Goal: Contribute content: Contribute content

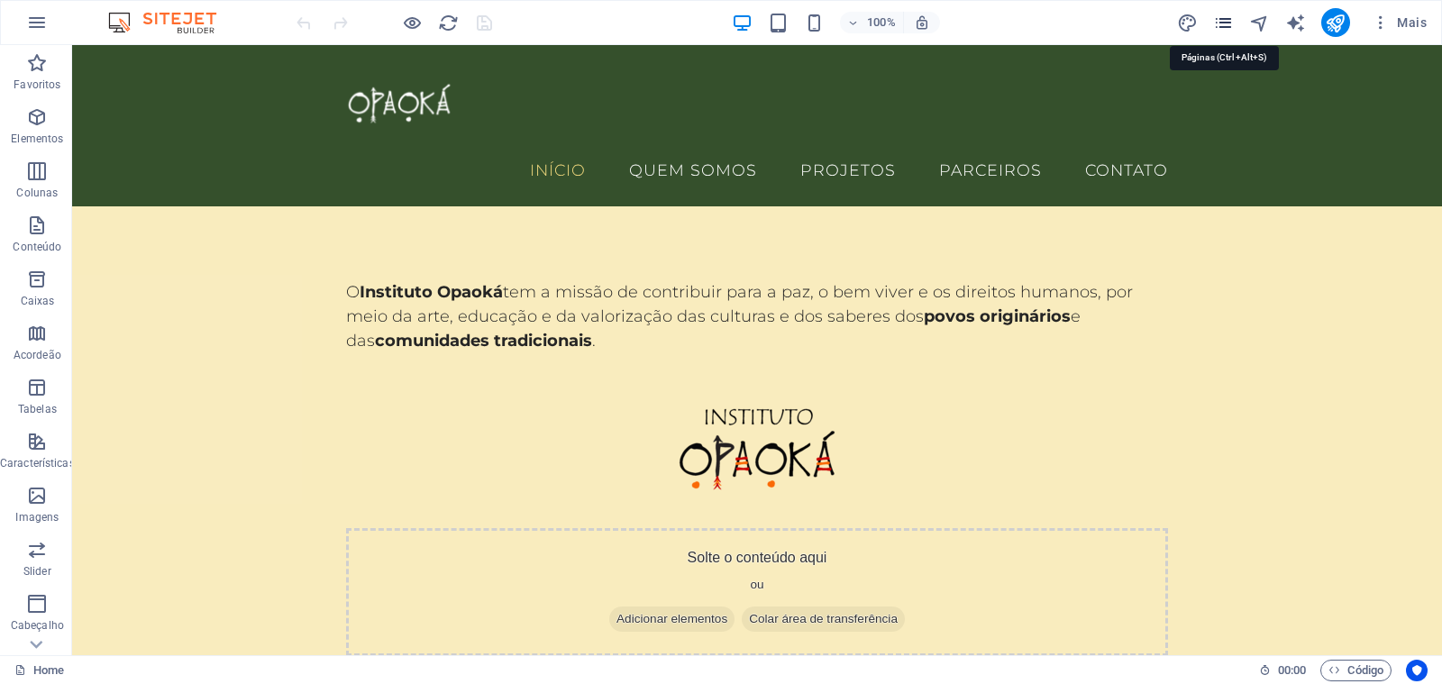
click at [1224, 23] on icon "pages" at bounding box center [1223, 23] width 21 height 21
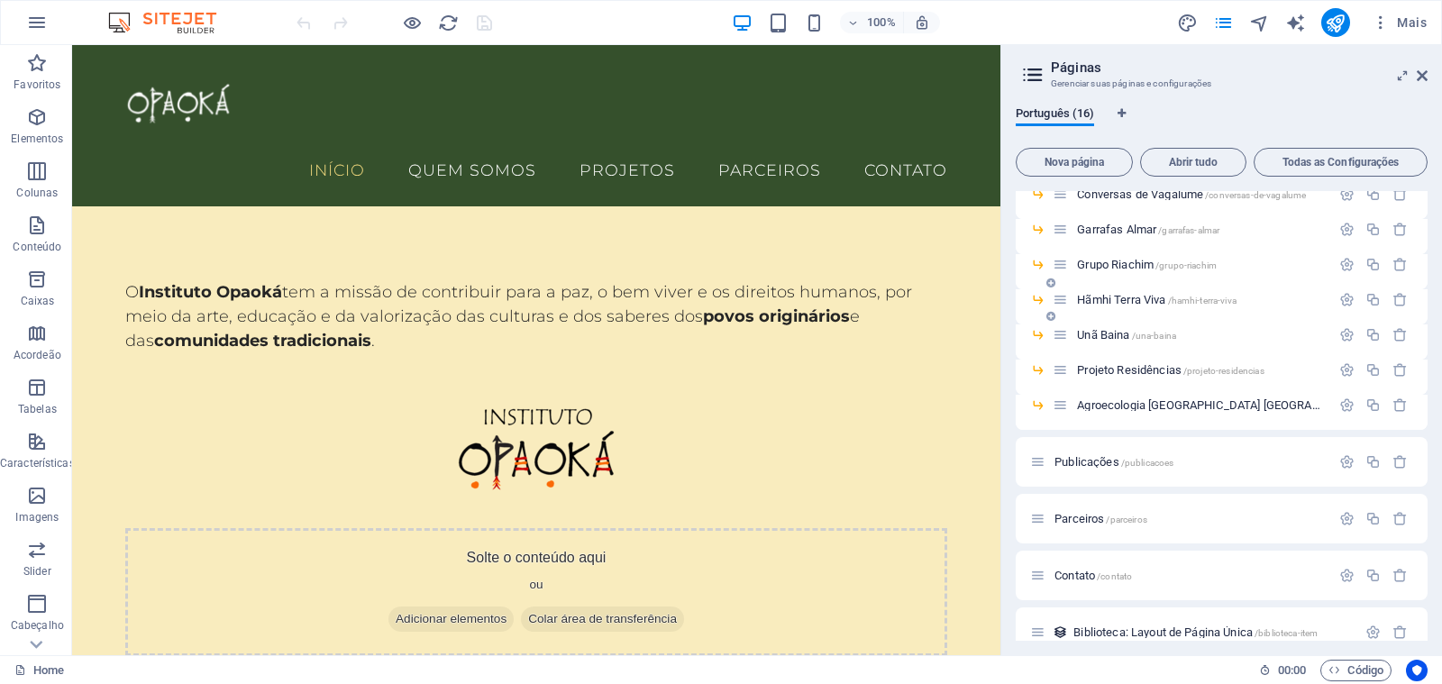
scroll to position [264, 0]
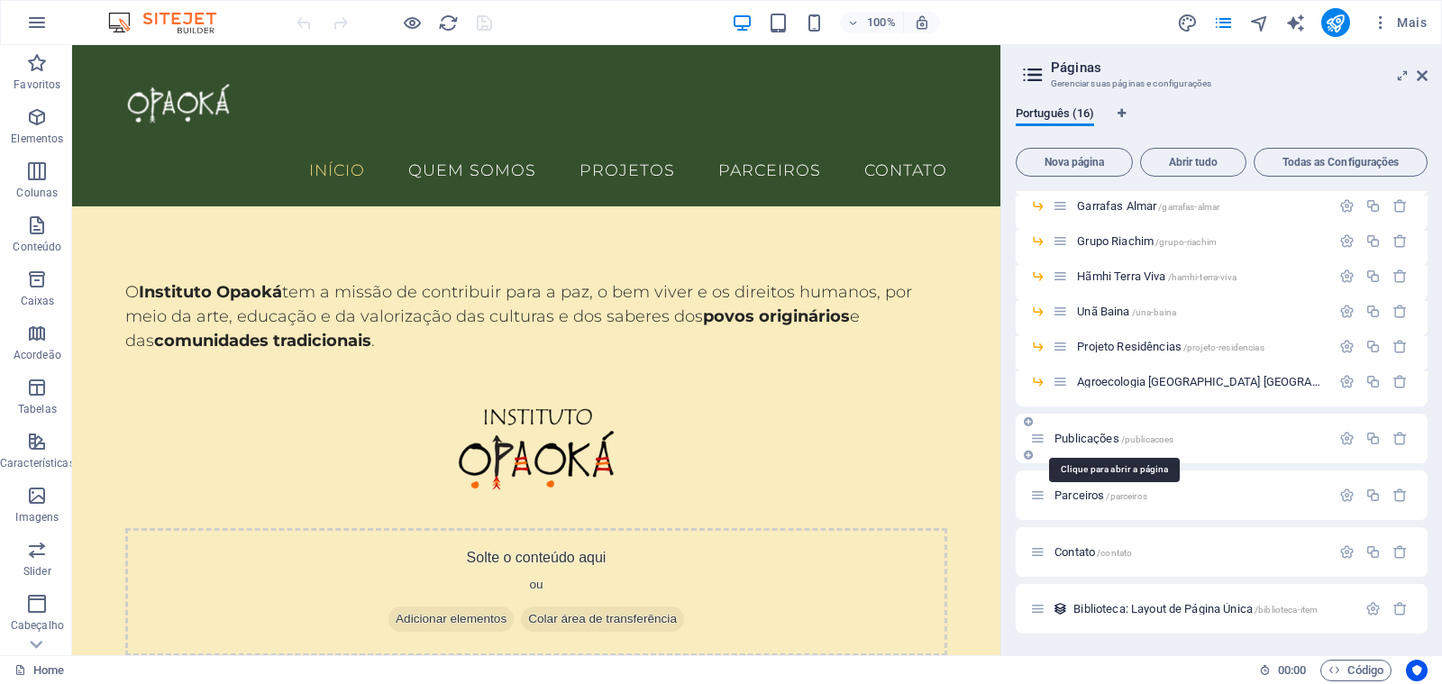
click at [1133, 440] on span "/publicacoes" at bounding box center [1147, 439] width 53 height 10
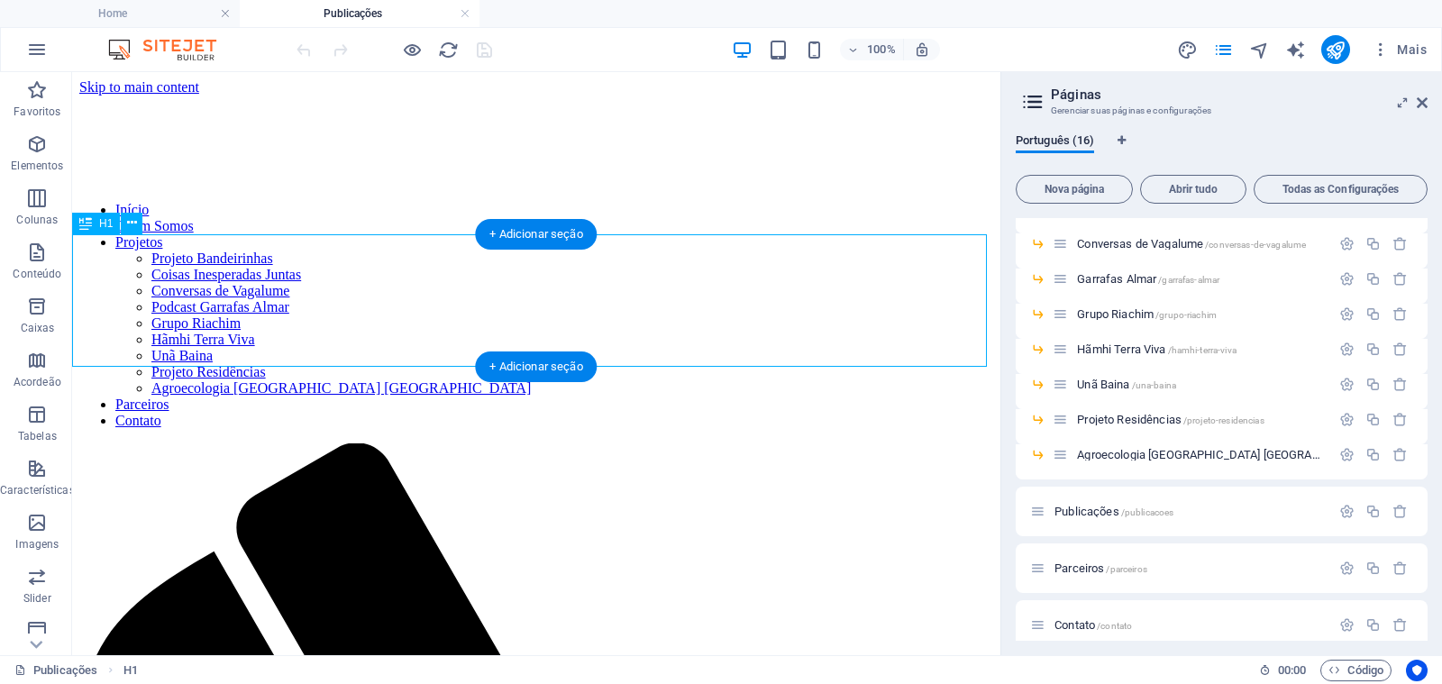
scroll to position [0, 0]
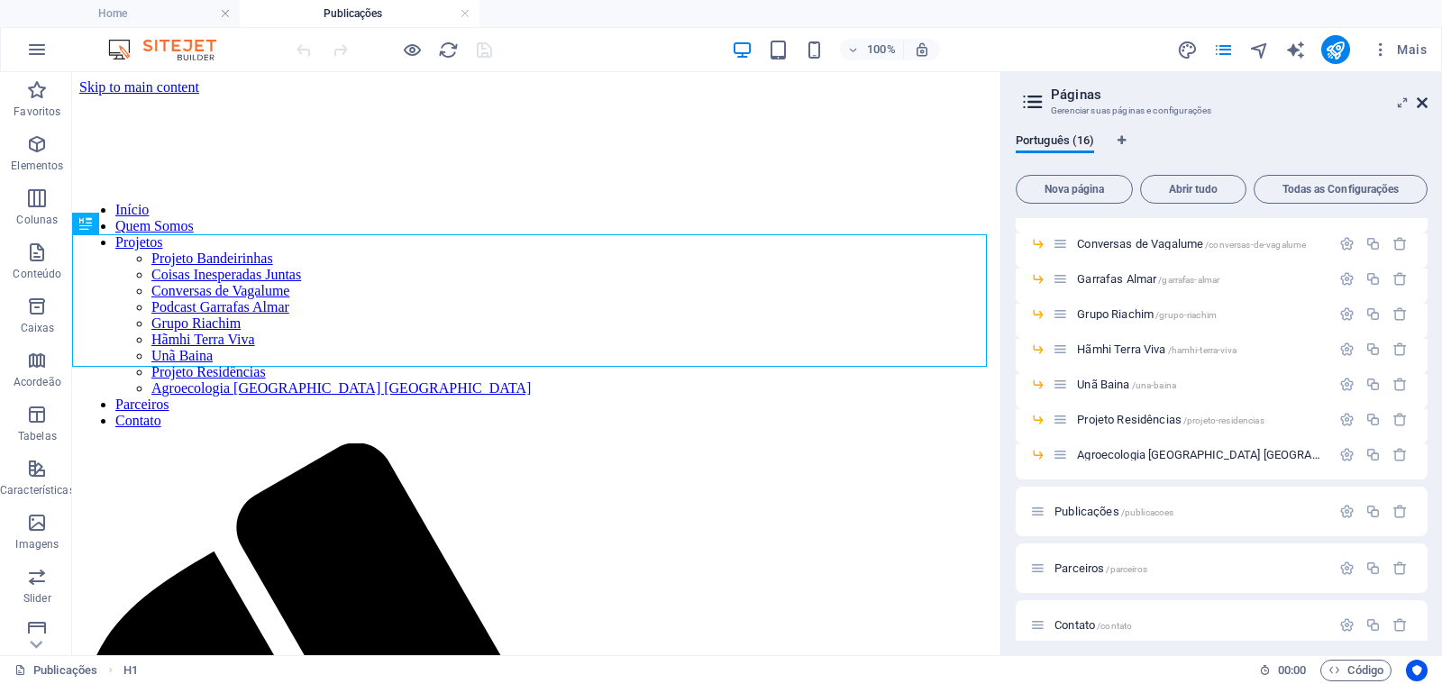
click at [1423, 103] on icon at bounding box center [1421, 103] width 11 height 14
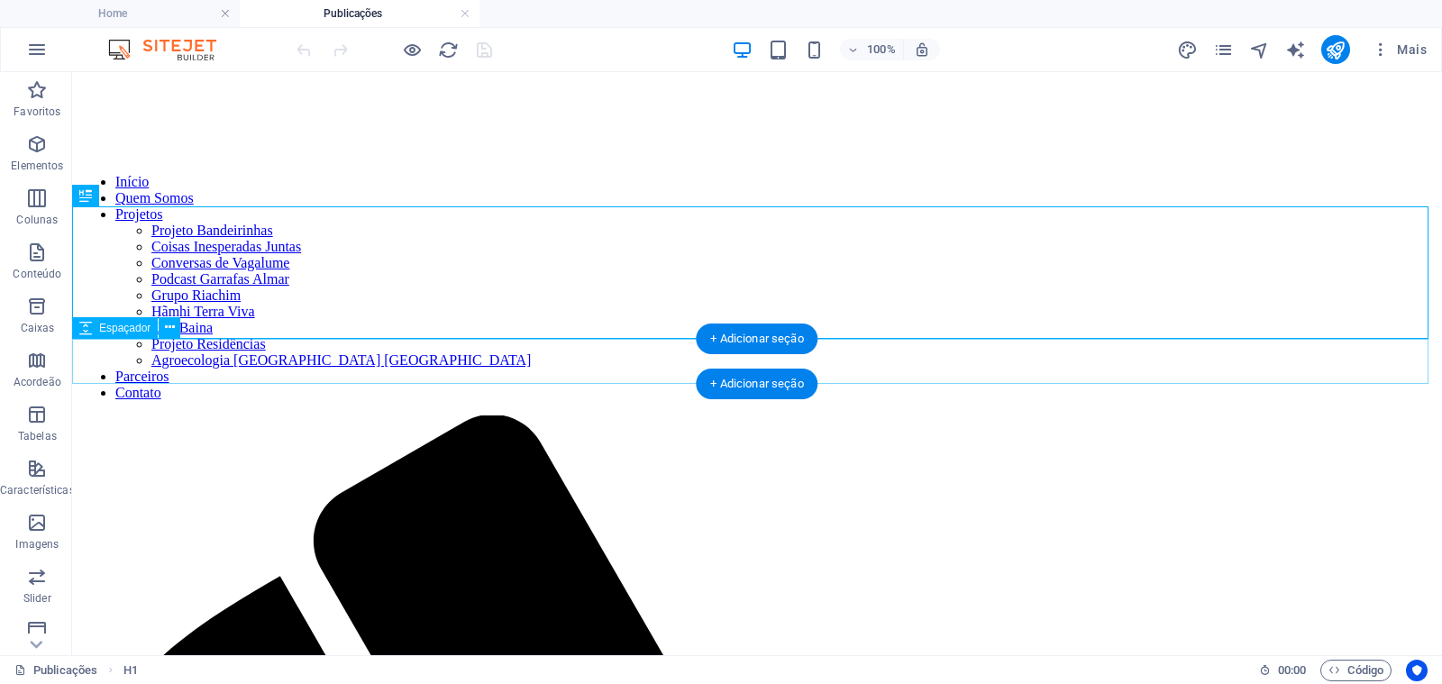
scroll to position [202, 0]
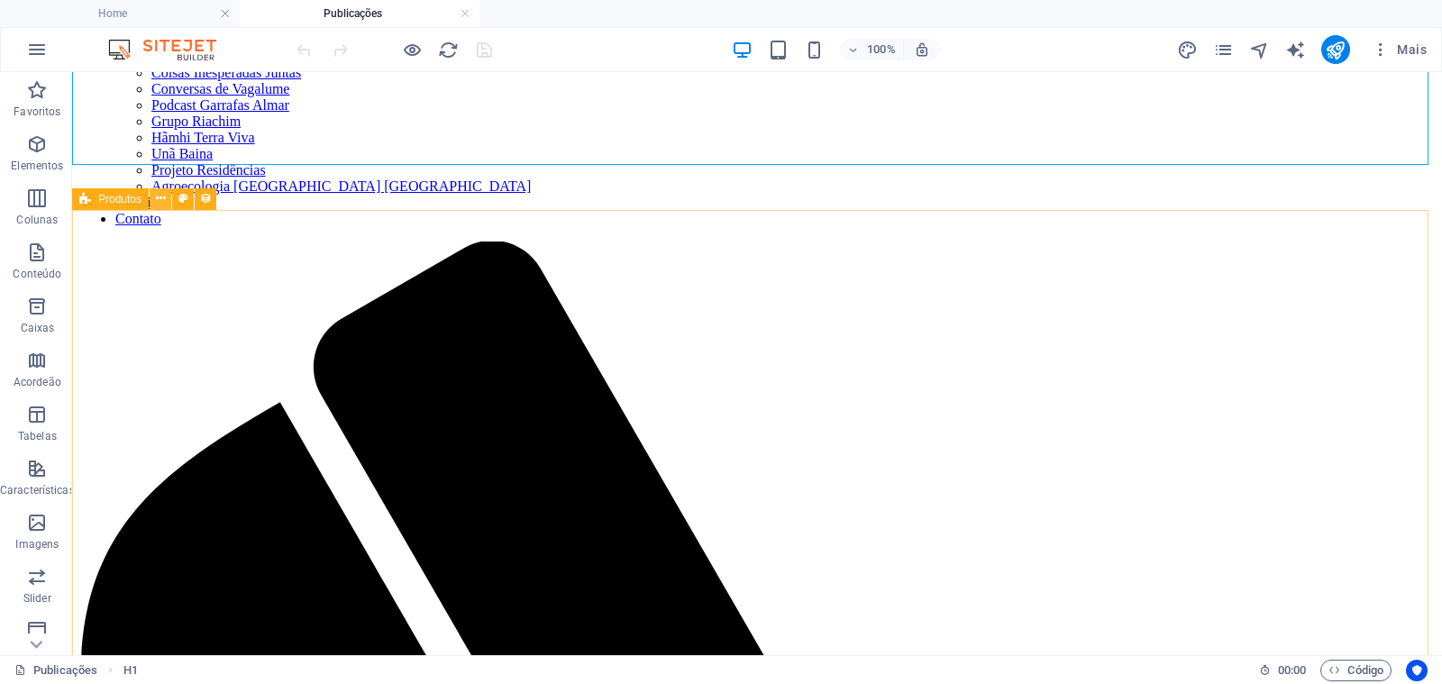
click at [157, 200] on icon at bounding box center [161, 198] width 10 height 19
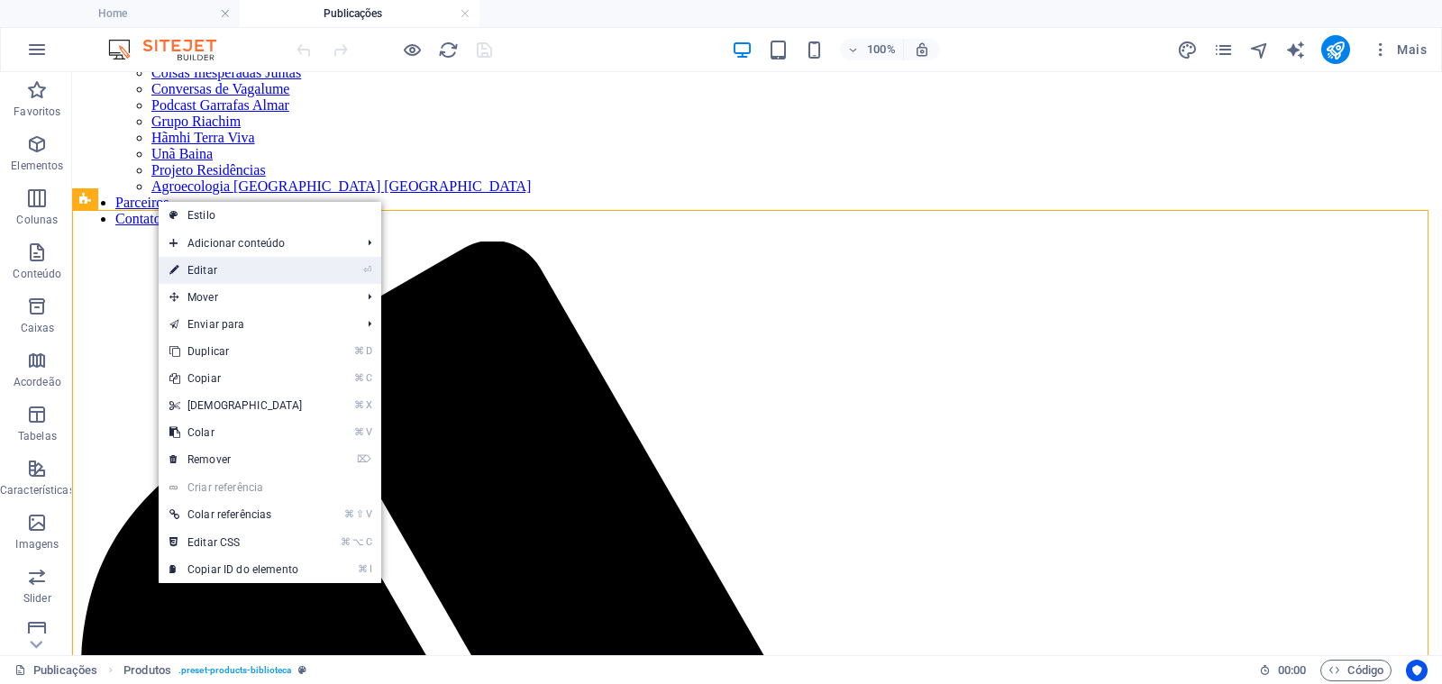
click at [216, 266] on link "⏎ Editar" at bounding box center [236, 270] width 155 height 27
select select "createdAt_DESC"
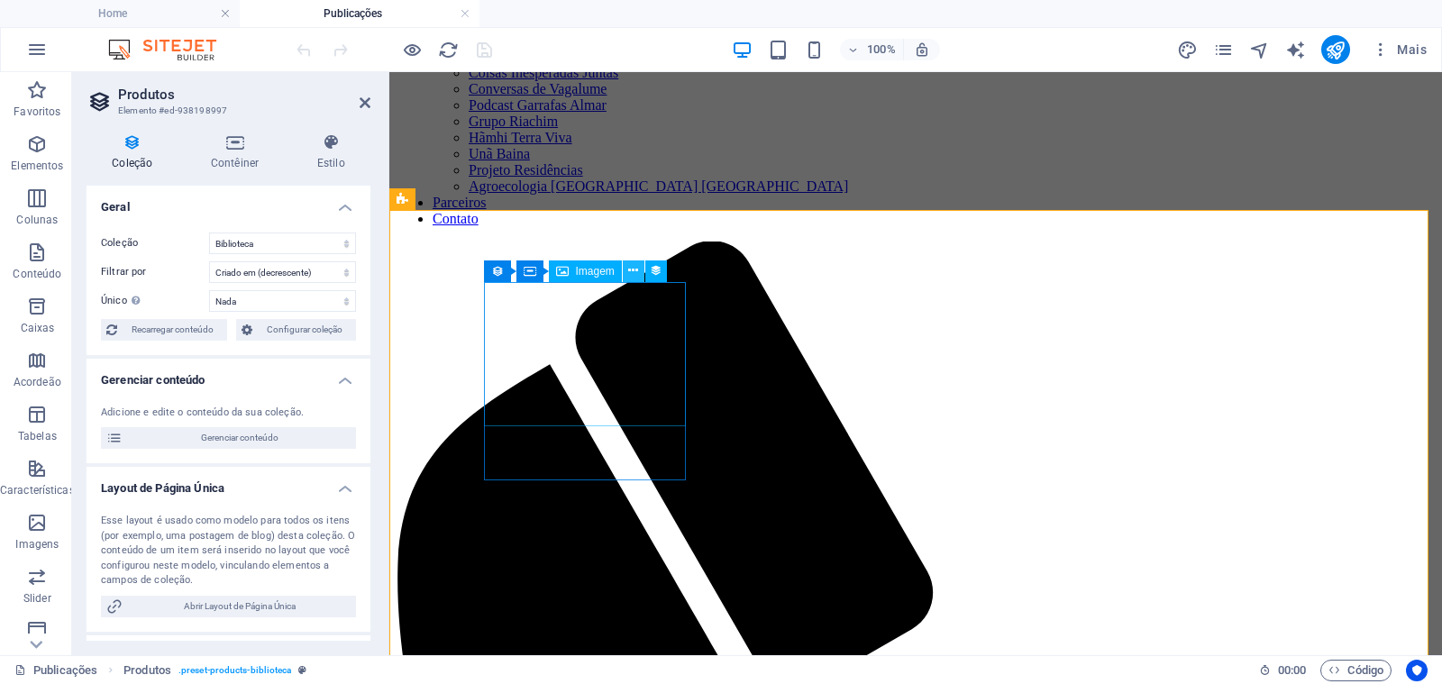
click at [630, 269] on icon at bounding box center [633, 270] width 10 height 19
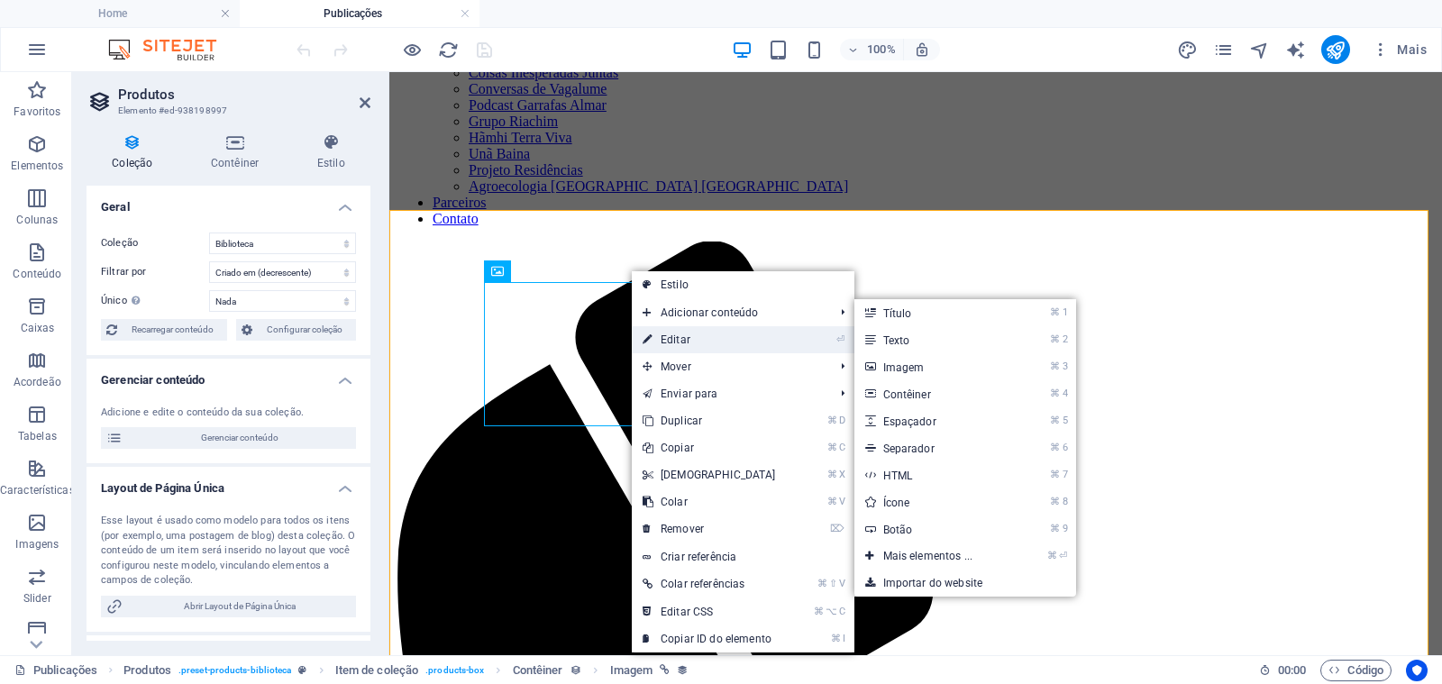
drag, startPoint x: 680, startPoint y: 333, endPoint x: 119, endPoint y: 253, distance: 567.0
click at [680, 333] on link "⏎ Editar" at bounding box center [709, 339] width 155 height 27
select select "px"
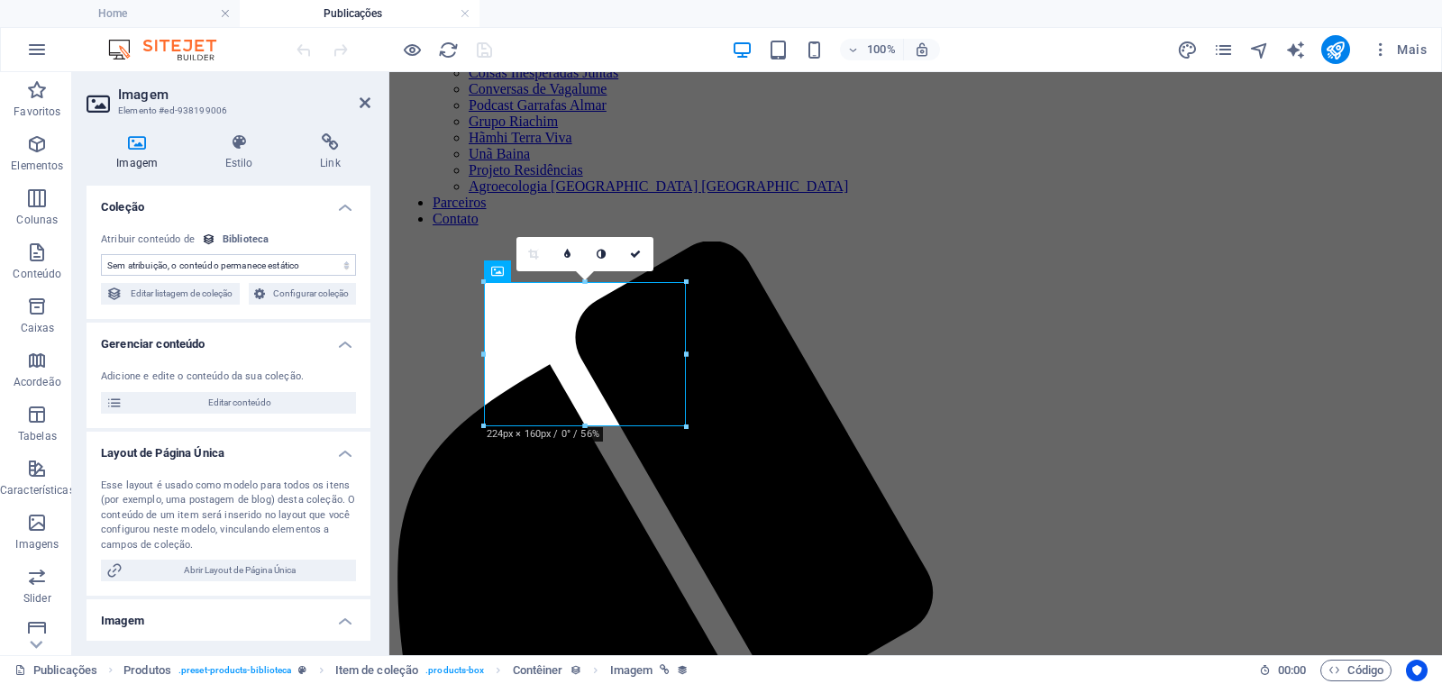
select select "image"
click at [243, 261] on select "Sem atribuição, o conteúdo permanece estático Criado em (Data) Atualizado em (D…" at bounding box center [228, 265] width 255 height 22
click at [333, 155] on h4 "Link" at bounding box center [330, 152] width 80 height 38
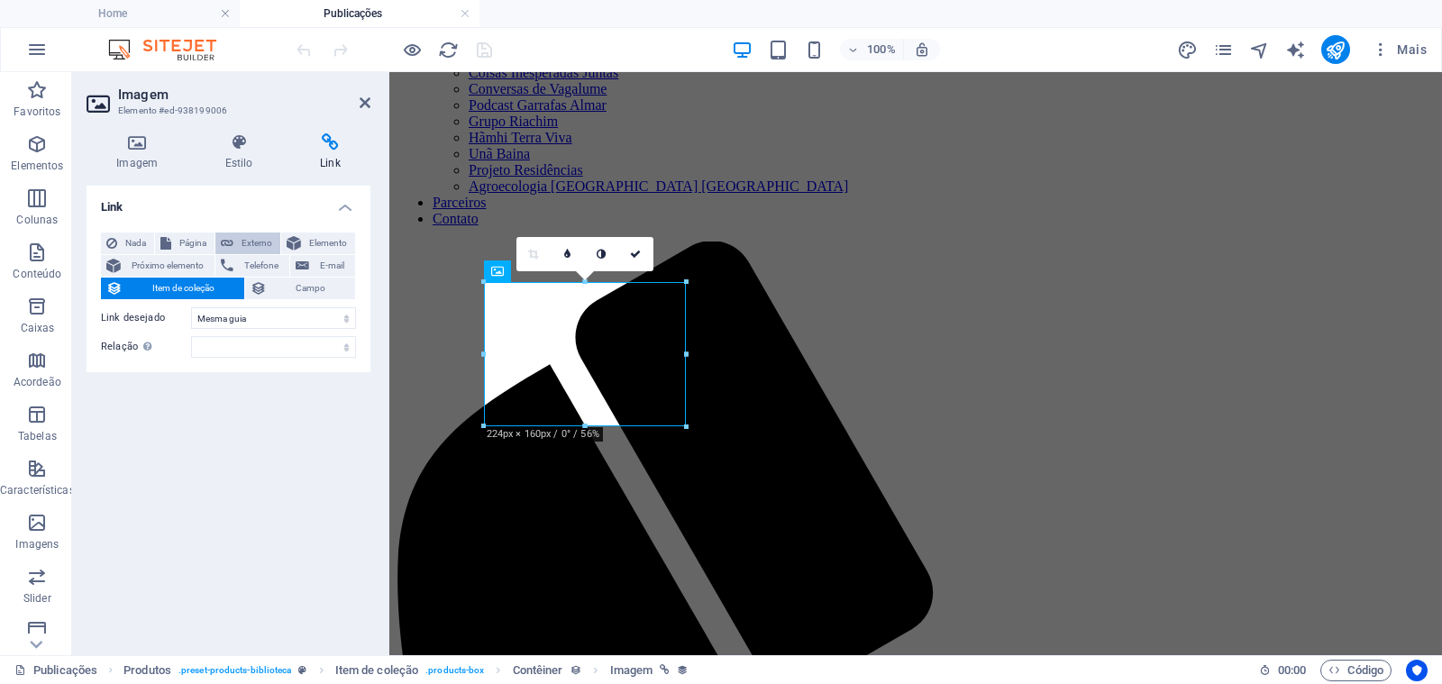
click at [232, 242] on icon at bounding box center [227, 243] width 13 height 22
select select "blank"
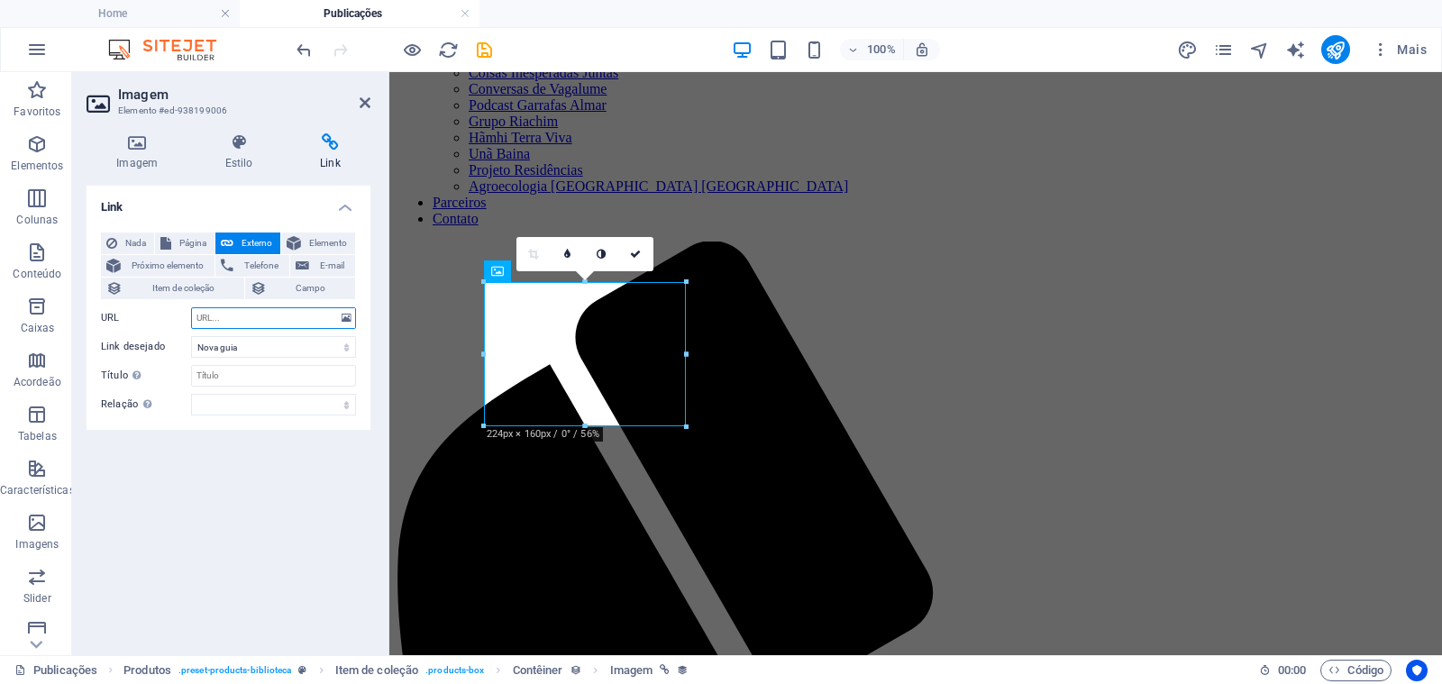
paste input "[URL][DOMAIN_NAME]"
click at [284, 319] on input "[URL][DOMAIN_NAME]" at bounding box center [273, 318] width 165 height 22
paste input "15/ebook-Yuxi_Yuxibu"
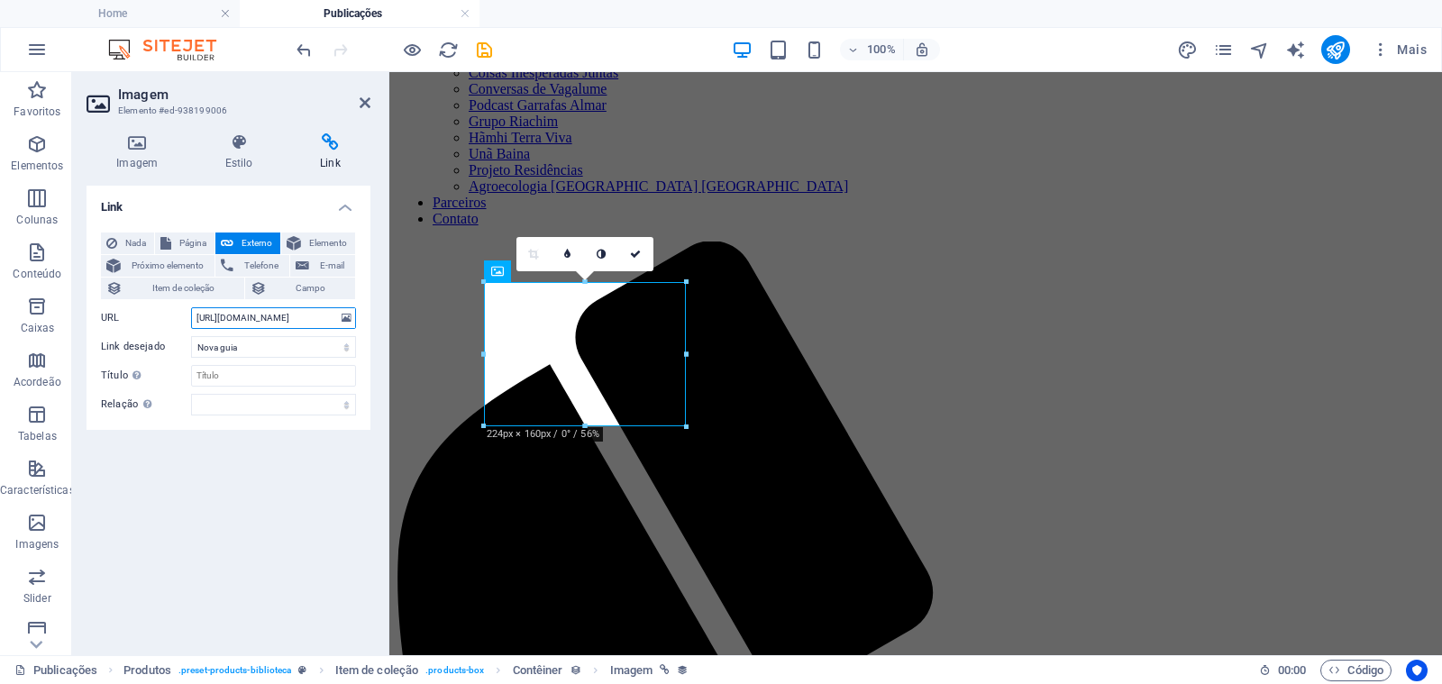
scroll to position [0, 90]
type input "[URL][DOMAIN_NAME]"
click at [266, 378] on input "Título A descrição adicional do link não deve ser igual ao texto do link. O tít…" at bounding box center [273, 376] width 165 height 22
type input "Y"
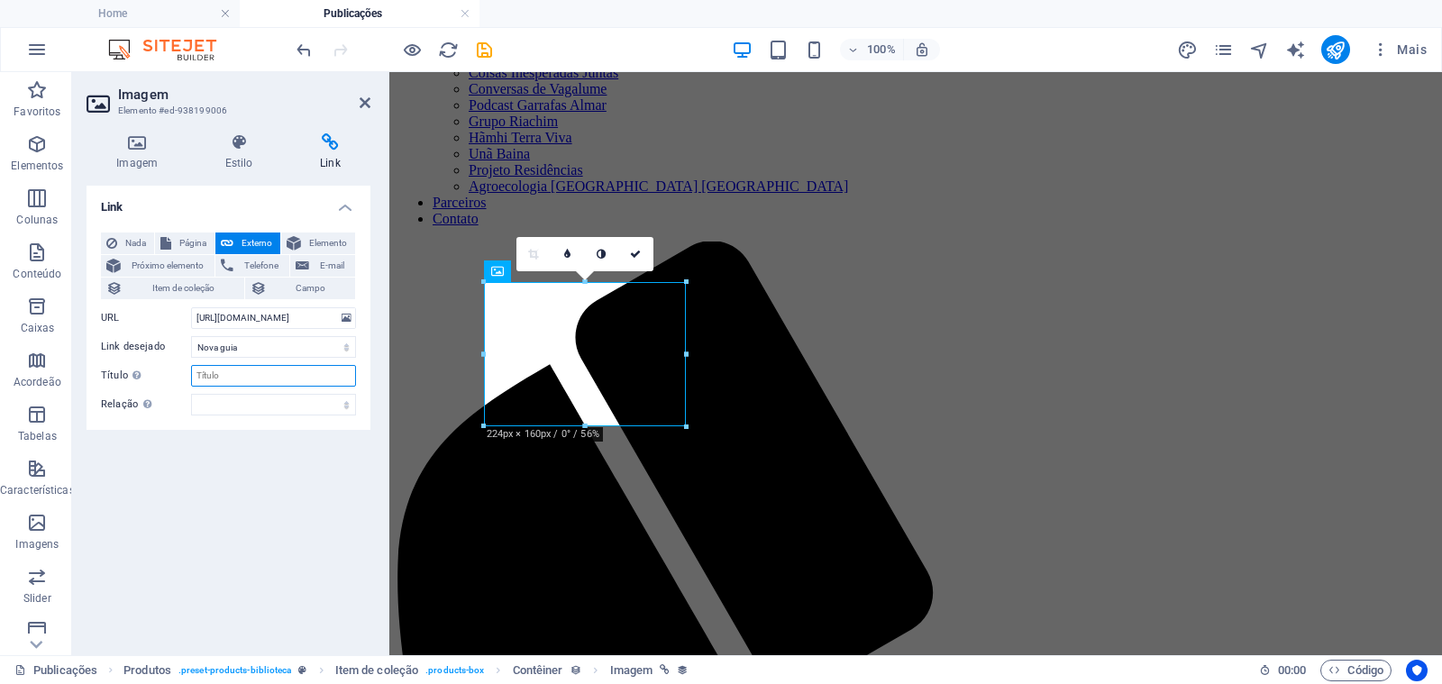
click at [233, 381] on input "Título A descrição adicional do link não deve ser igual ao texto do link. O tít…" at bounding box center [273, 376] width 165 height 22
type input "[PERSON_NAME]"
click at [243, 487] on div "Link Nada Página Externo Elemento Próximo elemento Telefone E-mail Item de cole…" at bounding box center [228, 413] width 284 height 455
click at [640, 252] on icon at bounding box center [635, 254] width 11 height 11
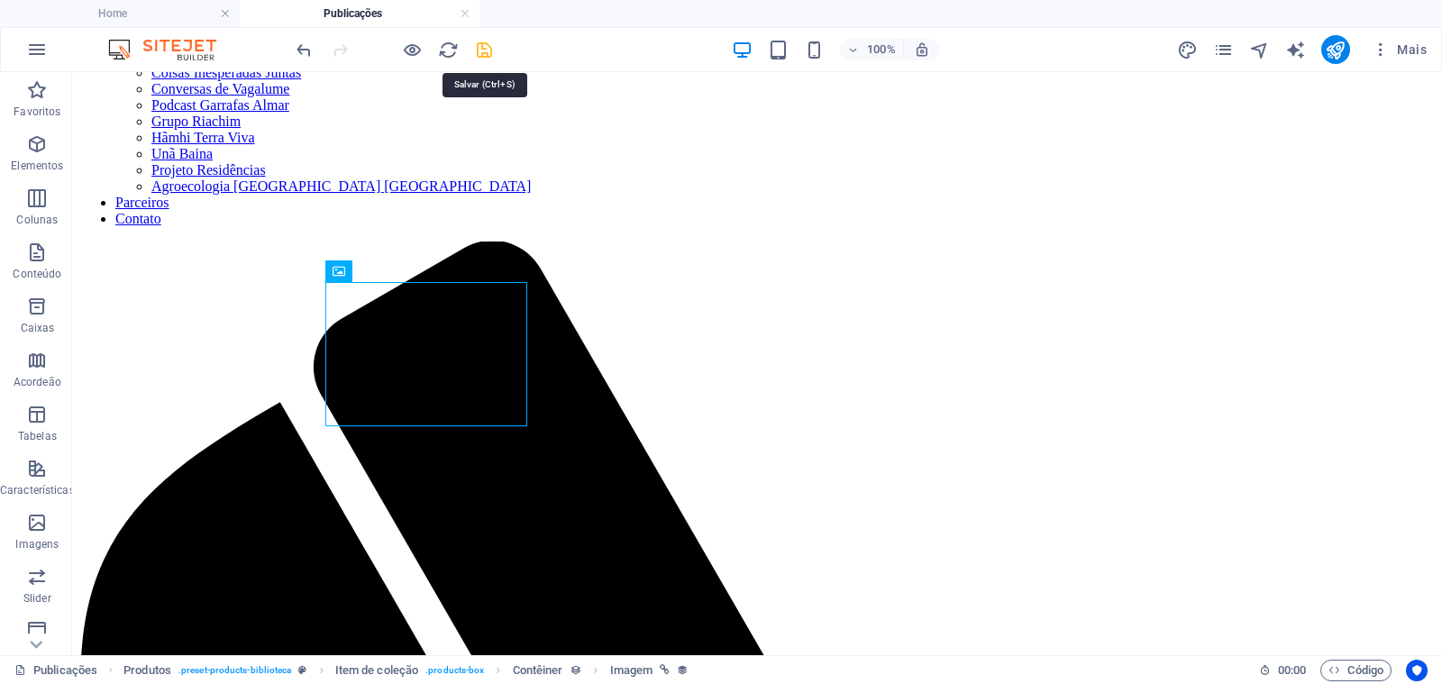
click at [488, 55] on icon "save" at bounding box center [484, 50] width 21 height 21
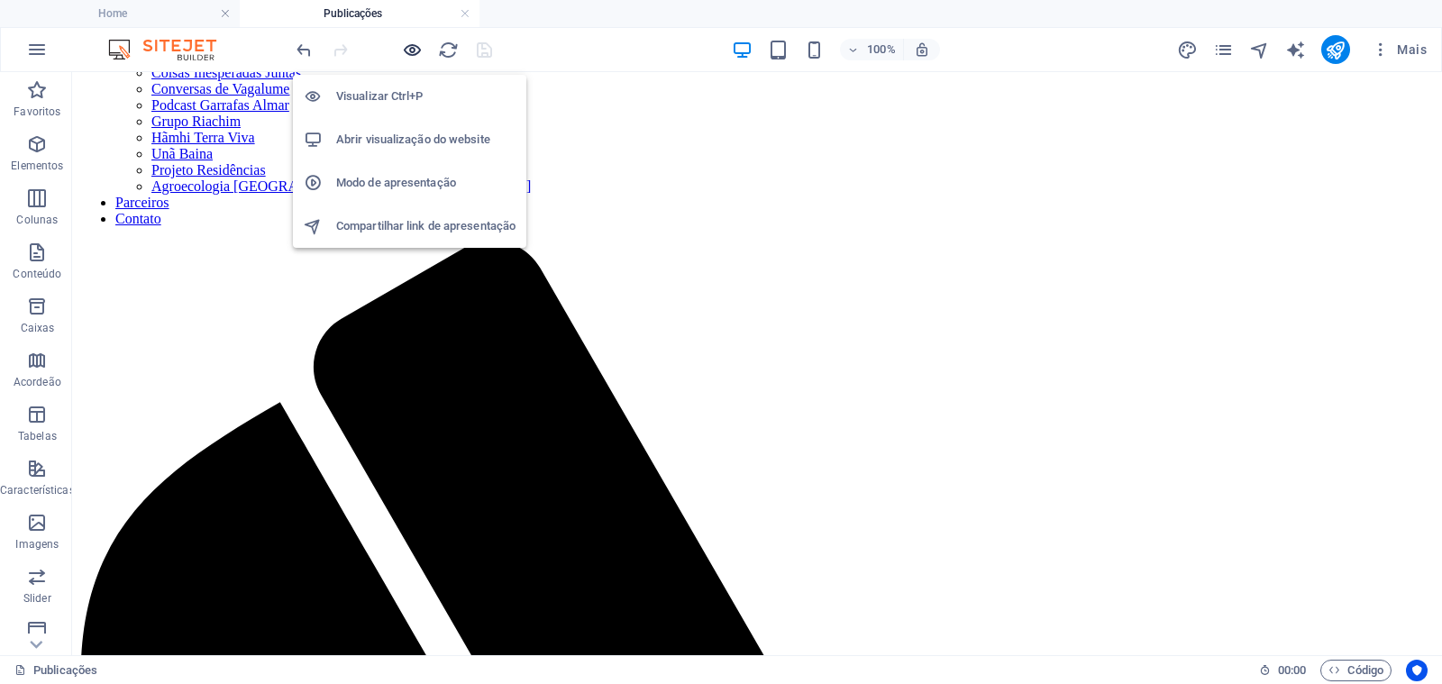
click at [405, 48] on icon "button" at bounding box center [412, 50] width 21 height 21
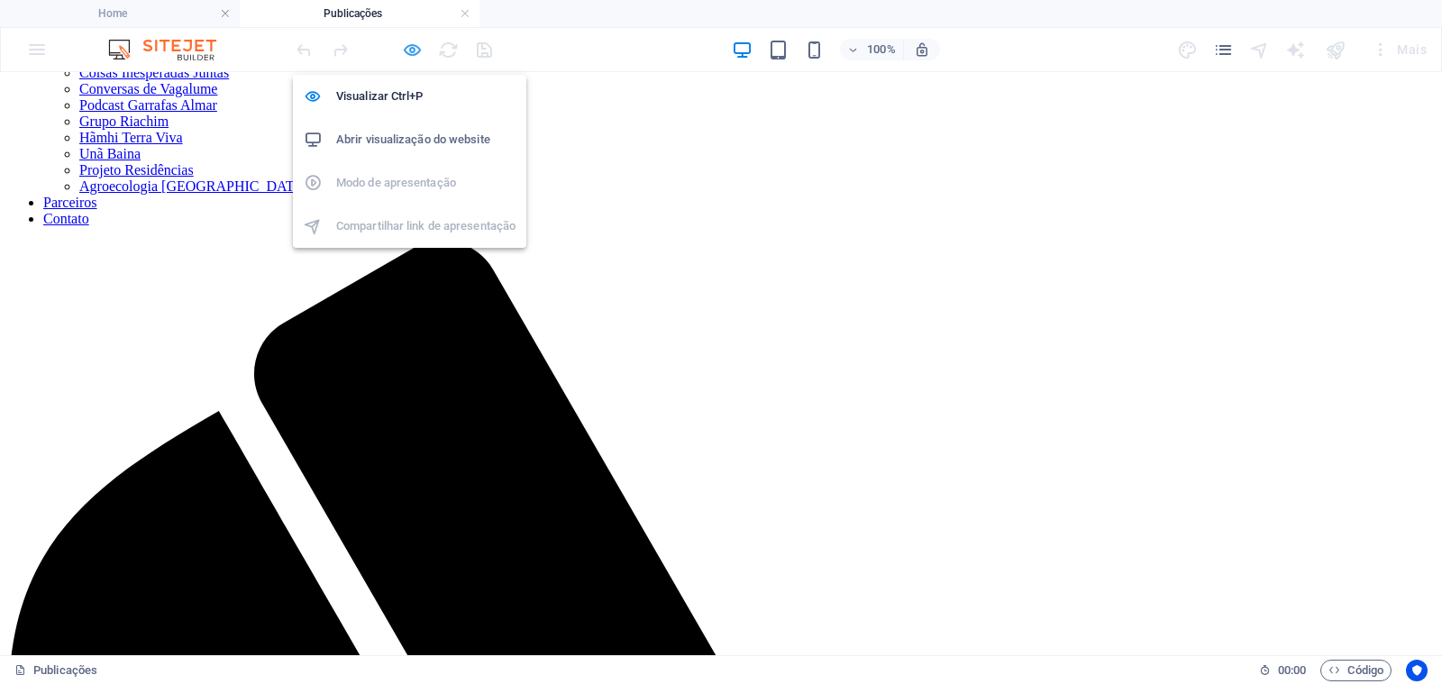
click at [415, 44] on icon "button" at bounding box center [412, 50] width 21 height 21
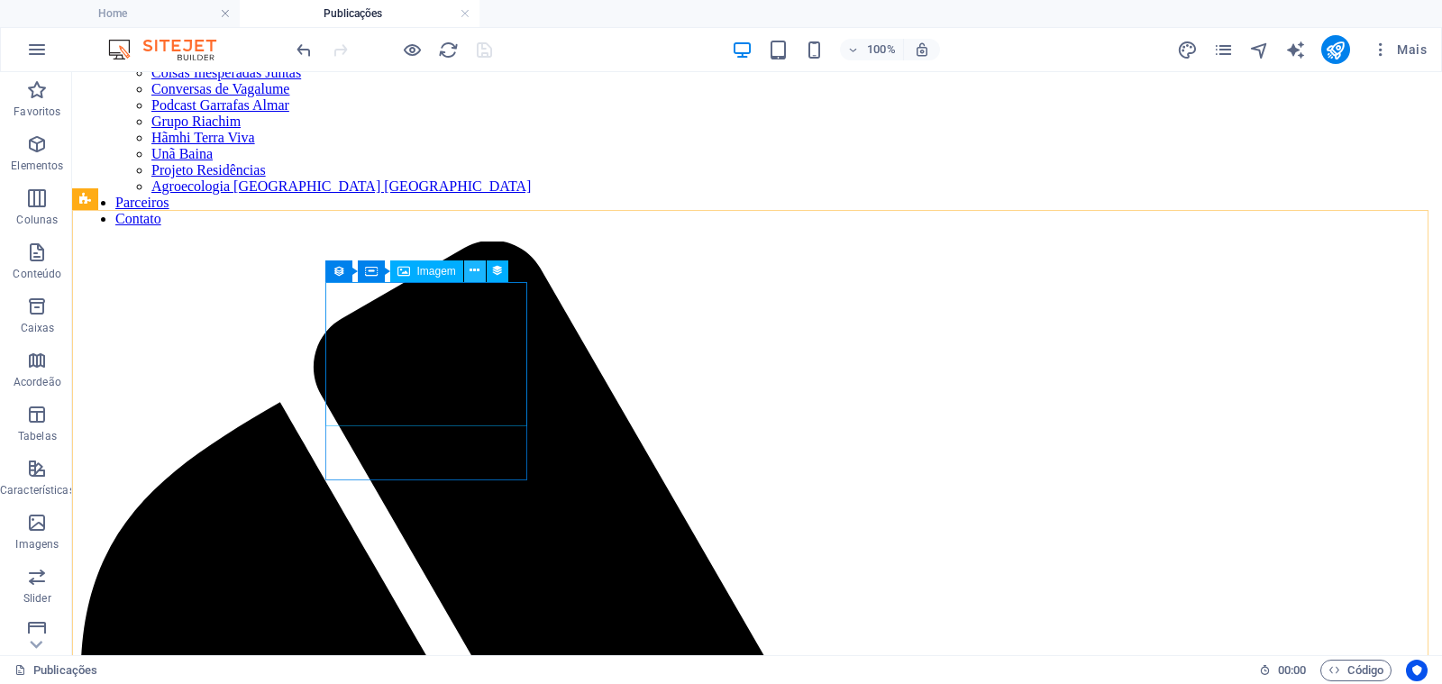
click at [475, 268] on icon at bounding box center [474, 270] width 10 height 19
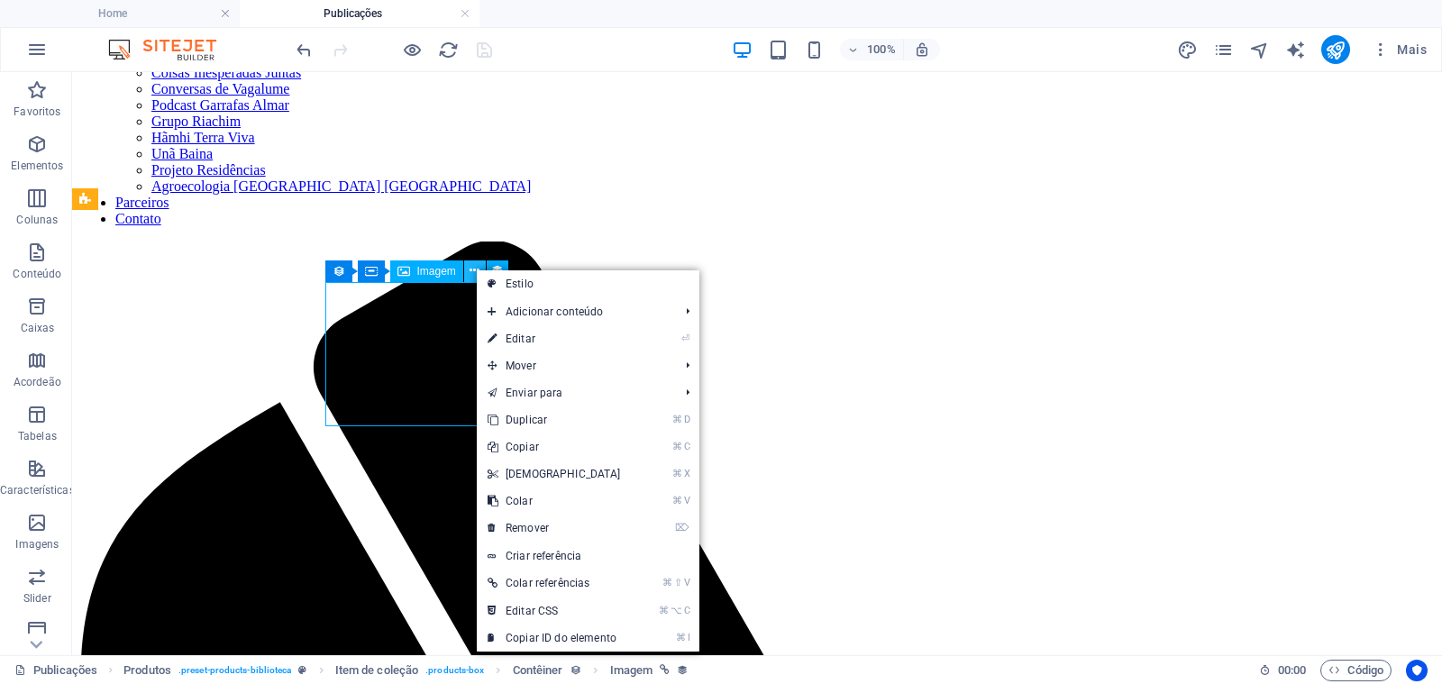
click at [475, 268] on icon at bounding box center [474, 270] width 10 height 19
click at [400, 423] on icon at bounding box center [399, 424] width 10 height 19
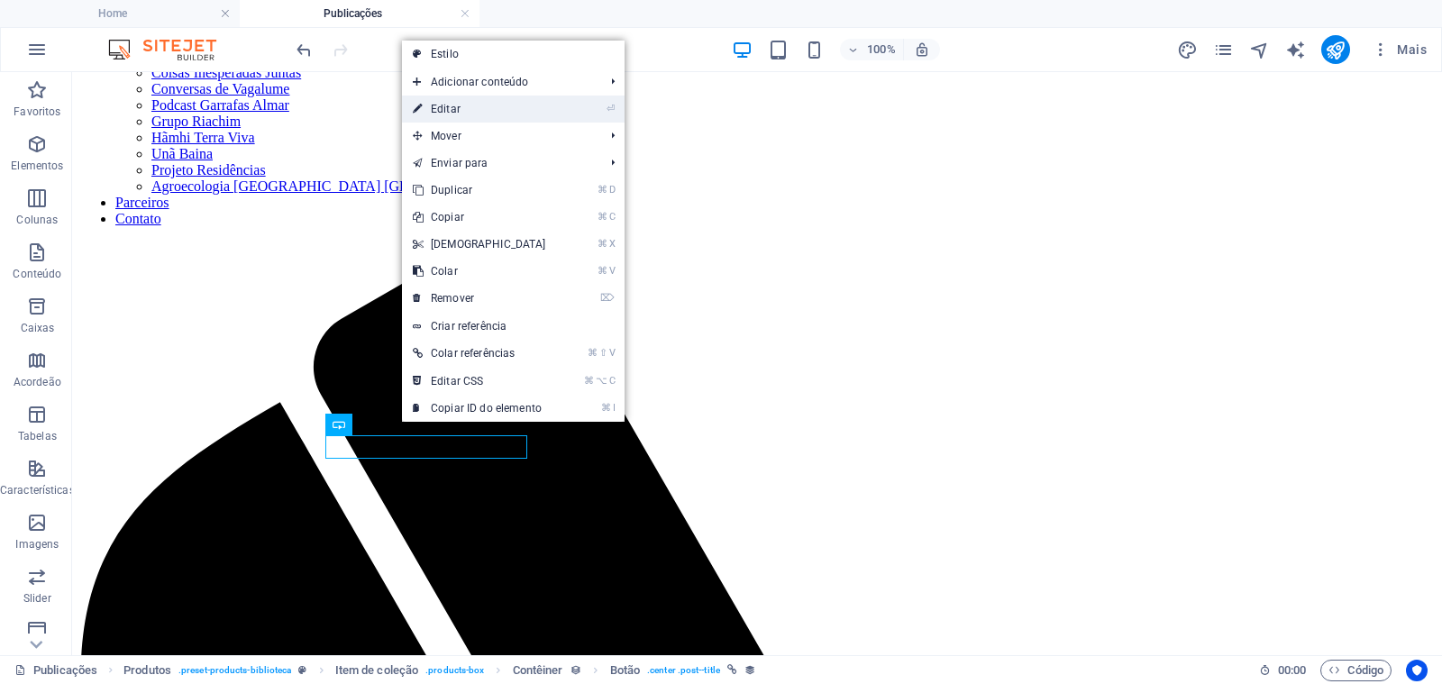
click at [479, 108] on link "⏎ Editar" at bounding box center [479, 109] width 155 height 27
select select "name"
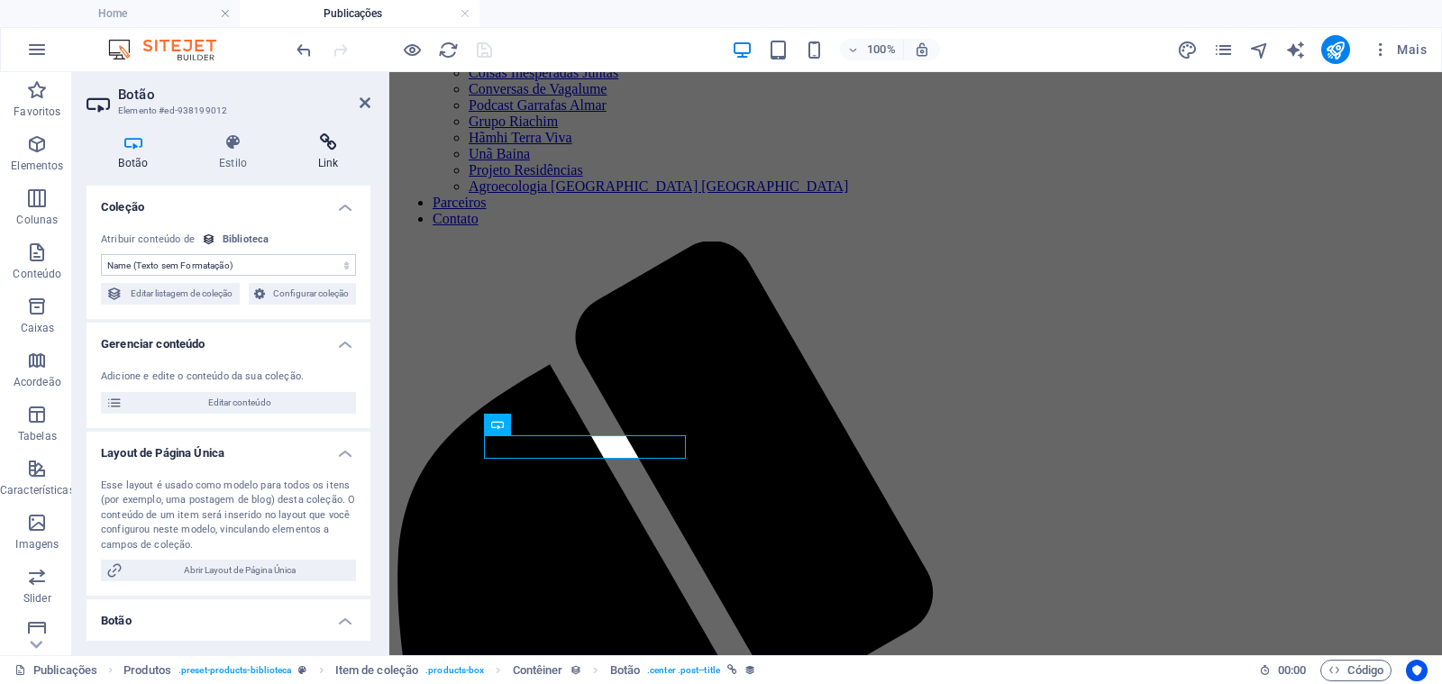
click at [332, 164] on h4 "Link" at bounding box center [328, 152] width 85 height 38
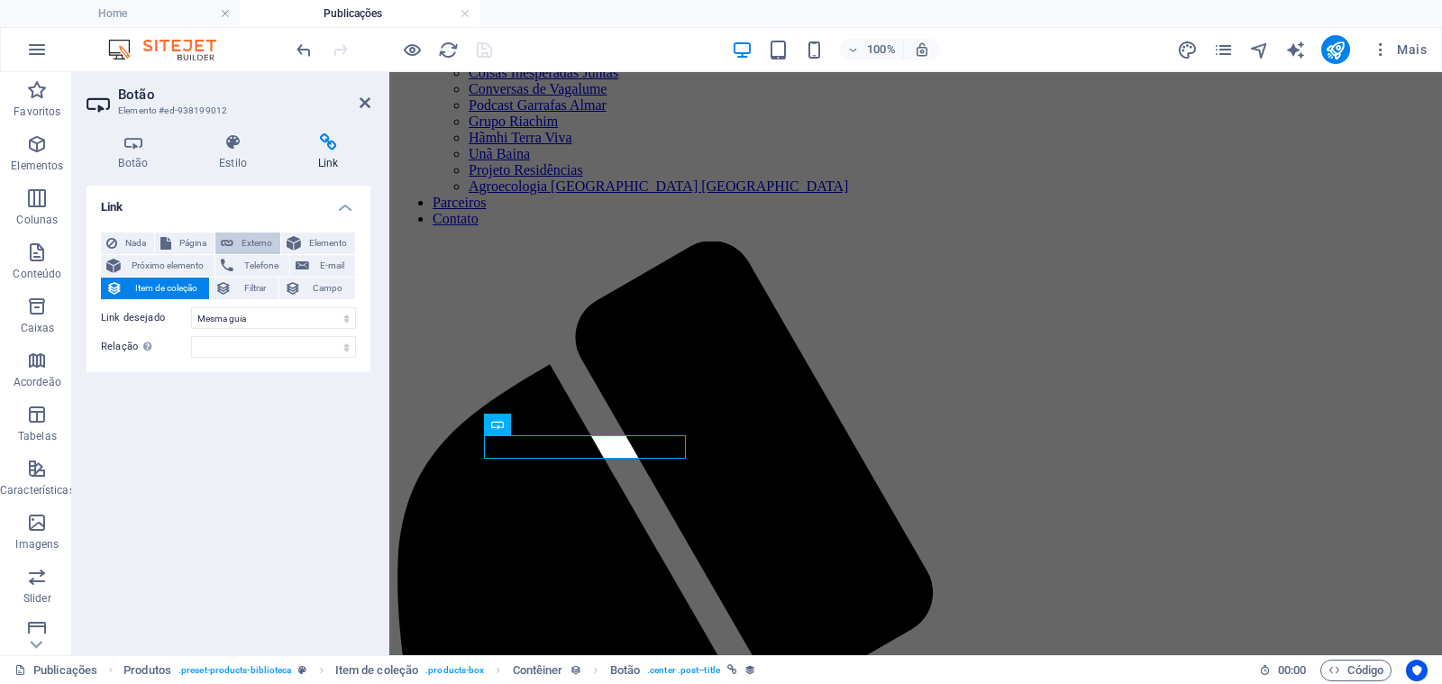
click at [268, 244] on span "Externo" at bounding box center [257, 243] width 36 height 22
select select "blank"
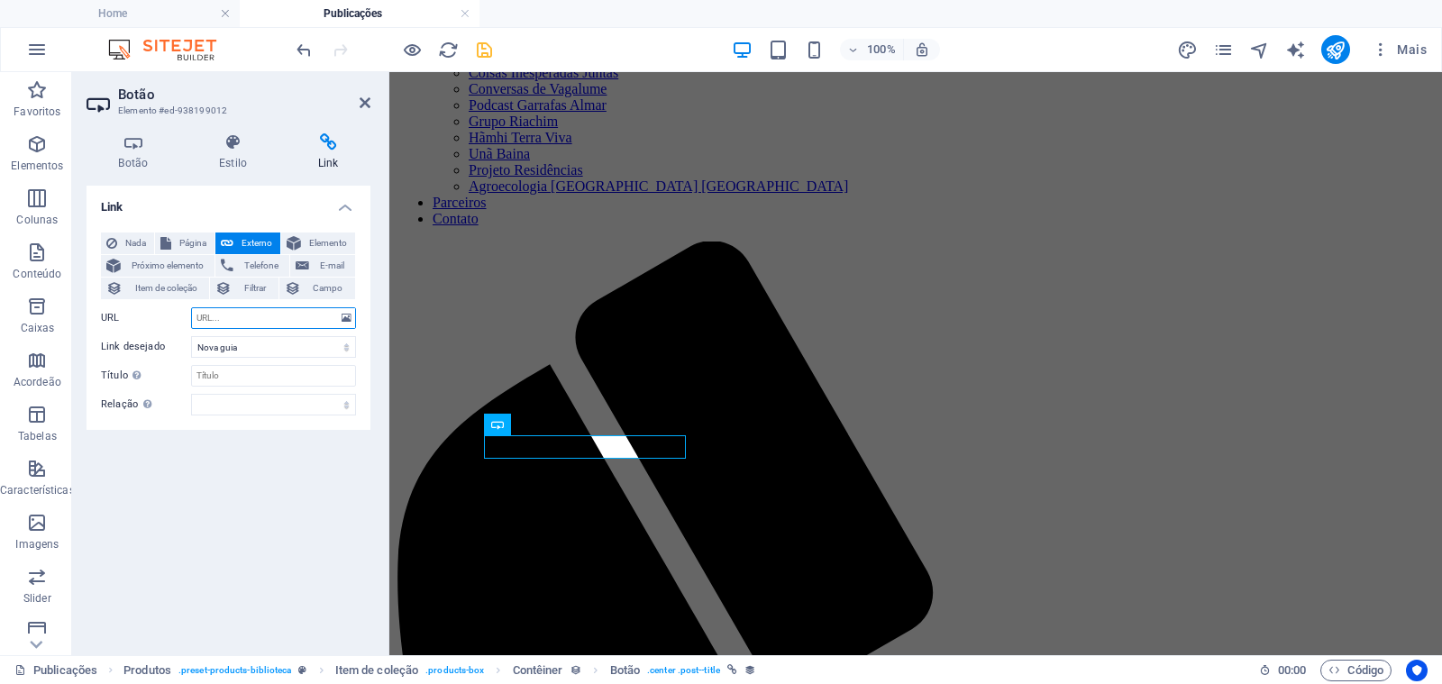
paste input "[URL][DOMAIN_NAME]"
type input "[URL][DOMAIN_NAME]"
click at [251, 495] on div "Link Nada Página Externo Elemento Próximo elemento Telefone E-mail Item de cole…" at bounding box center [228, 413] width 284 height 455
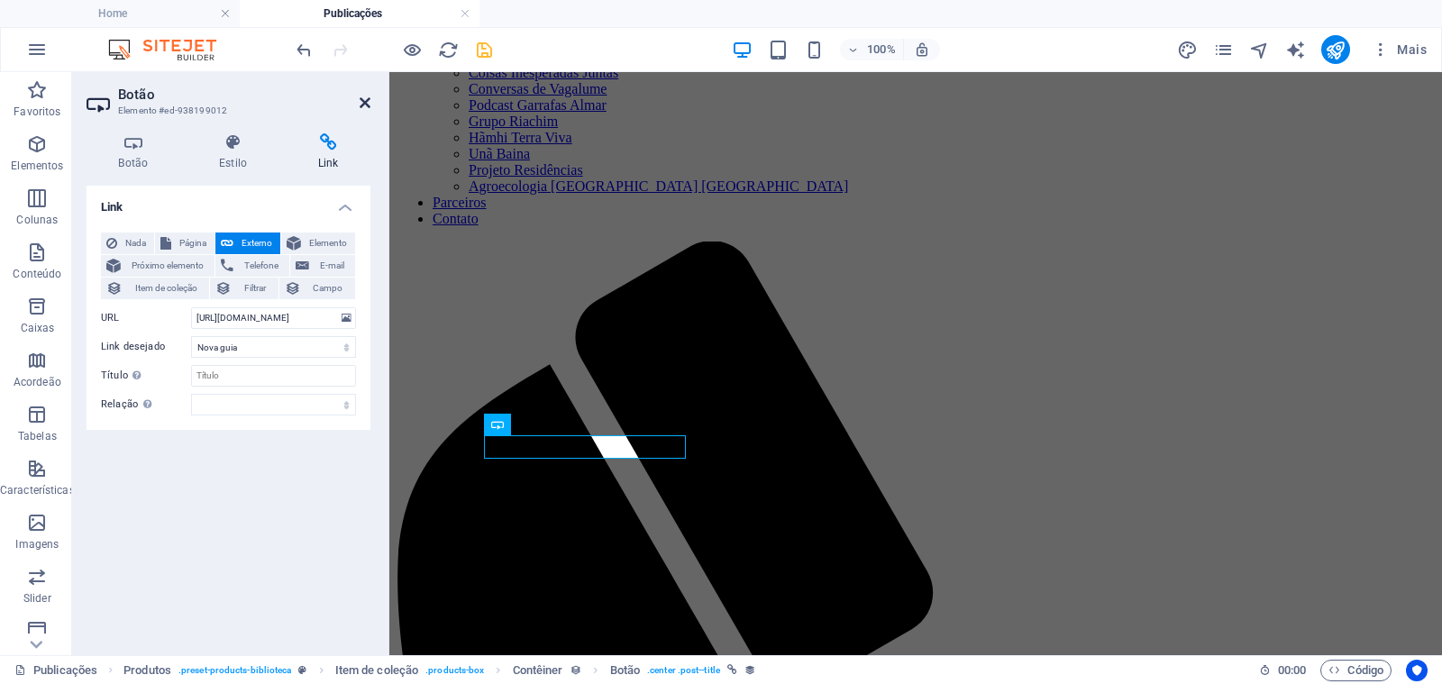
click at [360, 101] on icon at bounding box center [364, 103] width 11 height 14
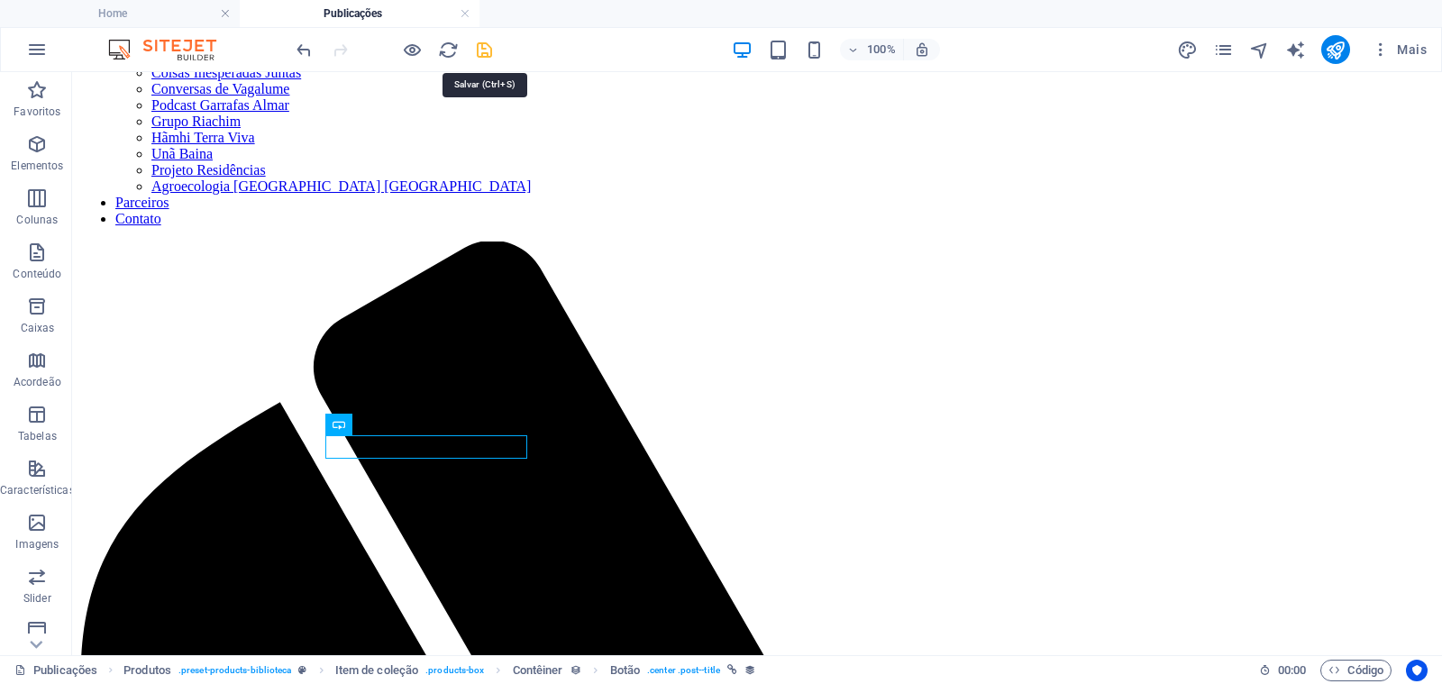
click at [479, 50] on icon "save" at bounding box center [484, 50] width 21 height 21
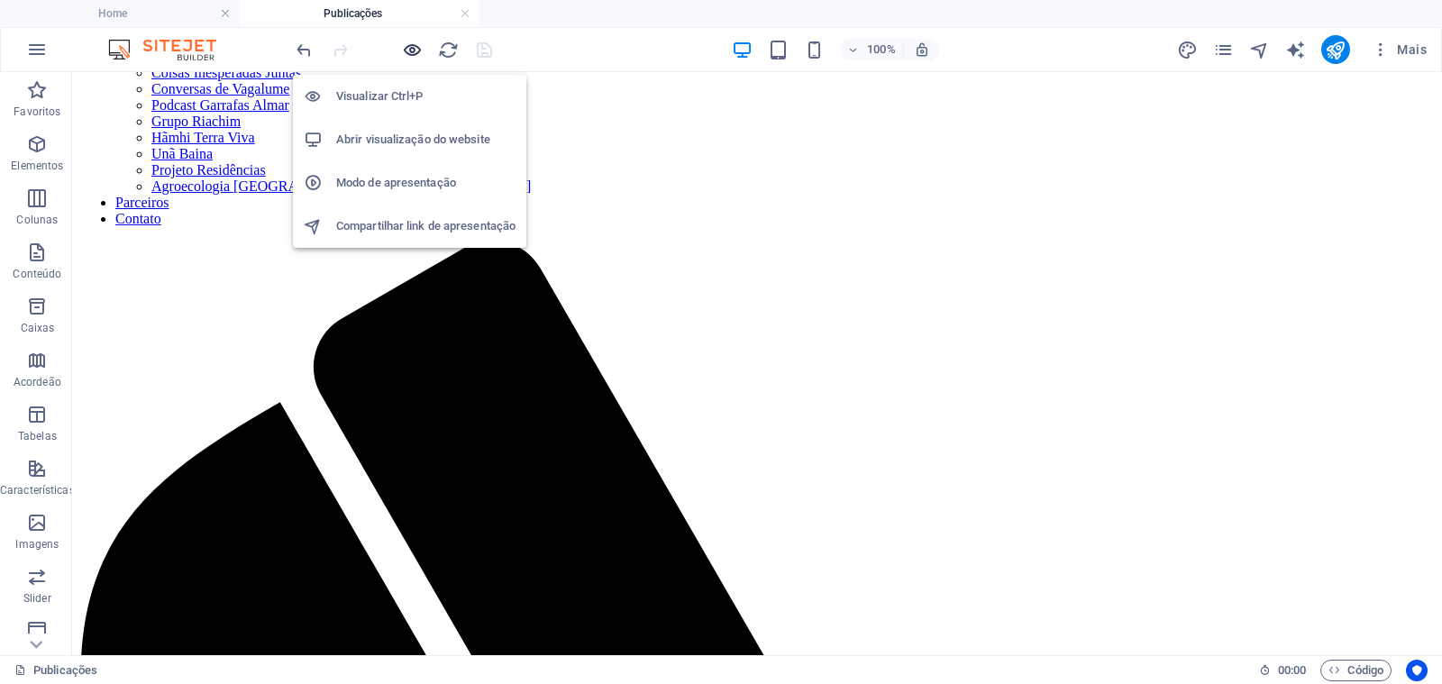
click at [411, 48] on icon "button" at bounding box center [412, 50] width 21 height 21
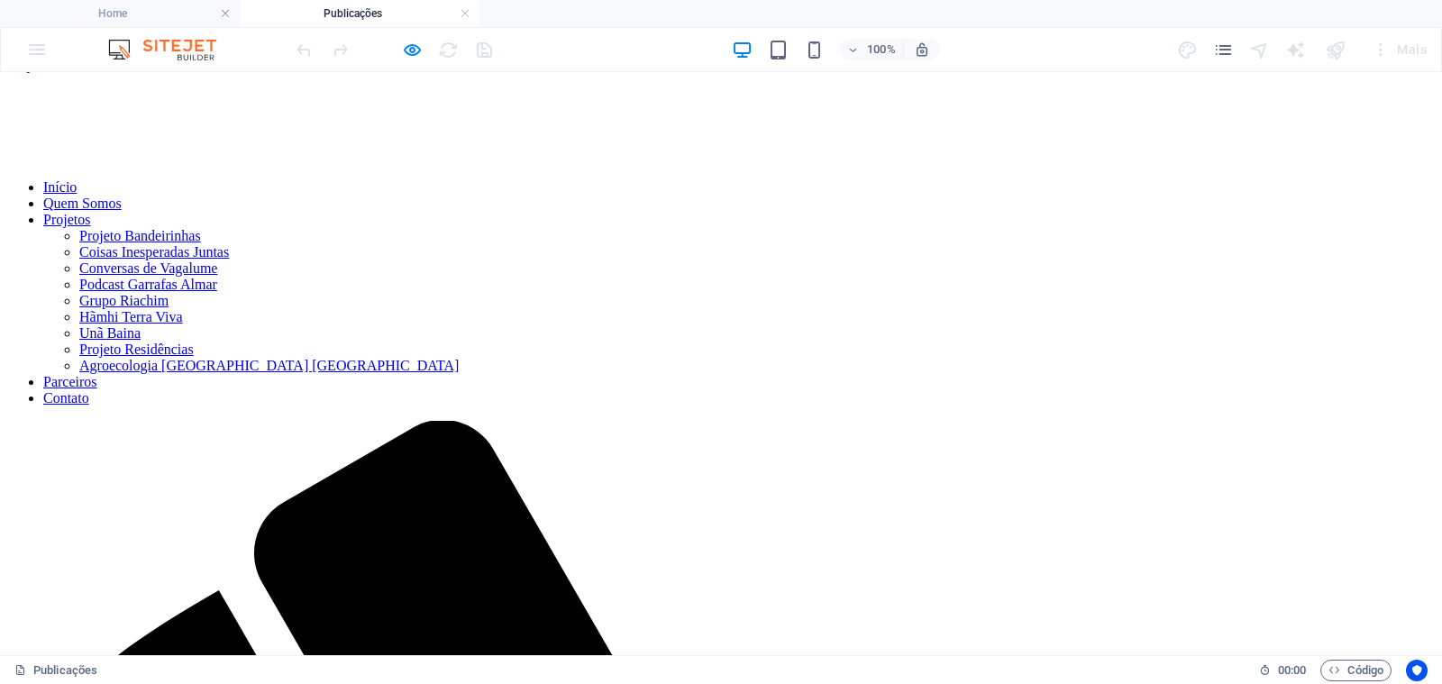
scroll to position [22, 0]
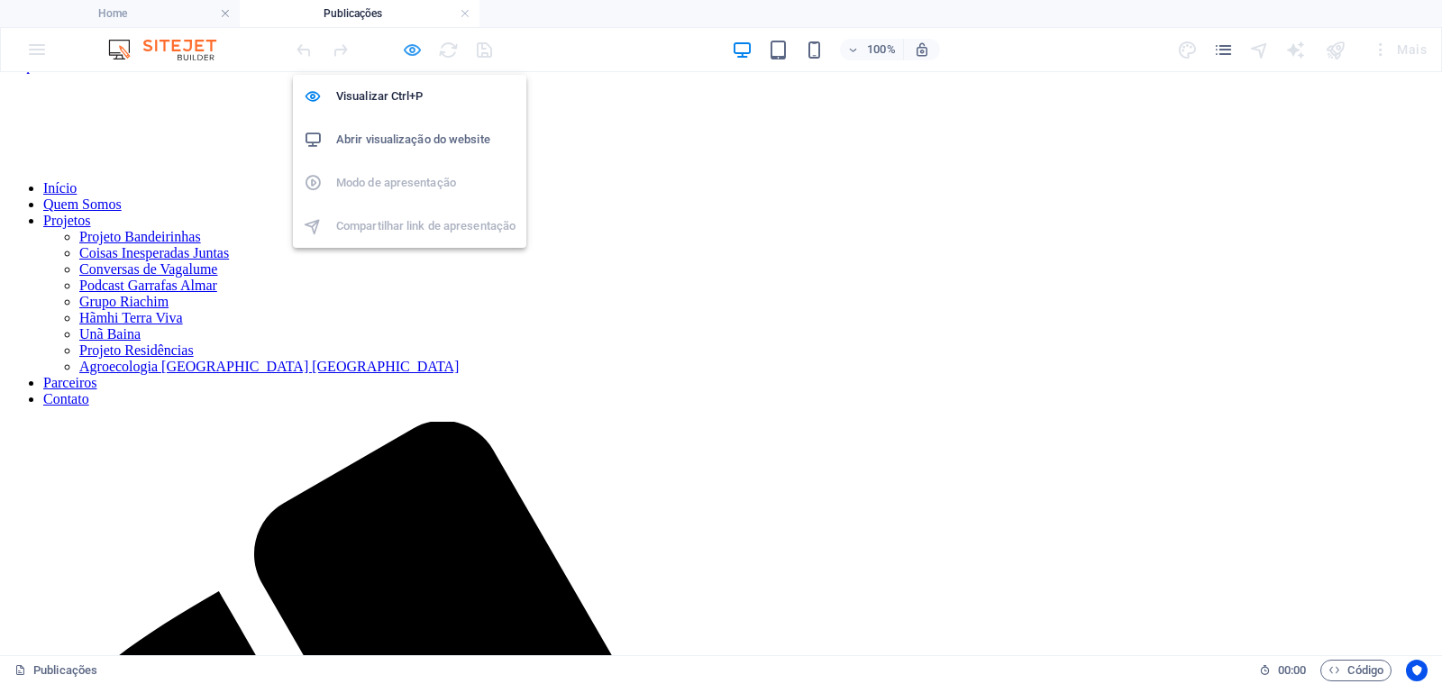
click at [411, 56] on icon "button" at bounding box center [412, 50] width 21 height 21
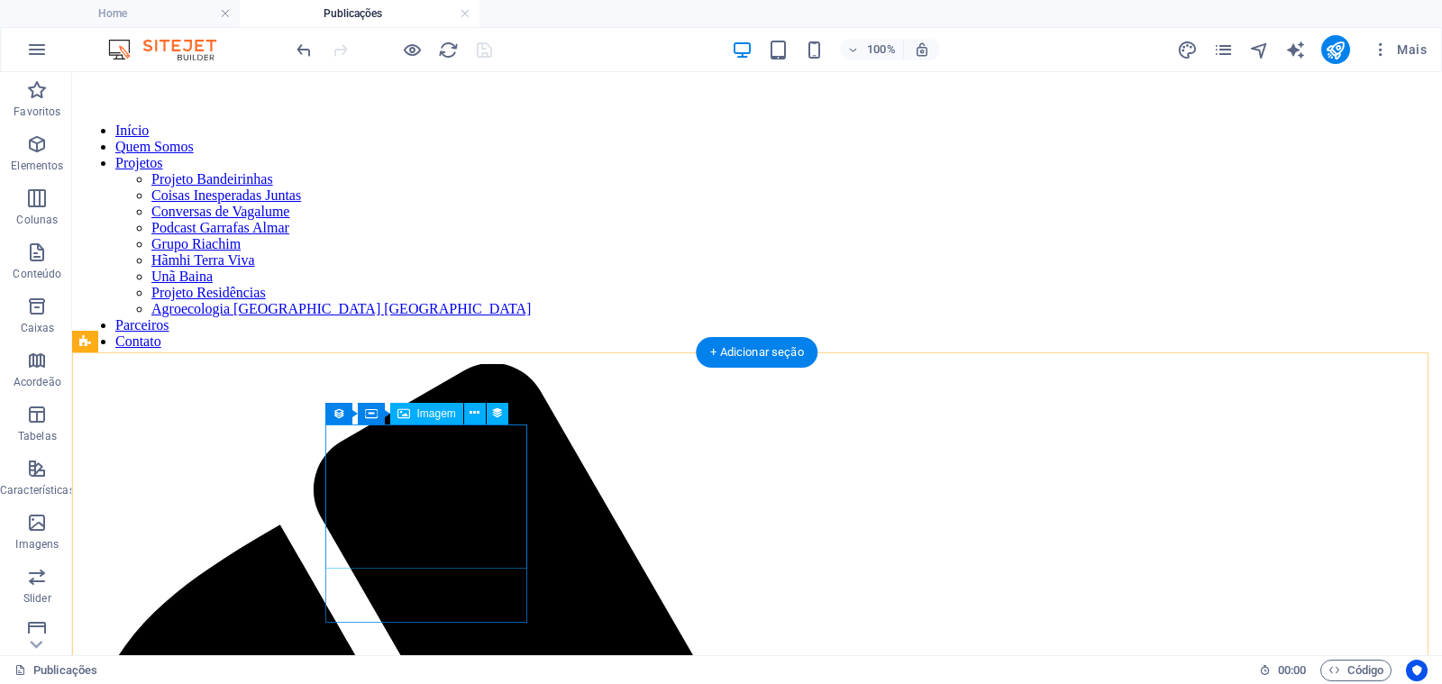
scroll to position [89, 0]
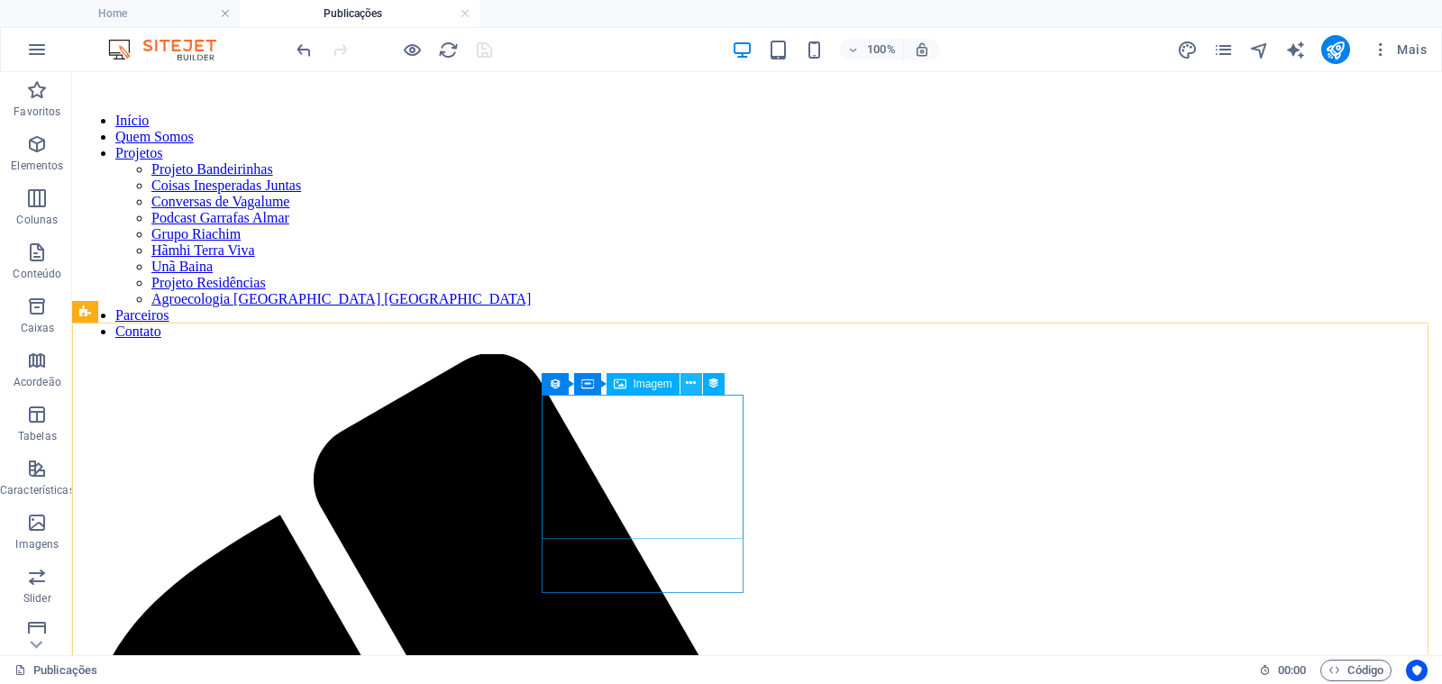
click at [689, 383] on icon at bounding box center [691, 383] width 10 height 19
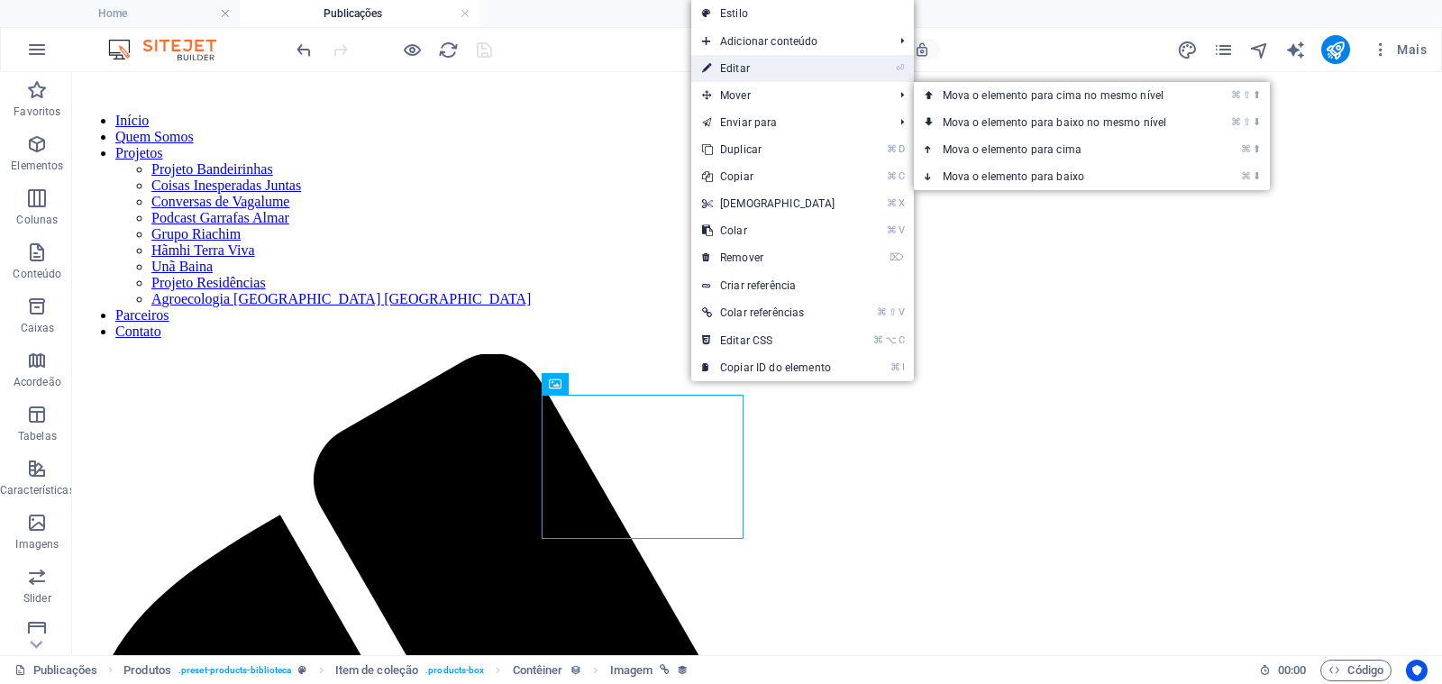
click at [787, 68] on link "⏎ Editar" at bounding box center [768, 68] width 155 height 27
select select "image"
select select "px"
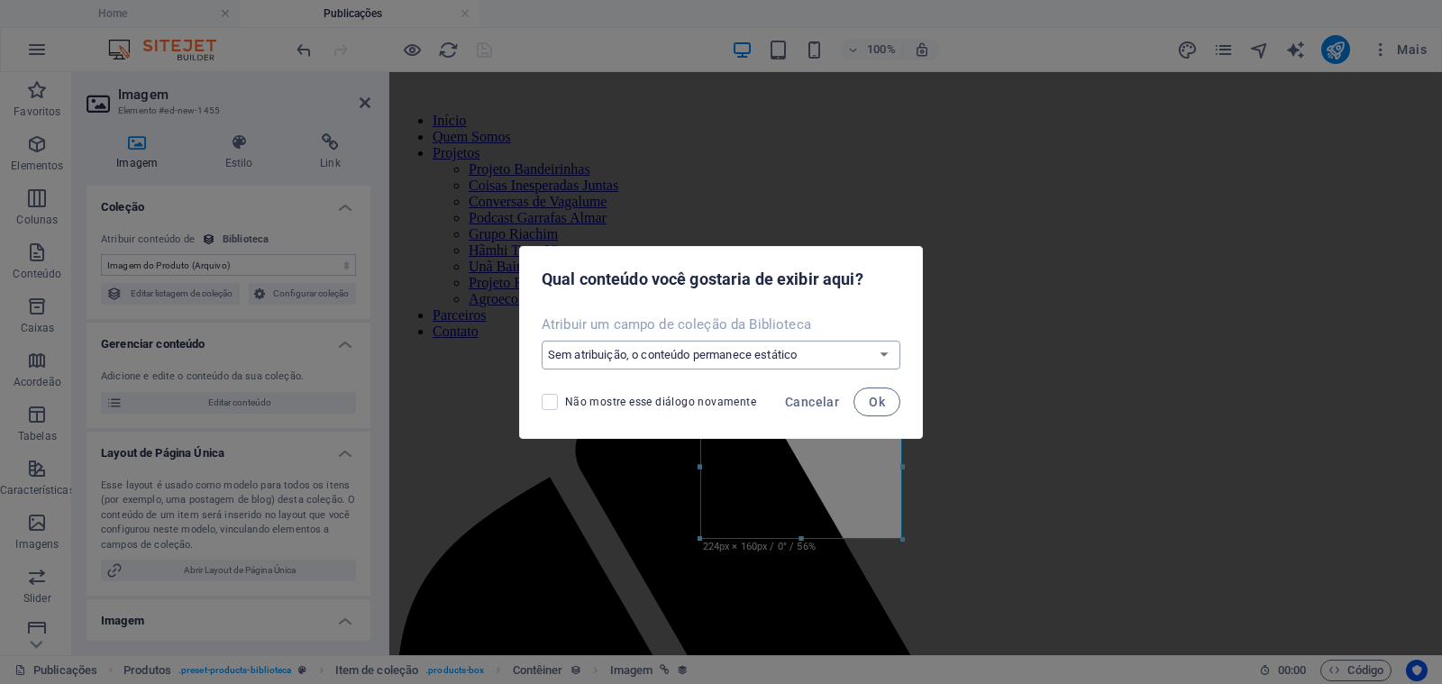
click at [780, 359] on select "Sem atribuição, o conteúdo permanece estático Criar um novo campo Criado em (Da…" at bounding box center [720, 355] width 359 height 29
click at [801, 395] on span "Cancelar" at bounding box center [812, 402] width 54 height 14
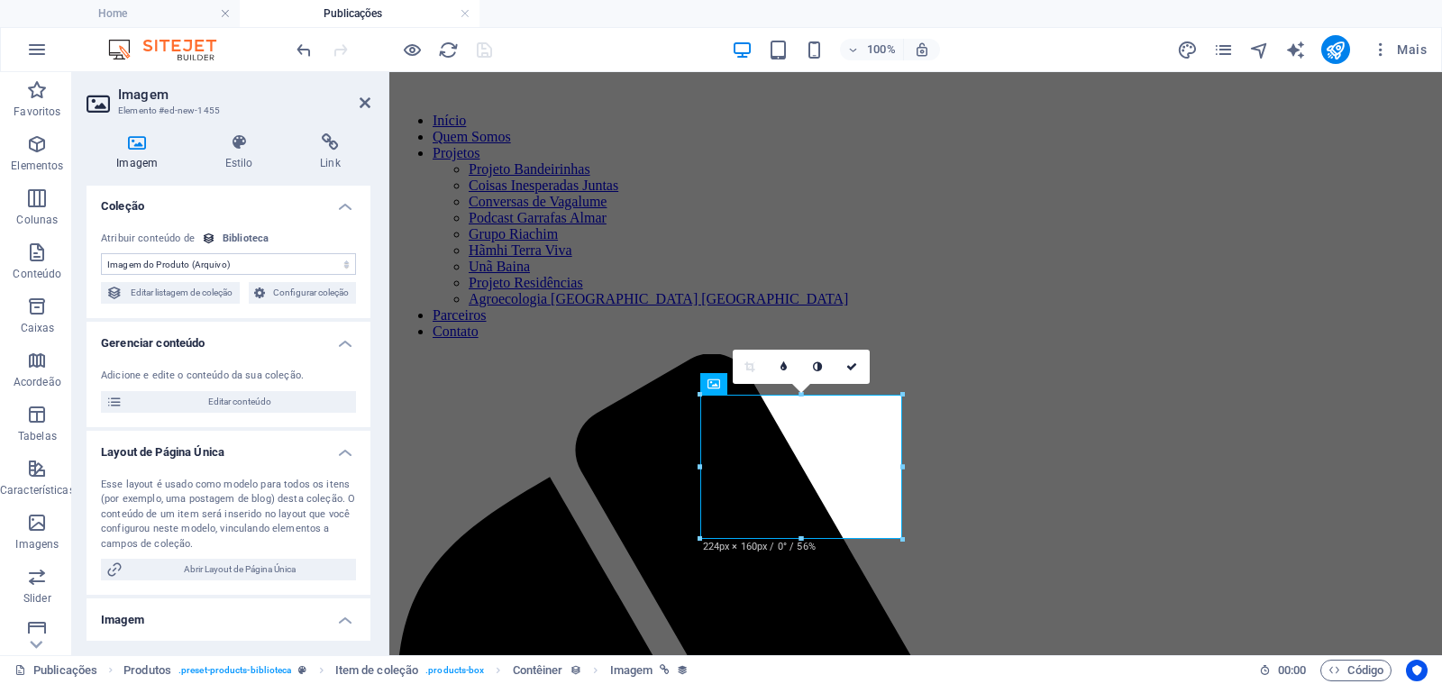
scroll to position [0, 0]
click at [330, 161] on h4 "Link" at bounding box center [330, 152] width 80 height 38
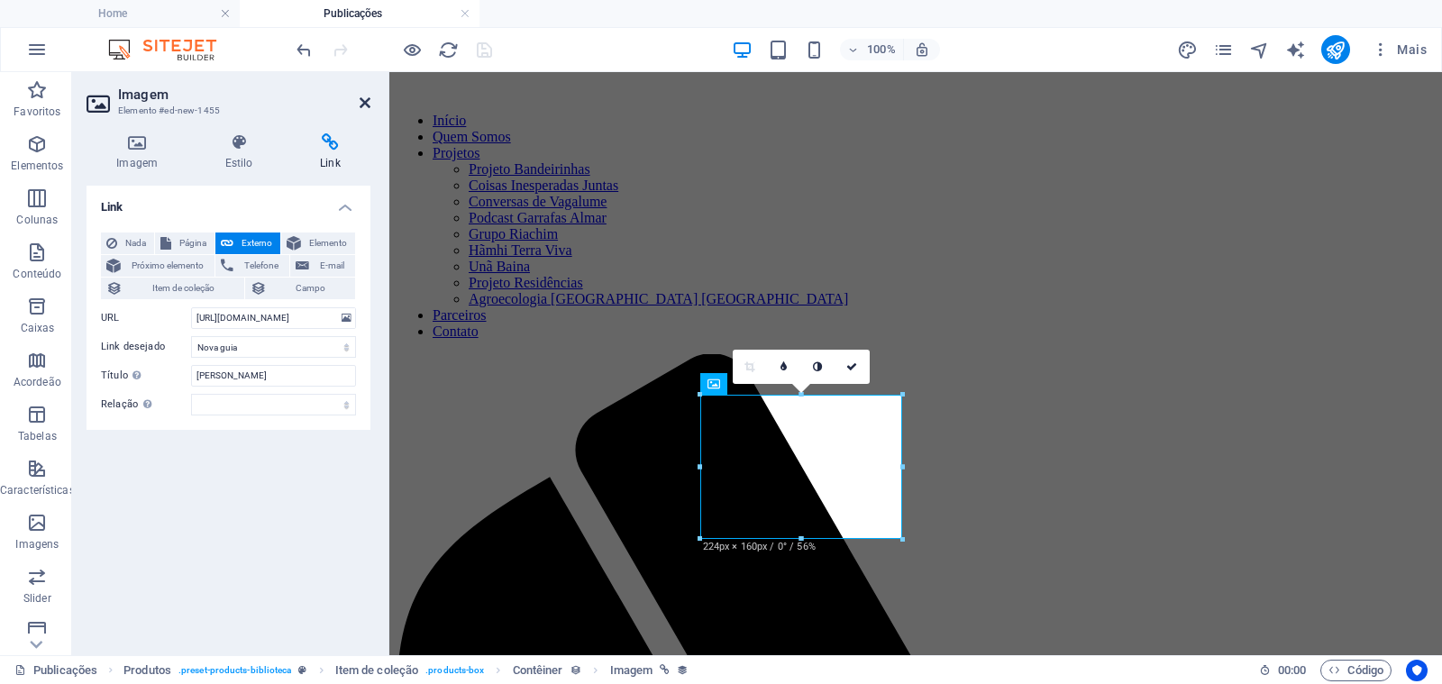
click at [362, 98] on icon at bounding box center [364, 103] width 11 height 14
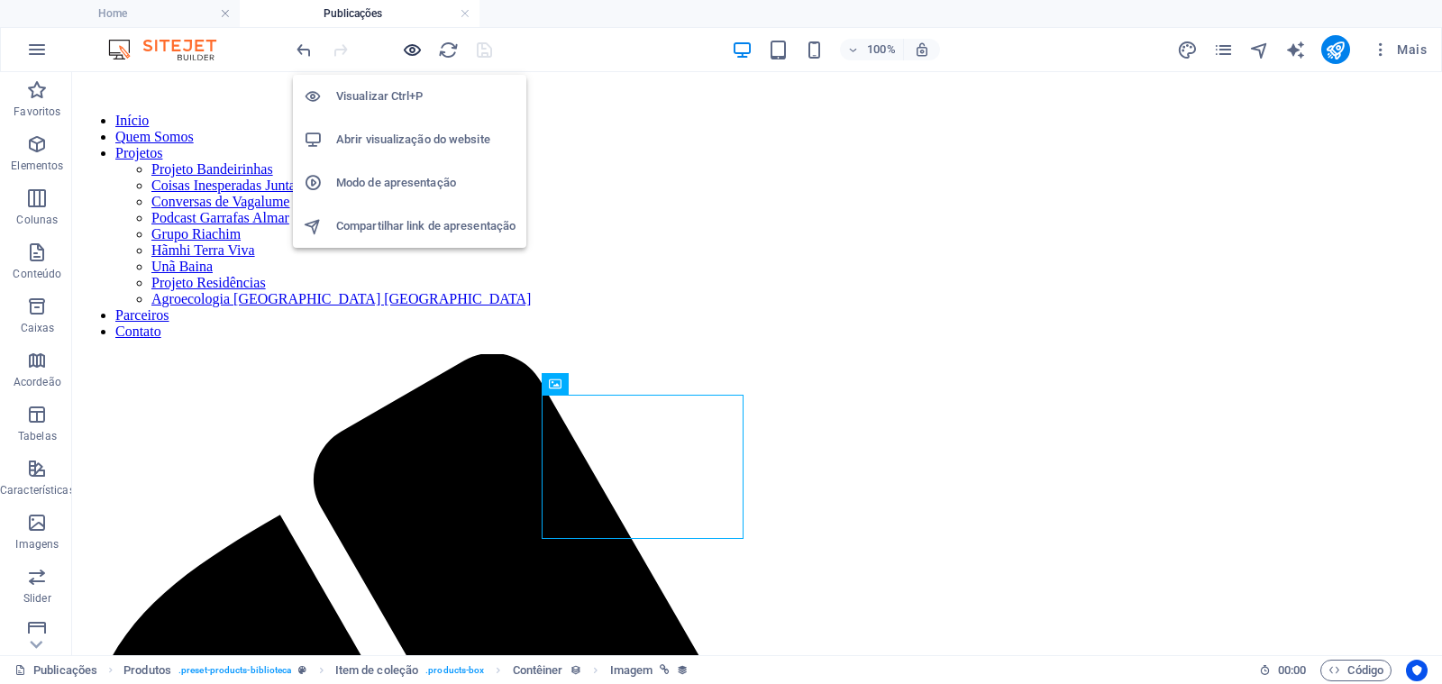
click at [411, 53] on icon "button" at bounding box center [412, 50] width 21 height 21
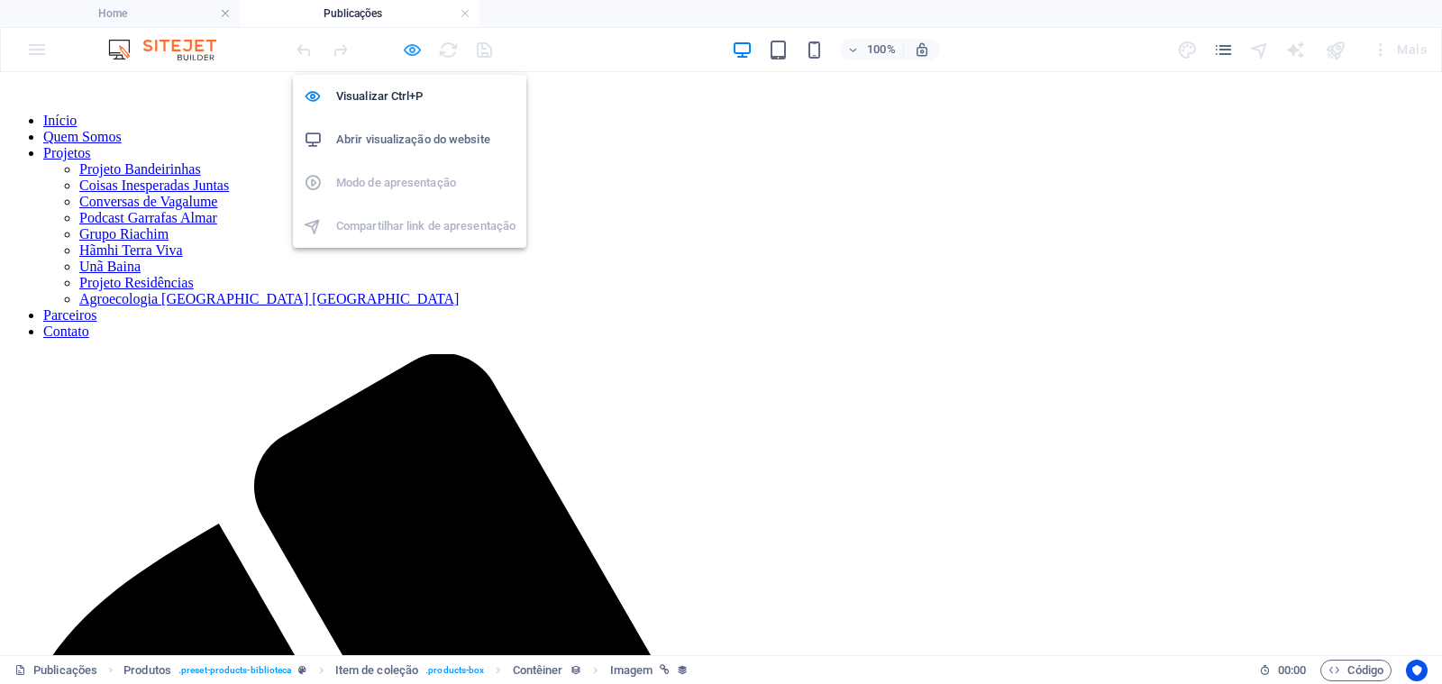
click at [405, 51] on icon "button" at bounding box center [412, 50] width 21 height 21
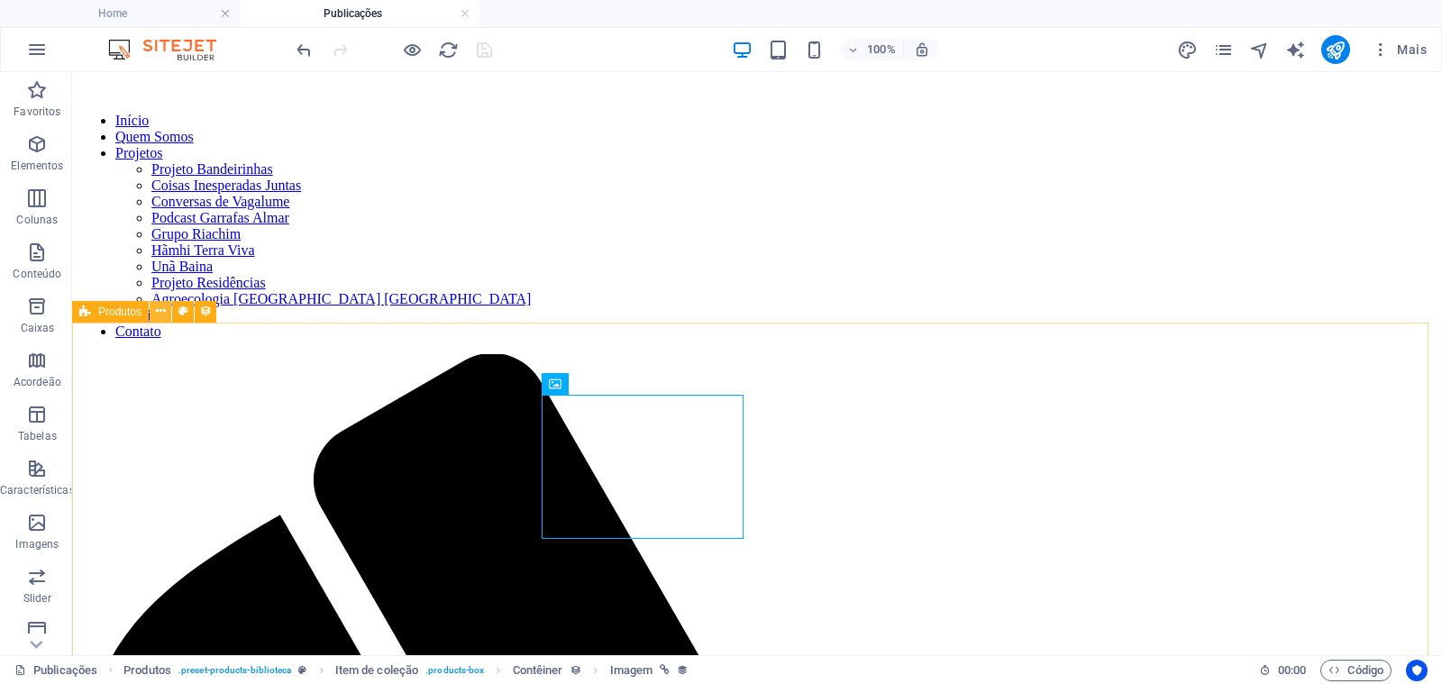
click at [159, 310] on icon at bounding box center [161, 311] width 10 height 19
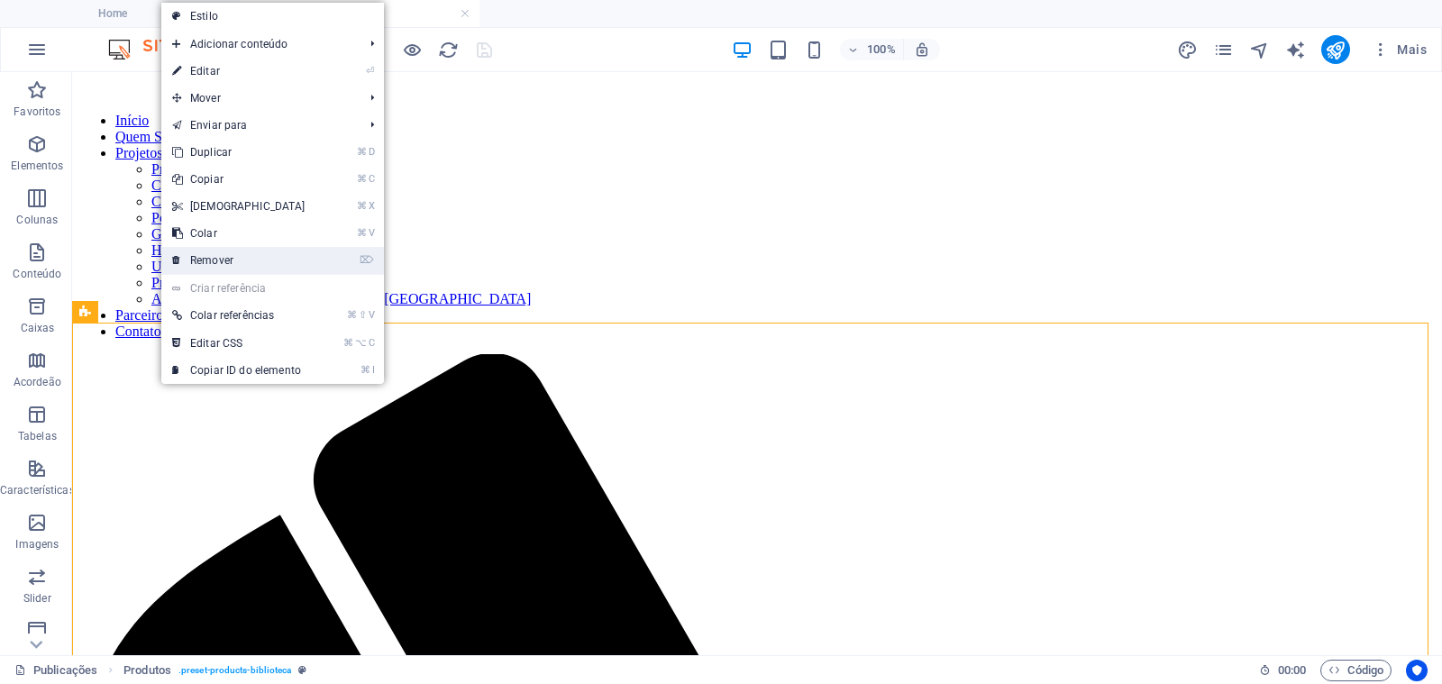
click at [218, 254] on link "⌦ Remover" at bounding box center [238, 260] width 155 height 27
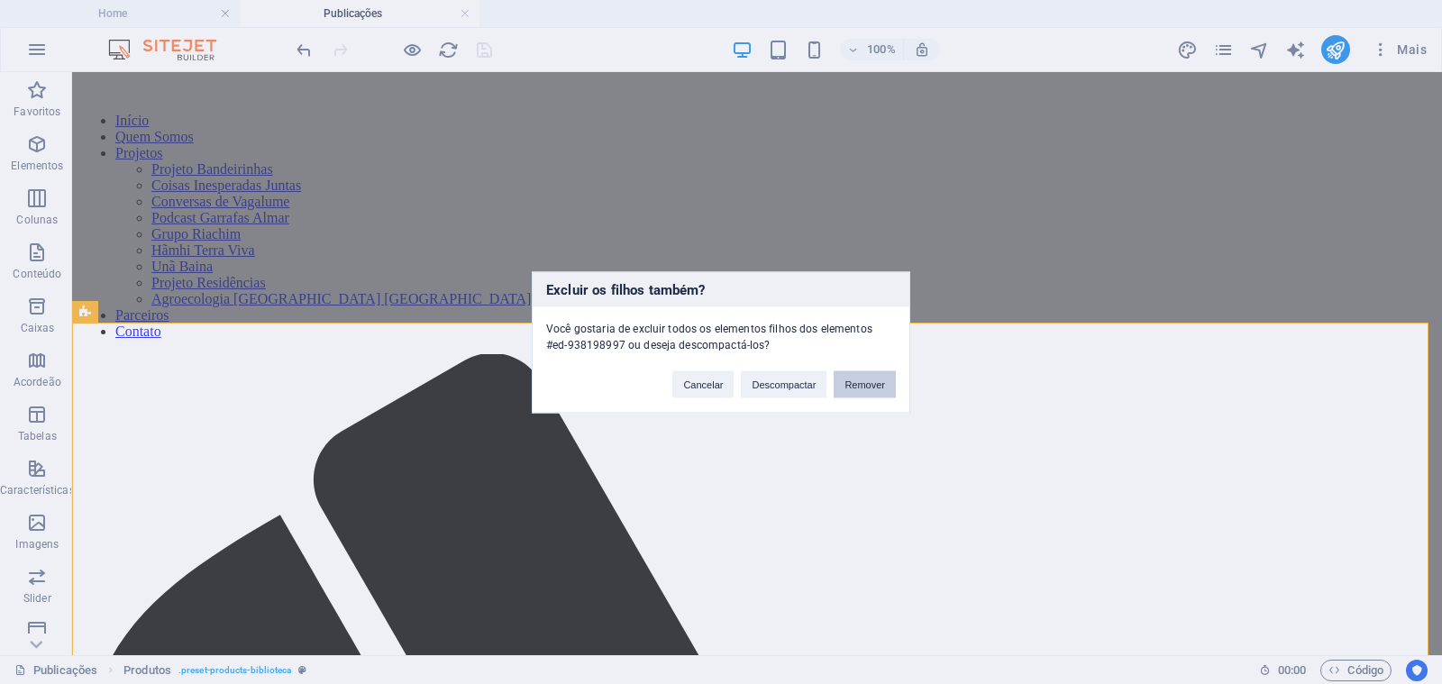
click at [852, 384] on button "Remover" at bounding box center [864, 383] width 62 height 27
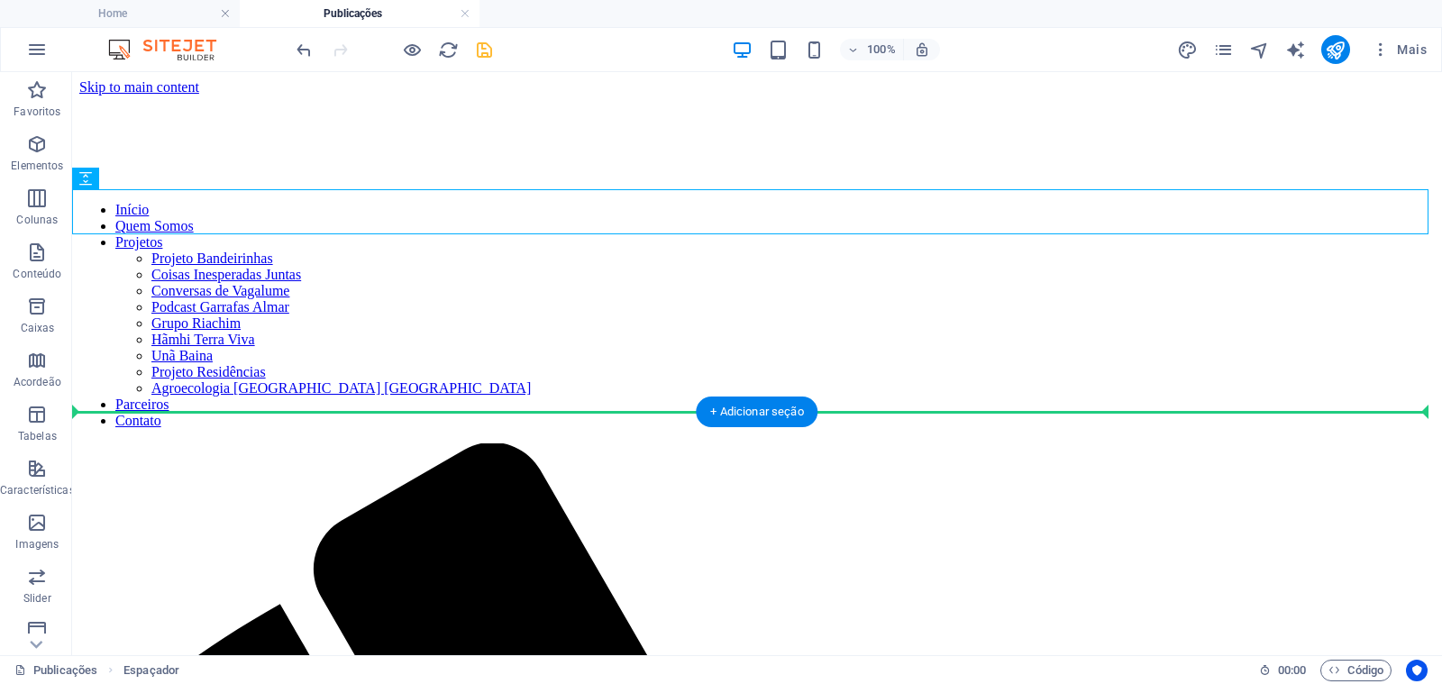
drag, startPoint x: 200, startPoint y: 254, endPoint x: 209, endPoint y: 485, distance: 230.8
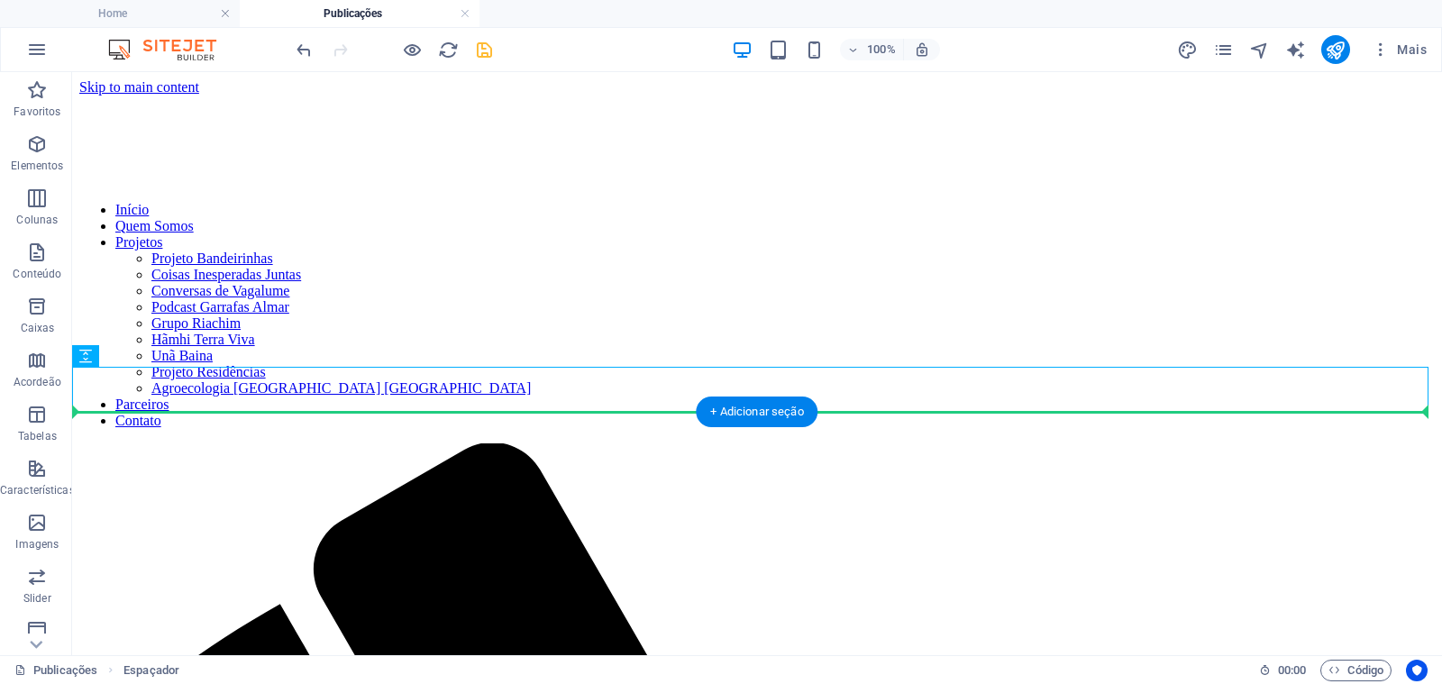
drag, startPoint x: 172, startPoint y: 428, endPoint x: 107, endPoint y: 432, distance: 65.0
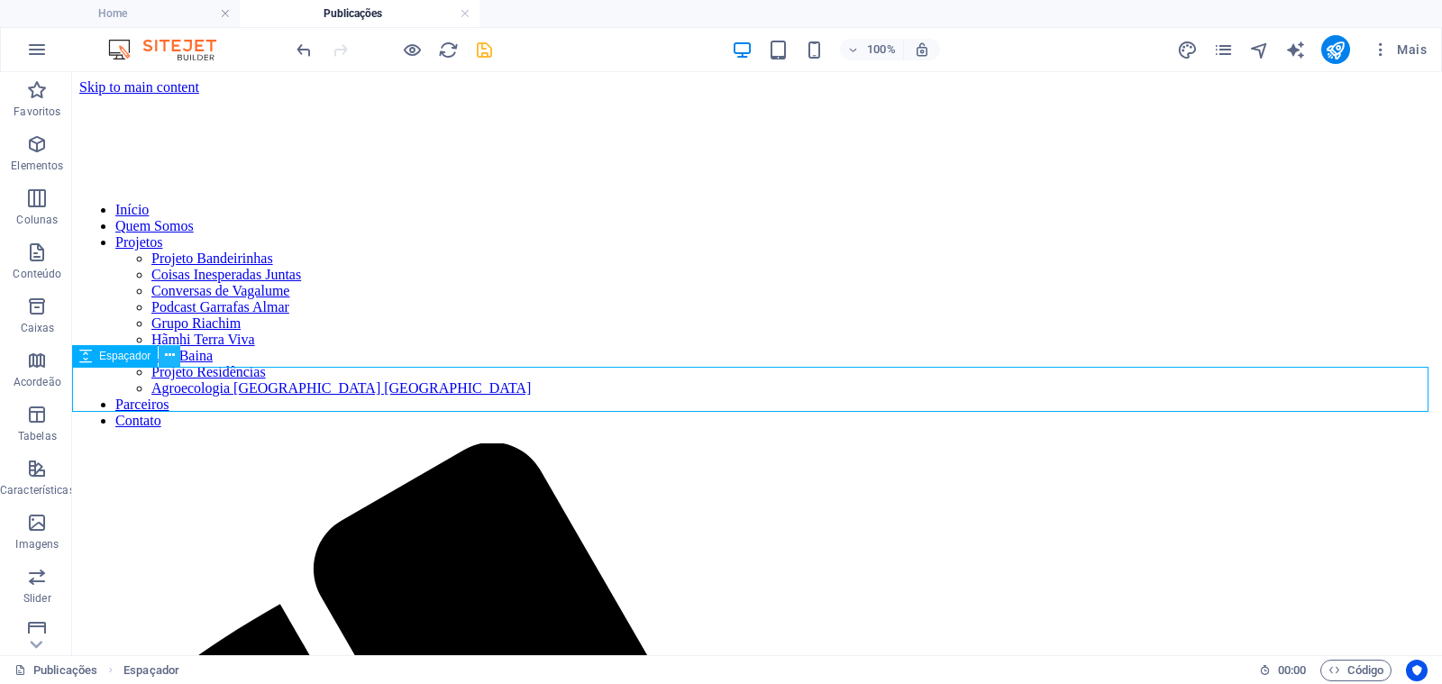
click at [165, 356] on icon at bounding box center [170, 355] width 10 height 19
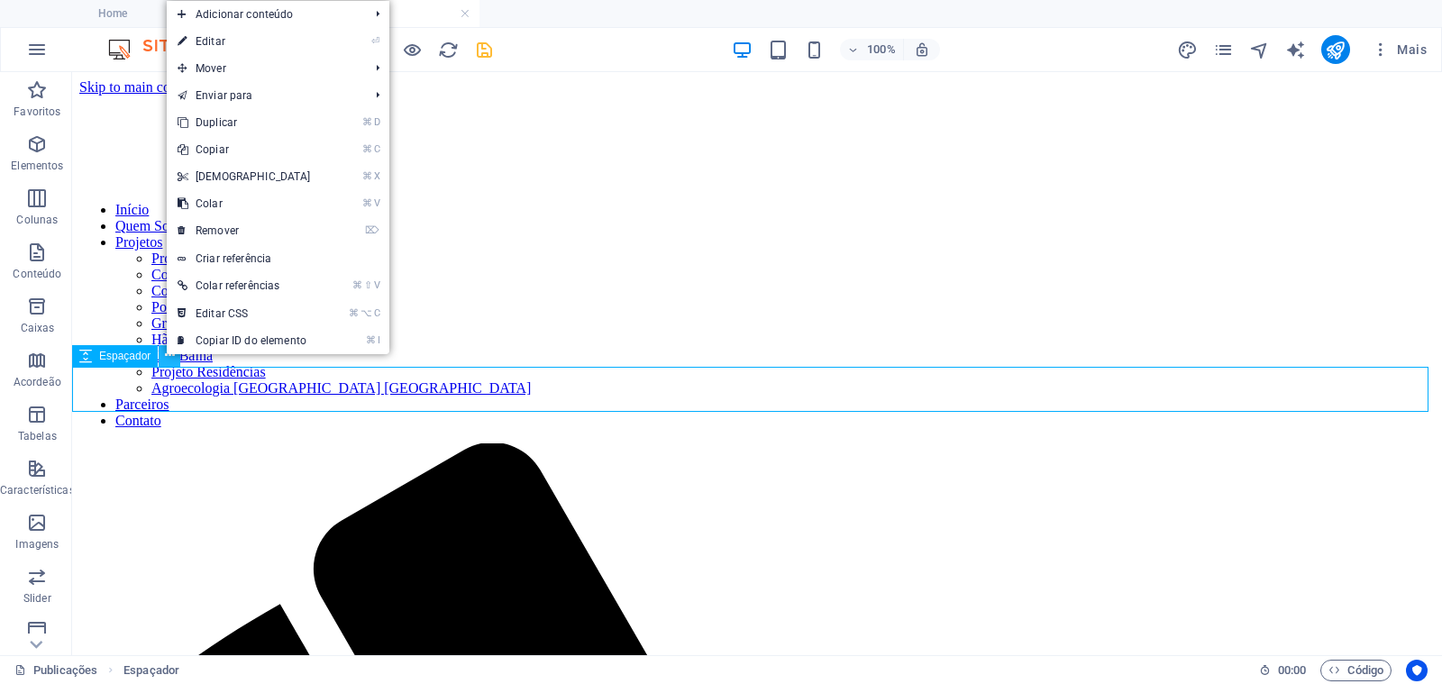
click at [165, 356] on icon at bounding box center [170, 355] width 10 height 19
click at [131, 357] on span "Espaçador" at bounding box center [124, 355] width 51 height 11
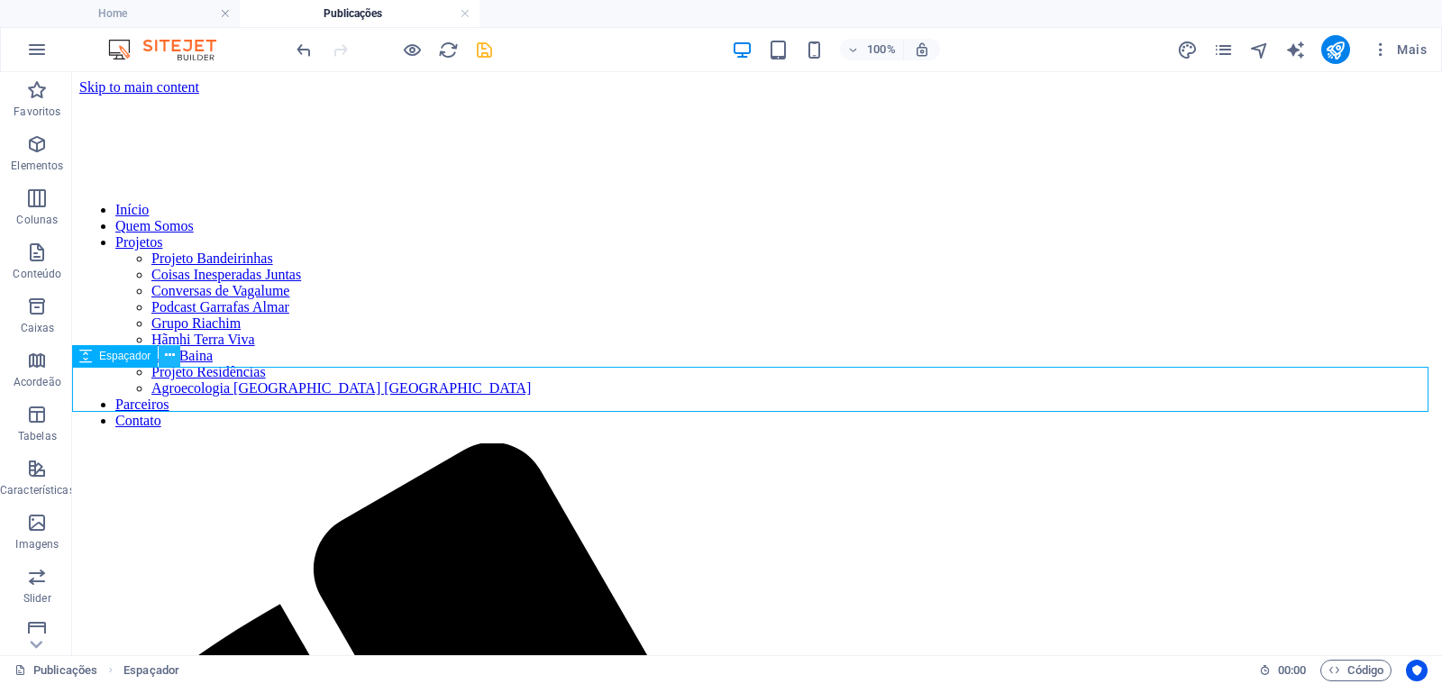
click at [168, 355] on icon at bounding box center [170, 355] width 10 height 19
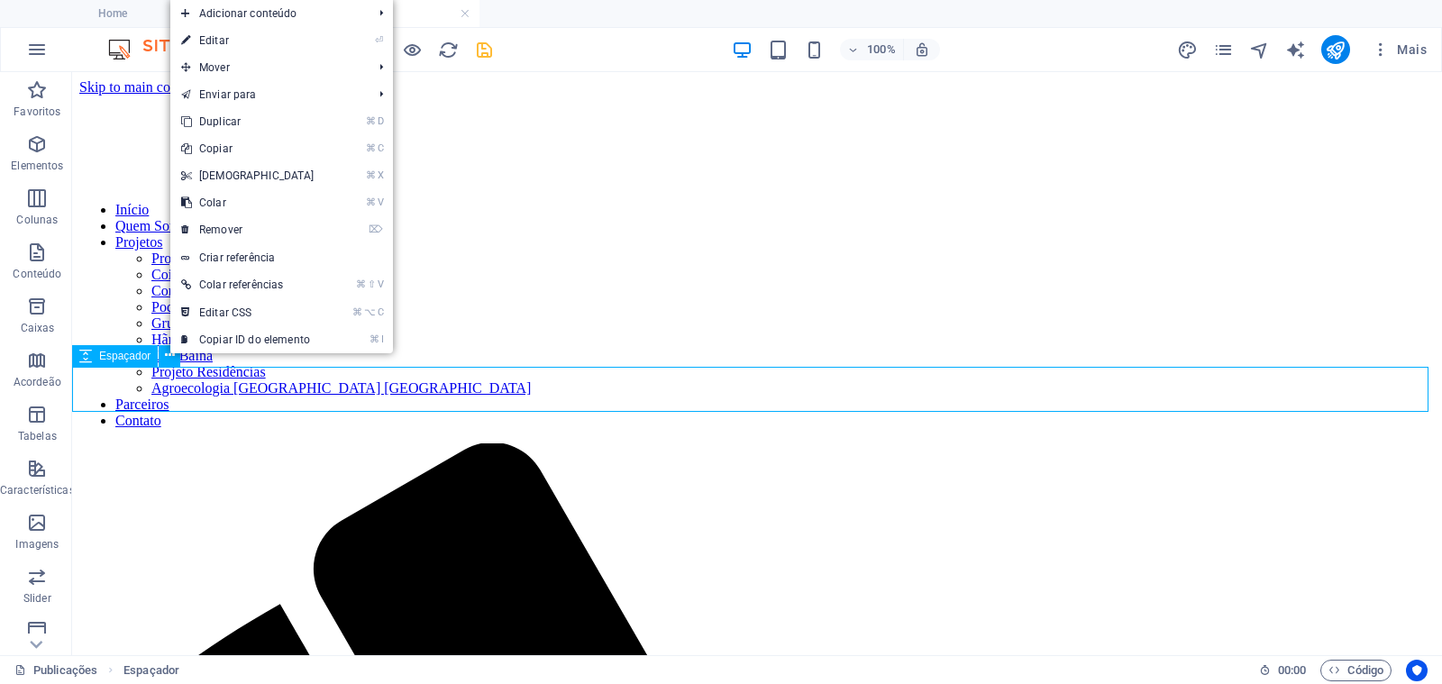
click at [131, 357] on span "Espaçador" at bounding box center [124, 355] width 51 height 11
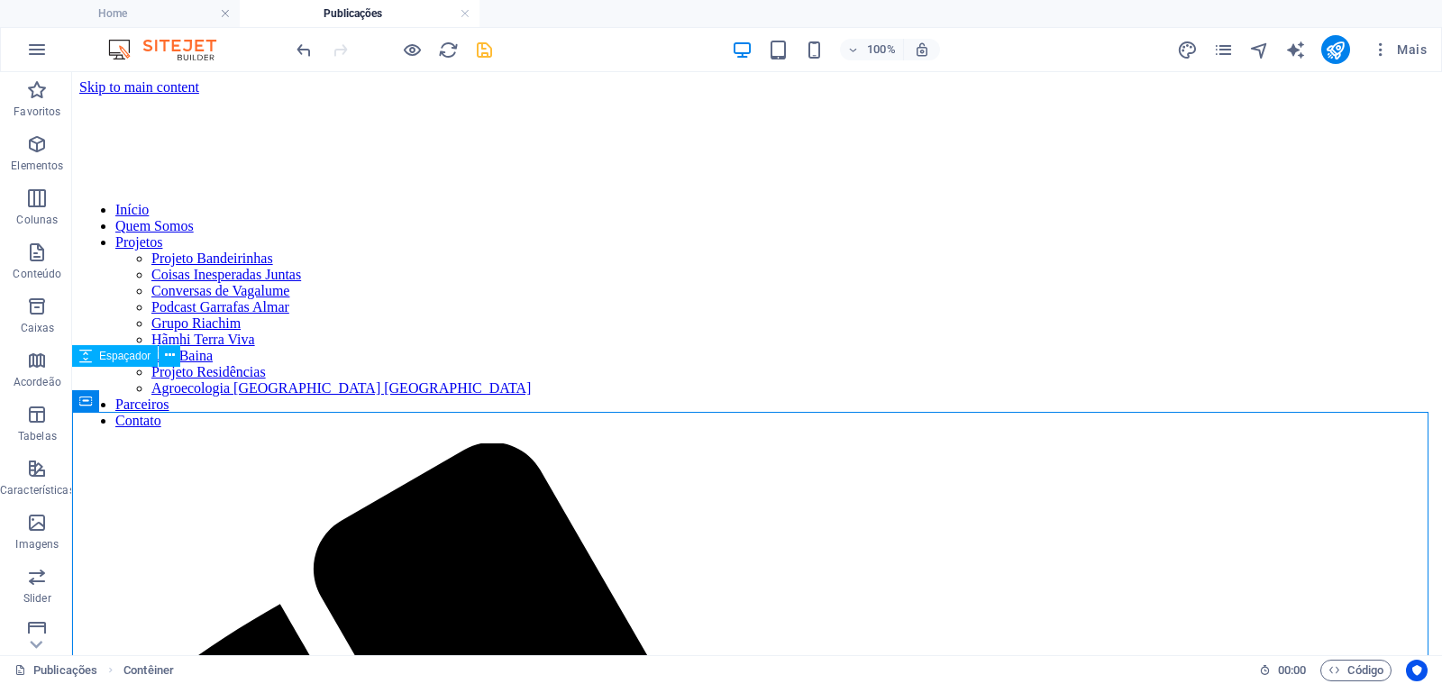
click at [123, 359] on span "Espaçador" at bounding box center [124, 355] width 51 height 11
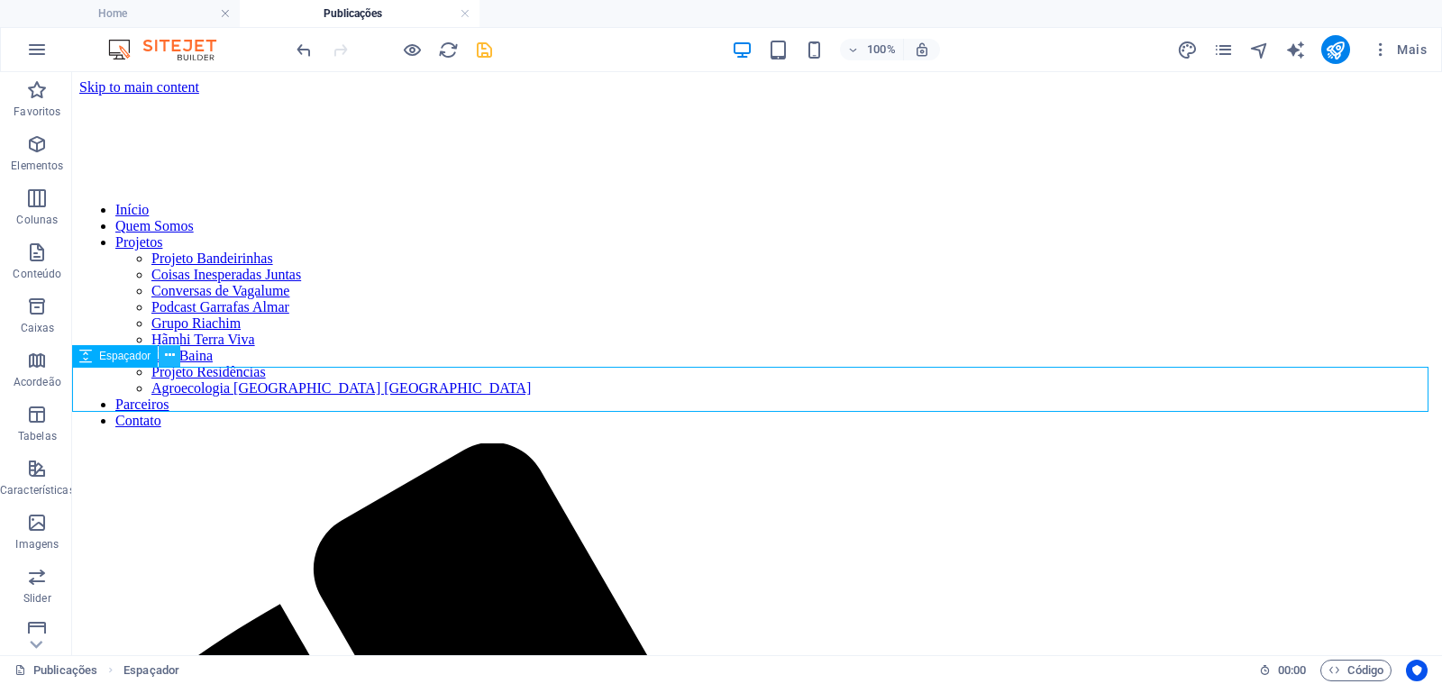
click at [168, 354] on icon at bounding box center [170, 355] width 10 height 19
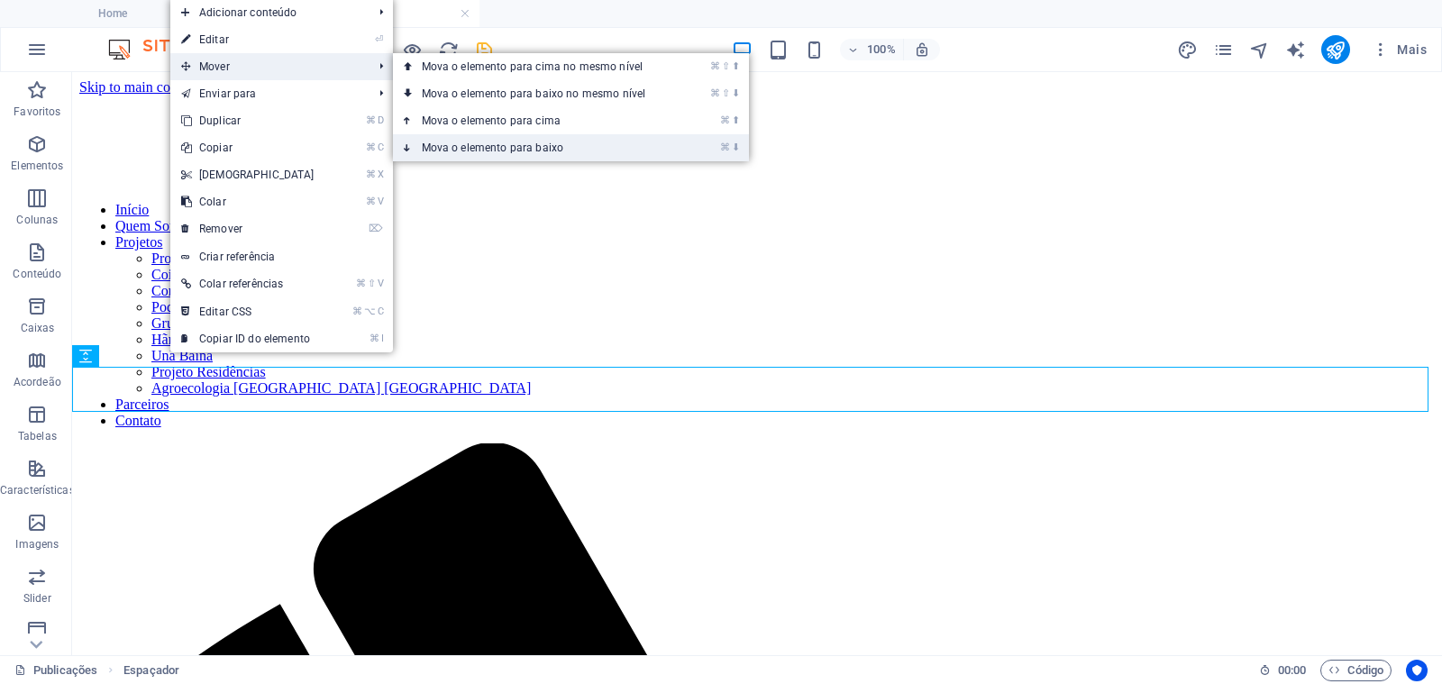
click at [478, 144] on link "⌘ ⬇ Mova o elemento para baixo" at bounding box center [537, 147] width 289 height 27
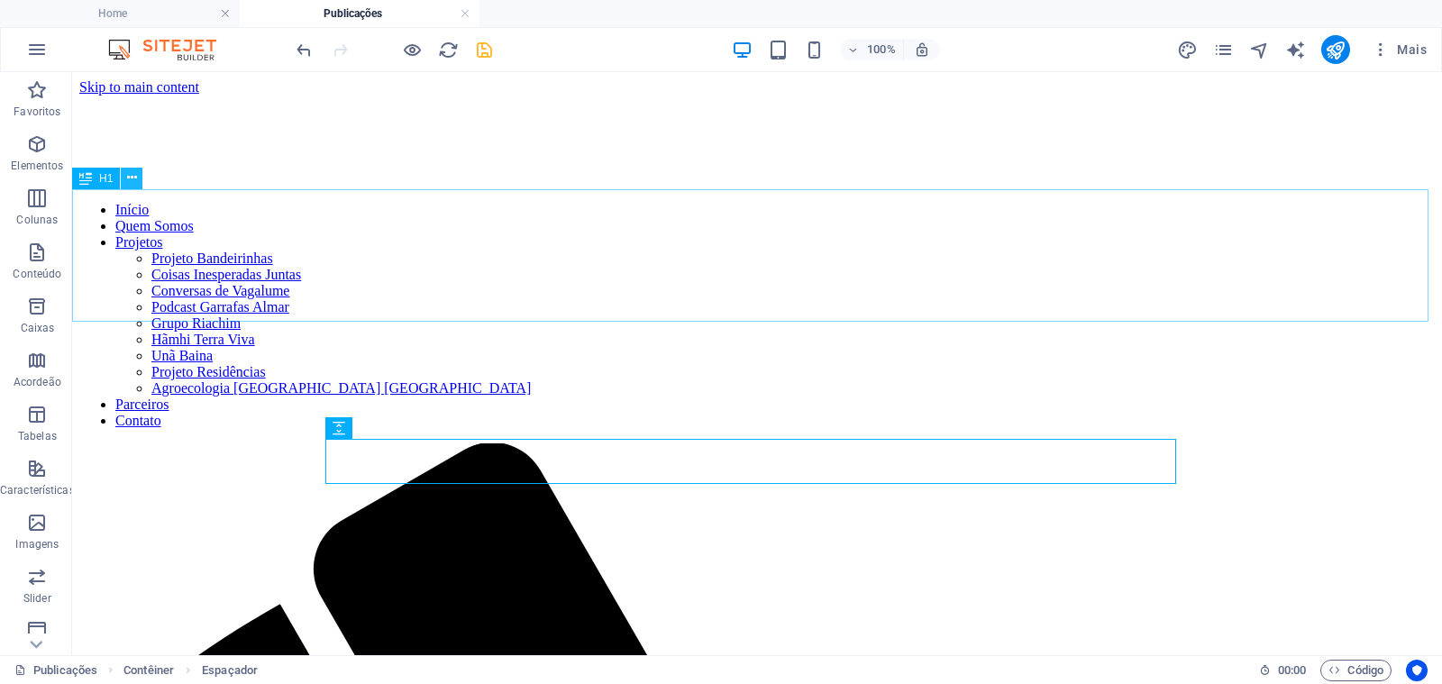
click at [132, 186] on icon at bounding box center [132, 177] width 10 height 19
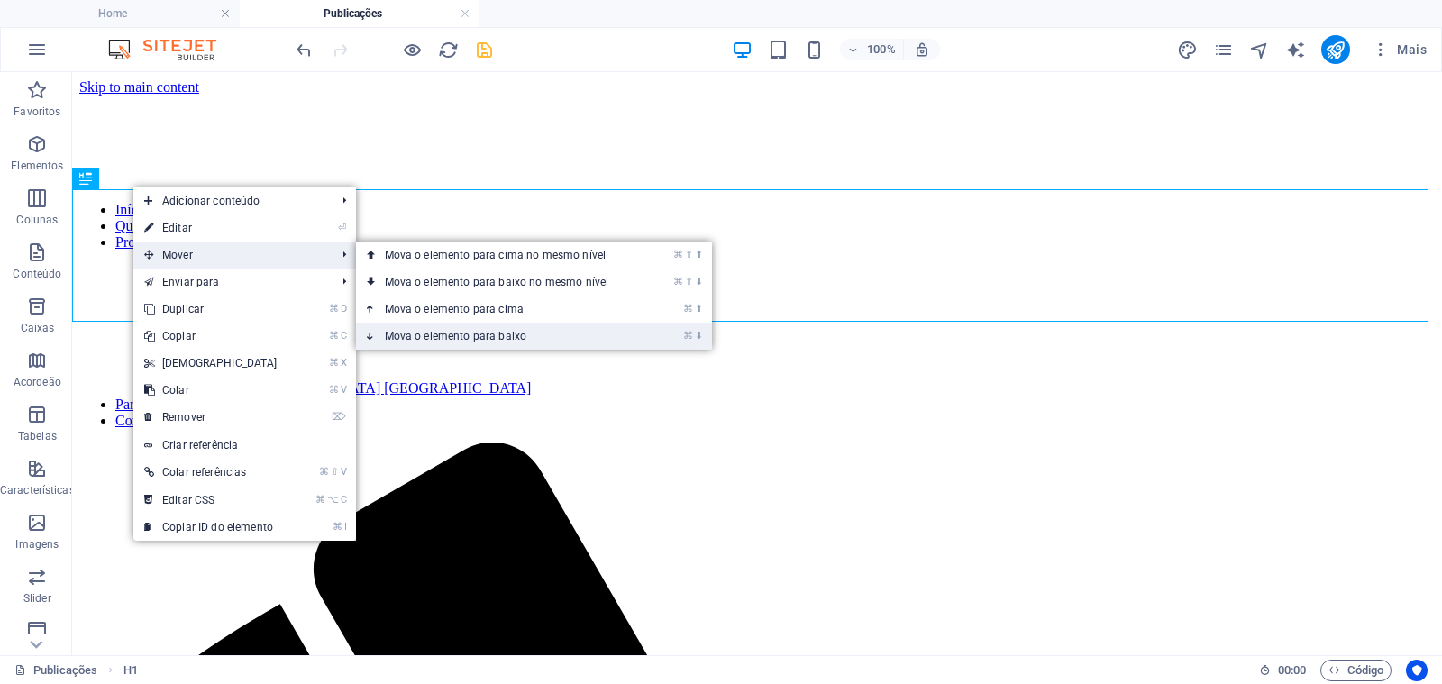
click at [422, 329] on link "⌘ ⬇ Mova o elemento para baixo" at bounding box center [500, 336] width 289 height 27
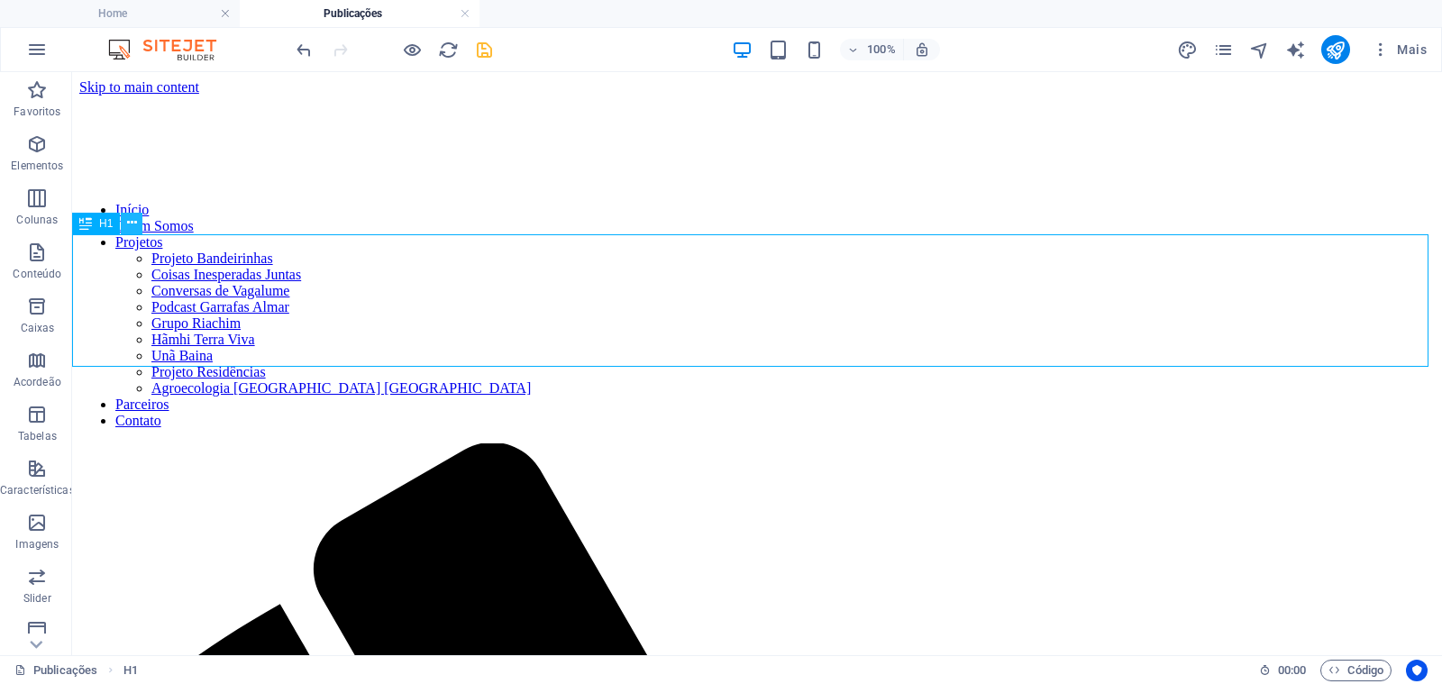
click at [132, 223] on icon at bounding box center [132, 223] width 10 height 19
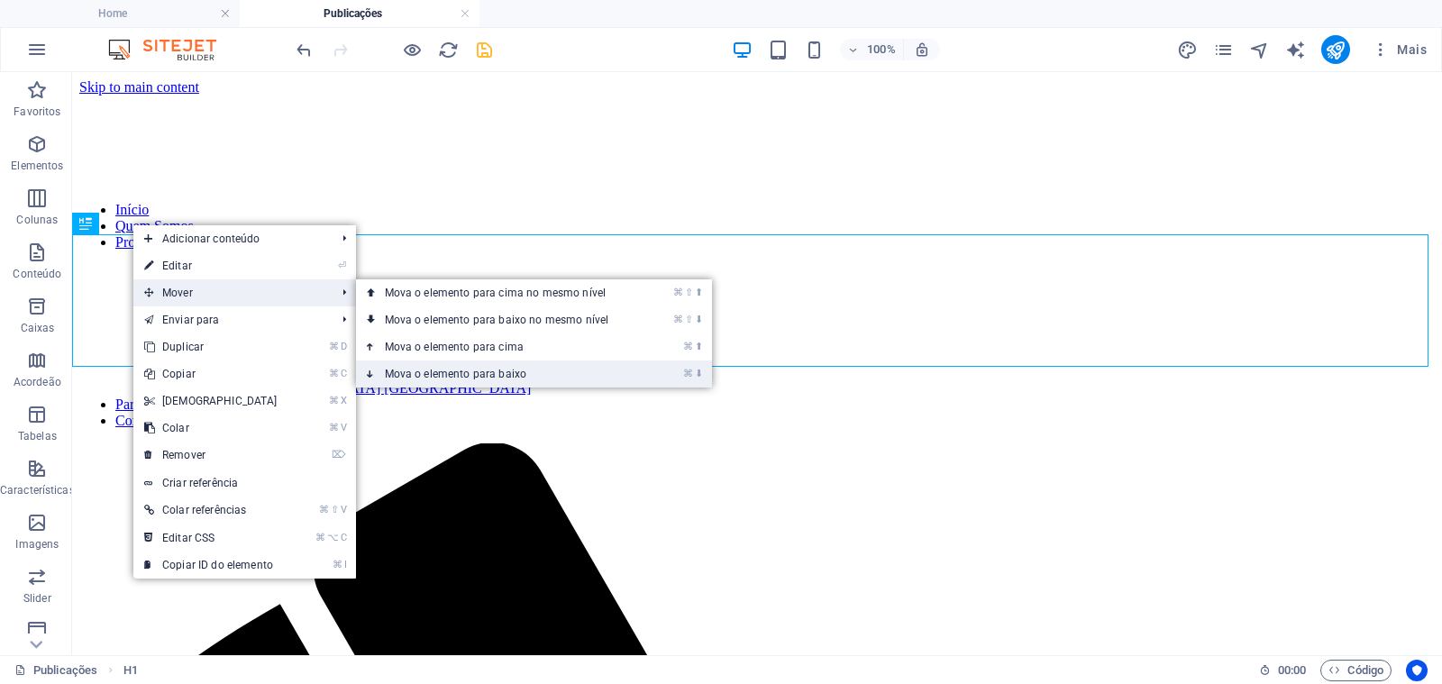
click at [404, 367] on link "⌘ ⬇ Mova o elemento para baixo" at bounding box center [500, 373] width 289 height 27
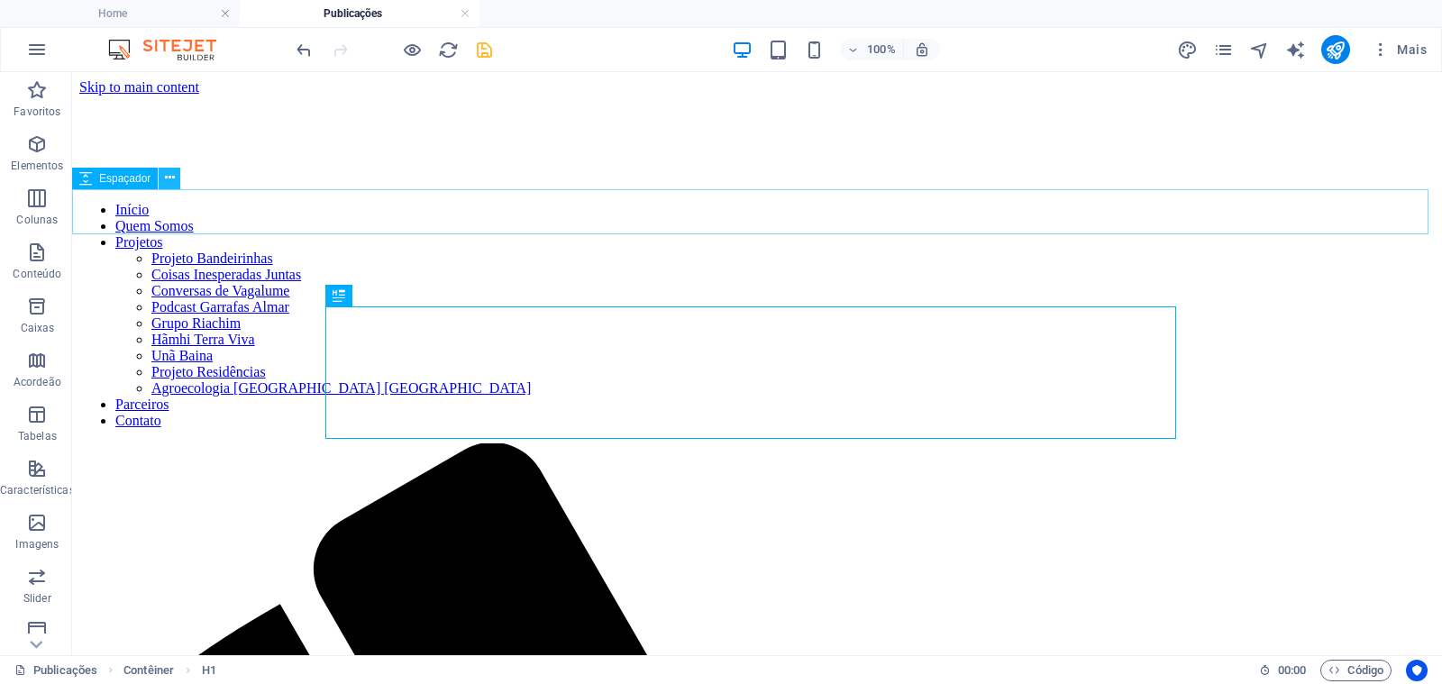
click at [165, 180] on icon at bounding box center [170, 177] width 10 height 19
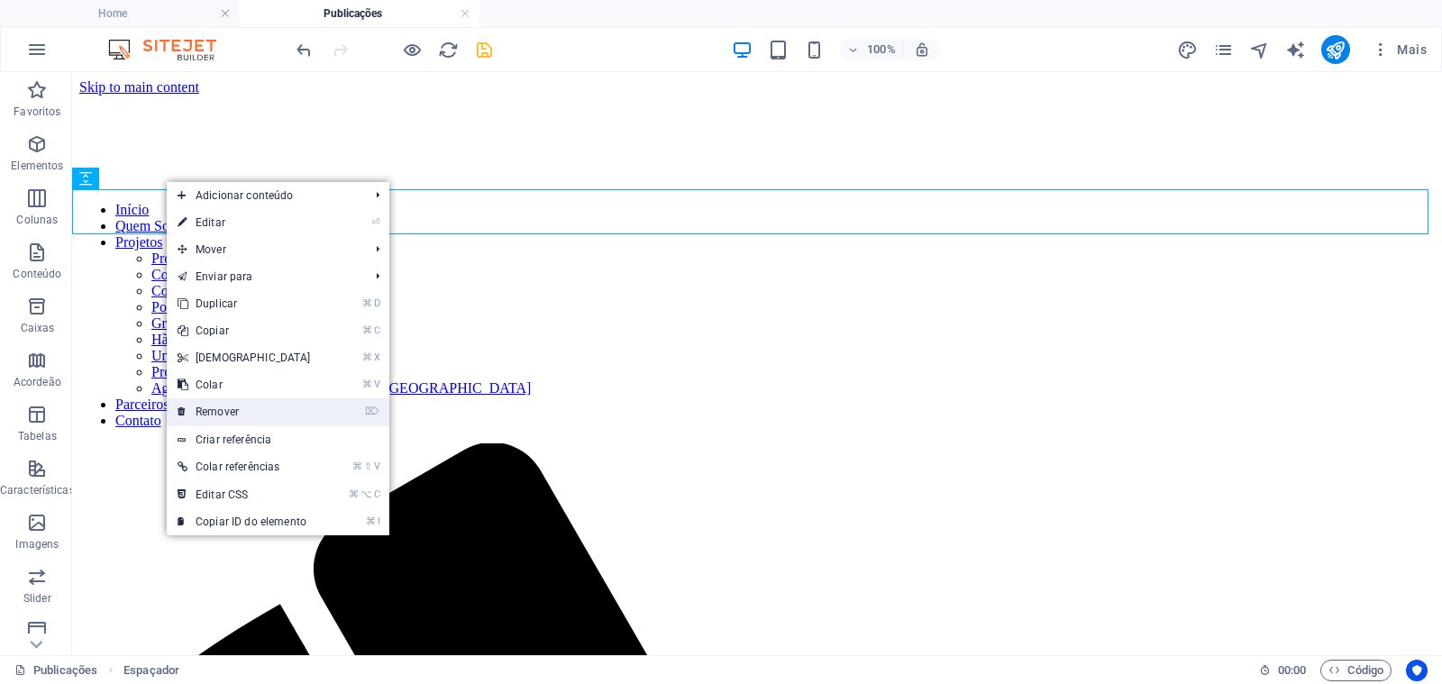
click at [241, 414] on link "⌦ Remover" at bounding box center [244, 411] width 155 height 27
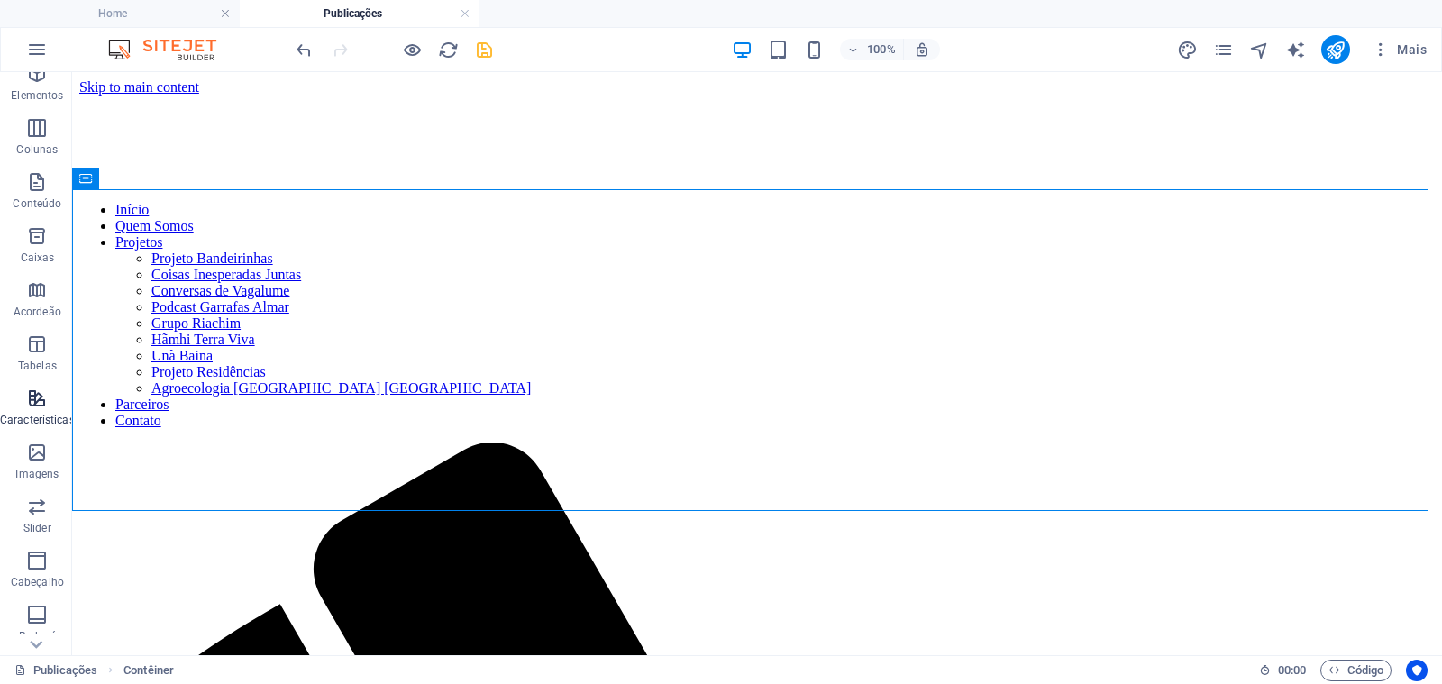
scroll to position [74, 0]
click at [33, 453] on icon "button" at bounding box center [37, 449] width 22 height 22
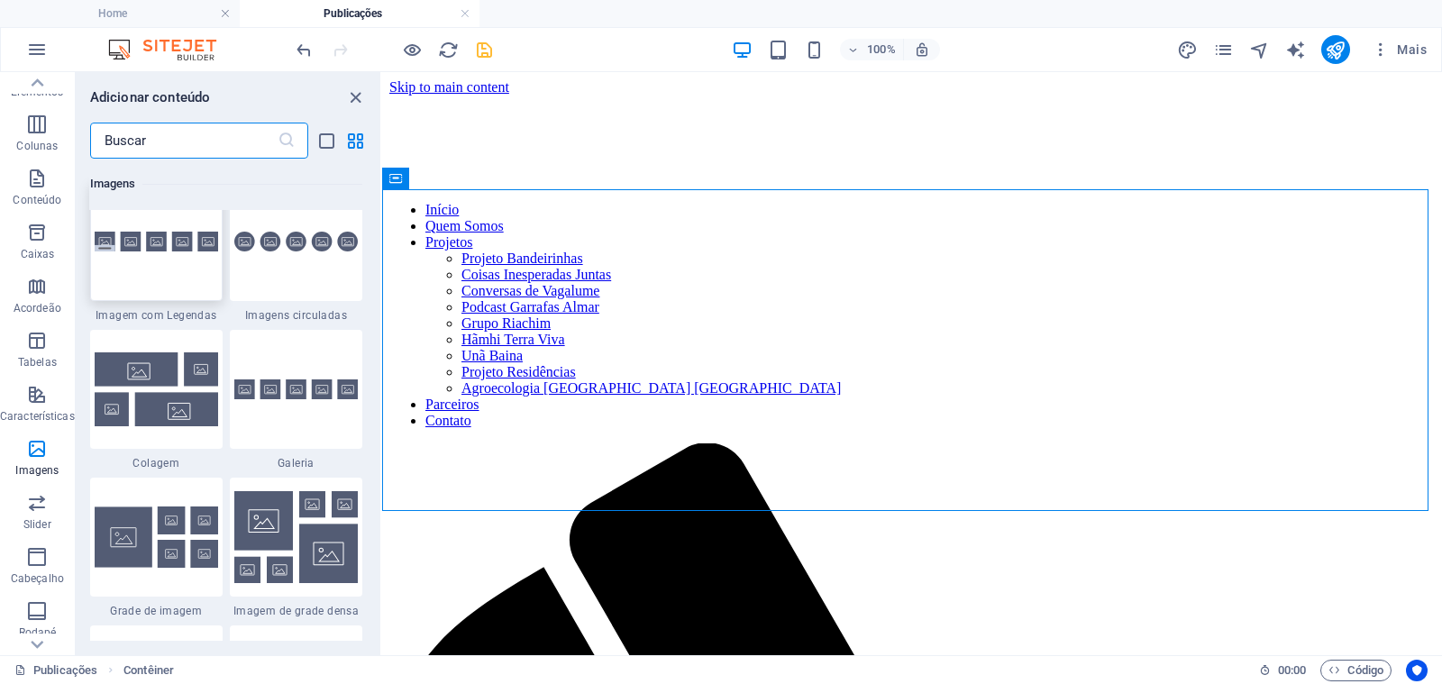
scroll to position [9165, 0]
click at [152, 277] on div at bounding box center [156, 240] width 132 height 119
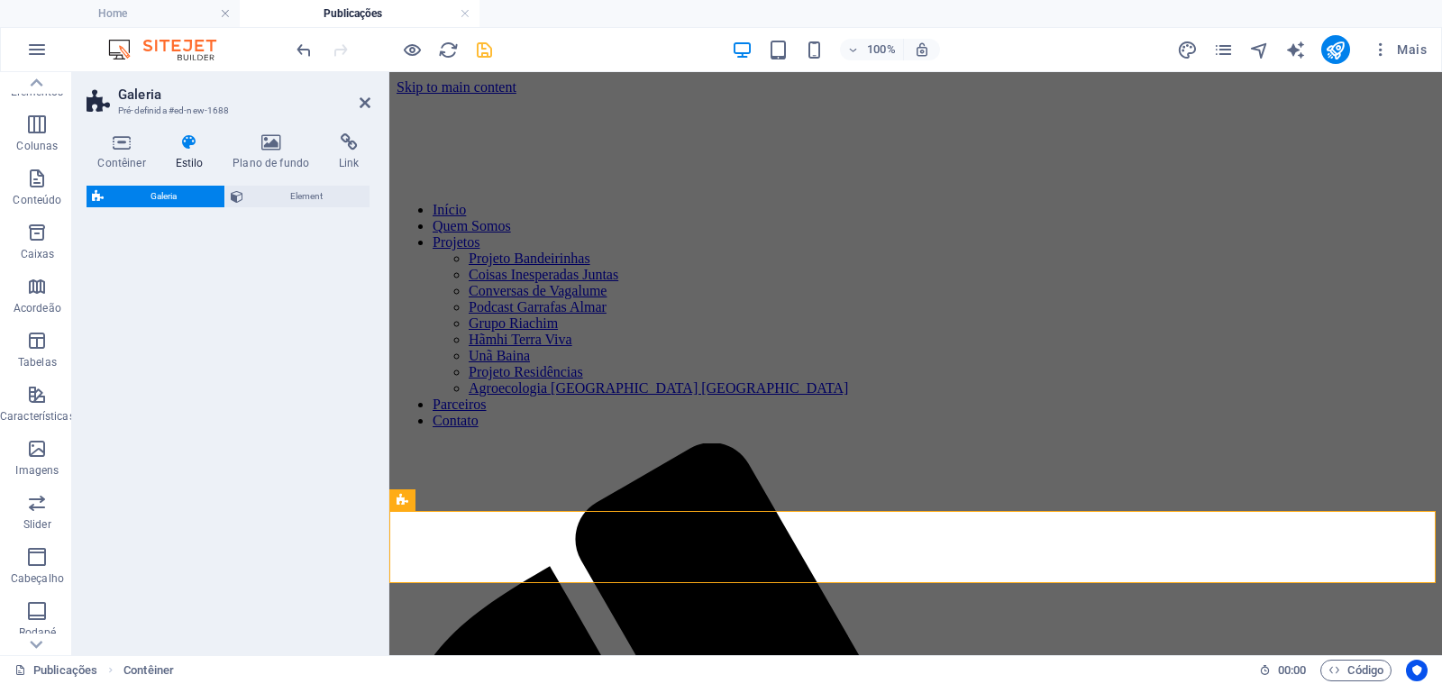
select select "rem"
select select "preset-gallery-v3-captions"
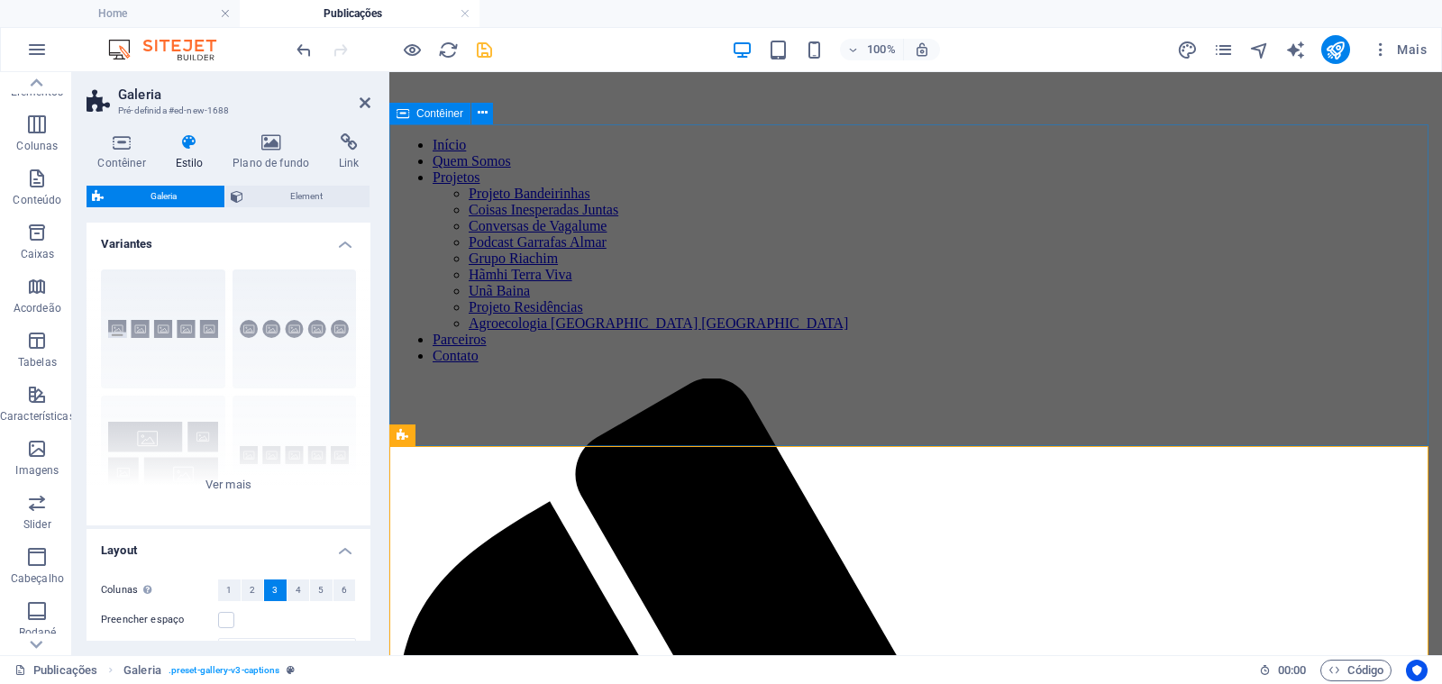
scroll to position [141, 0]
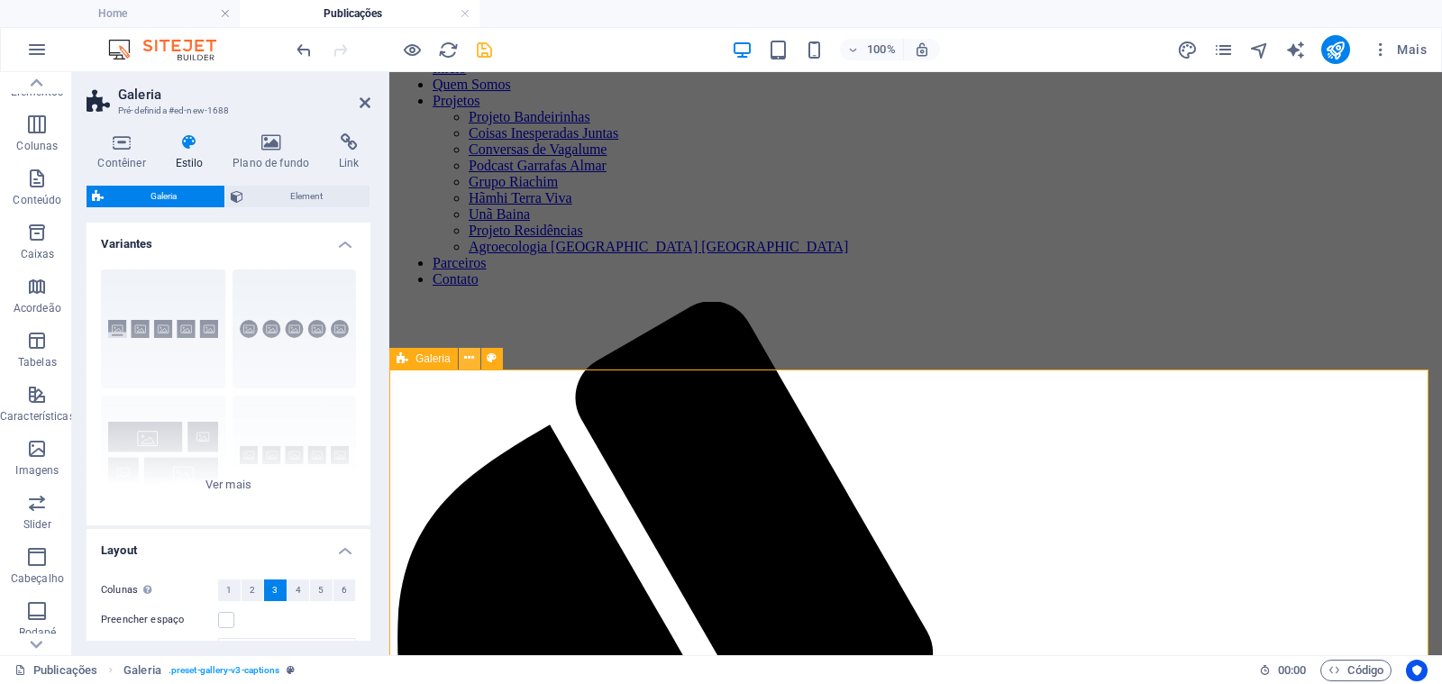
click at [467, 359] on icon at bounding box center [469, 358] width 10 height 19
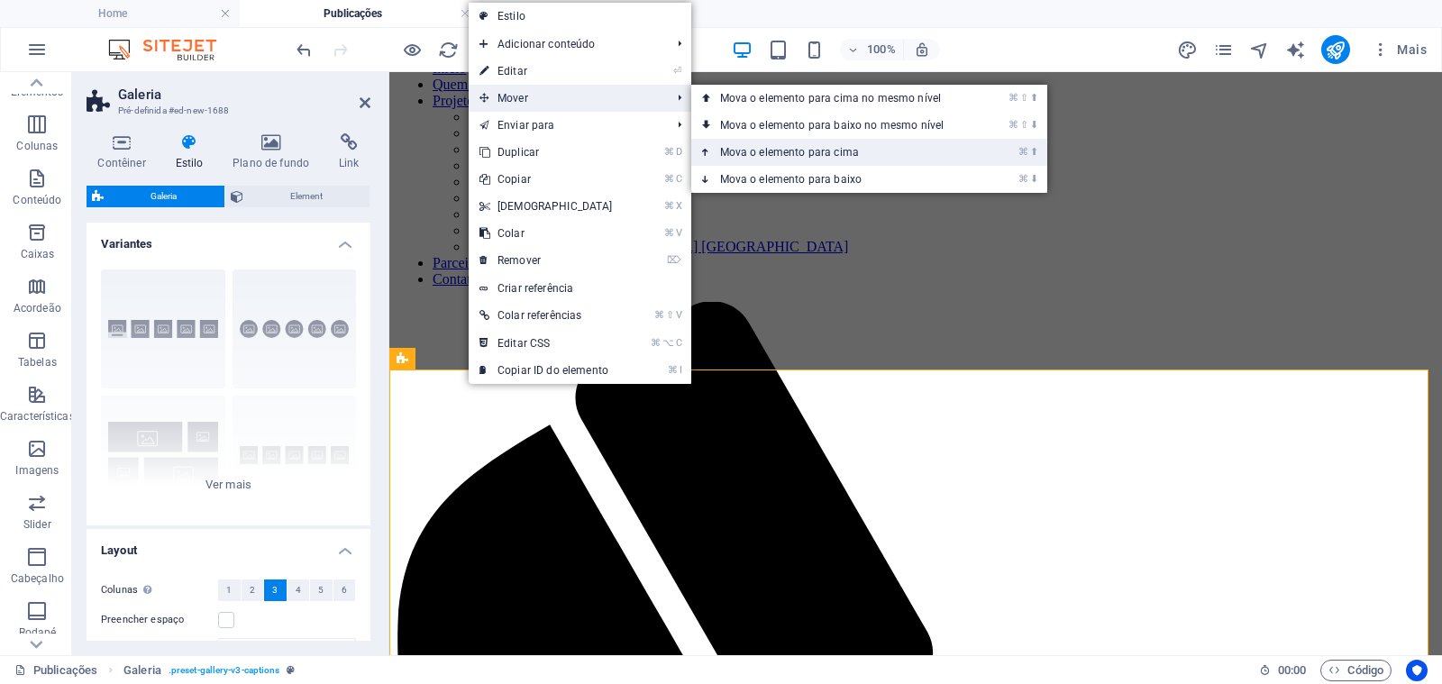
click at [772, 147] on link "⌘ ⬆ Mova o elemento para cima" at bounding box center [835, 152] width 289 height 27
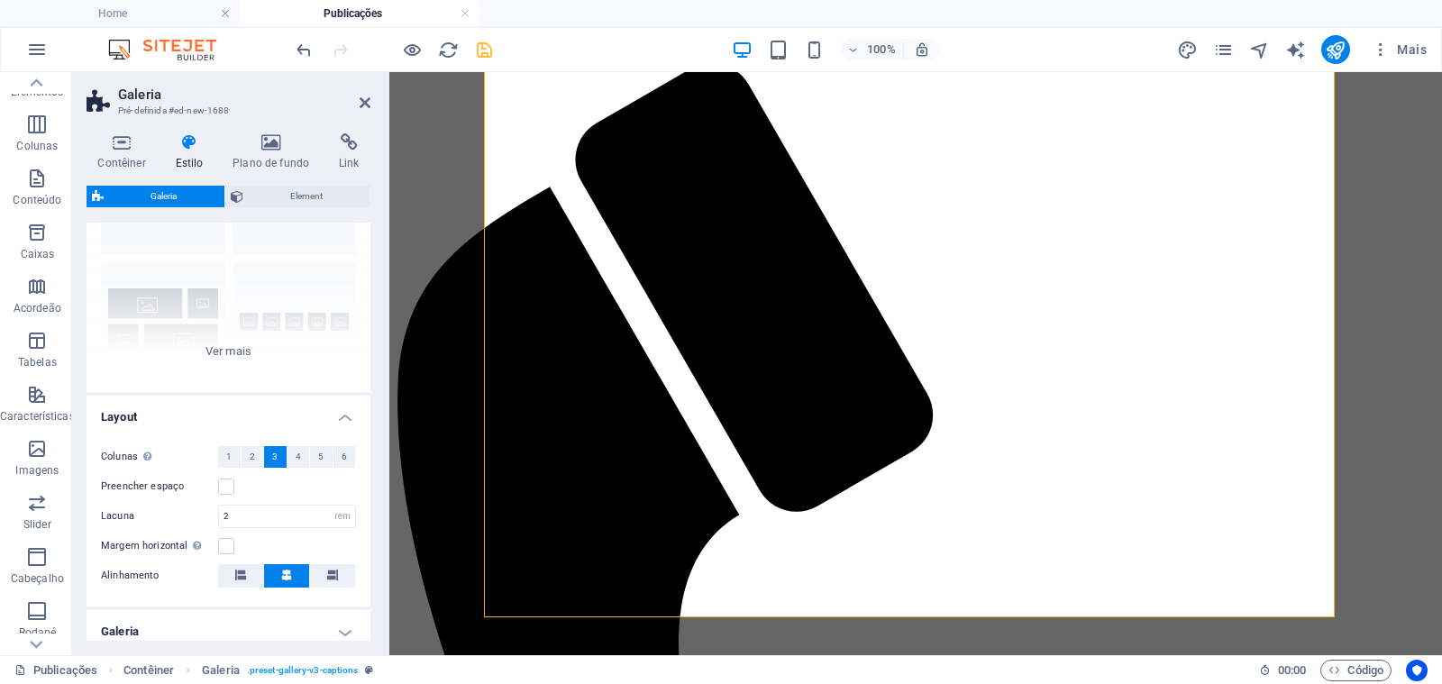
scroll to position [216, 0]
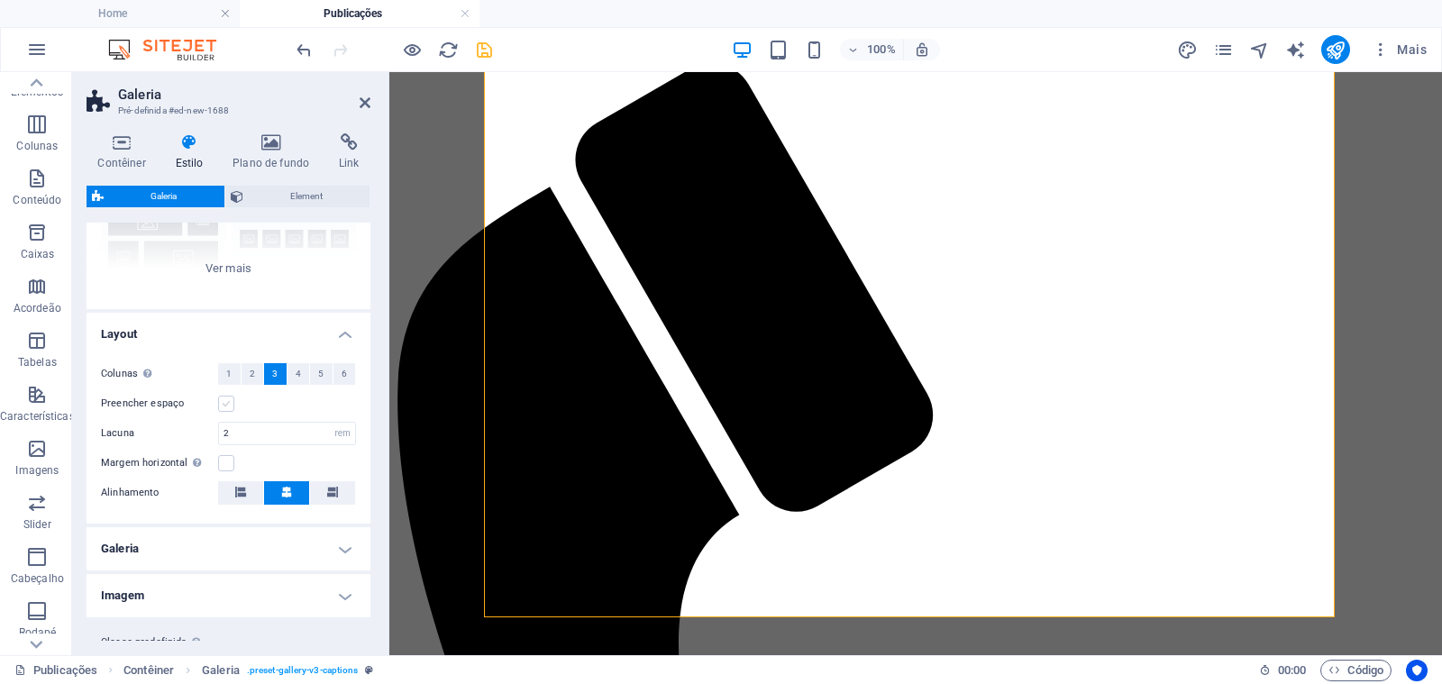
click at [228, 402] on label at bounding box center [226, 404] width 16 height 16
click at [0, 0] on input "Preencher espaço" at bounding box center [0, 0] width 0 height 0
click at [227, 402] on label at bounding box center [226, 404] width 16 height 16
click at [0, 0] on input "Preencher espaço" at bounding box center [0, 0] width 0 height 0
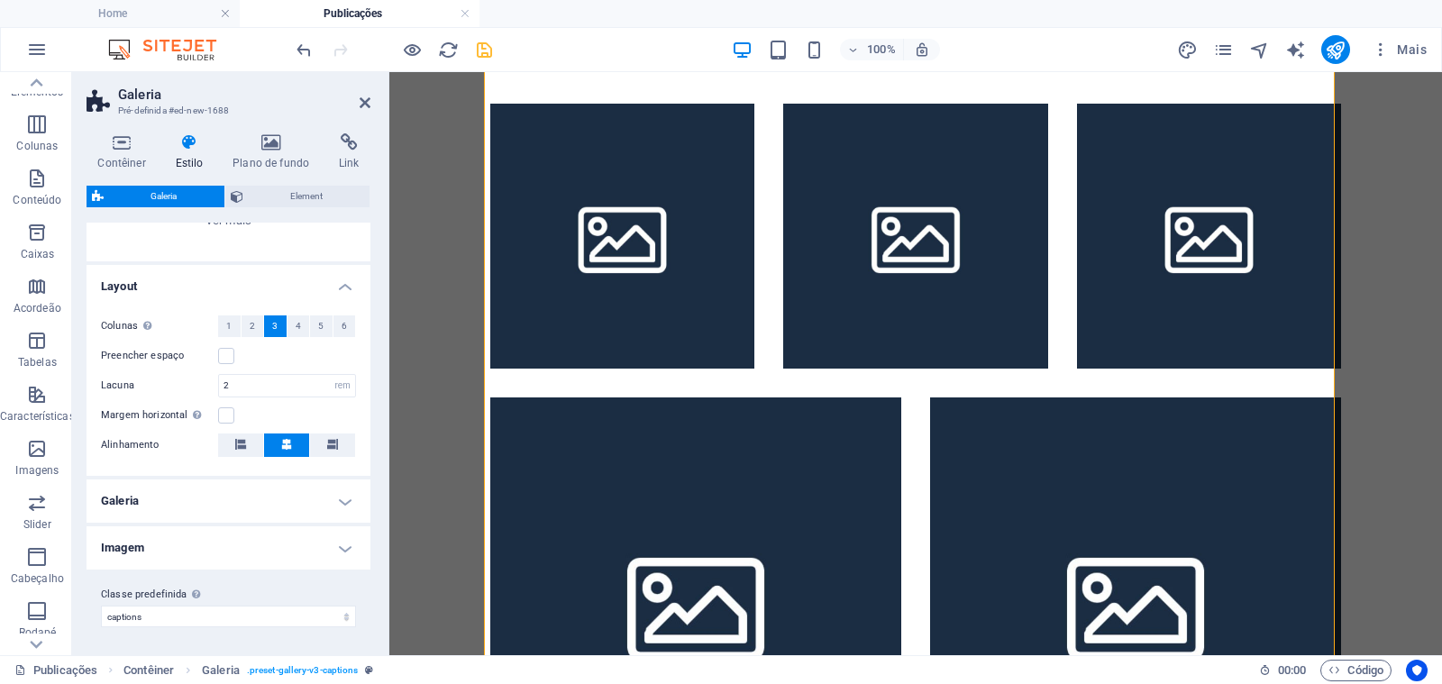
scroll to position [265, 0]
click at [214, 500] on h4 "Galeria" at bounding box center [228, 499] width 284 height 43
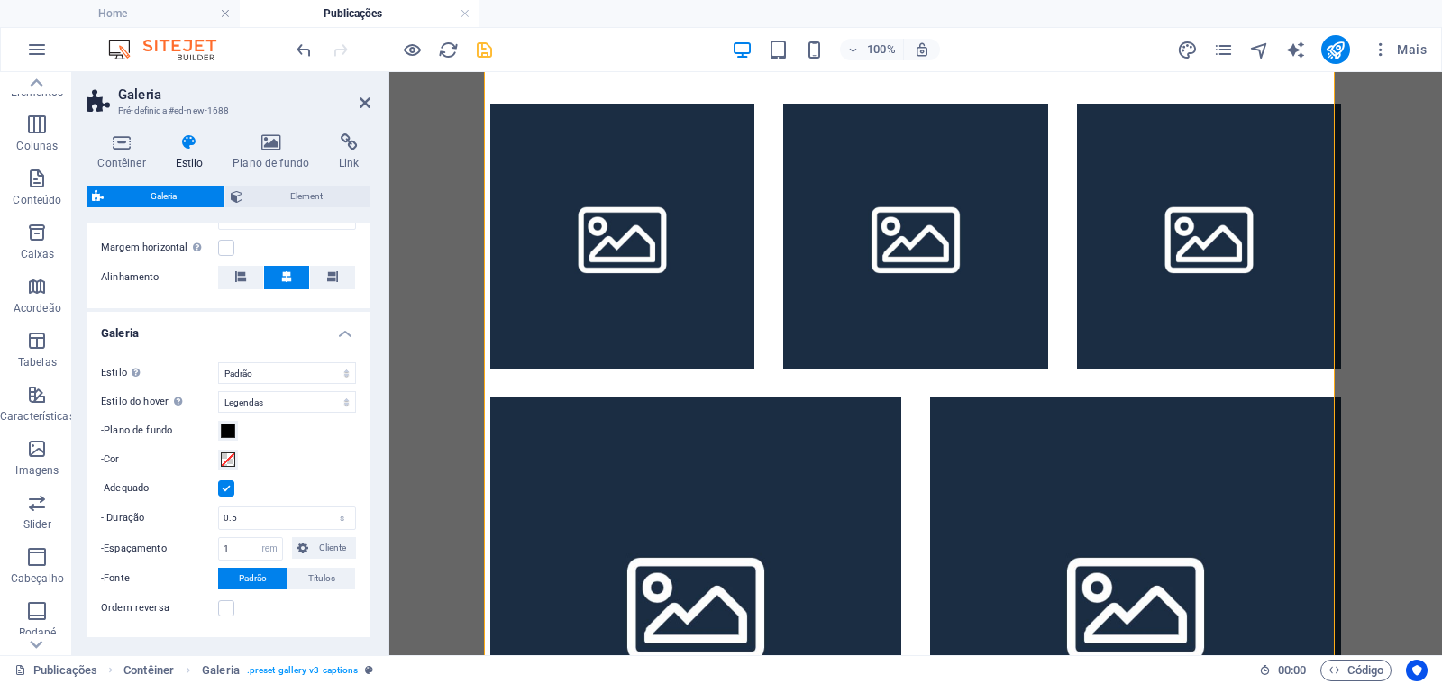
scroll to position [496, 0]
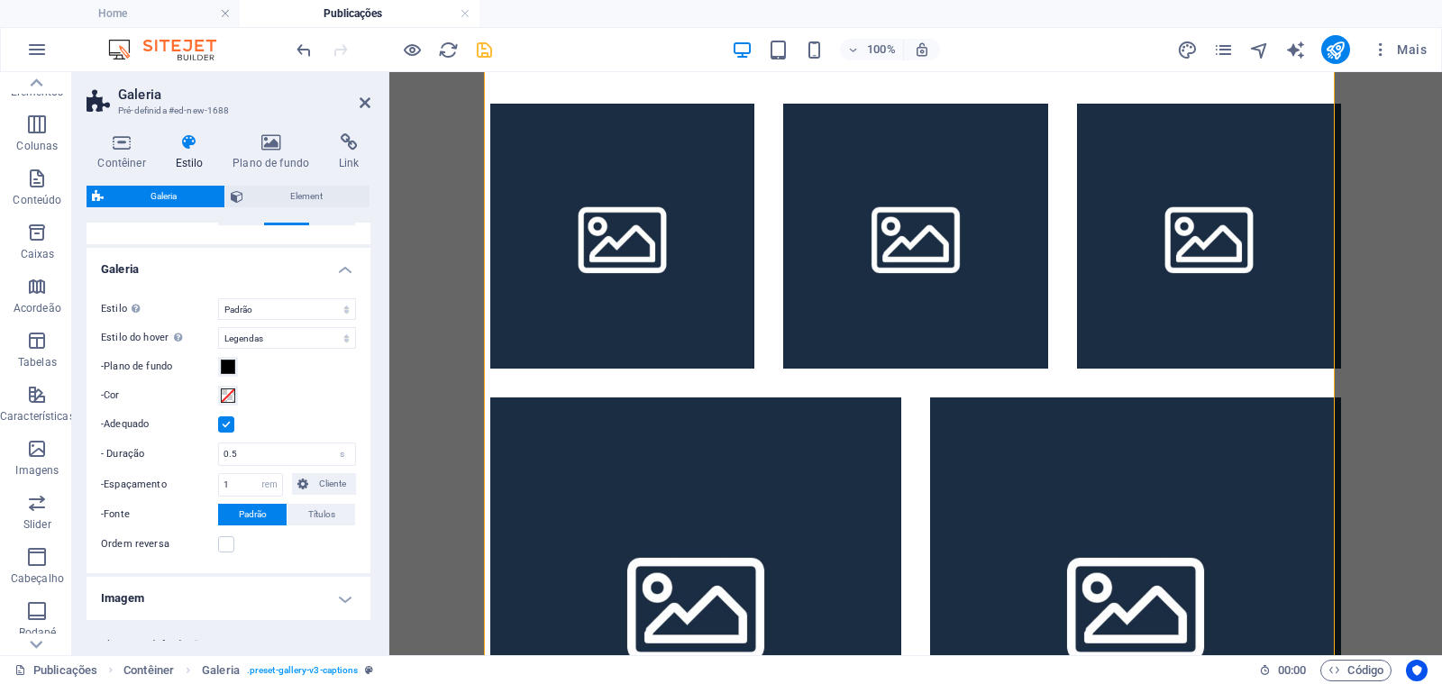
click at [190, 268] on h4 "Galeria" at bounding box center [228, 264] width 284 height 32
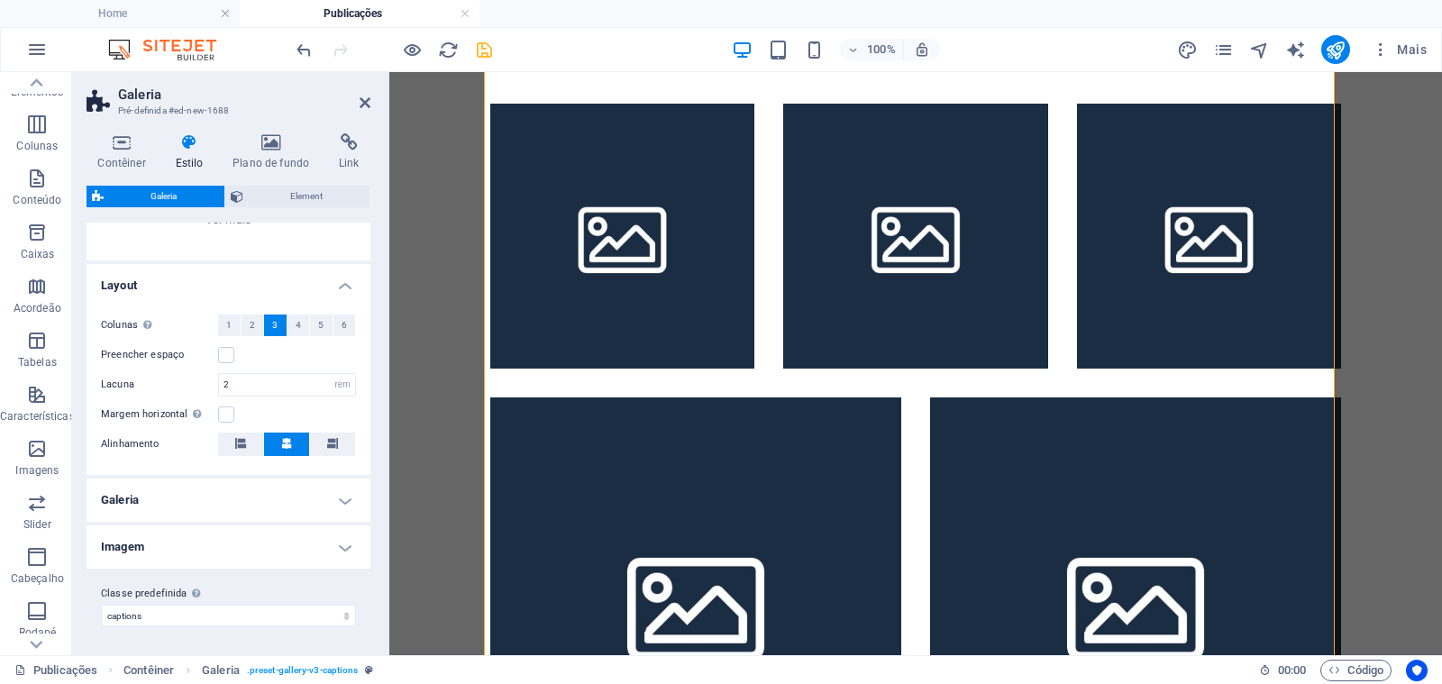
scroll to position [265, 0]
click at [209, 537] on h4 "Imagem" at bounding box center [228, 546] width 284 height 43
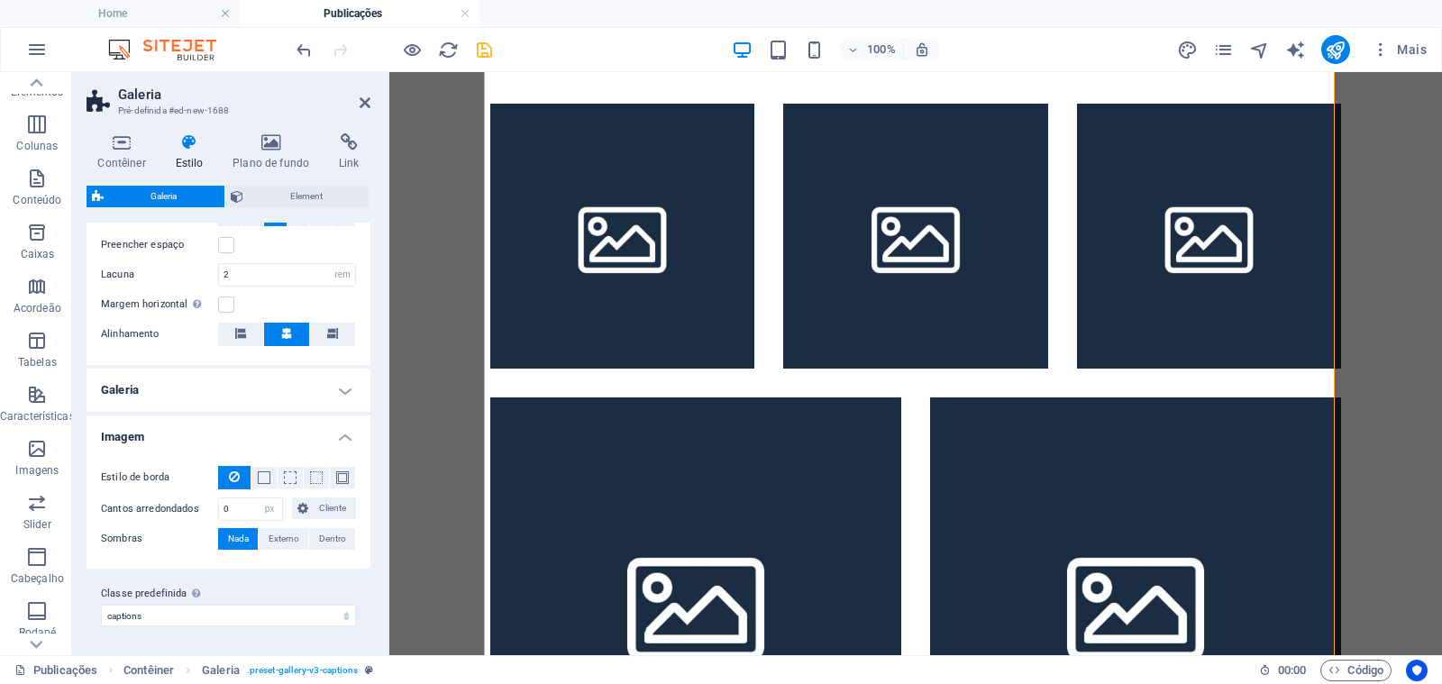
click at [180, 440] on h4 "Imagem" at bounding box center [228, 431] width 284 height 32
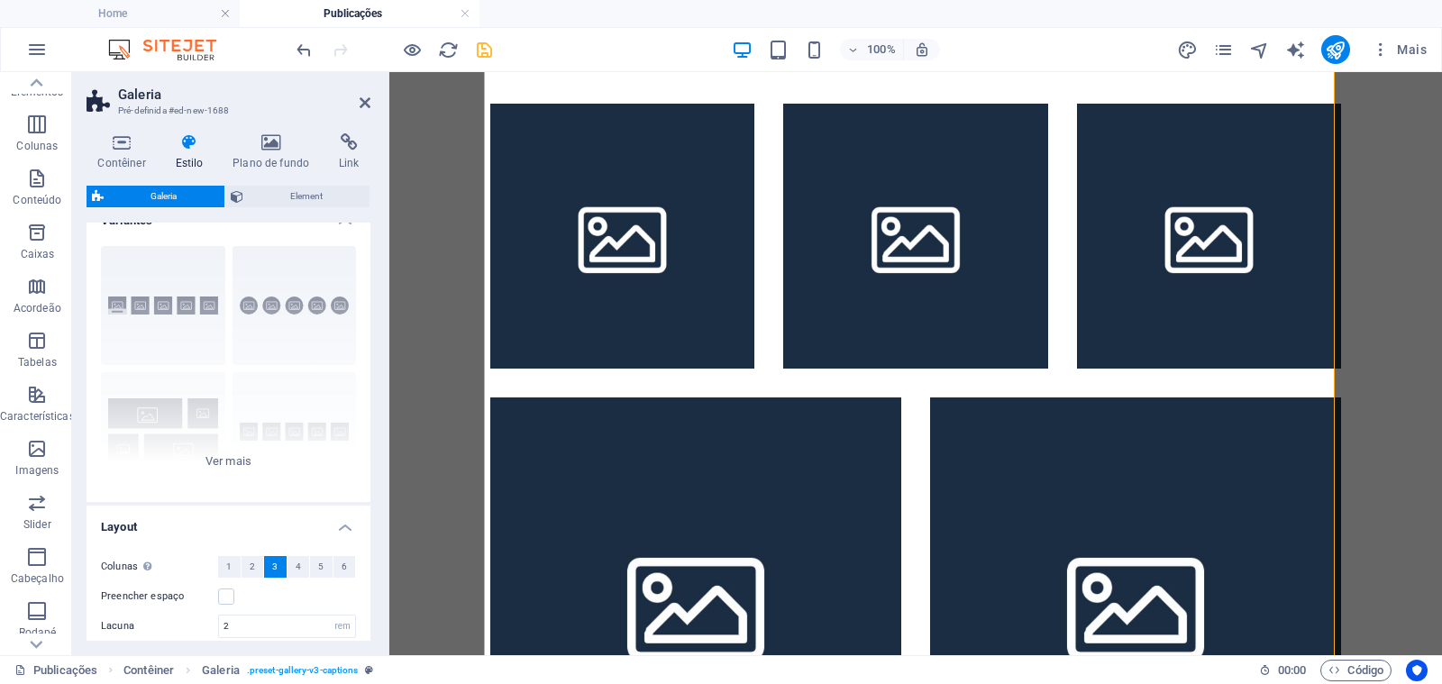
scroll to position [0, 0]
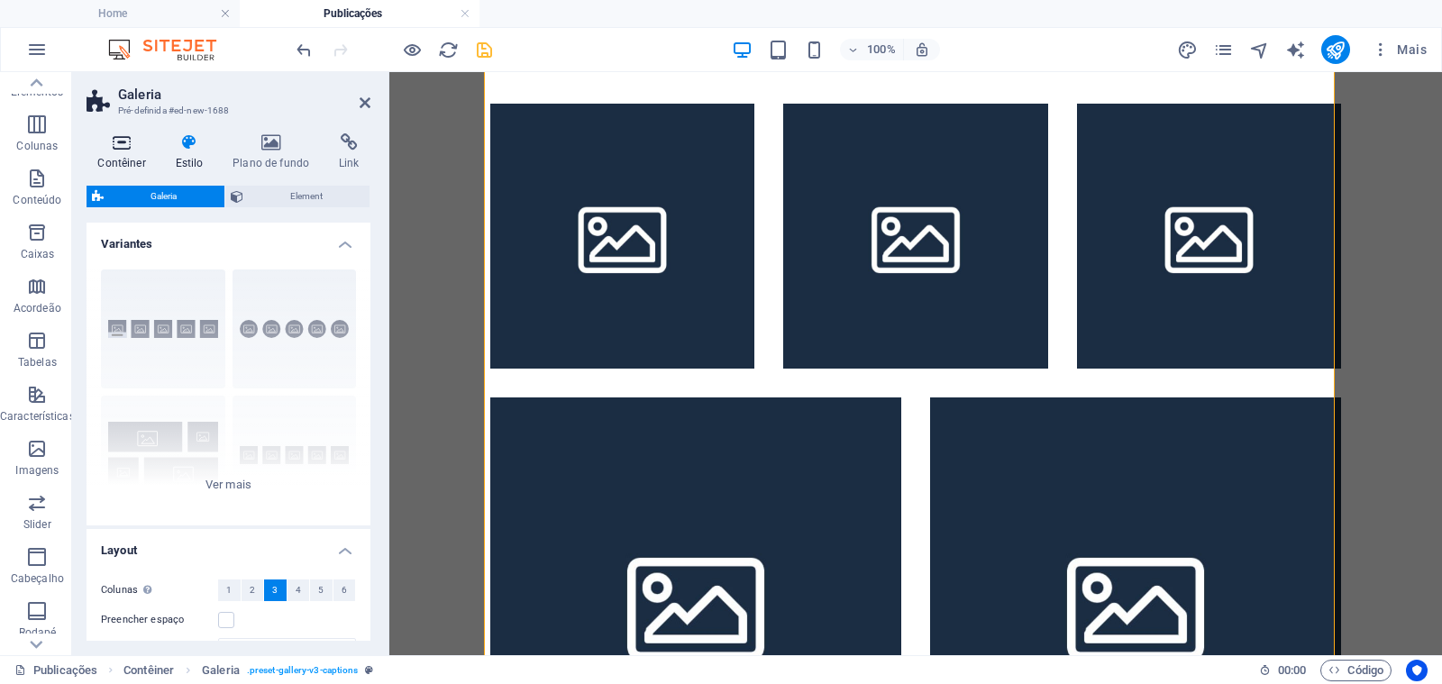
click at [135, 164] on h4 "Contêiner" at bounding box center [124, 152] width 77 height 38
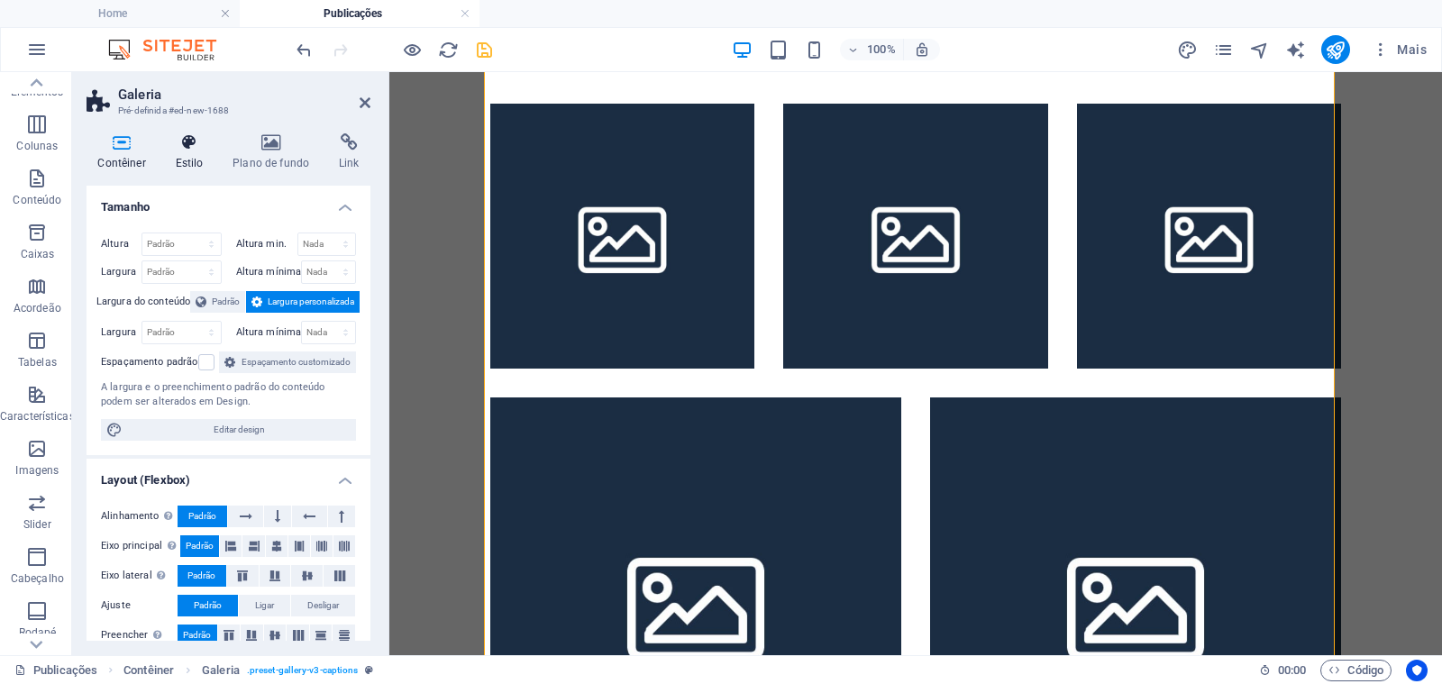
click at [182, 154] on h4 "Estilo" at bounding box center [193, 152] width 58 height 38
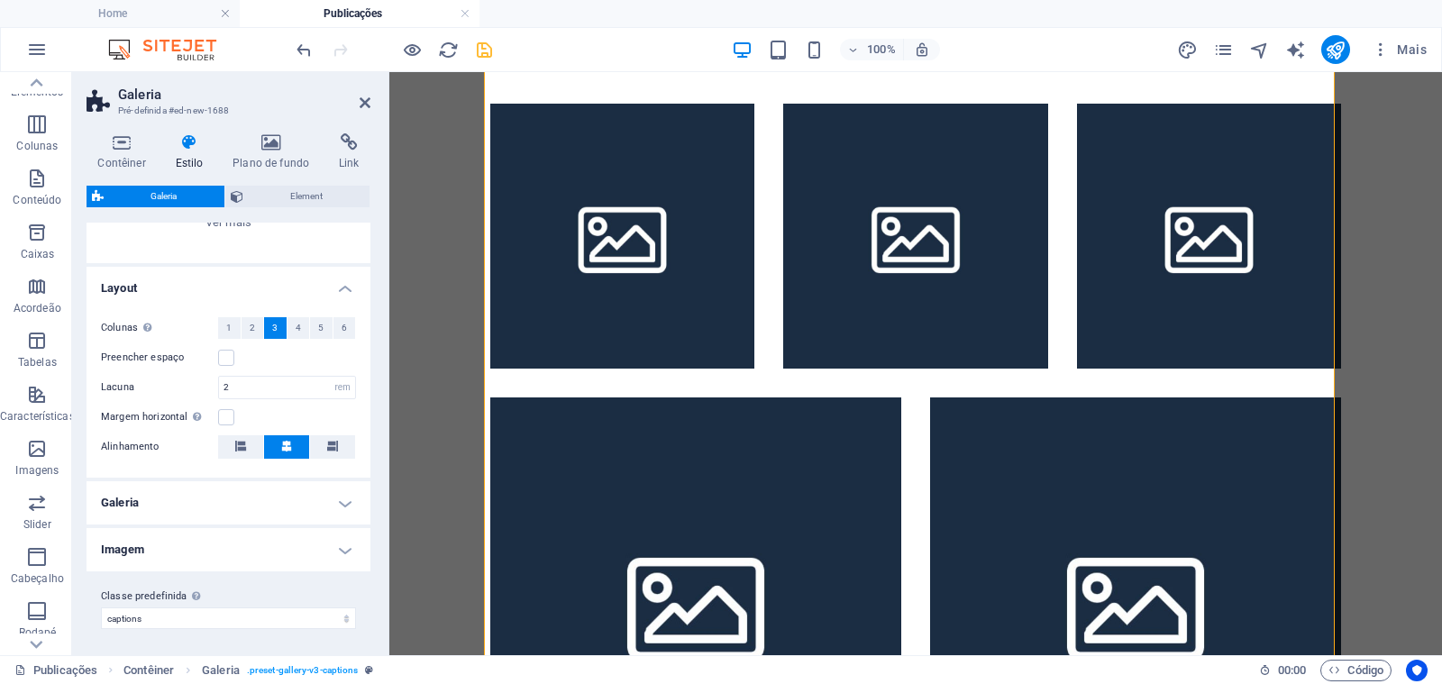
scroll to position [265, 0]
click at [335, 500] on h4 "Galeria" at bounding box center [228, 499] width 284 height 43
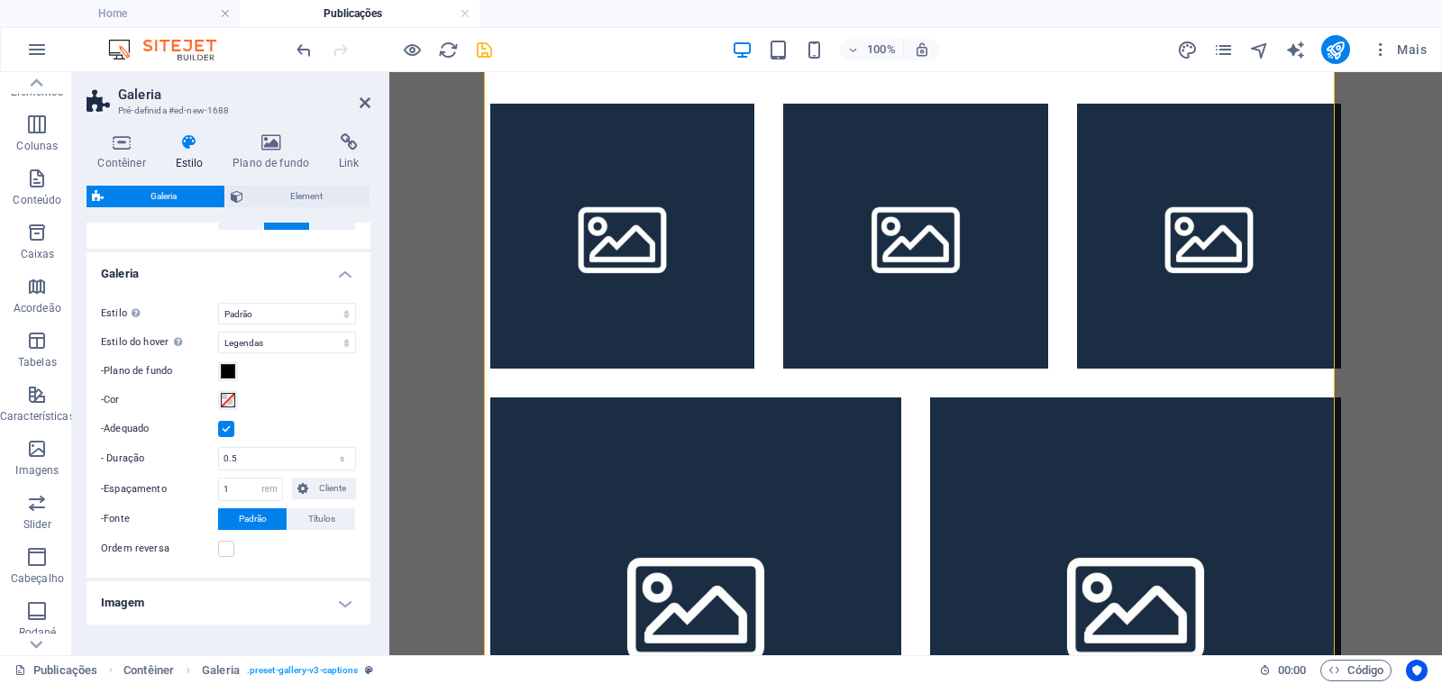
scroll to position [527, 0]
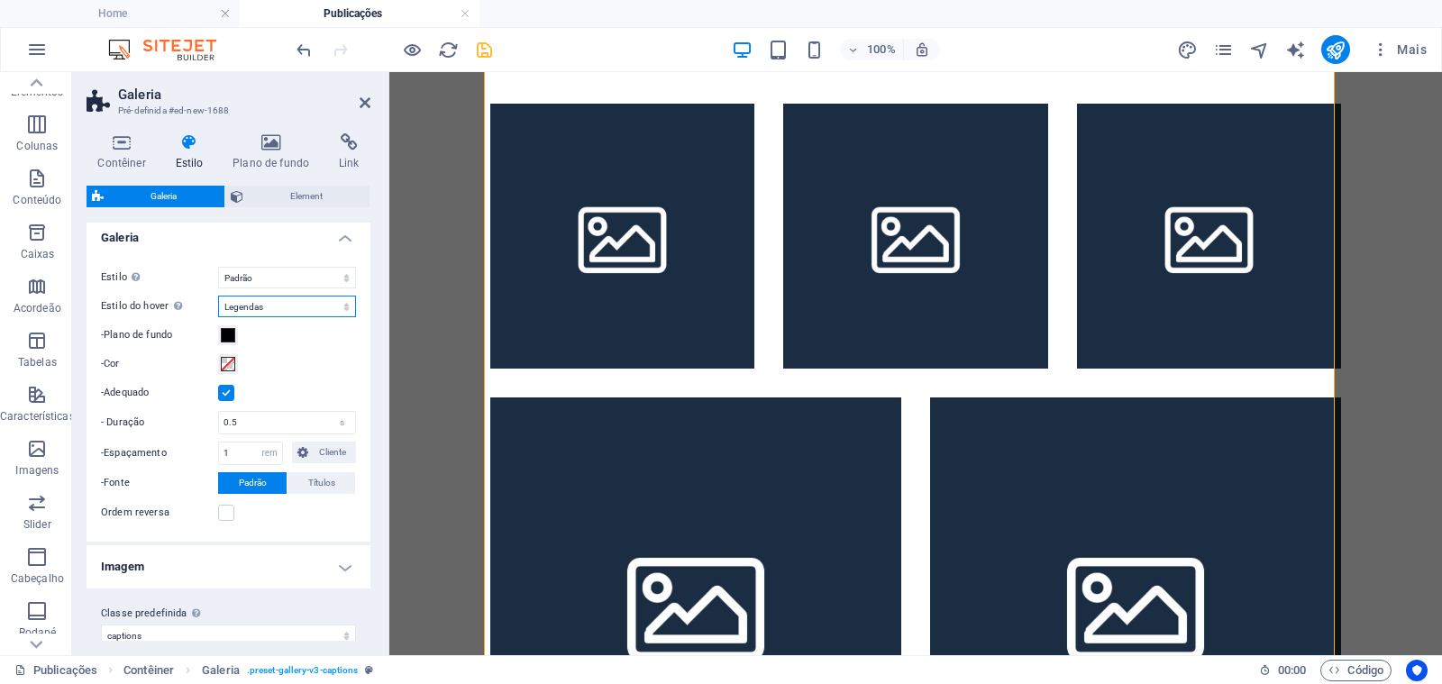
click at [325, 310] on select "Desligar Girar Zoom Dissipar Legendas" at bounding box center [287, 307] width 138 height 22
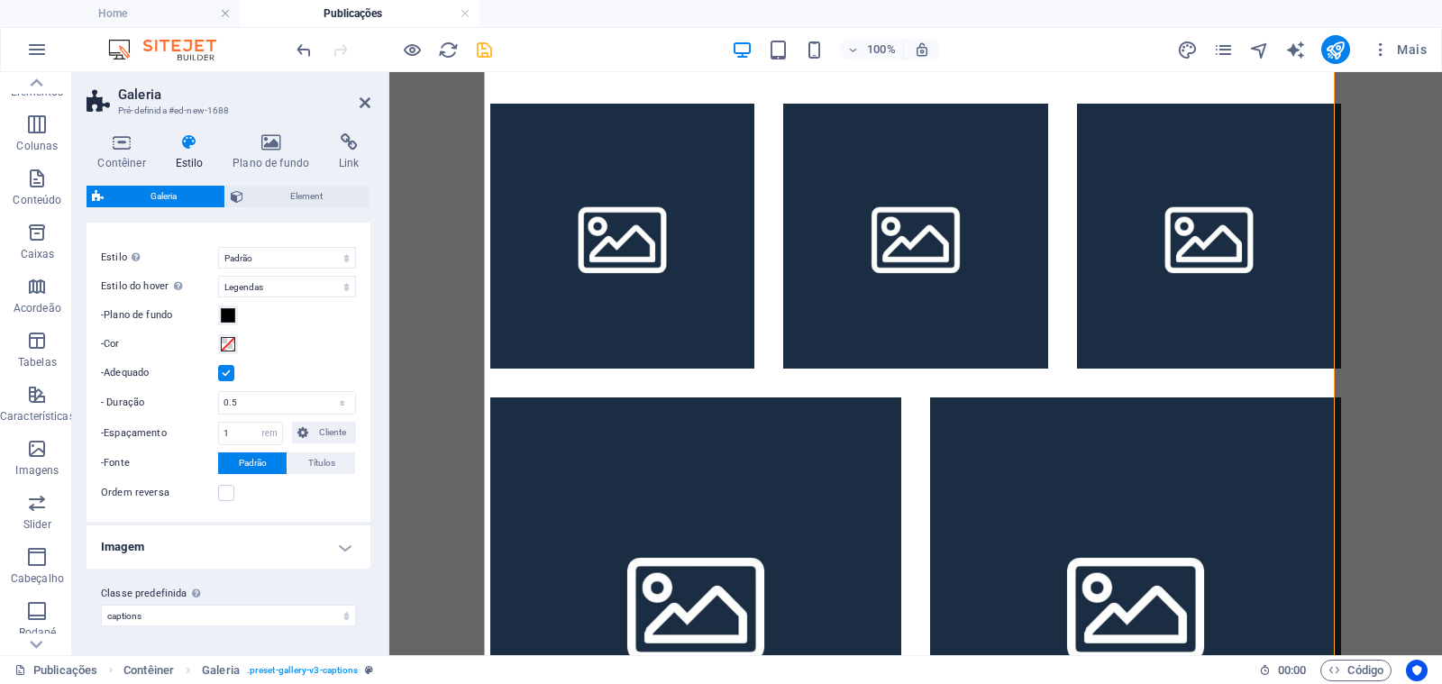
click at [252, 532] on h4 "Imagem" at bounding box center [228, 546] width 284 height 43
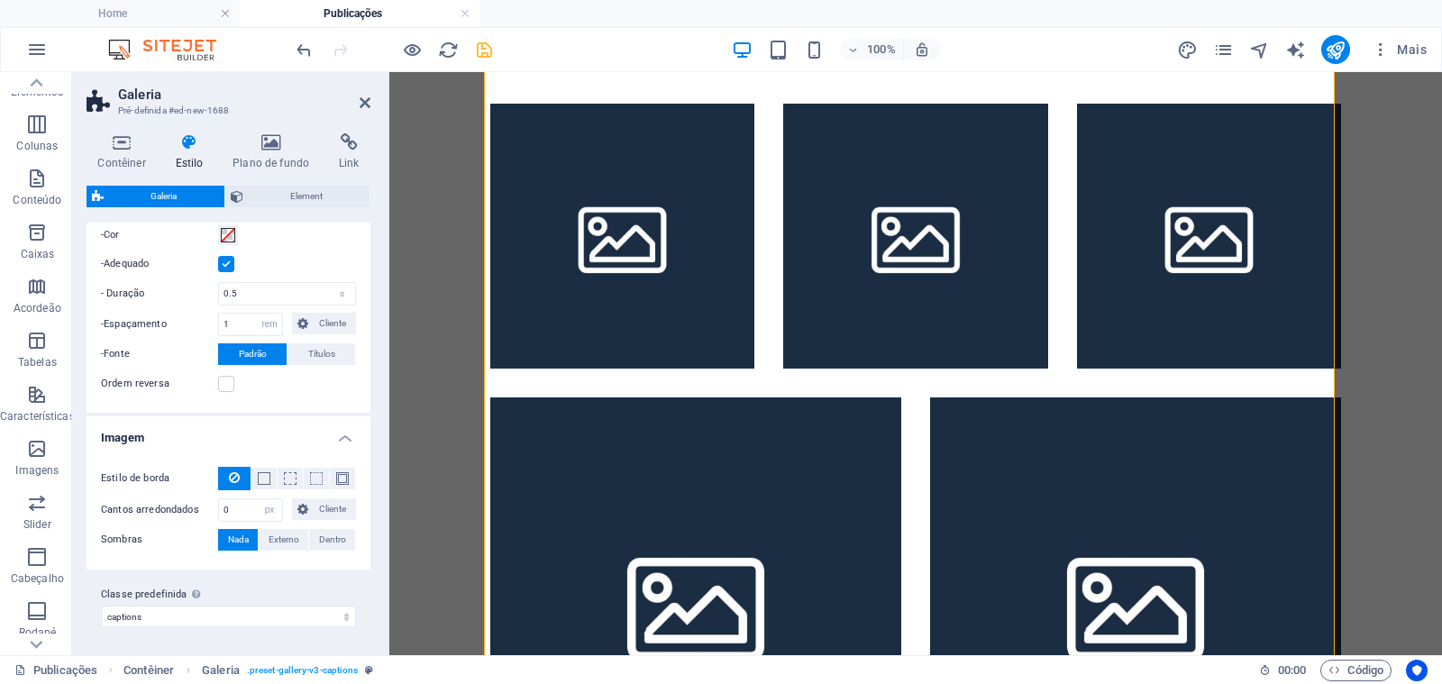
scroll to position [657, 0]
click at [267, 481] on span at bounding box center [264, 477] width 13 height 13
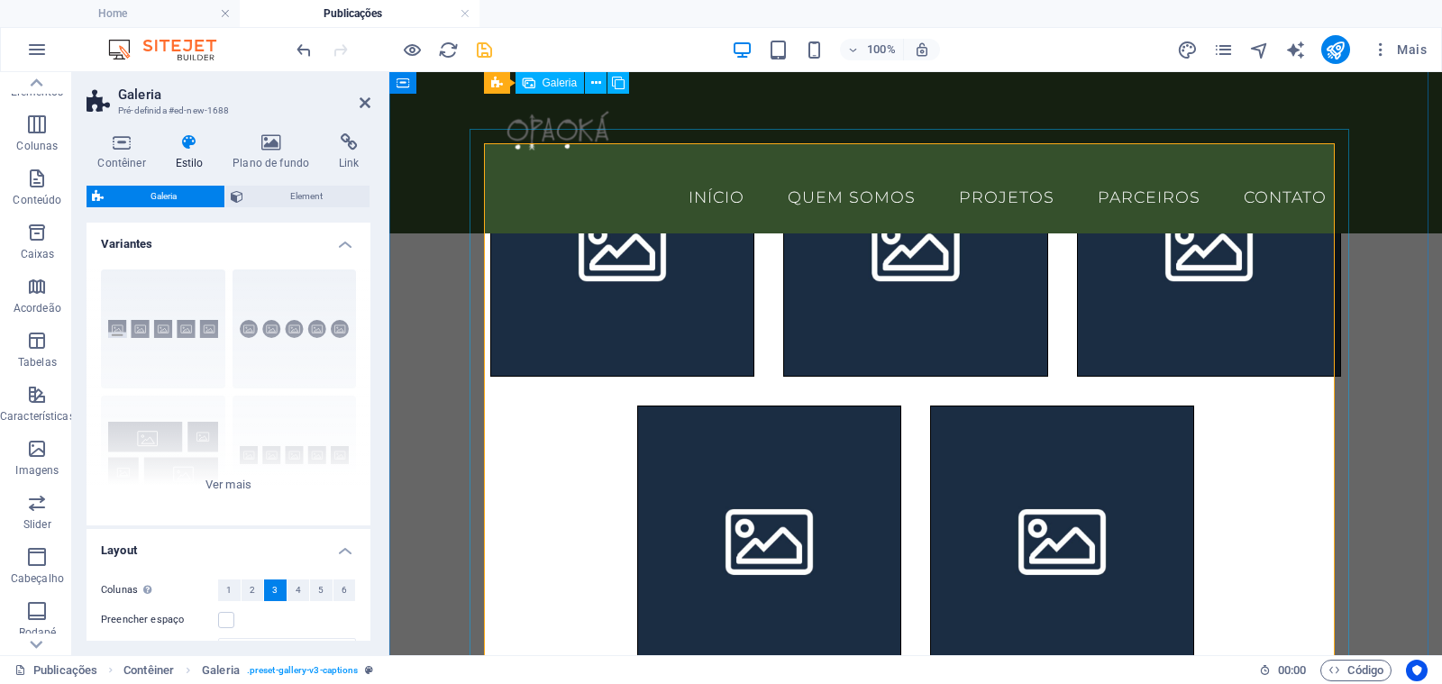
scroll to position [109, 0]
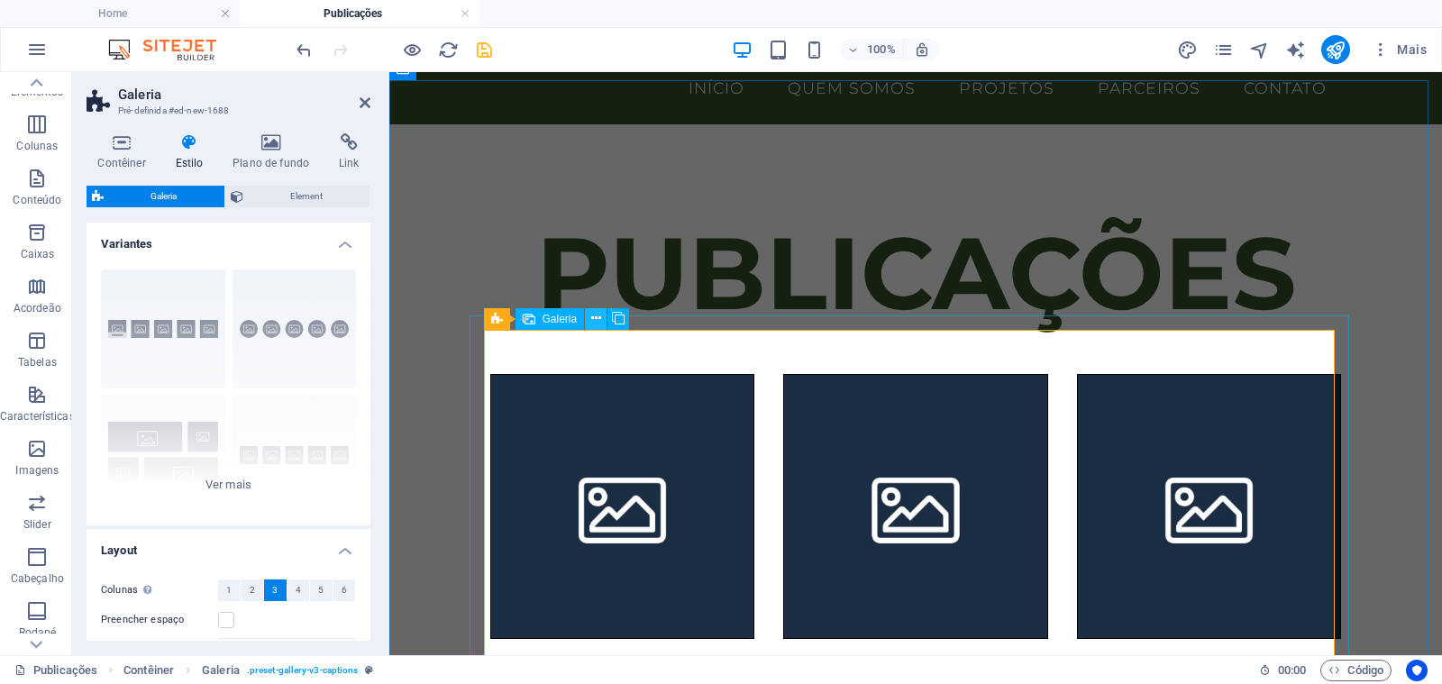
click at [594, 321] on icon at bounding box center [596, 318] width 10 height 19
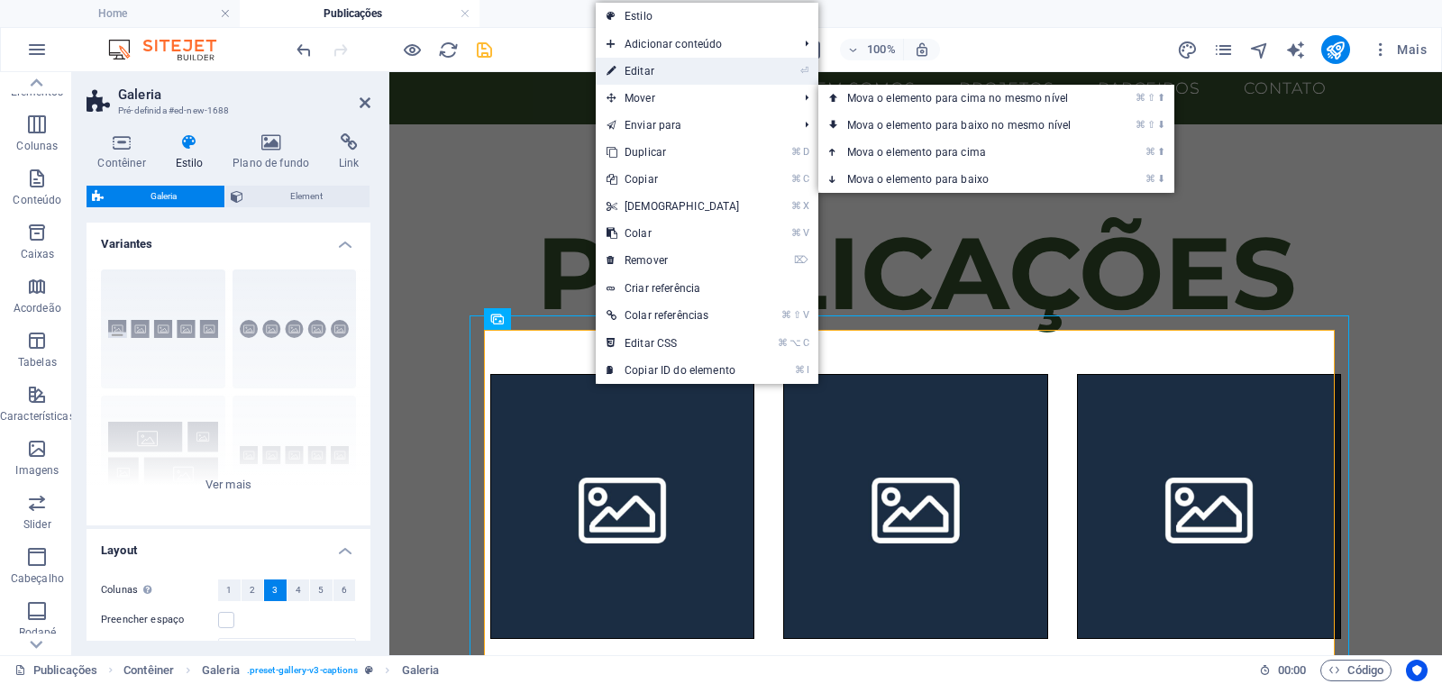
click at [692, 71] on link "⏎ Editar" at bounding box center [673, 71] width 155 height 27
select select "4"
select select "px"
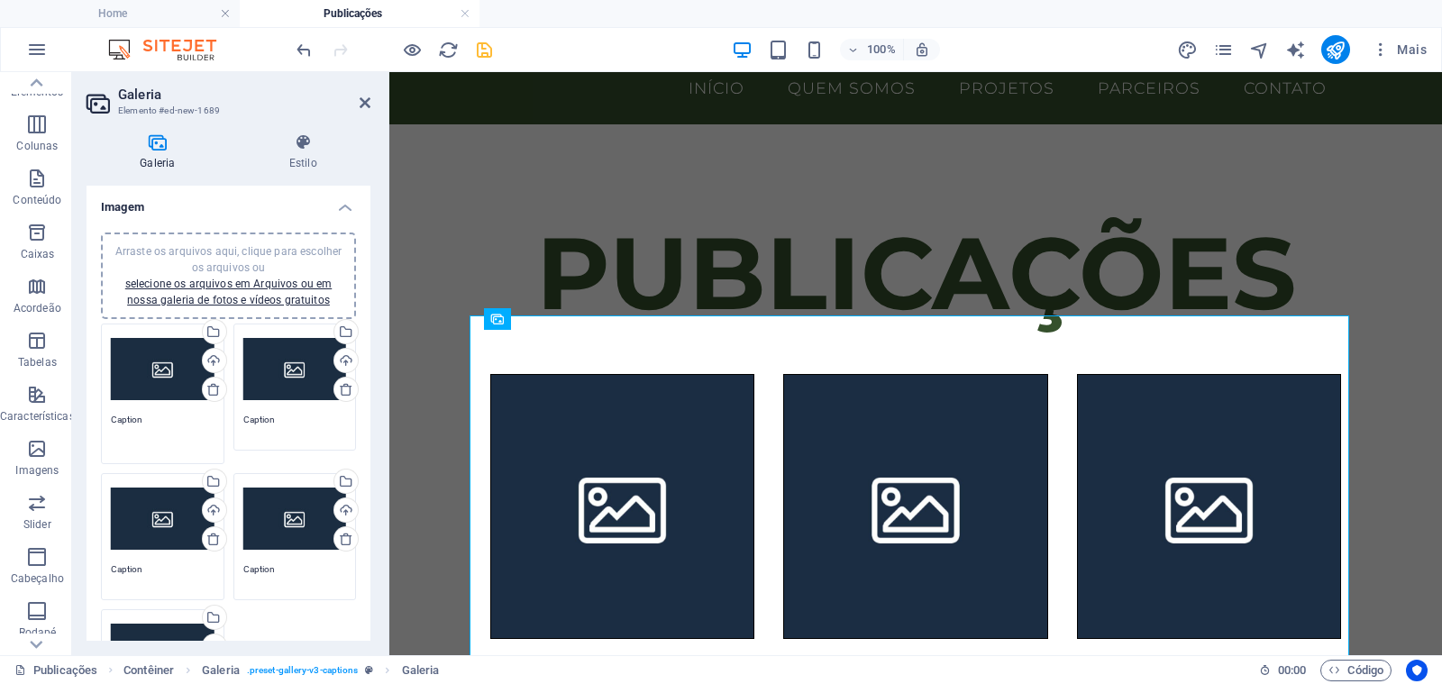
click at [132, 421] on textarea "Caption" at bounding box center [163, 433] width 104 height 41
paste textarea "ebook-Isi_Kuta"
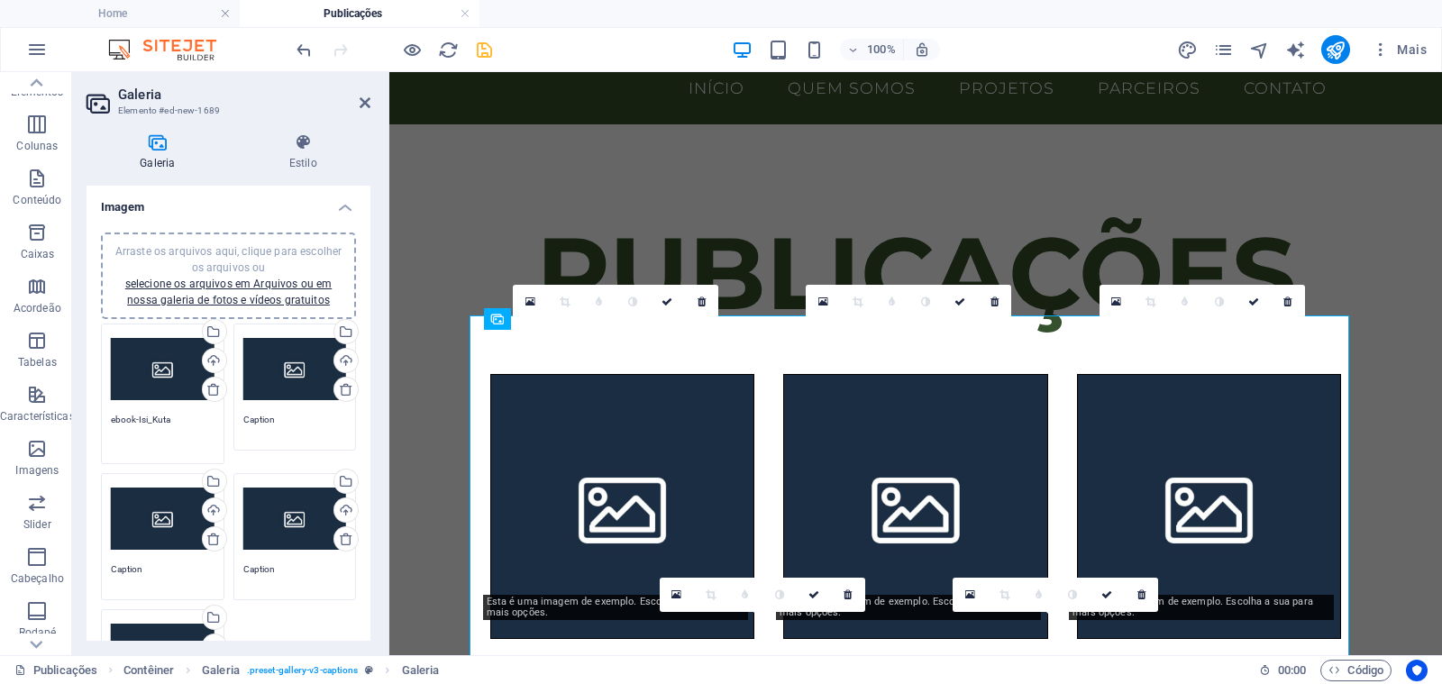
click at [138, 419] on textarea "ebook-Isi_Kuta" at bounding box center [163, 433] width 104 height 41
click at [168, 425] on textarea "[PERSON_NAME]" at bounding box center [163, 433] width 104 height 41
click at [172, 376] on div "Arraste os arquivos aqui, clique para escolher os arquivos ou selecione os arqu…" at bounding box center [163, 369] width 104 height 72
type textarea "[PERSON_NAME]"
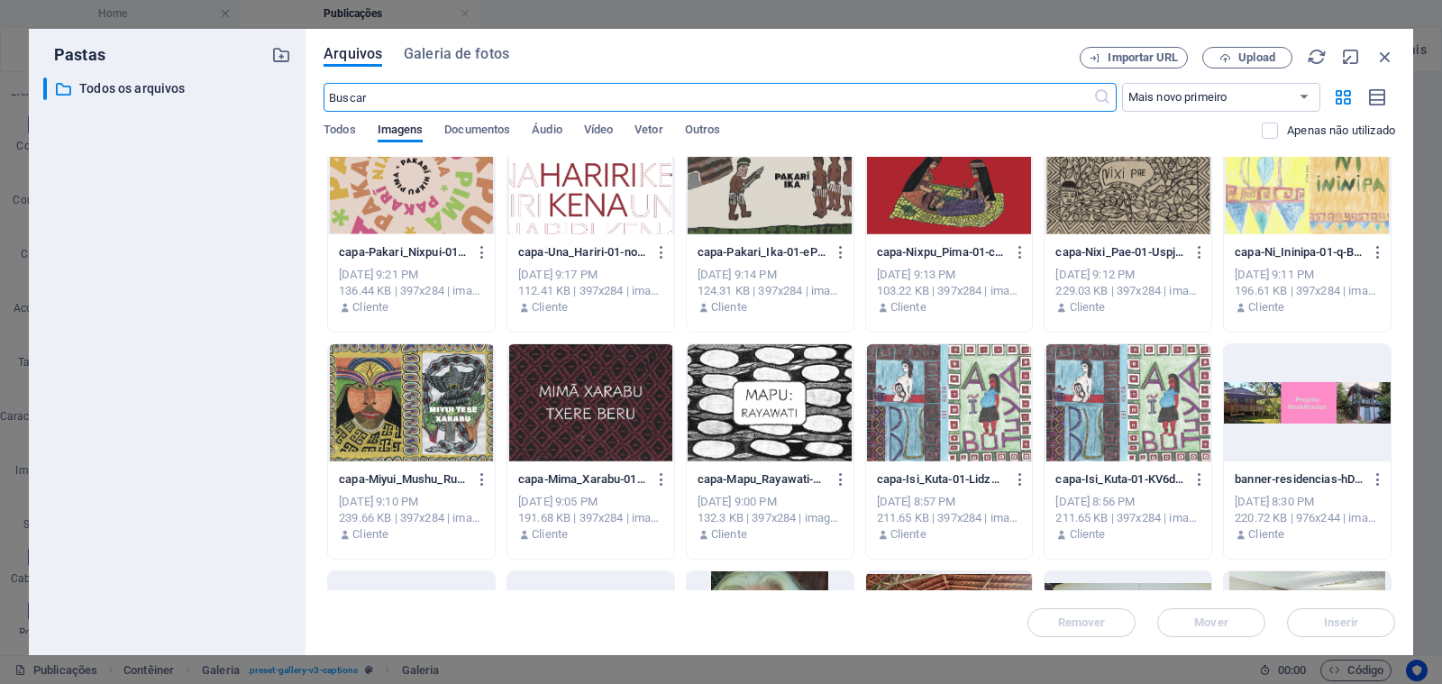
scroll to position [421, 0]
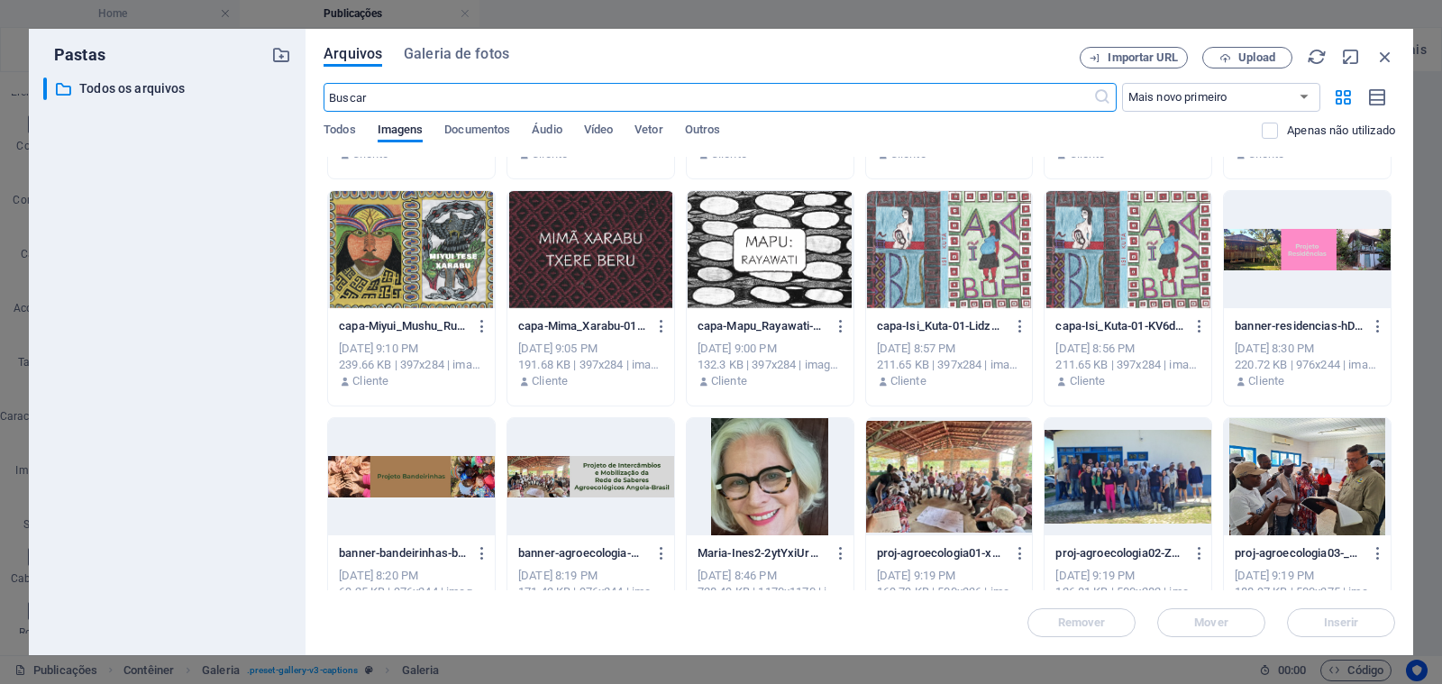
click at [969, 273] on div at bounding box center [949, 249] width 167 height 117
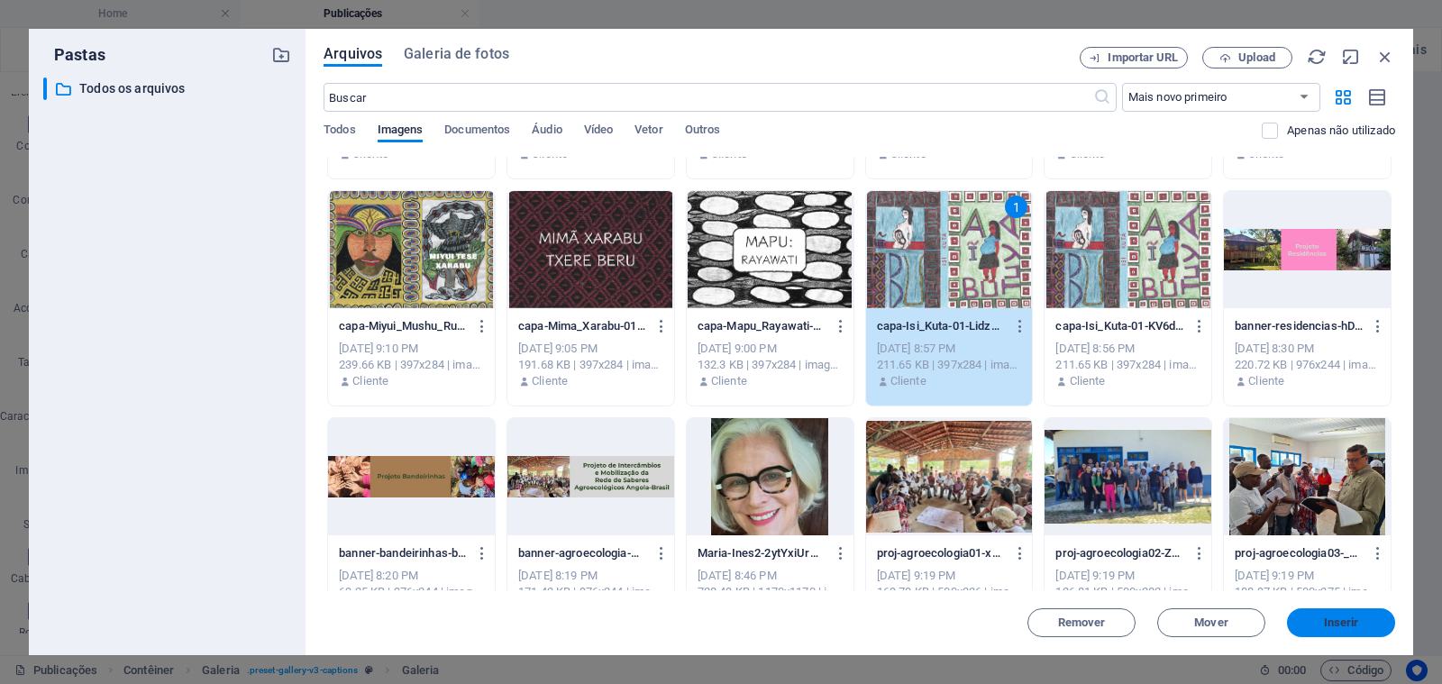
click at [1339, 617] on span "Inserir" at bounding box center [1341, 622] width 35 height 11
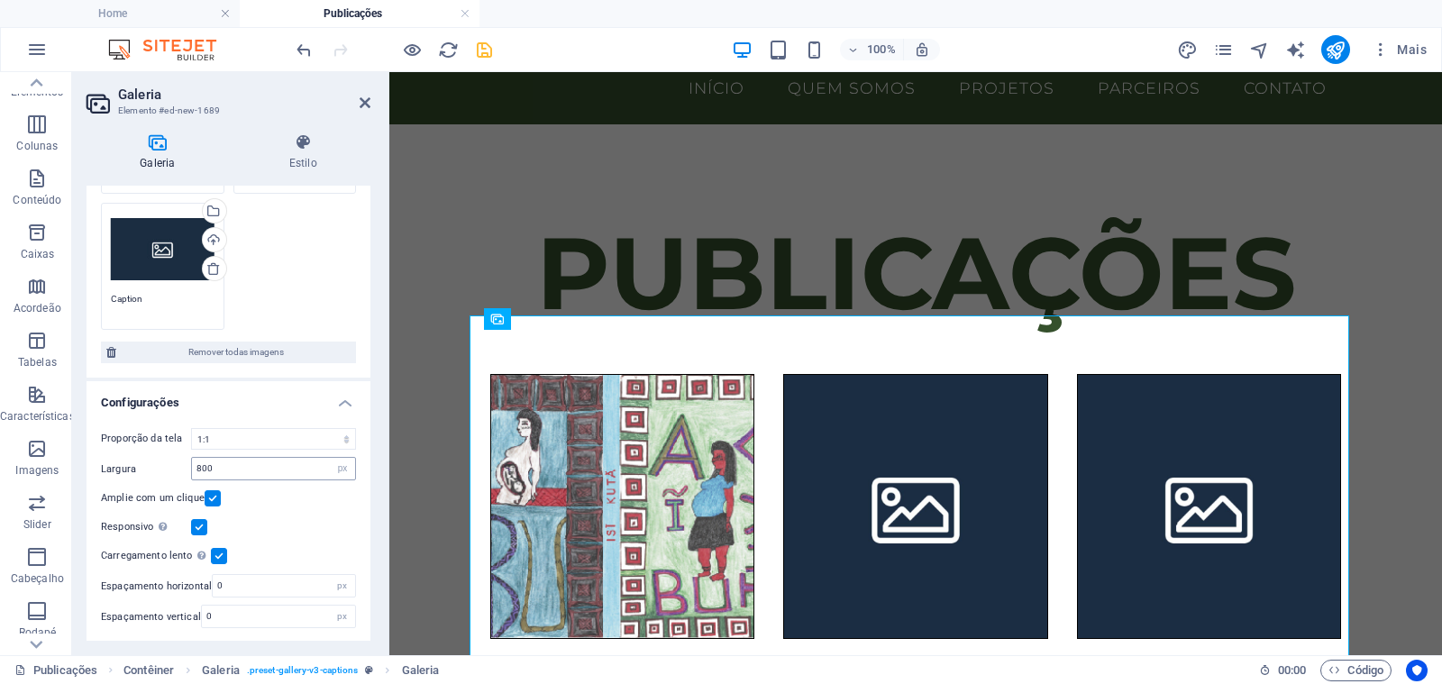
scroll to position [395, 0]
click at [308, 164] on h4 "Estilo" at bounding box center [303, 152] width 134 height 38
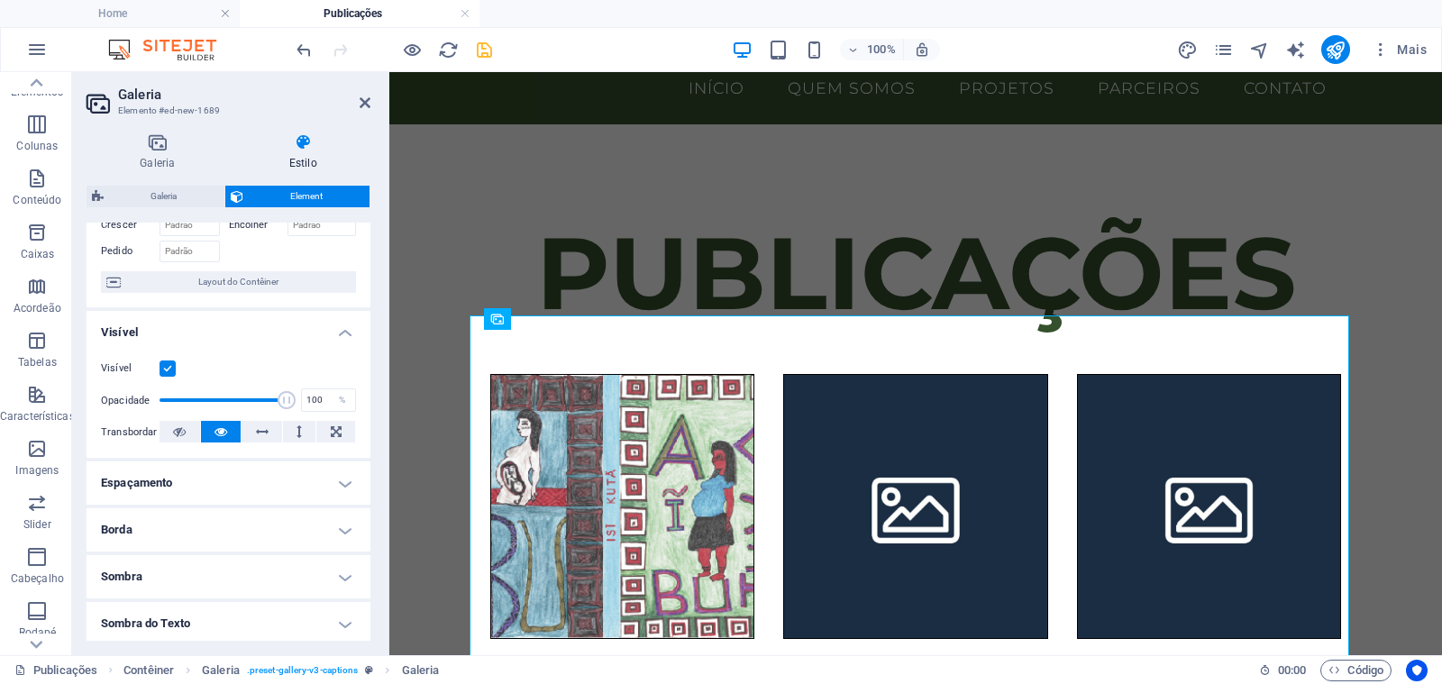
scroll to position [0, 0]
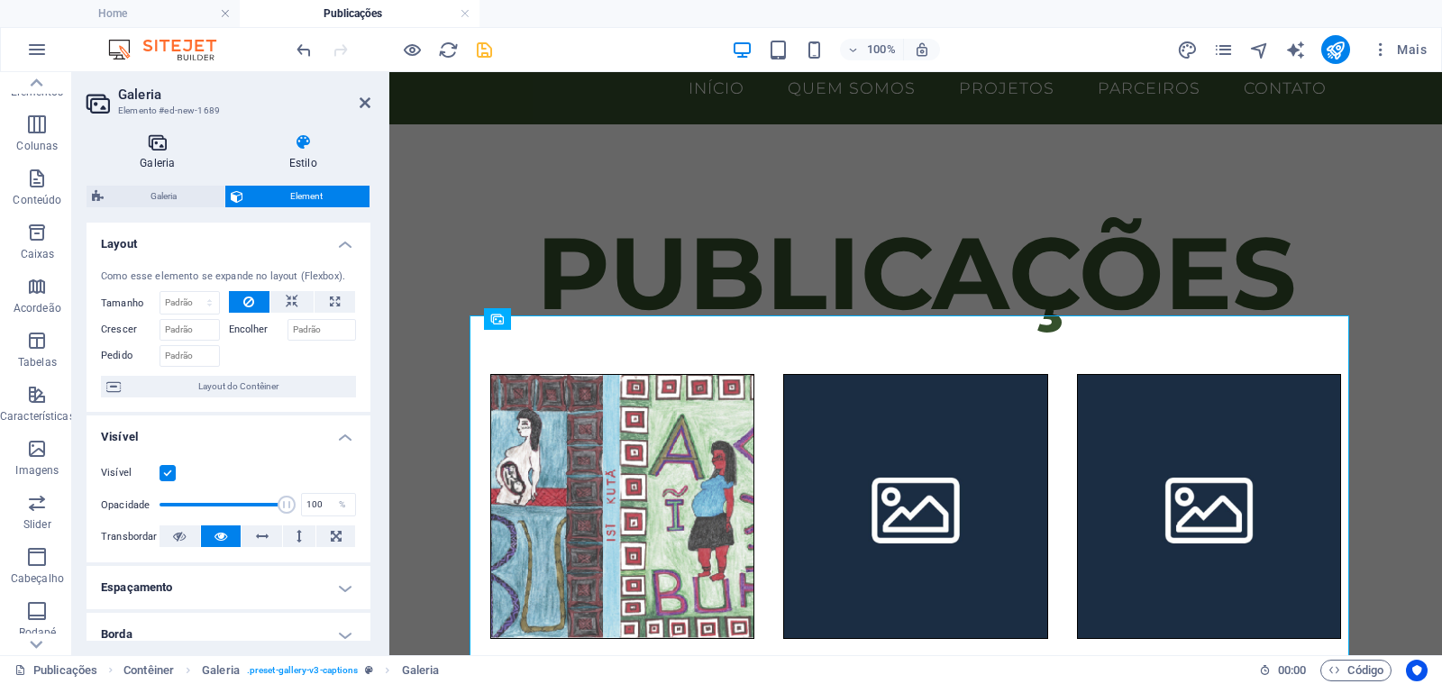
click at [159, 152] on h4 "Galeria" at bounding box center [161, 152] width 150 height 38
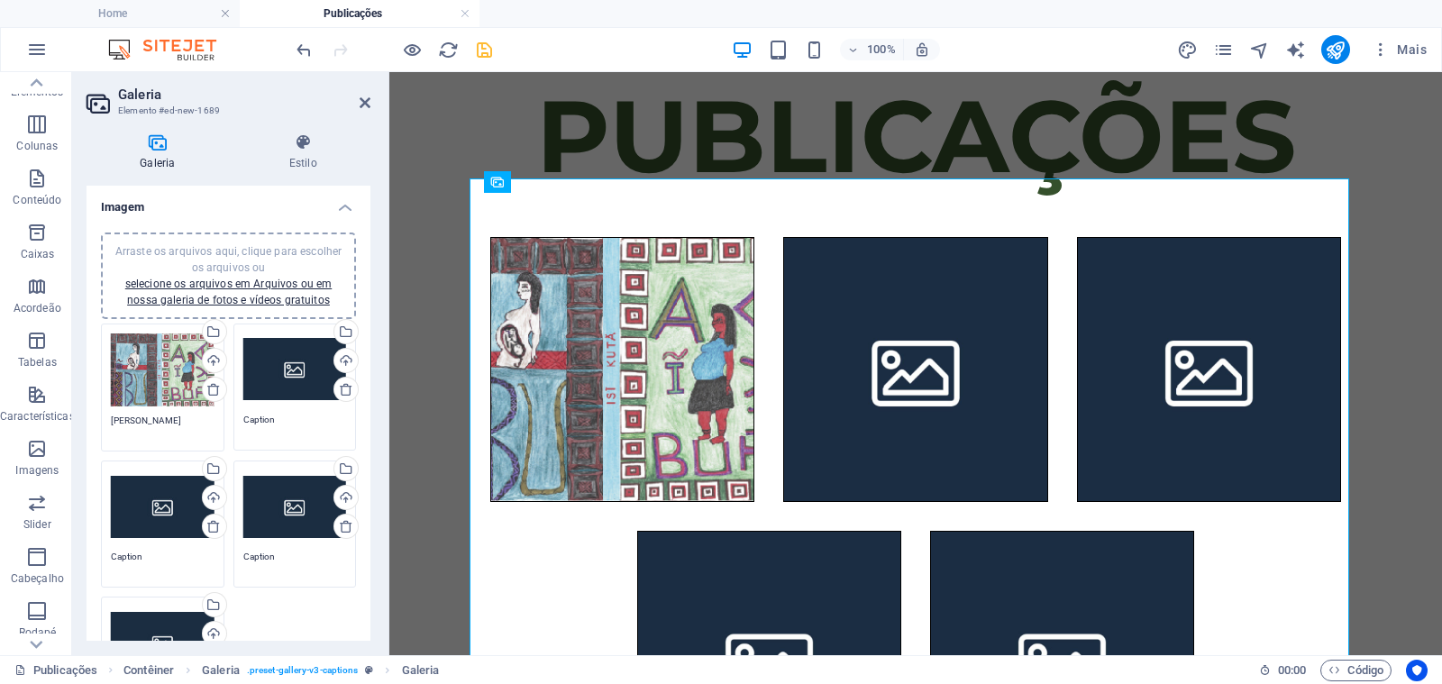
scroll to position [132, 0]
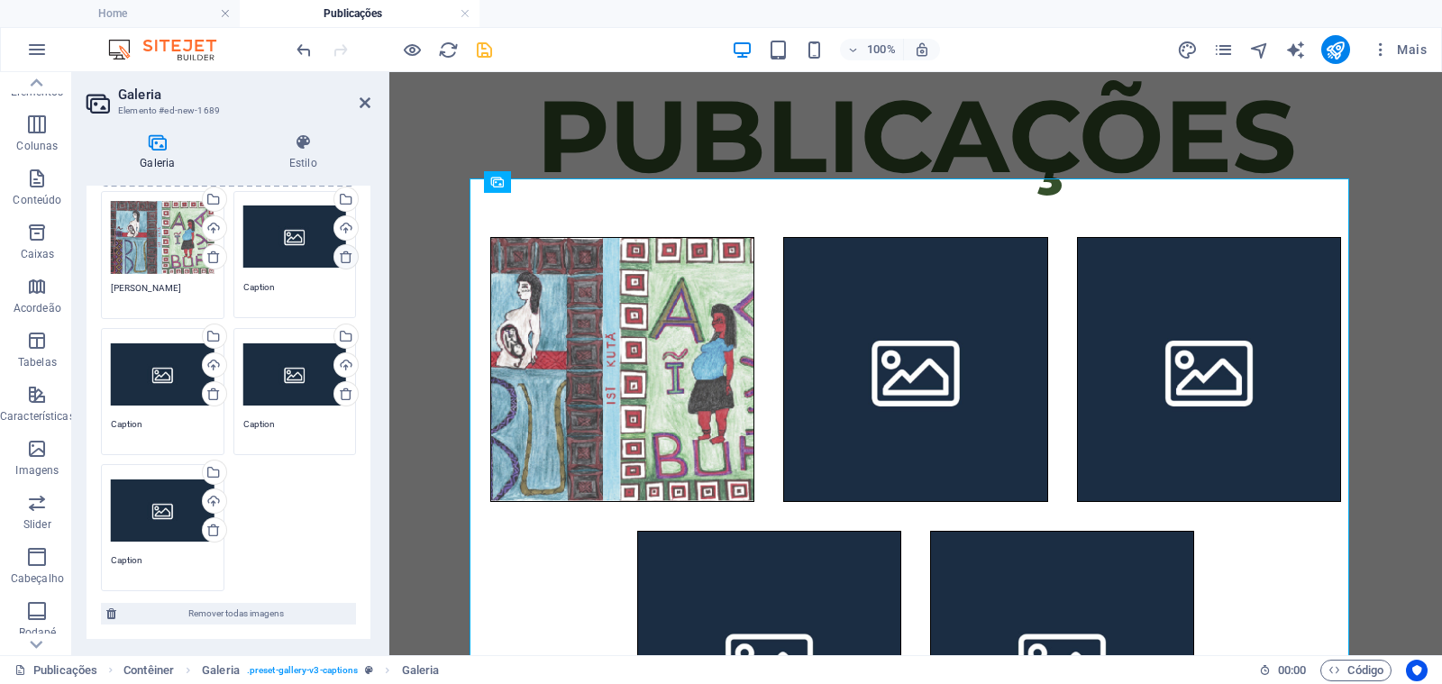
click at [339, 256] on icon at bounding box center [346, 257] width 14 height 14
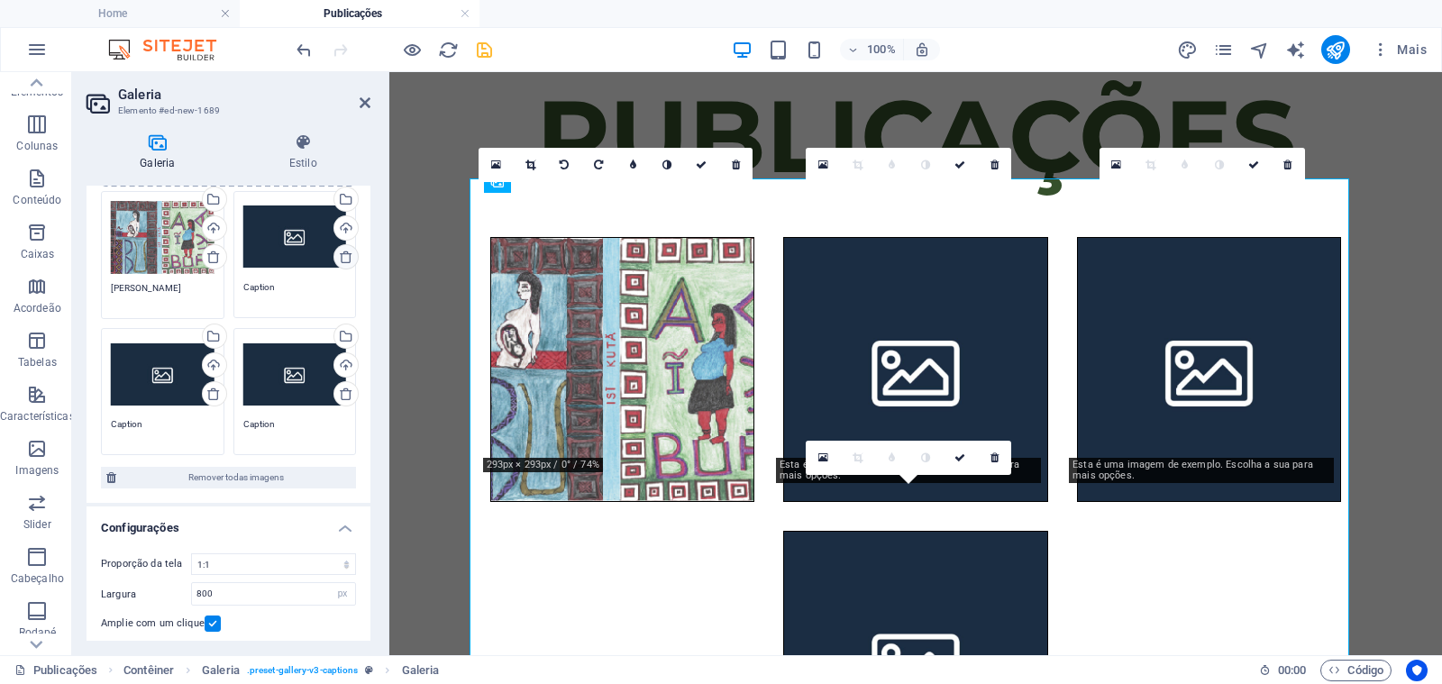
click at [339, 256] on icon at bounding box center [346, 257] width 14 height 14
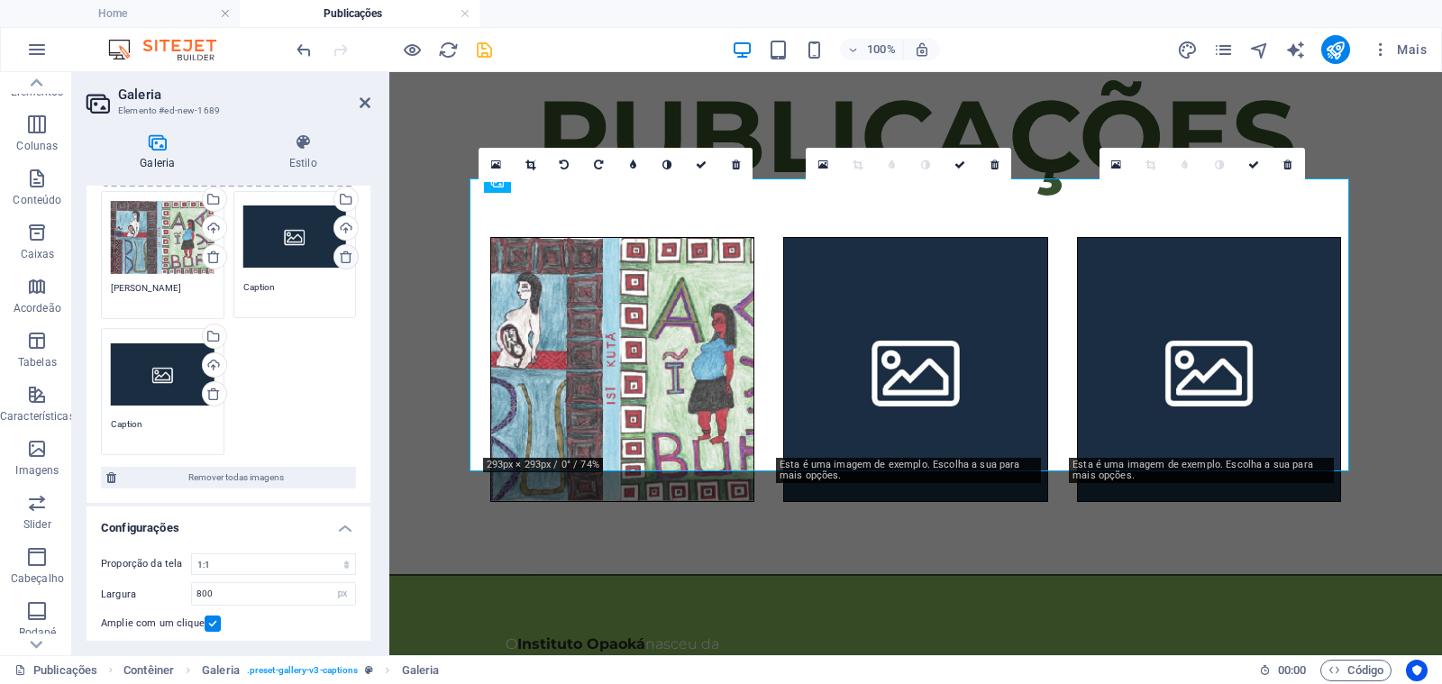
click at [339, 256] on icon at bounding box center [346, 257] width 14 height 14
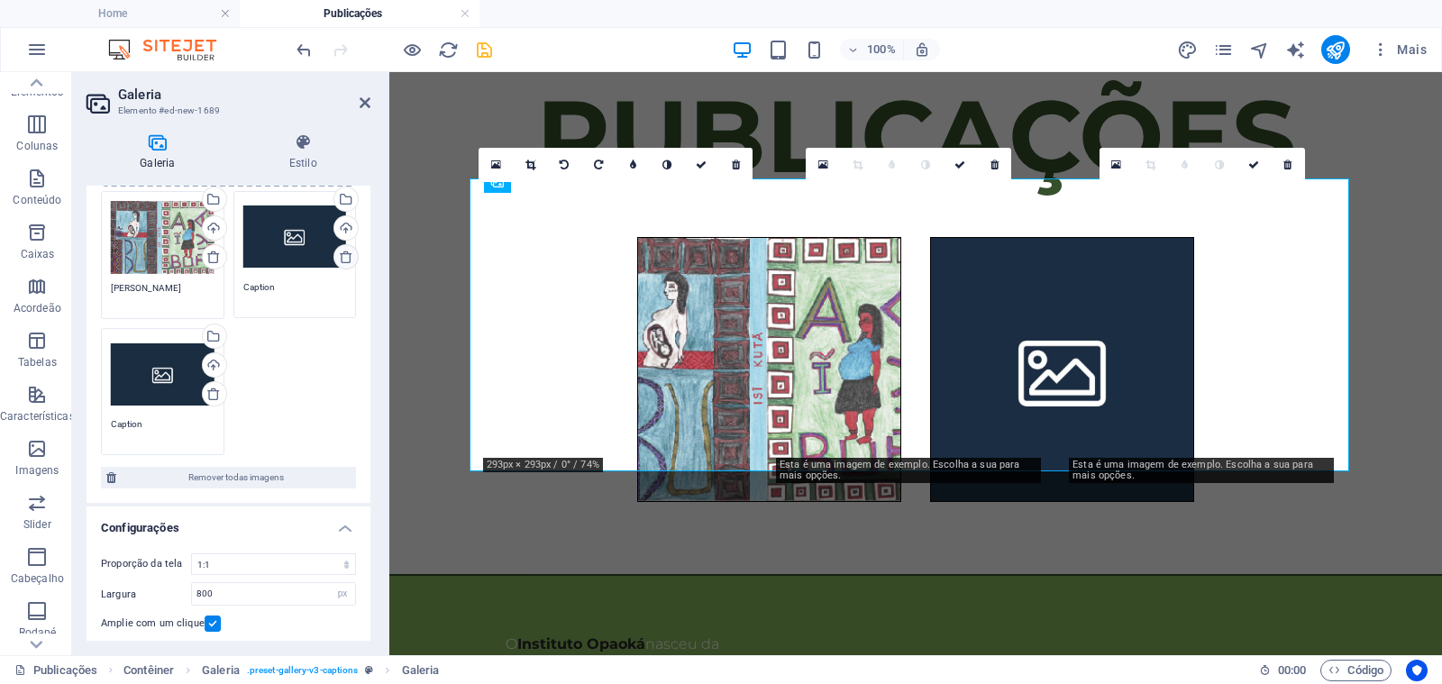
scroll to position [123, 0]
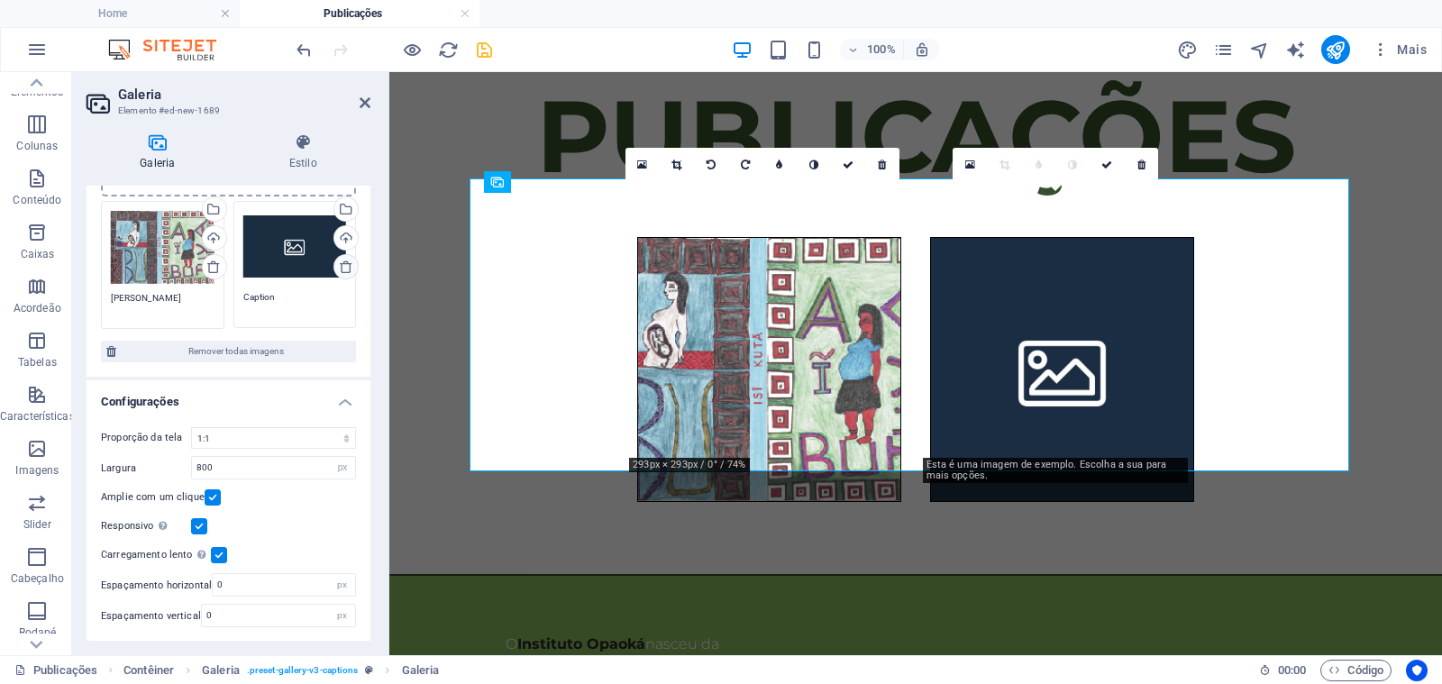
click at [339, 261] on icon at bounding box center [346, 266] width 14 height 14
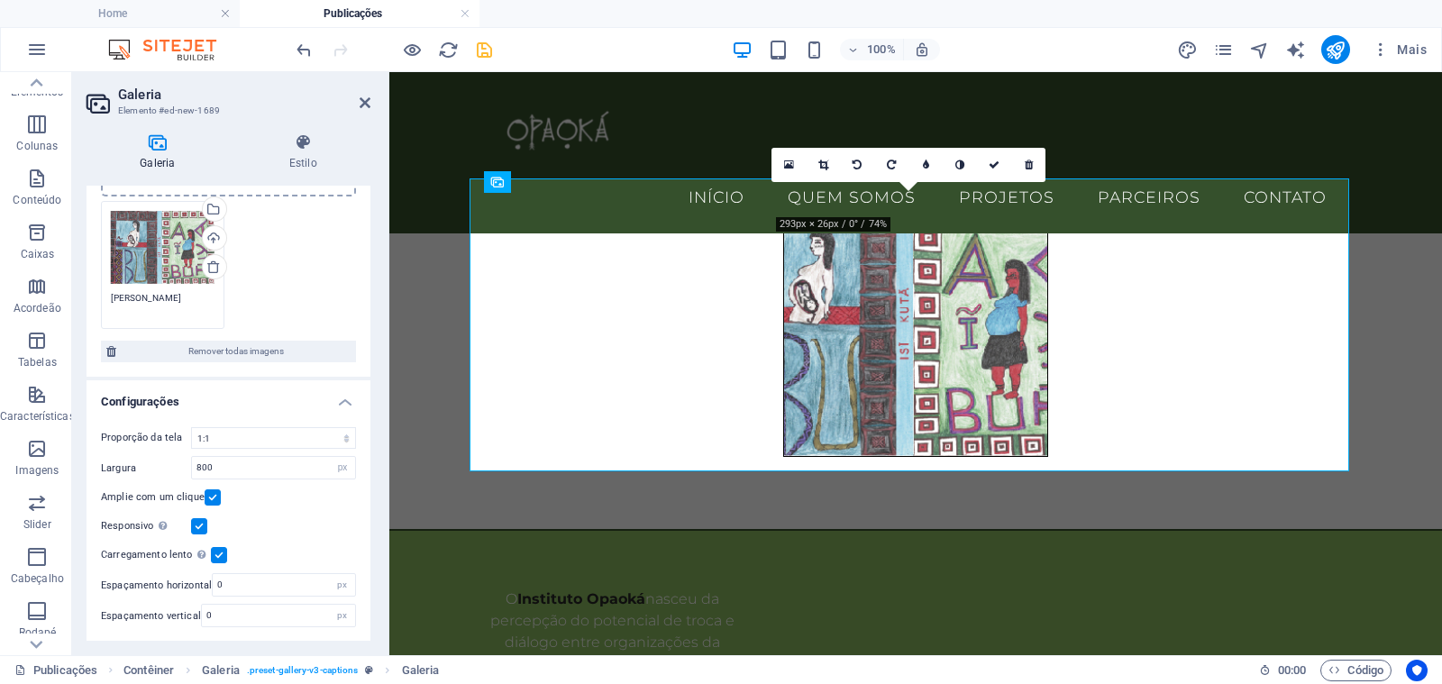
scroll to position [170, 0]
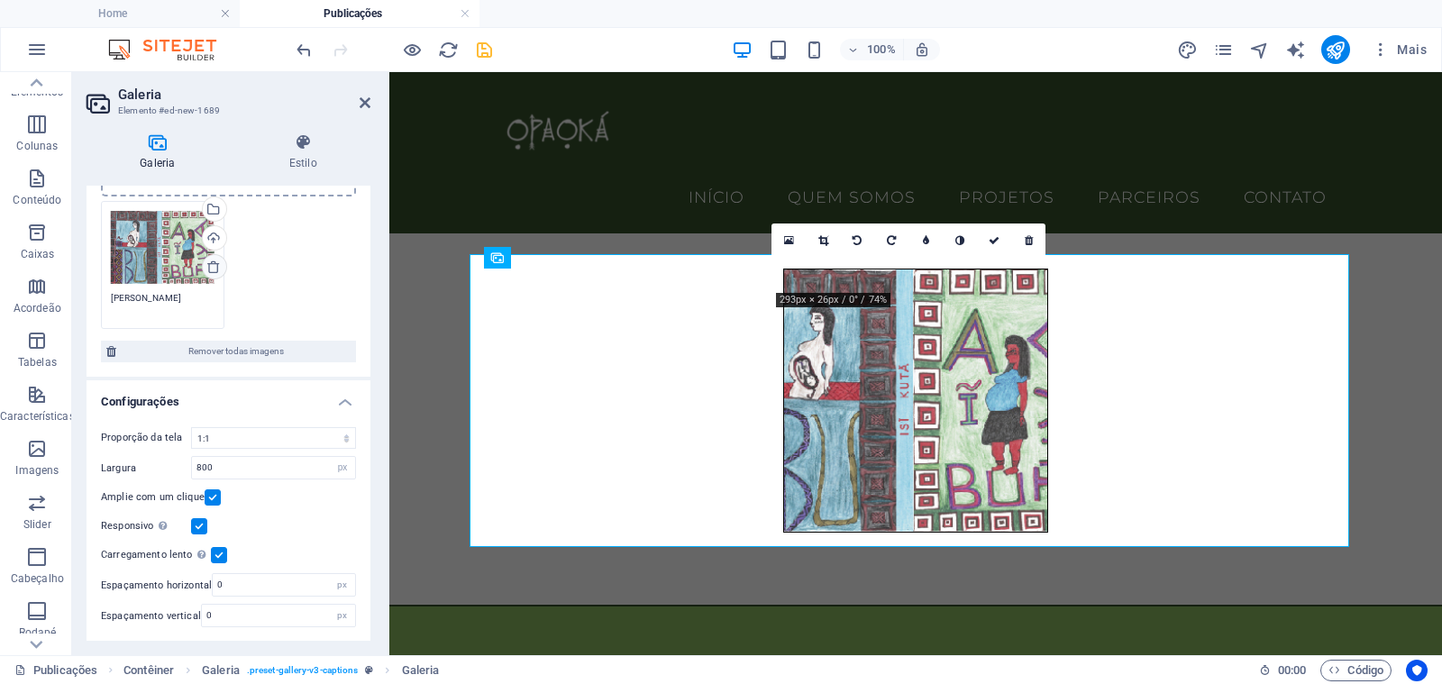
click at [211, 273] on icon at bounding box center [213, 266] width 14 height 14
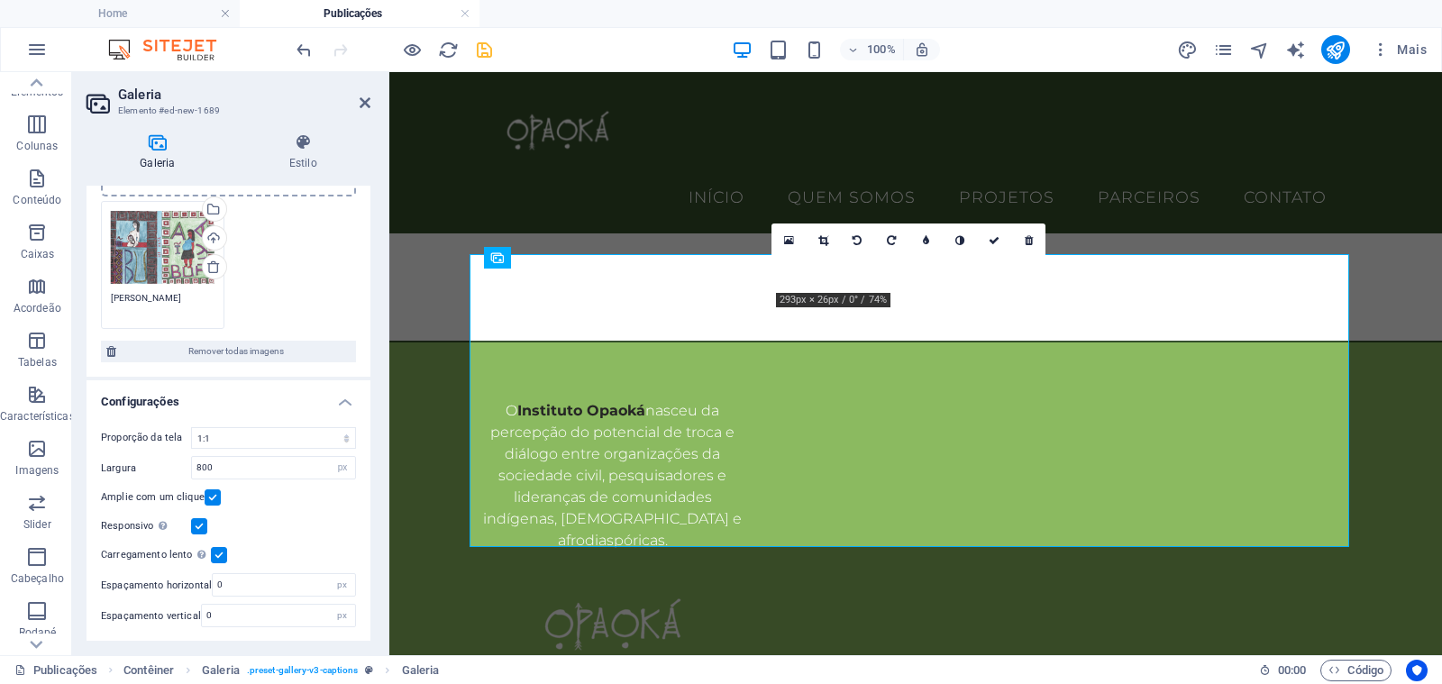
scroll to position [147, 0]
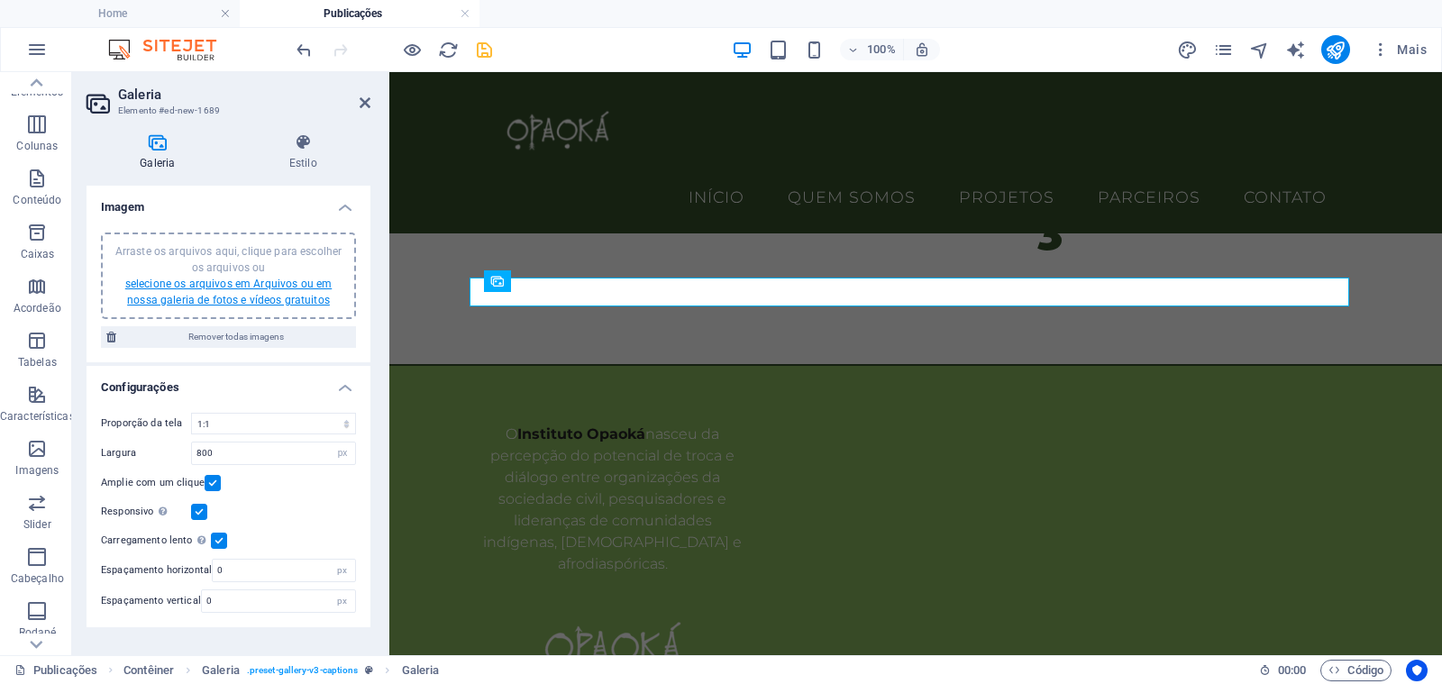
click at [226, 285] on link "selecione os arquivos em Arquivos ou em nossa galeria de fotos e vídeos gratuit…" at bounding box center [228, 291] width 206 height 29
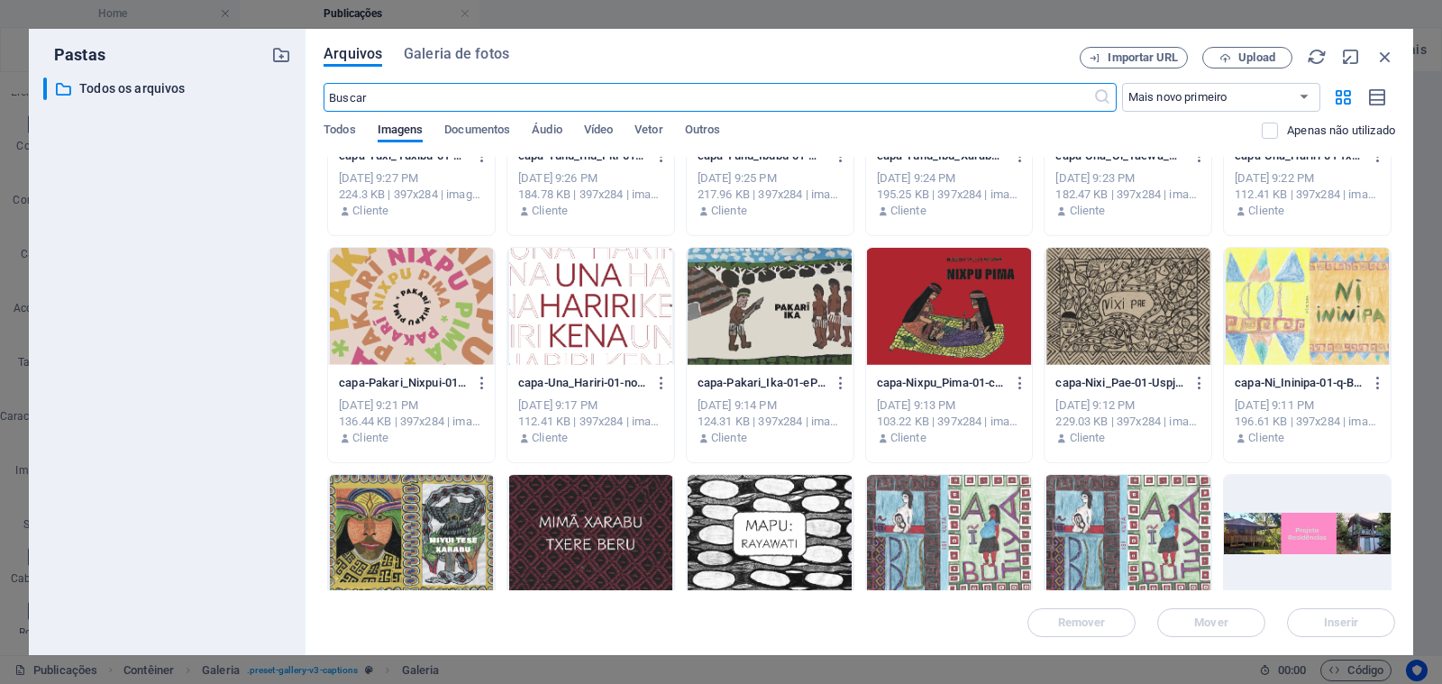
scroll to position [145, 0]
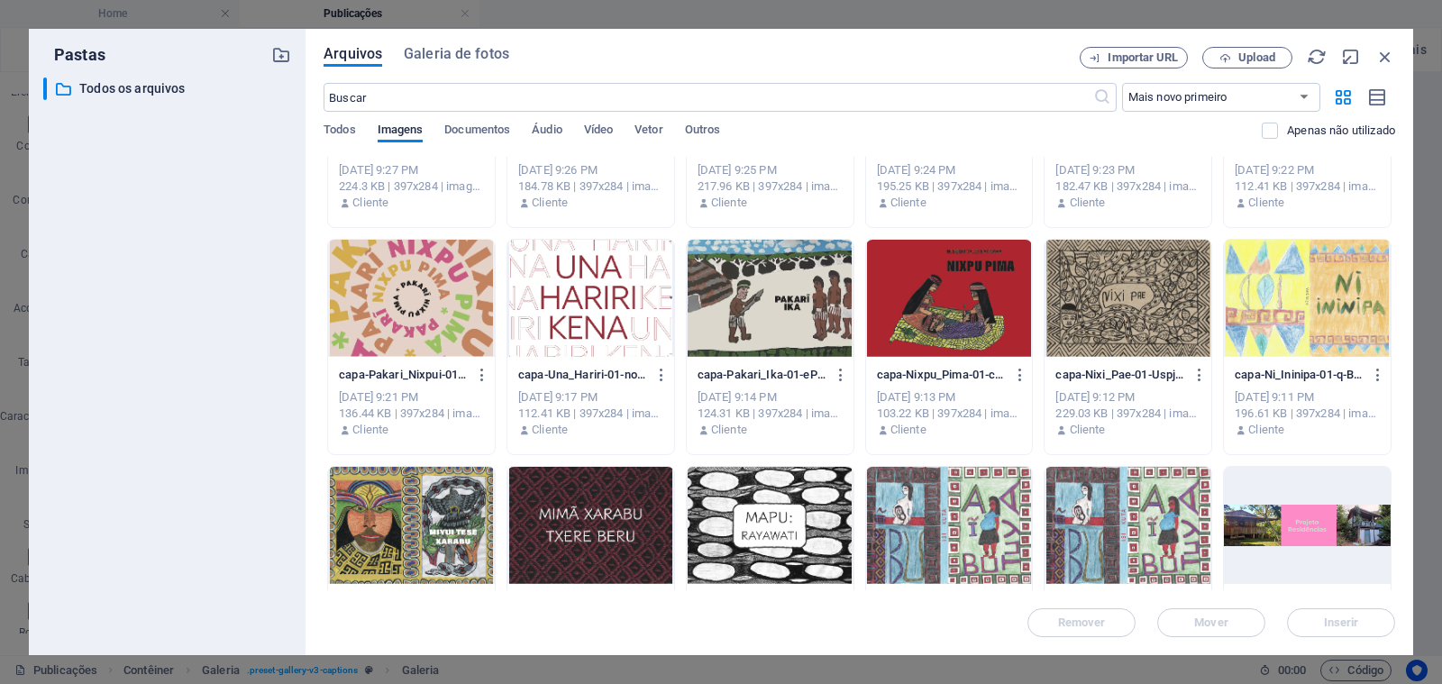
click at [910, 493] on div at bounding box center [949, 525] width 167 height 117
click at [771, 477] on div at bounding box center [770, 525] width 167 height 117
click at [903, 502] on div at bounding box center [949, 525] width 167 height 117
click at [802, 494] on div at bounding box center [770, 525] width 167 height 117
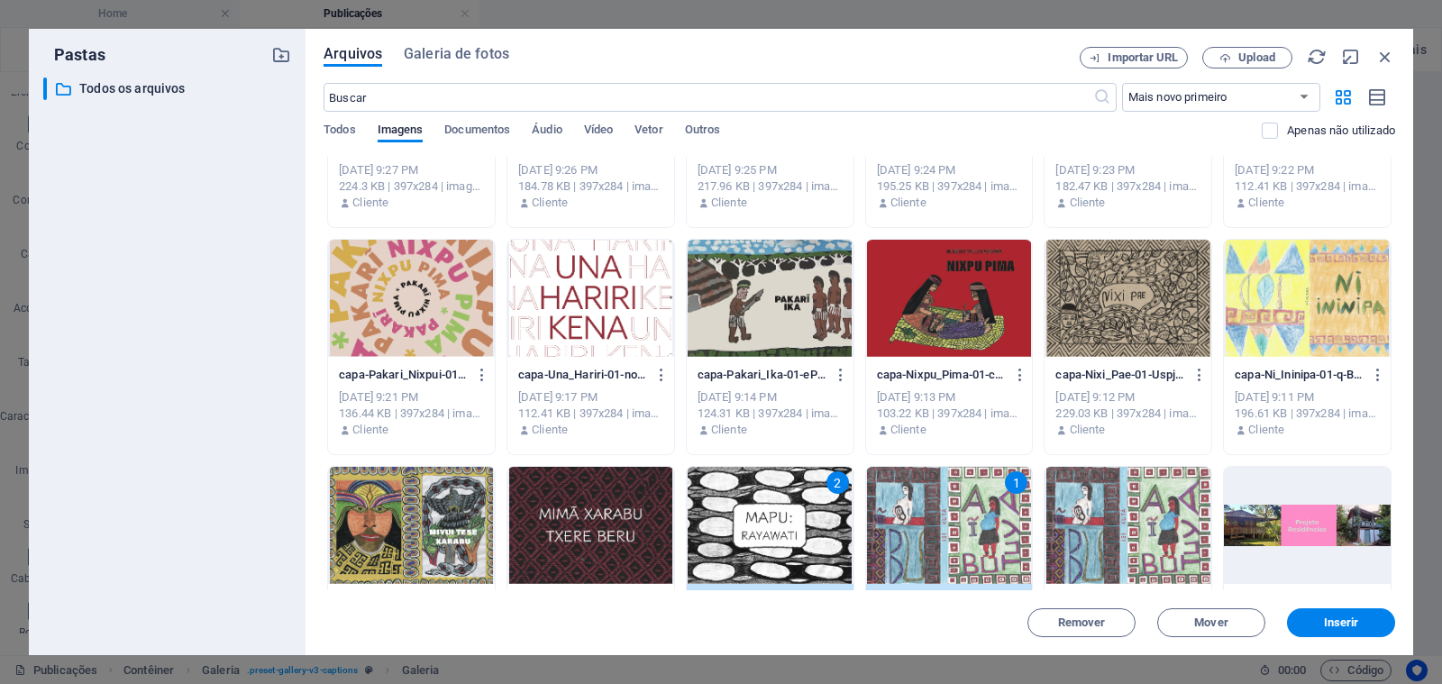
click at [623, 495] on div at bounding box center [590, 525] width 167 height 117
click at [446, 493] on div at bounding box center [411, 525] width 167 height 117
click at [1259, 299] on div at bounding box center [1307, 298] width 167 height 117
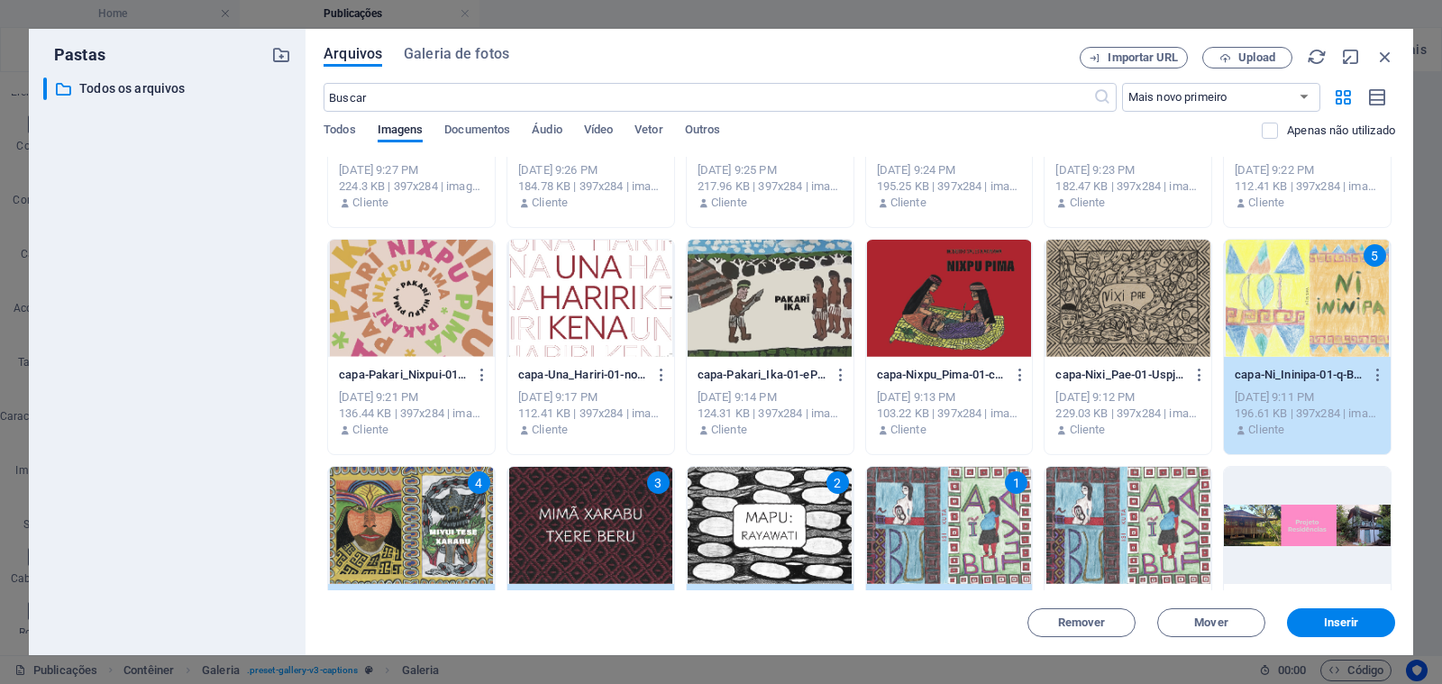
click at [1144, 293] on div at bounding box center [1127, 298] width 167 height 117
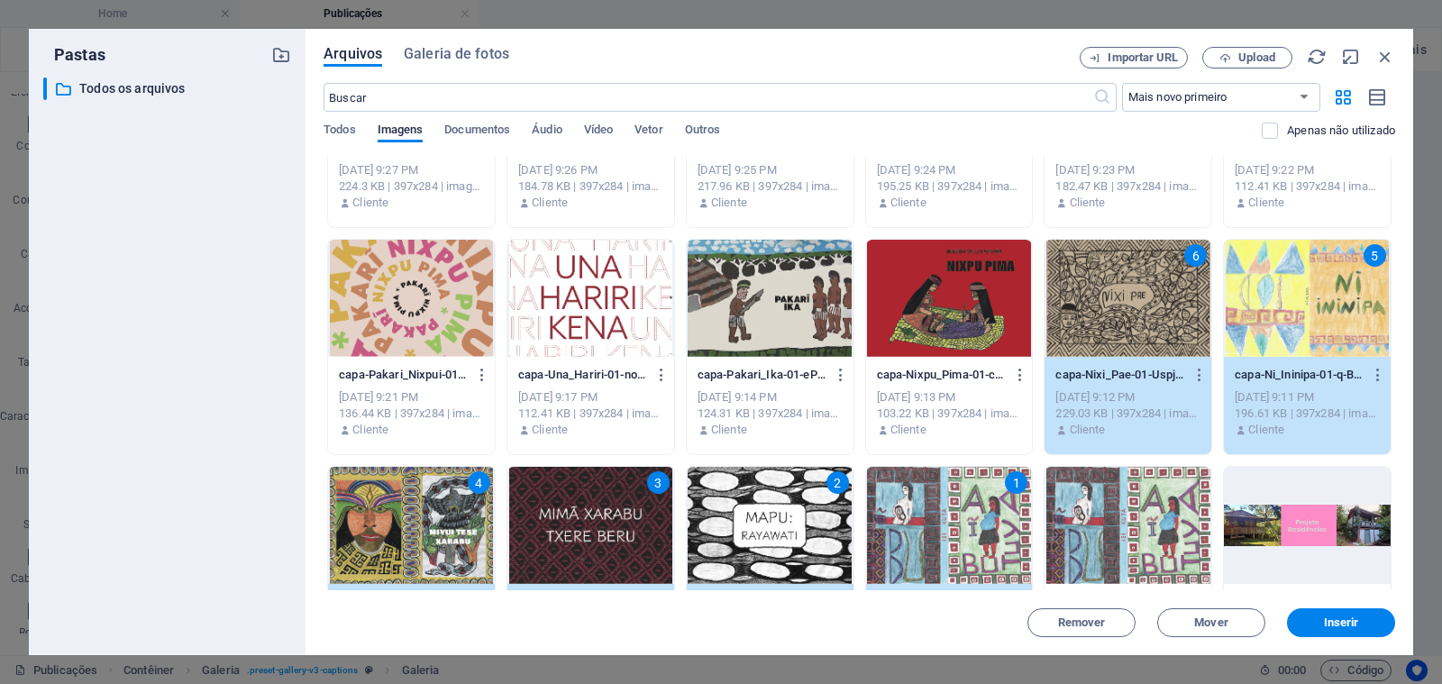
click at [980, 293] on div at bounding box center [949, 298] width 167 height 117
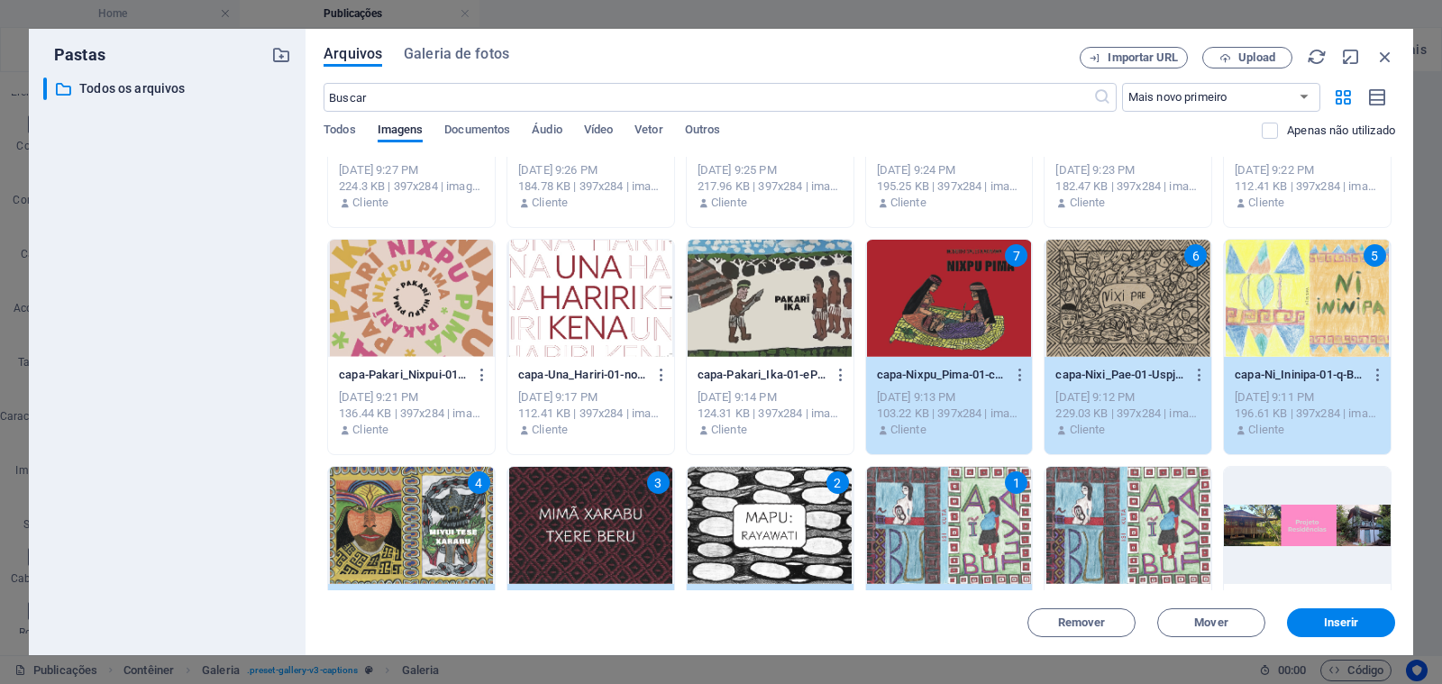
click at [729, 297] on div at bounding box center [770, 298] width 167 height 117
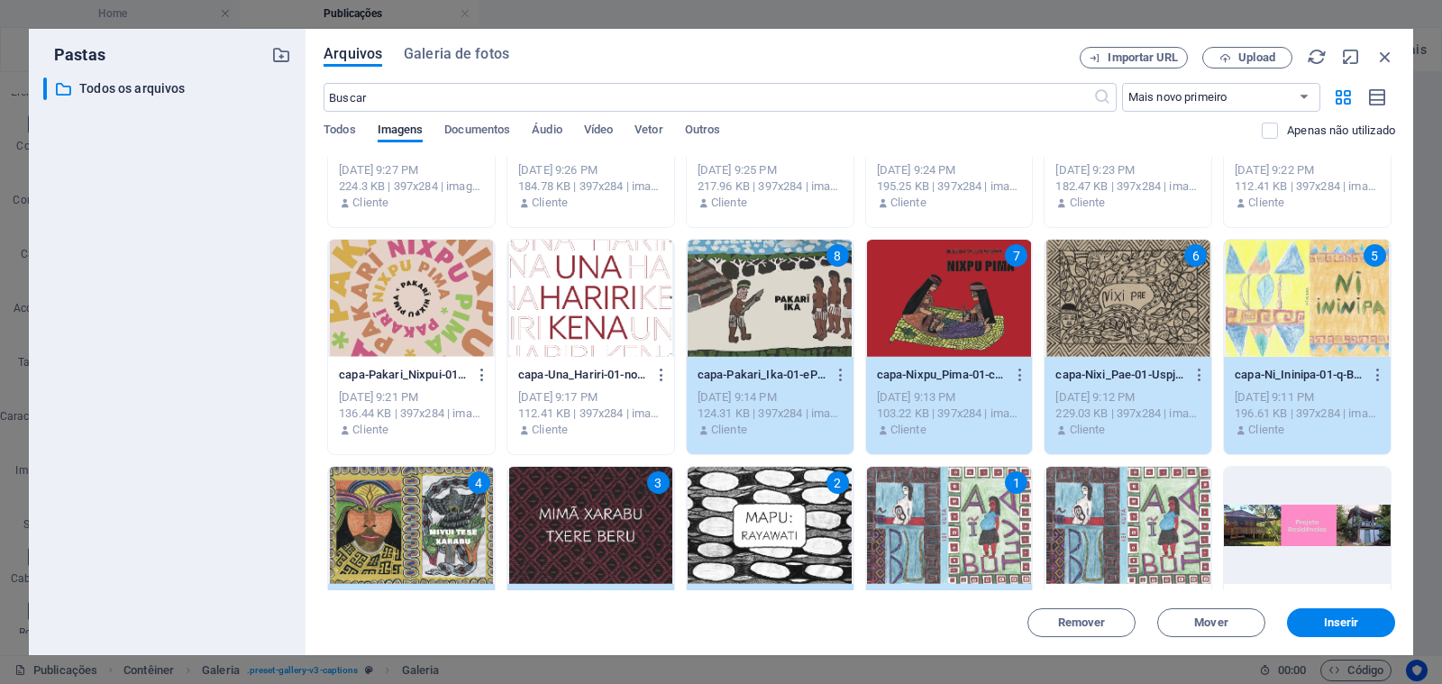
click at [591, 285] on div at bounding box center [590, 298] width 167 height 117
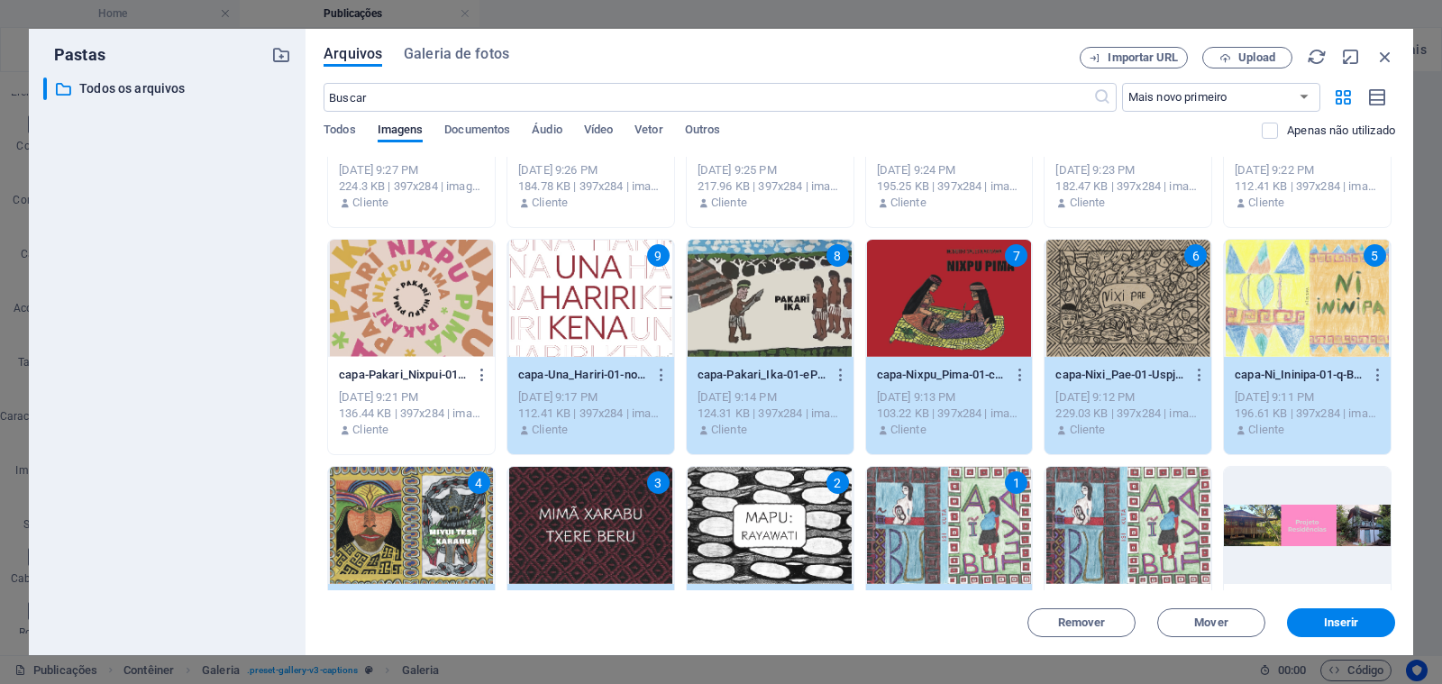
click at [437, 294] on div at bounding box center [411, 298] width 167 height 117
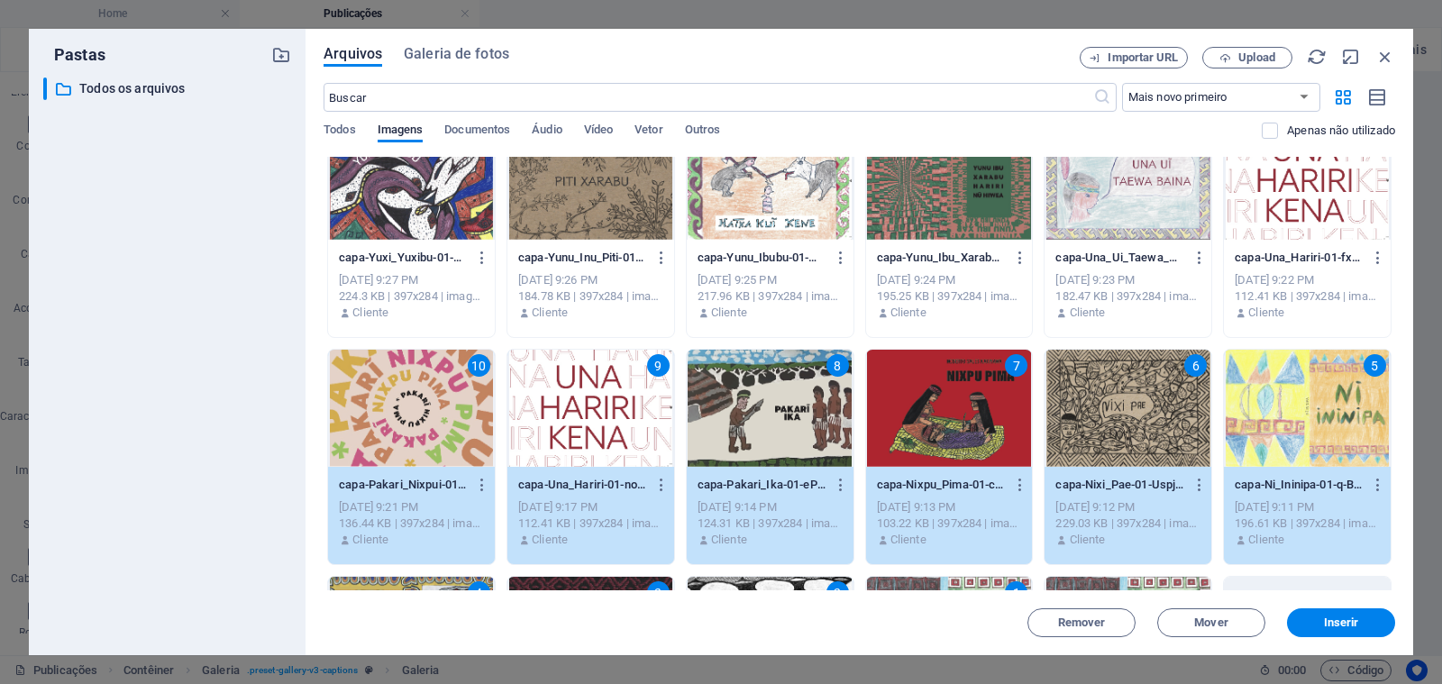
scroll to position [0, 0]
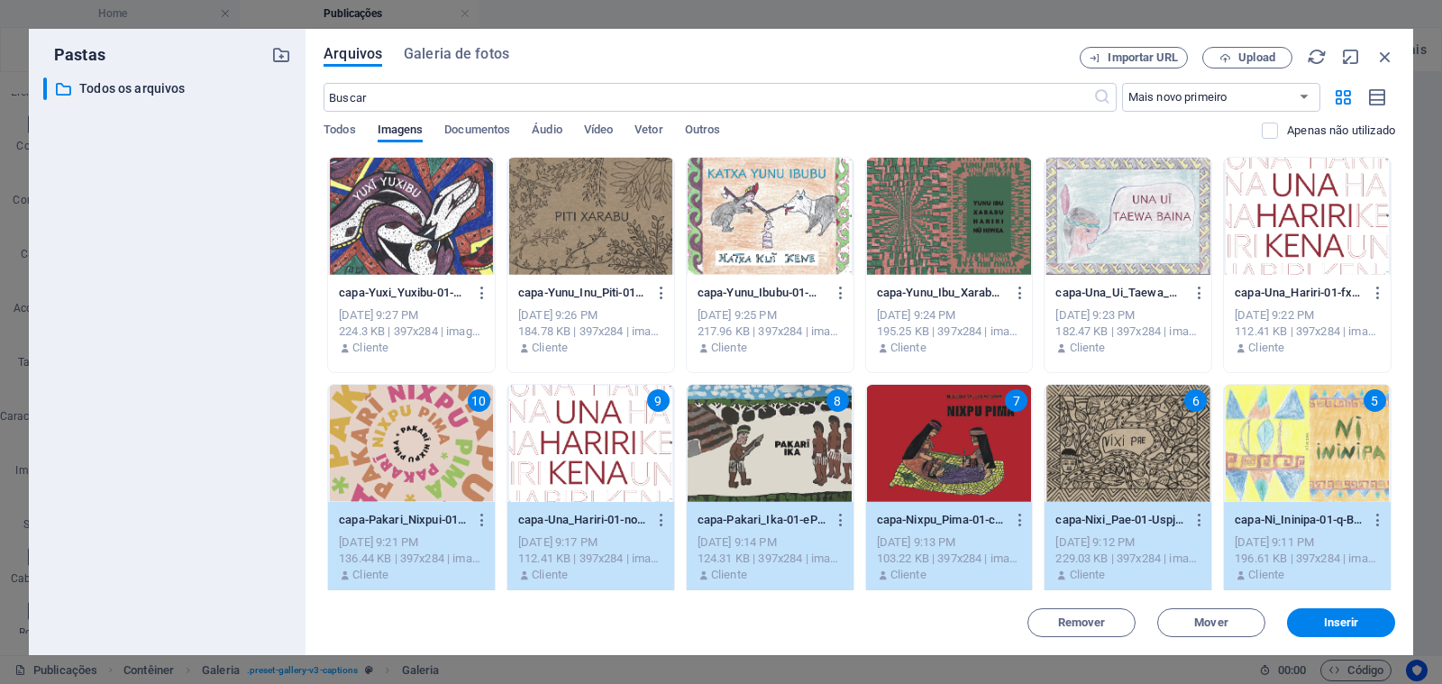
click at [1275, 227] on div at bounding box center [1307, 216] width 167 height 117
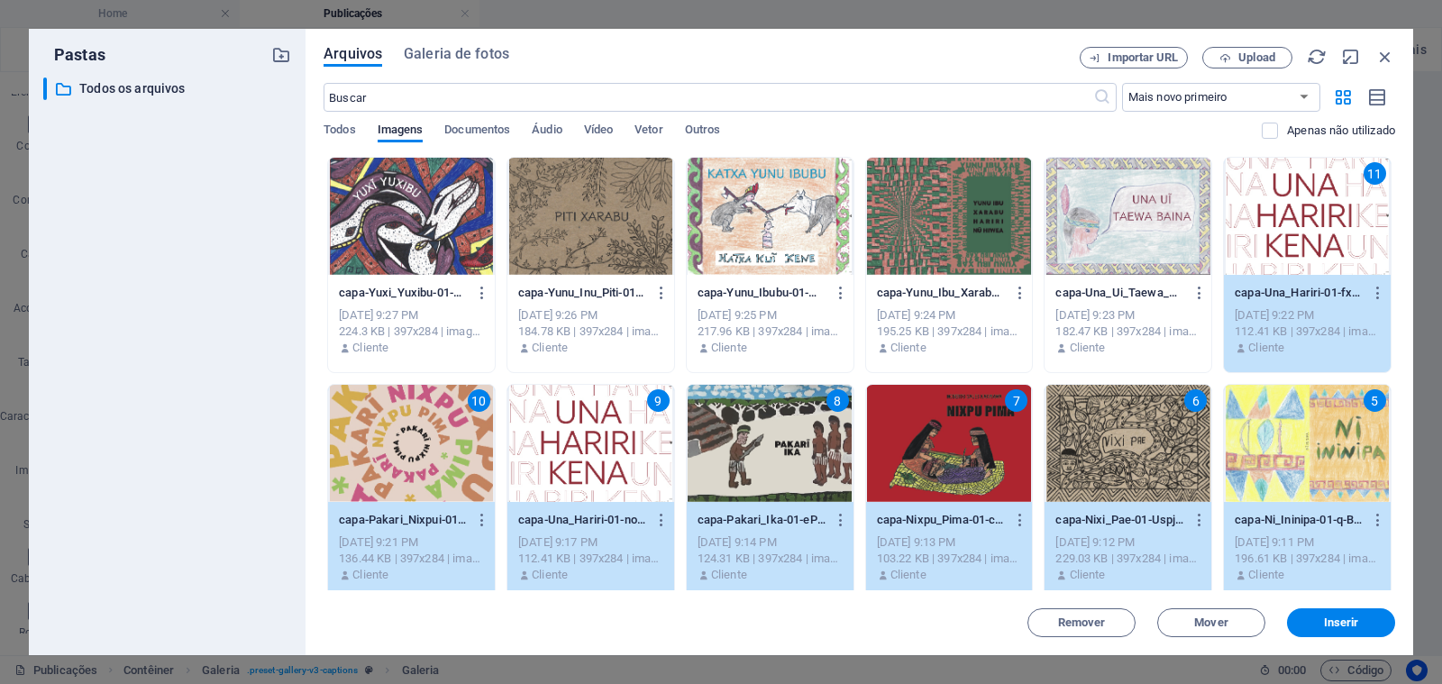
click at [1168, 221] on div at bounding box center [1127, 216] width 167 height 117
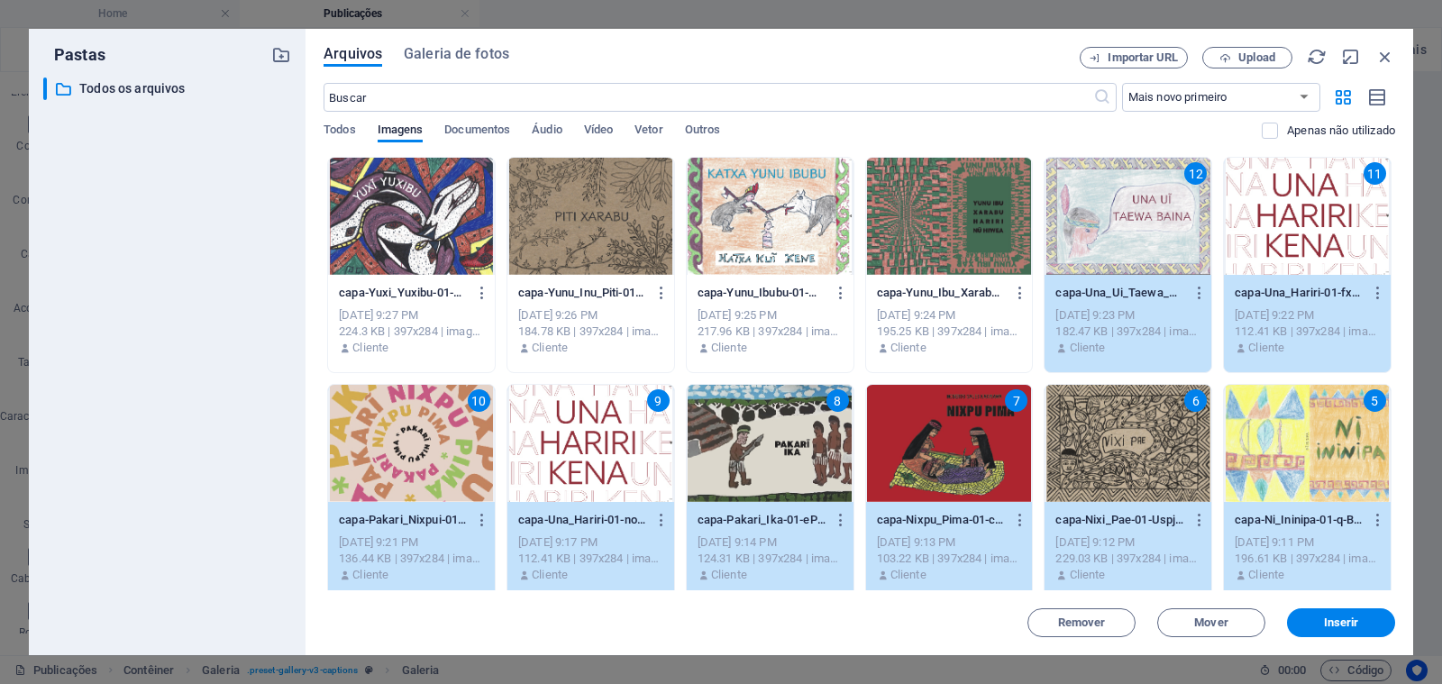
click at [984, 201] on div at bounding box center [949, 216] width 167 height 117
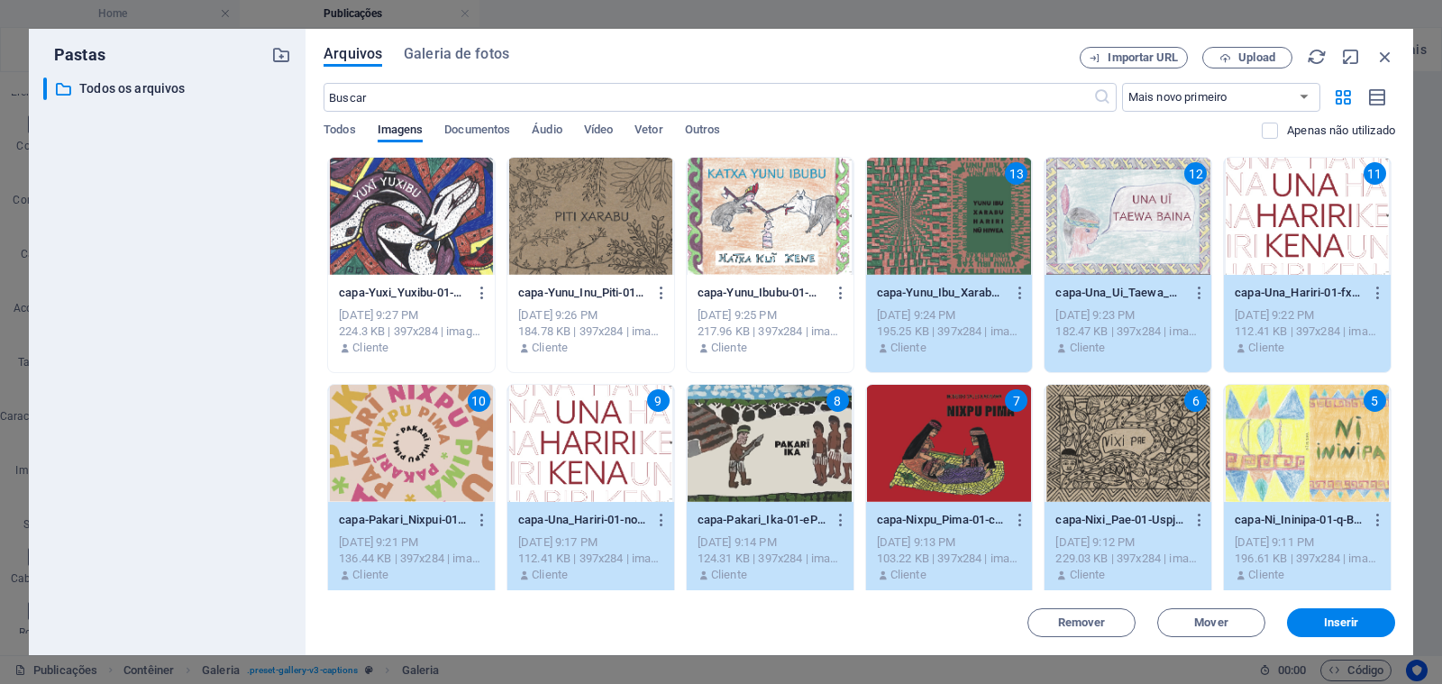
click at [786, 204] on div at bounding box center [770, 216] width 167 height 117
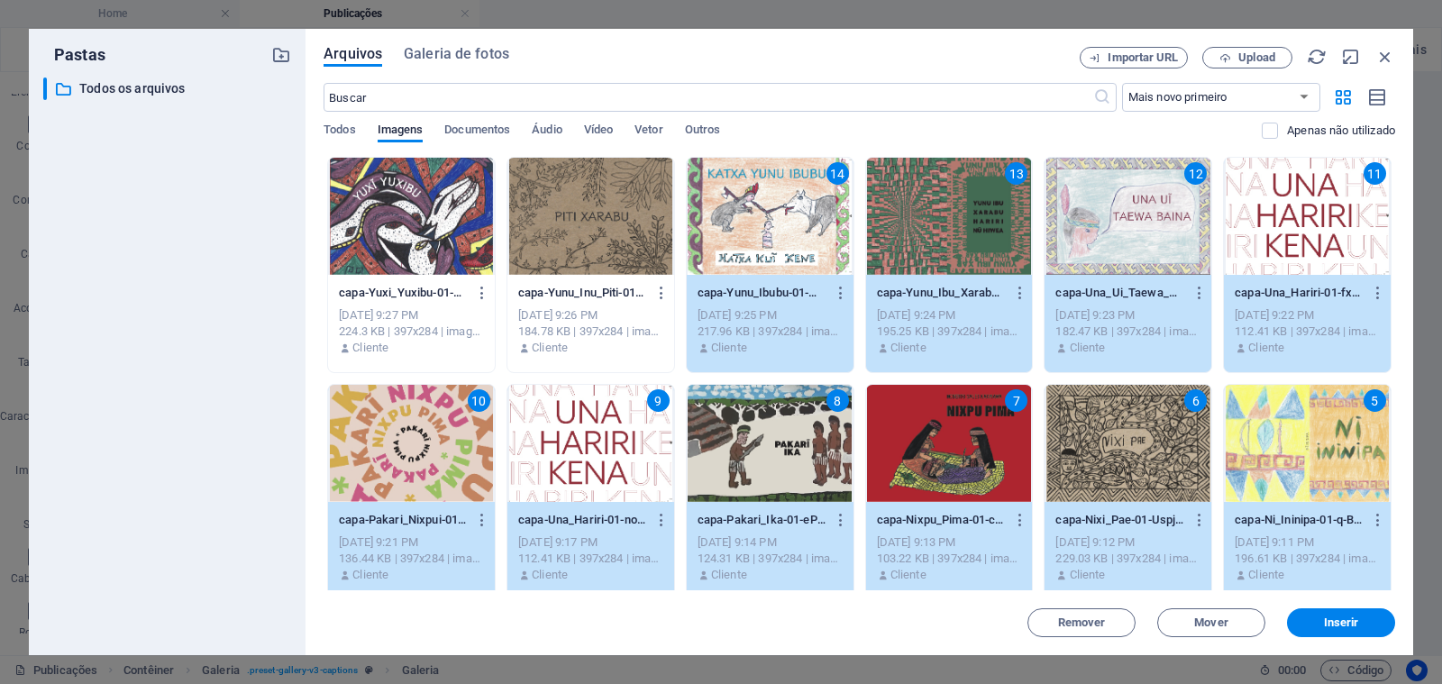
click at [615, 205] on div at bounding box center [590, 216] width 167 height 117
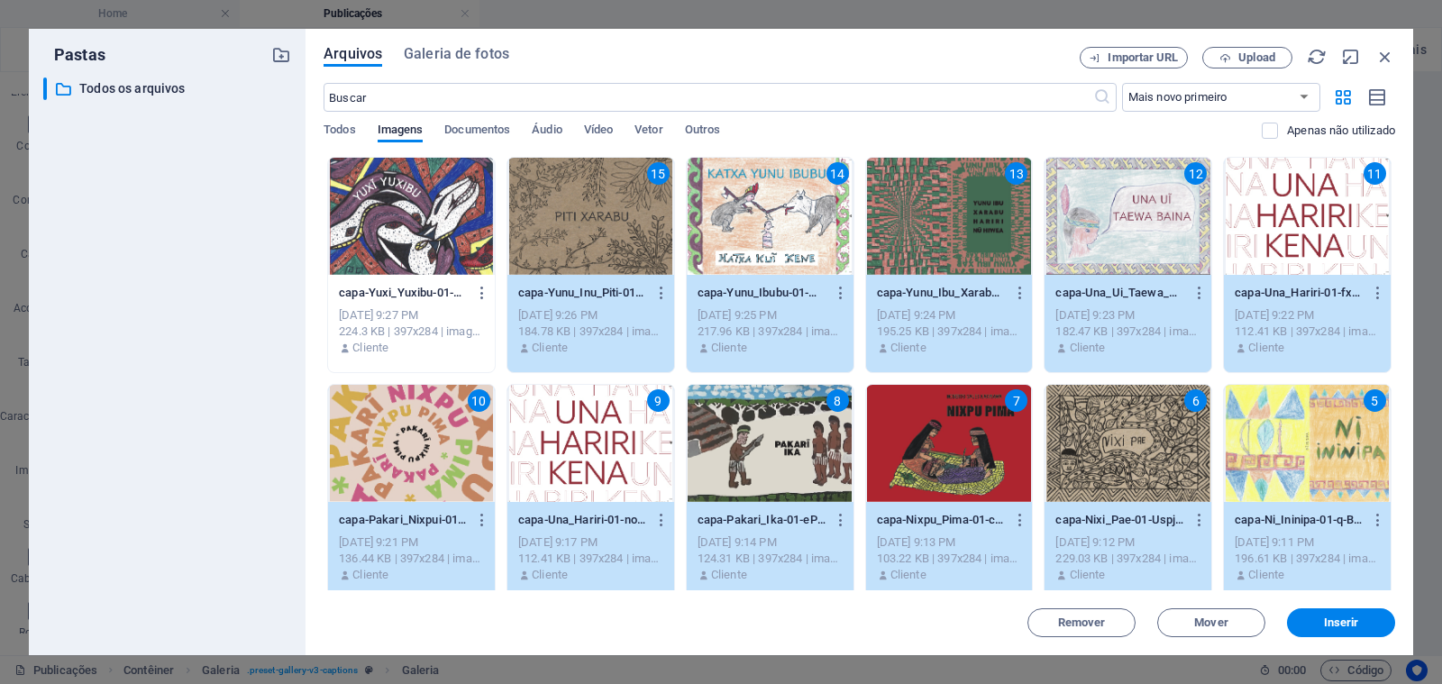
click at [470, 219] on div at bounding box center [411, 216] width 167 height 117
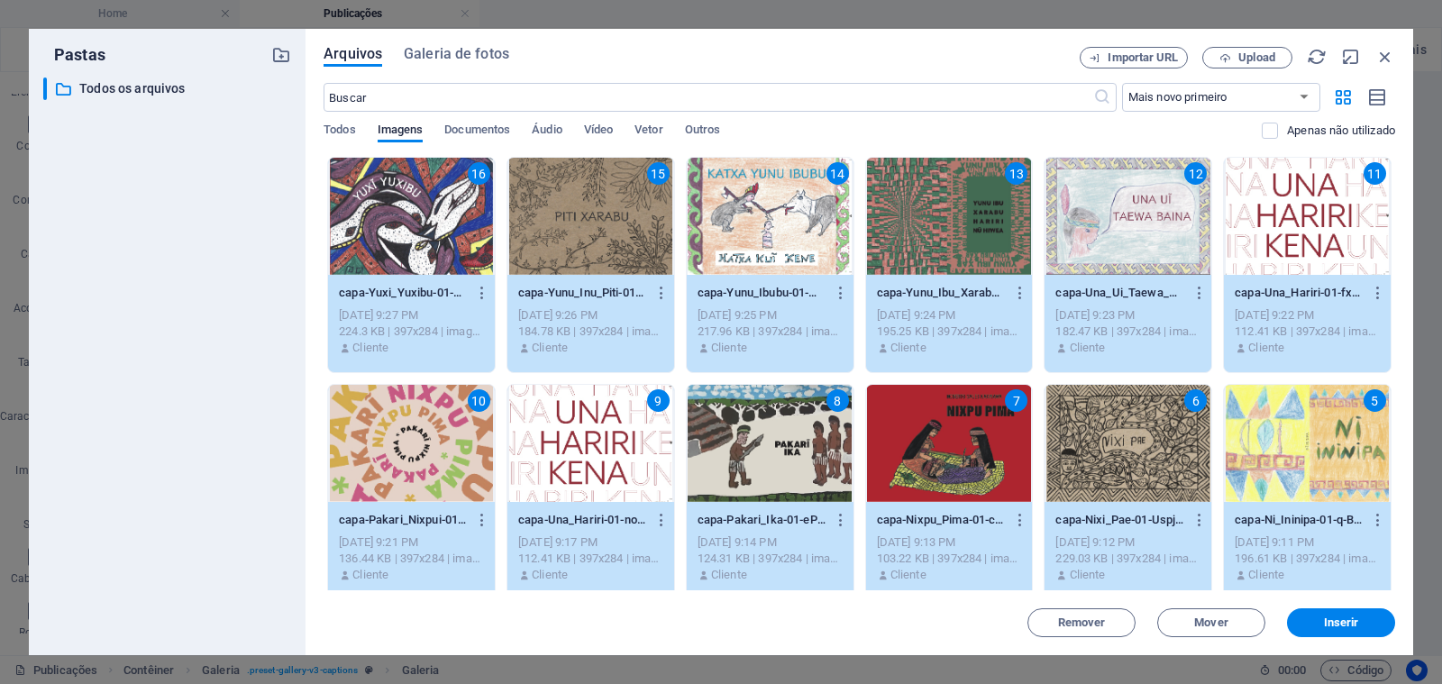
click at [1290, 236] on div "11" at bounding box center [1307, 216] width 167 height 117
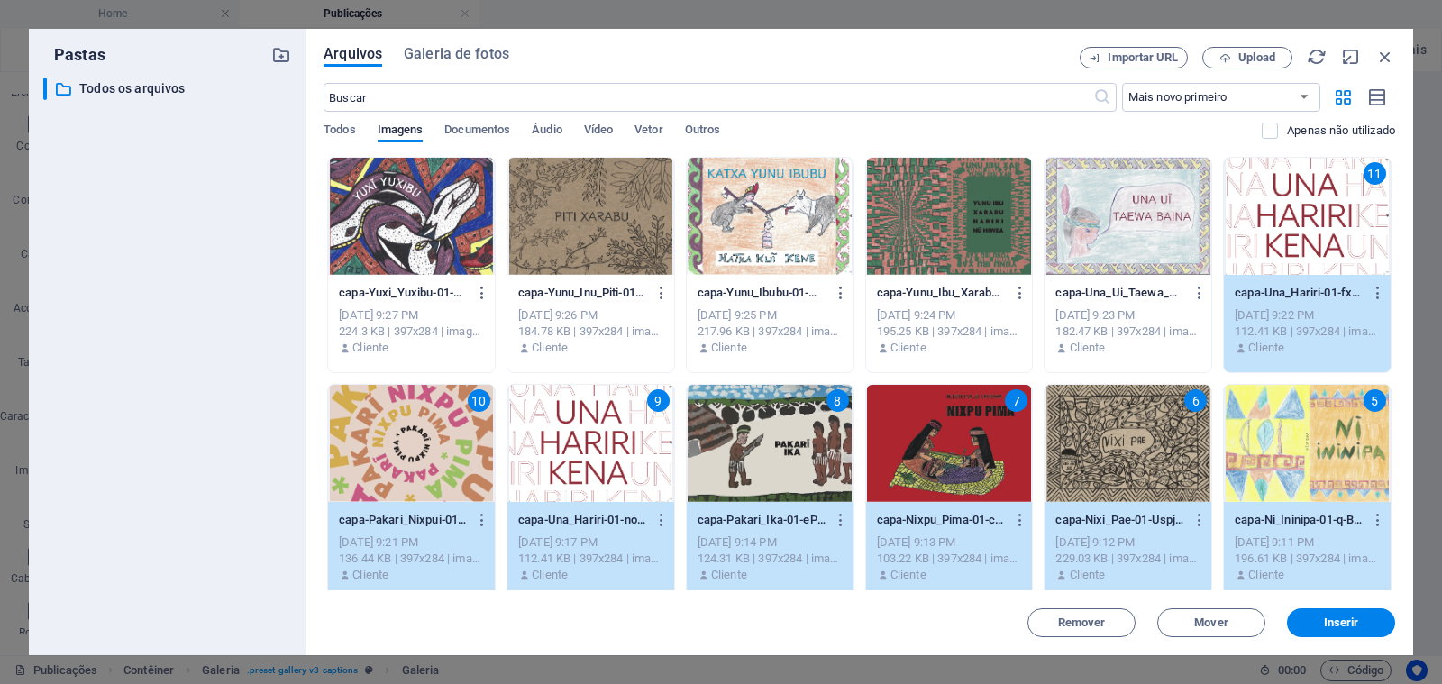
click at [1157, 224] on div at bounding box center [1127, 216] width 167 height 117
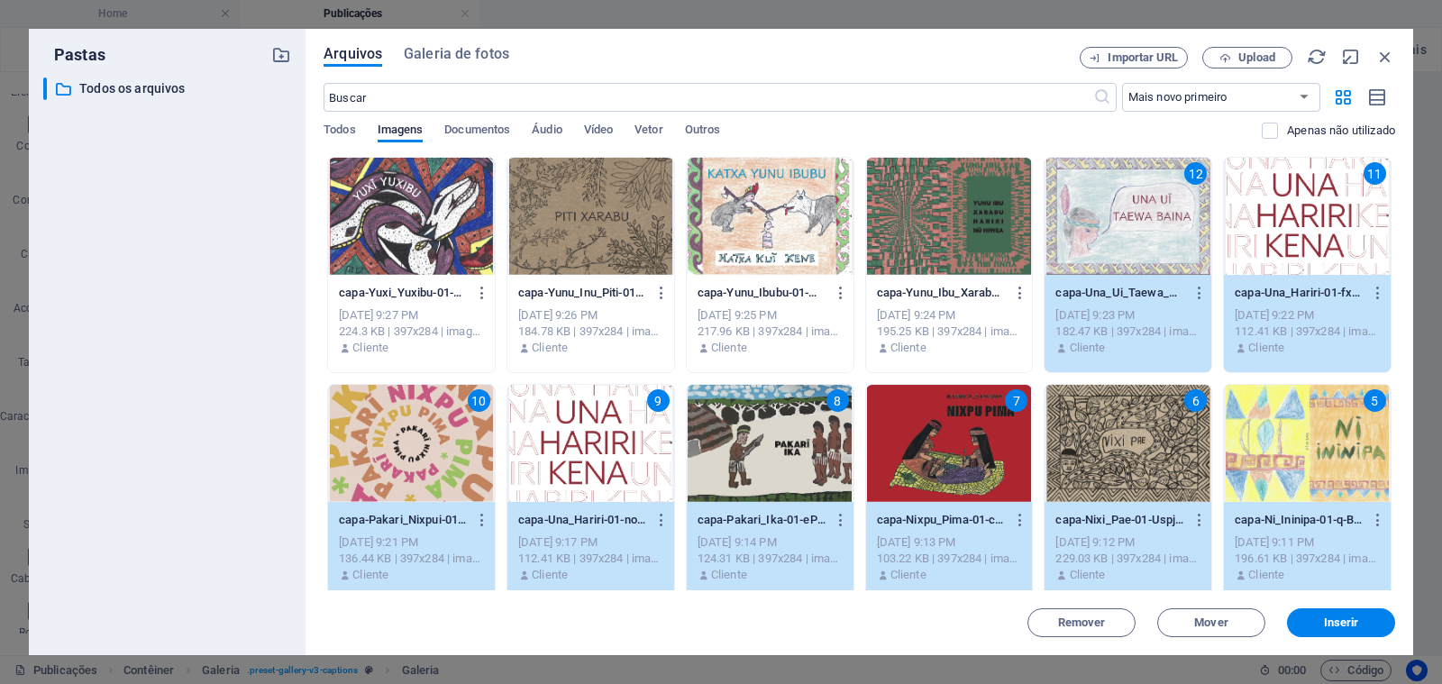
click at [962, 223] on div at bounding box center [949, 216] width 167 height 117
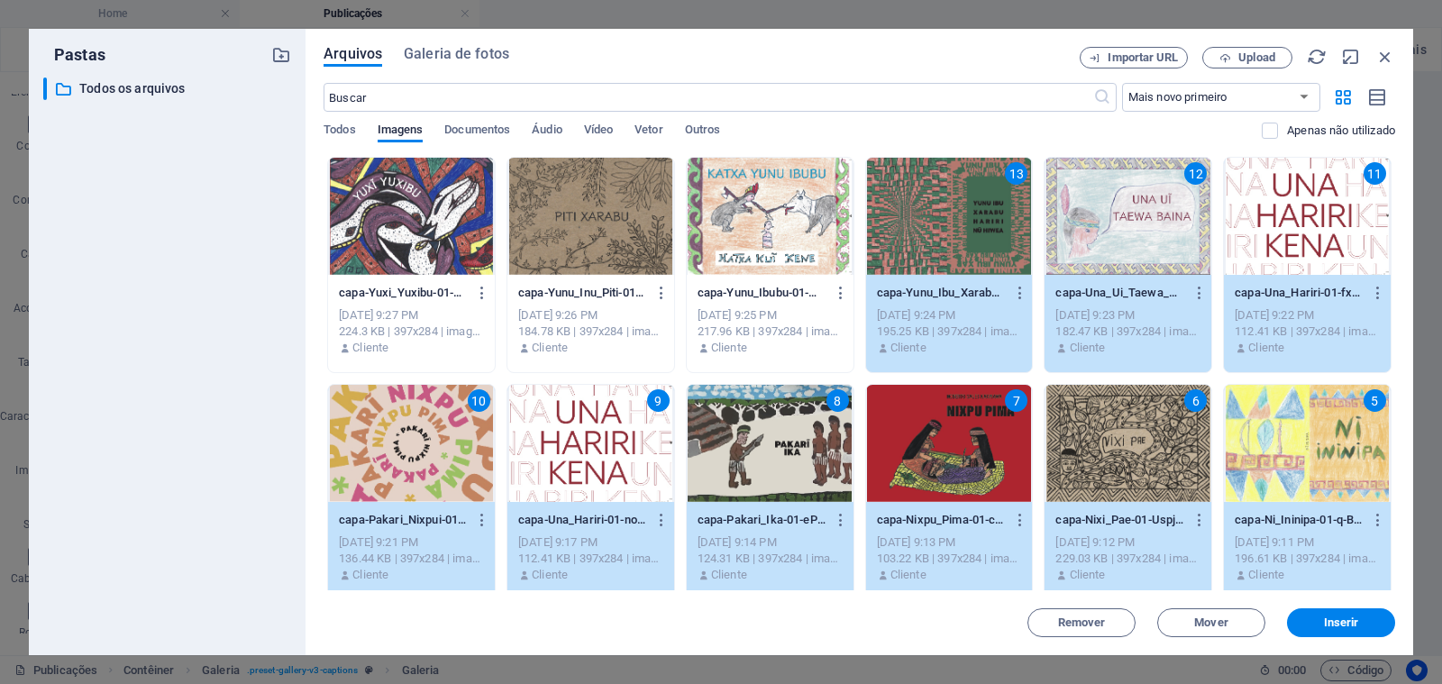
click at [796, 218] on div at bounding box center [770, 216] width 167 height 117
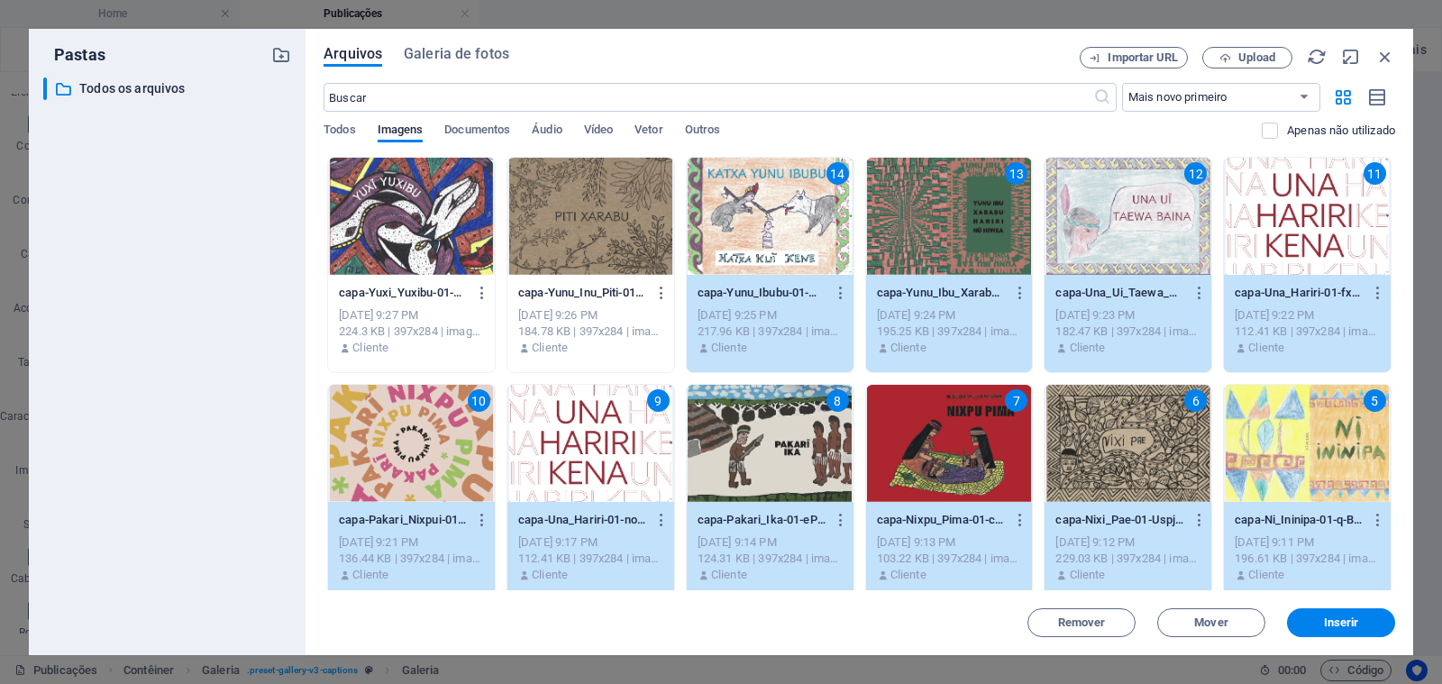
click at [599, 204] on div at bounding box center [590, 216] width 167 height 117
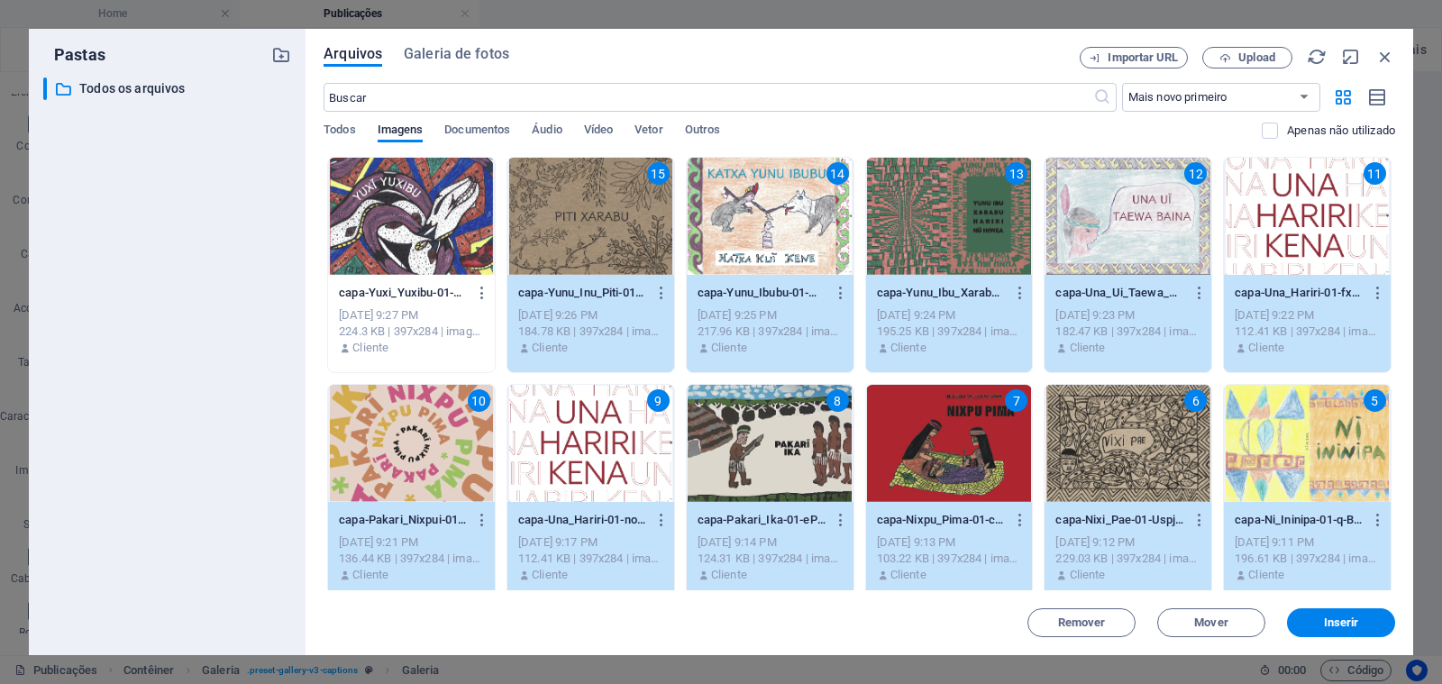
click at [448, 212] on div at bounding box center [411, 216] width 167 height 117
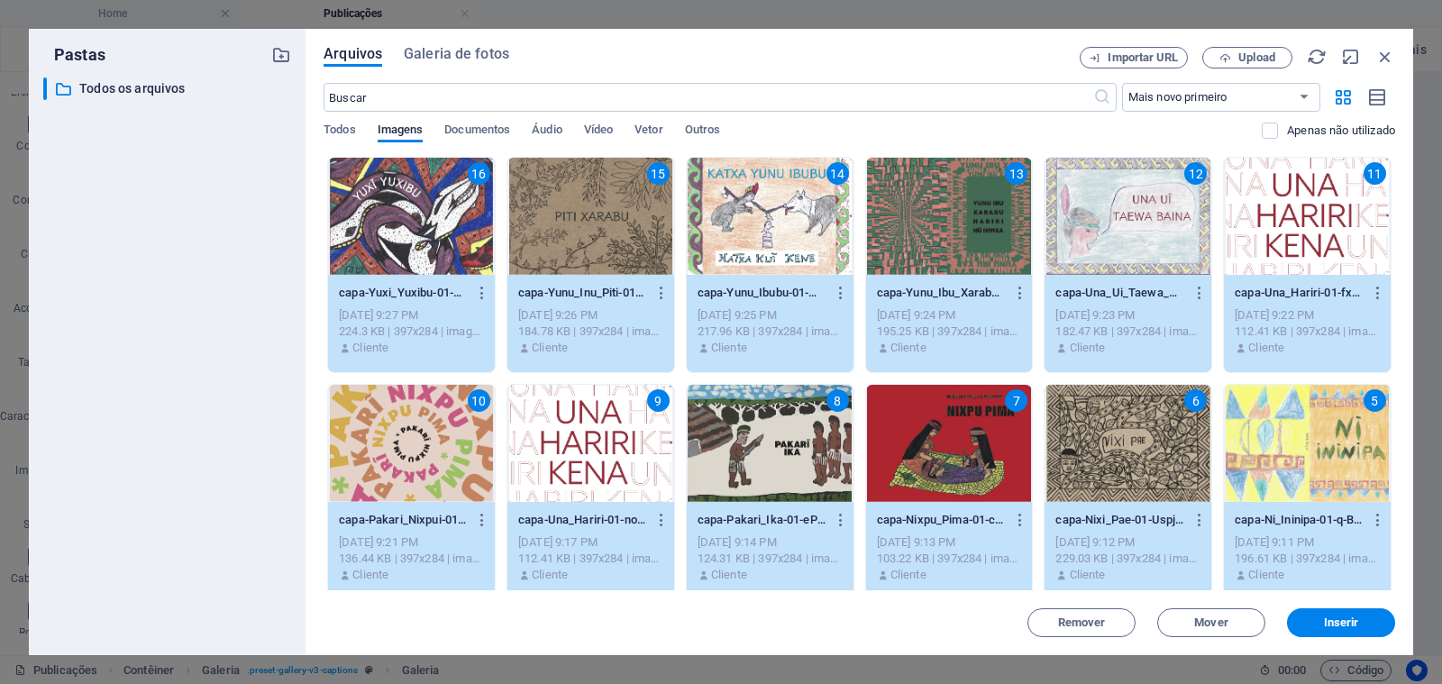
click at [1322, 221] on div "11" at bounding box center [1307, 216] width 167 height 117
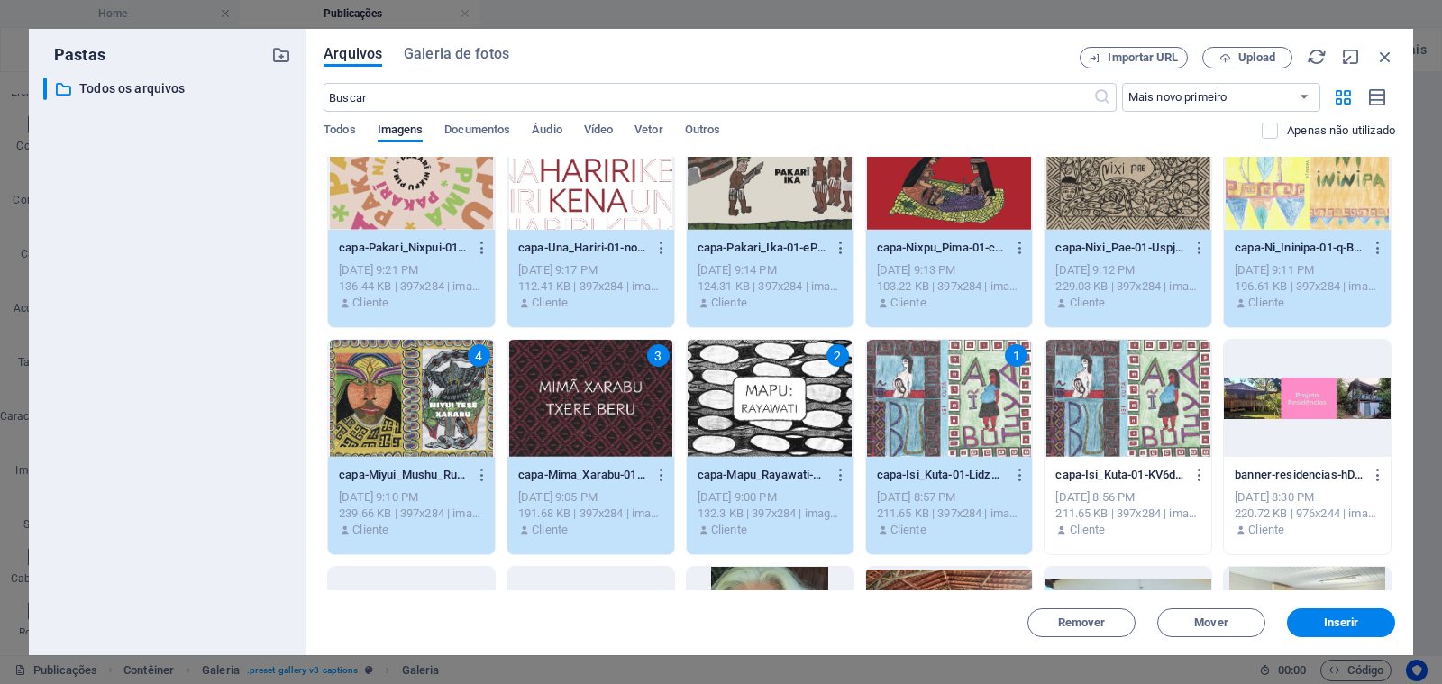
scroll to position [276, 0]
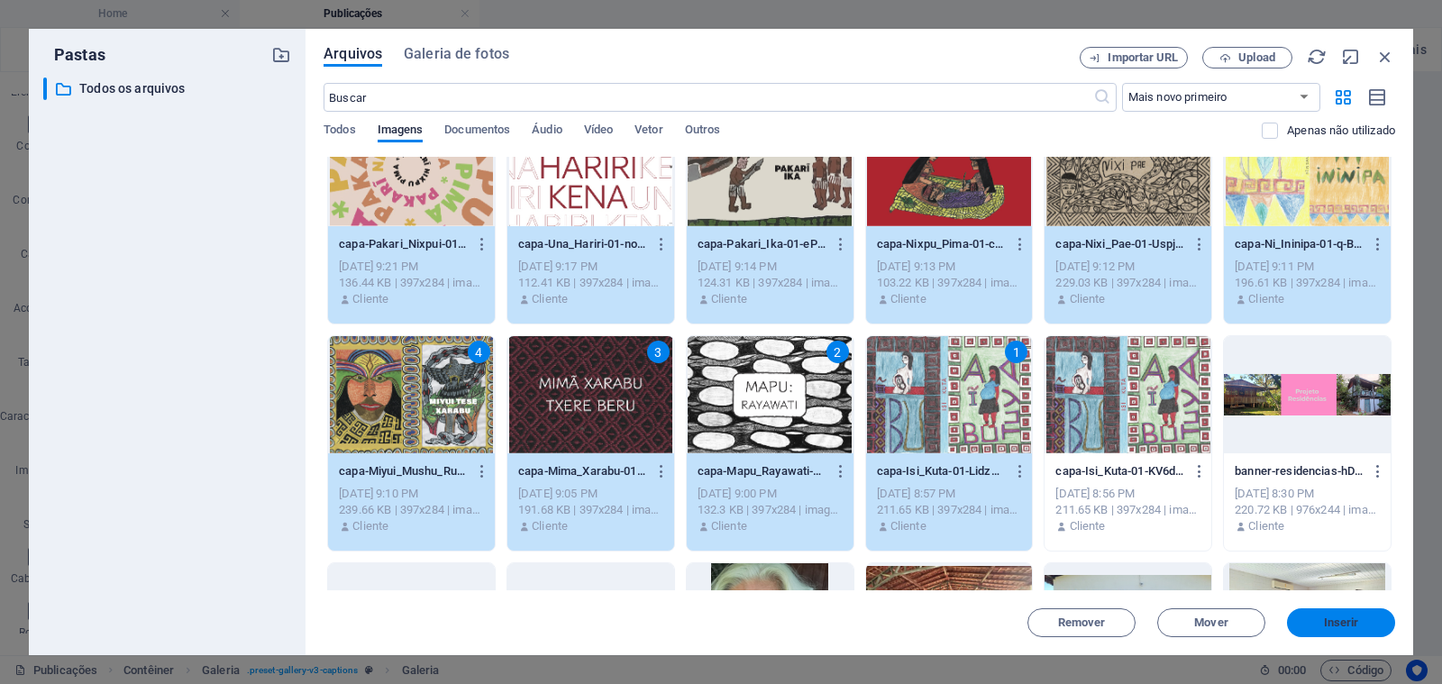
drag, startPoint x: 1351, startPoint y: 621, endPoint x: 961, endPoint y: 549, distance: 395.8
click at [1351, 621] on span "Inserir" at bounding box center [1341, 622] width 35 height 11
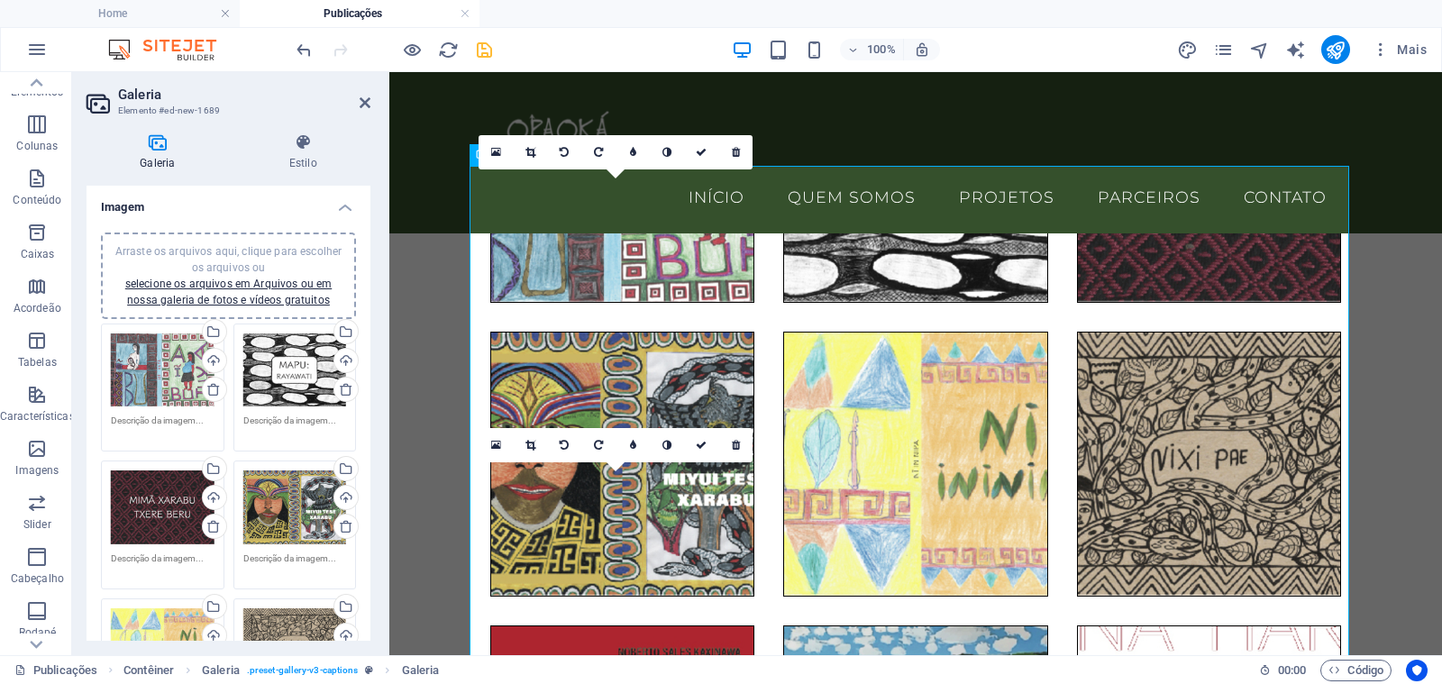
scroll to position [192, 0]
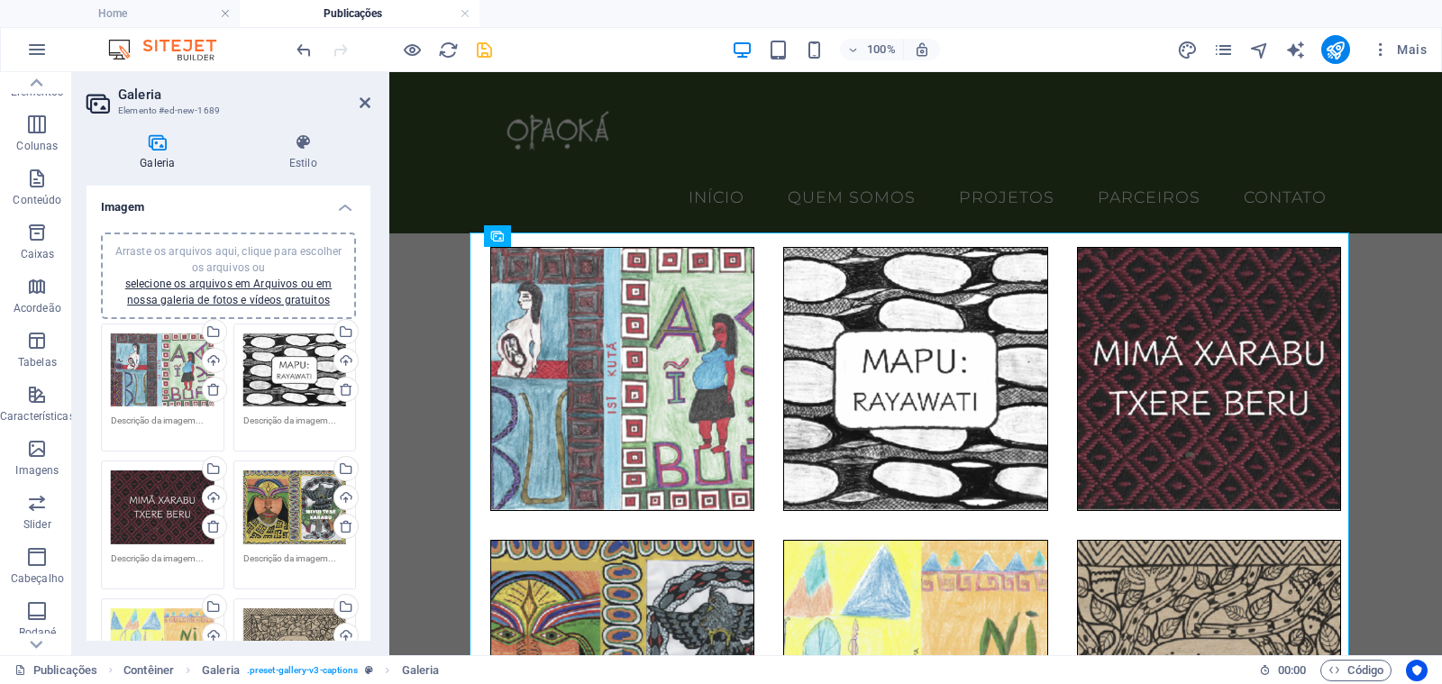
click at [128, 416] on textarea at bounding box center [163, 427] width 104 height 27
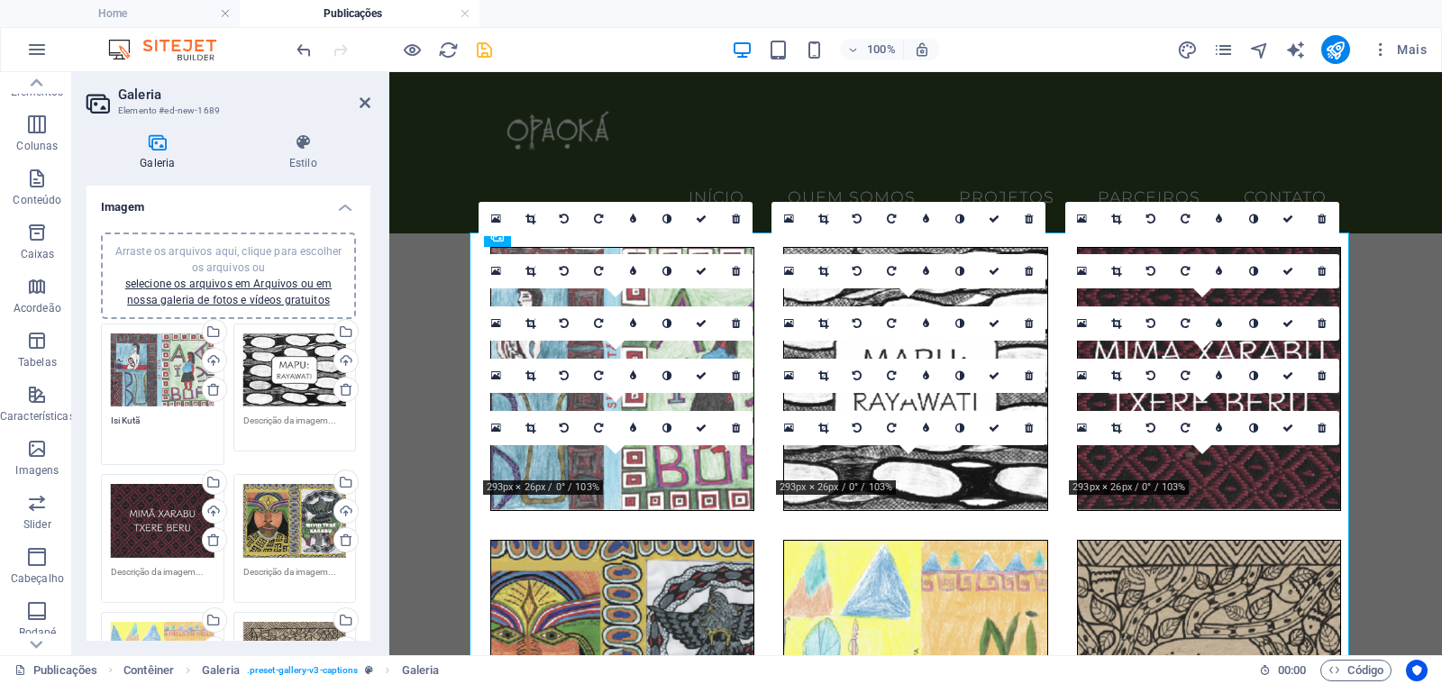
type textarea "Isi Kutã"
click at [257, 426] on textarea at bounding box center [295, 427] width 104 height 27
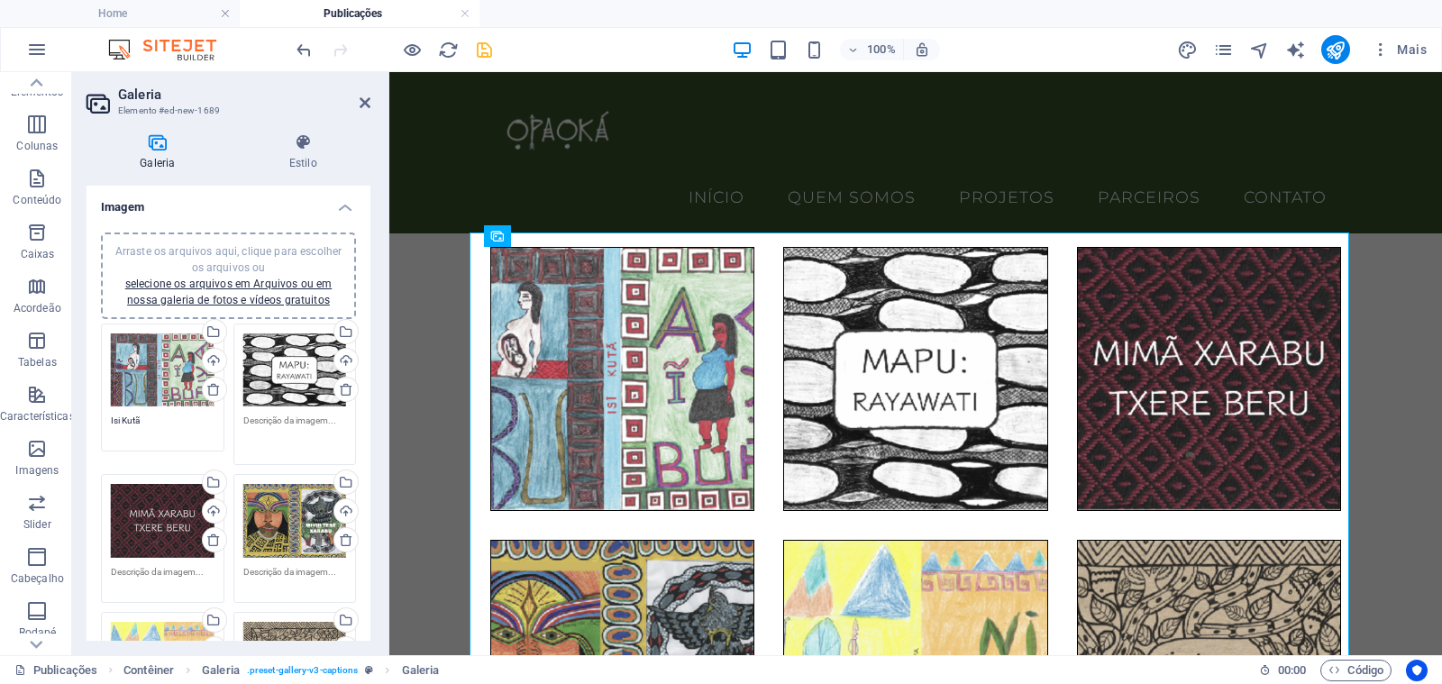
paste textarea "ebook-Mapu_Rayawati"
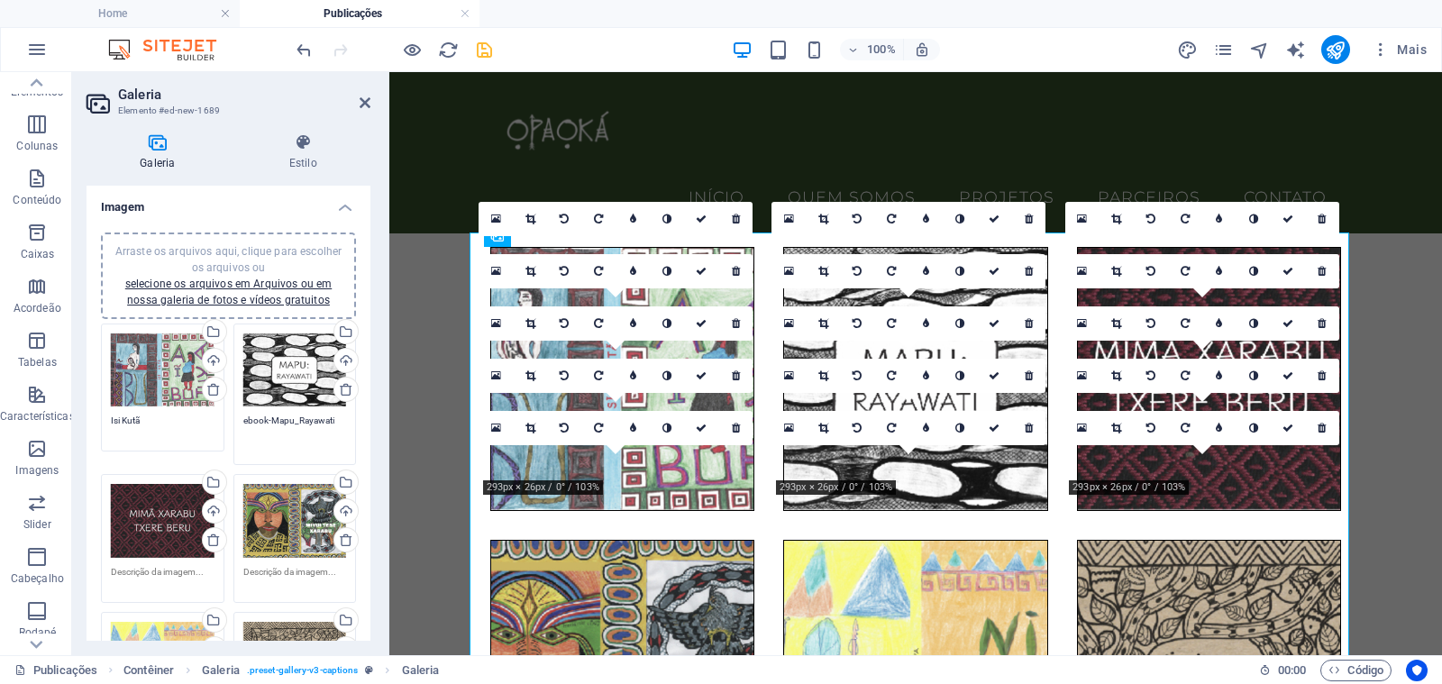
click at [247, 420] on textarea "ebook-Mapu_Rayawati" at bounding box center [295, 434] width 104 height 41
click at [268, 421] on textarea "Ebook-Mapu_Rayawati" at bounding box center [295, 434] width 104 height 41
type textarea "Ebook [PERSON_NAME]"
drag, startPoint x: 112, startPoint y: 423, endPoint x: 123, endPoint y: 428, distance: 12.9
click at [112, 423] on textarea "Isi Kutã" at bounding box center [163, 427] width 104 height 27
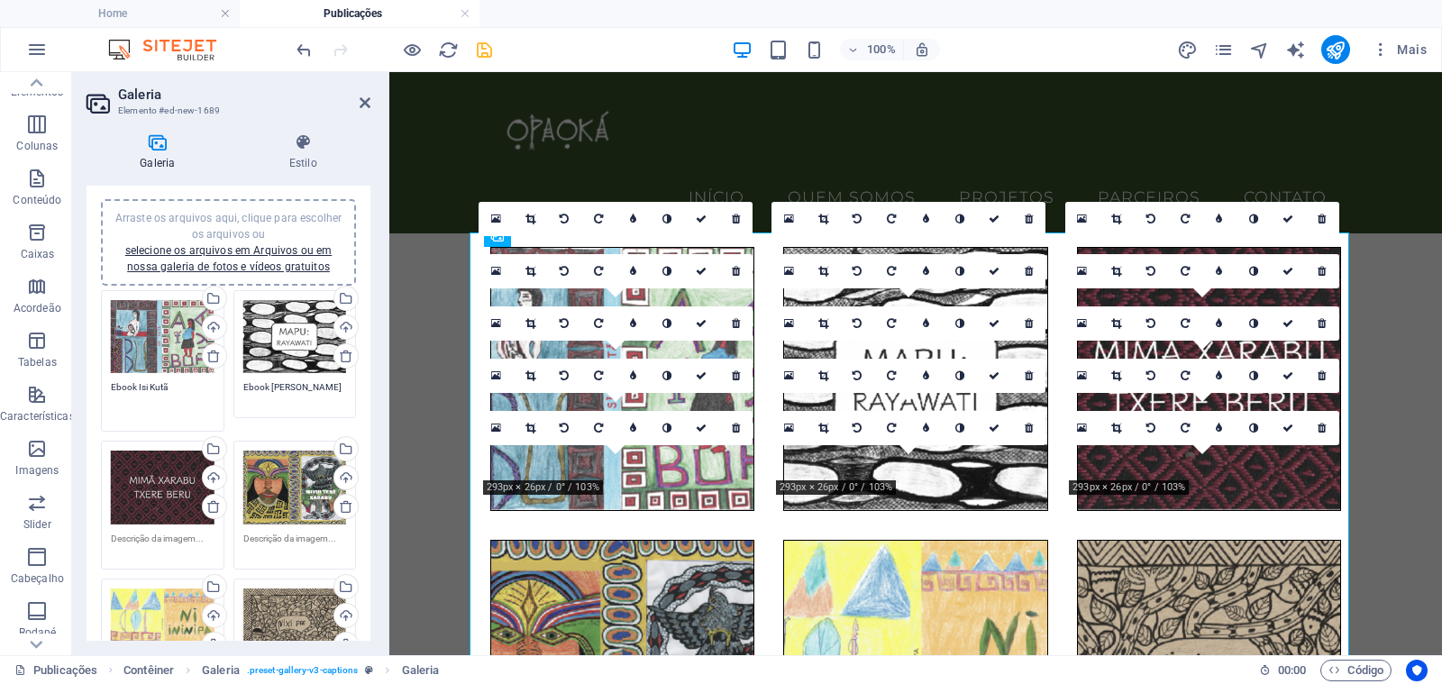
scroll to position [110, 0]
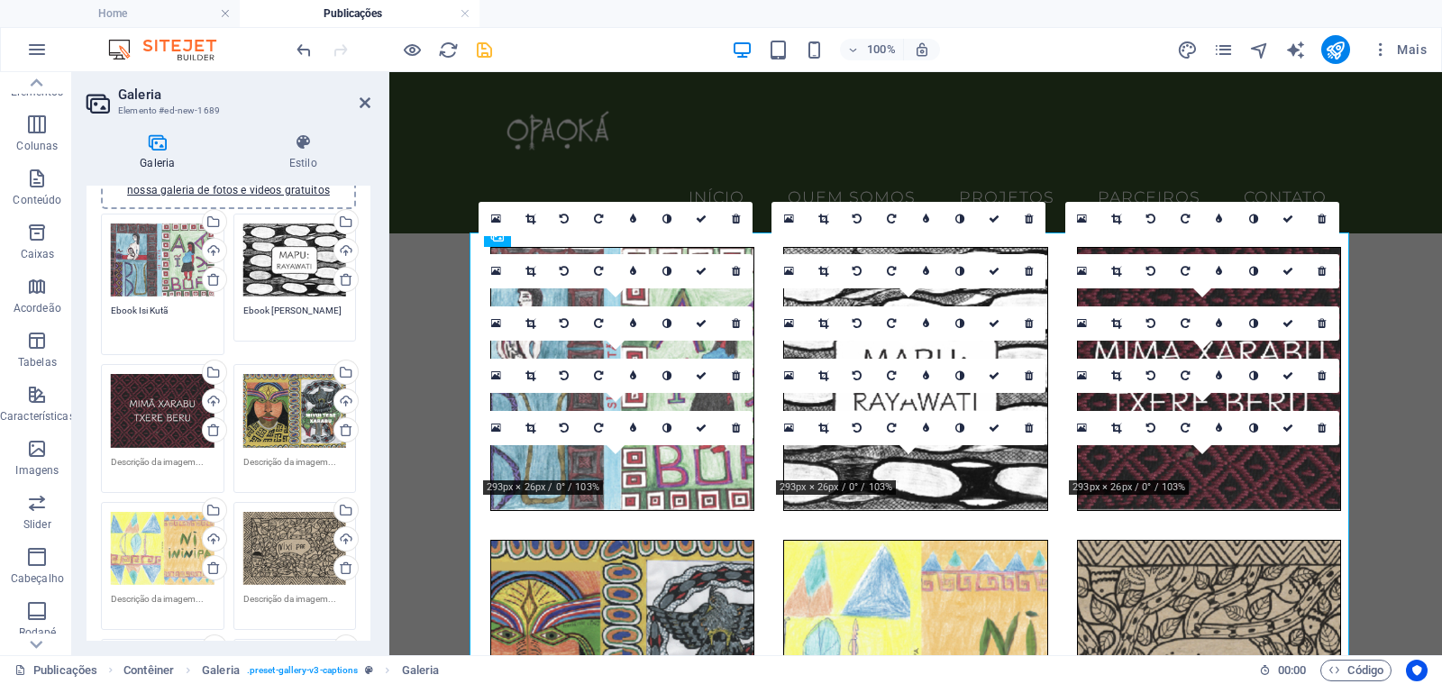
type textarea "Ebook Isi Kutã"
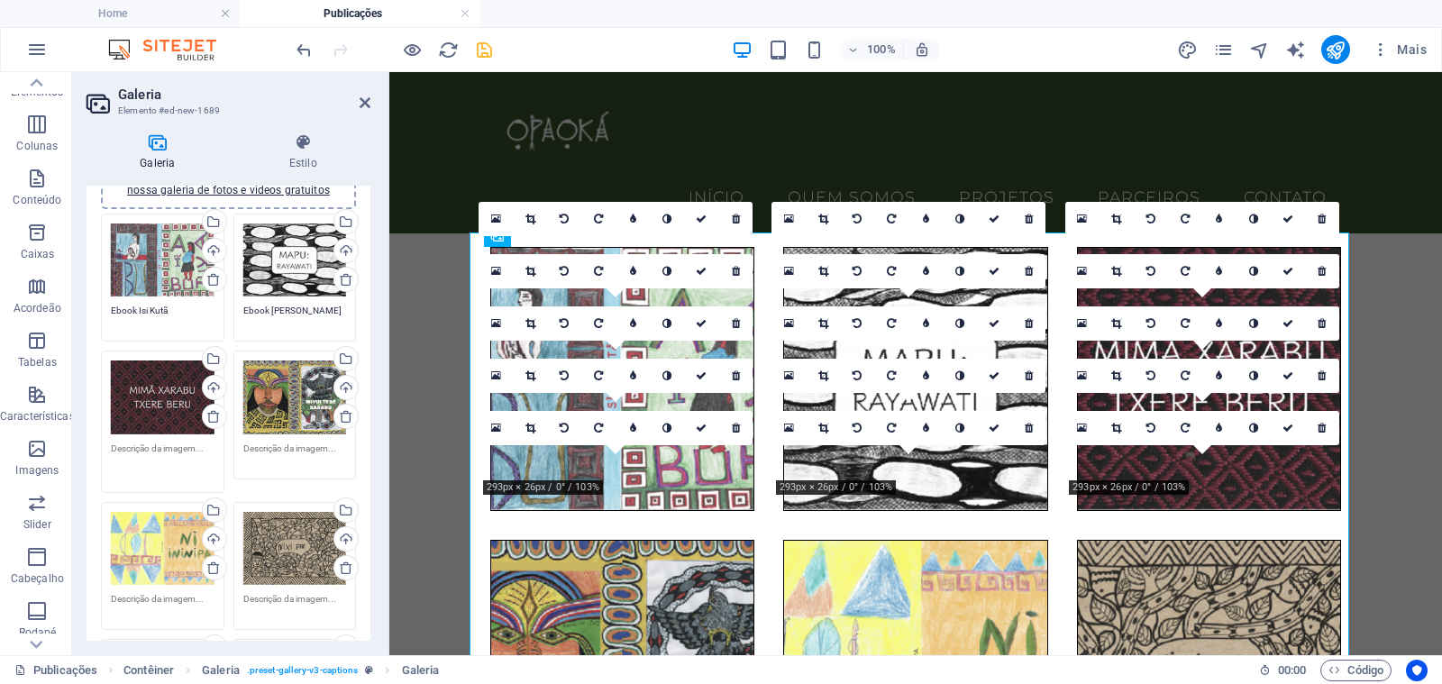
click at [168, 460] on textarea at bounding box center [163, 461] width 104 height 41
paste textarea "ebook-Mima_Xarabu"
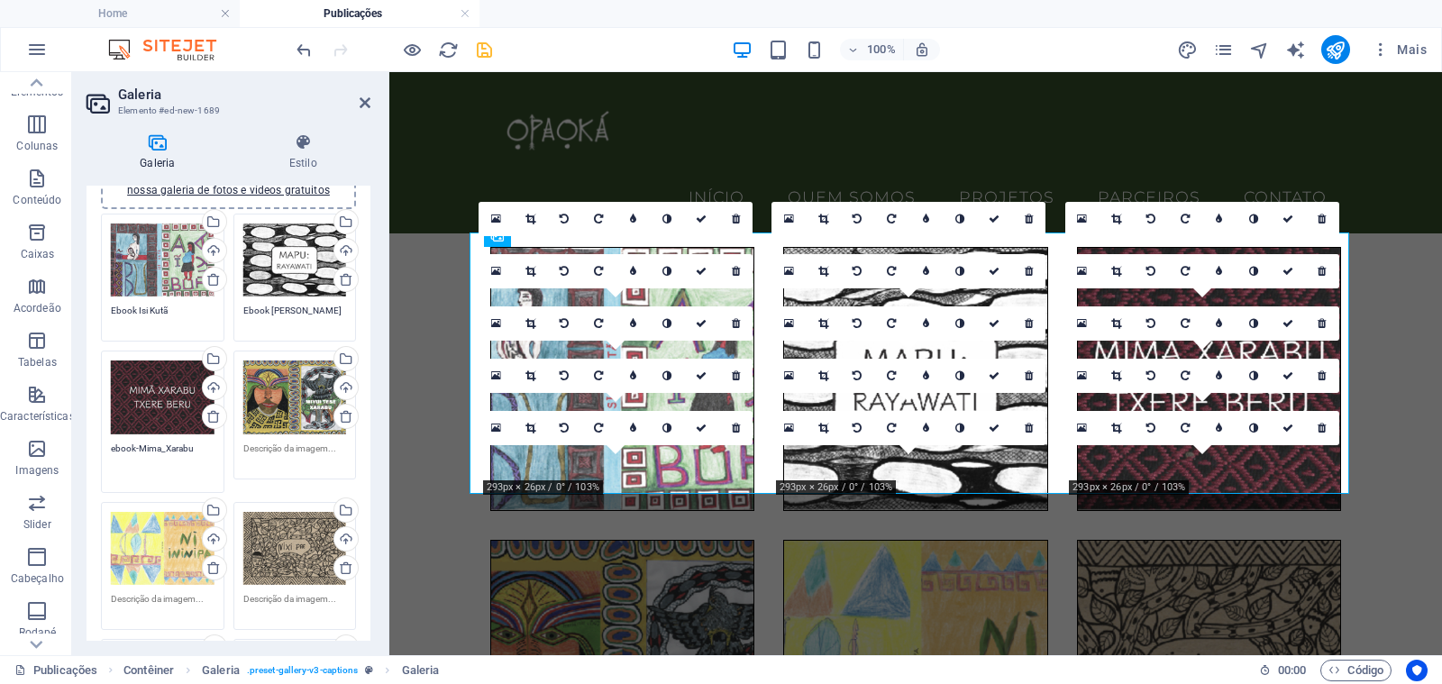
click at [114, 445] on textarea "ebook-Mima_Xarabu" at bounding box center [163, 461] width 104 height 41
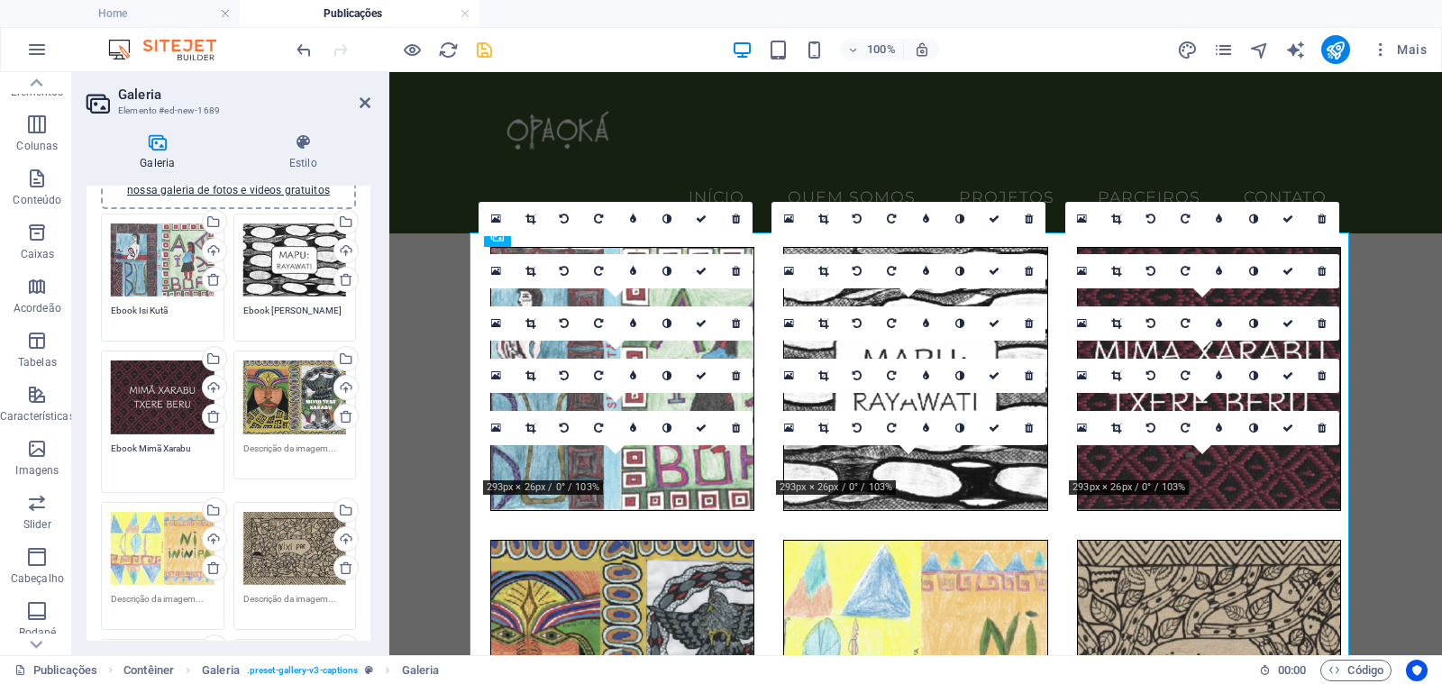
type textarea "Ebook Mimã Xarabu"
click at [263, 447] on textarea at bounding box center [295, 454] width 104 height 27
click at [304, 452] on textarea at bounding box center [295, 461] width 104 height 41
paste textarea "ebook-Miyui_Mushu_Rua"
click at [268, 447] on textarea "ebook-Miyui_Mushu_Rua" at bounding box center [295, 461] width 104 height 41
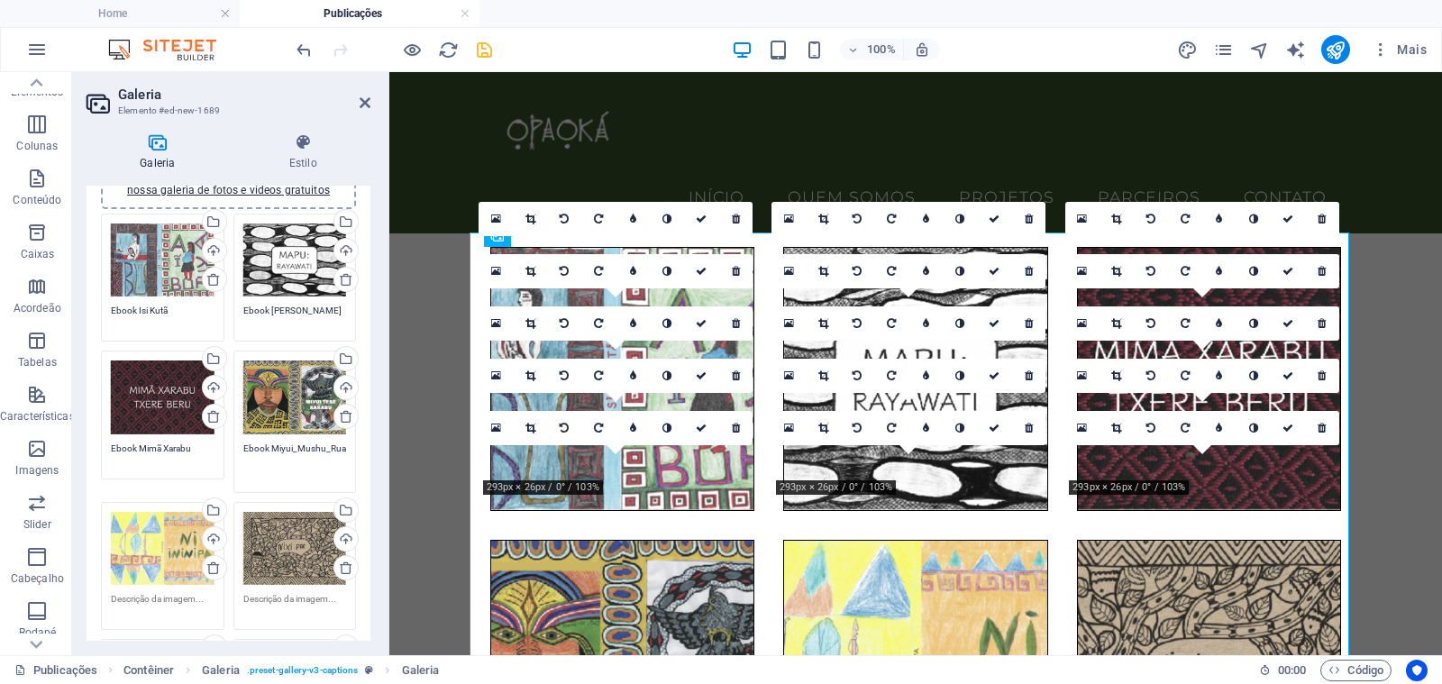
click at [294, 446] on textarea "Ebook Miyui_Mushu_Rua" at bounding box center [295, 461] width 104 height 41
type textarea "Ebook [PERSON_NAME]"
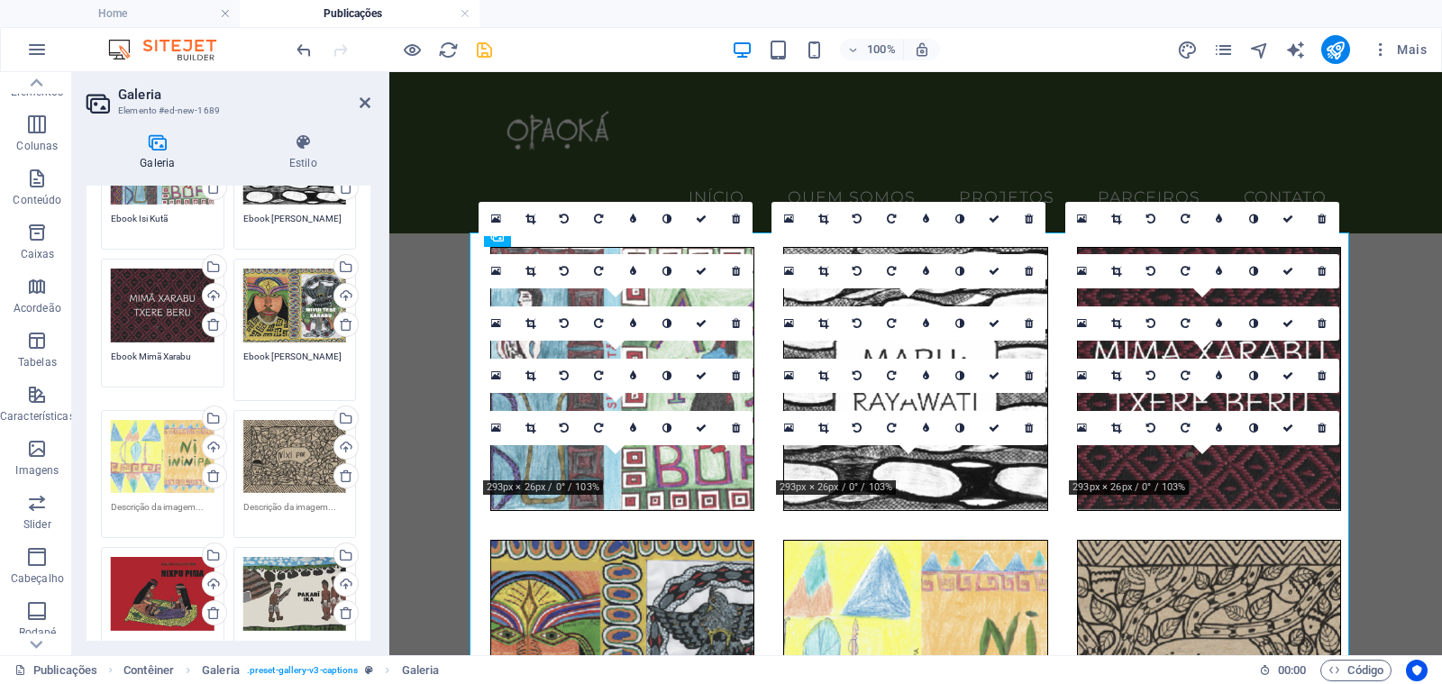
scroll to position [204, 0]
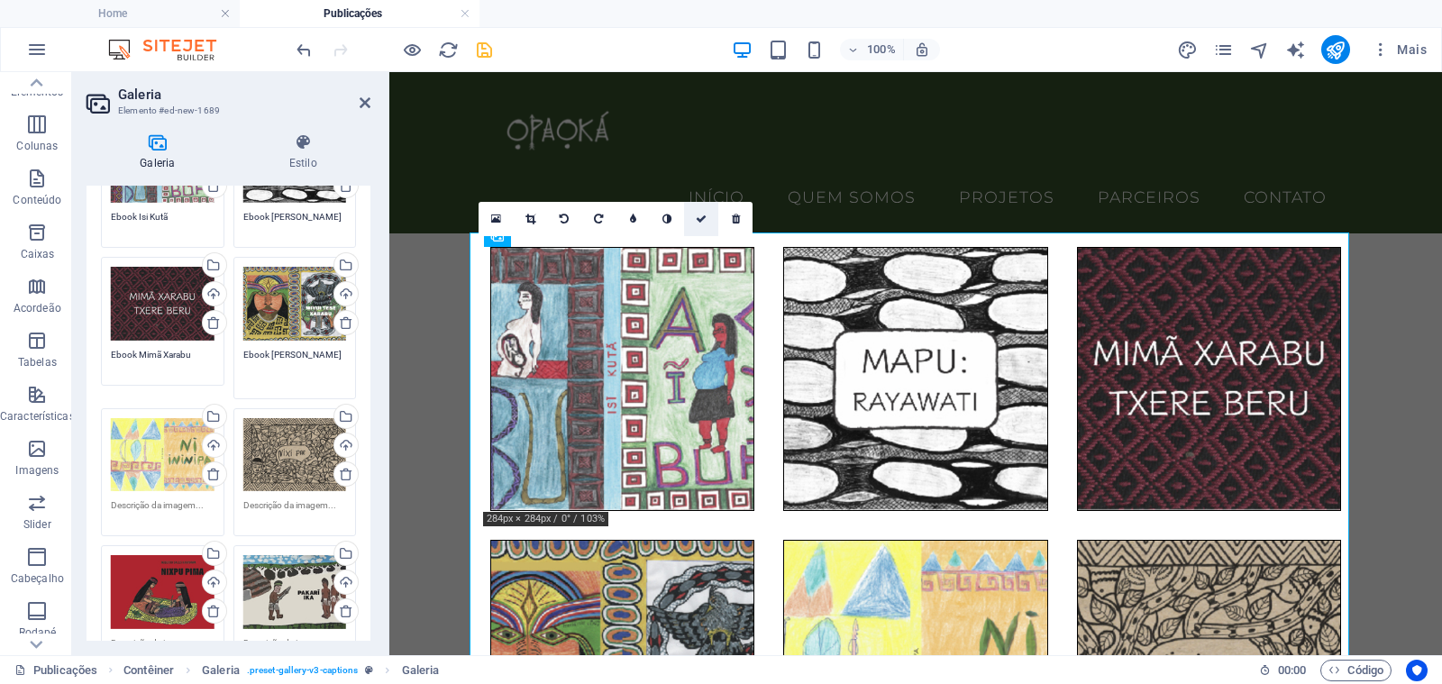
click at [705, 220] on icon at bounding box center [701, 219] width 11 height 11
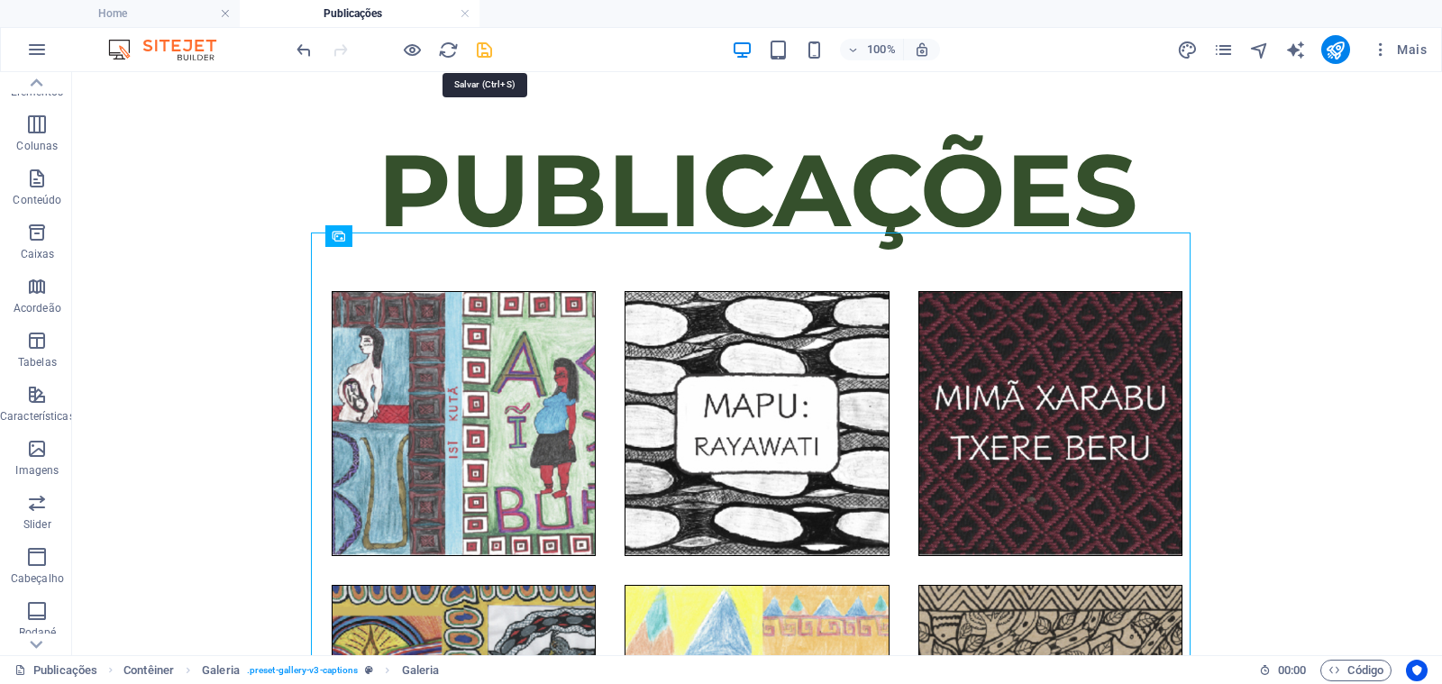
click at [480, 47] on icon "save" at bounding box center [484, 50] width 21 height 21
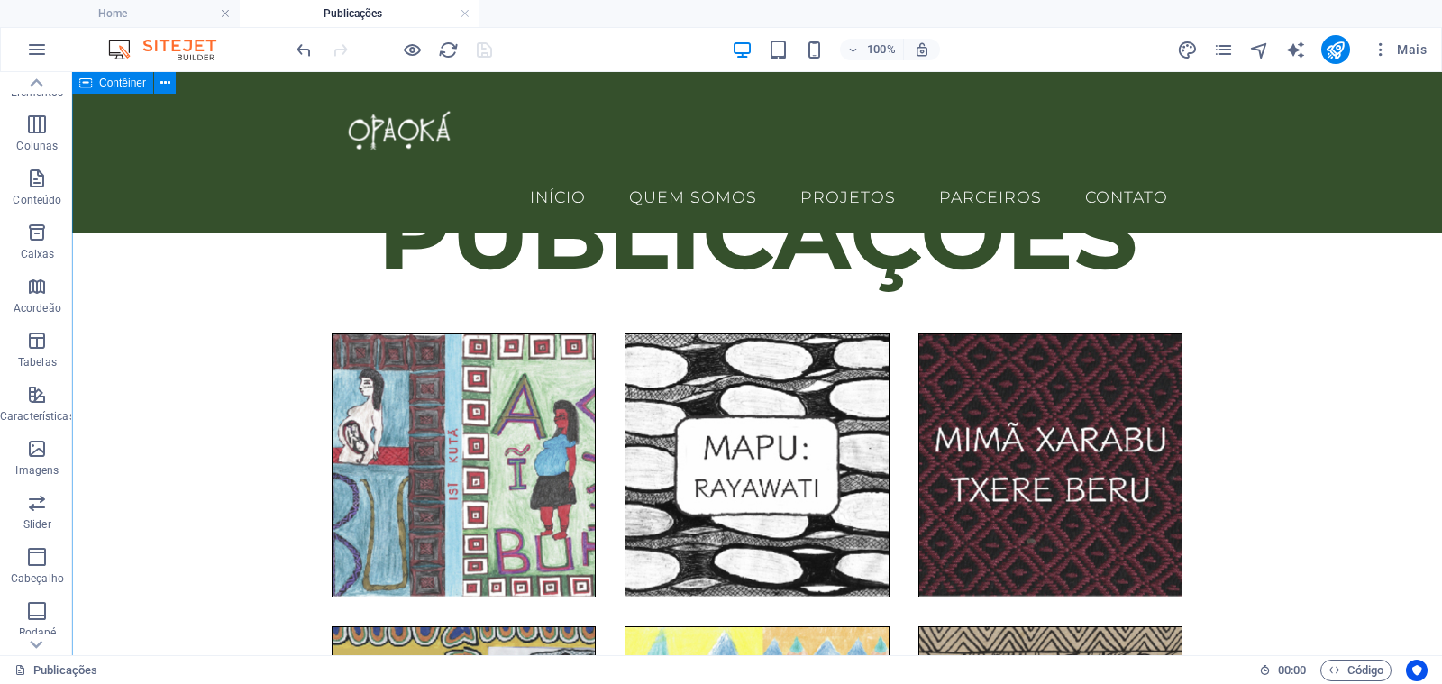
scroll to position [101, 0]
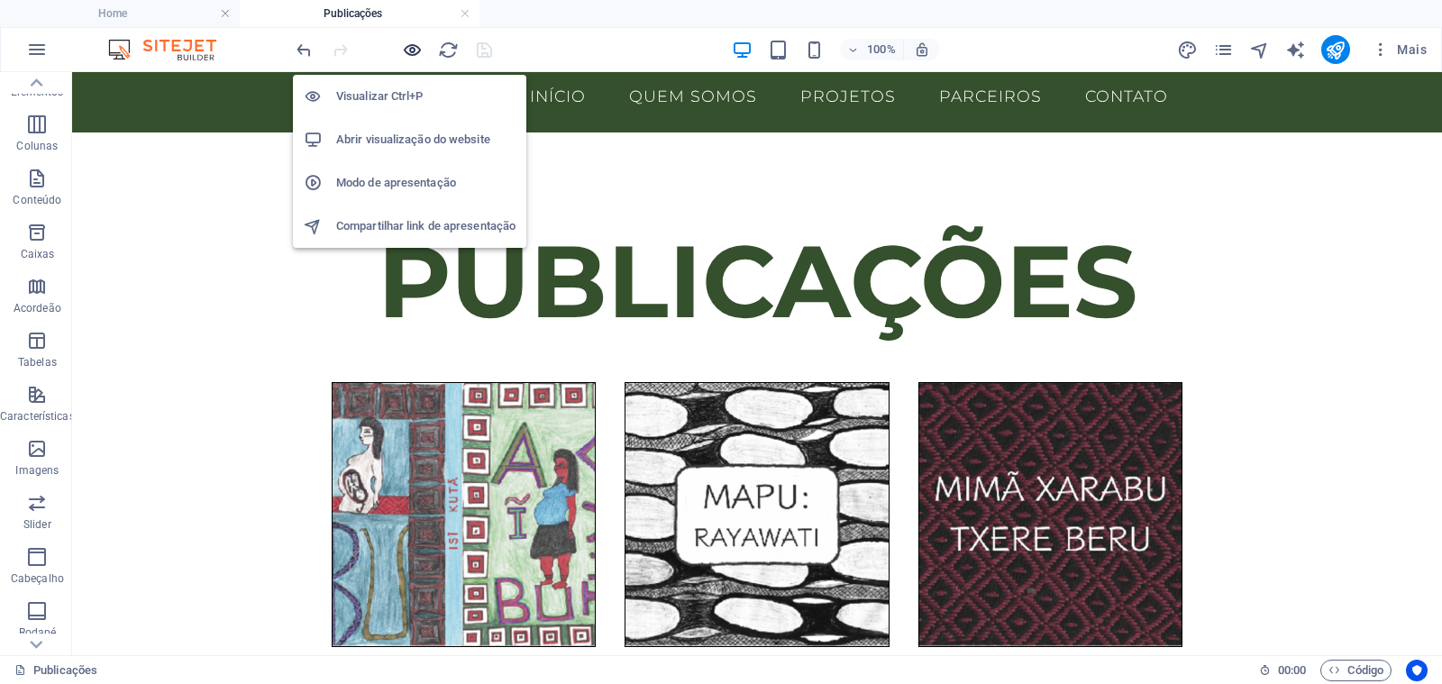
click at [414, 46] on icon "button" at bounding box center [412, 50] width 21 height 21
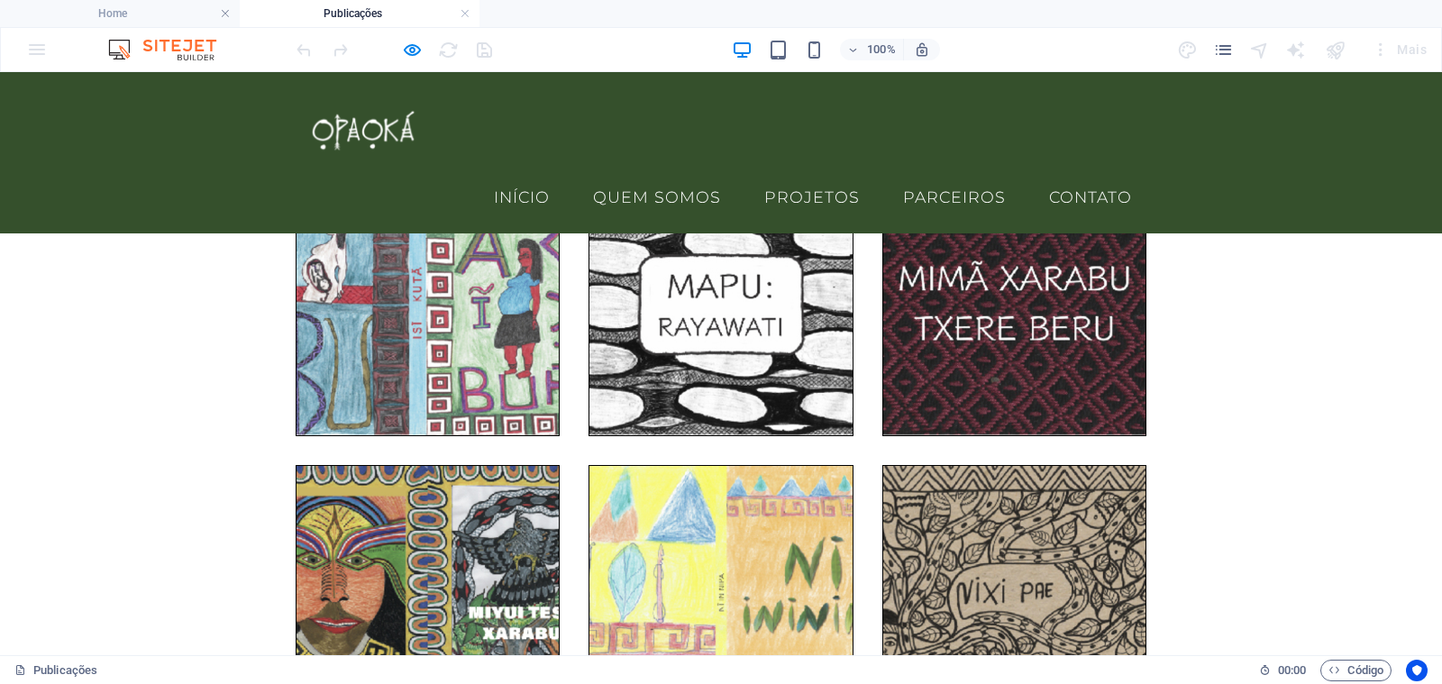
scroll to position [256, 0]
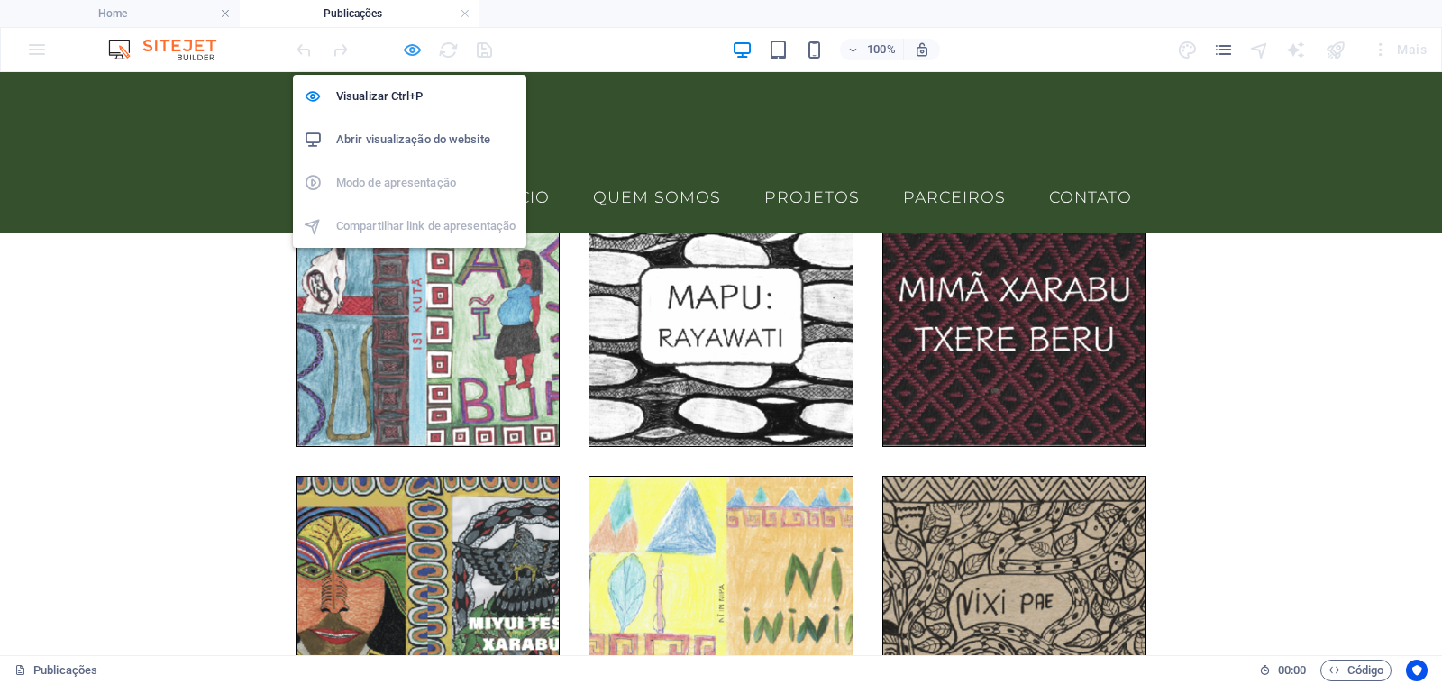
click at [406, 50] on icon "button" at bounding box center [412, 50] width 21 height 21
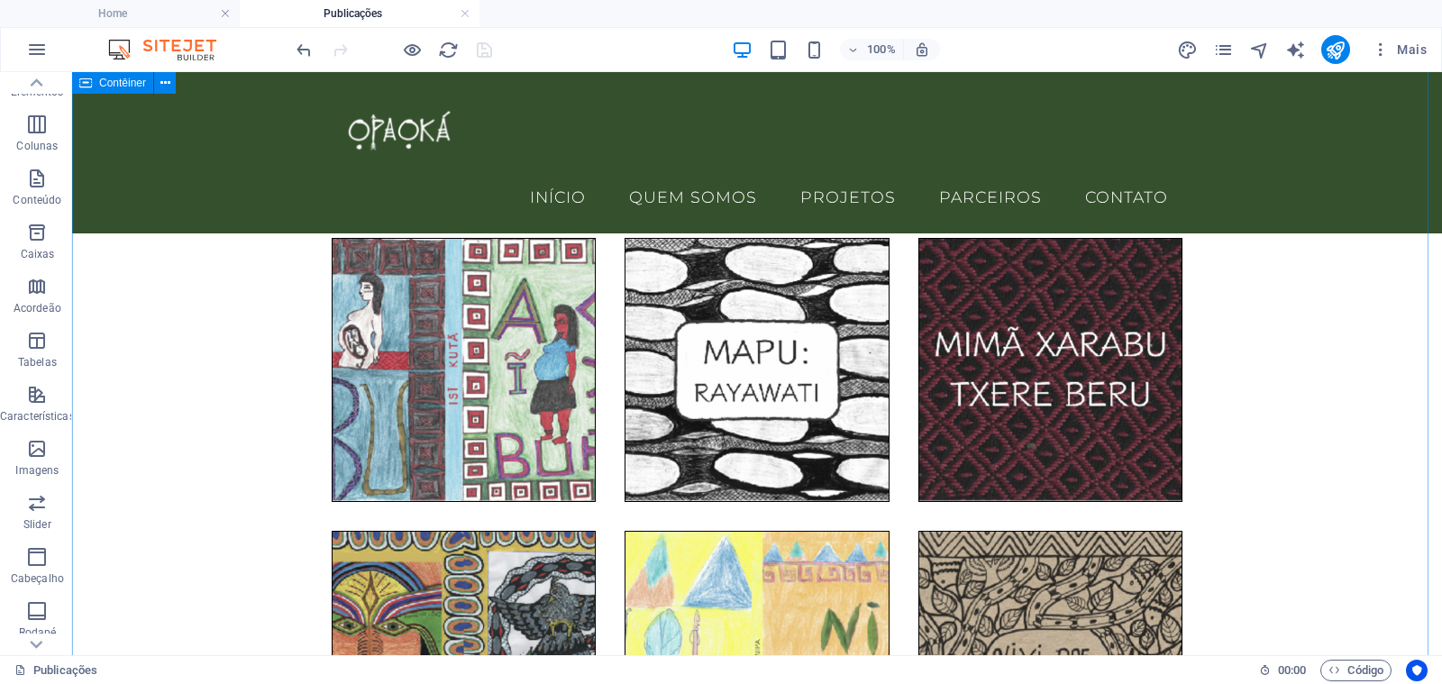
scroll to position [179, 0]
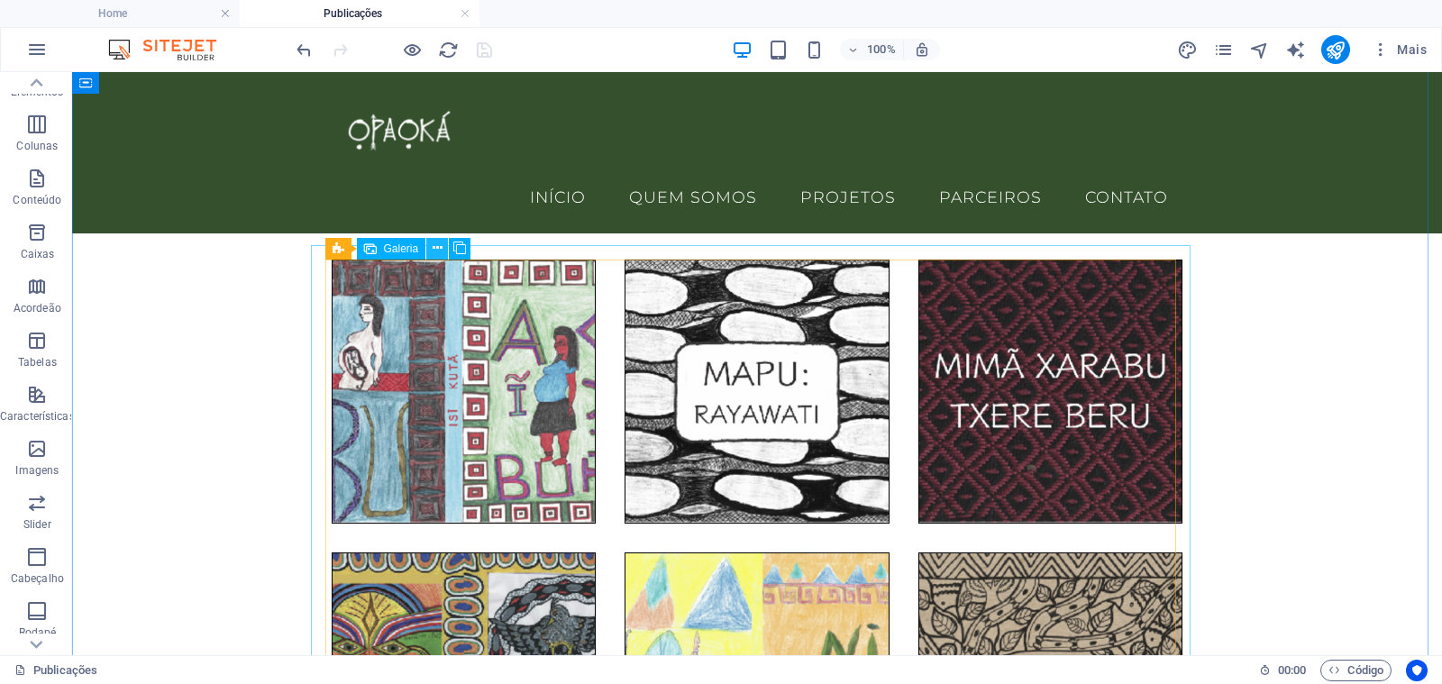
click at [438, 248] on icon at bounding box center [437, 248] width 10 height 19
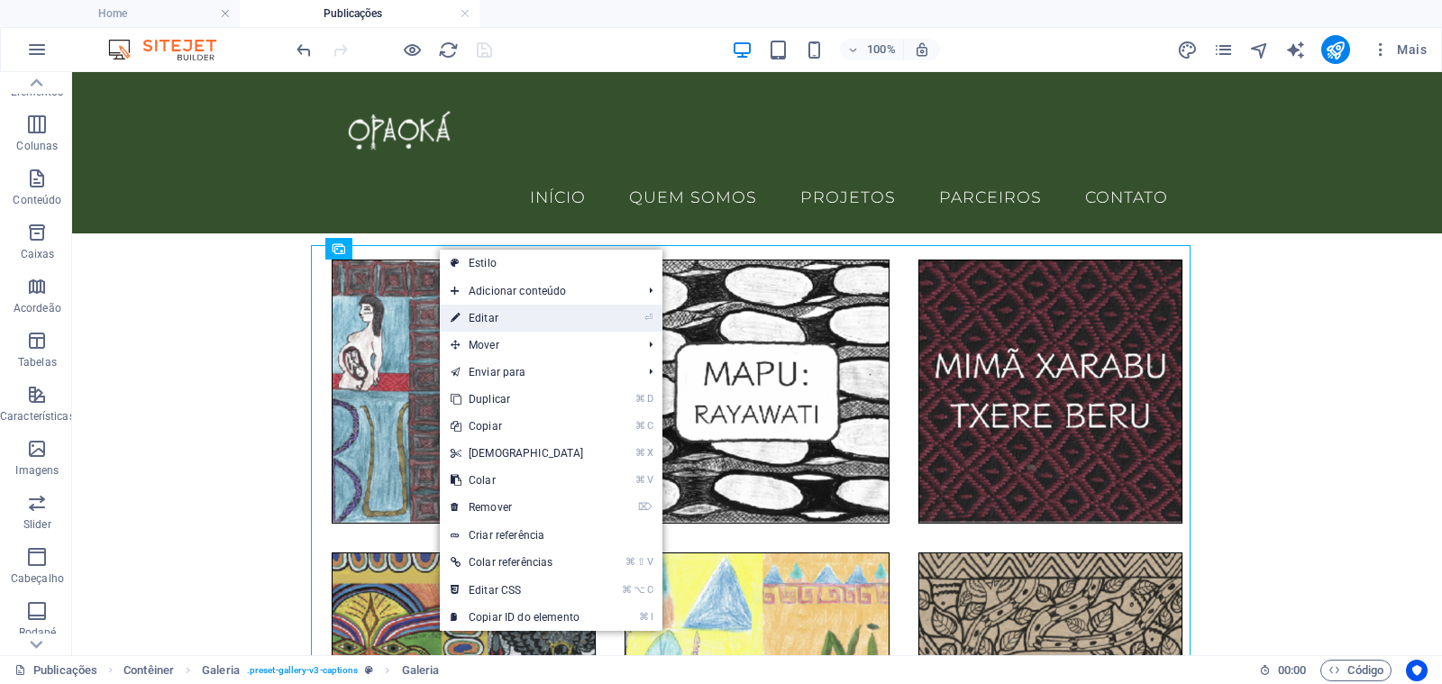
click at [479, 314] on link "⏎ Editar" at bounding box center [517, 318] width 155 height 27
select select "4"
select select "px"
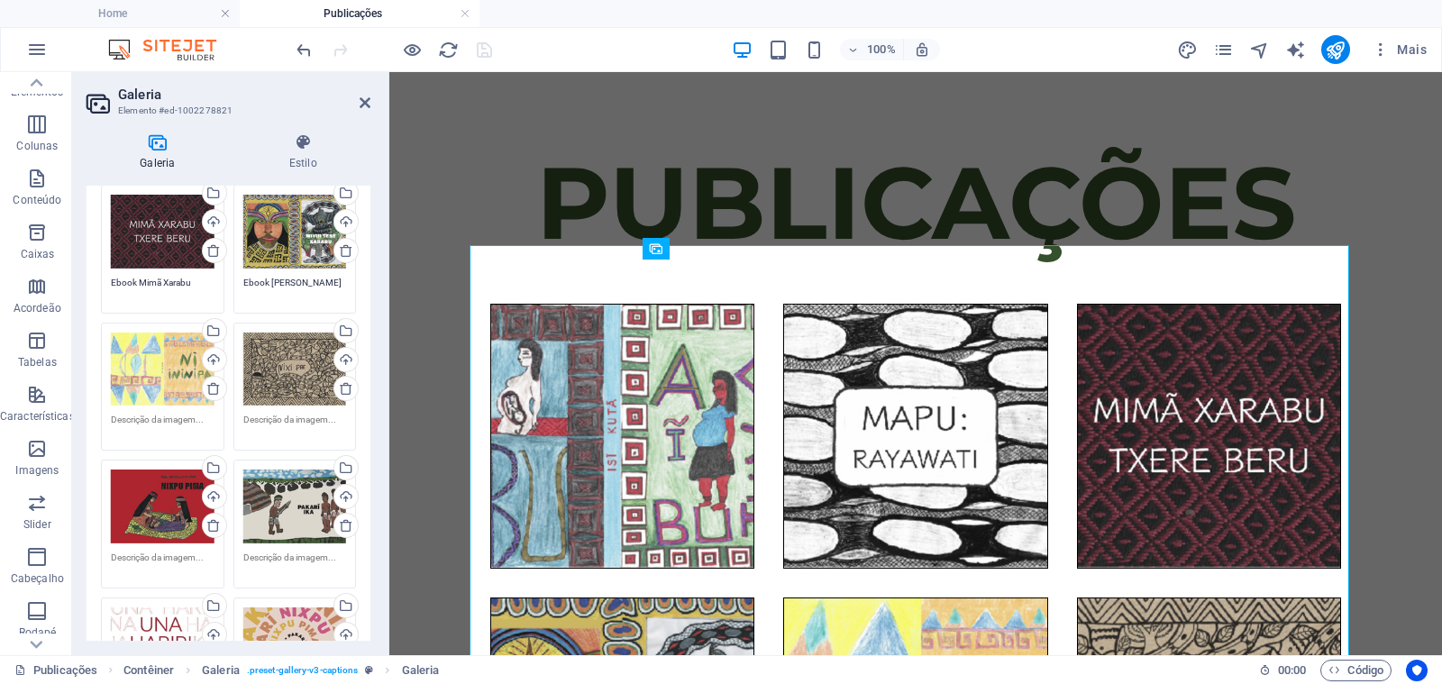
scroll to position [277, 0]
click at [163, 419] on textarea at bounding box center [163, 425] width 104 height 27
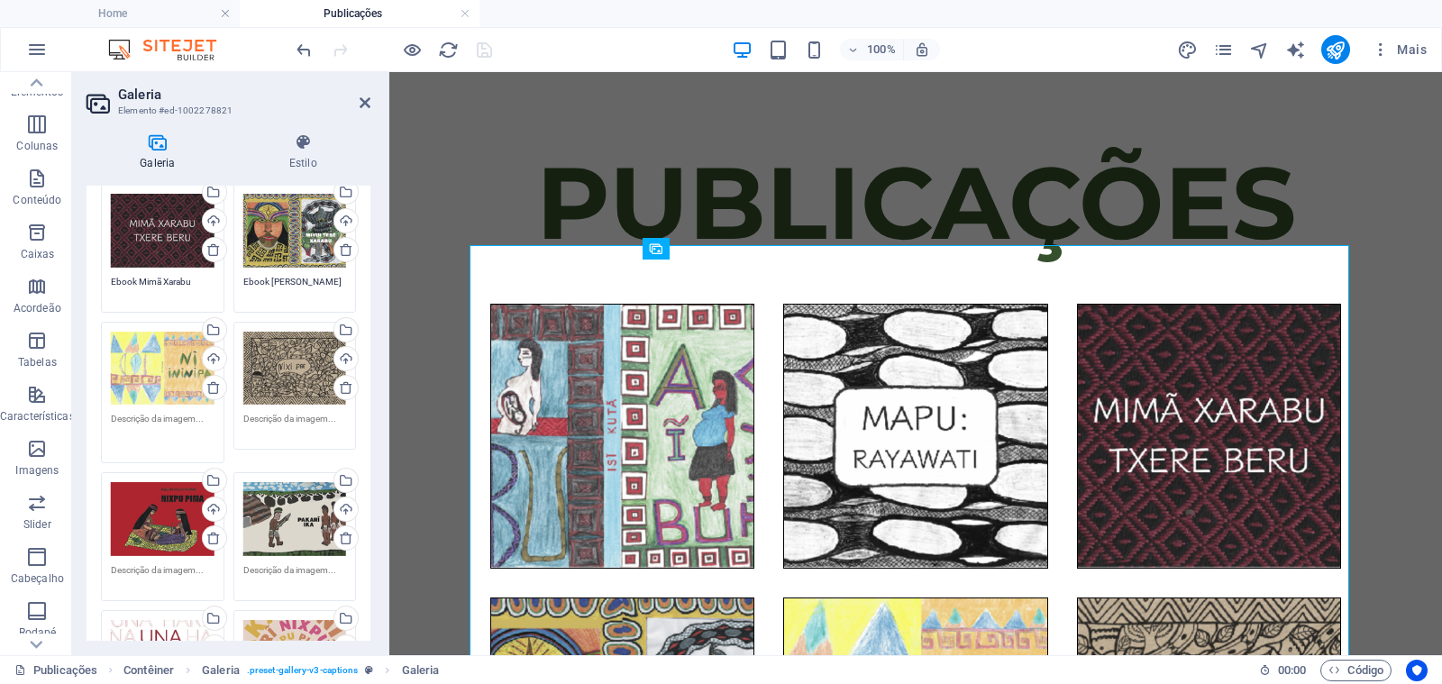
paste textarea "ebook-Ni_Ininipa"
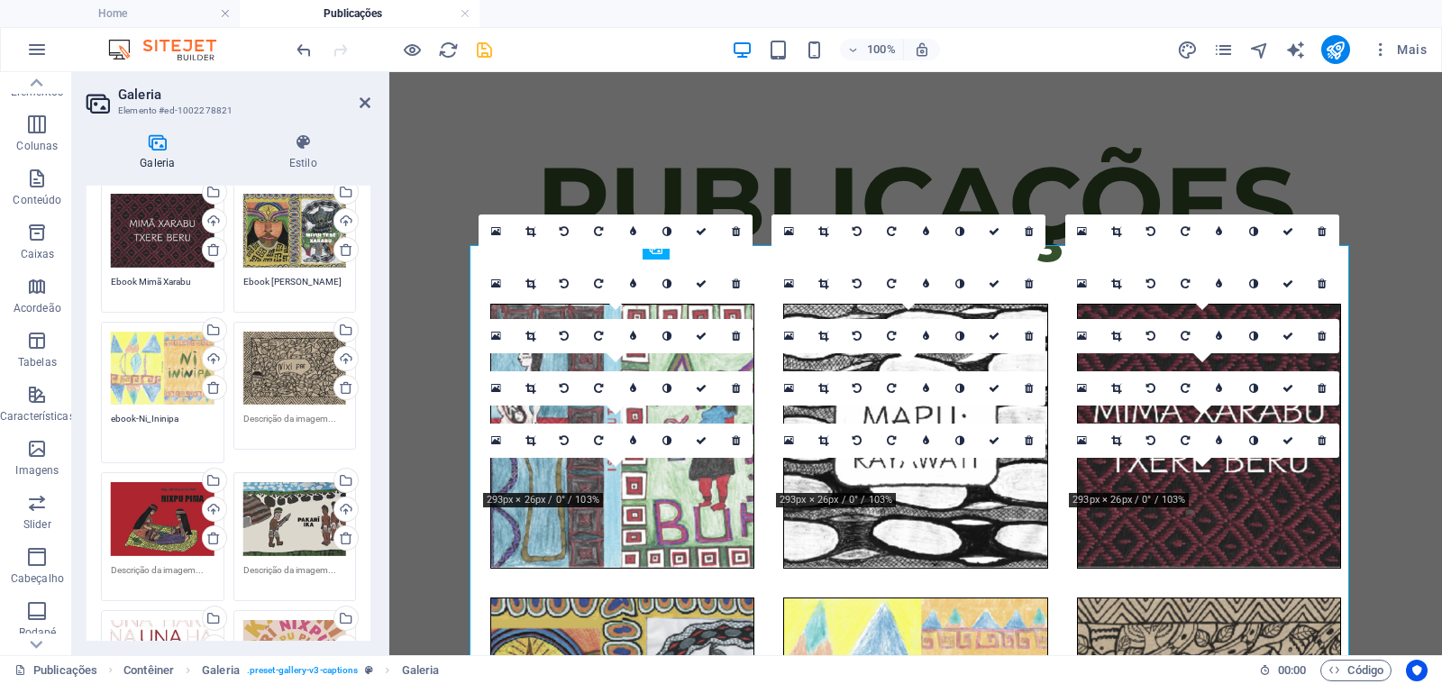
click at [137, 415] on textarea "ebook-Ni_Ininipa" at bounding box center [163, 432] width 104 height 41
type textarea "Ebook [PERSON_NAME]"
click at [263, 419] on textarea at bounding box center [295, 425] width 104 height 27
click at [302, 424] on textarea at bounding box center [295, 432] width 104 height 41
paste textarea "ebook-Nixi_Pae"
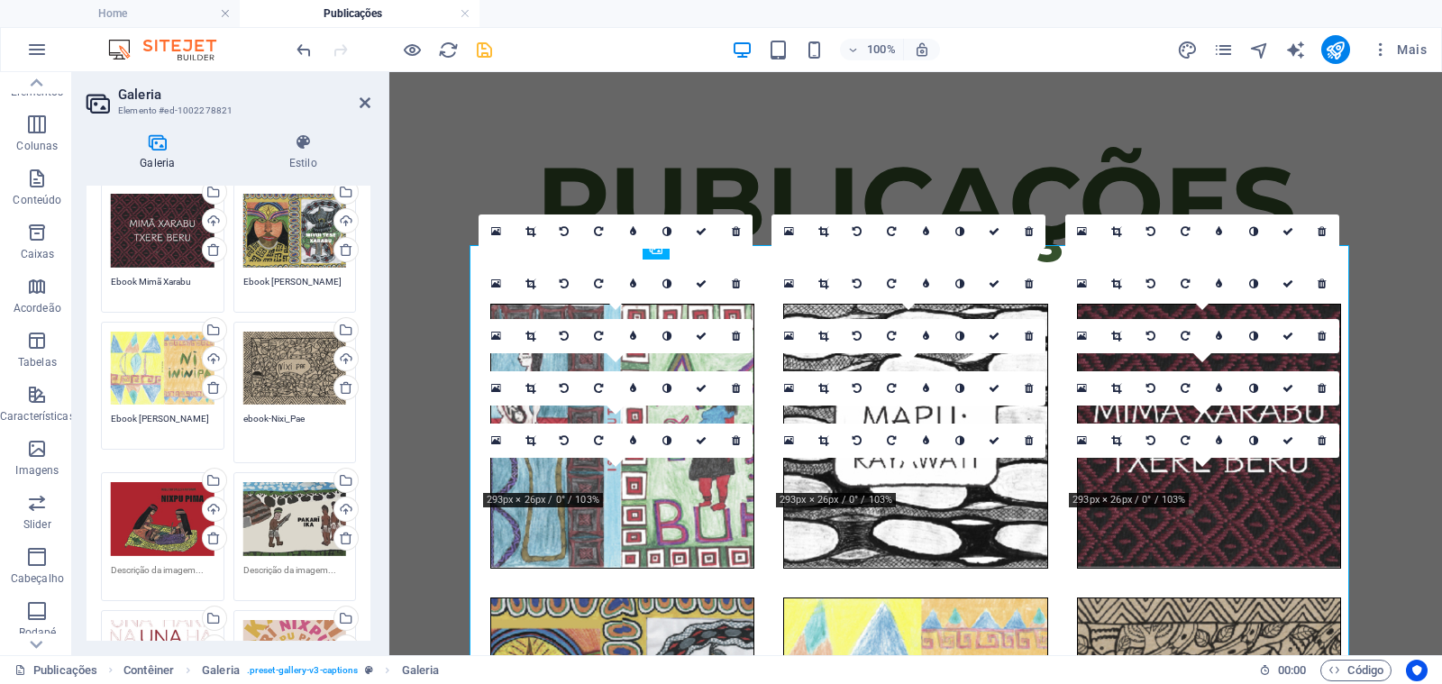
click at [244, 414] on textarea "ebook-Nixi_Pae" at bounding box center [295, 432] width 104 height 41
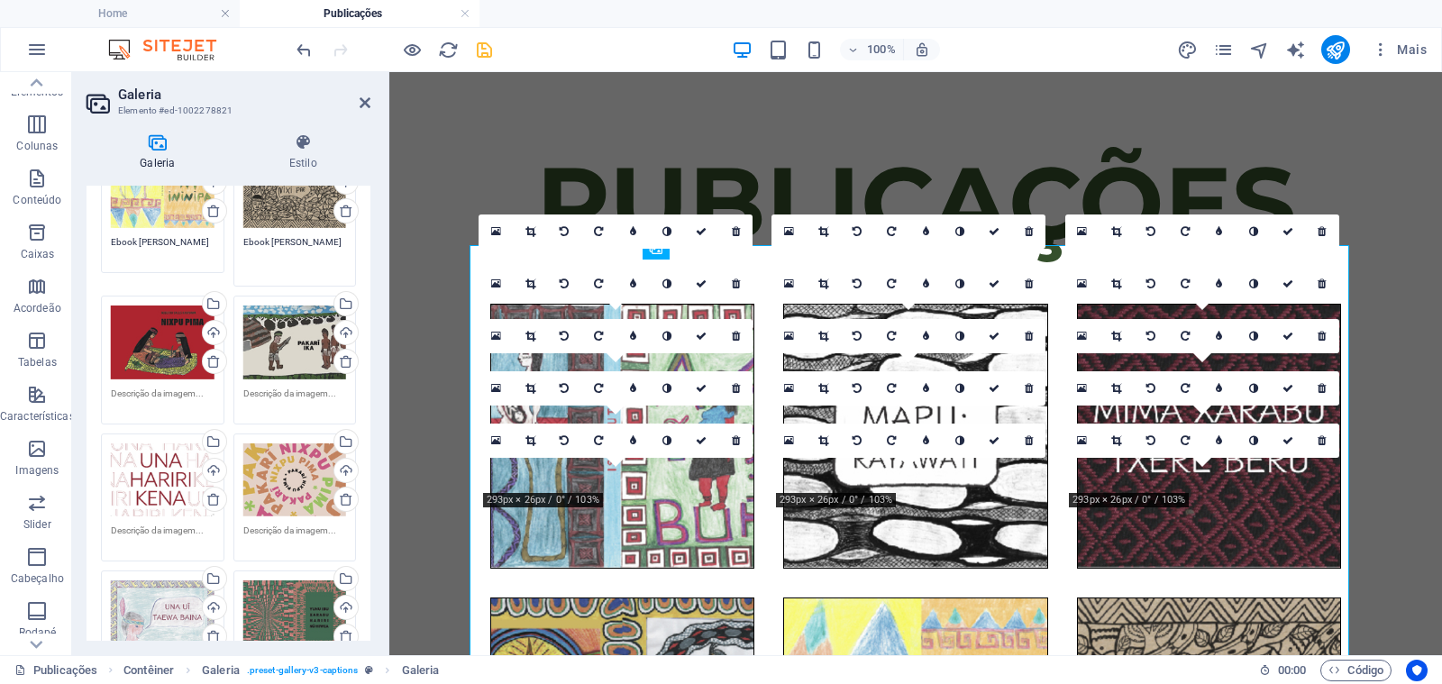
scroll to position [469, 0]
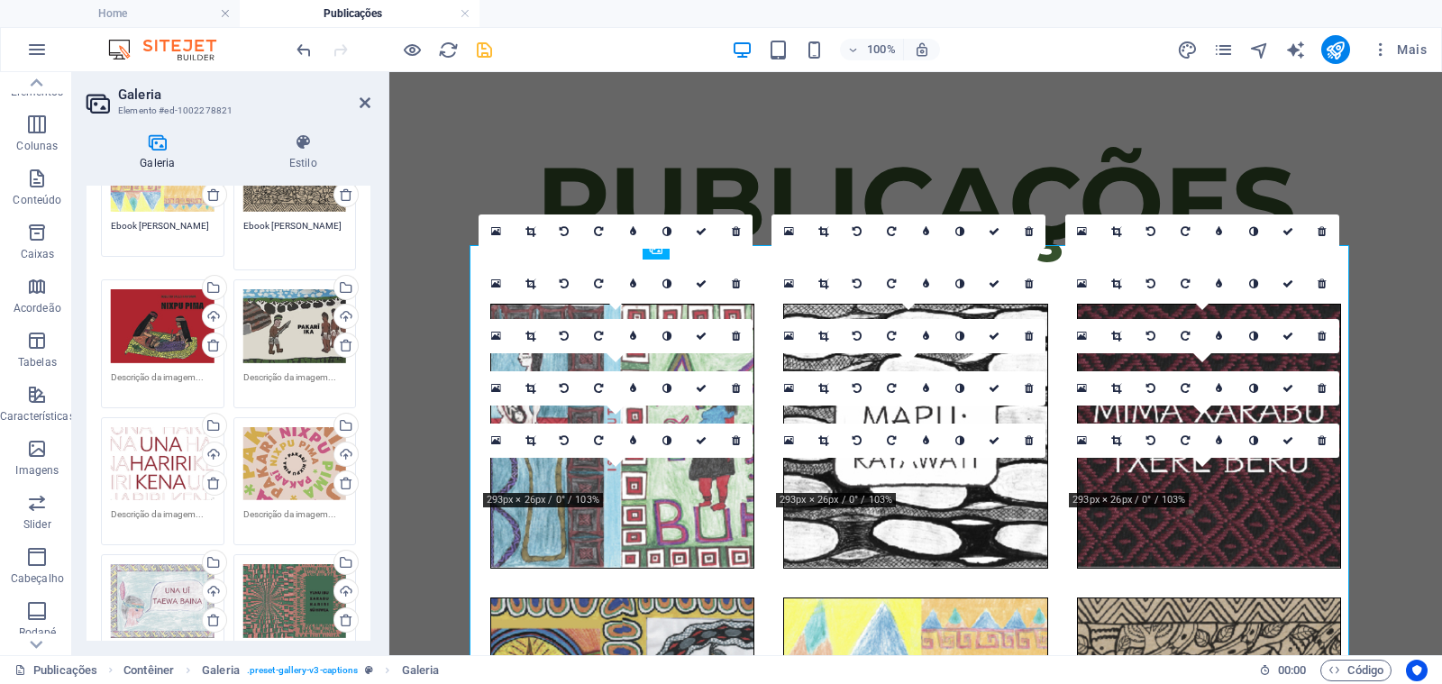
type textarea "Ebook [PERSON_NAME]"
click at [176, 378] on textarea at bounding box center [163, 383] width 104 height 27
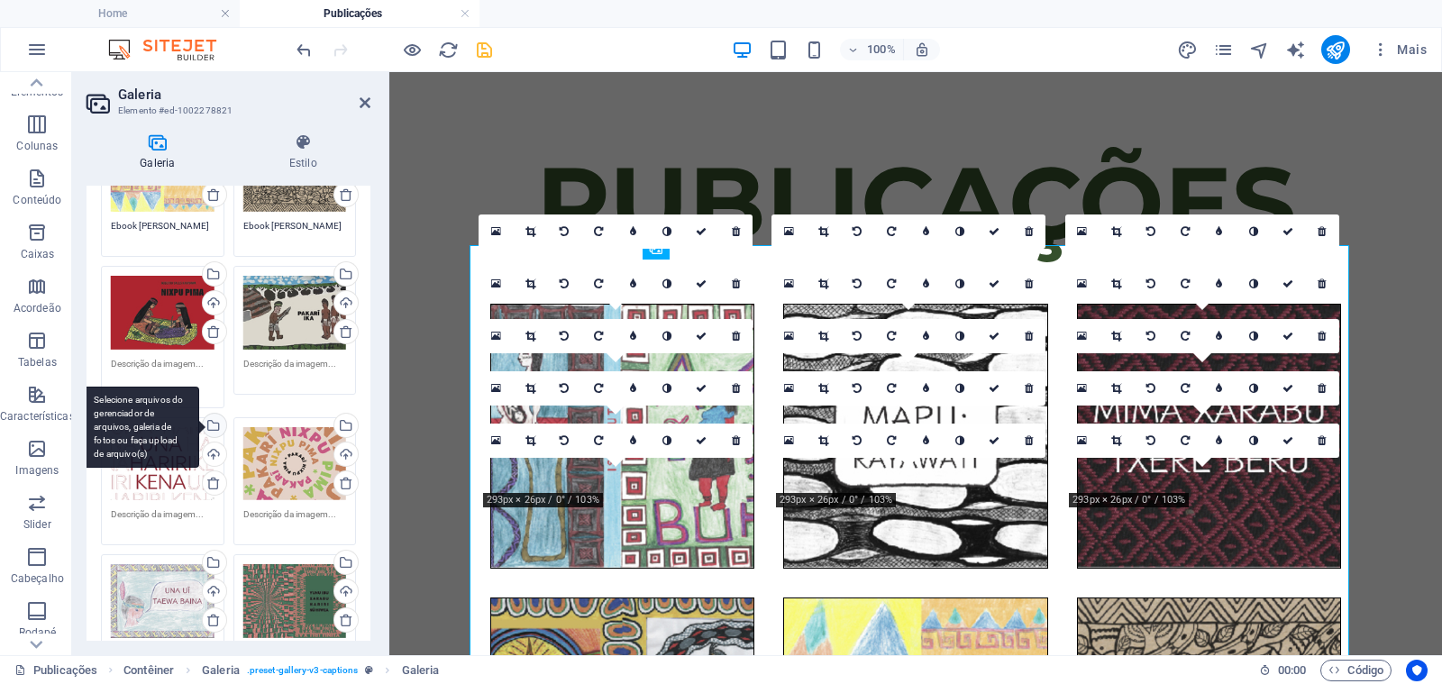
paste textarea "ebook-Nixpu_Pima"
click at [114, 359] on textarea "ebook-Nixpu_Pima" at bounding box center [163, 377] width 104 height 41
type textarea "Ebook Nixpu Pima"
click at [267, 364] on textarea at bounding box center [295, 370] width 104 height 27
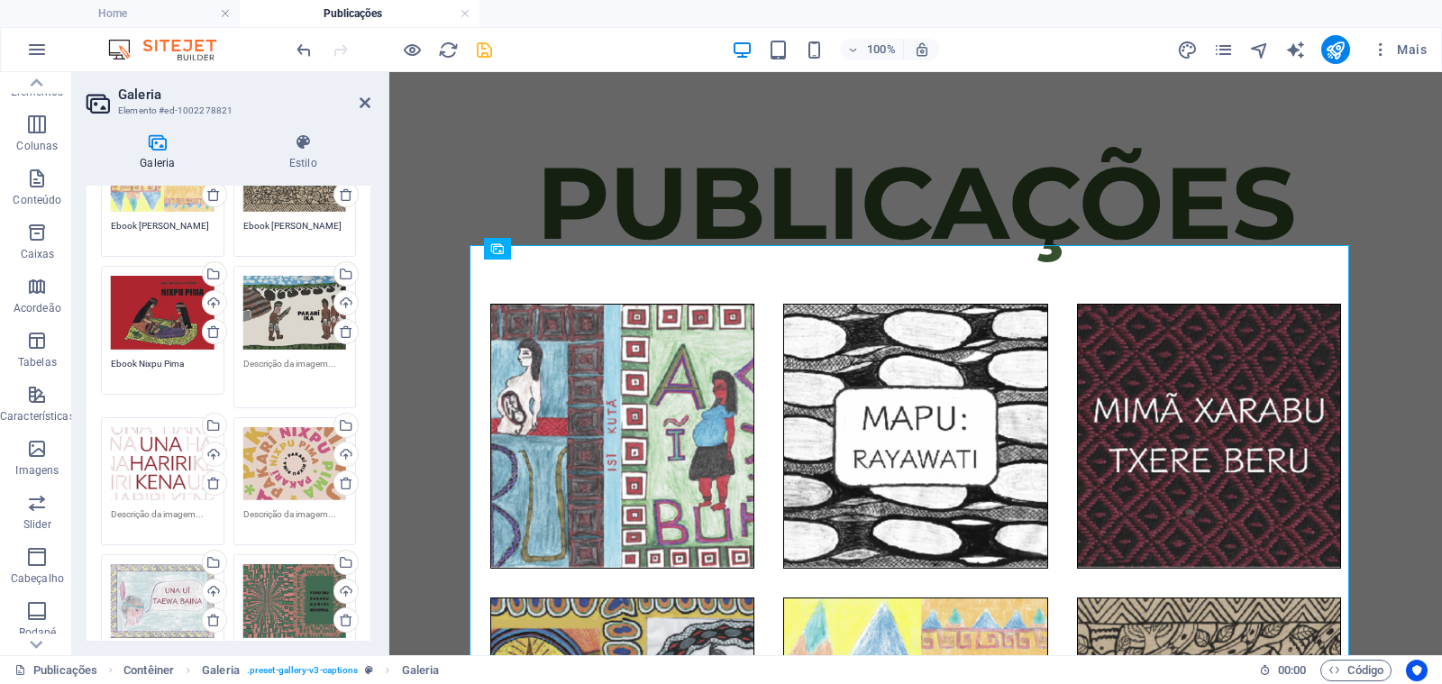
paste textarea "ebook-Pakari_Ika"
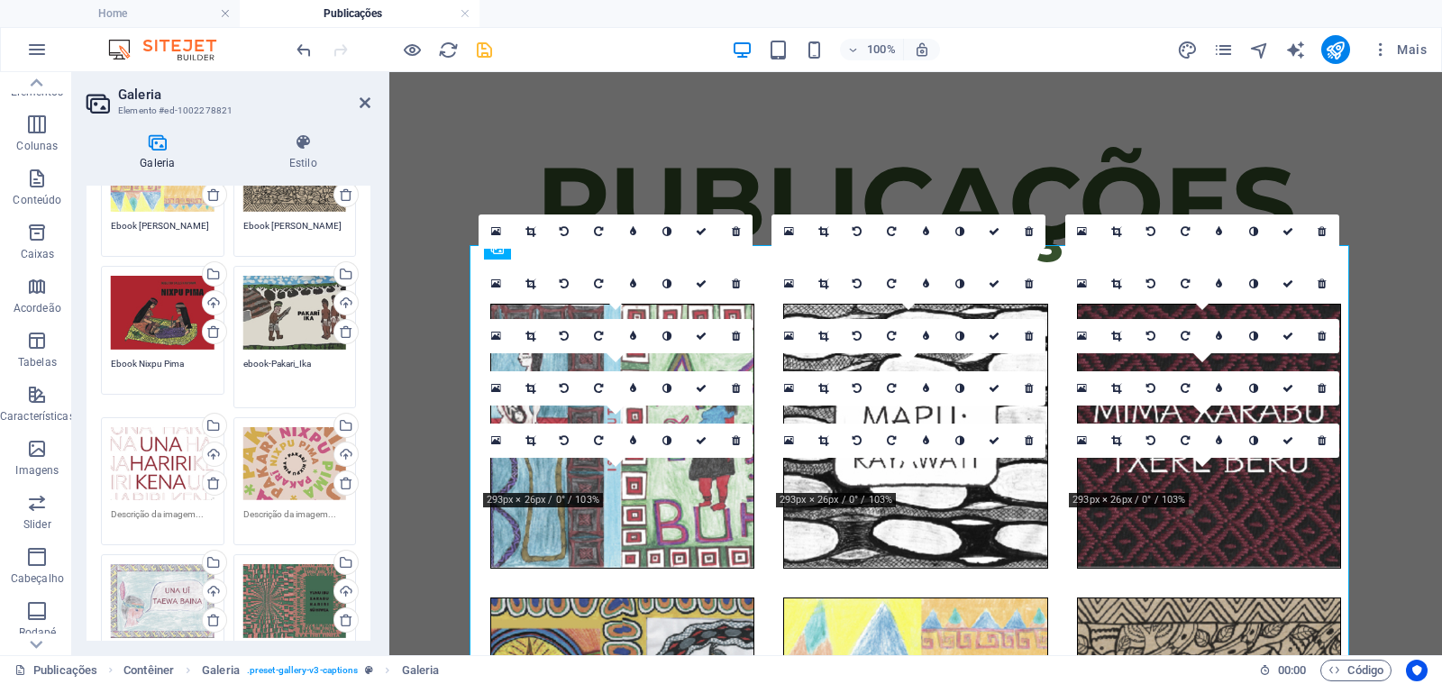
click at [244, 359] on textarea "ebook-Pakari_Ika" at bounding box center [295, 377] width 104 height 41
click at [317, 368] on textarea "Ebook [PERSON_NAME]" at bounding box center [295, 377] width 104 height 41
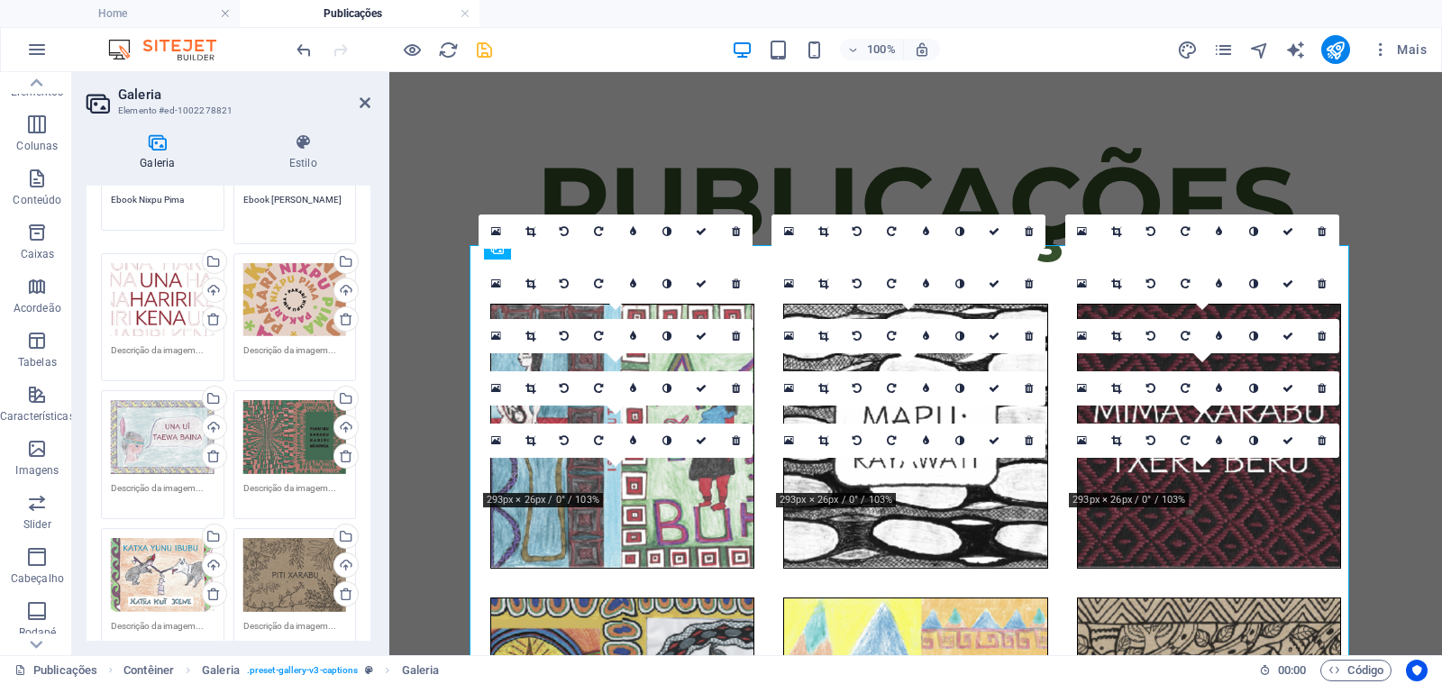
scroll to position [637, 0]
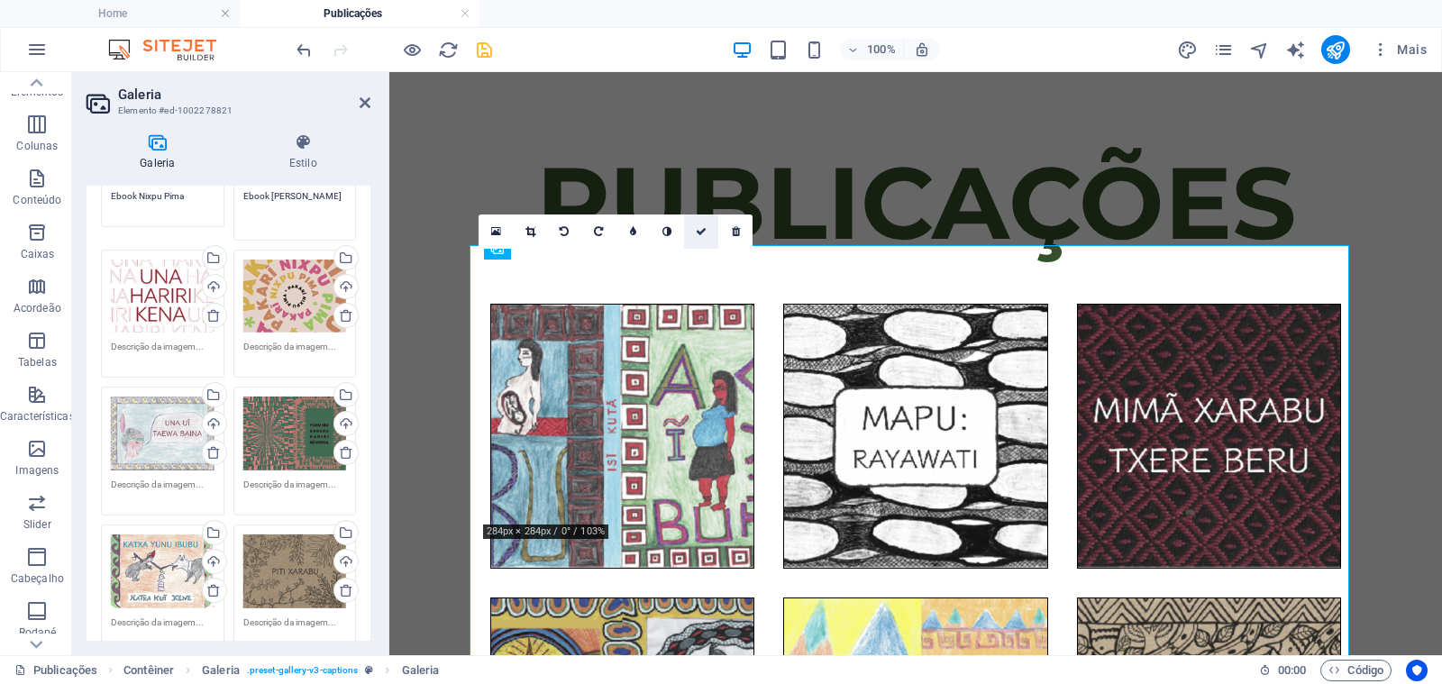
type textarea "Ebook [PERSON_NAME]"
click at [701, 231] on icon at bounding box center [701, 231] width 11 height 11
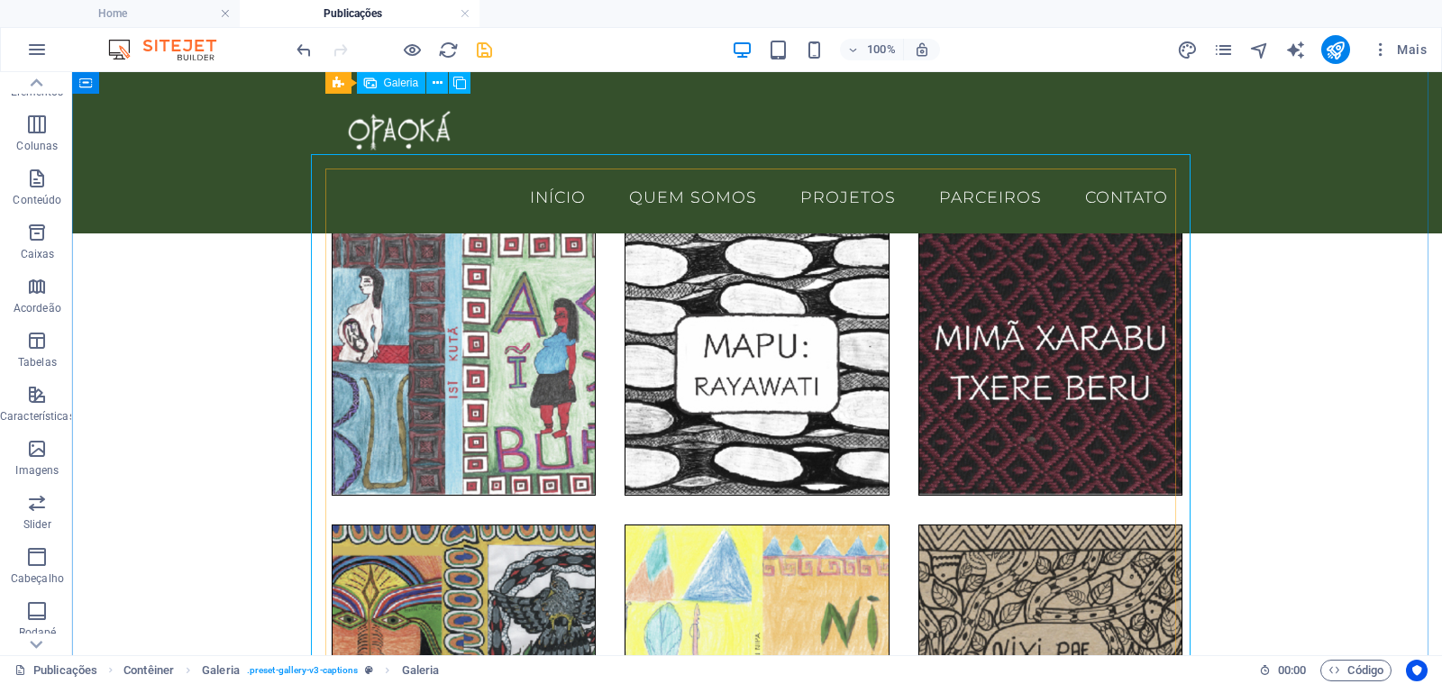
scroll to position [153, 0]
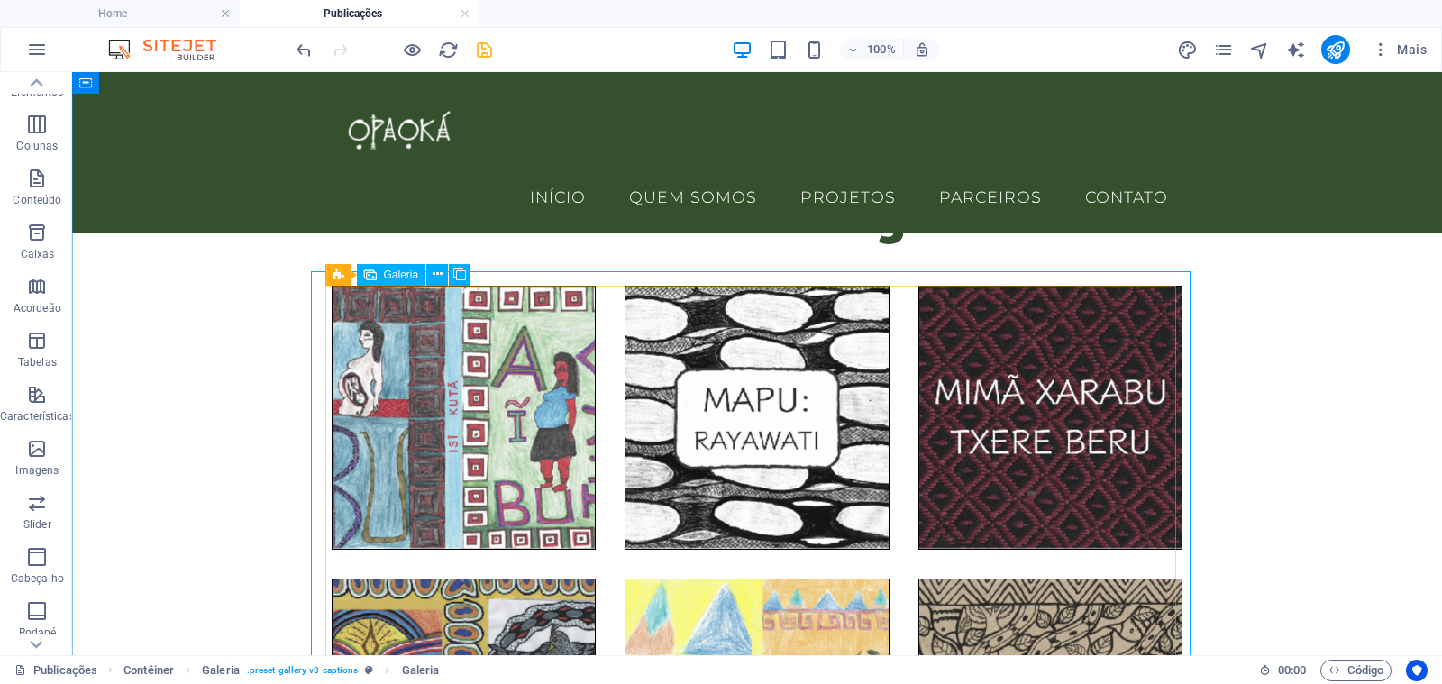
click at [487, 363] on li at bounding box center [464, 418] width 264 height 264
click at [481, 362] on li at bounding box center [464, 418] width 264 height 264
select select "4"
select select "px"
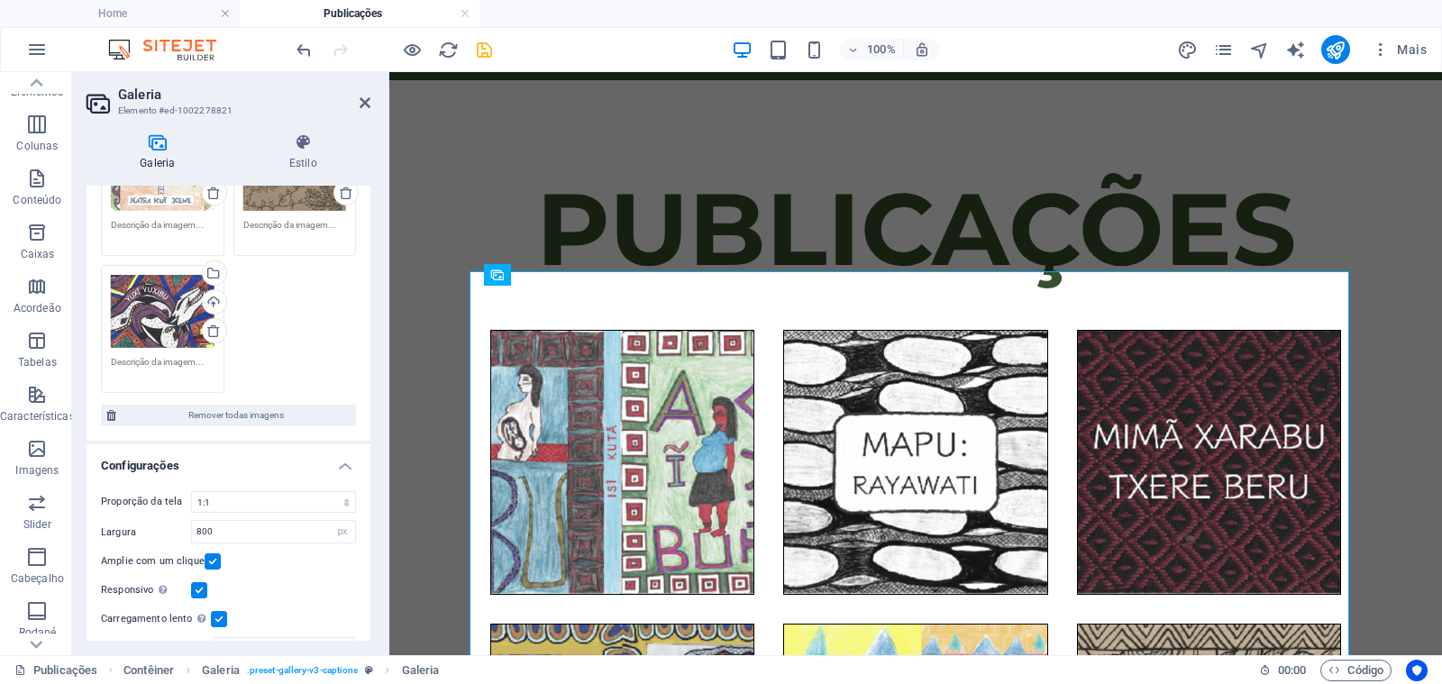
scroll to position [1076, 0]
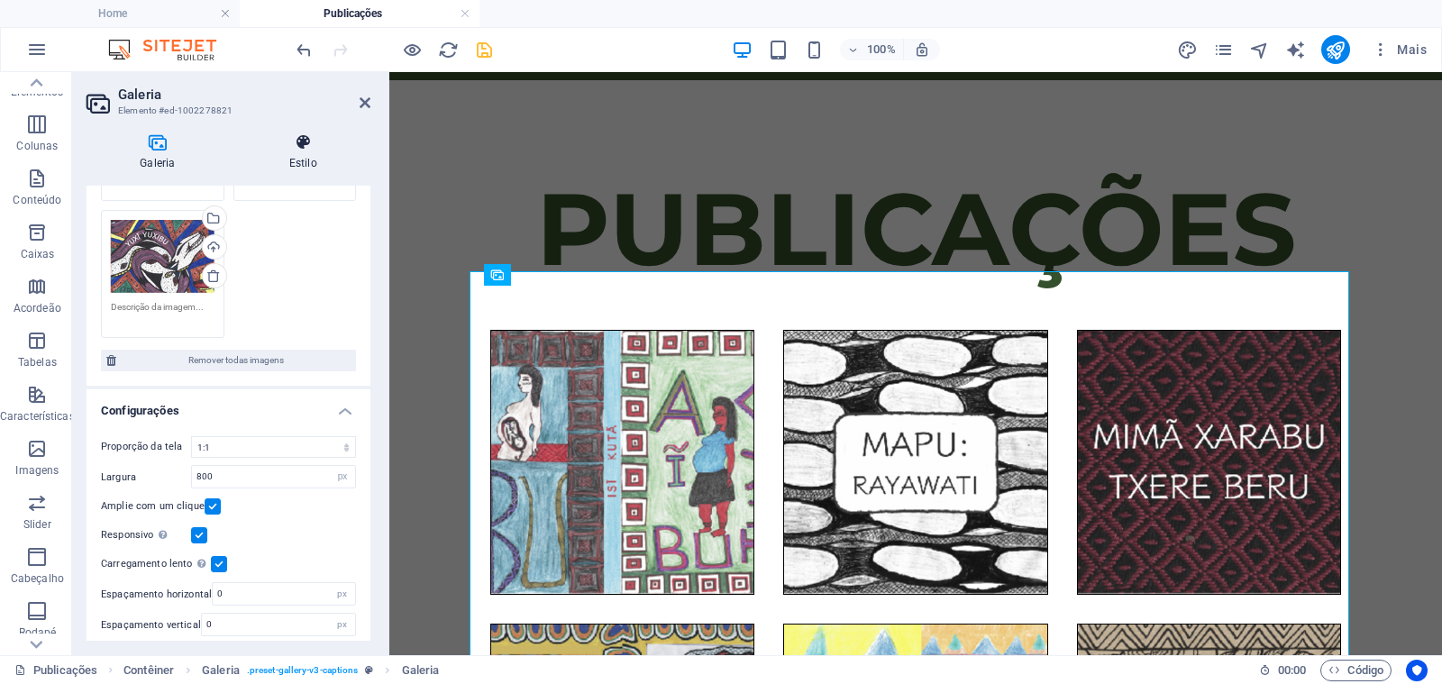
click at [296, 149] on icon at bounding box center [303, 142] width 134 height 18
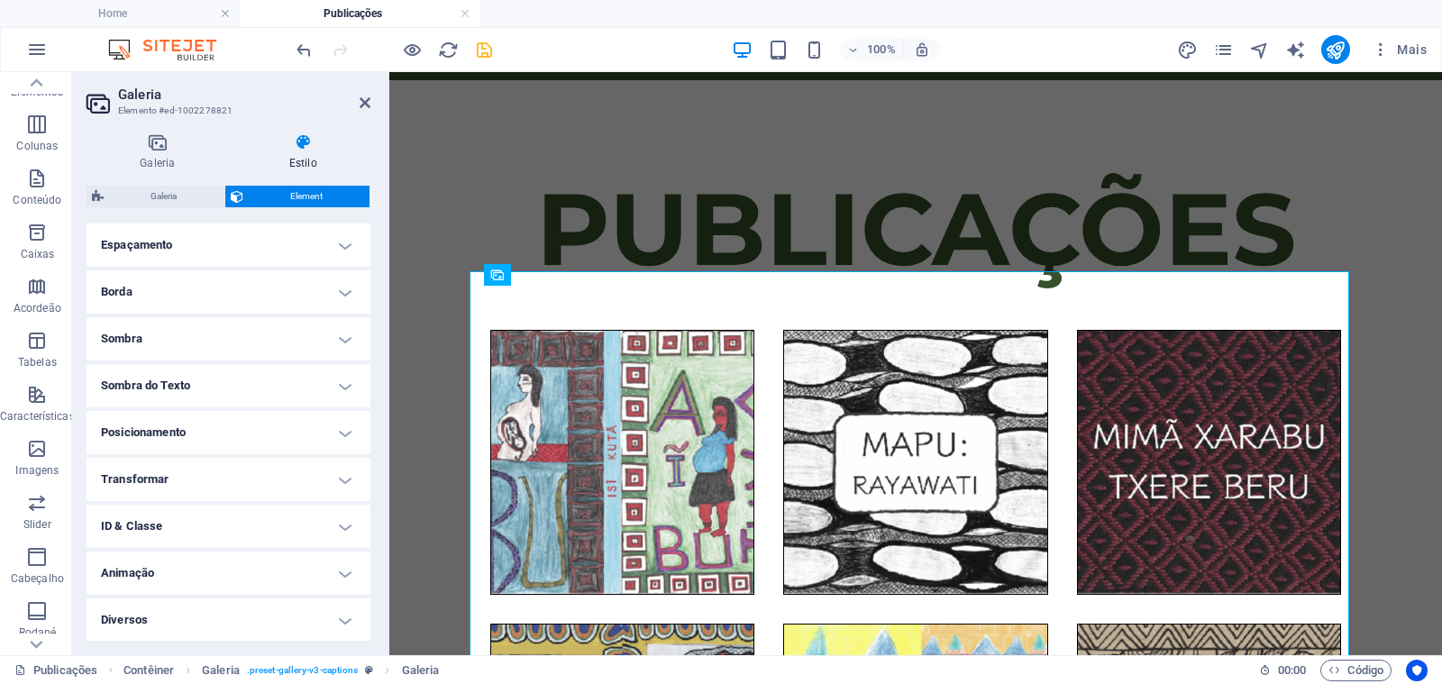
scroll to position [343, 0]
click at [261, 625] on h4 "Diversos" at bounding box center [228, 618] width 284 height 43
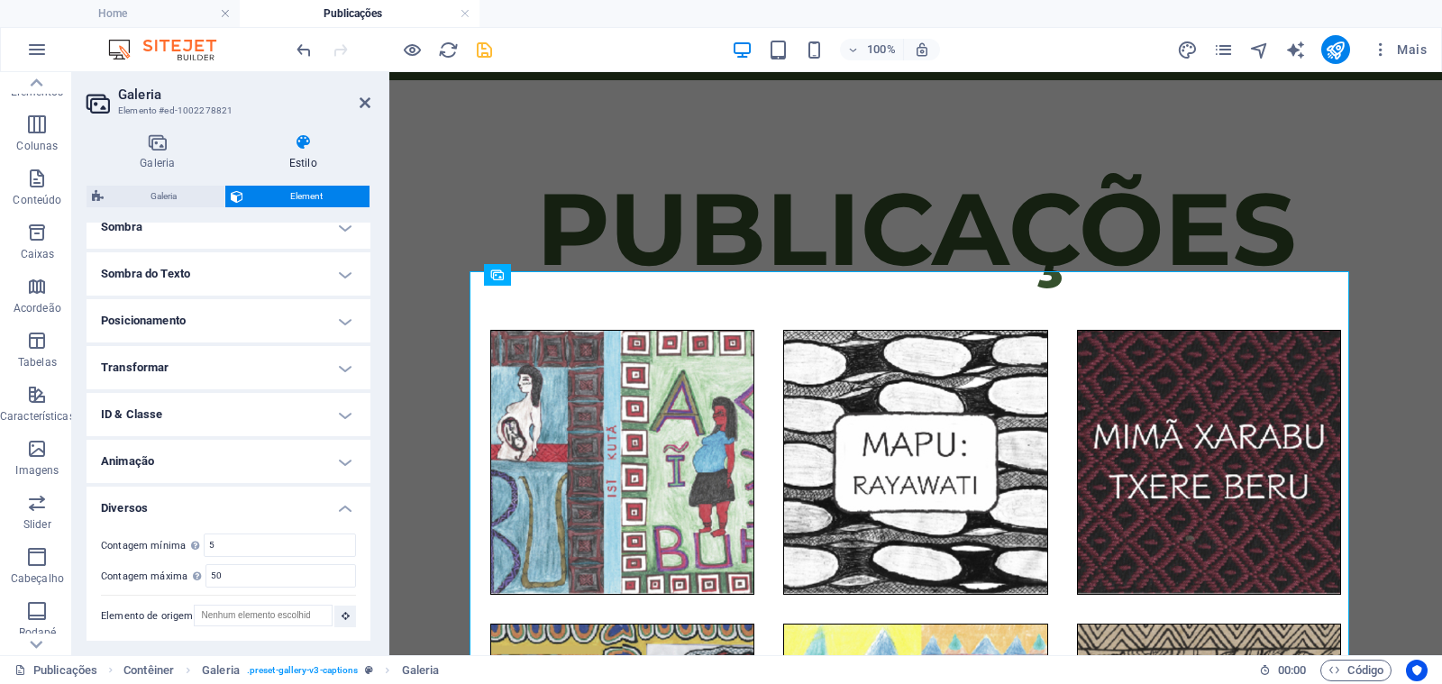
scroll to position [455, 0]
click at [267, 499] on h4 "Diversos" at bounding box center [228, 502] width 284 height 32
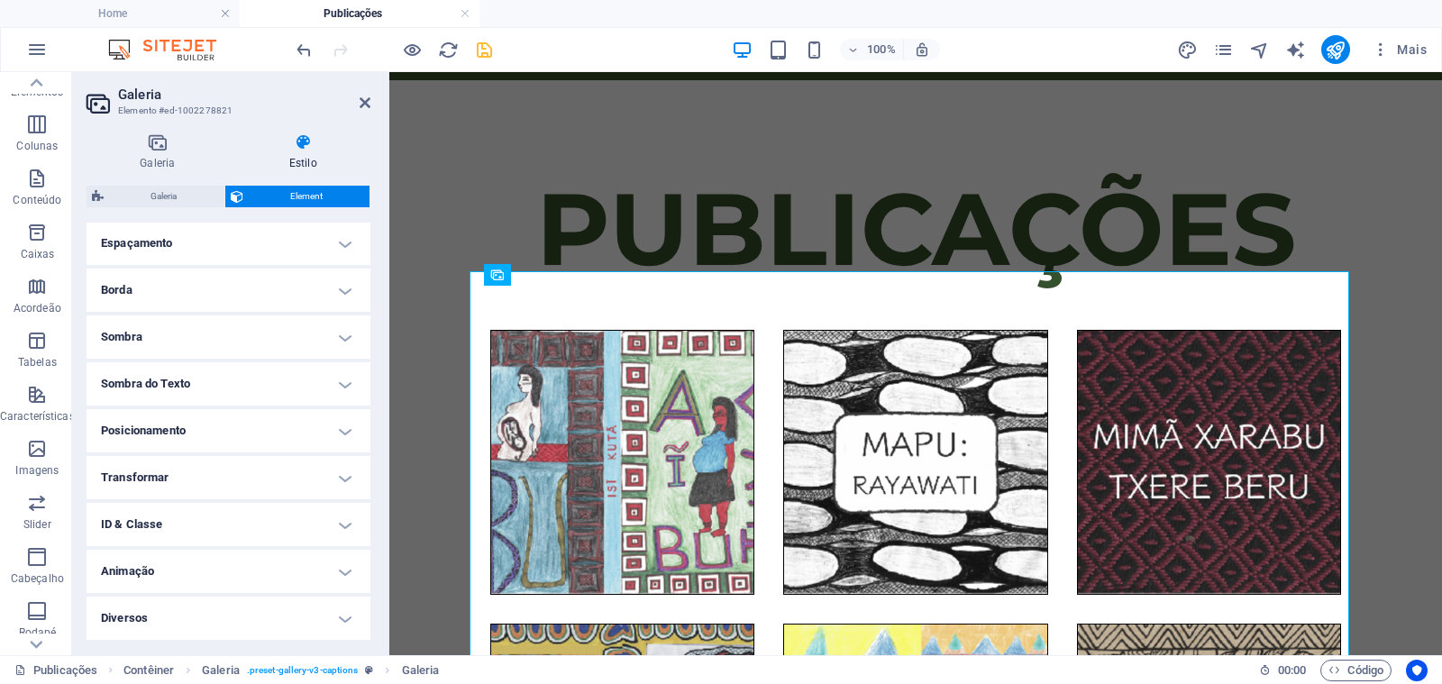
click at [255, 571] on h4 "Animação" at bounding box center [228, 571] width 284 height 43
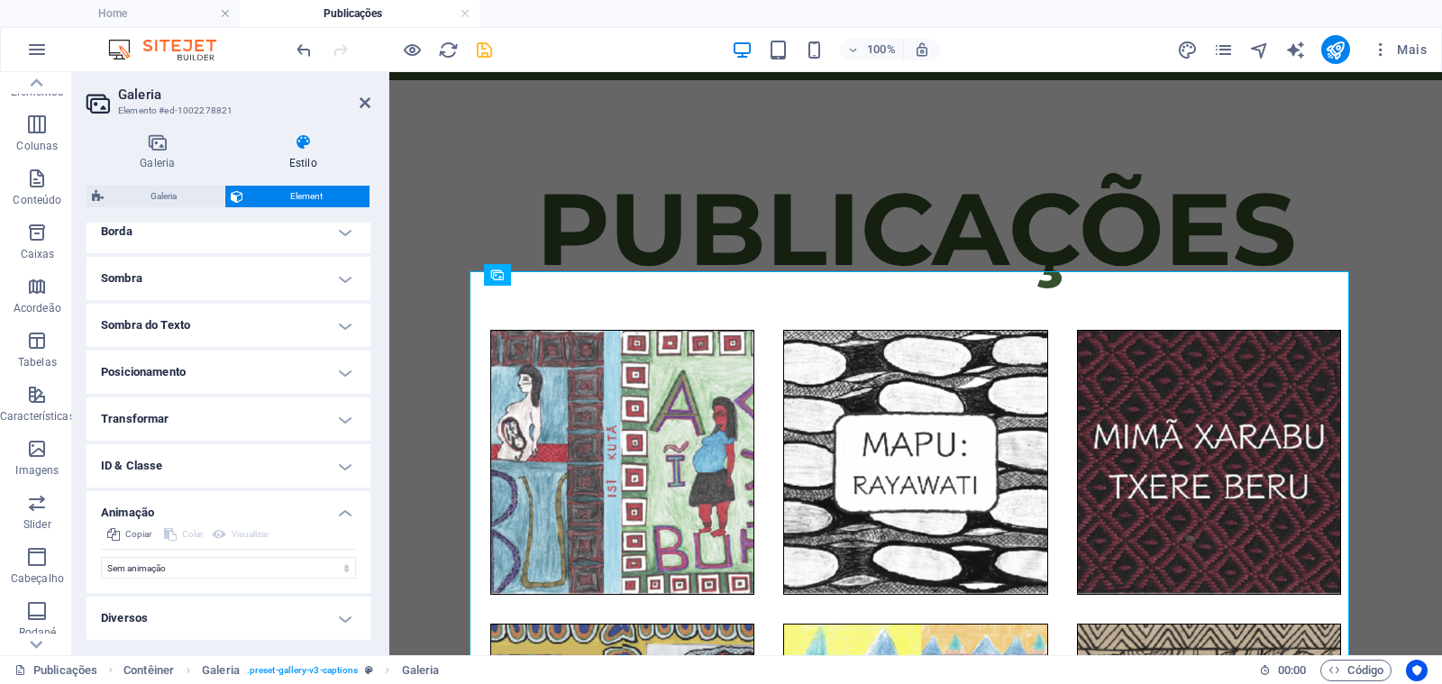
click at [270, 511] on h4 "Animação" at bounding box center [228, 507] width 284 height 32
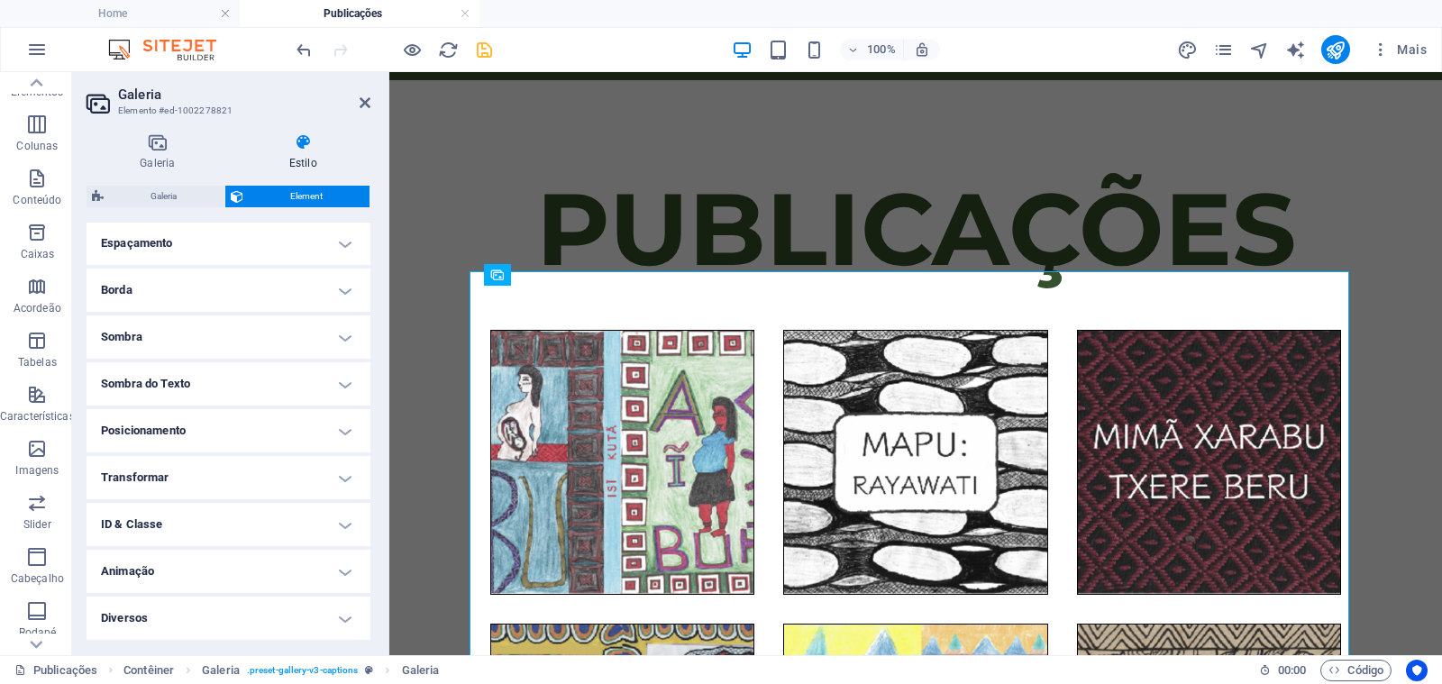
click at [256, 532] on h4 "ID & Classe" at bounding box center [228, 524] width 284 height 43
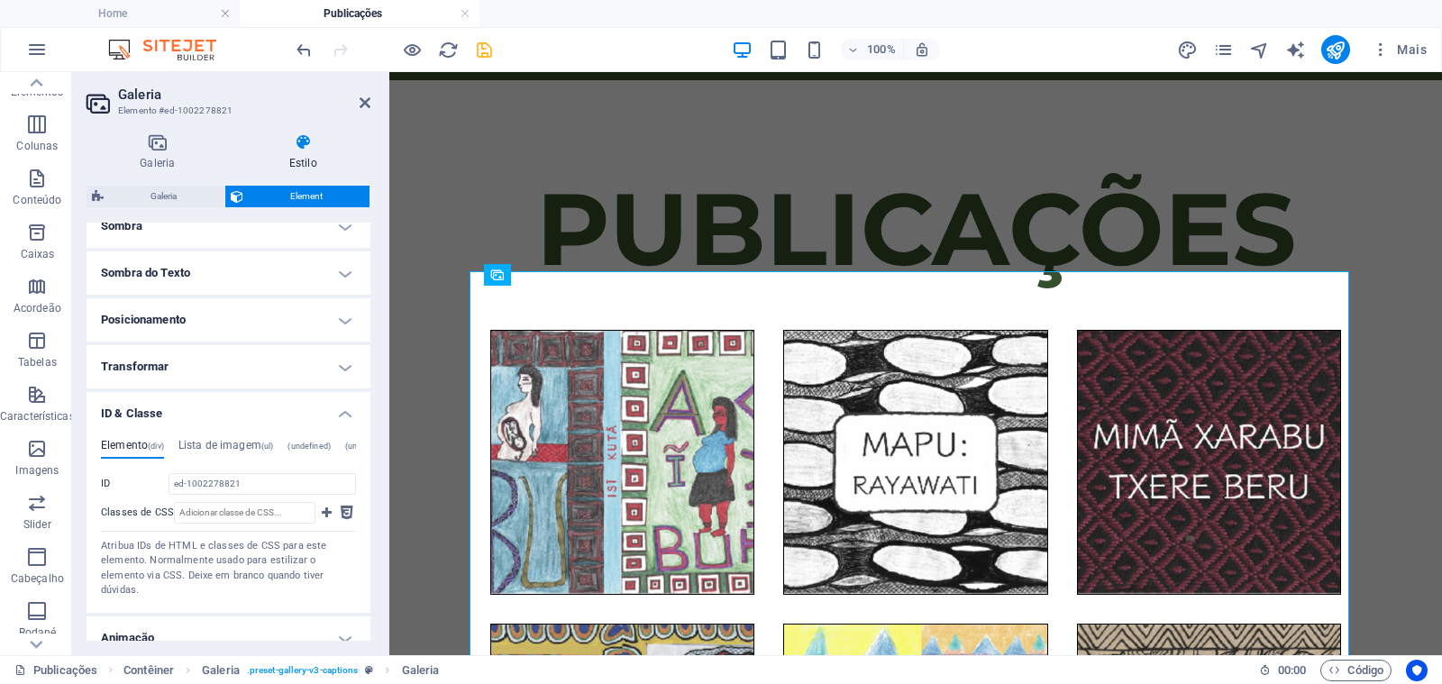
click at [258, 410] on h4 "ID & Classe" at bounding box center [228, 408] width 284 height 32
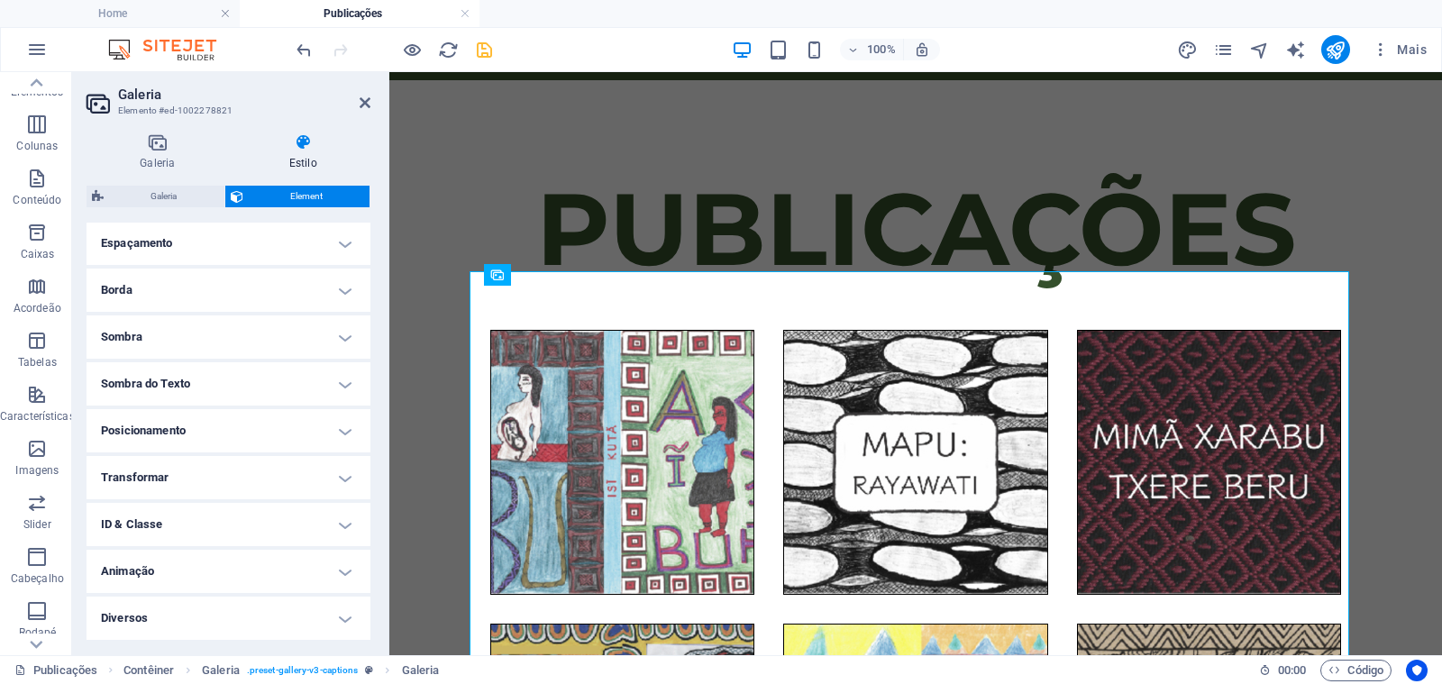
click at [221, 483] on h4 "Transformar" at bounding box center [228, 477] width 284 height 43
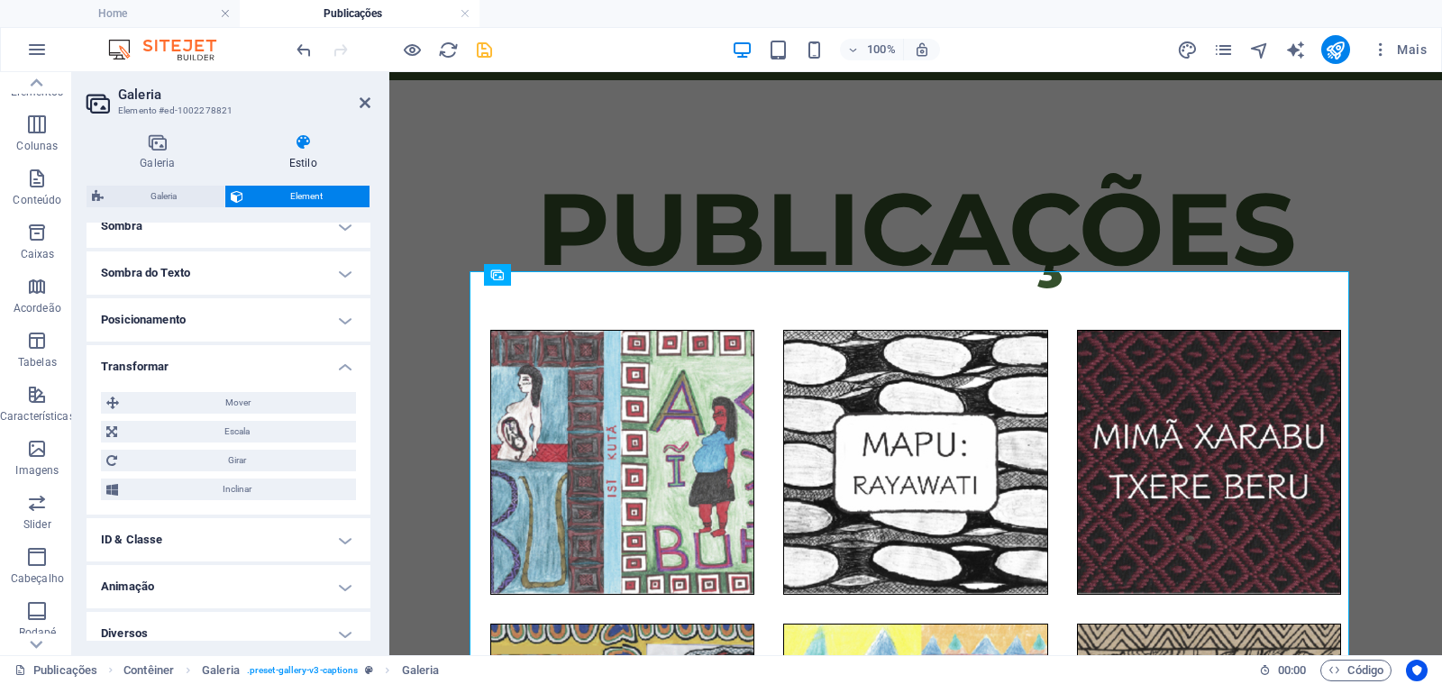
click at [199, 367] on h4 "Transformar" at bounding box center [228, 361] width 284 height 32
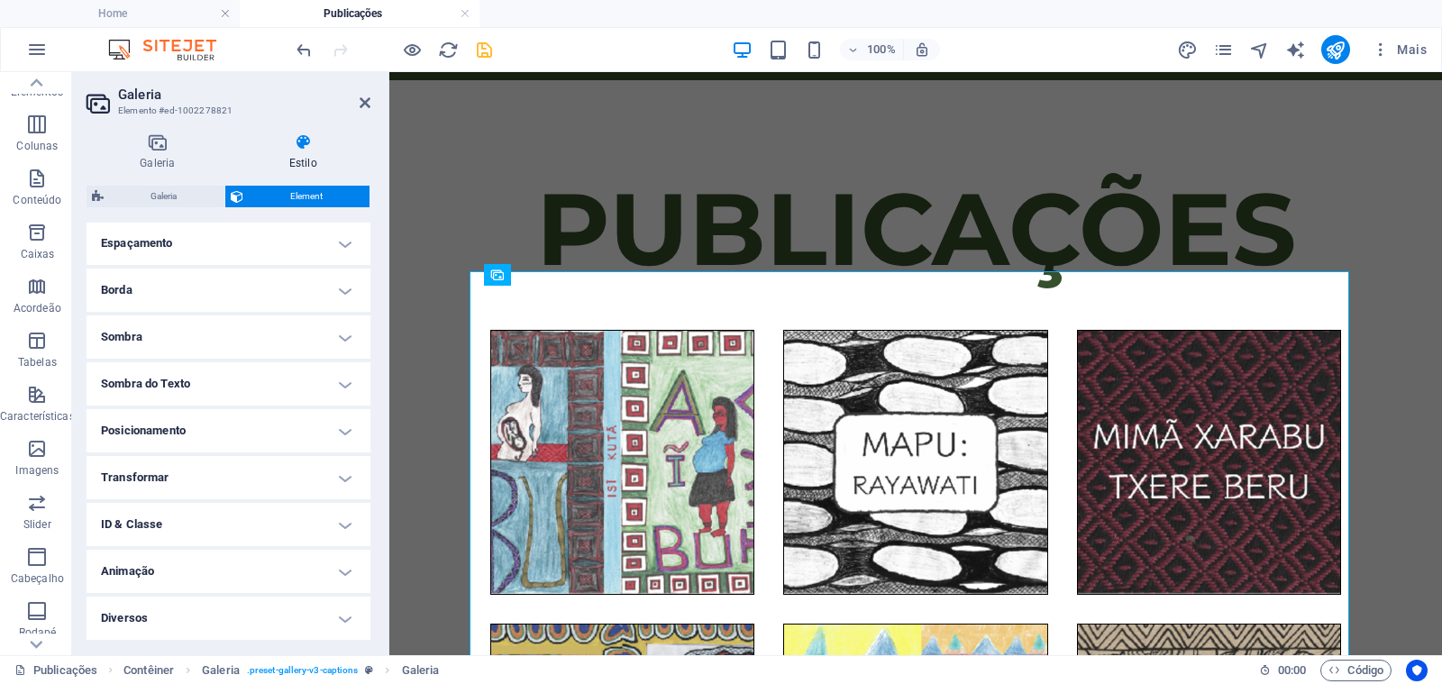
click at [196, 425] on h4 "Posicionamento" at bounding box center [228, 430] width 284 height 43
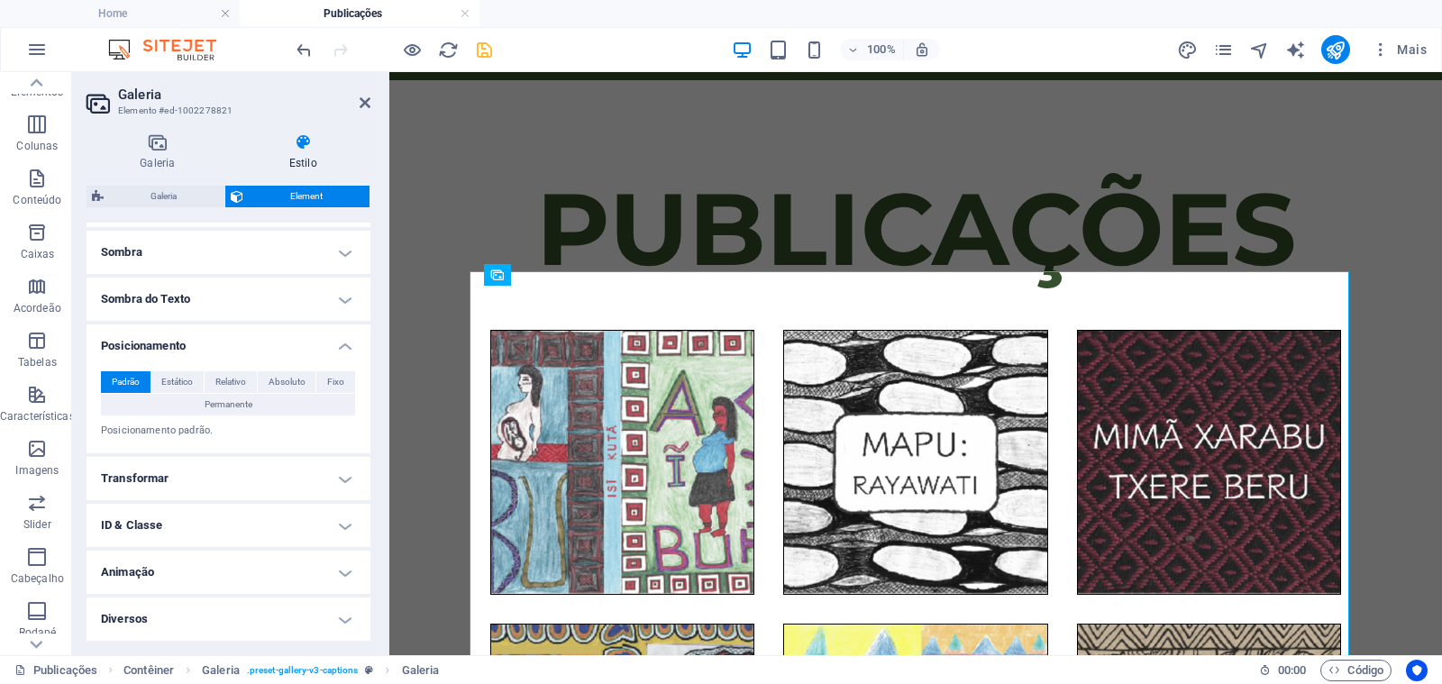
click at [206, 349] on h4 "Posicionamento" at bounding box center [228, 340] width 284 height 32
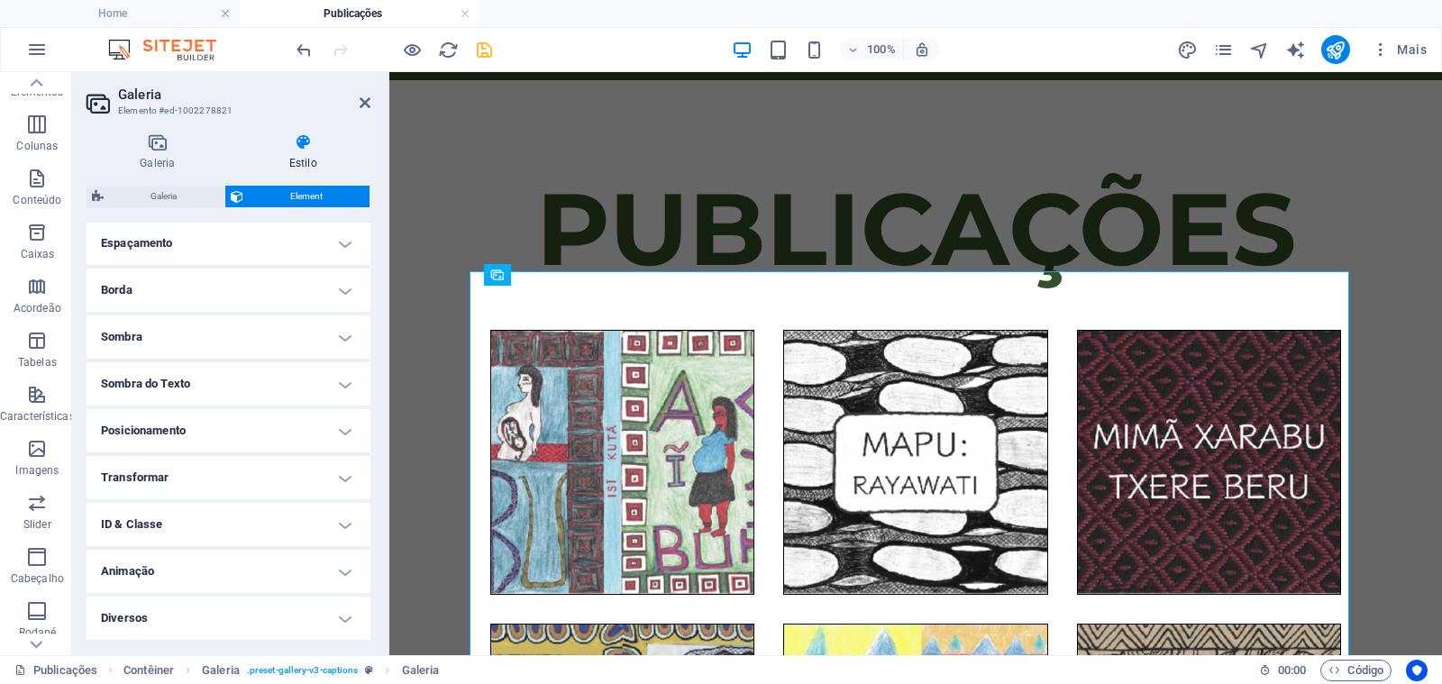
click at [204, 377] on h4 "Sombra do Texto" at bounding box center [228, 383] width 284 height 43
click at [204, 337] on h4 "Sombra do Texto" at bounding box center [228, 338] width 284 height 32
click at [203, 330] on h4 "Sombra" at bounding box center [228, 336] width 284 height 43
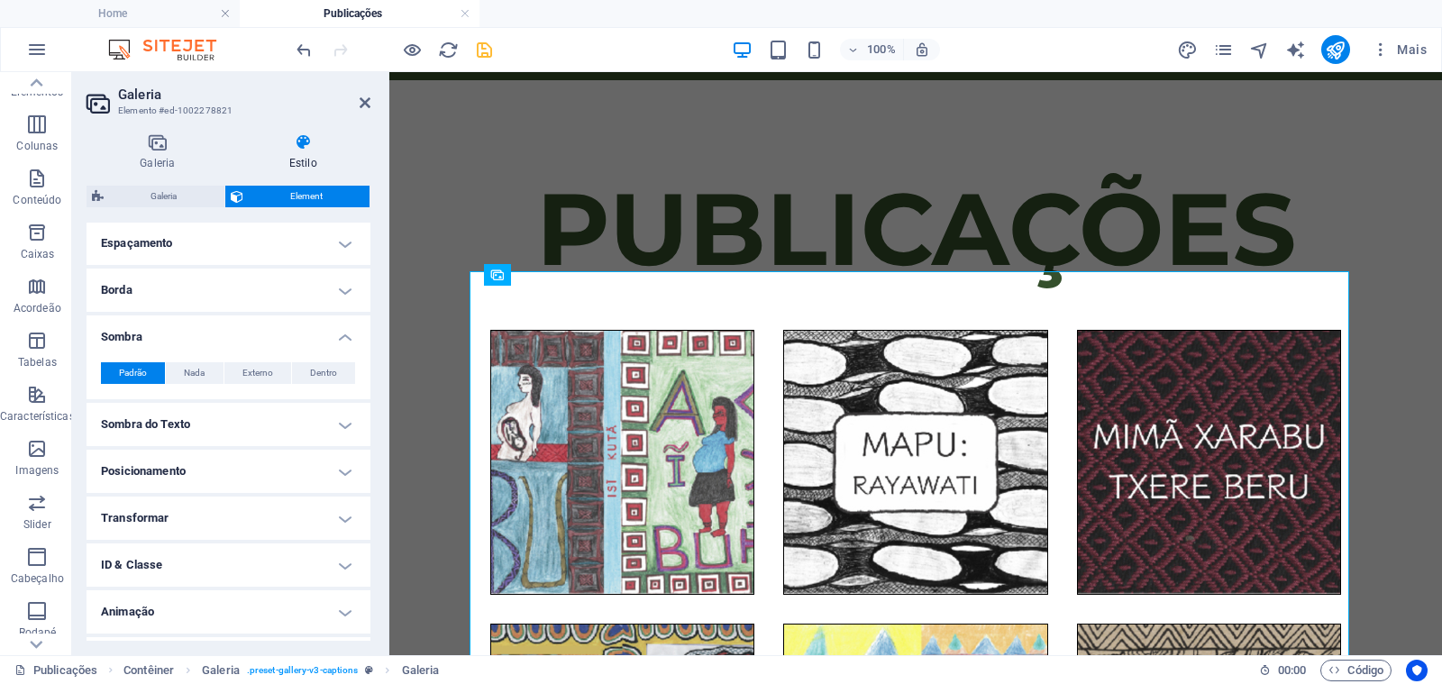
click at [203, 332] on h4 "Sombra" at bounding box center [228, 331] width 284 height 32
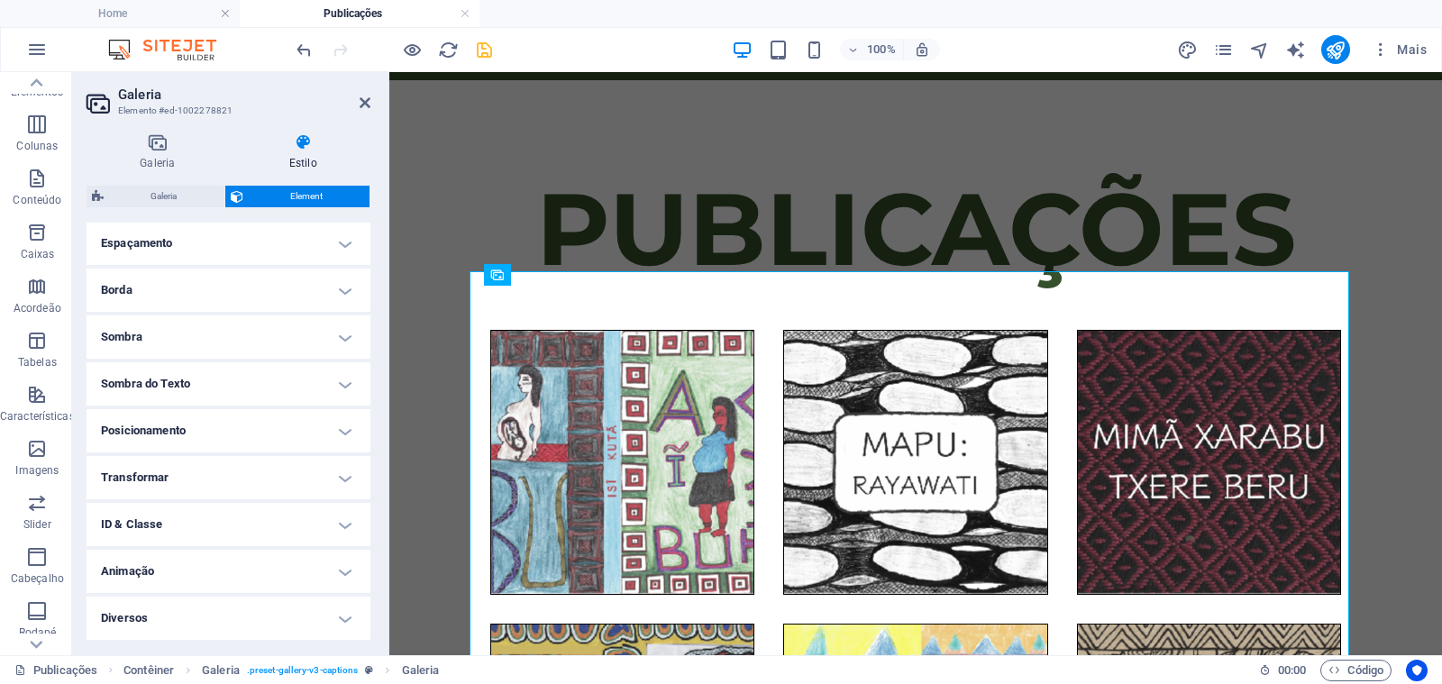
click at [203, 296] on h4 "Borda" at bounding box center [228, 289] width 284 height 43
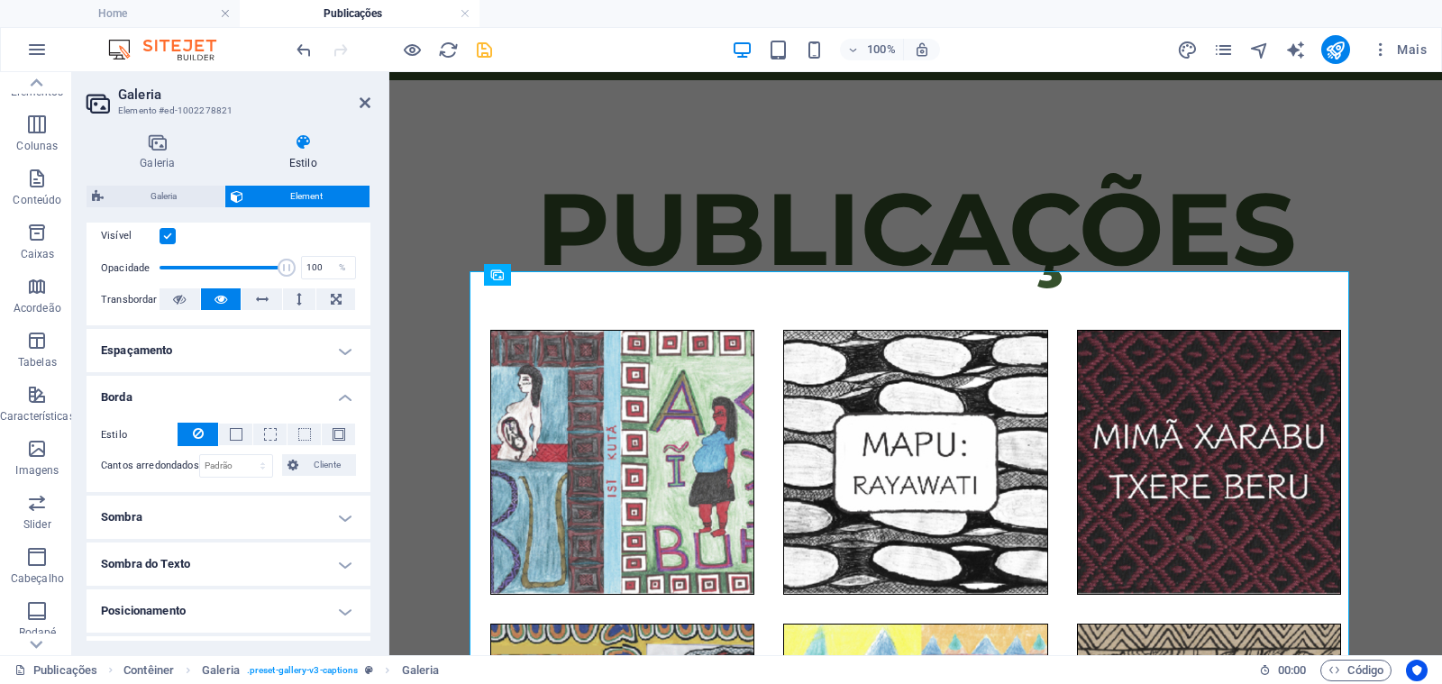
scroll to position [259, 0]
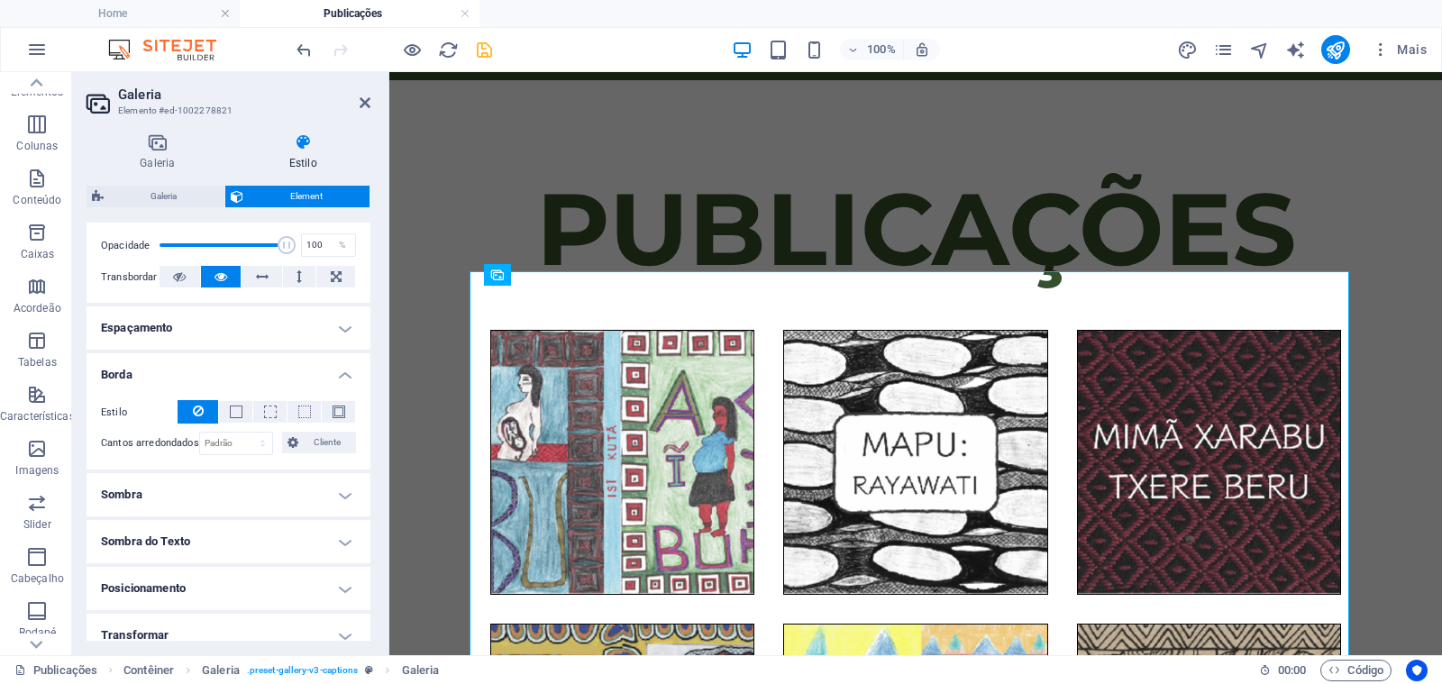
click at [145, 370] on h4 "Borda" at bounding box center [228, 369] width 284 height 32
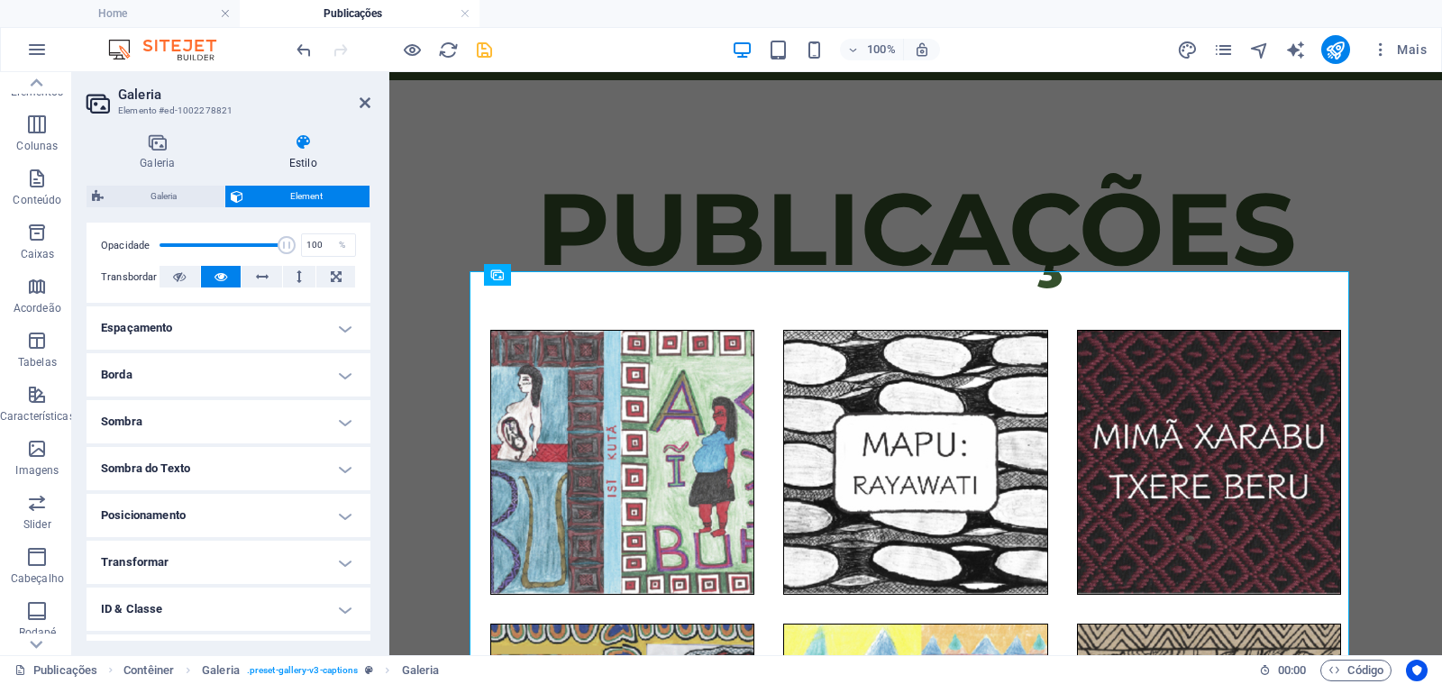
click at [167, 337] on h4 "Espaçamento" at bounding box center [228, 327] width 284 height 43
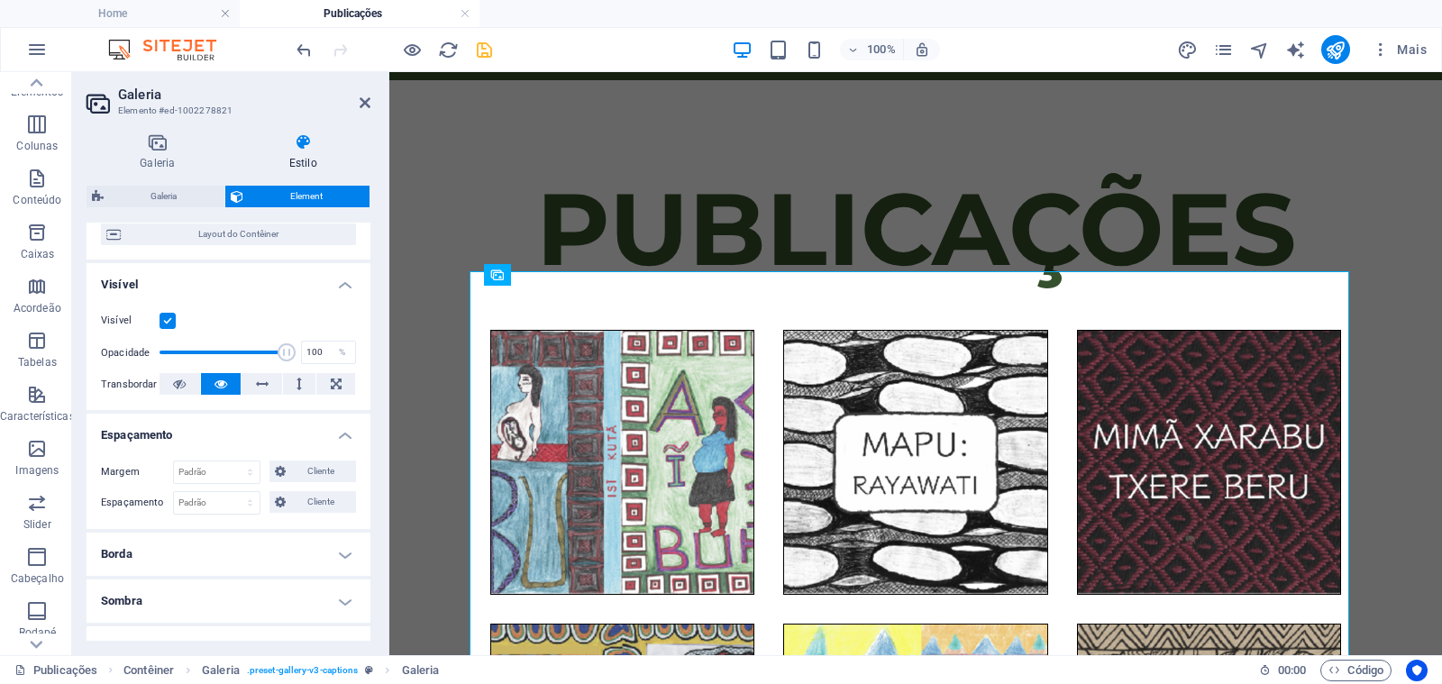
scroll to position [143, 0]
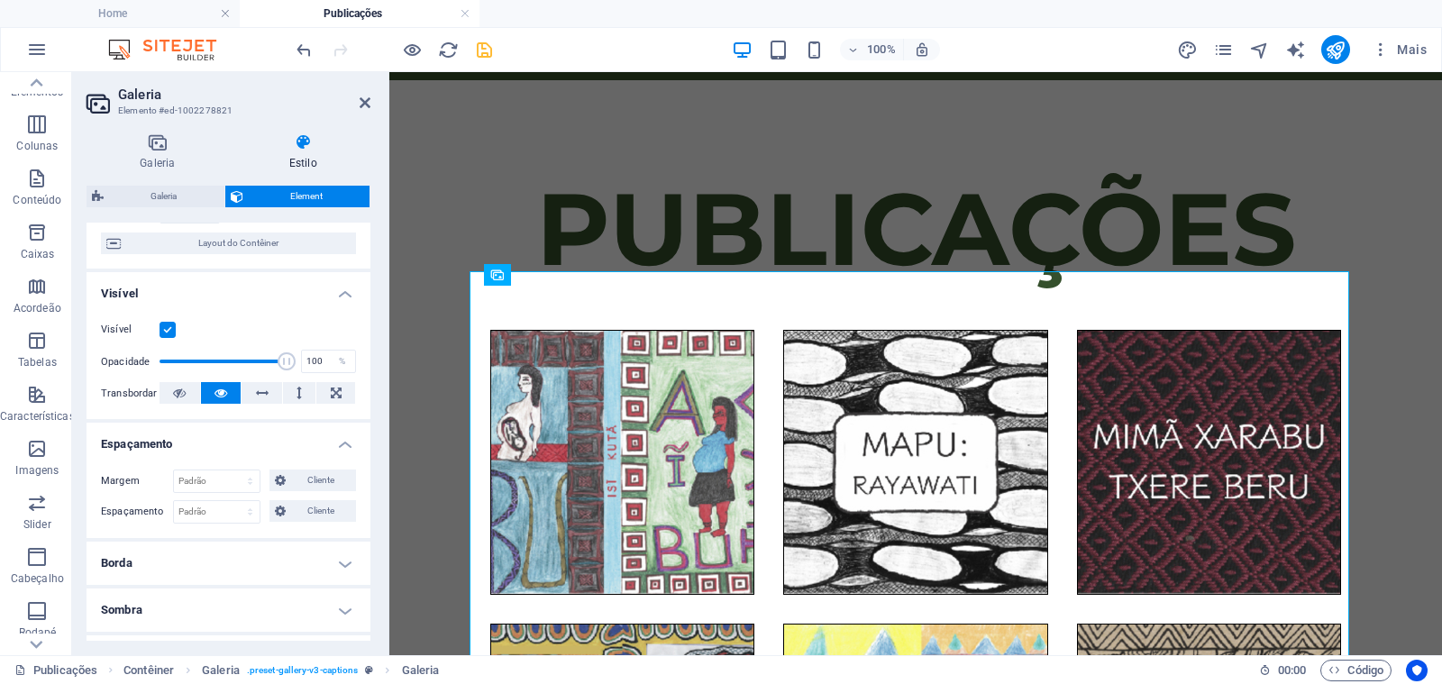
click at [202, 441] on h4 "Espaçamento" at bounding box center [228, 439] width 284 height 32
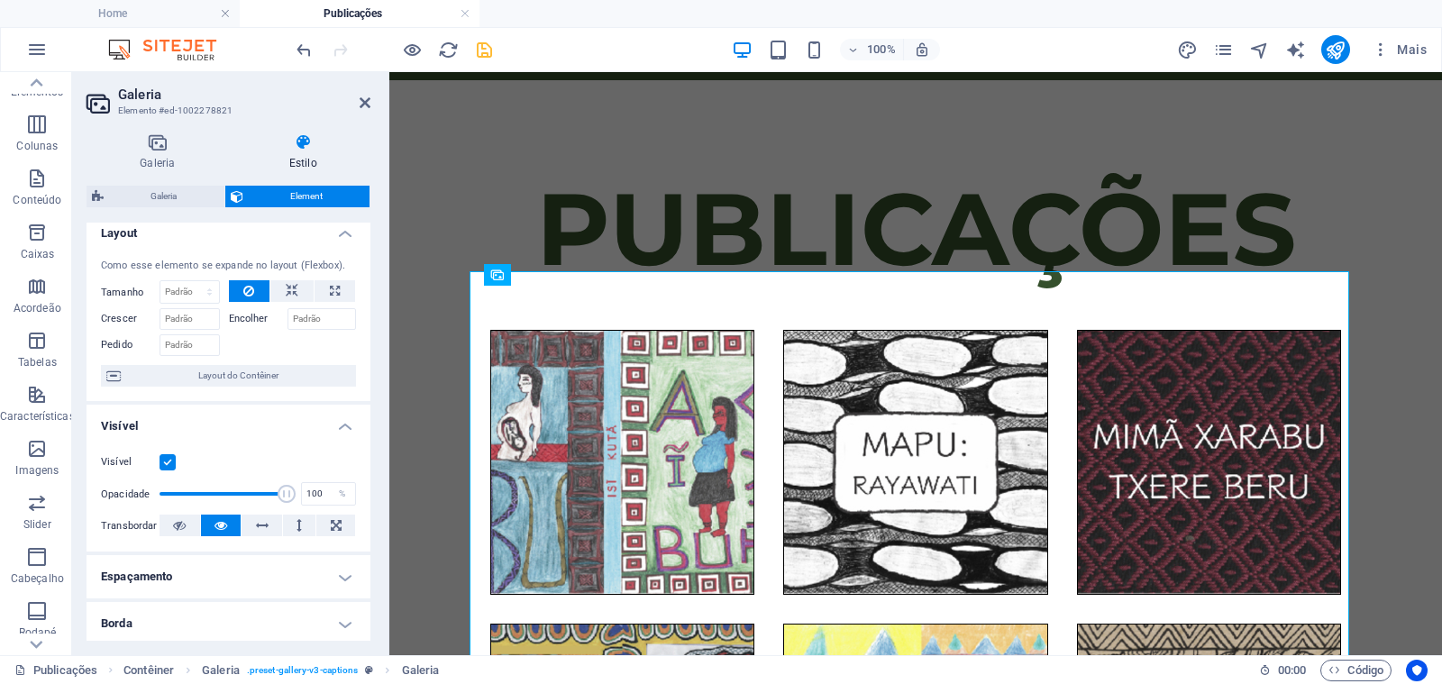
scroll to position [0, 0]
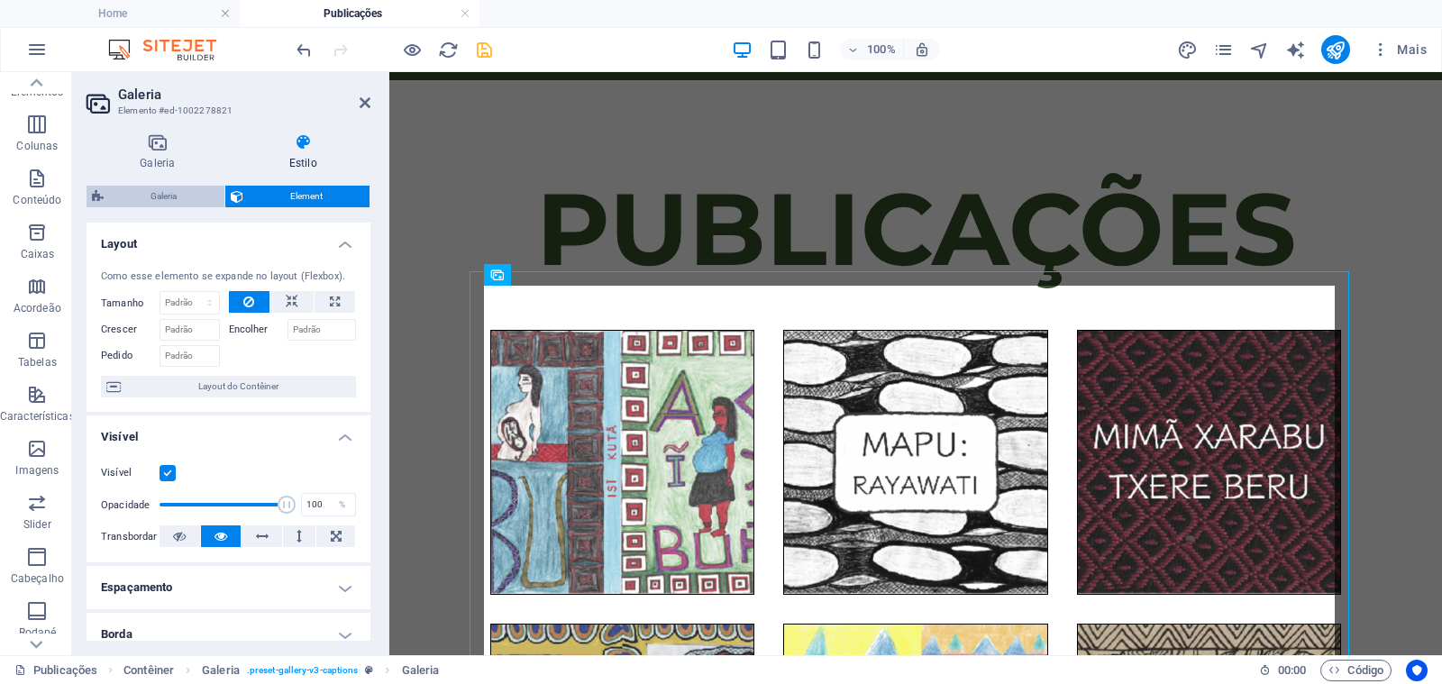
click at [194, 195] on span "Galeria" at bounding box center [164, 197] width 110 height 22
select select "rem"
select select "captions"
select select "rem"
select select "px"
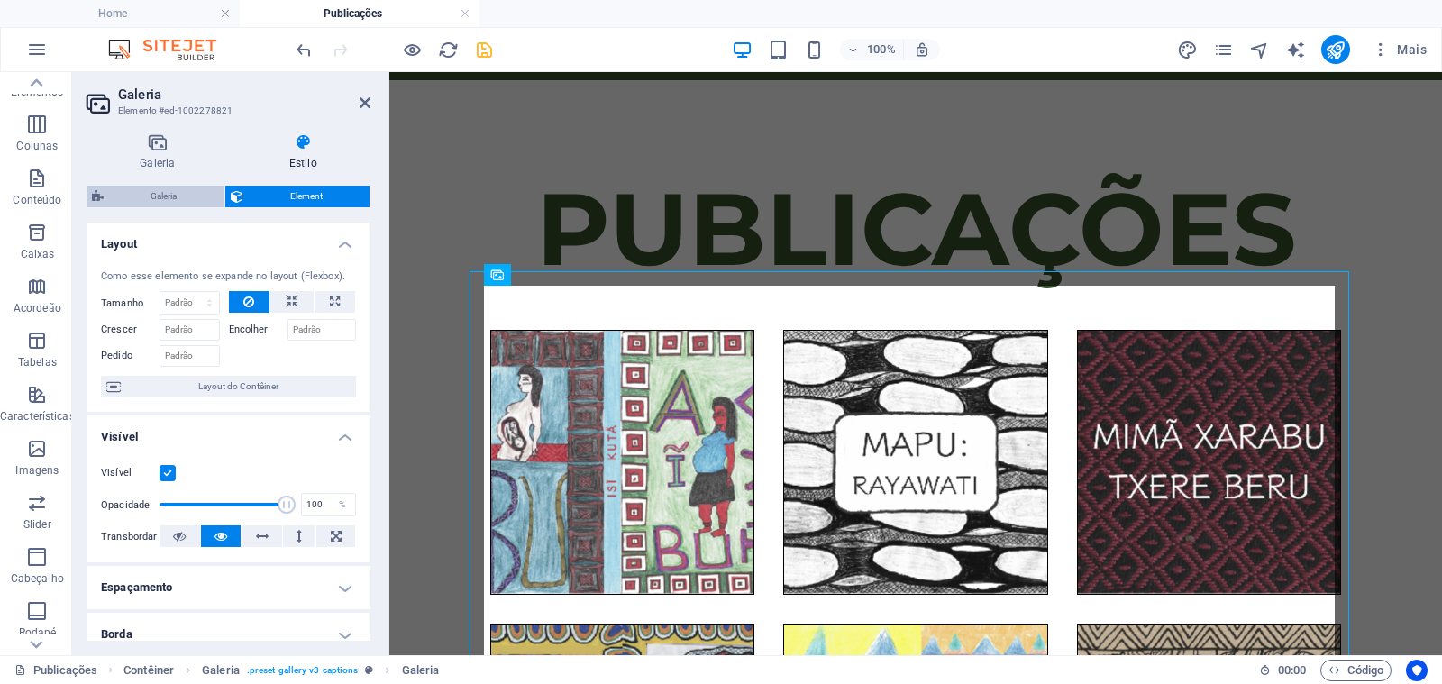
select select "px"
select select "preset-gallery-v3-captions"
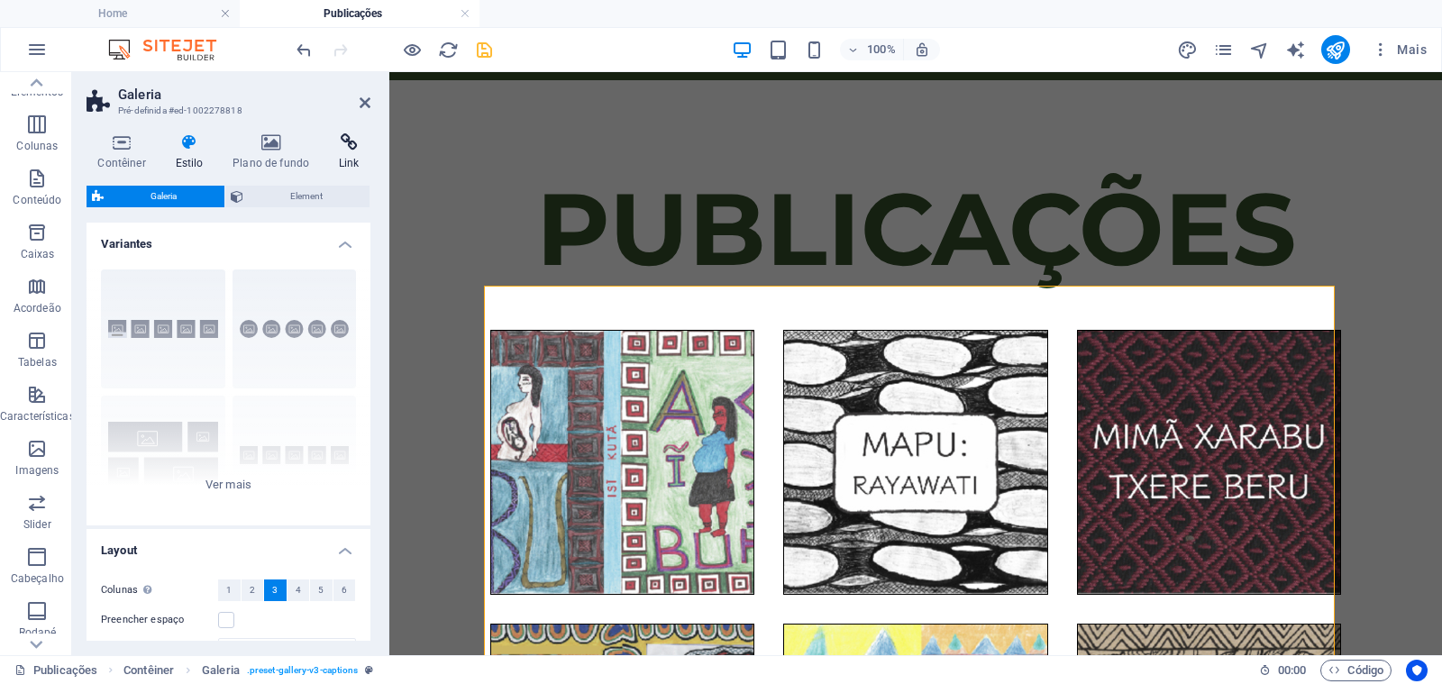
click at [356, 158] on h4 "Link" at bounding box center [349, 152] width 42 height 38
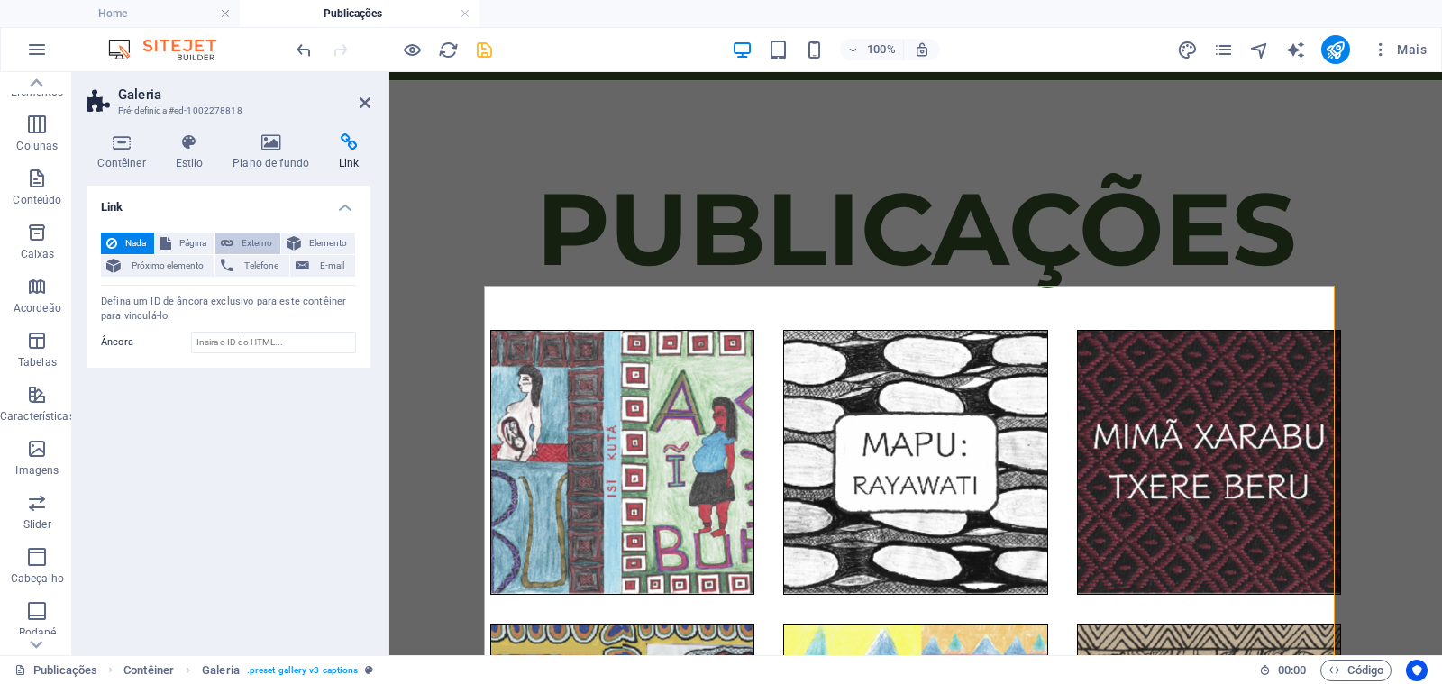
click at [258, 241] on span "Externo" at bounding box center [257, 243] width 36 height 22
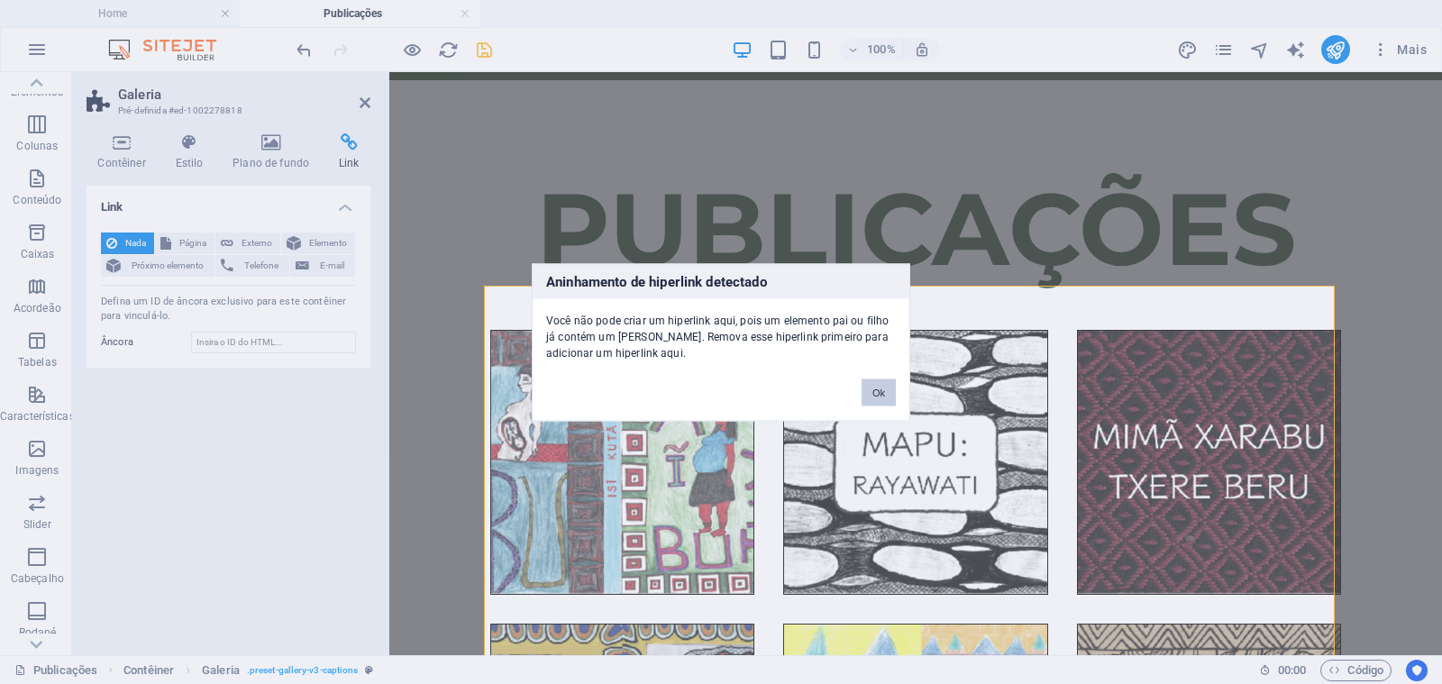
click at [874, 389] on button "Ok" at bounding box center [878, 391] width 34 height 27
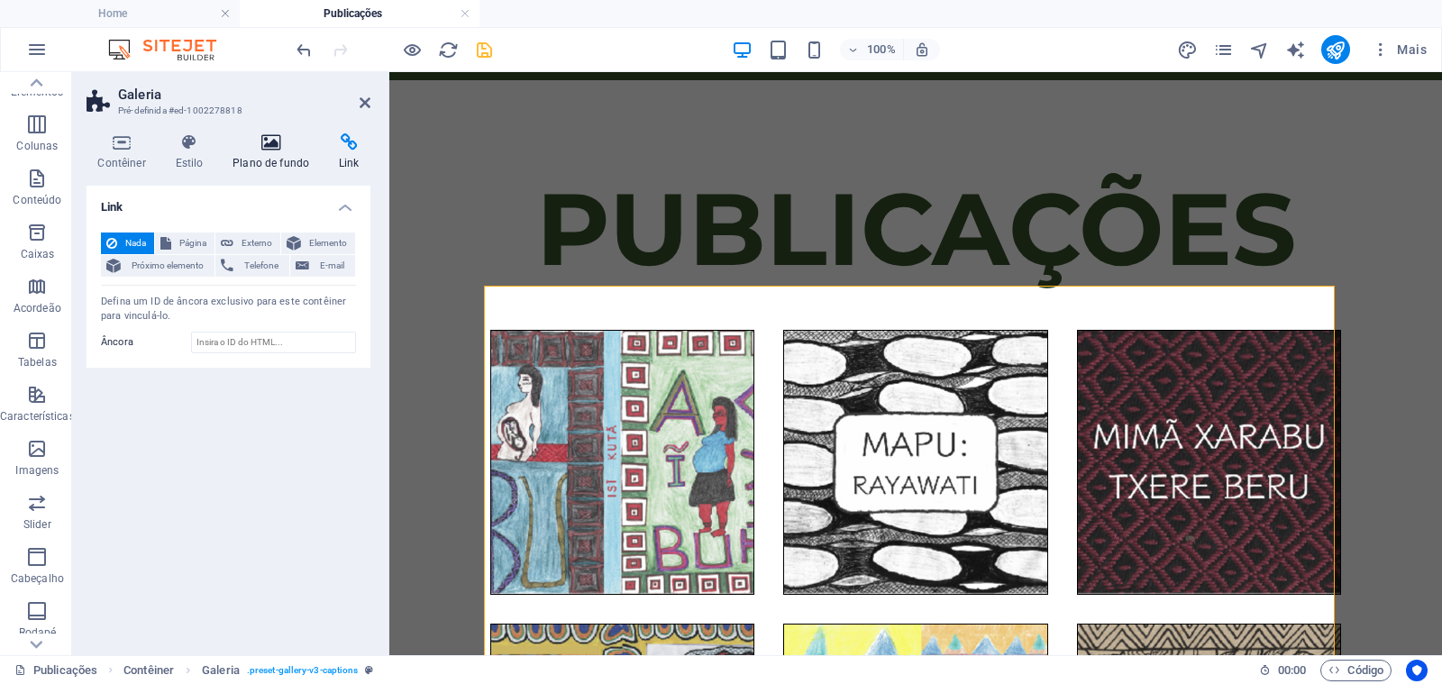
click at [263, 158] on h4 "Plano de fundo" at bounding box center [275, 152] width 106 height 38
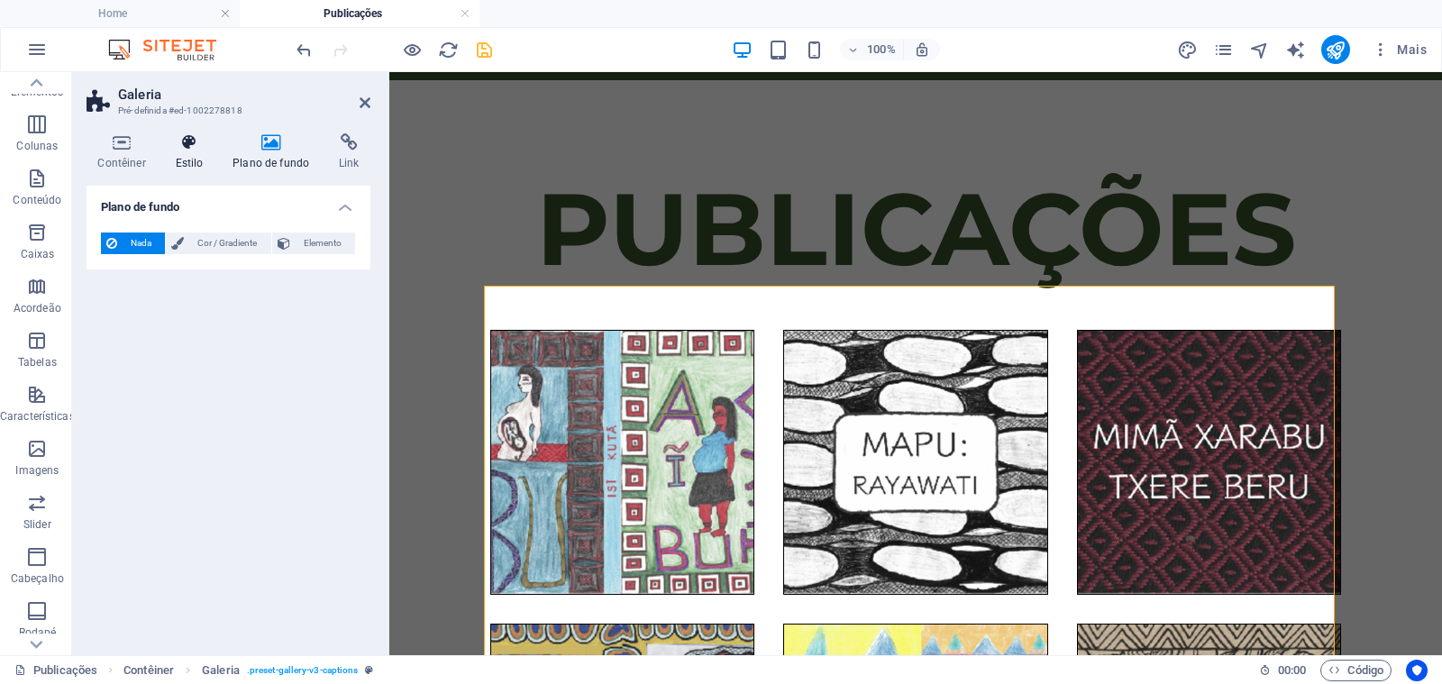
click at [193, 159] on h4 "Estilo" at bounding box center [193, 152] width 58 height 38
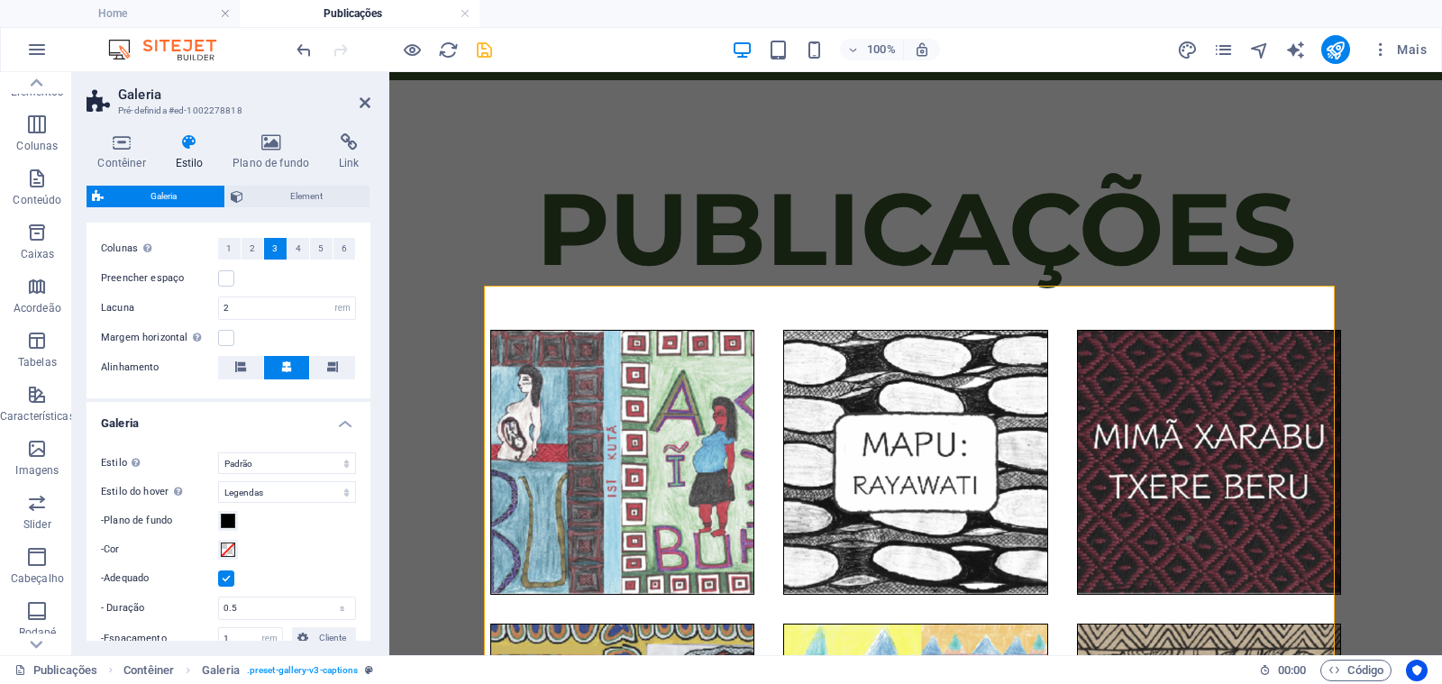
scroll to position [416, 0]
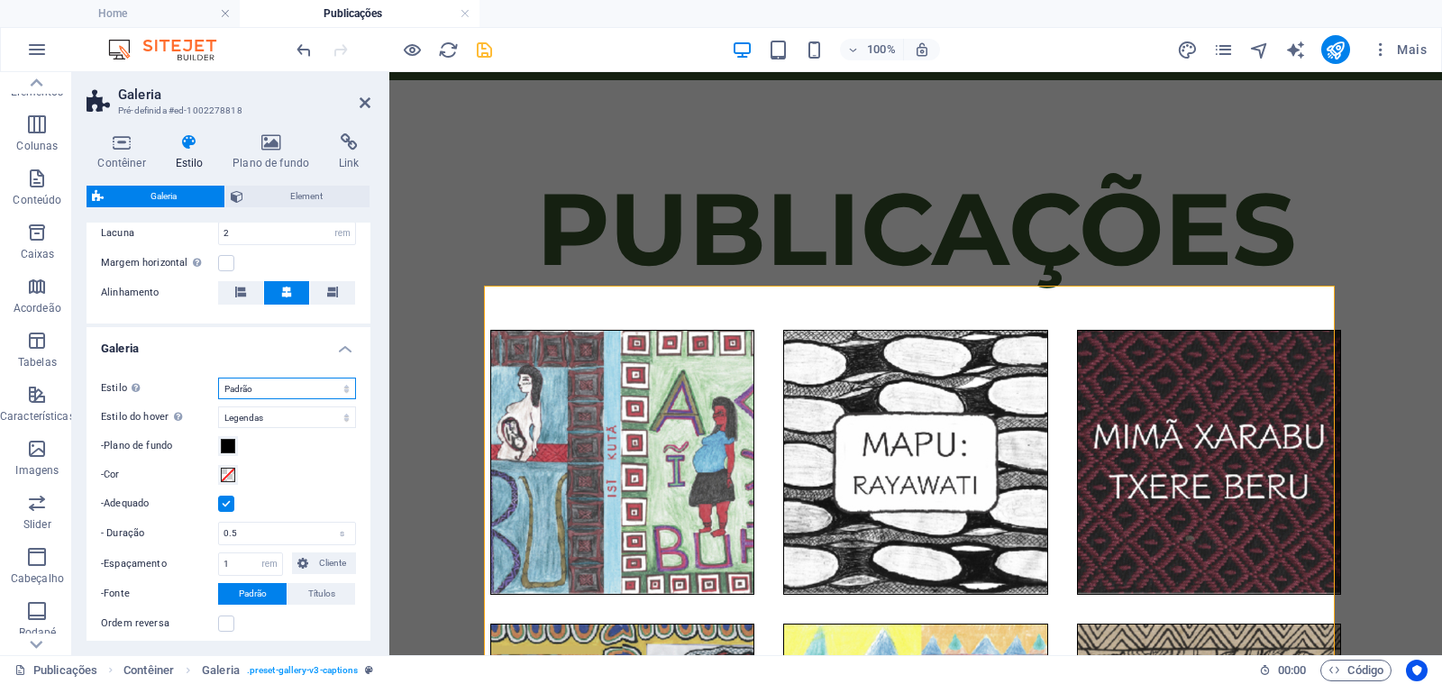
click at [272, 384] on select "Padrão Grade Grade invertida Grade deslocada Colagem" at bounding box center [287, 389] width 138 height 22
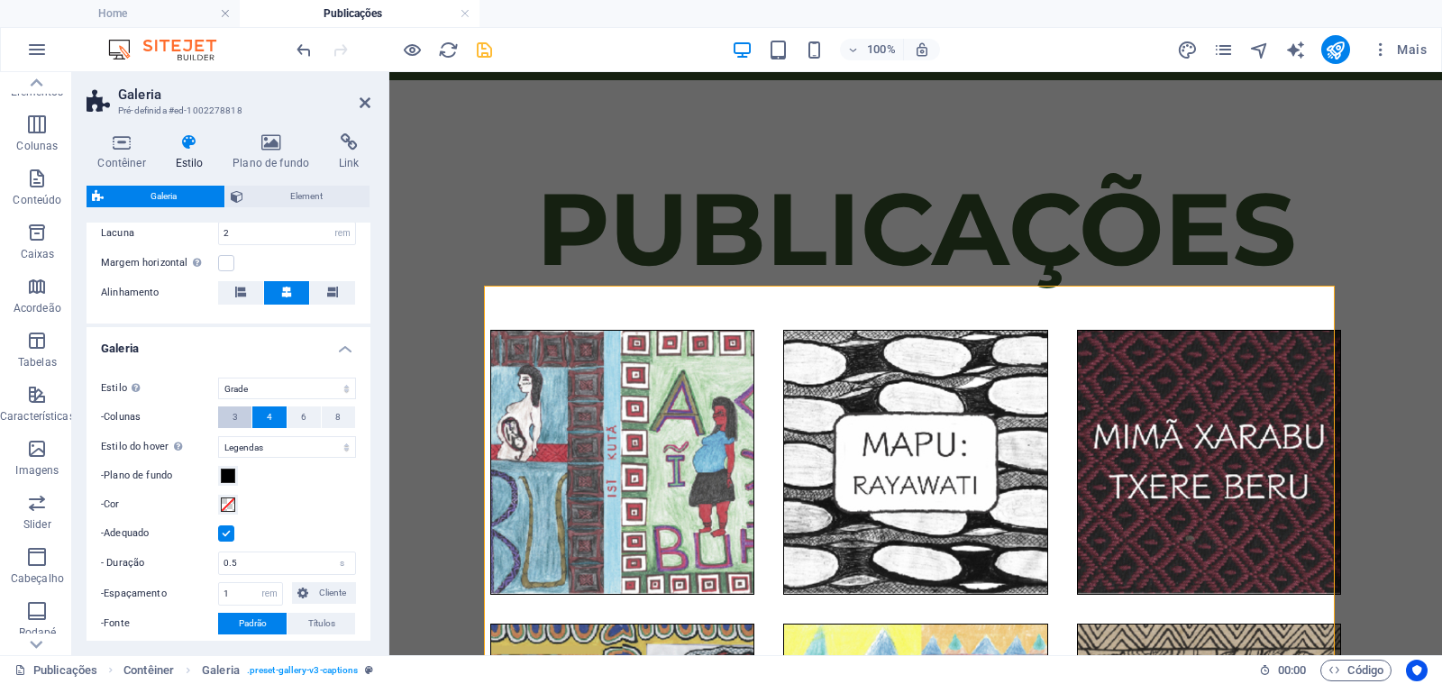
click at [237, 413] on button "3" at bounding box center [234, 417] width 33 height 22
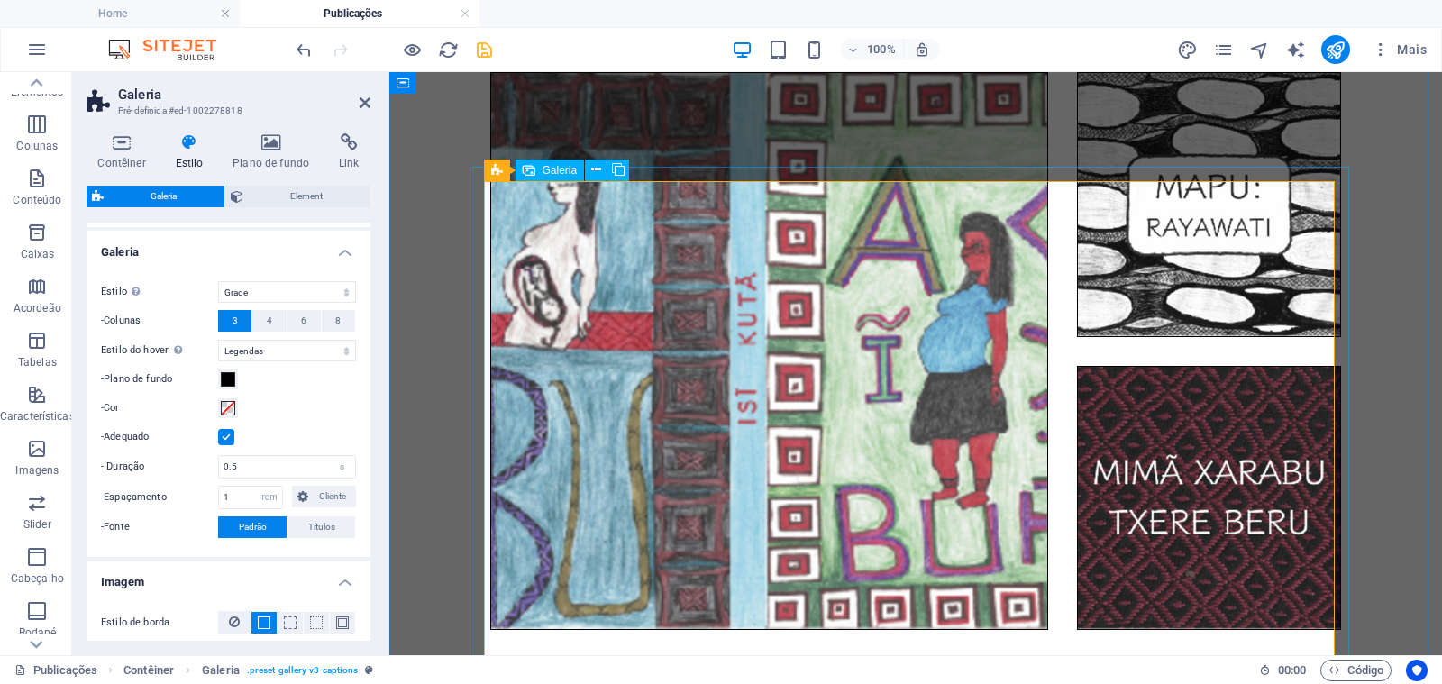
scroll to position [418, 0]
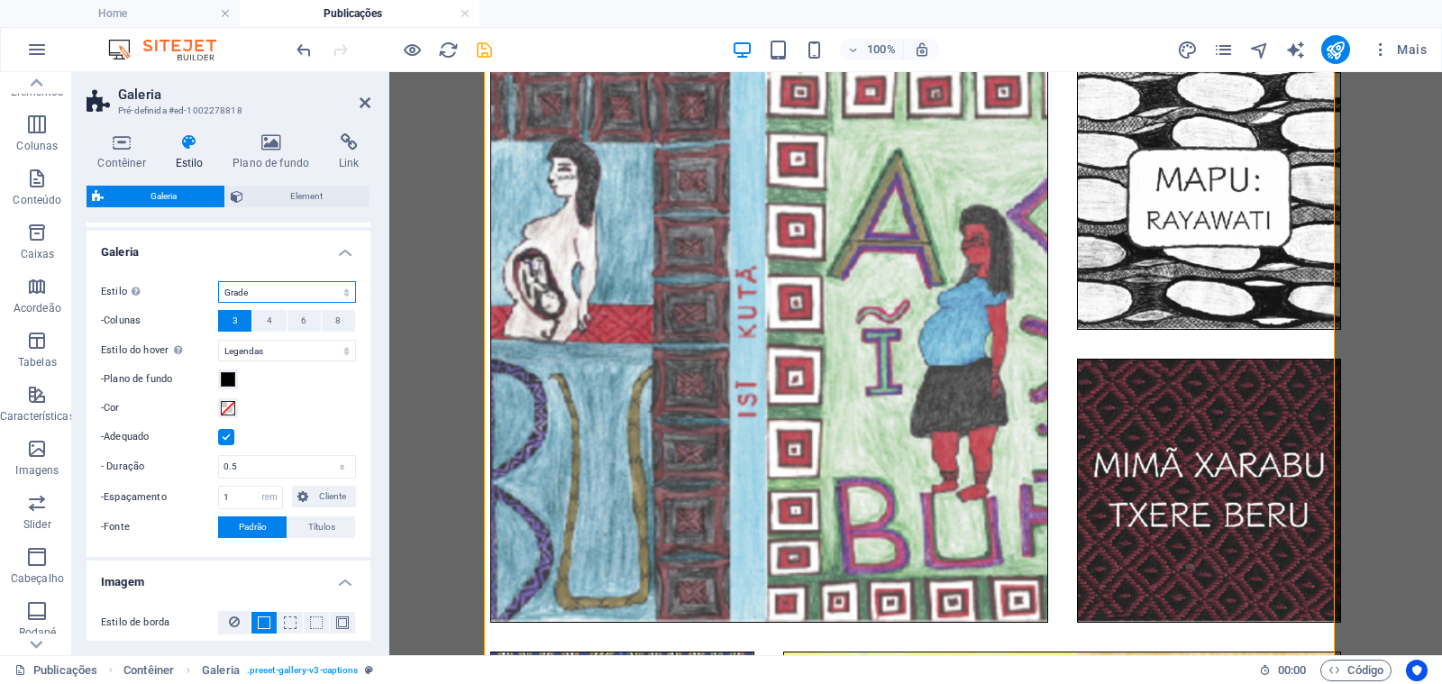
click at [294, 296] on select "Padrão Grade Grade invertida Grade deslocada Colagem" at bounding box center [287, 292] width 138 height 22
select select "default"
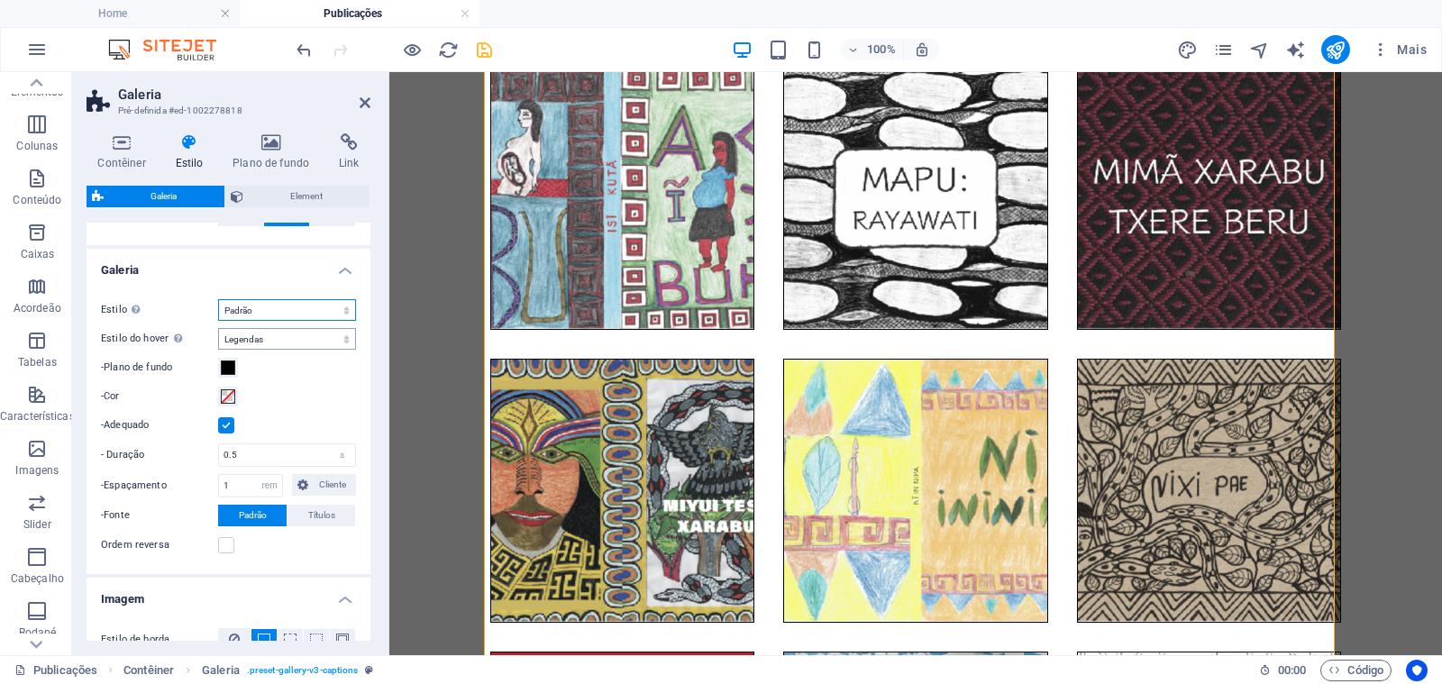
scroll to position [494, 0]
click at [306, 340] on select "Desligar Girar Zoom Dissipar Legendas" at bounding box center [287, 340] width 138 height 22
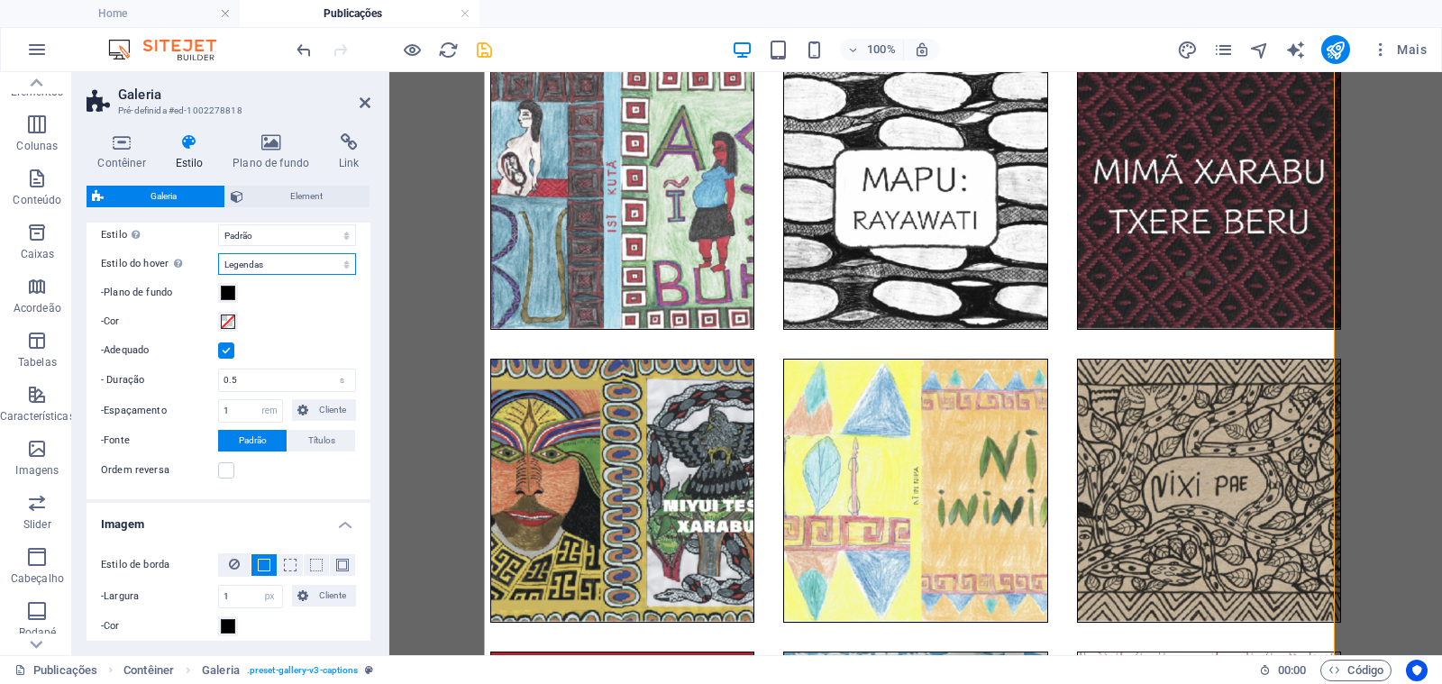
scroll to position [0, 0]
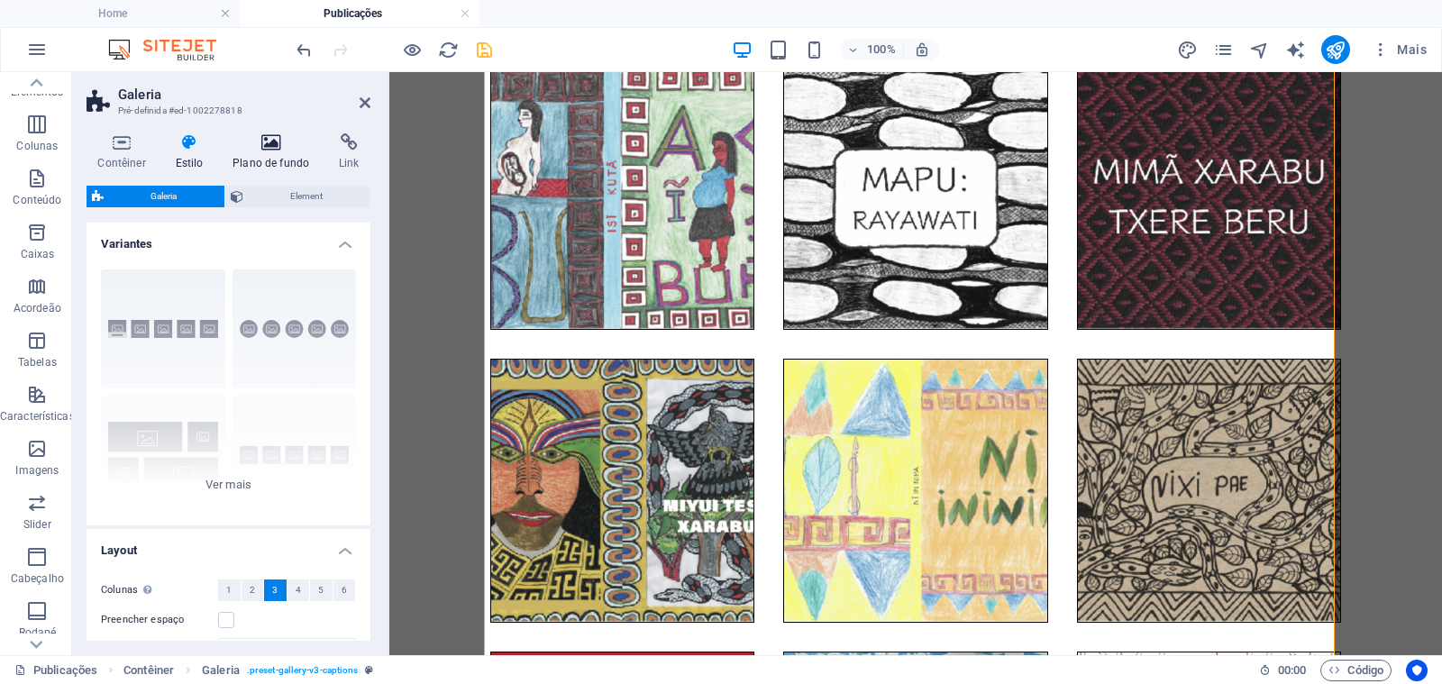
click at [288, 158] on h4 "Plano de fundo" at bounding box center [275, 152] width 106 height 38
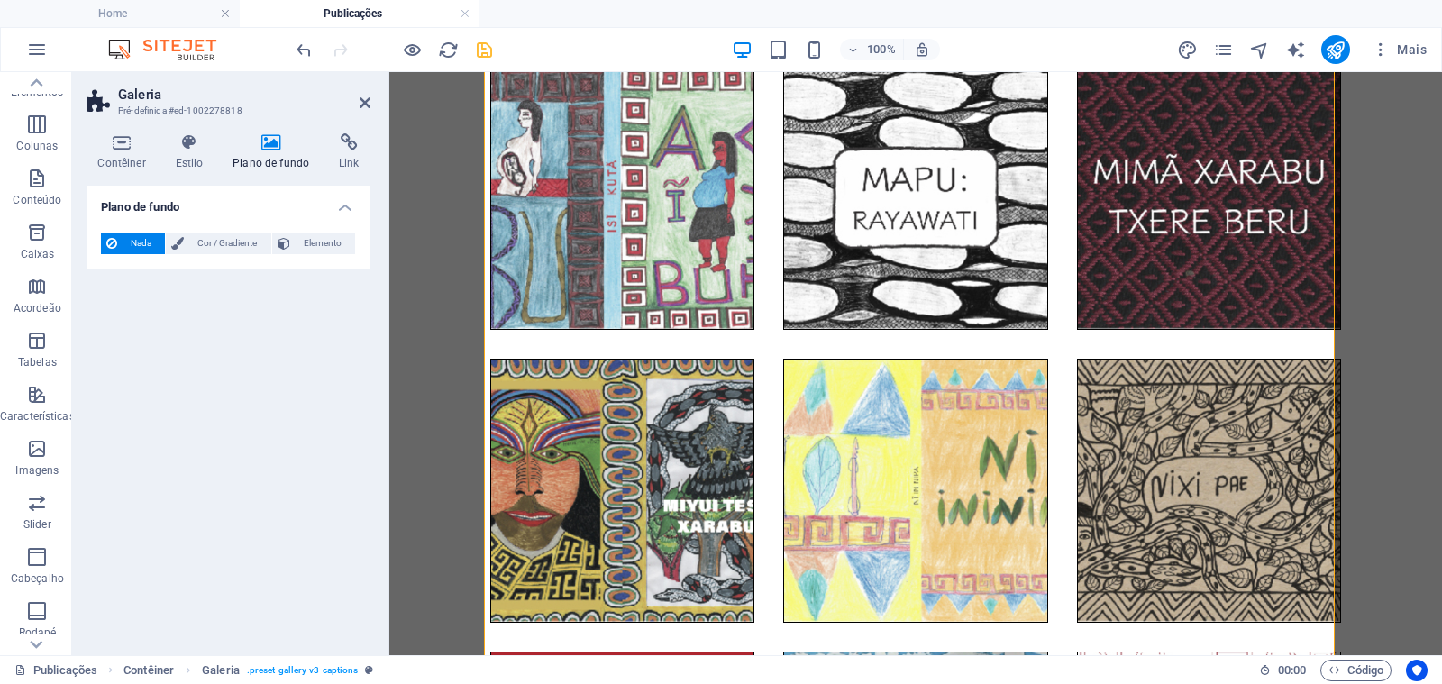
click at [339, 172] on div "Contêiner Estilo Plano de fundo Link Tamanho Altura Padrão px rem % vh vw Altur…" at bounding box center [228, 386] width 284 height 507
click at [342, 164] on h4 "Link" at bounding box center [349, 152] width 42 height 38
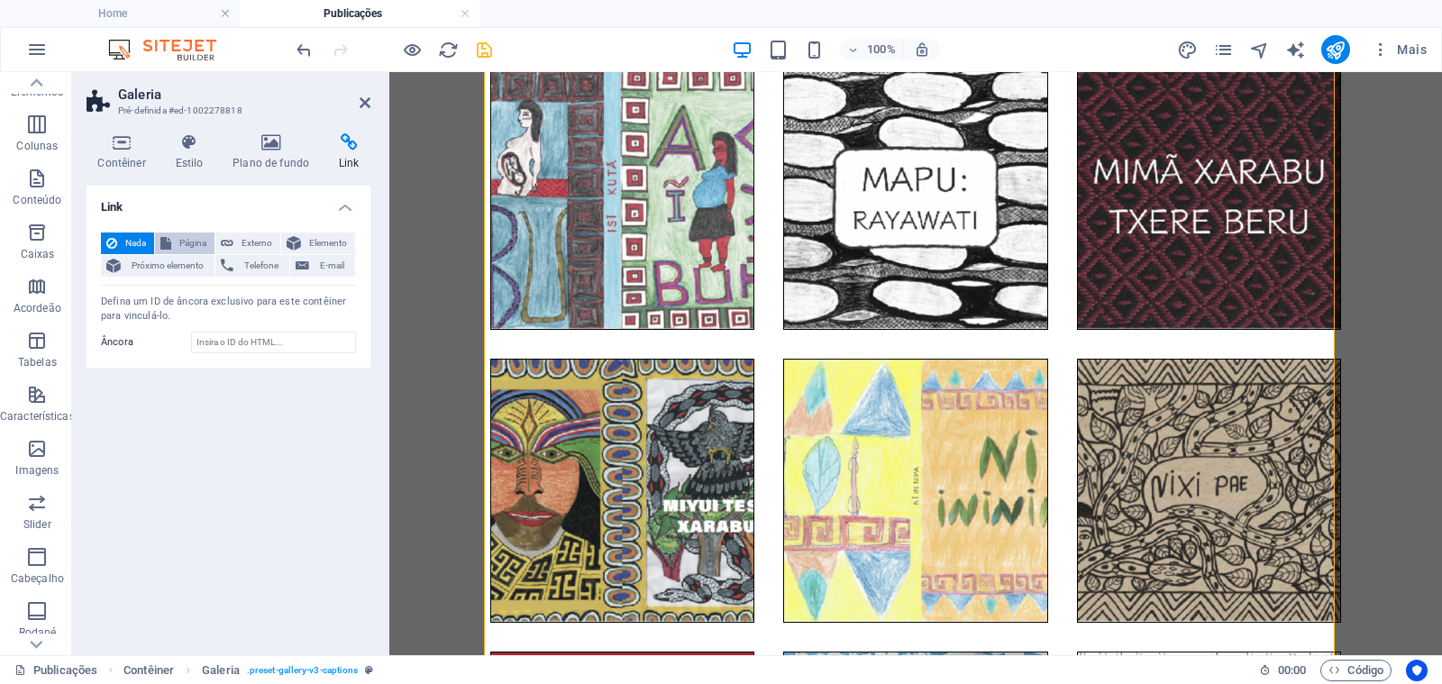
click at [185, 245] on span "Página" at bounding box center [193, 243] width 32 height 22
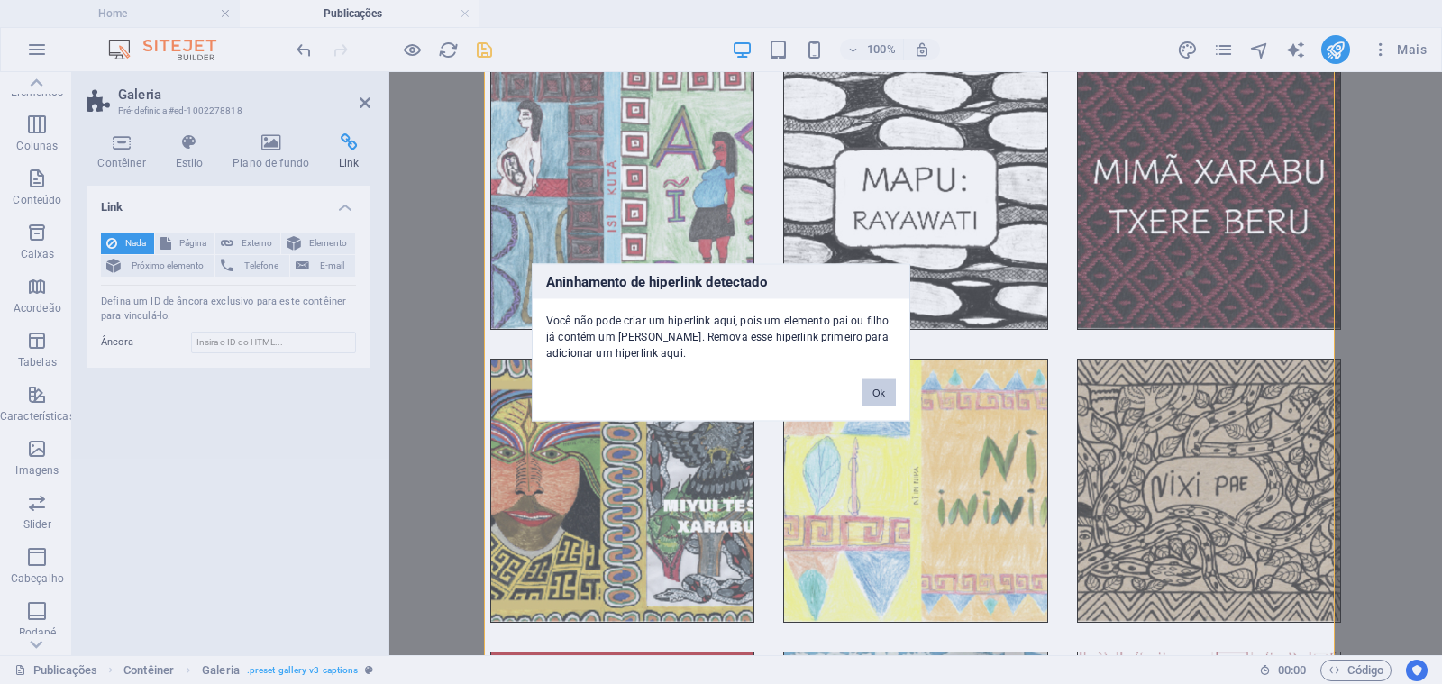
click at [893, 387] on button "Ok" at bounding box center [878, 391] width 34 height 27
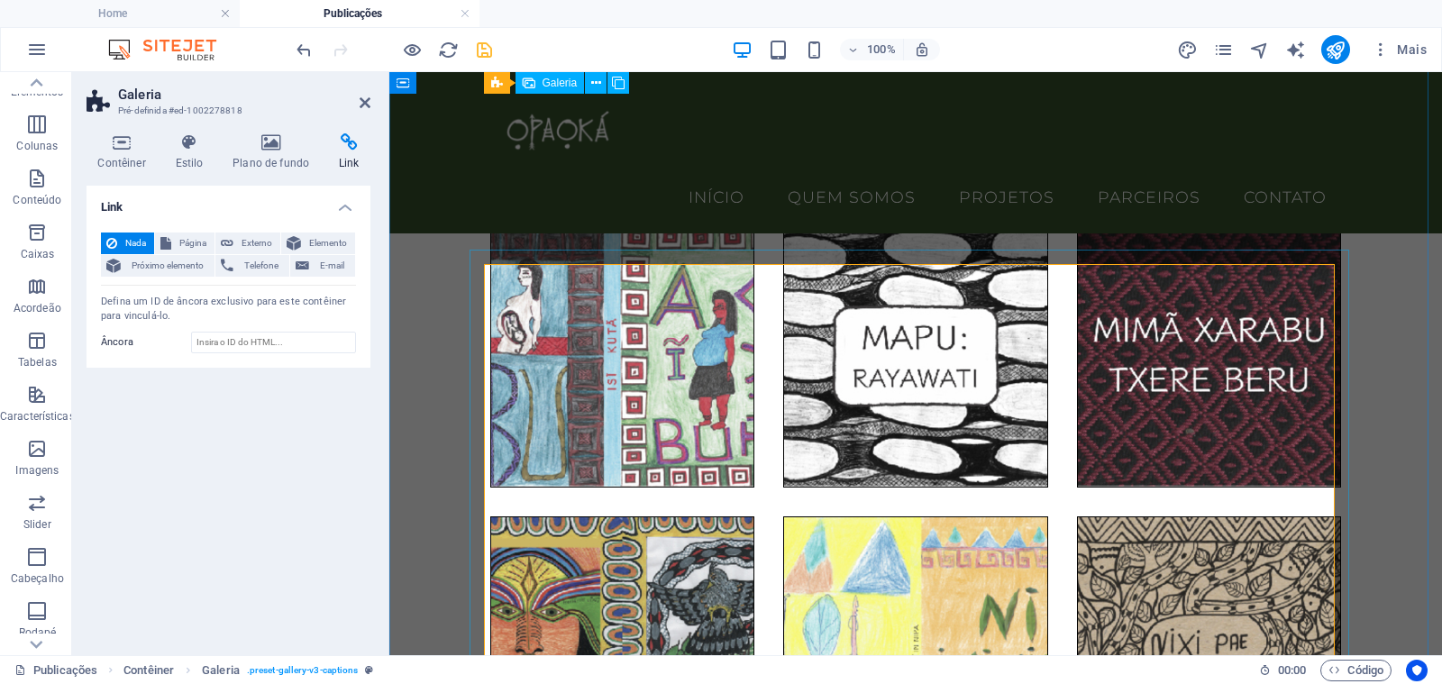
scroll to position [174, 0]
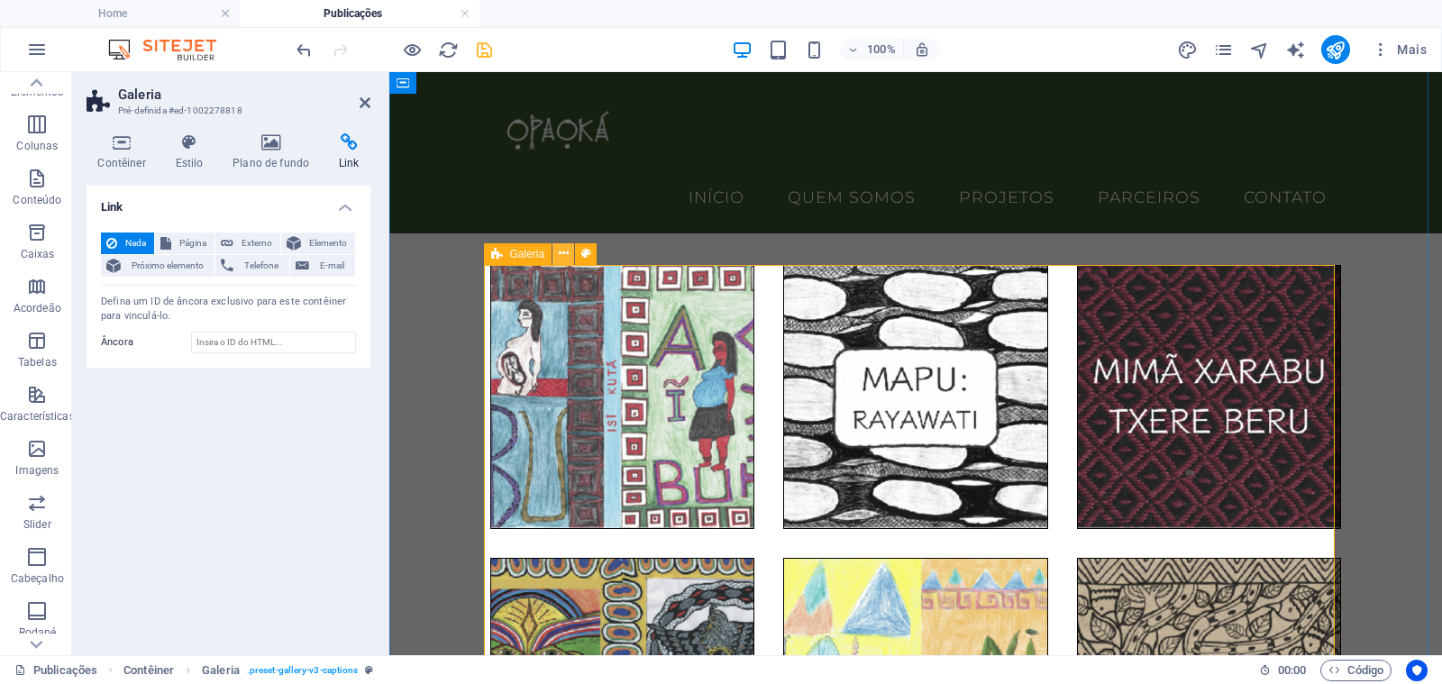
click at [561, 256] on icon at bounding box center [564, 253] width 10 height 19
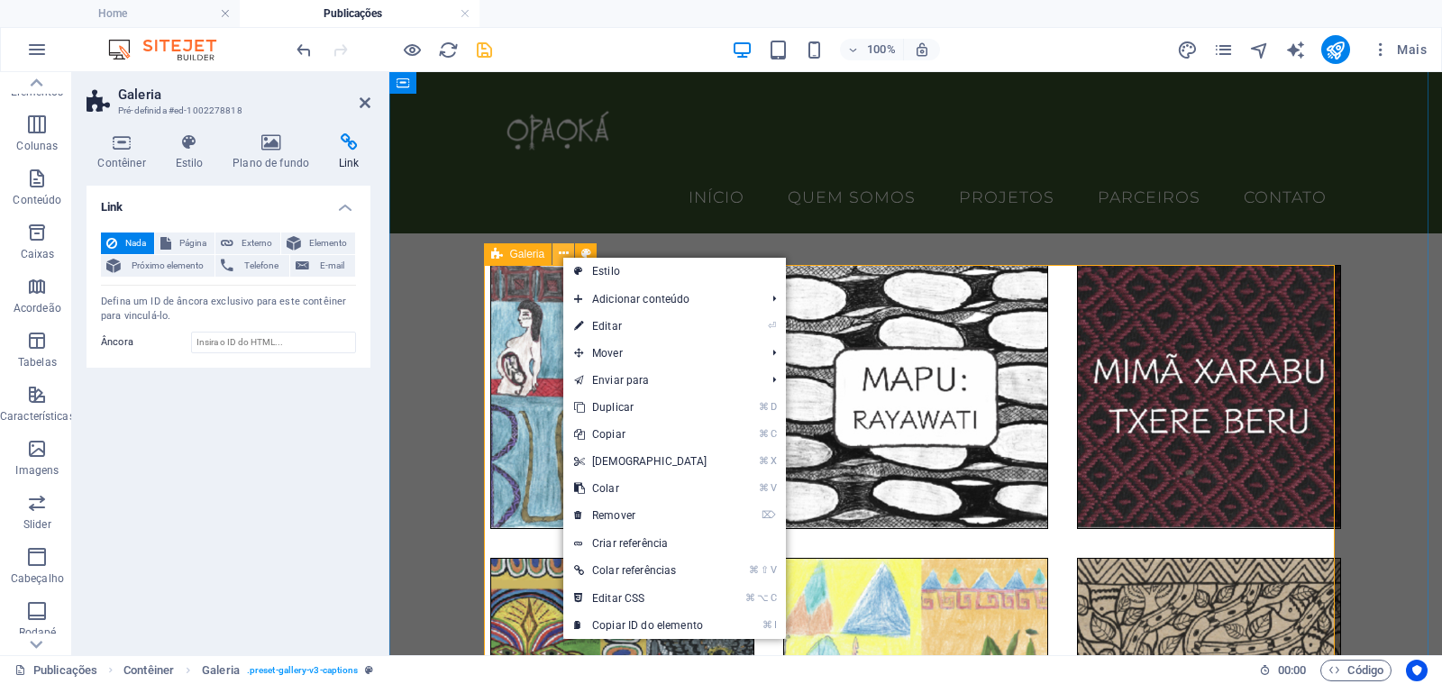
click at [561, 256] on icon at bounding box center [564, 253] width 10 height 19
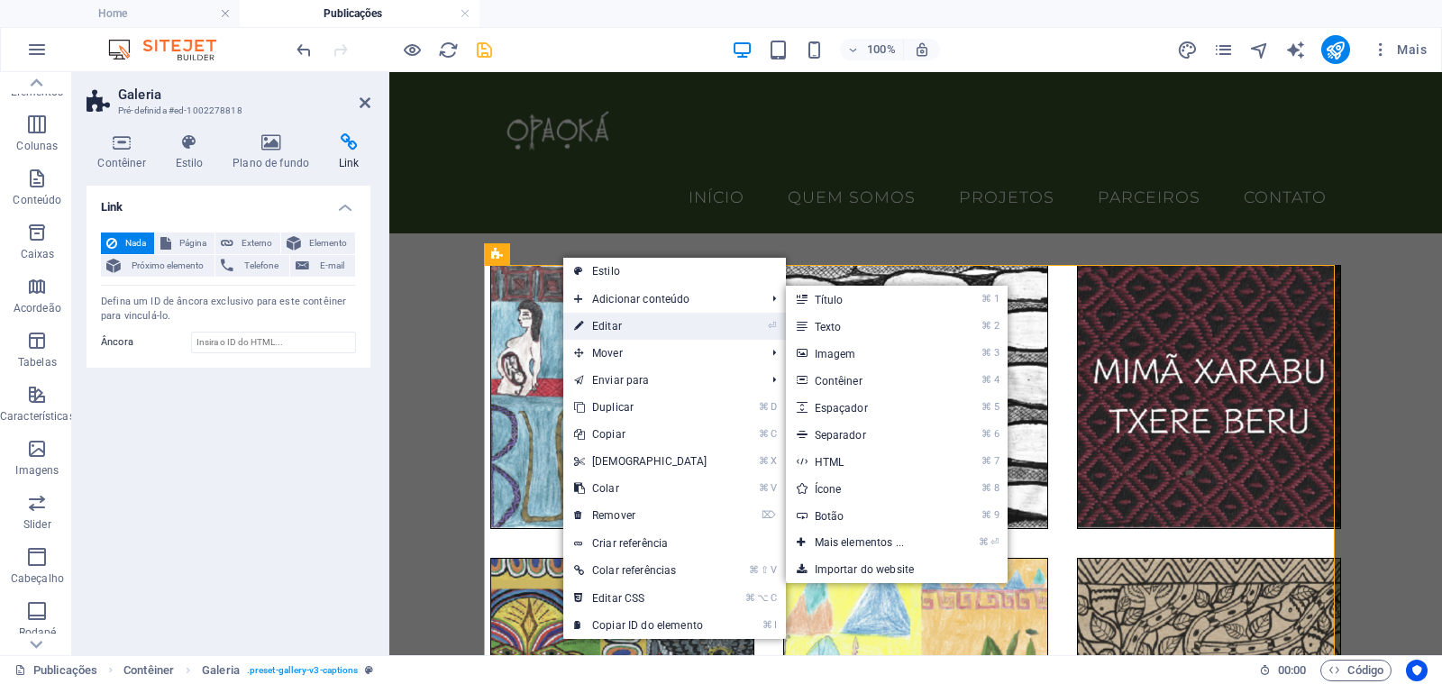
click at [610, 323] on link "⏎ Editar" at bounding box center [640, 326] width 155 height 27
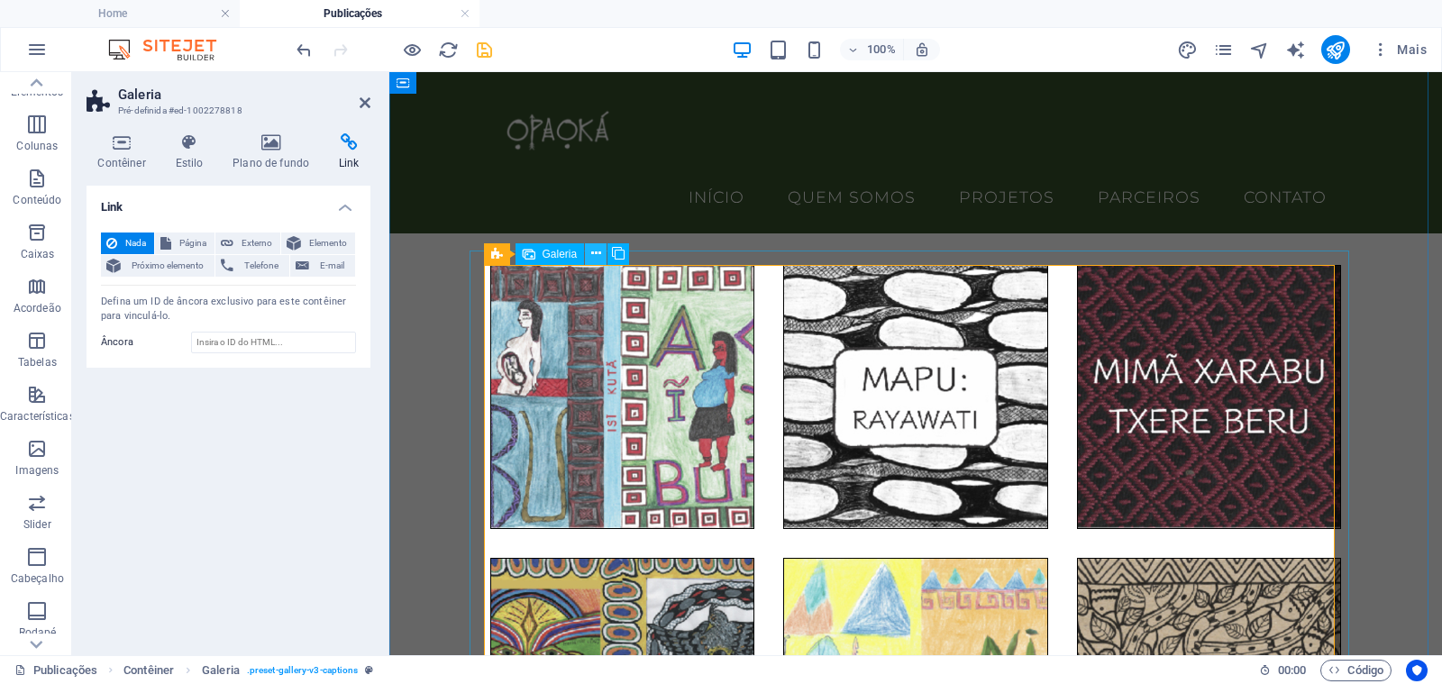
click at [591, 255] on icon at bounding box center [596, 253] width 10 height 19
click at [559, 255] on icon at bounding box center [564, 253] width 10 height 19
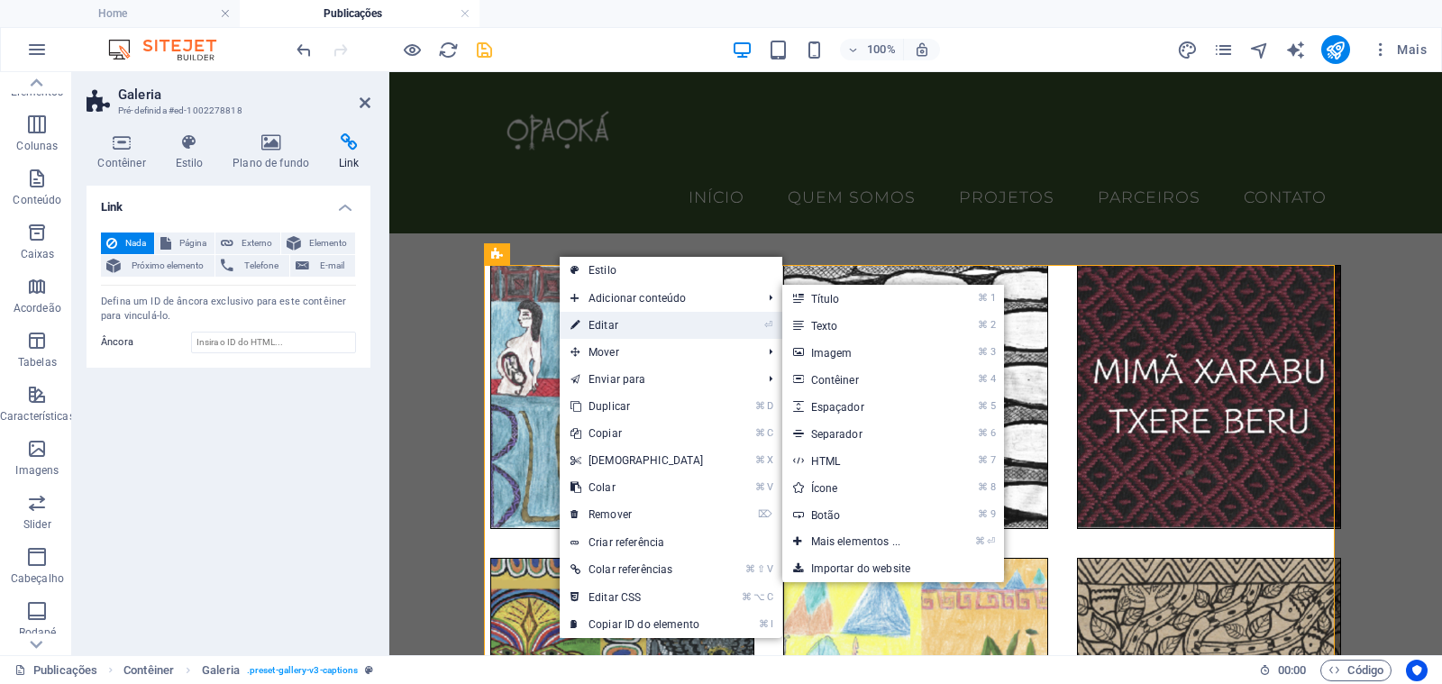
click at [596, 319] on link "⏎ Editar" at bounding box center [636, 325] width 155 height 27
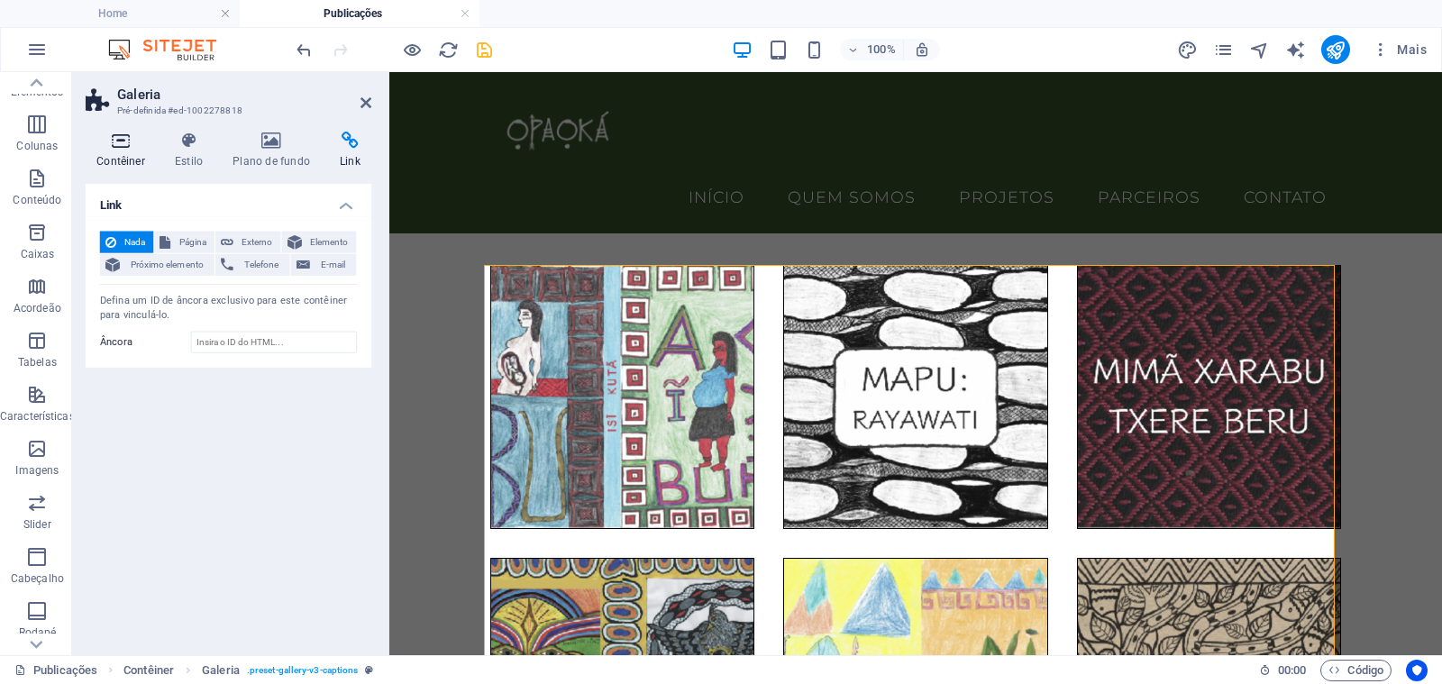
click at [139, 157] on h4 "Contêiner" at bounding box center [124, 152] width 77 height 38
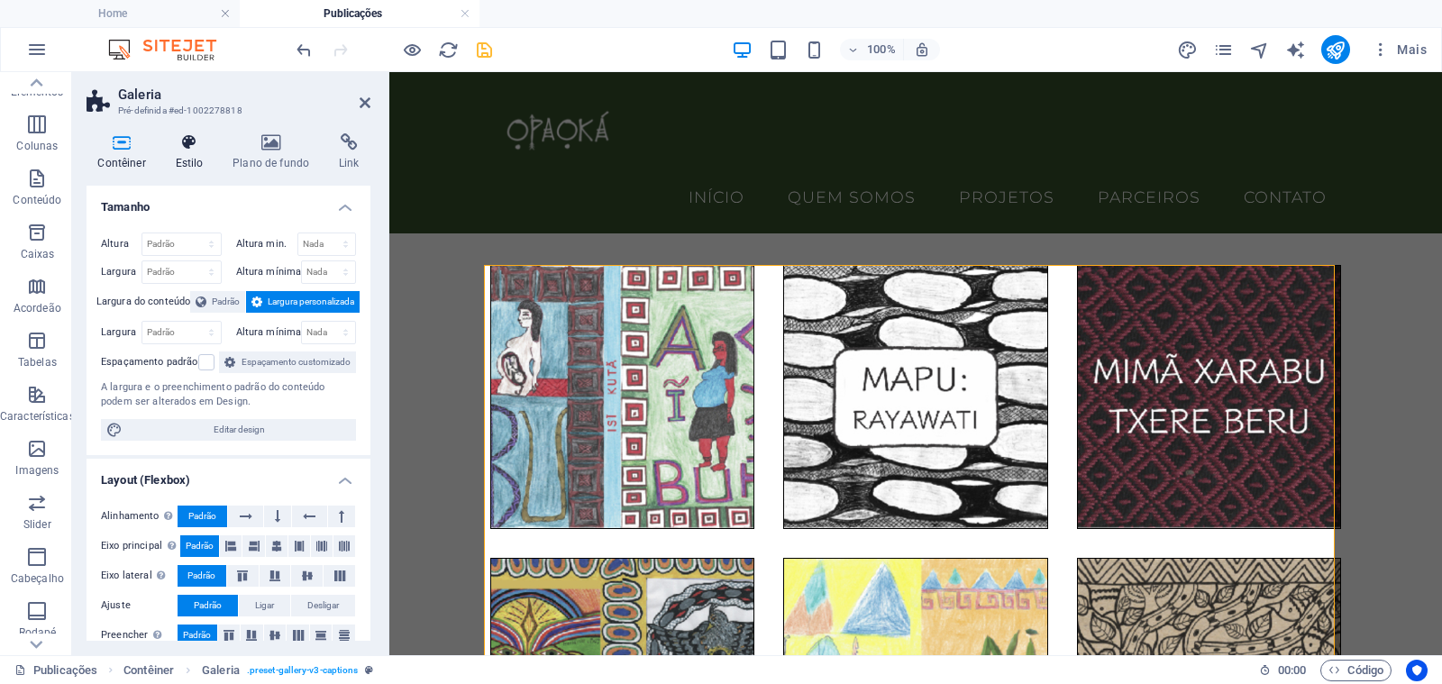
click at [207, 164] on h4 "Estilo" at bounding box center [193, 152] width 58 height 38
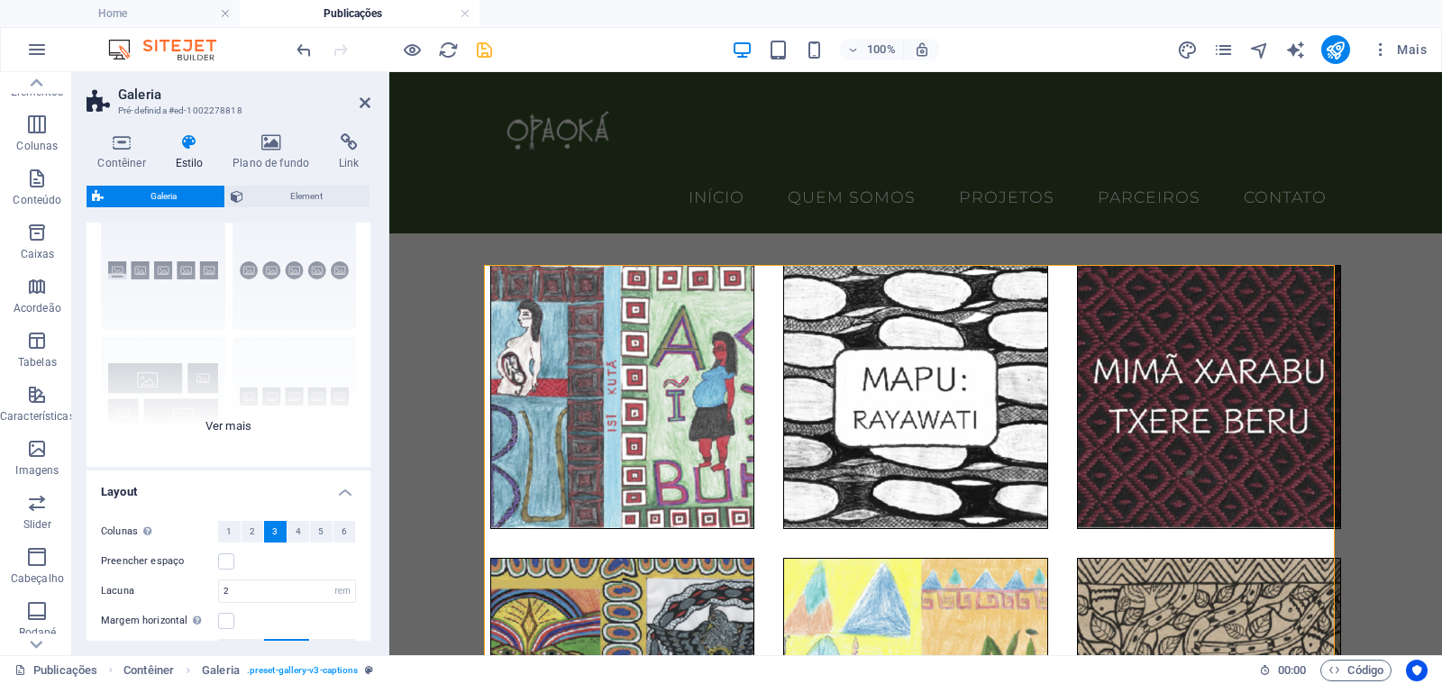
scroll to position [82, 0]
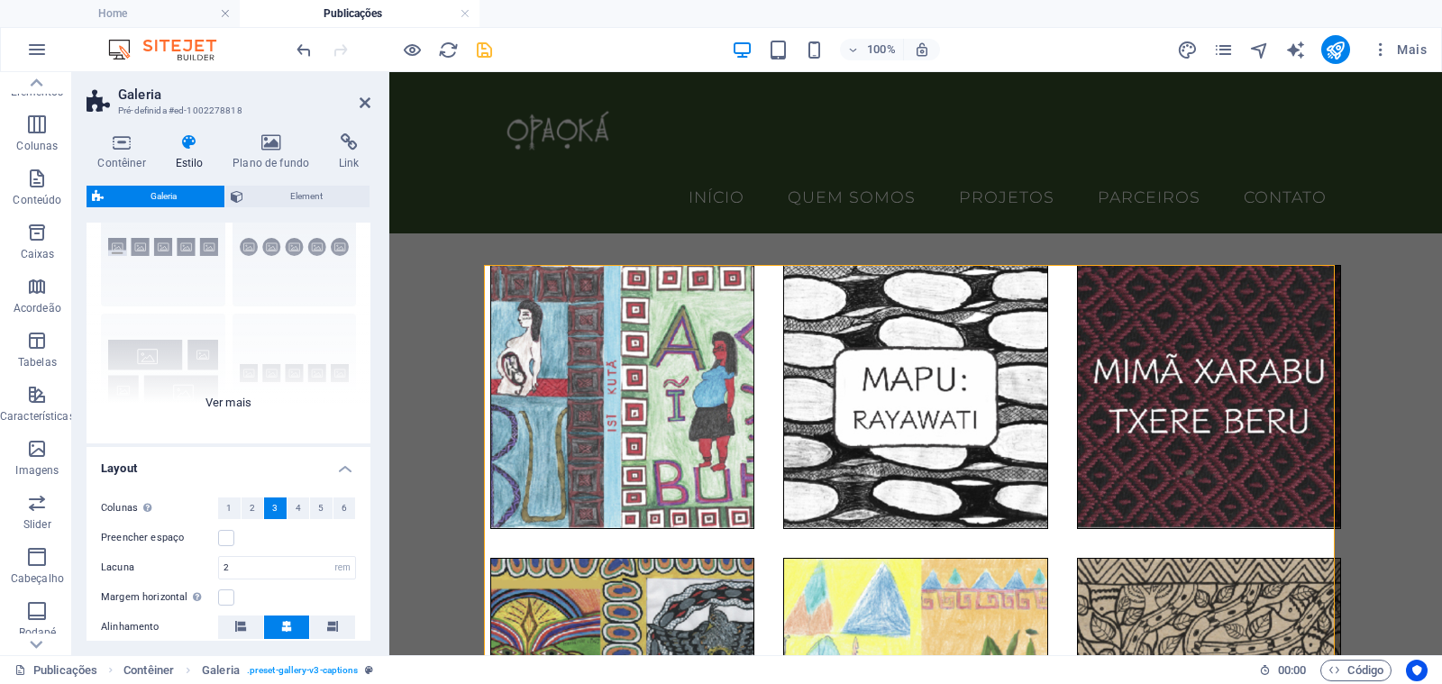
click at [293, 263] on div "Legendas Circulo Colagem Padrão Grade Grade deslocada" at bounding box center [228, 308] width 284 height 270
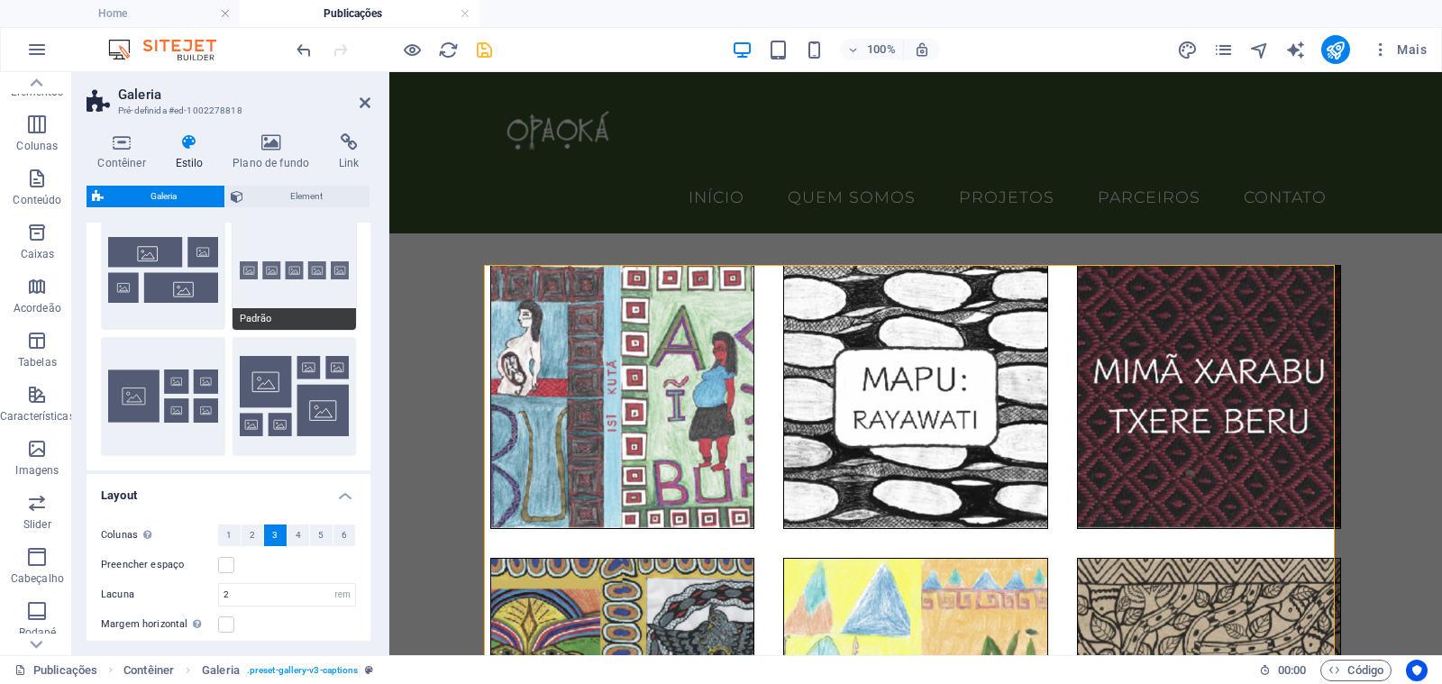
scroll to position [188, 0]
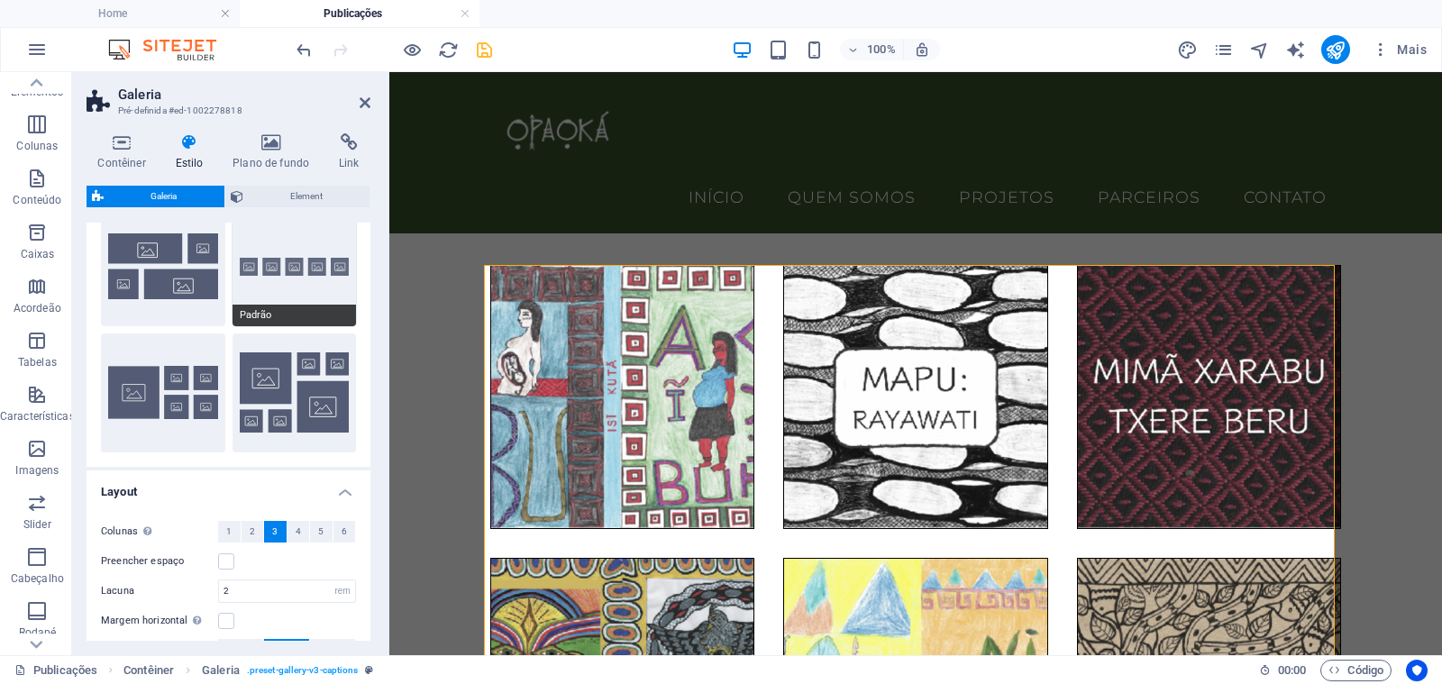
click at [305, 292] on button "Padrão" at bounding box center [294, 266] width 124 height 119
select select "fade"
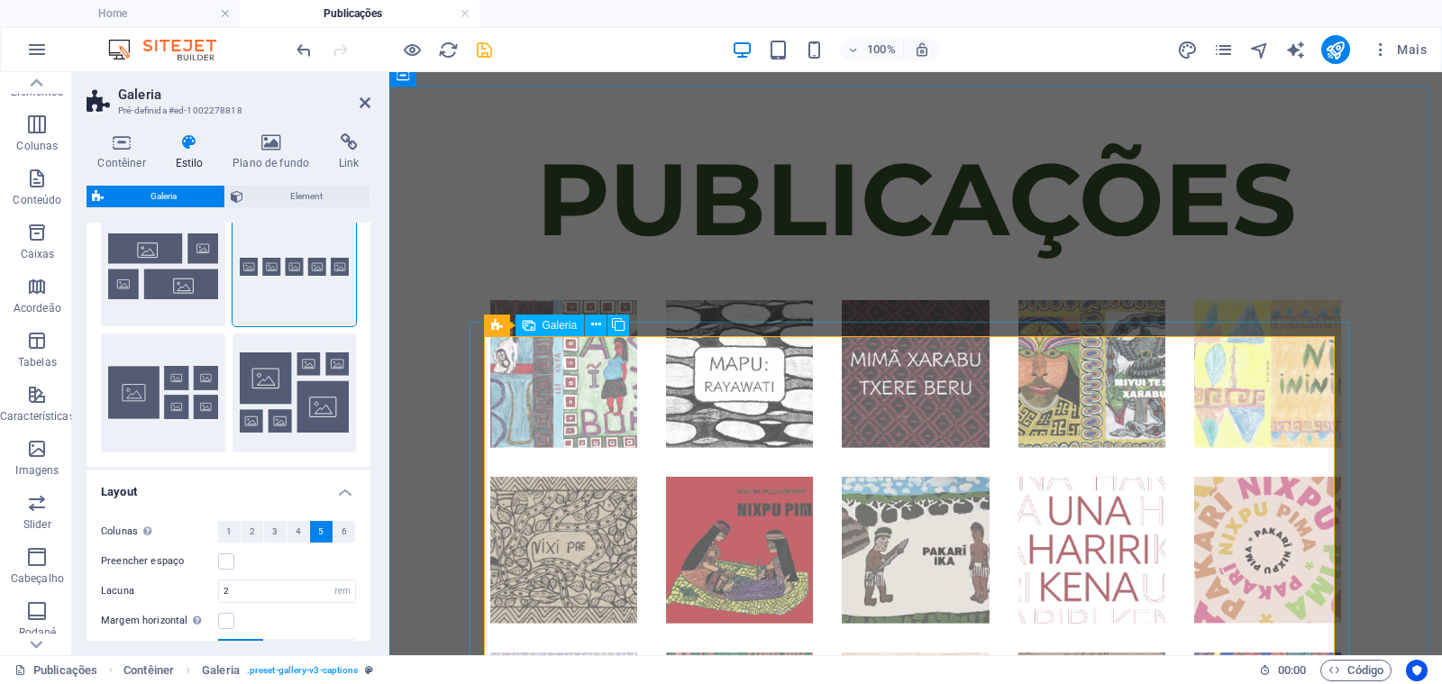
scroll to position [196, 0]
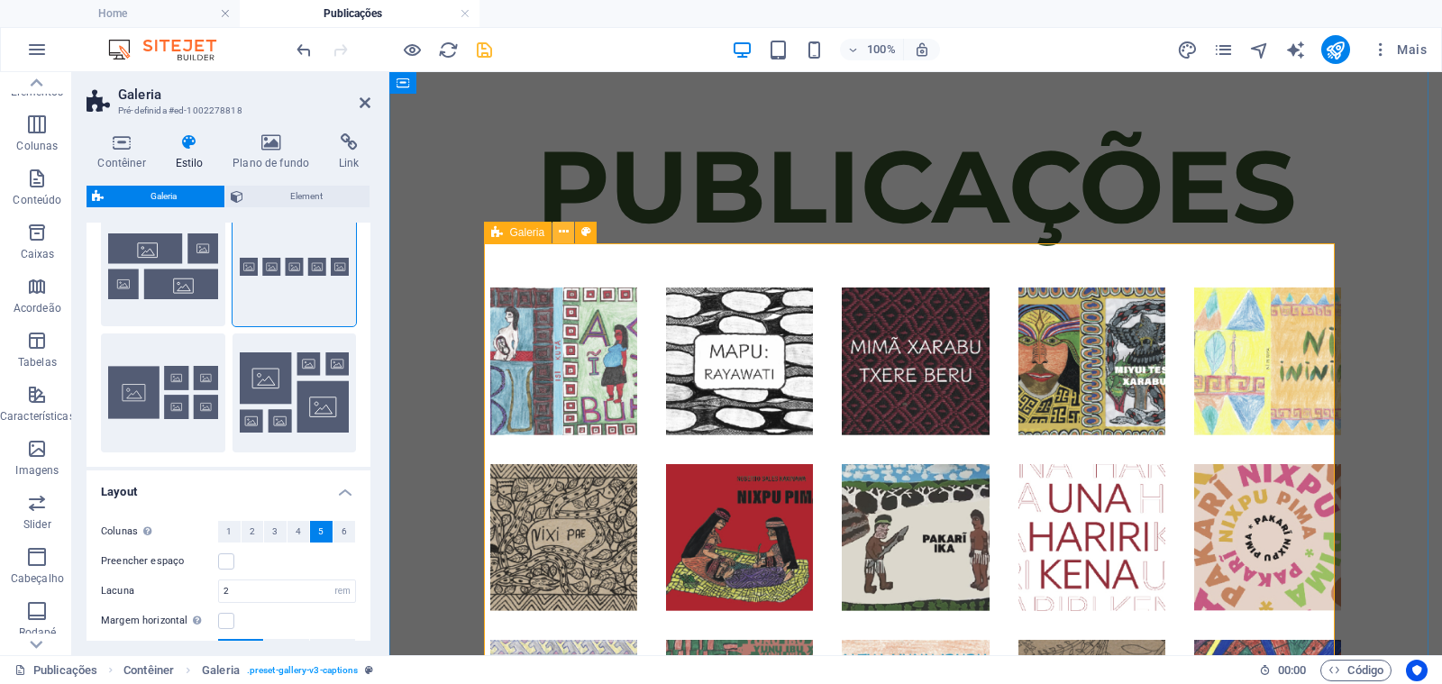
click at [559, 233] on icon at bounding box center [564, 232] width 10 height 19
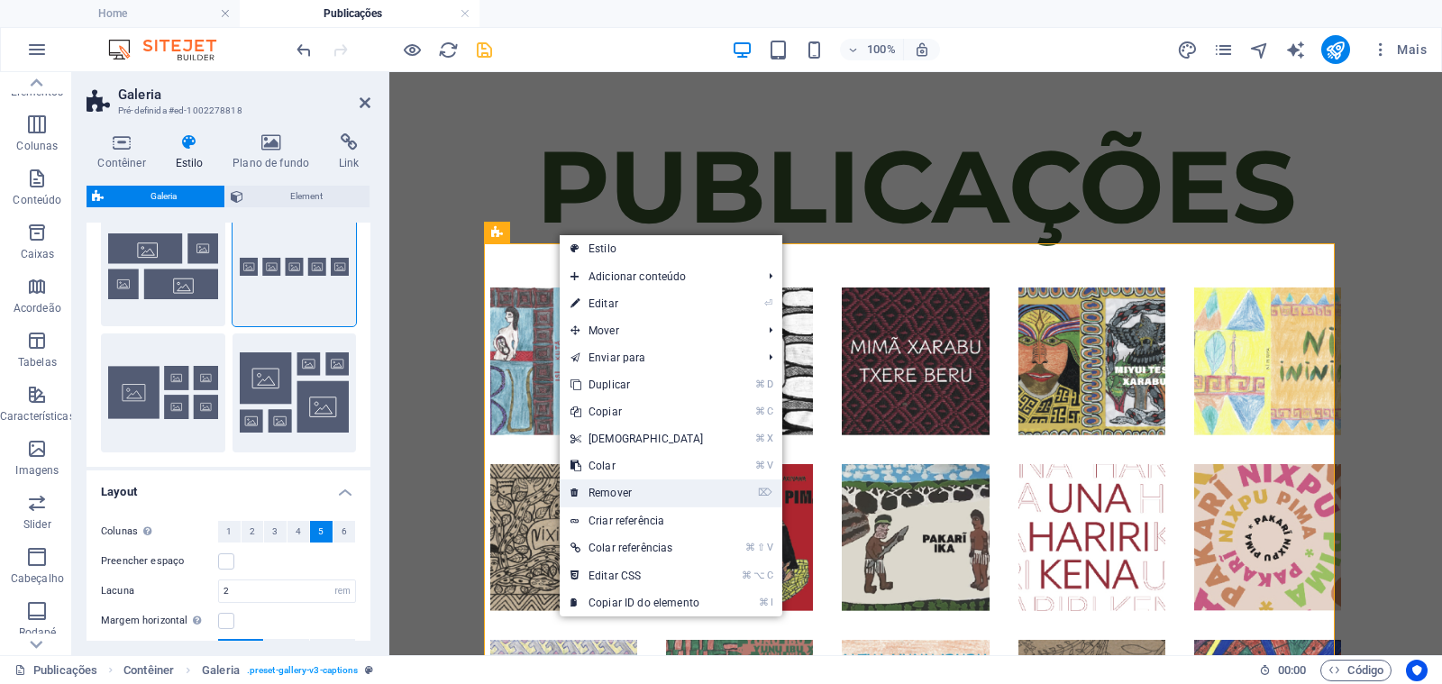
click at [623, 495] on link "⌦ Remover" at bounding box center [636, 492] width 155 height 27
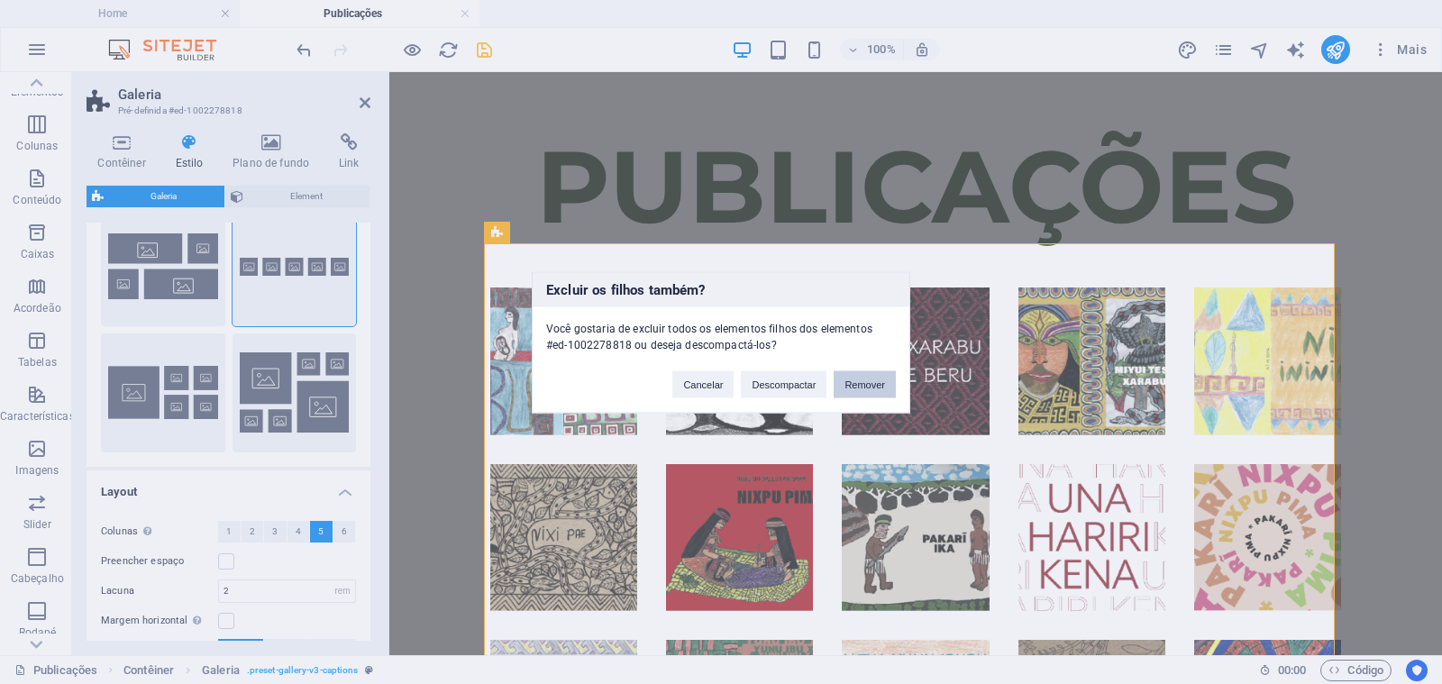
click at [845, 386] on button "Remover" at bounding box center [864, 383] width 62 height 27
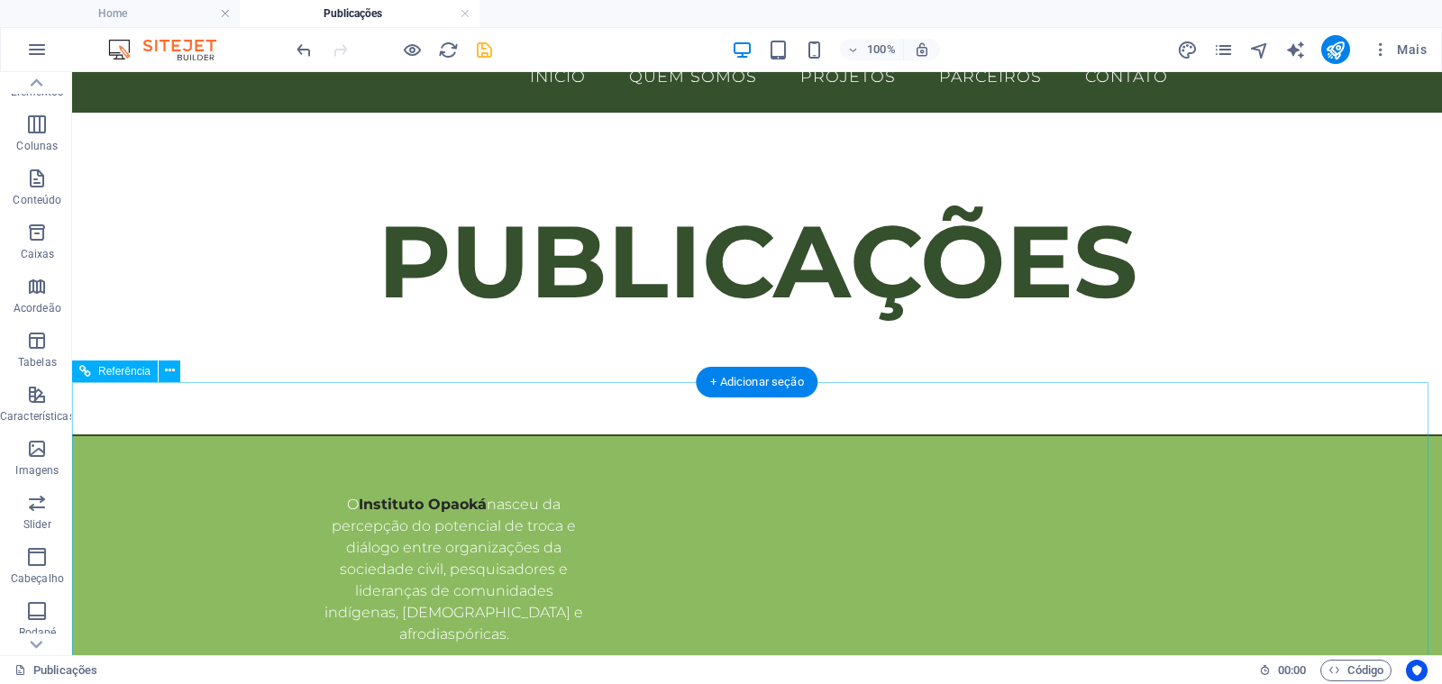
scroll to position [52, 0]
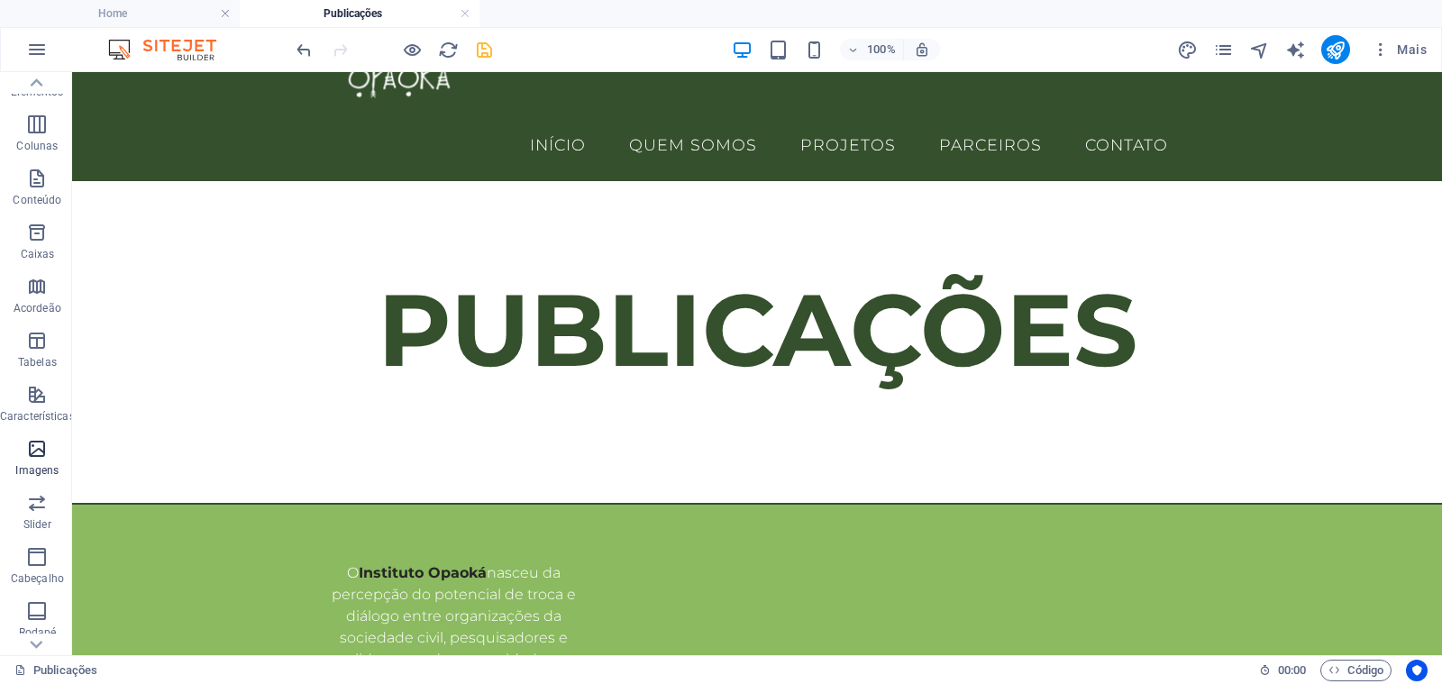
click at [52, 456] on span "Imagens" at bounding box center [37, 459] width 75 height 43
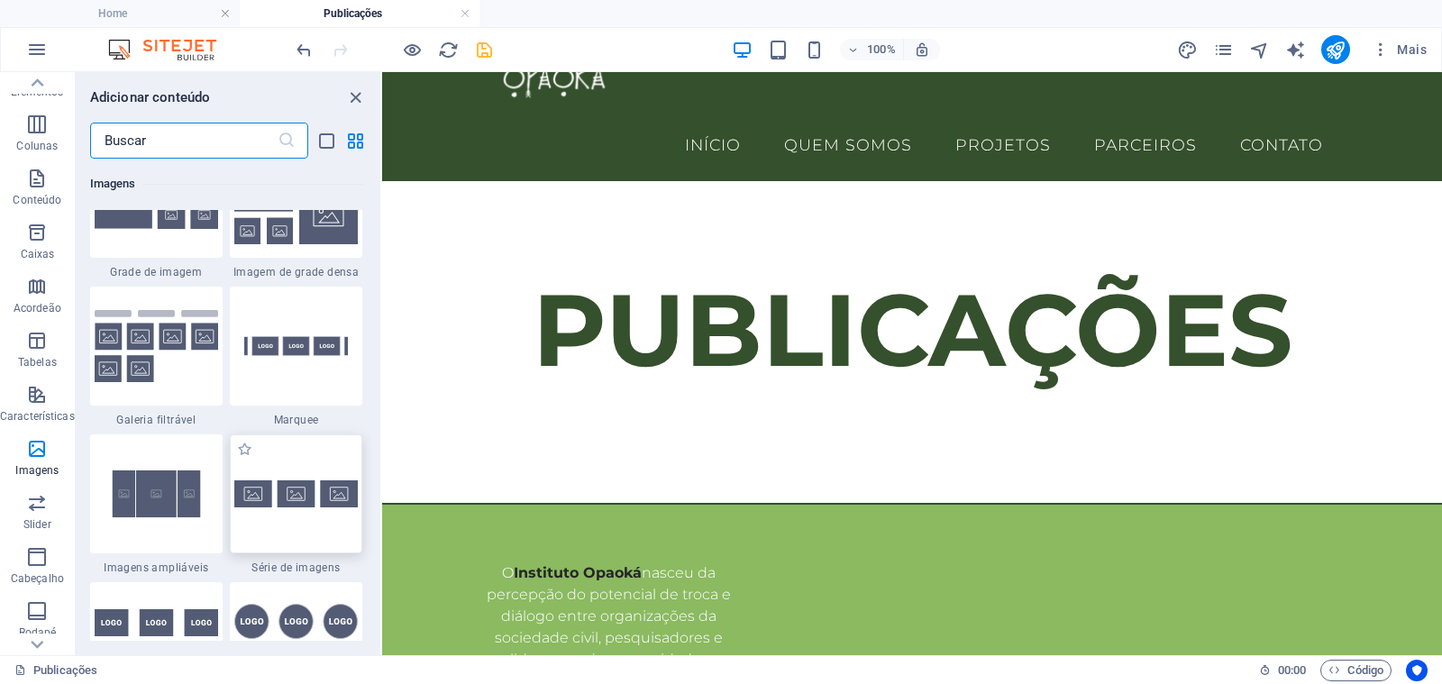
scroll to position [9451, 0]
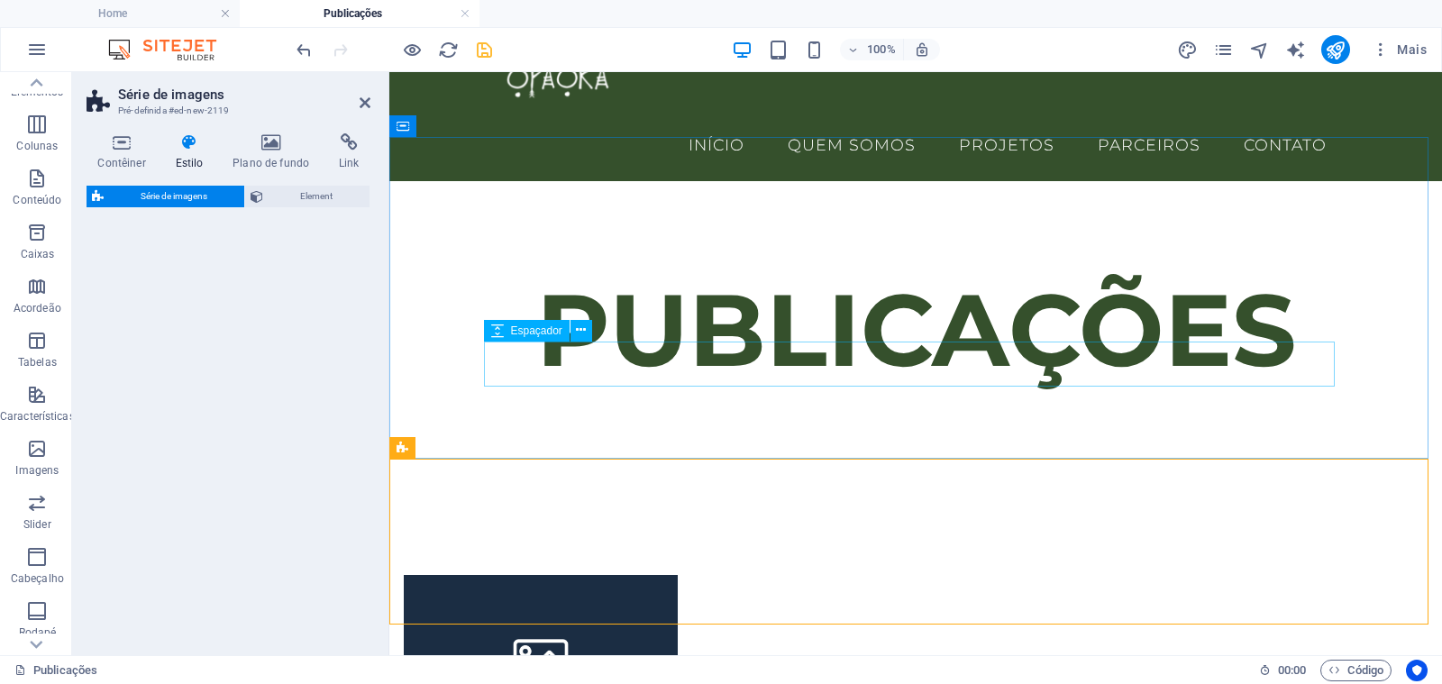
select select "rem"
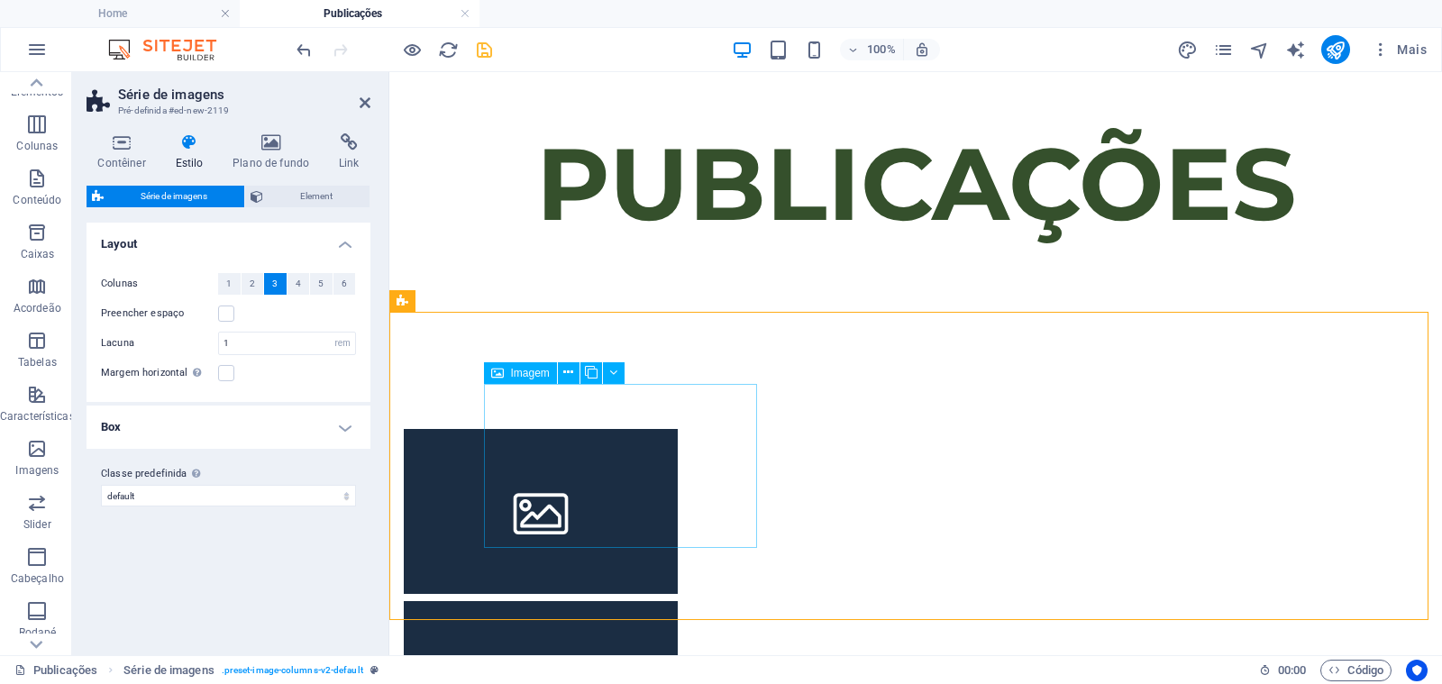
scroll to position [199, 0]
click at [360, 430] on h4 "Box" at bounding box center [228, 426] width 284 height 43
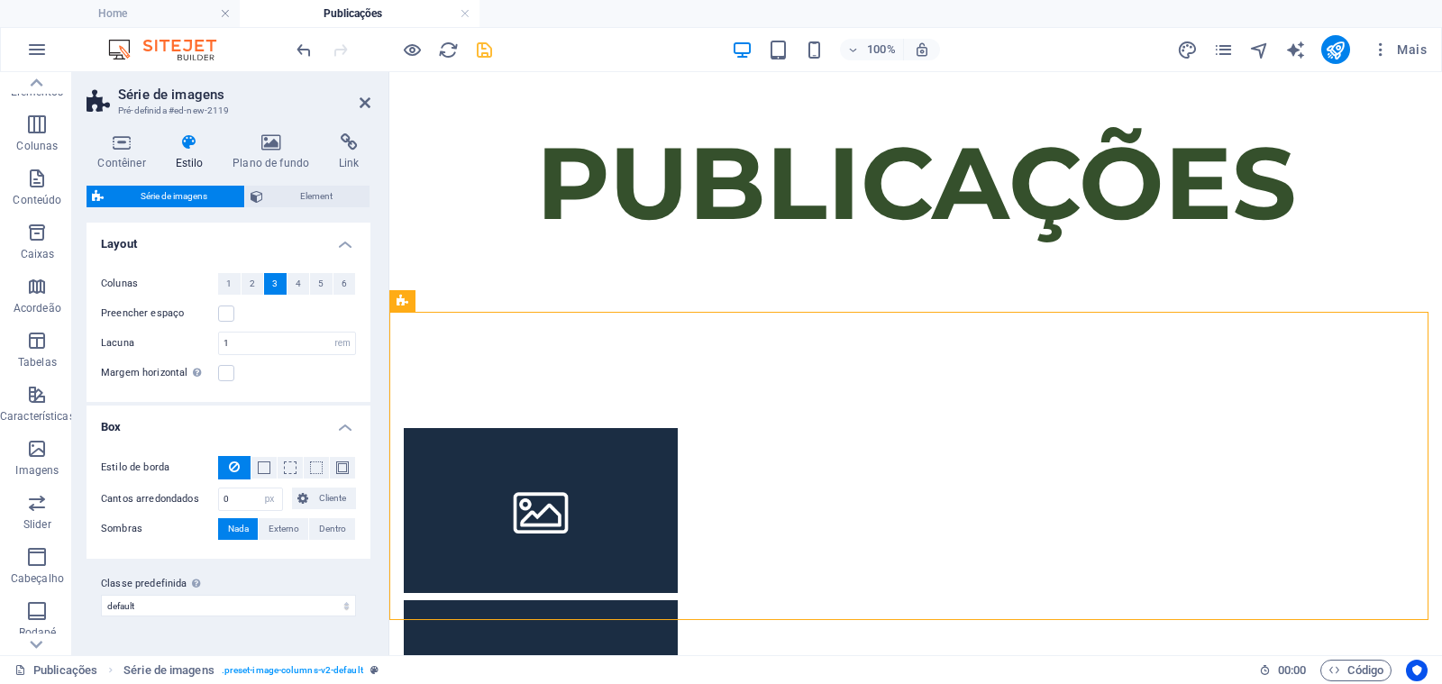
click at [354, 429] on h4 "Box" at bounding box center [228, 421] width 284 height 32
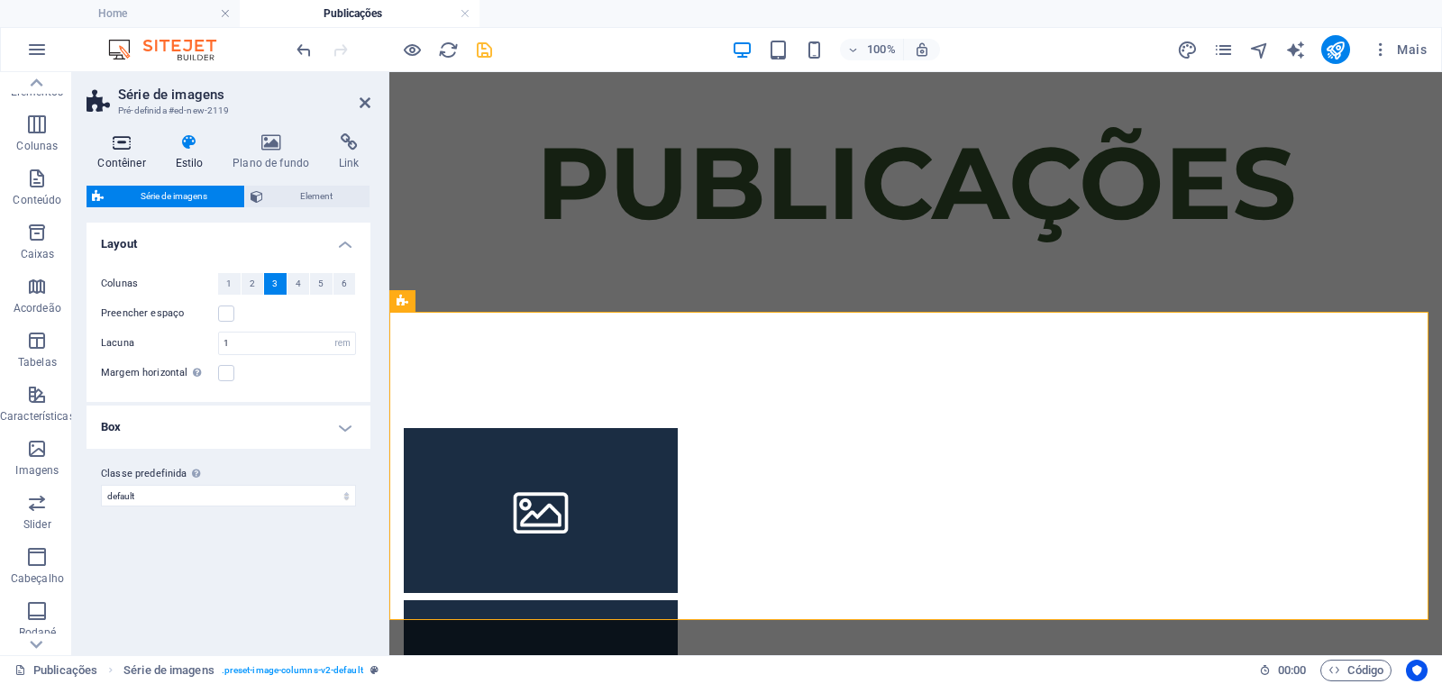
click at [124, 150] on icon at bounding box center [121, 142] width 70 height 18
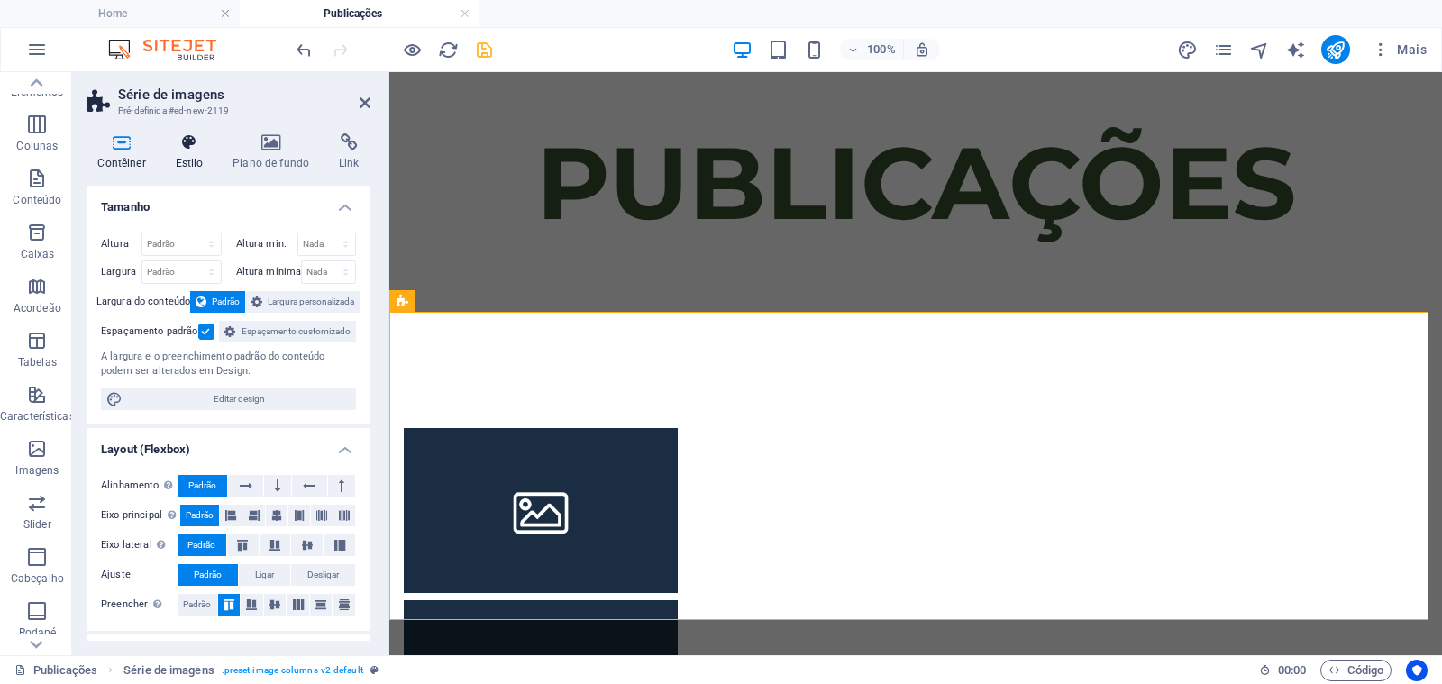
click at [178, 156] on h4 "Estilo" at bounding box center [193, 152] width 58 height 38
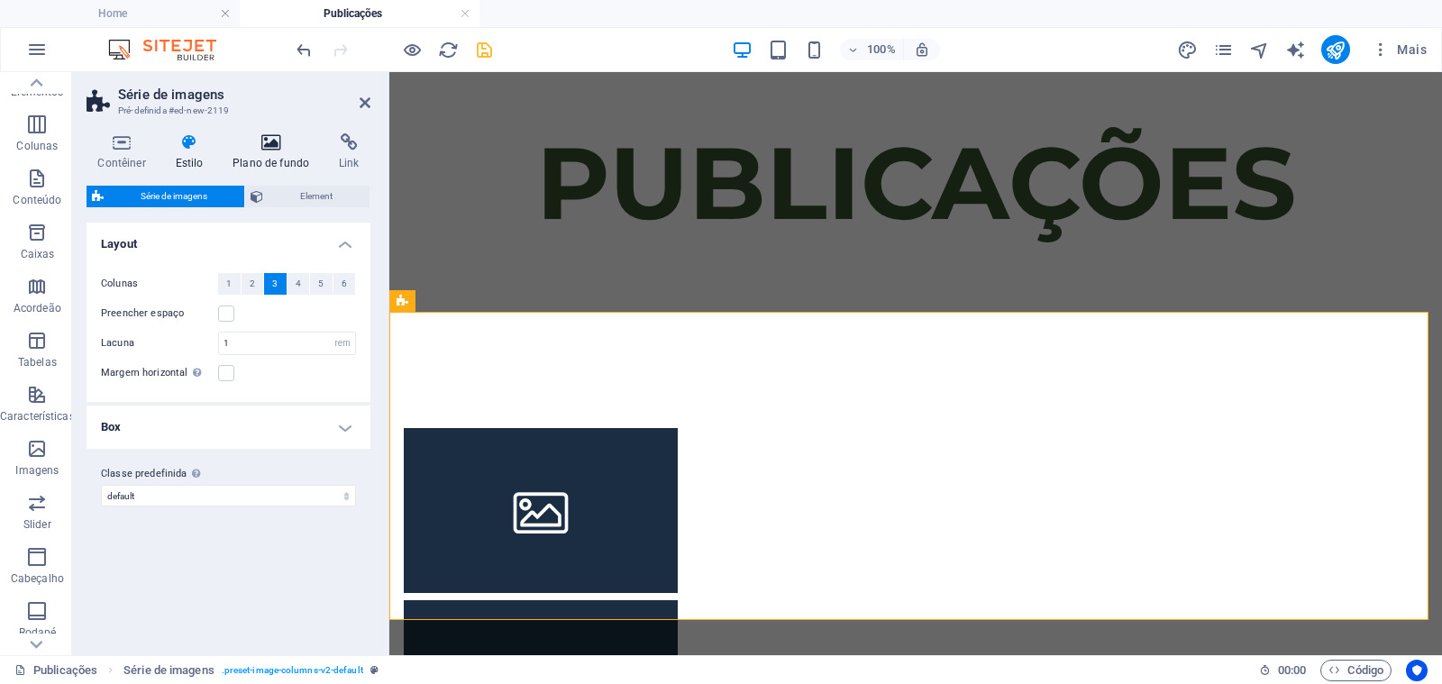
click at [256, 154] on h4 "Plano de fundo" at bounding box center [275, 152] width 106 height 38
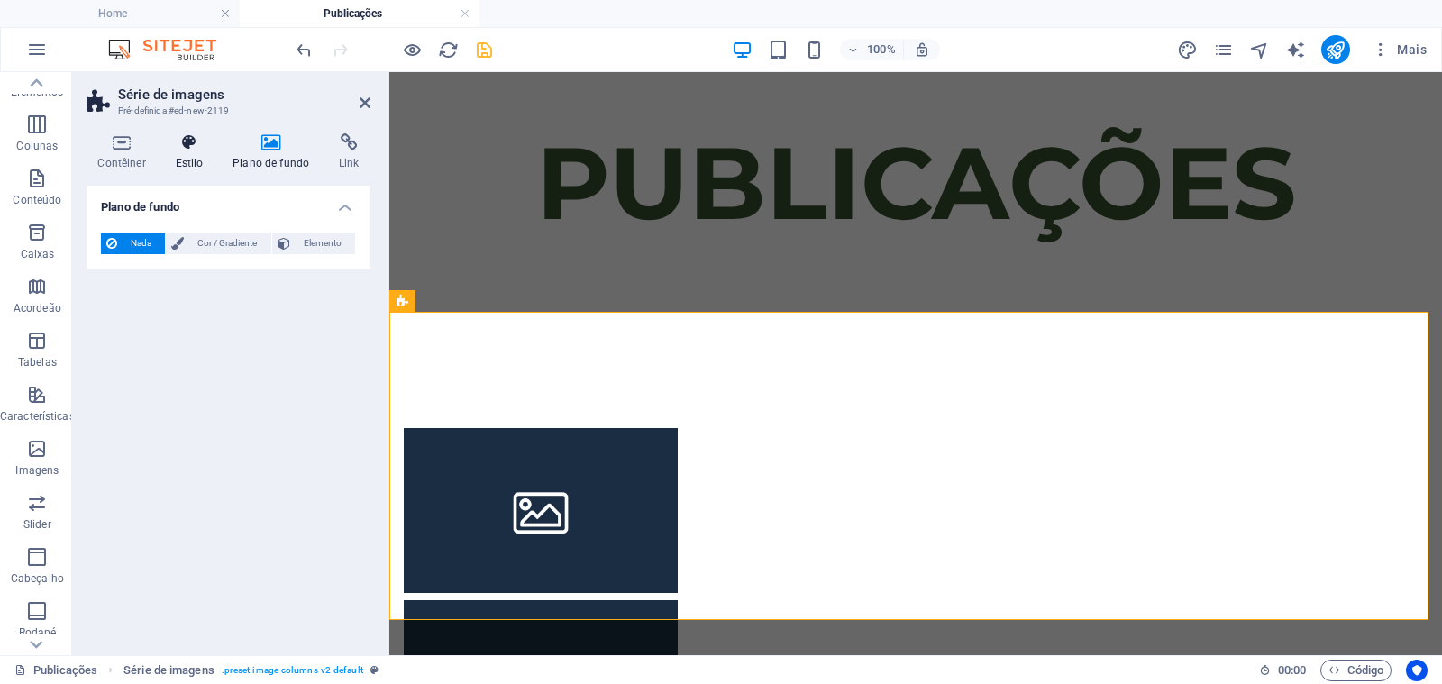
click at [196, 155] on h4 "Estilo" at bounding box center [193, 152] width 58 height 38
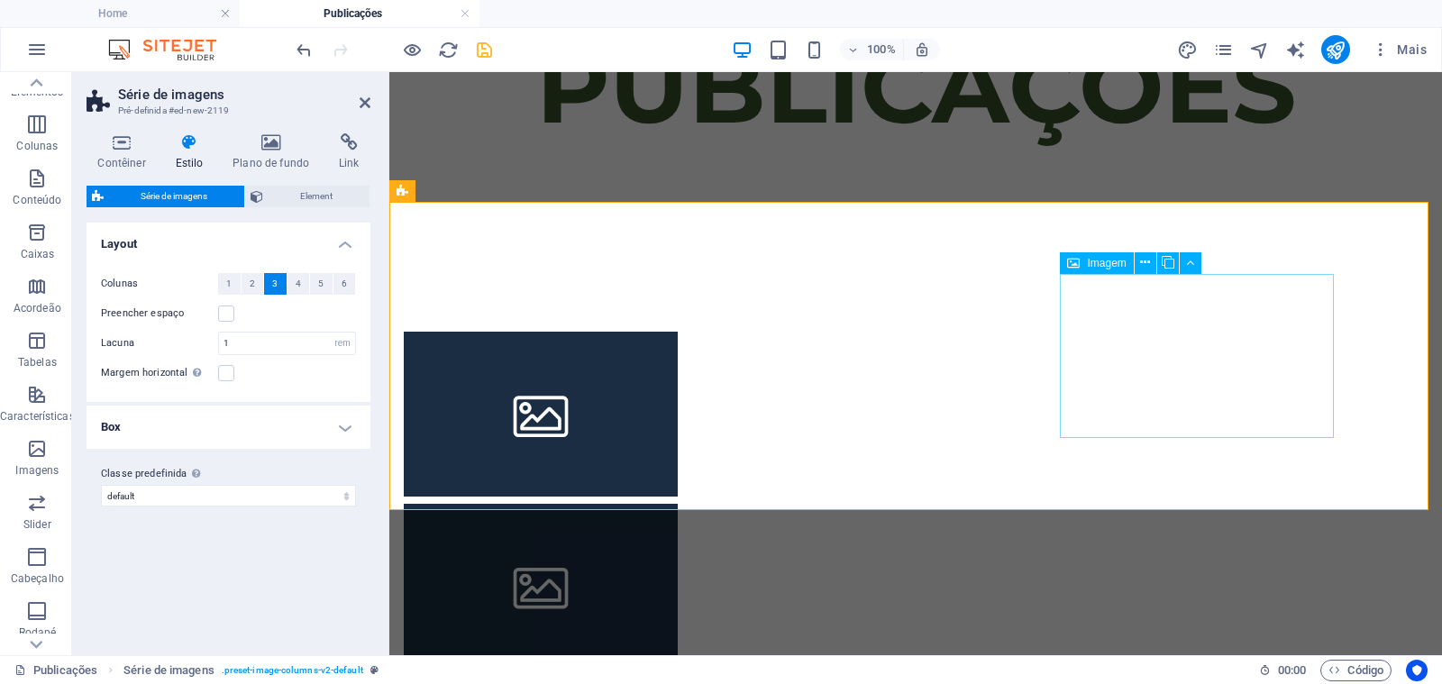
scroll to position [309, 0]
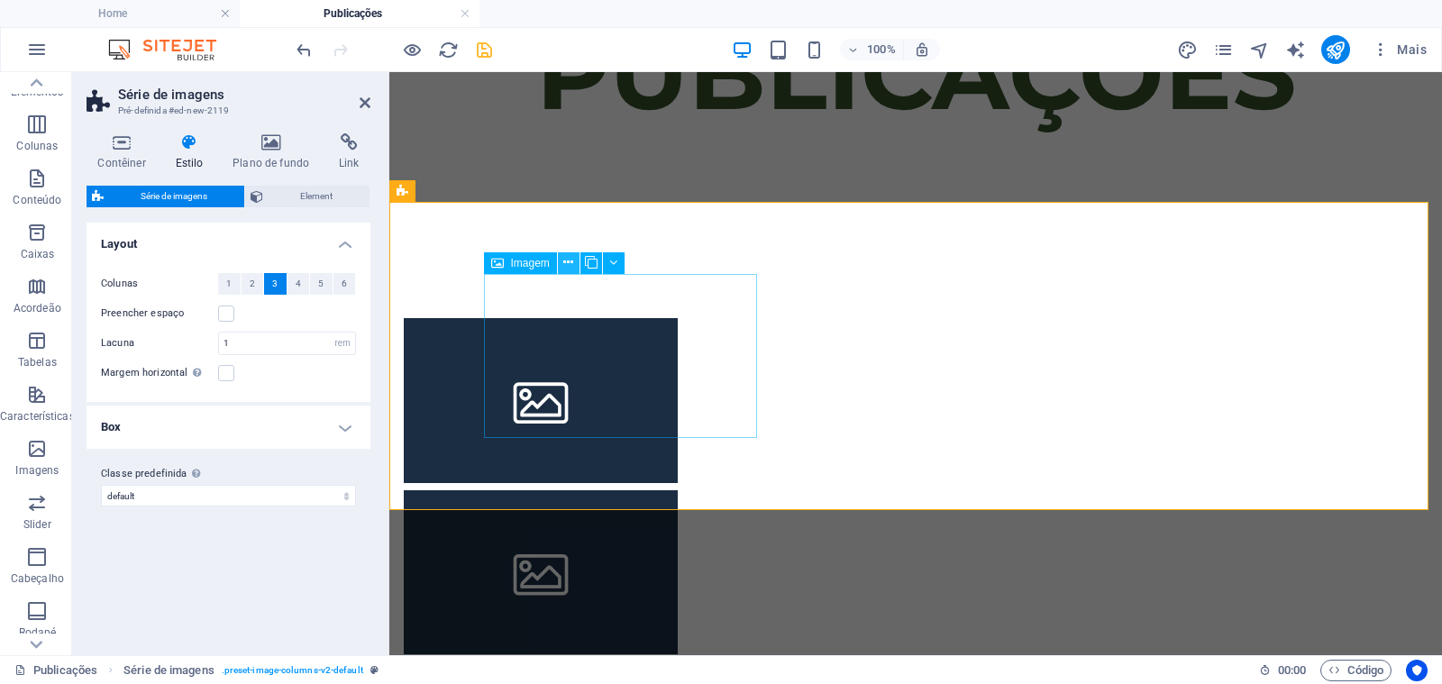
click at [564, 265] on icon at bounding box center [568, 262] width 10 height 19
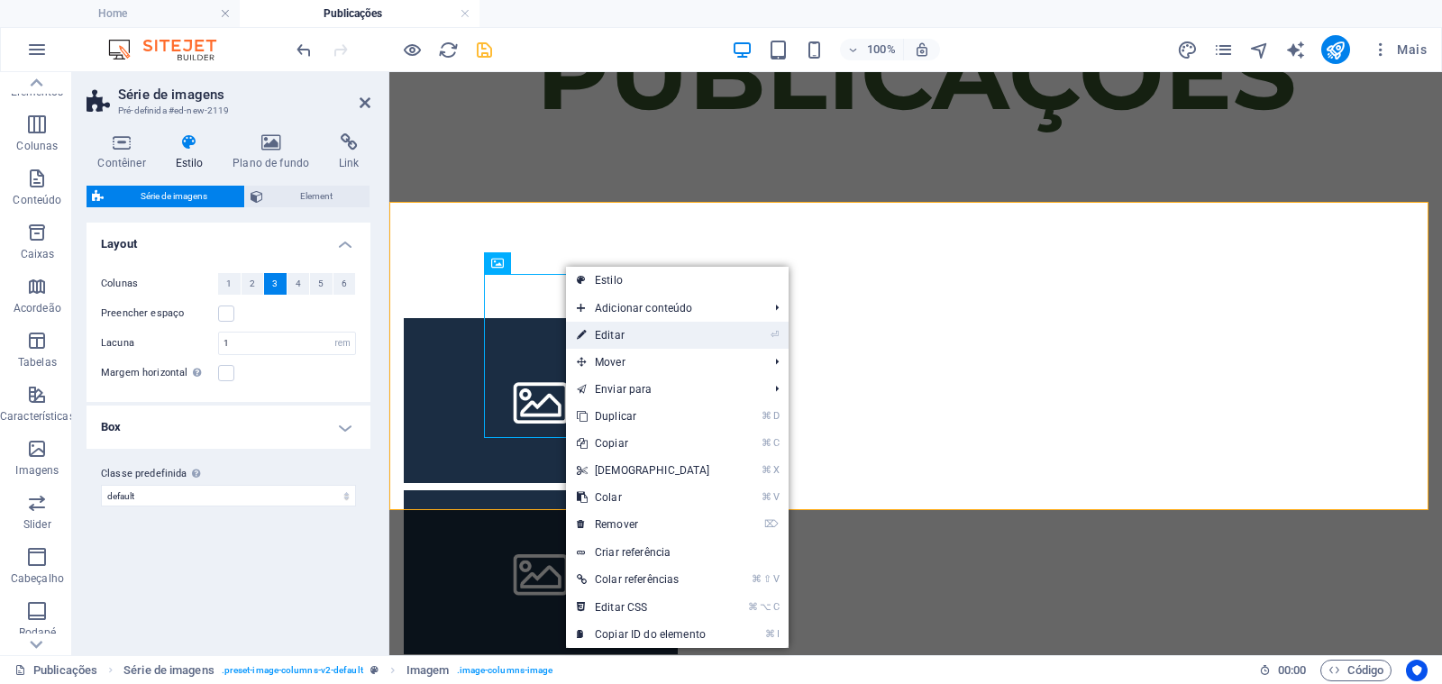
click at [614, 330] on link "⏎ Editar" at bounding box center [643, 335] width 155 height 27
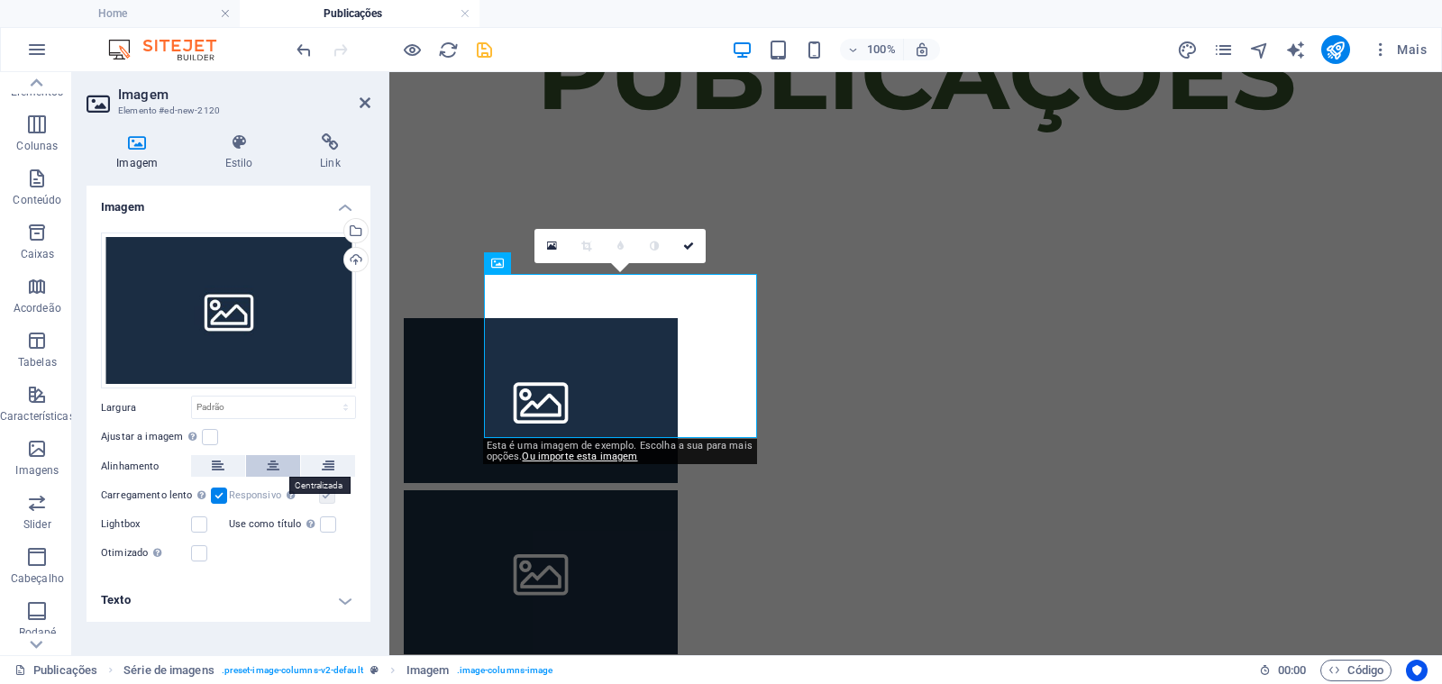
click at [275, 459] on icon at bounding box center [273, 466] width 13 height 22
click at [211, 612] on h4 "Texto" at bounding box center [228, 599] width 284 height 43
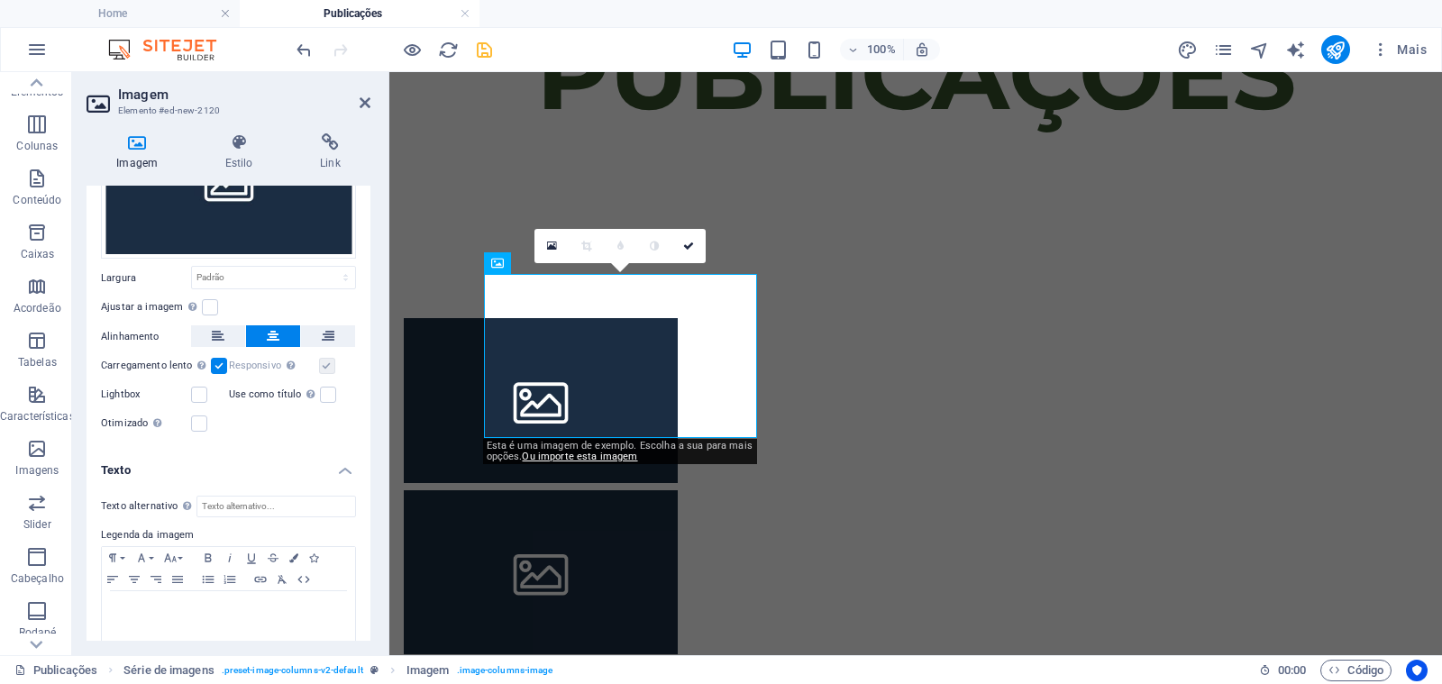
scroll to position [149, 0]
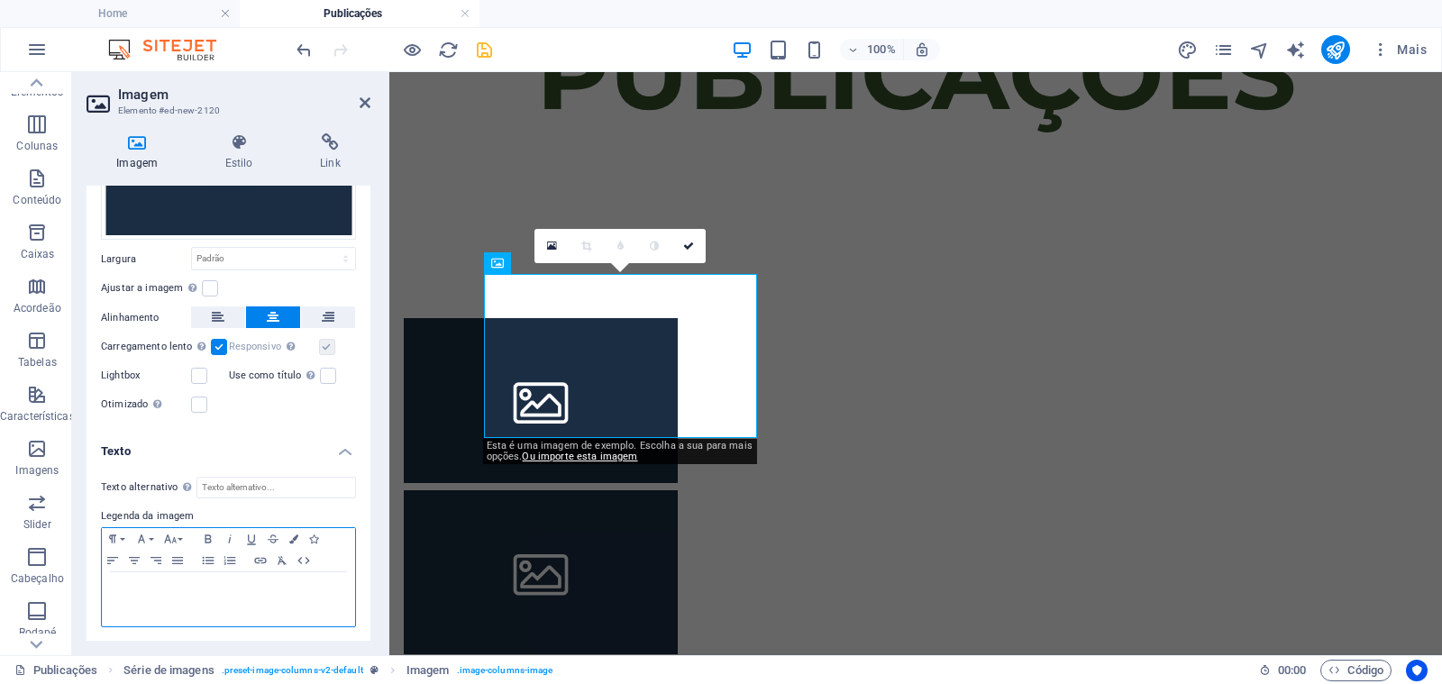
click at [226, 587] on p at bounding box center [228, 589] width 235 height 16
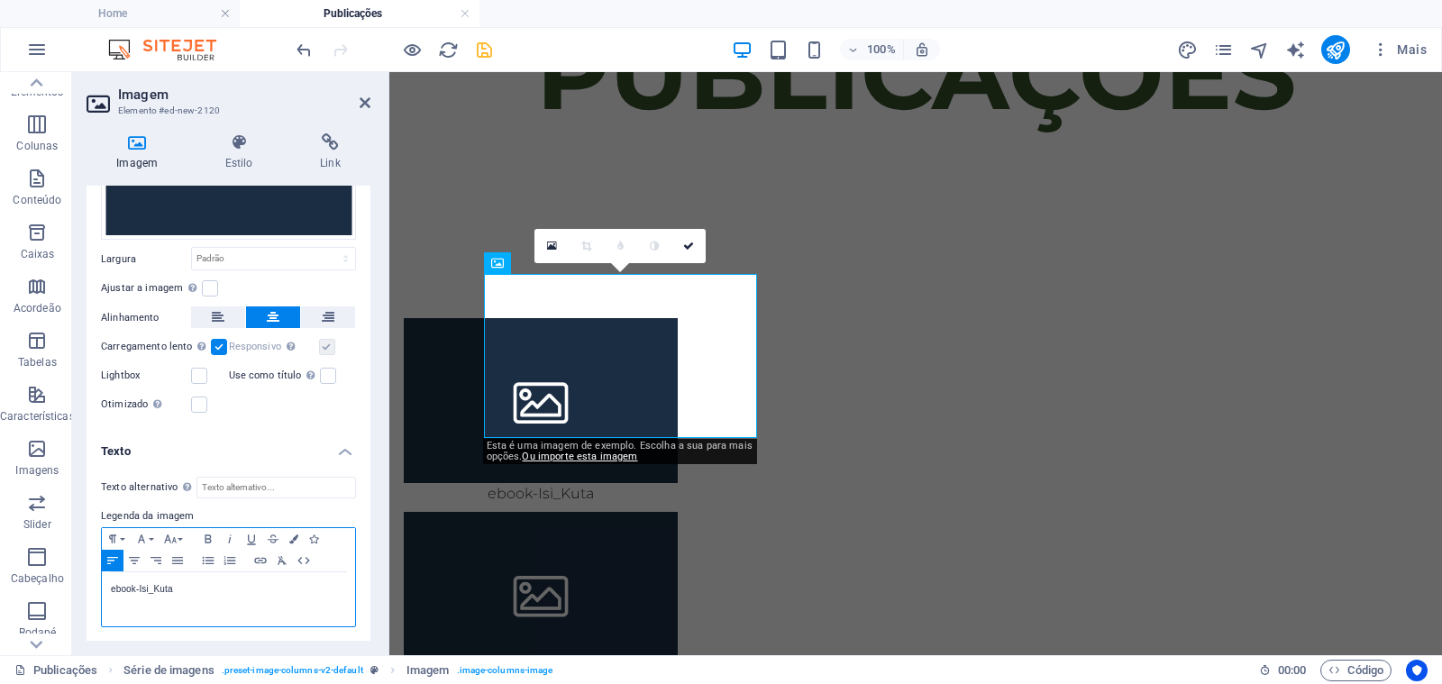
scroll to position [0, 4]
click at [114, 587] on p "ebook-Isi_Kuta" at bounding box center [228, 589] width 235 height 16
click at [183, 592] on p "Ebook Isi Kutã" at bounding box center [228, 589] width 235 height 16
click at [134, 559] on icon "button" at bounding box center [134, 560] width 22 height 14
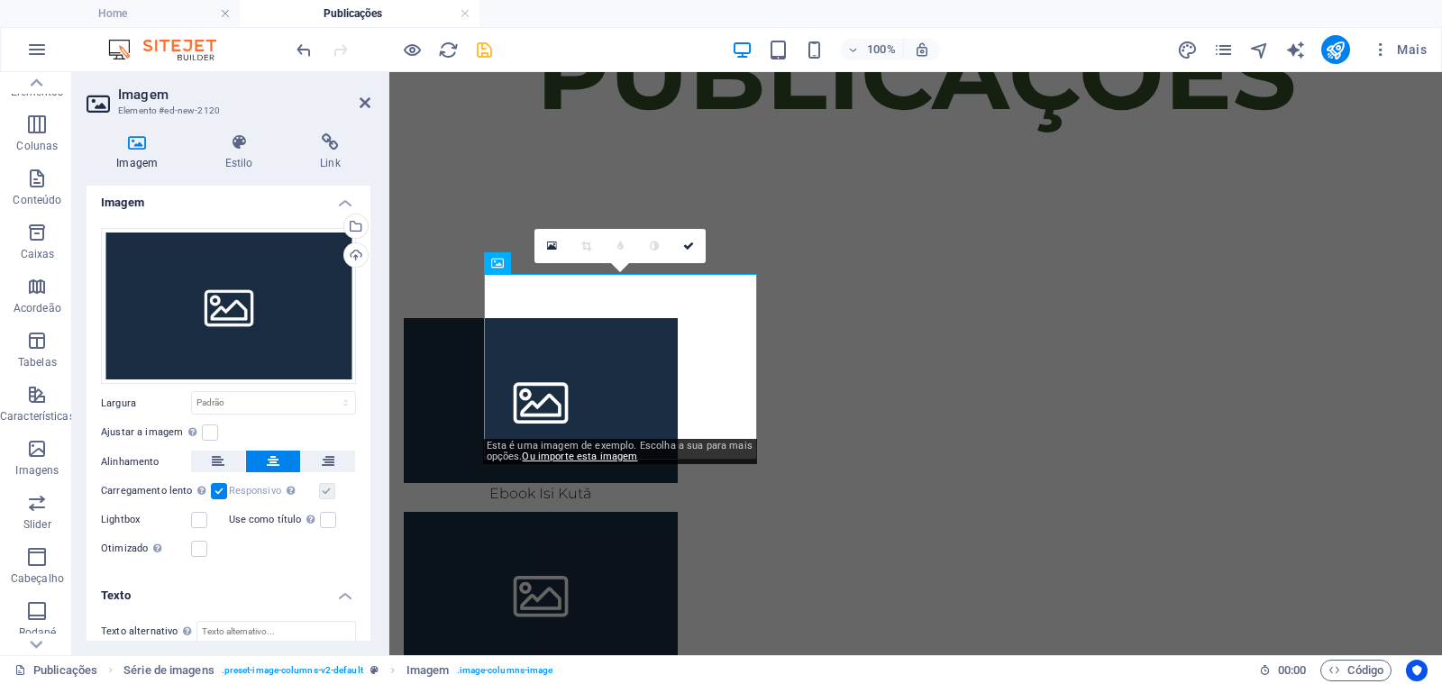
scroll to position [0, 0]
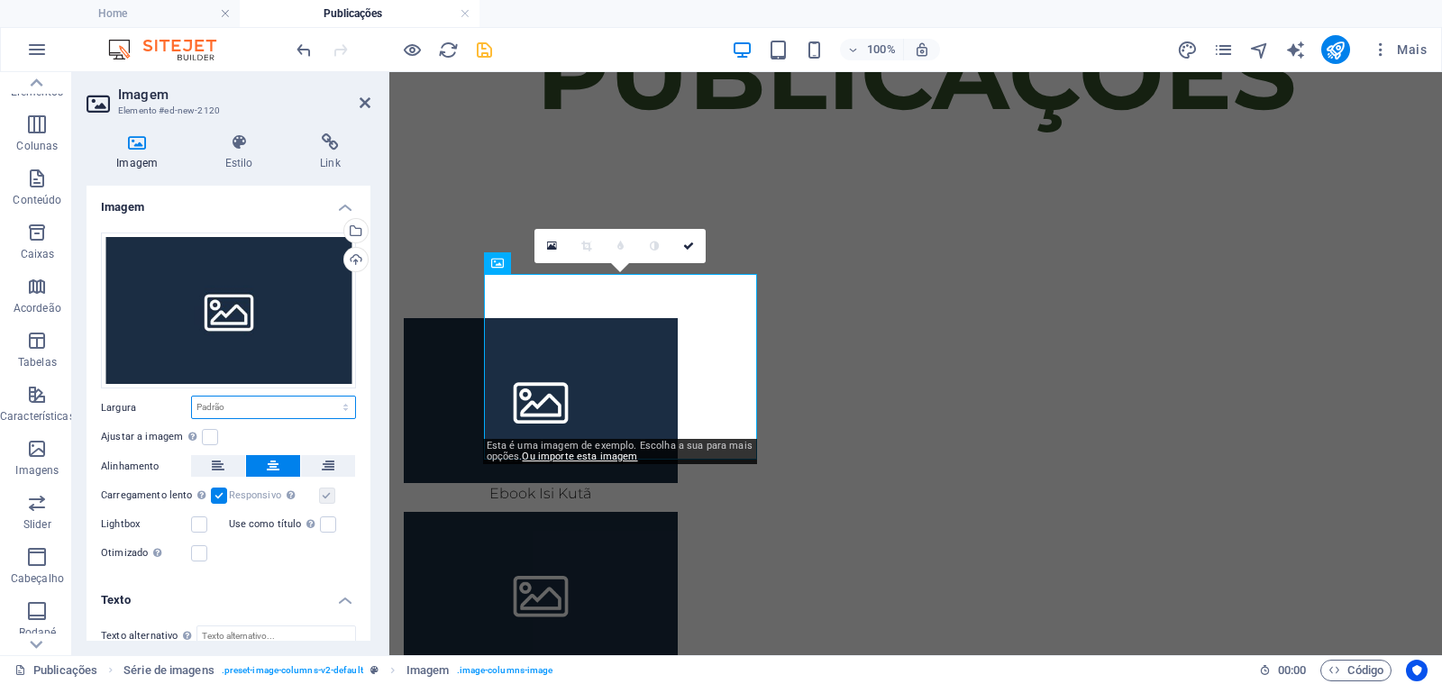
click at [277, 407] on select "Padrão automático px rem % em vh vw" at bounding box center [273, 407] width 163 height 22
click at [264, 317] on div "Arraste os arquivos aqui, clique para escolher os arquivos ou selecione os arqu…" at bounding box center [228, 310] width 255 height 157
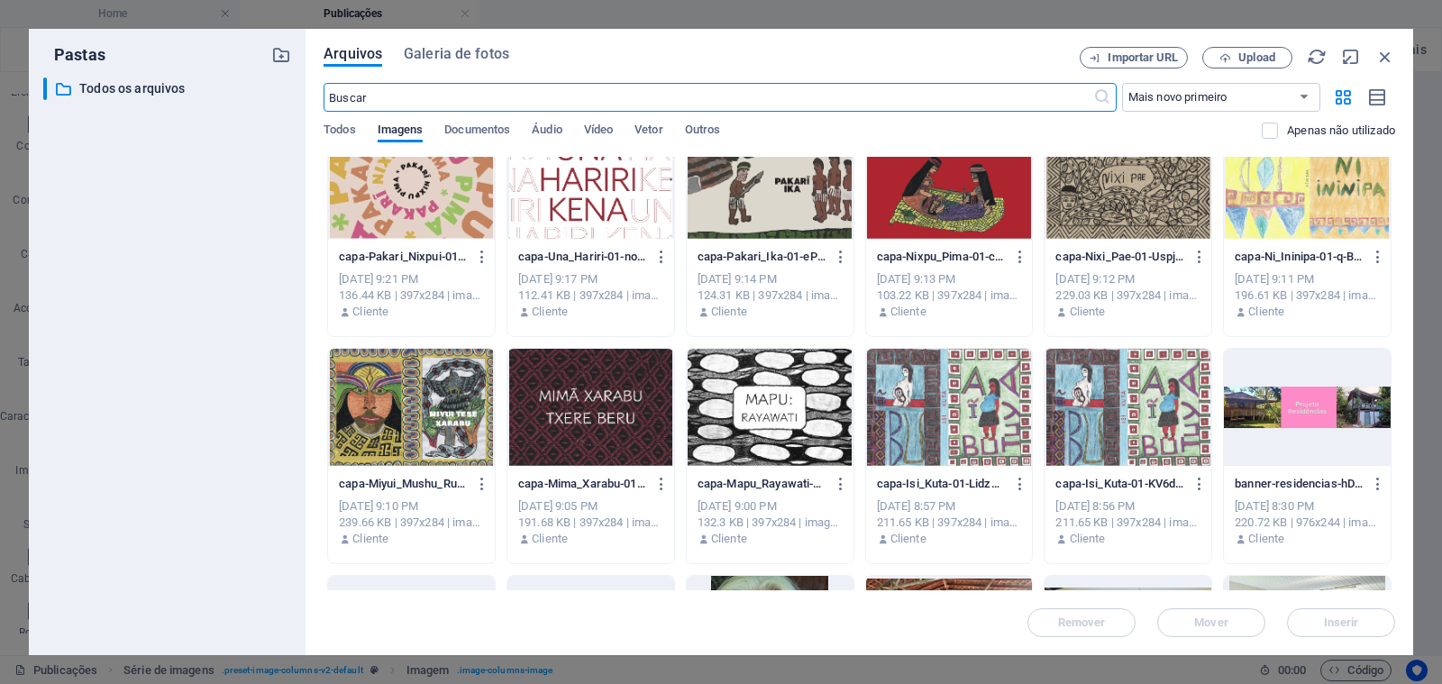
scroll to position [293, 0]
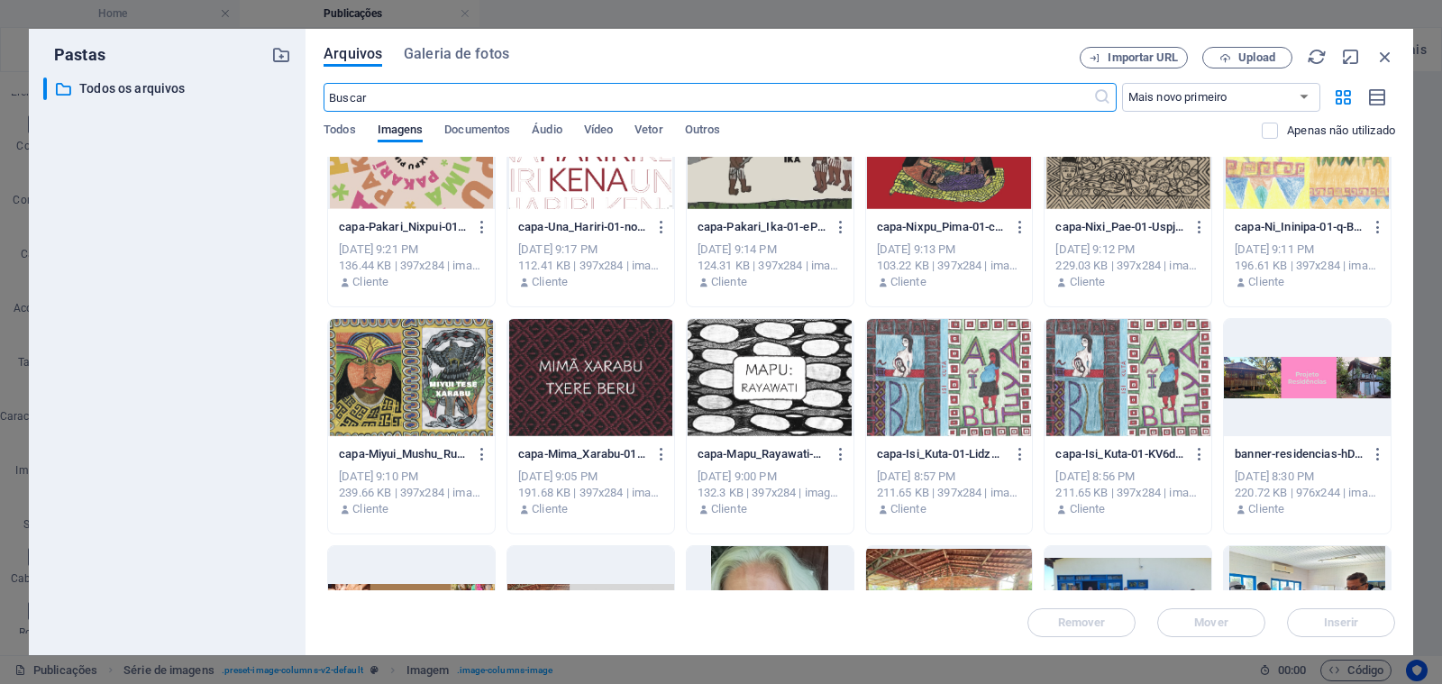
click at [927, 388] on div at bounding box center [949, 377] width 167 height 117
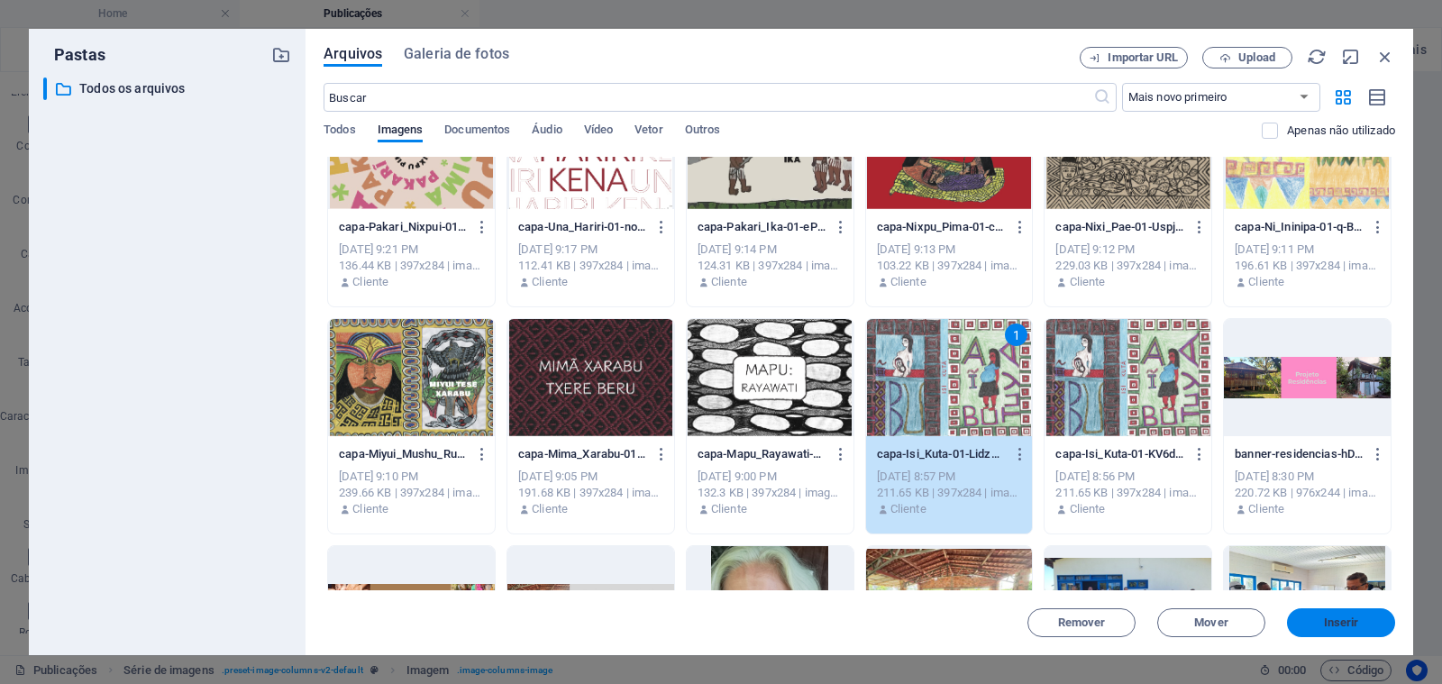
click at [1336, 617] on span "Inserir" at bounding box center [1341, 622] width 35 height 11
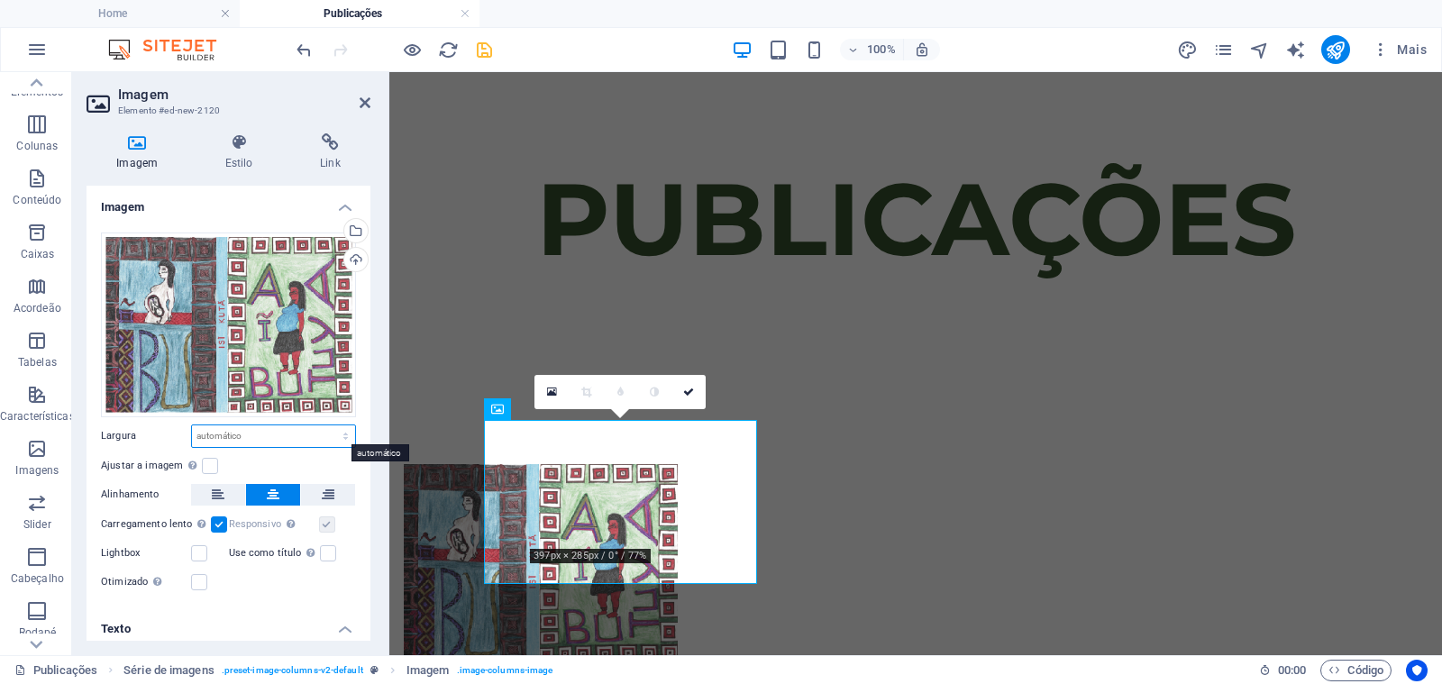
click at [271, 435] on select "Padrão automático px rem % em vh vw" at bounding box center [273, 436] width 163 height 22
click at [255, 432] on select "Padrão automático px rem % em vh vw" at bounding box center [273, 436] width 163 height 22
select select "px"
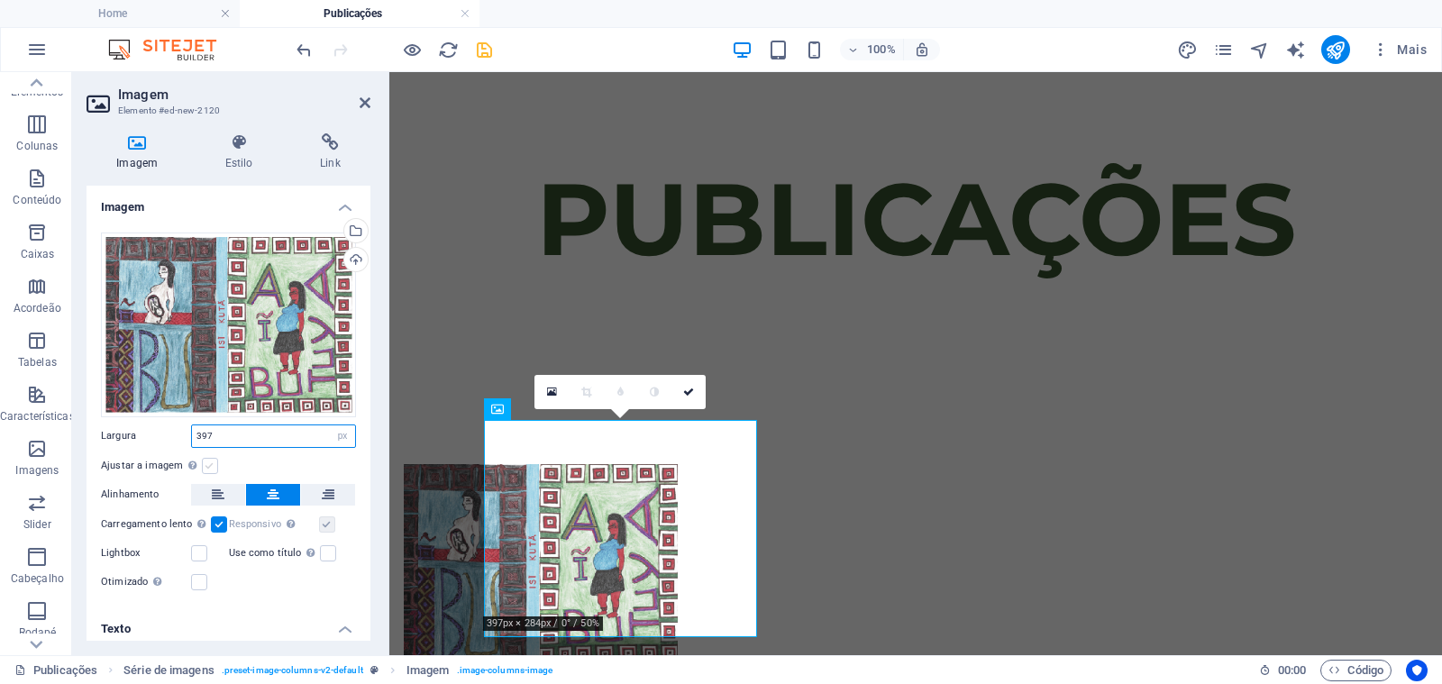
type input "397"
click at [204, 462] on label at bounding box center [210, 466] width 16 height 16
click at [0, 0] on input "Ajustar a imagem Ajustar a imagem automaticamente a uma largura e altura fixas" at bounding box center [0, 0] width 0 height 0
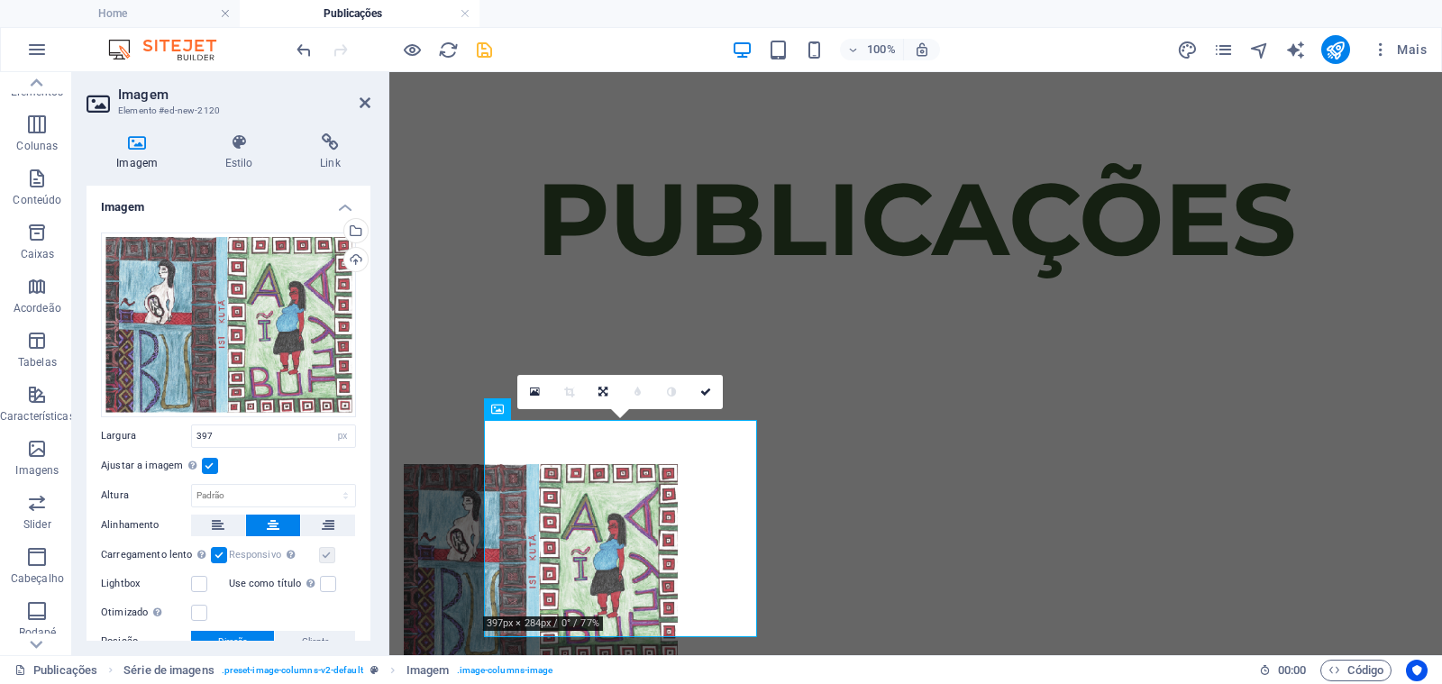
click at [203, 459] on label at bounding box center [210, 466] width 16 height 16
click at [0, 0] on input "Ajustar a imagem Ajustar a imagem automaticamente a uma largura e altura fixas" at bounding box center [0, 0] width 0 height 0
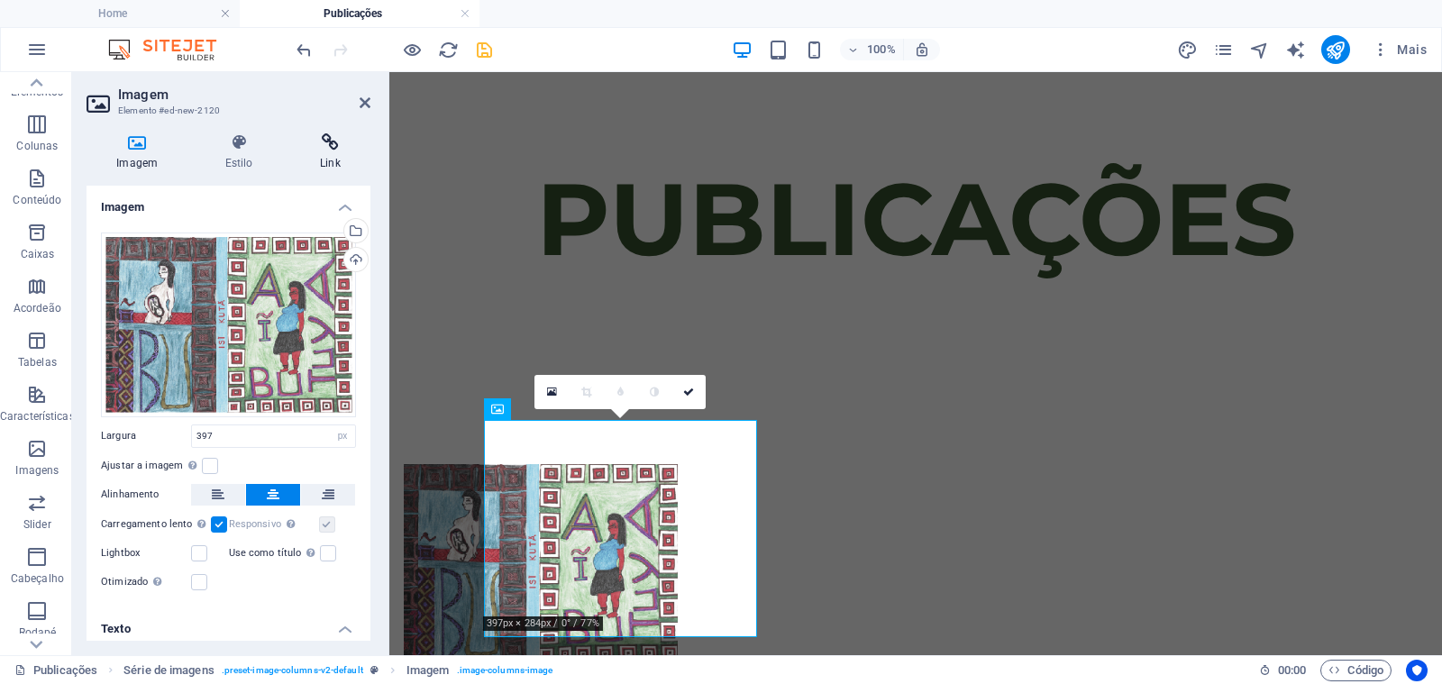
click at [328, 161] on h4 "Link" at bounding box center [330, 152] width 80 height 38
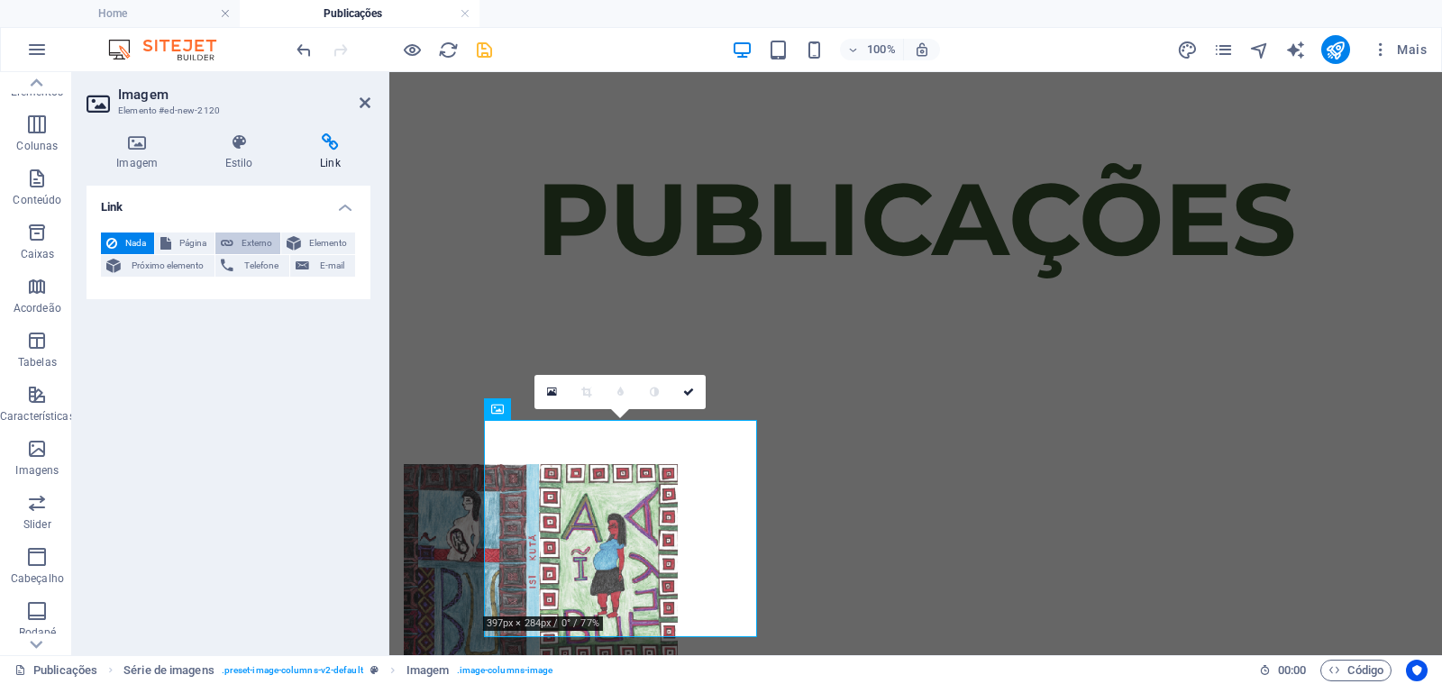
click at [250, 236] on span "Externo" at bounding box center [257, 243] width 36 height 22
select select "blank"
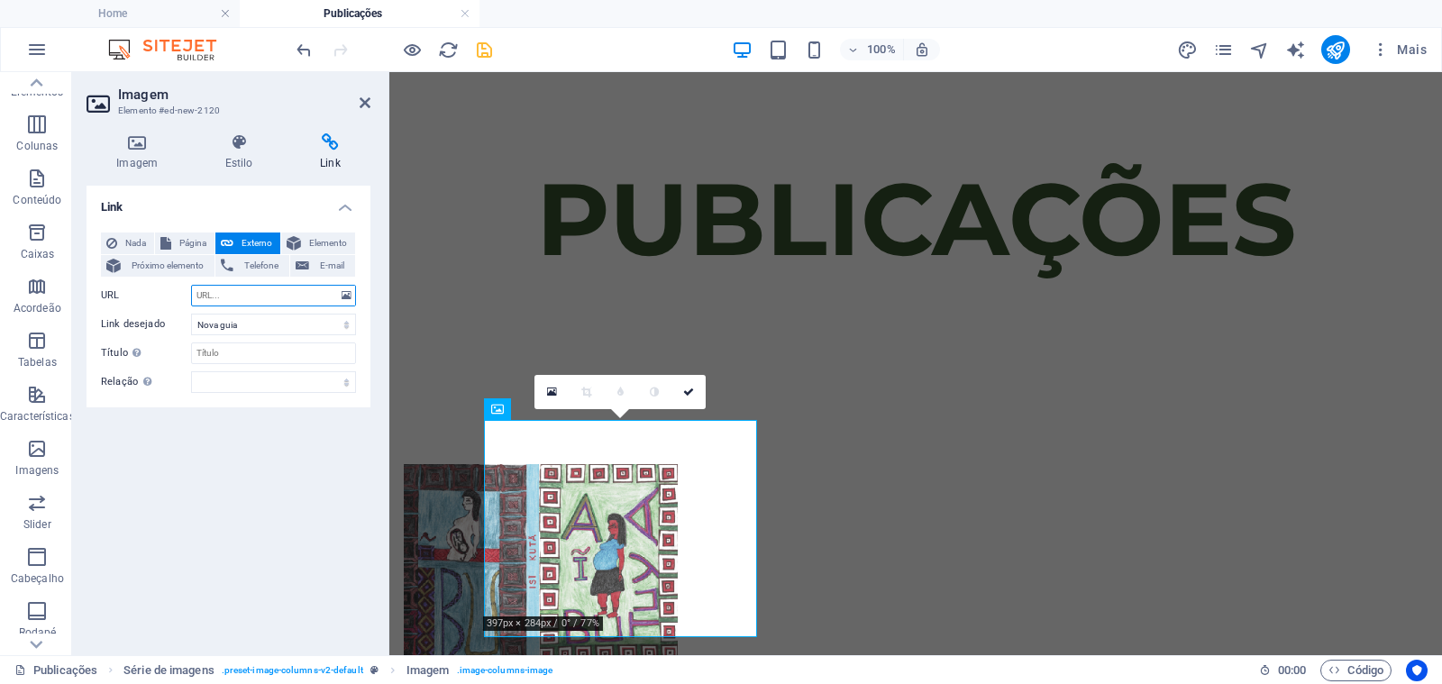
paste input "[URL][DOMAIN_NAME]"
type input "[URL][DOMAIN_NAME]"
click at [692, 394] on icon at bounding box center [688, 392] width 11 height 11
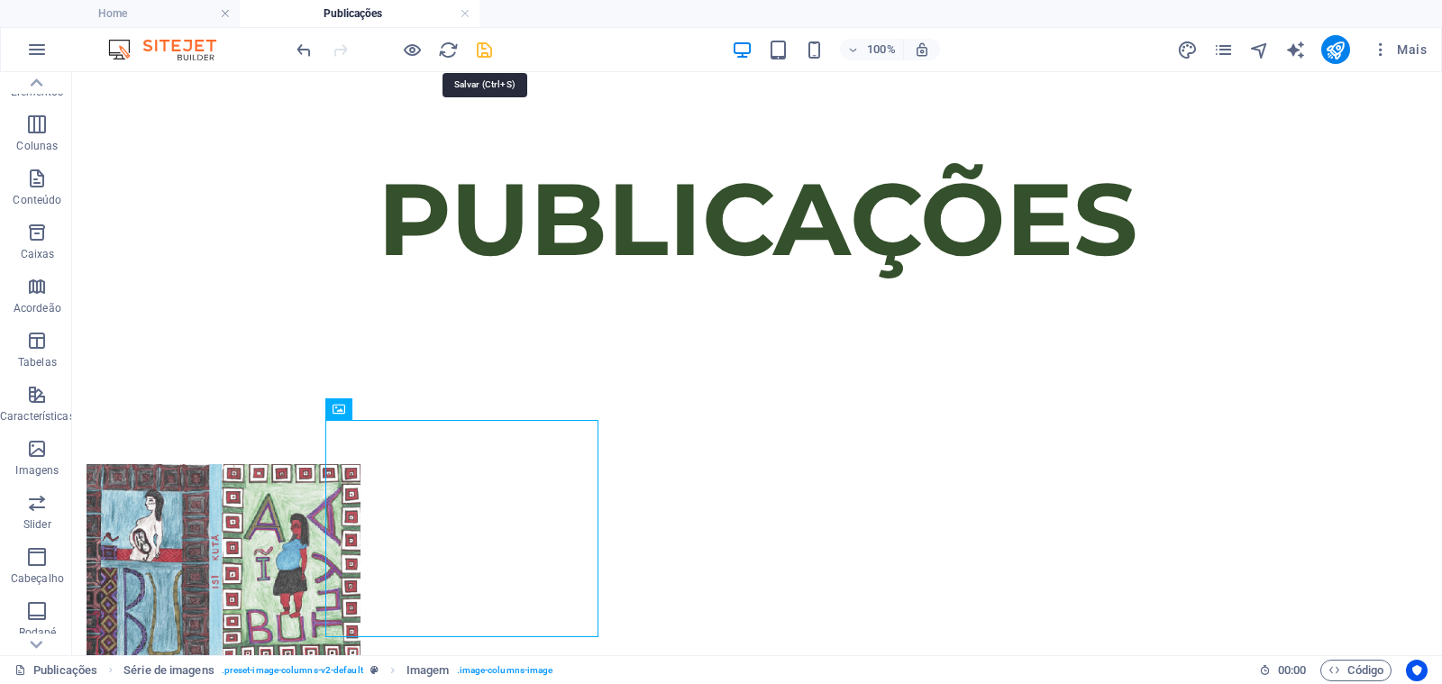
click at [490, 54] on icon "save" at bounding box center [484, 50] width 21 height 21
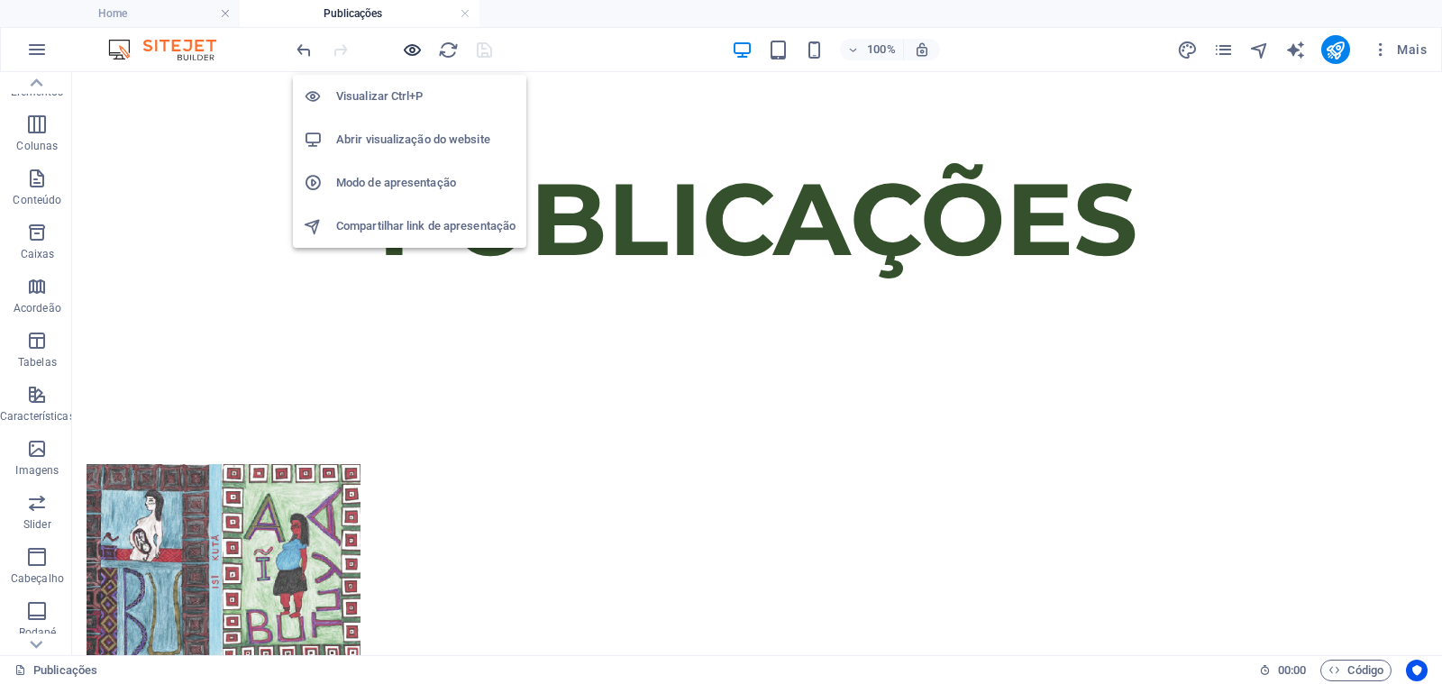
click at [407, 49] on icon "button" at bounding box center [412, 50] width 21 height 21
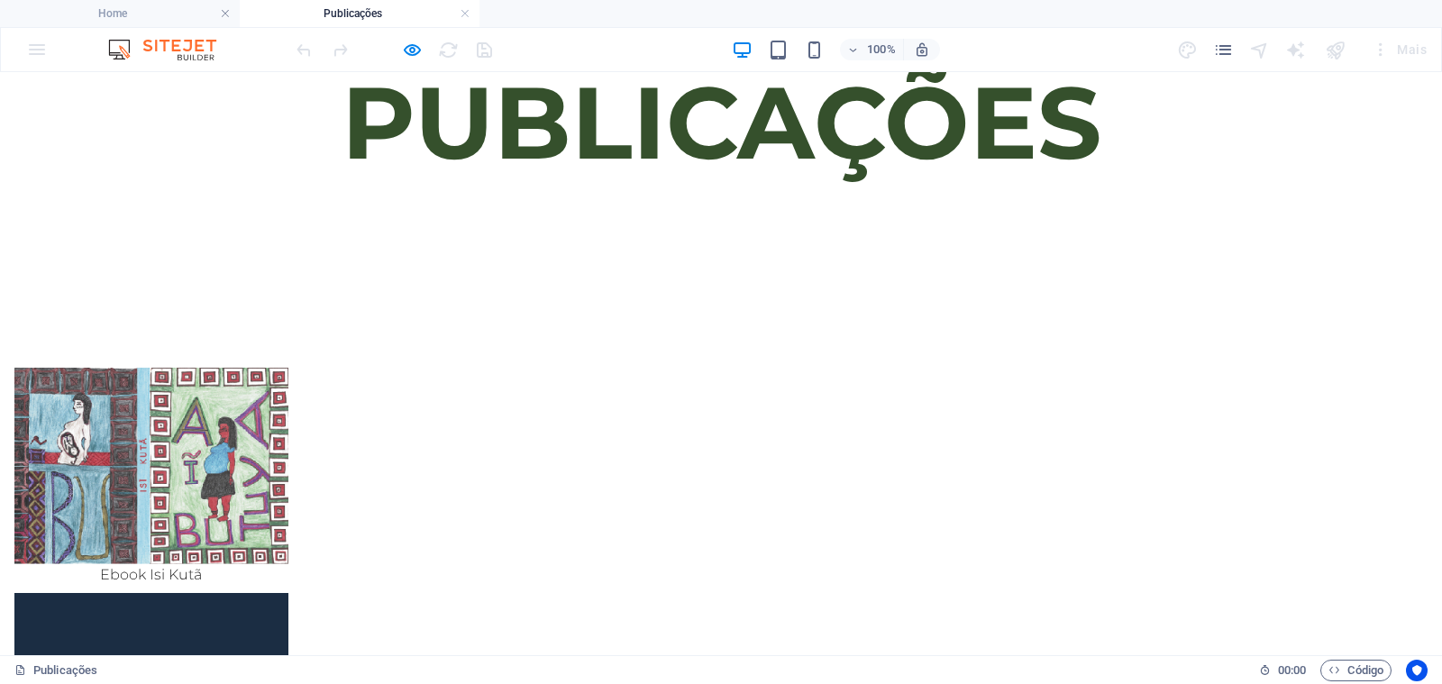
scroll to position [269, 0]
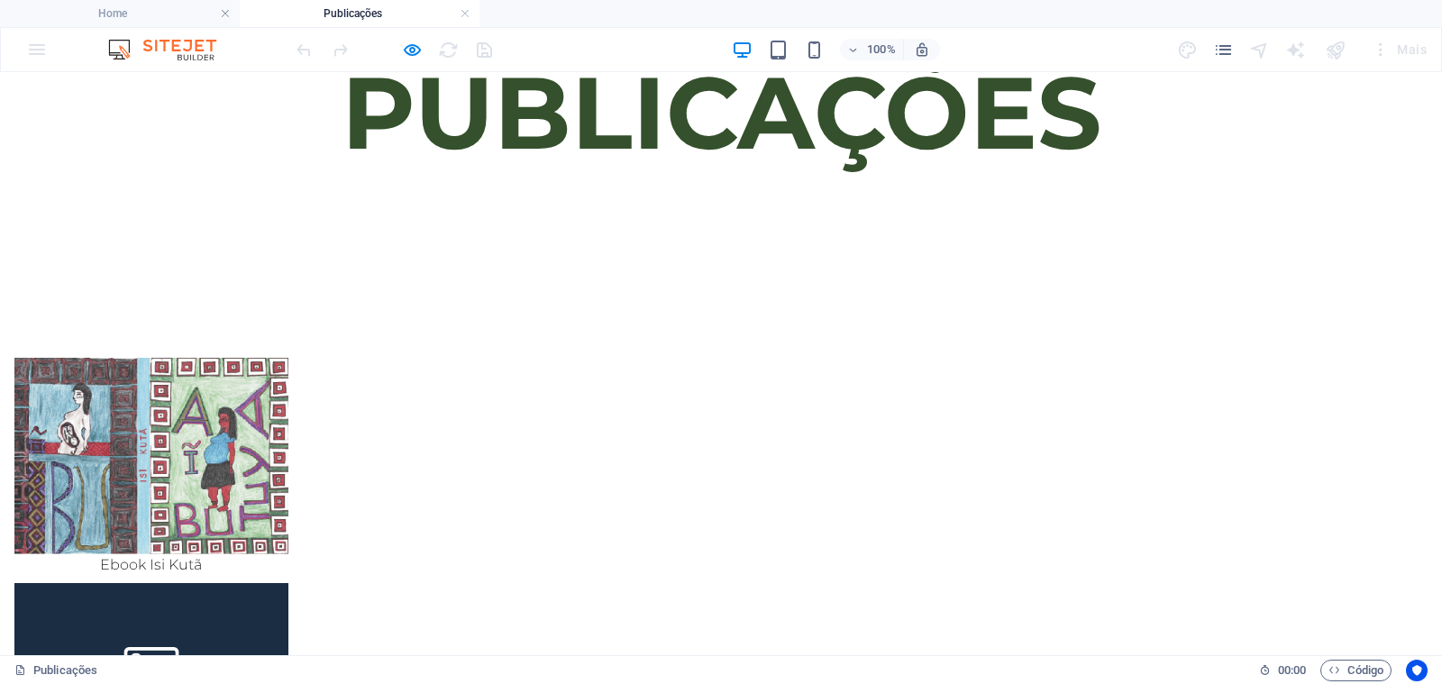
click at [288, 458] on img at bounding box center [151, 456] width 274 height 196
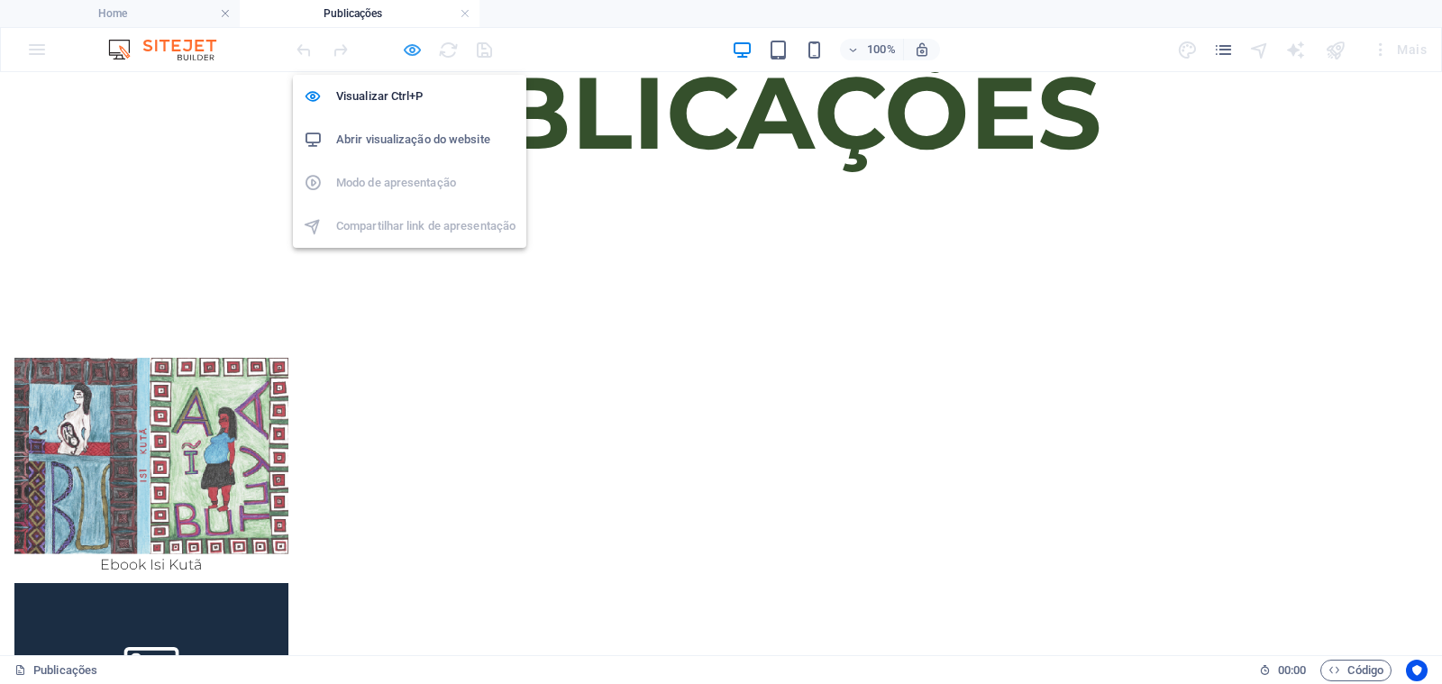
click at [405, 44] on icon "button" at bounding box center [412, 50] width 21 height 21
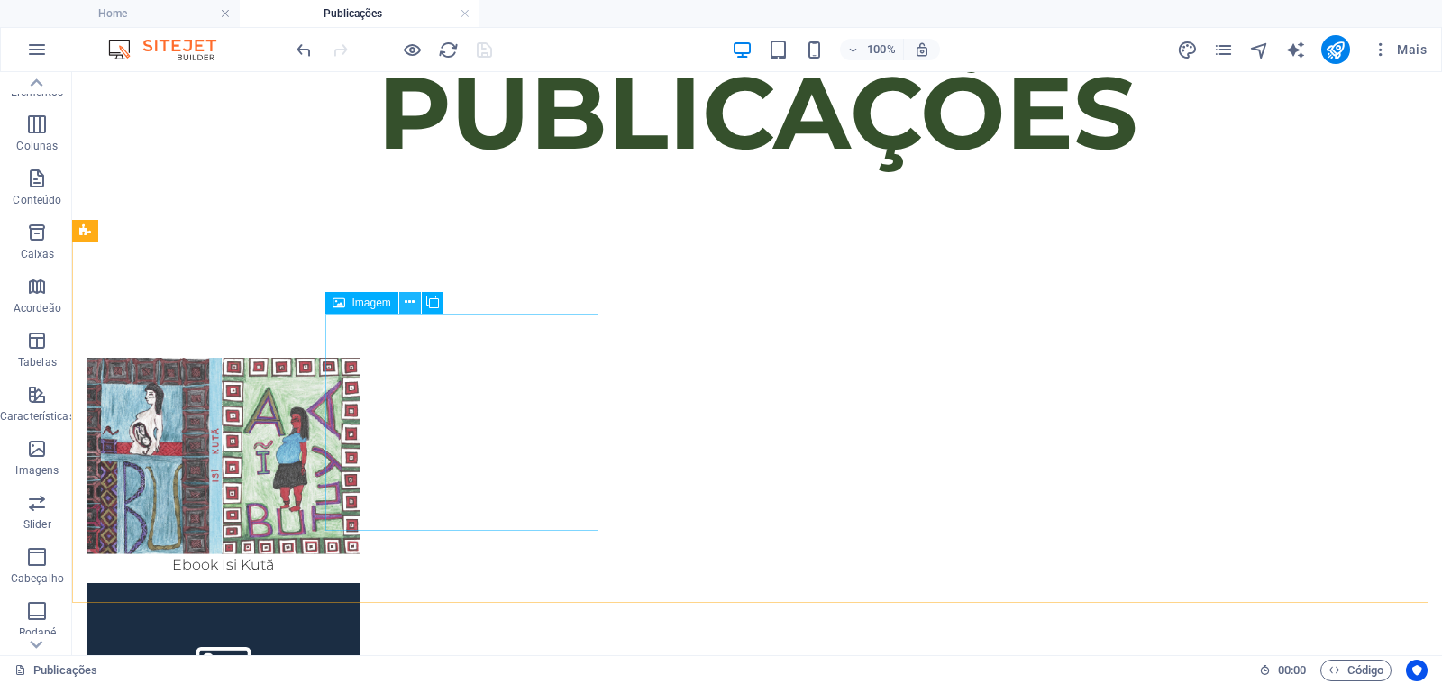
click at [403, 302] on button at bounding box center [410, 303] width 22 height 22
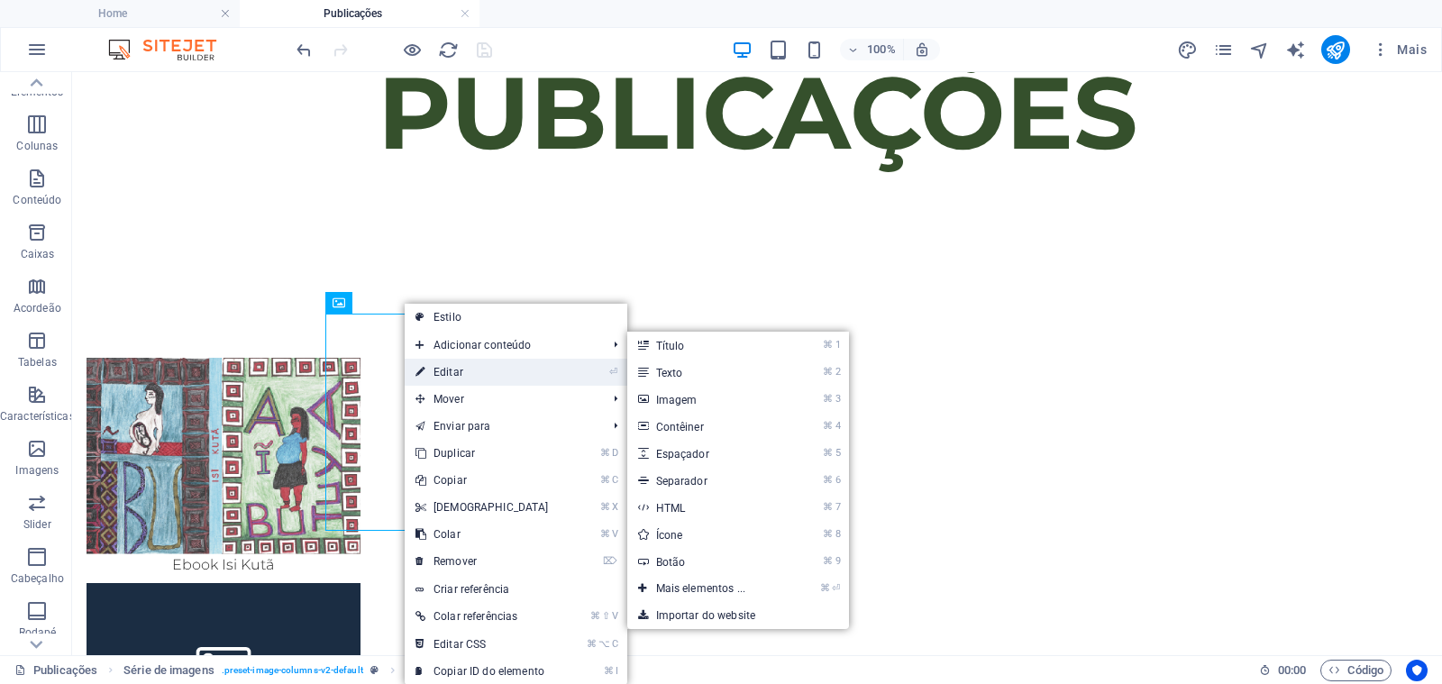
click at [439, 365] on link "⏎ Editar" at bounding box center [482, 372] width 155 height 27
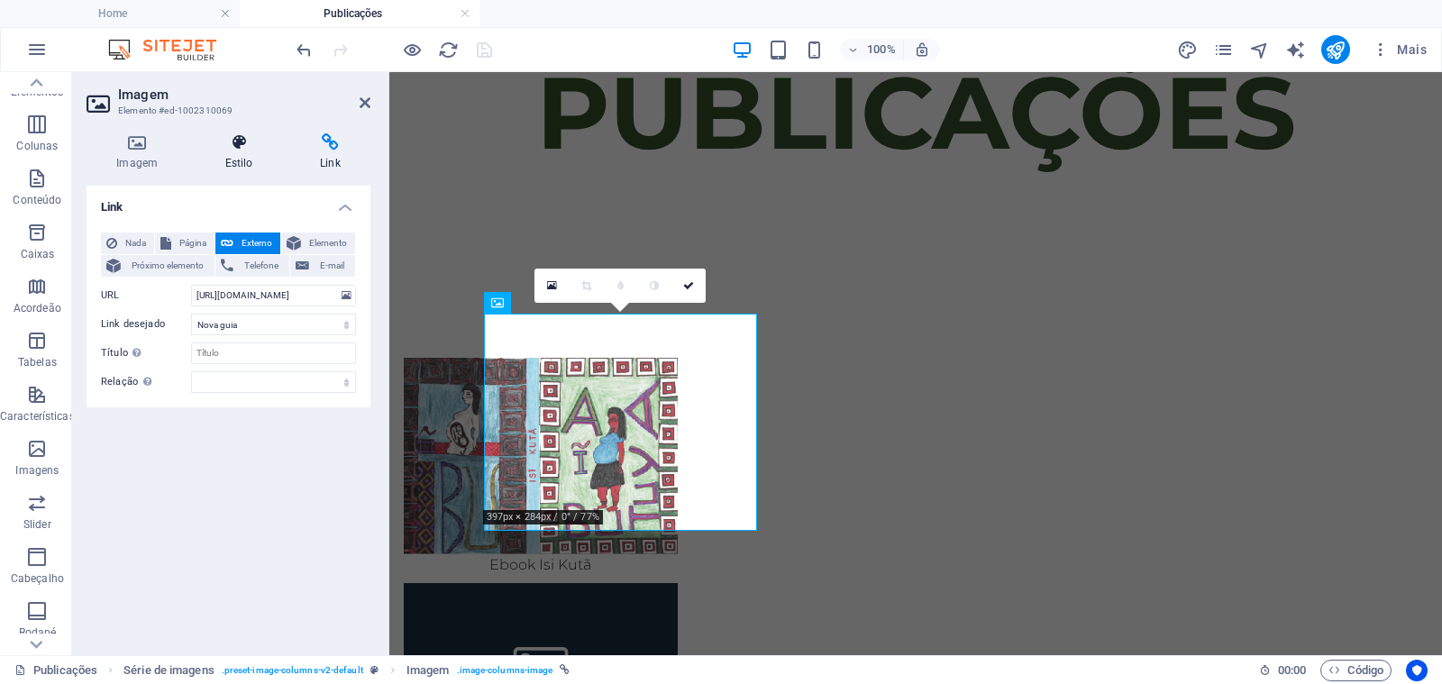
click at [245, 146] on icon at bounding box center [238, 142] width 87 height 18
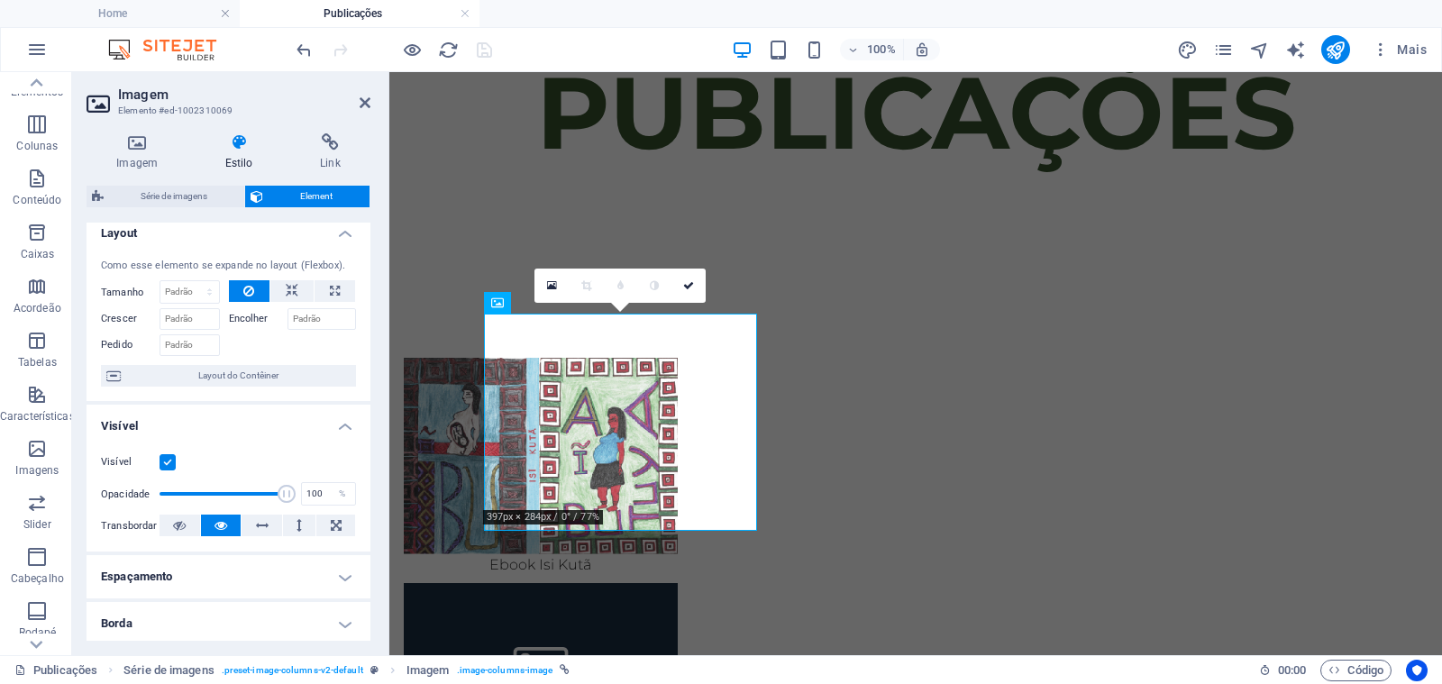
scroll to position [0, 0]
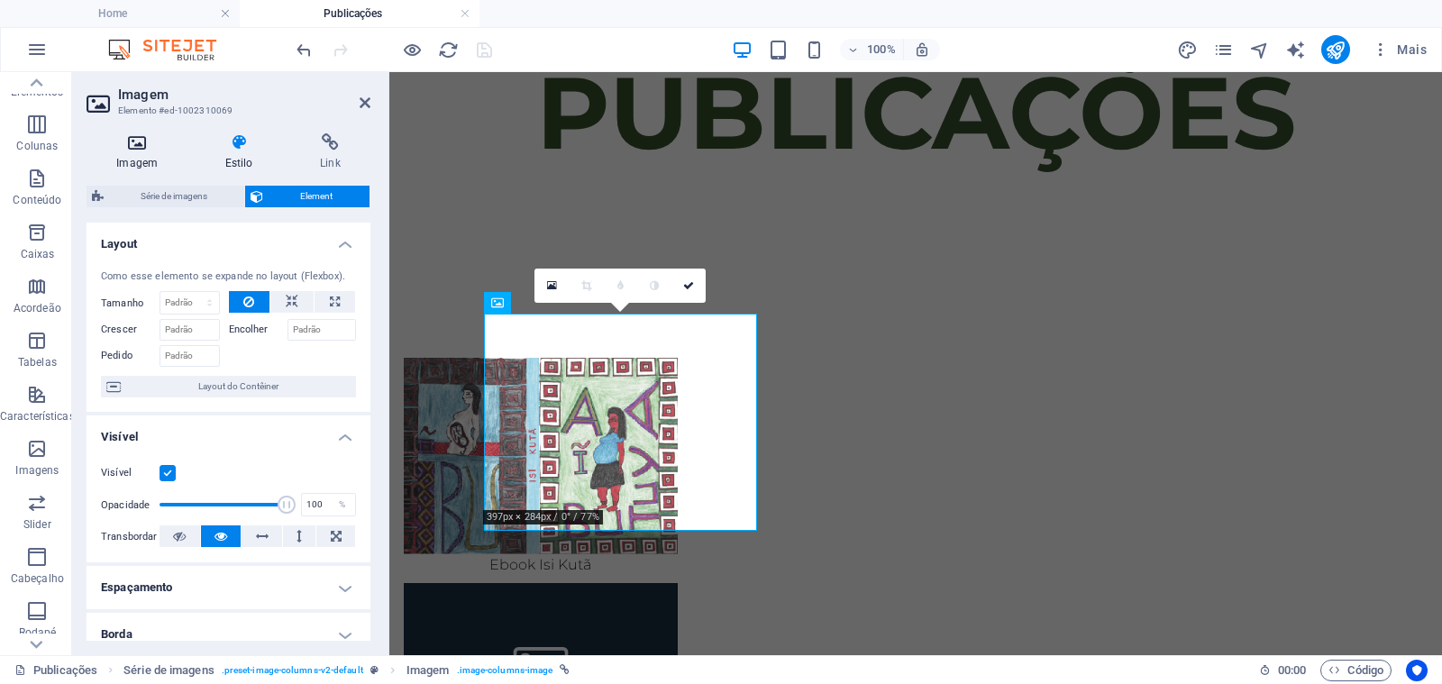
click at [141, 154] on h4 "Imagem" at bounding box center [140, 152] width 108 height 38
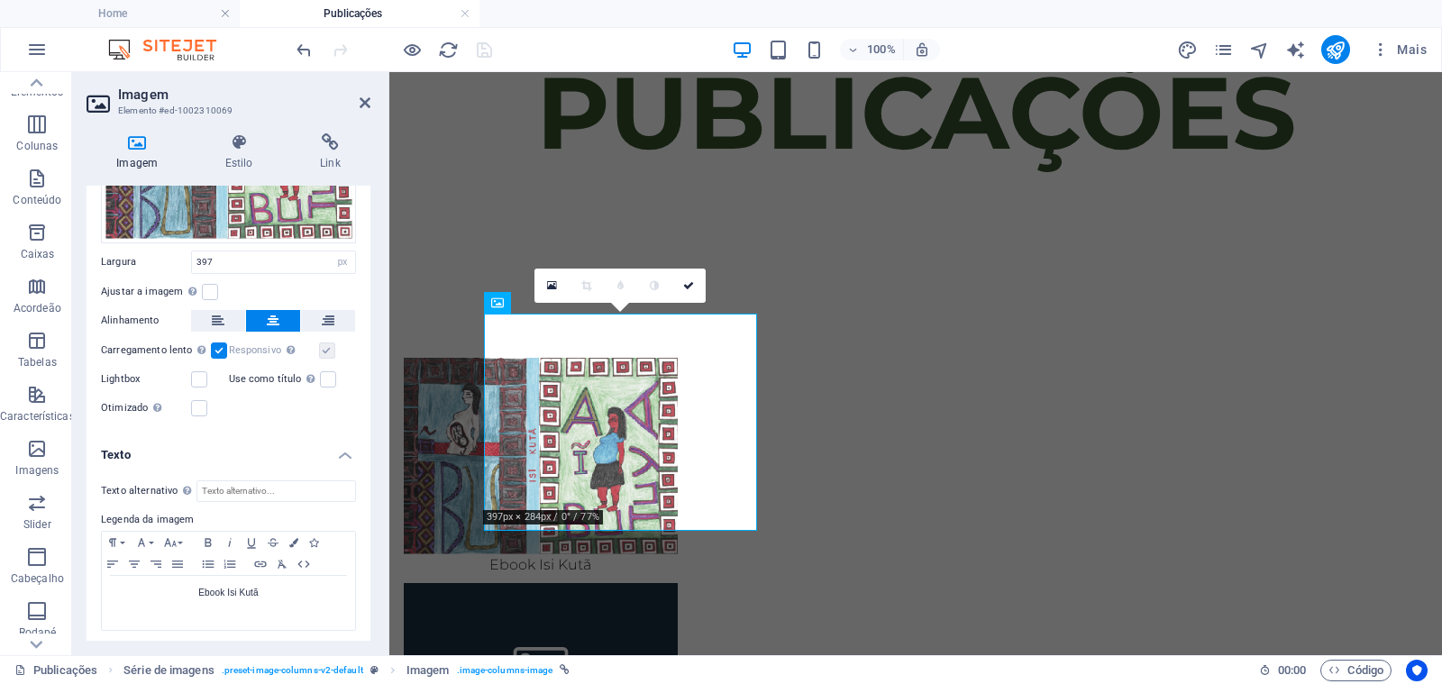
scroll to position [177, 0]
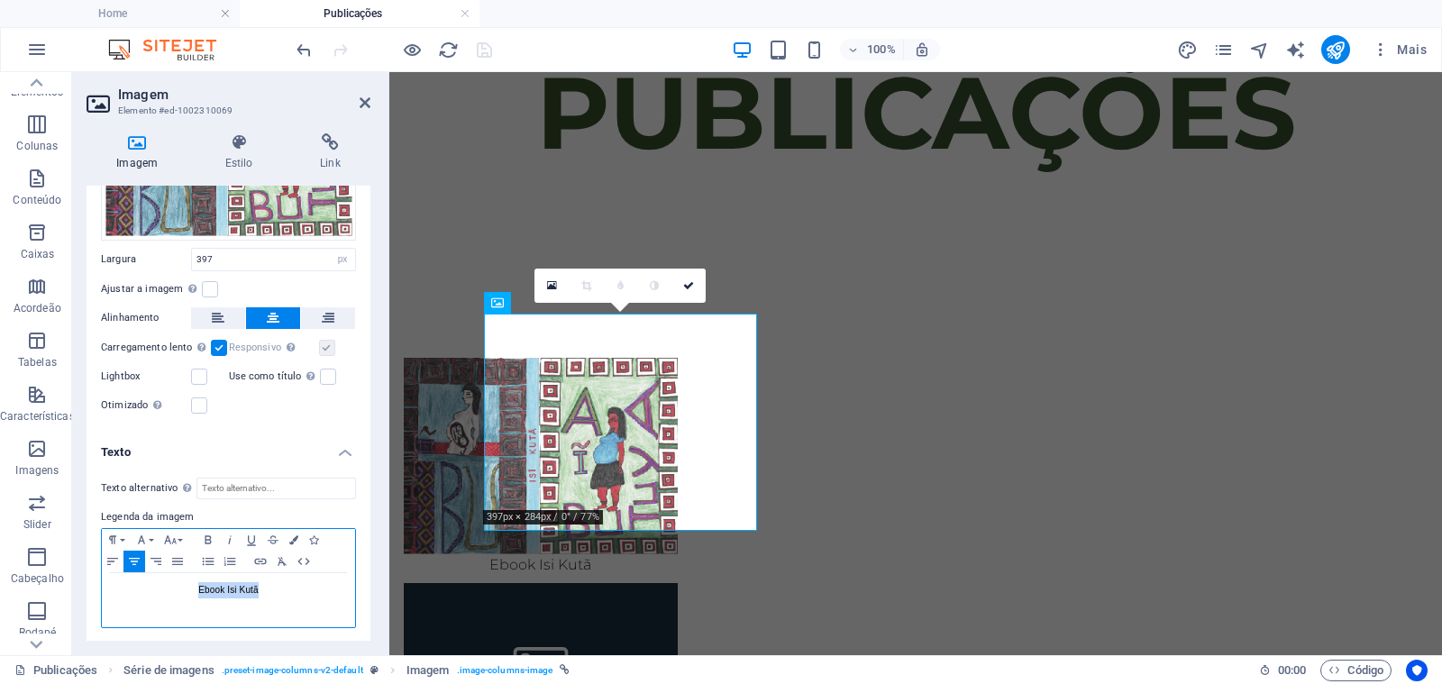
drag, startPoint x: 257, startPoint y: 587, endPoint x: 288, endPoint y: 611, distance: 39.3
click at [196, 584] on p "Ebook Isi Kutã" at bounding box center [228, 590] width 235 height 16
click at [261, 559] on icon "button" at bounding box center [260, 562] width 12 height 6
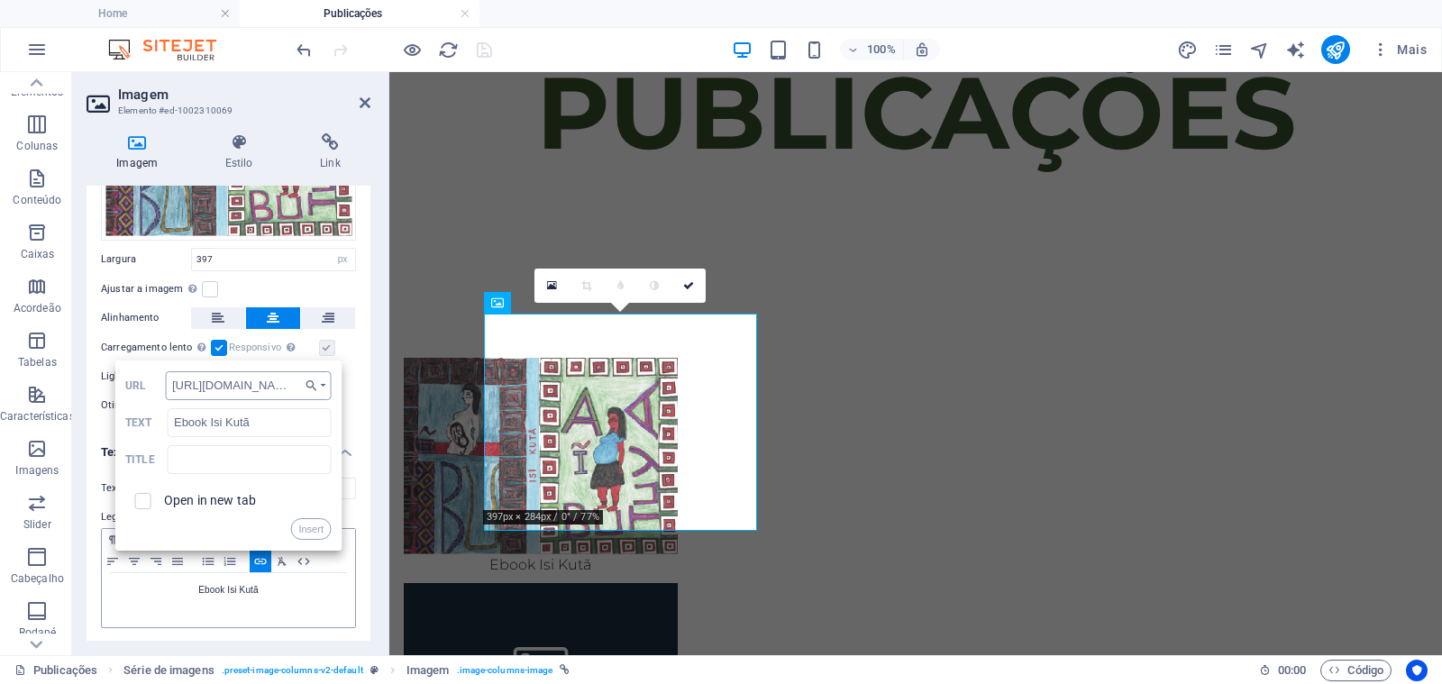
scroll to position [0, 148]
type input "[URL][DOMAIN_NAME]"
click at [145, 503] on input "checkbox" at bounding box center [140, 498] width 16 height 16
checkbox input "true"
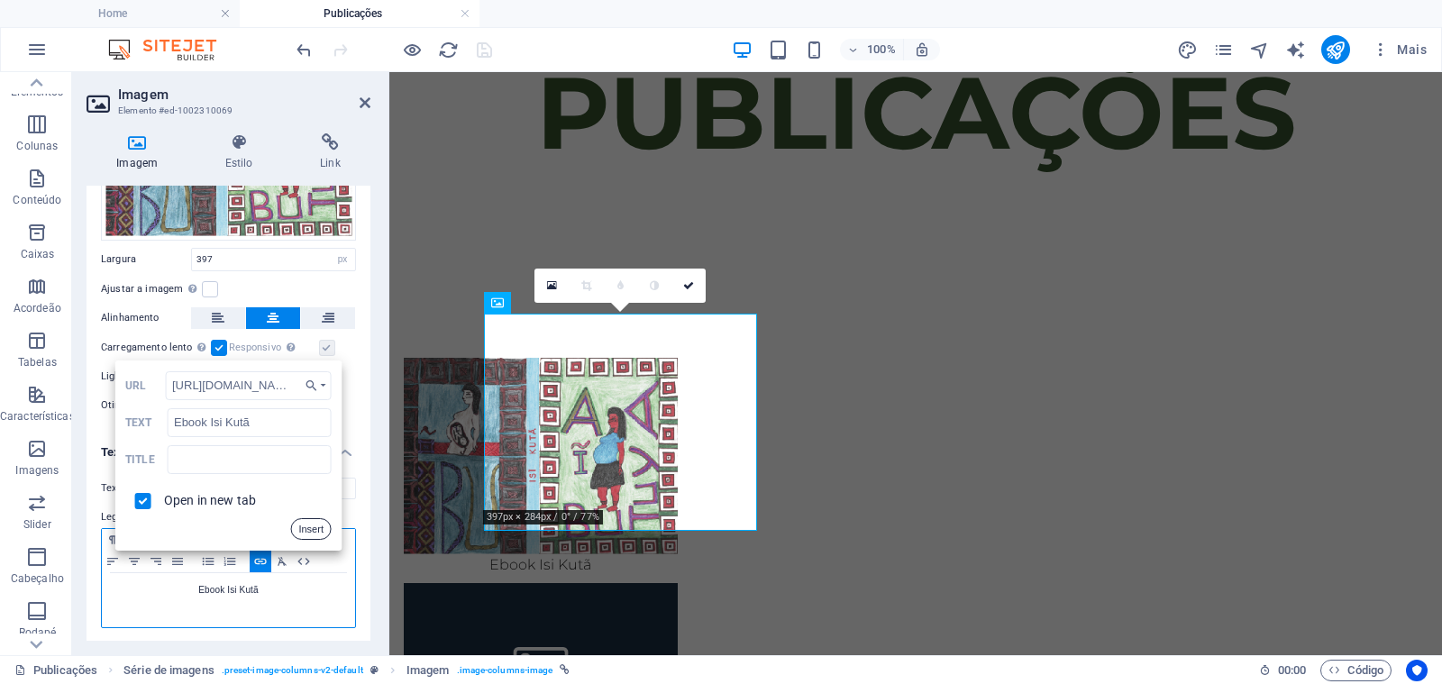
click at [299, 525] on button "Insert" at bounding box center [310, 529] width 41 height 22
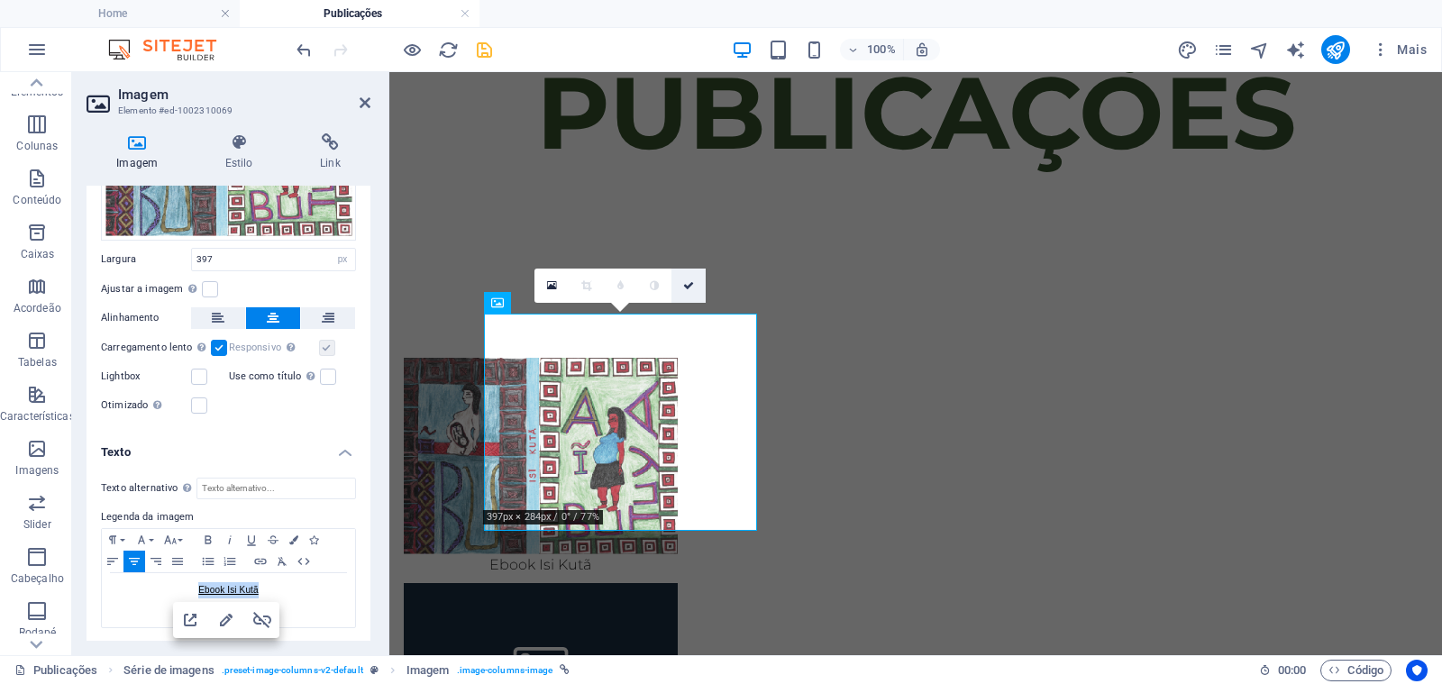
click at [686, 280] on icon at bounding box center [688, 285] width 11 height 11
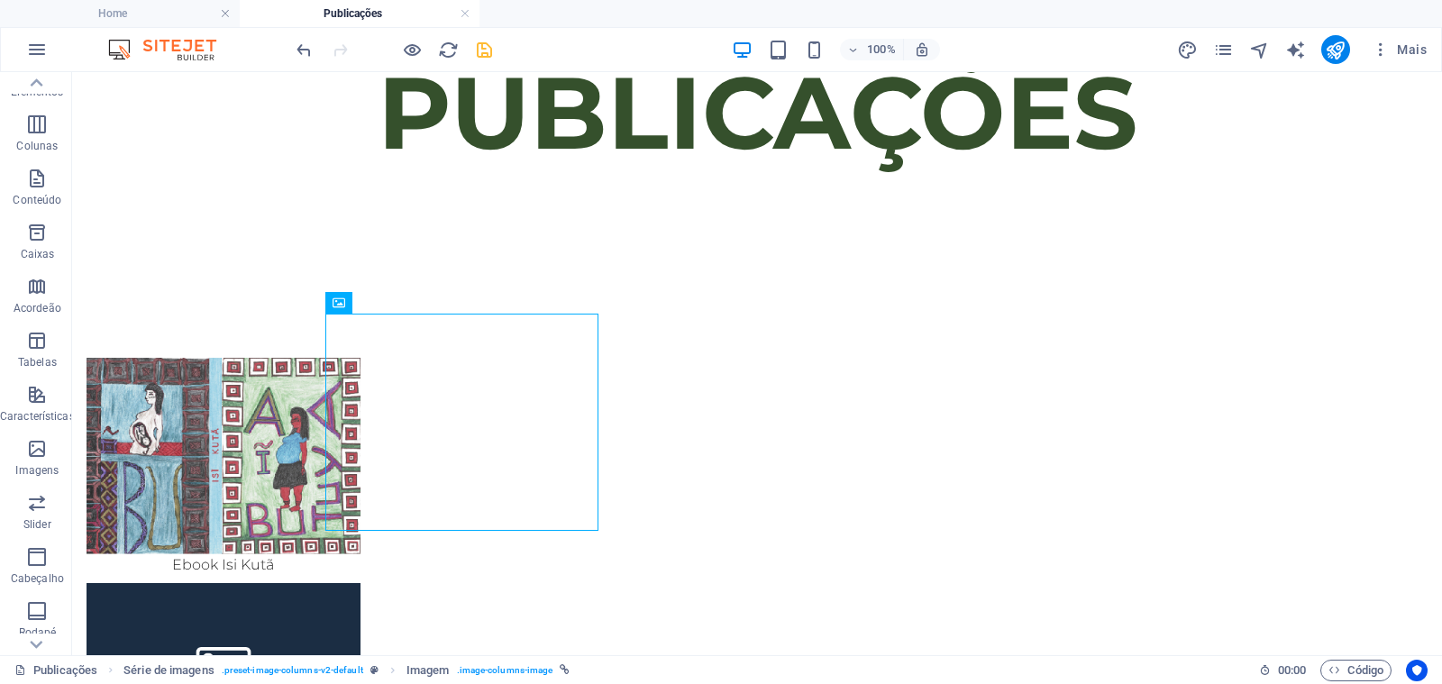
click at [485, 59] on icon "save" at bounding box center [484, 50] width 21 height 21
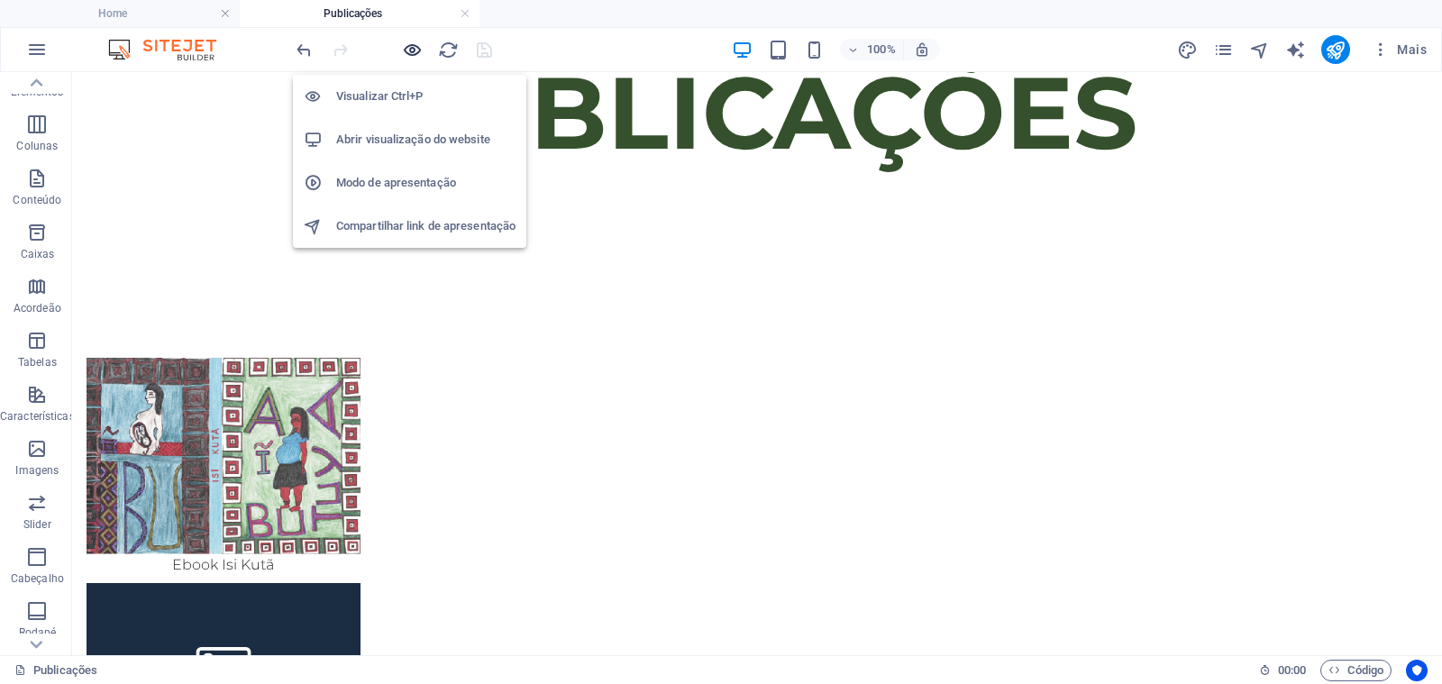
click at [407, 51] on icon "button" at bounding box center [412, 50] width 21 height 21
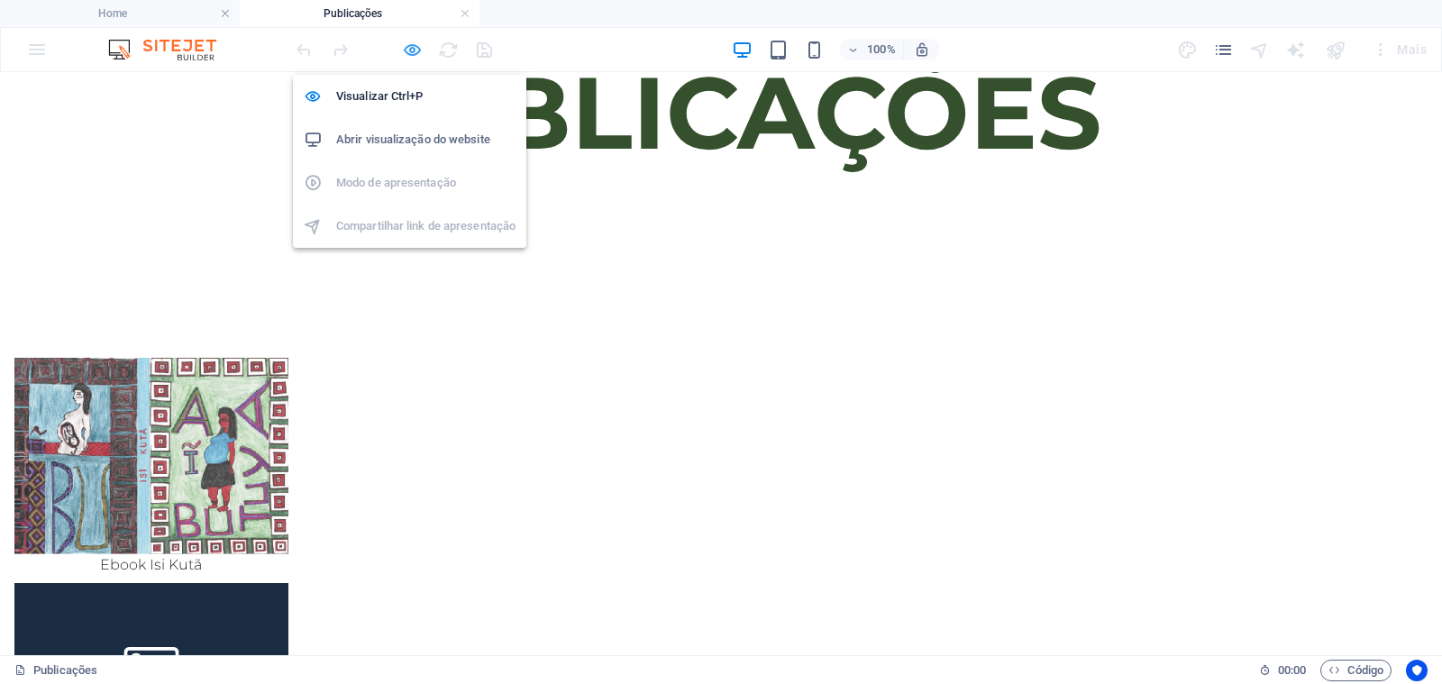
click at [406, 55] on icon "button" at bounding box center [412, 50] width 21 height 21
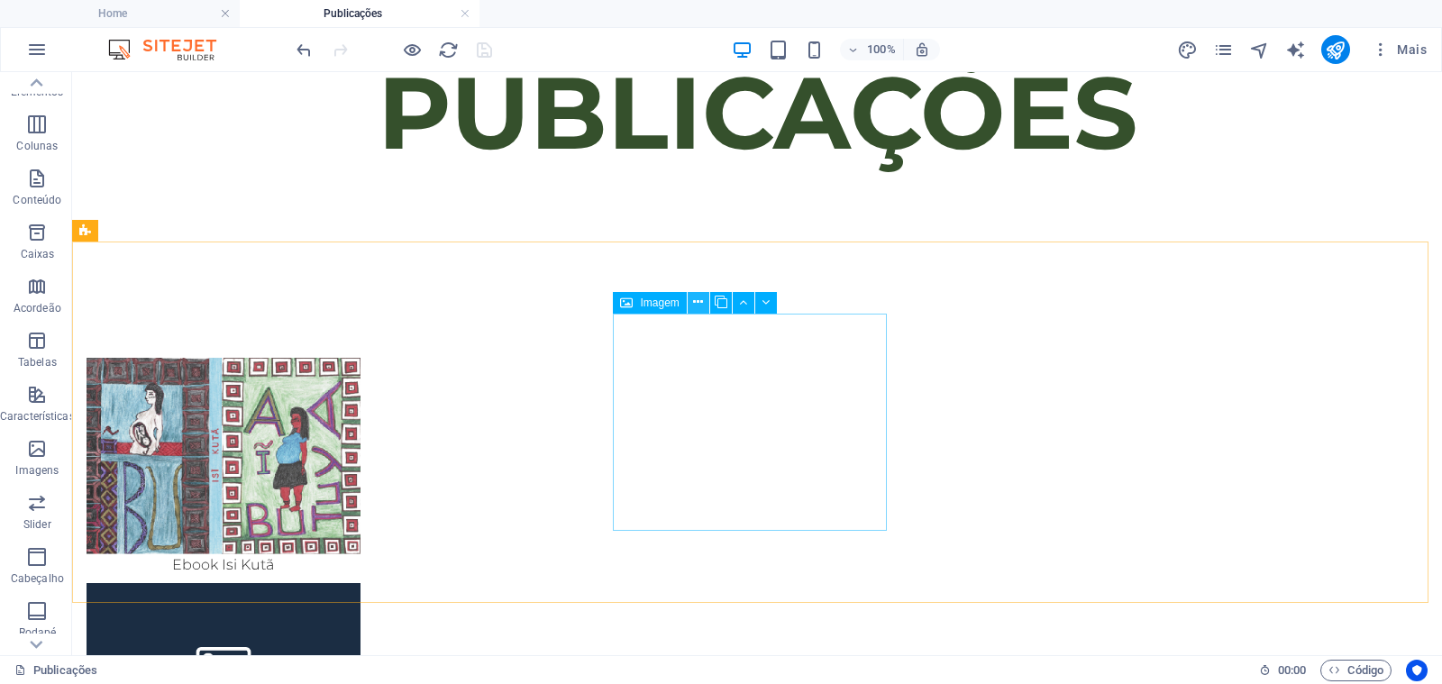
click at [693, 296] on icon at bounding box center [698, 302] width 10 height 19
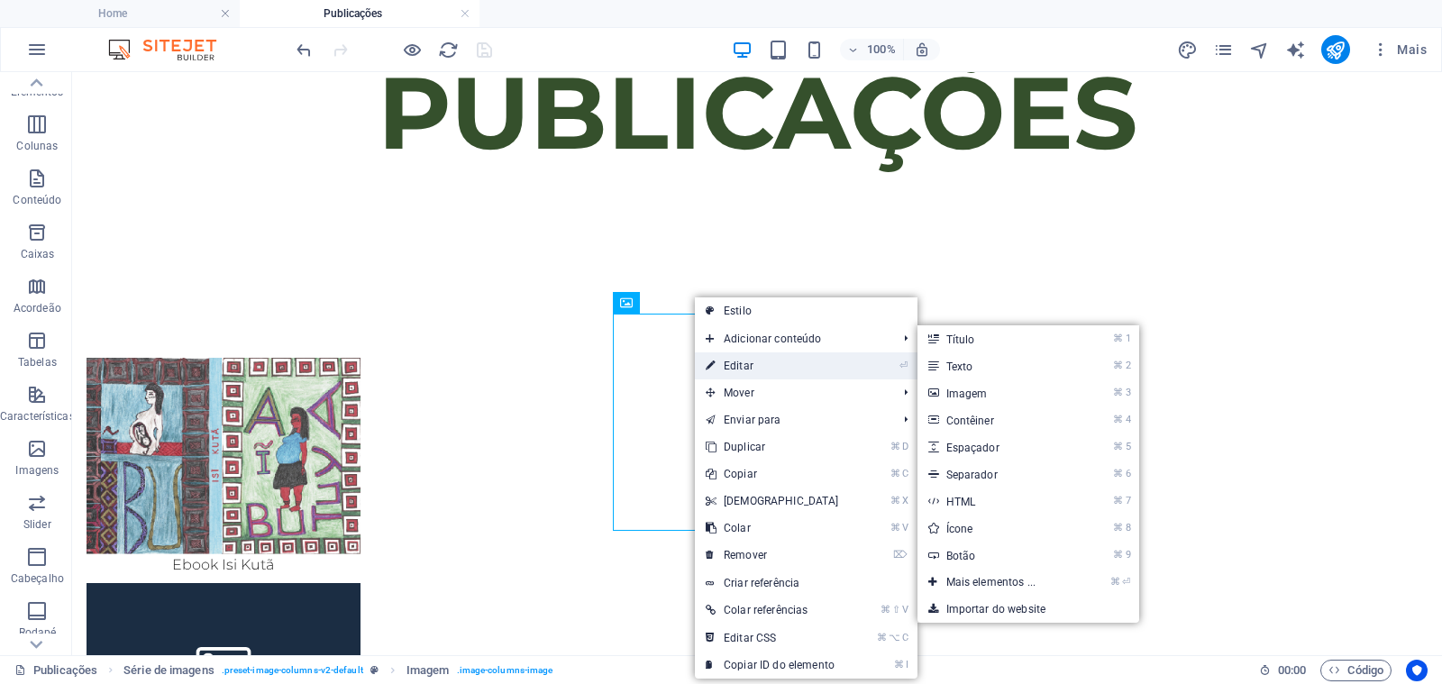
click at [732, 358] on link "⏎ Editar" at bounding box center [772, 365] width 155 height 27
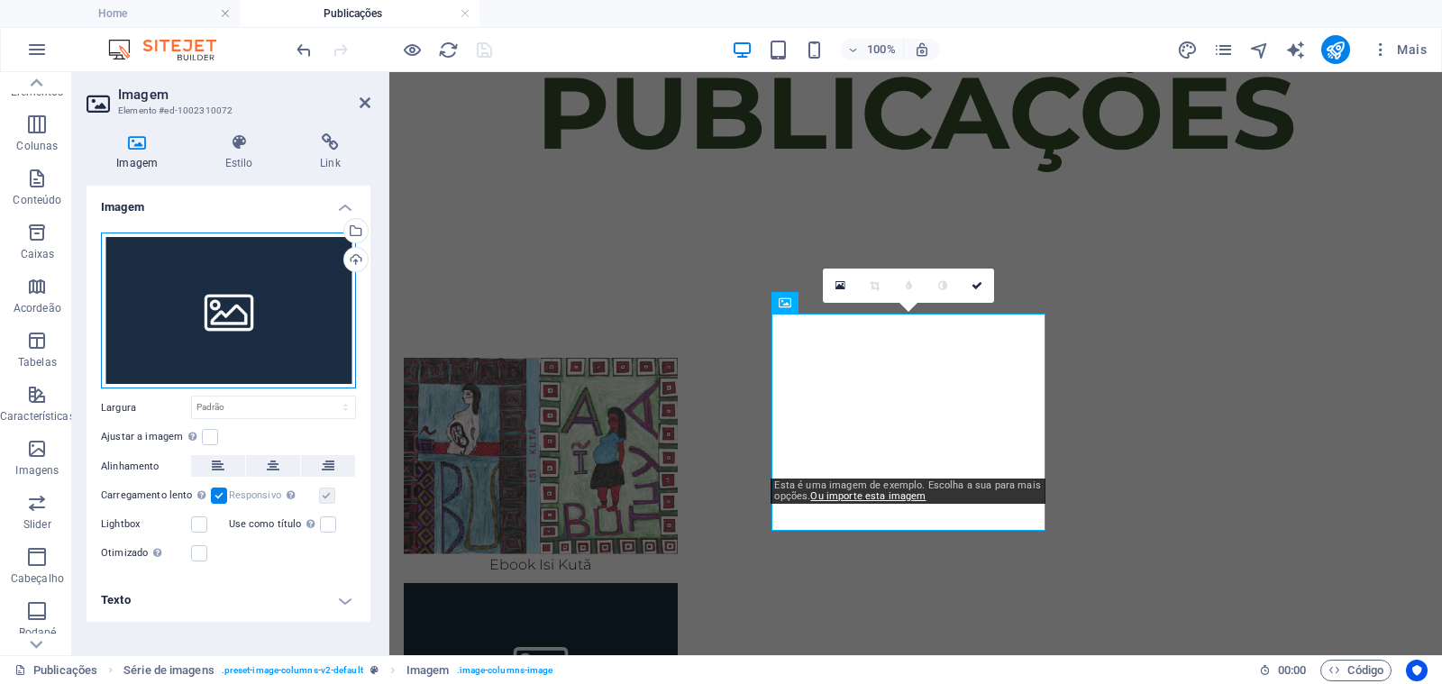
click at [234, 341] on div "Arraste os arquivos aqui, clique para escolher os arquivos ou selecione os arqu…" at bounding box center [228, 310] width 255 height 157
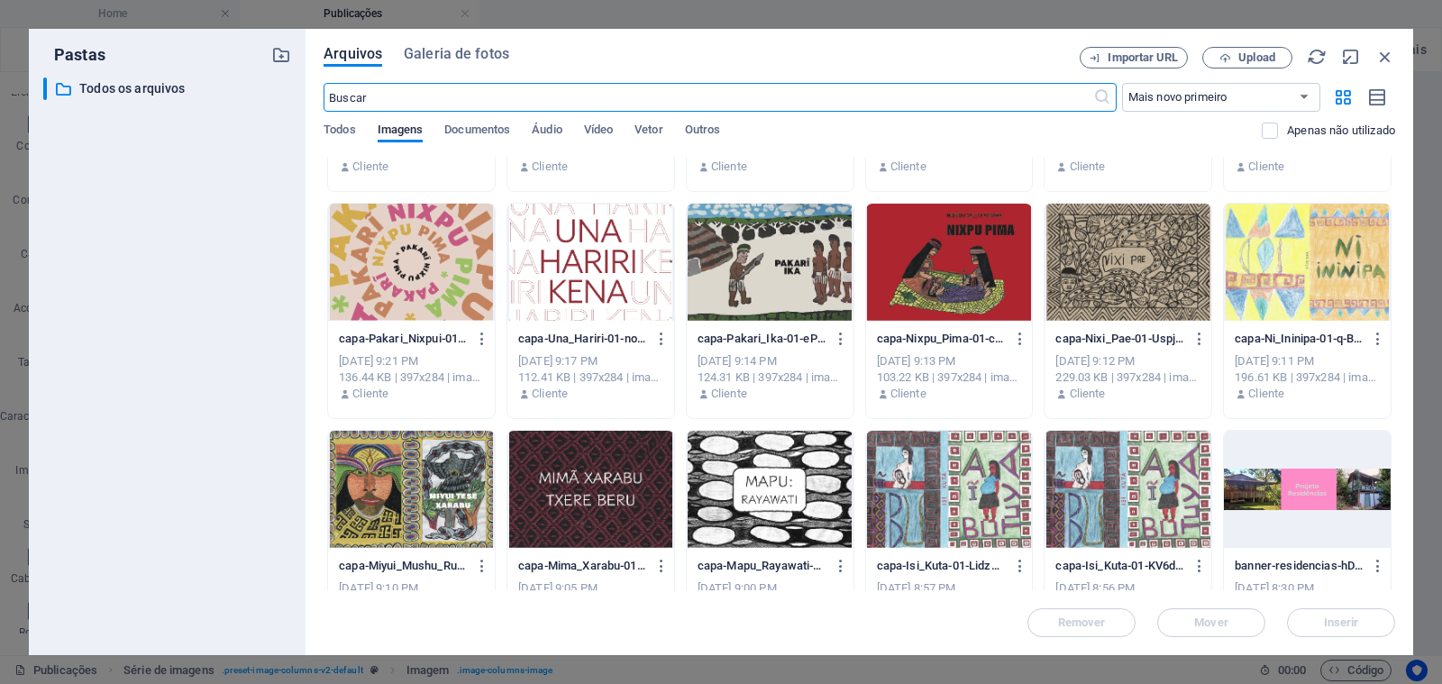
scroll to position [182, 0]
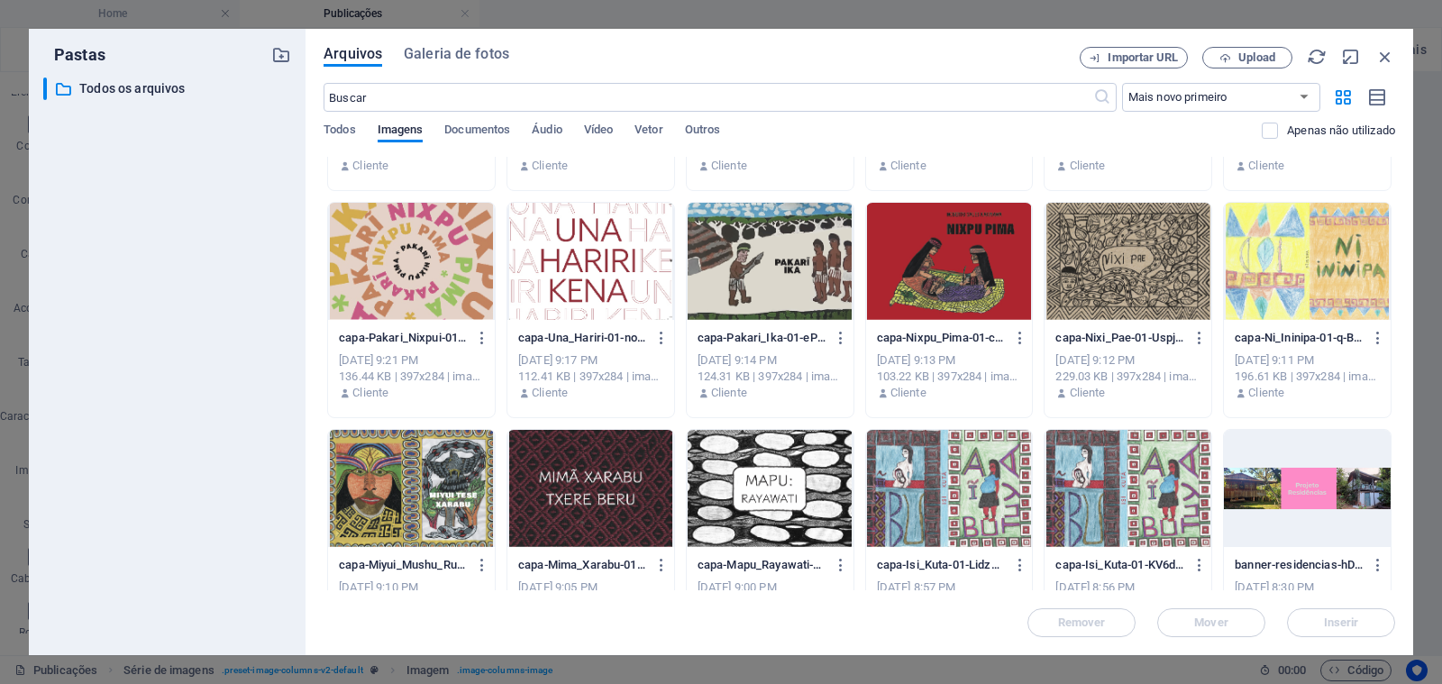
click at [811, 500] on div at bounding box center [770, 488] width 167 height 117
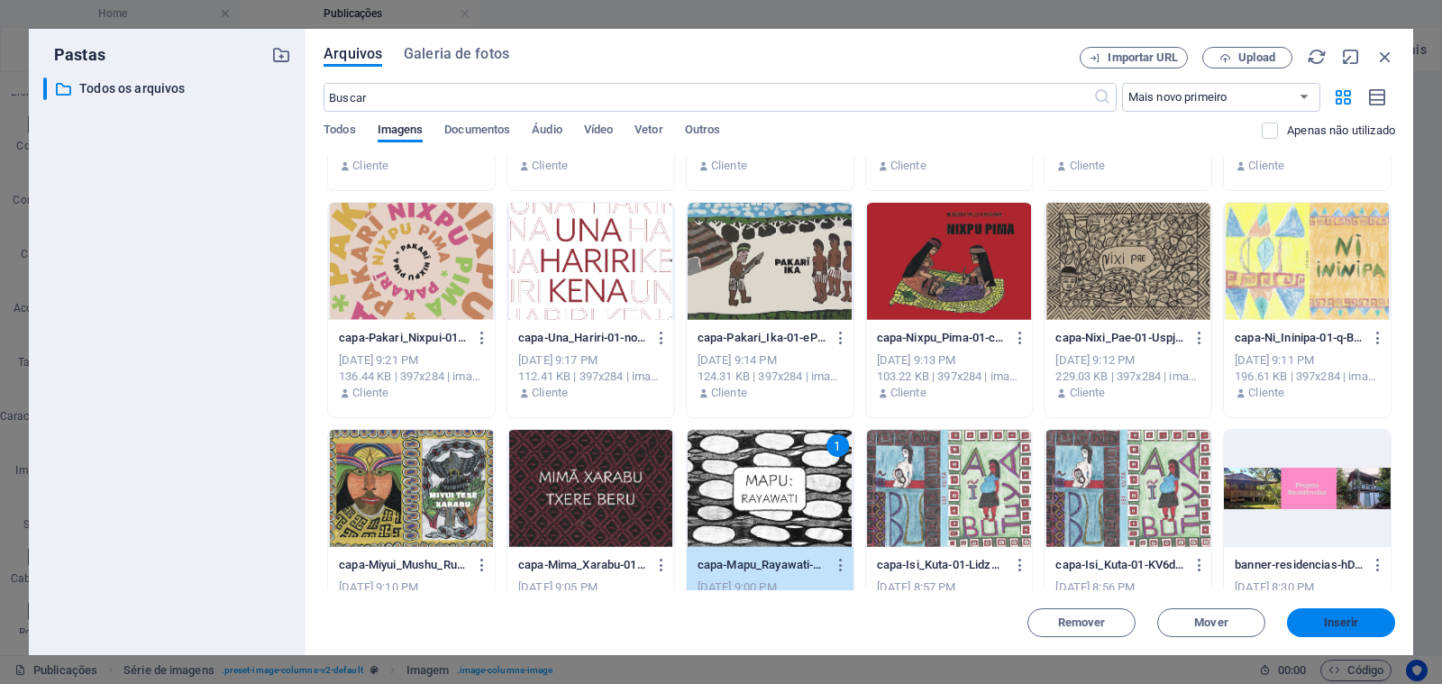
click at [1305, 617] on span "Inserir" at bounding box center [1341, 622] width 94 height 11
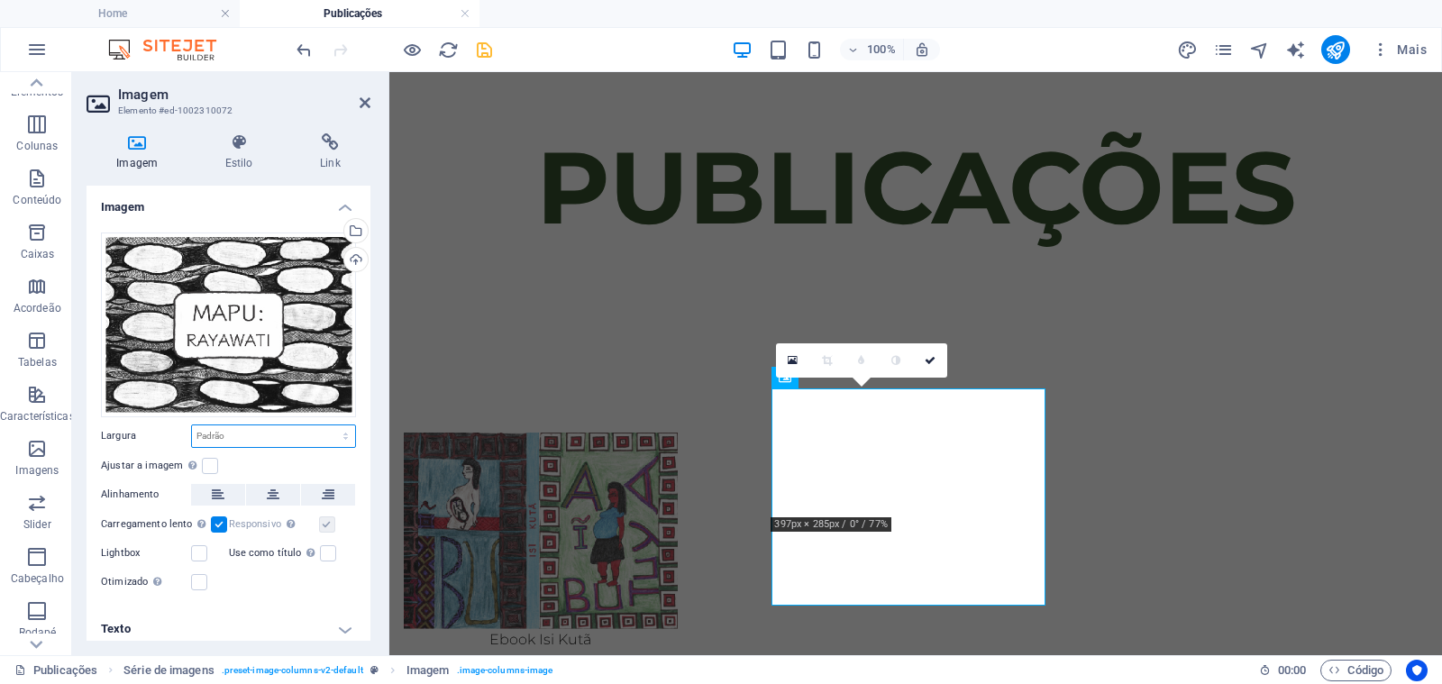
click at [225, 434] on select "Padrão automático px rem % em vh vw" at bounding box center [273, 436] width 163 height 22
select select "px"
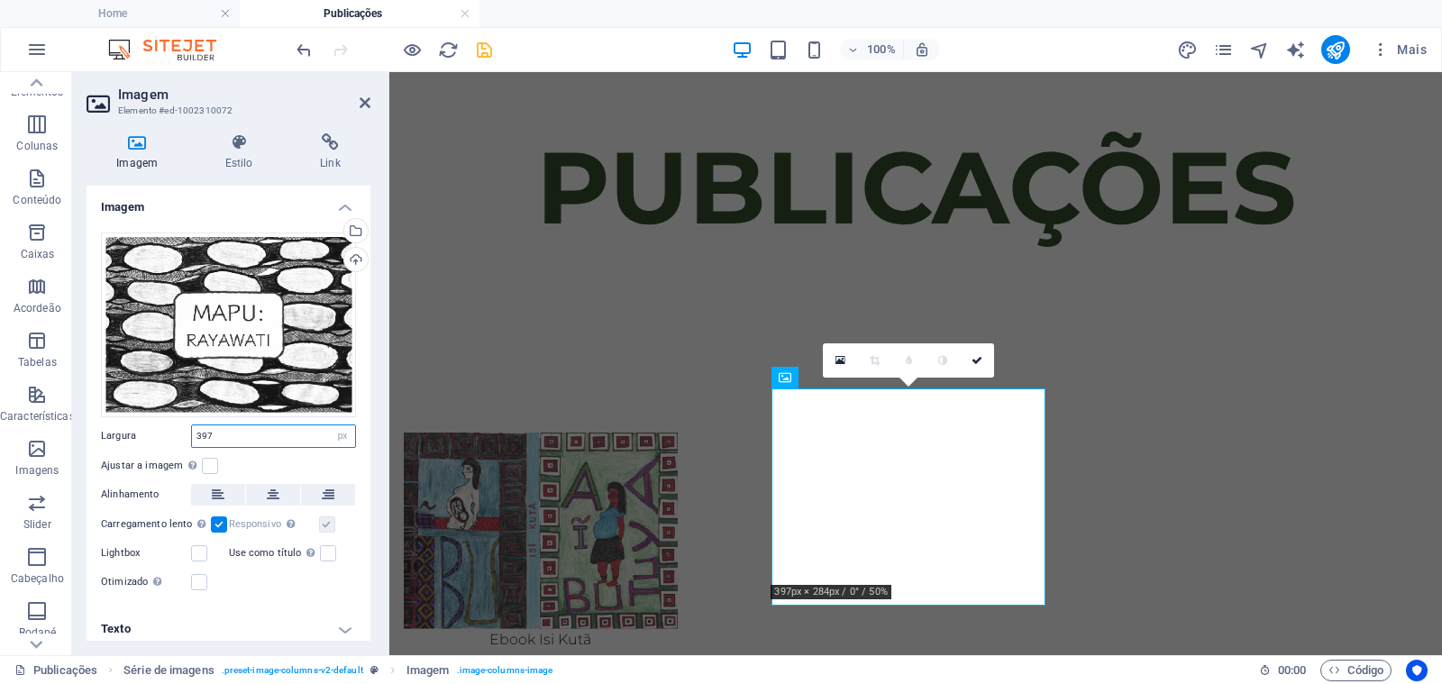
scroll to position [7, 0]
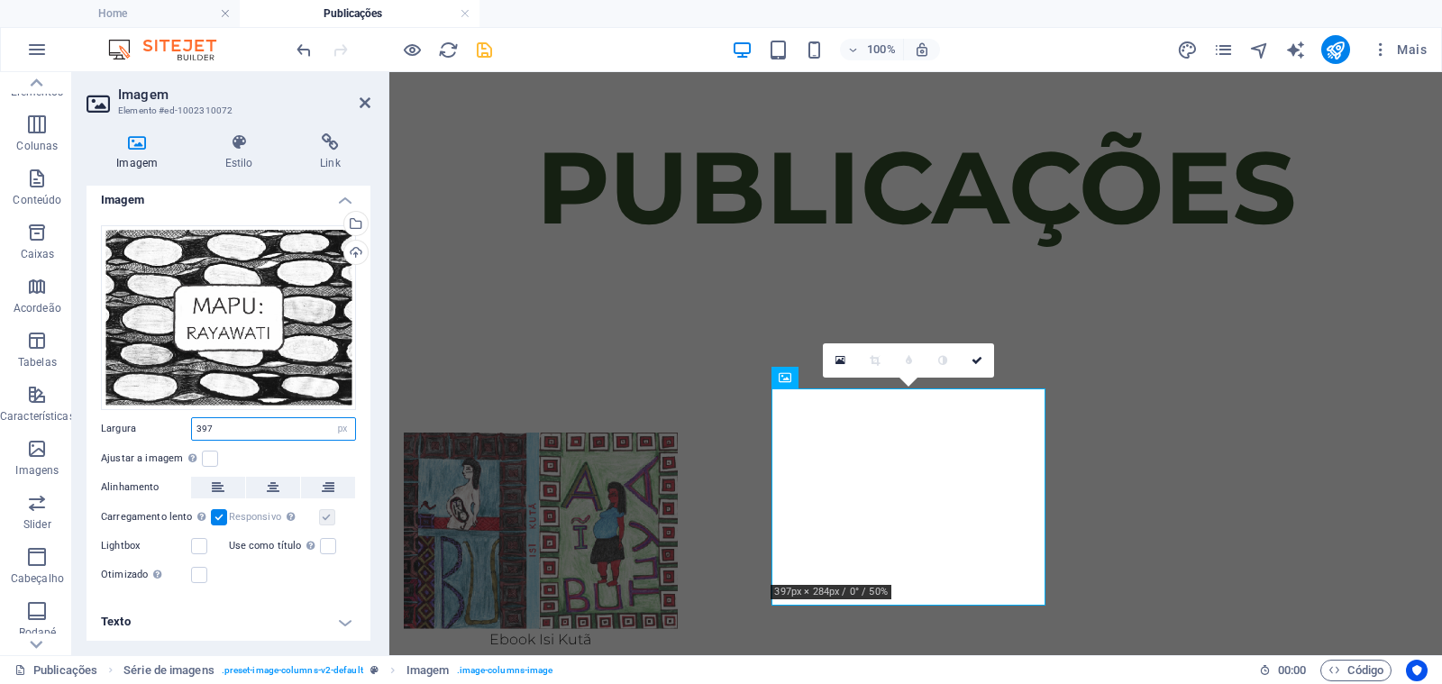
type input "397"
click at [265, 625] on h4 "Texto" at bounding box center [228, 621] width 284 height 43
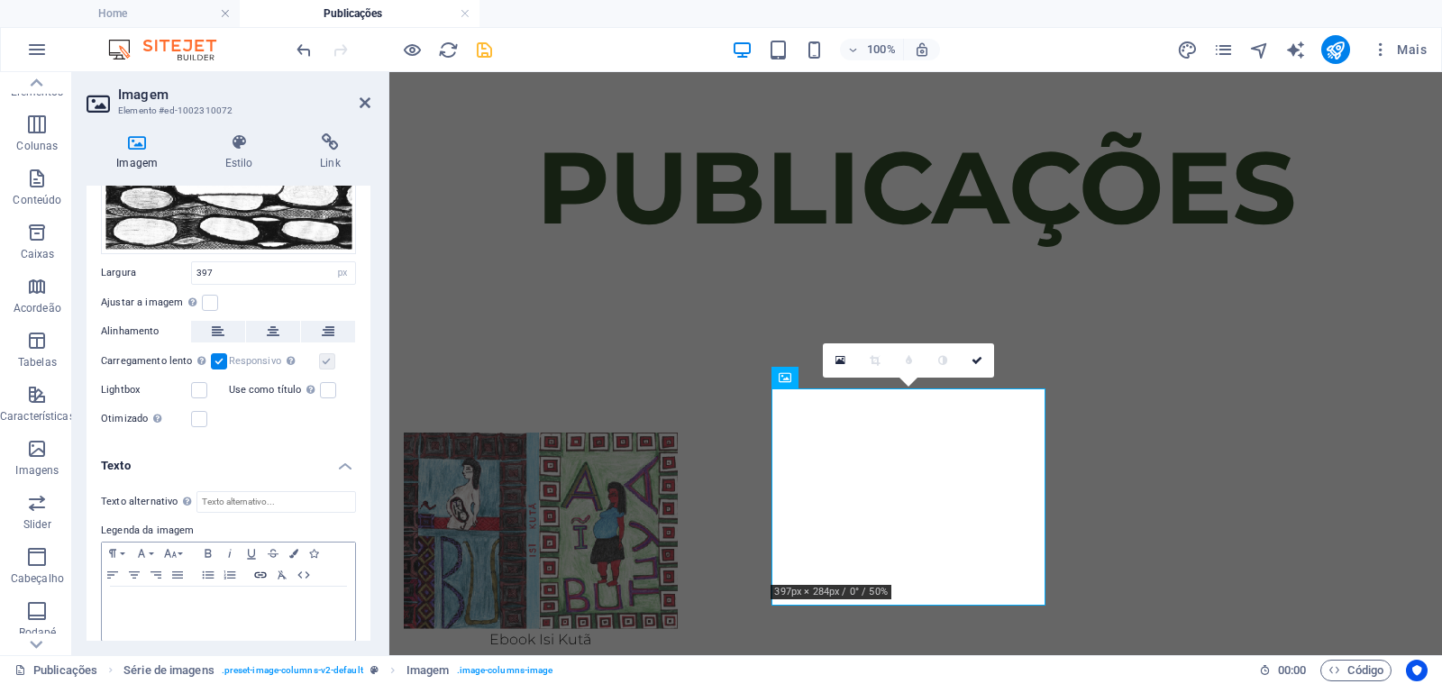
scroll to position [177, 0]
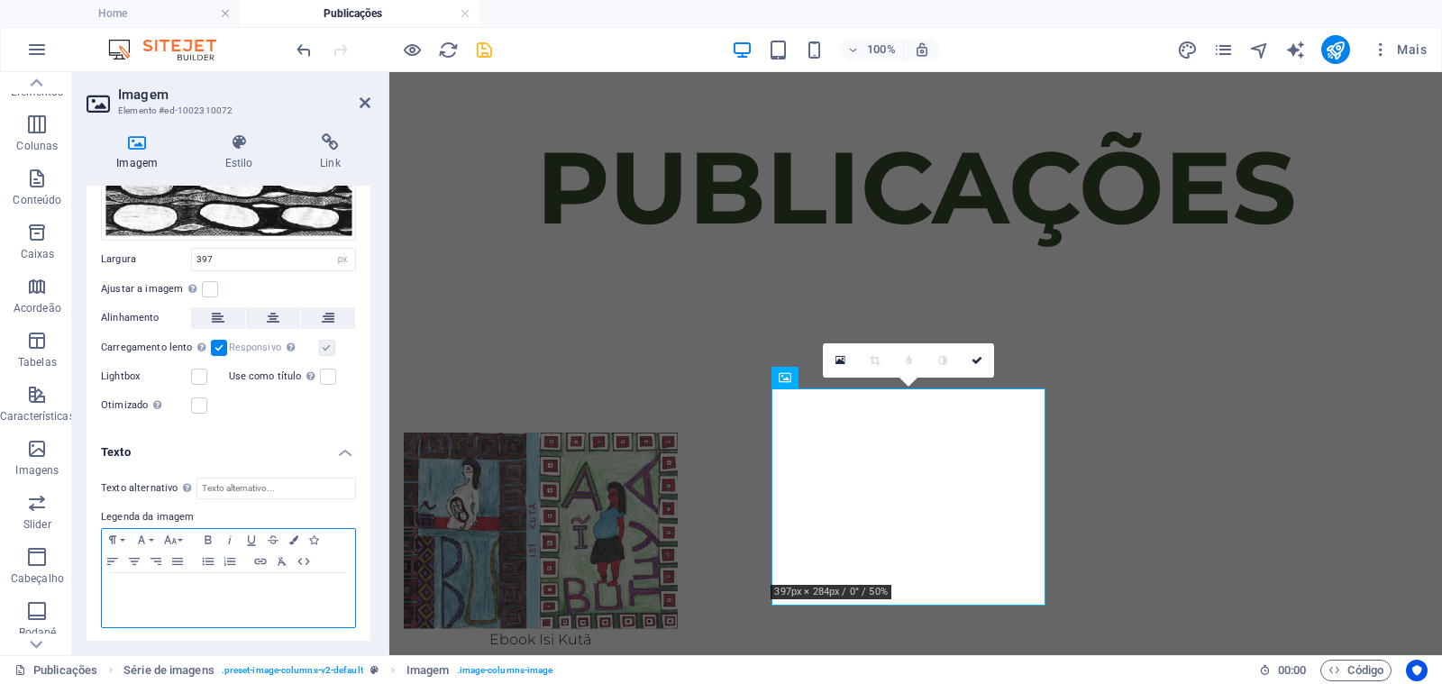
click at [236, 598] on div at bounding box center [228, 600] width 253 height 54
click at [134, 561] on icon "button" at bounding box center [134, 561] width 11 height 7
click at [183, 587] on p "ebook-Mapu_Rayawati" at bounding box center [228, 590] width 235 height 16
click at [237, 587] on p "Ebook [PERSON_NAME]" at bounding box center [228, 590] width 235 height 16
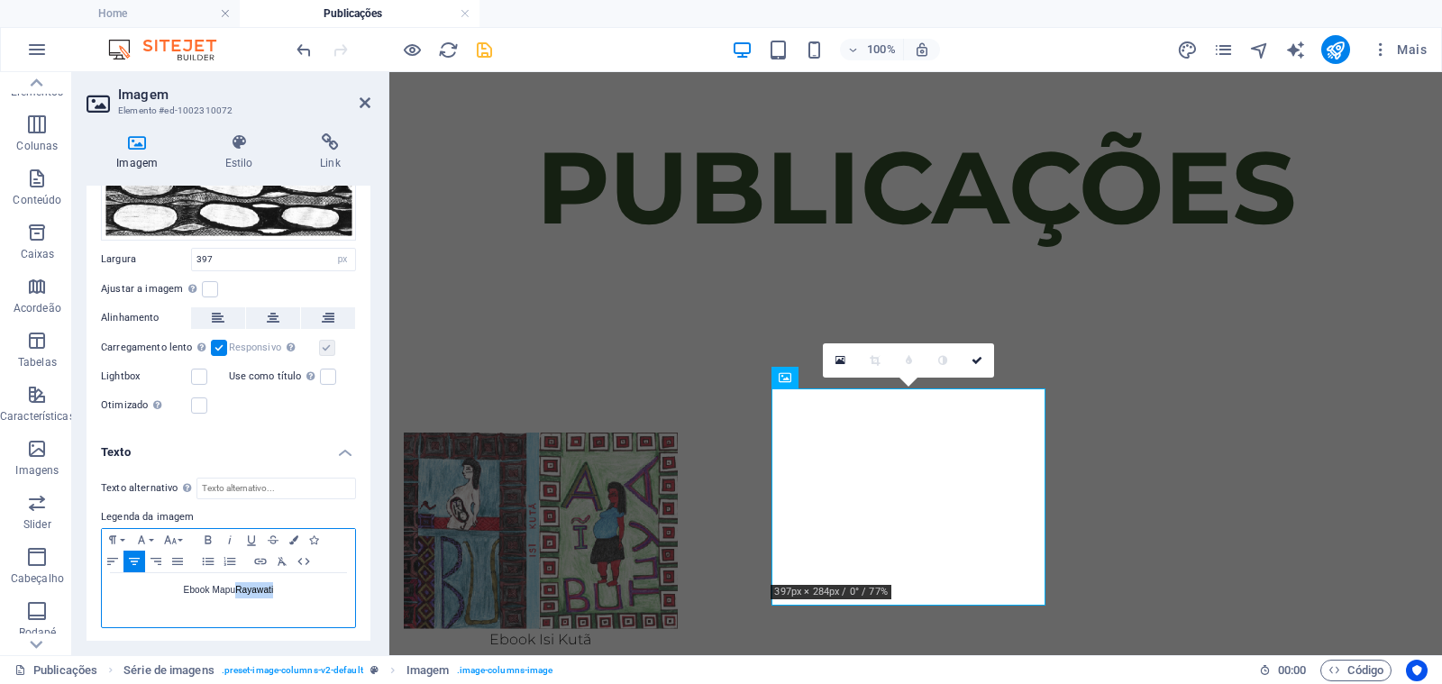
click at [237, 587] on p "Ebook [PERSON_NAME]" at bounding box center [228, 590] width 235 height 16
click at [258, 558] on icon "button" at bounding box center [261, 561] width 22 height 14
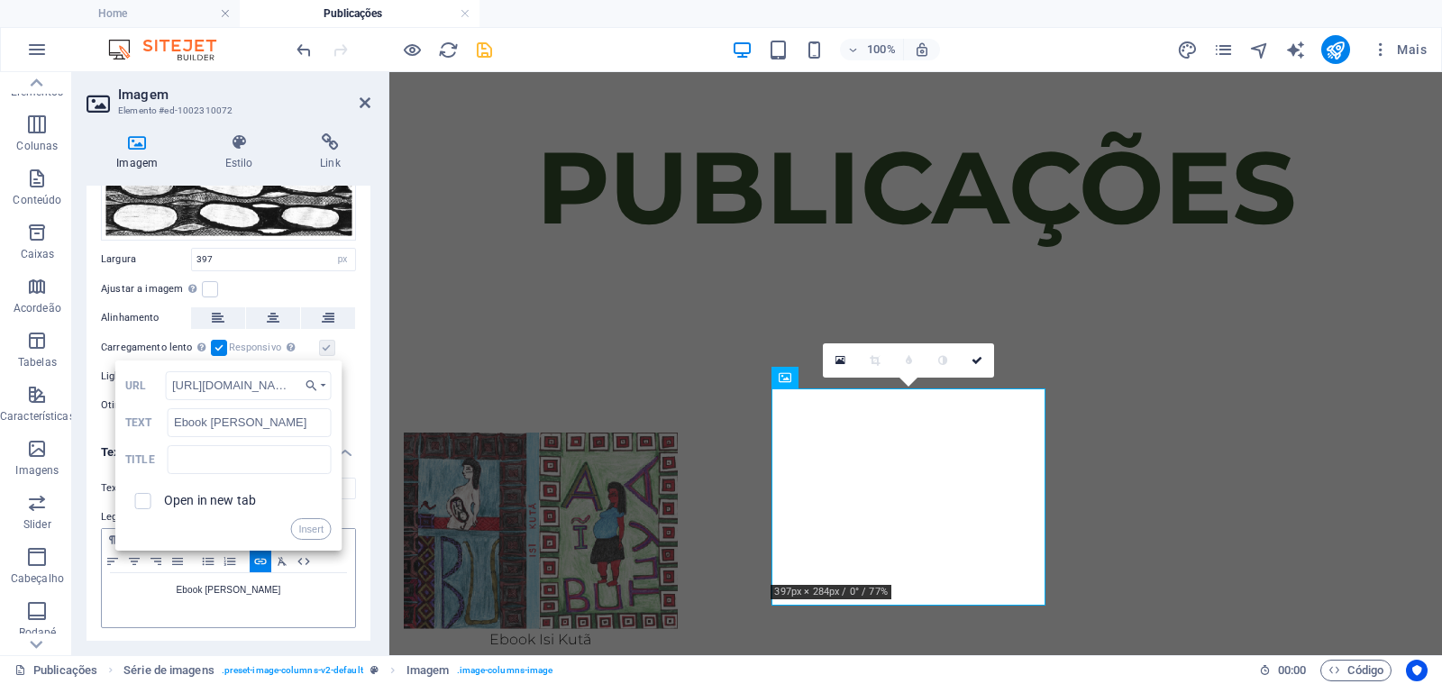
scroll to position [0, 189]
type input "[URL][DOMAIN_NAME]"
click at [200, 496] on label "Open in new tab" at bounding box center [210, 500] width 92 height 14
checkbox input "true"
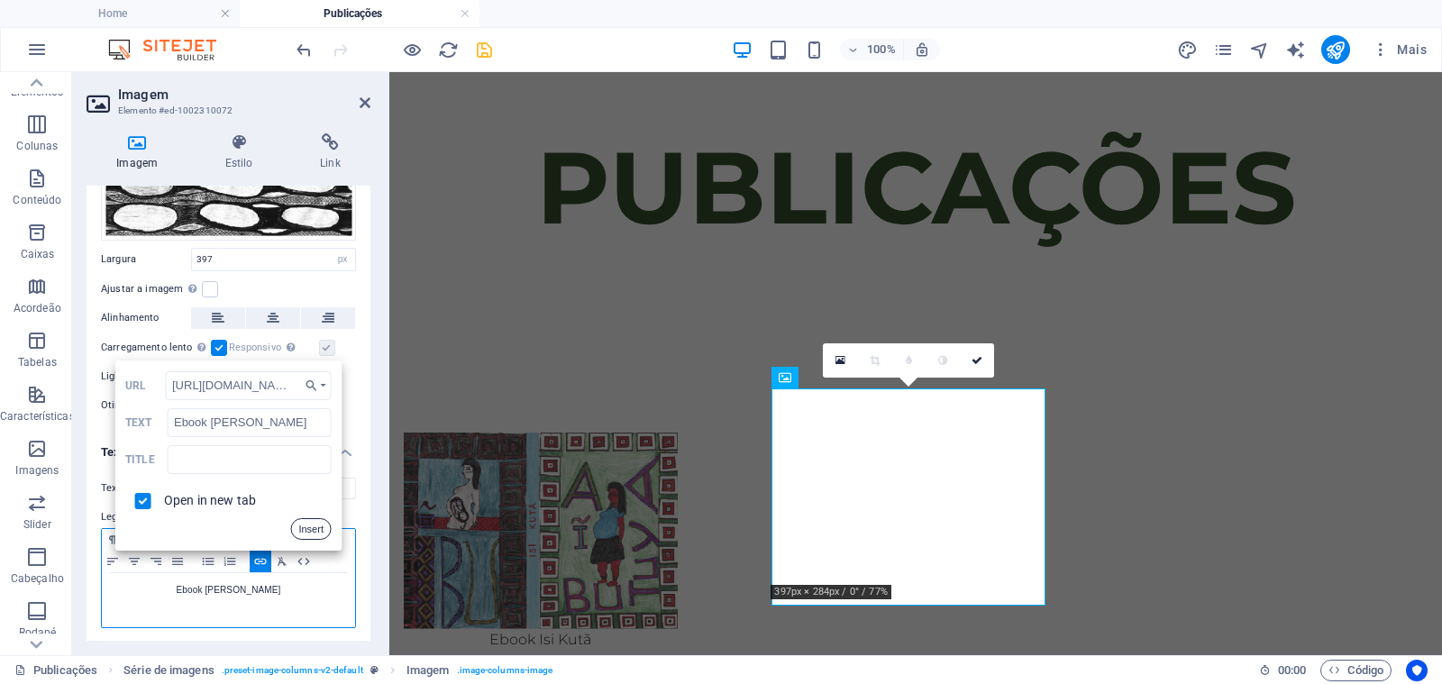
click at [297, 522] on button "Insert" at bounding box center [310, 529] width 41 height 22
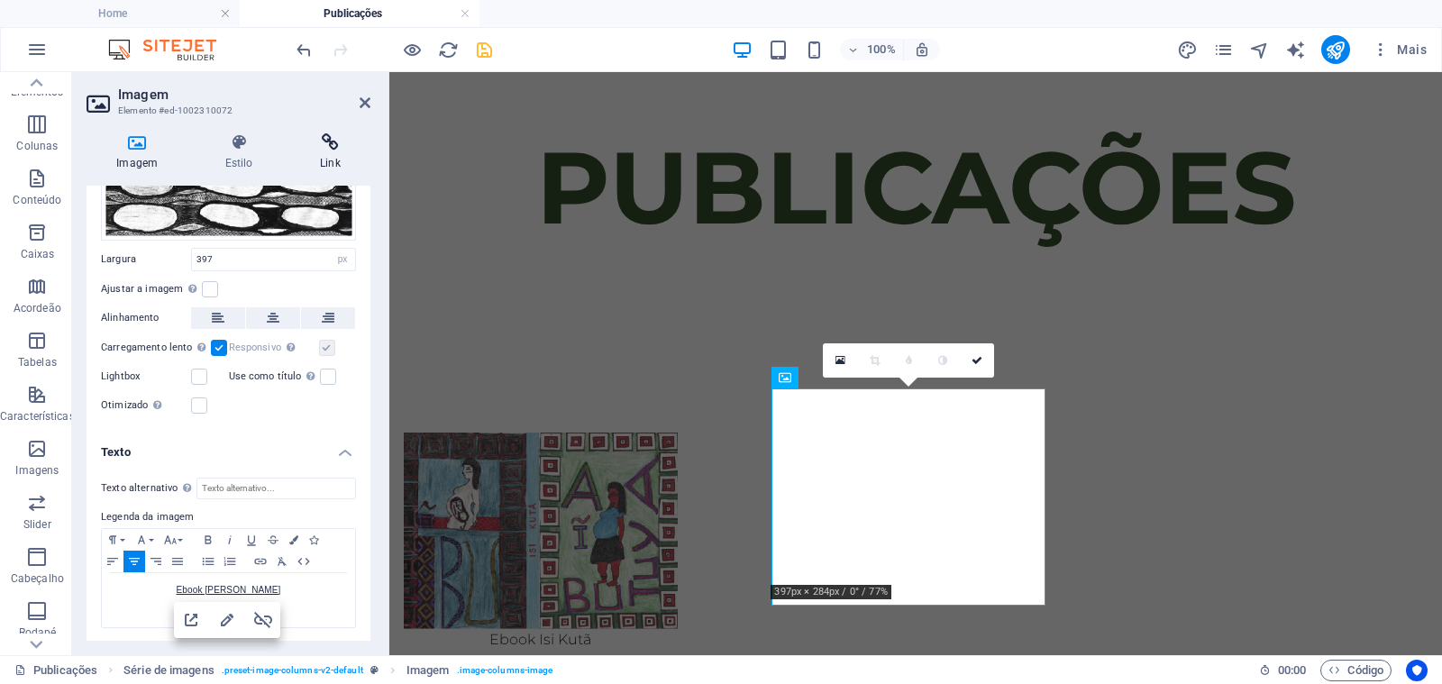
click at [330, 144] on icon at bounding box center [330, 142] width 80 height 18
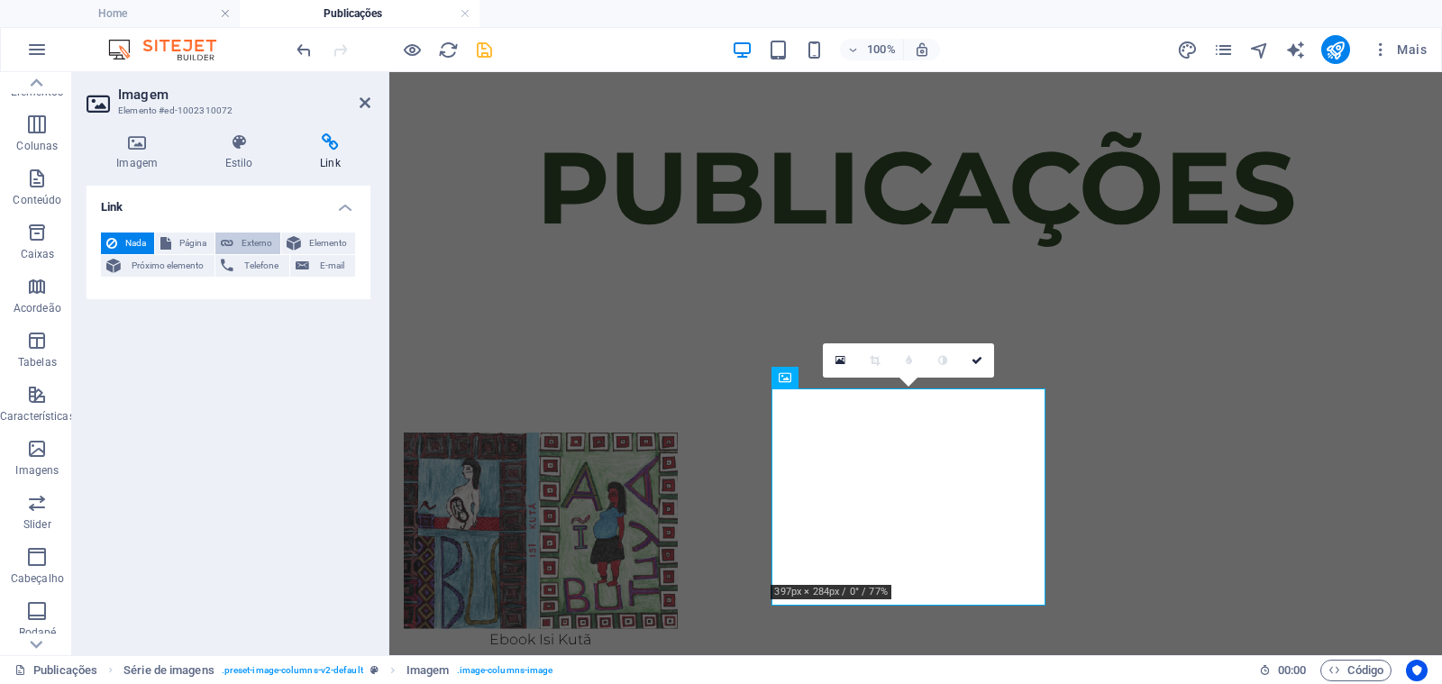
click at [251, 238] on span "Externo" at bounding box center [257, 243] width 36 height 22
select select "blank"
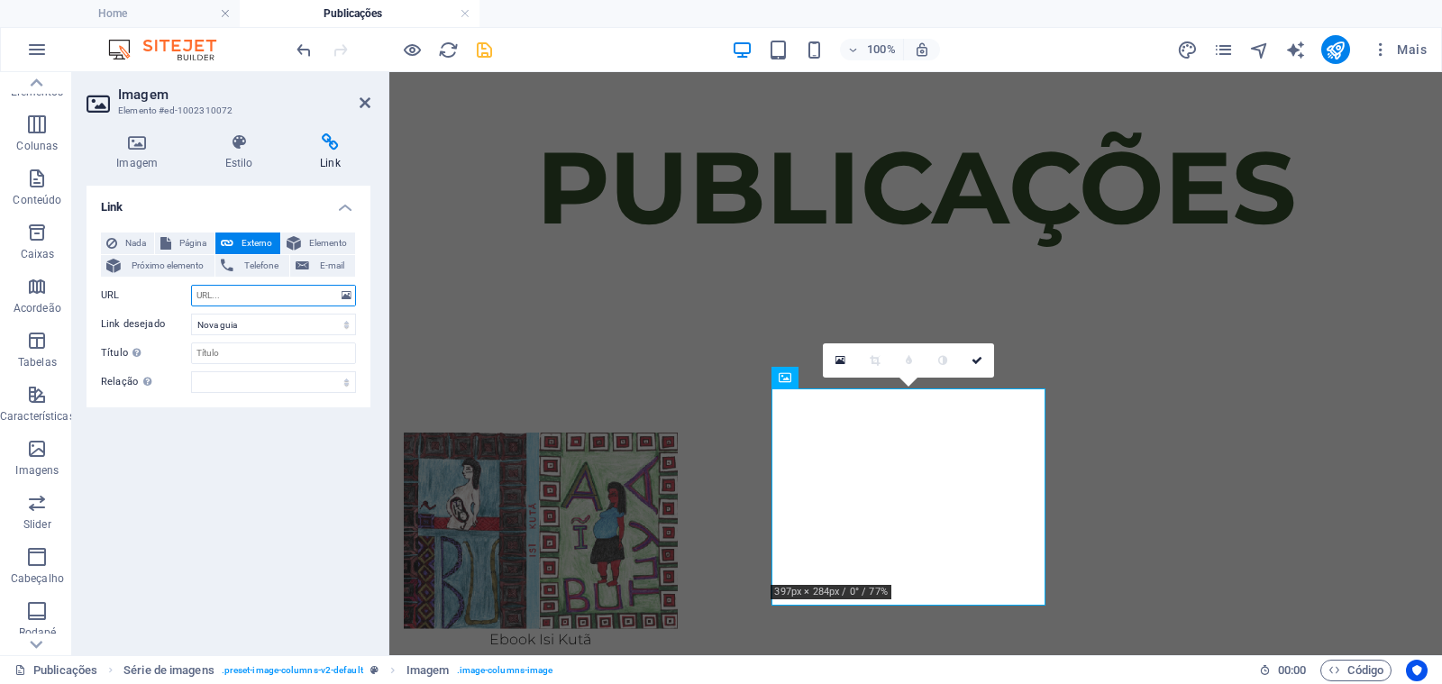
paste input "[URL][DOMAIN_NAME]"
type input "[URL][DOMAIN_NAME]"
click at [244, 441] on div "Link Nada Página Externo Elemento Próximo elemento Telefone E-mail Página Home …" at bounding box center [228, 413] width 284 height 455
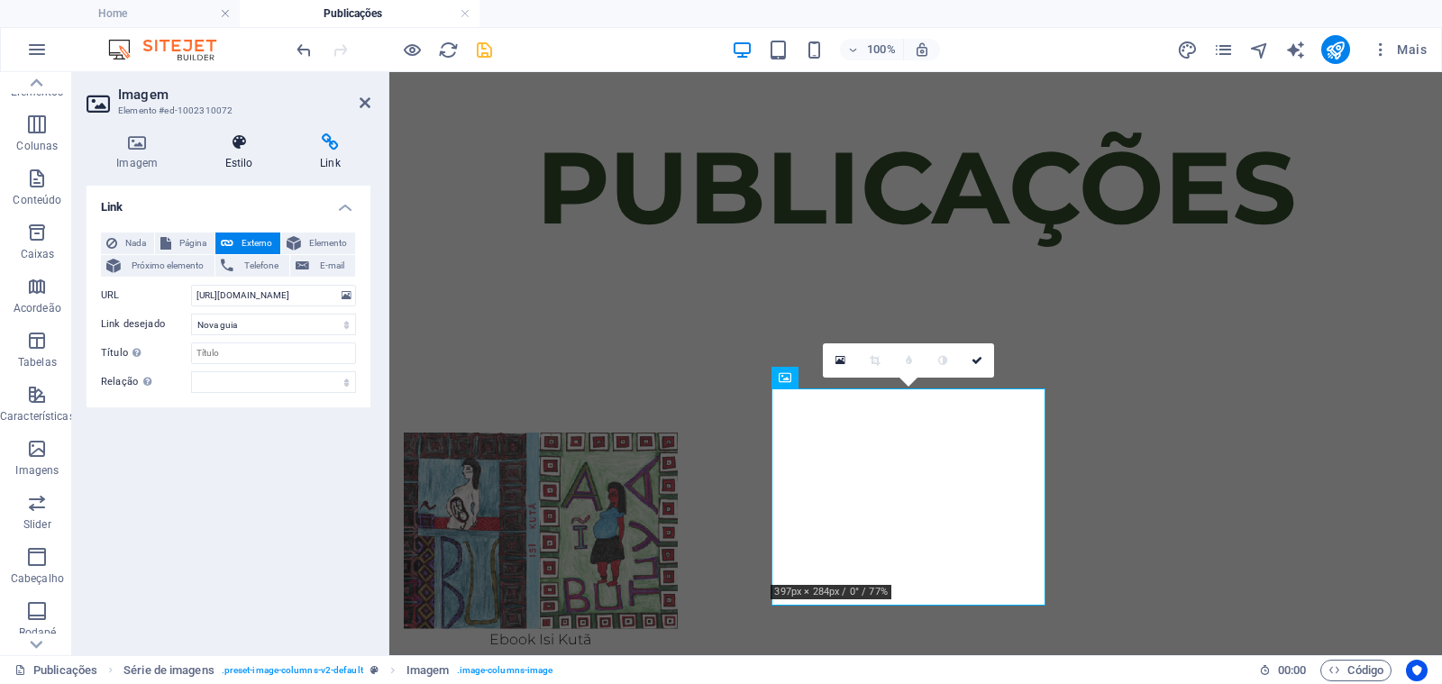
click at [225, 161] on h4 "Estilo" at bounding box center [242, 152] width 95 height 38
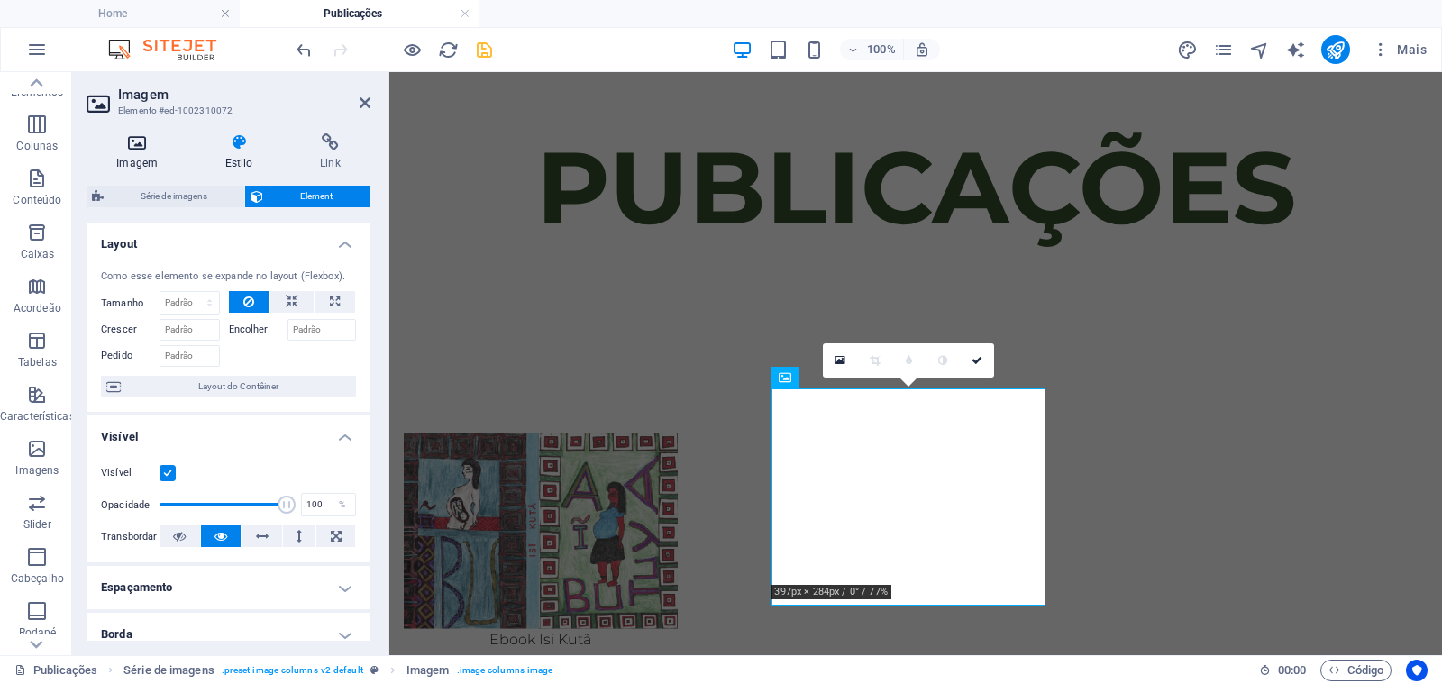
click at [151, 165] on h4 "Imagem" at bounding box center [140, 152] width 108 height 38
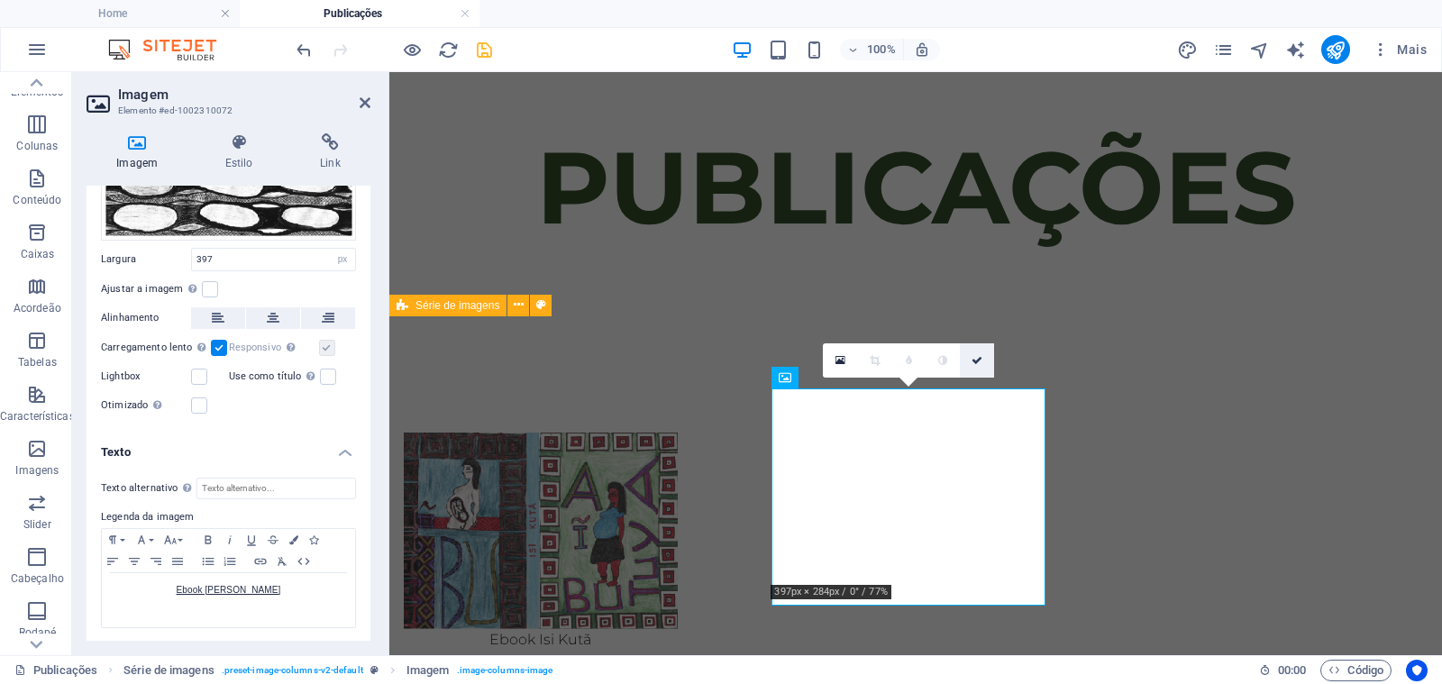
click at [978, 361] on icon at bounding box center [976, 360] width 11 height 11
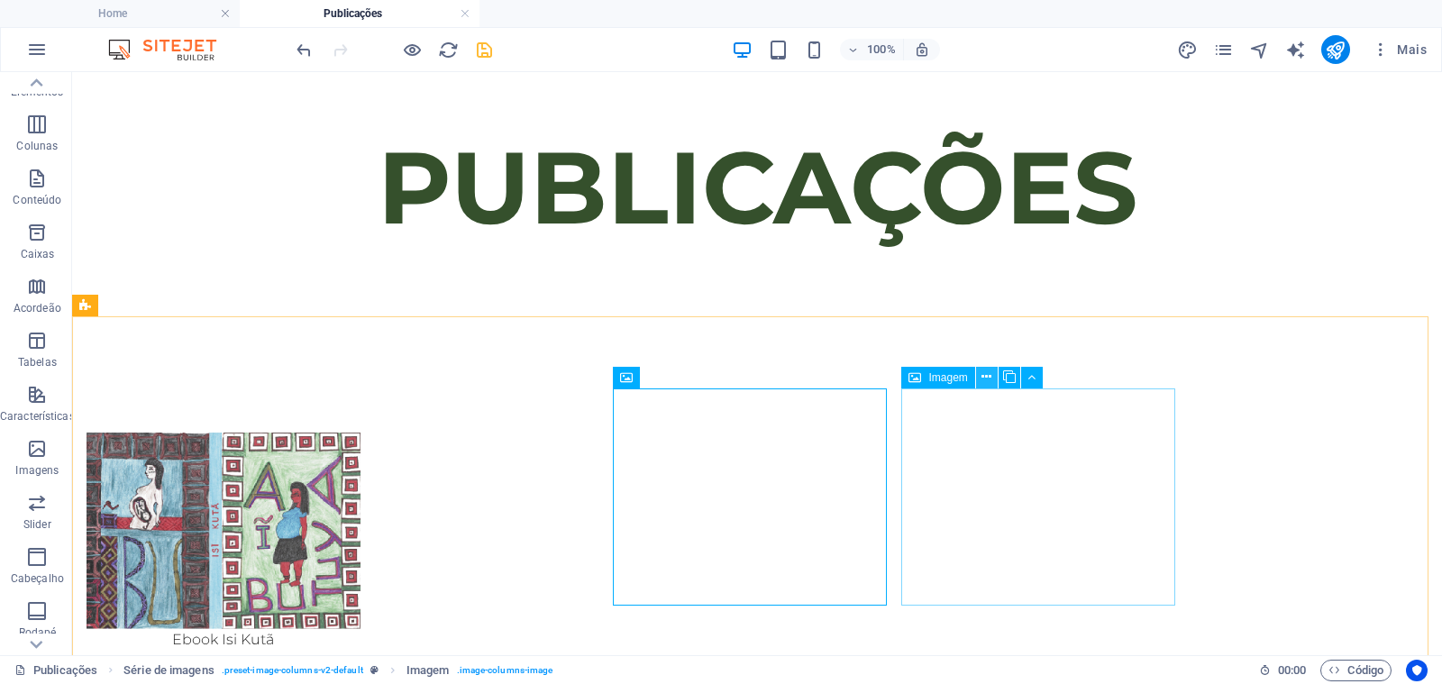
click at [987, 381] on icon at bounding box center [986, 377] width 10 height 19
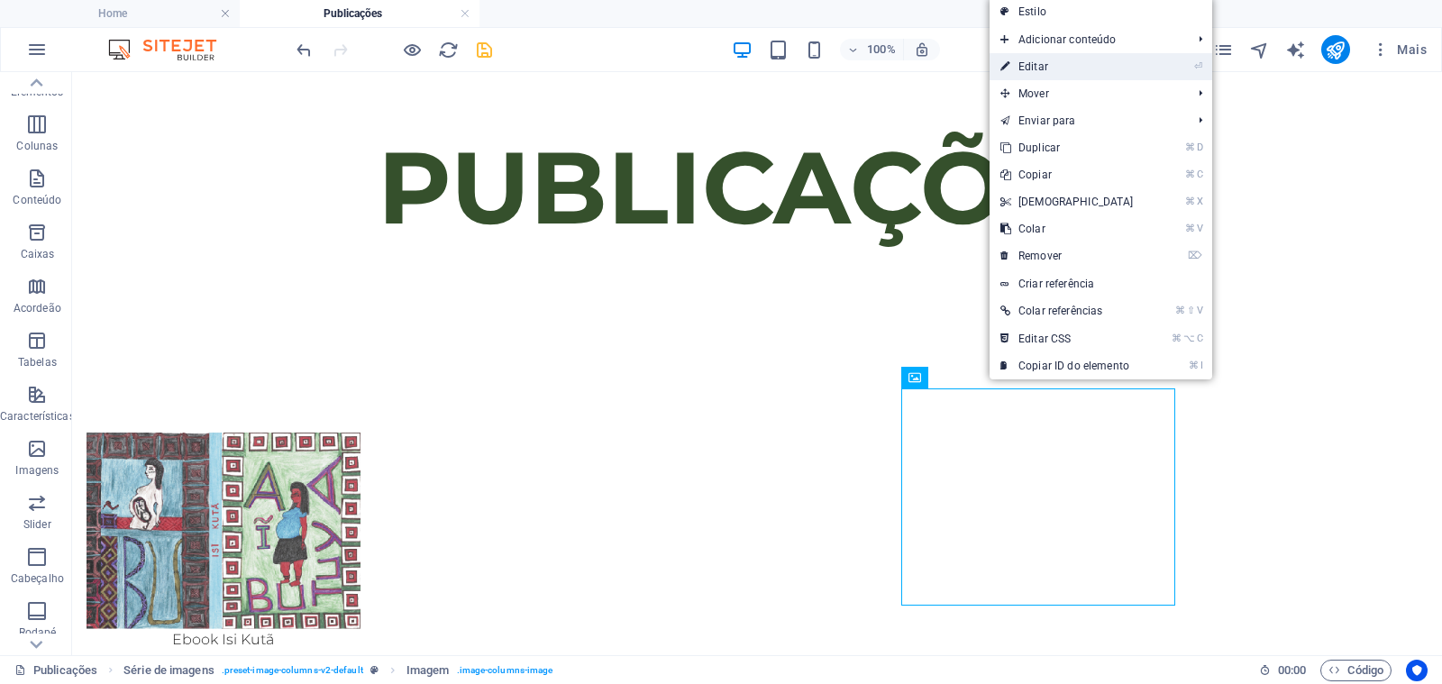
drag, startPoint x: 1064, startPoint y: 70, endPoint x: 610, endPoint y: 28, distance: 456.1
click at [1064, 70] on link "⏎ Editar" at bounding box center [1066, 66] width 155 height 27
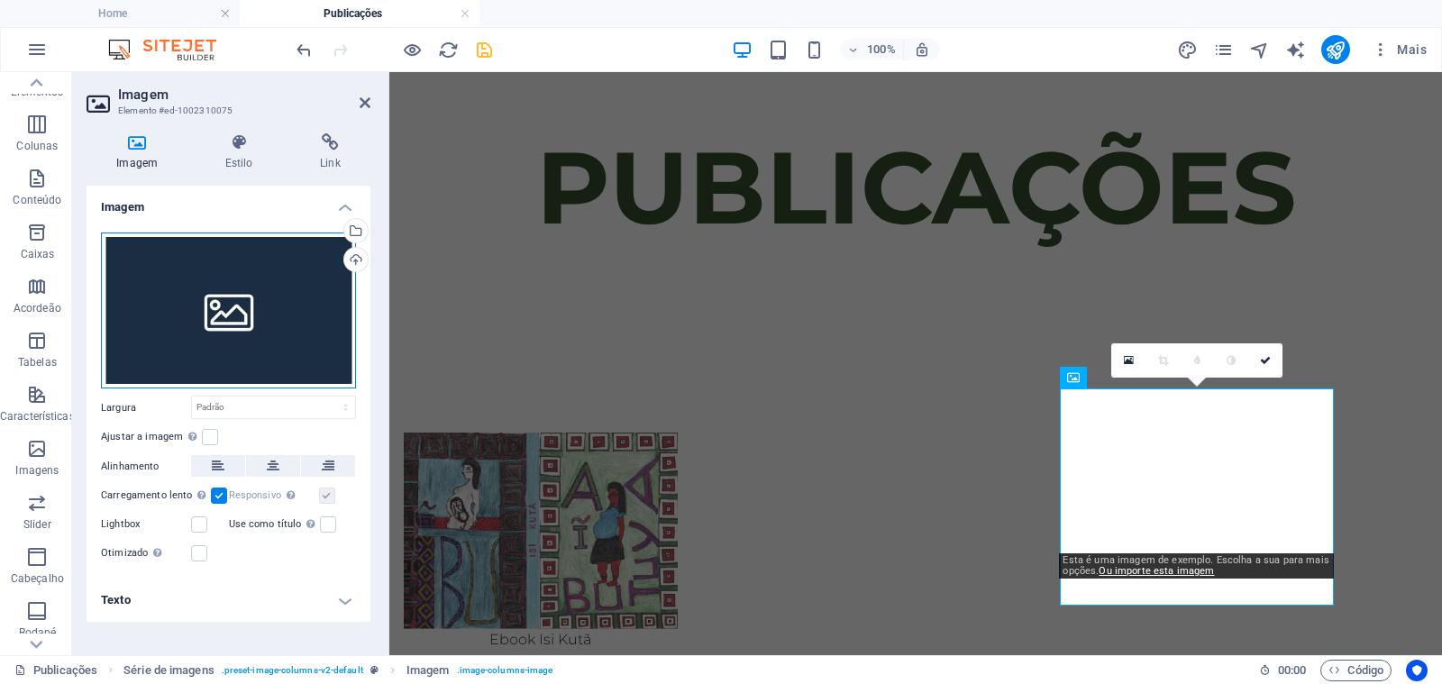
click at [284, 330] on div "Arraste os arquivos aqui, clique para escolher os arquivos ou selecione os arqu…" at bounding box center [228, 310] width 255 height 157
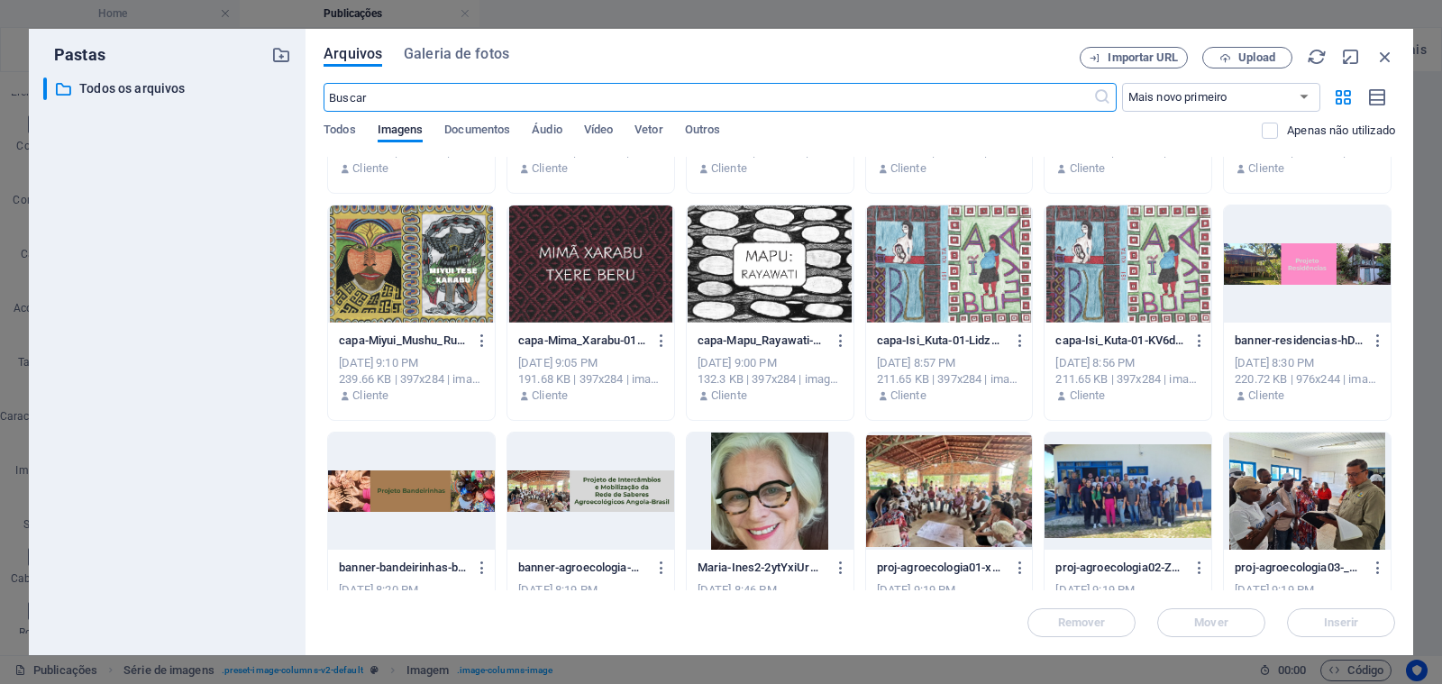
scroll to position [404, 0]
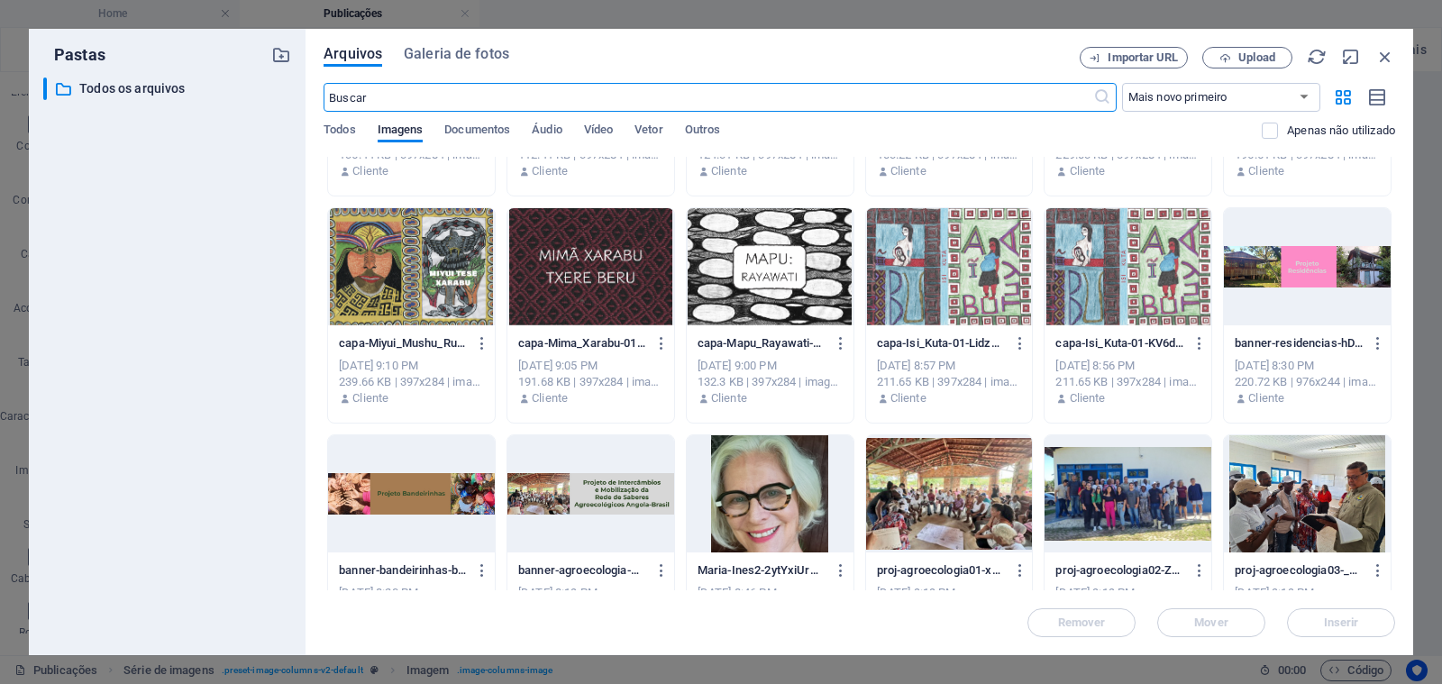
click at [622, 270] on div at bounding box center [590, 266] width 167 height 117
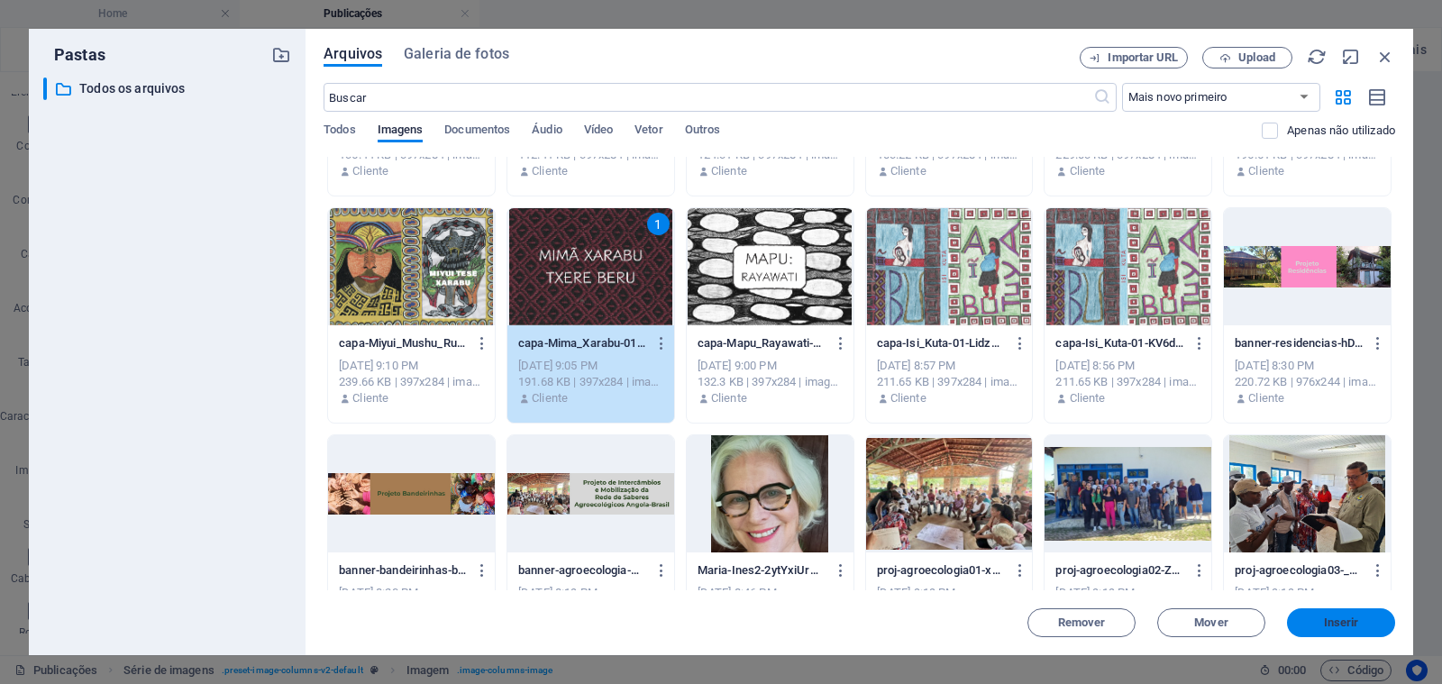
drag, startPoint x: 1335, startPoint y: 616, endPoint x: 946, endPoint y: 544, distance: 395.8
click at [1335, 617] on span "Inserir" at bounding box center [1341, 622] width 35 height 11
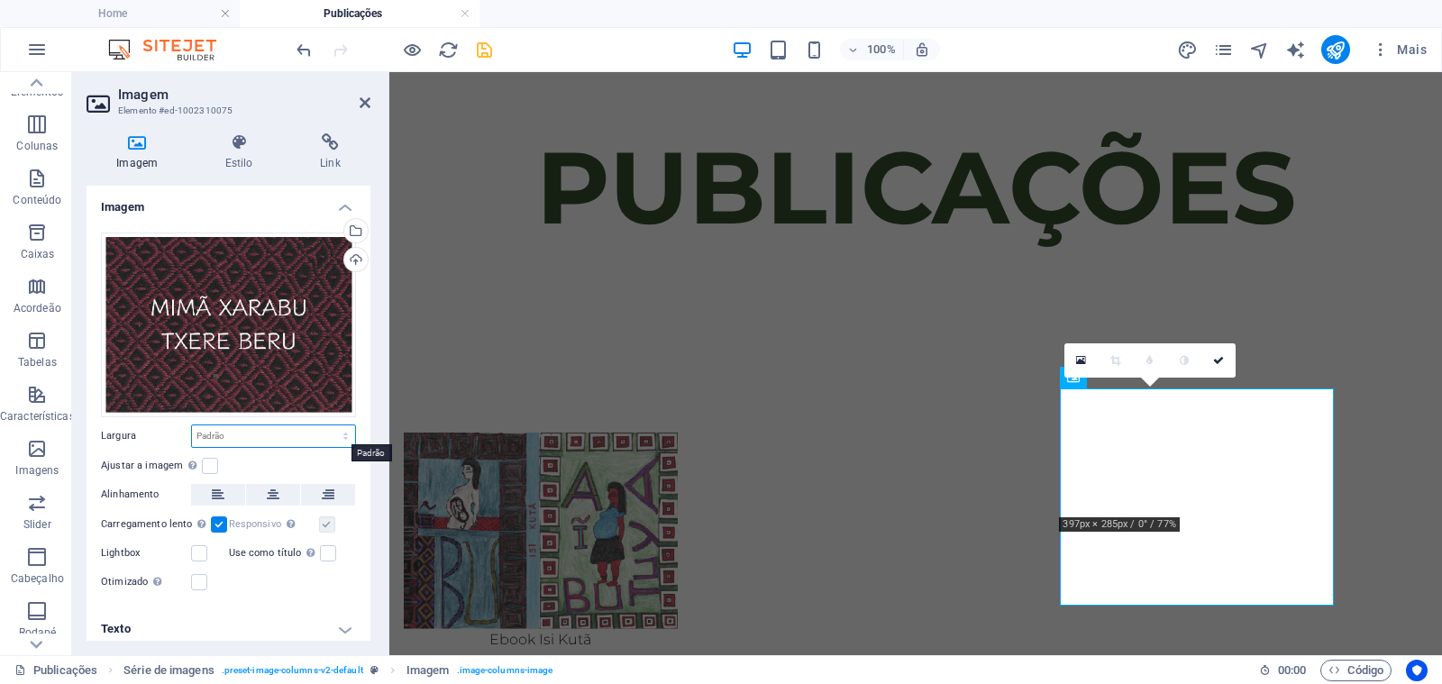
click at [272, 429] on select "Padrão automático px rem % em vh vw" at bounding box center [273, 436] width 163 height 22
select select "px"
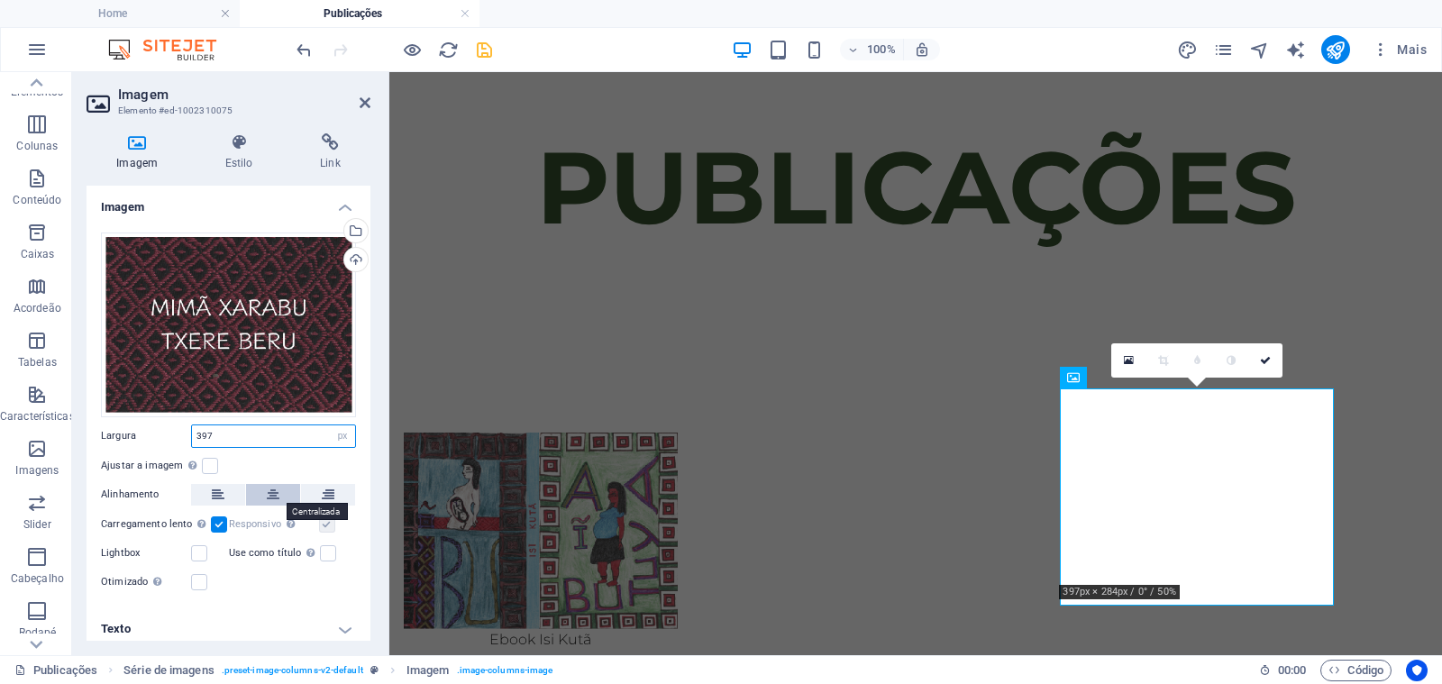
type input "397"
click at [262, 487] on button at bounding box center [273, 495] width 54 height 22
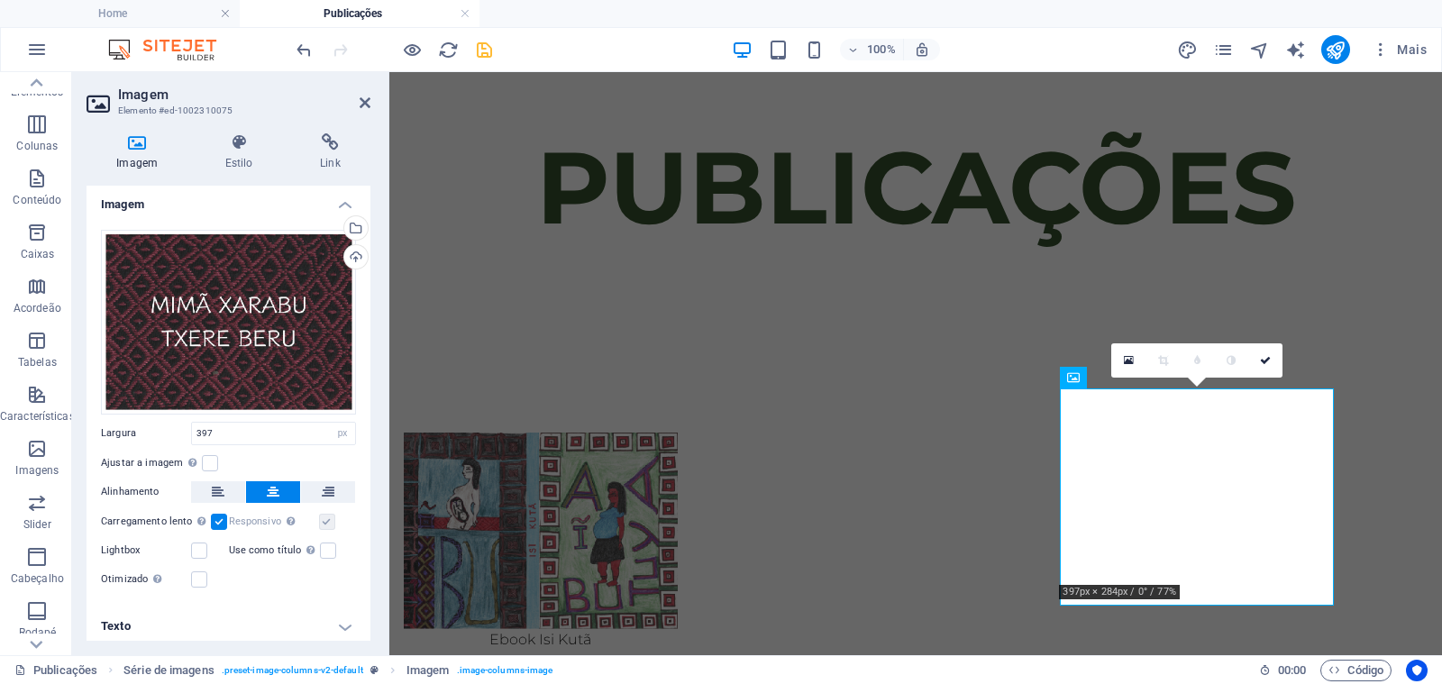
scroll to position [7, 0]
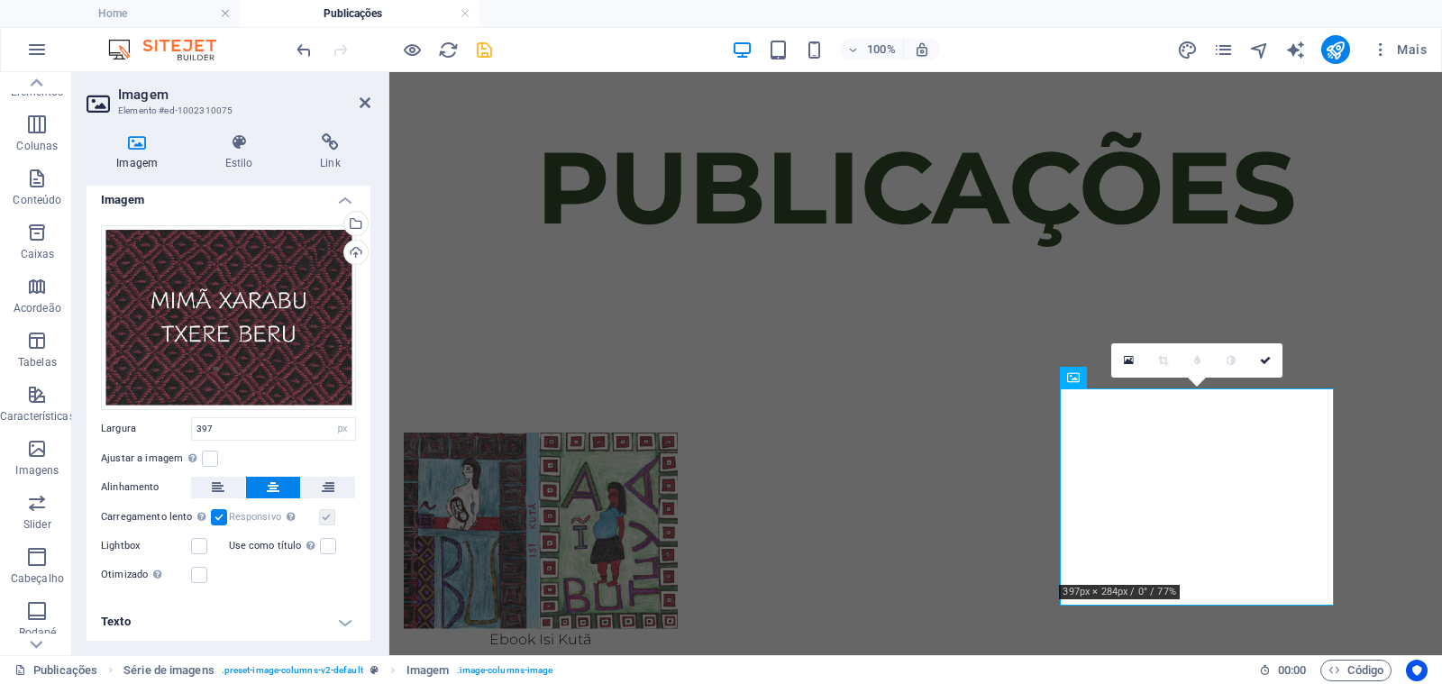
click at [217, 623] on h4 "Texto" at bounding box center [228, 621] width 284 height 43
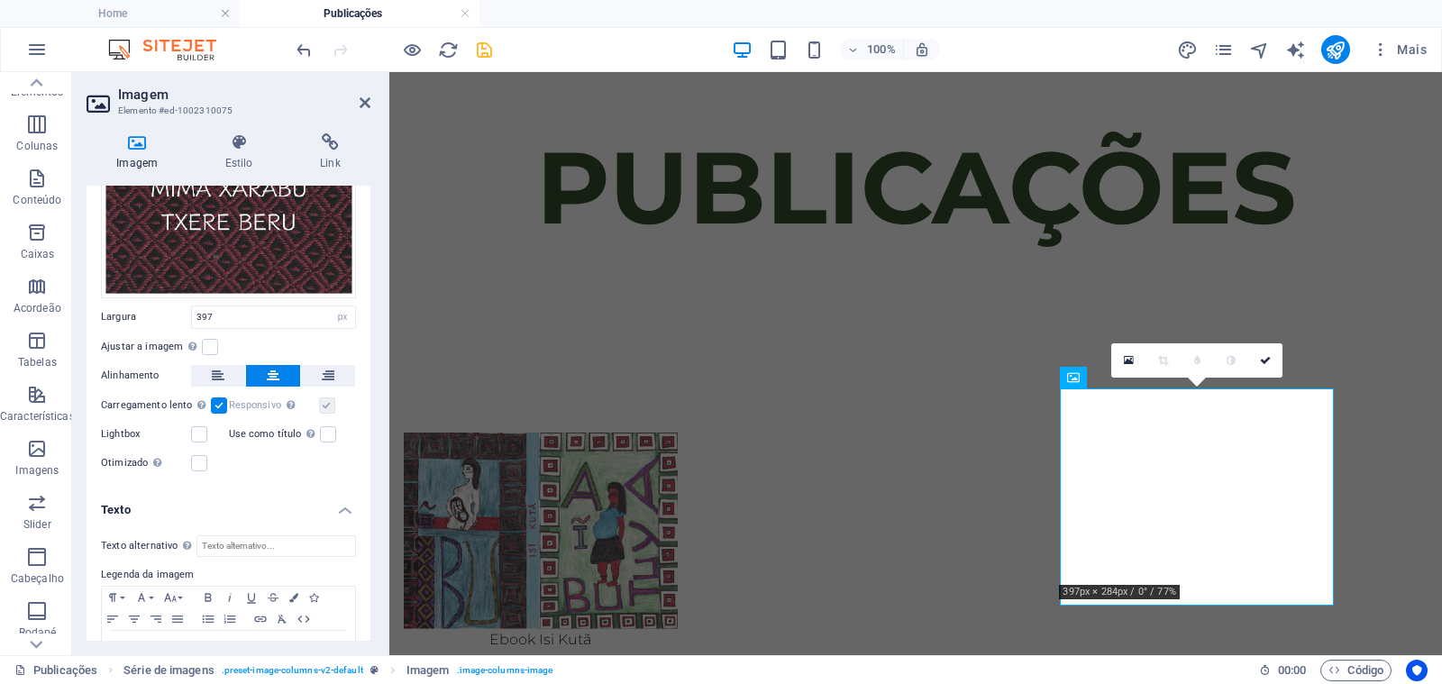
scroll to position [177, 0]
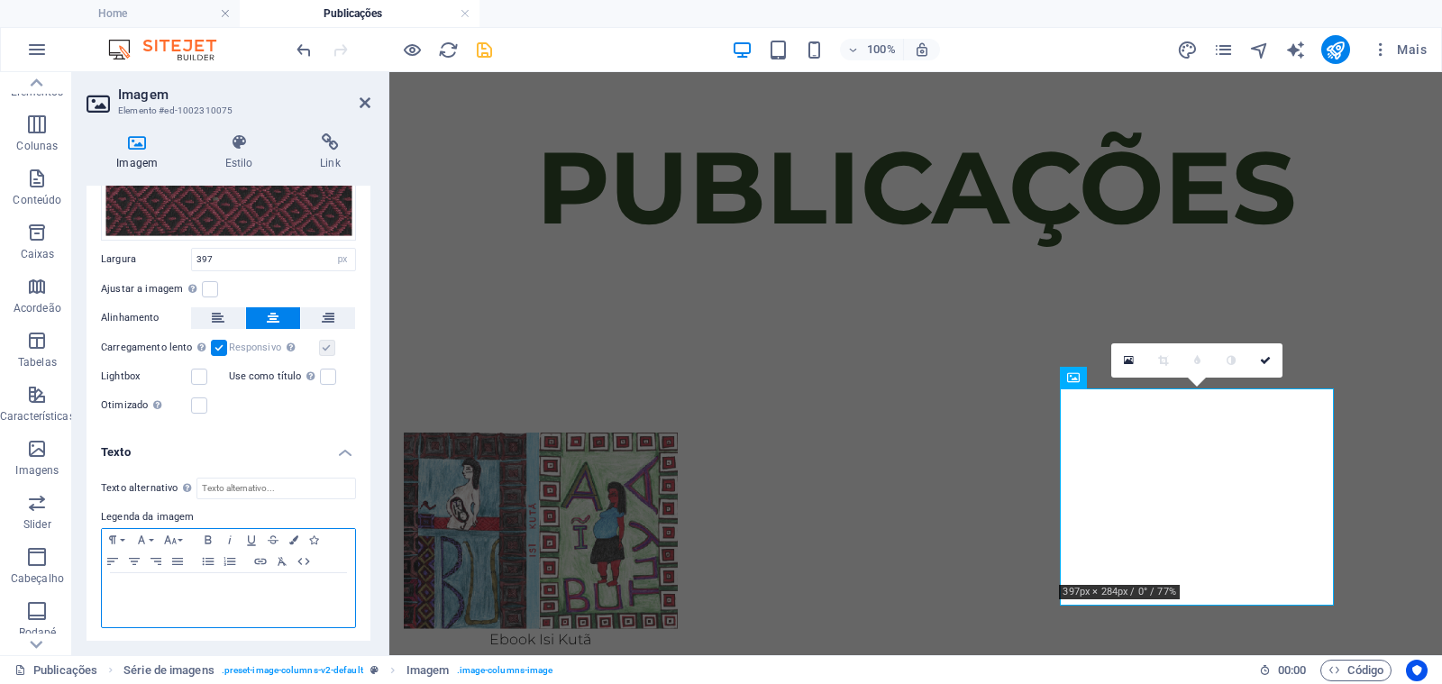
click at [222, 584] on p at bounding box center [228, 590] width 235 height 16
click at [131, 559] on icon "button" at bounding box center [134, 561] width 22 height 14
click at [187, 588] on p "ebook-Mima_Xarabu" at bounding box center [228, 590] width 235 height 16
click at [243, 587] on p "Ebook Mimã Xarabu" at bounding box center [228, 590] width 235 height 16
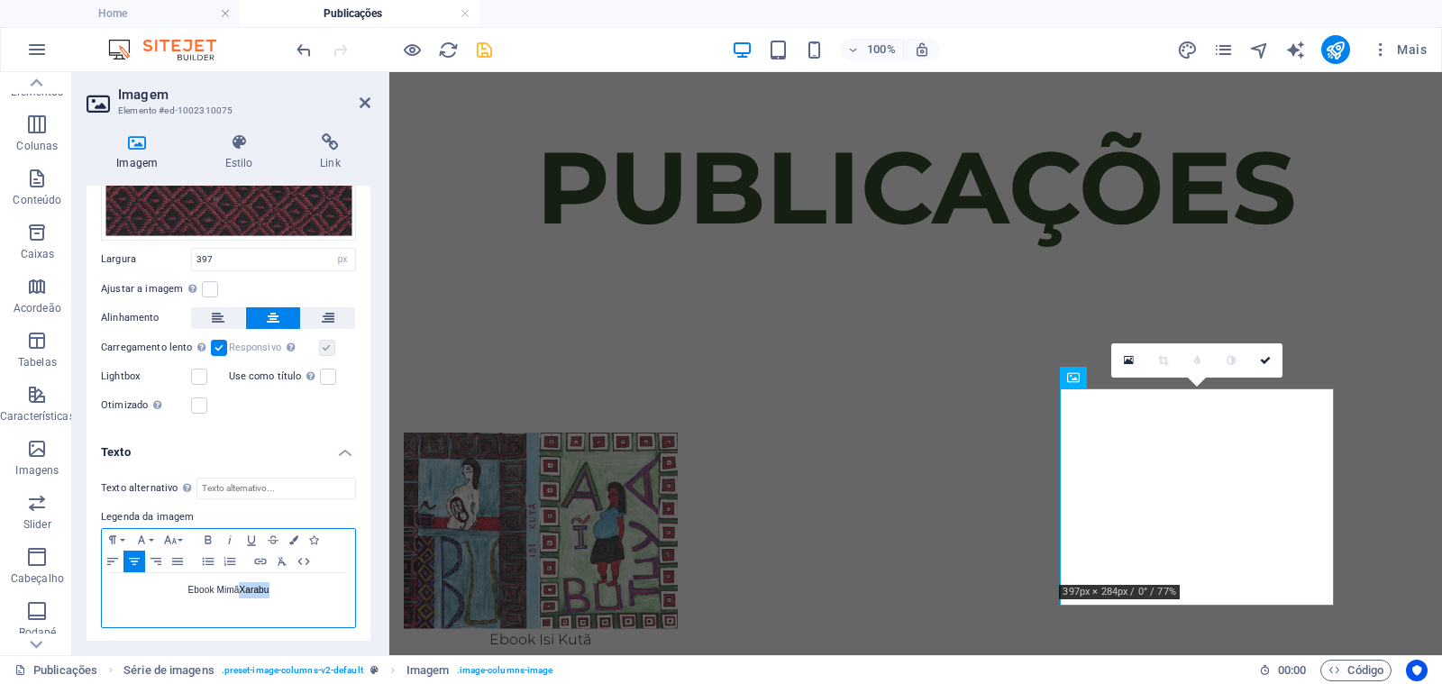
click at [243, 587] on p "Ebook Mimã Xarabu" at bounding box center [228, 590] width 235 height 16
click at [264, 563] on icon "button" at bounding box center [261, 561] width 22 height 14
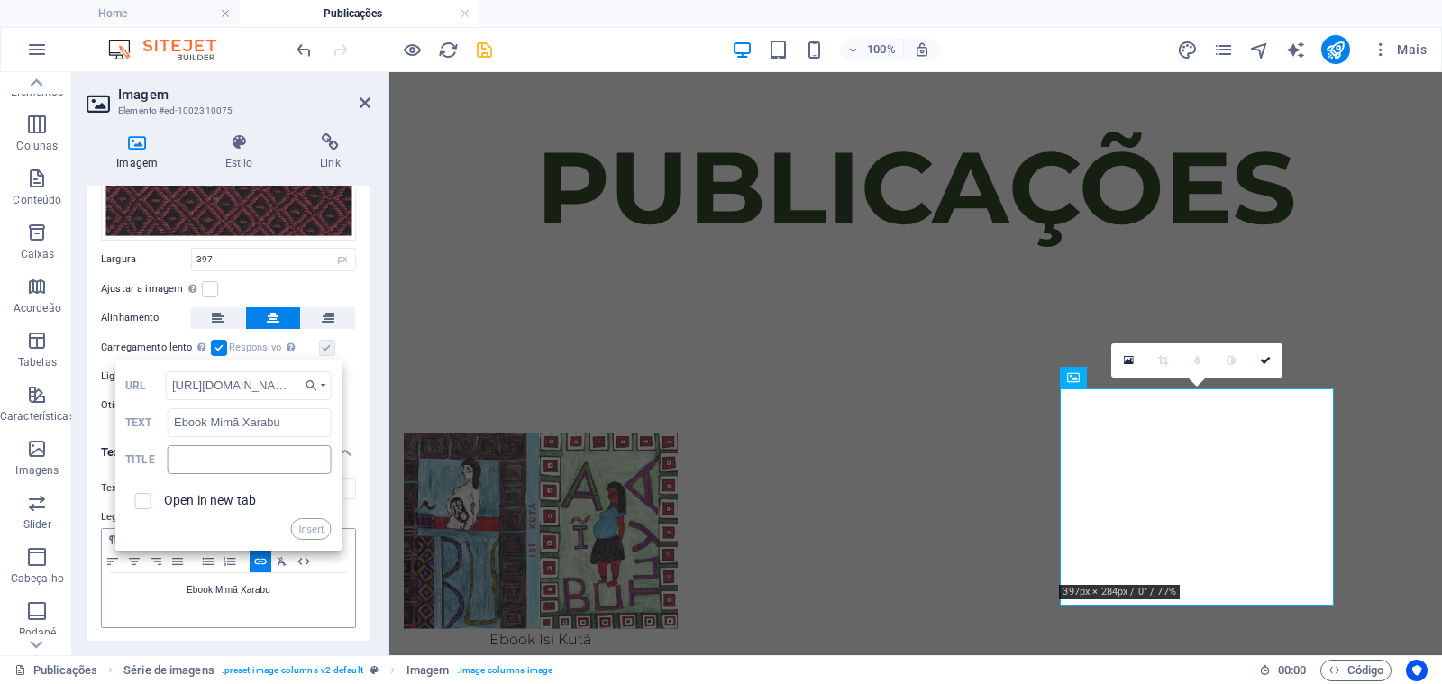
scroll to position [0, 178]
type input "[URL][DOMAIN_NAME]"
click at [179, 500] on label "Open in new tab" at bounding box center [210, 500] width 92 height 14
checkbox input "true"
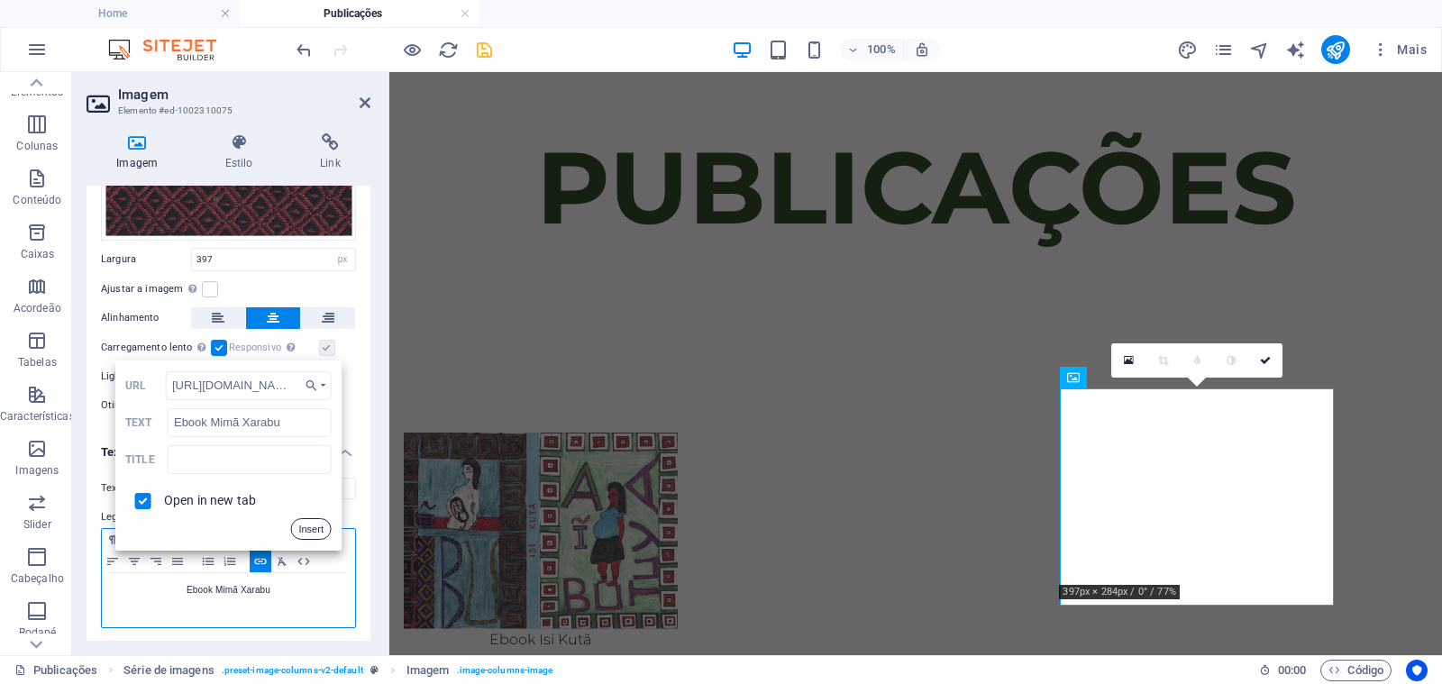
click at [309, 527] on button "Insert" at bounding box center [310, 529] width 41 height 22
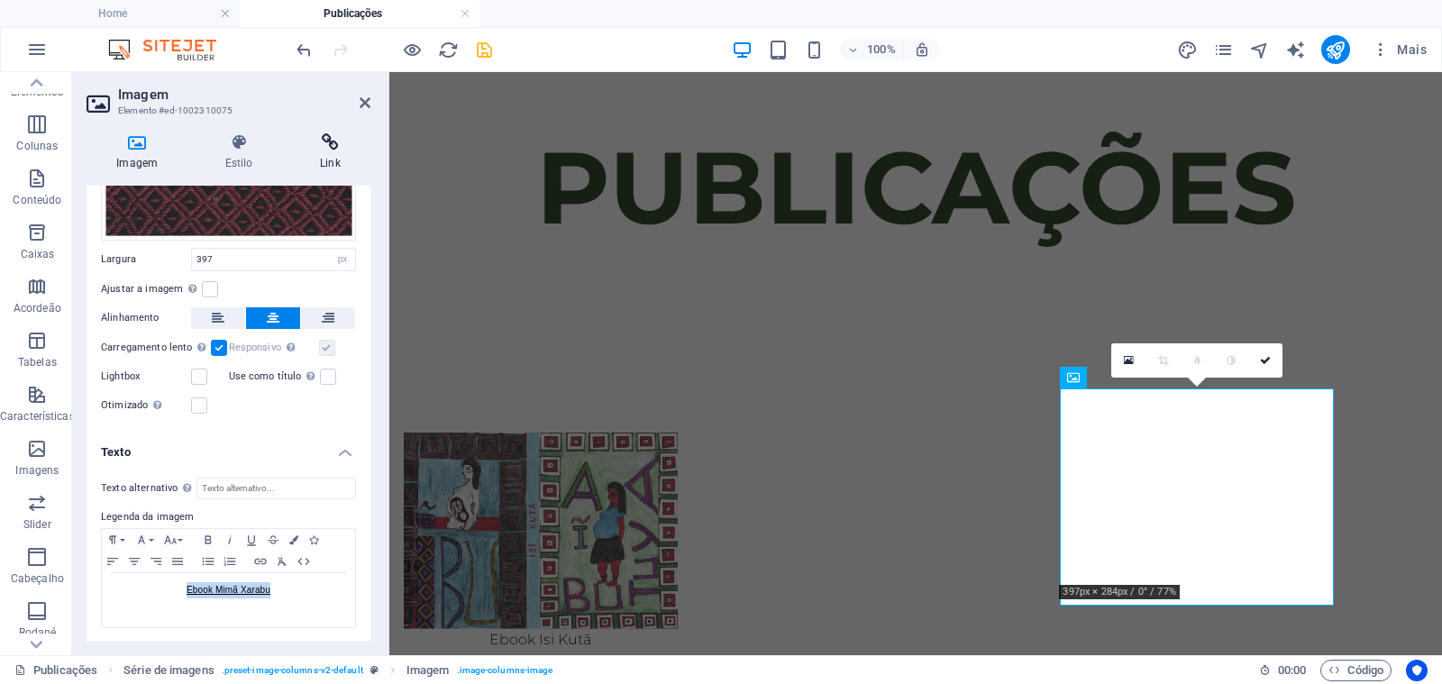
click at [330, 163] on h4 "Link" at bounding box center [330, 152] width 80 height 38
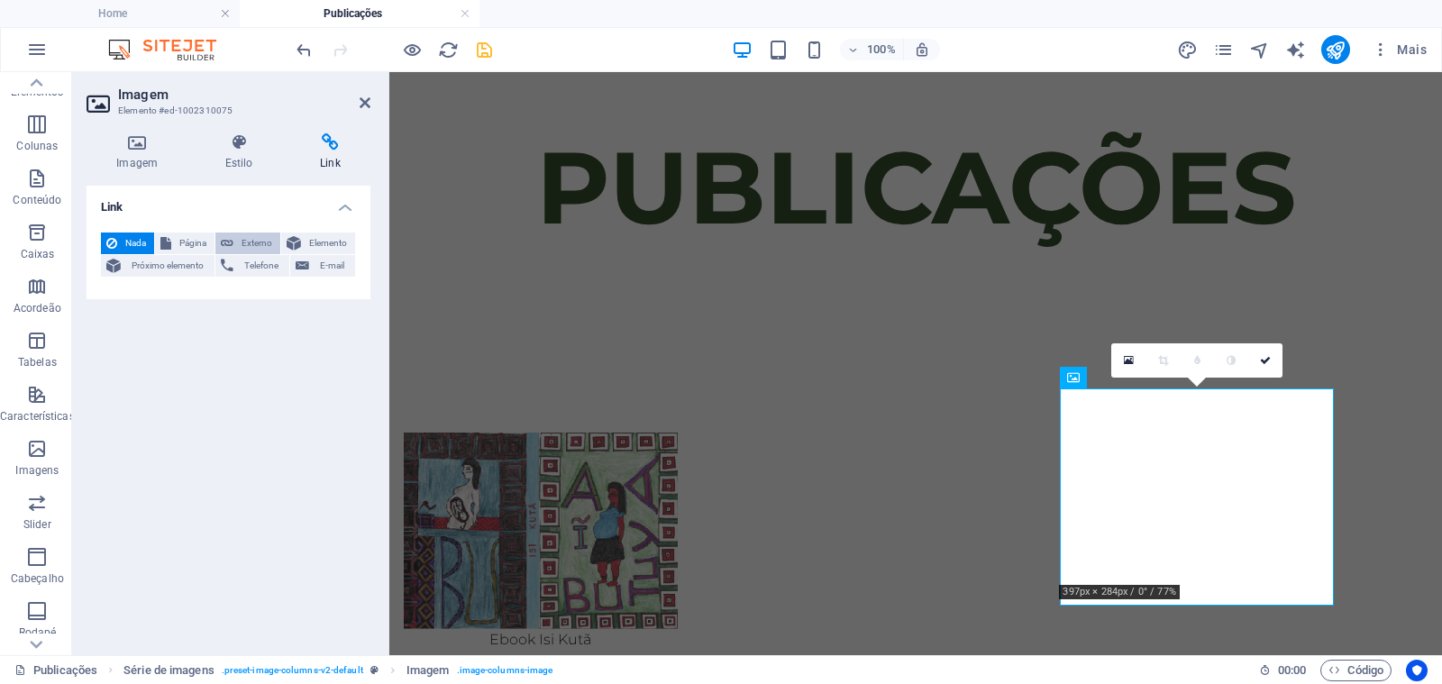
click at [246, 241] on span "Externo" at bounding box center [257, 243] width 36 height 22
select select "blank"
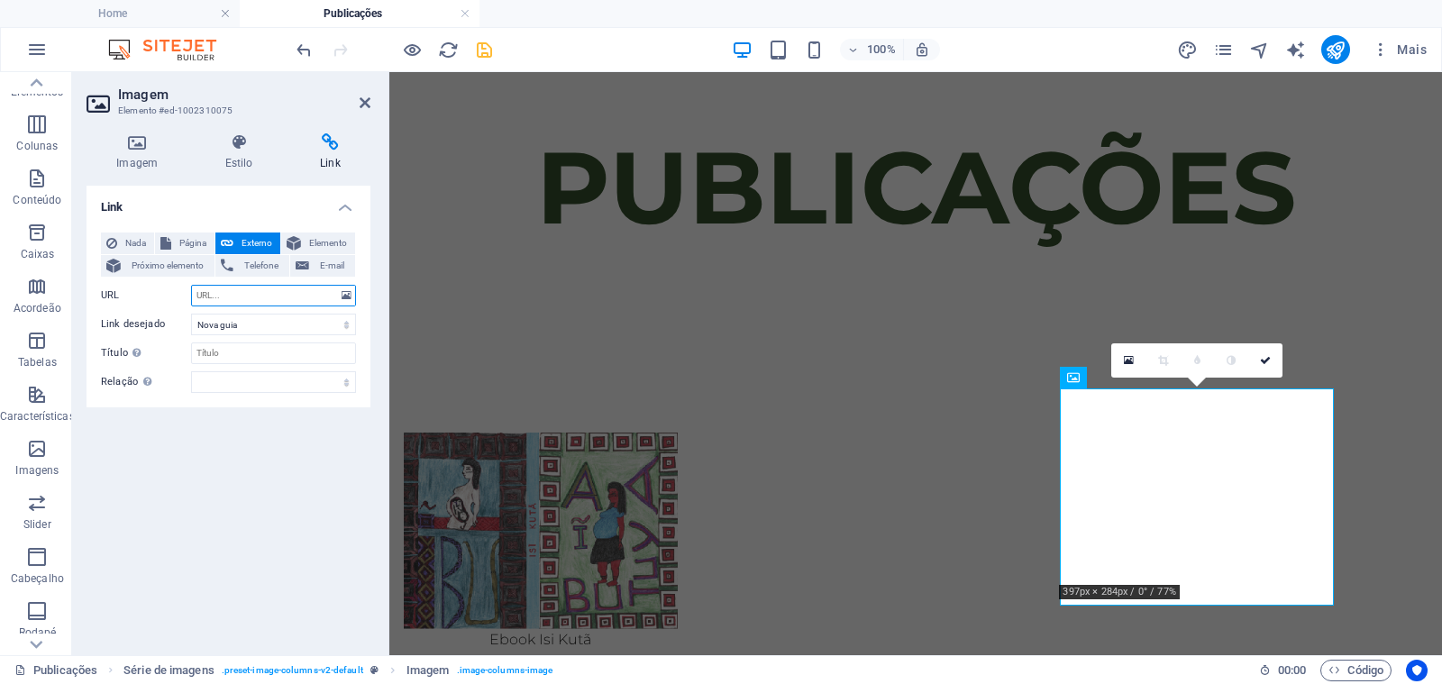
paste input "[URL][DOMAIN_NAME]"
type input "[URL][DOMAIN_NAME]"
click at [247, 465] on div "Link Nada Página Externo Elemento Próximo elemento Telefone E-mail Página Home …" at bounding box center [228, 413] width 284 height 455
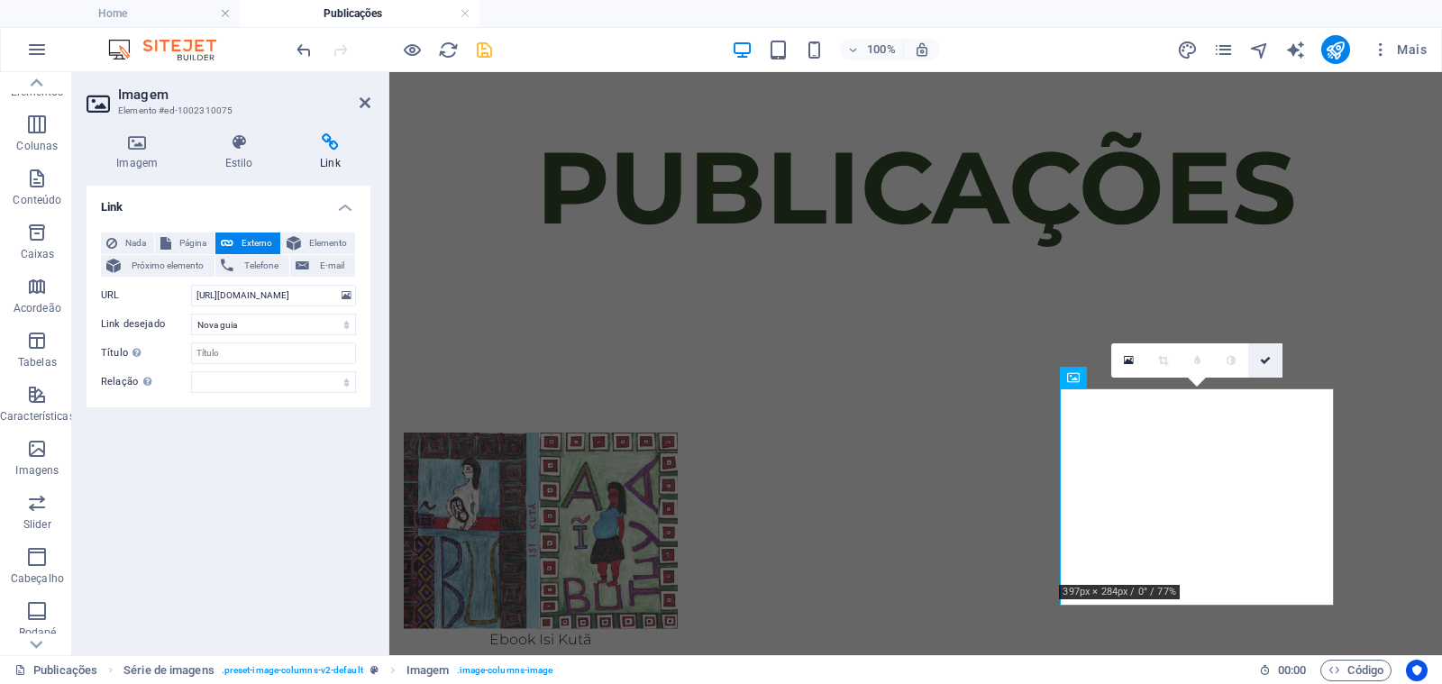
click at [1263, 361] on icon at bounding box center [1265, 360] width 11 height 11
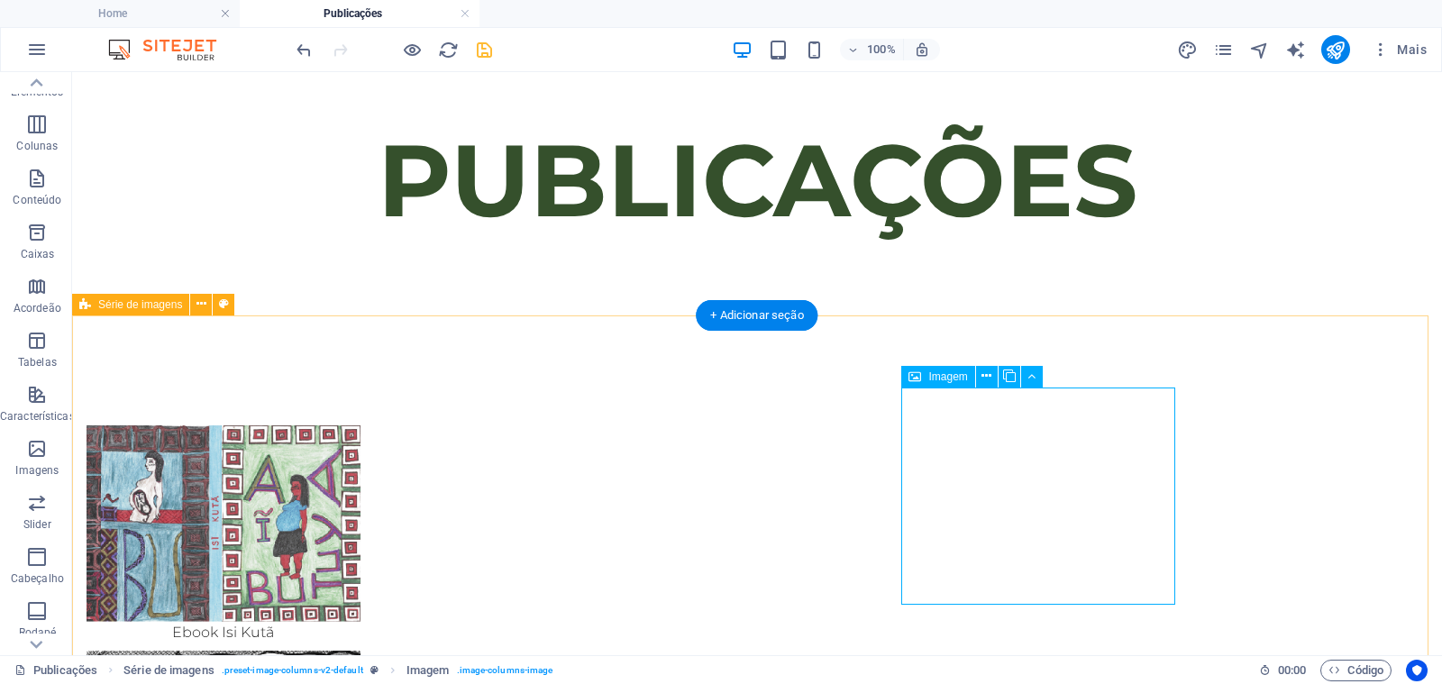
scroll to position [268, 0]
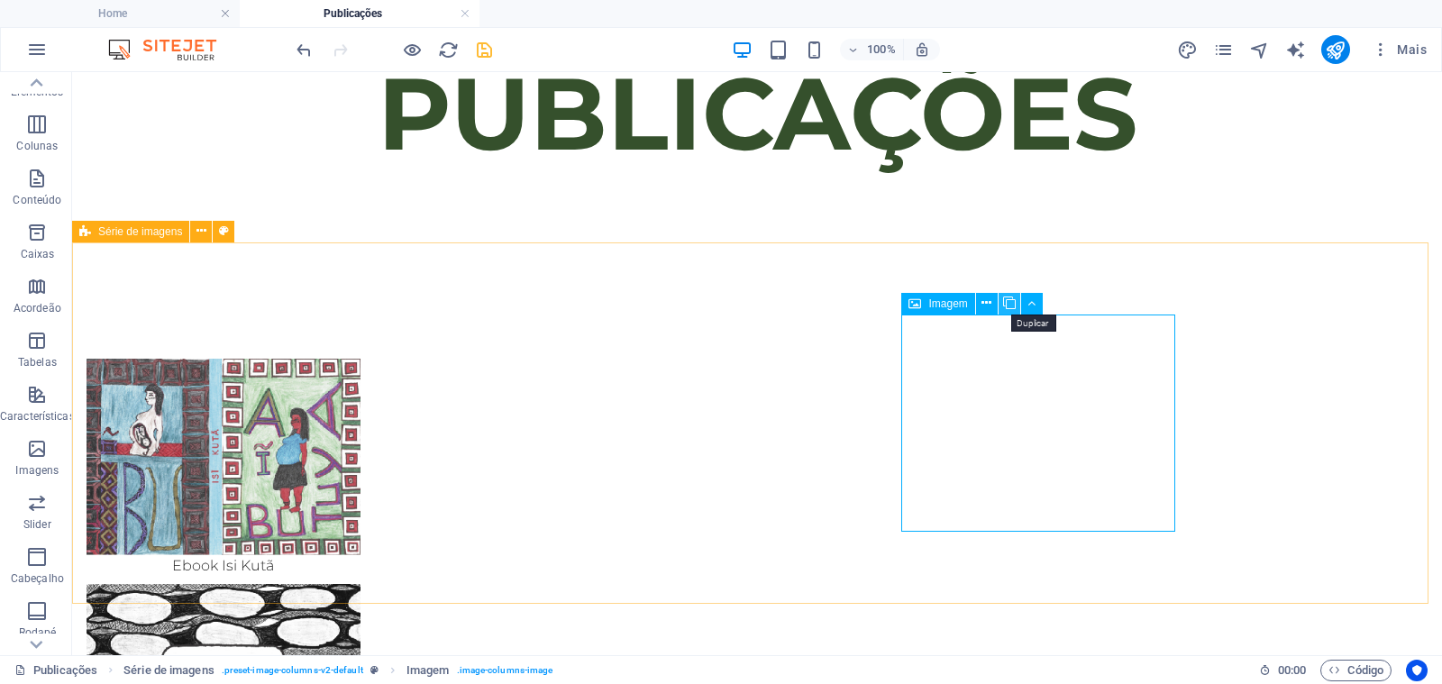
click at [1008, 303] on icon at bounding box center [1009, 303] width 13 height 19
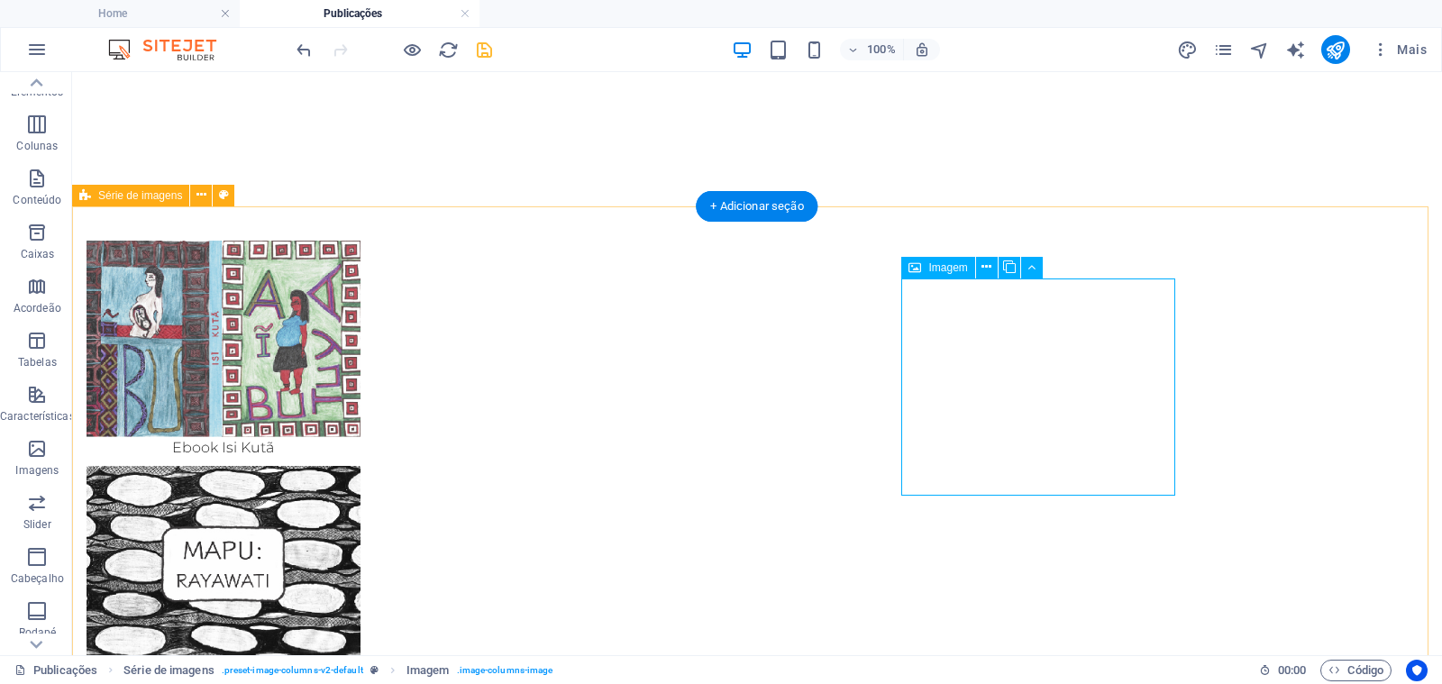
scroll to position [515, 0]
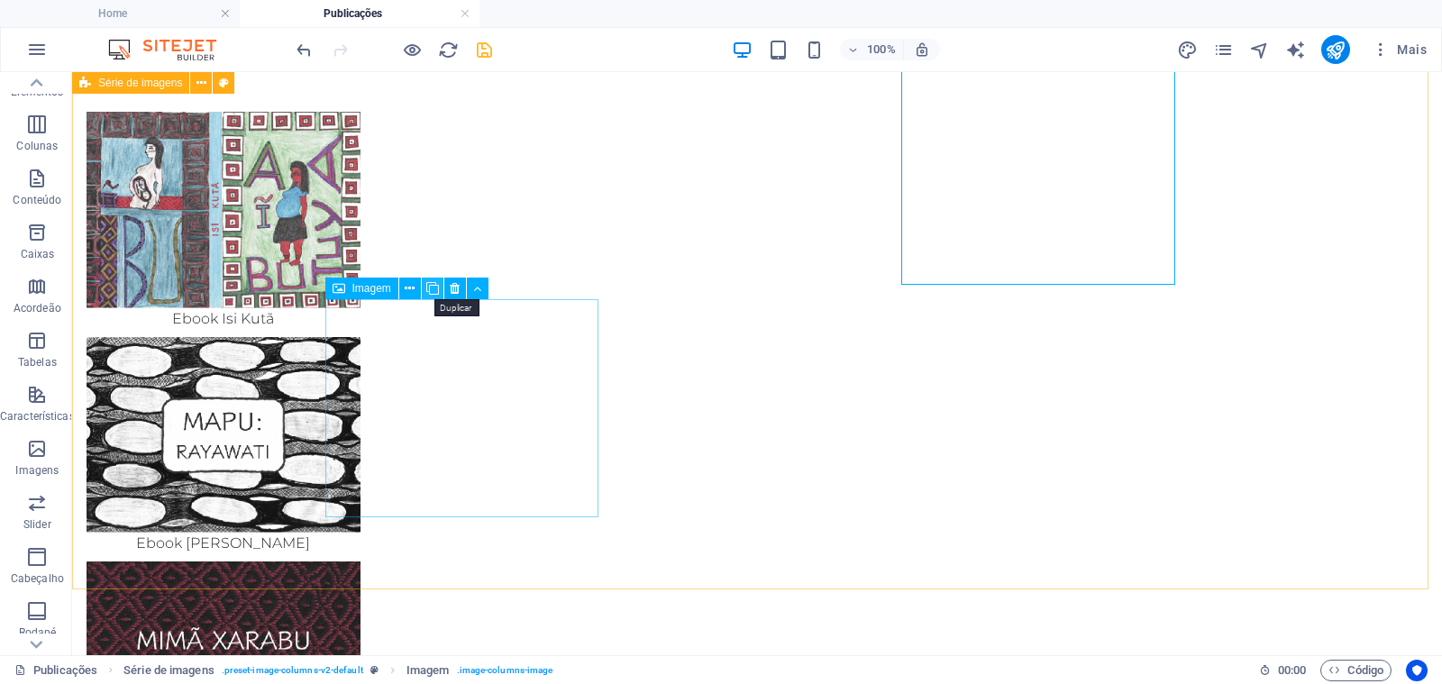
click at [432, 287] on icon at bounding box center [432, 288] width 13 height 19
select select "px"
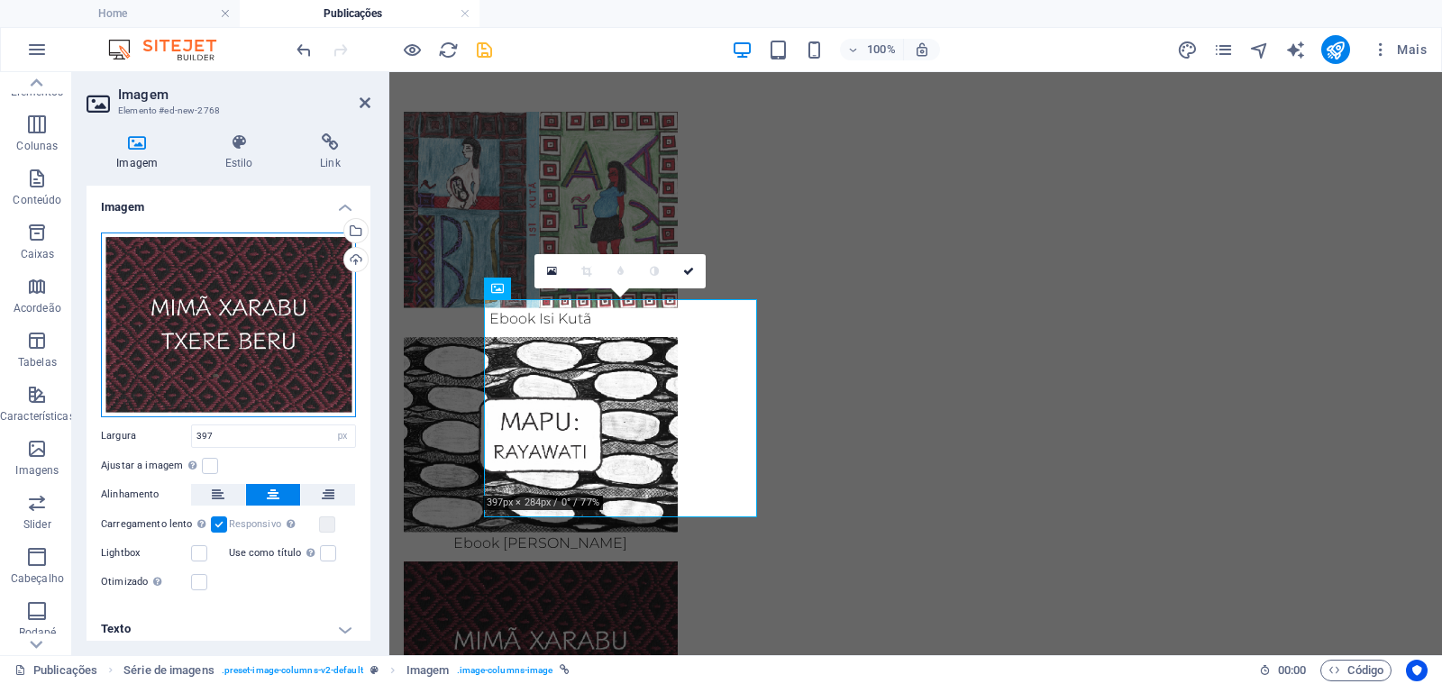
click at [273, 339] on div "Arraste os arquivos aqui, clique para escolher os arquivos ou selecione os arqu…" at bounding box center [228, 324] width 255 height 185
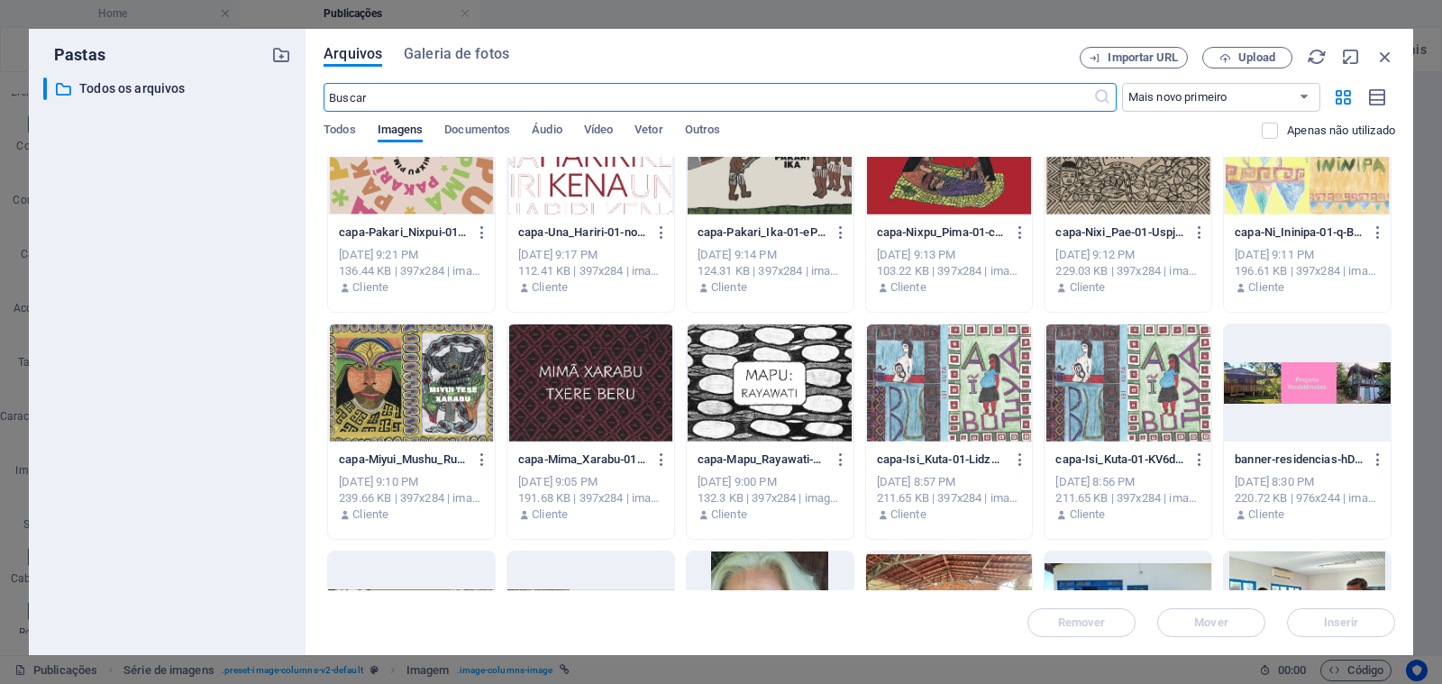
scroll to position [313, 0]
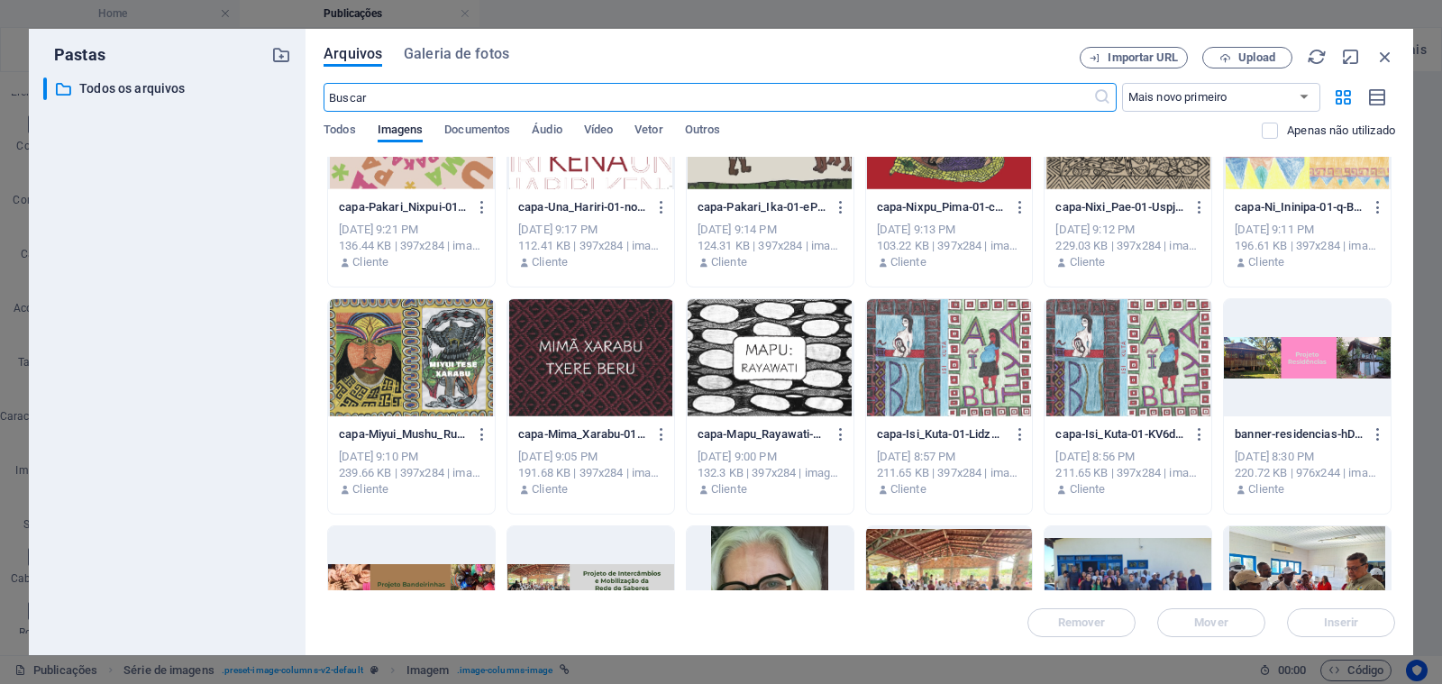
click at [422, 358] on div at bounding box center [411, 357] width 167 height 117
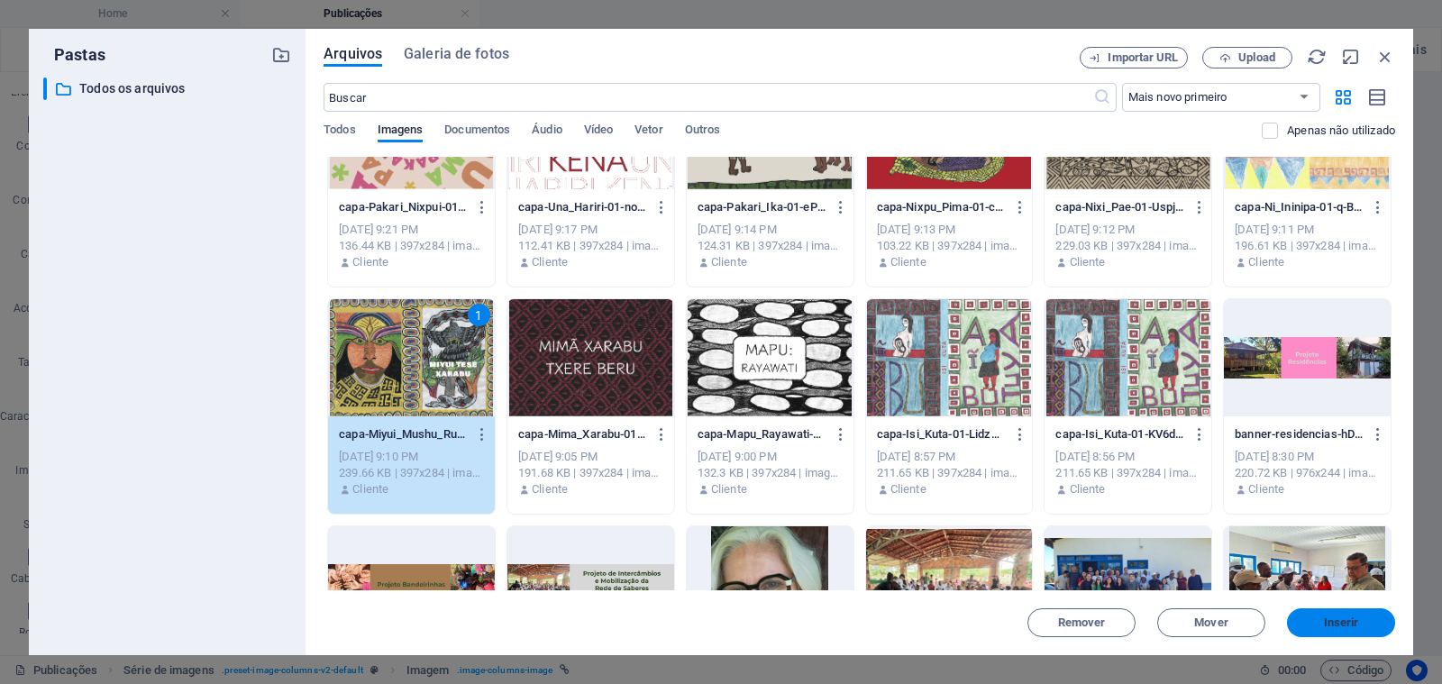
click at [1351, 629] on button "Inserir" at bounding box center [1341, 622] width 108 height 29
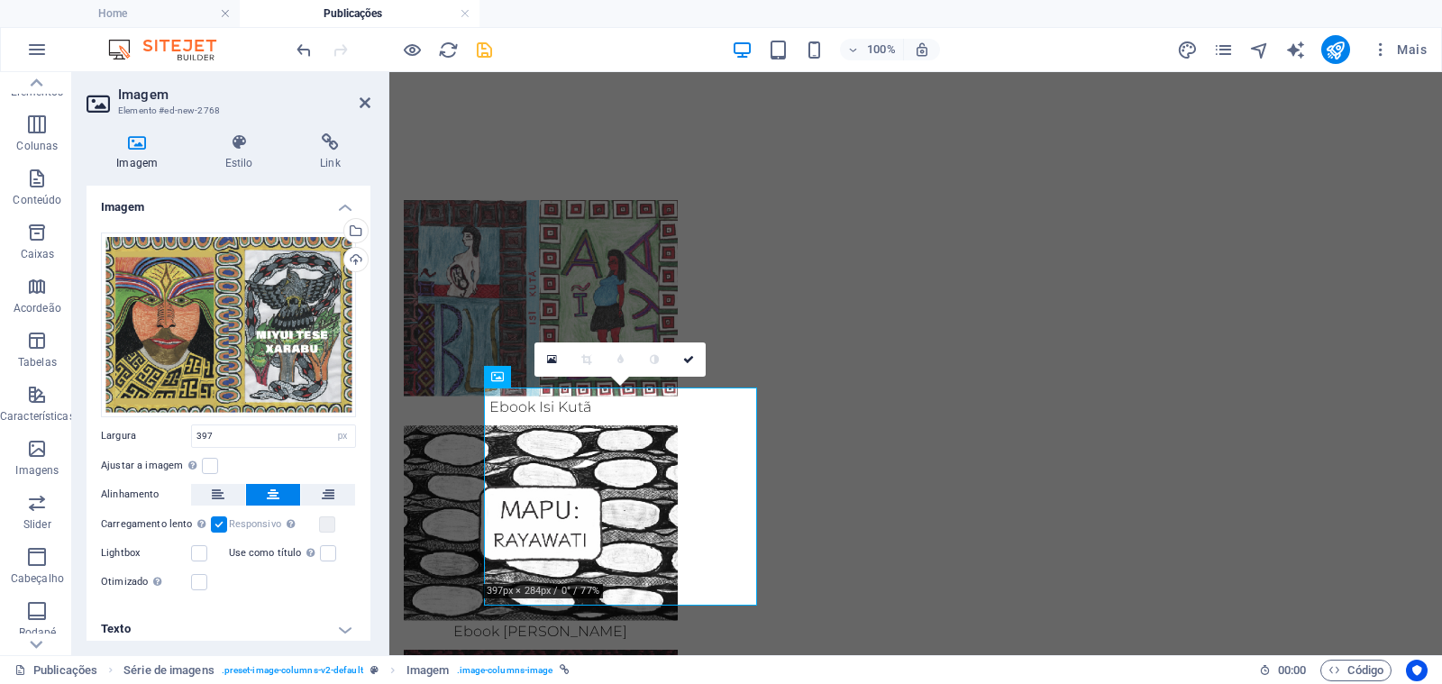
scroll to position [7, 0]
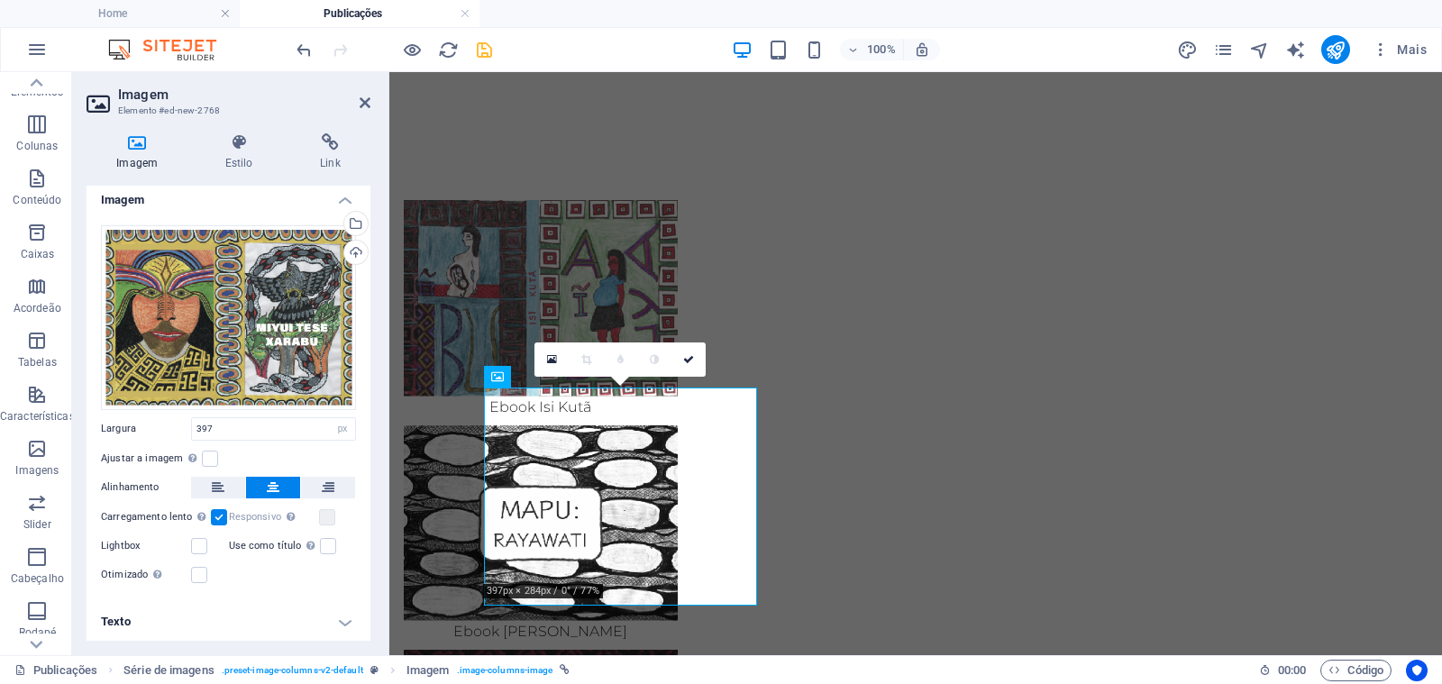
click at [210, 616] on h4 "Texto" at bounding box center [228, 621] width 284 height 43
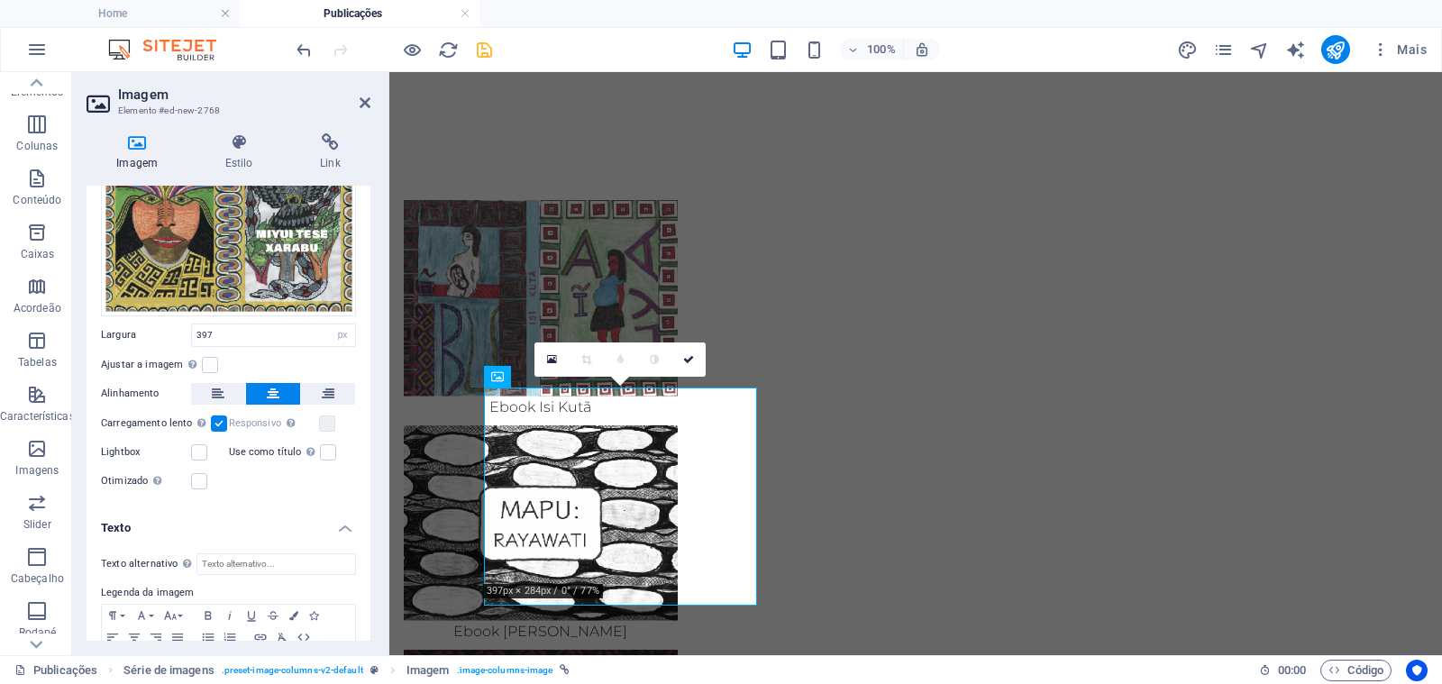
scroll to position [177, 0]
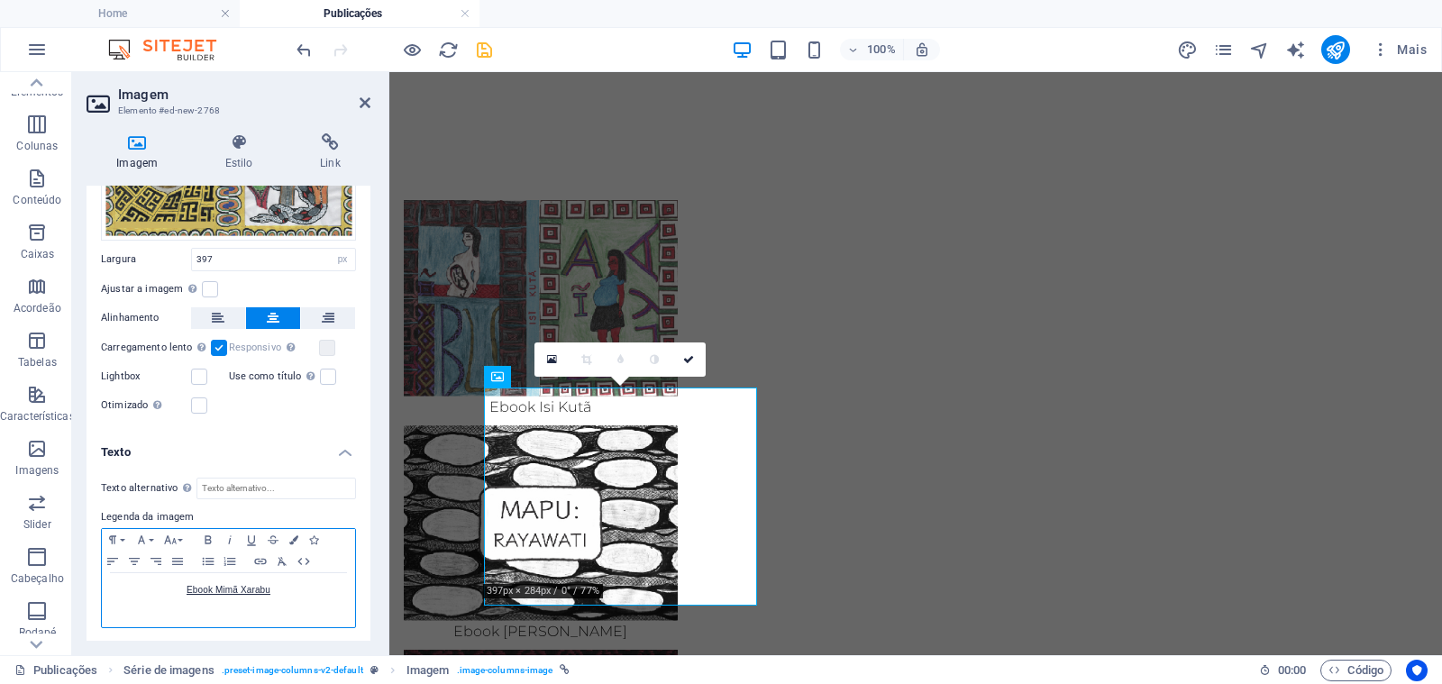
click at [279, 591] on p "Ebook Mimã Xarabu" at bounding box center [228, 590] width 235 height 16
click at [177, 586] on link "ebook-Miyui_Mushu_Rua" at bounding box center [228, 590] width 105 height 10
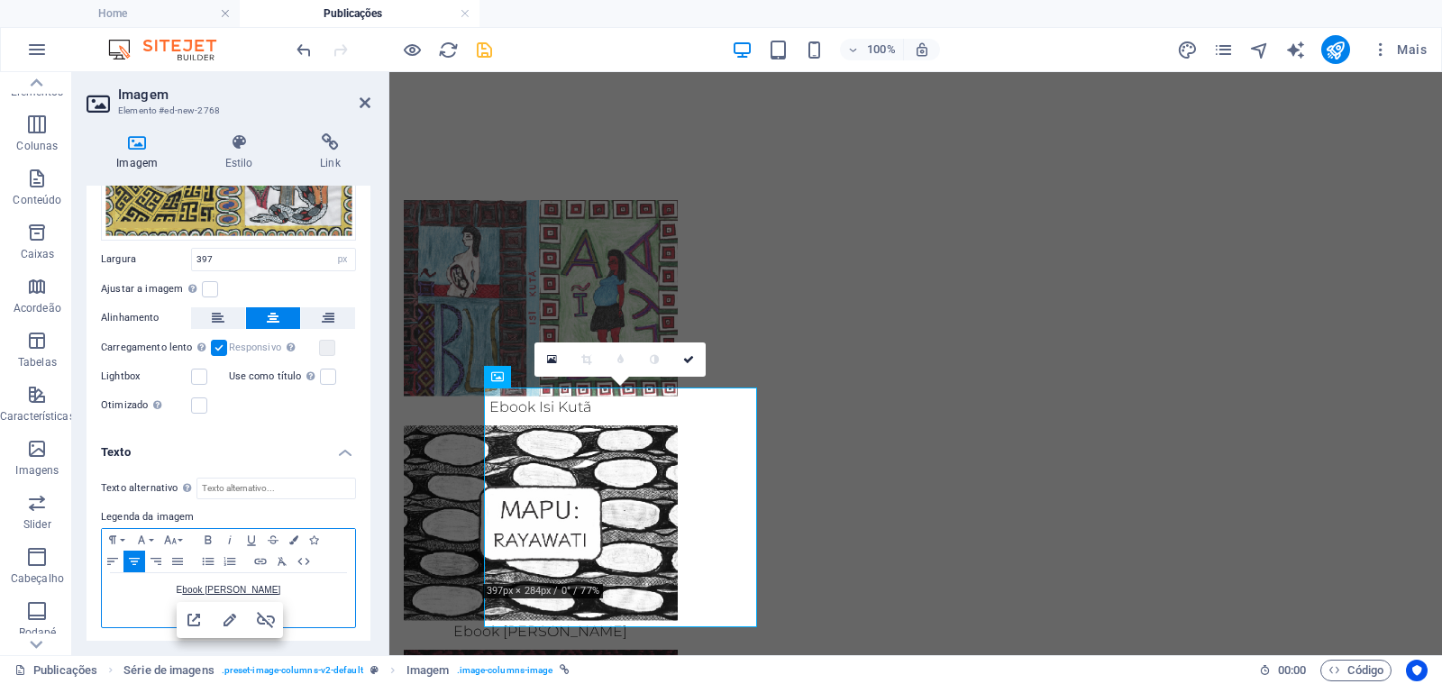
click at [312, 588] on p "E book [PERSON_NAME]" at bounding box center [228, 590] width 235 height 16
click at [263, 559] on icon "button" at bounding box center [261, 561] width 22 height 14
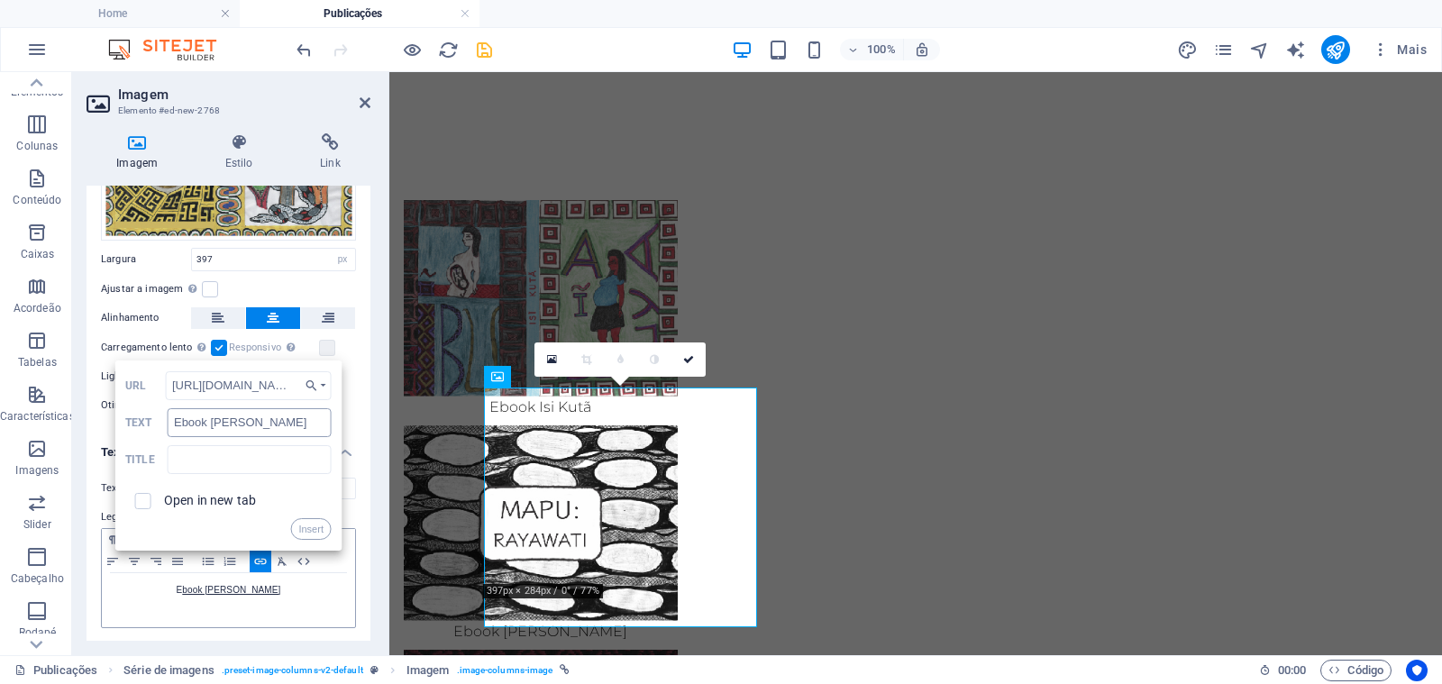
scroll to position [0, 203]
type input "[URL][DOMAIN_NAME]"
click at [167, 498] on label "Open in new tab" at bounding box center [210, 500] width 92 height 14
checkbox input "true"
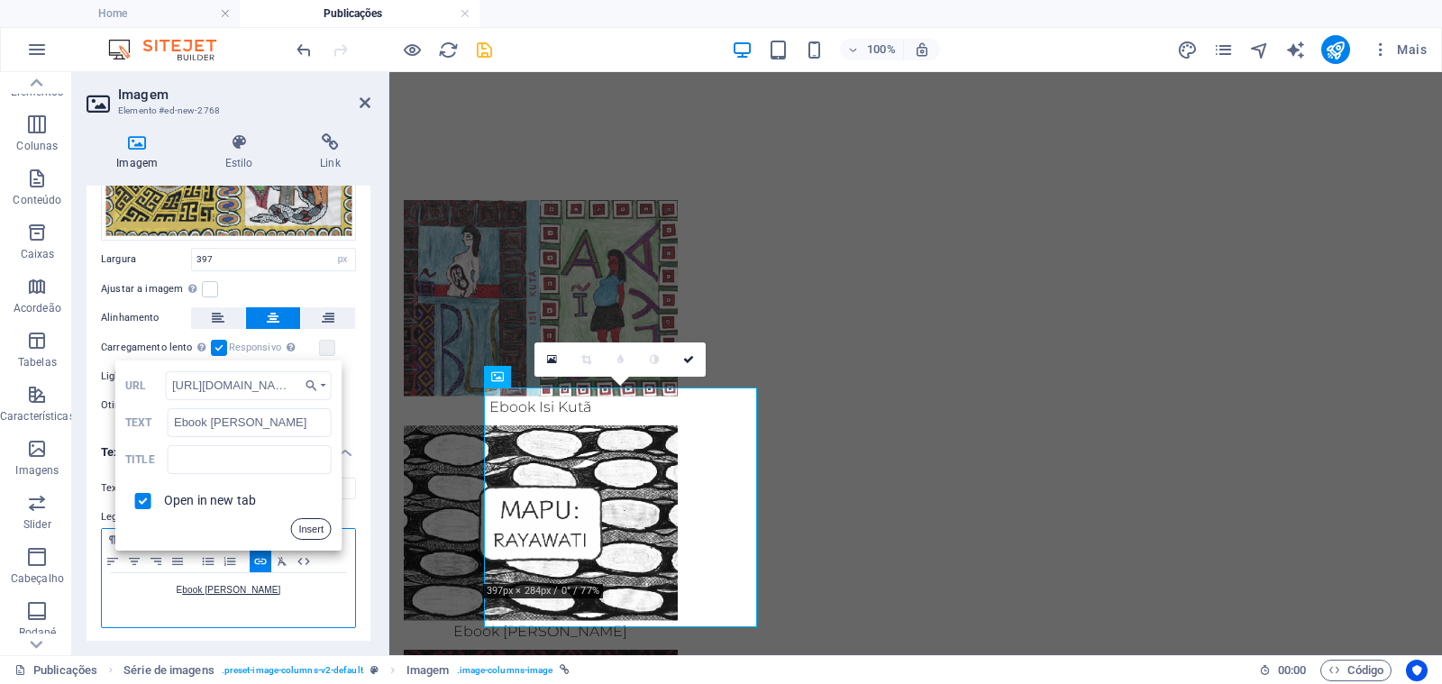
click at [305, 532] on button "Insert" at bounding box center [310, 529] width 41 height 22
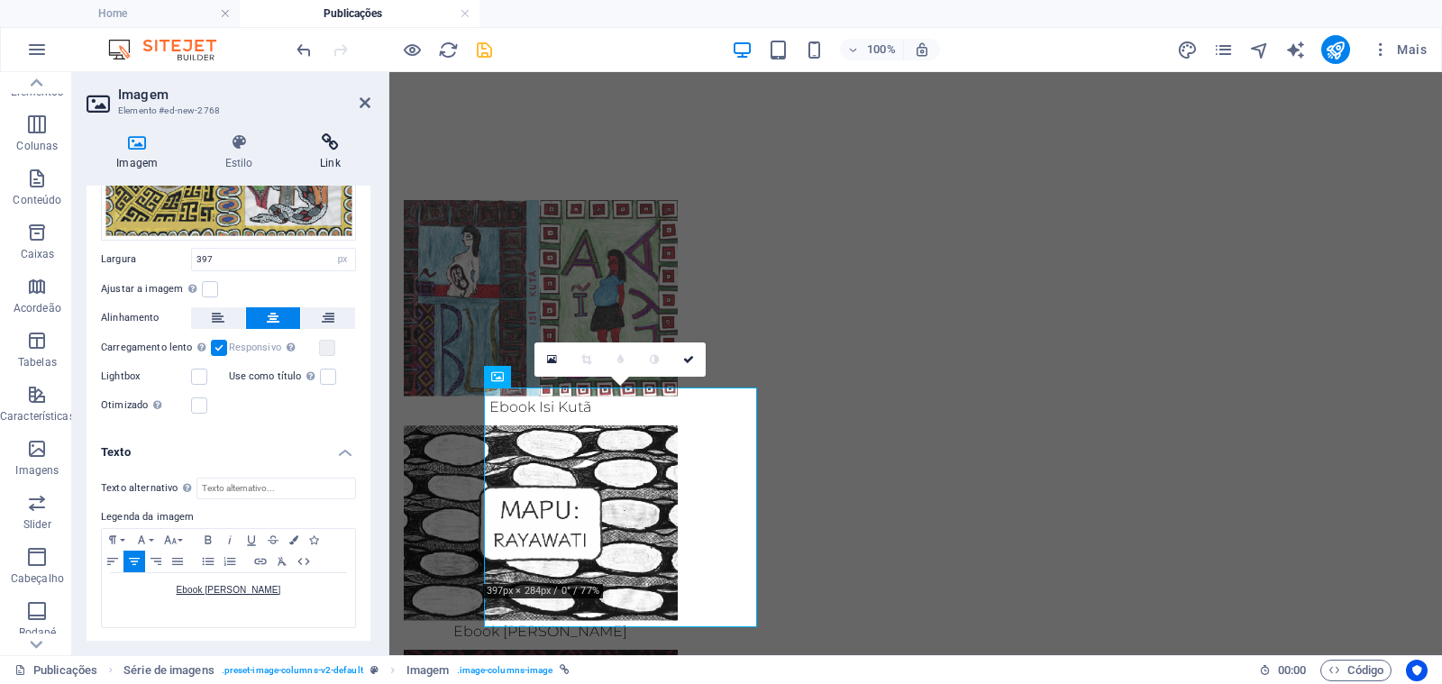
click at [340, 158] on h4 "Link" at bounding box center [330, 152] width 80 height 38
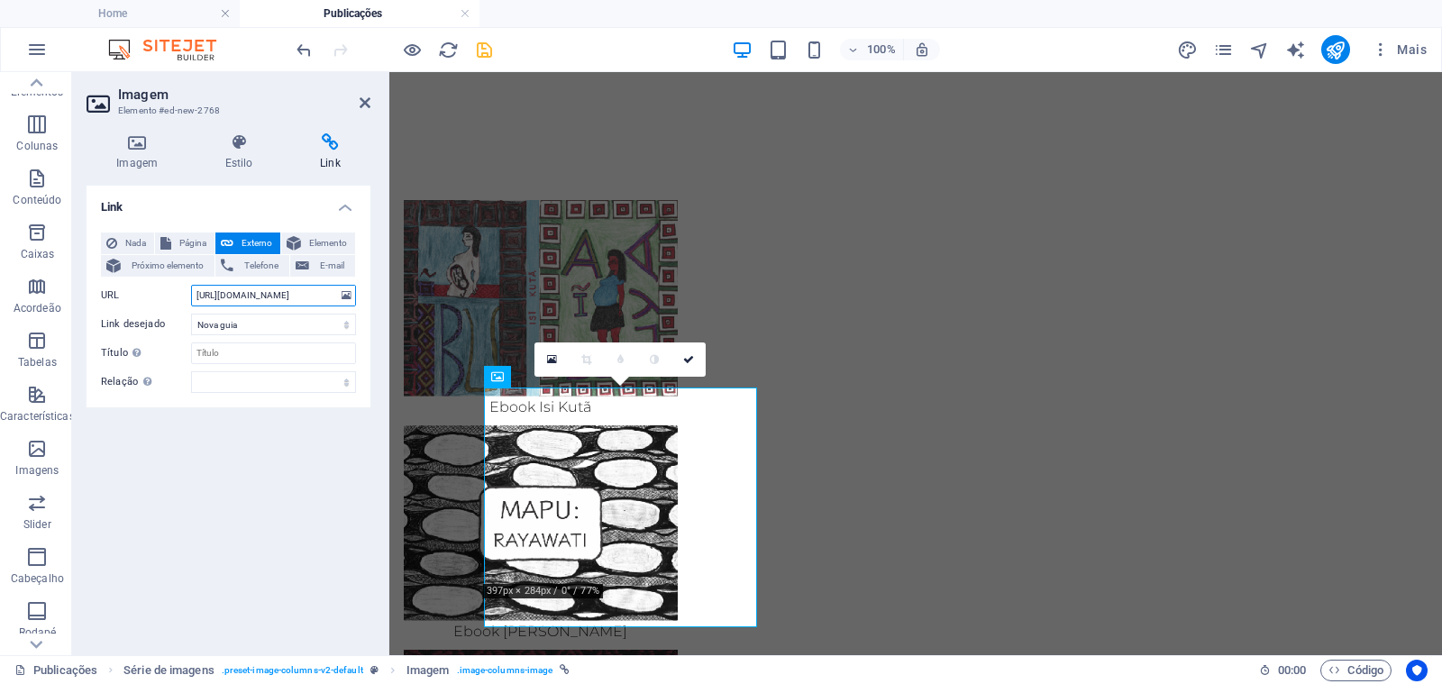
click at [242, 290] on input "[URL][DOMAIN_NAME]" at bounding box center [273, 296] width 165 height 22
paste input "4/ebook-Miyui_Mushu_Rua"
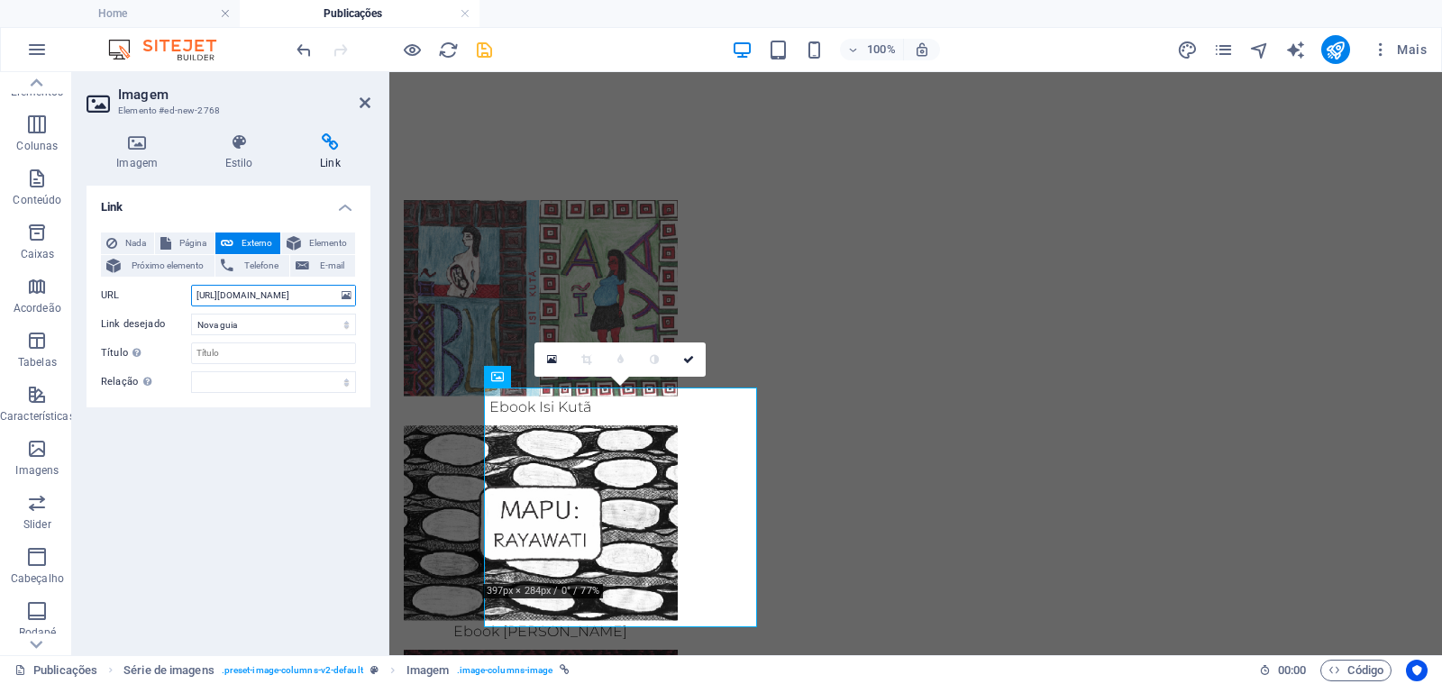
type input "[URL][DOMAIN_NAME]"
click at [147, 150] on icon at bounding box center [136, 142] width 101 height 18
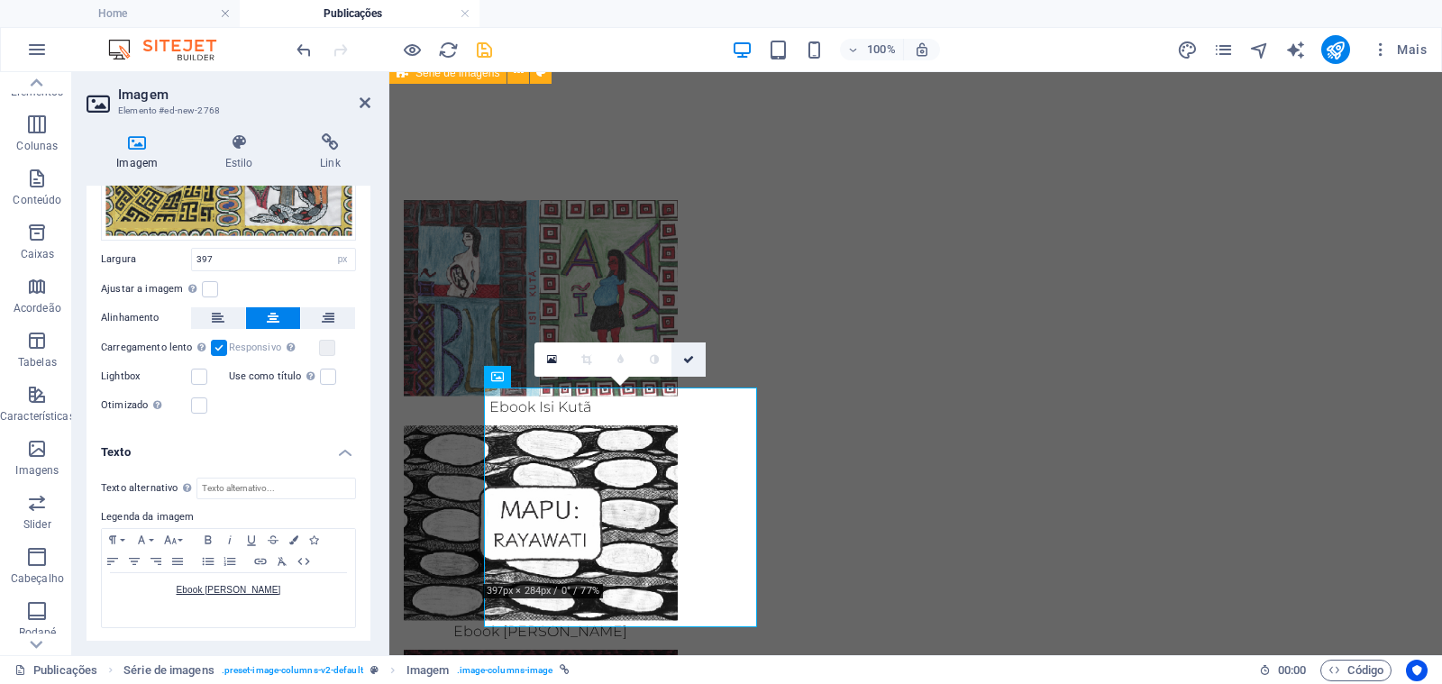
click at [690, 355] on icon at bounding box center [688, 359] width 11 height 11
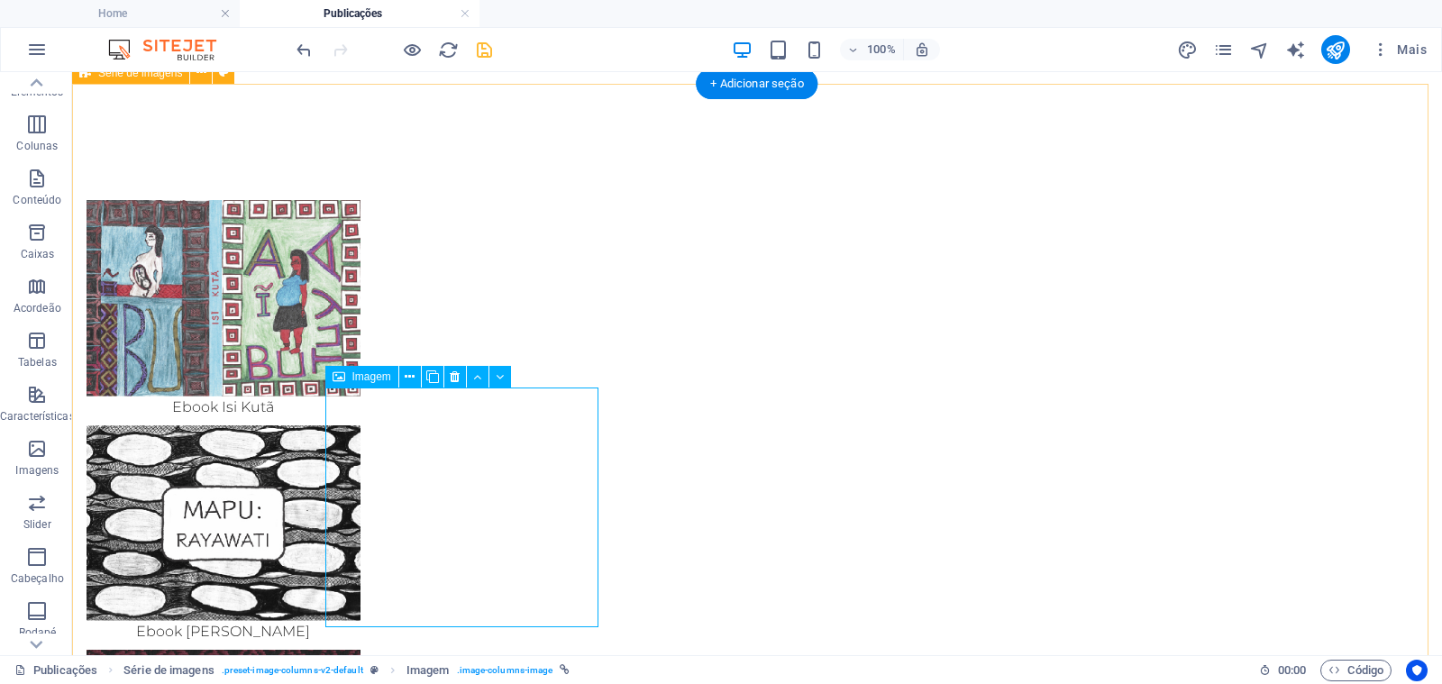
select select "px"
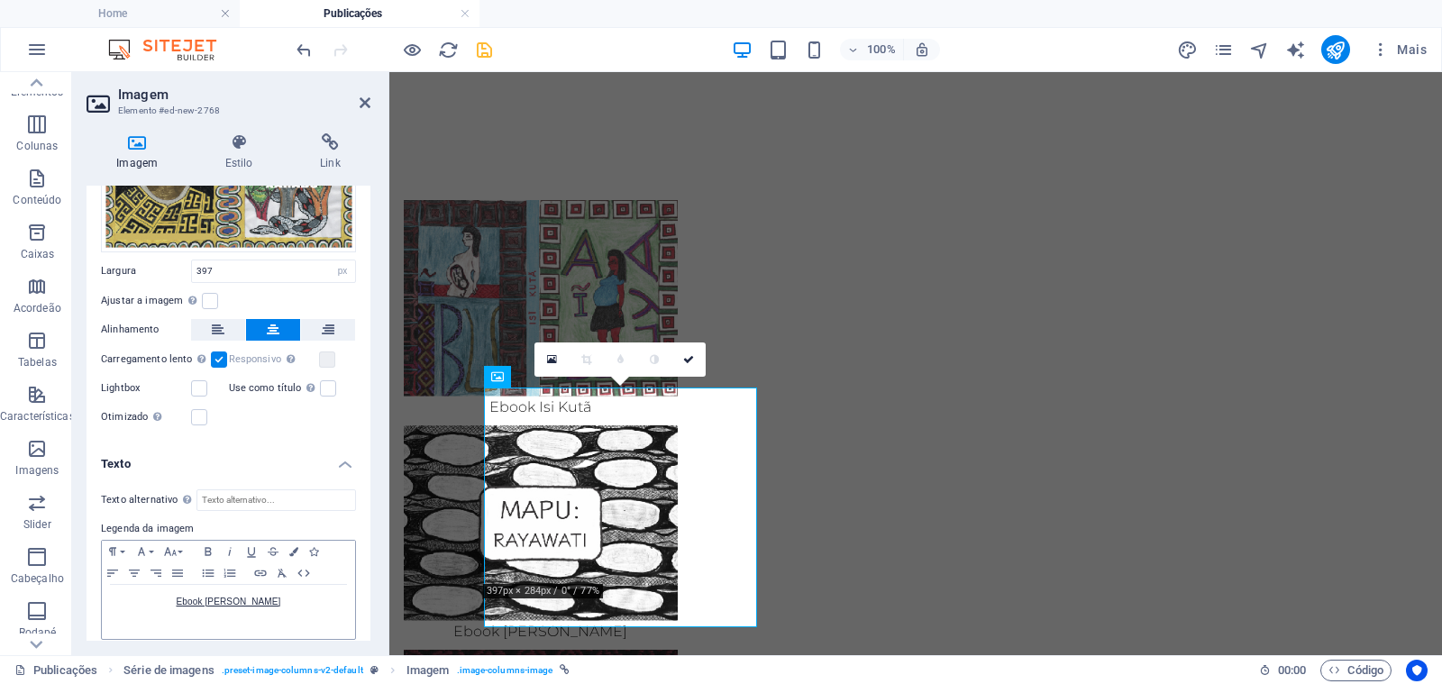
scroll to position [177, 0]
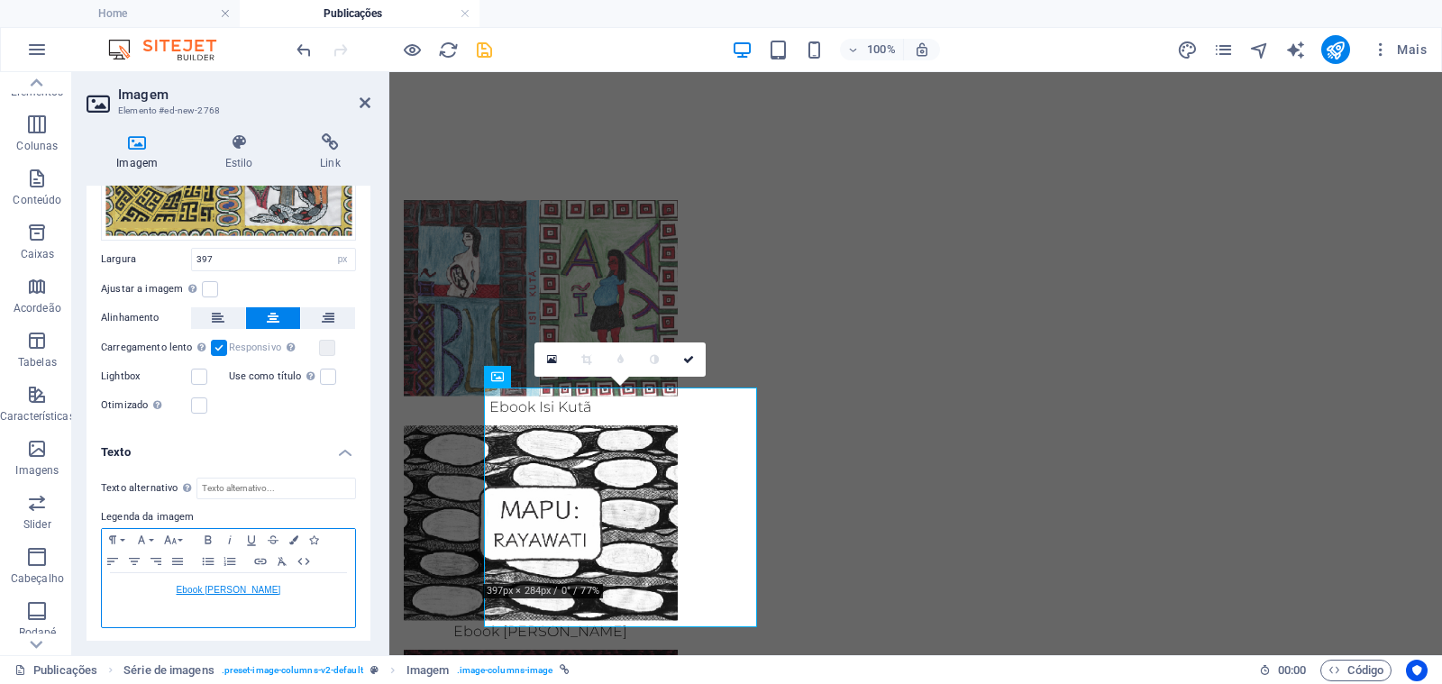
click at [205, 587] on link "book [PERSON_NAME]" at bounding box center [231, 590] width 98 height 10
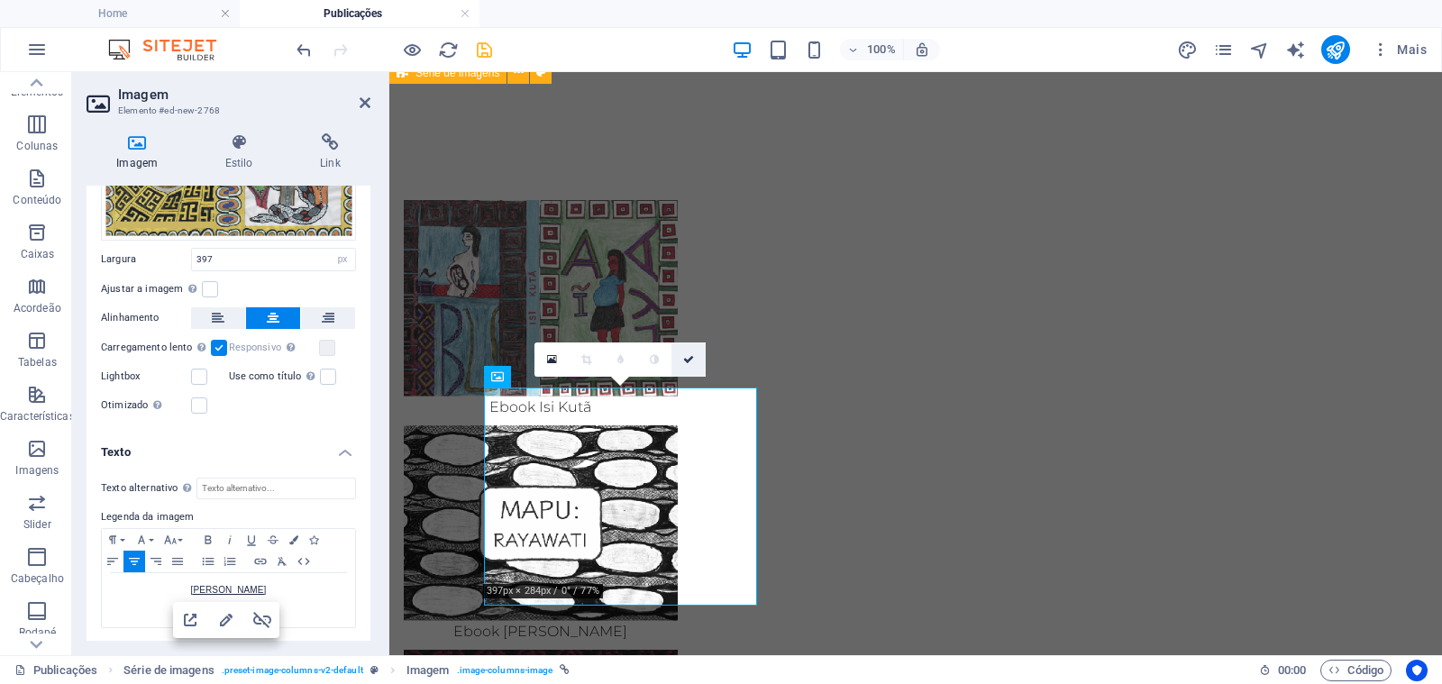
click at [690, 354] on icon at bounding box center [688, 359] width 11 height 11
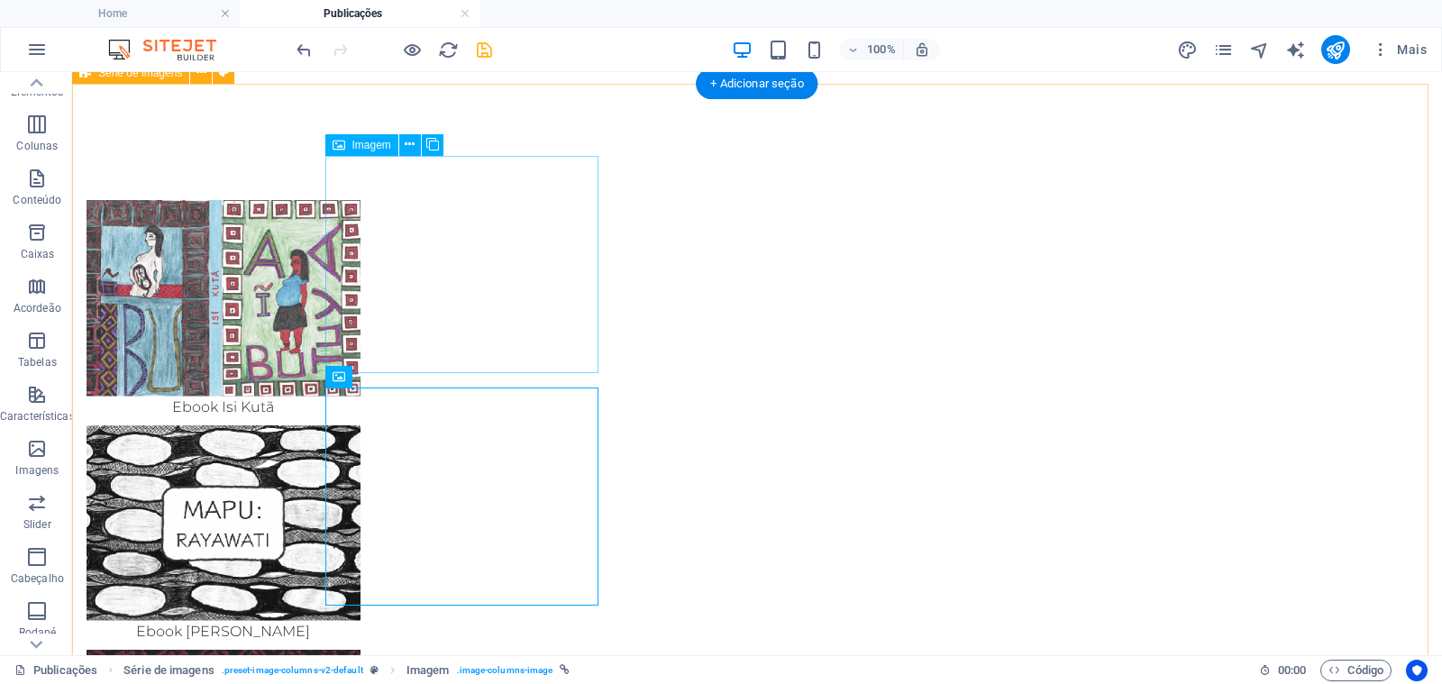
click at [360, 293] on figure "Ebook Isi Kutã" at bounding box center [223, 308] width 274 height 217
select select "px"
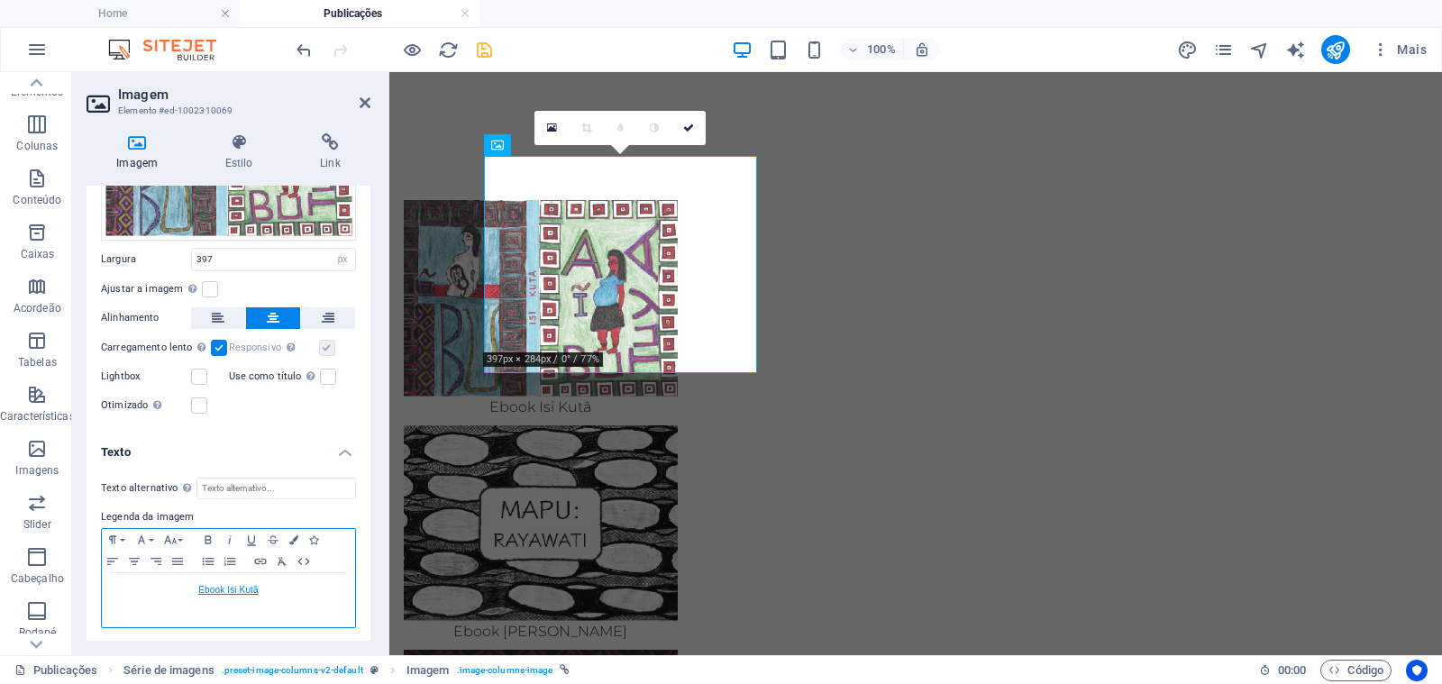
click at [226, 590] on link "Ebook Isi Kutã" at bounding box center [227, 590] width 59 height 10
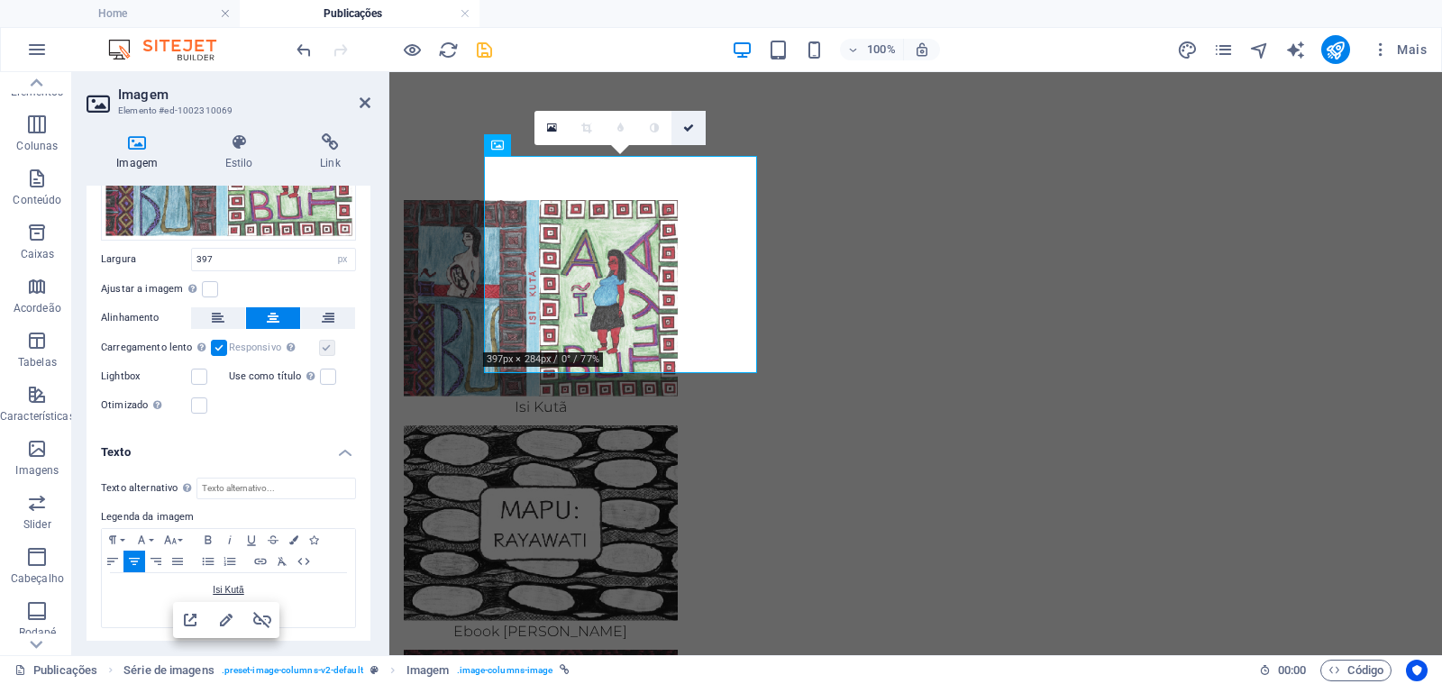
click at [685, 128] on icon at bounding box center [688, 128] width 11 height 11
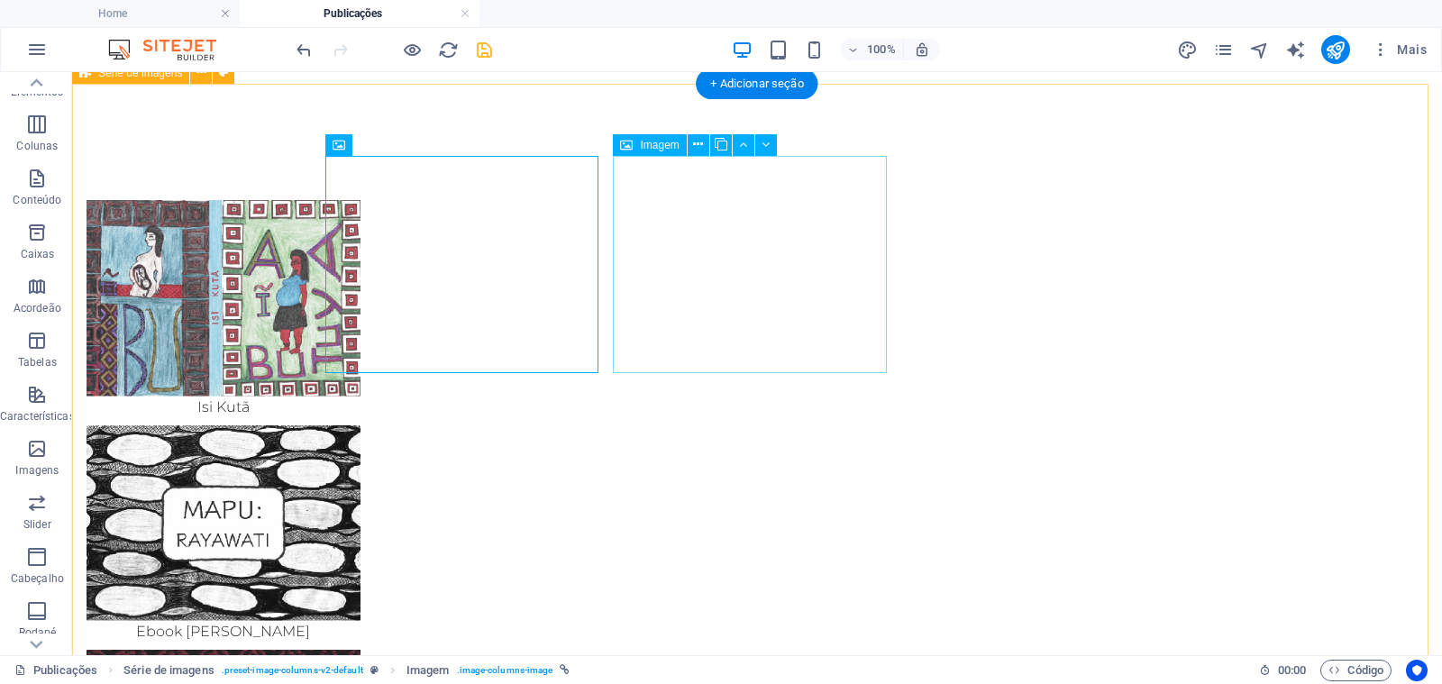
click at [360, 425] on figure "Ebook [PERSON_NAME]" at bounding box center [223, 533] width 274 height 217
select select "px"
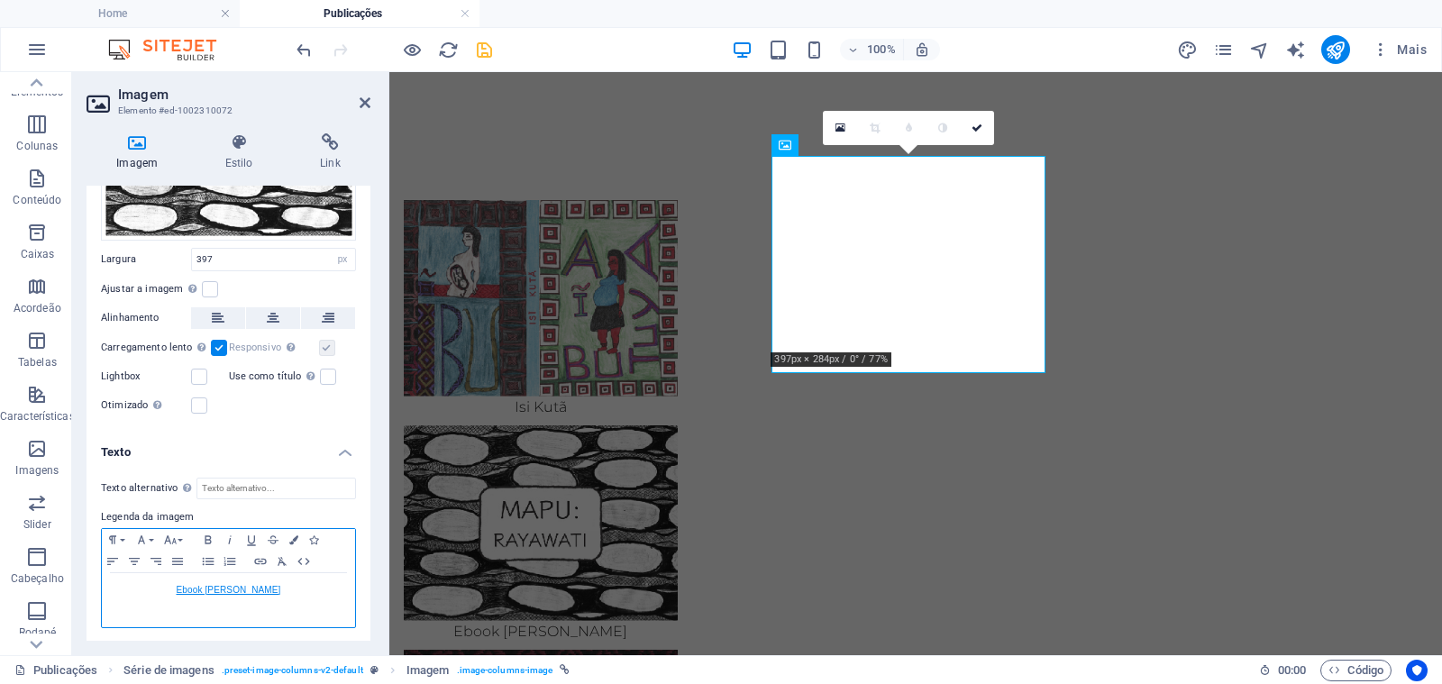
click at [209, 588] on link "Ebook [PERSON_NAME]" at bounding box center [228, 590] width 105 height 10
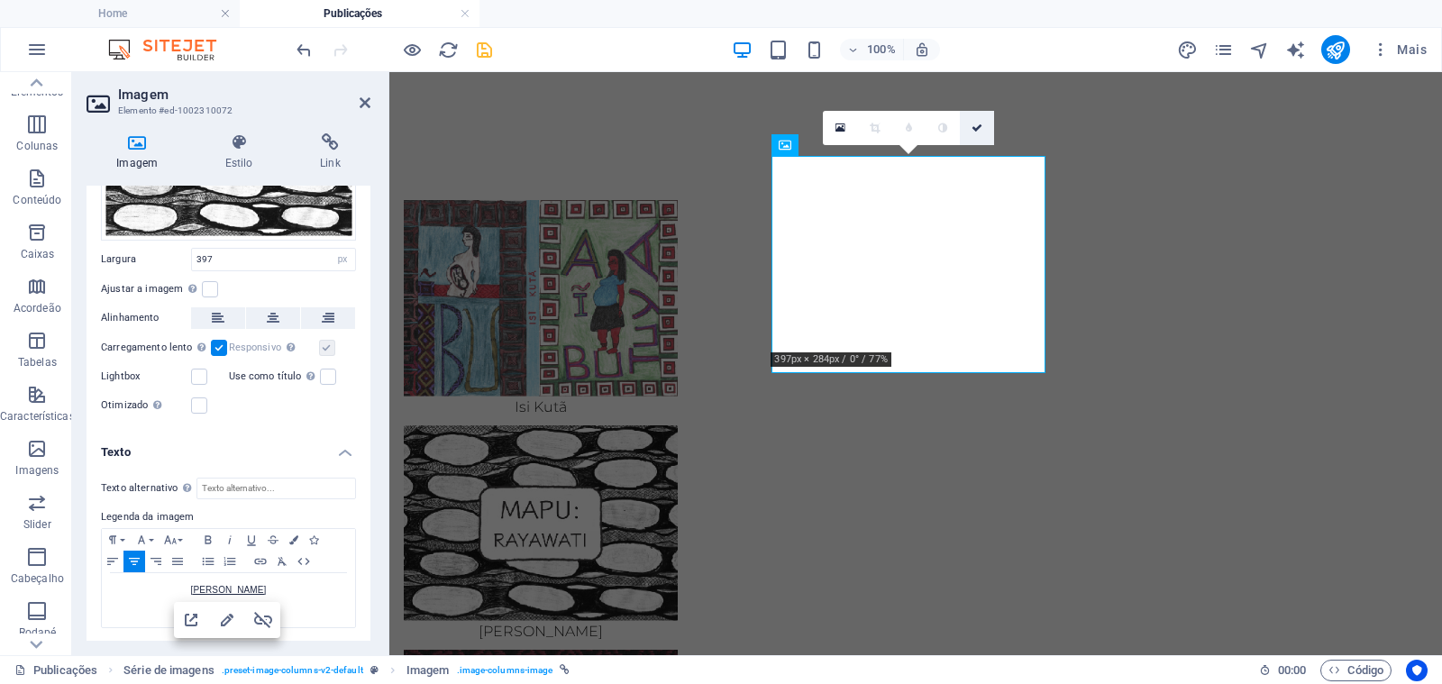
click at [979, 124] on icon at bounding box center [976, 128] width 11 height 11
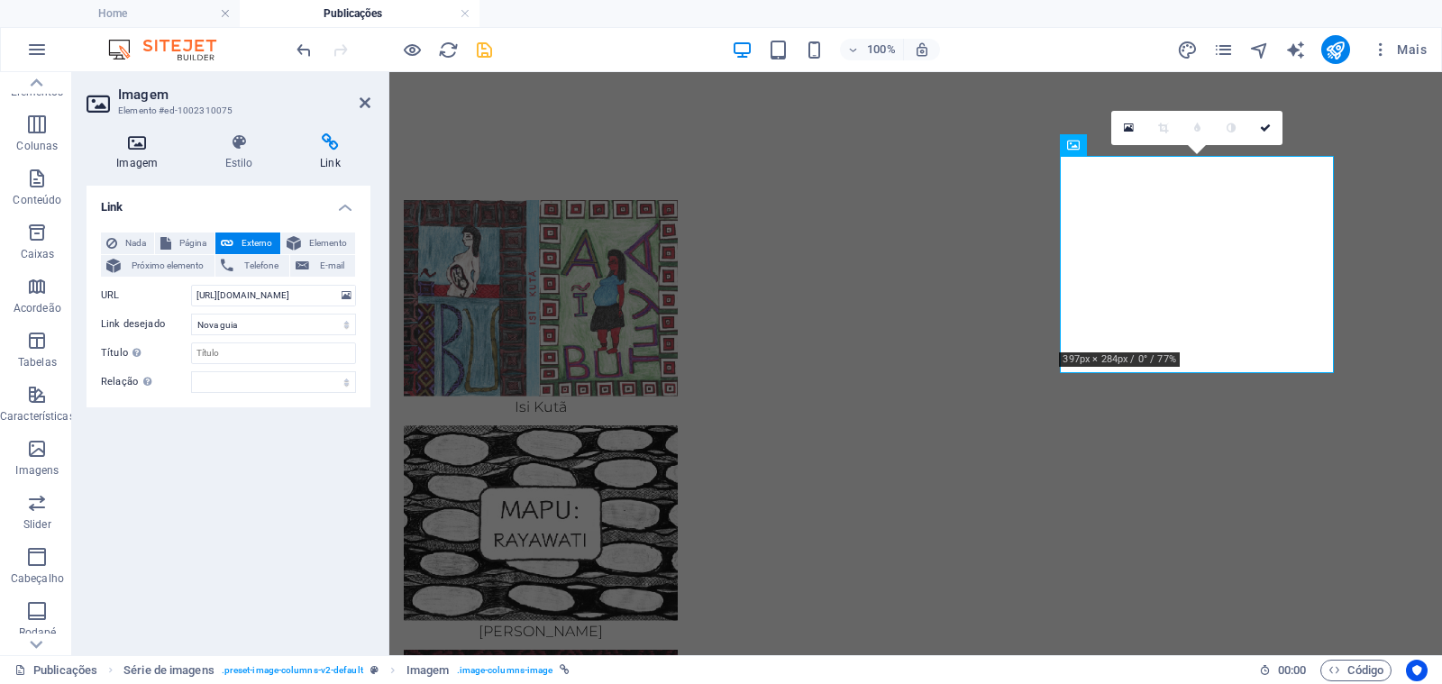
click at [143, 164] on h4 "Imagem" at bounding box center [140, 152] width 108 height 38
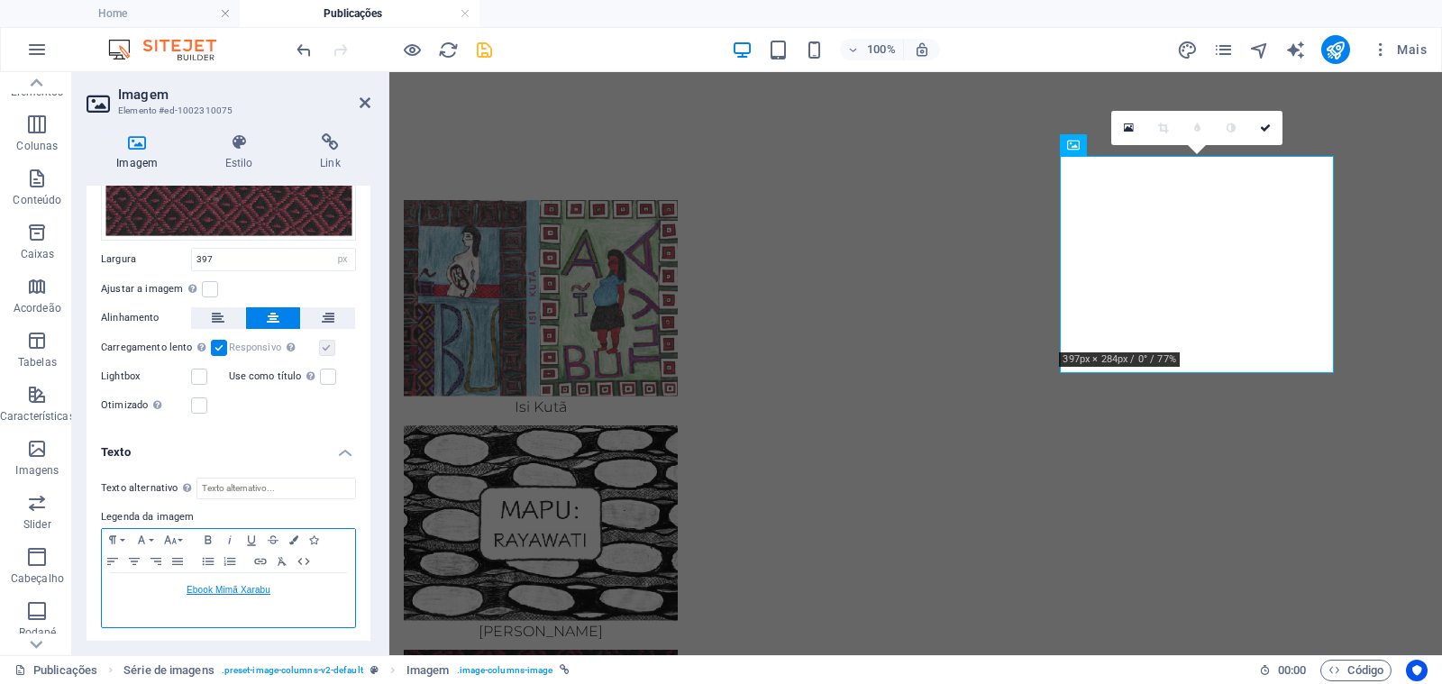
click at [214, 586] on link "Ebook Mimã Xarabu" at bounding box center [228, 590] width 84 height 10
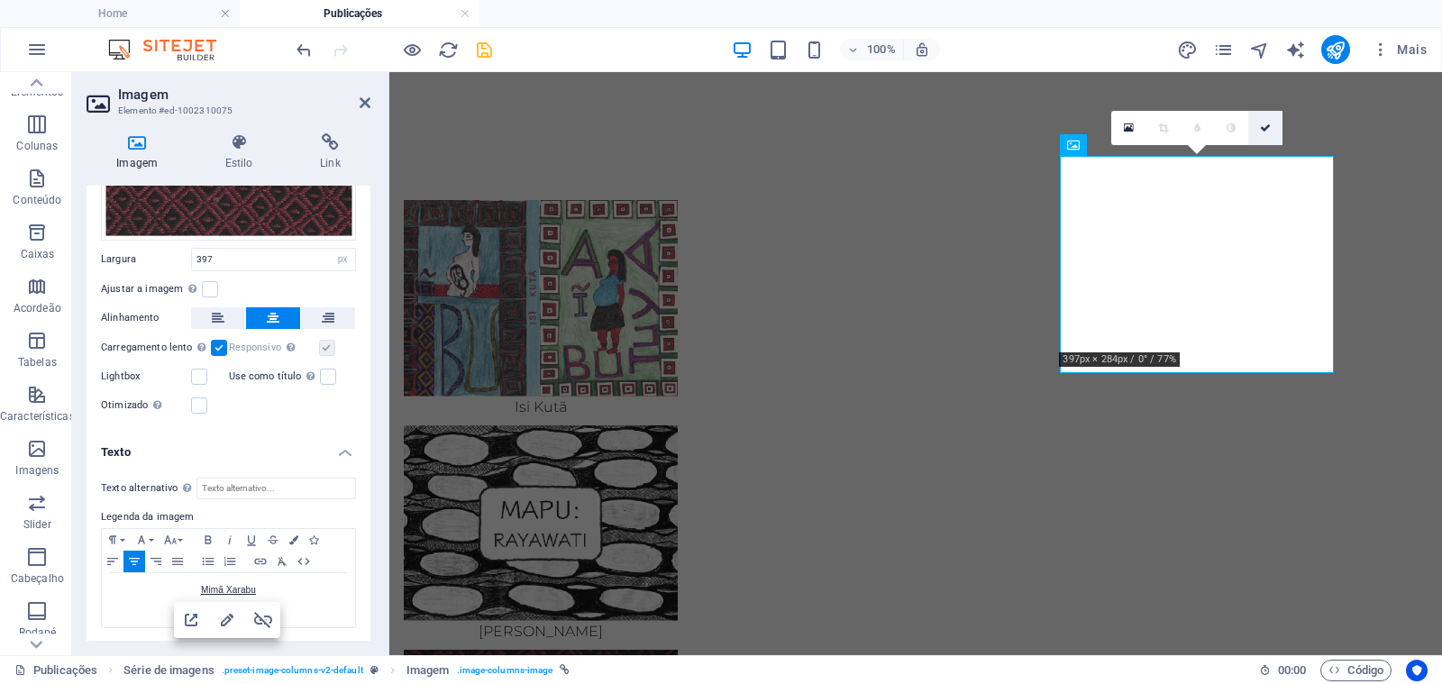
click at [1264, 130] on icon at bounding box center [1265, 128] width 11 height 11
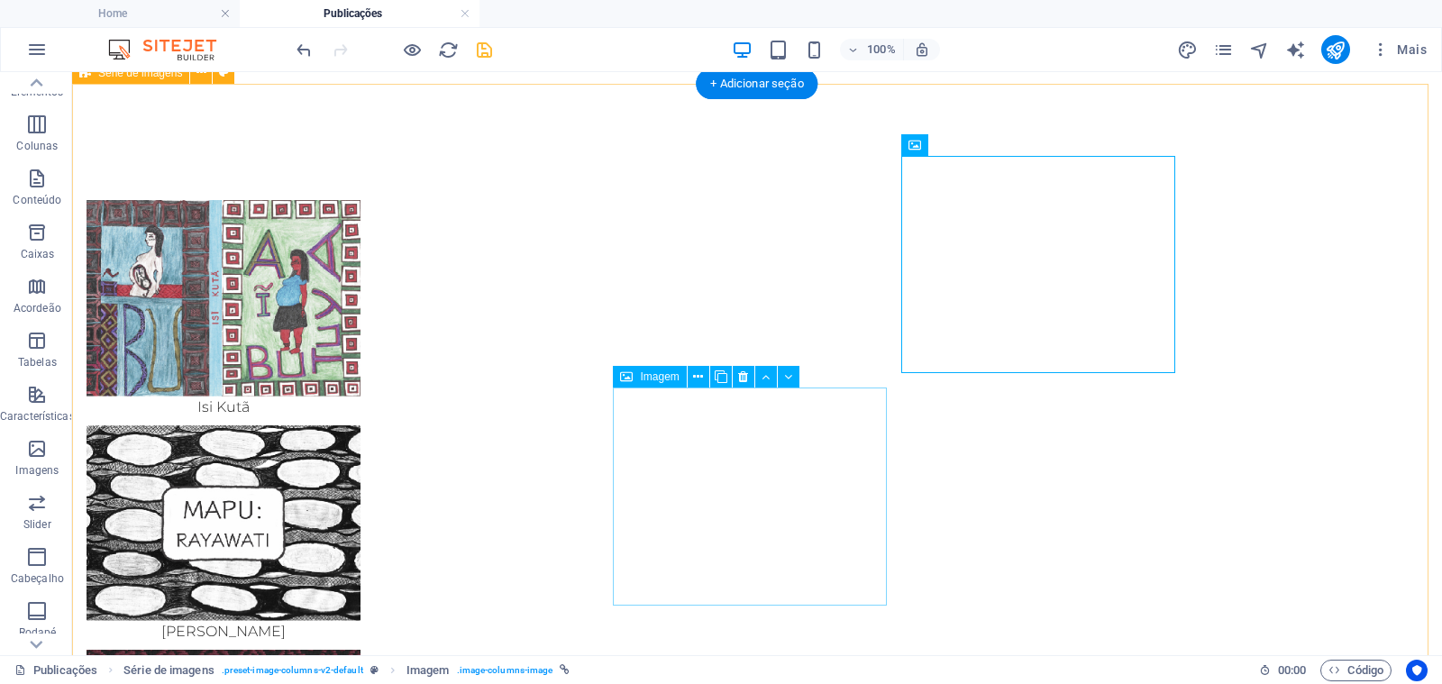
select select "px"
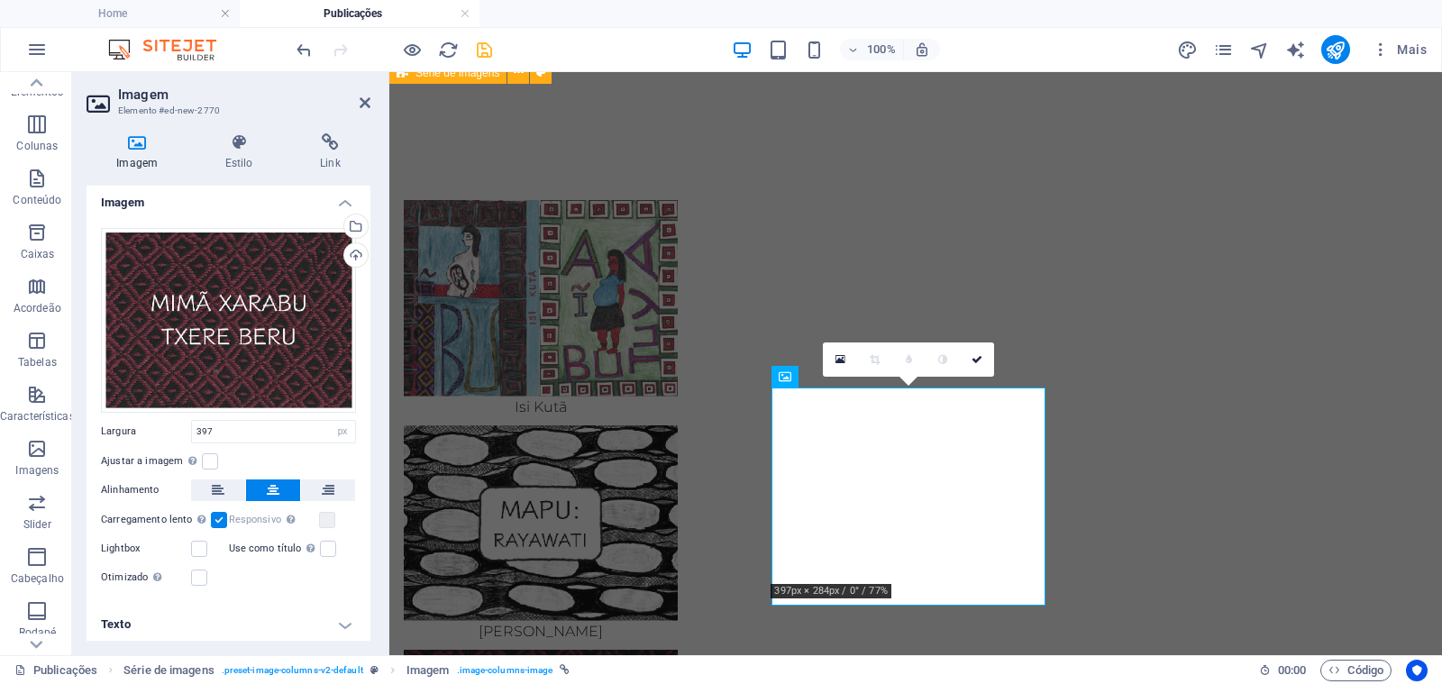
scroll to position [7, 0]
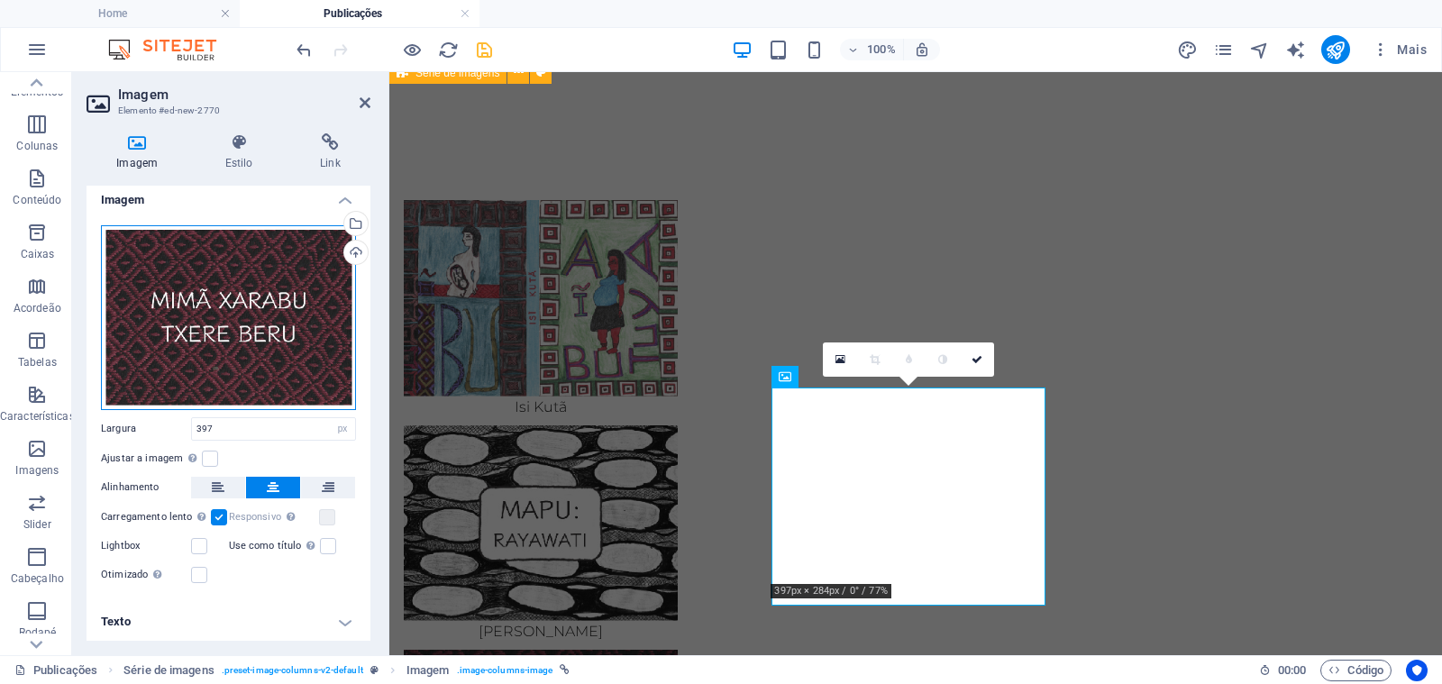
click at [243, 327] on div "Arraste os arquivos aqui, clique para escolher os arquivos ou selecione os arqu…" at bounding box center [228, 317] width 255 height 185
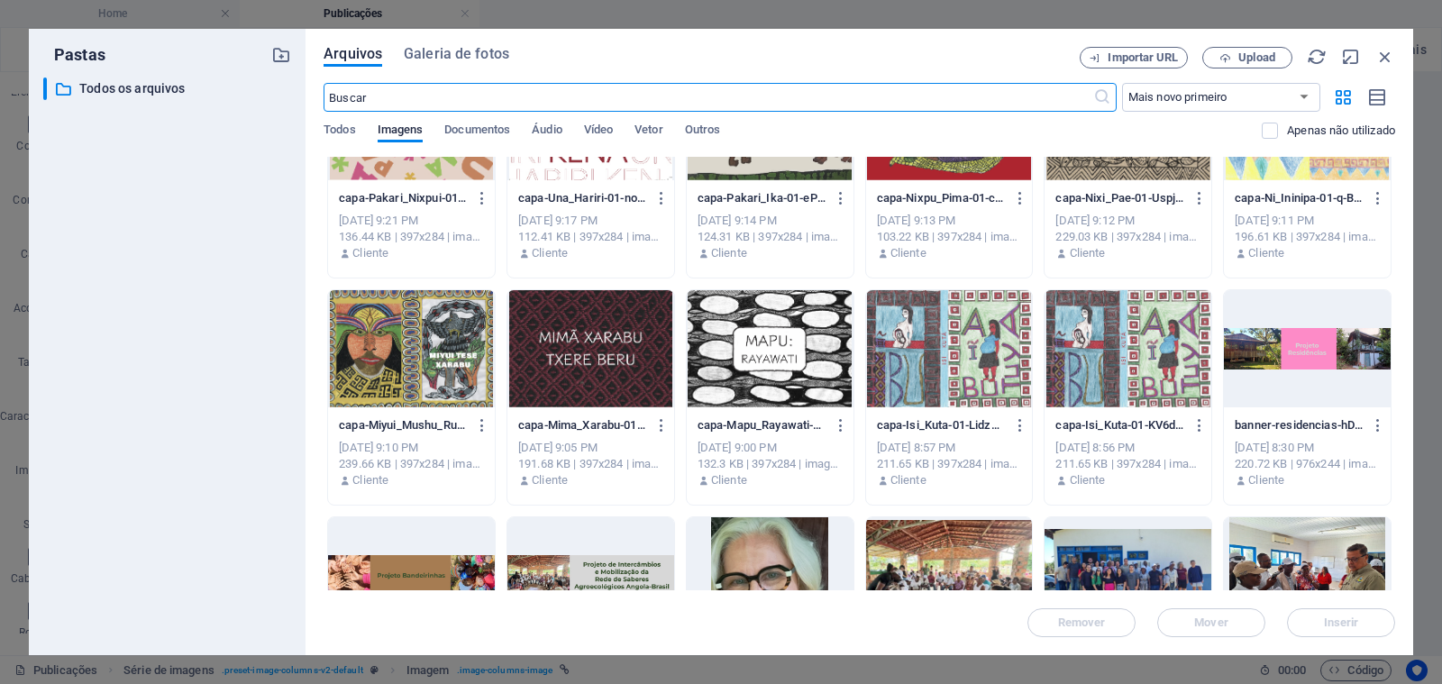
scroll to position [281, 0]
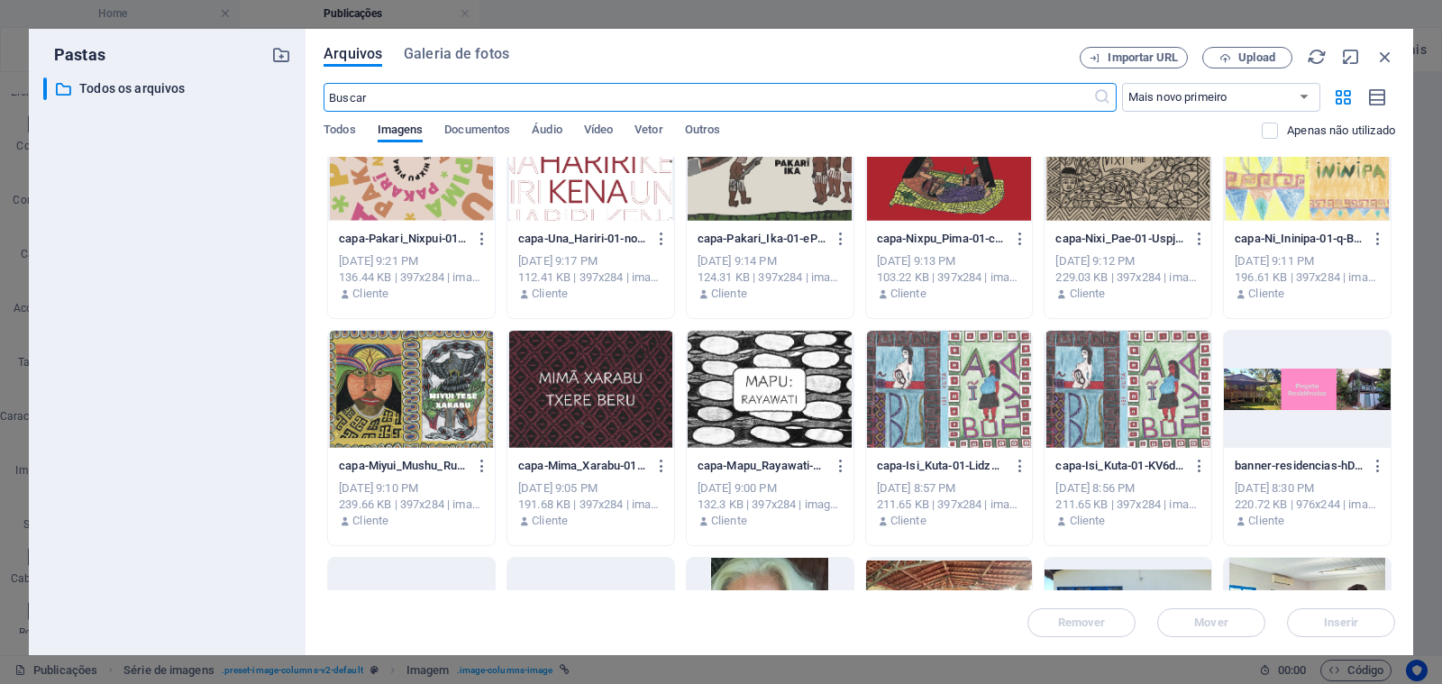
click at [1252, 200] on div at bounding box center [1307, 162] width 167 height 117
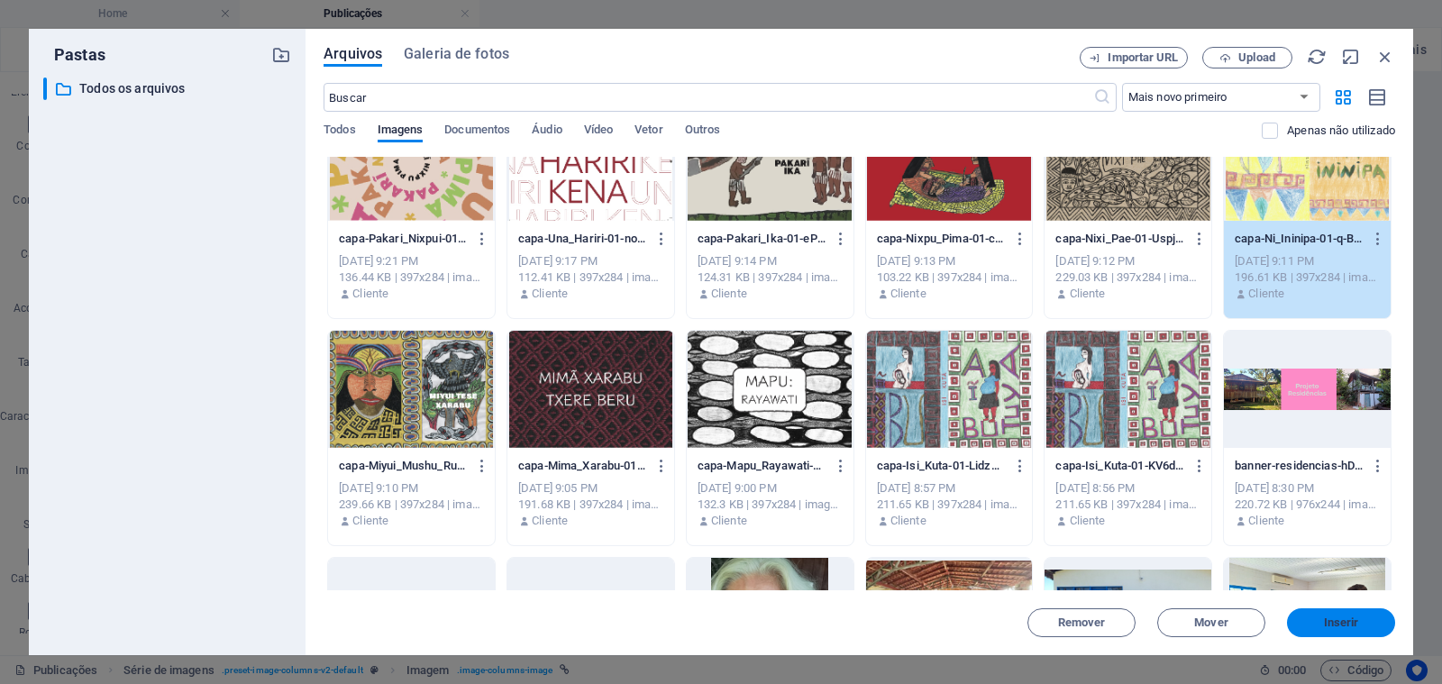
click at [1316, 626] on span "Inserir" at bounding box center [1341, 622] width 94 height 11
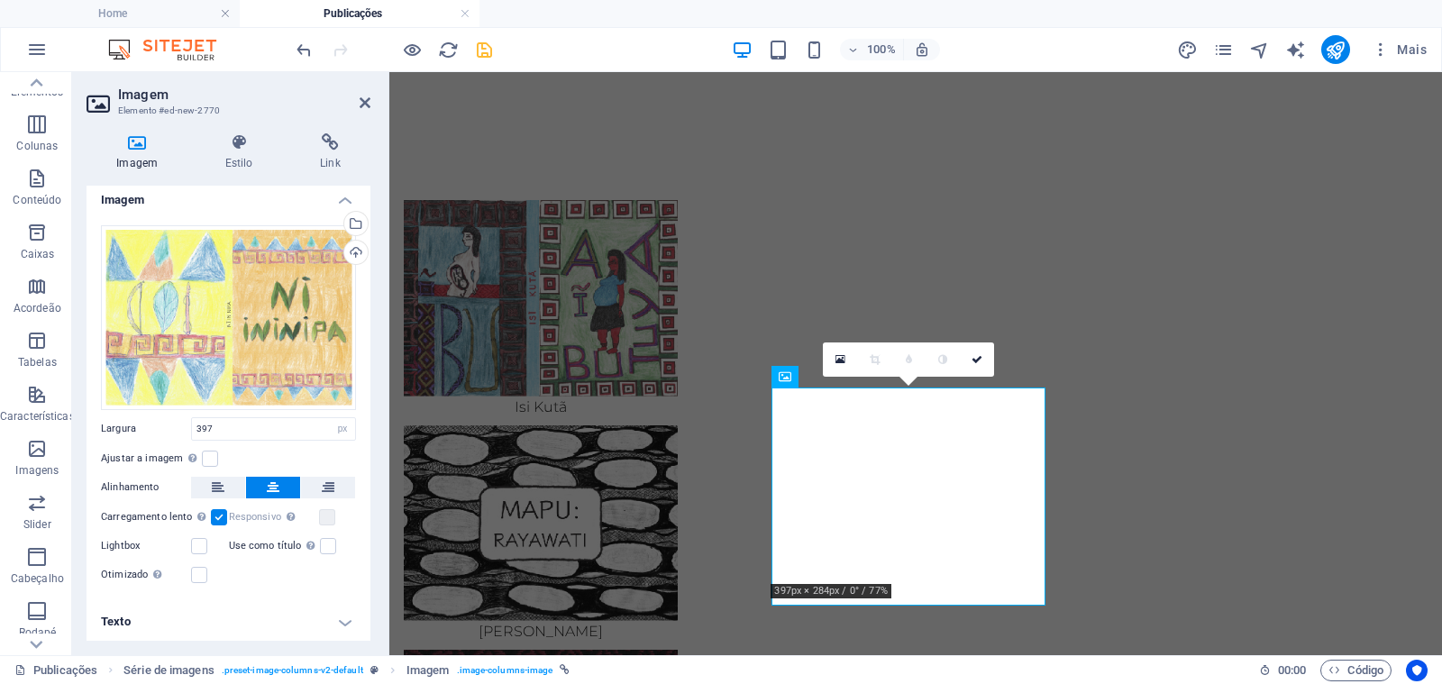
click at [213, 623] on h4 "Texto" at bounding box center [228, 621] width 284 height 43
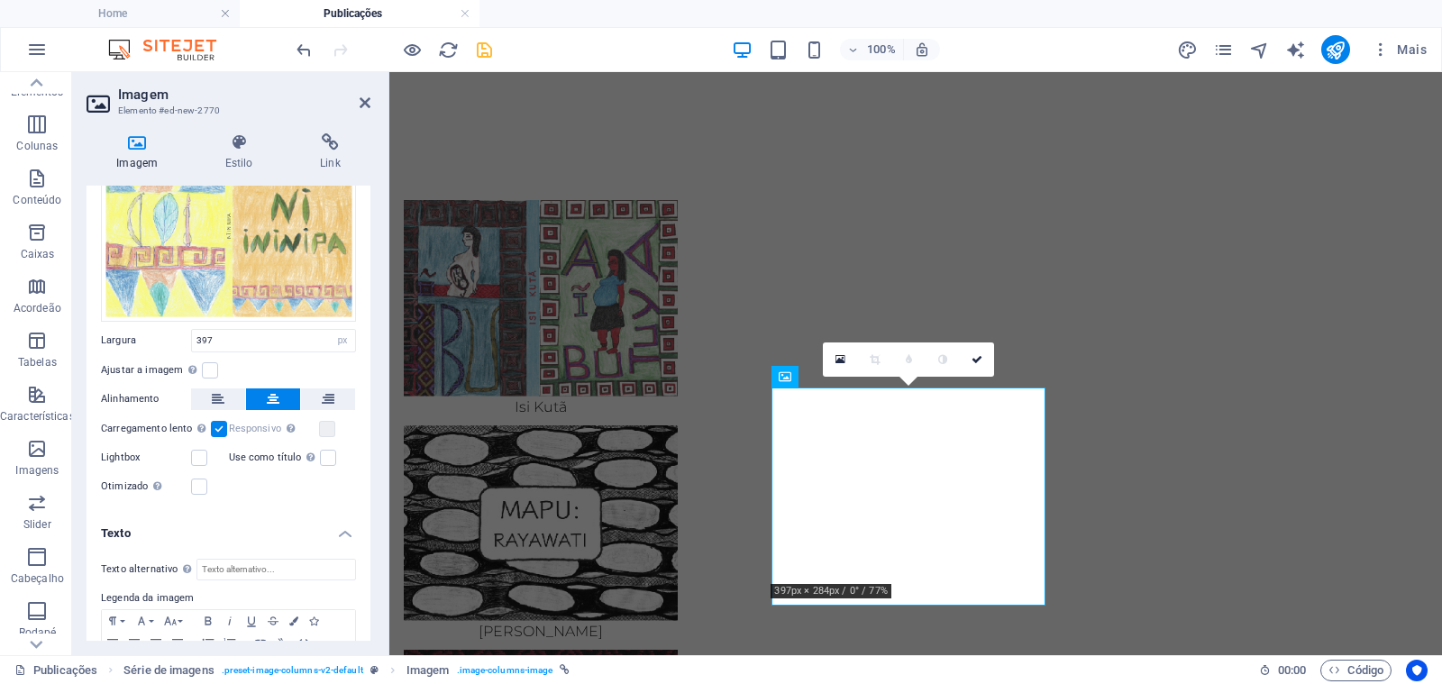
scroll to position [177, 0]
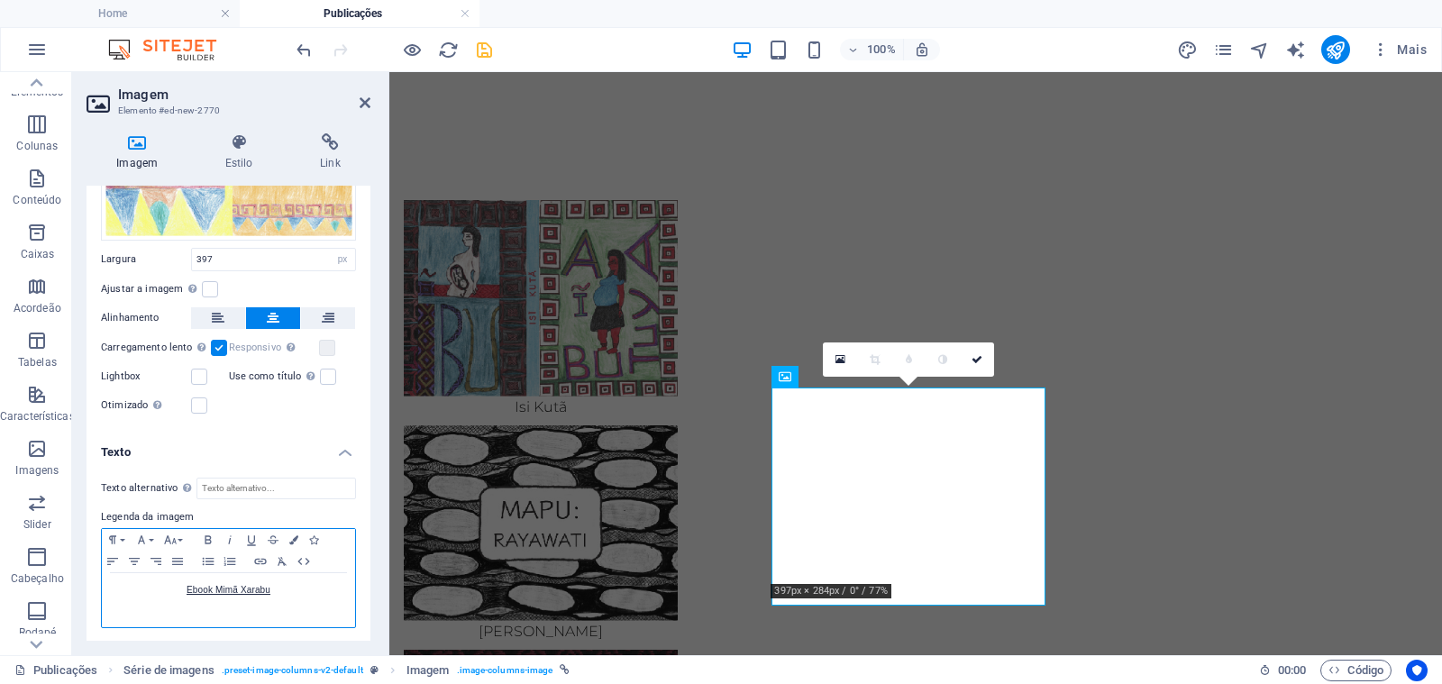
click at [292, 588] on p "Ebook Mimã Xarabu" at bounding box center [228, 590] width 235 height 16
click at [220, 589] on link "ebook-Ni_Ininipa" at bounding box center [228, 590] width 69 height 10
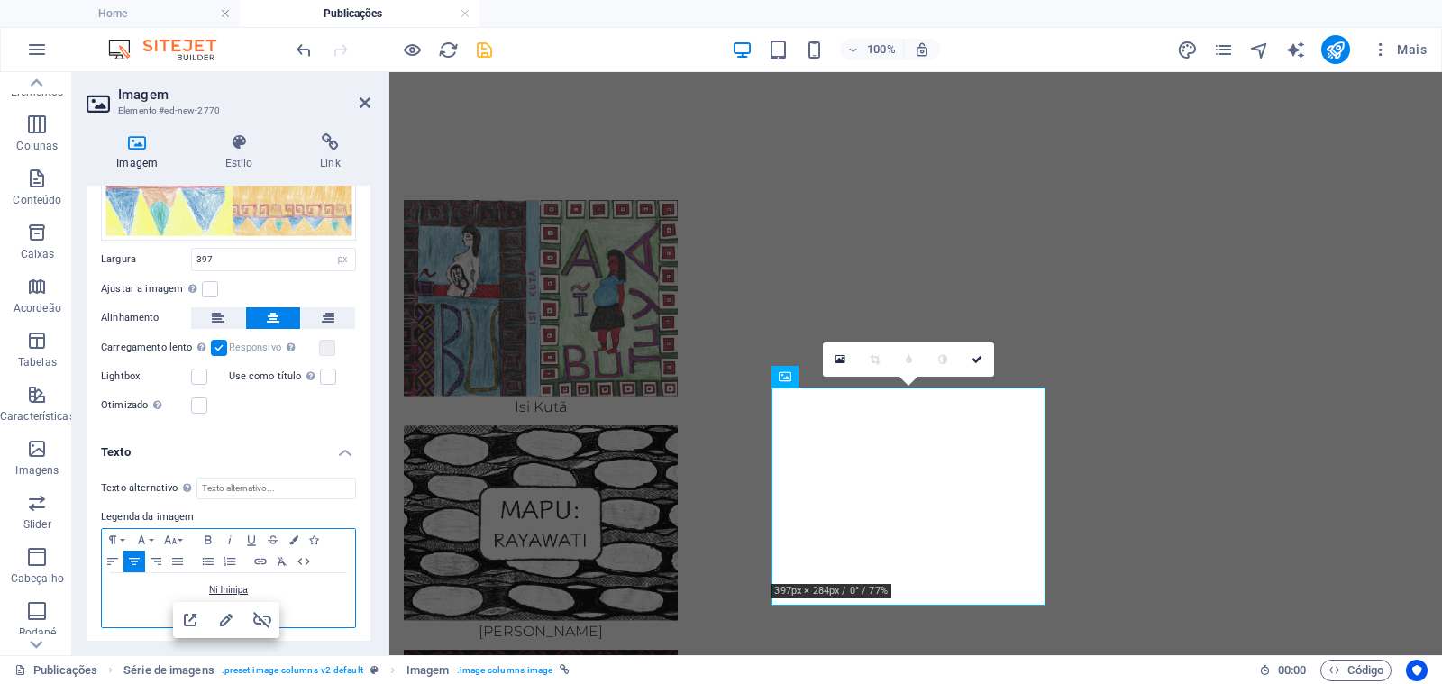
click at [308, 594] on p "Ni Ininipa" at bounding box center [228, 590] width 235 height 16
drag, startPoint x: 252, startPoint y: 587, endPoint x: 176, endPoint y: 581, distance: 76.8
click at [176, 582] on p "Ni Ininipa" at bounding box center [228, 590] width 235 height 16
click at [257, 563] on icon "button" at bounding box center [261, 561] width 22 height 14
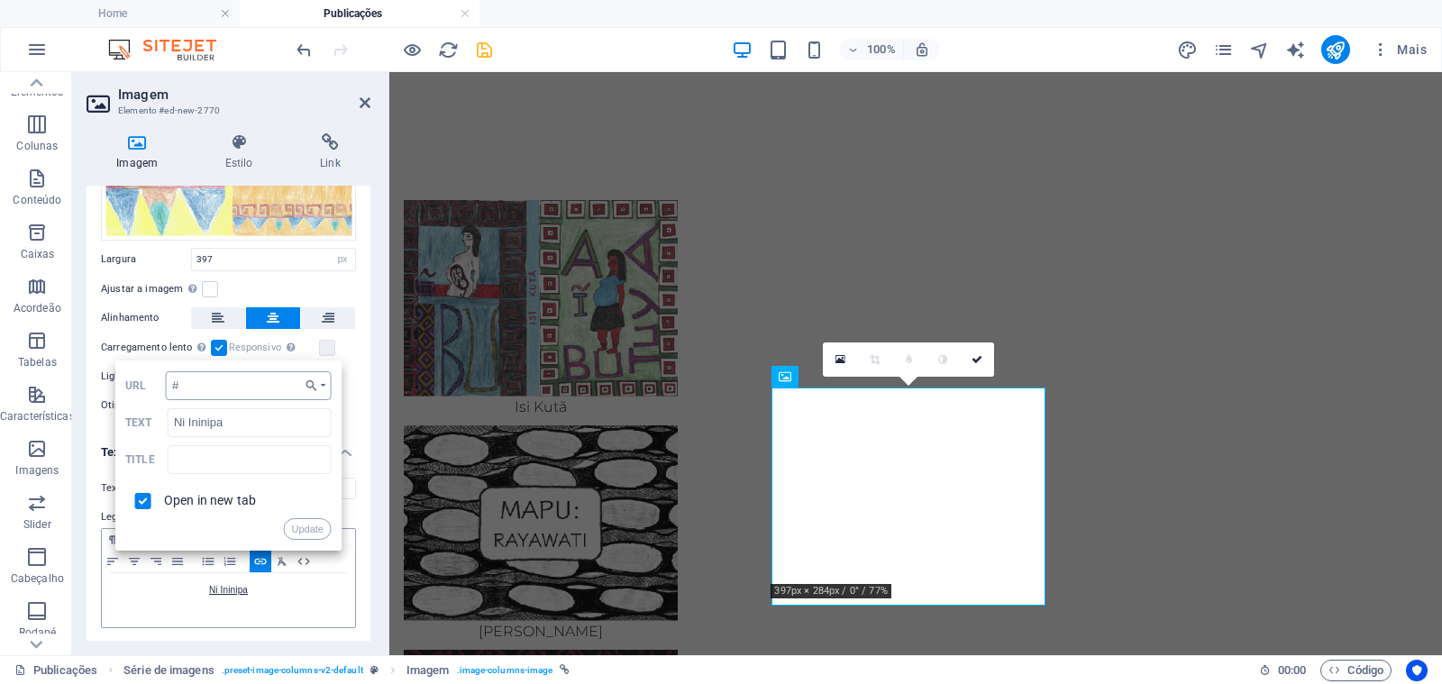
click at [228, 387] on input "#" at bounding box center [249, 385] width 166 height 29
type input "[URL][DOMAIN_NAME]"
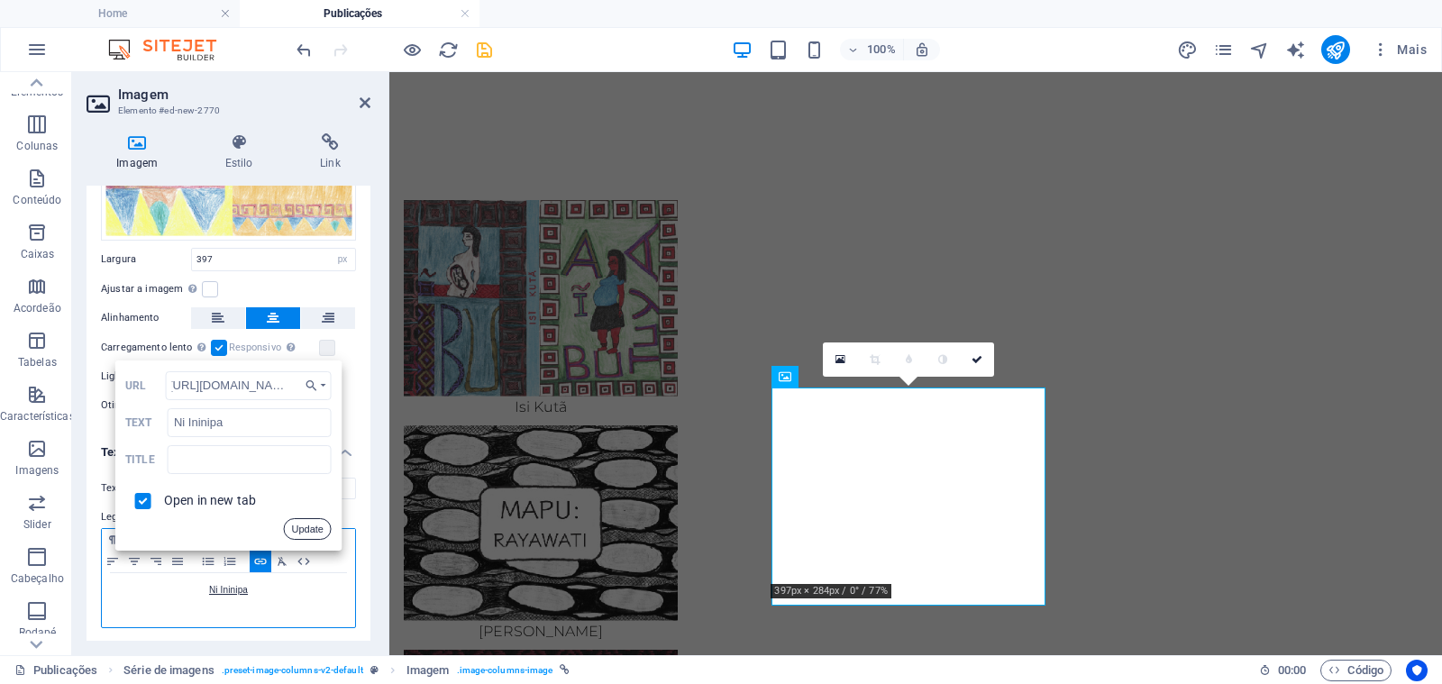
click at [302, 527] on button "Update" at bounding box center [307, 529] width 48 height 22
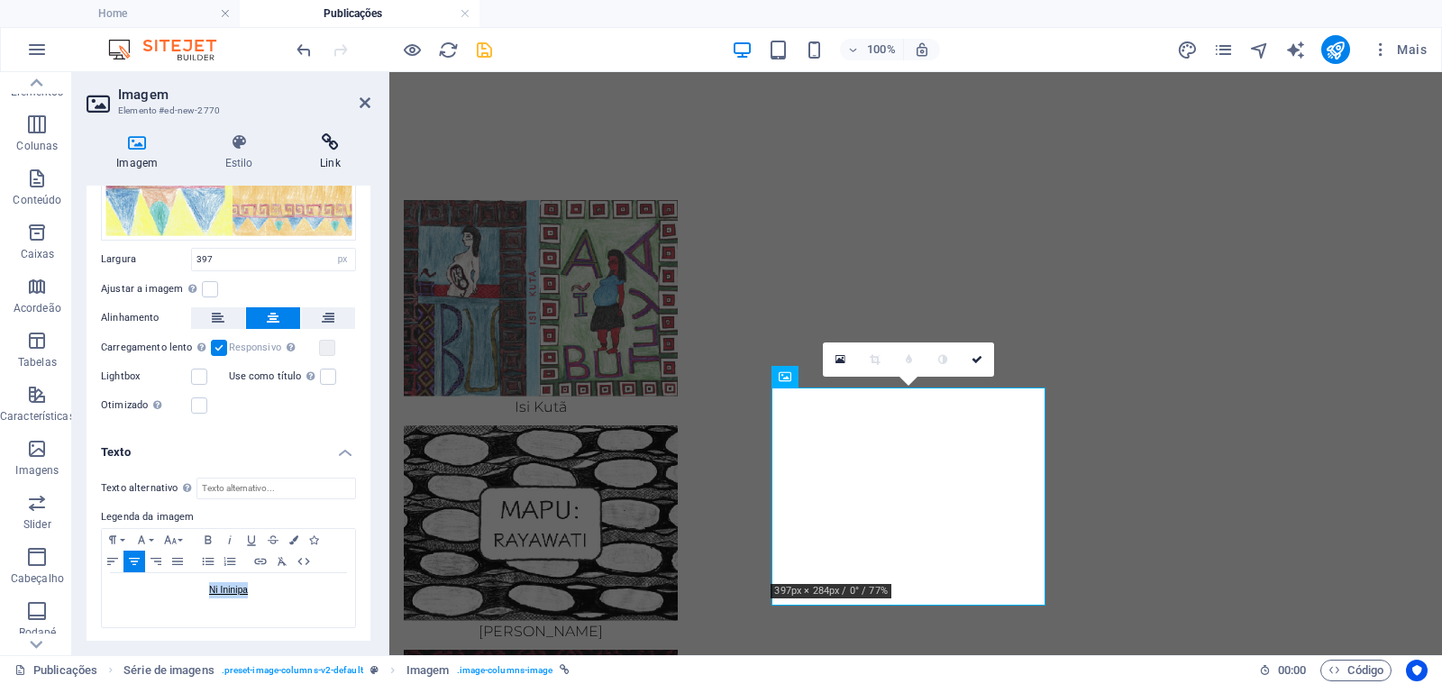
click at [332, 152] on h4 "Link" at bounding box center [330, 152] width 80 height 38
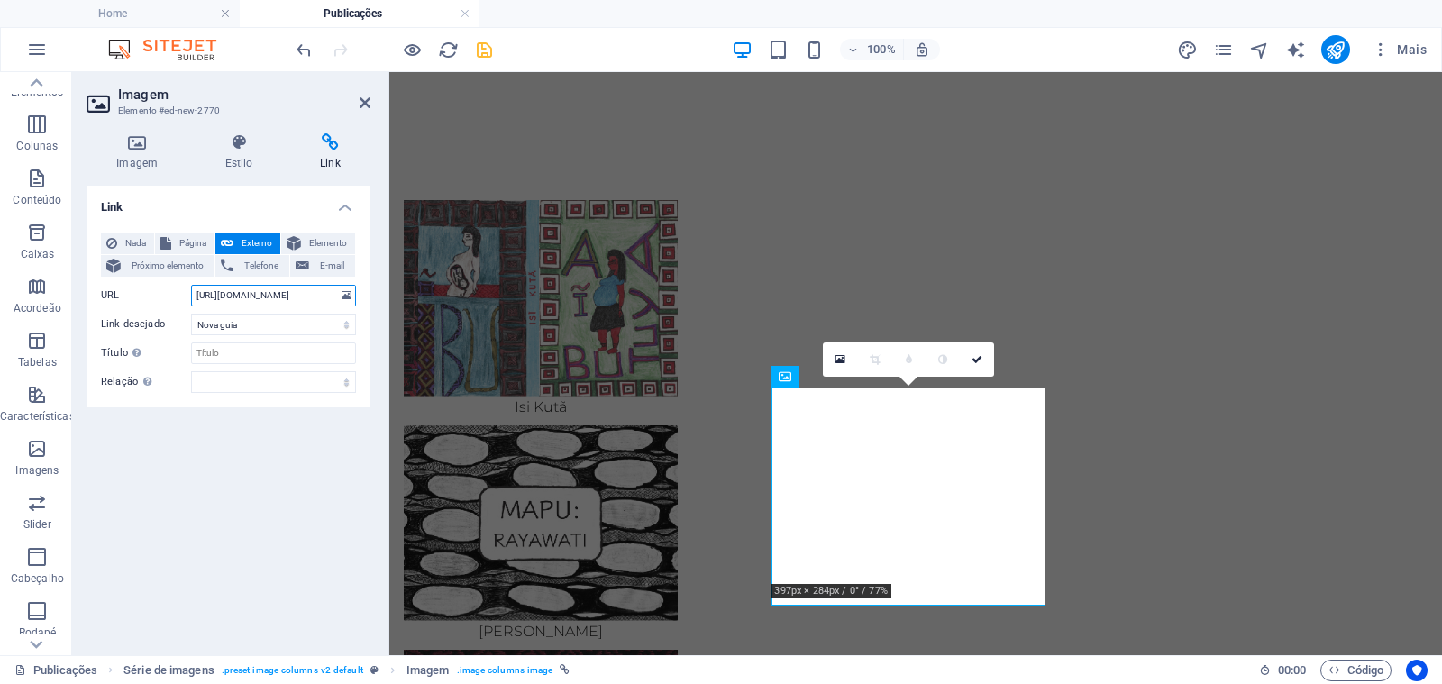
click at [253, 291] on input "[URL][DOMAIN_NAME]" at bounding box center [273, 296] width 165 height 22
paste input "5/ebook-Ni_Ininipa"
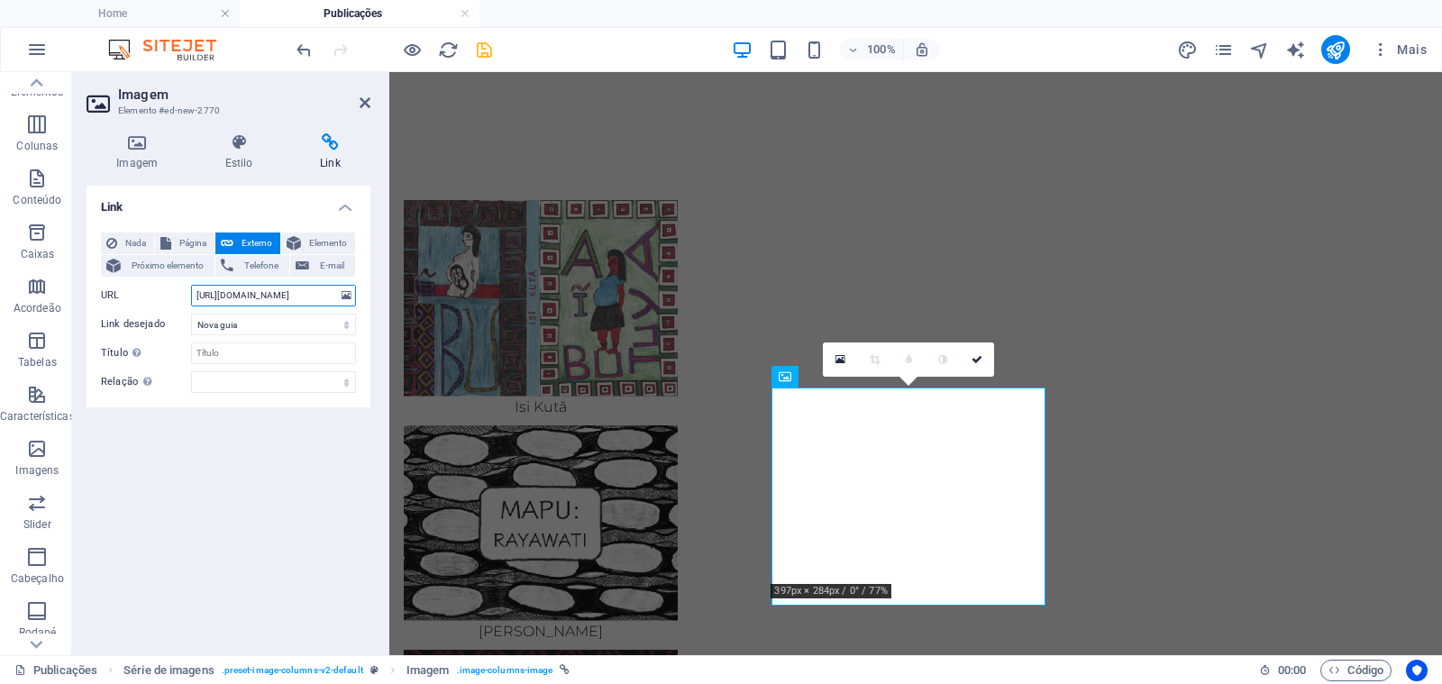
type input "[URL][DOMAIN_NAME]"
click at [978, 359] on icon at bounding box center [976, 359] width 11 height 11
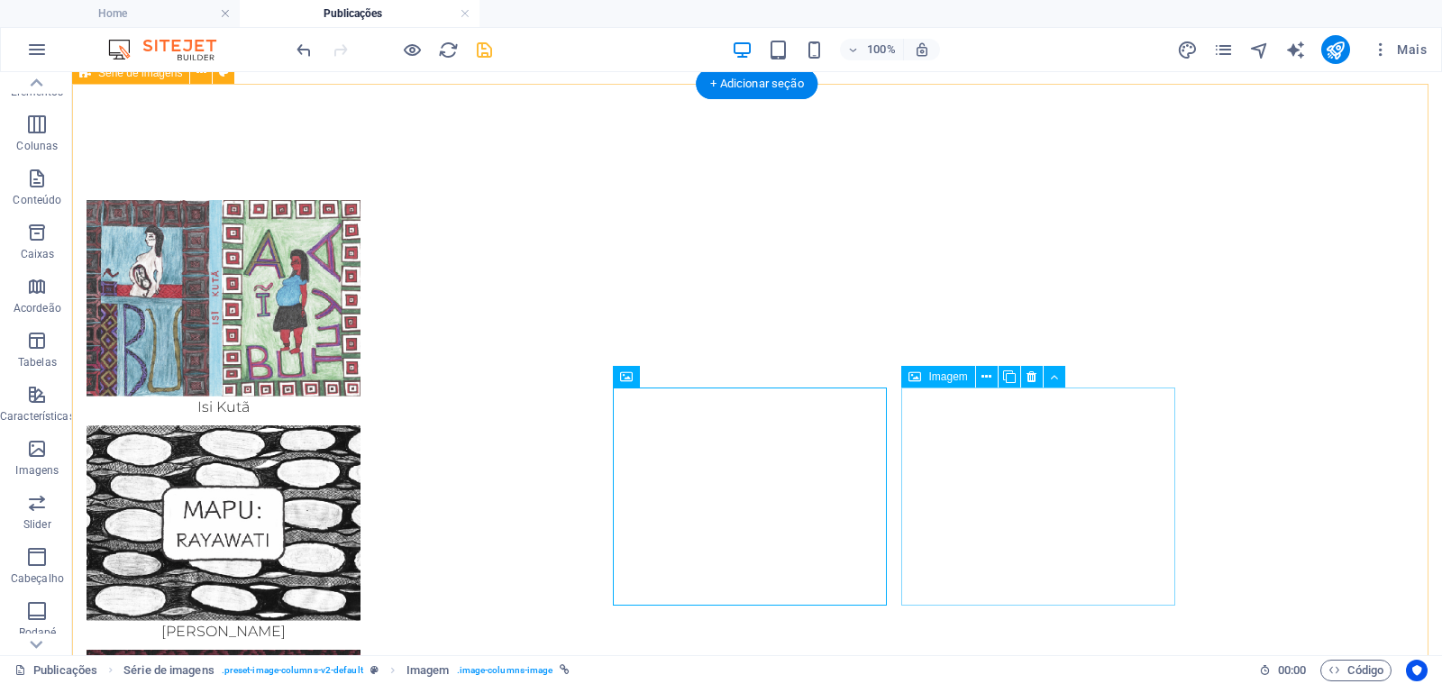
drag, startPoint x: 986, startPoint y: 431, endPoint x: 201, endPoint y: 348, distance: 789.1
select select "px"
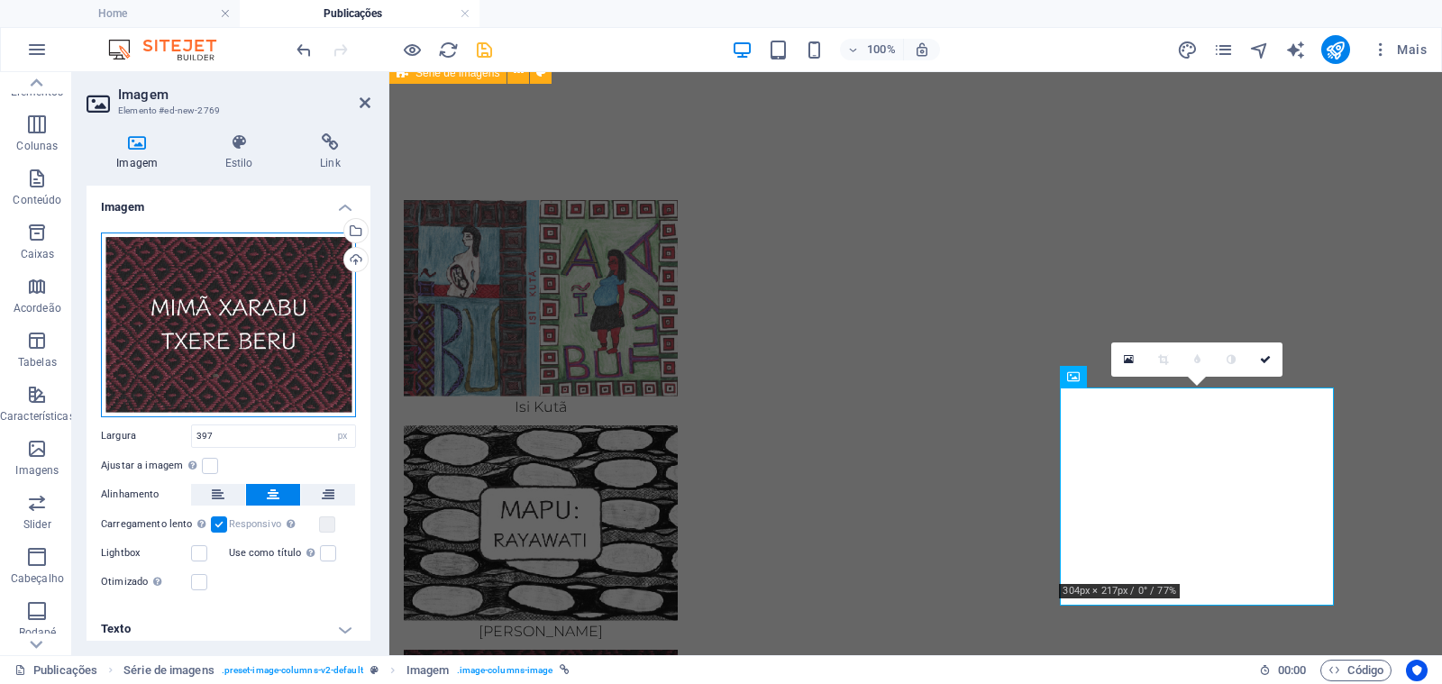
click at [306, 349] on div "Arraste os arquivos aqui, clique para escolher os arquivos ou selecione os arqu…" at bounding box center [228, 324] width 255 height 185
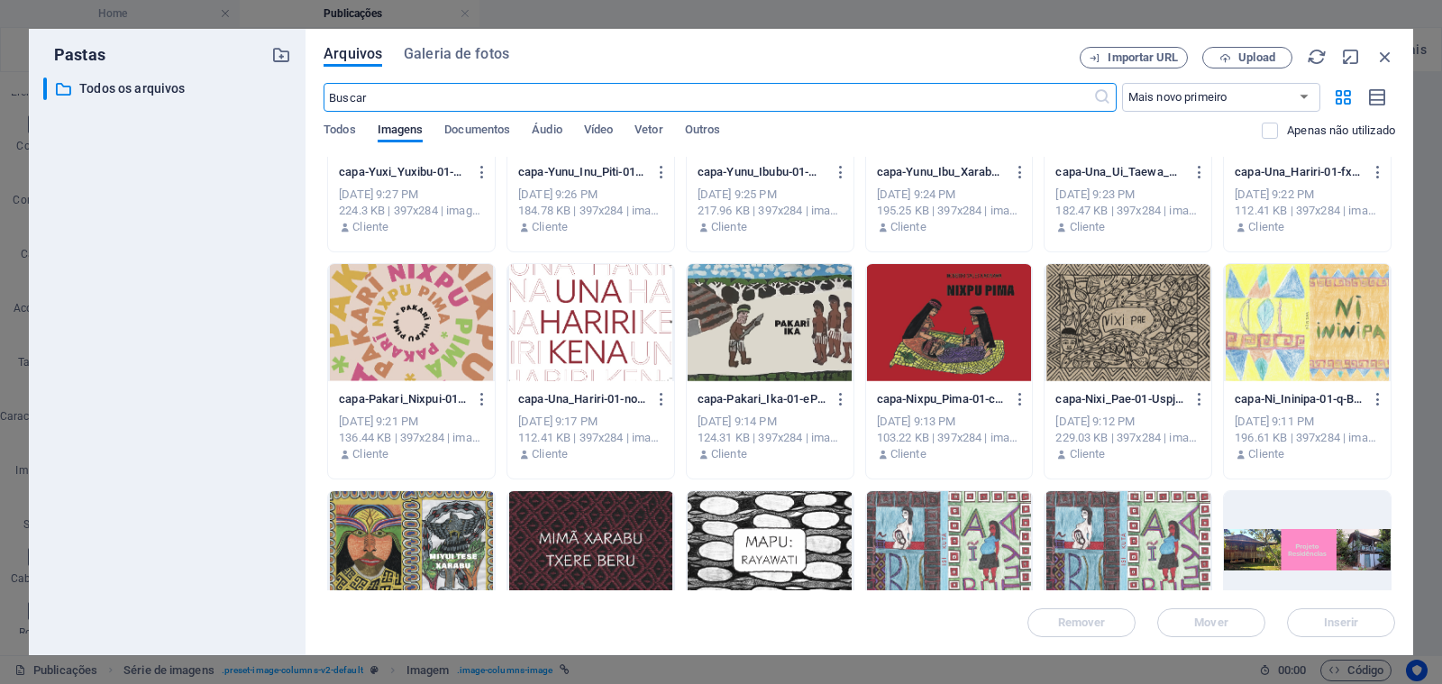
scroll to position [185, 0]
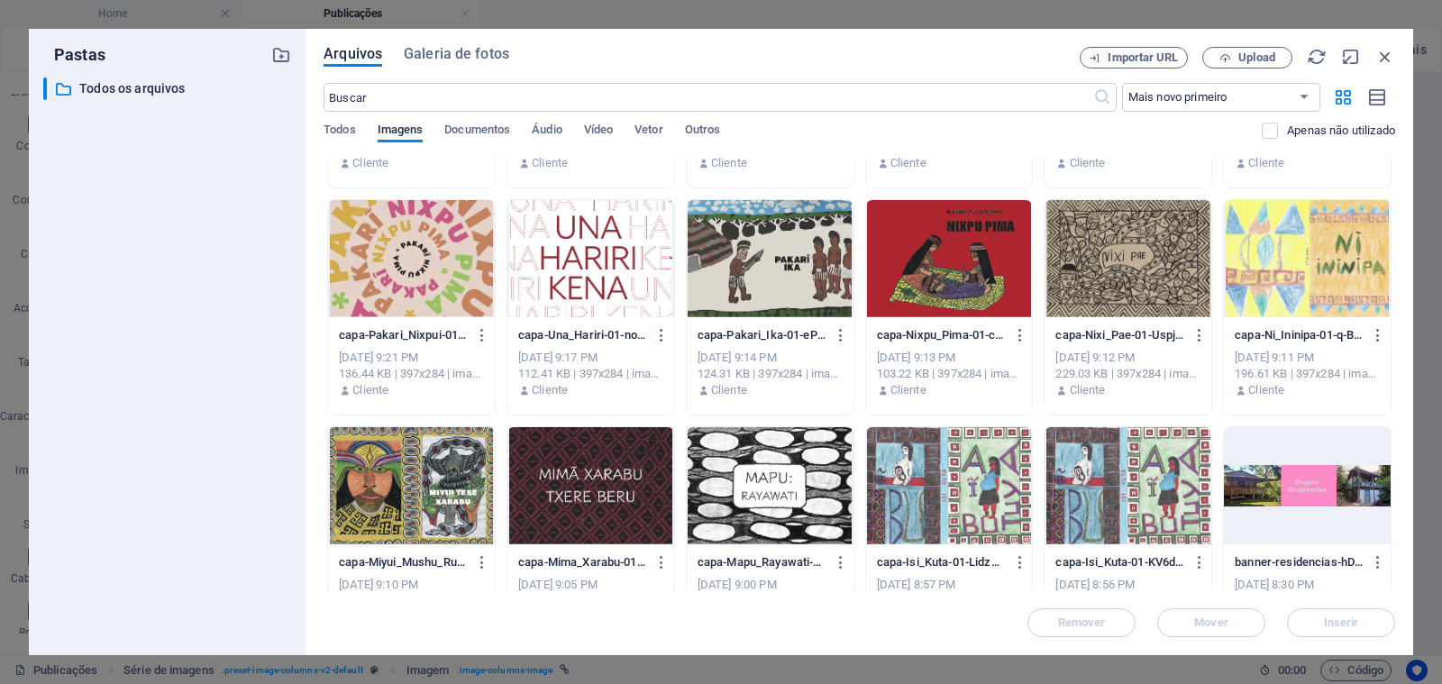
click at [1096, 268] on div at bounding box center [1127, 258] width 167 height 117
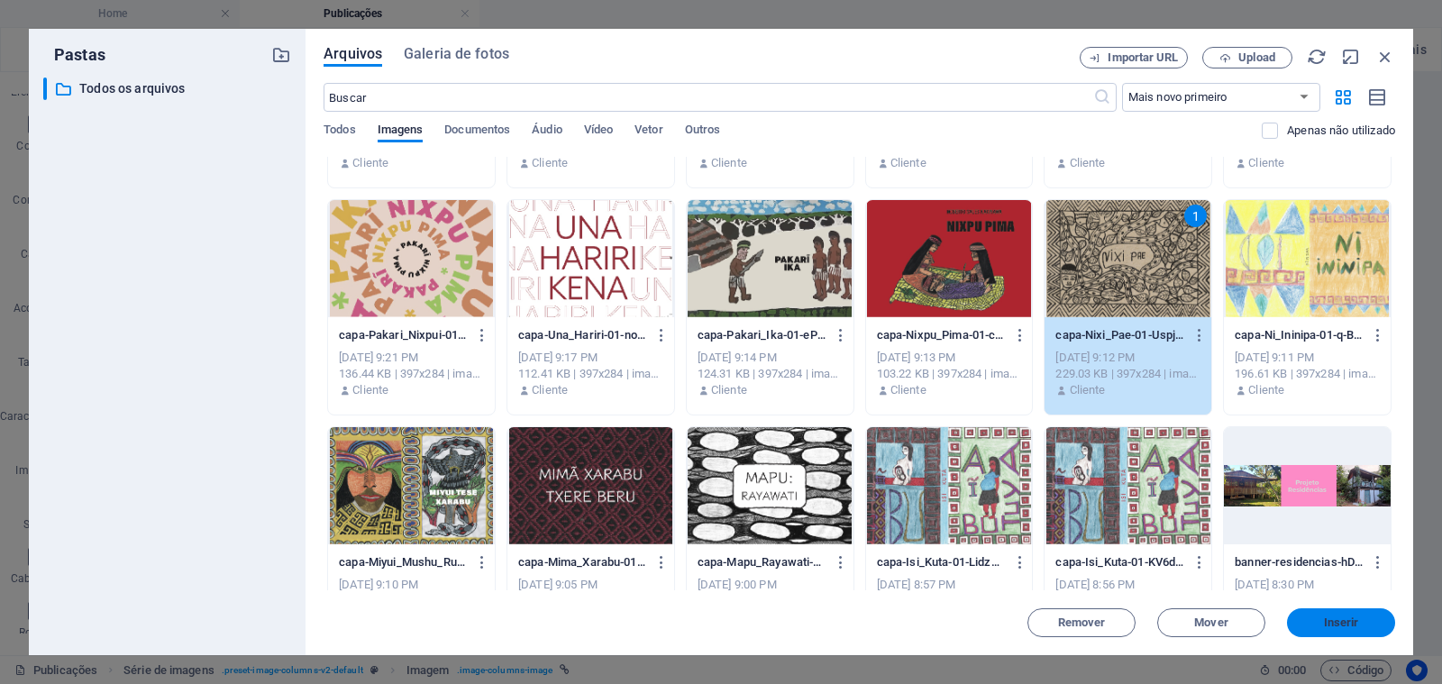
click at [1307, 619] on span "Inserir" at bounding box center [1341, 622] width 94 height 11
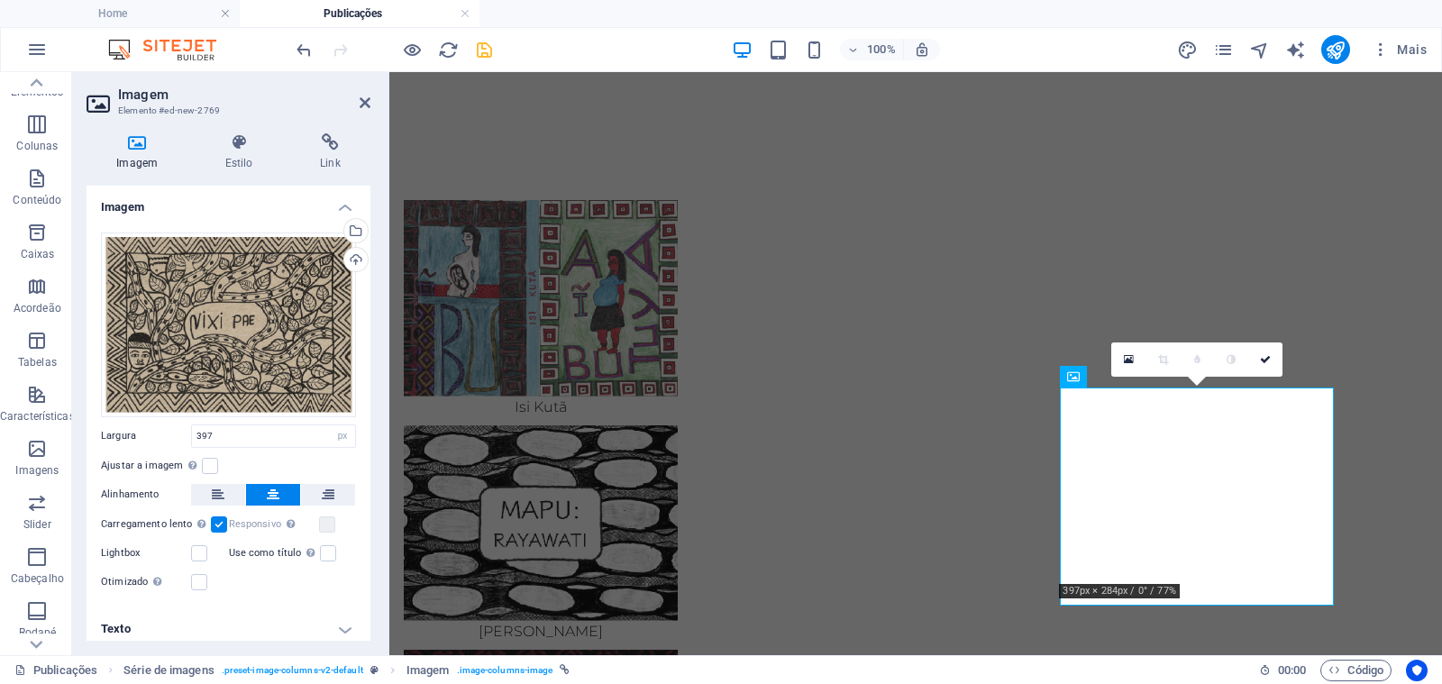
click at [322, 630] on h4 "Texto" at bounding box center [228, 628] width 284 height 43
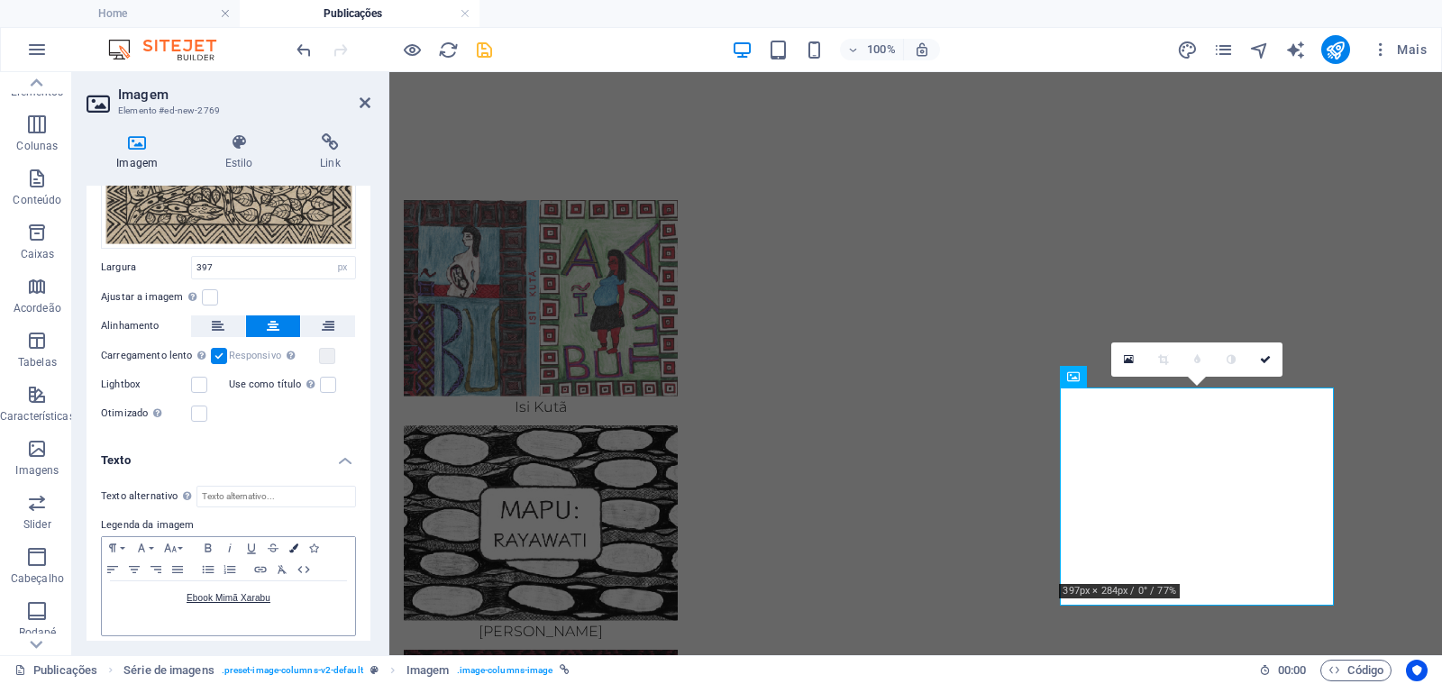
scroll to position [177, 0]
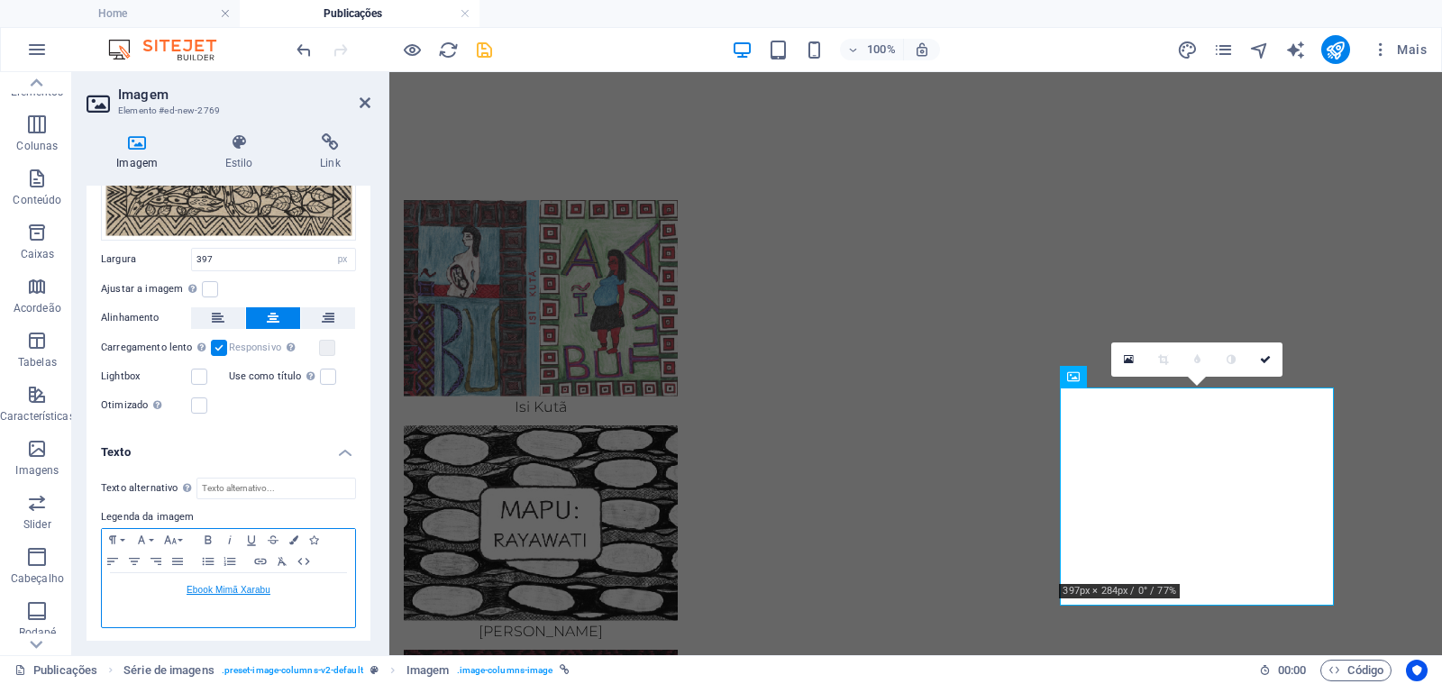
click at [261, 587] on link "Ebook Mimã Xarabu" at bounding box center [228, 590] width 84 height 10
click at [220, 586] on link "ebook-Nixi_Pae" at bounding box center [229, 590] width 66 height 10
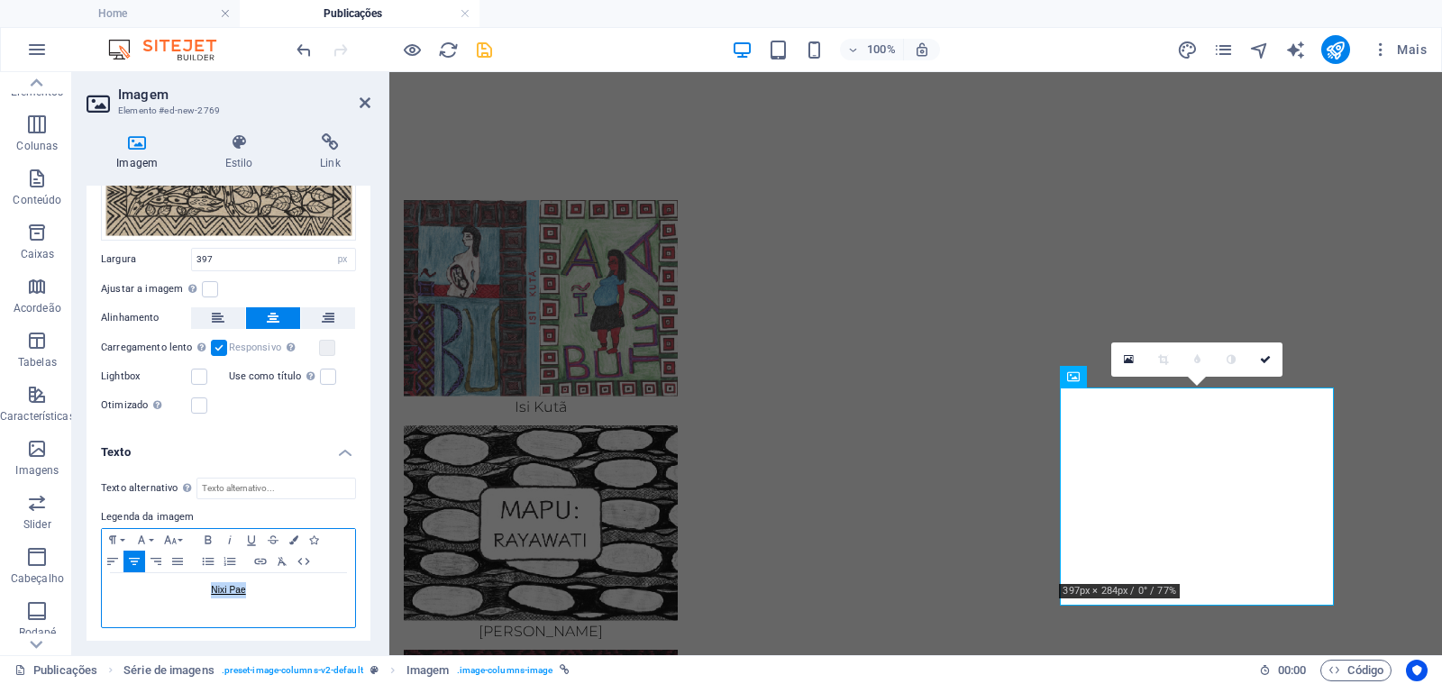
drag, startPoint x: 253, startPoint y: 590, endPoint x: 194, endPoint y: 582, distance: 60.0
click at [194, 582] on p "Nixi Pae" at bounding box center [228, 590] width 235 height 16
click at [263, 563] on icon "button" at bounding box center [261, 561] width 22 height 14
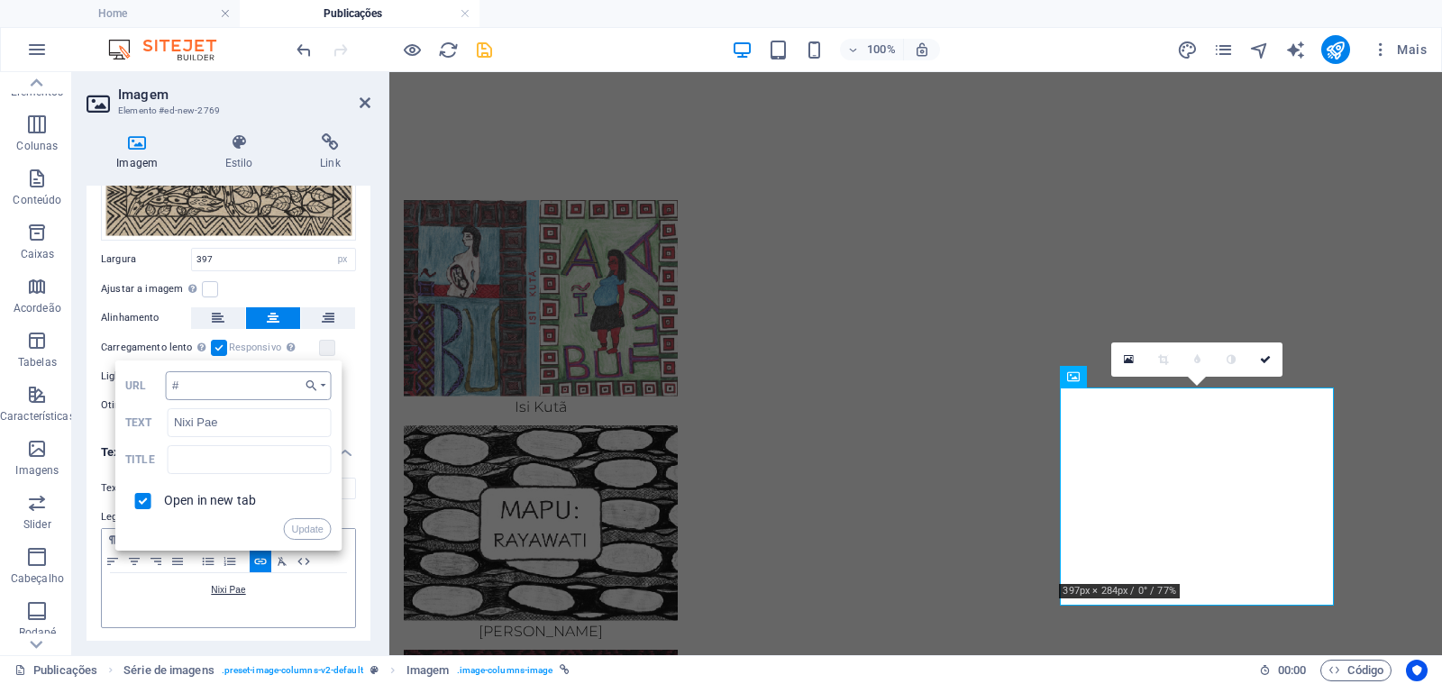
click at [227, 388] on input "#" at bounding box center [249, 385] width 166 height 29
click at [227, 387] on input "#" at bounding box center [249, 385] width 166 height 29
type input "[URL][DOMAIN_NAME]"
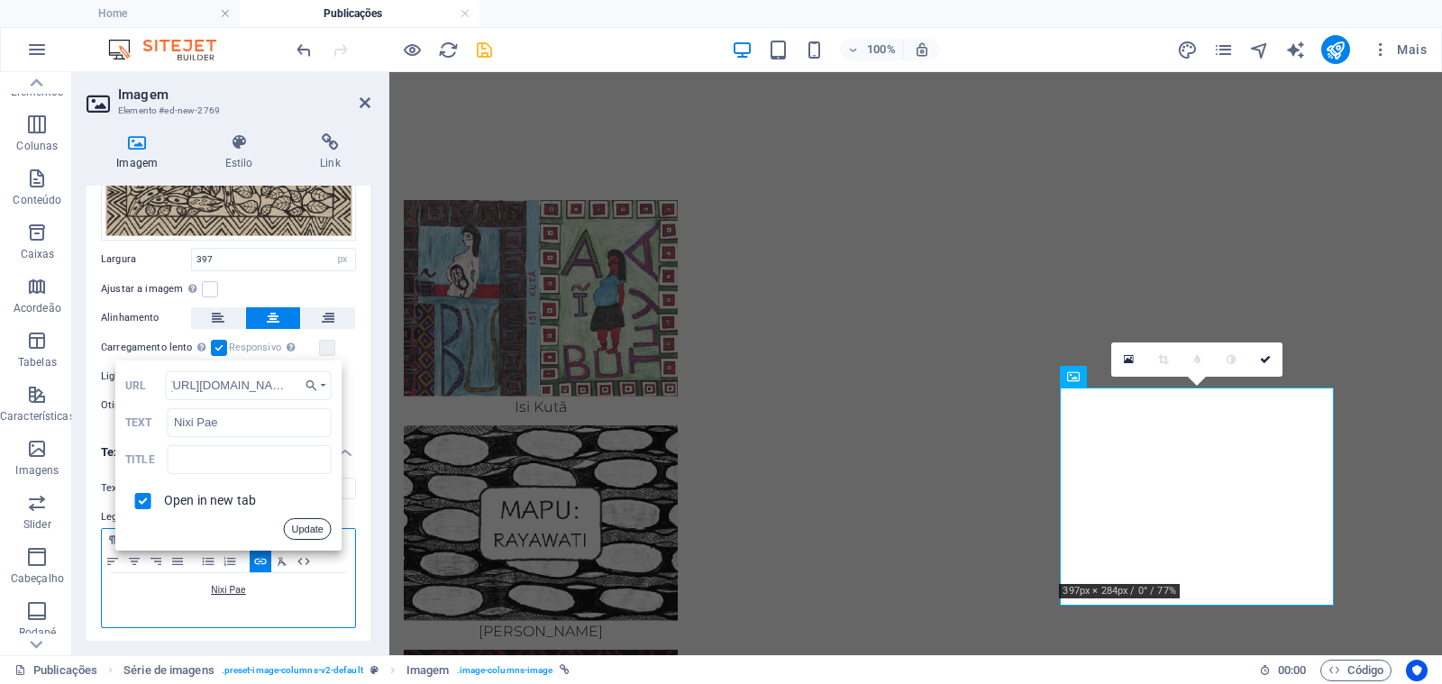
click at [294, 520] on button "Update" at bounding box center [307, 529] width 48 height 22
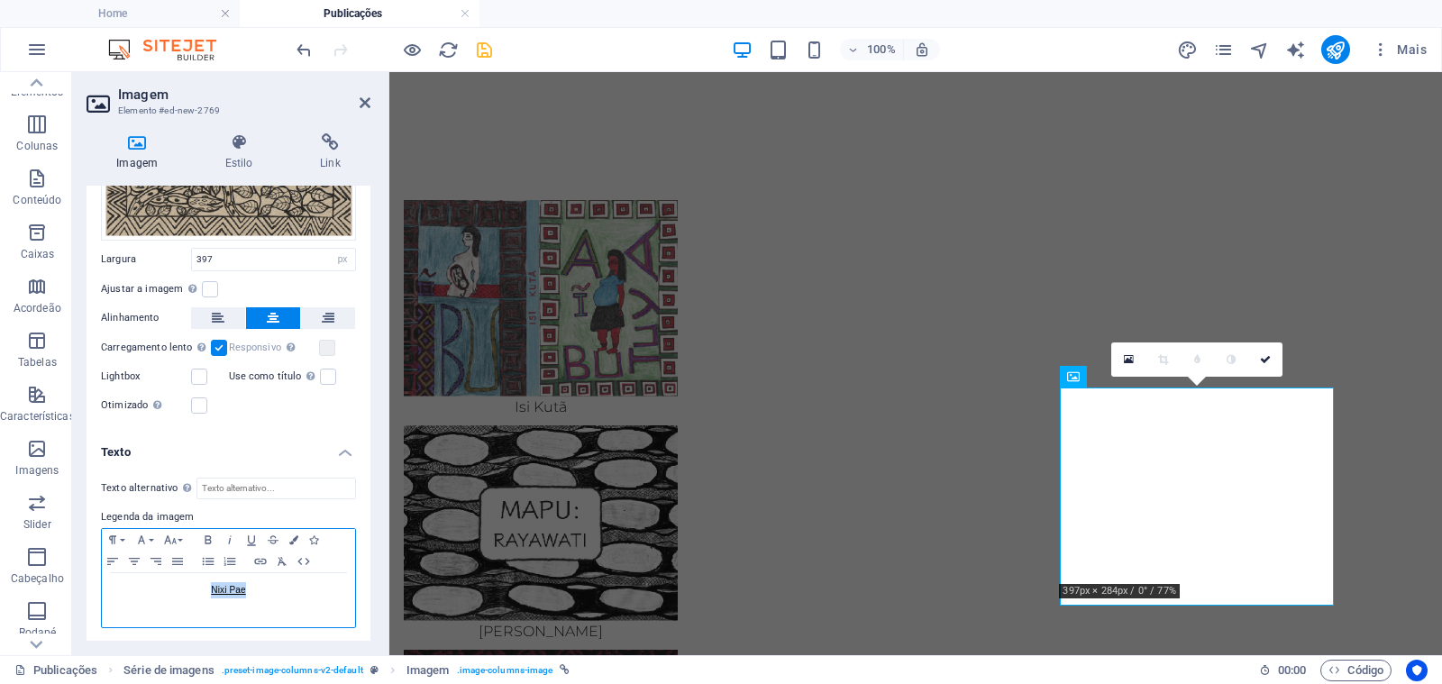
scroll to position [0, 0]
click at [333, 157] on h4 "Link" at bounding box center [330, 152] width 80 height 38
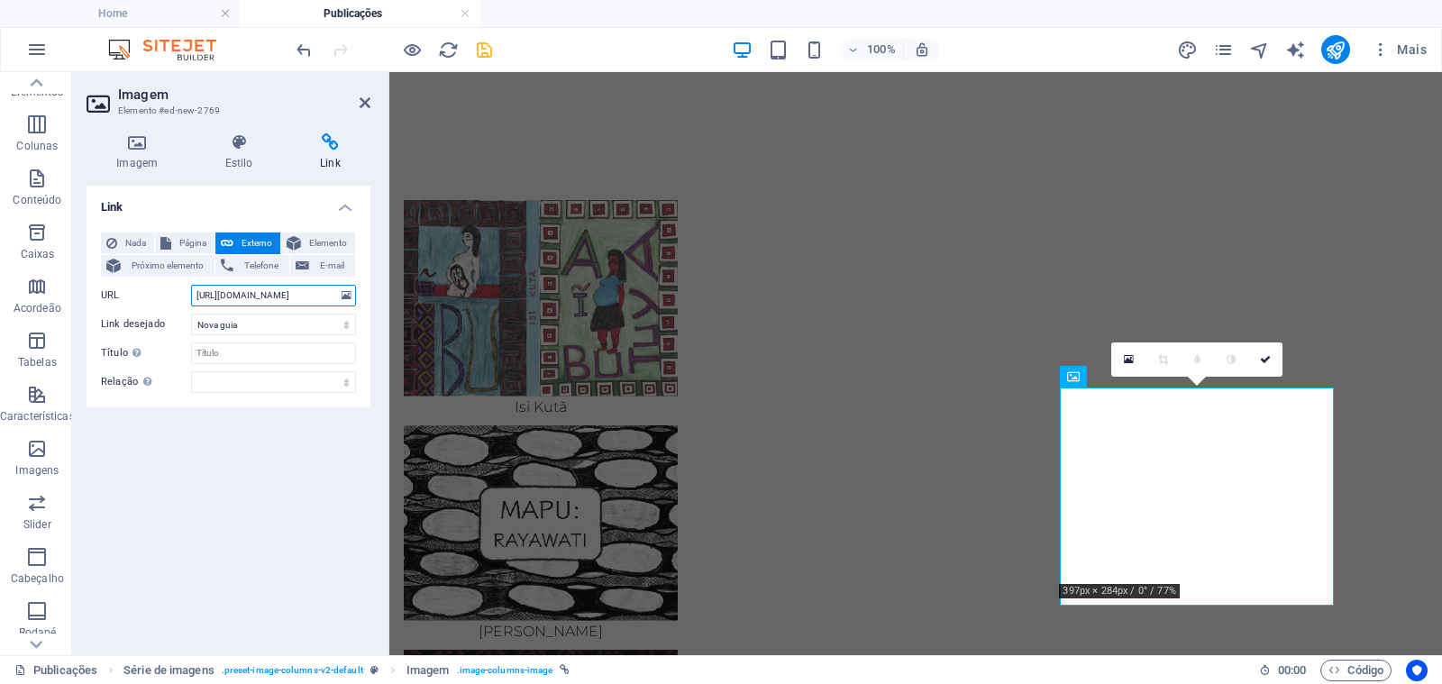
click at [270, 295] on input "[URL][DOMAIN_NAME]" at bounding box center [273, 296] width 165 height 22
paste input "6/ebook-Nixi_Pae"
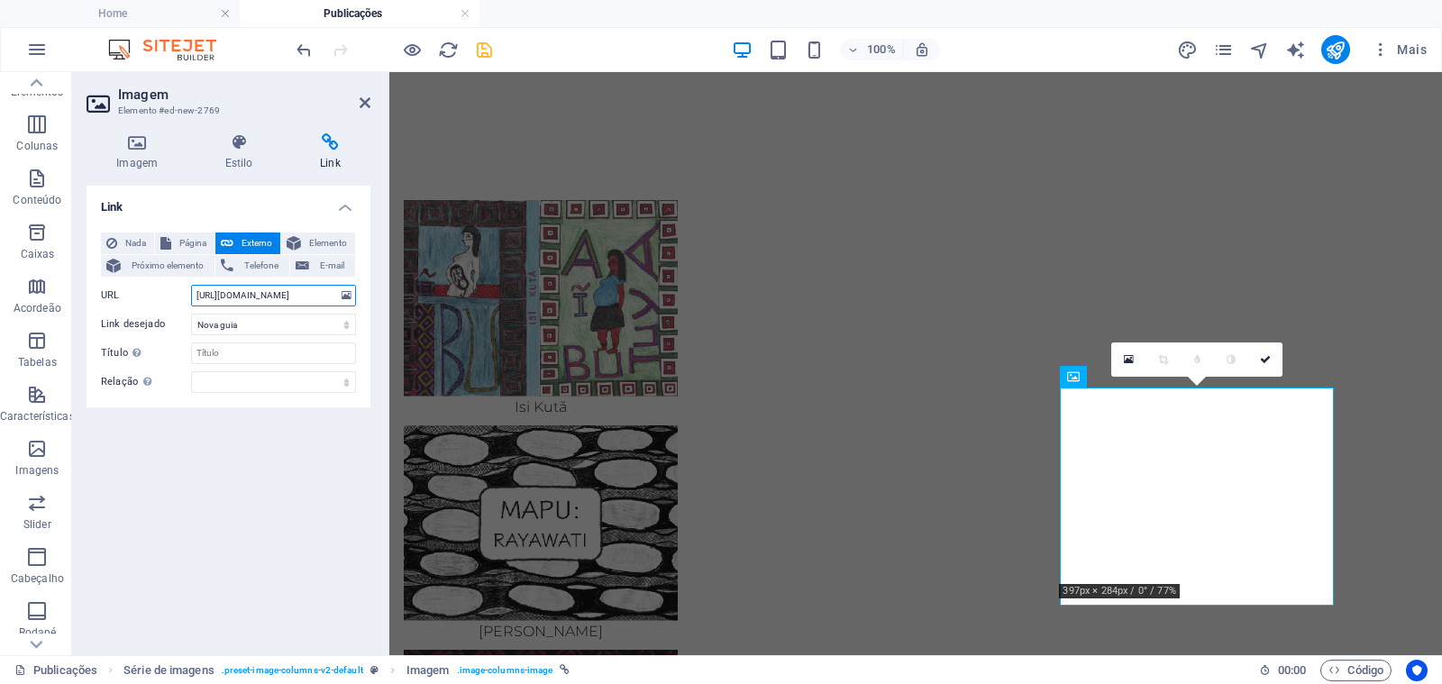
scroll to position [0, 77]
type input "[URL][DOMAIN_NAME]"
click at [1263, 359] on icon at bounding box center [1265, 359] width 11 height 11
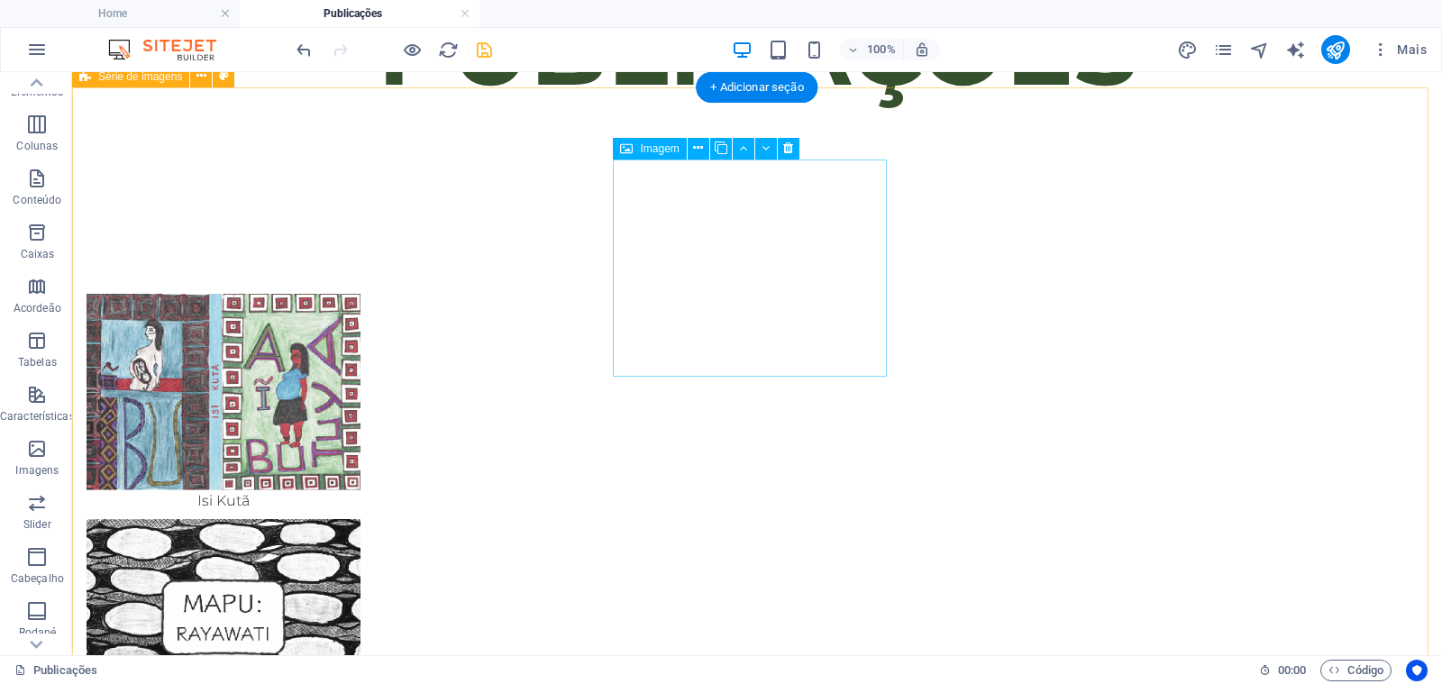
scroll to position [437, 0]
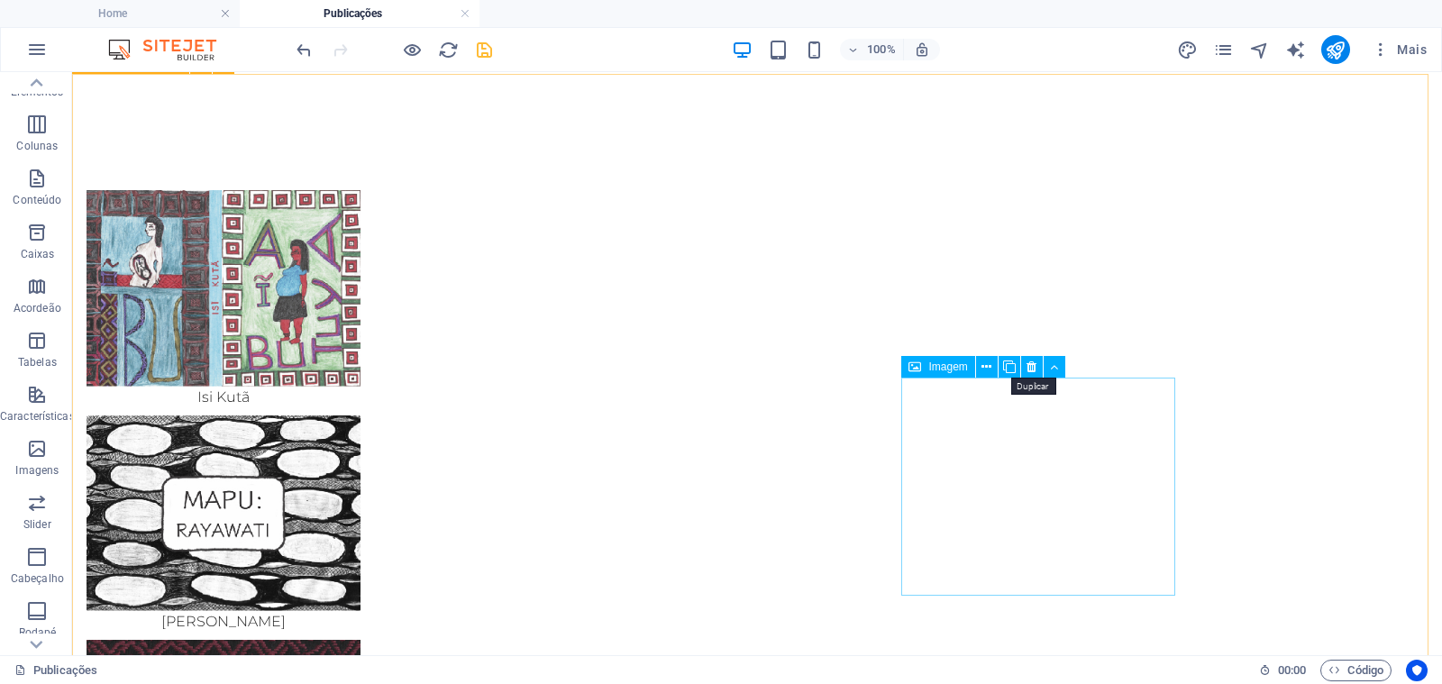
click at [1009, 366] on icon at bounding box center [1009, 367] width 13 height 19
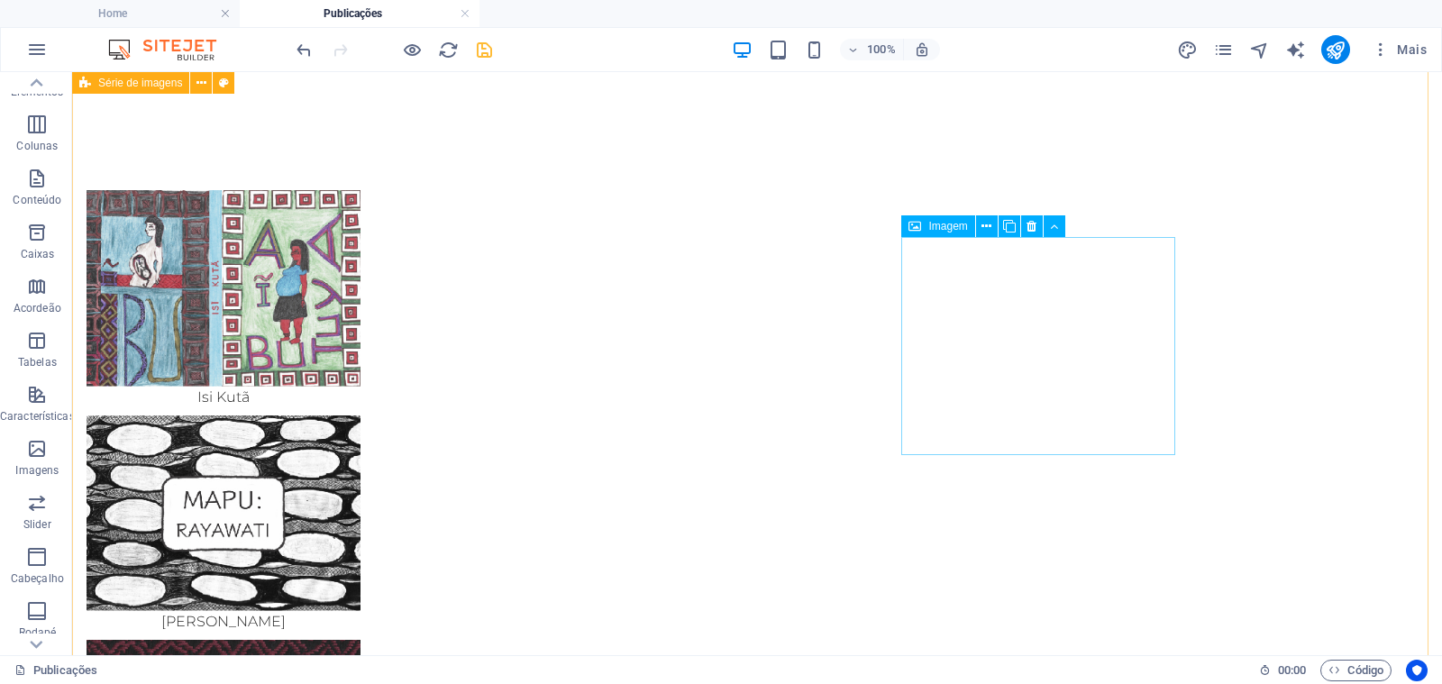
scroll to position [615, 0]
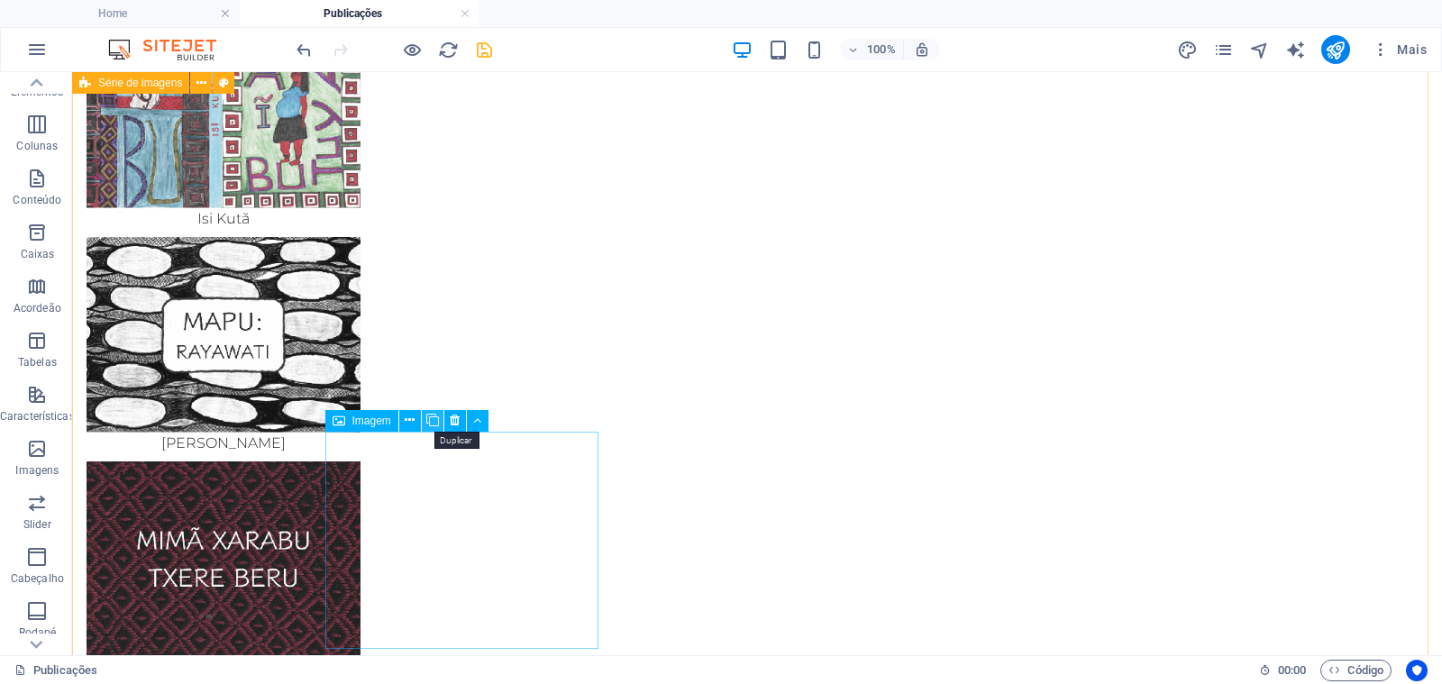
click at [431, 419] on icon at bounding box center [432, 420] width 13 height 19
select select "px"
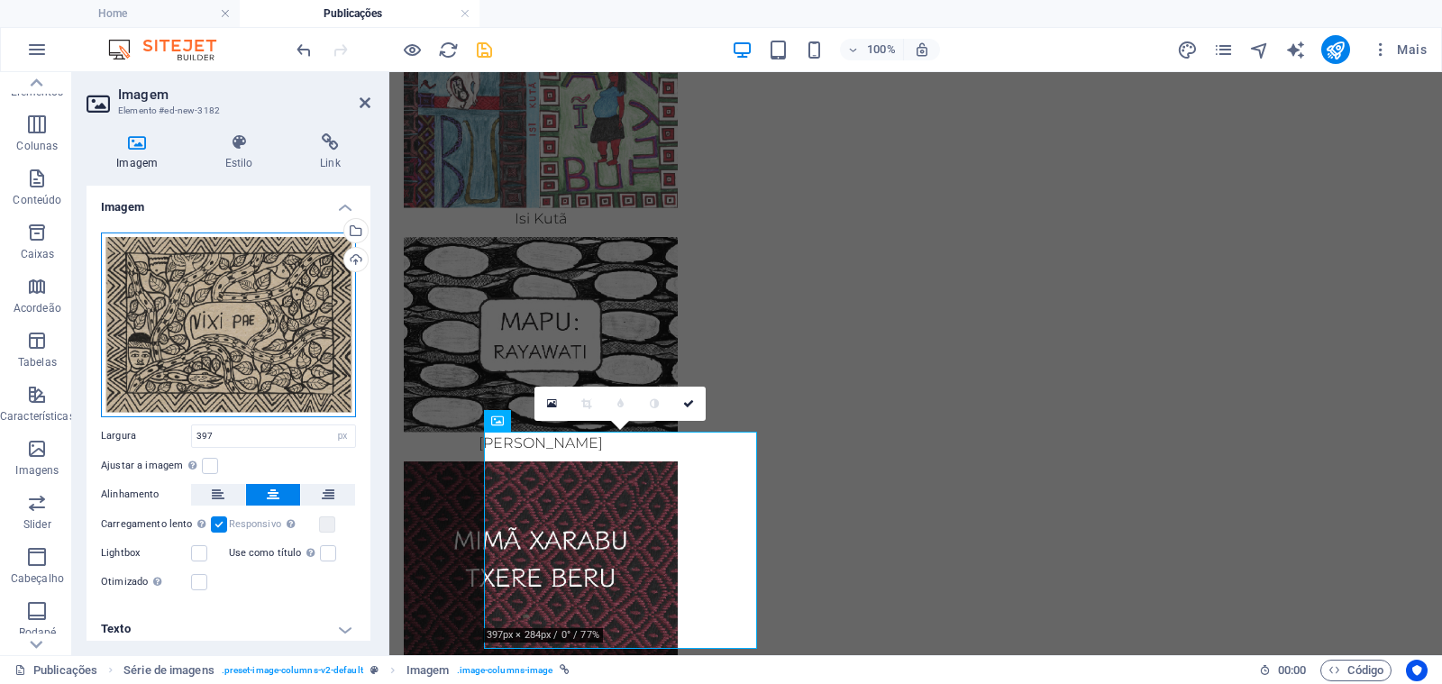
click at [190, 339] on div "Arraste os arquivos aqui, clique para escolher os arquivos ou selecione os arqu…" at bounding box center [228, 324] width 255 height 185
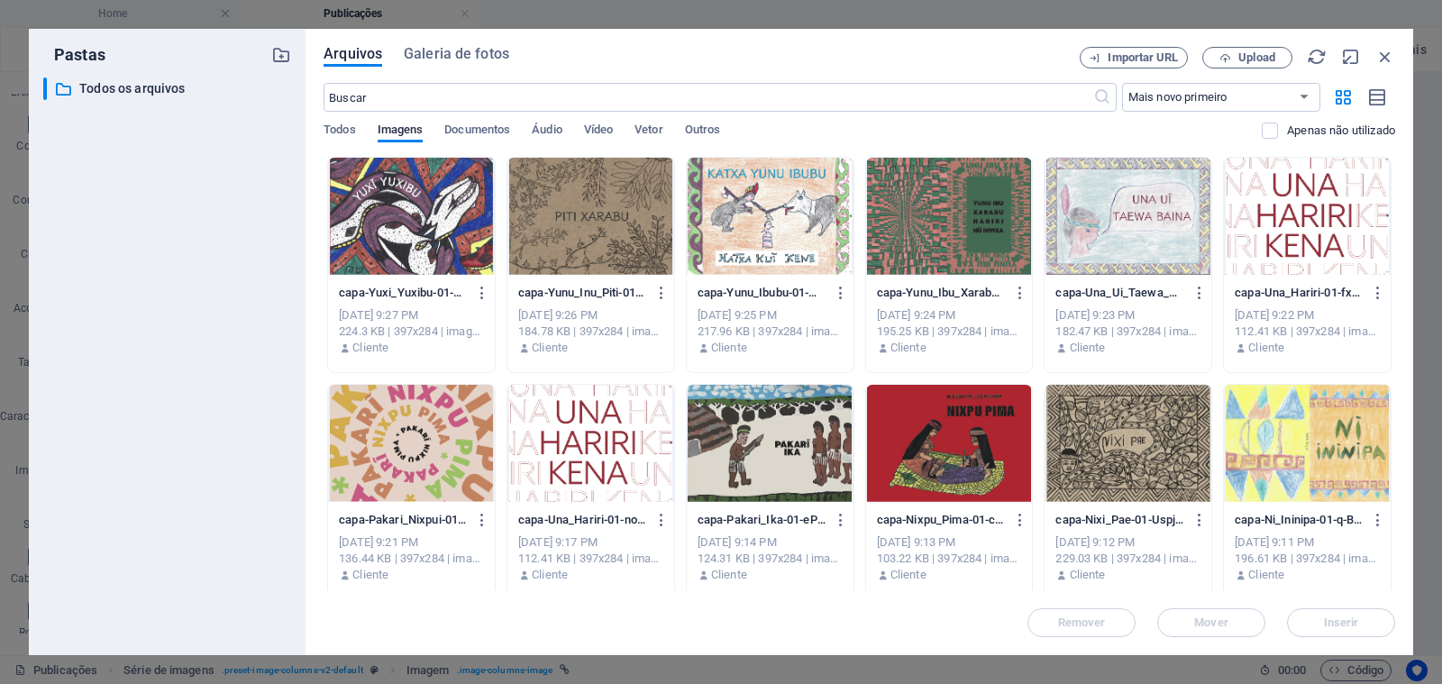
click at [993, 433] on div at bounding box center [949, 443] width 167 height 117
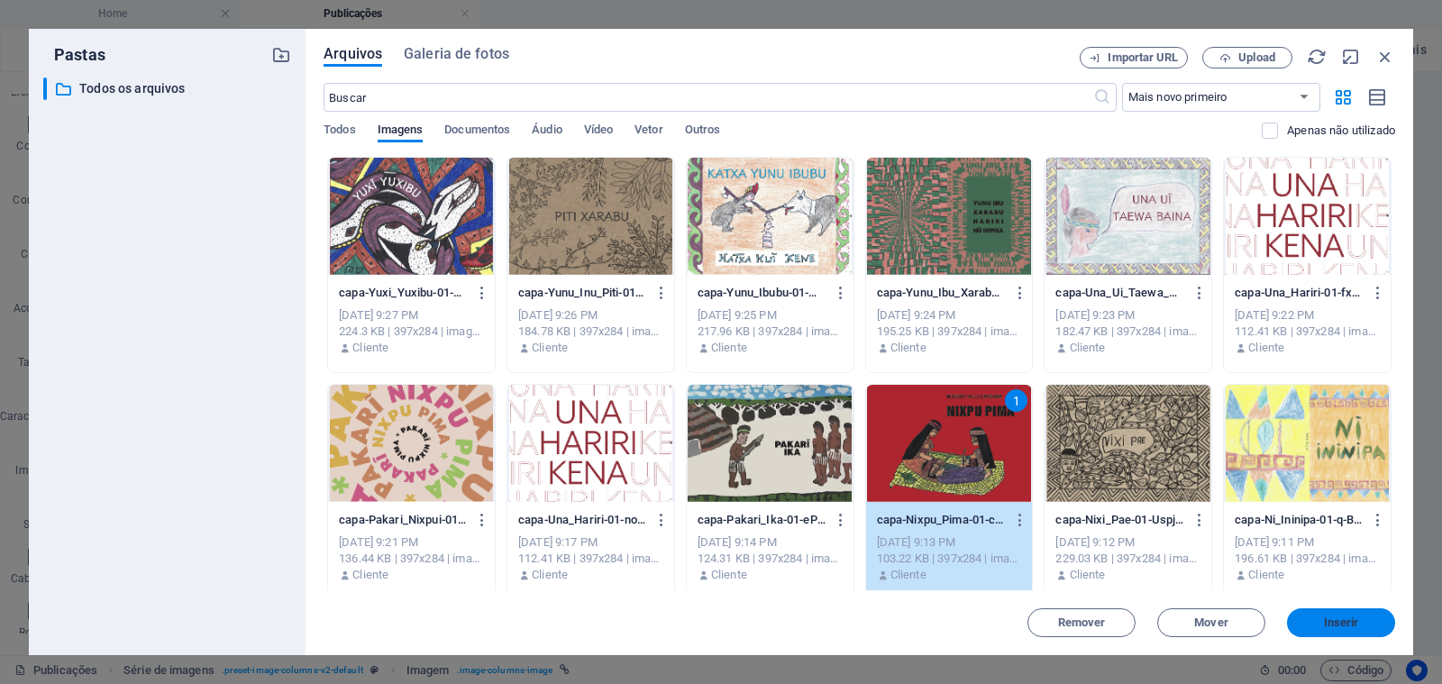
click at [1320, 614] on button "Inserir" at bounding box center [1341, 622] width 108 height 29
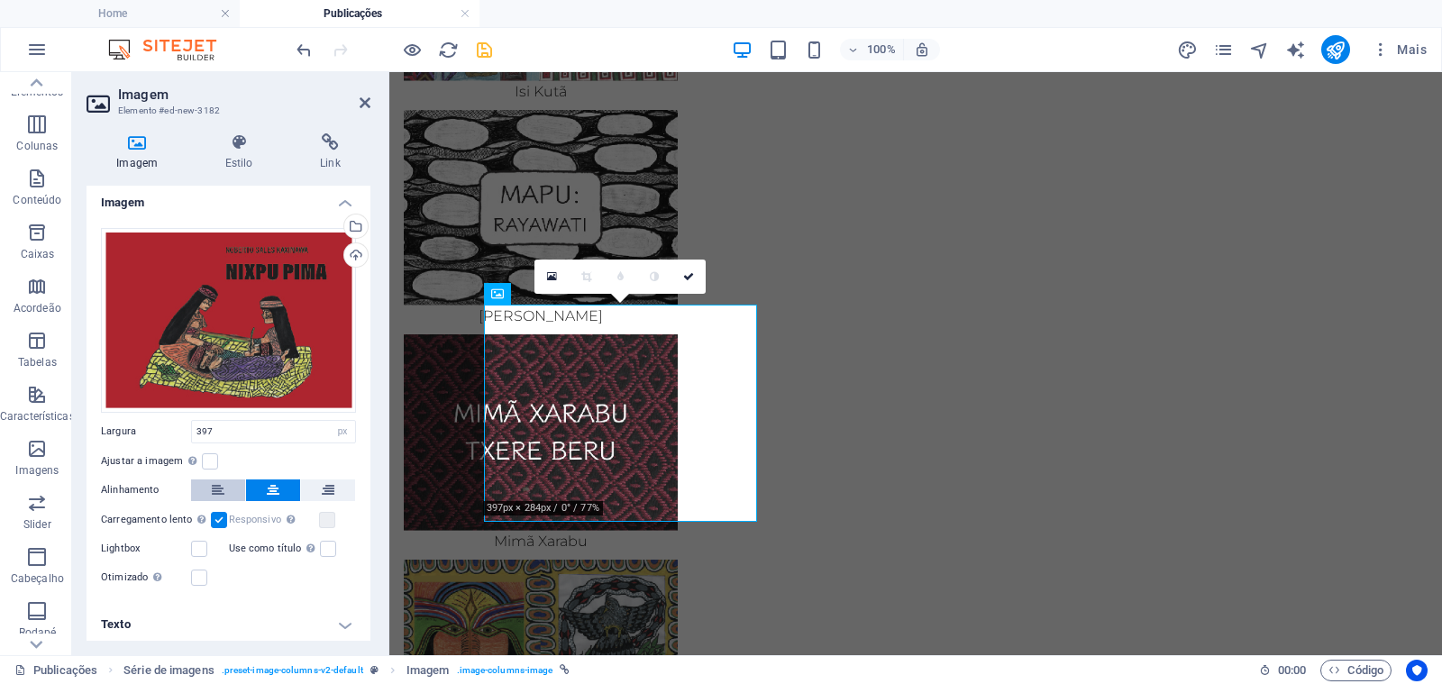
scroll to position [7, 0]
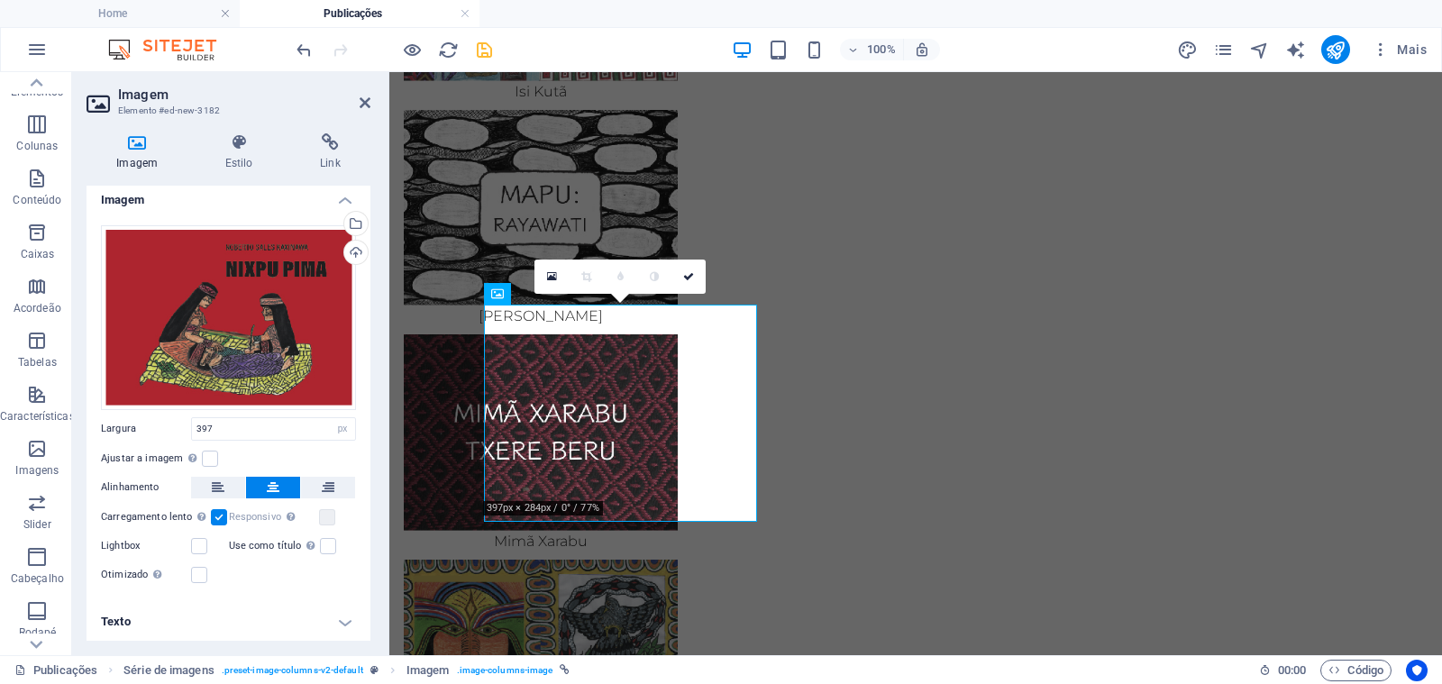
click at [233, 618] on h4 "Texto" at bounding box center [228, 621] width 284 height 43
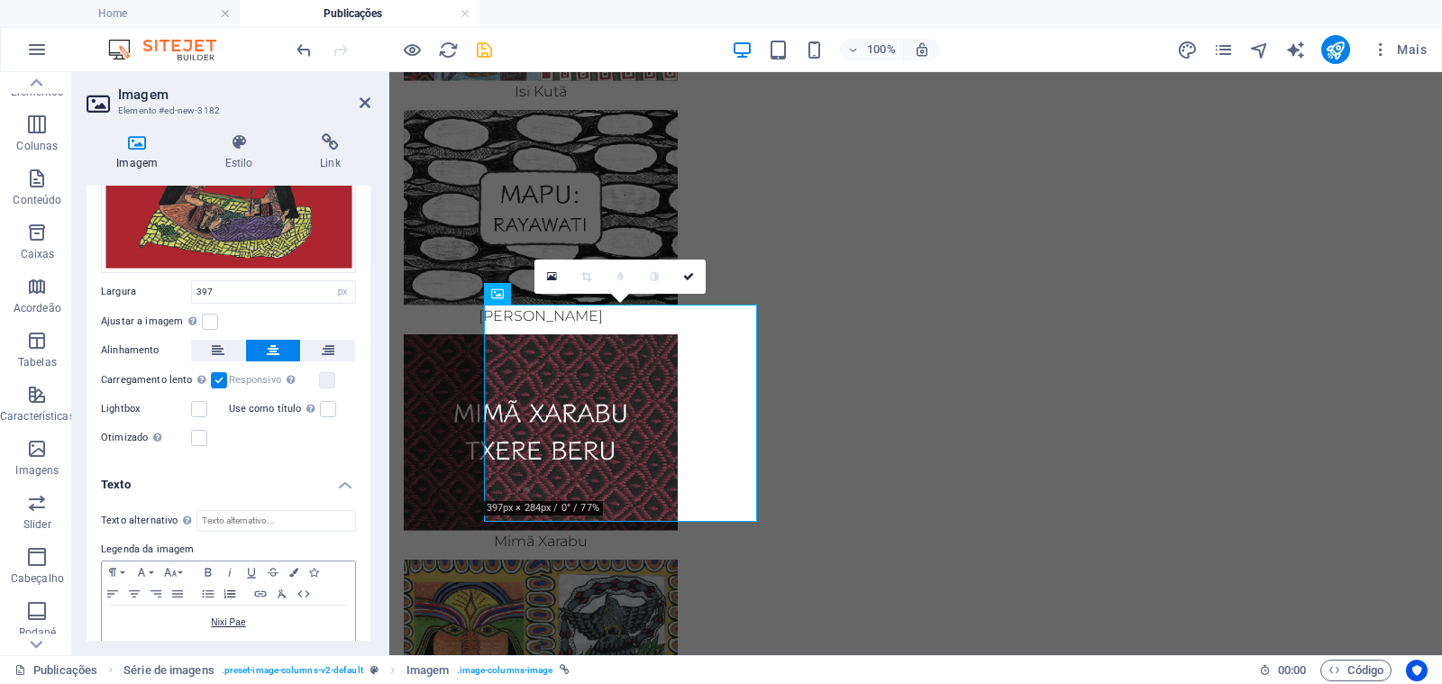
scroll to position [177, 0]
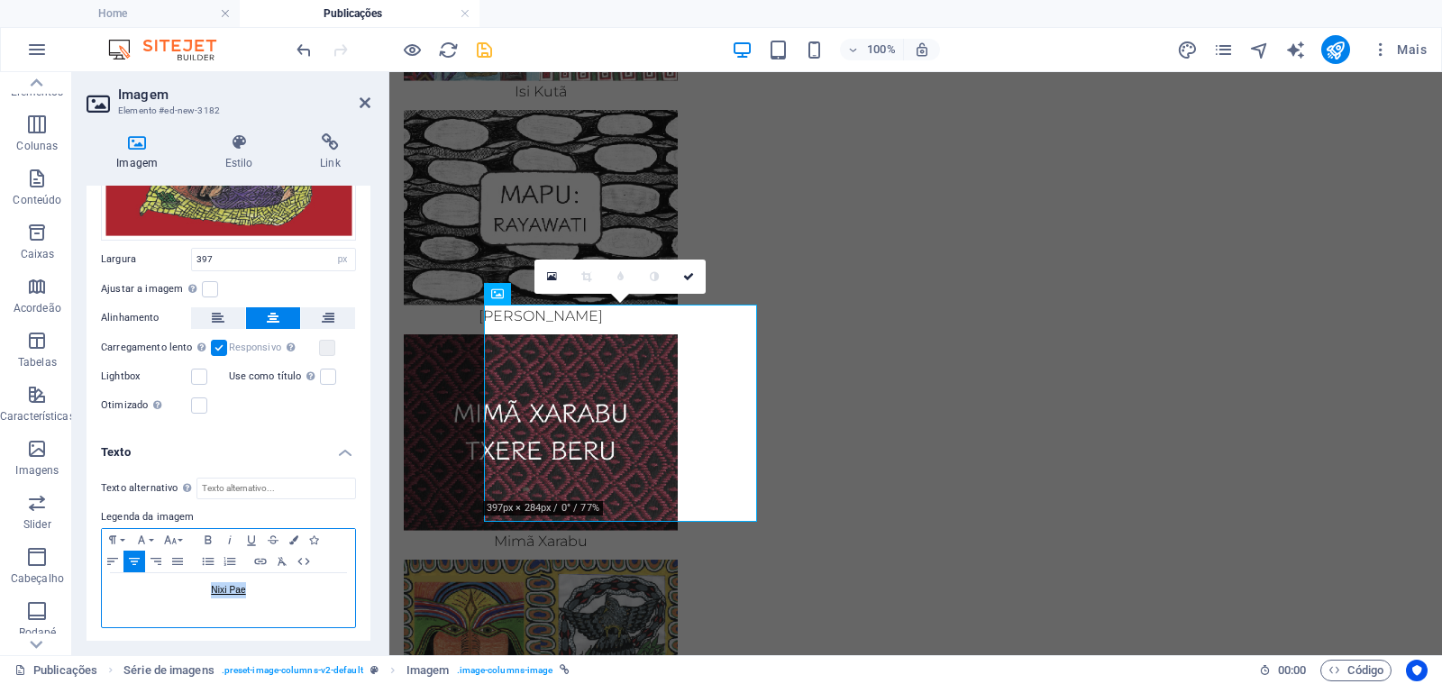
drag, startPoint x: 255, startPoint y: 592, endPoint x: 161, endPoint y: 582, distance: 94.2
click at [161, 582] on p "Nixi Pae" at bounding box center [228, 590] width 235 height 16
click at [217, 589] on link "ebook-Nixpu_Pima" at bounding box center [228, 590] width 78 height 10
click at [295, 587] on p "Nixpu Pima" at bounding box center [228, 590] width 235 height 16
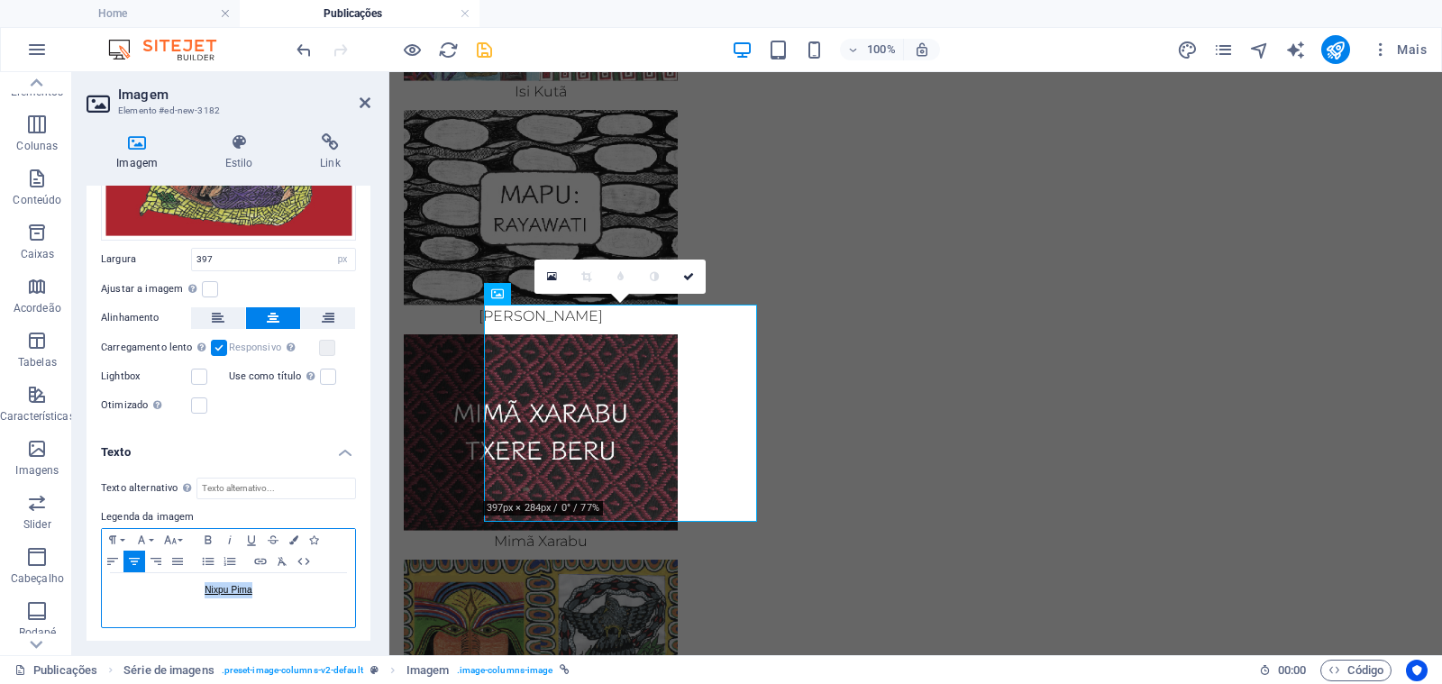
drag, startPoint x: 268, startPoint y: 588, endPoint x: 182, endPoint y: 581, distance: 86.8
click at [182, 582] on p "Nixpu Pima" at bounding box center [228, 590] width 235 height 16
click at [261, 559] on icon "button" at bounding box center [261, 561] width 22 height 14
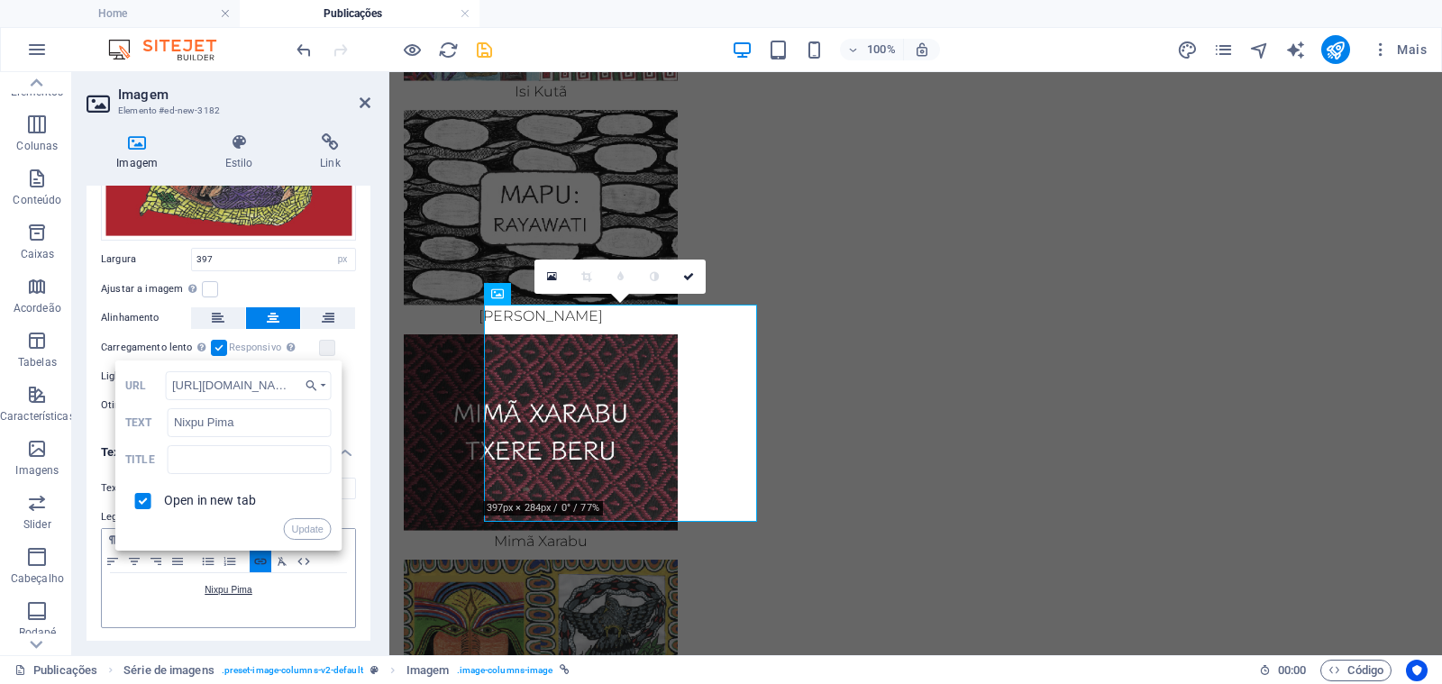
scroll to position [0, 152]
click at [250, 382] on input "[URL][DOMAIN_NAME]" at bounding box center [249, 385] width 166 height 29
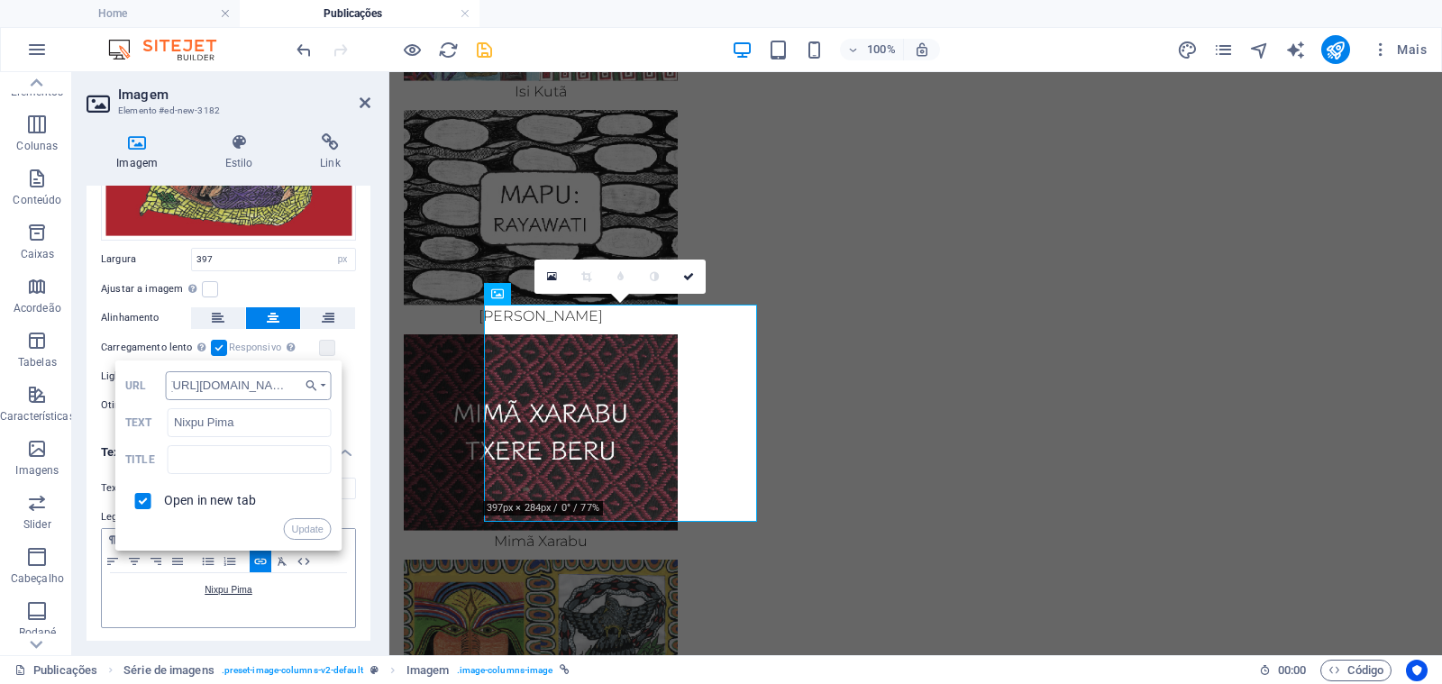
type input "[URL][DOMAIN_NAME]"
click at [303, 525] on button "Update" at bounding box center [307, 529] width 48 height 22
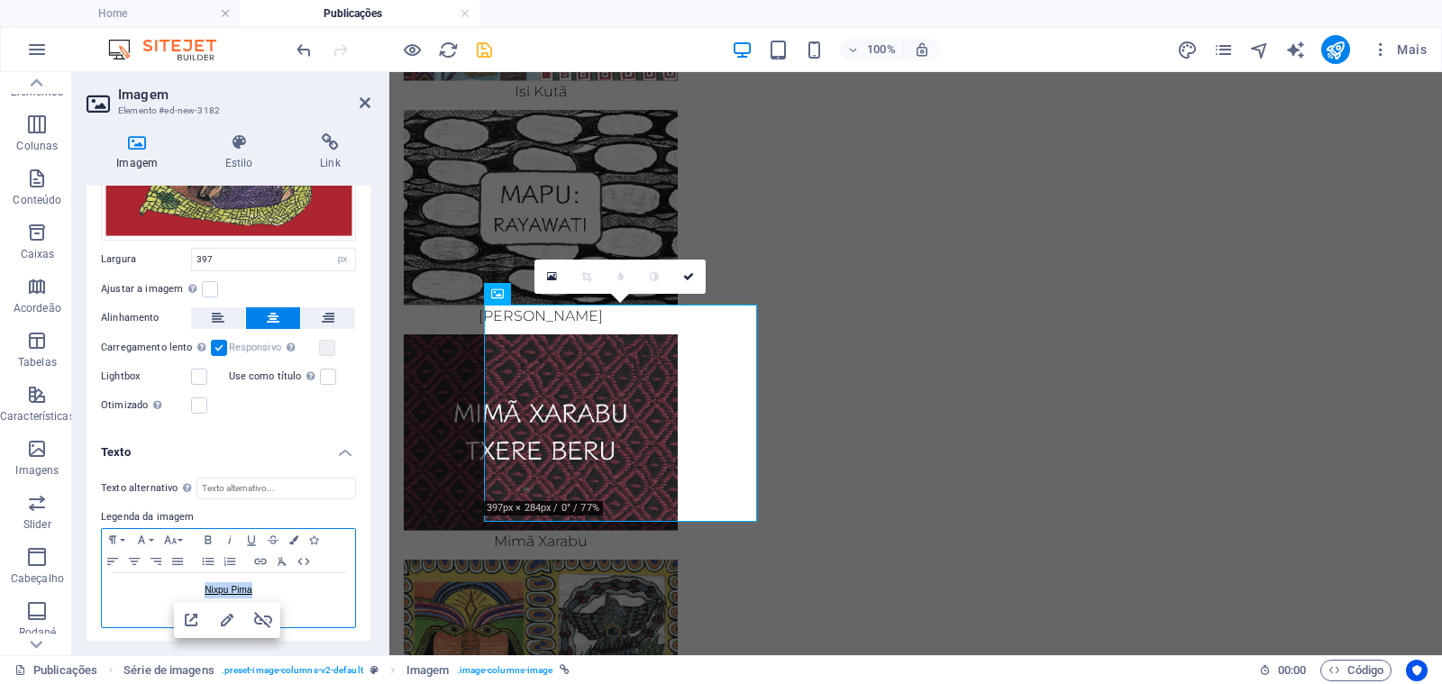
scroll to position [0, 0]
click at [329, 162] on h4 "Link" at bounding box center [330, 152] width 80 height 38
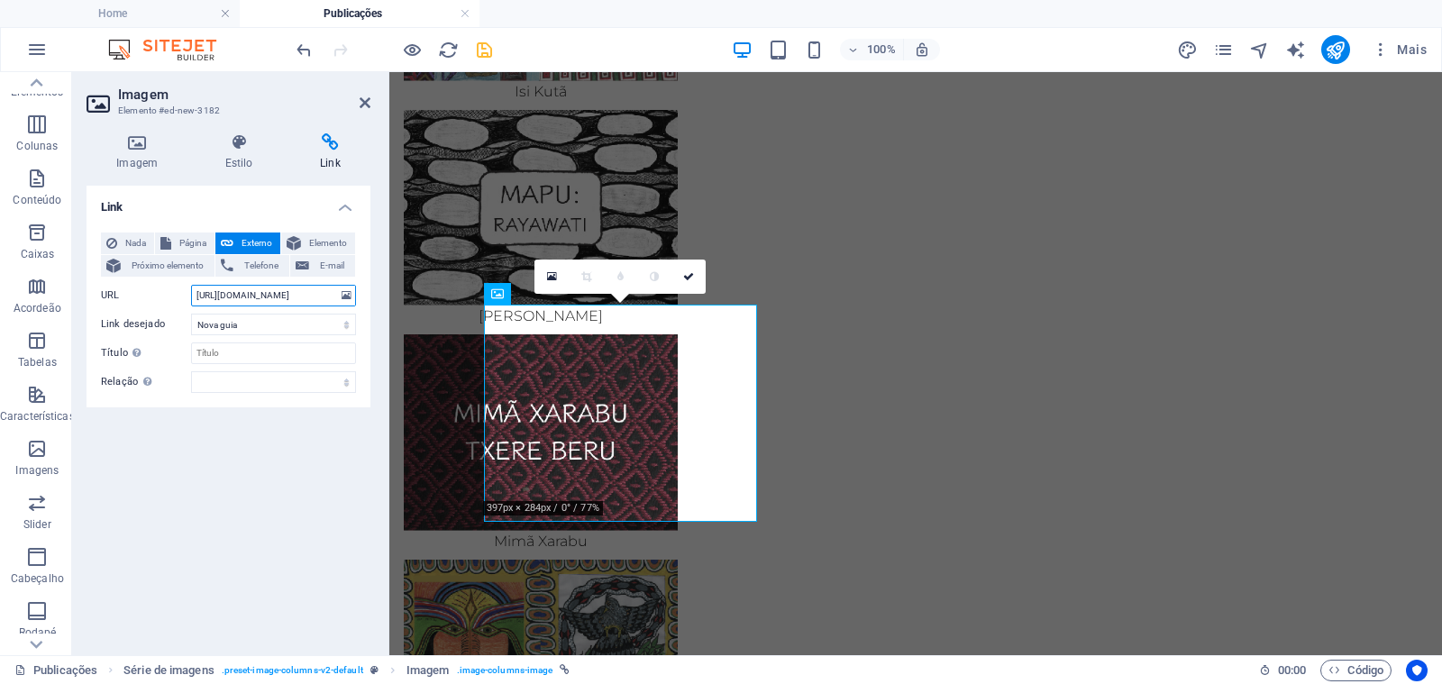
click at [262, 296] on input "[URL][DOMAIN_NAME]" at bounding box center [273, 296] width 165 height 22
paste input "7/ebook-Nixpu_Pima"
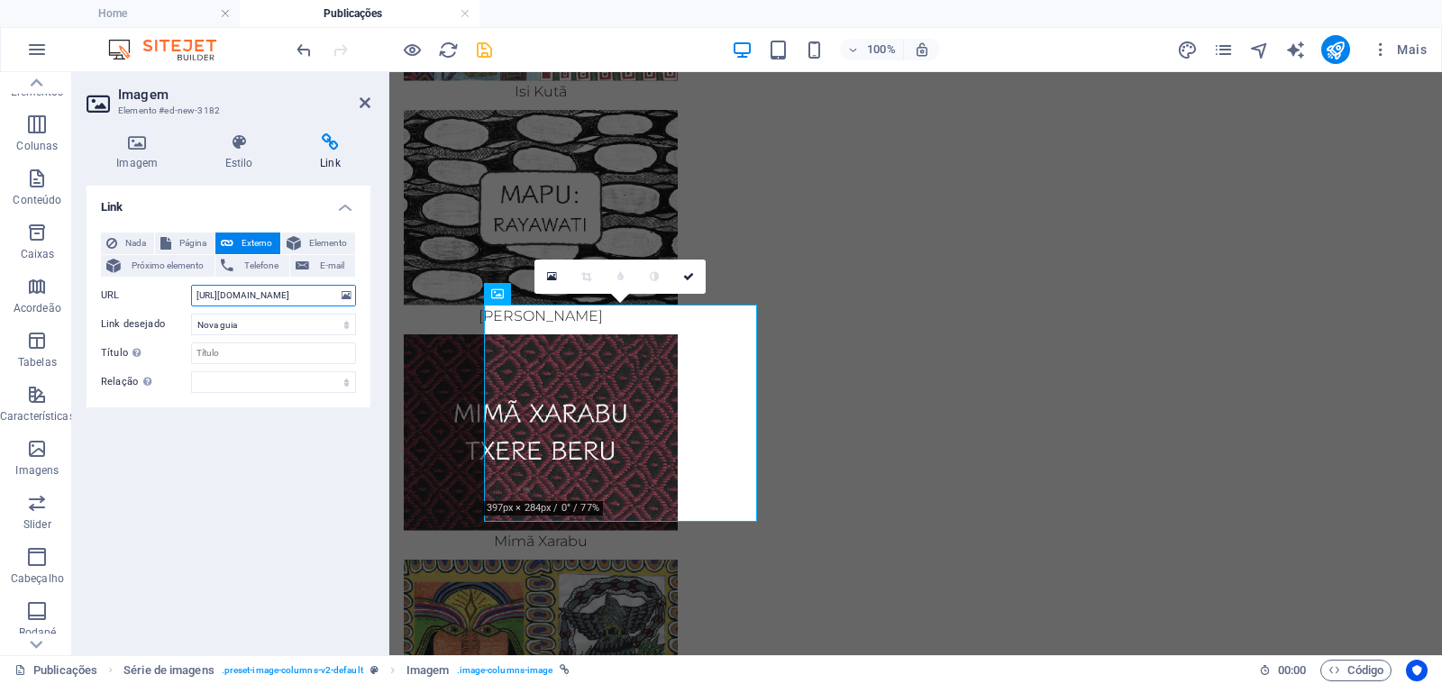
type input "[URL][DOMAIN_NAME]"
click at [692, 277] on icon at bounding box center [688, 276] width 11 height 11
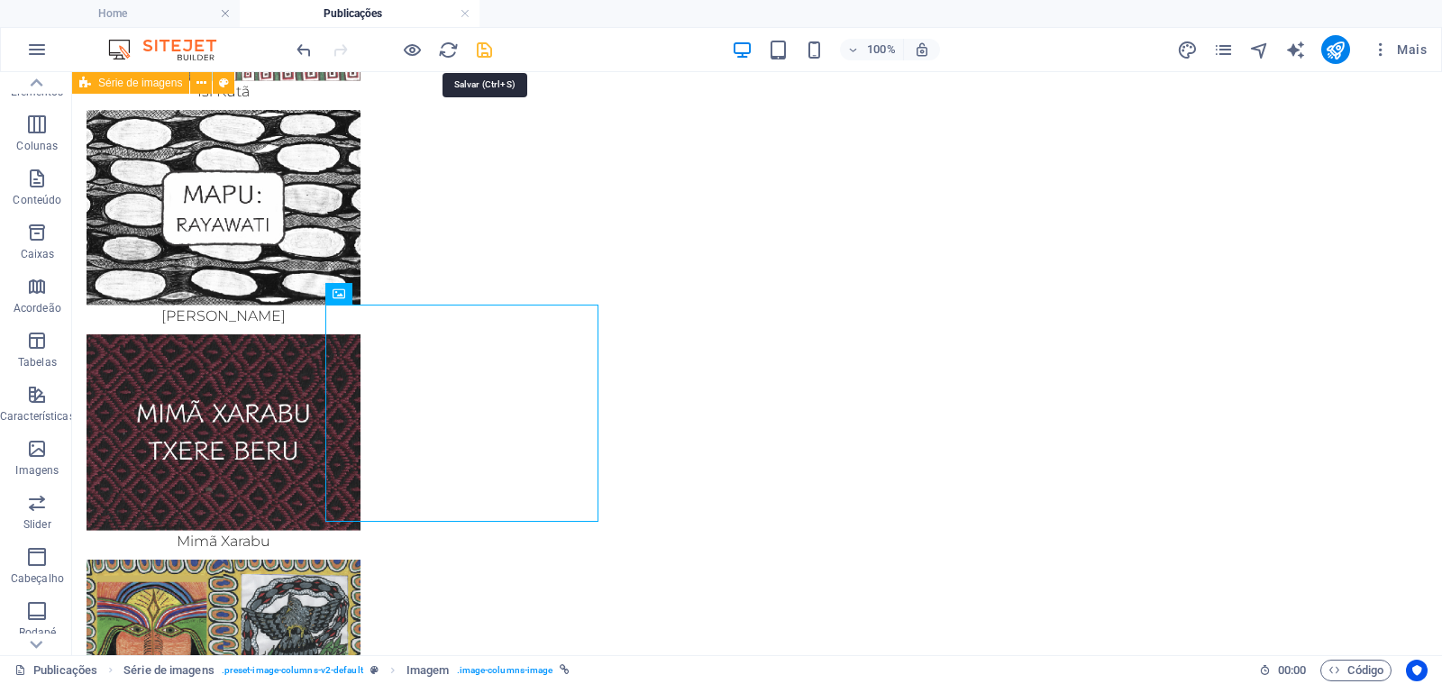
click at [486, 50] on icon "save" at bounding box center [484, 50] width 21 height 21
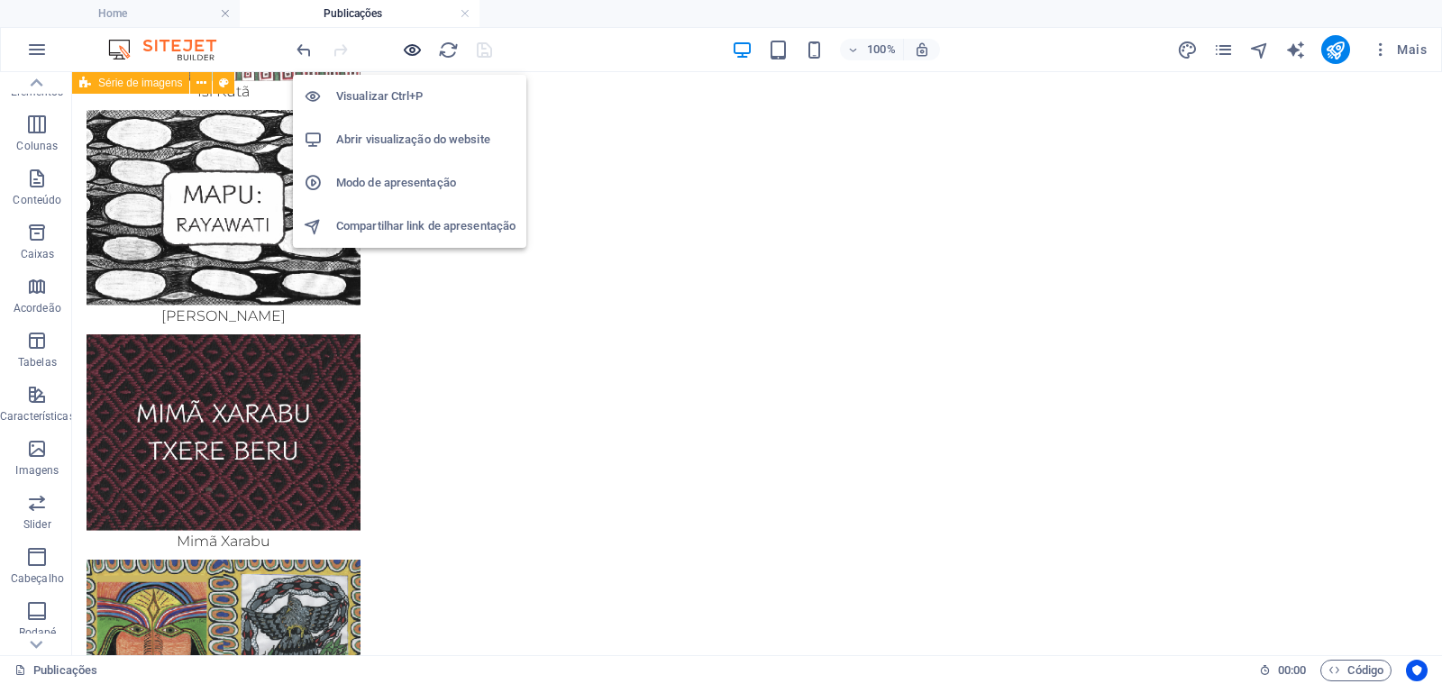
click at [414, 43] on icon "button" at bounding box center [412, 50] width 21 height 21
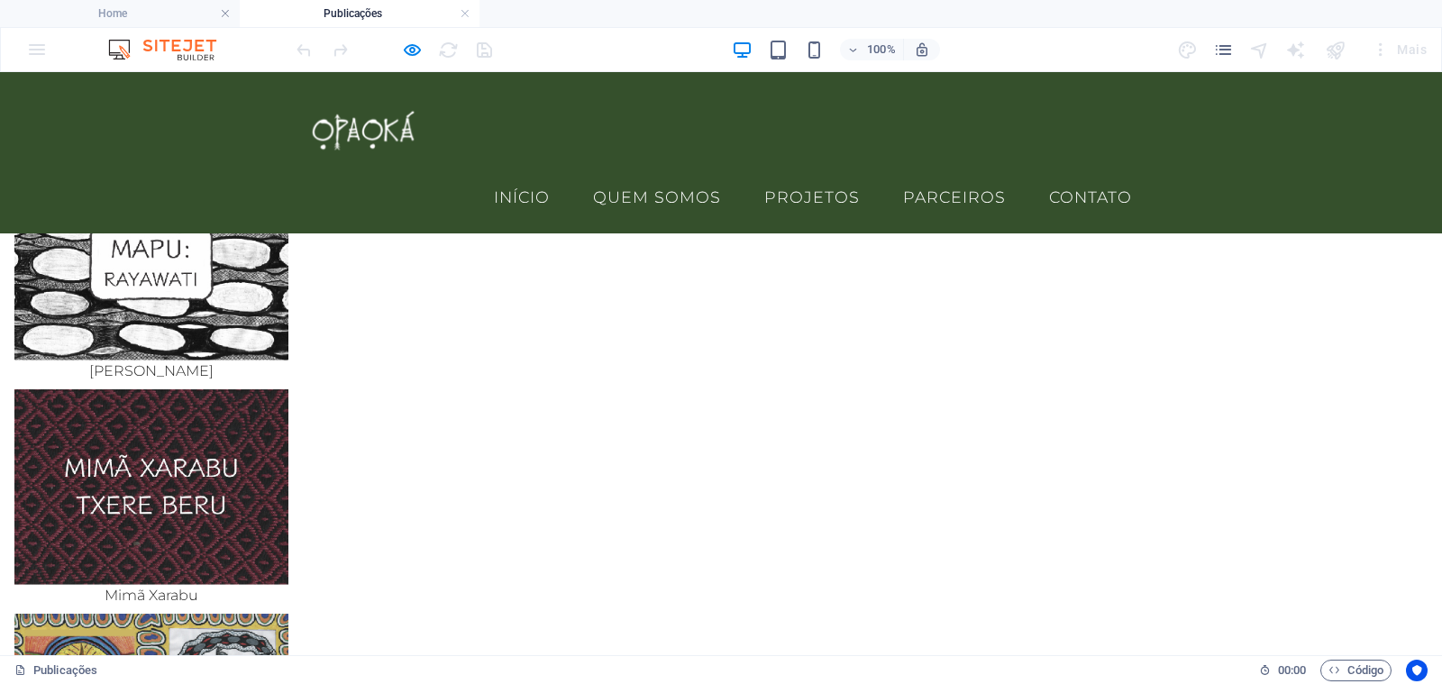
scroll to position [636, 0]
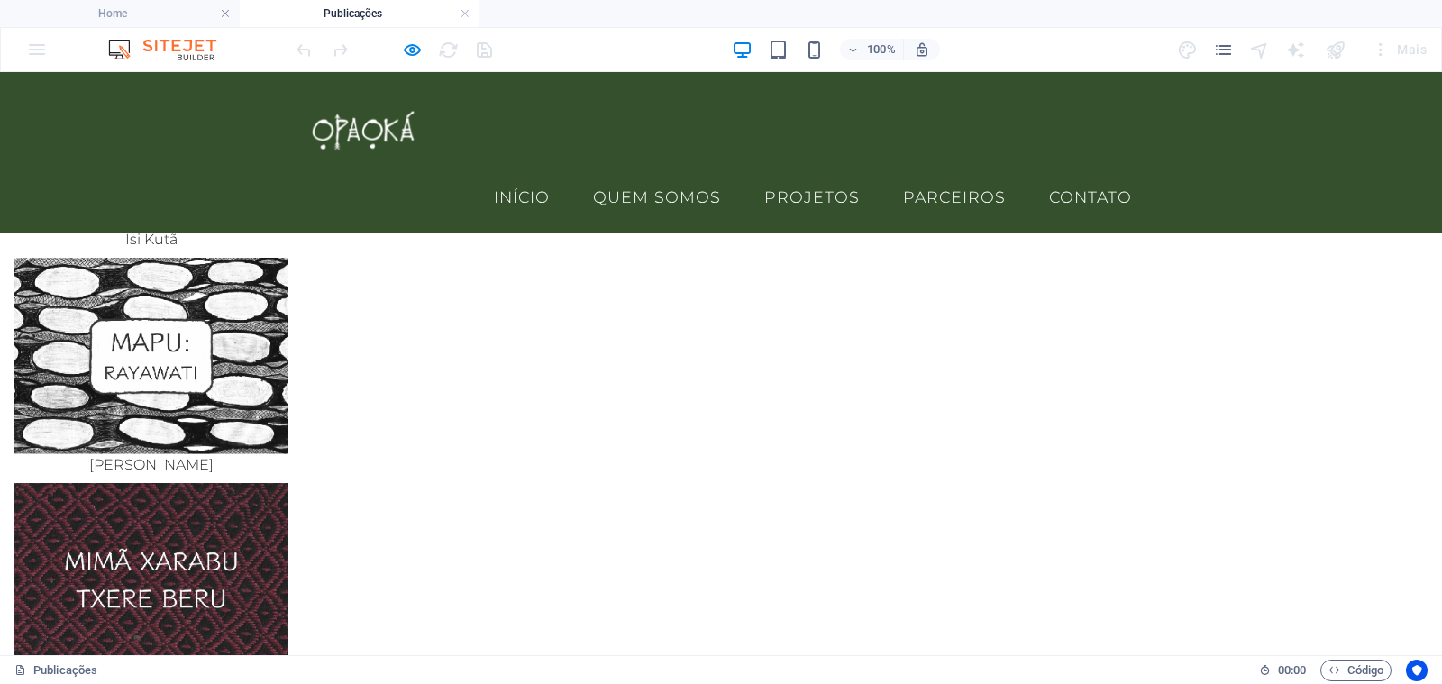
scroll to position [532, 0]
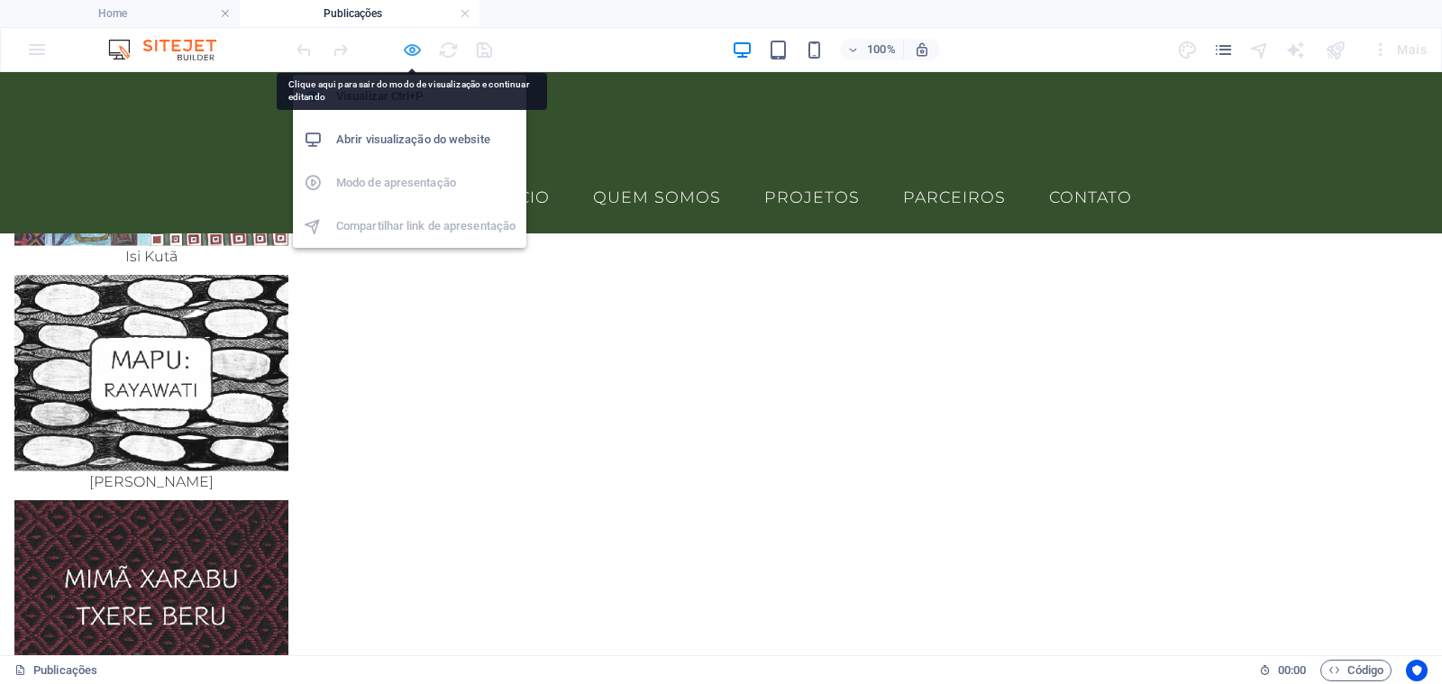
click at [410, 50] on icon "button" at bounding box center [412, 50] width 21 height 21
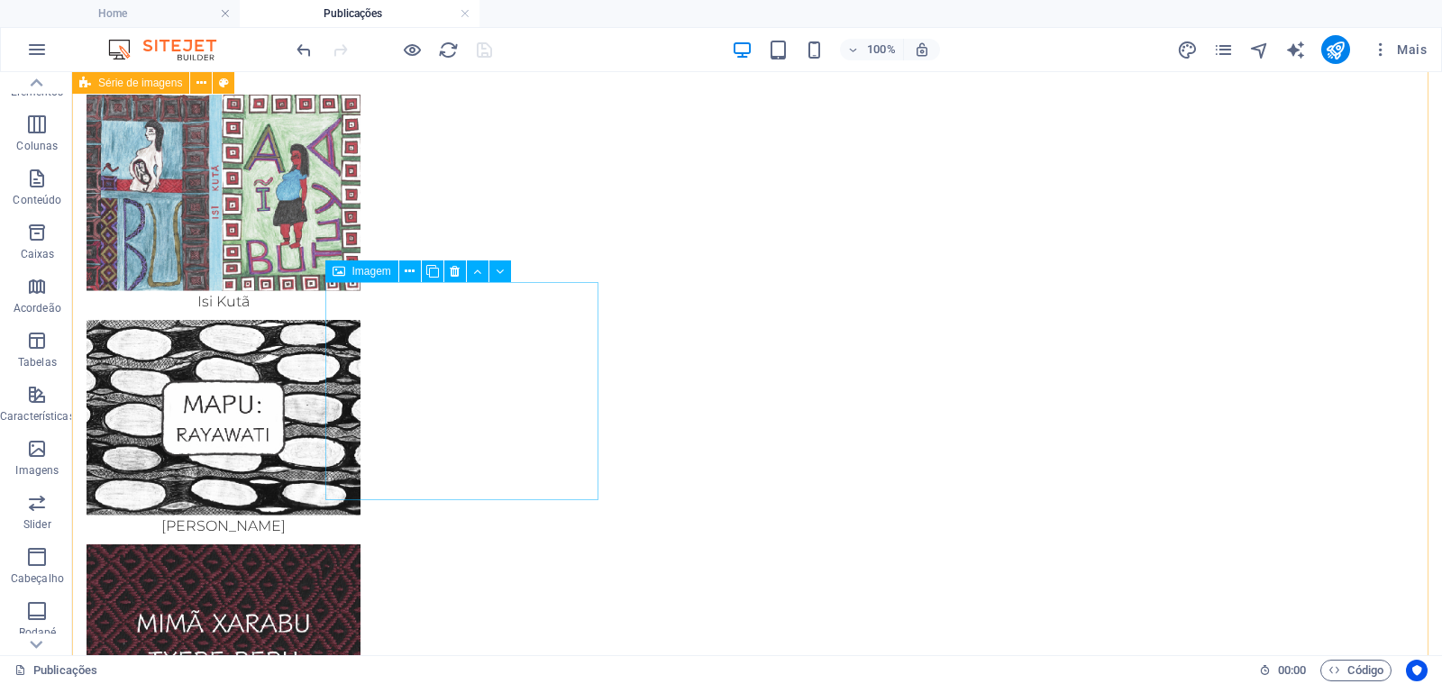
select select "px"
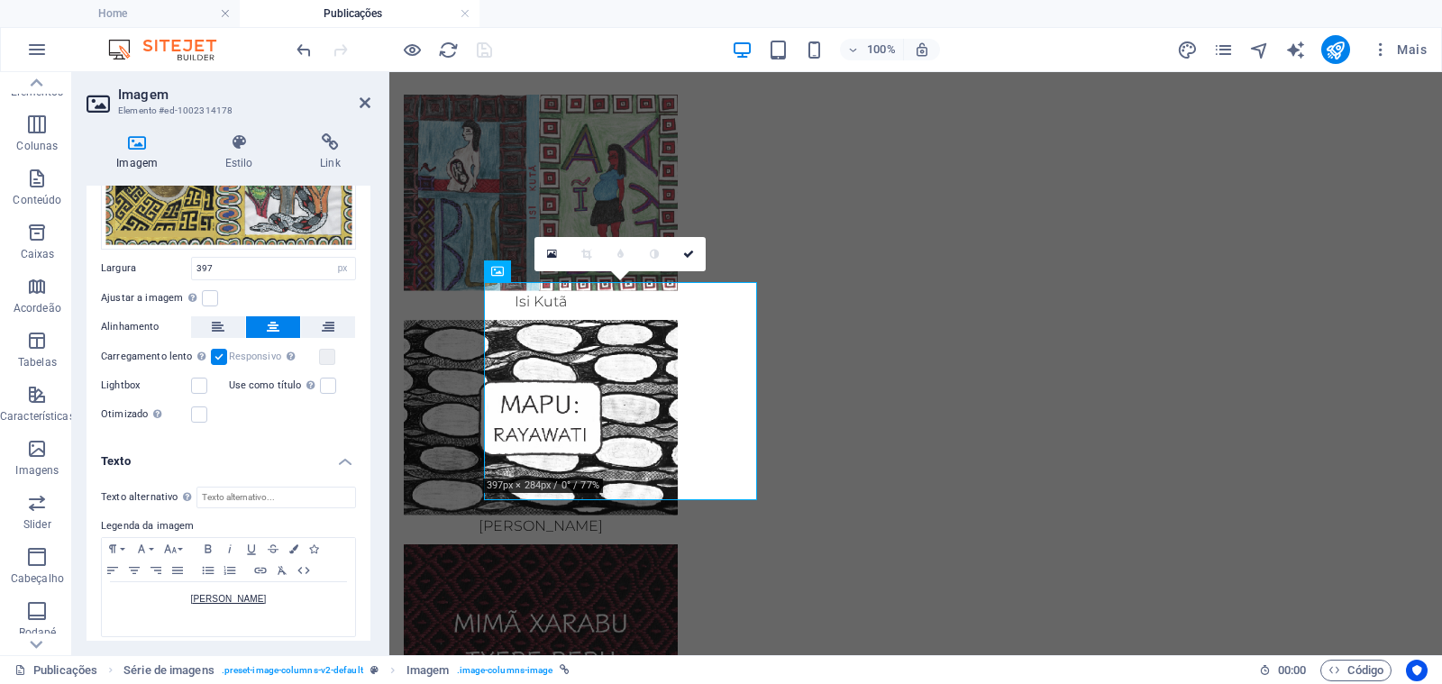
scroll to position [177, 0]
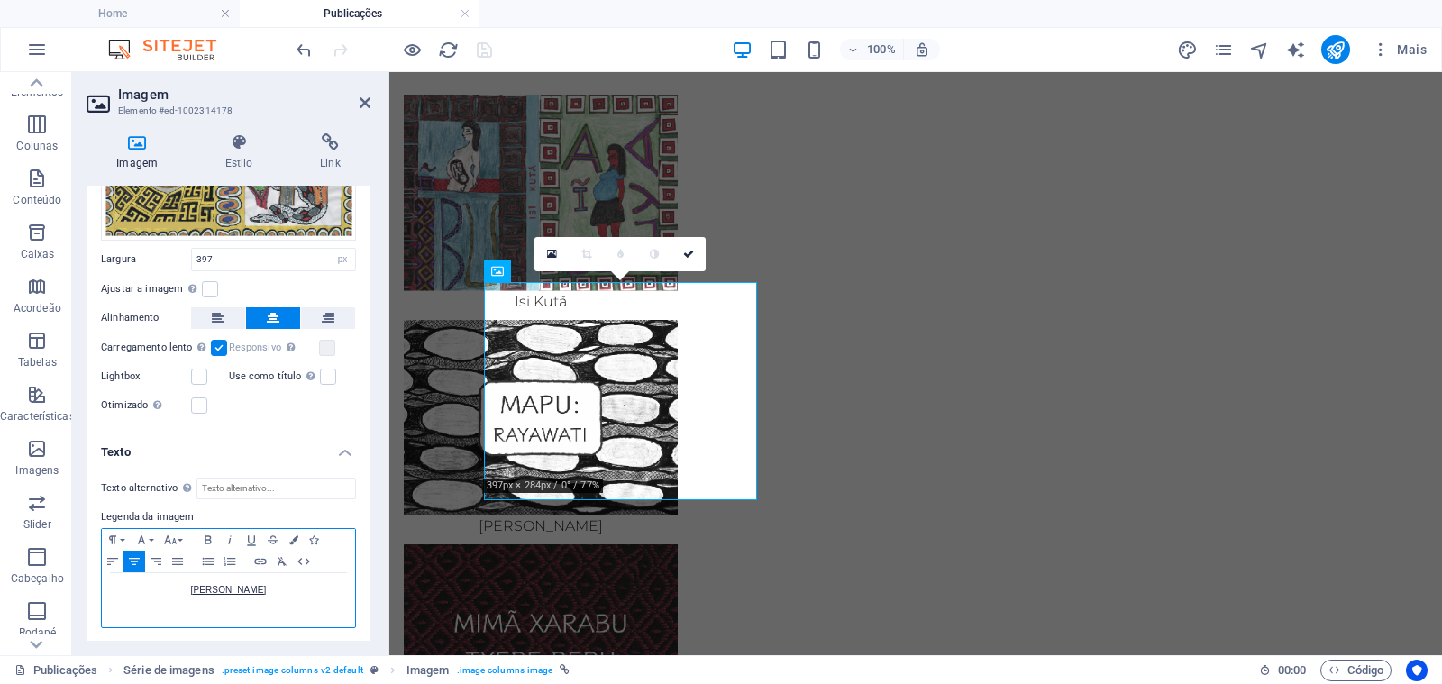
click at [281, 589] on p "[PERSON_NAME]" at bounding box center [228, 590] width 235 height 16
click at [264, 617] on icon "button" at bounding box center [262, 620] width 22 height 22
click at [264, 559] on icon "button" at bounding box center [261, 561] width 22 height 14
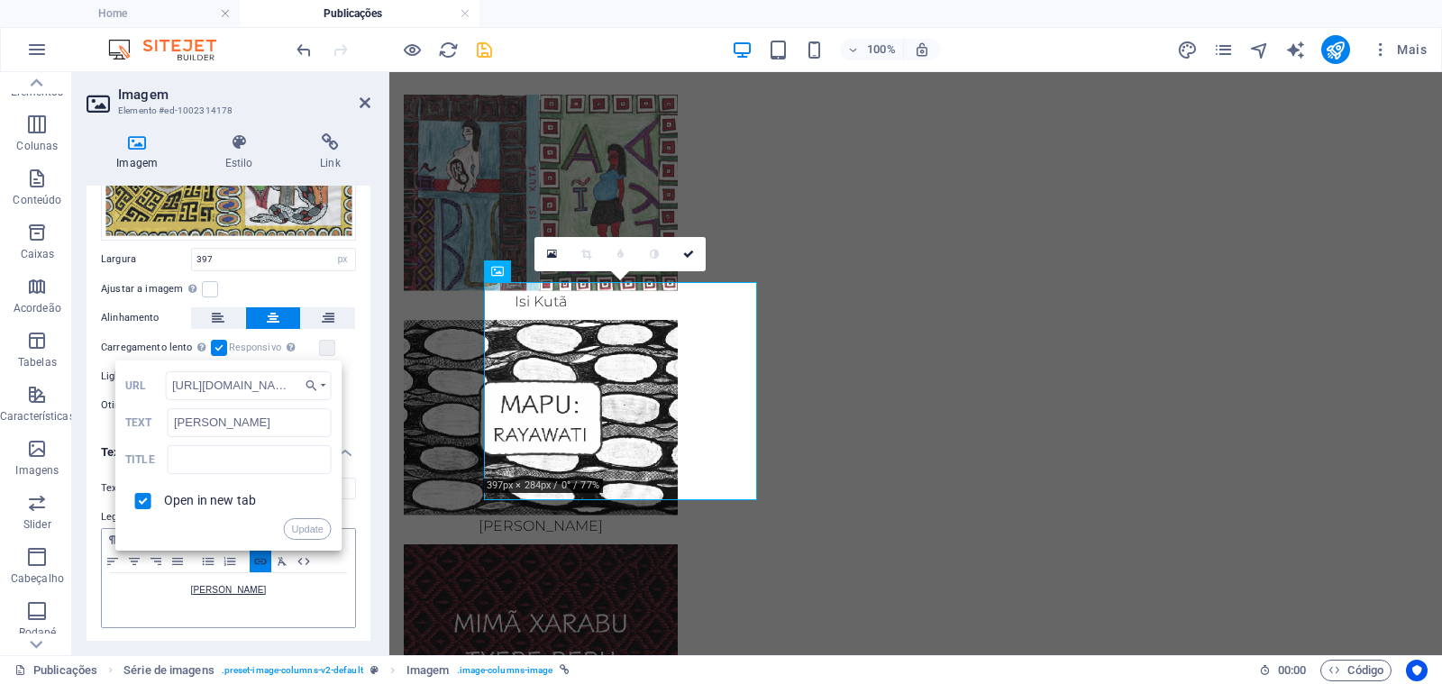
scroll to position [0, 203]
click at [292, 527] on button "Update" at bounding box center [307, 529] width 48 height 22
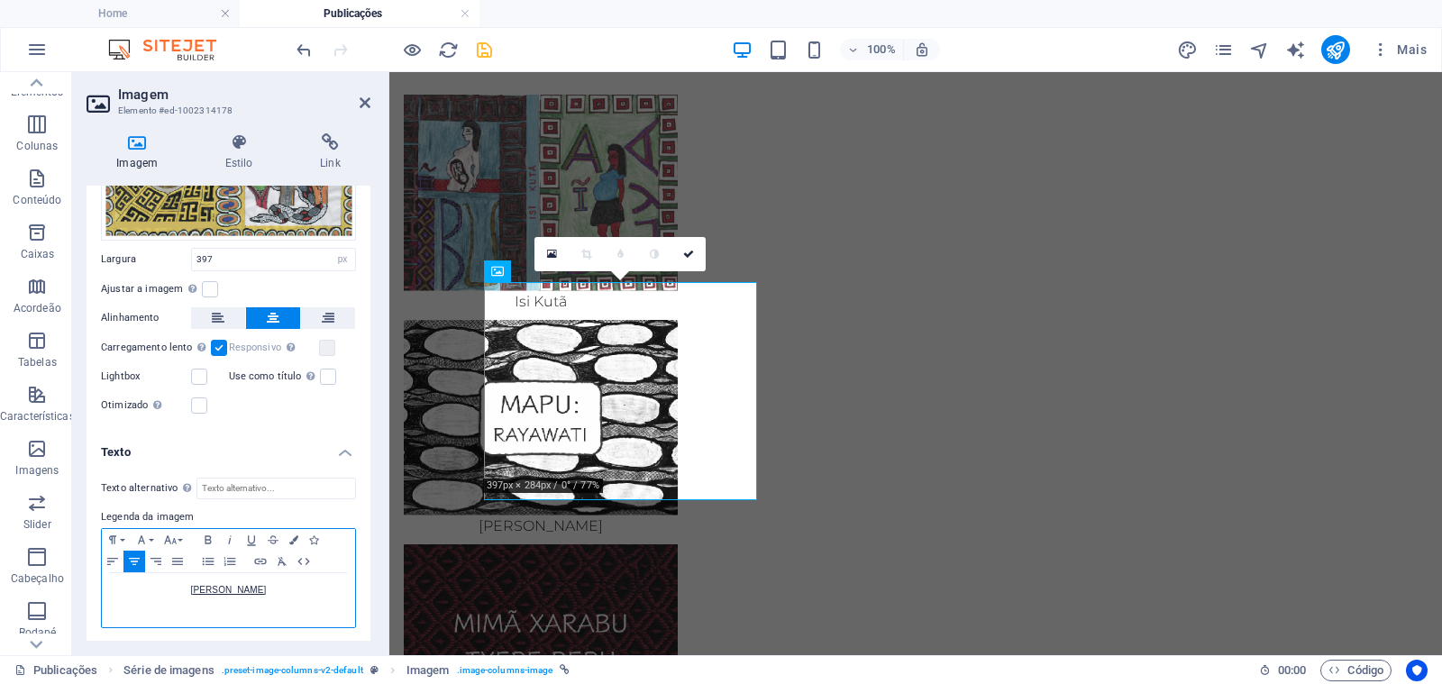
click at [286, 586] on p "[PERSON_NAME]" at bounding box center [228, 590] width 235 height 16
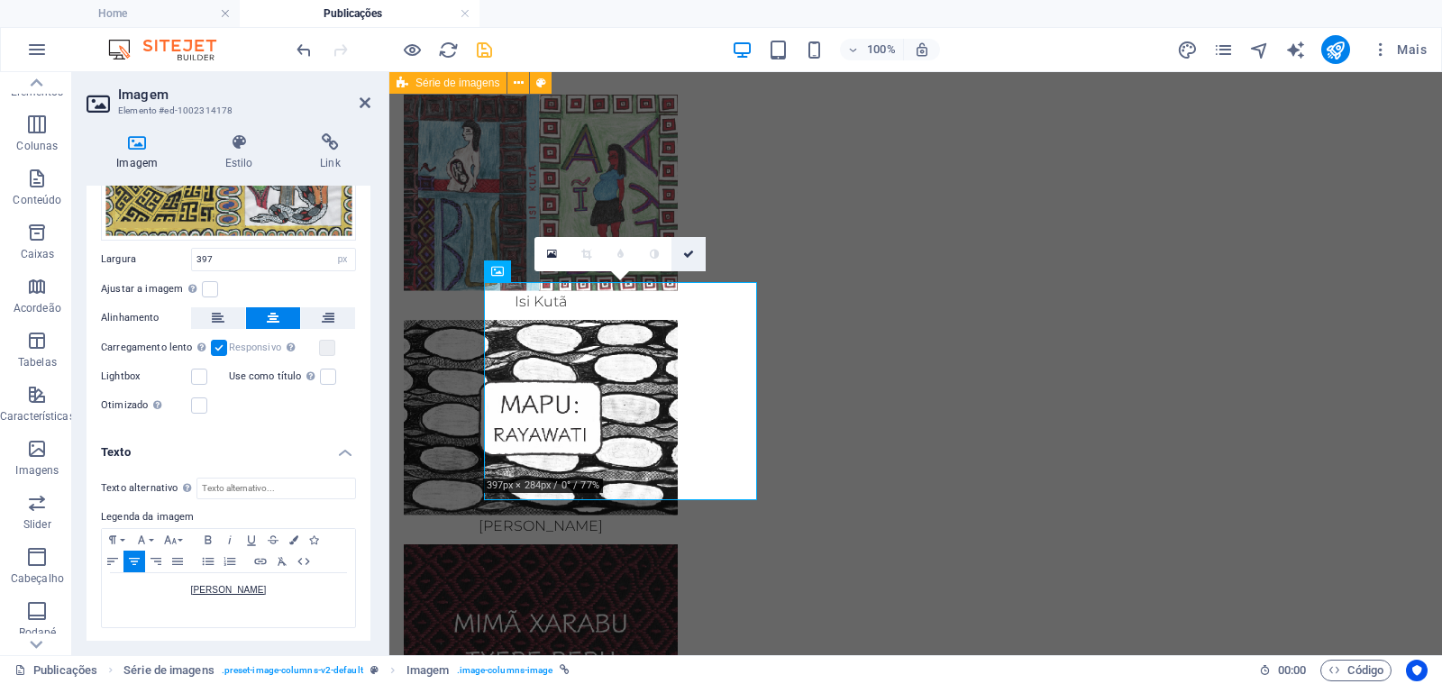
click at [693, 253] on icon at bounding box center [688, 254] width 11 height 11
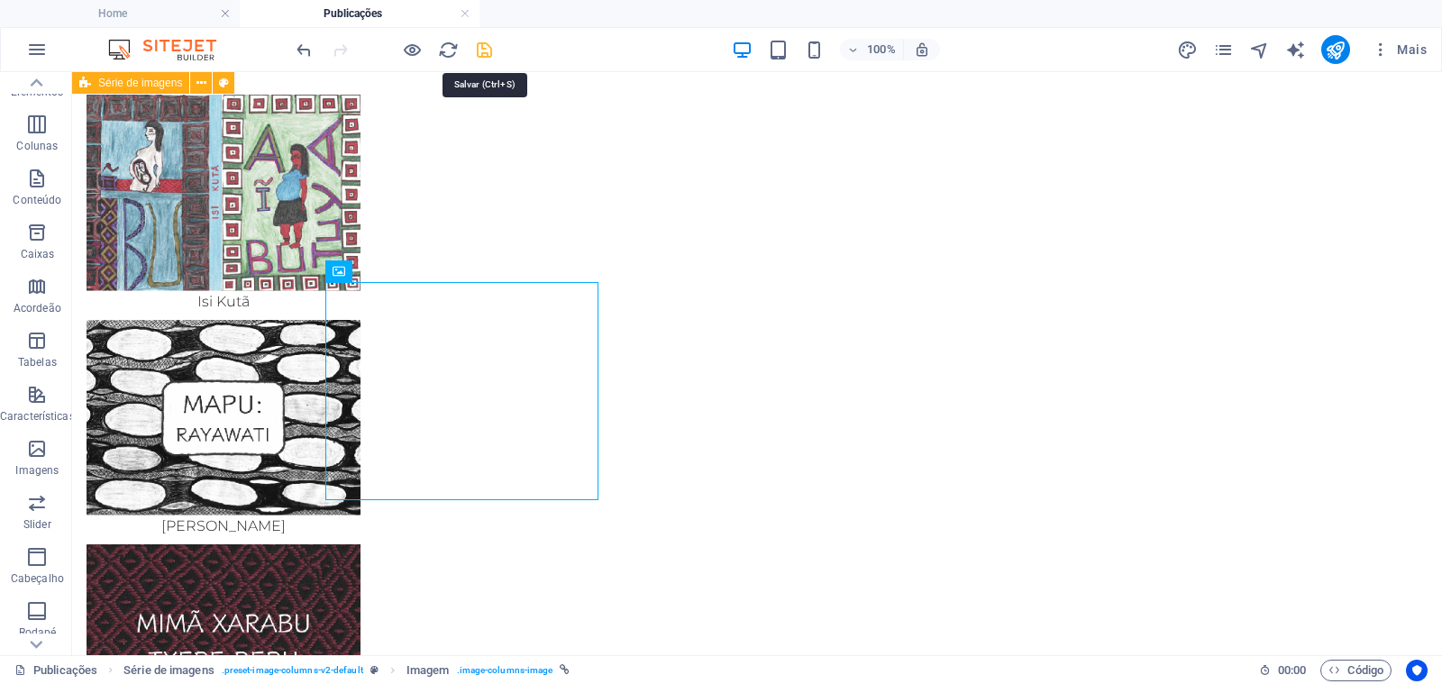
click at [492, 52] on icon "save" at bounding box center [484, 50] width 21 height 21
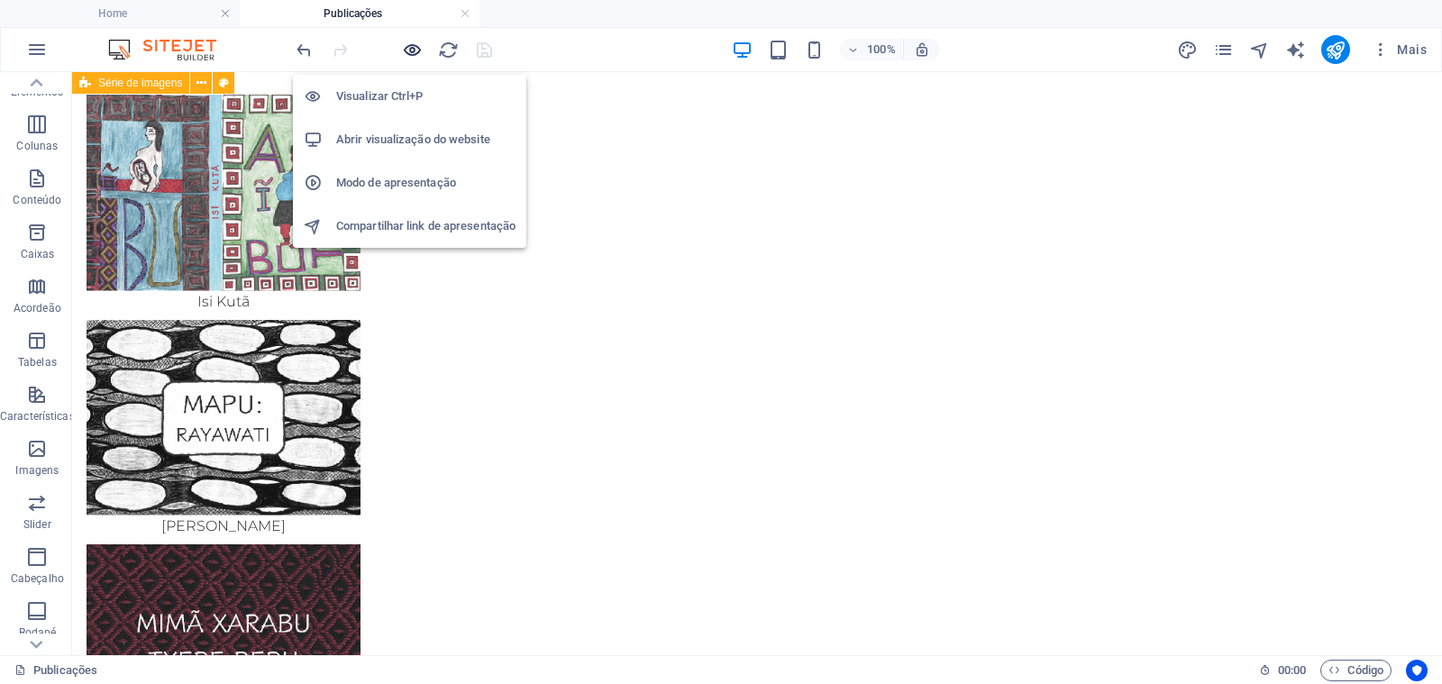
click at [408, 50] on icon "button" at bounding box center [412, 50] width 21 height 21
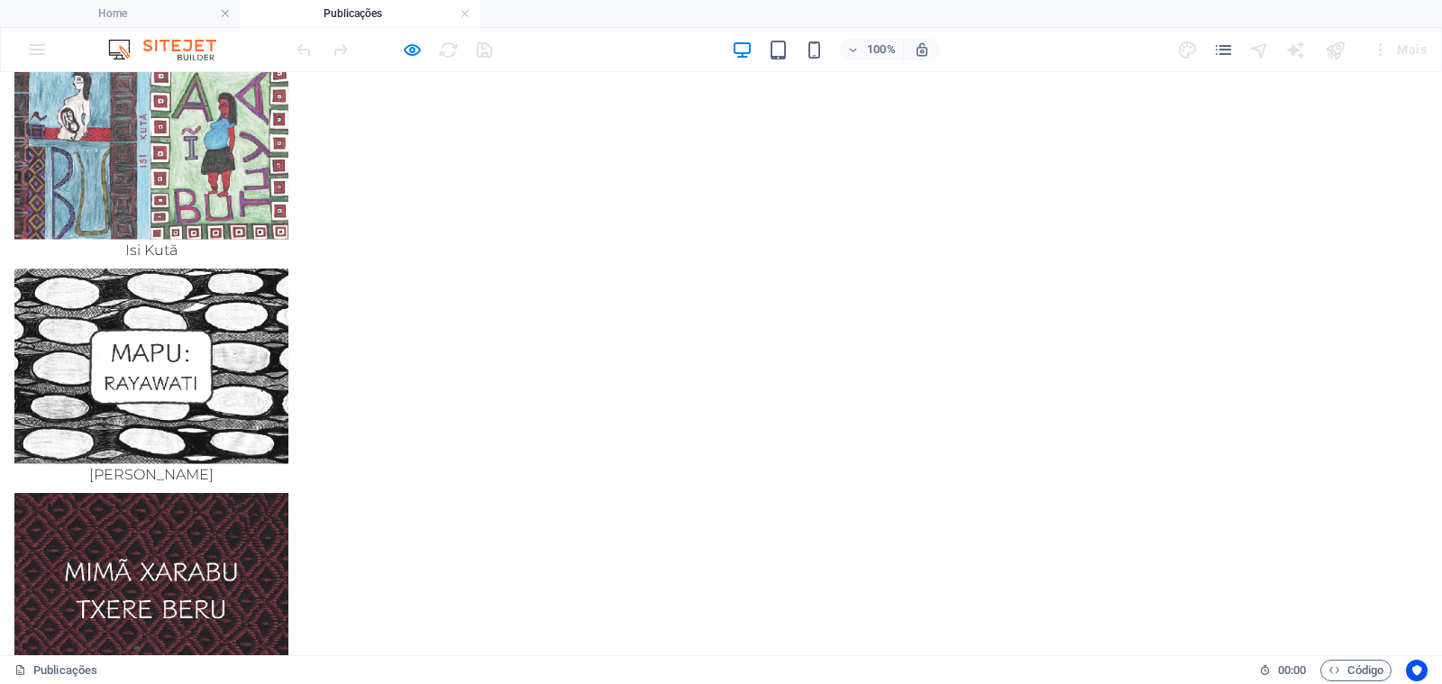
scroll to position [735, 0]
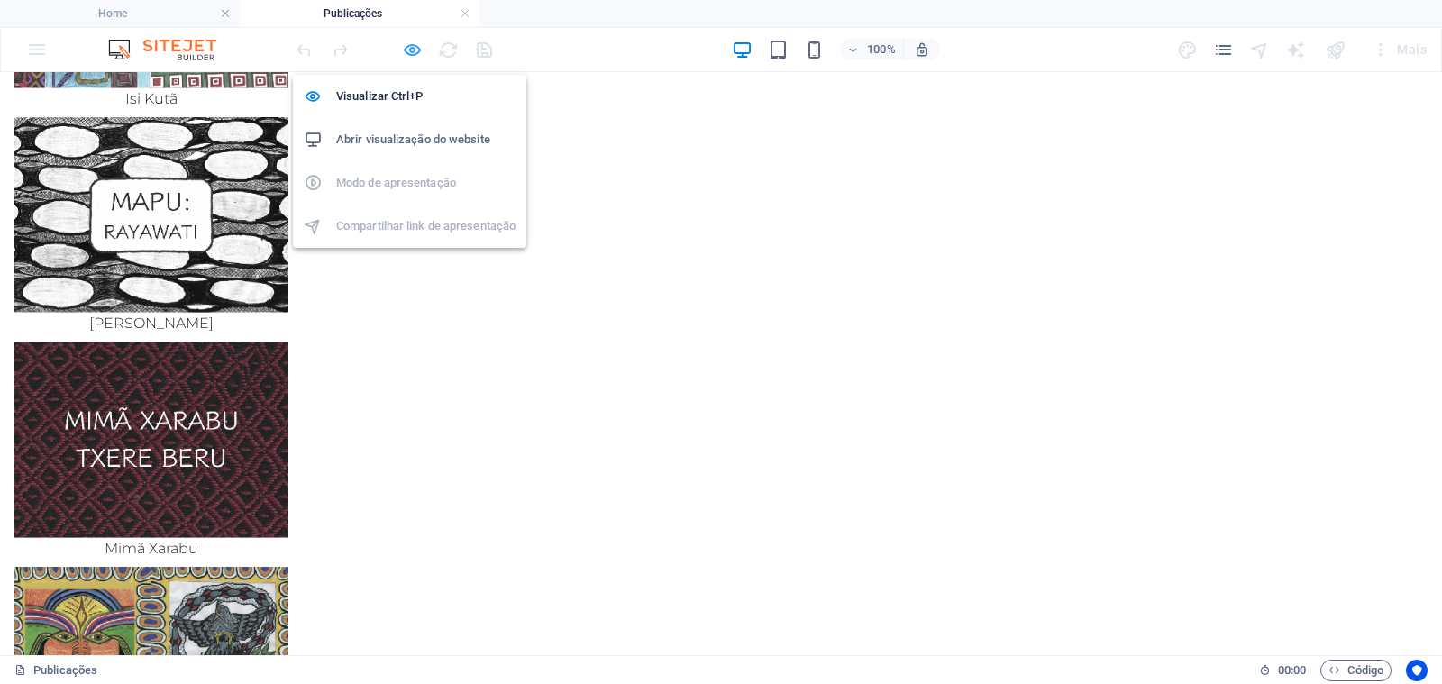
click at [415, 54] on icon "button" at bounding box center [412, 50] width 21 height 21
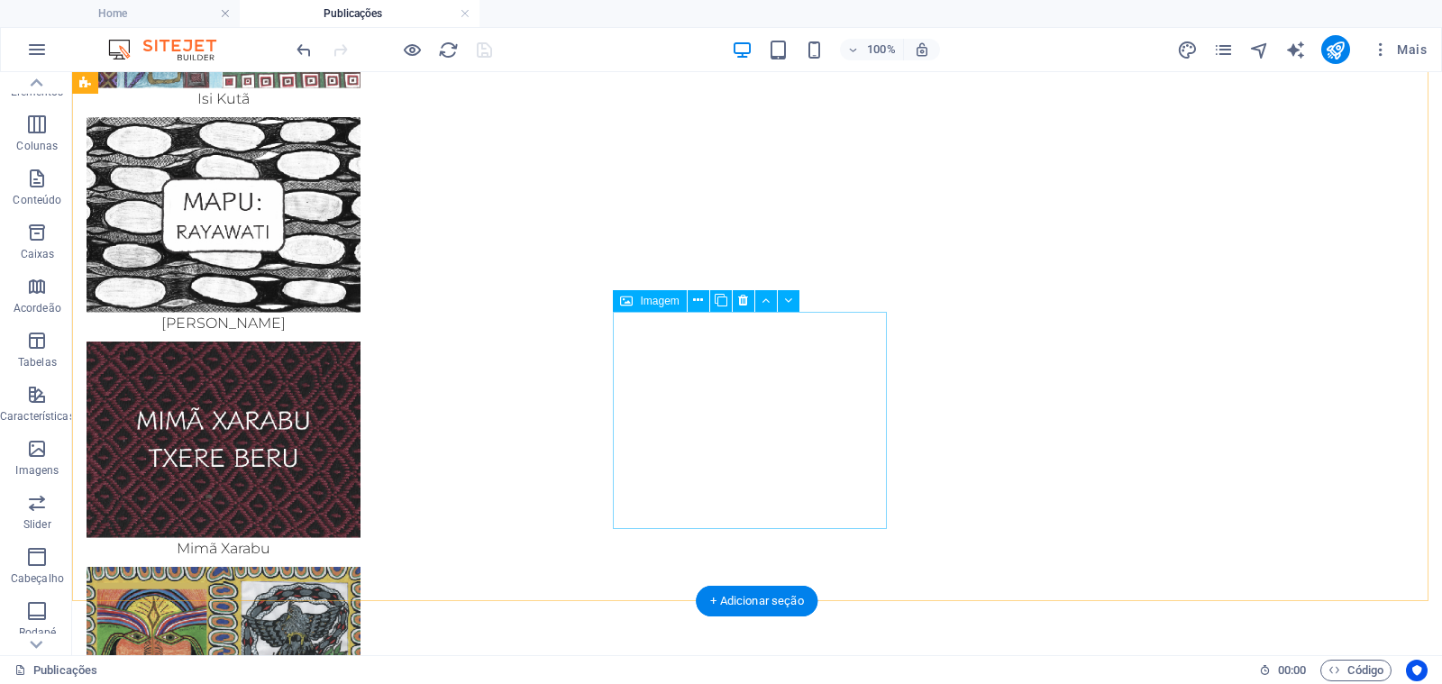
select select "px"
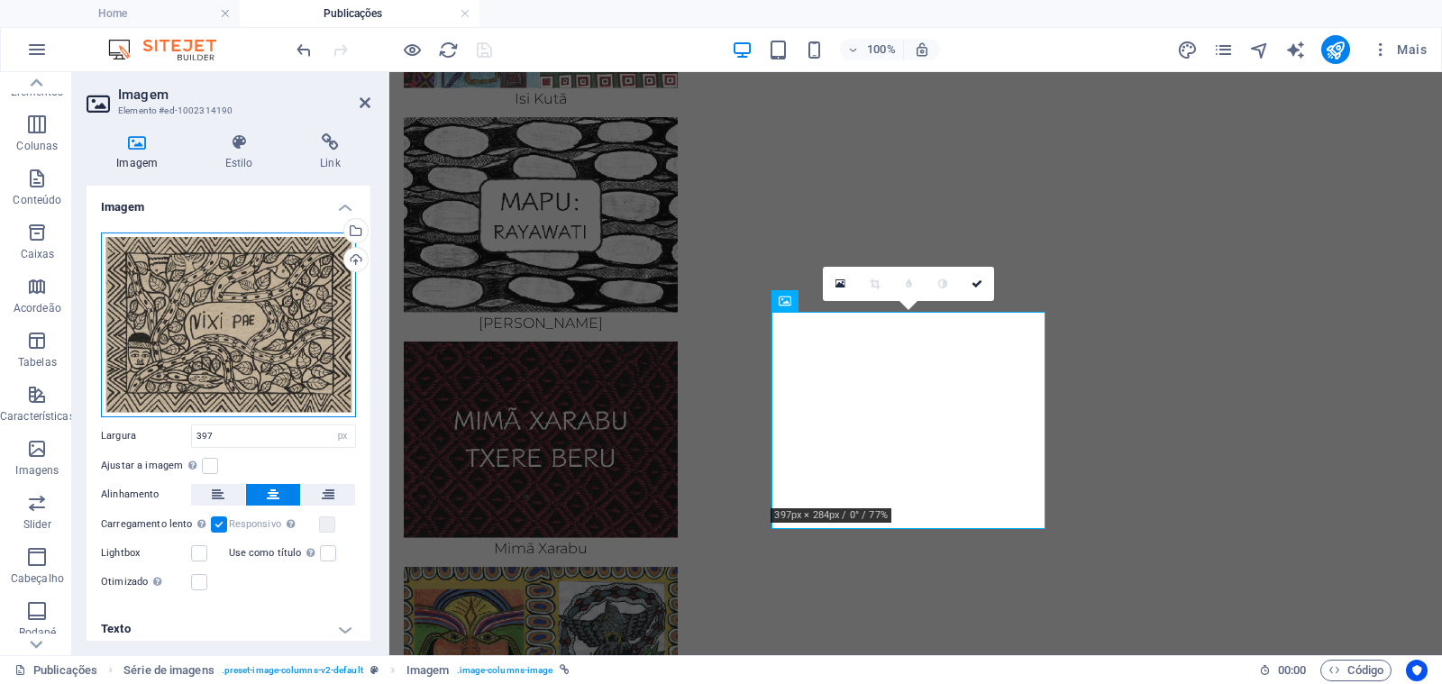
click at [259, 320] on div "Arraste os arquivos aqui, clique para escolher os arquivos ou selecione os arqu…" at bounding box center [228, 324] width 255 height 185
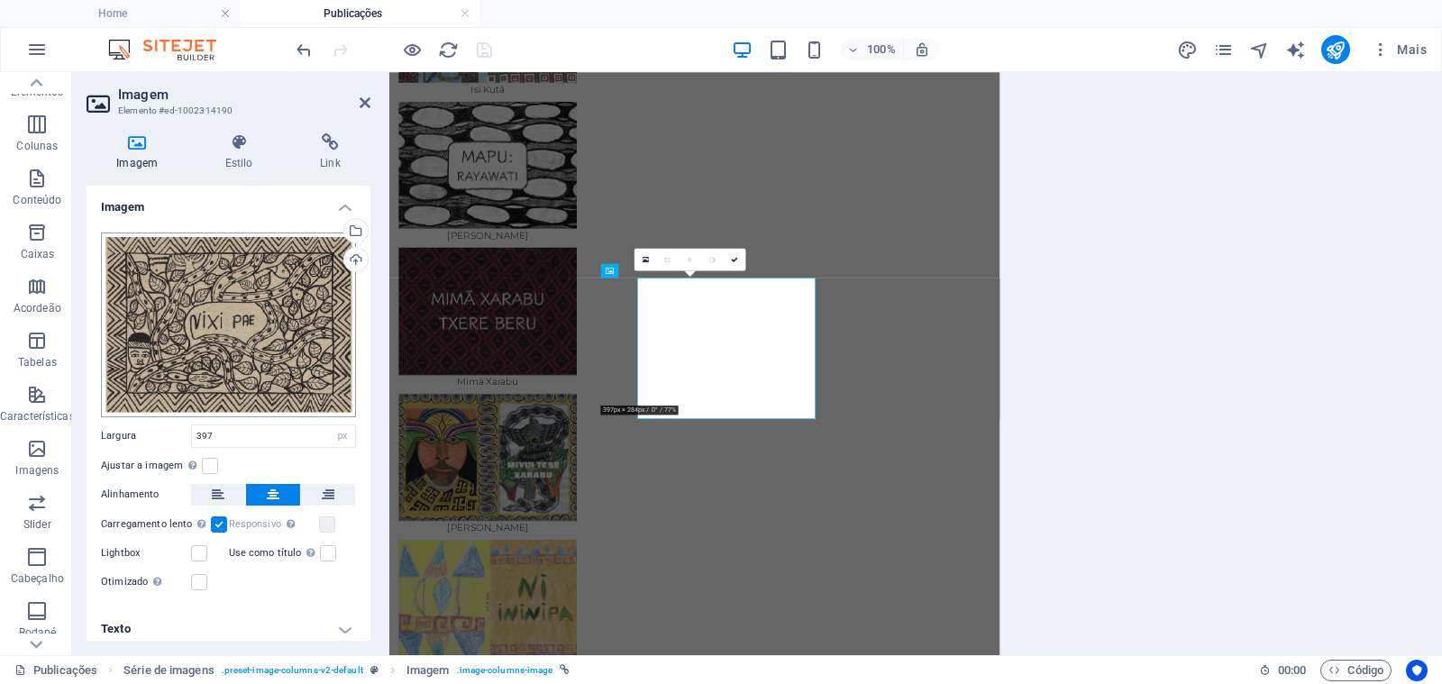
scroll to position [659, 0]
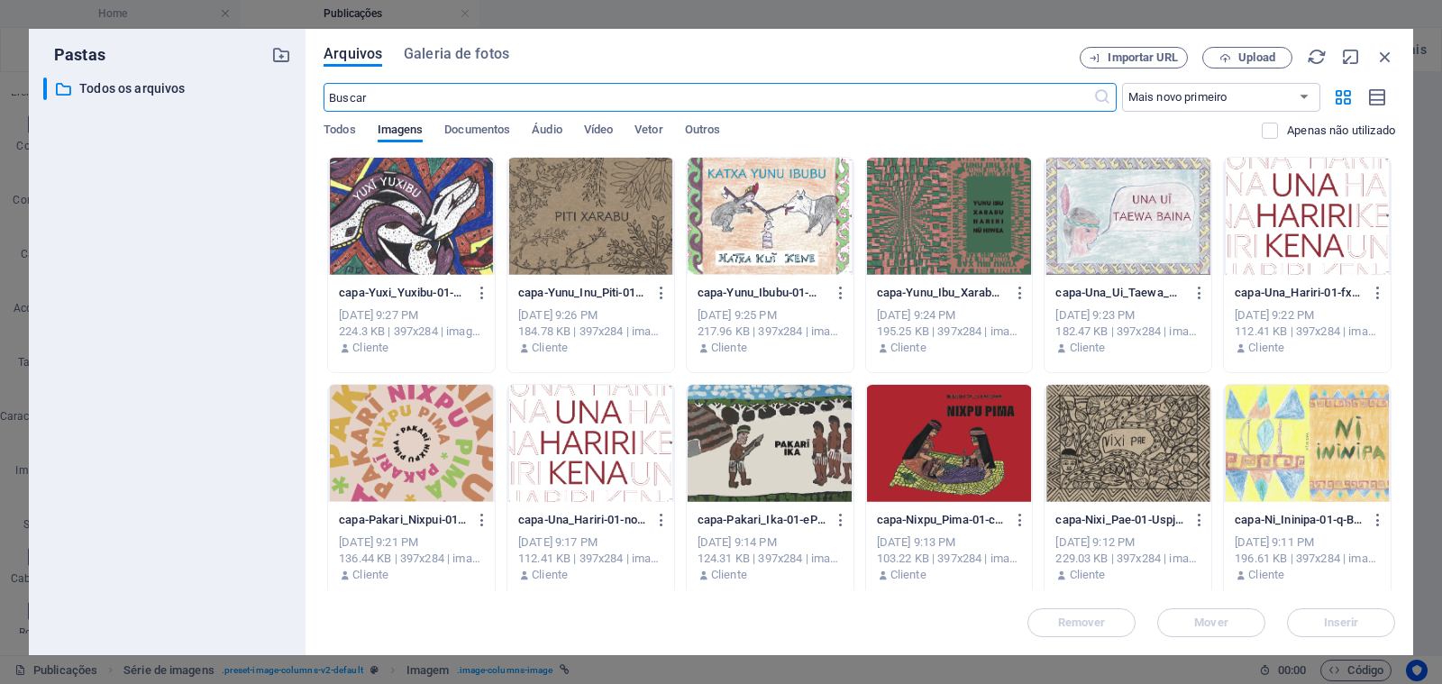
click at [750, 440] on div at bounding box center [770, 443] width 167 height 117
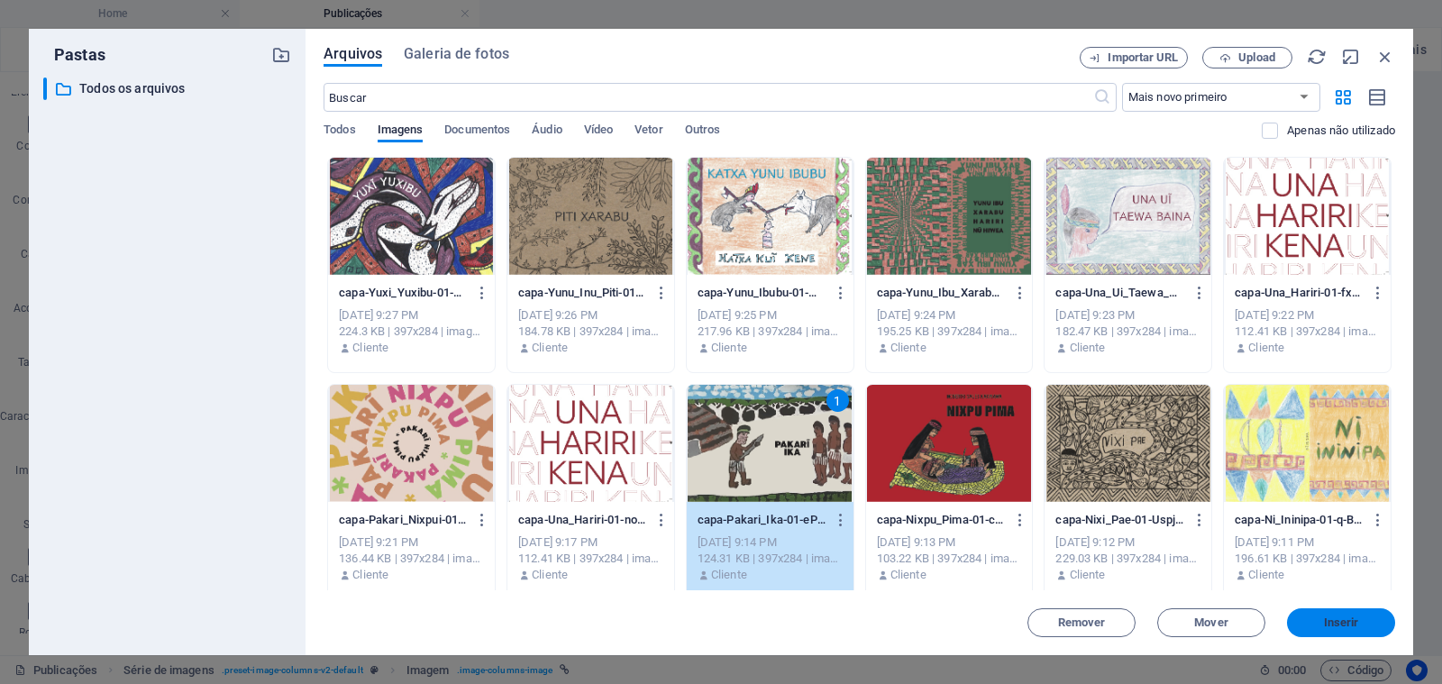
click at [1316, 623] on span "Inserir" at bounding box center [1341, 622] width 94 height 11
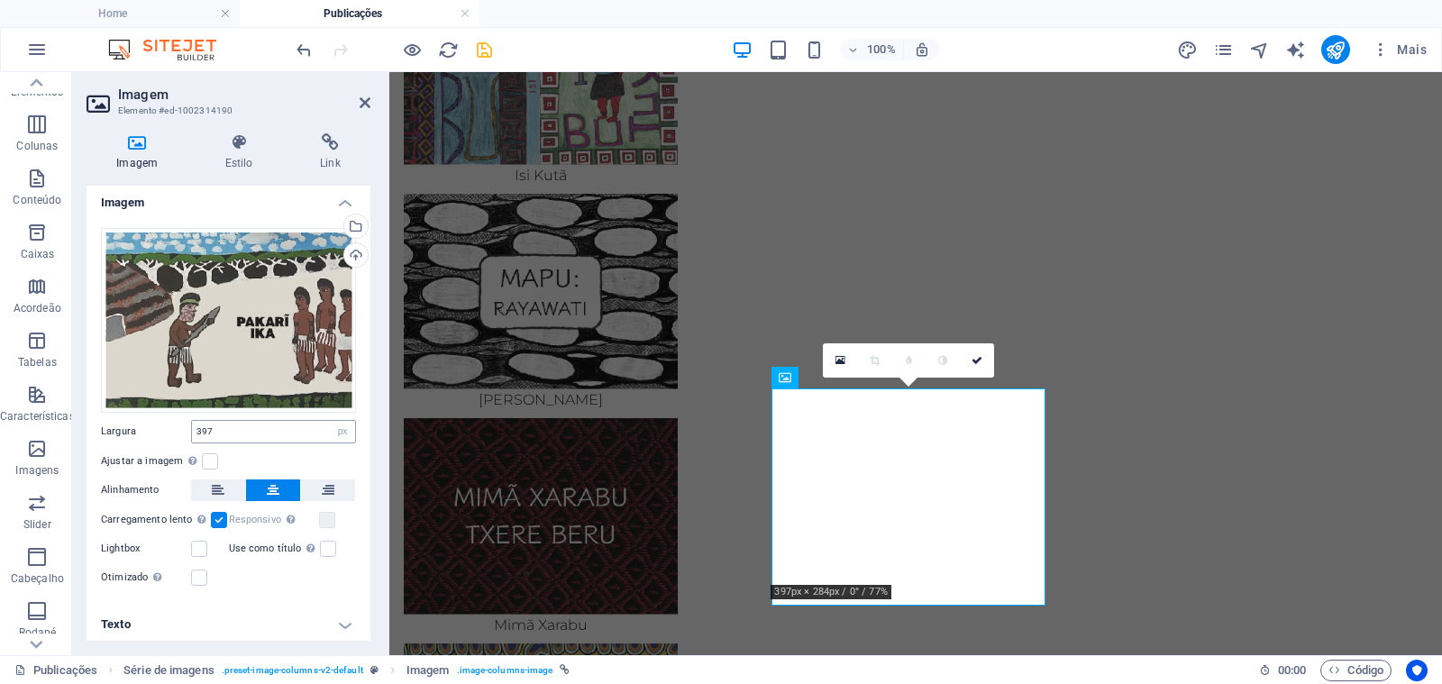
scroll to position [7, 0]
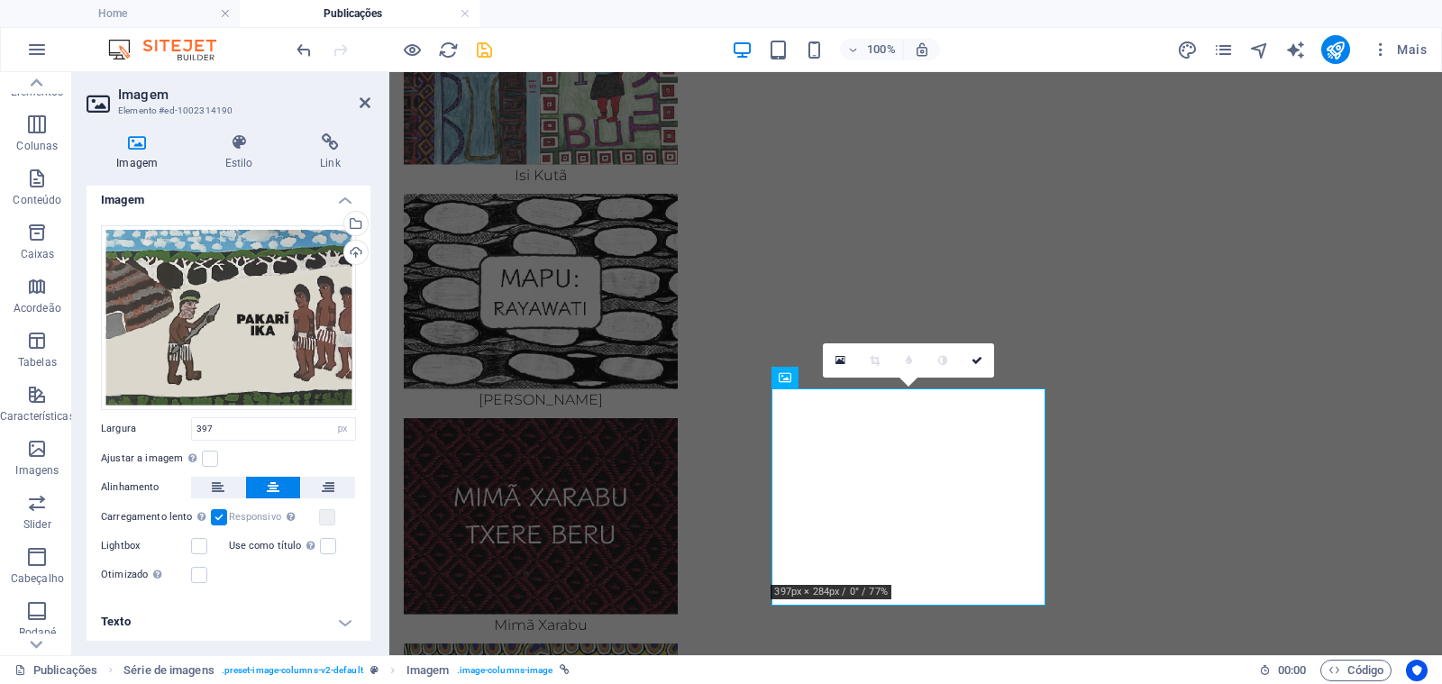
click at [195, 617] on h4 "Texto" at bounding box center [228, 621] width 284 height 43
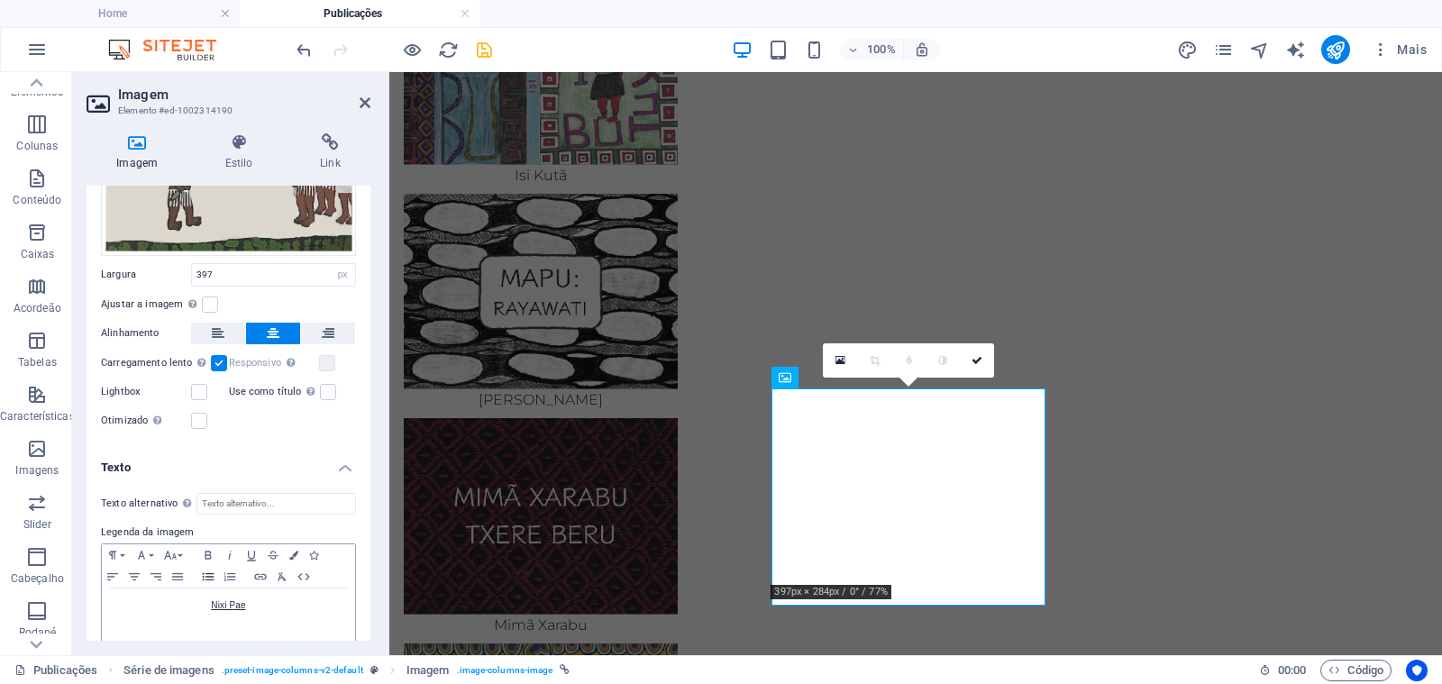
scroll to position [177, 0]
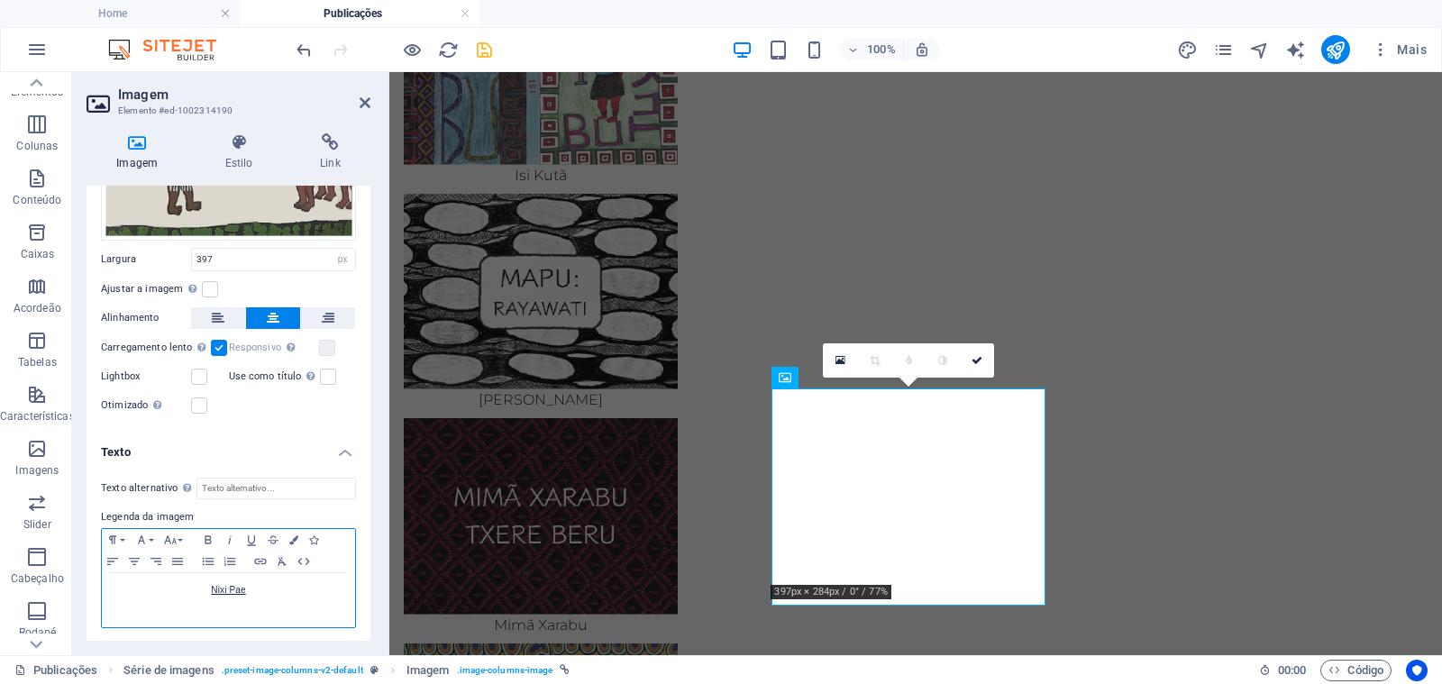
click at [267, 586] on p "Nixi Pae" at bounding box center [228, 590] width 235 height 16
click at [262, 624] on icon "button" at bounding box center [262, 620] width 22 height 22
click at [262, 591] on p "Nixi Pae" at bounding box center [228, 590] width 235 height 16
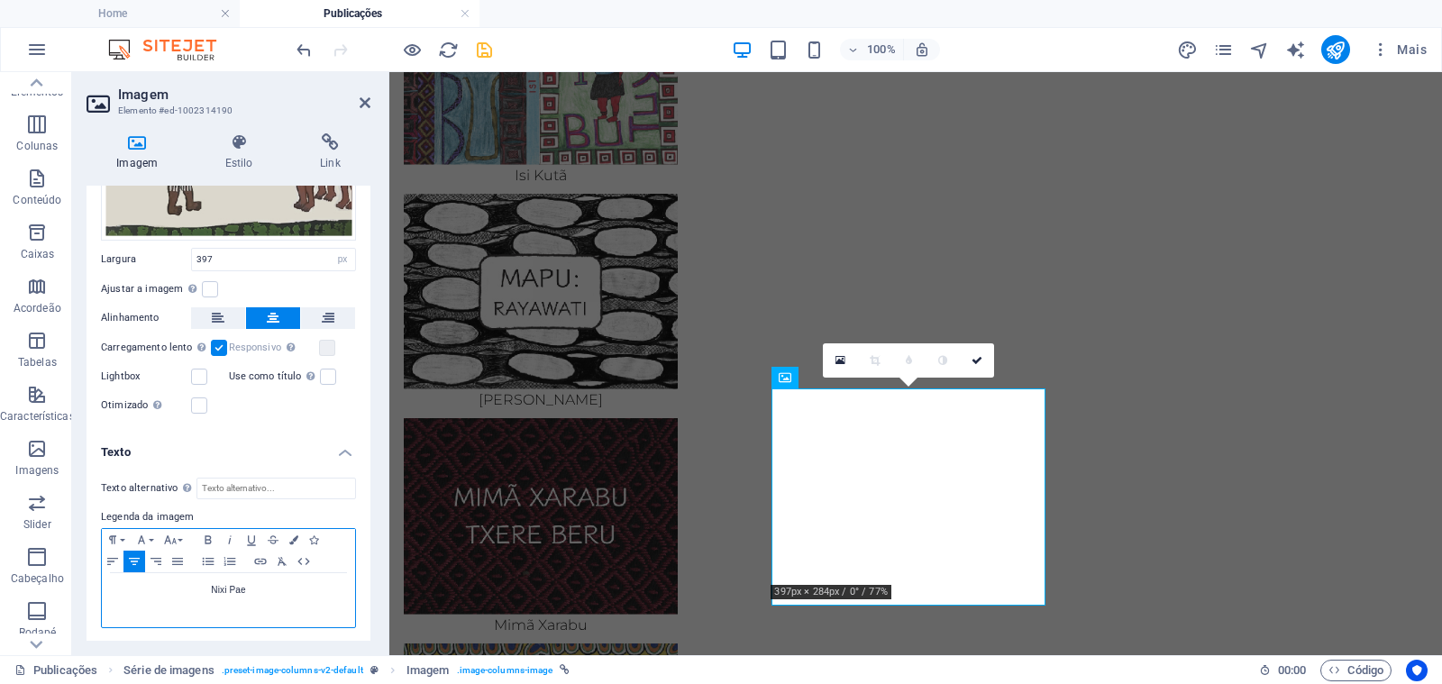
click at [262, 591] on p "Nixi Pae" at bounding box center [228, 590] width 235 height 16
click at [261, 591] on p "Nixi Pae" at bounding box center [228, 590] width 235 height 16
click at [220, 588] on p "ebook-Pakari_Ika" at bounding box center [228, 590] width 235 height 16
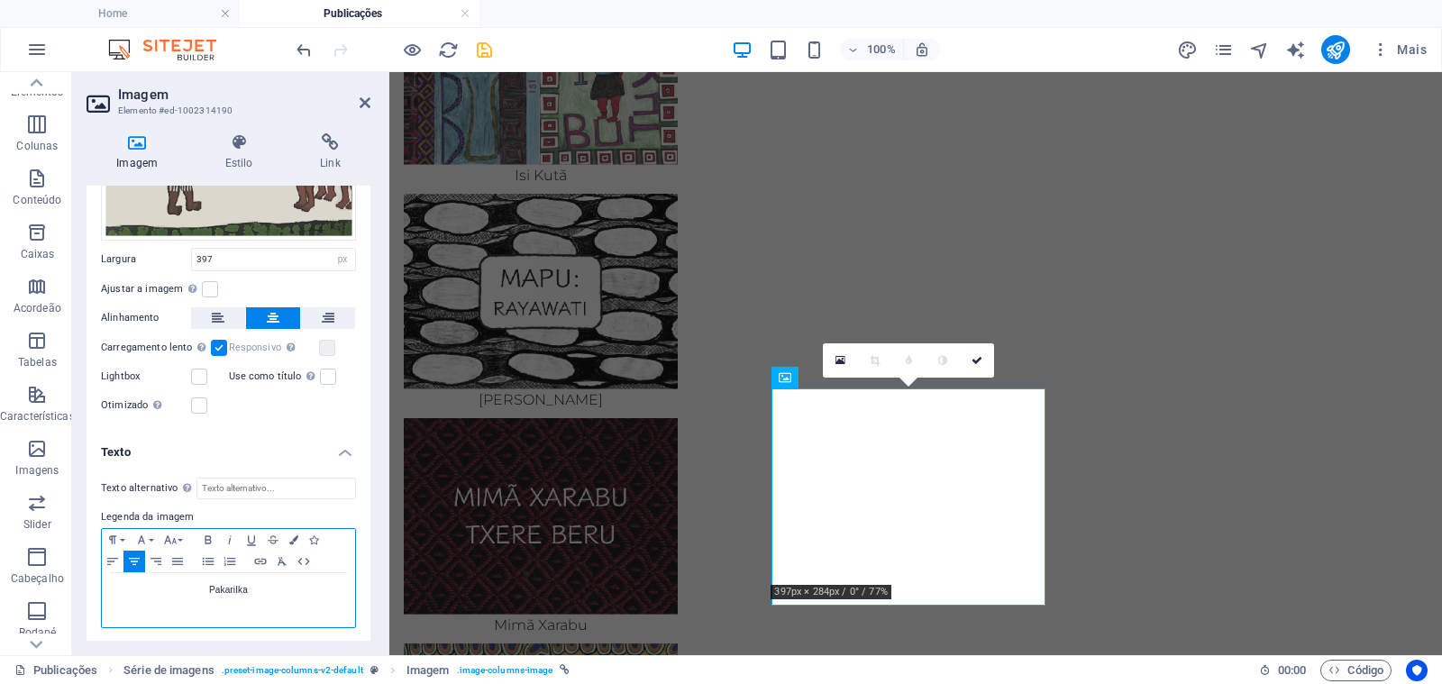
click at [224, 587] on p "[PERSON_NAME]" at bounding box center [228, 590] width 235 height 16
click at [262, 559] on icon "button" at bounding box center [261, 561] width 22 height 14
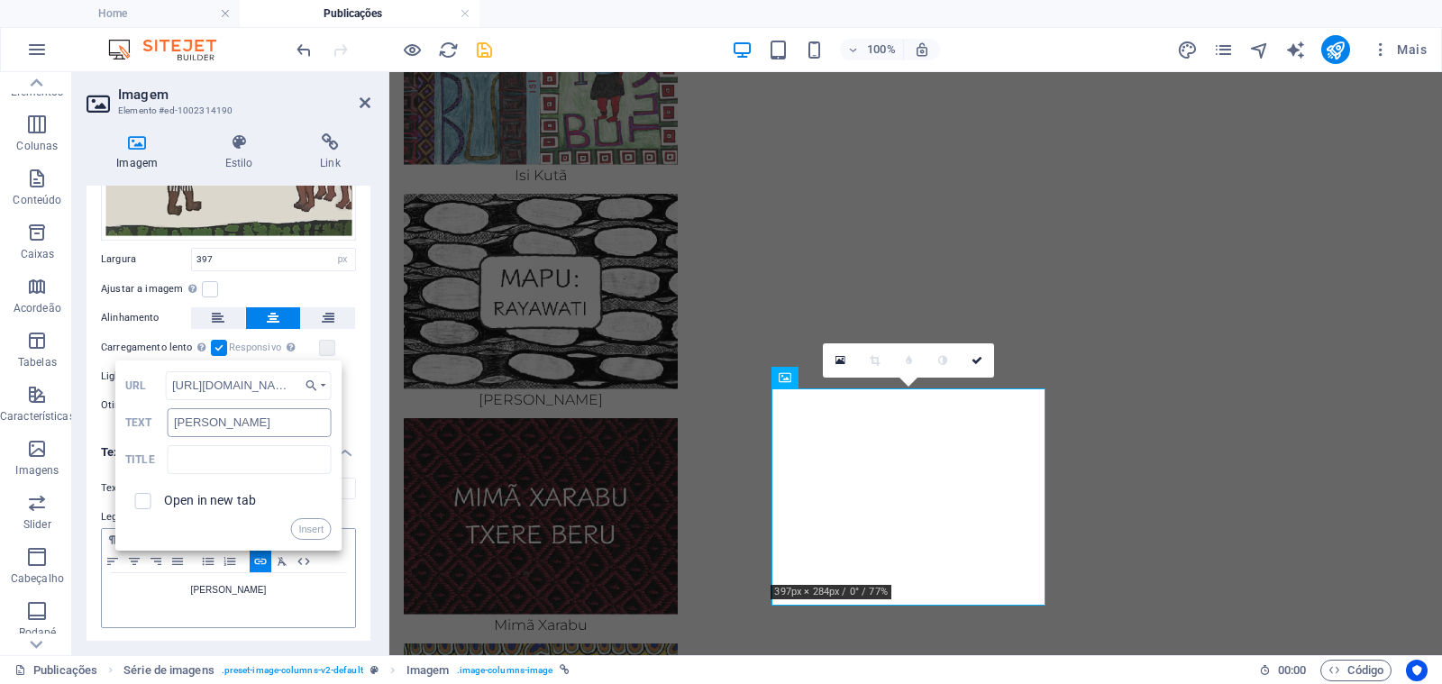
scroll to position [0, 160]
type input "[URL][DOMAIN_NAME]"
click at [181, 495] on label "Open in new tab" at bounding box center [210, 500] width 92 height 14
checkbox input "true"
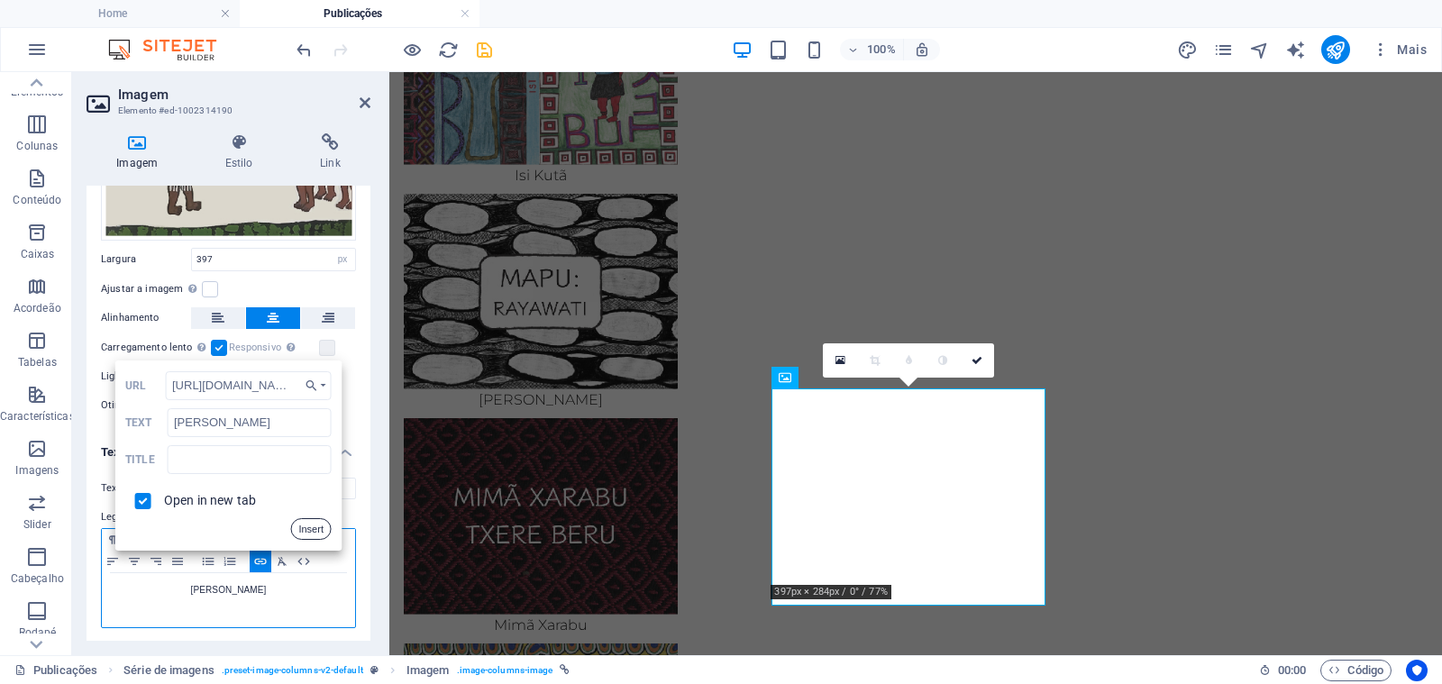
click at [300, 525] on button "Insert" at bounding box center [310, 529] width 41 height 22
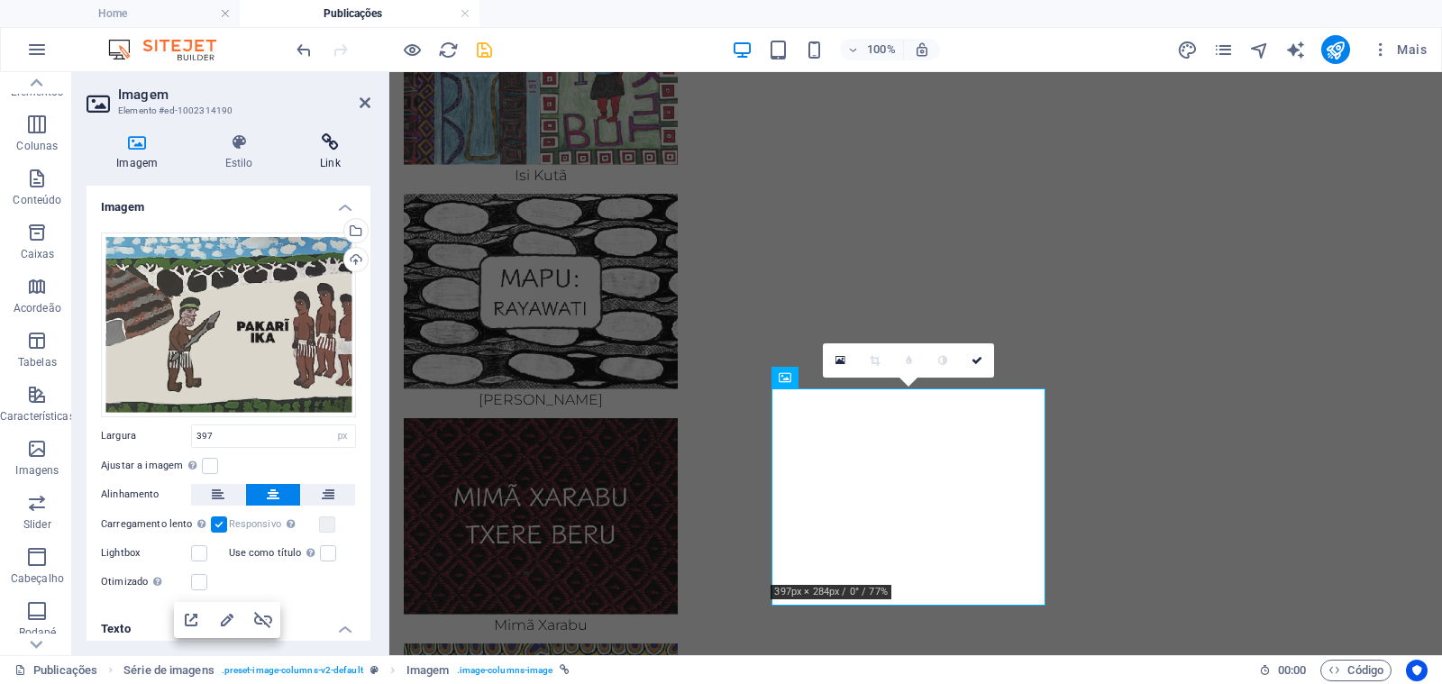
click at [330, 155] on h4 "Link" at bounding box center [330, 152] width 80 height 38
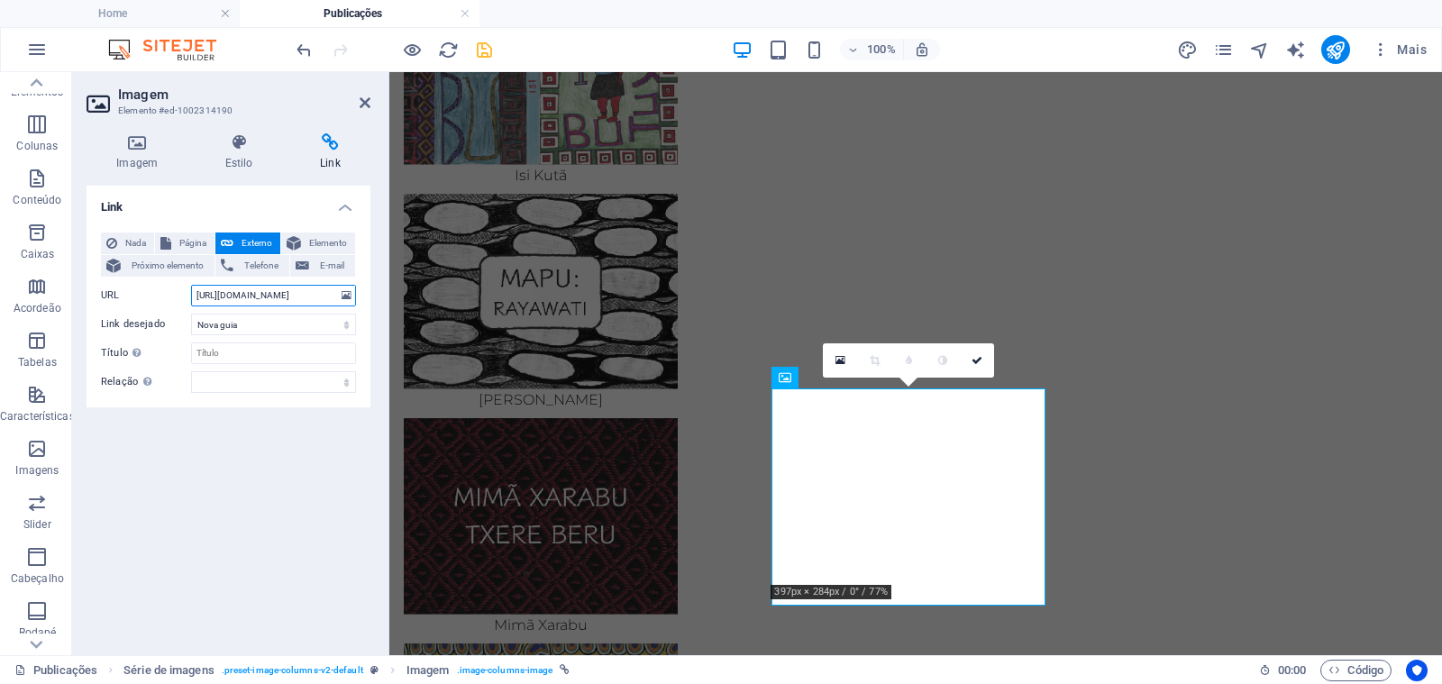
click at [261, 297] on input "[URL][DOMAIN_NAME]" at bounding box center [273, 296] width 165 height 22
paste input "8/ebook-Pakari_Ika"
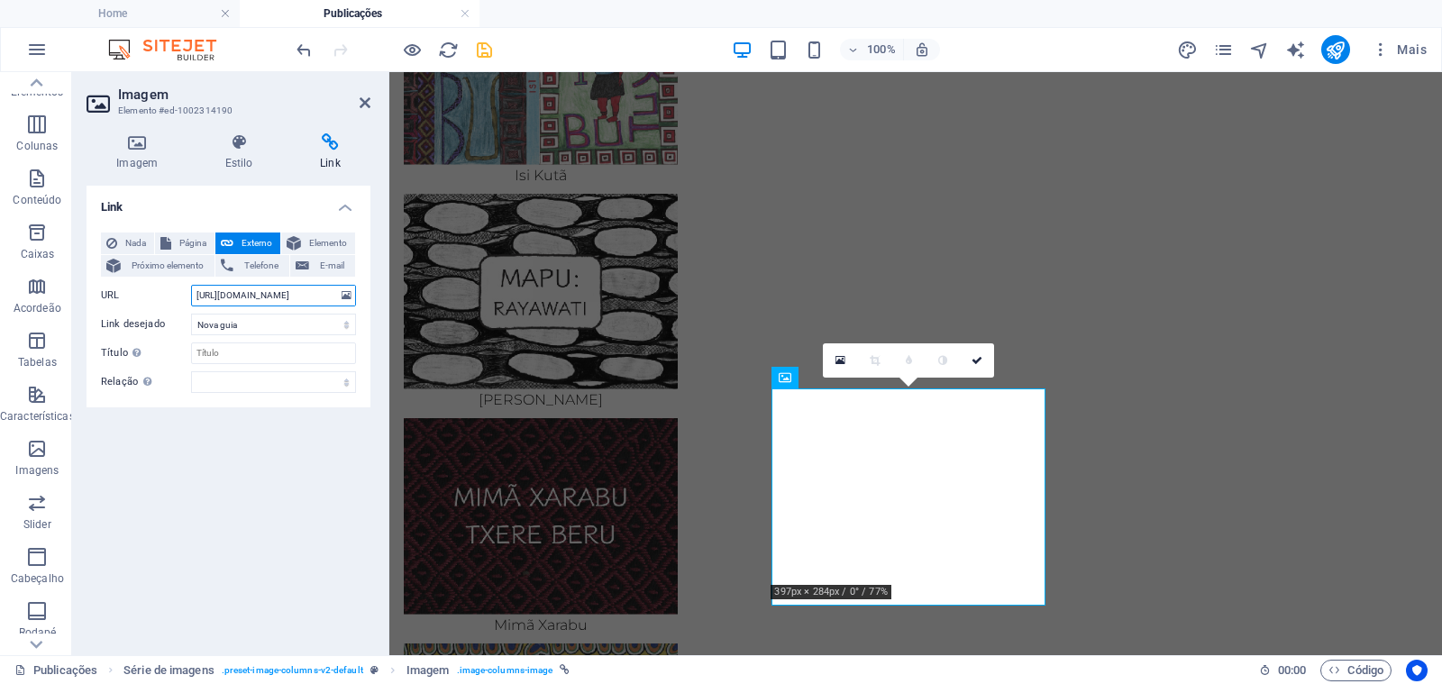
scroll to position [0, 83]
type input "[URL][DOMAIN_NAME]"
click at [975, 359] on icon at bounding box center [976, 360] width 11 height 11
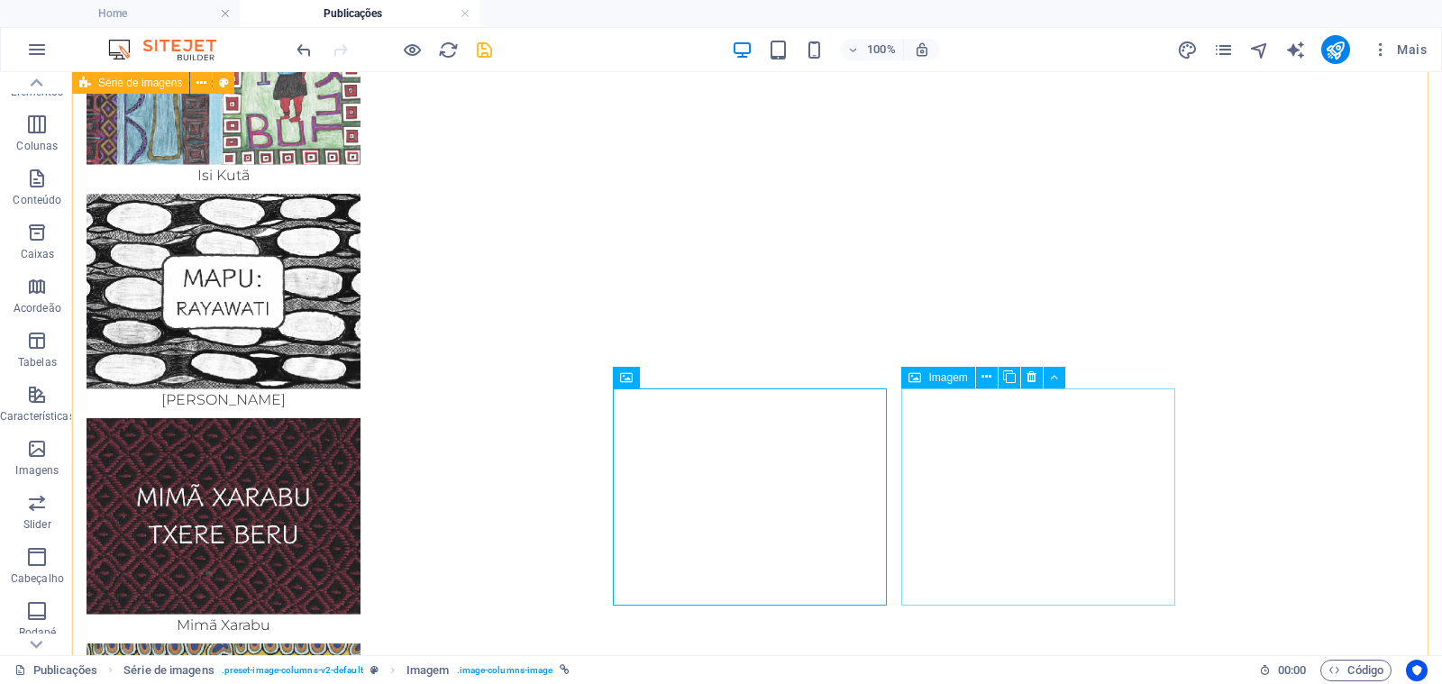
select select "px"
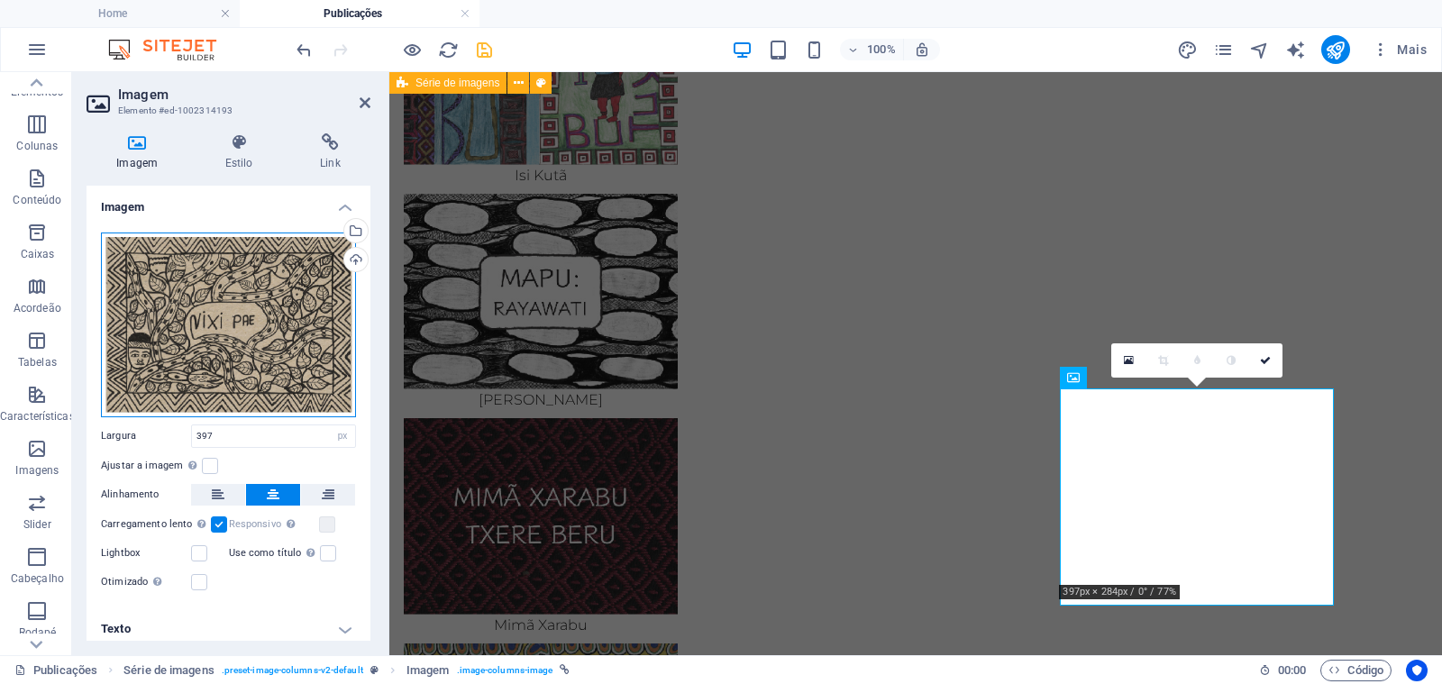
click at [246, 304] on div "Arraste os arquivos aqui, clique para escolher os arquivos ou selecione os arqu…" at bounding box center [228, 324] width 255 height 185
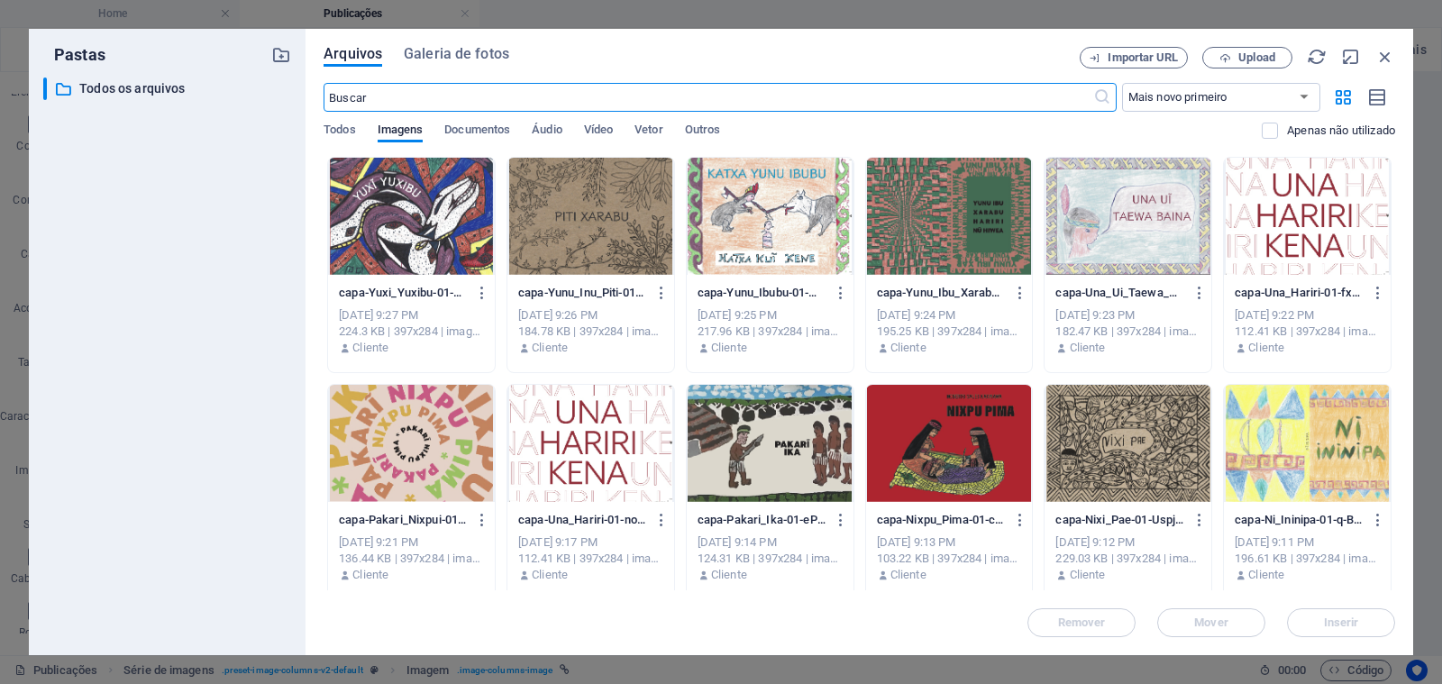
click at [607, 441] on div at bounding box center [590, 443] width 167 height 117
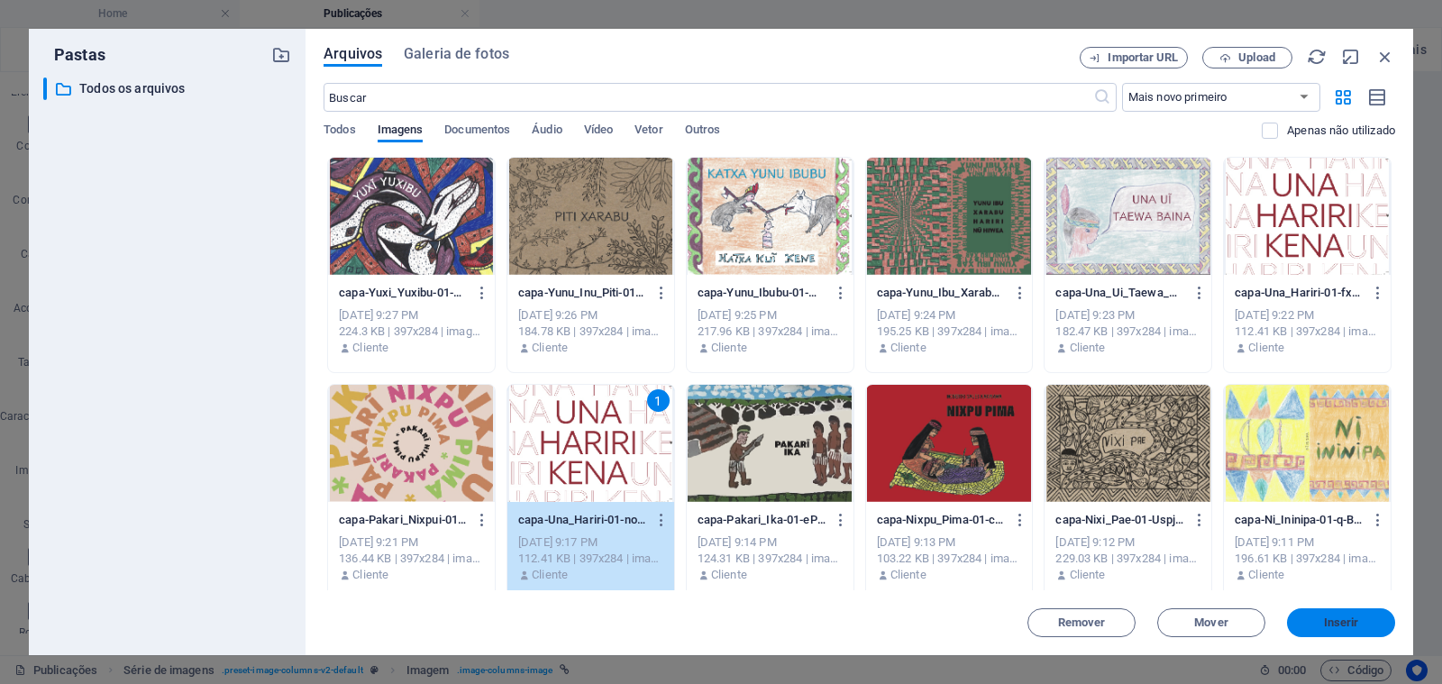
click at [1329, 622] on span "Inserir" at bounding box center [1341, 622] width 35 height 11
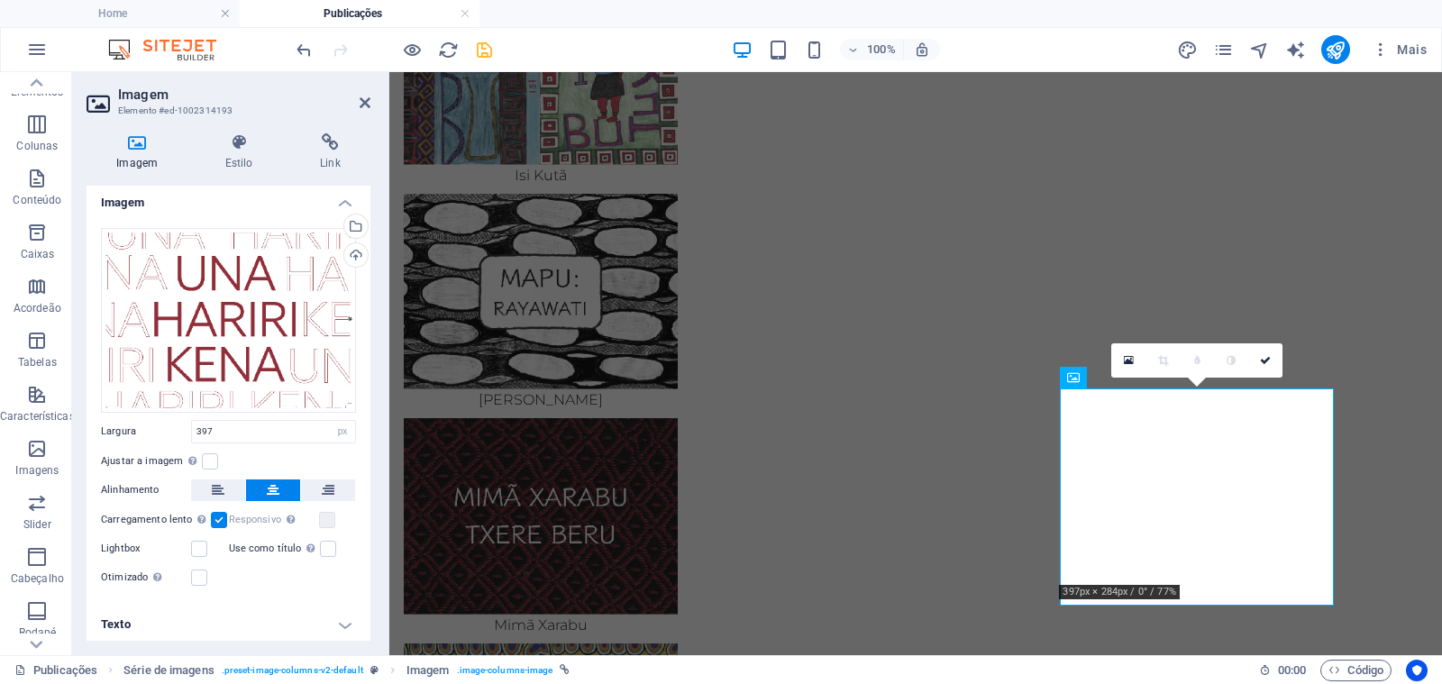
scroll to position [7, 0]
click at [216, 612] on h4 "Texto" at bounding box center [228, 621] width 284 height 43
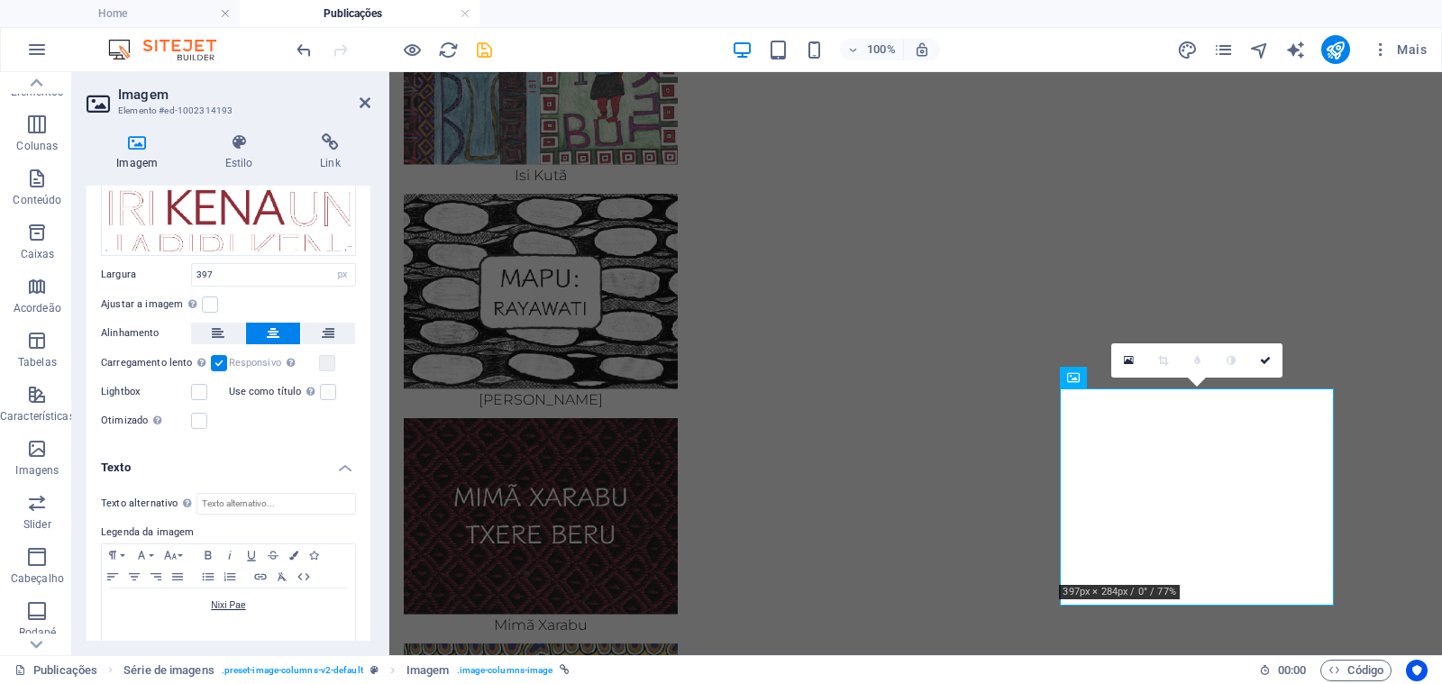
scroll to position [177, 0]
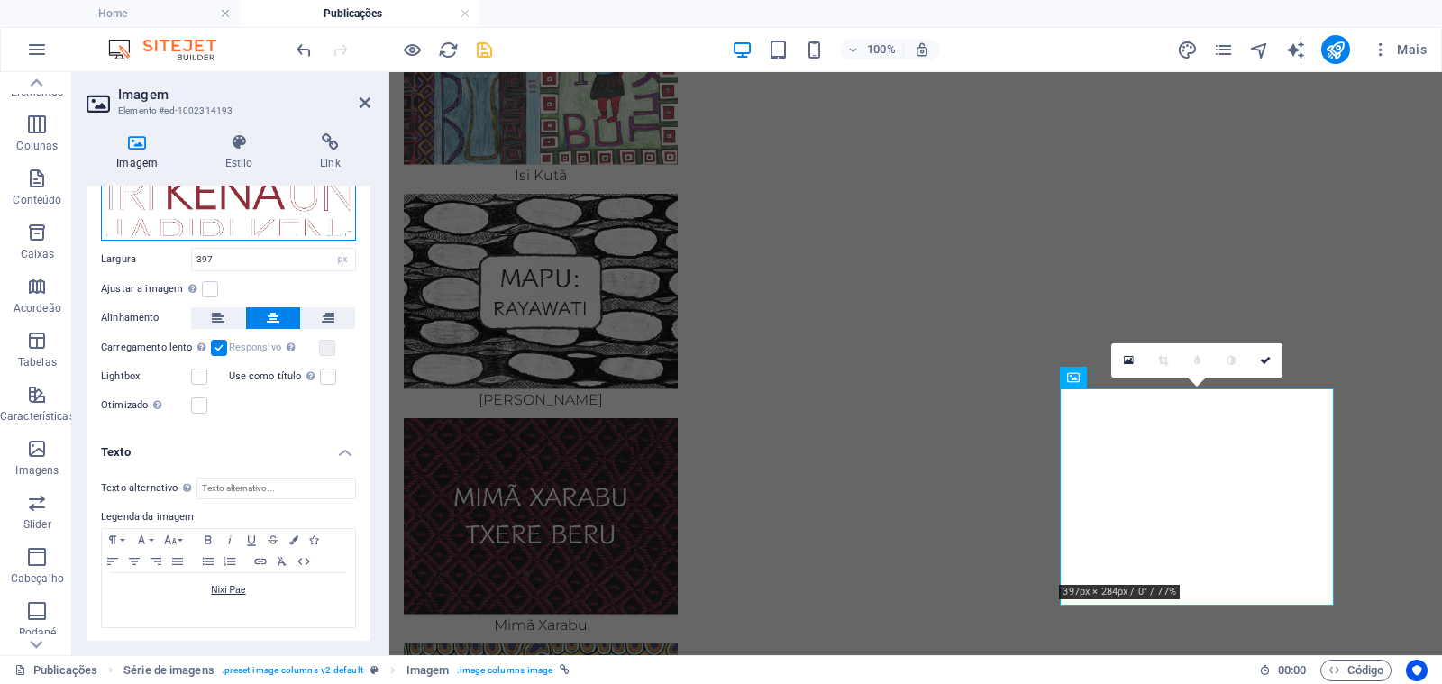
click at [266, 216] on div "Arraste os arquivos aqui, clique para escolher os arquivos ou selecione os arqu…" at bounding box center [228, 148] width 255 height 185
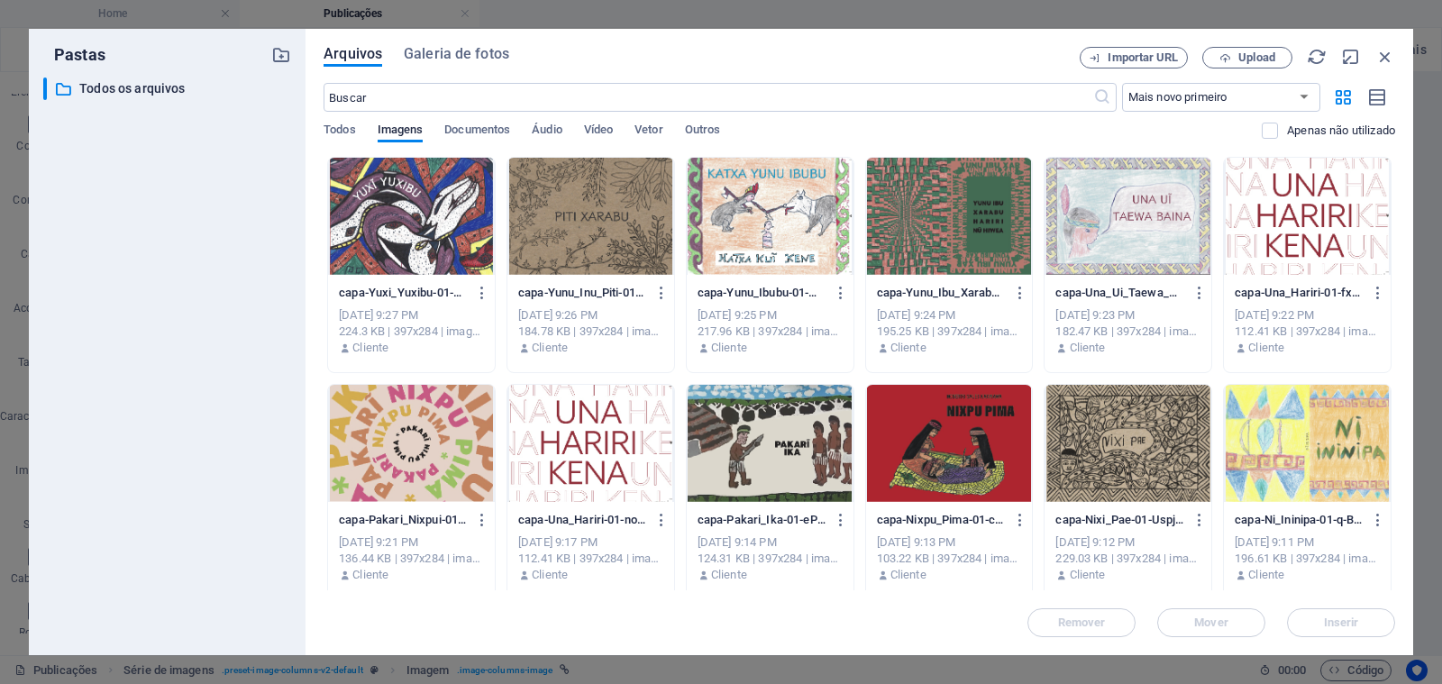
click at [420, 423] on div at bounding box center [411, 443] width 167 height 117
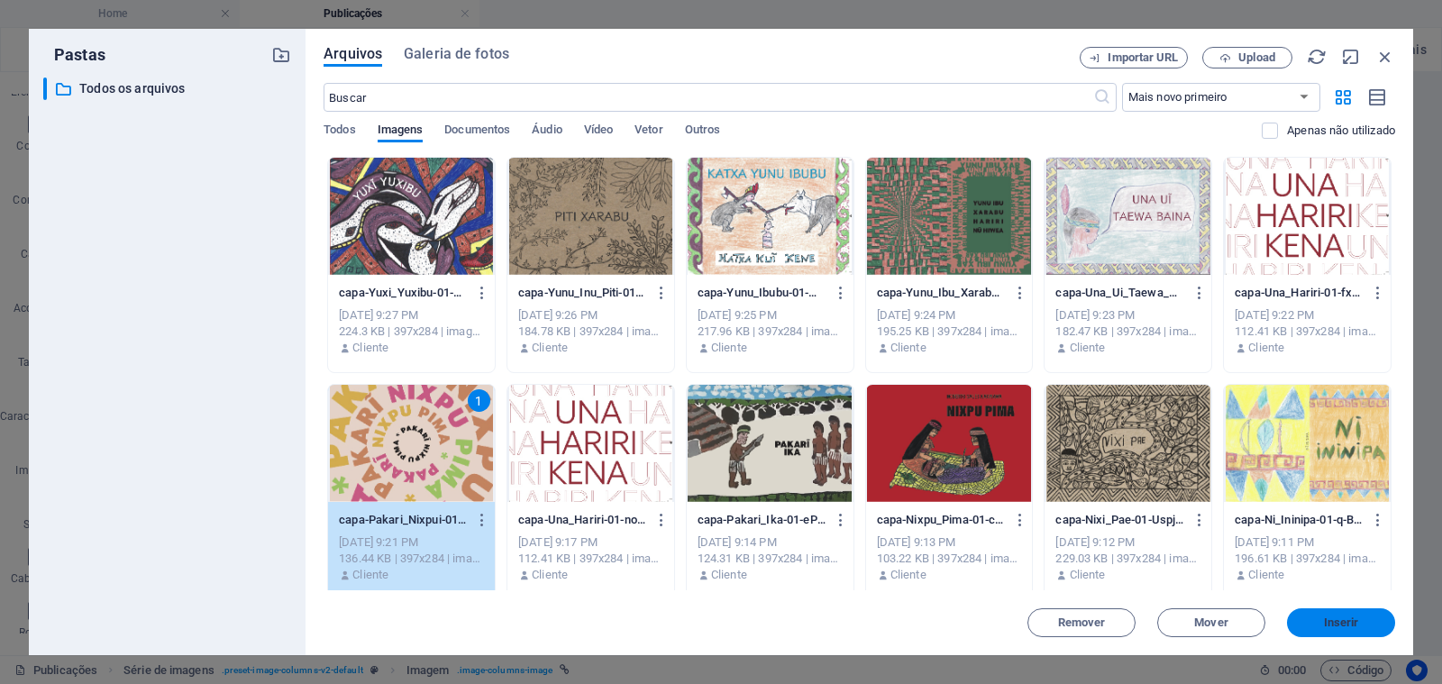
click at [1313, 617] on span "Inserir" at bounding box center [1341, 622] width 94 height 11
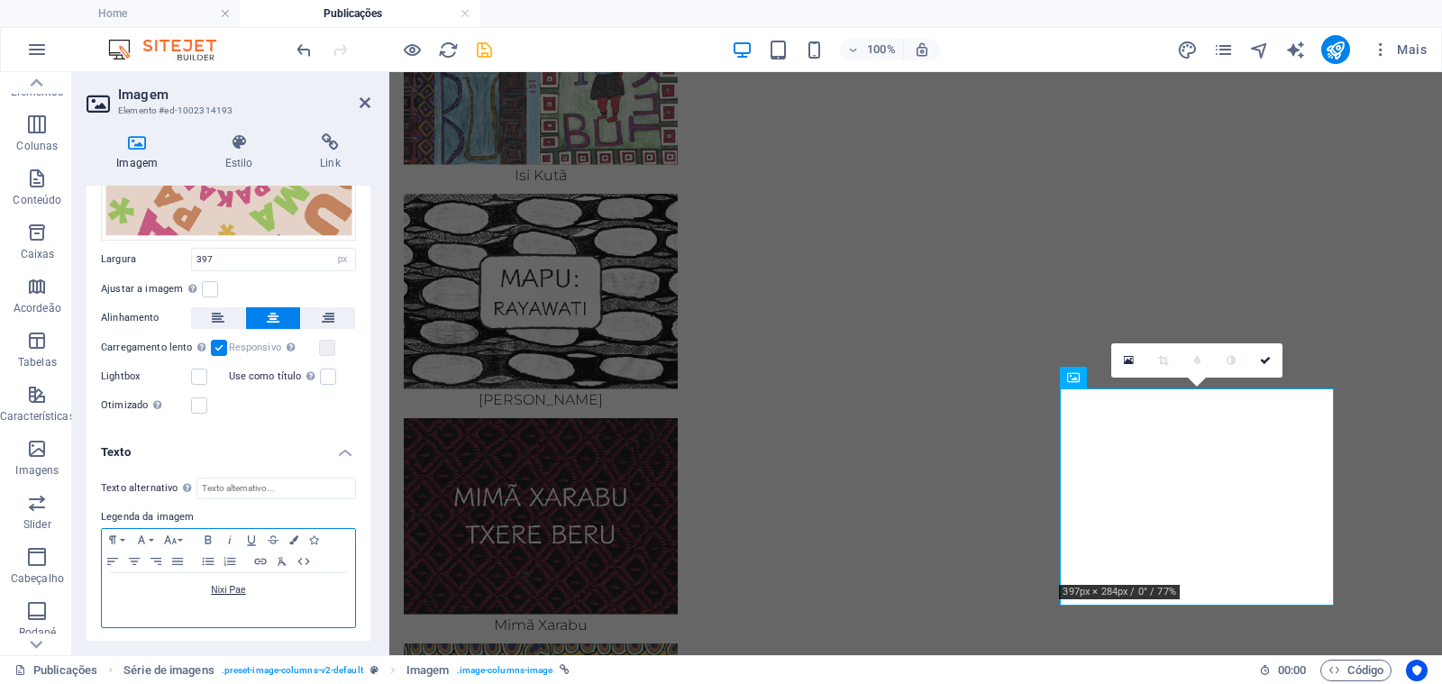
click at [274, 591] on p "Nixi Pae" at bounding box center [228, 590] width 235 height 16
click at [271, 622] on icon "button" at bounding box center [262, 620] width 22 height 22
click at [266, 582] on p "Nixi Pae" at bounding box center [228, 590] width 235 height 16
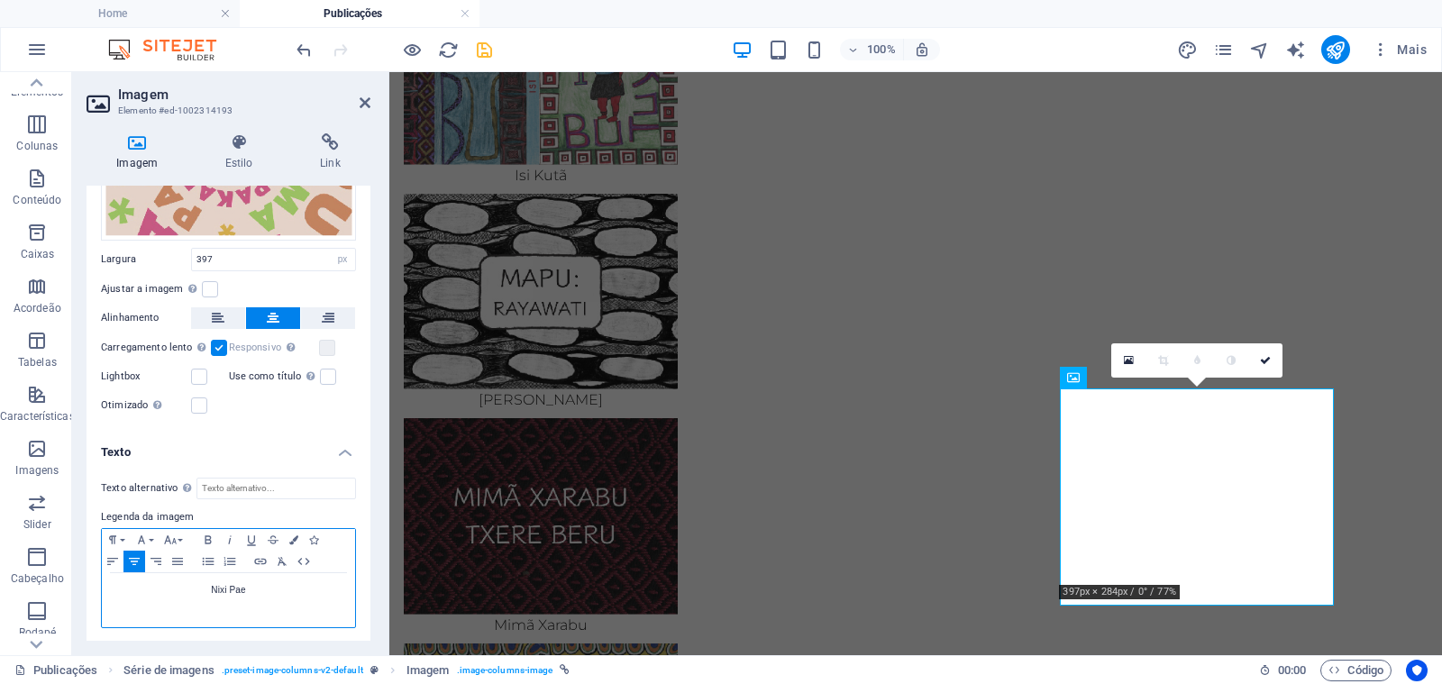
click at [266, 582] on p "Nixi Pae" at bounding box center [228, 590] width 235 height 16
click at [211, 589] on p "ebook-Pakari_Nixpui" at bounding box center [228, 590] width 235 height 16
click at [276, 587] on p "Pakari Nixpui Pima" at bounding box center [228, 590] width 235 height 16
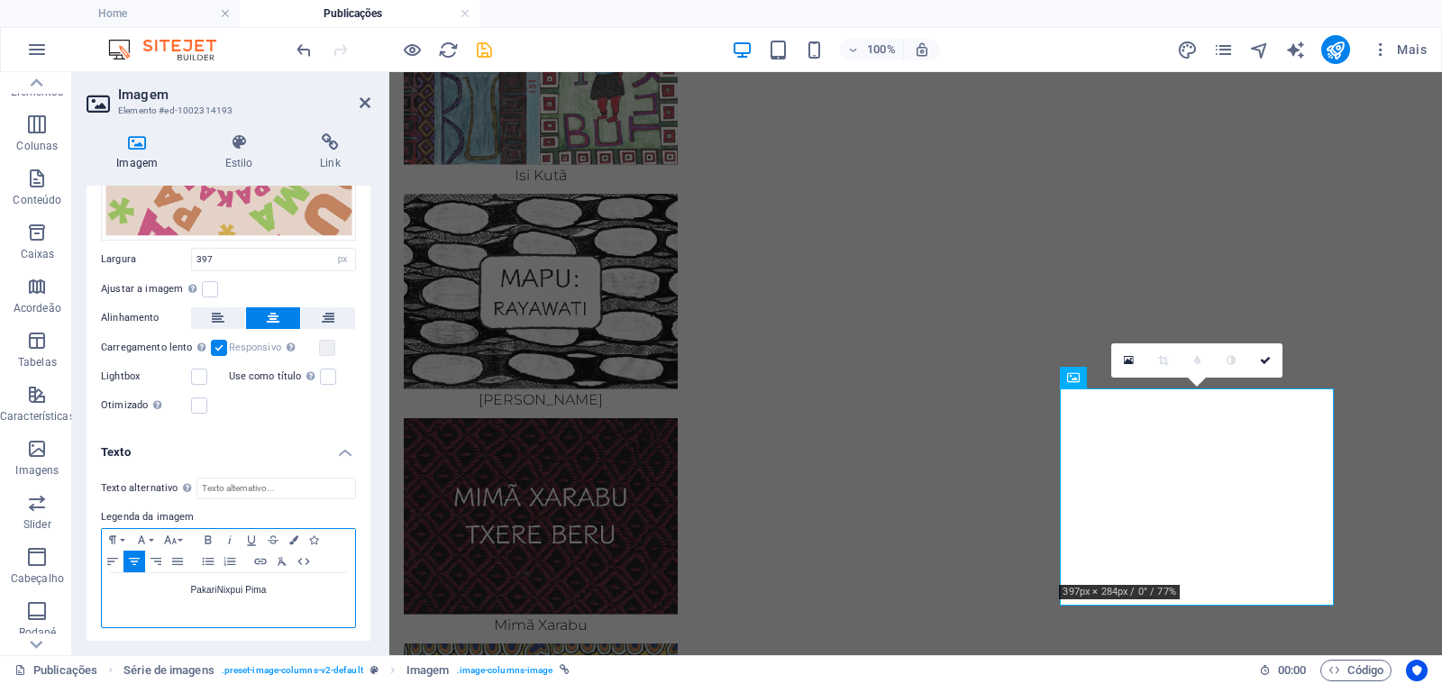
click at [276, 587] on p "Pakari Nixpui Pima" at bounding box center [228, 590] width 235 height 16
click at [265, 560] on icon "button" at bounding box center [261, 561] width 22 height 14
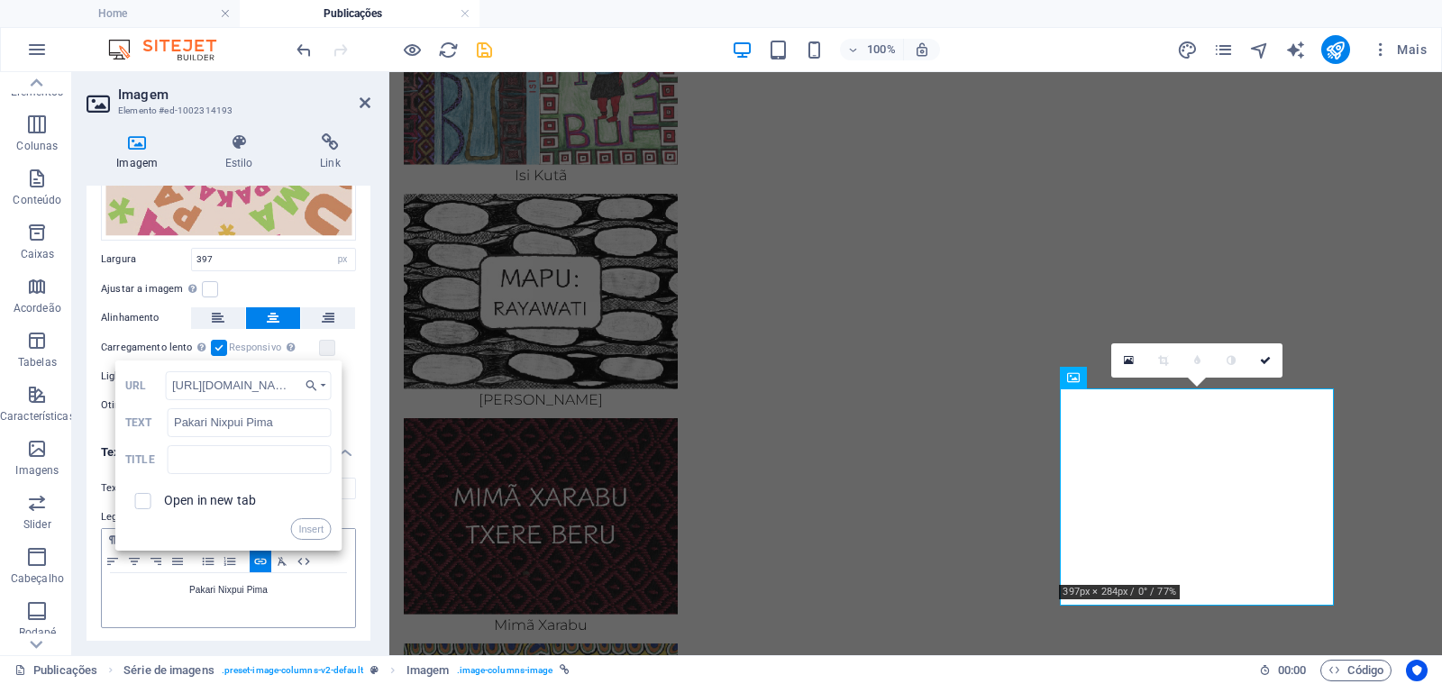
scroll to position [0, 177]
type input "[URL][DOMAIN_NAME]"
click at [144, 498] on input "checkbox" at bounding box center [140, 498] width 16 height 16
checkbox input "true"
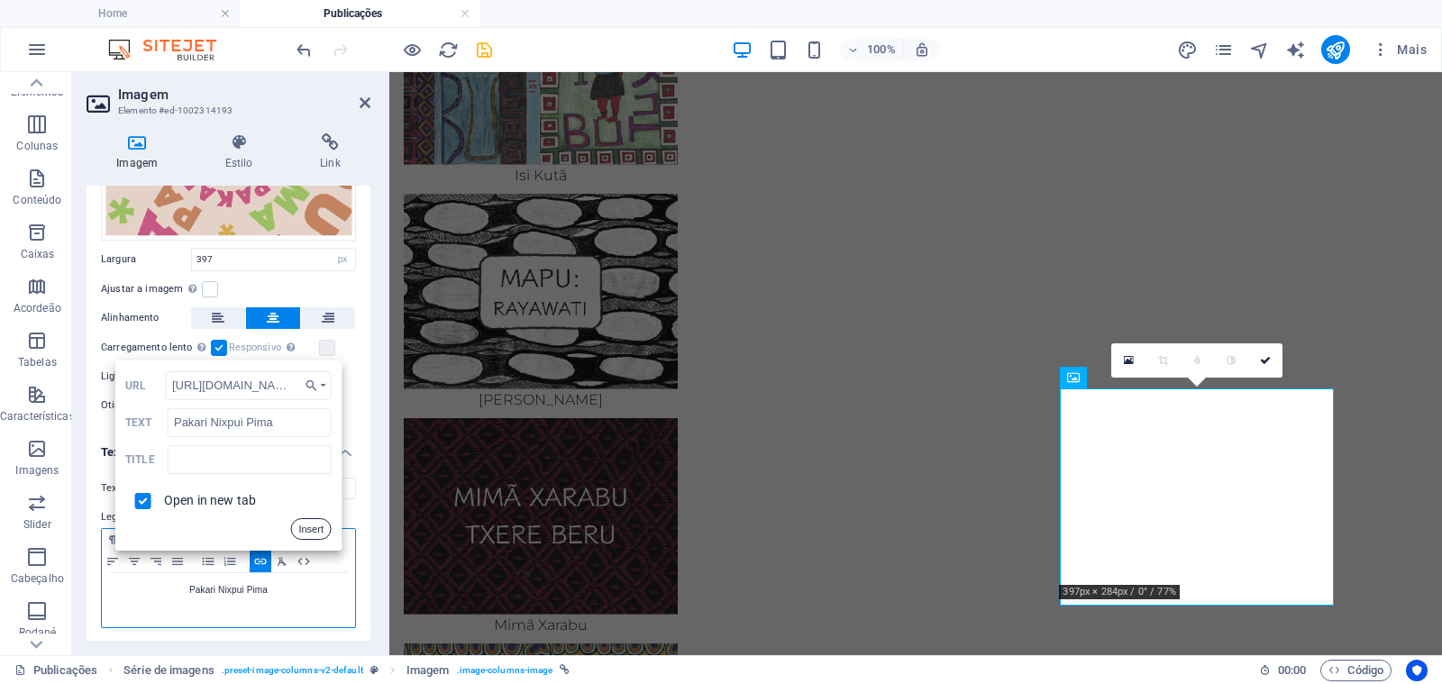
click at [306, 529] on button "Insert" at bounding box center [310, 529] width 41 height 22
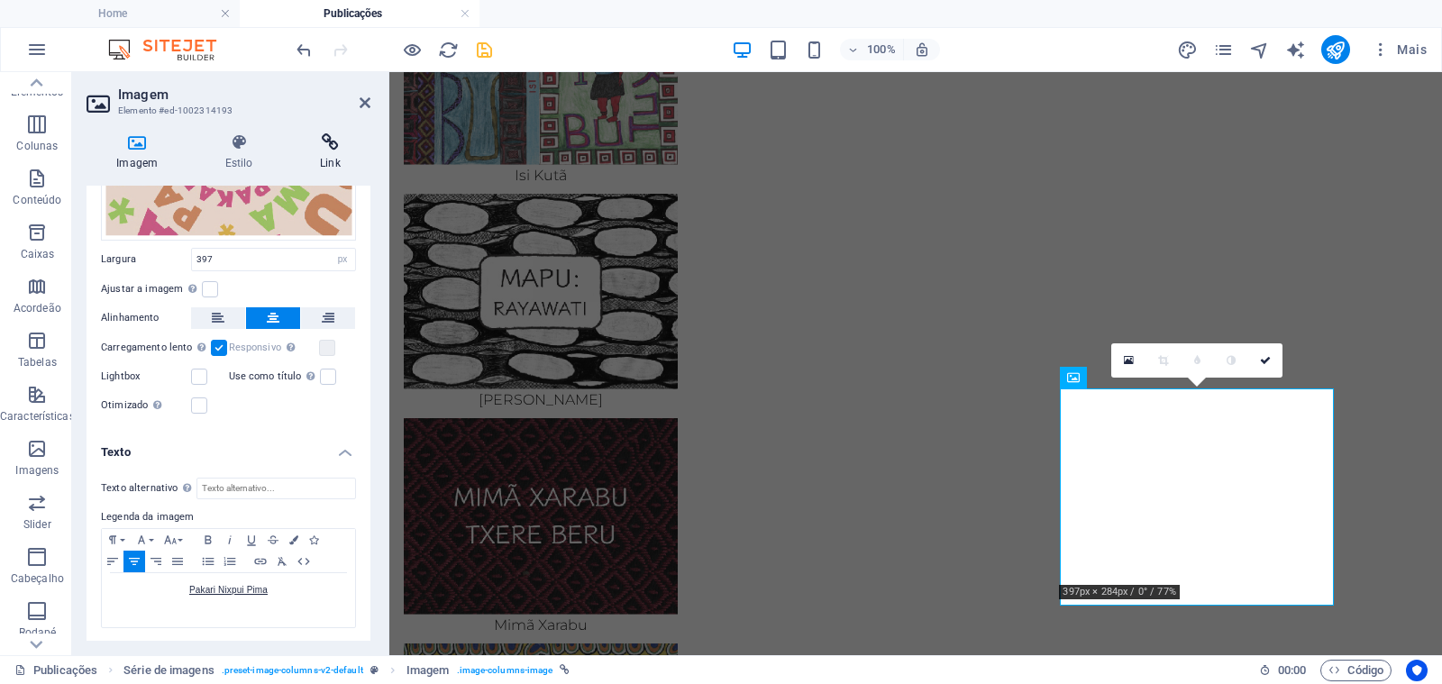
click at [332, 158] on h4 "Link" at bounding box center [330, 152] width 80 height 38
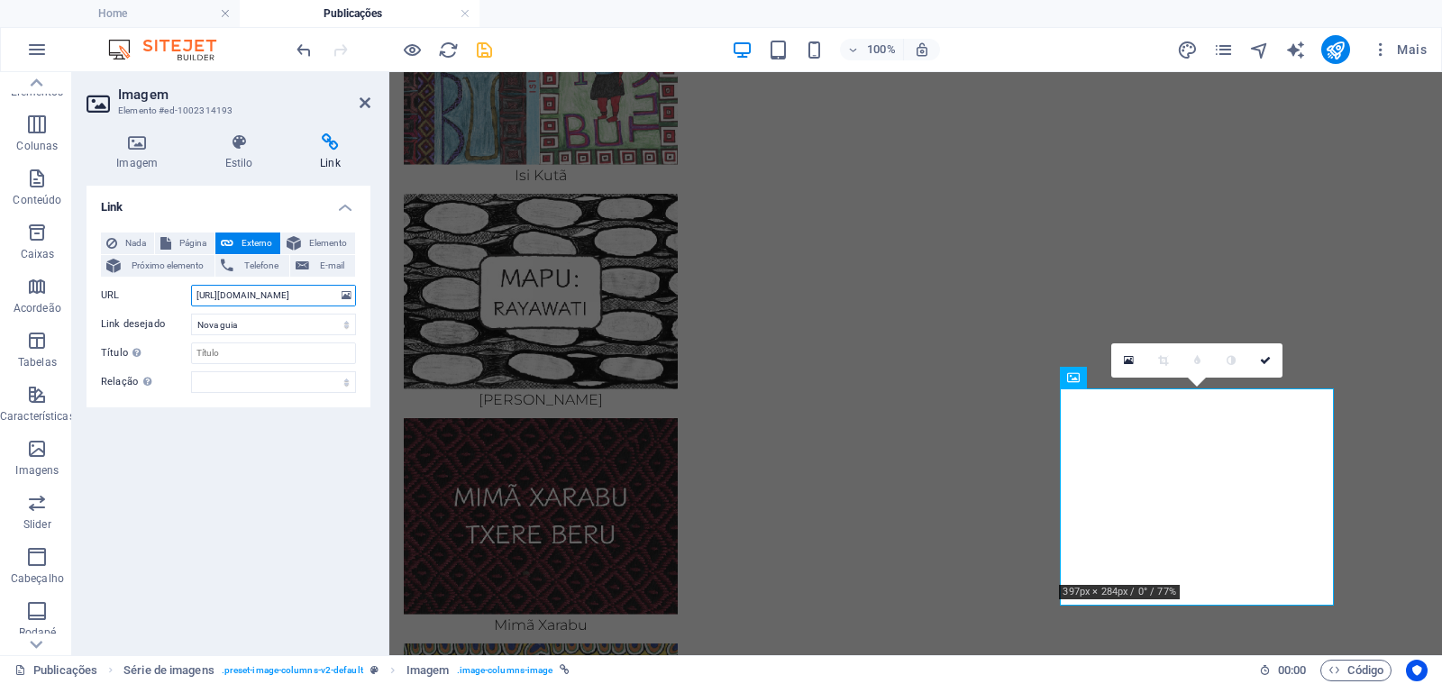
click at [276, 298] on input "[URL][DOMAIN_NAME]" at bounding box center [273, 296] width 165 height 22
paste input "9/ebook-Pakari_Nixpui"
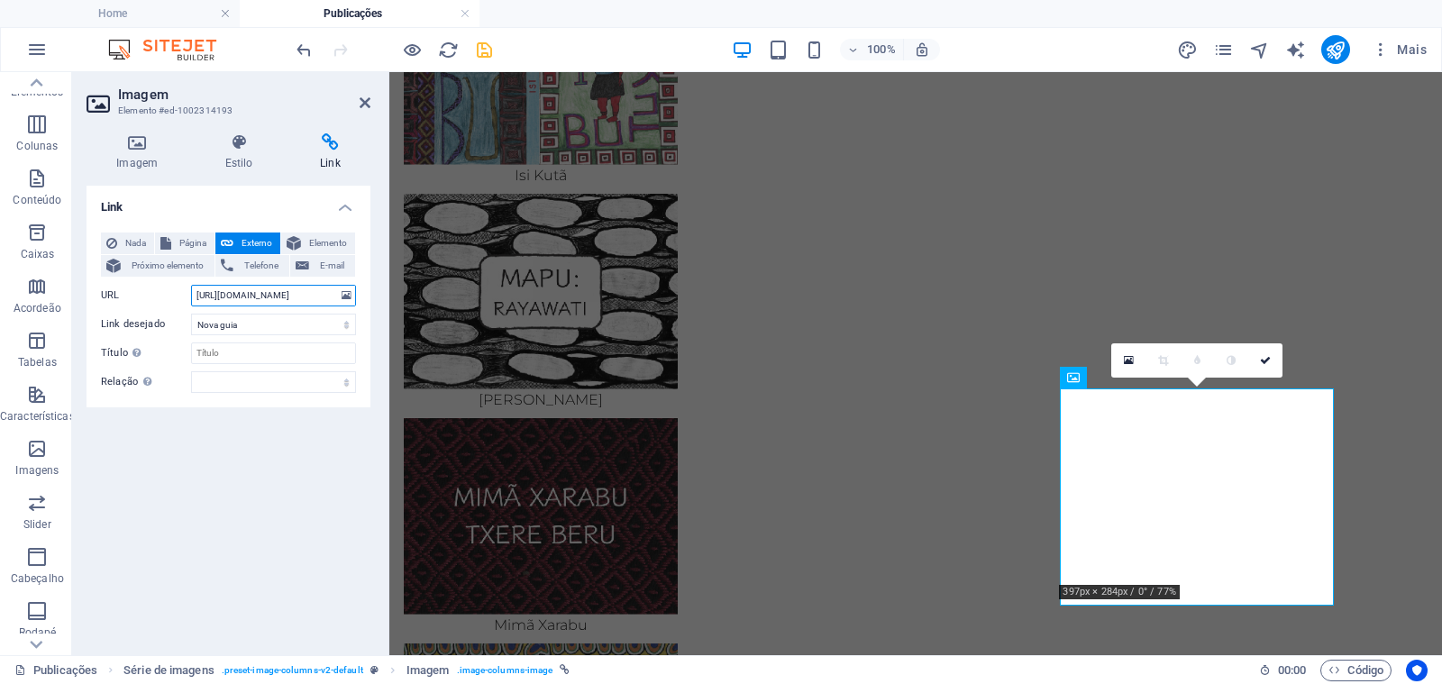
type input "[URL][DOMAIN_NAME]"
click at [250, 464] on div "Link Nada Página Externo Elemento Próximo elemento Telefone E-mail Página Home …" at bounding box center [228, 413] width 284 height 455
click at [1264, 359] on icon at bounding box center [1265, 360] width 11 height 11
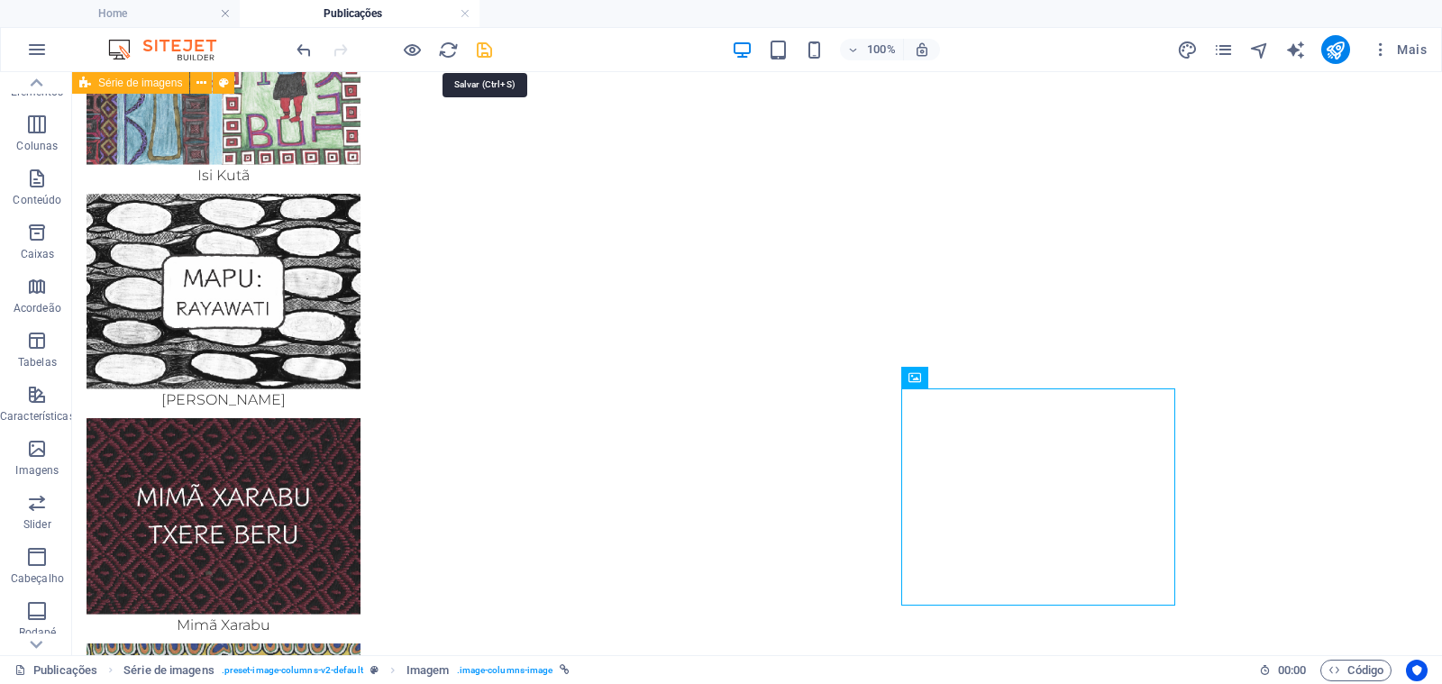
click at [487, 55] on icon "save" at bounding box center [484, 50] width 21 height 21
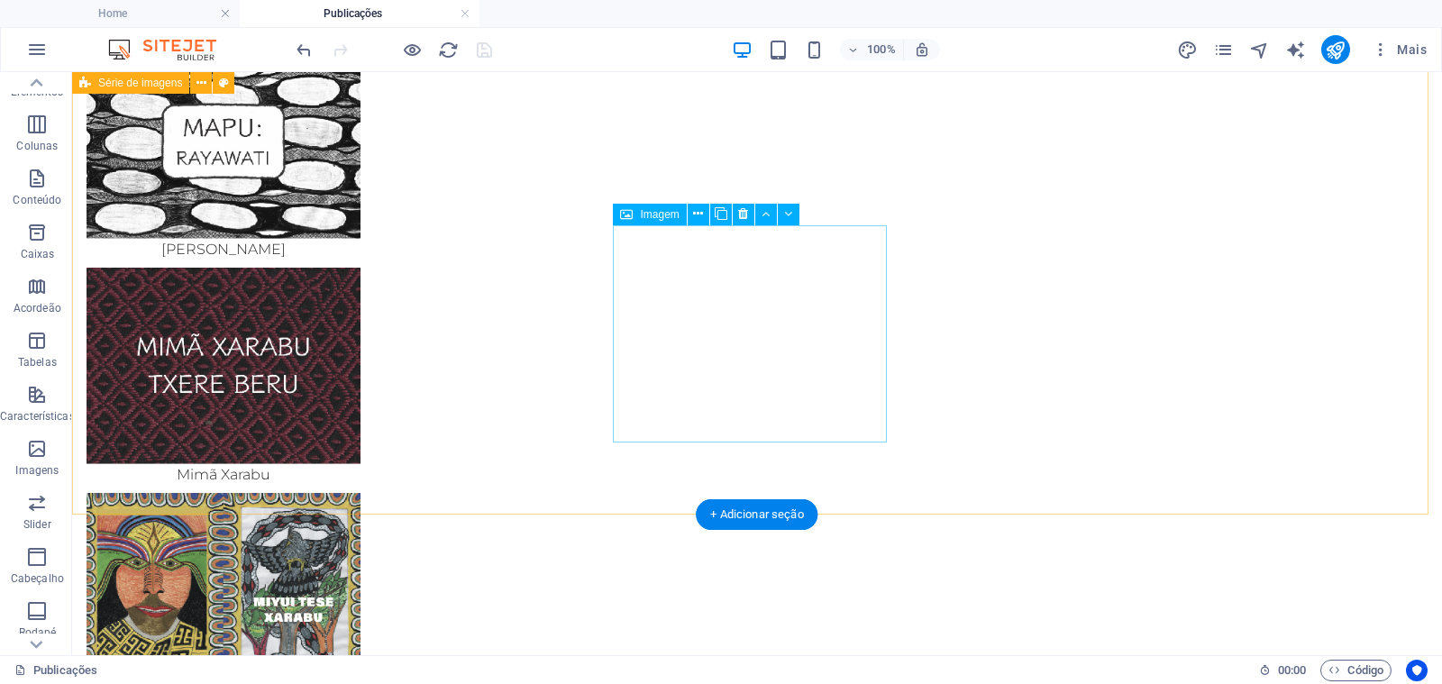
scroll to position [857, 0]
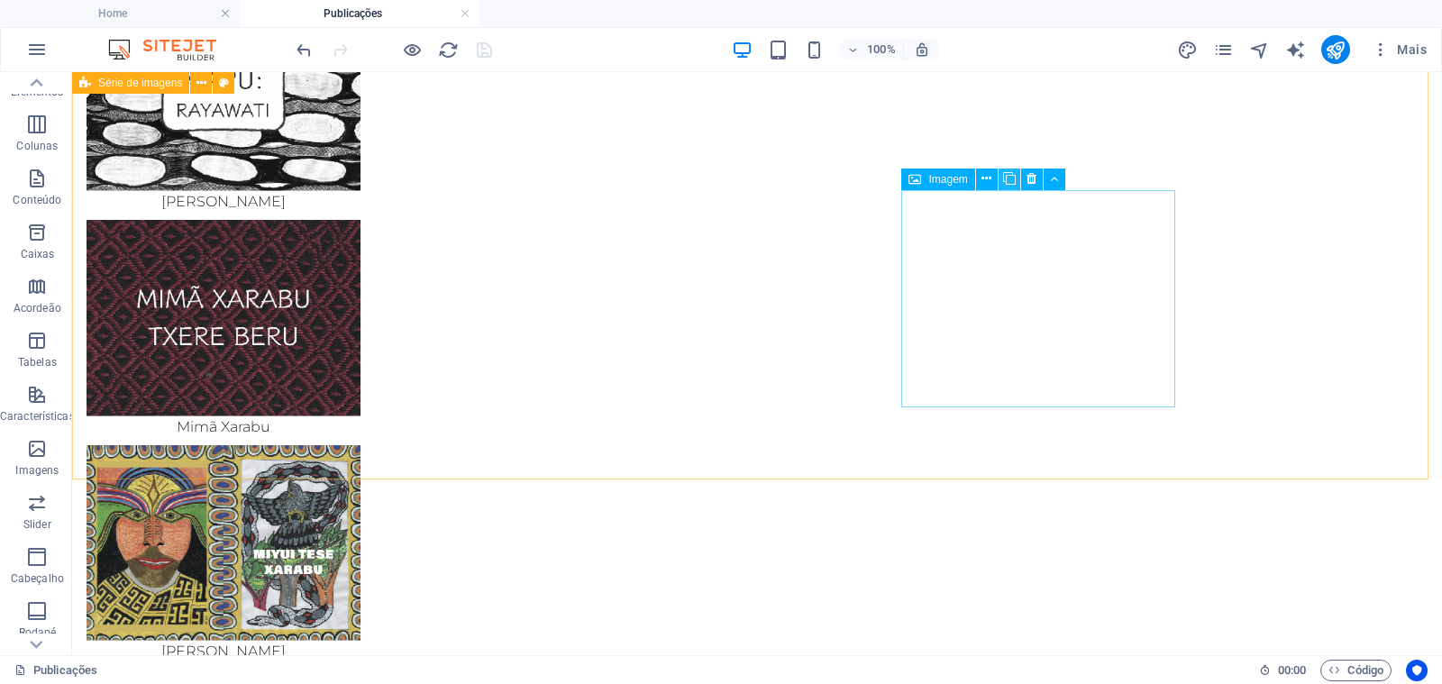
click at [1007, 177] on icon at bounding box center [1009, 178] width 13 height 19
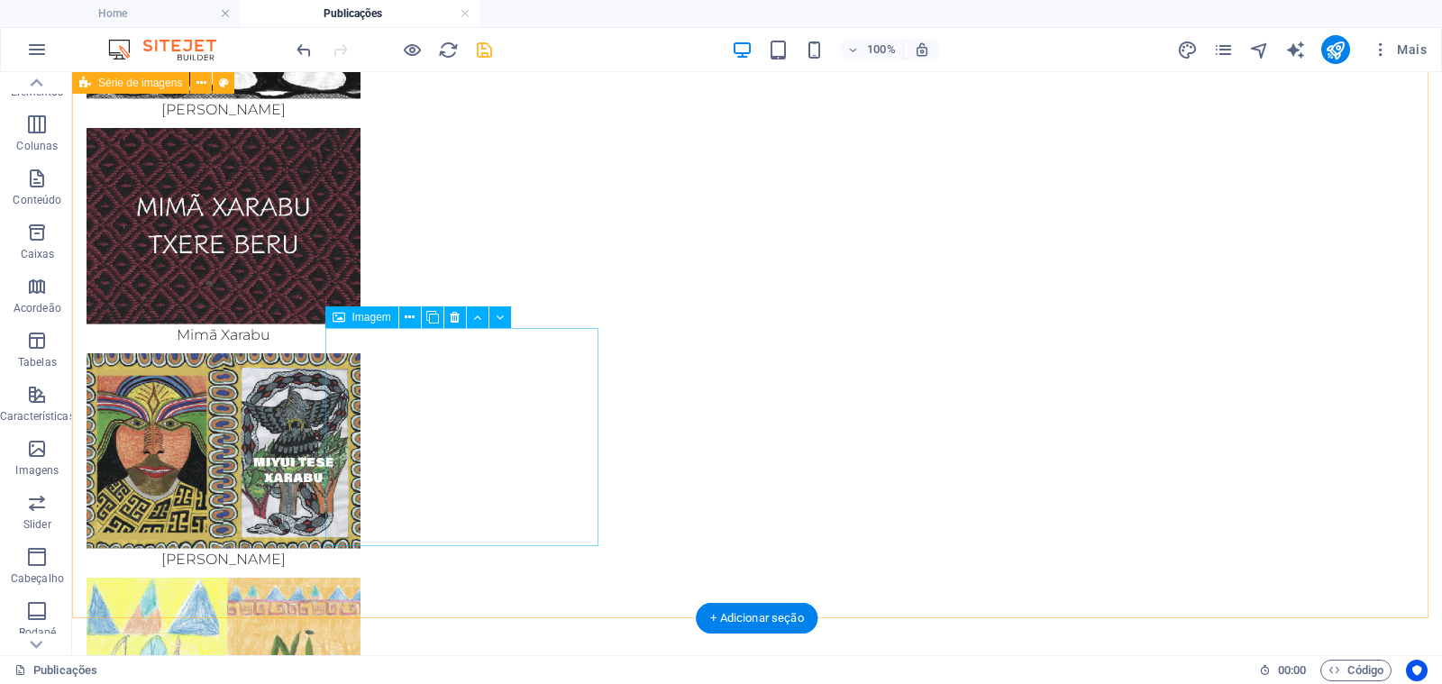
scroll to position [951, 0]
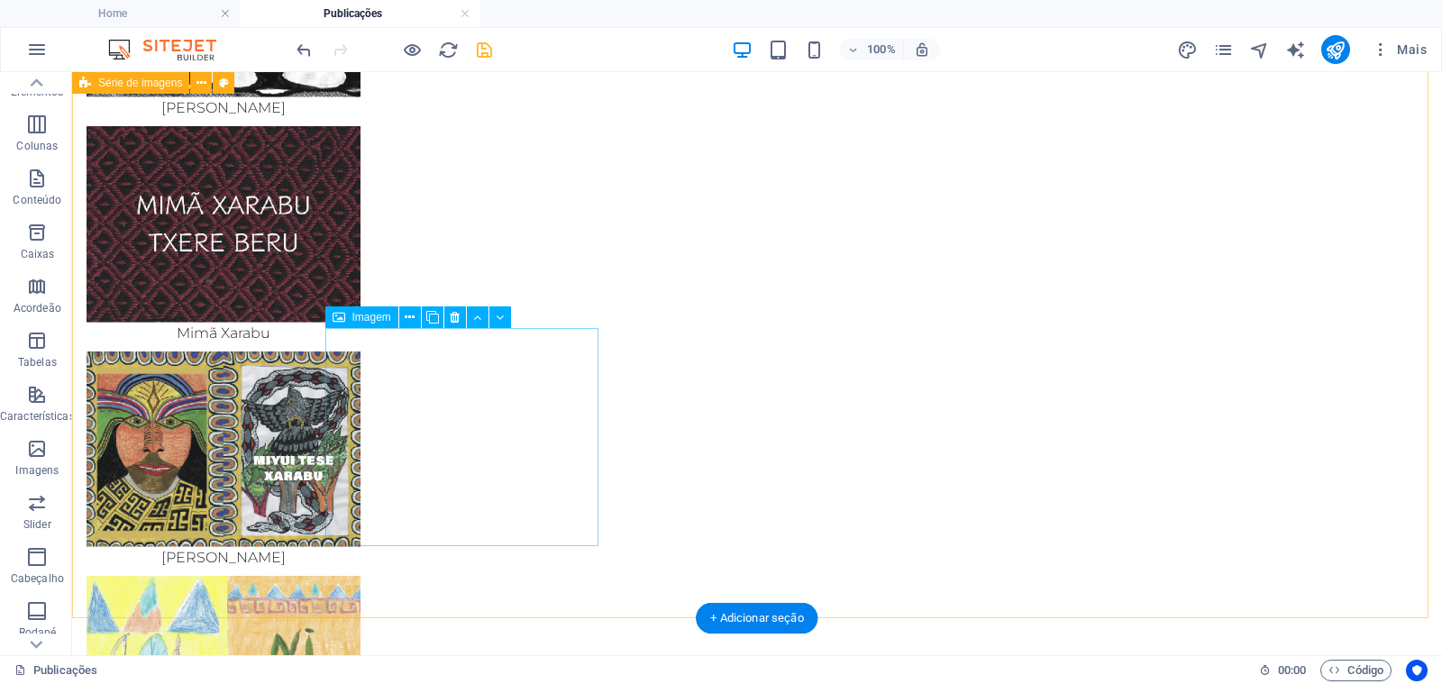
select select "px"
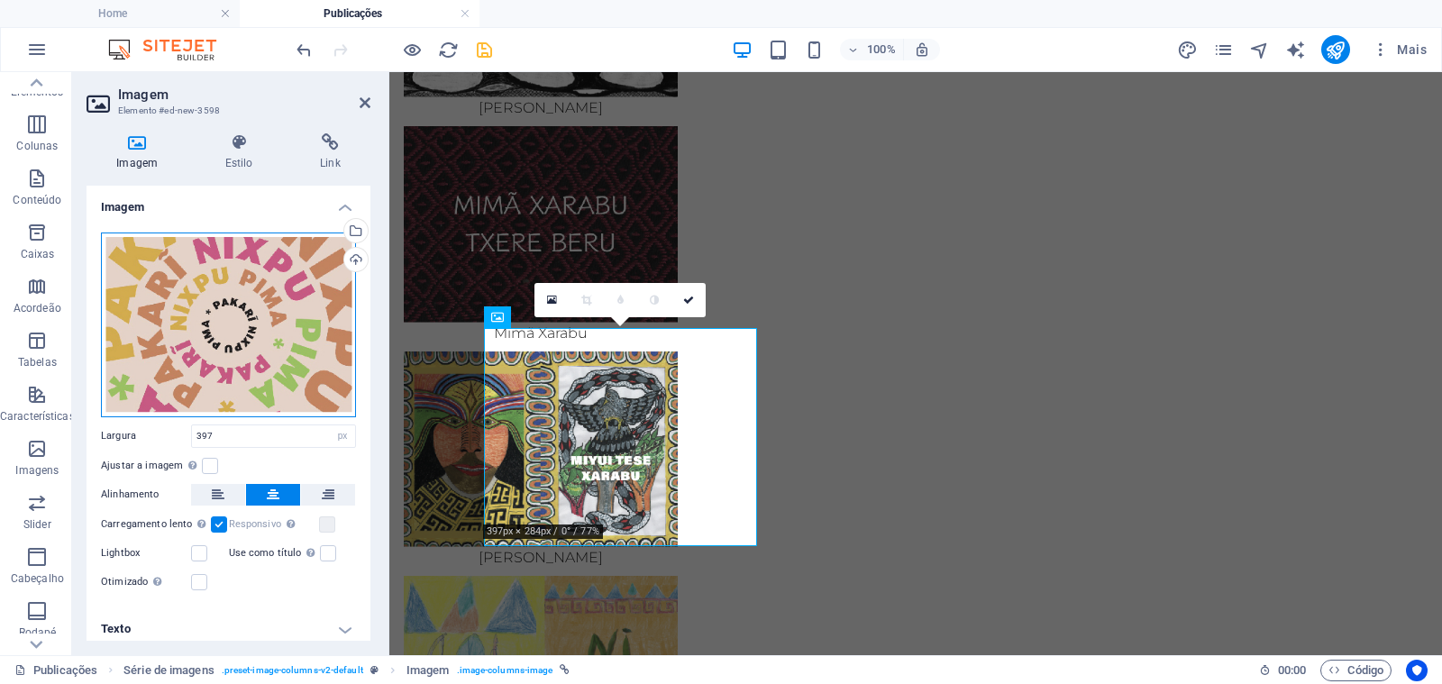
click at [223, 328] on div "Arraste os arquivos aqui, clique para escolher os arquivos ou selecione os arqu…" at bounding box center [228, 324] width 255 height 185
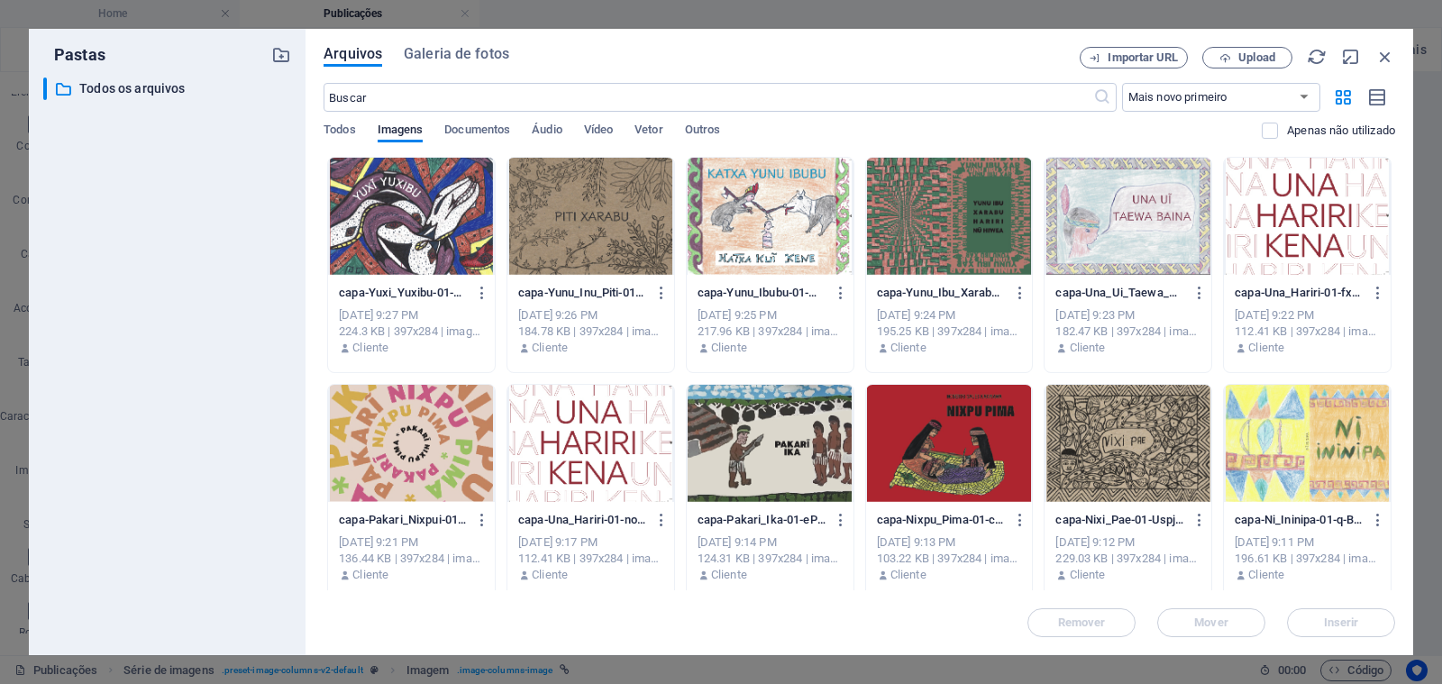
click at [1276, 230] on div at bounding box center [1307, 216] width 167 height 117
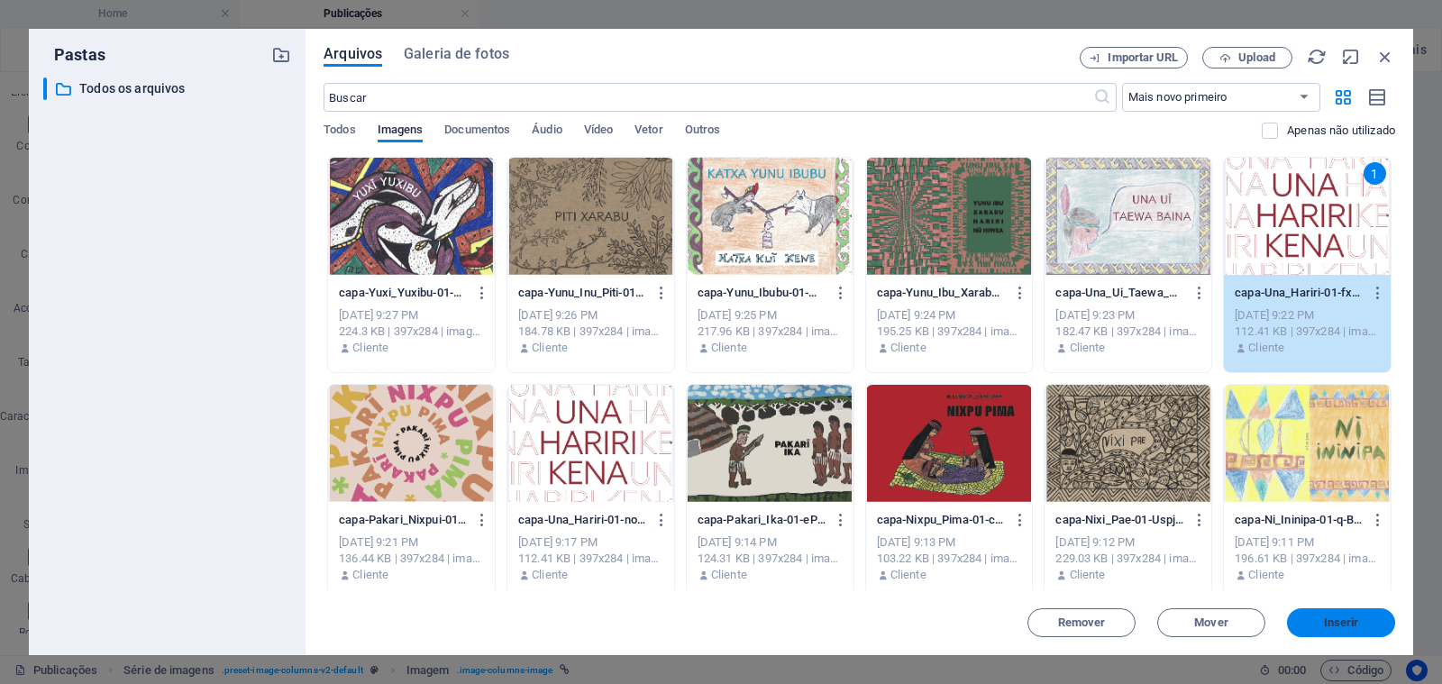
click at [1320, 625] on span "Inserir" at bounding box center [1341, 622] width 94 height 11
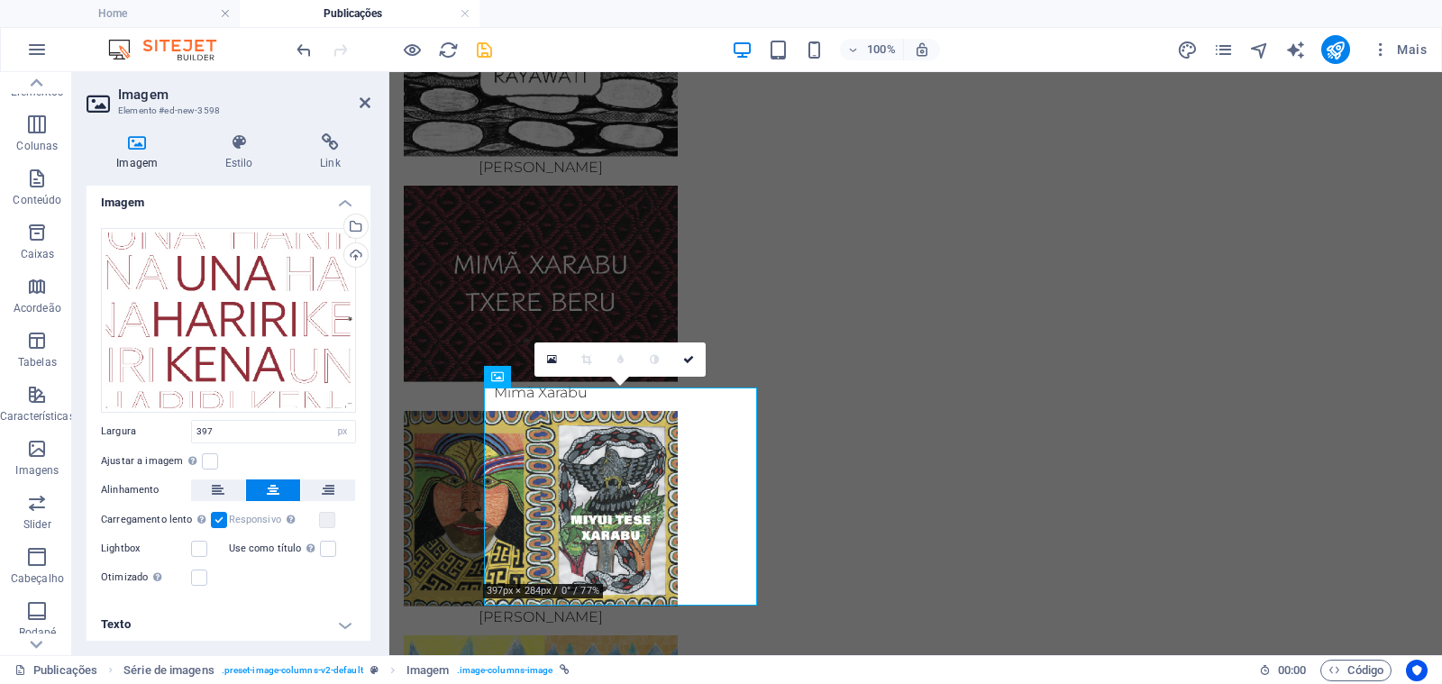
scroll to position [7, 0]
click at [321, 632] on h4 "Texto" at bounding box center [228, 621] width 284 height 43
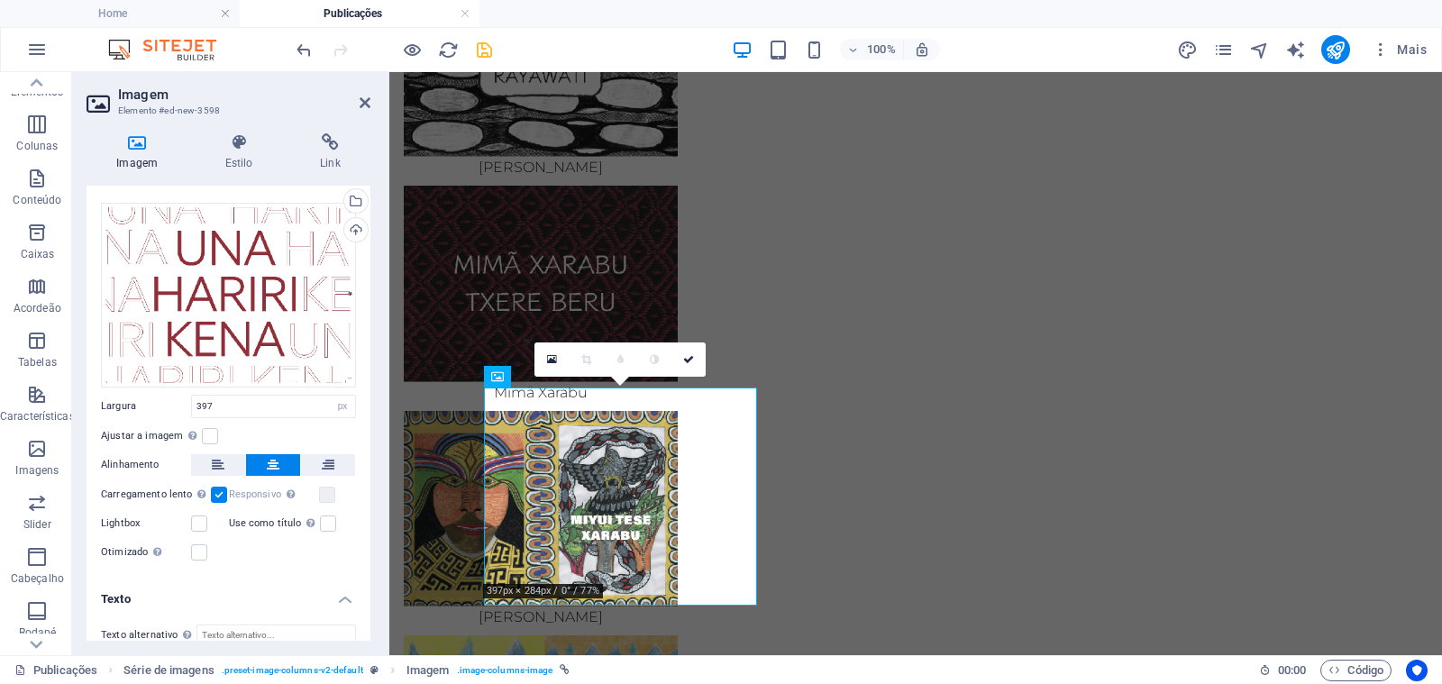
scroll to position [177, 0]
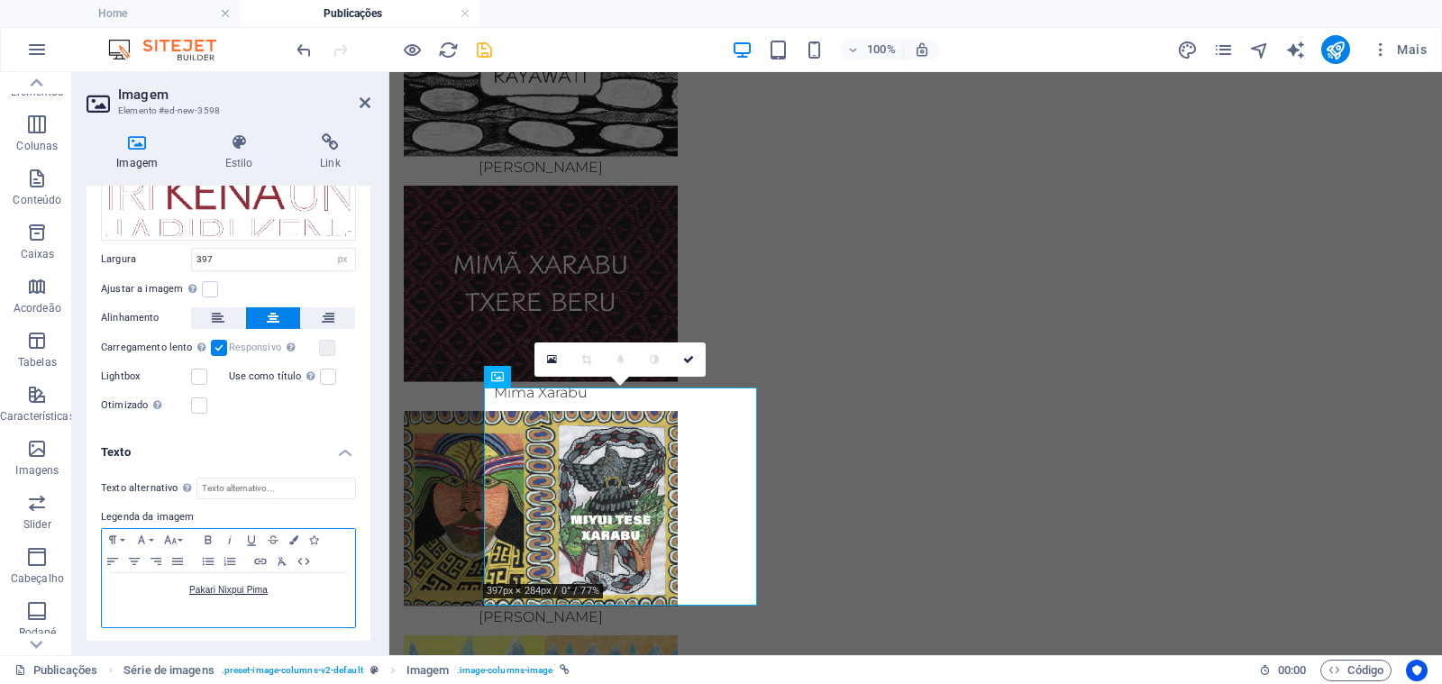
click at [287, 582] on p "Pakari Nixpui Pima" at bounding box center [228, 590] width 235 height 16
click at [267, 624] on icon "button" at bounding box center [263, 620] width 18 height 16
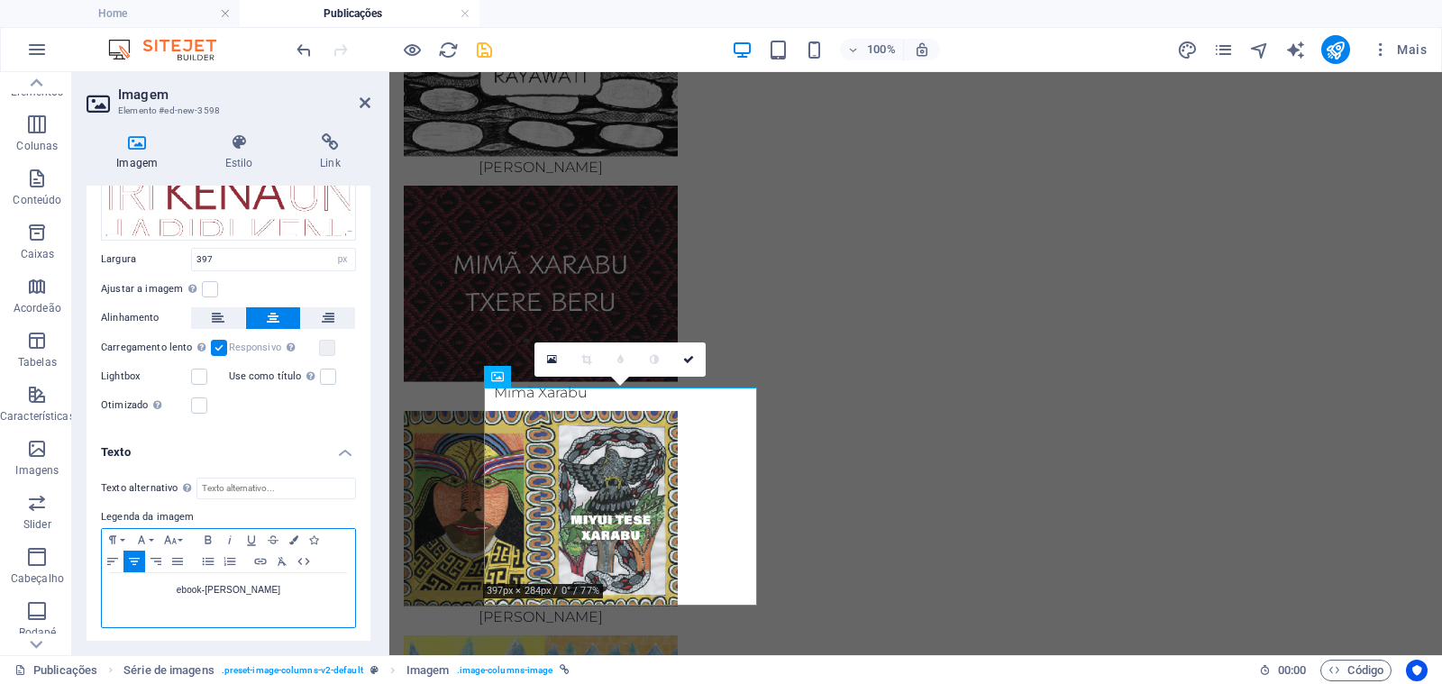
click at [230, 586] on p "ebook-[PERSON_NAME]" at bounding box center [228, 590] width 235 height 16
click at [208, 587] on p "ebook-[PERSON_NAME]" at bounding box center [228, 590] width 235 height 16
click at [291, 592] on p "[PERSON_NAME]" at bounding box center [228, 590] width 235 height 16
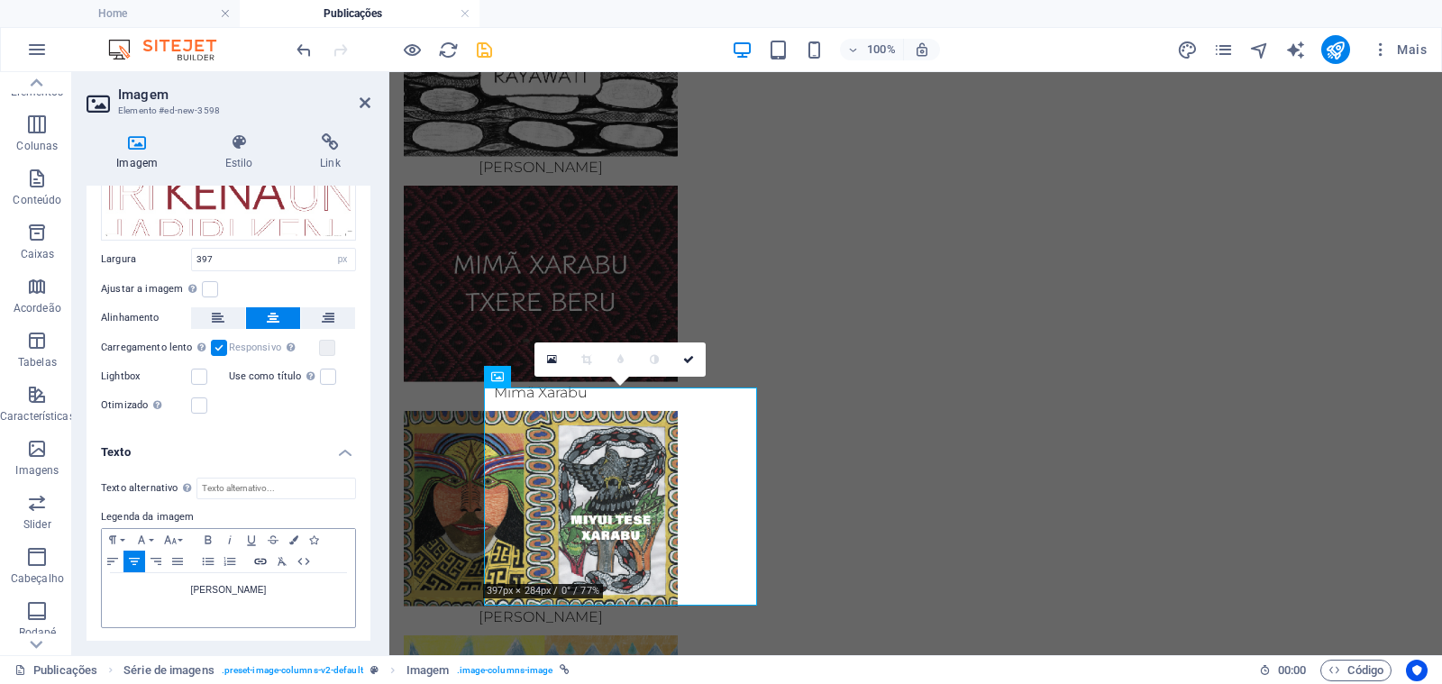
click at [264, 561] on icon "button" at bounding box center [261, 561] width 22 height 14
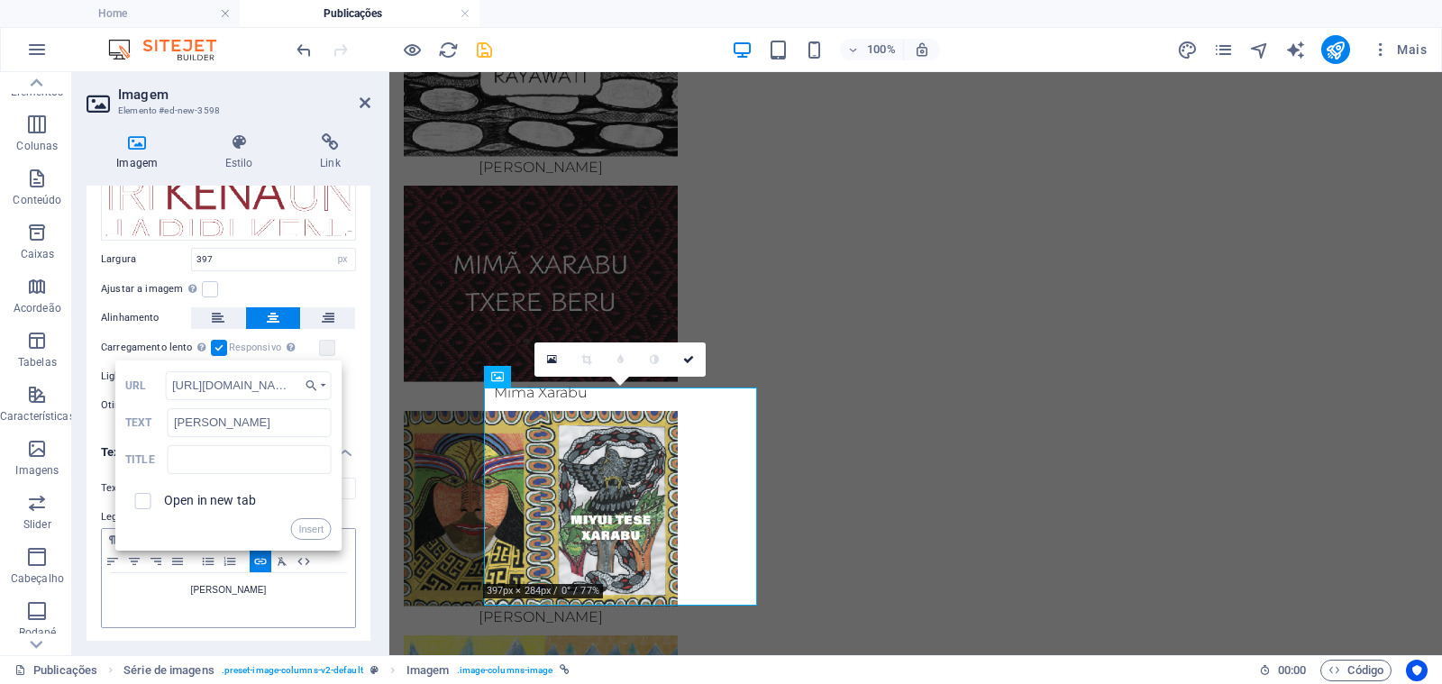
scroll to position [0, 161]
type input "[URL][DOMAIN_NAME]"
click at [186, 497] on label "Open in new tab" at bounding box center [210, 500] width 92 height 14
checkbox input "true"
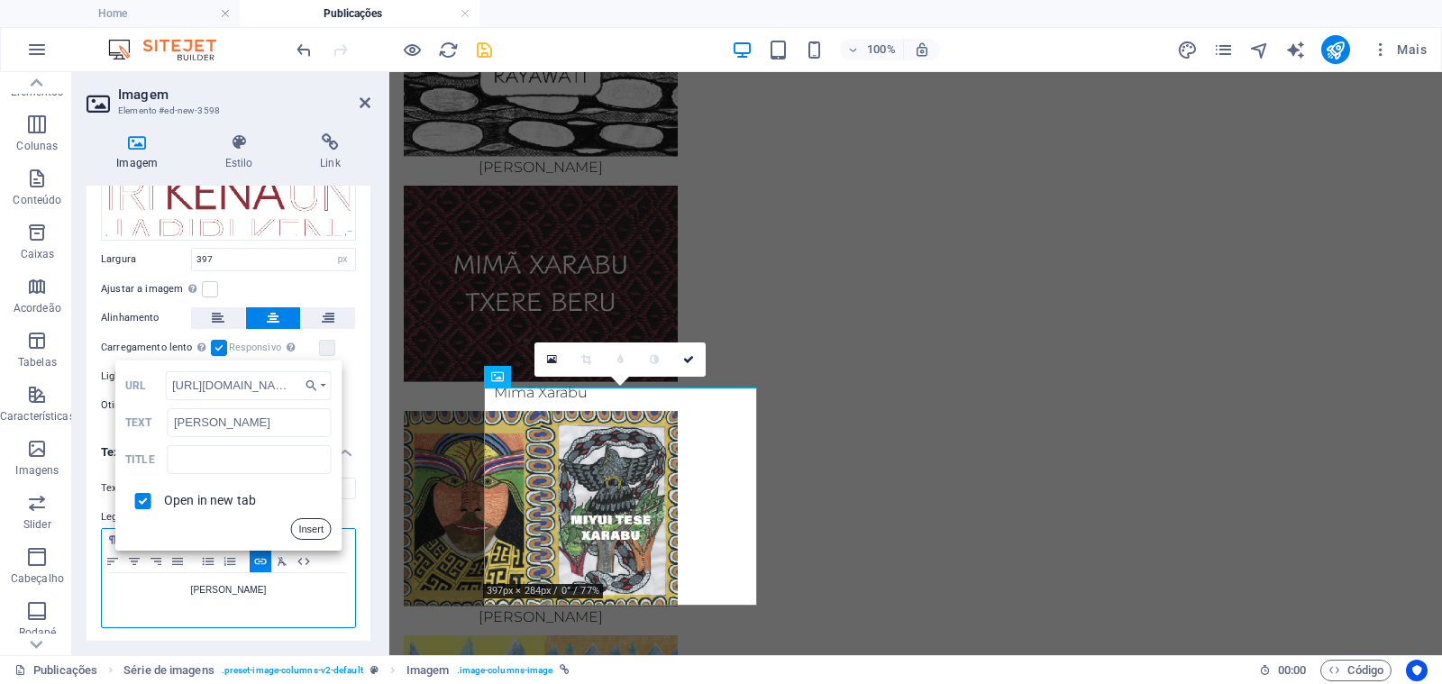
click at [304, 530] on button "Insert" at bounding box center [310, 529] width 41 height 22
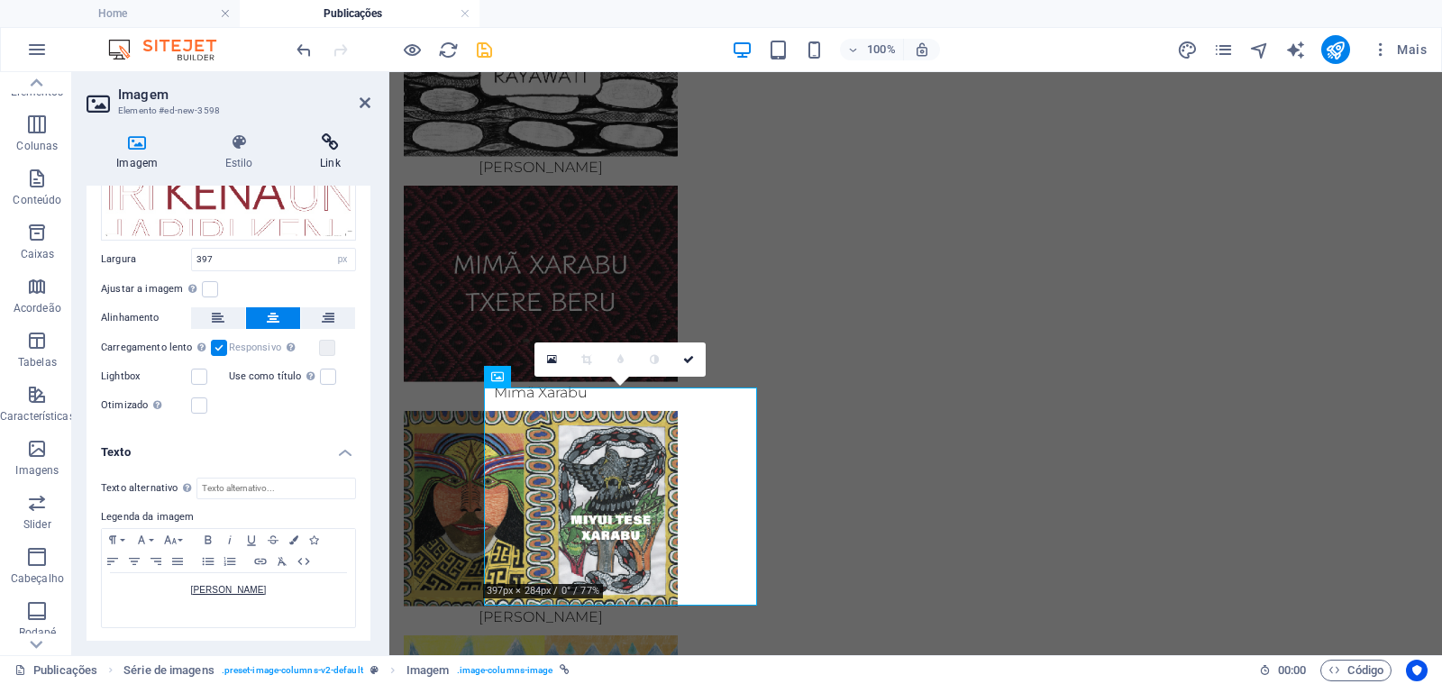
click at [323, 141] on icon at bounding box center [330, 142] width 80 height 18
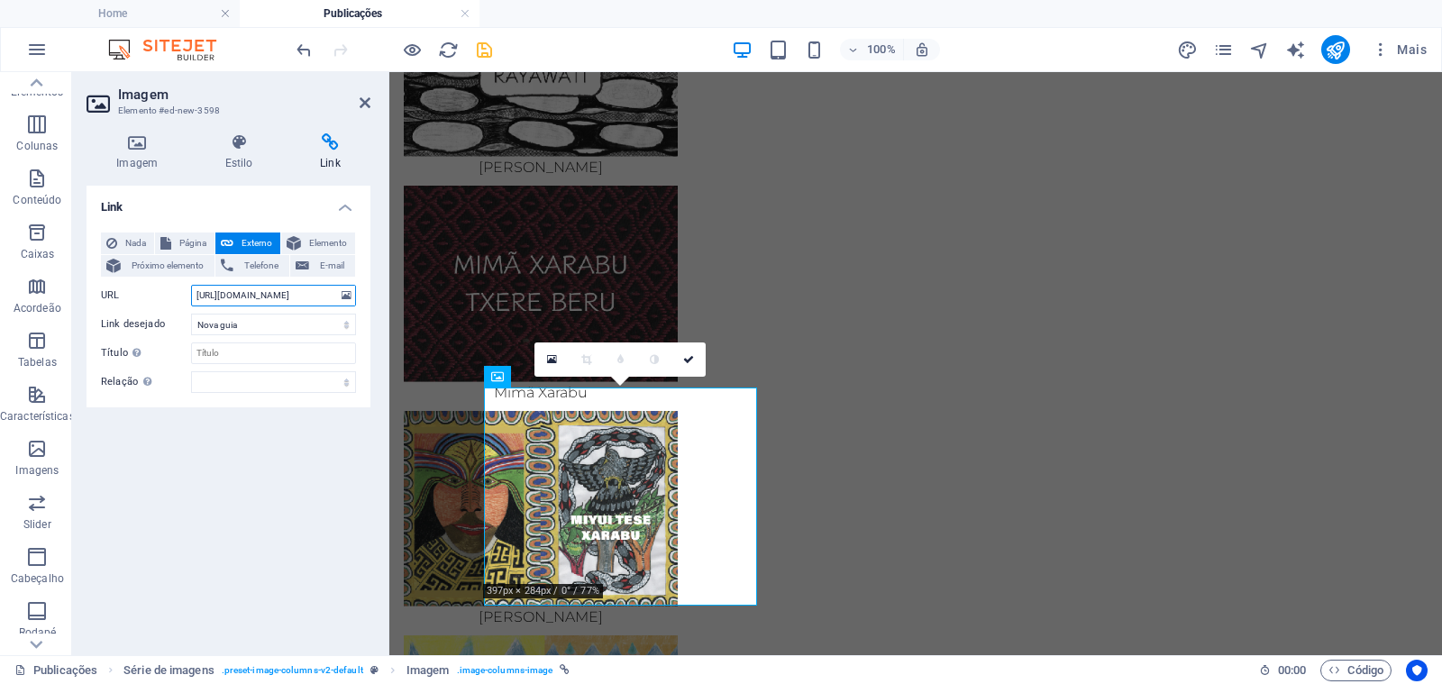
click at [259, 289] on input "[URL][DOMAIN_NAME]" at bounding box center [273, 296] width 165 height 22
paste input "10/ebook-Una_Harir"
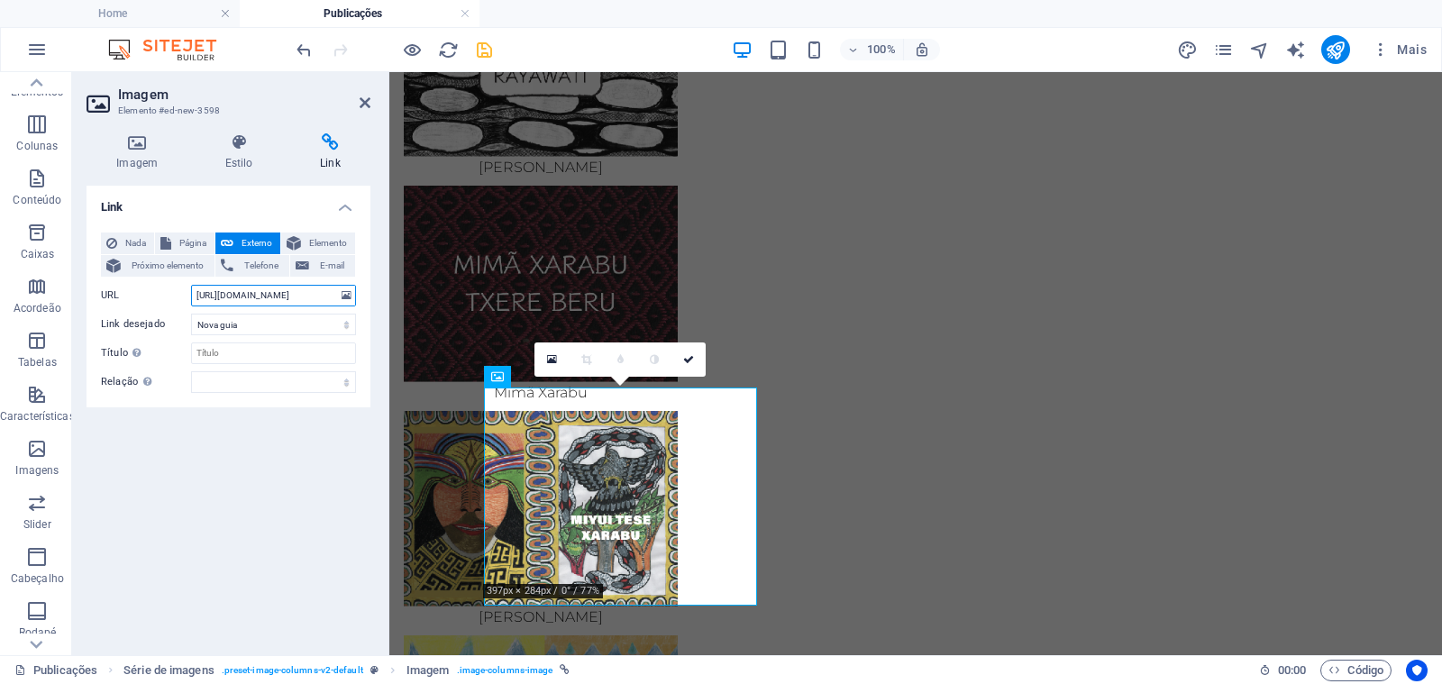
type input "[URL][DOMAIN_NAME]"
click at [687, 354] on icon at bounding box center [688, 359] width 11 height 11
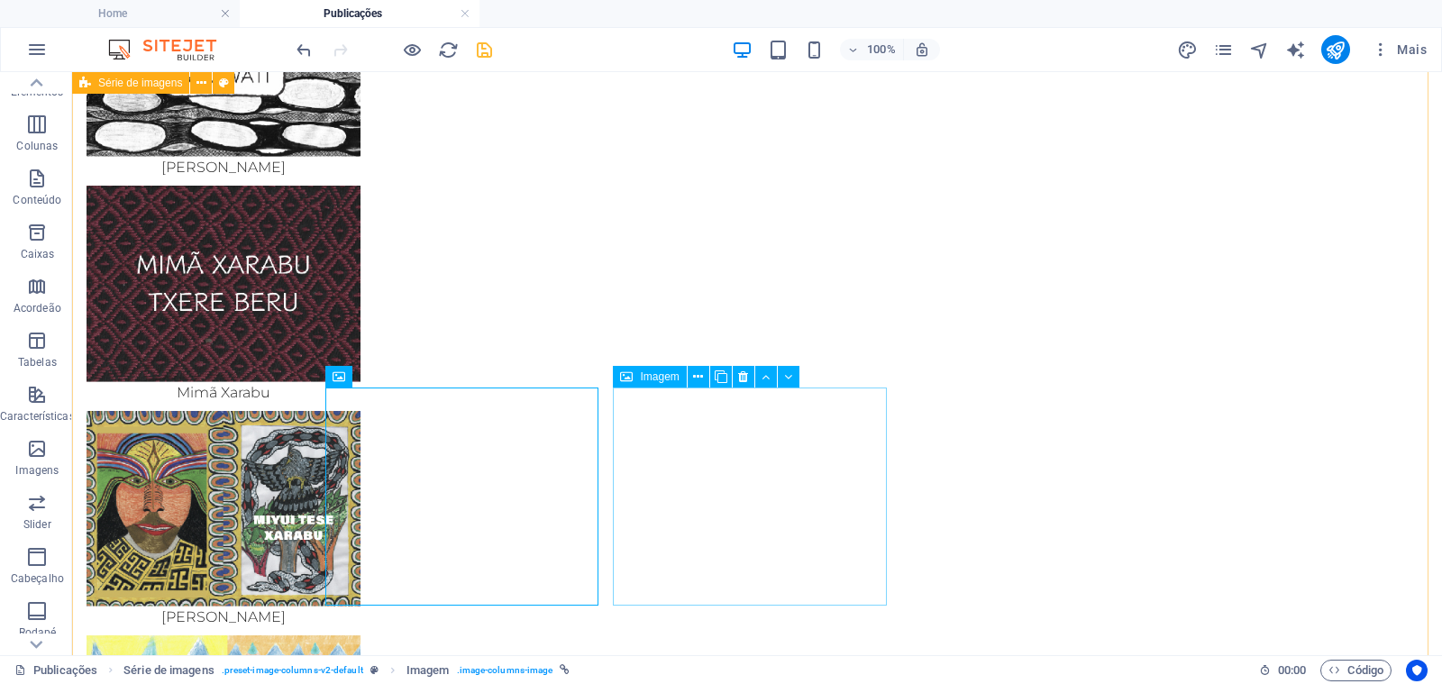
select select "px"
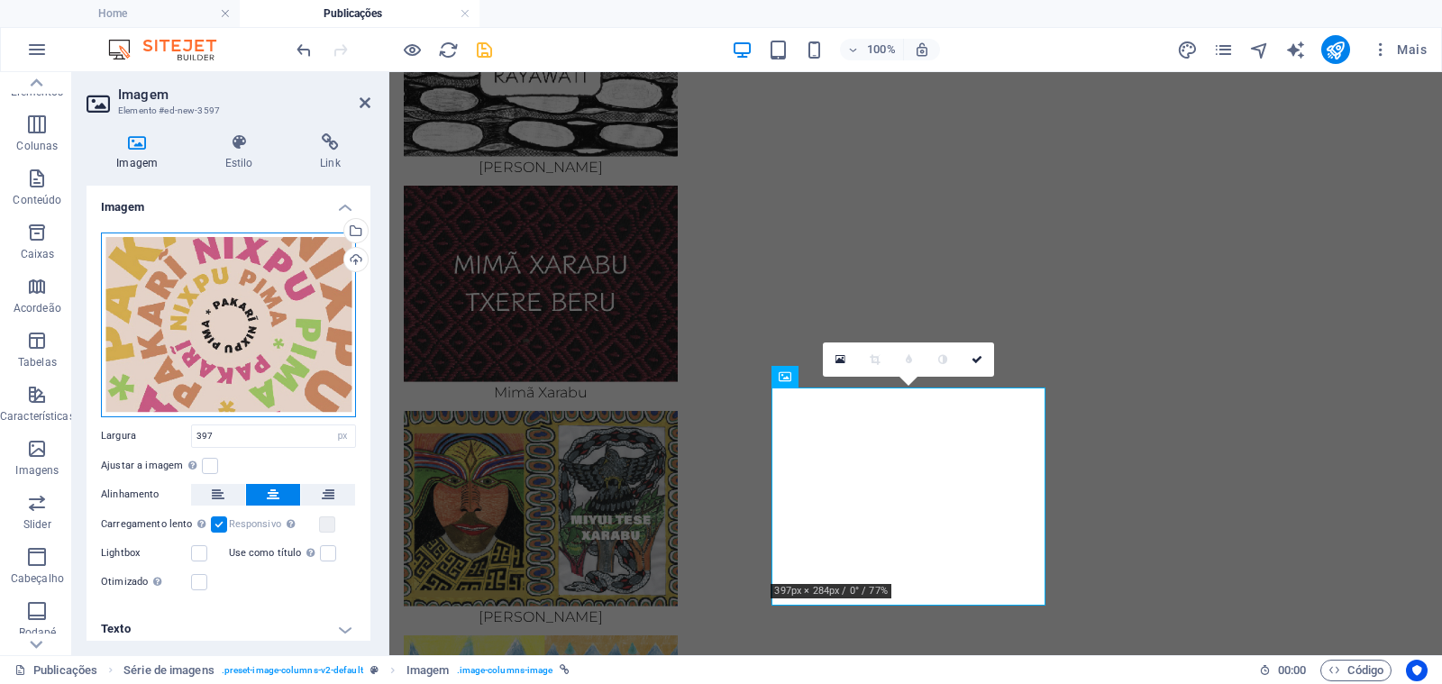
click at [268, 329] on div "Arraste os arquivos aqui, clique para escolher os arquivos ou selecione os arqu…" at bounding box center [228, 324] width 255 height 185
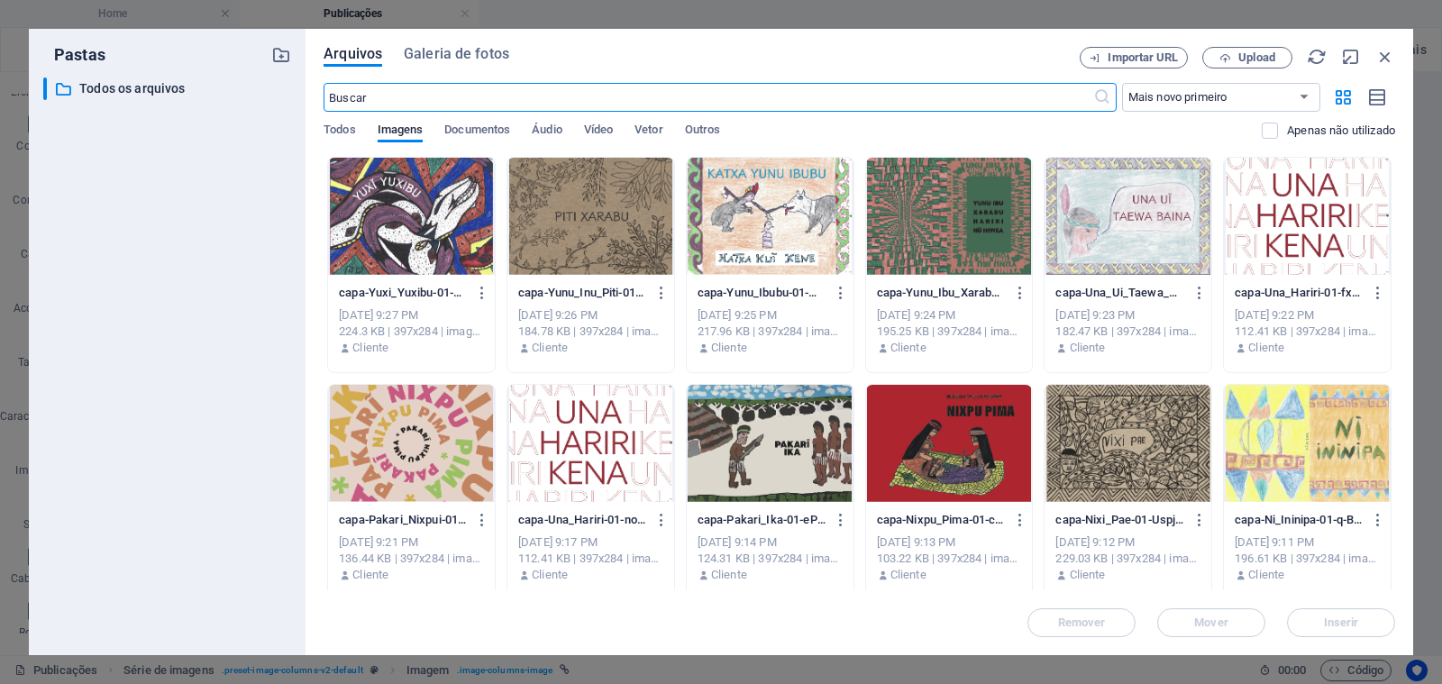
click at [1105, 238] on div at bounding box center [1127, 216] width 167 height 117
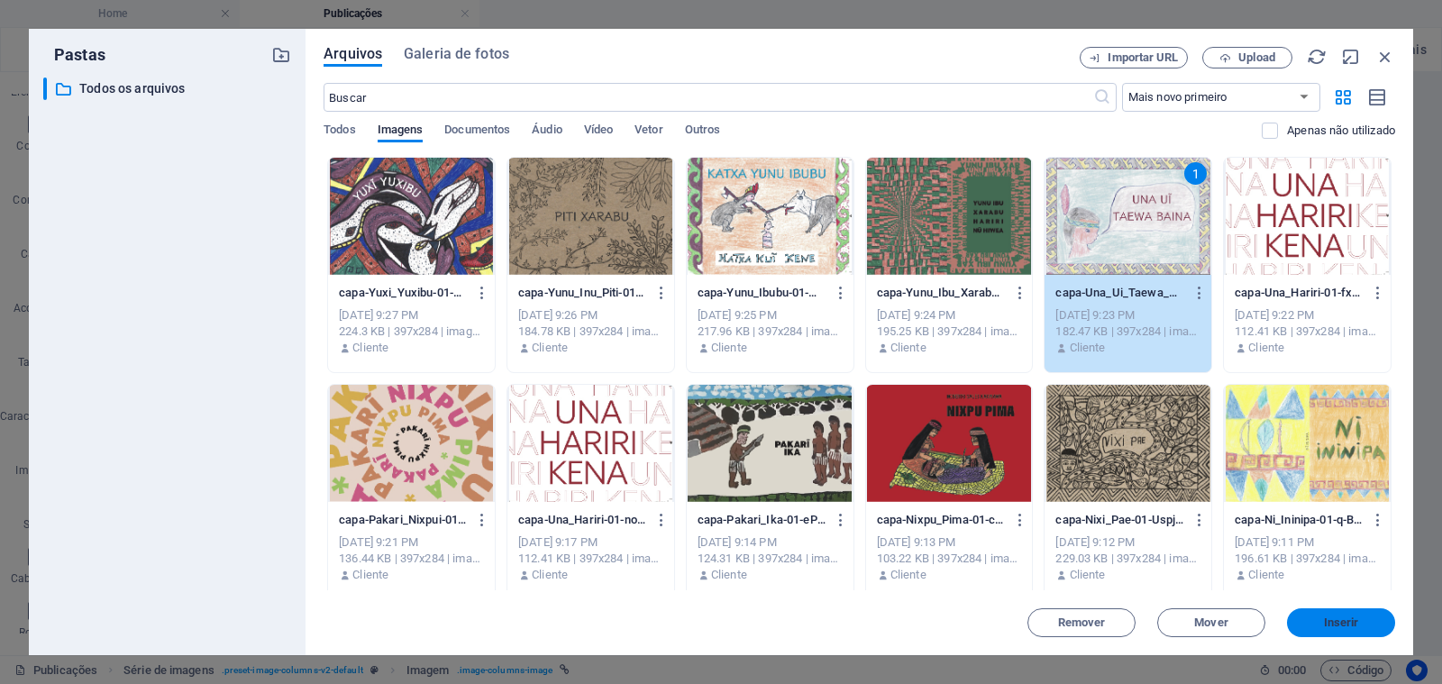
click at [1315, 612] on button "Inserir" at bounding box center [1341, 622] width 108 height 29
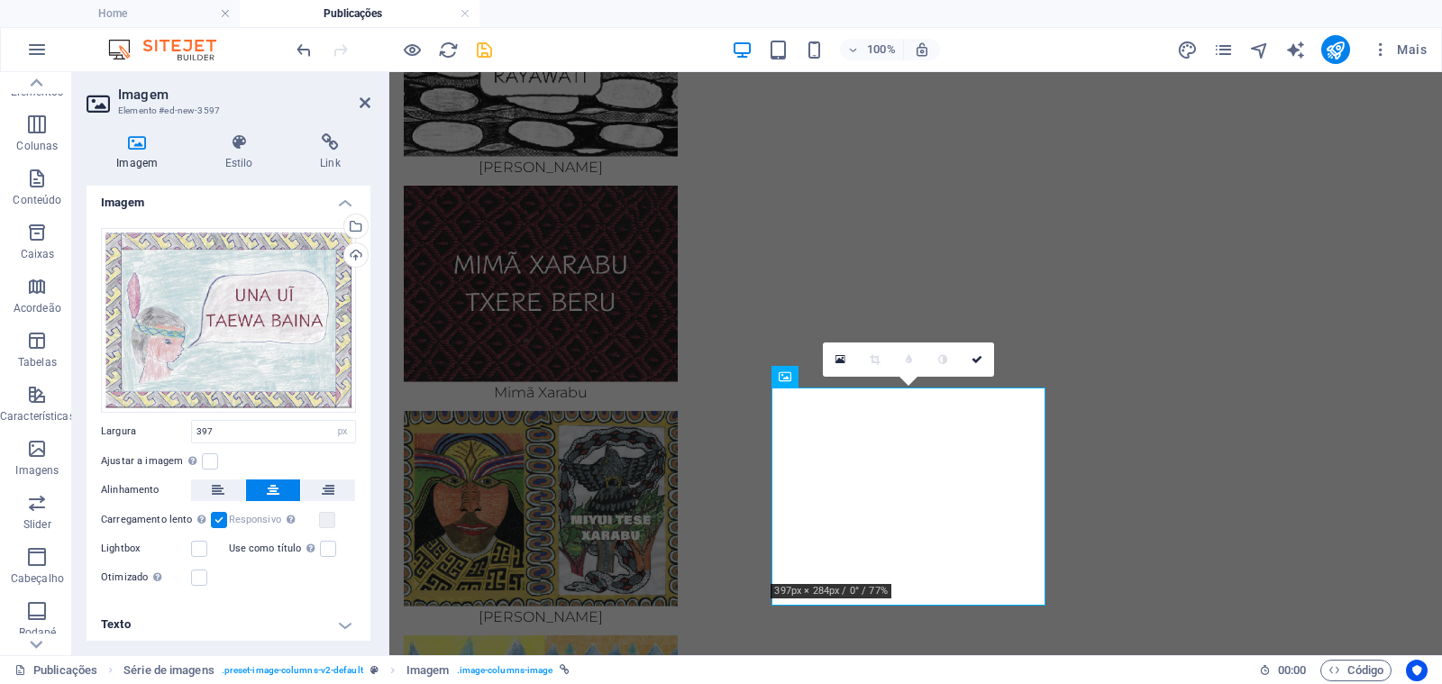
scroll to position [7, 0]
click at [268, 620] on h4 "Texto" at bounding box center [228, 621] width 284 height 43
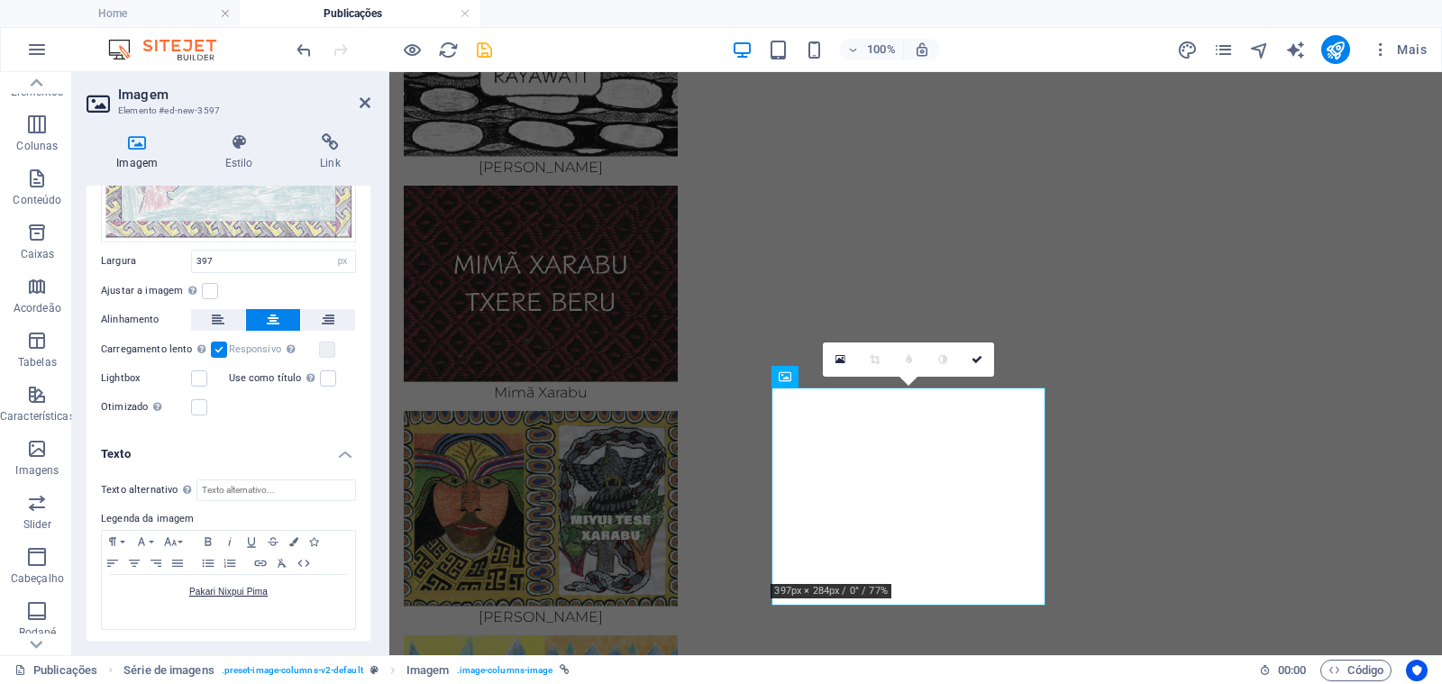
scroll to position [177, 0]
click at [278, 585] on p "Pakari Nixpui Pima" at bounding box center [228, 590] width 235 height 16
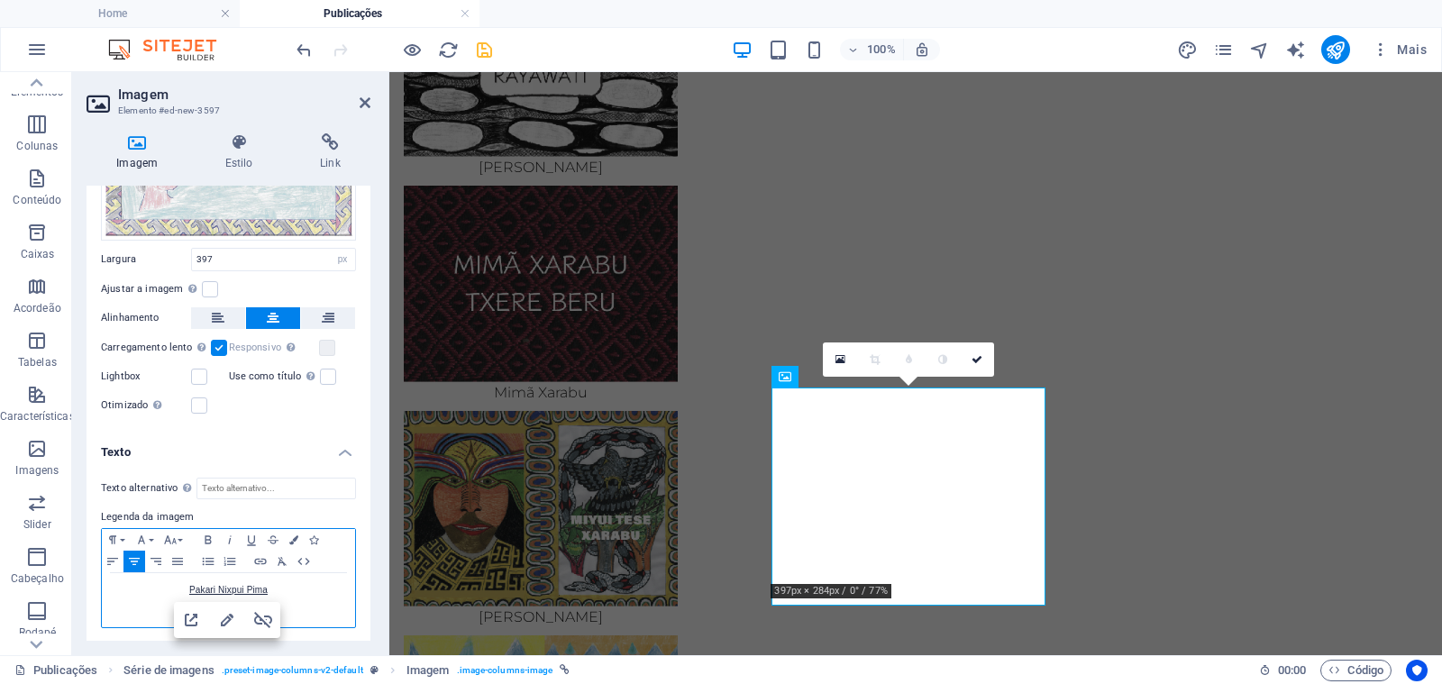
click at [278, 585] on p "Pakari Nixpui Pima" at bounding box center [228, 590] width 235 height 16
click at [264, 614] on icon "button" at bounding box center [263, 620] width 22 height 22
click at [194, 588] on p "ebook-Una_Ui_Taewa_Baina" at bounding box center [228, 590] width 235 height 16
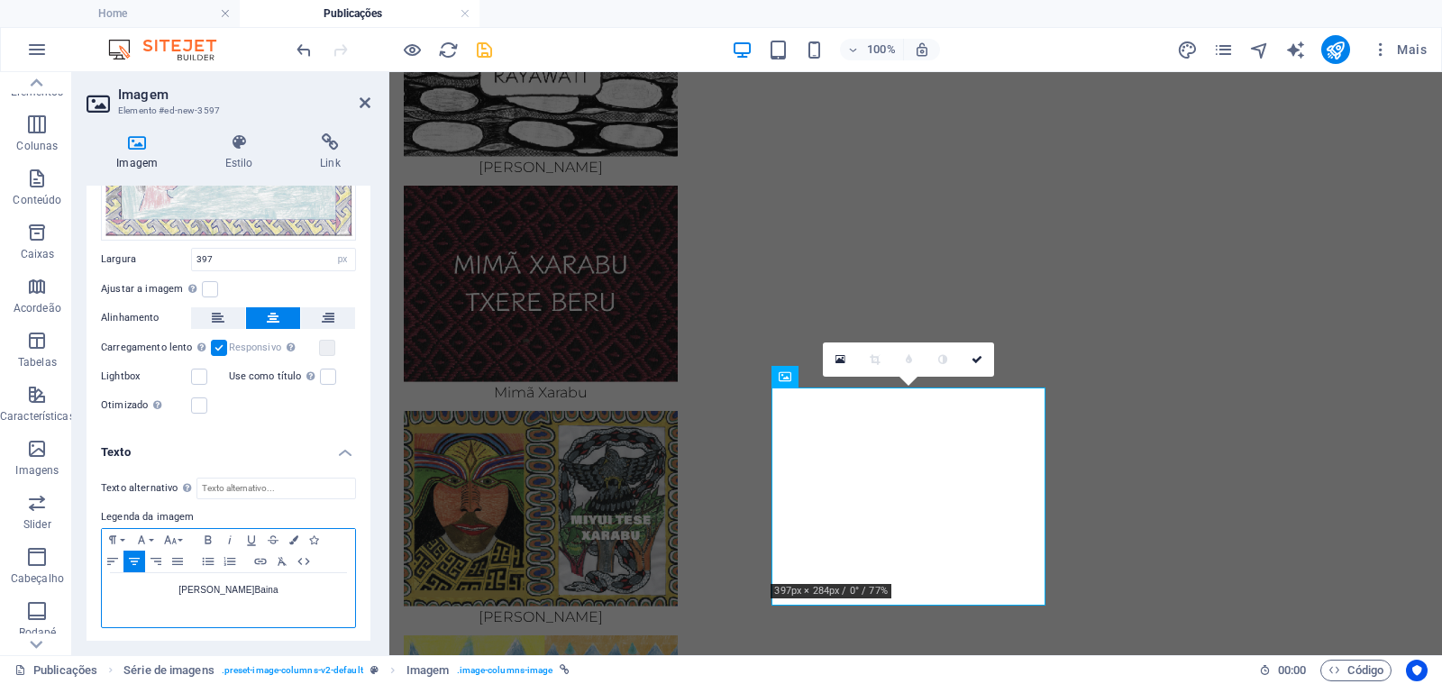
click at [278, 587] on p "Una [PERSON_NAME]" at bounding box center [228, 590] width 235 height 16
click at [265, 560] on icon "button" at bounding box center [261, 561] width 22 height 14
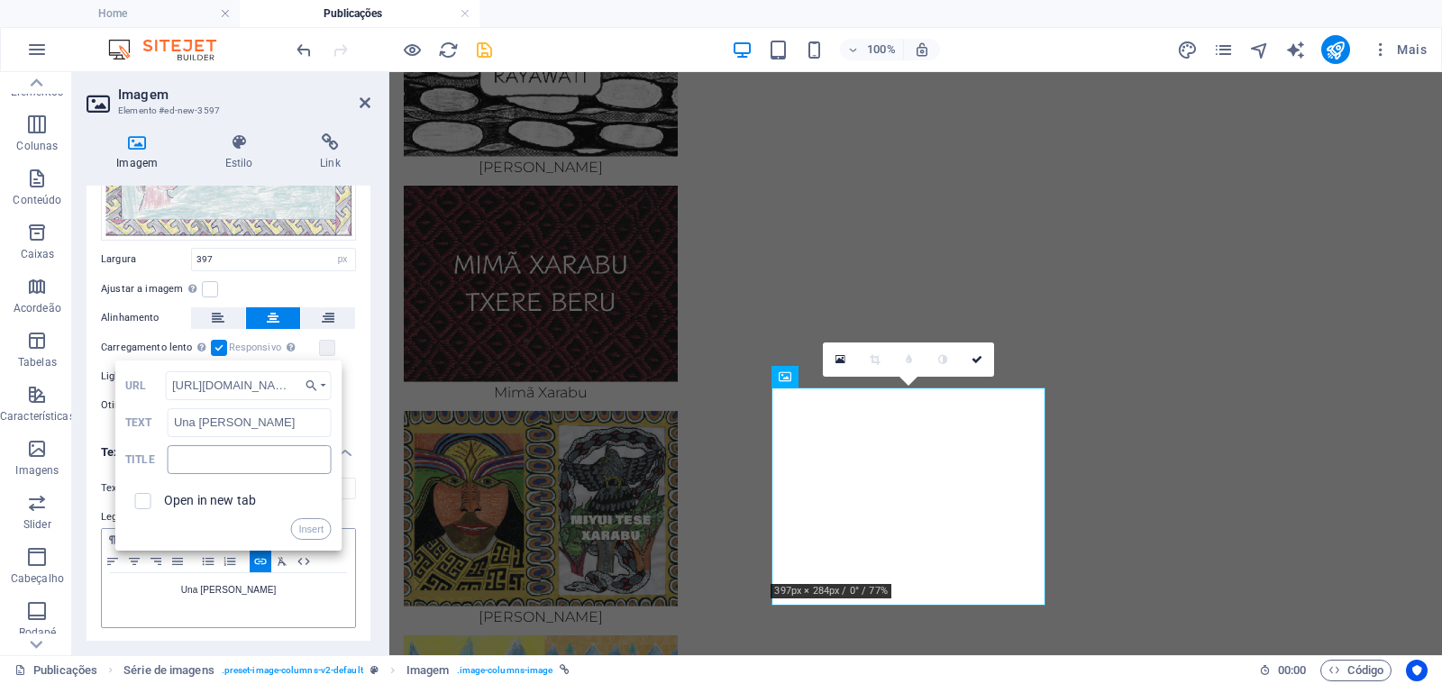
scroll to position [0, 221]
type input "[URL][DOMAIN_NAME]"
click at [141, 499] on input "checkbox" at bounding box center [140, 498] width 16 height 16
checkbox input "true"
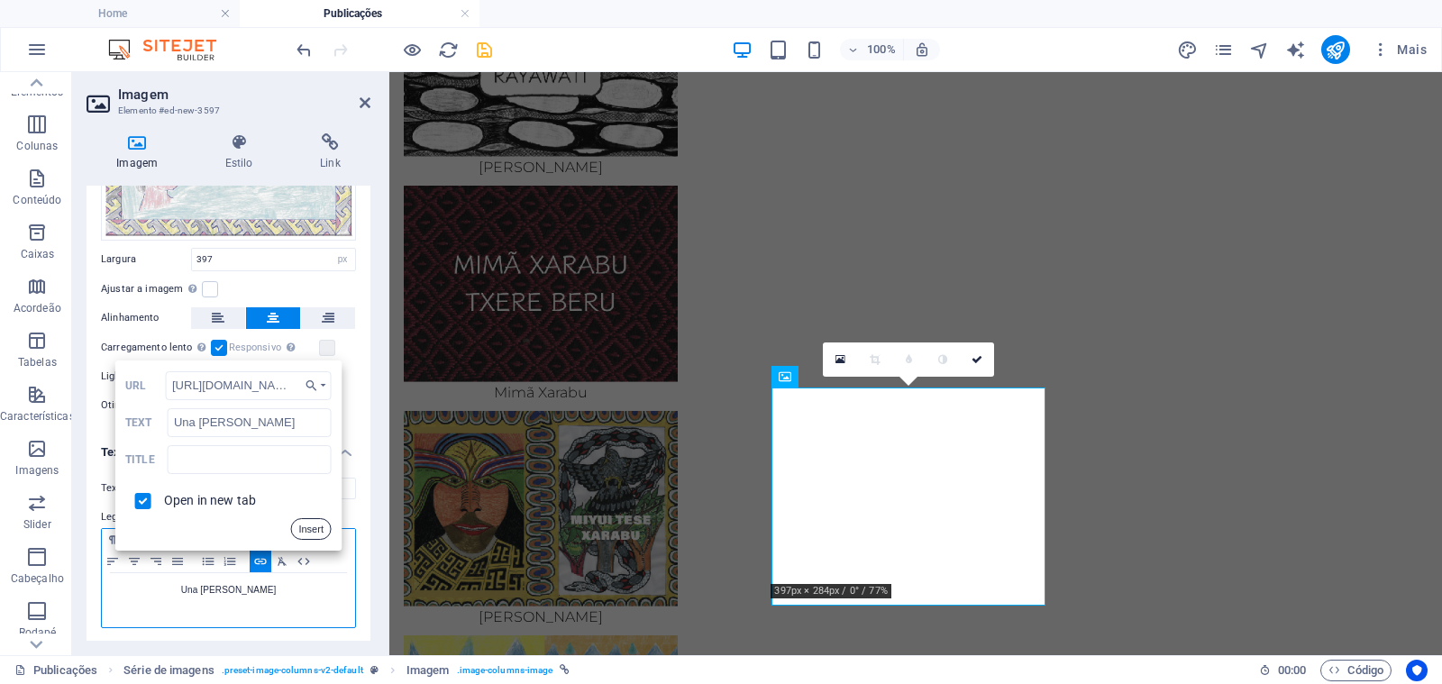
click at [305, 530] on button "Insert" at bounding box center [310, 529] width 41 height 22
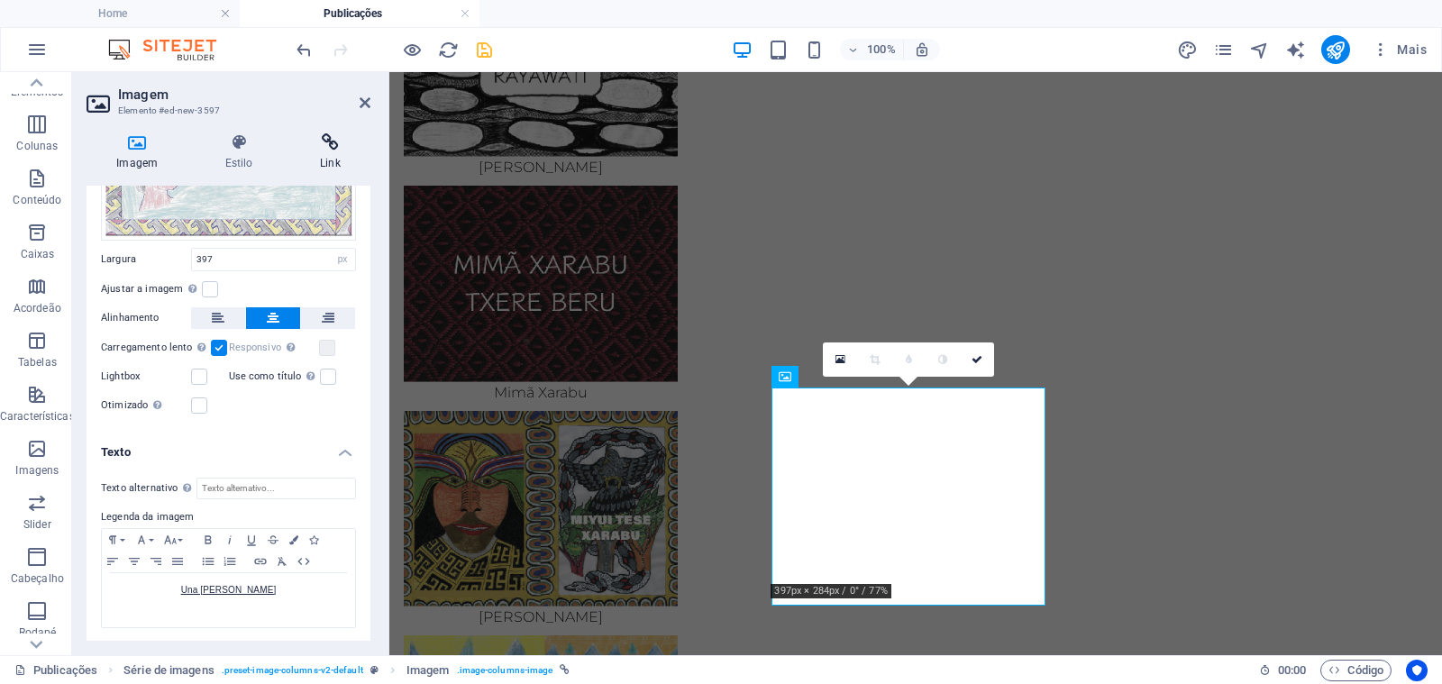
click at [332, 145] on icon at bounding box center [330, 142] width 80 height 18
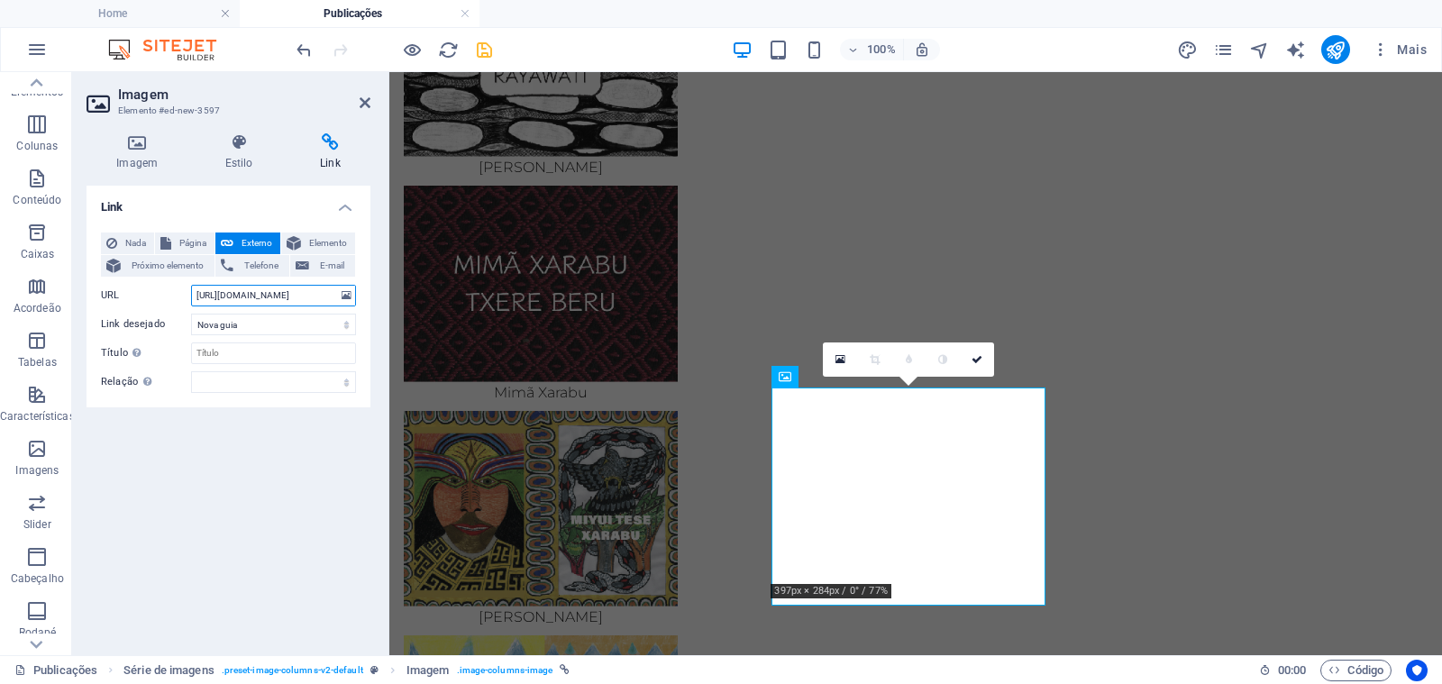
click at [260, 296] on input "[URL][DOMAIN_NAME]" at bounding box center [273, 296] width 165 height 22
paste input "11/ebook-Una_Ui_Taewa_Baina"
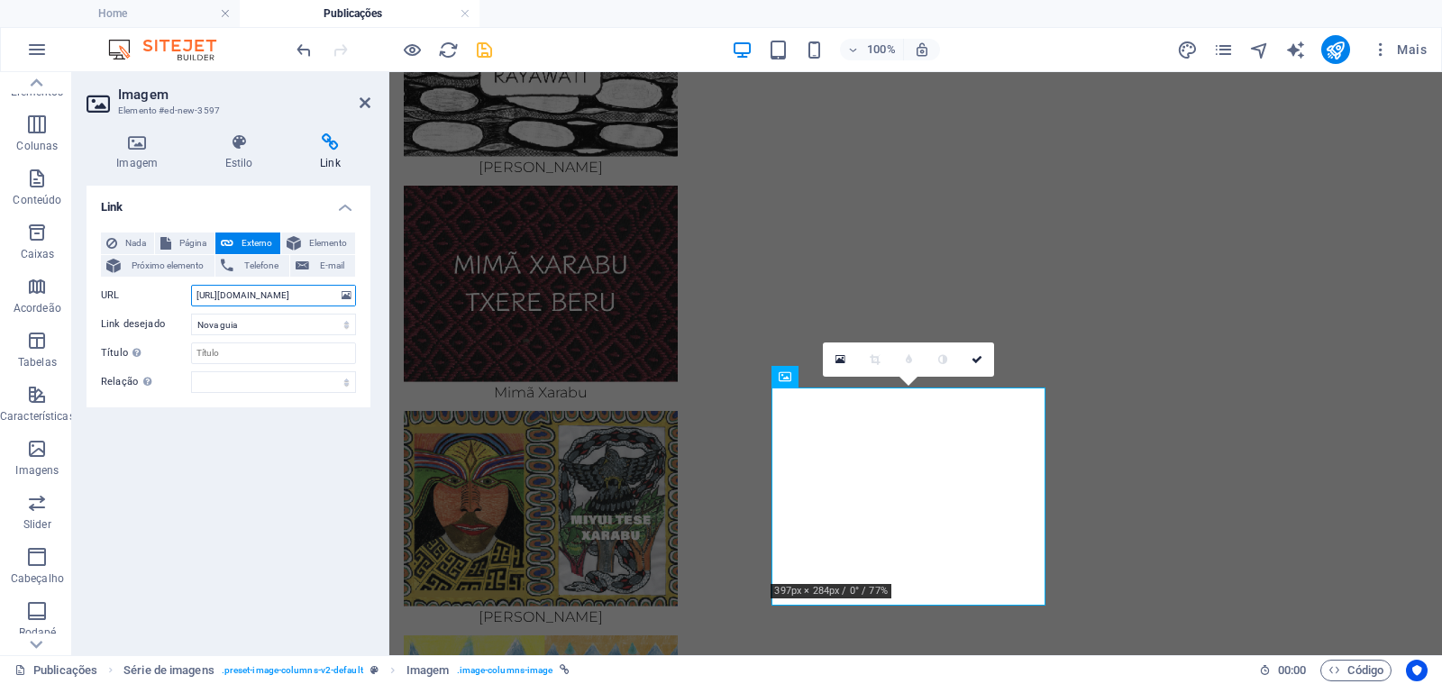
type input "[URL][DOMAIN_NAME]"
click at [978, 354] on icon at bounding box center [976, 359] width 11 height 11
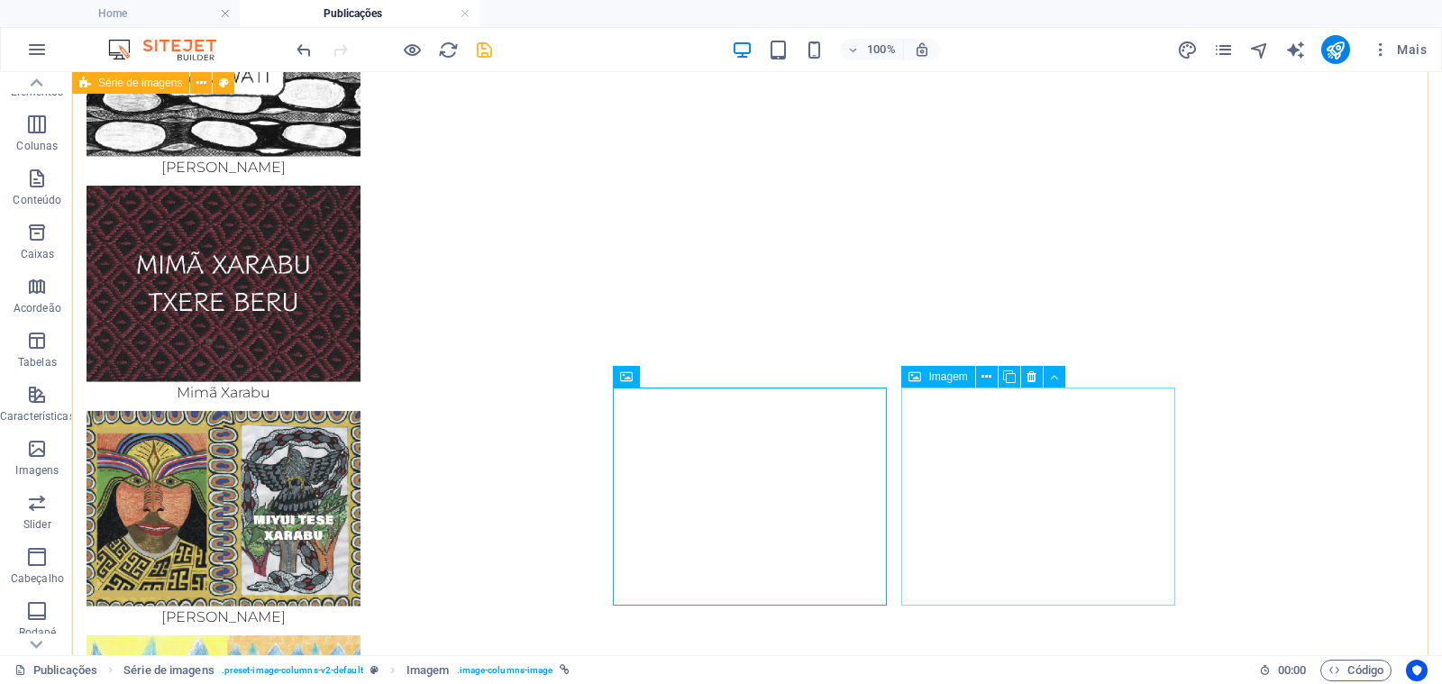
select select "px"
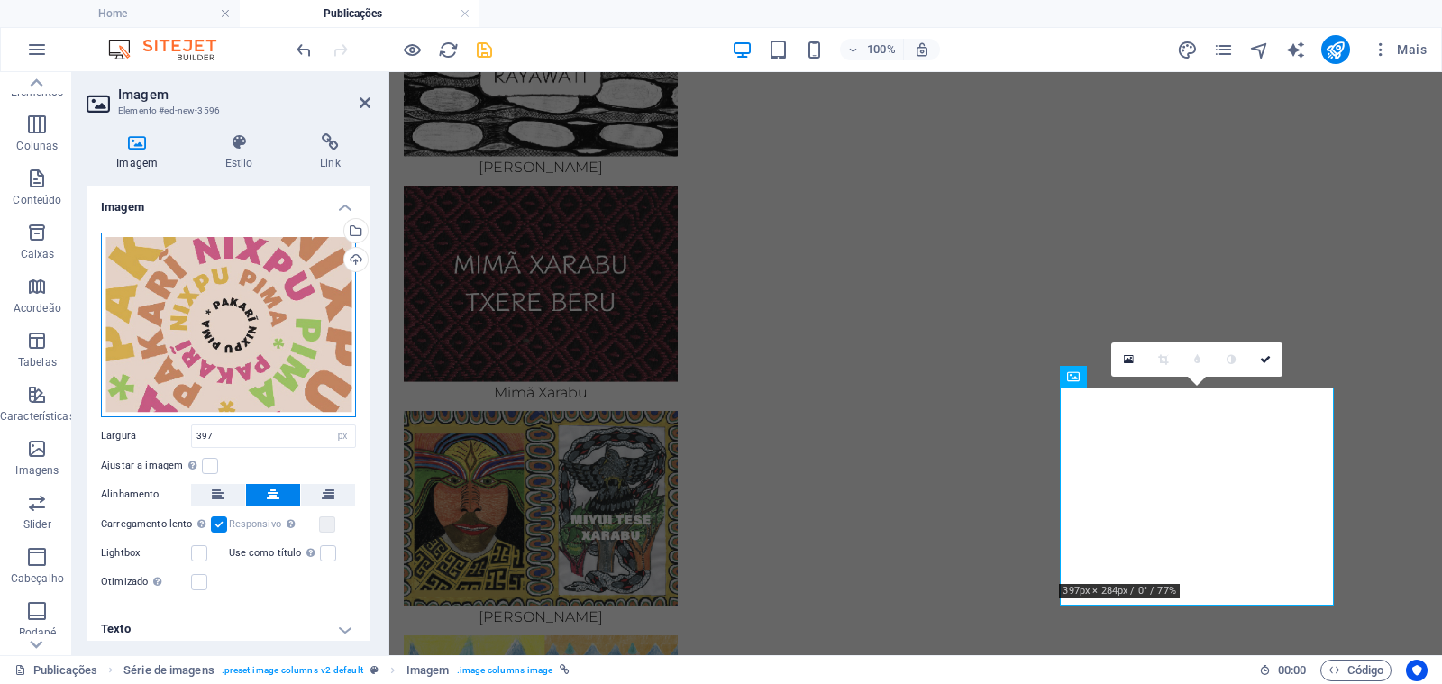
click at [236, 354] on div "Arraste os arquivos aqui, clique para escolher os arquivos ou selecione os arqu…" at bounding box center [228, 324] width 255 height 185
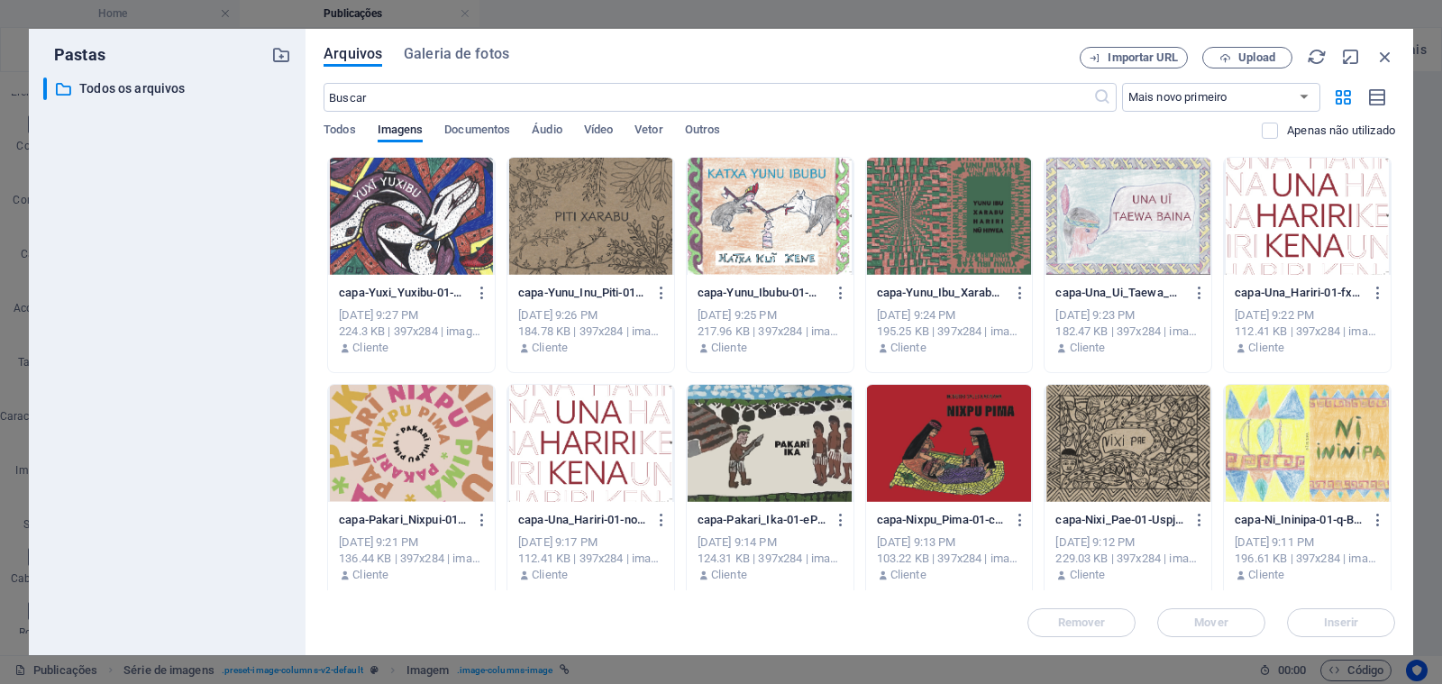
click at [915, 243] on div at bounding box center [949, 216] width 167 height 117
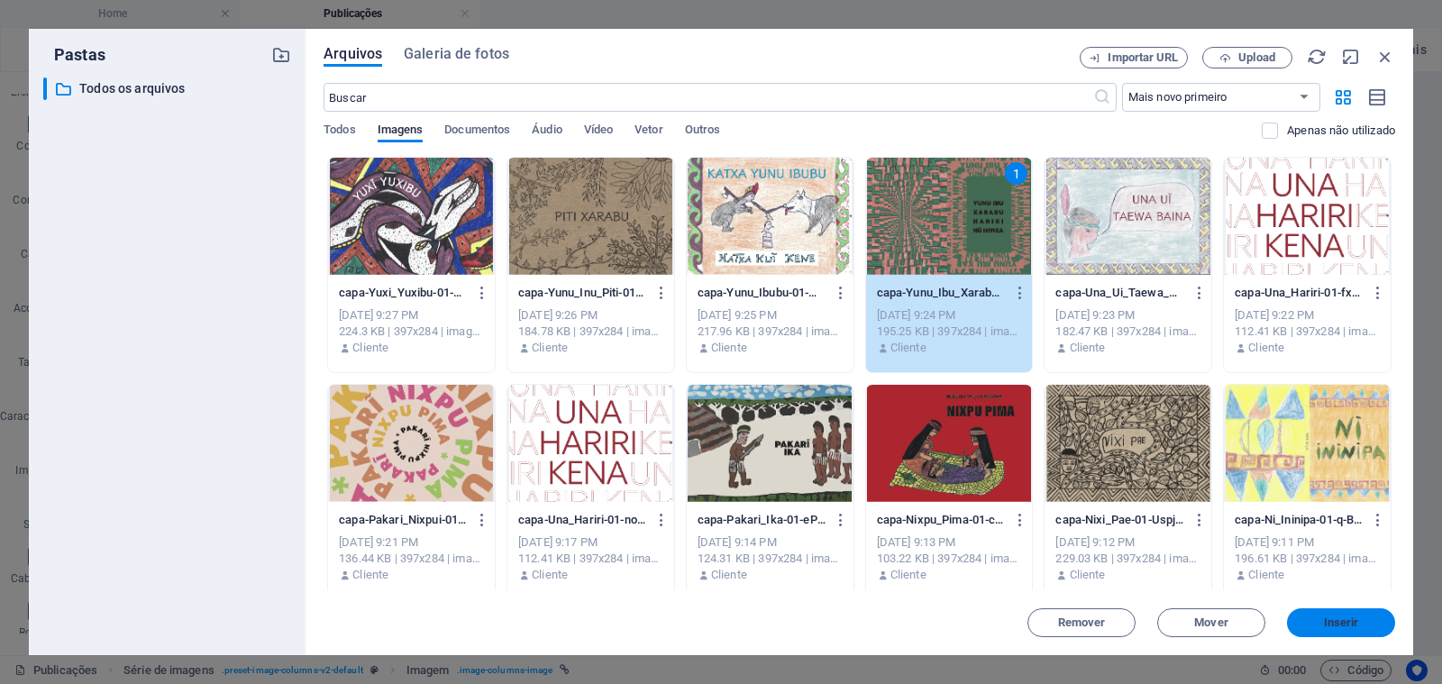
click at [1315, 621] on span "Inserir" at bounding box center [1341, 622] width 94 height 11
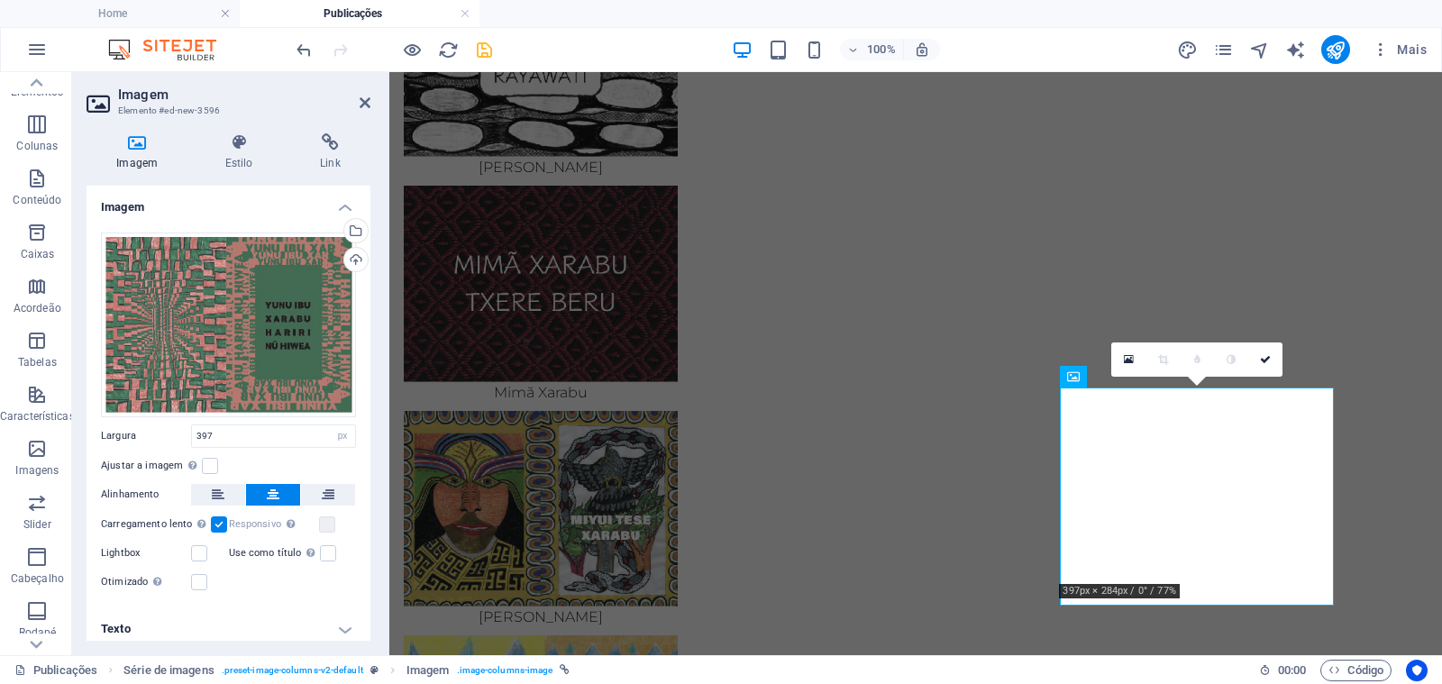
scroll to position [7, 0]
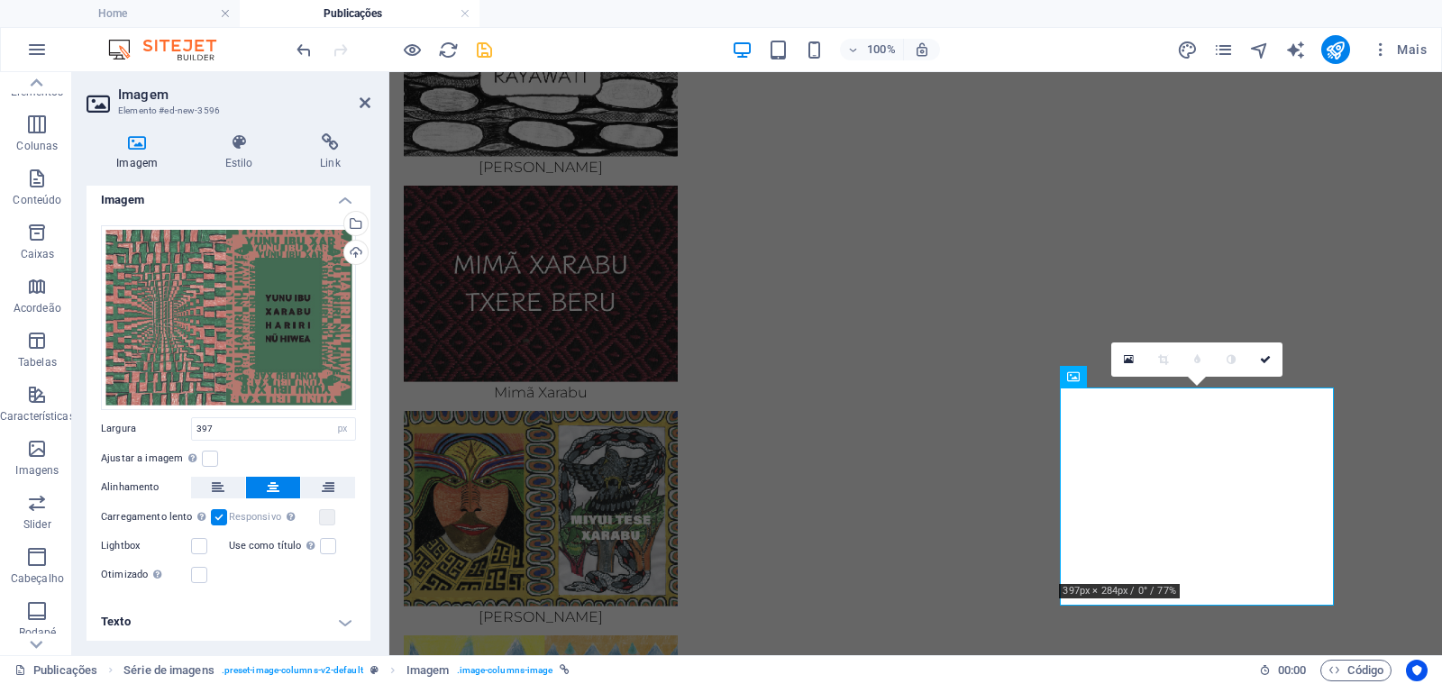
click at [208, 617] on h4 "Texto" at bounding box center [228, 621] width 284 height 43
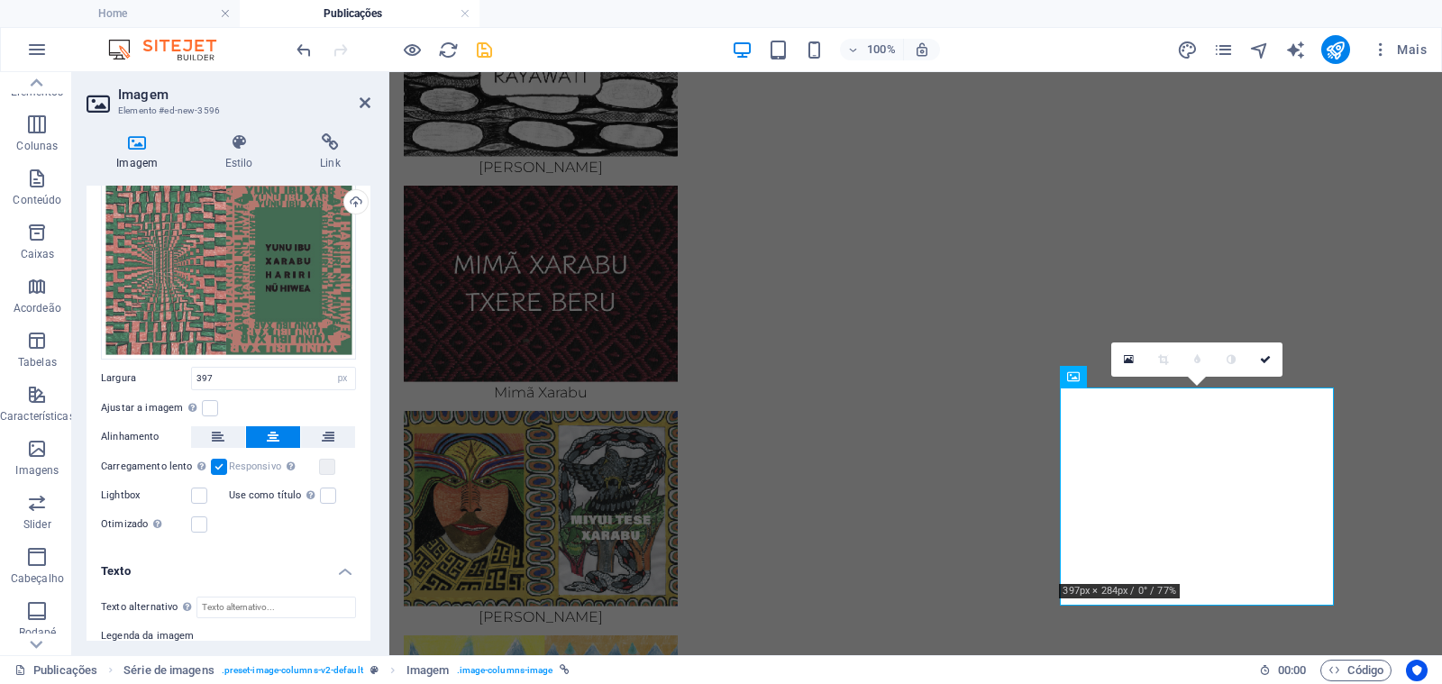
scroll to position [177, 0]
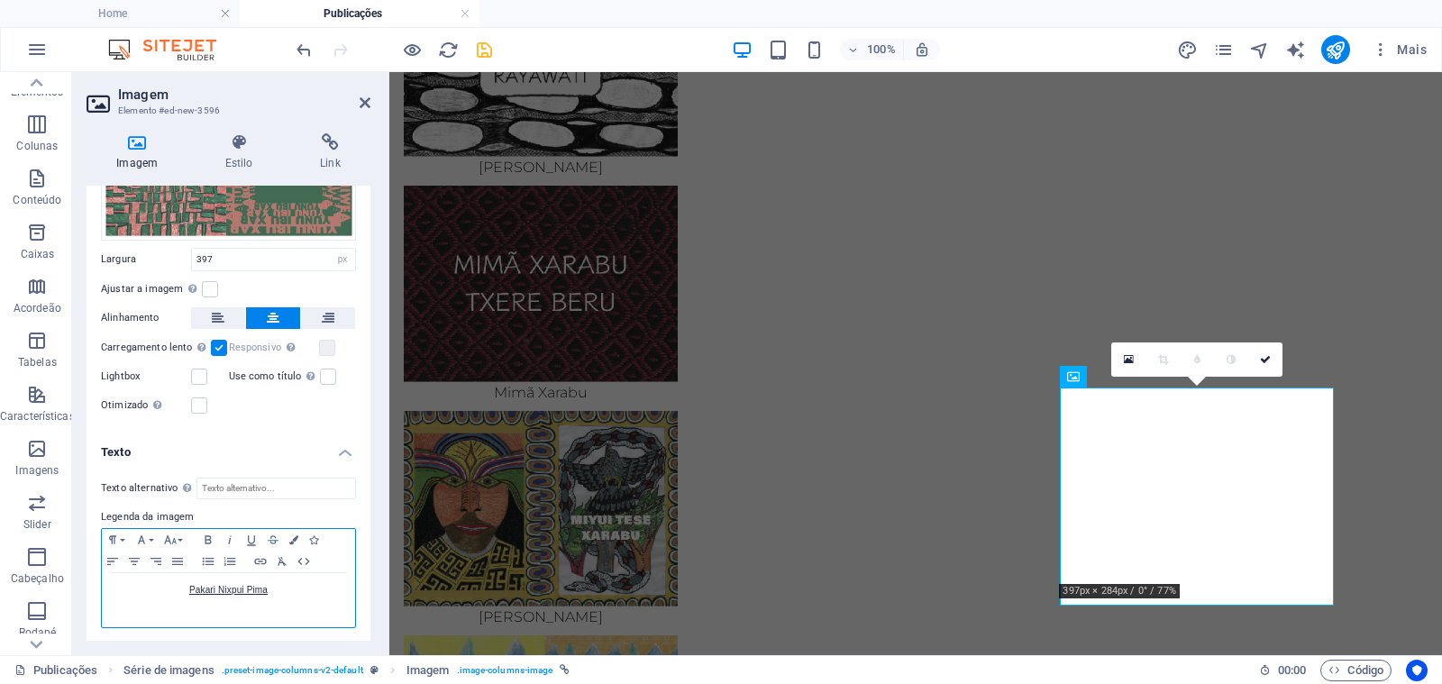
click at [282, 587] on p "Pakari Nixpui Pima" at bounding box center [228, 590] width 235 height 16
click at [261, 620] on icon "button" at bounding box center [263, 620] width 18 height 16
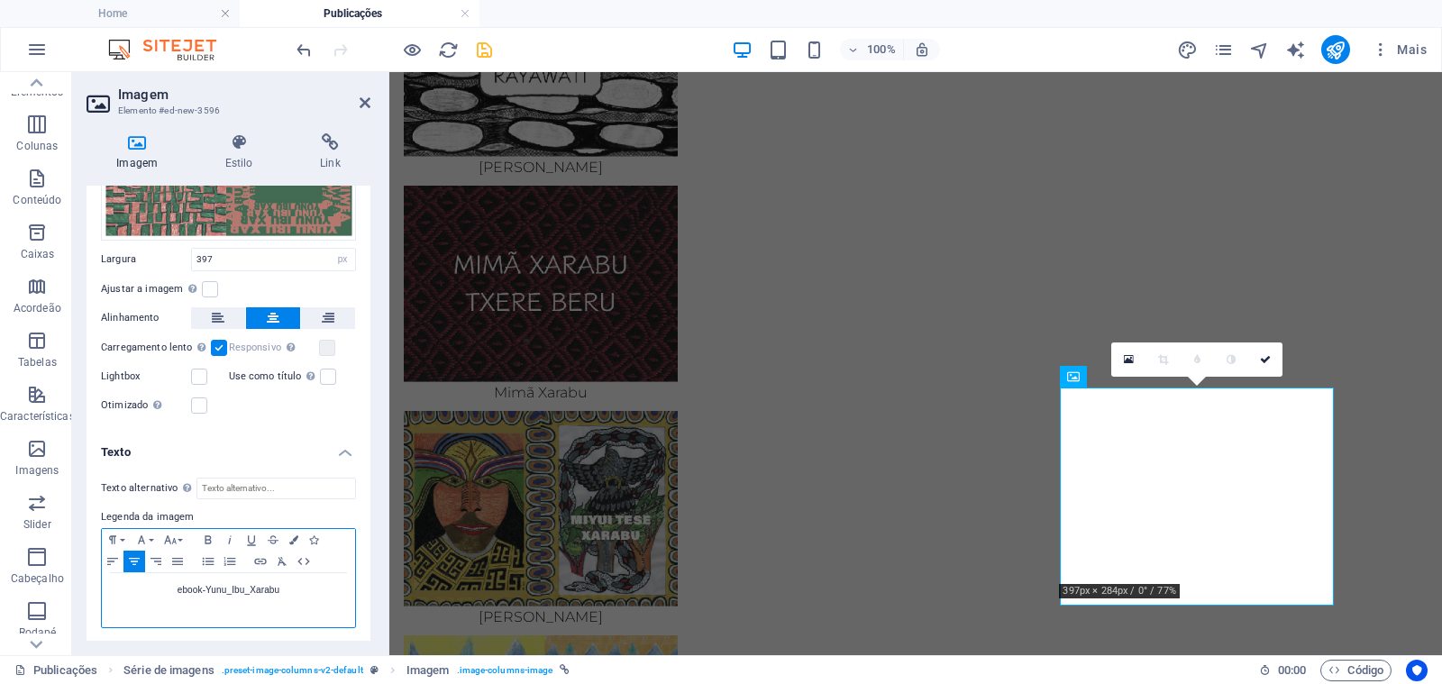
click at [204, 588] on p "ebook-Yunu_Ibu_Xarabu" at bounding box center [228, 590] width 235 height 16
click at [296, 590] on p "Yunu Ibu Xarabu" at bounding box center [228, 590] width 235 height 16
click at [261, 560] on icon "button" at bounding box center [260, 562] width 12 height 6
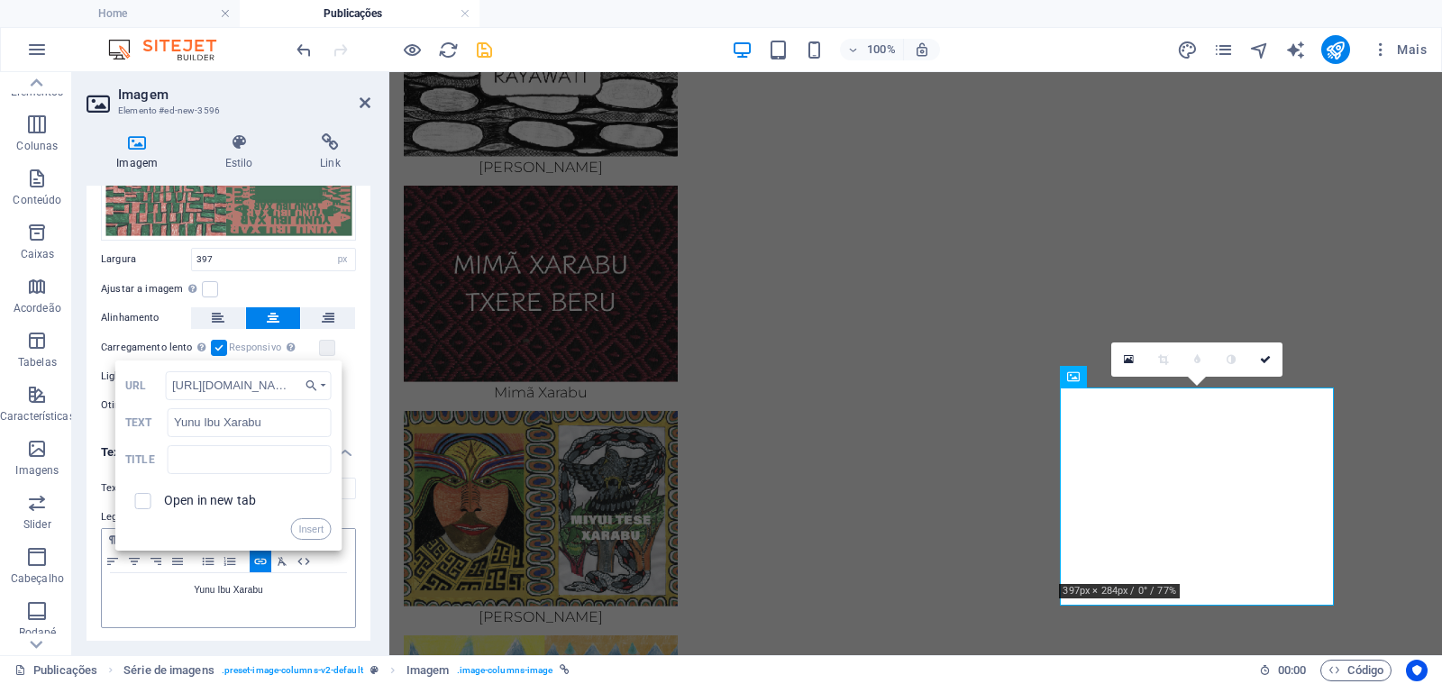
scroll to position [0, 199]
type input "[URL][DOMAIN_NAME]"
click at [146, 499] on input "checkbox" at bounding box center [140, 498] width 16 height 16
checkbox input "true"
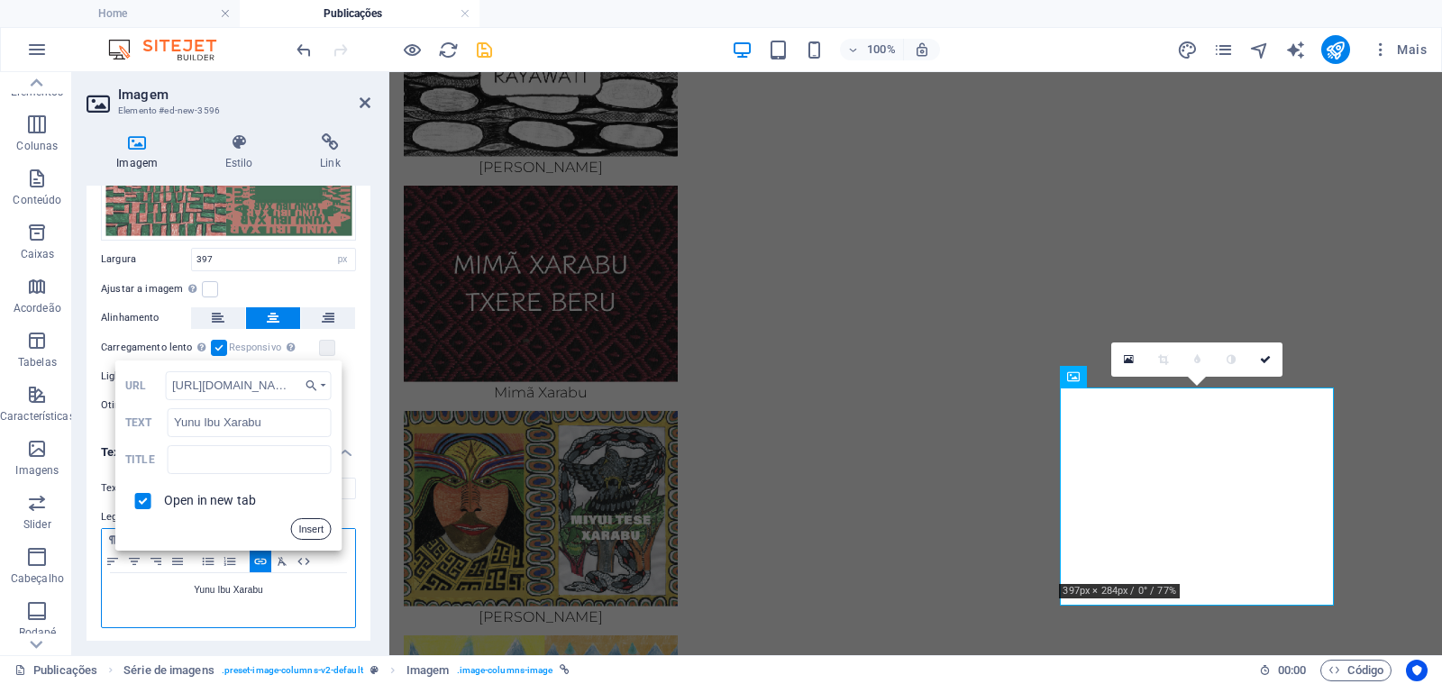
click at [314, 527] on button "Insert" at bounding box center [310, 529] width 41 height 22
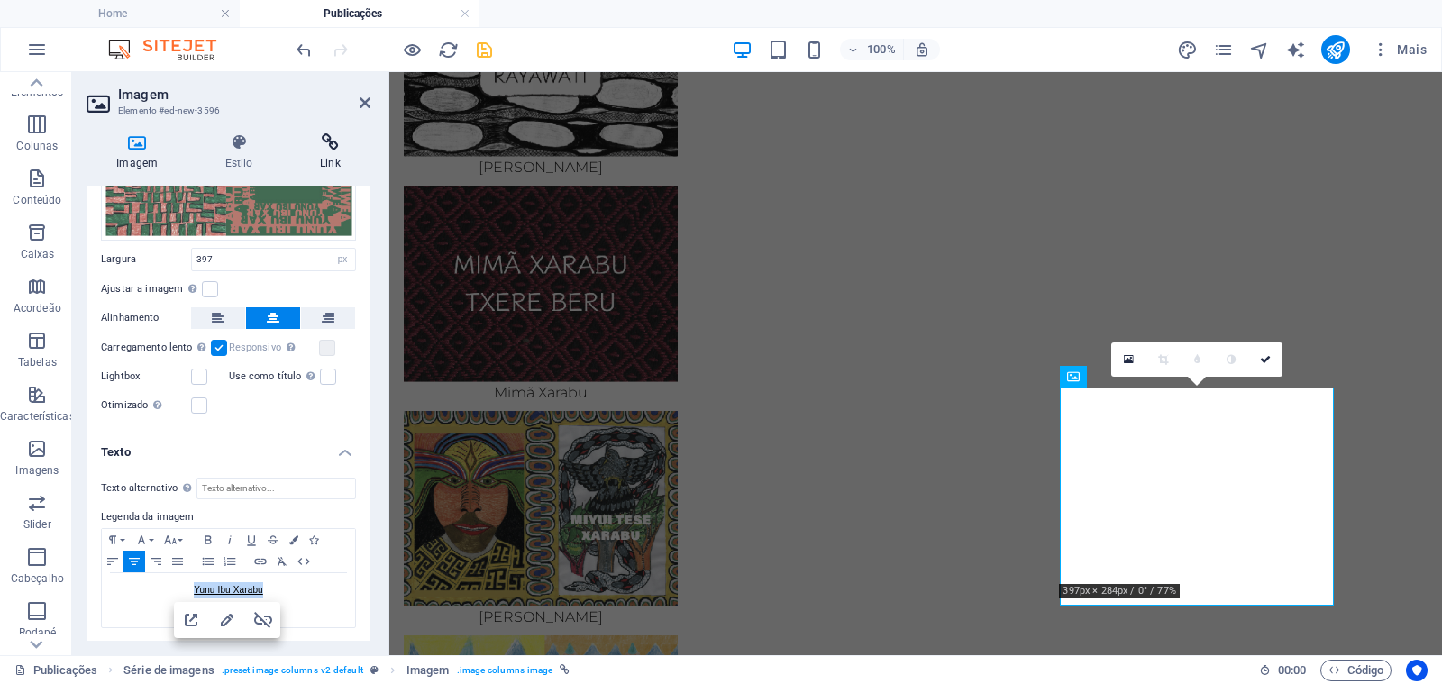
click at [332, 151] on h4 "Link" at bounding box center [330, 152] width 80 height 38
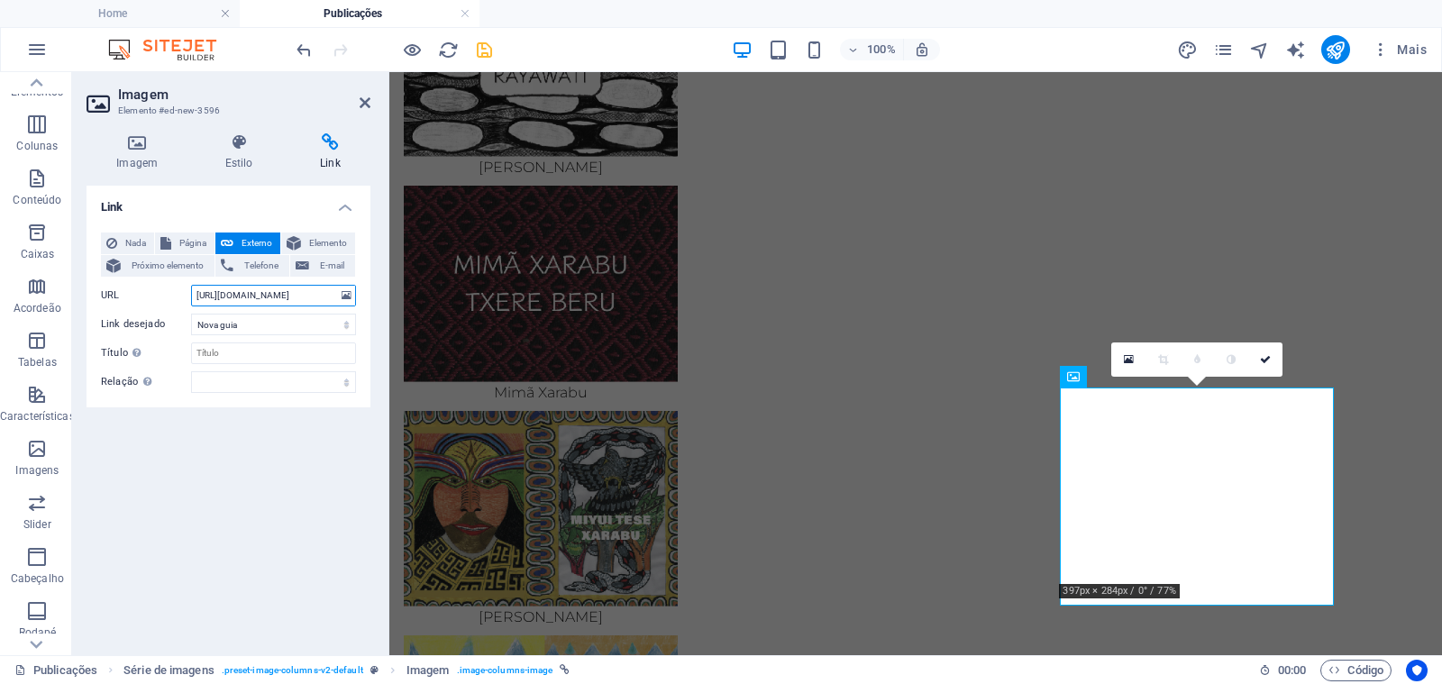
click at [269, 296] on input "[URL][DOMAIN_NAME]" at bounding box center [273, 296] width 165 height 22
paste input "12/ebook-Yunu_Ibu_Xarabu"
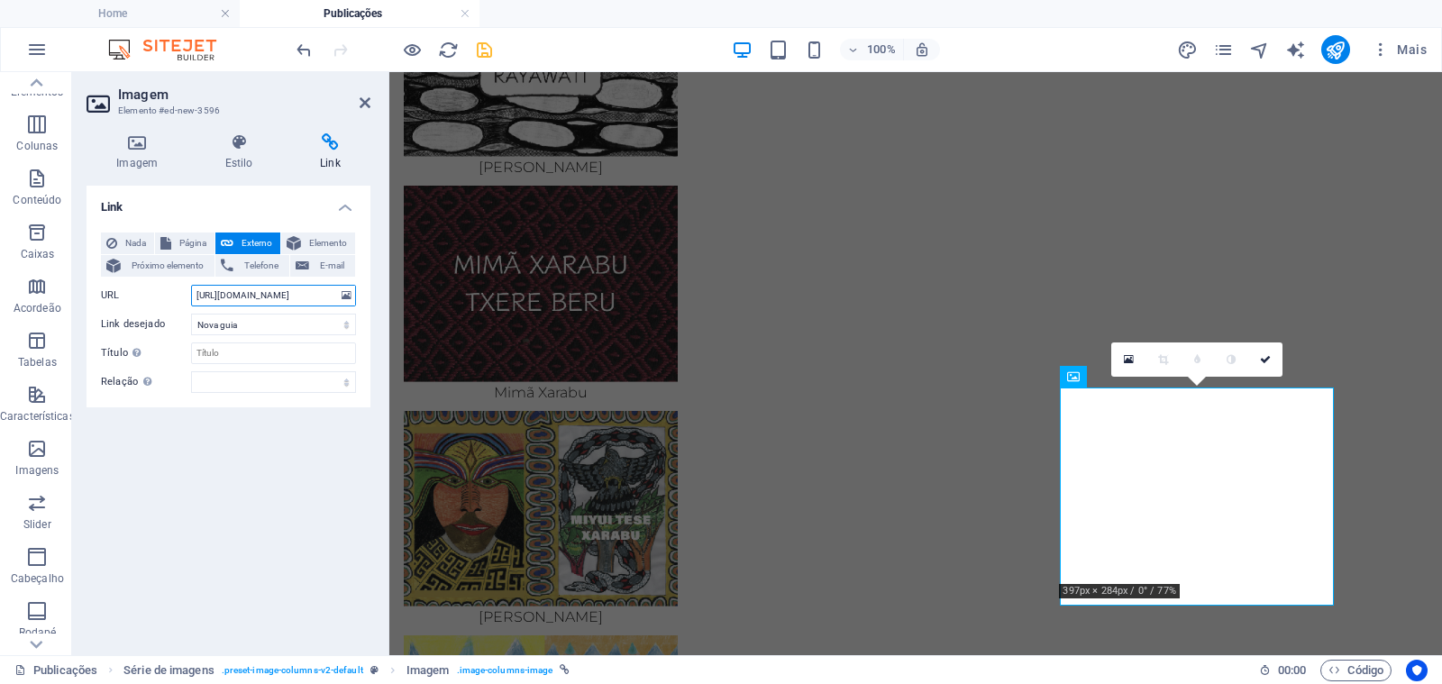
type input "[URL][DOMAIN_NAME]"
click at [1266, 353] on link at bounding box center [1265, 359] width 34 height 34
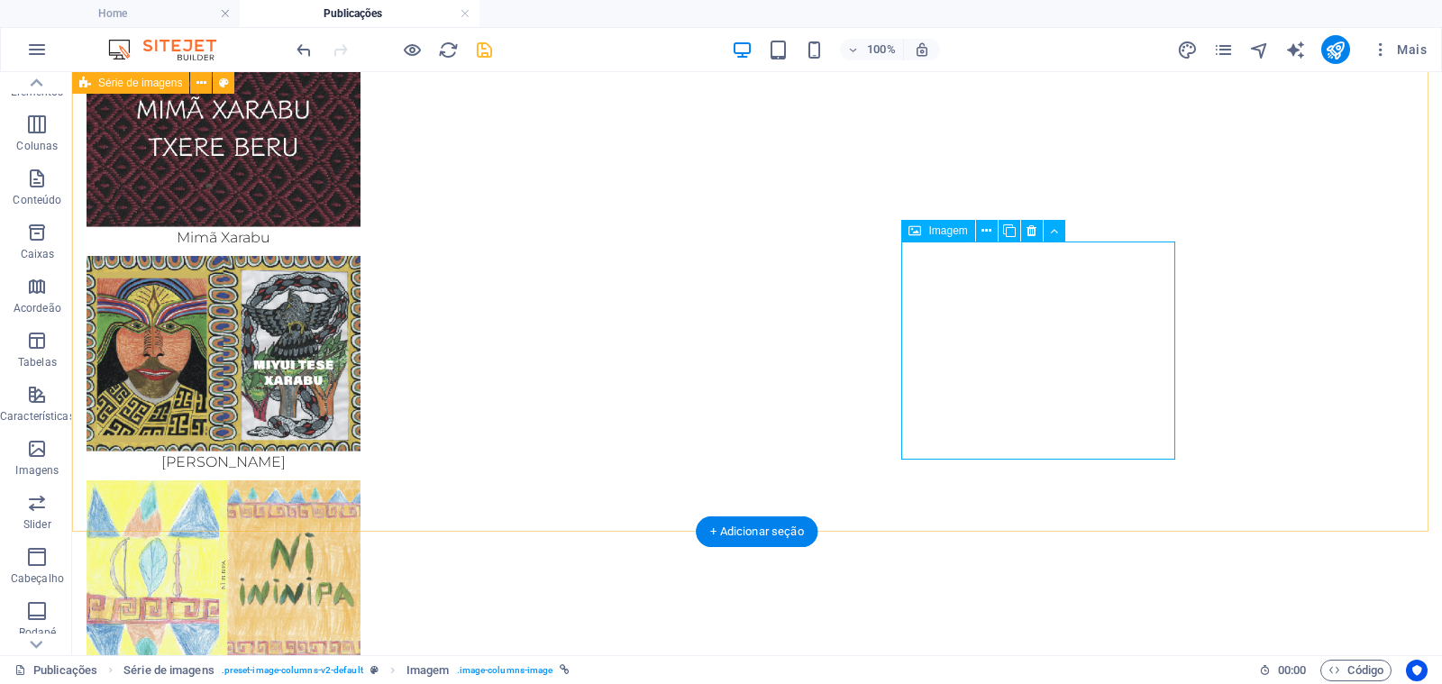
scroll to position [1068, 0]
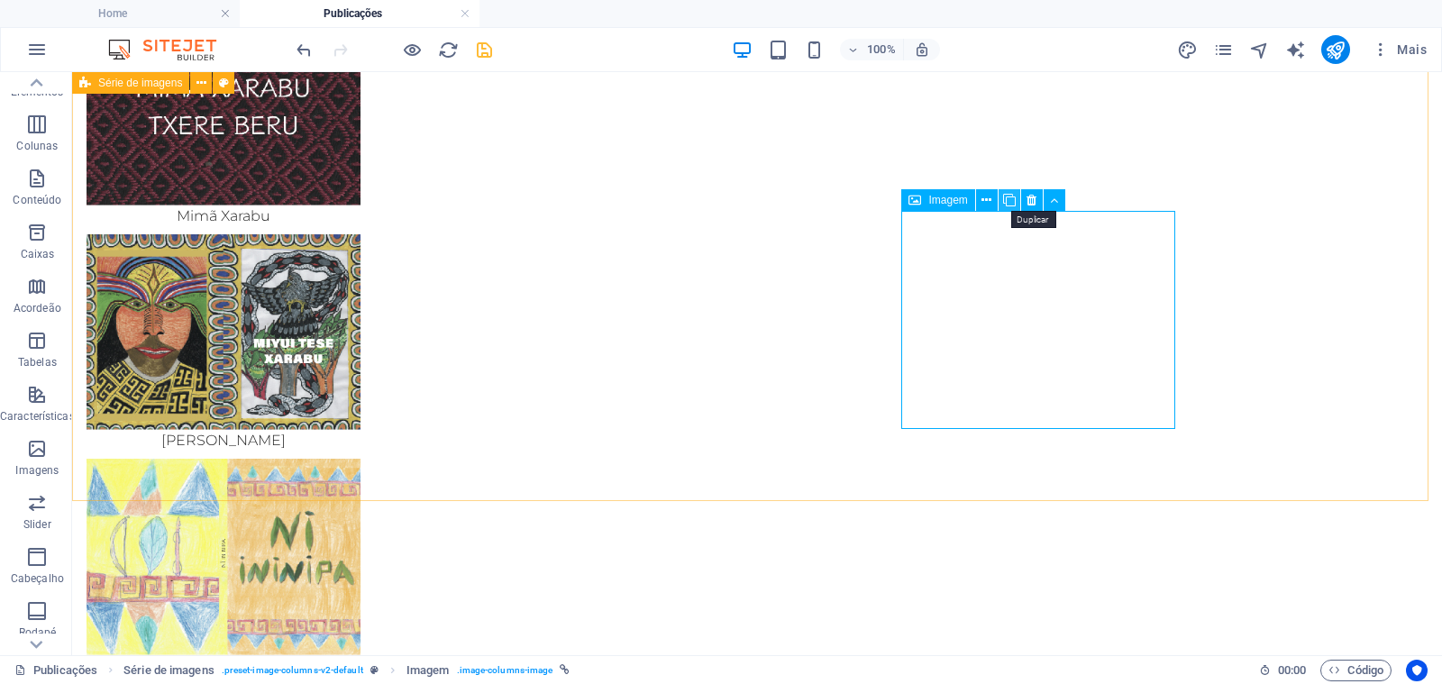
click at [1007, 201] on icon at bounding box center [1009, 200] width 13 height 19
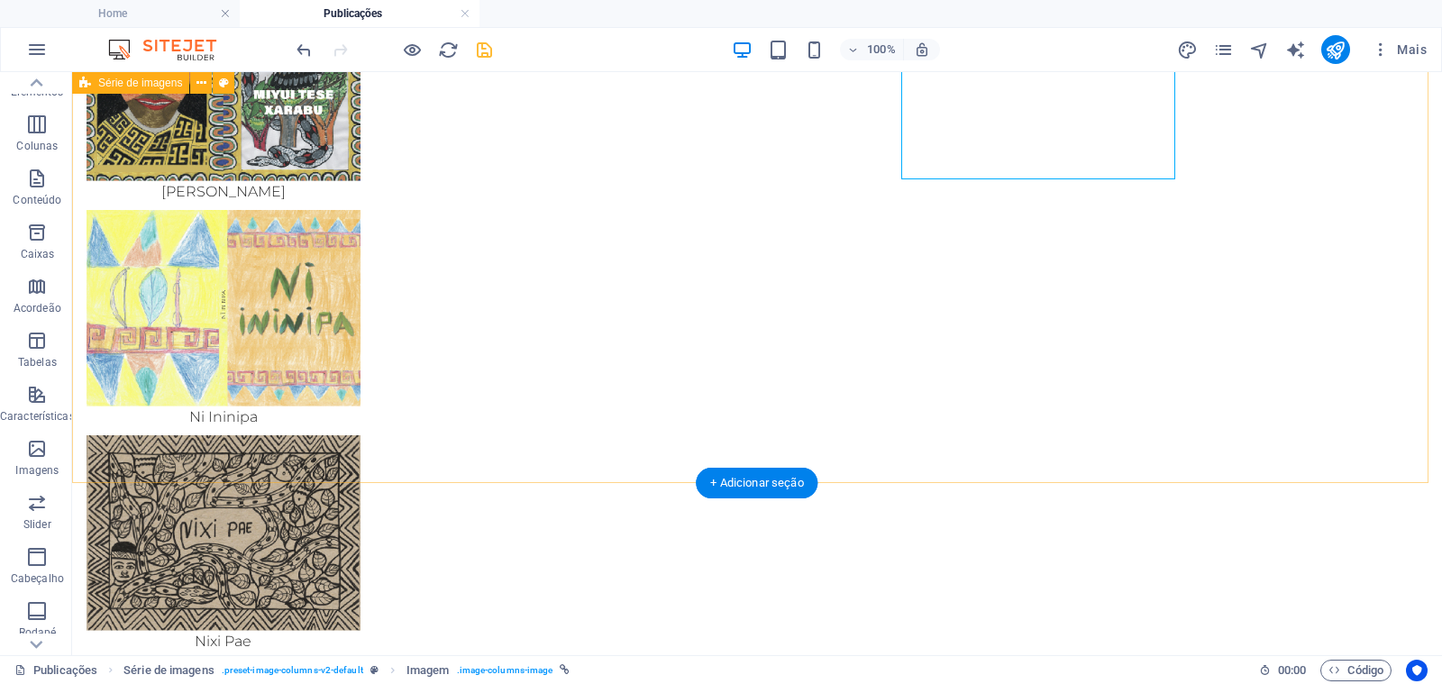
scroll to position [1317, 0]
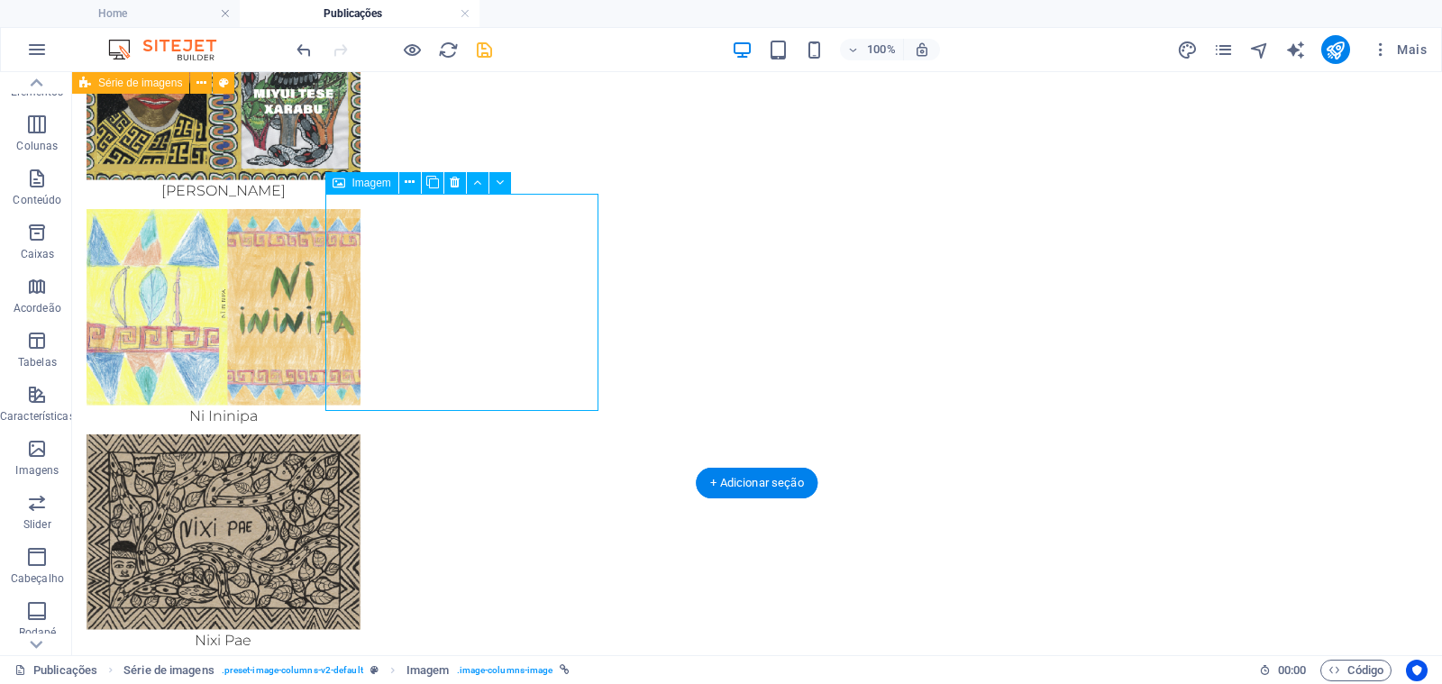
select select "px"
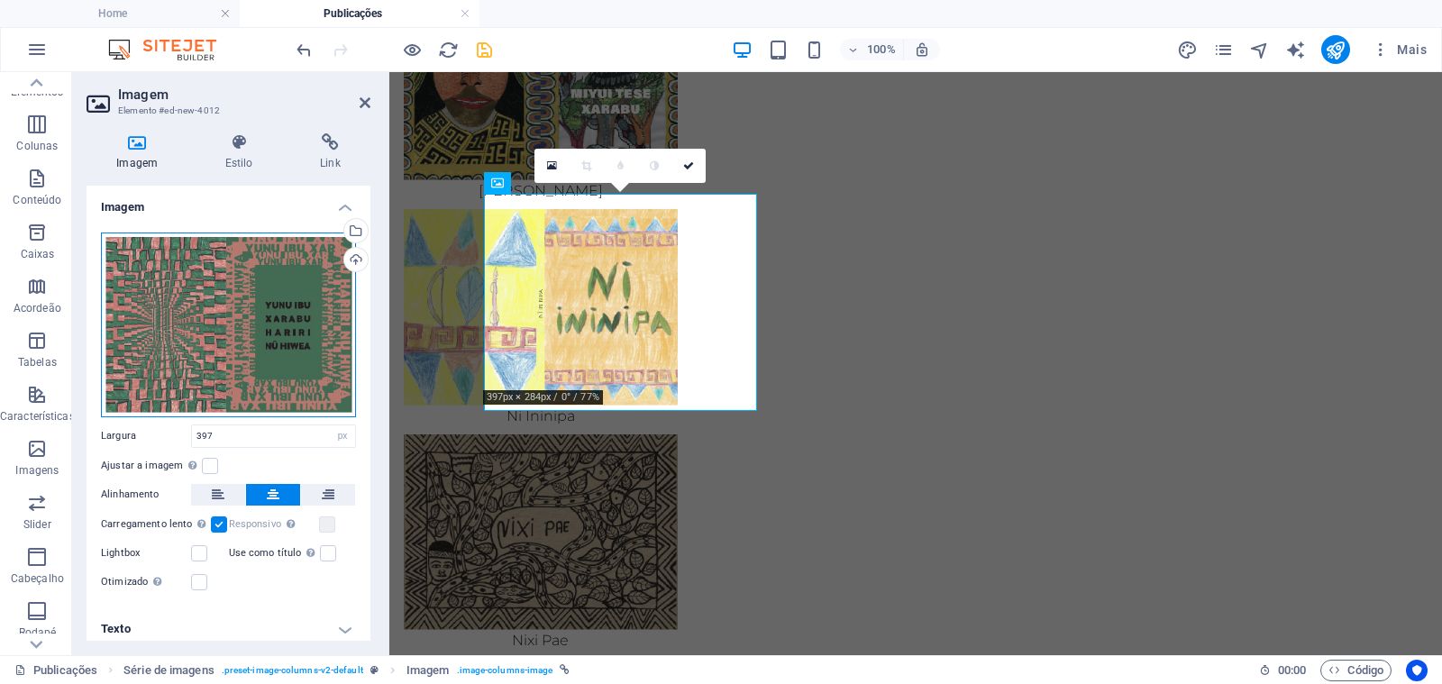
click at [273, 304] on div "Arraste os arquivos aqui, clique para escolher os arquivos ou selecione os arqu…" at bounding box center [228, 324] width 255 height 185
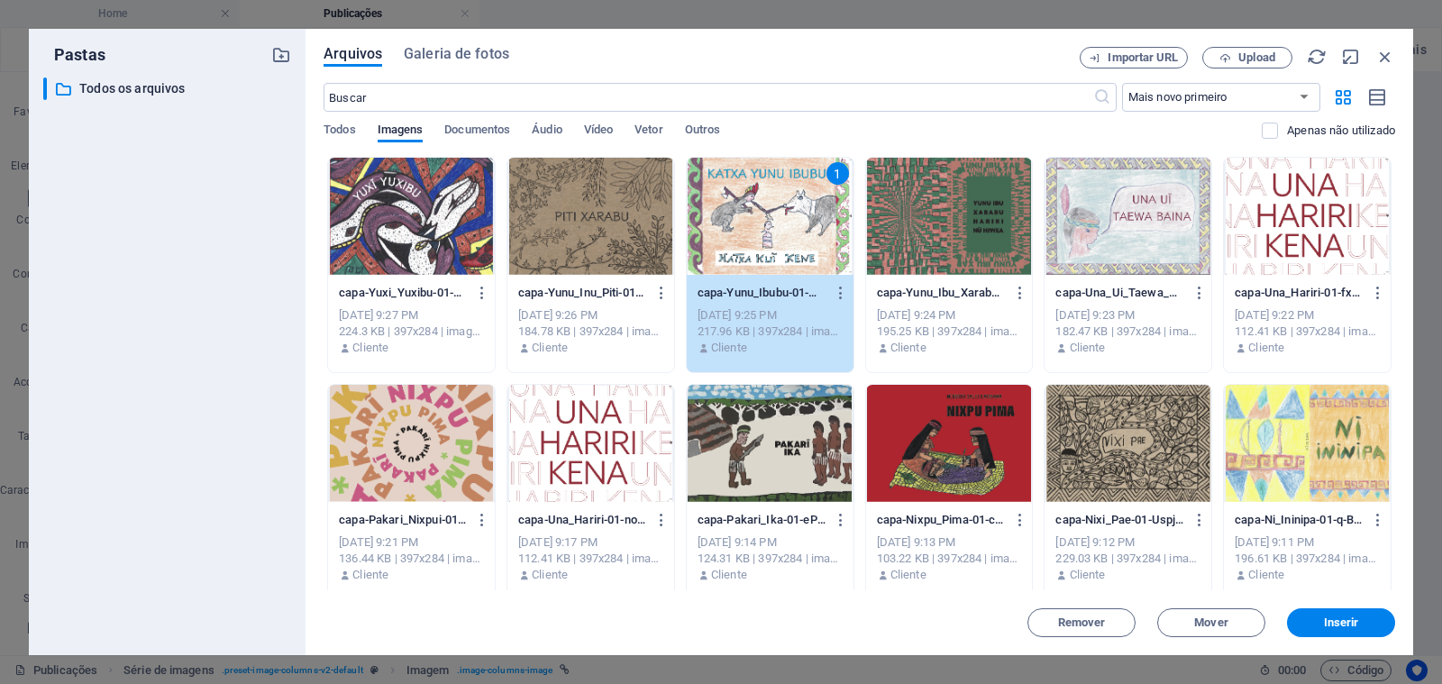
select select "px"
drag, startPoint x: 1335, startPoint y: 622, endPoint x: 945, endPoint y: 550, distance: 396.7
click at [1335, 622] on span "Inserir" at bounding box center [1341, 622] width 35 height 11
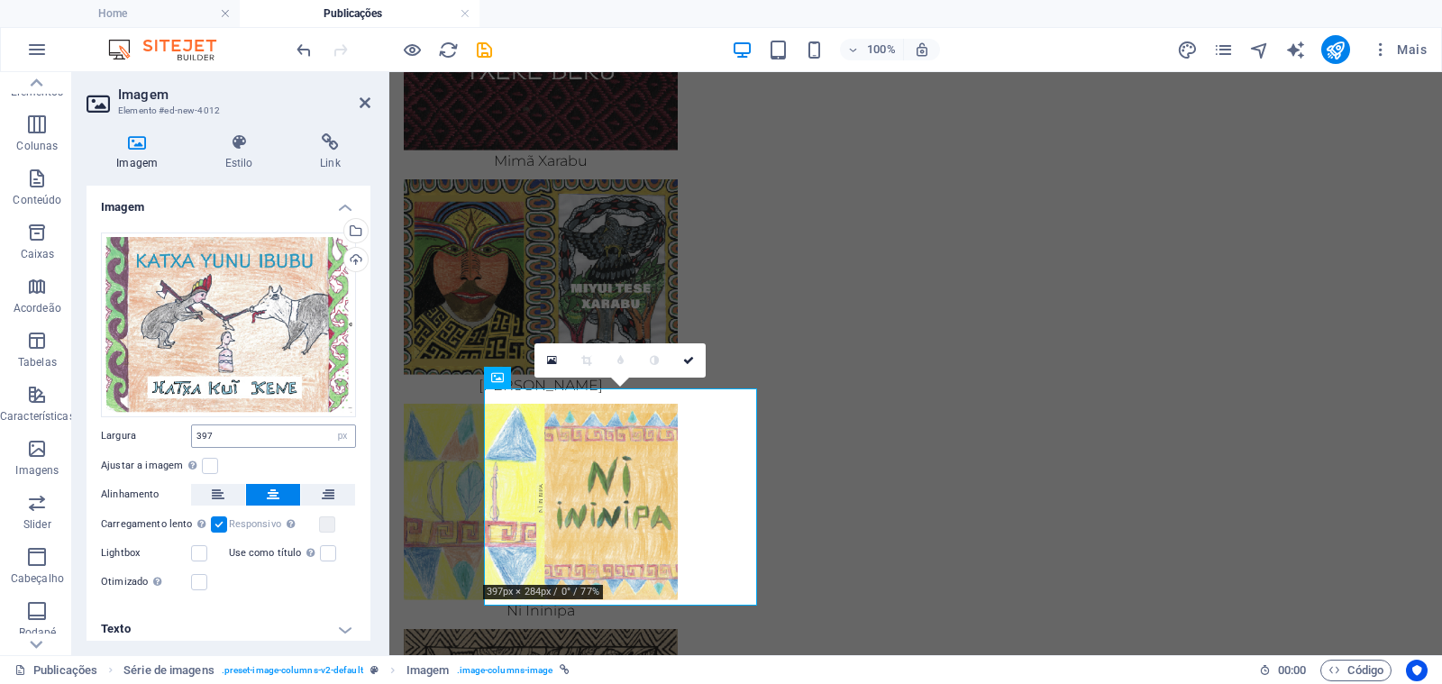
scroll to position [7, 0]
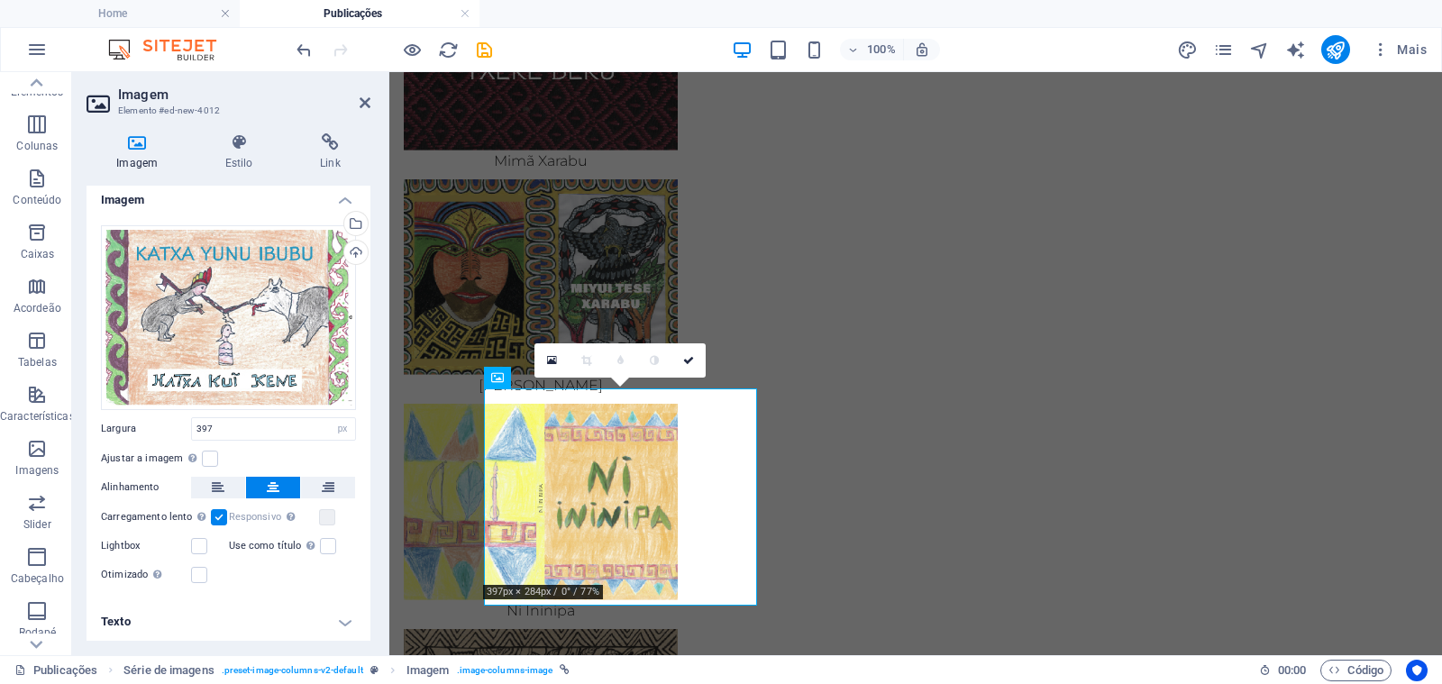
click at [177, 613] on h4 "Texto" at bounding box center [228, 621] width 284 height 43
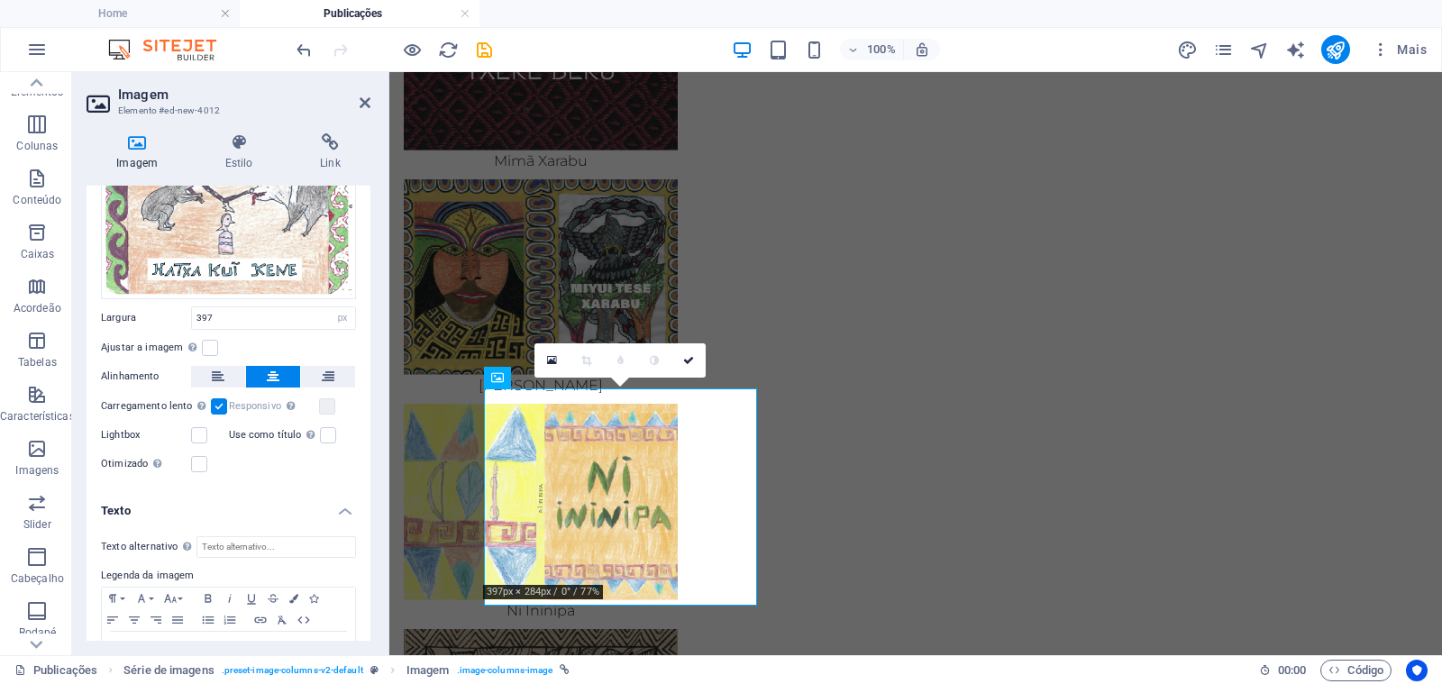
scroll to position [177, 0]
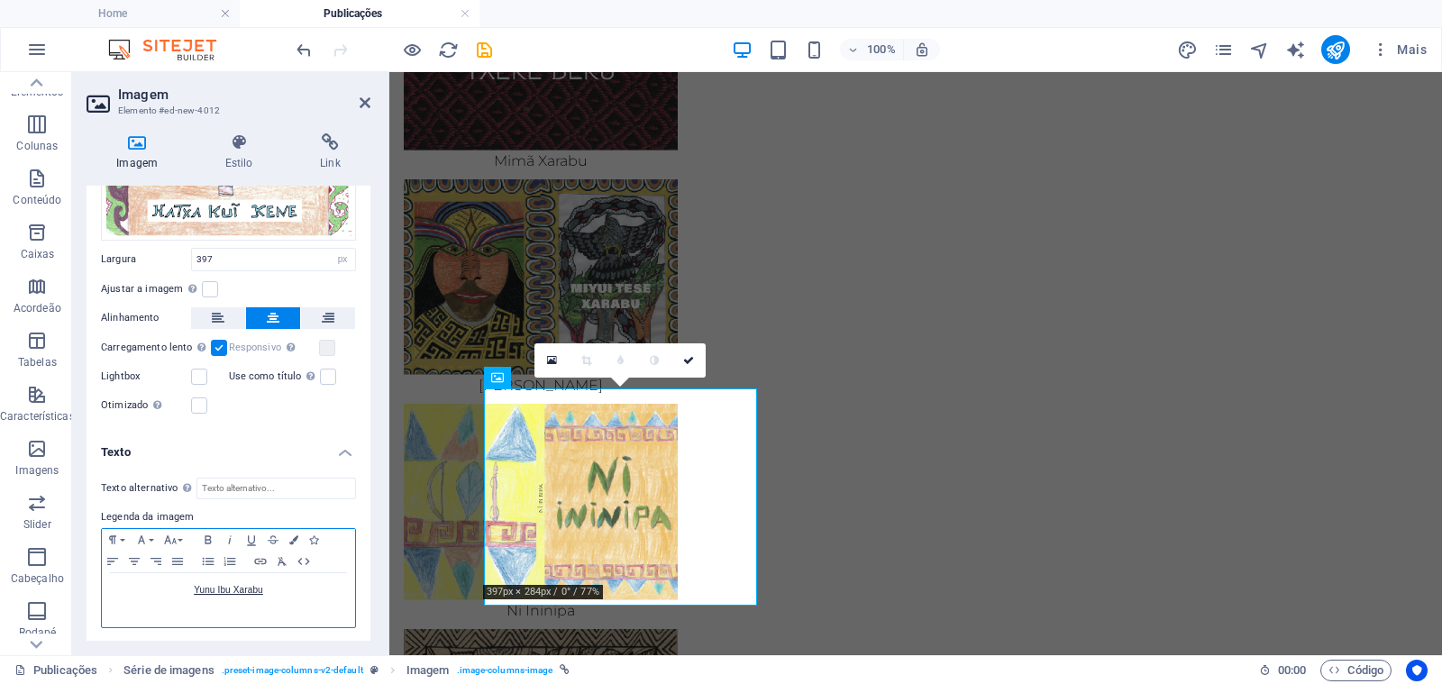
click at [296, 588] on p "Yunu Ibu Xarabu" at bounding box center [228, 590] width 235 height 16
click at [269, 616] on icon "button" at bounding box center [263, 620] width 18 height 16
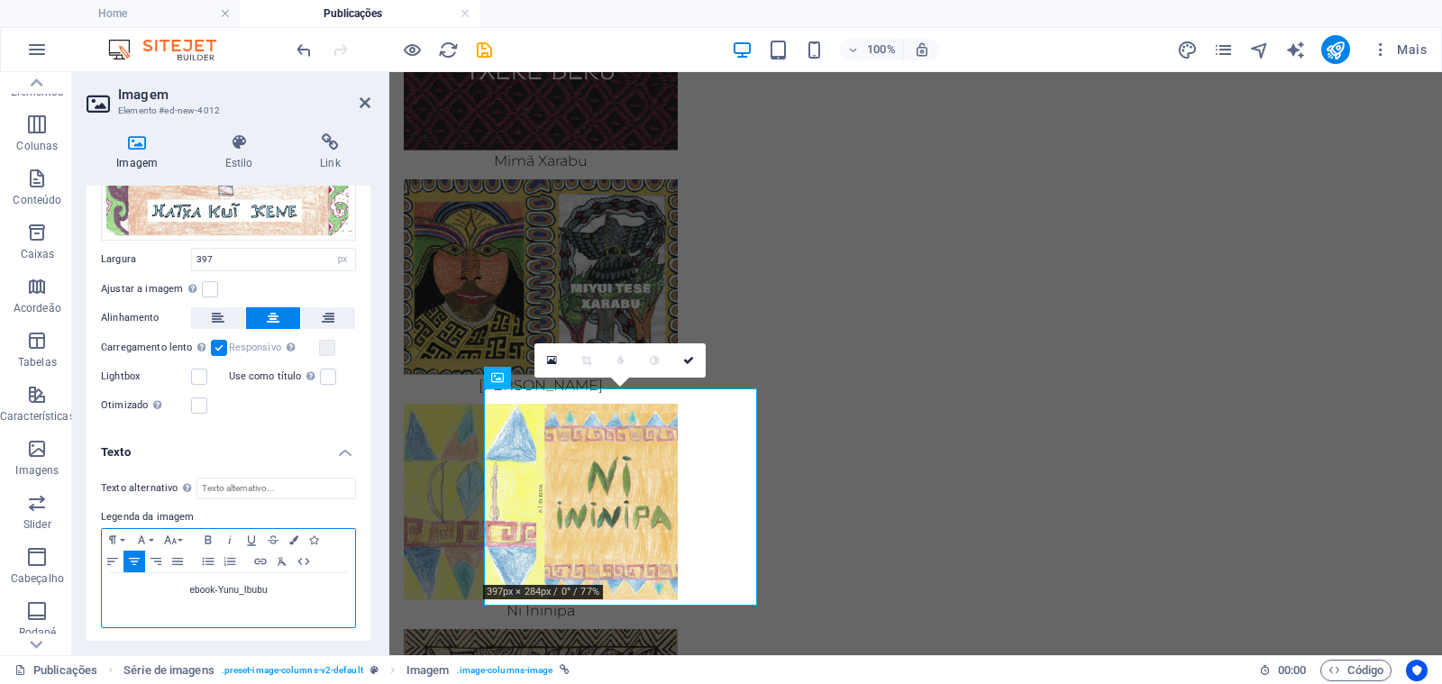
click at [216, 588] on p "ebook-Yunu_Ibubu" at bounding box center [228, 590] width 235 height 16
click at [277, 587] on p "Yunu Ibubu" at bounding box center [228, 590] width 235 height 16
drag, startPoint x: 259, startPoint y: 589, endPoint x: 199, endPoint y: 586, distance: 59.6
click at [199, 586] on p "Yunu Ibubu" at bounding box center [228, 590] width 235 height 16
click at [256, 561] on icon "button" at bounding box center [261, 561] width 22 height 14
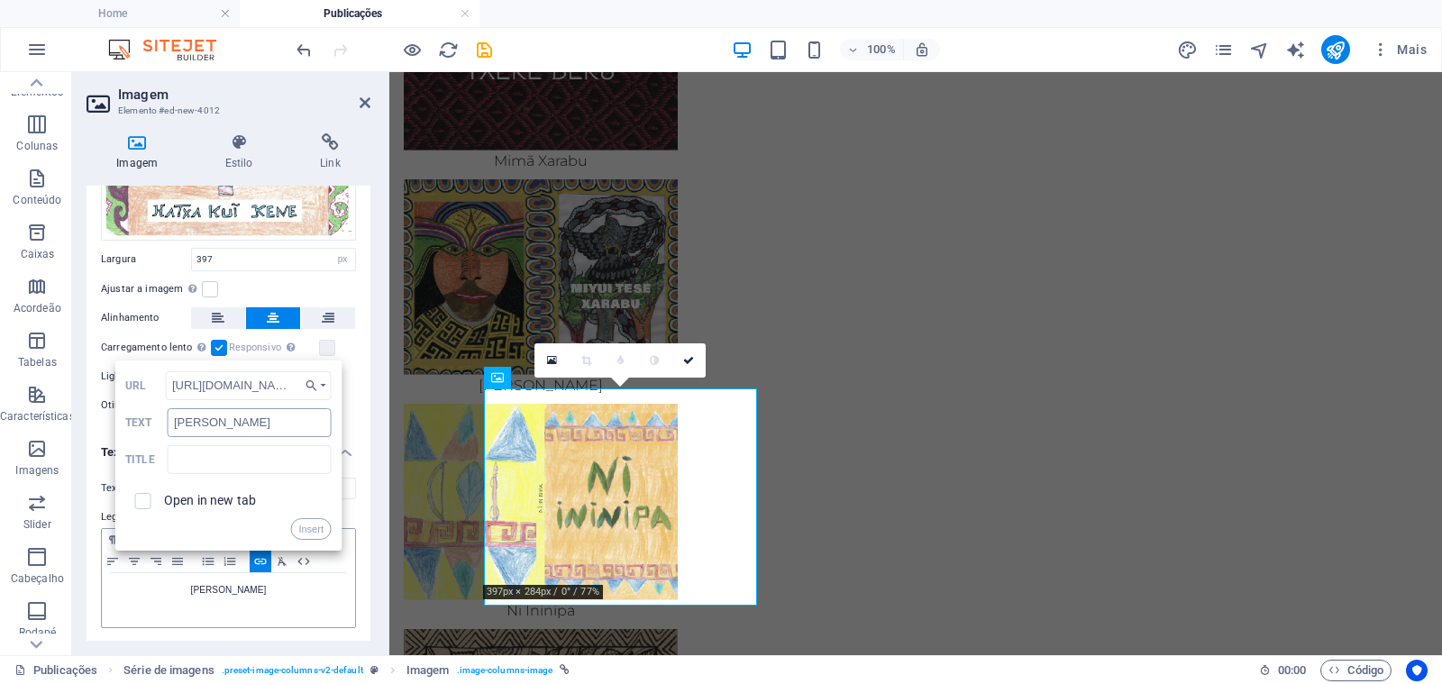
scroll to position [0, 168]
type input "https://opaoka.org.br/ebooks/13/ebook-Yunu_Ibubu.pdf"
click at [189, 503] on label "Open in new tab" at bounding box center [210, 500] width 92 height 14
checkbox input "true"
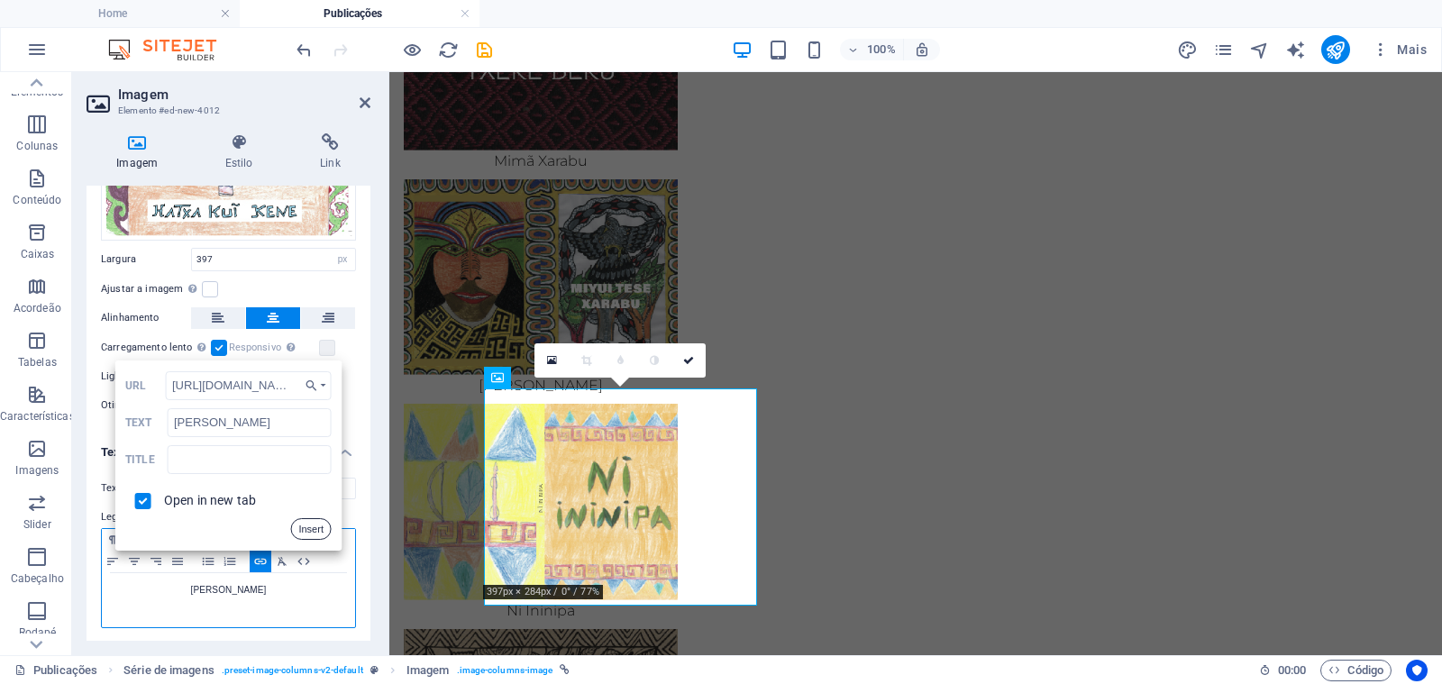
click at [302, 525] on button "Insert" at bounding box center [310, 529] width 41 height 22
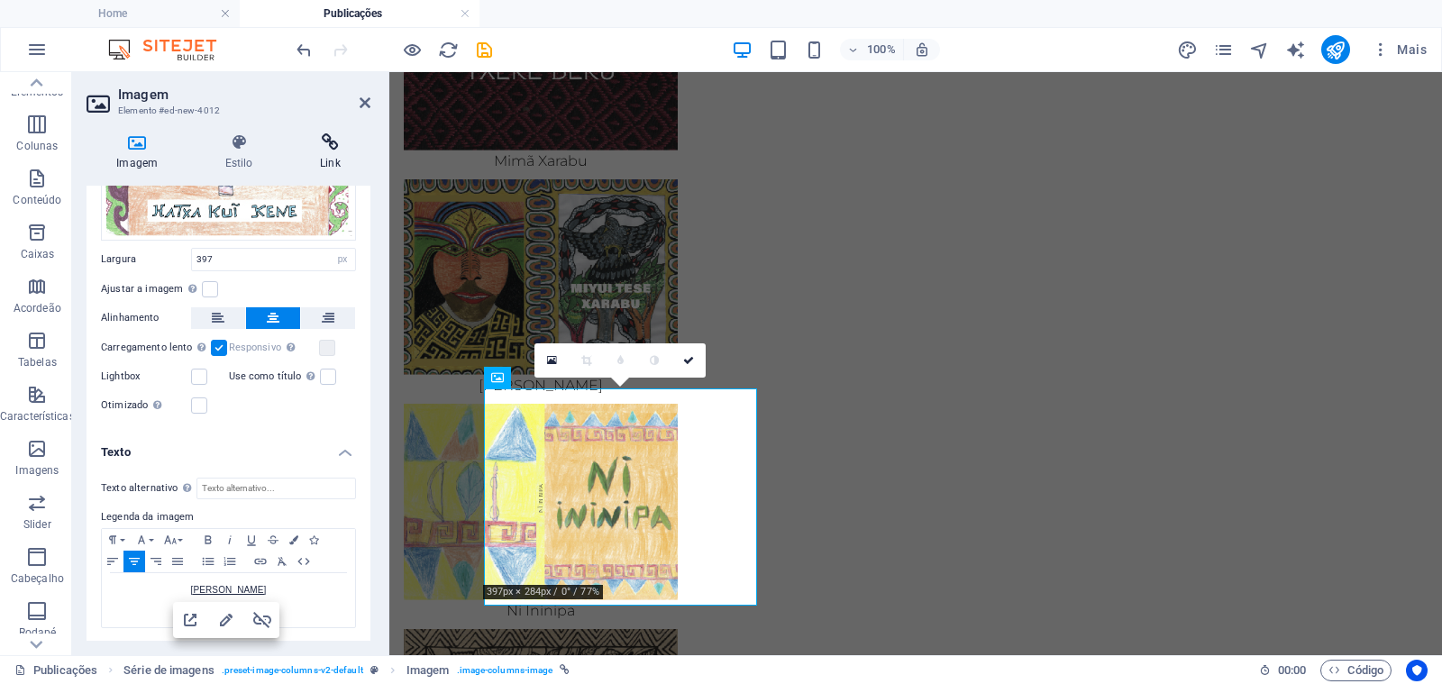
click at [332, 154] on h4 "Link" at bounding box center [330, 152] width 80 height 38
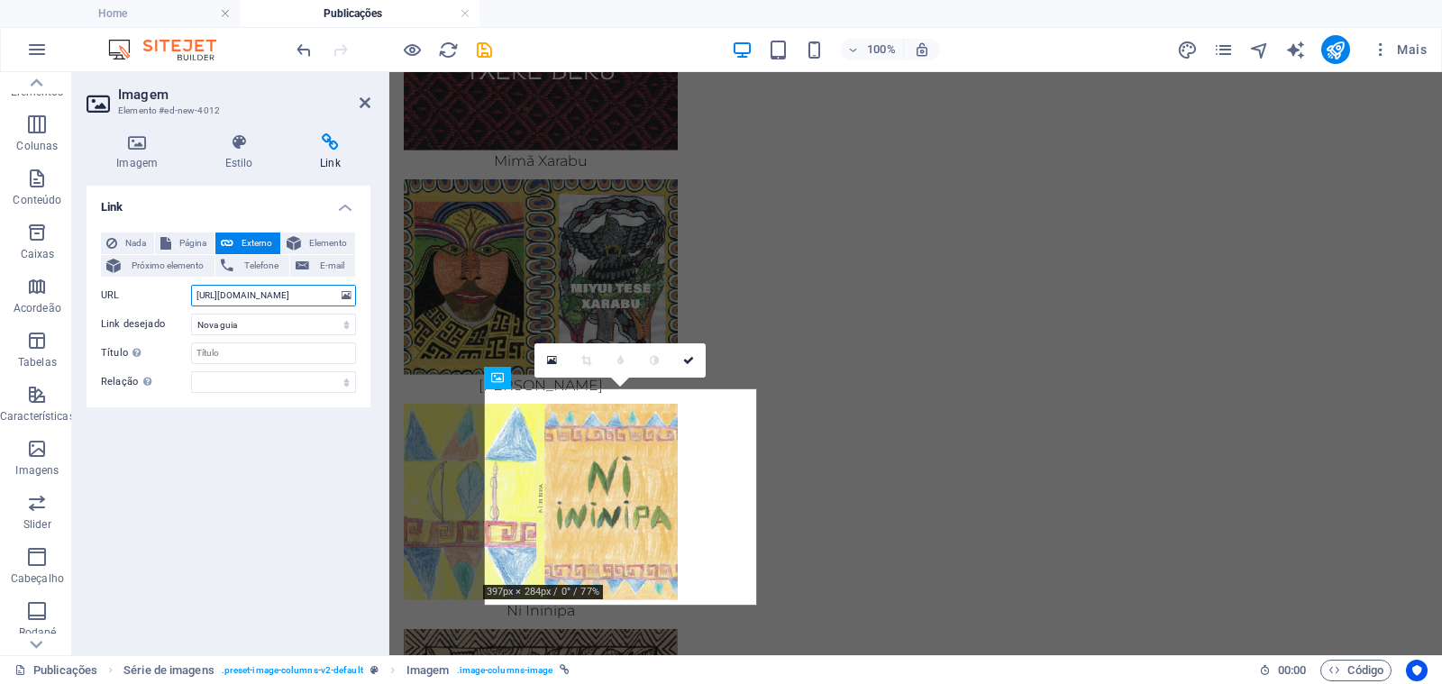
click at [250, 296] on input "[URL][DOMAIN_NAME]" at bounding box center [273, 296] width 165 height 22
paste input "3/ebook-Yunu_Ibu"
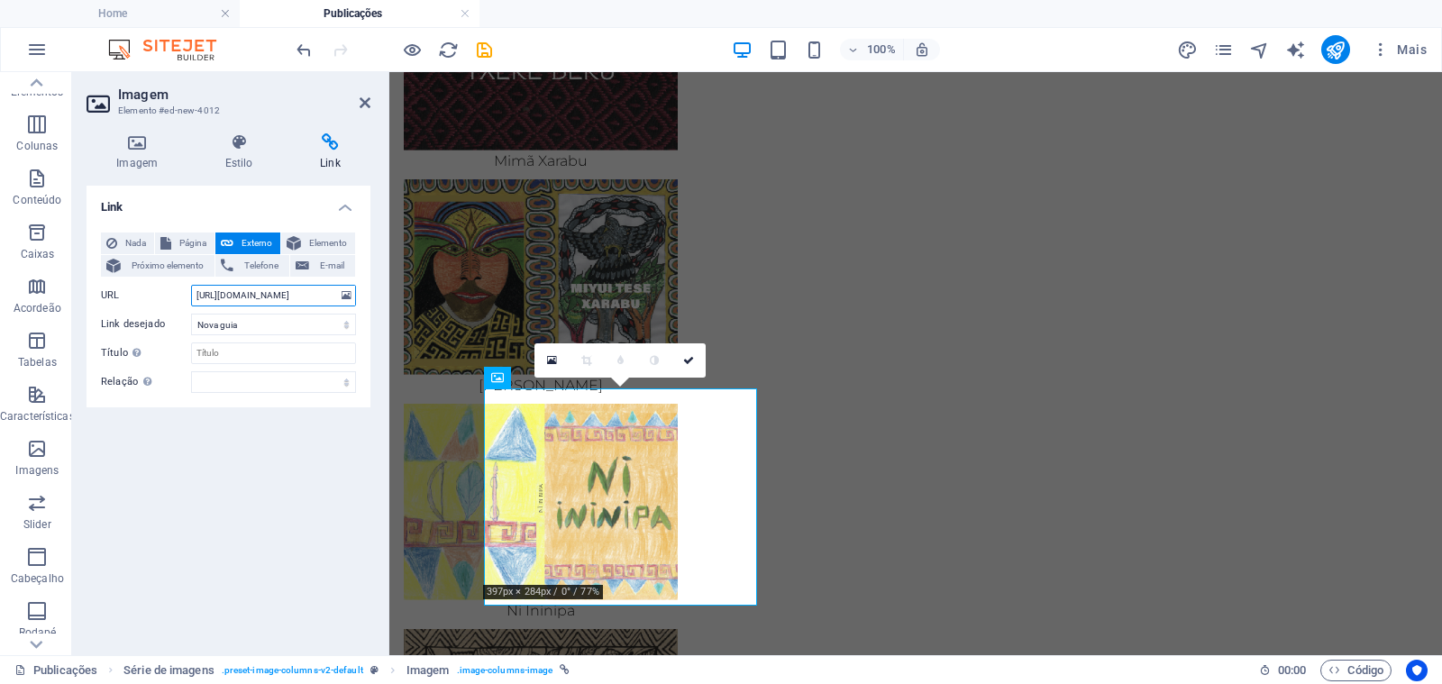
type input "https://opaoka.org.br/ebooks/13/ebook-Yunu_Ibubu.pdf"
click at [154, 163] on h4 "Imagem" at bounding box center [140, 152] width 108 height 38
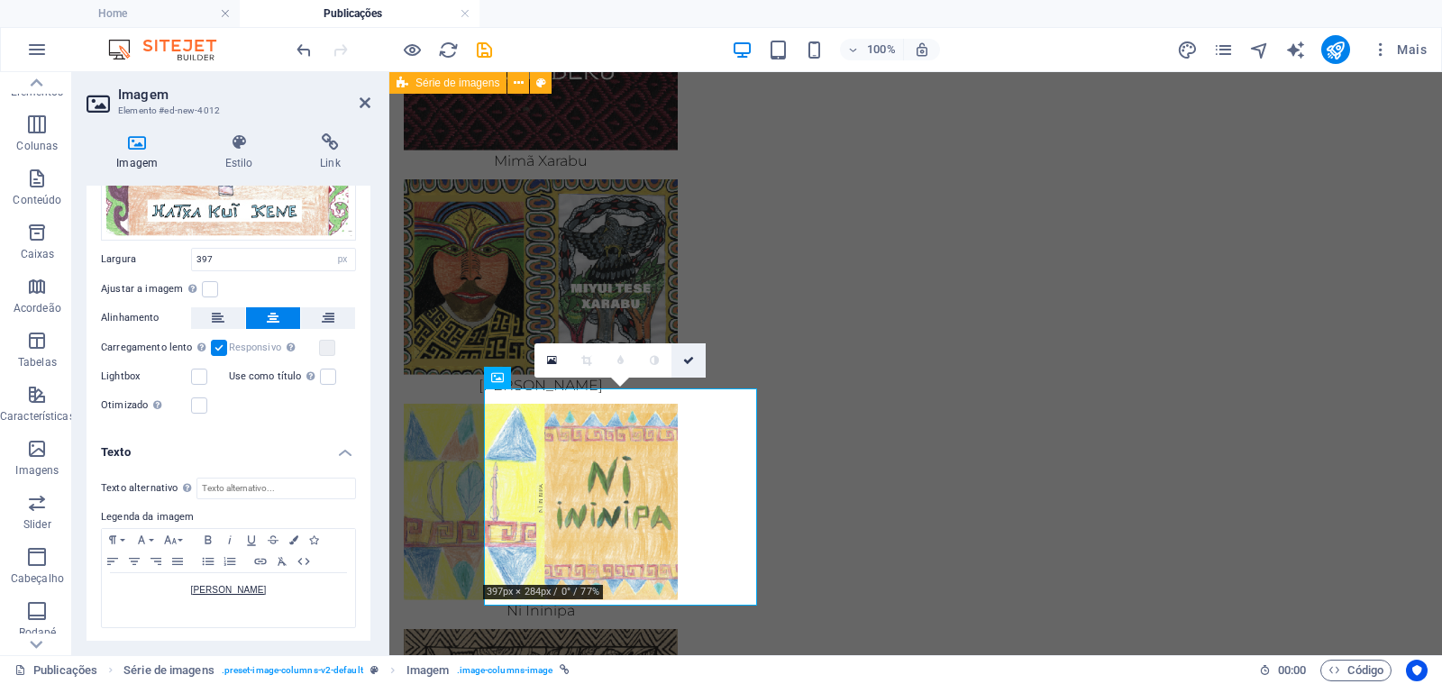
click at [684, 357] on icon at bounding box center [688, 360] width 11 height 11
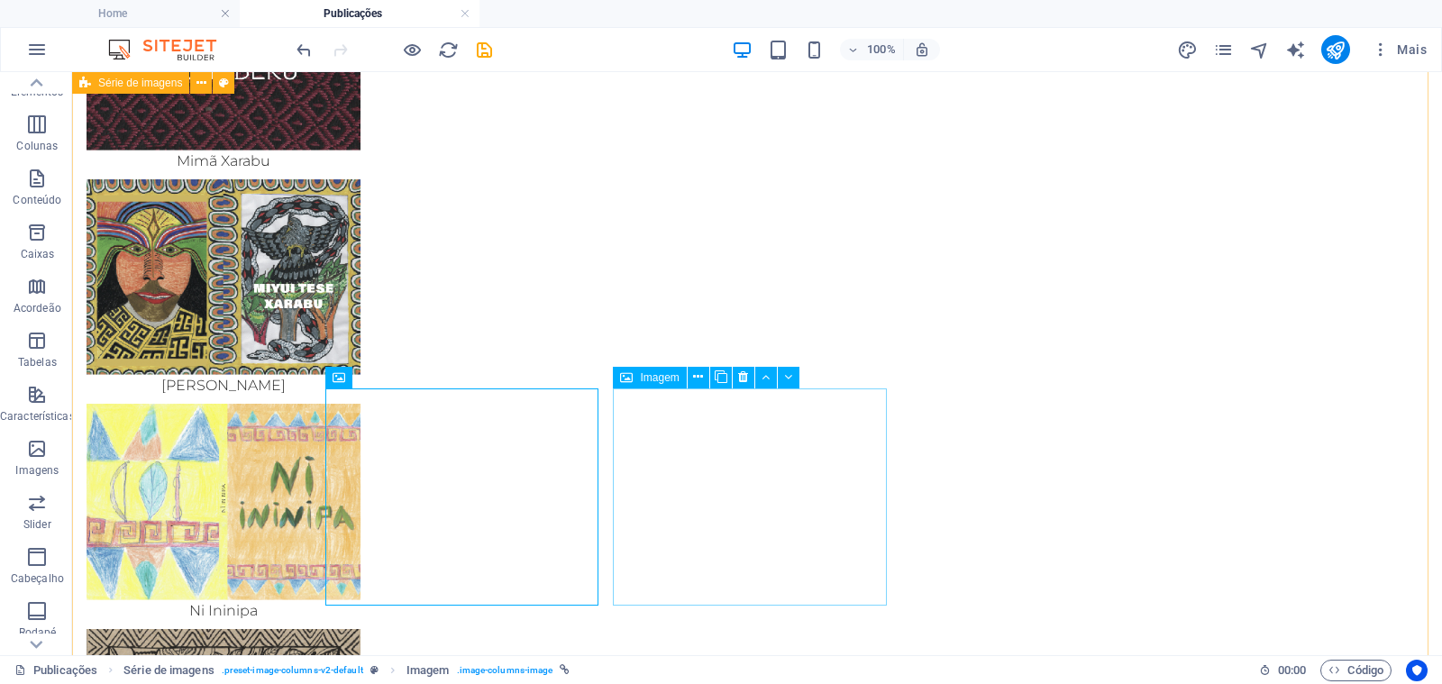
drag, startPoint x: 760, startPoint y: 473, endPoint x: 88, endPoint y: 407, distance: 674.4
select select "px"
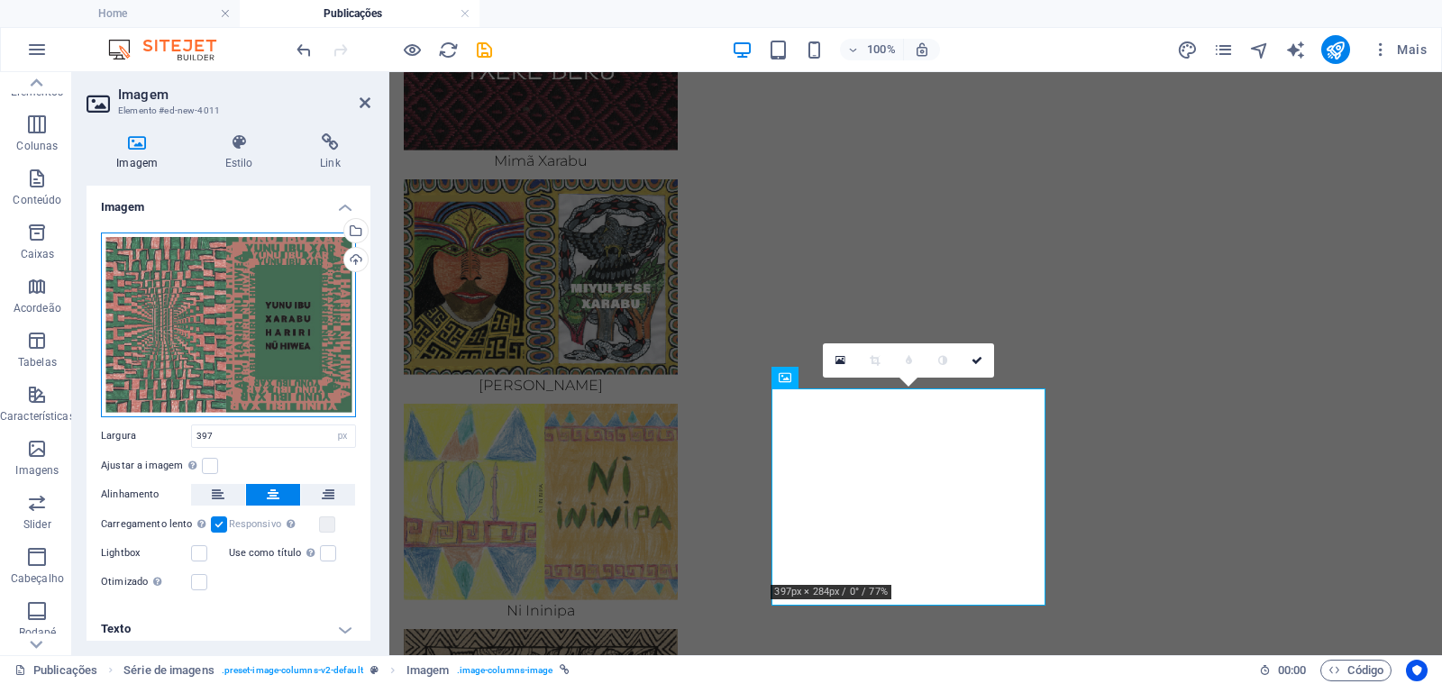
click at [227, 273] on div "Arraste os arquivos aqui, clique para escolher os arquivos ou selecione os arqu…" at bounding box center [228, 324] width 255 height 185
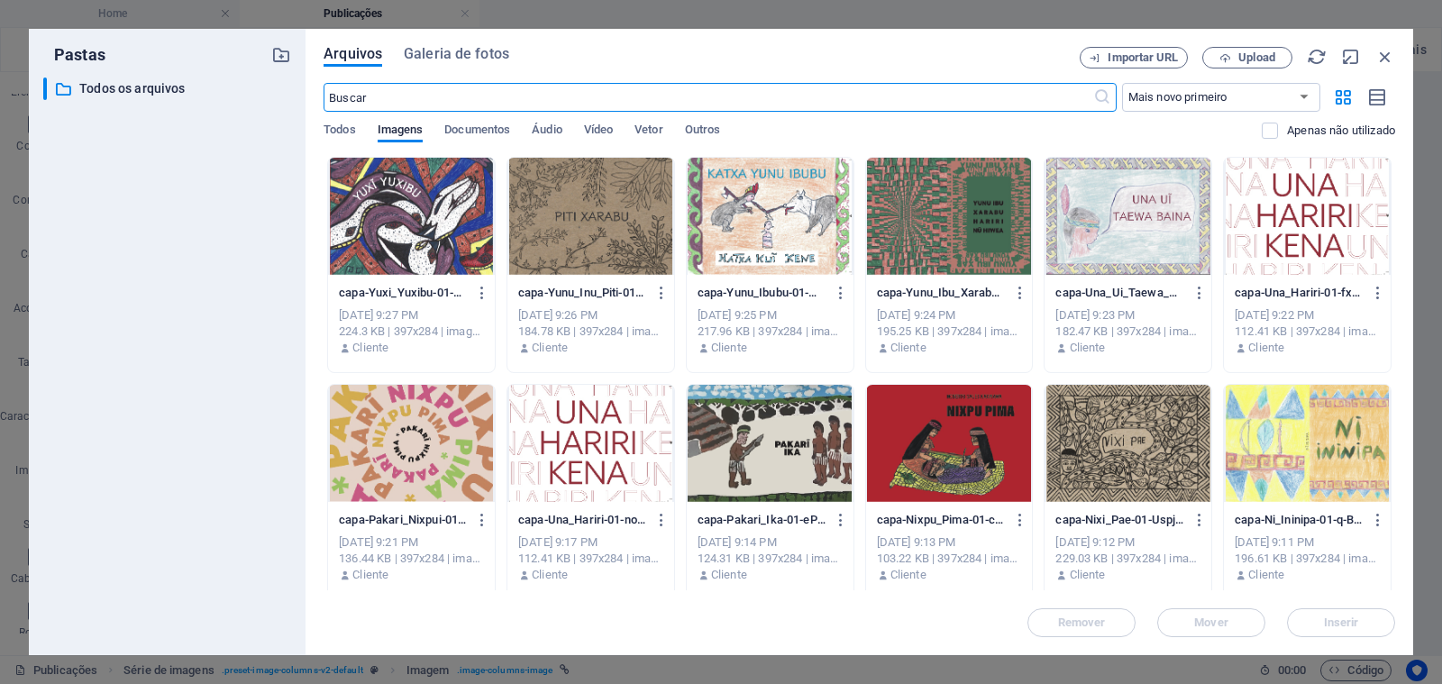
click at [554, 223] on div at bounding box center [590, 216] width 167 height 117
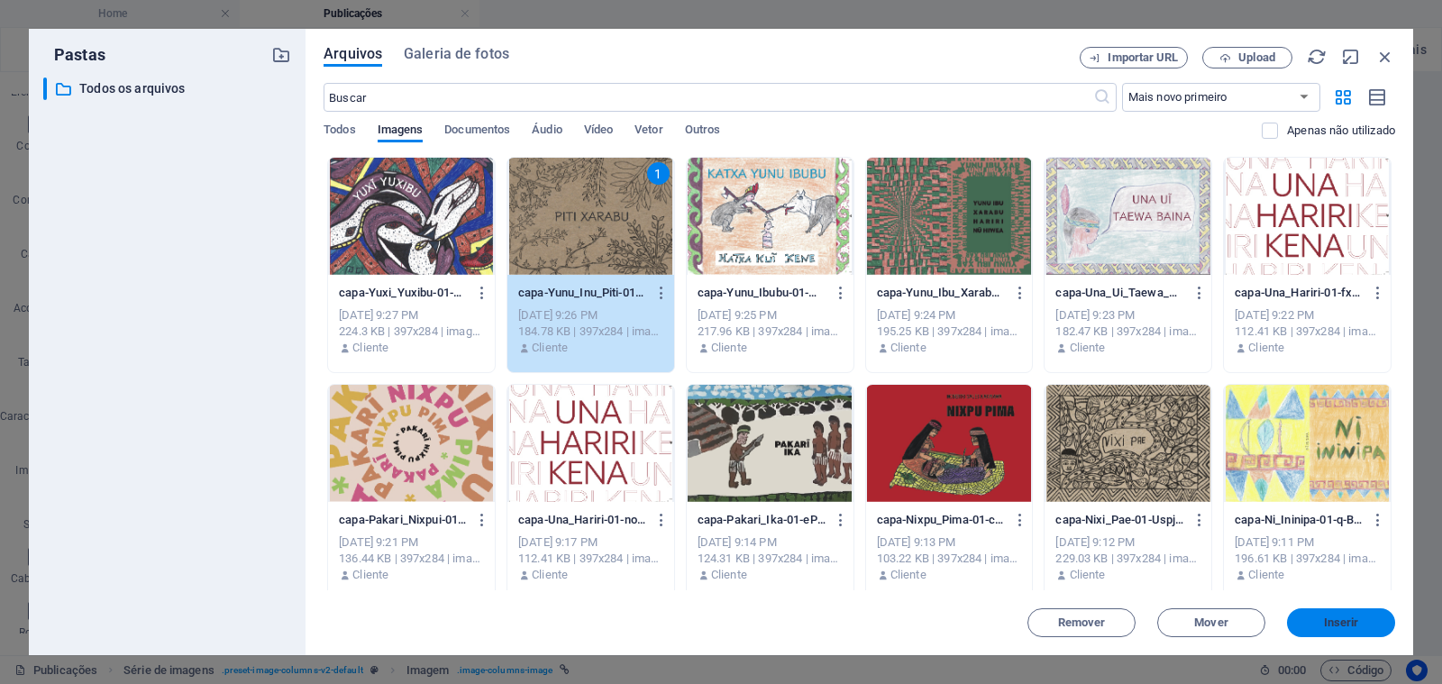
drag, startPoint x: 772, startPoint y: 514, endPoint x: 1315, endPoint y: 616, distance: 551.9
click at [1315, 617] on span "Inserir" at bounding box center [1341, 622] width 94 height 11
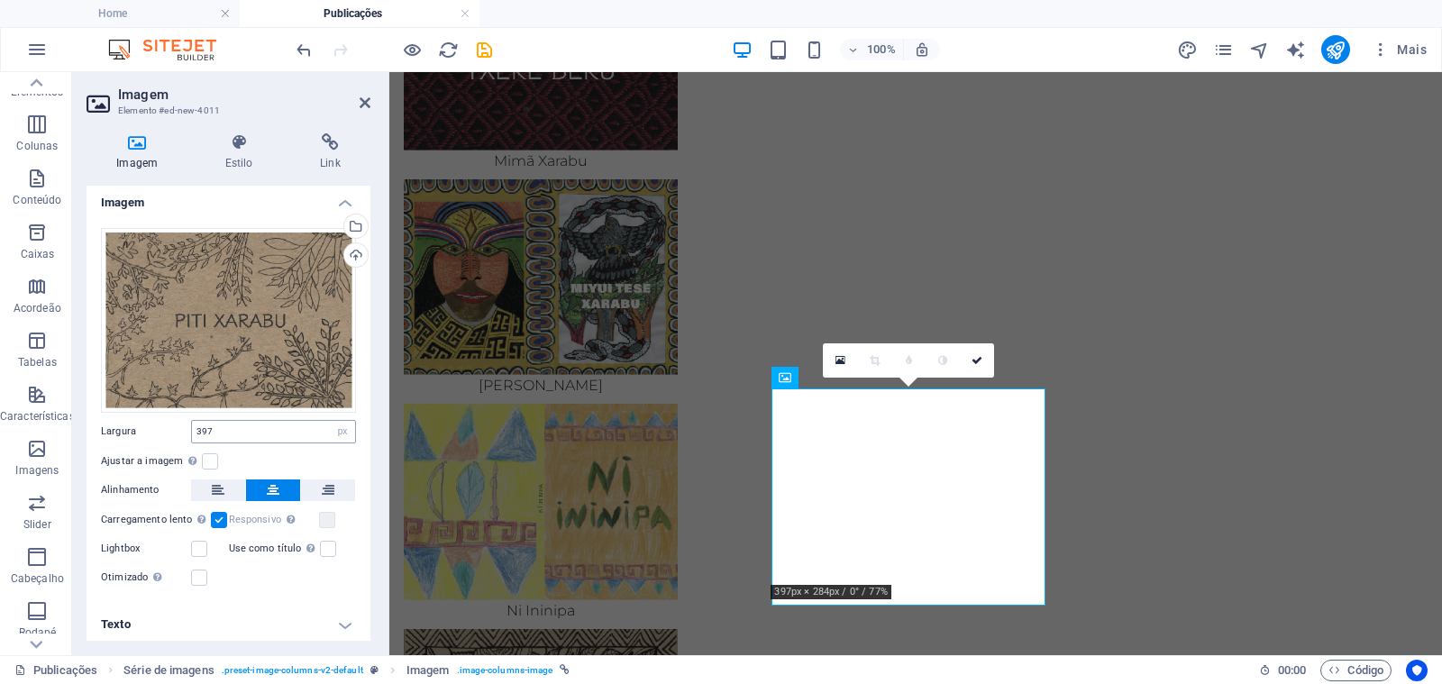
scroll to position [7, 0]
click at [277, 624] on h4 "Texto" at bounding box center [228, 621] width 284 height 43
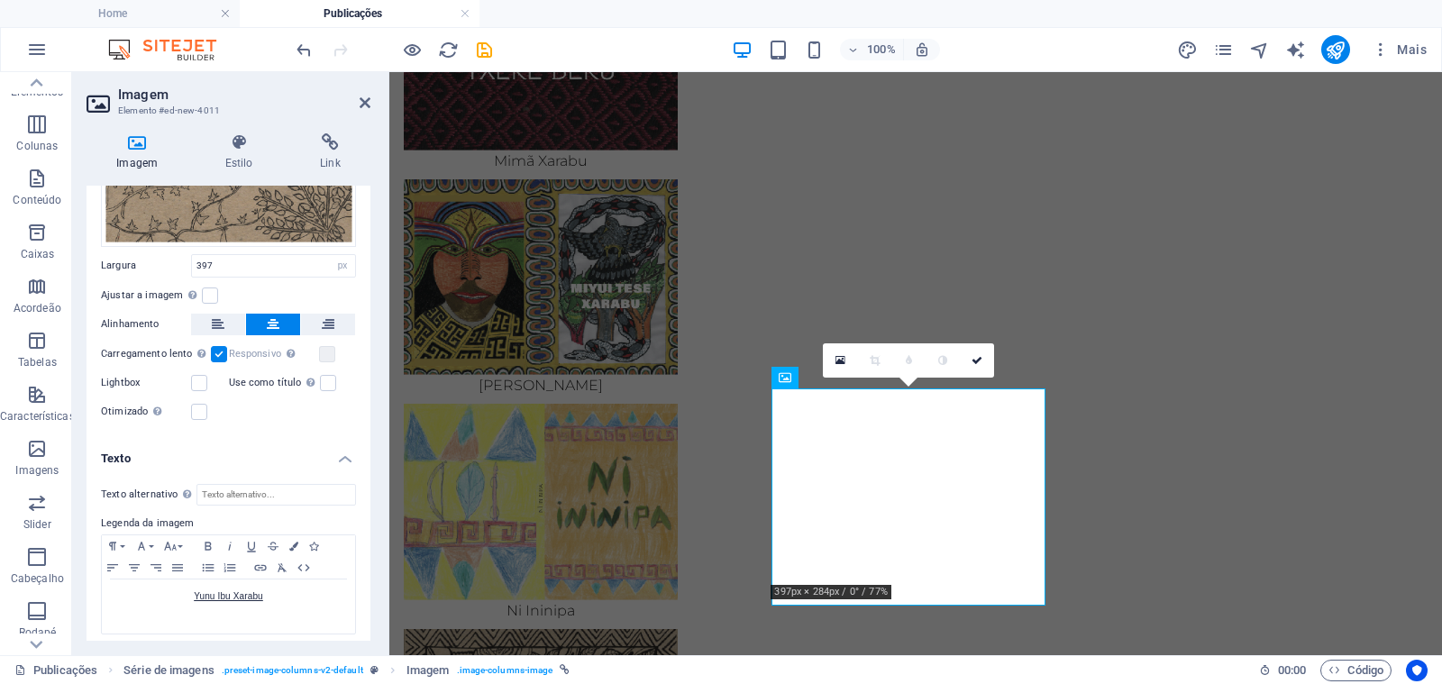
scroll to position [177, 0]
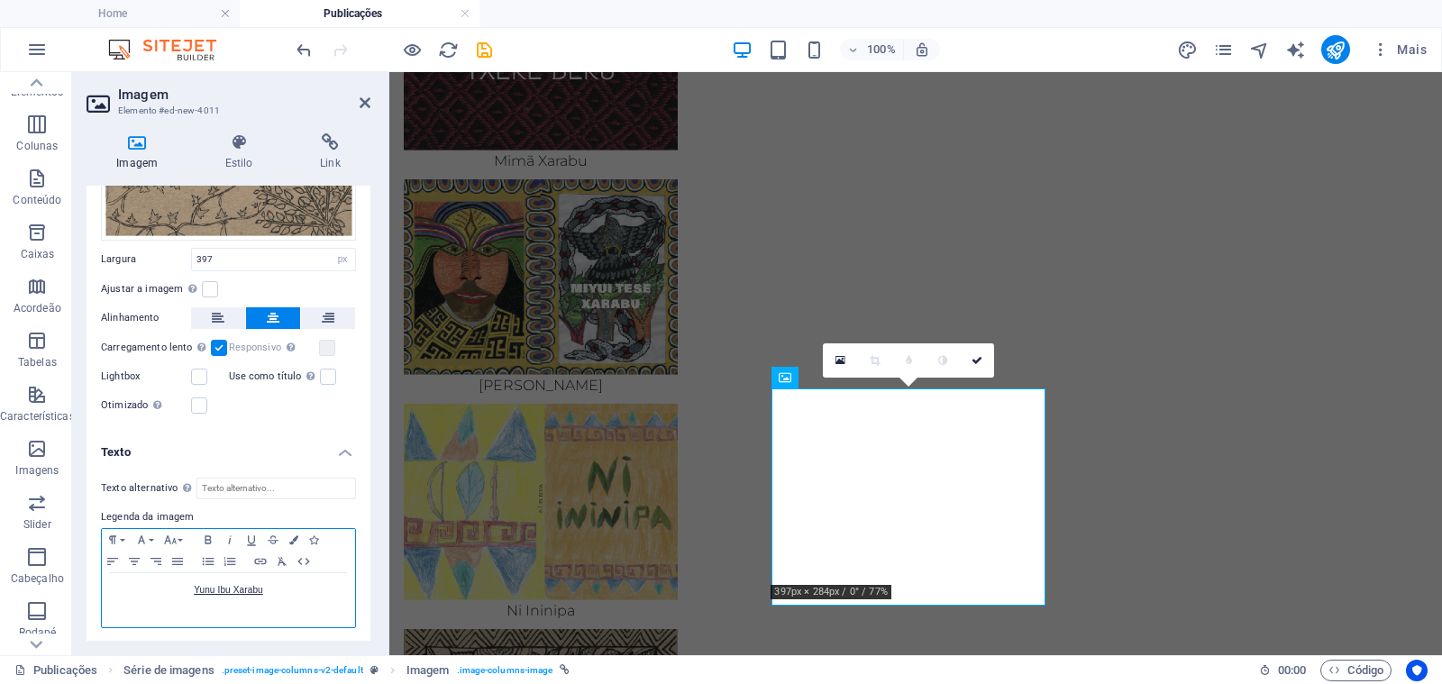
click at [273, 588] on p "Yunu Ibu Xarabu" at bounding box center [228, 590] width 235 height 16
click at [261, 614] on icon "button" at bounding box center [263, 620] width 22 height 22
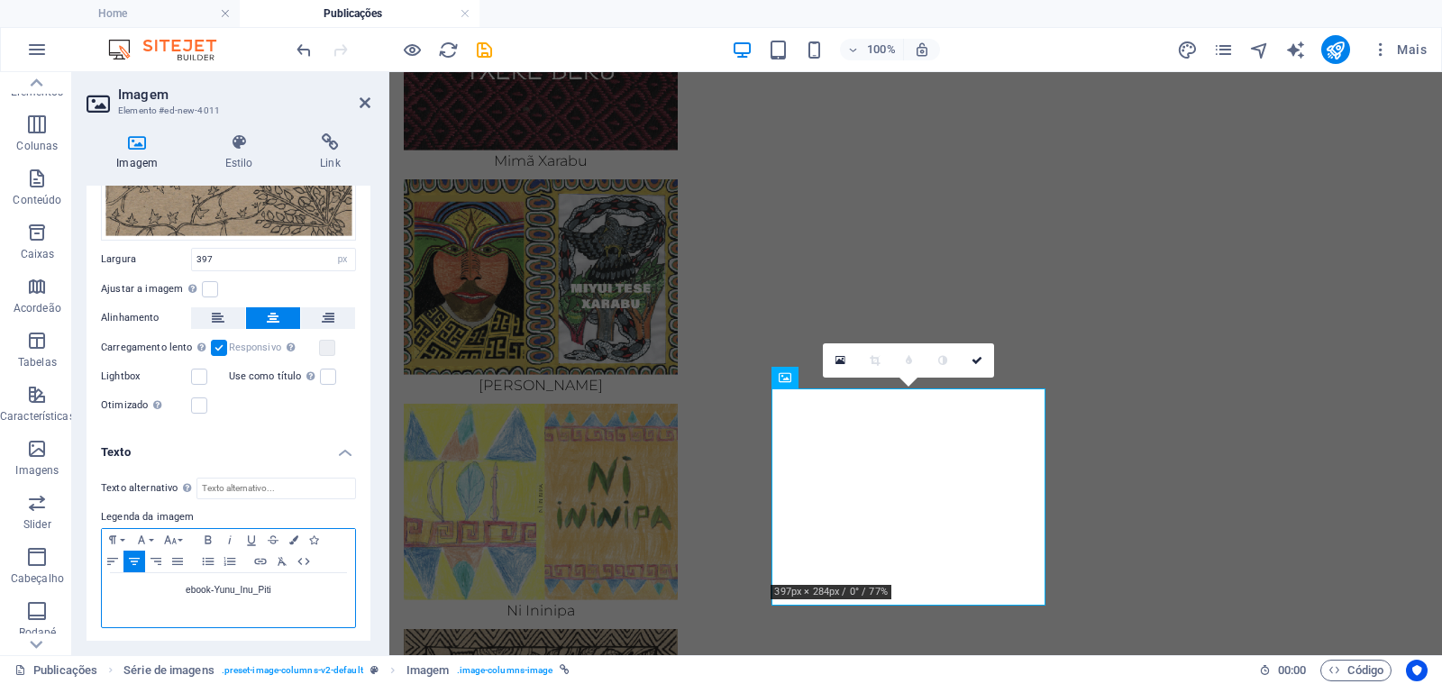
click at [214, 588] on p "ebook-Yunu_Inu_Piti" at bounding box center [228, 590] width 235 height 16
click at [269, 586] on p "Yunu Inu Piti" at bounding box center [228, 590] width 235 height 16
click at [270, 585] on p "Yunu Inu Piti" at bounding box center [228, 590] width 235 height 16
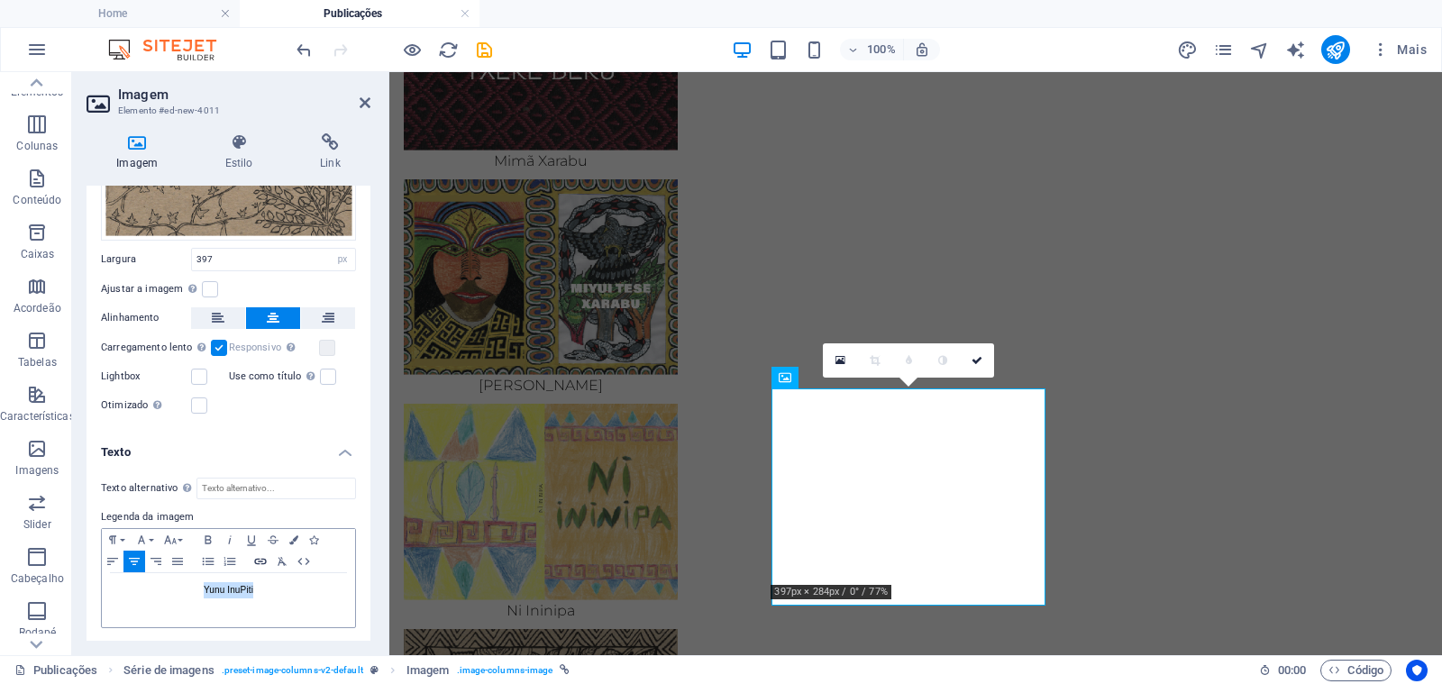
click at [264, 558] on icon "button" at bounding box center [261, 561] width 22 height 14
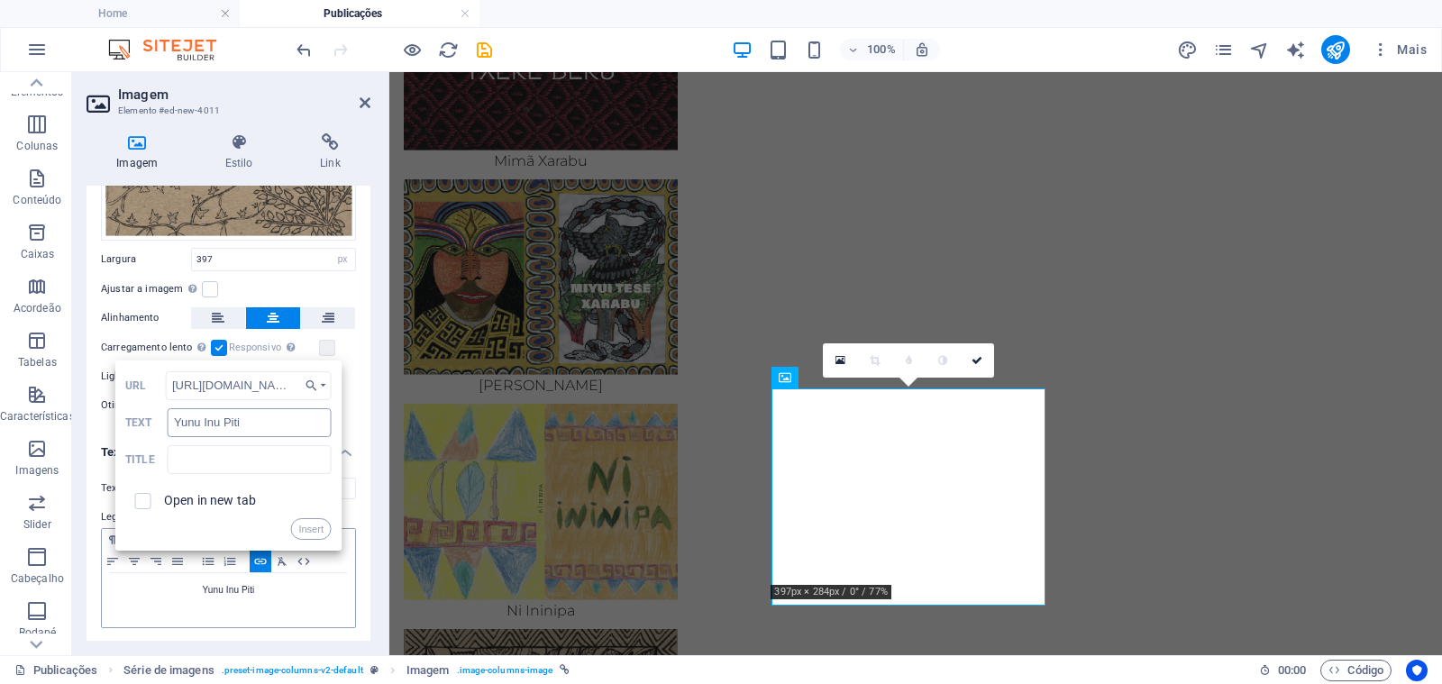
scroll to position [0, 177]
type input "https://opaoka.org.br/ebooks/14/ebook-Yunu_Inu_Piti.pdf"
click at [194, 501] on label "Open in new tab" at bounding box center [210, 500] width 92 height 14
checkbox input "true"
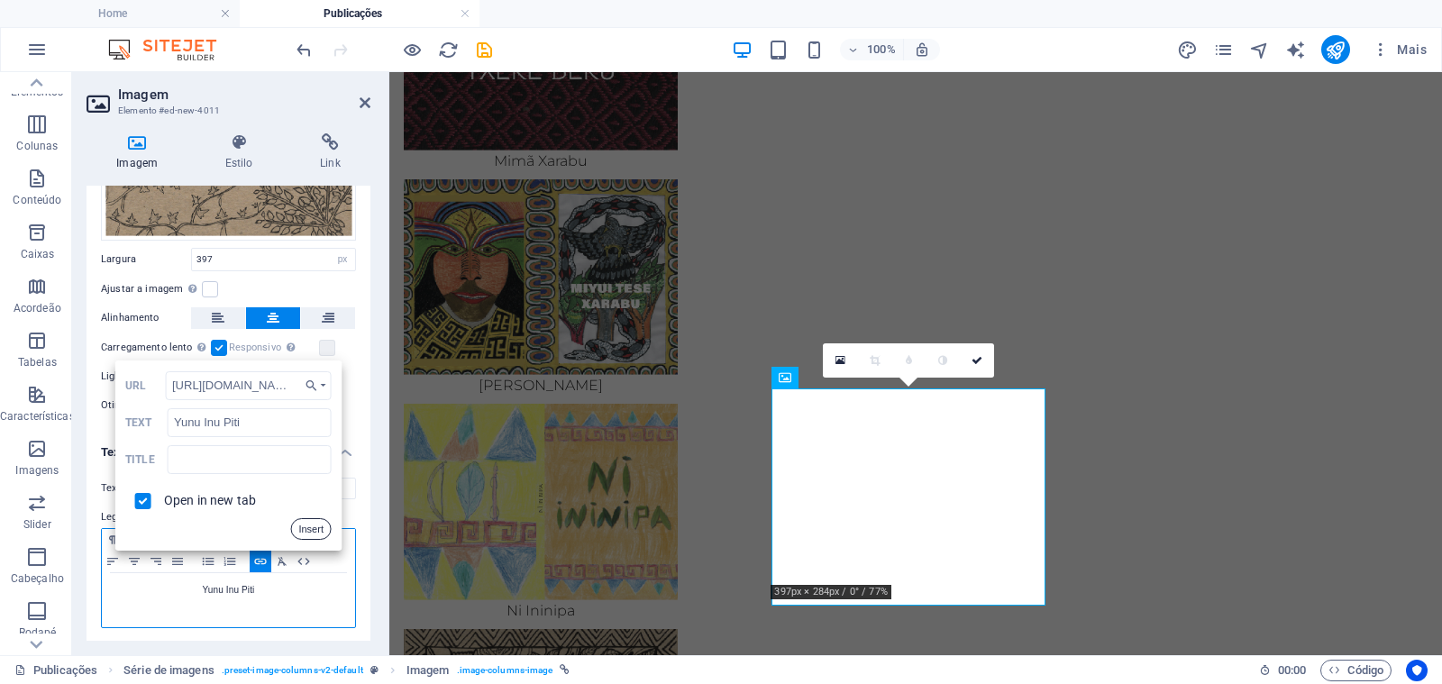
click at [306, 528] on button "Insert" at bounding box center [310, 529] width 41 height 22
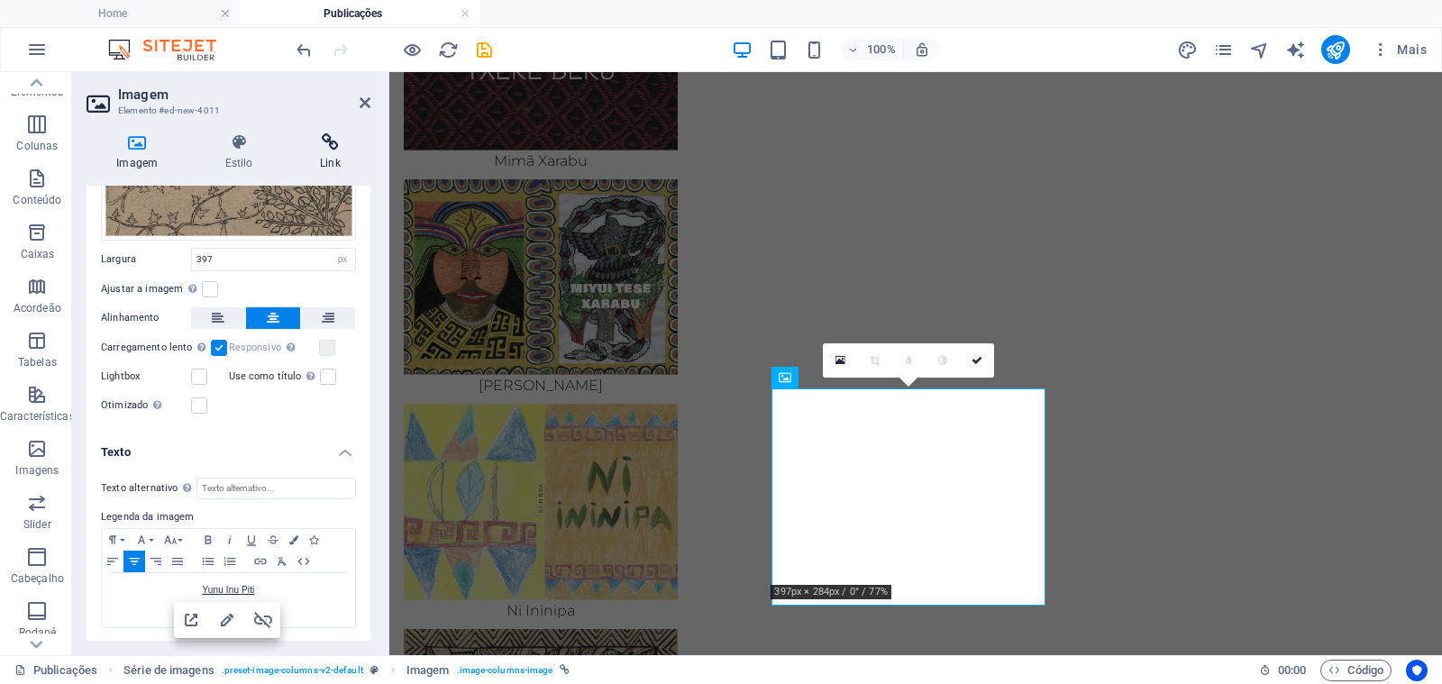
click at [334, 145] on icon at bounding box center [330, 142] width 80 height 18
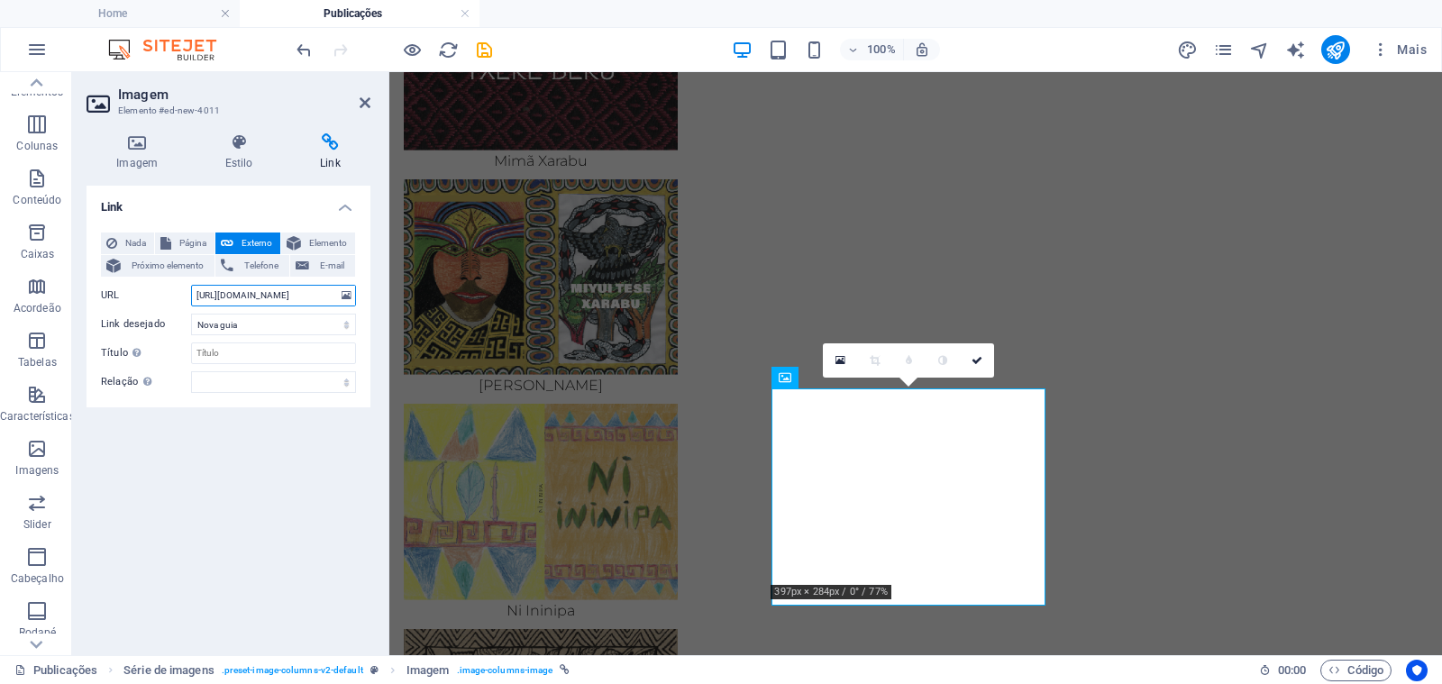
click at [264, 300] on input "[URL][DOMAIN_NAME]" at bounding box center [273, 296] width 165 height 22
click at [265, 299] on input "[URL][DOMAIN_NAME]" at bounding box center [273, 296] width 165 height 22
paste input "4/ebook-Yunu_Inu_Piti"
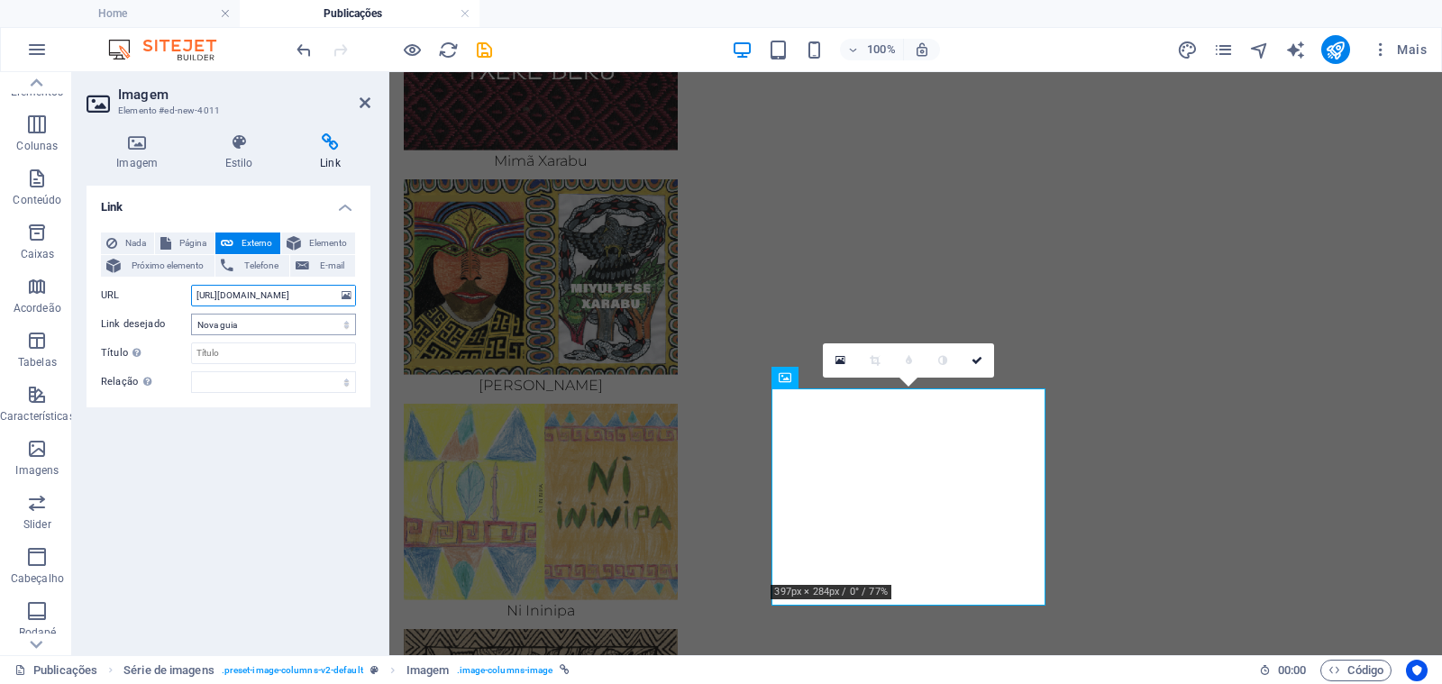
type input "https://opaoka.org.br/ebooks/14/ebook-Yunu_Inu_Piti.pdf"
drag, startPoint x: 978, startPoint y: 362, endPoint x: 914, endPoint y: 381, distance: 66.7
click at [978, 362] on icon at bounding box center [976, 360] width 11 height 11
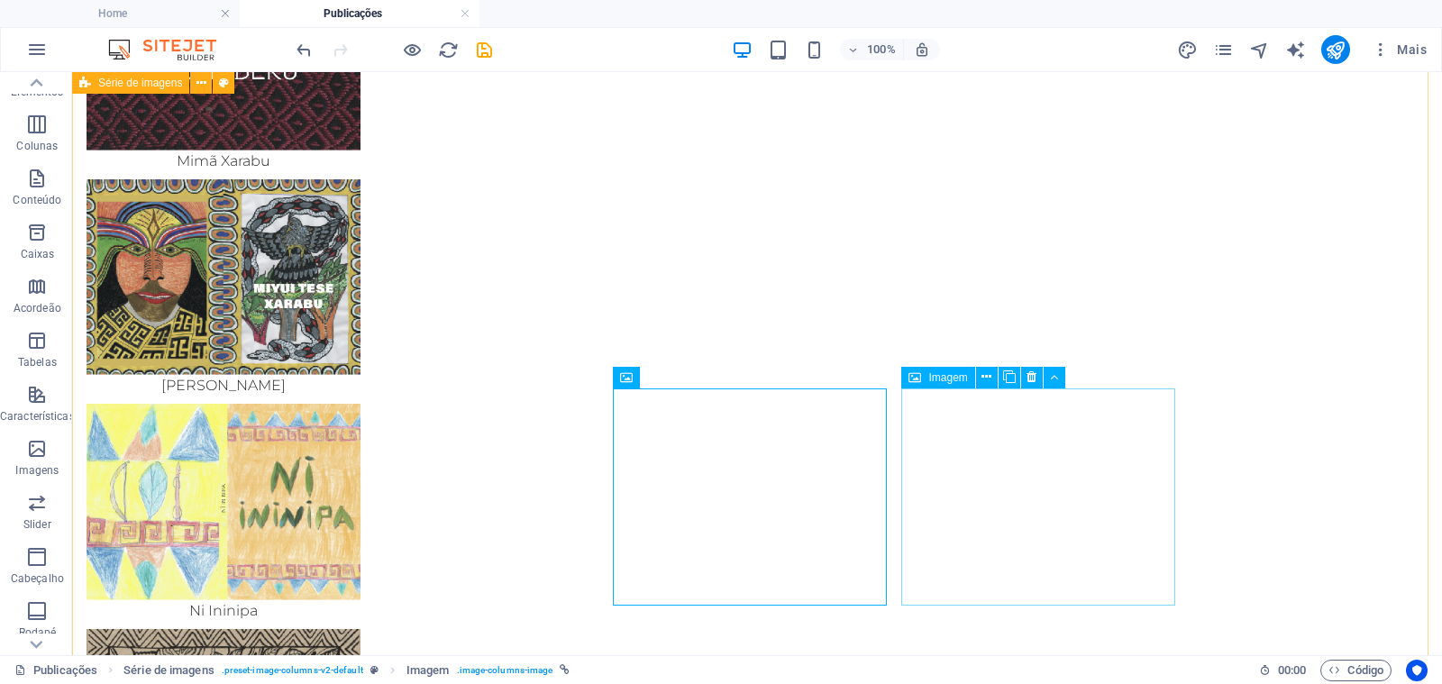
select select "px"
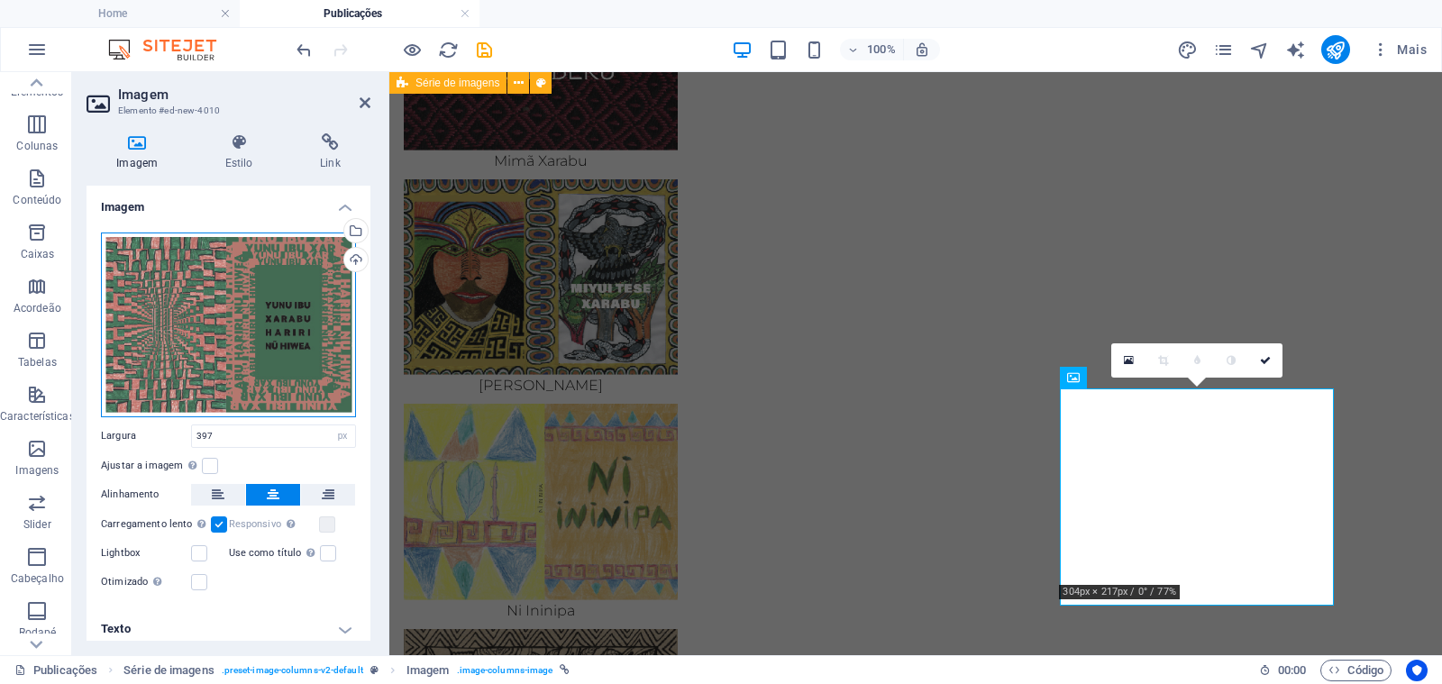
click at [274, 323] on div "Arraste os arquivos aqui, clique para escolher os arquivos ou selecione os arqu…" at bounding box center [228, 324] width 255 height 185
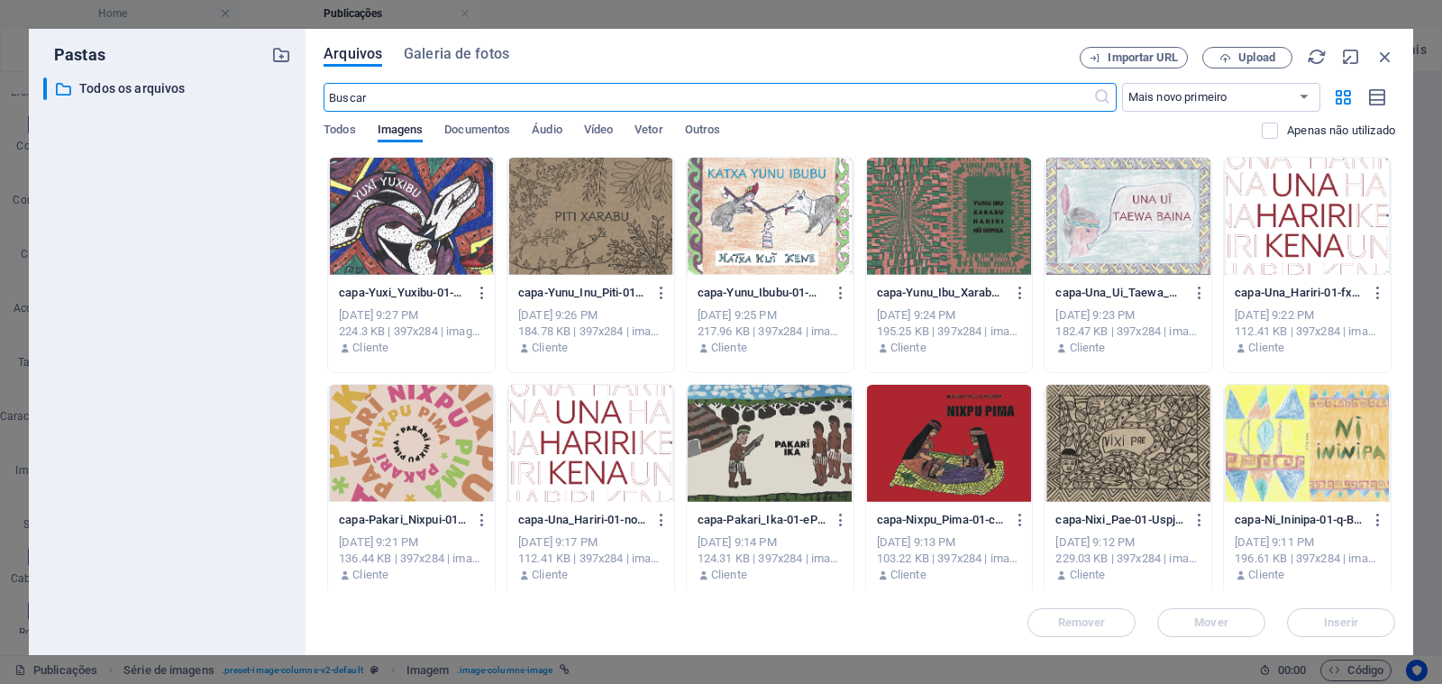
click at [396, 245] on div at bounding box center [411, 216] width 167 height 117
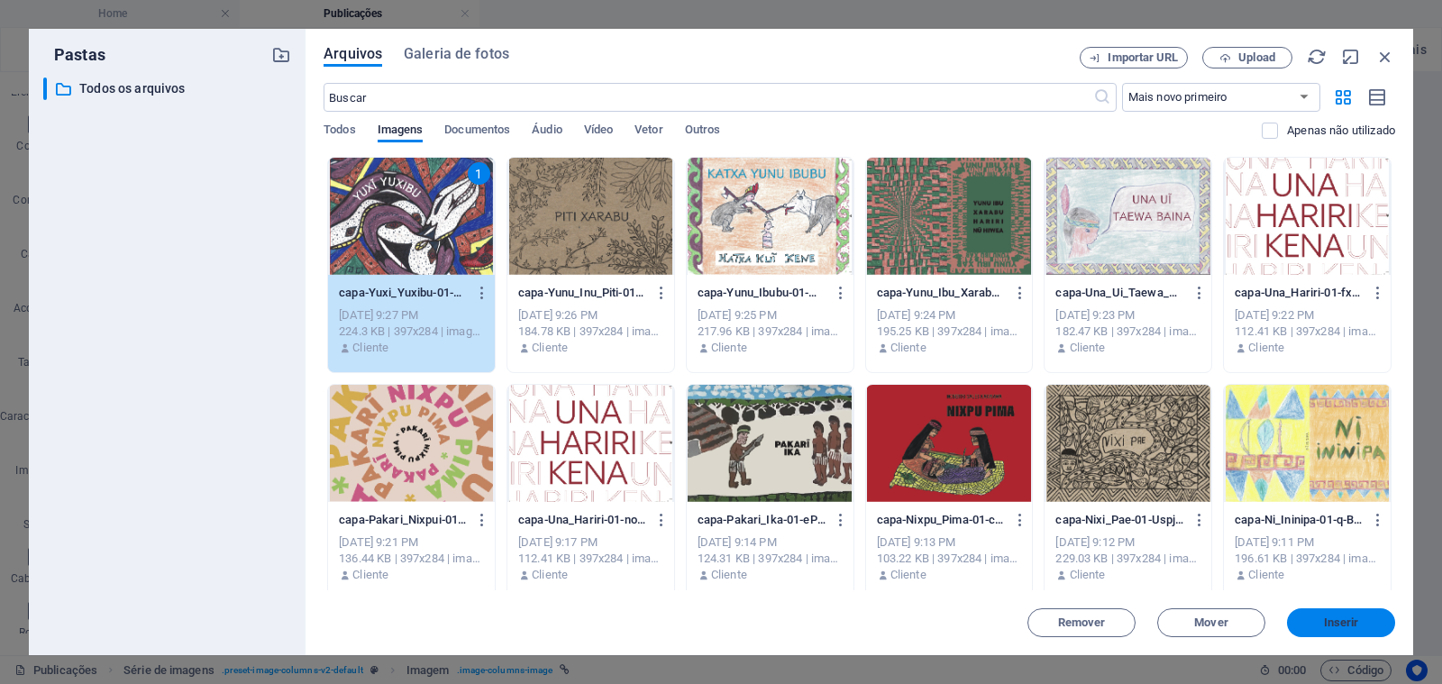
click at [1314, 620] on span "Inserir" at bounding box center [1341, 622] width 94 height 11
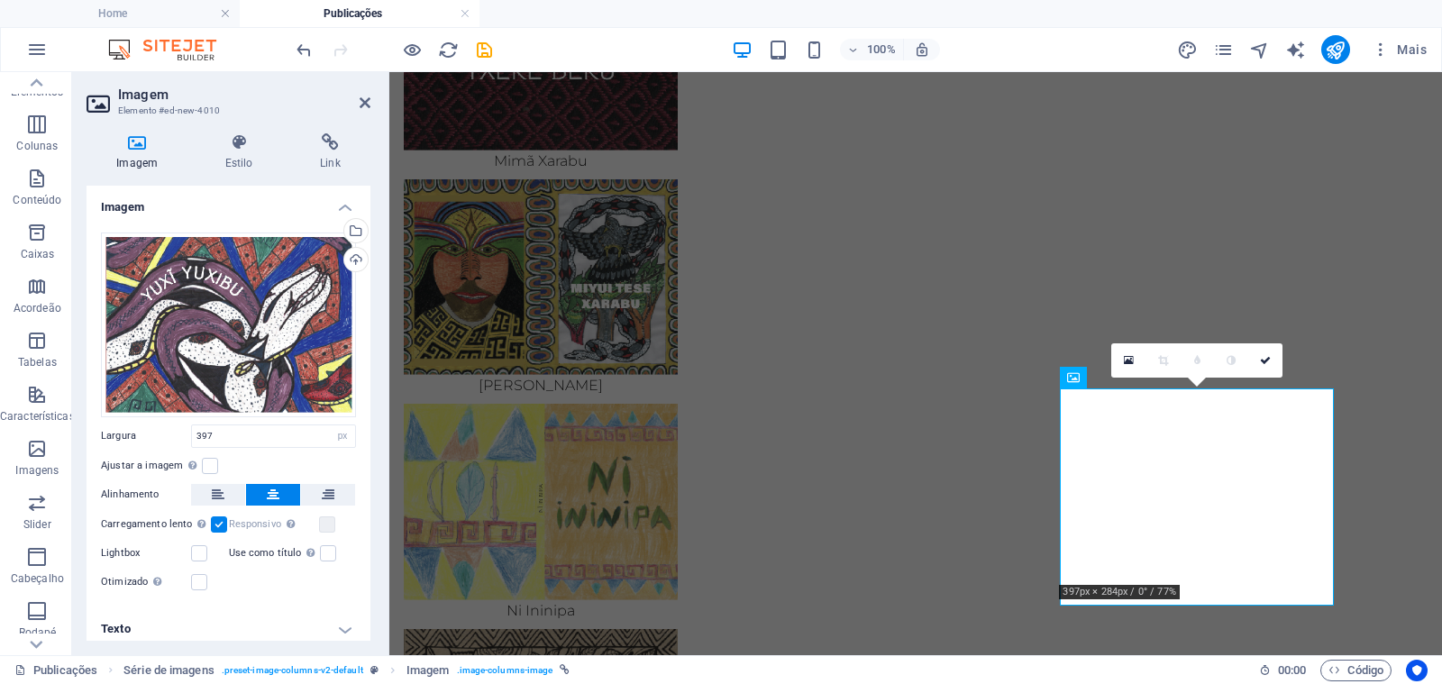
scroll to position [7, 0]
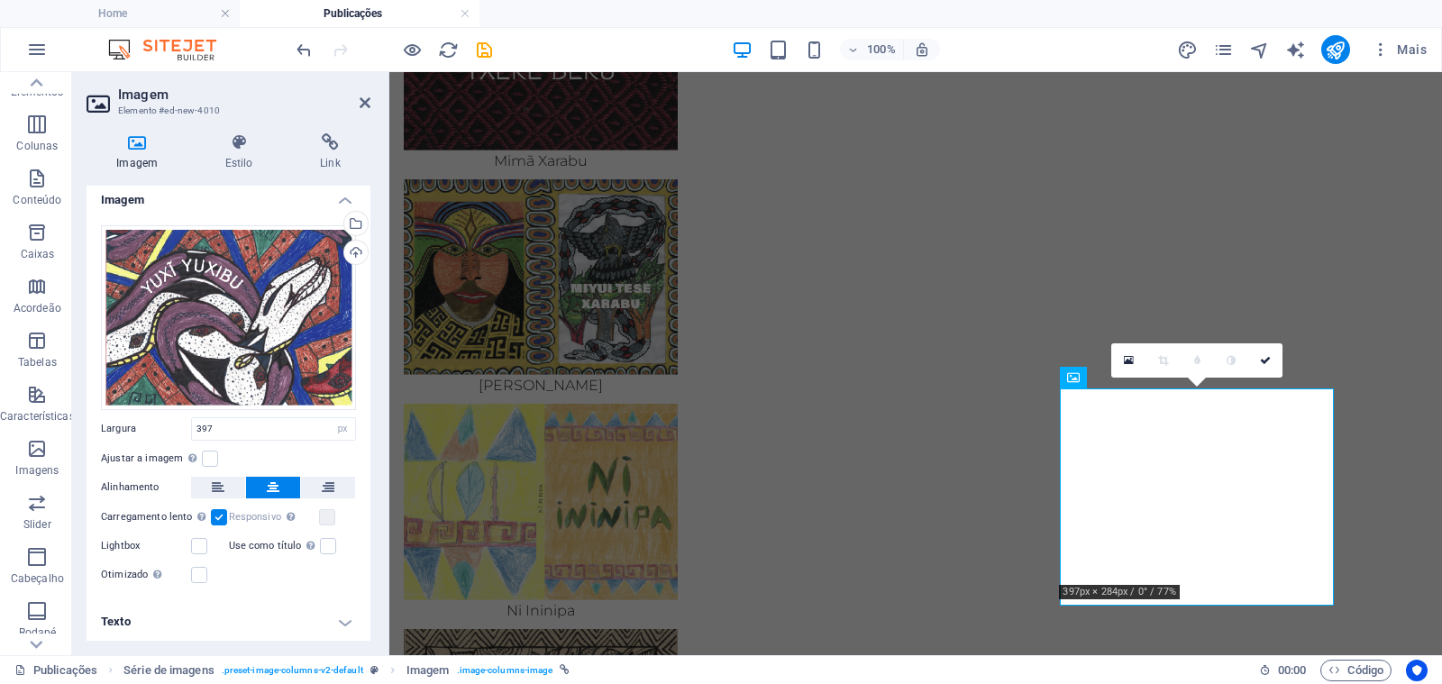
click at [261, 617] on h4 "Texto" at bounding box center [228, 621] width 284 height 43
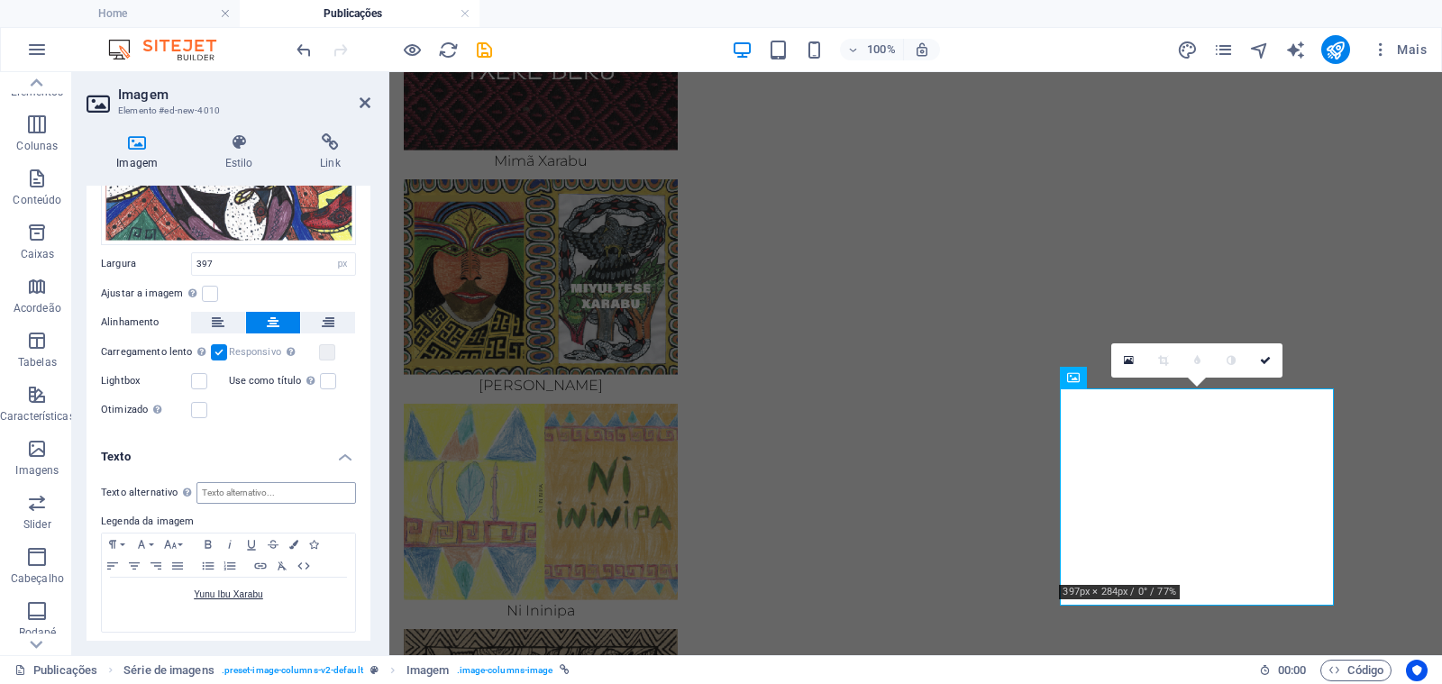
scroll to position [177, 0]
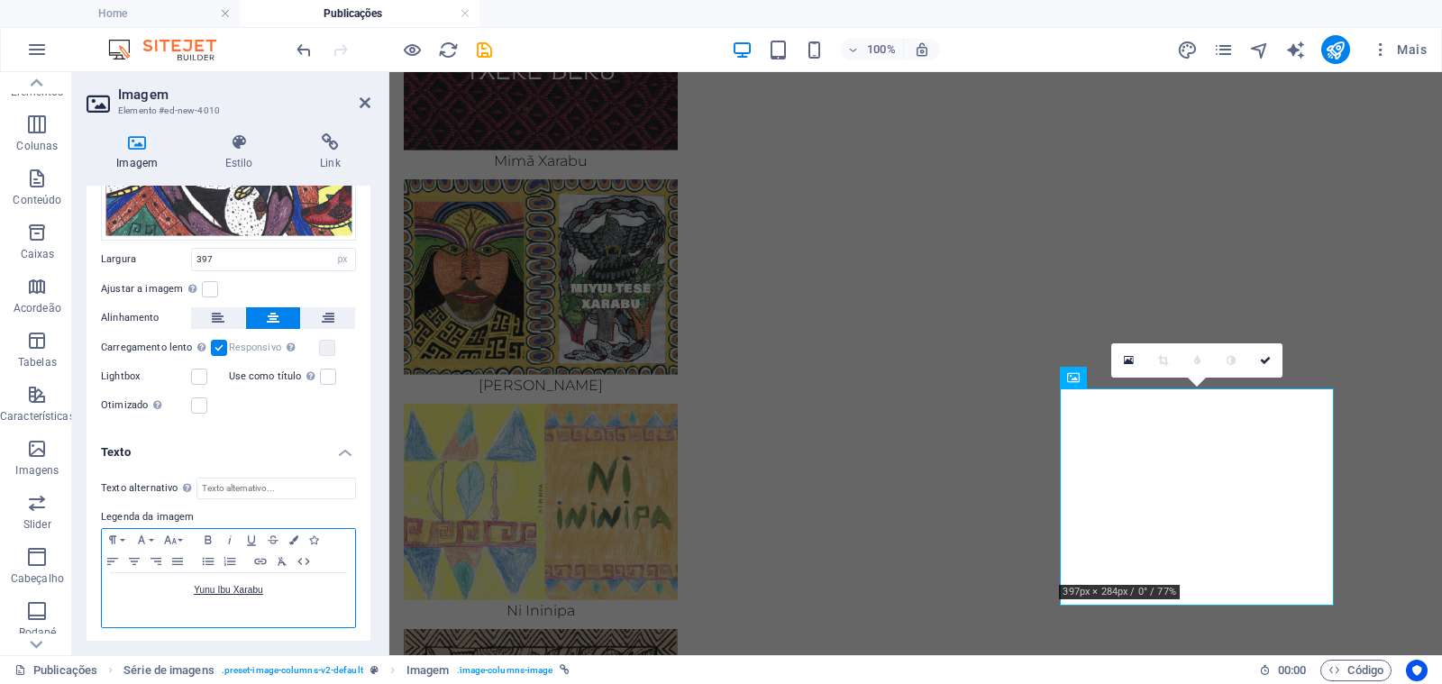
click at [266, 589] on p "Yunu Ibu Xarabu" at bounding box center [228, 590] width 235 height 16
click at [262, 621] on icon "button" at bounding box center [263, 620] width 18 height 16
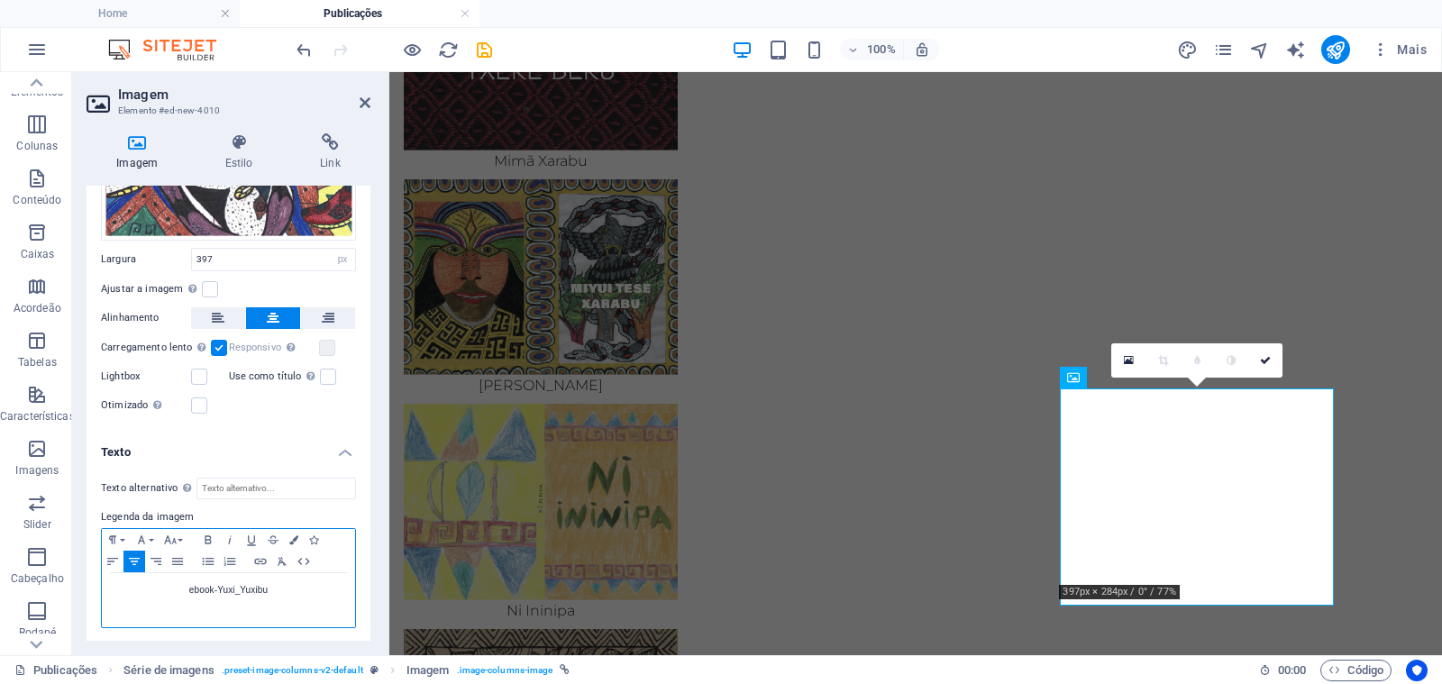
click at [216, 588] on p "ebook-Yuxi_Yuxibu" at bounding box center [228, 590] width 235 height 16
click at [260, 582] on p "Yuxi Yuxibu" at bounding box center [228, 590] width 235 height 16
click at [257, 559] on icon "button" at bounding box center [261, 561] width 22 height 14
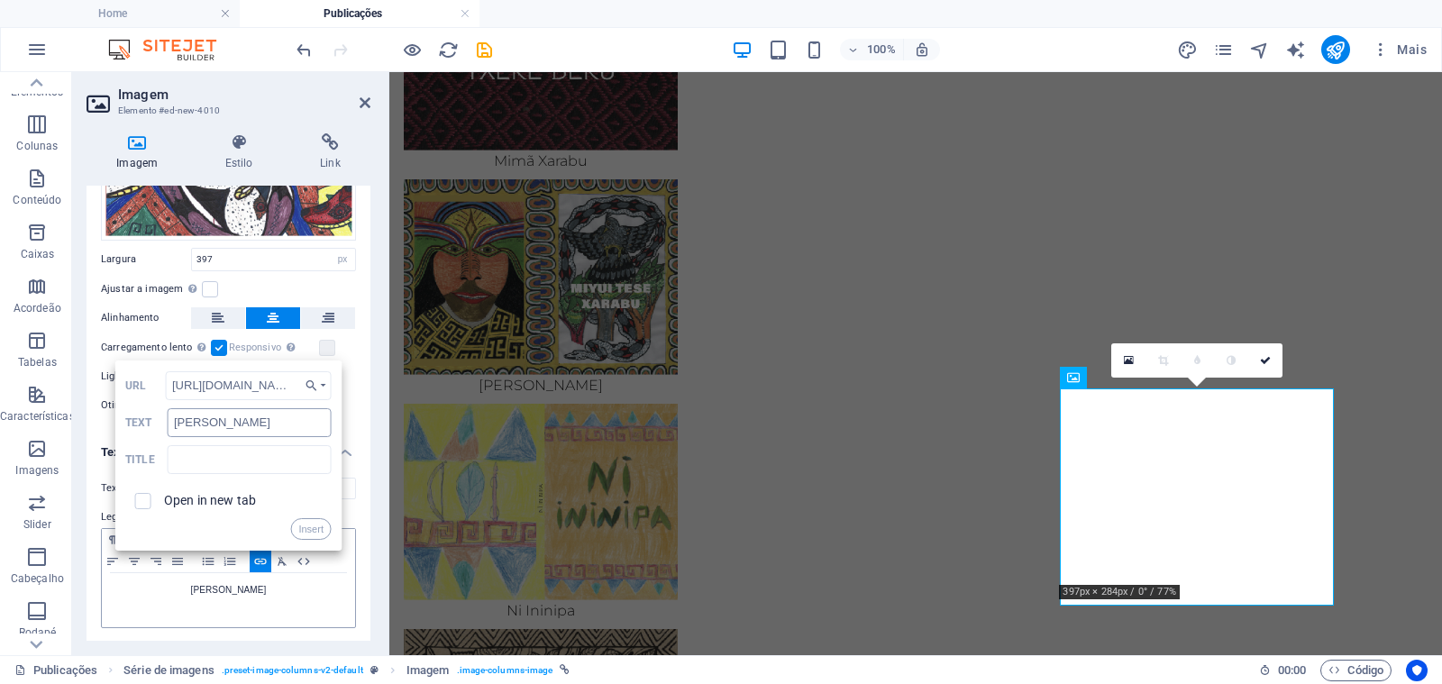
scroll to position [0, 169]
type input "[URL][DOMAIN_NAME]"
click at [194, 495] on label "Open in new tab" at bounding box center [210, 500] width 92 height 14
checkbox input "true"
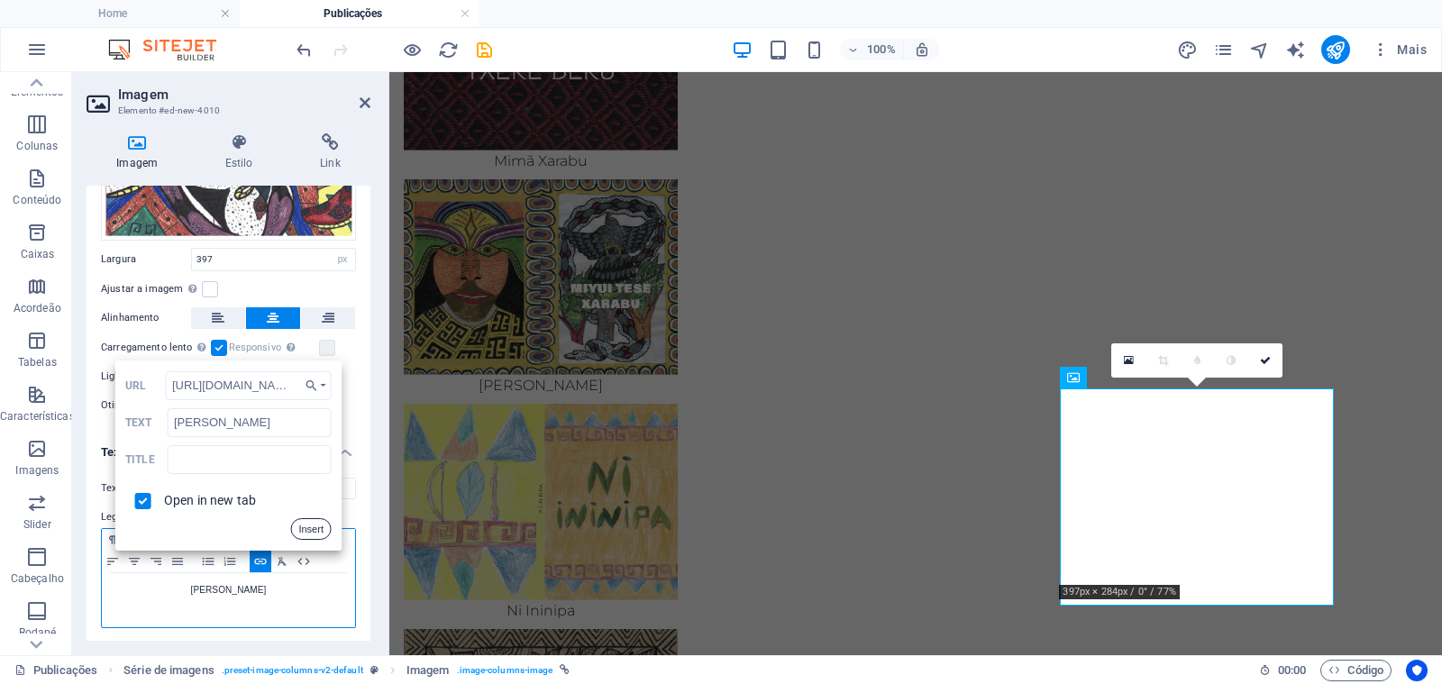
click at [305, 525] on button "Insert" at bounding box center [310, 529] width 41 height 22
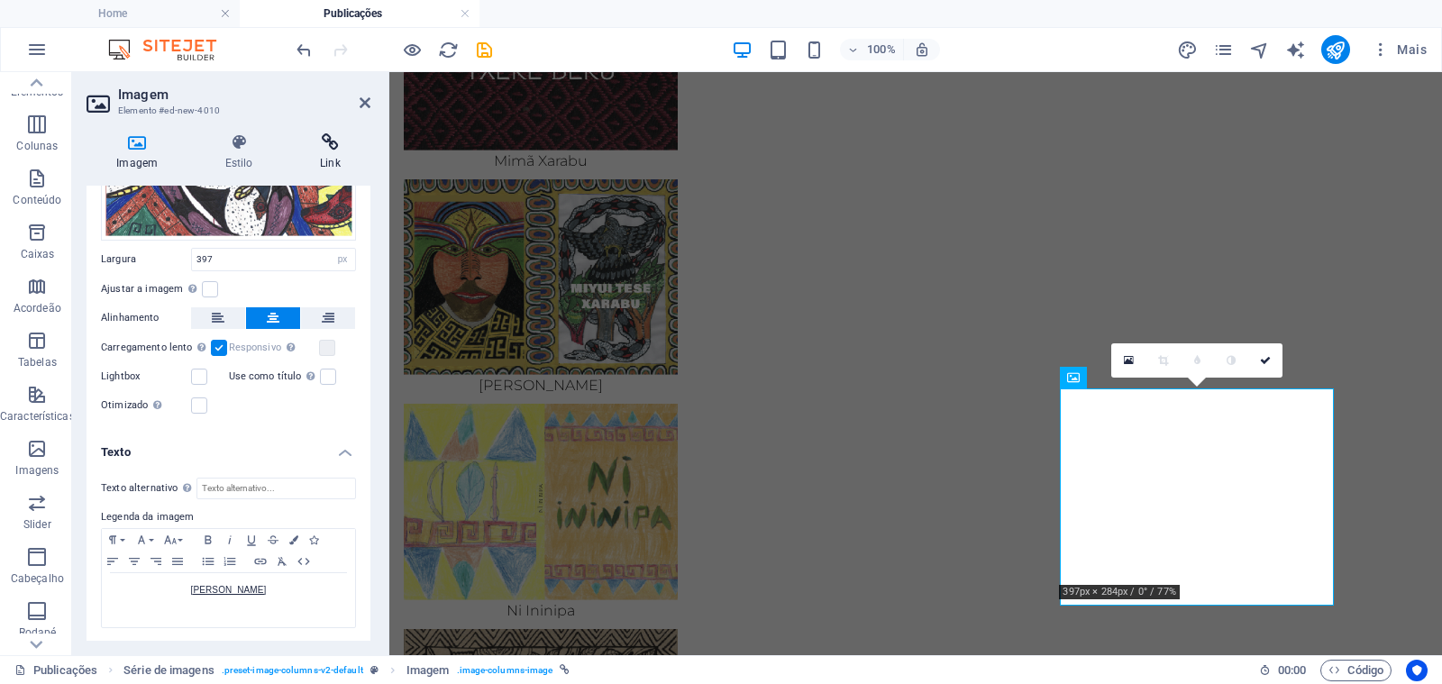
click at [340, 160] on h4 "Link" at bounding box center [330, 152] width 80 height 38
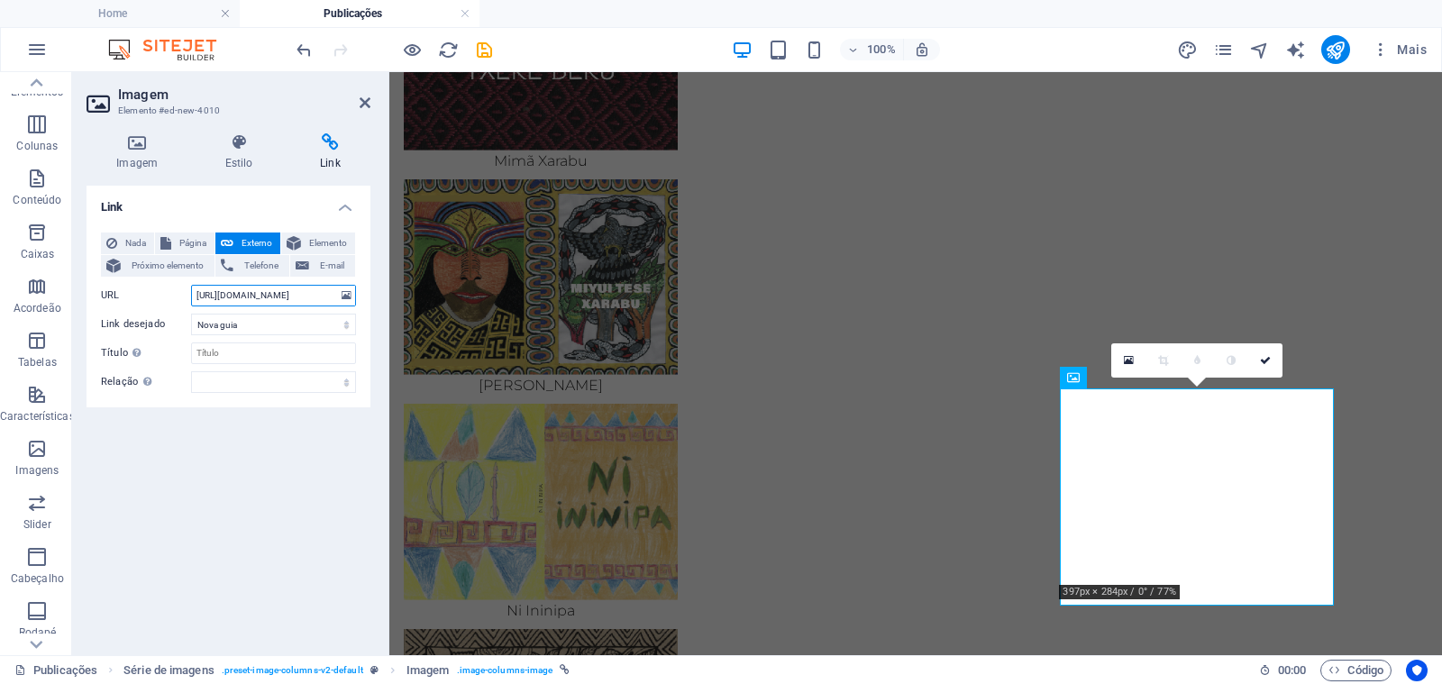
click at [267, 303] on input "[URL][DOMAIN_NAME]" at bounding box center [273, 296] width 165 height 22
paste input "5/ebook-Yuxi_Yuxi"
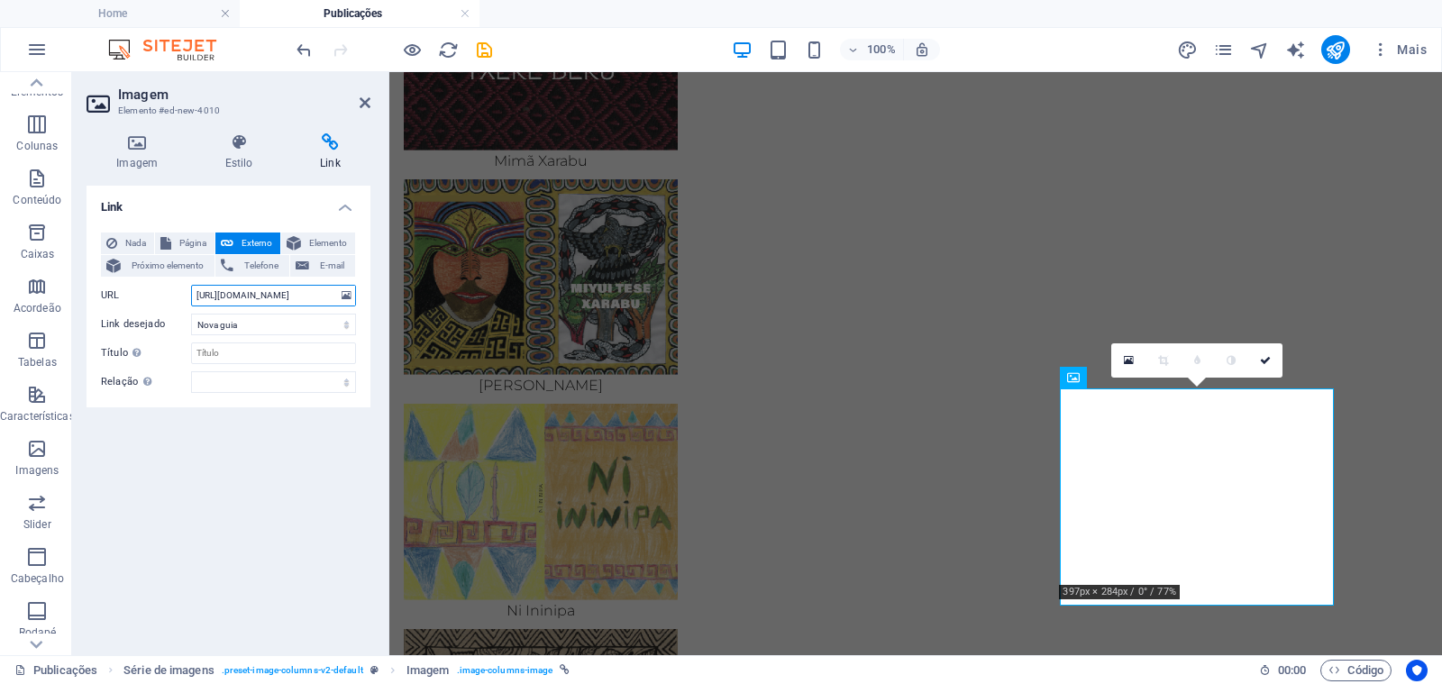
type input "[URL][DOMAIN_NAME]"
click at [1268, 364] on icon at bounding box center [1265, 360] width 11 height 11
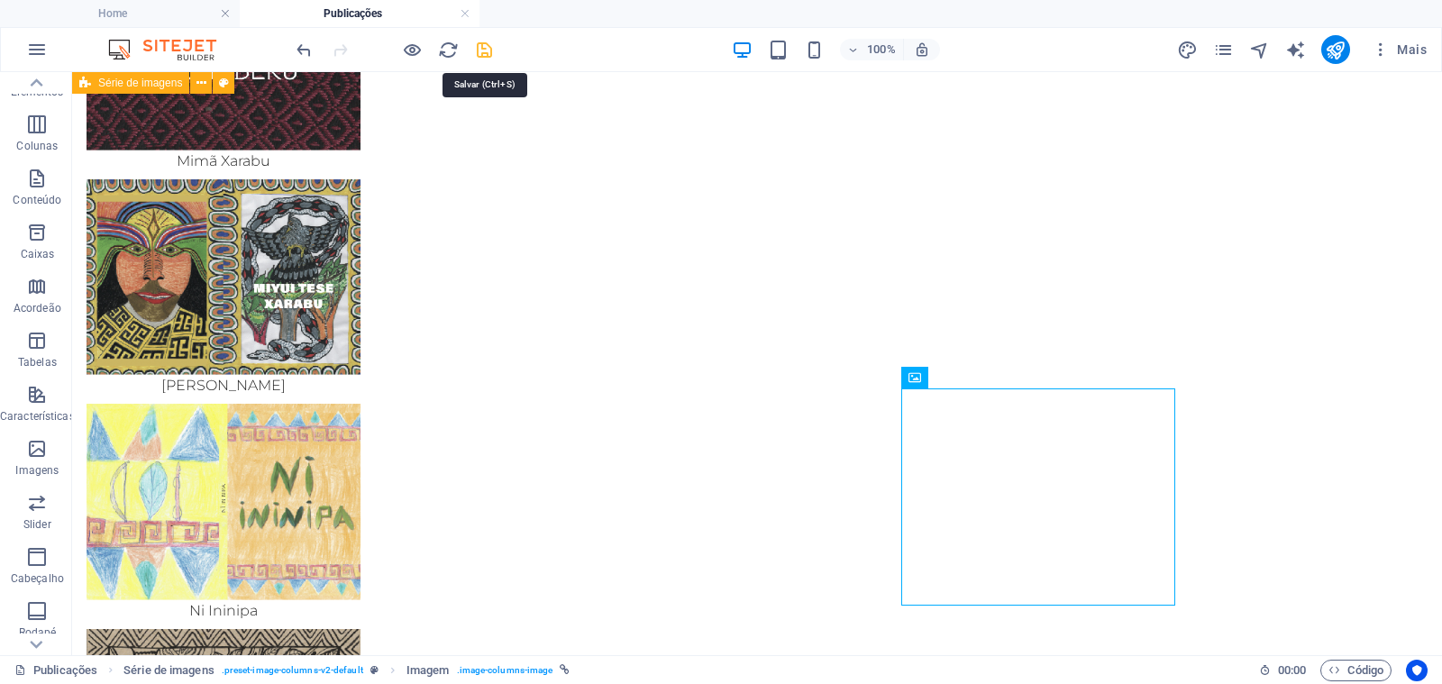
click at [487, 49] on icon "save" at bounding box center [484, 50] width 21 height 21
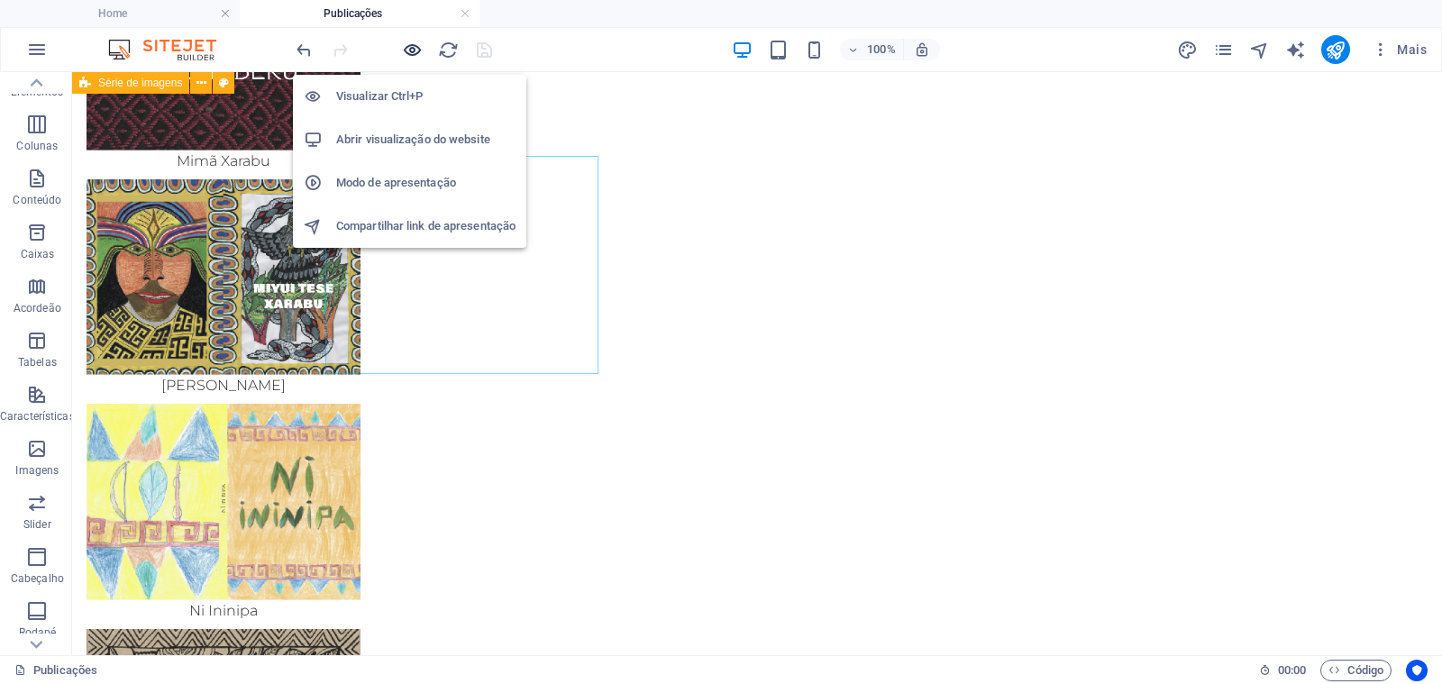
click at [410, 44] on icon "button" at bounding box center [412, 50] width 21 height 21
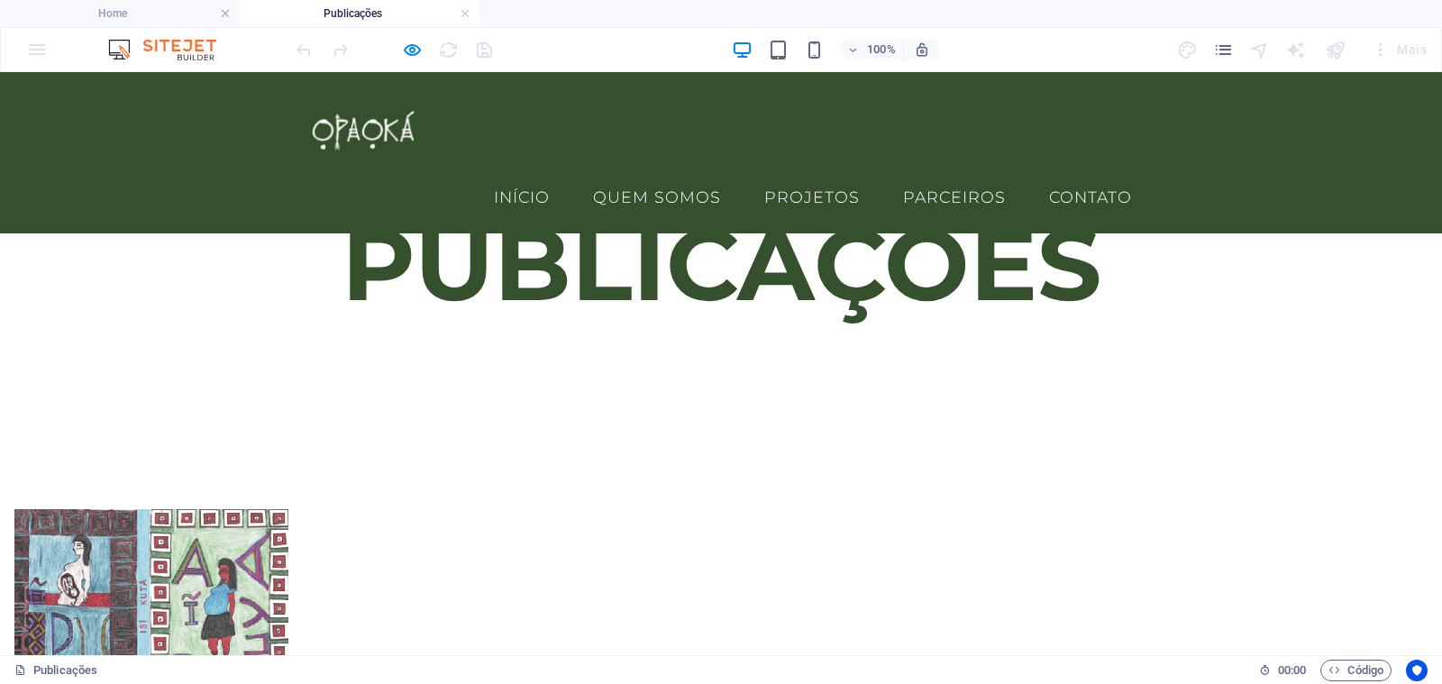
scroll to position [47, 0]
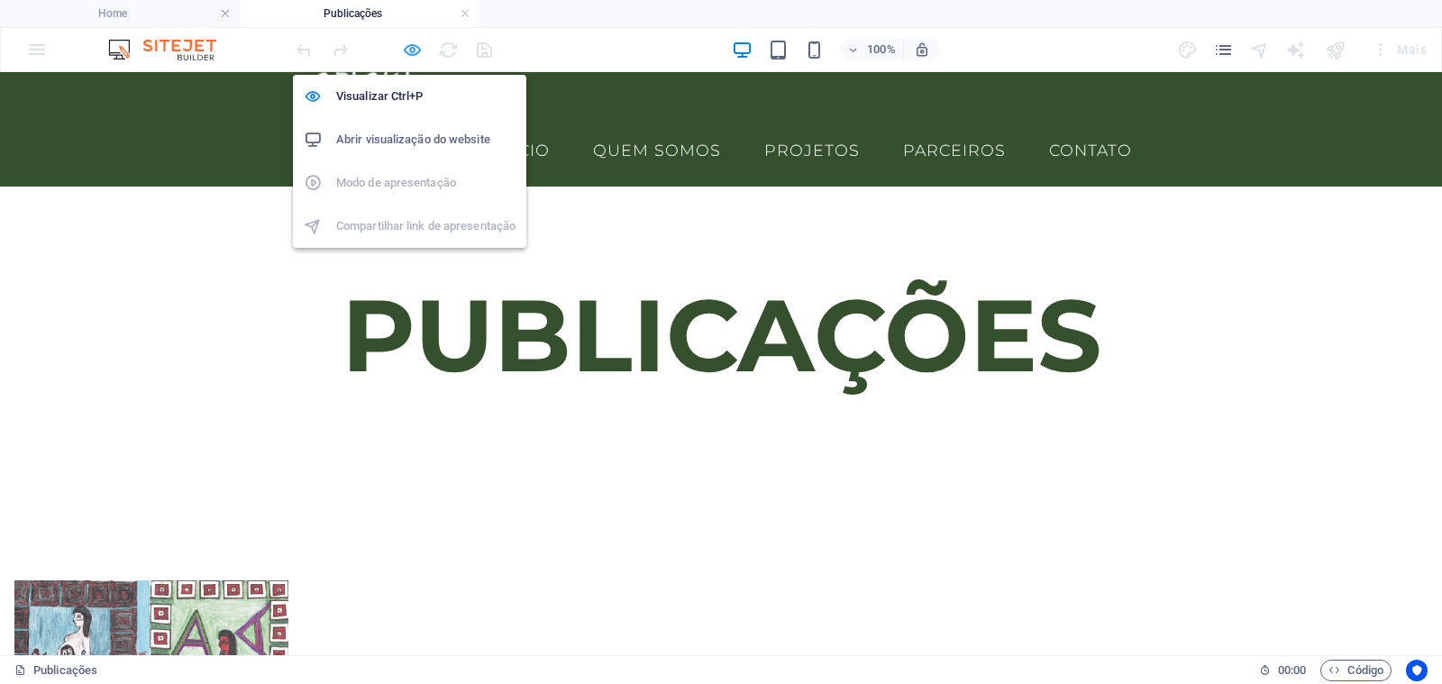
click at [414, 46] on icon "button" at bounding box center [412, 50] width 21 height 21
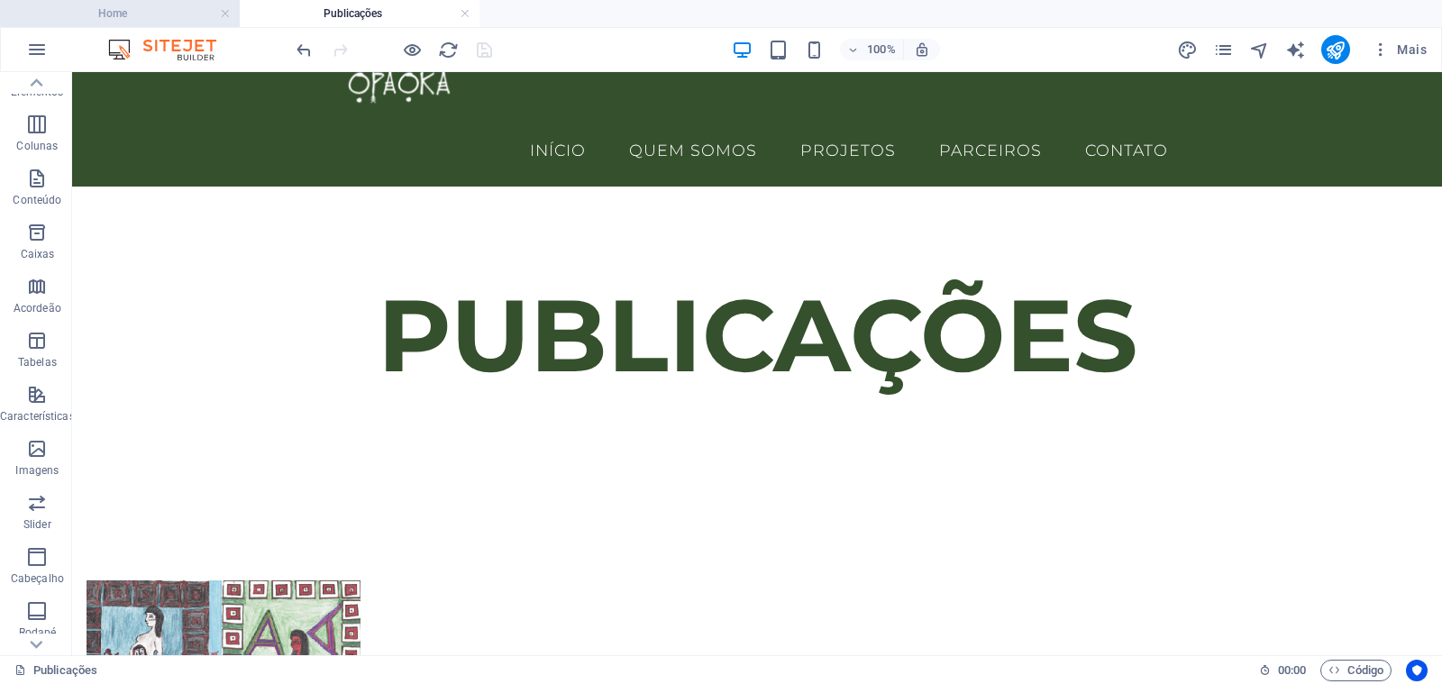
click at [177, 13] on h4 "Home" at bounding box center [120, 14] width 240 height 20
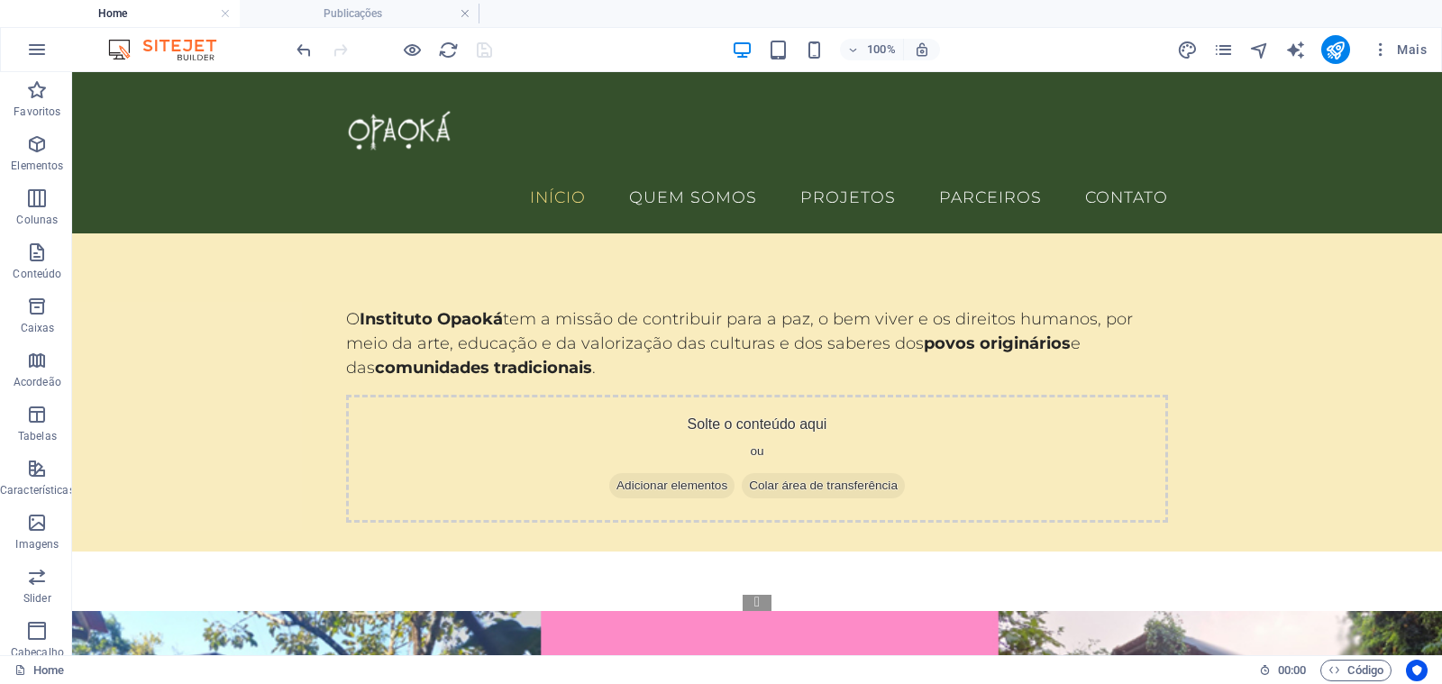
scroll to position [0, 0]
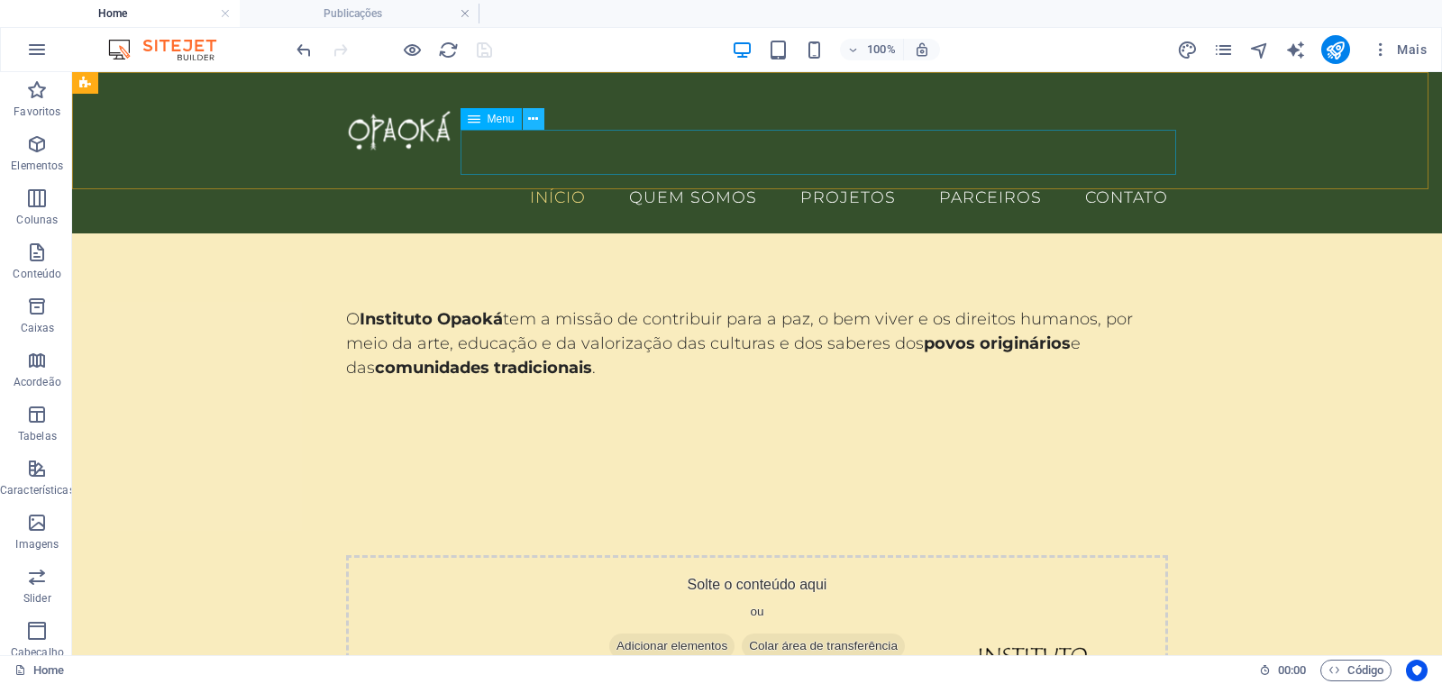
click at [533, 120] on icon at bounding box center [533, 119] width 10 height 19
click at [531, 123] on icon at bounding box center [533, 119] width 10 height 19
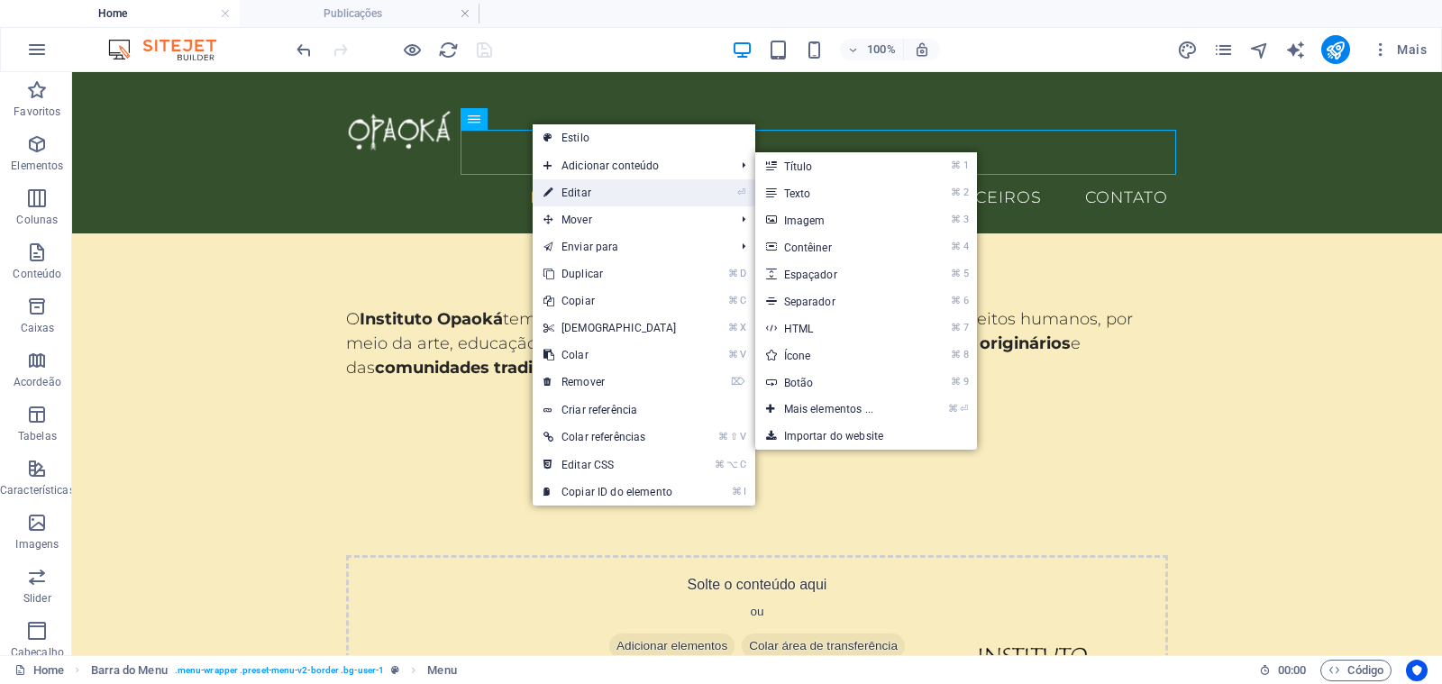
click at [587, 192] on link "⏎ Editar" at bounding box center [609, 192] width 155 height 27
select select
select select "1"
select select
select select "2"
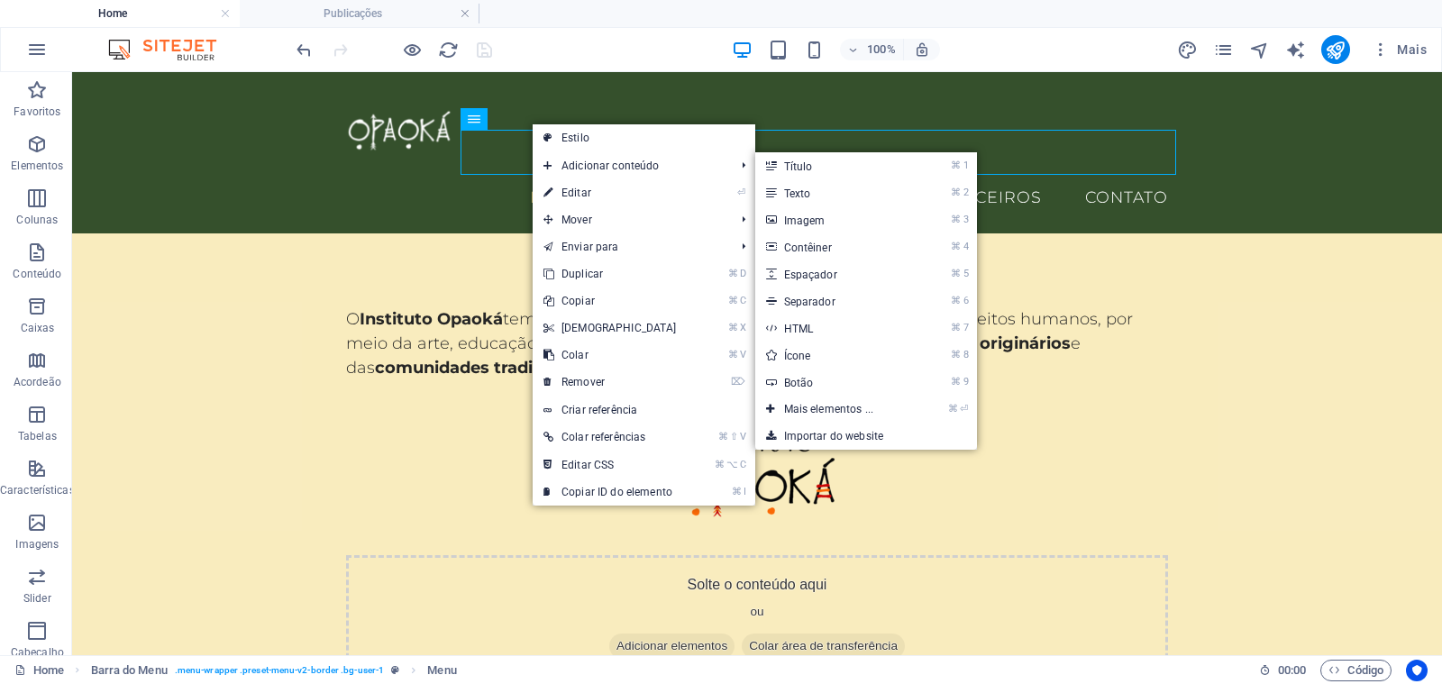
select select
select select "3"
select select
select select "4"
select select
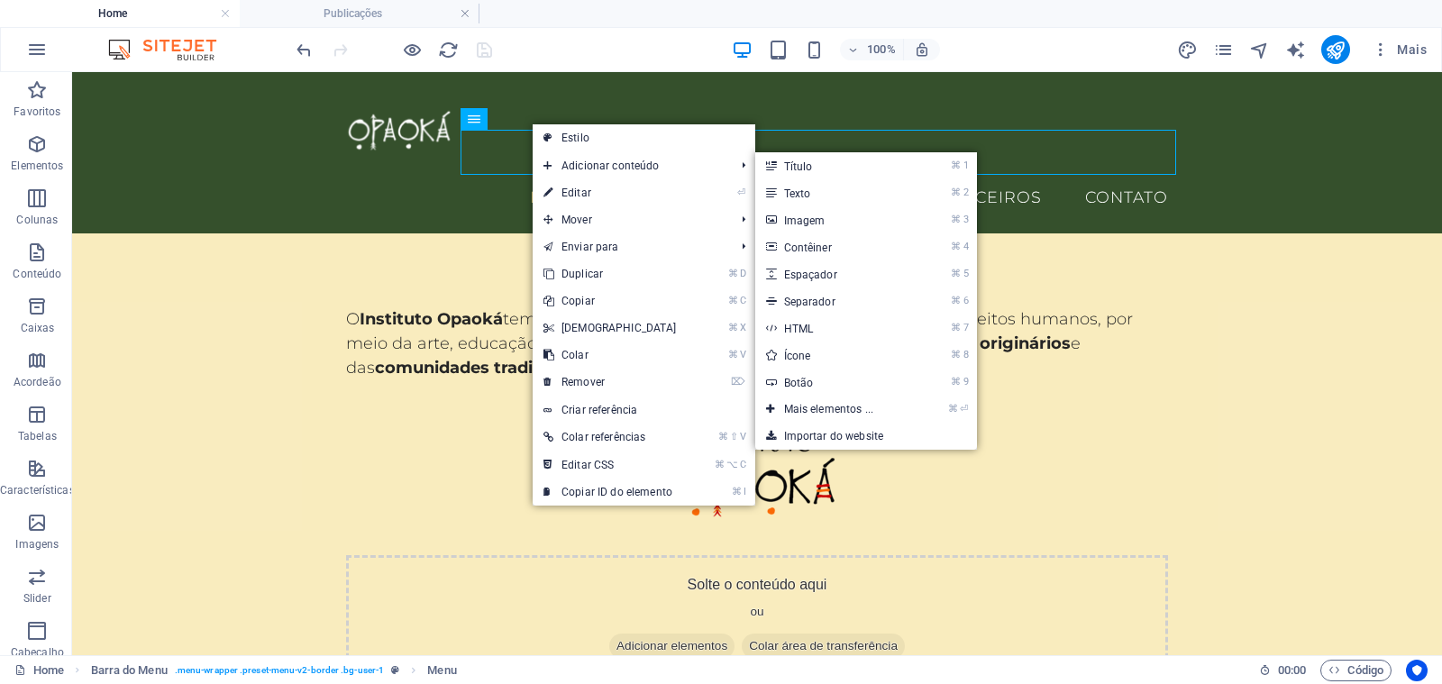
select select "5"
select select
select select "6"
select select
select select "7"
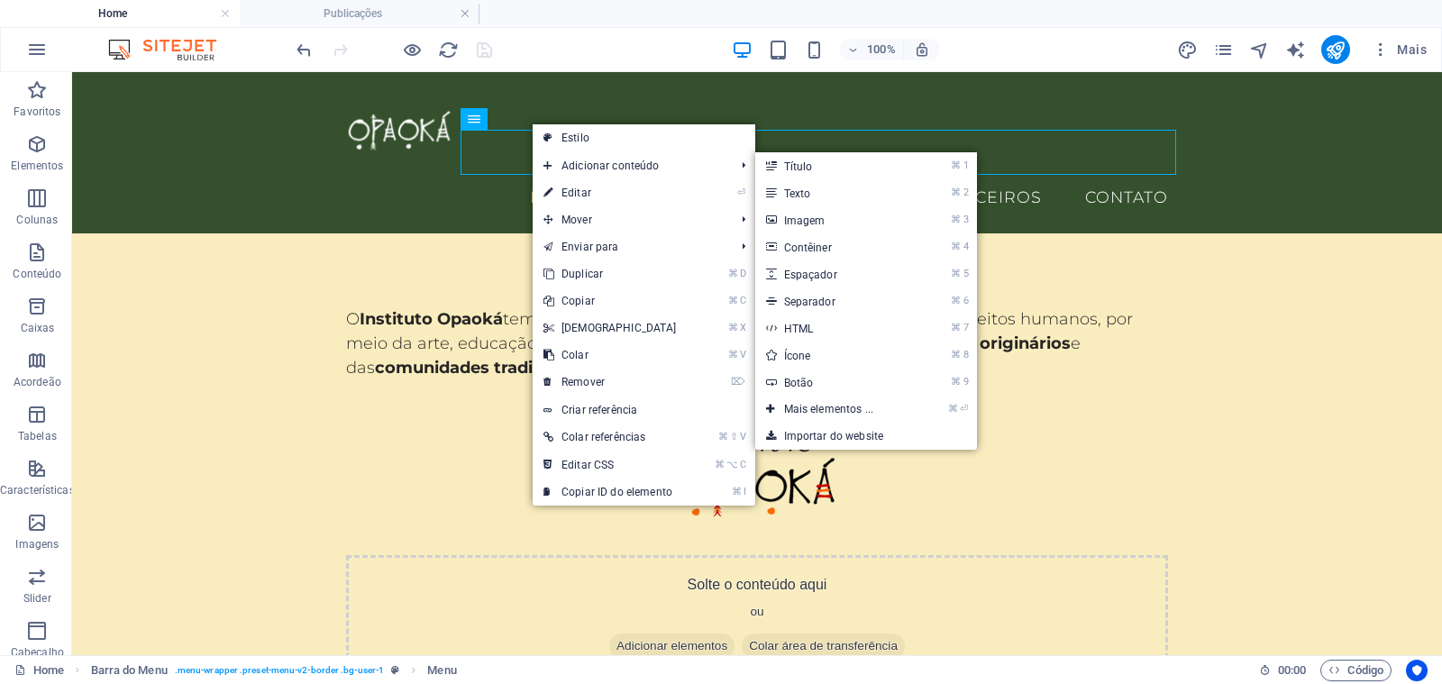
select select
select select "8"
select select
select select "9"
select select
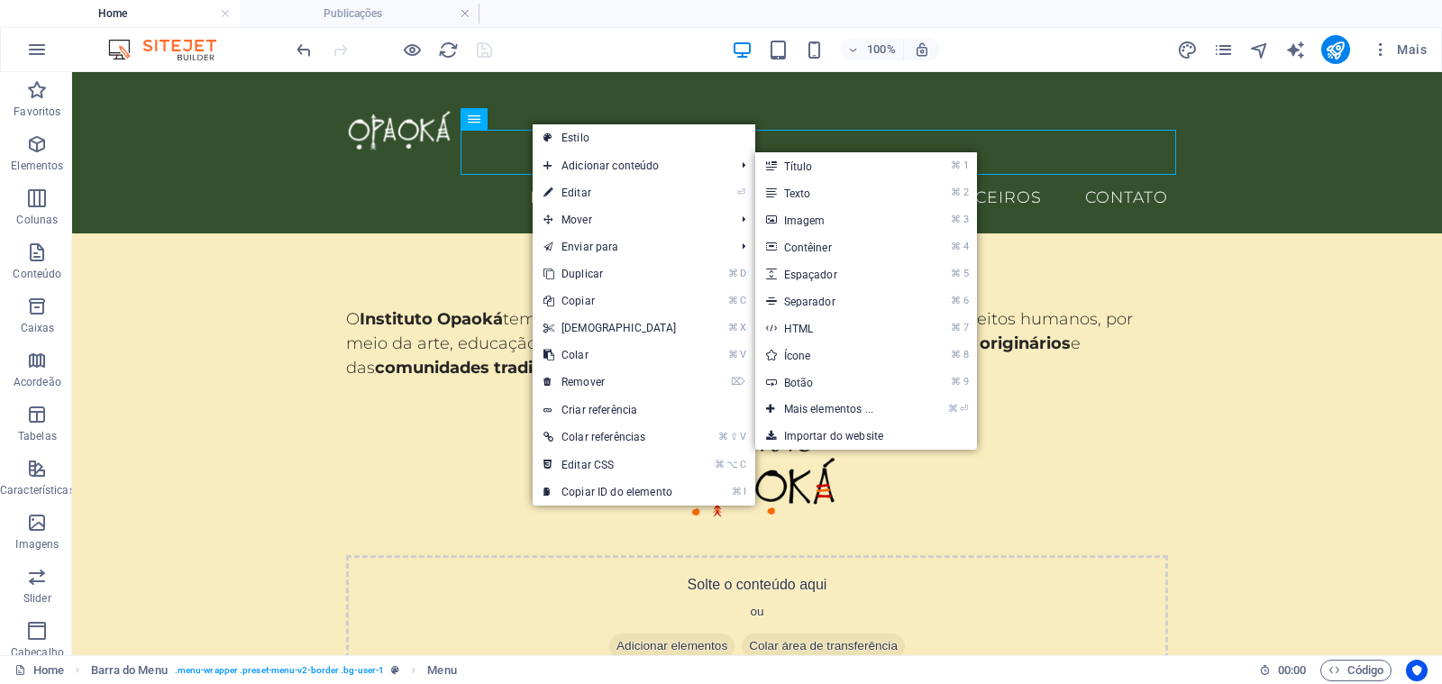
select select "10"
select select
select select "11"
select select
select select "13"
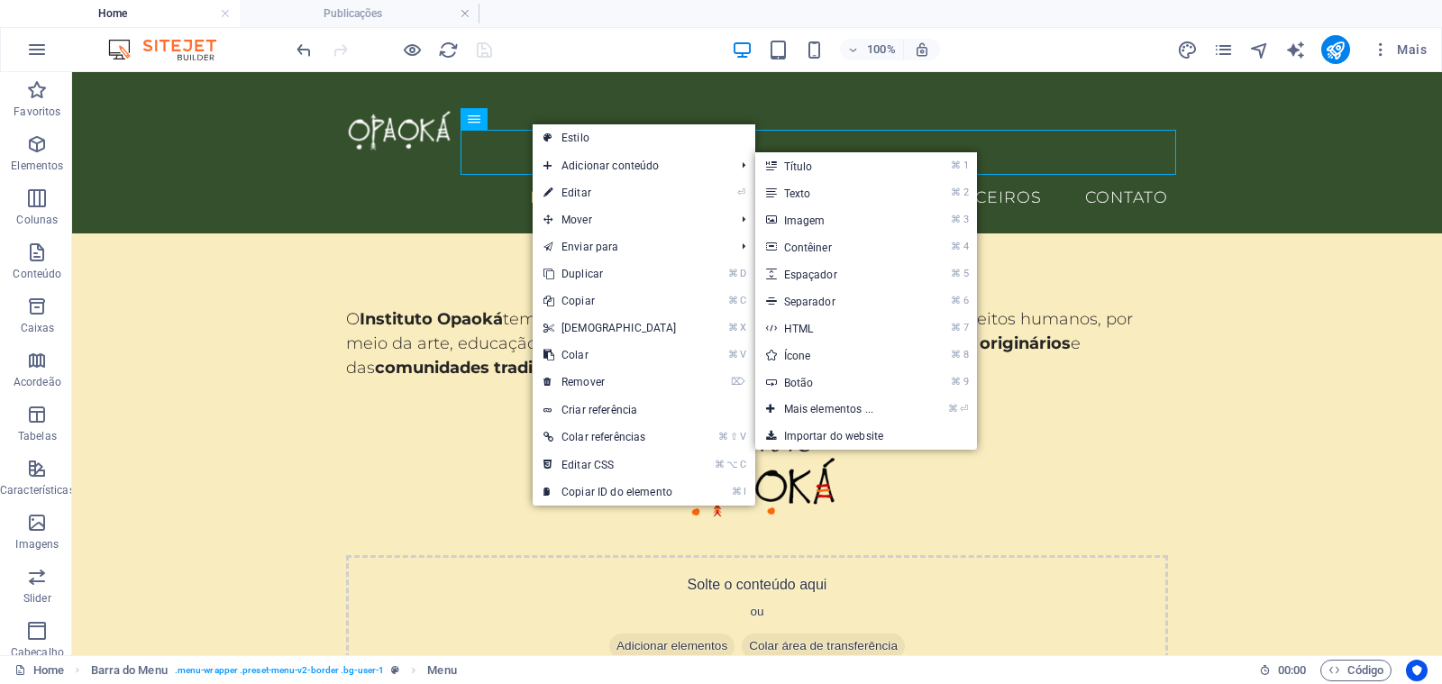
select select
select select "14"
select select
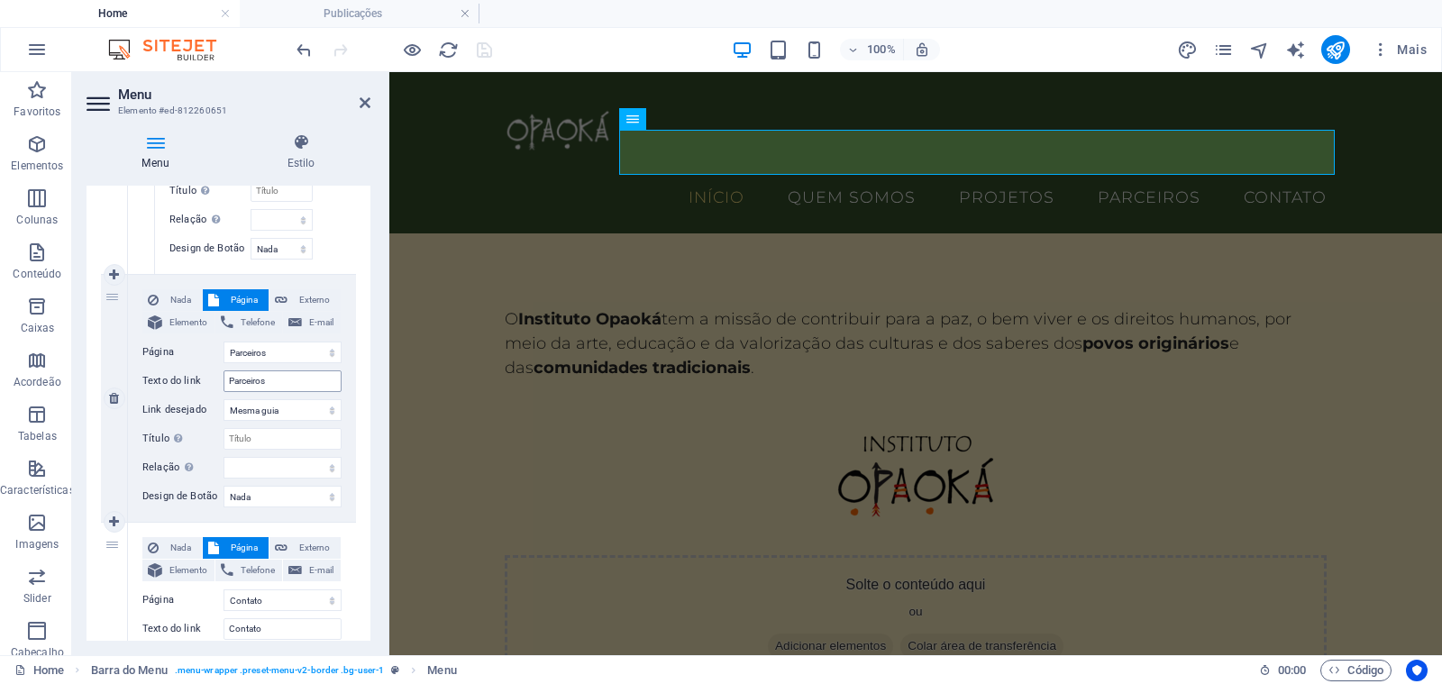
scroll to position [3261, 0]
click at [111, 268] on icon at bounding box center [114, 272] width 10 height 13
select select
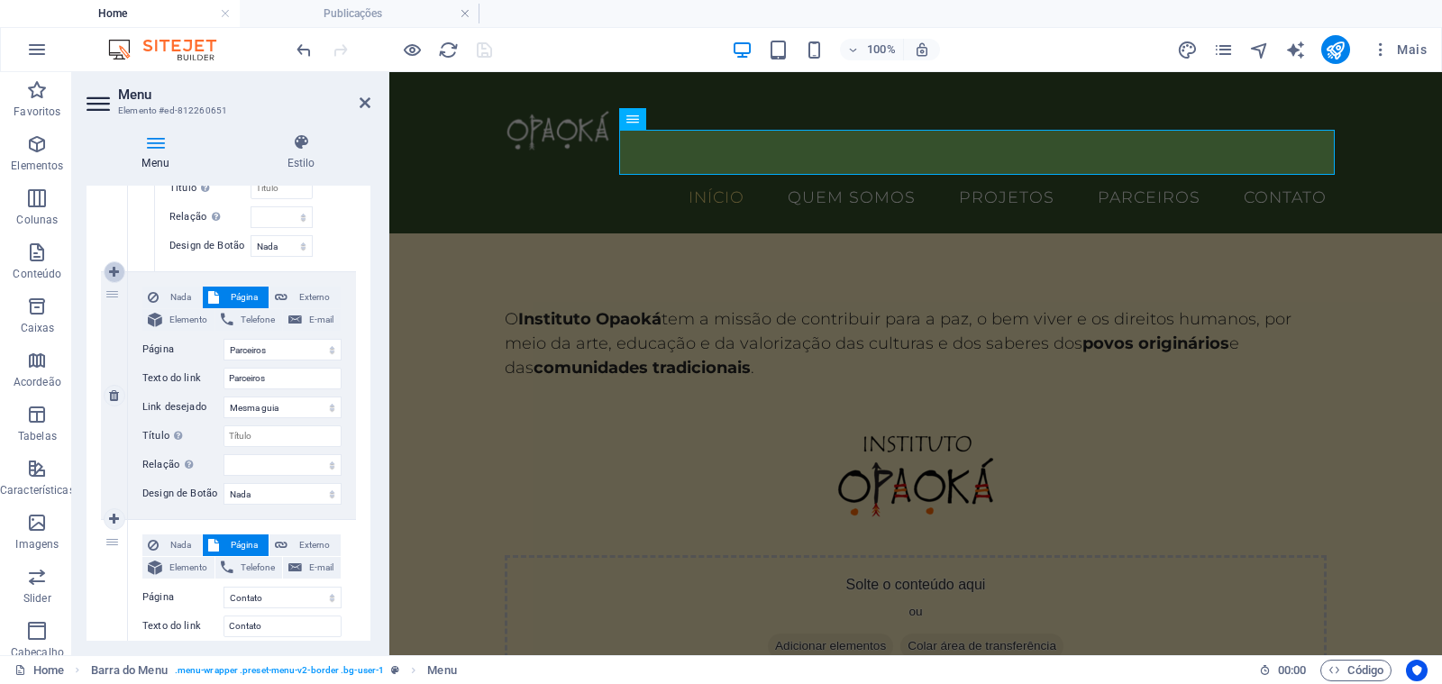
select select
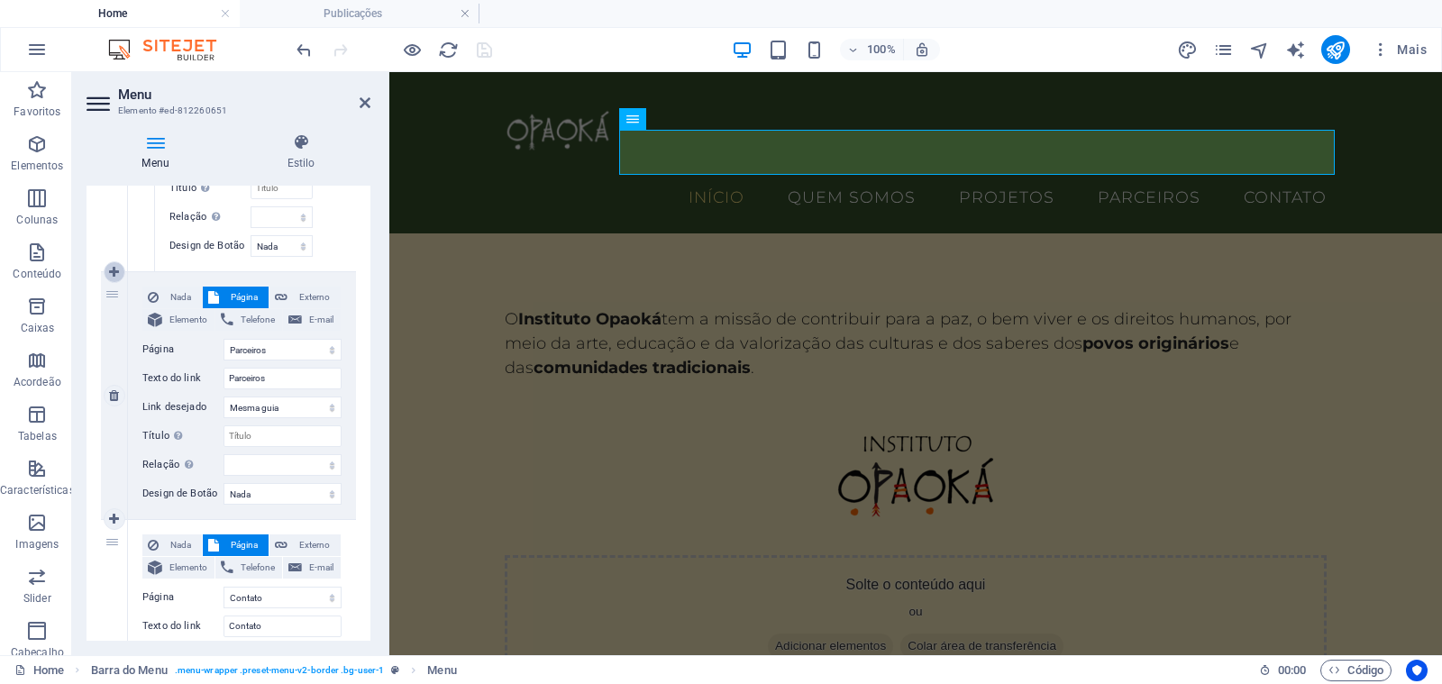
select select
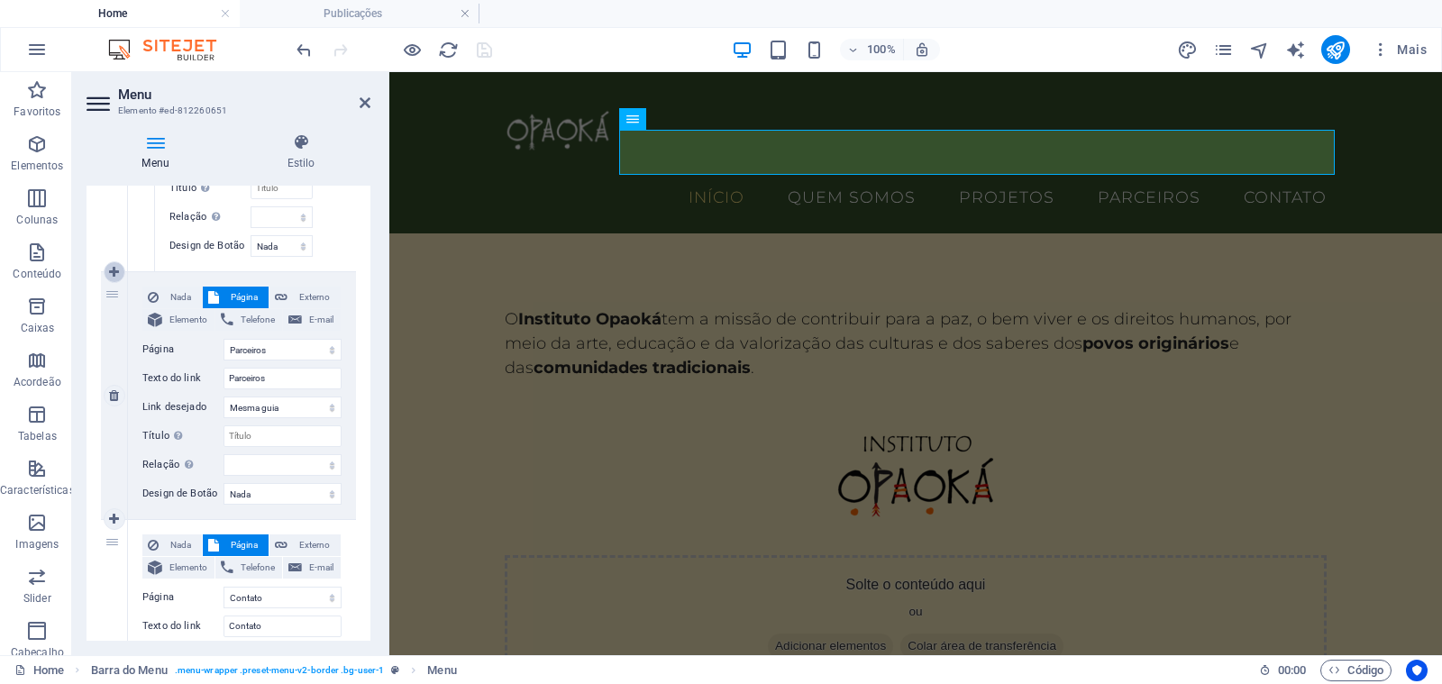
select select "13"
type input "Parceiros"
select select
select select "14"
select select
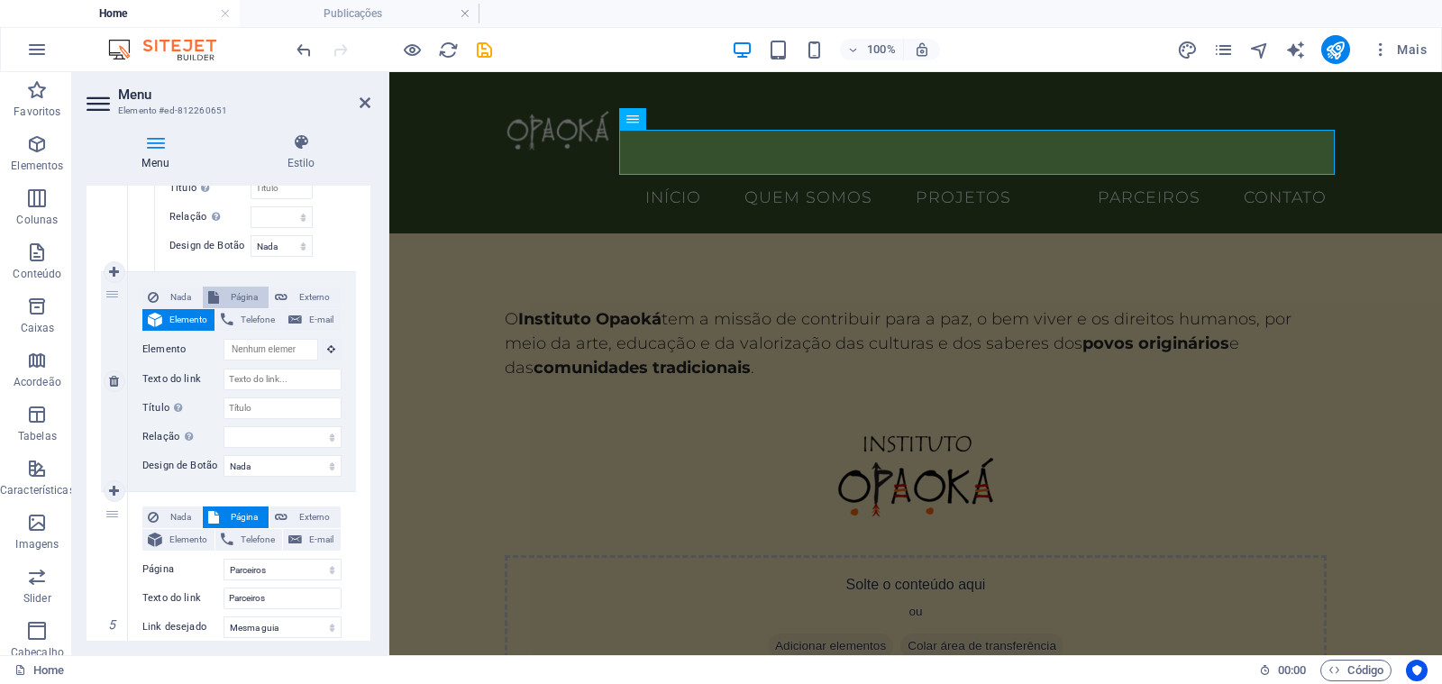
click at [235, 293] on span "Página" at bounding box center [243, 298] width 39 height 22
select select
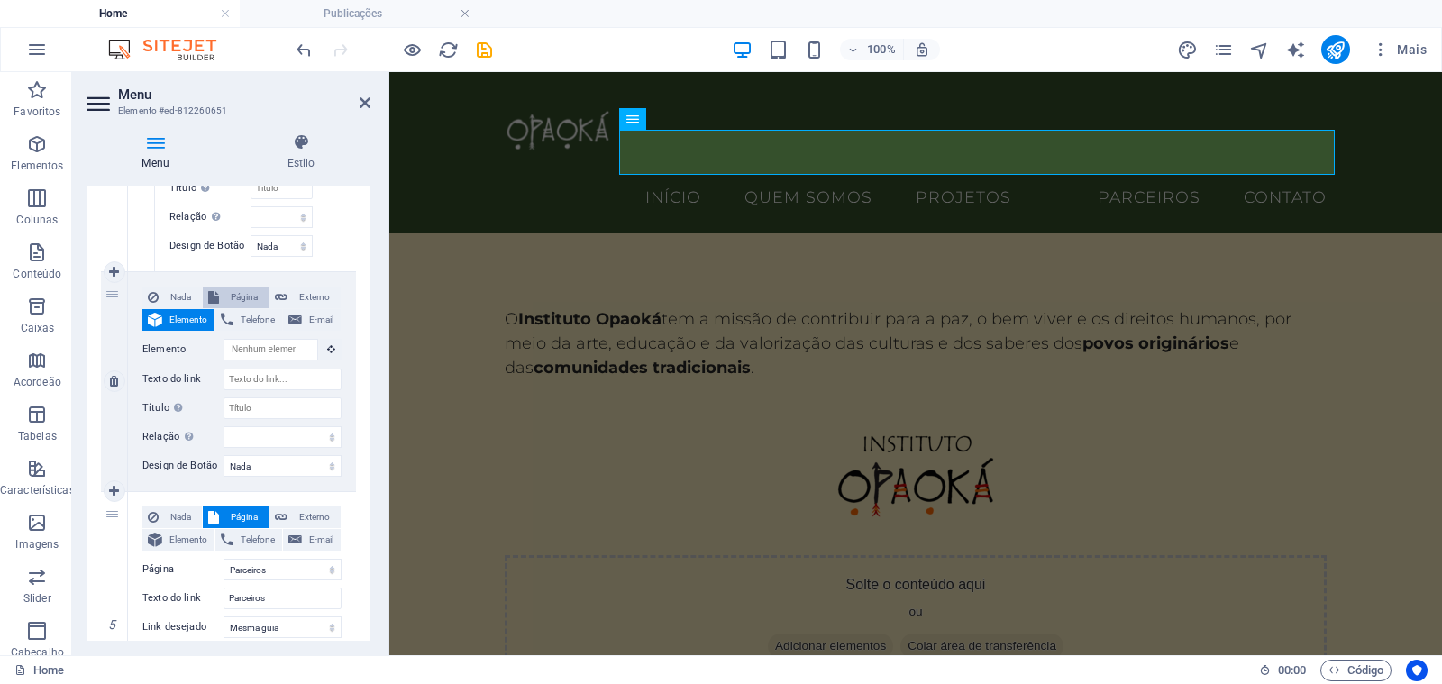
select select
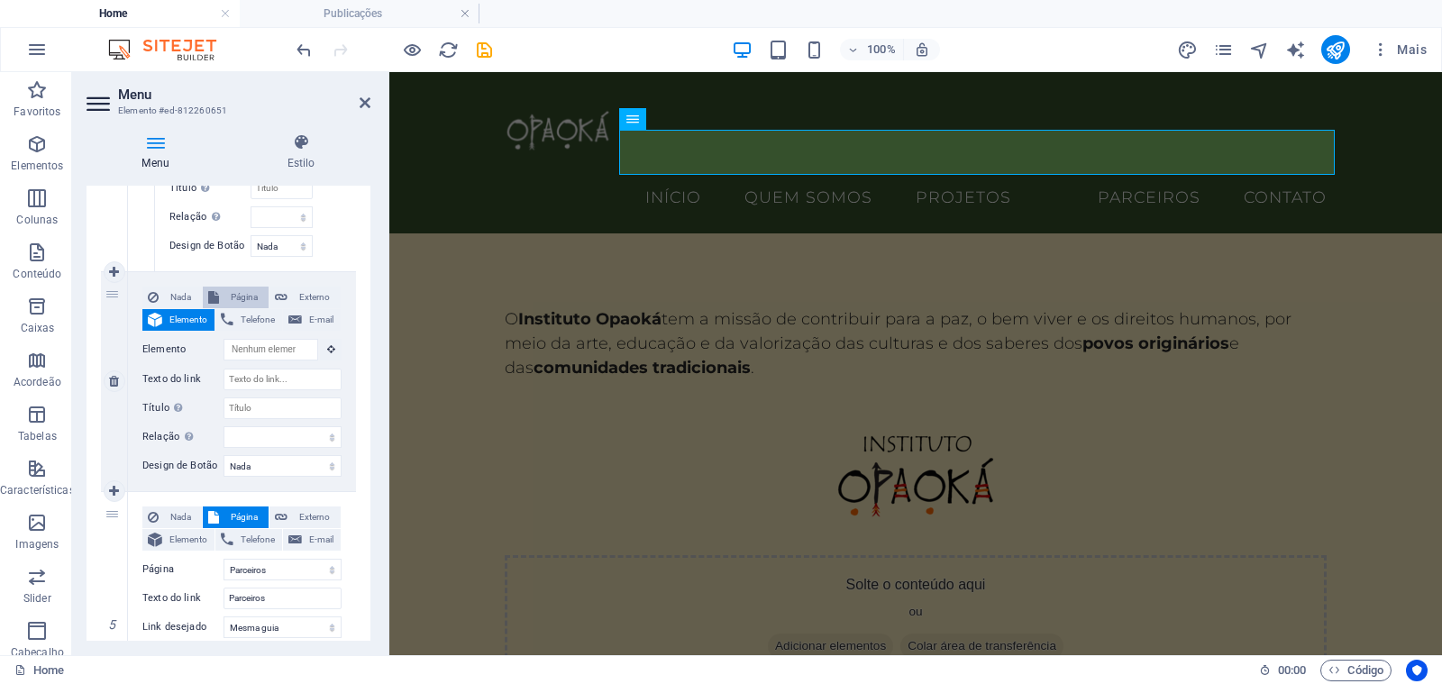
select select
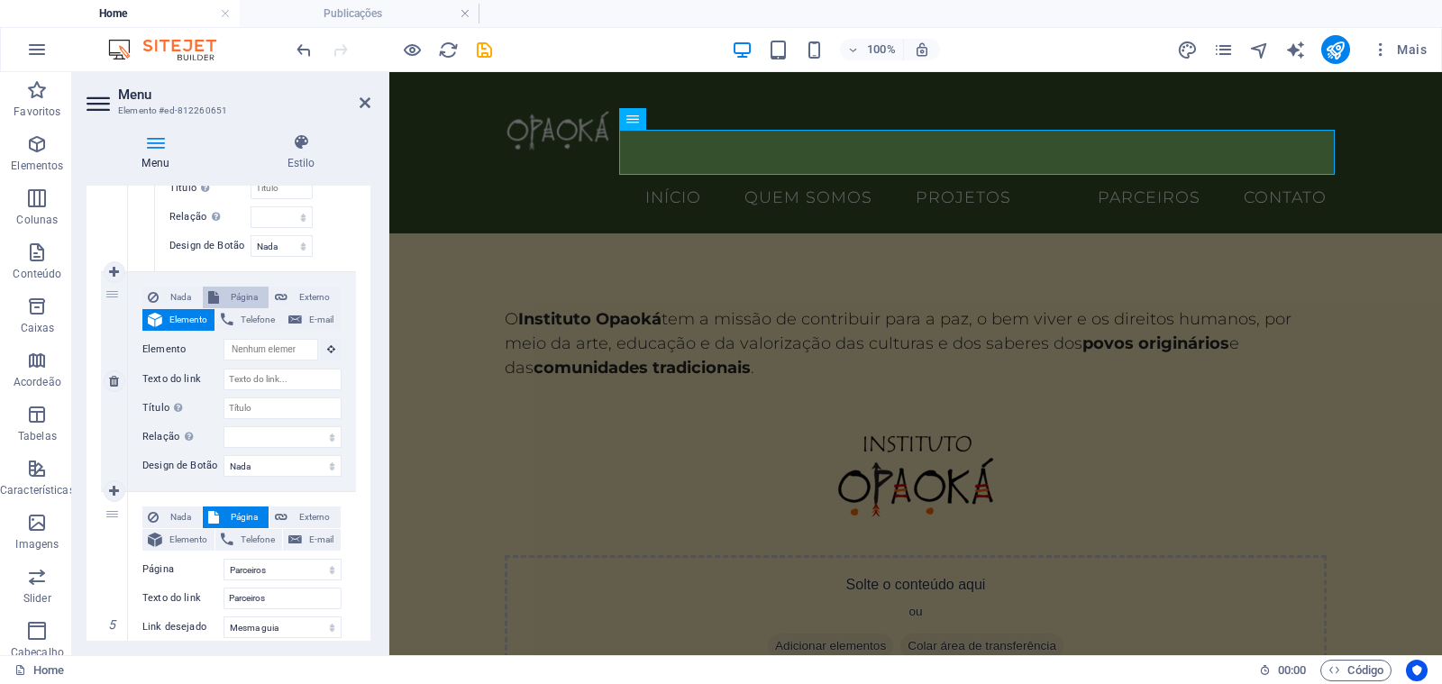
select select
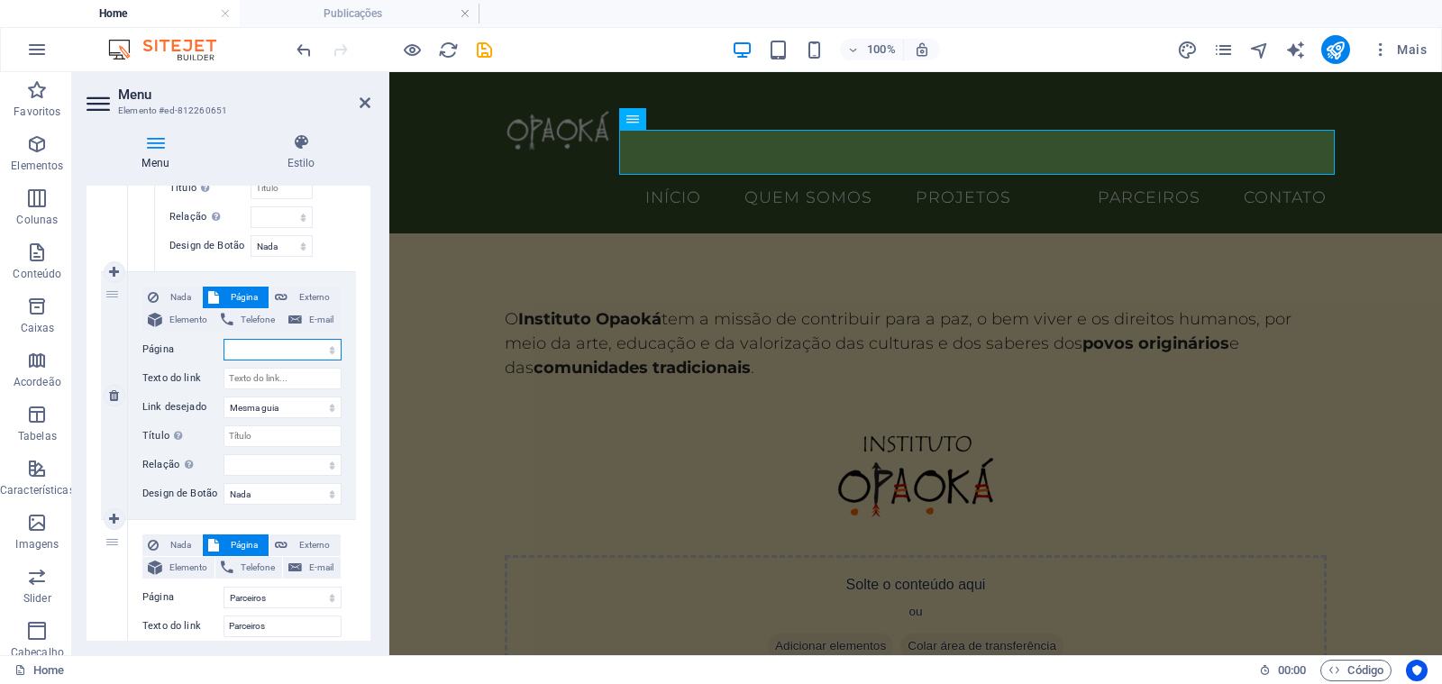
click at [264, 350] on select "Home Quem Somos Projetos -- Projeto Bandeirinhas -- Coisas Inesperadas Juntas -…" at bounding box center [282, 350] width 118 height 22
select select "12"
select select
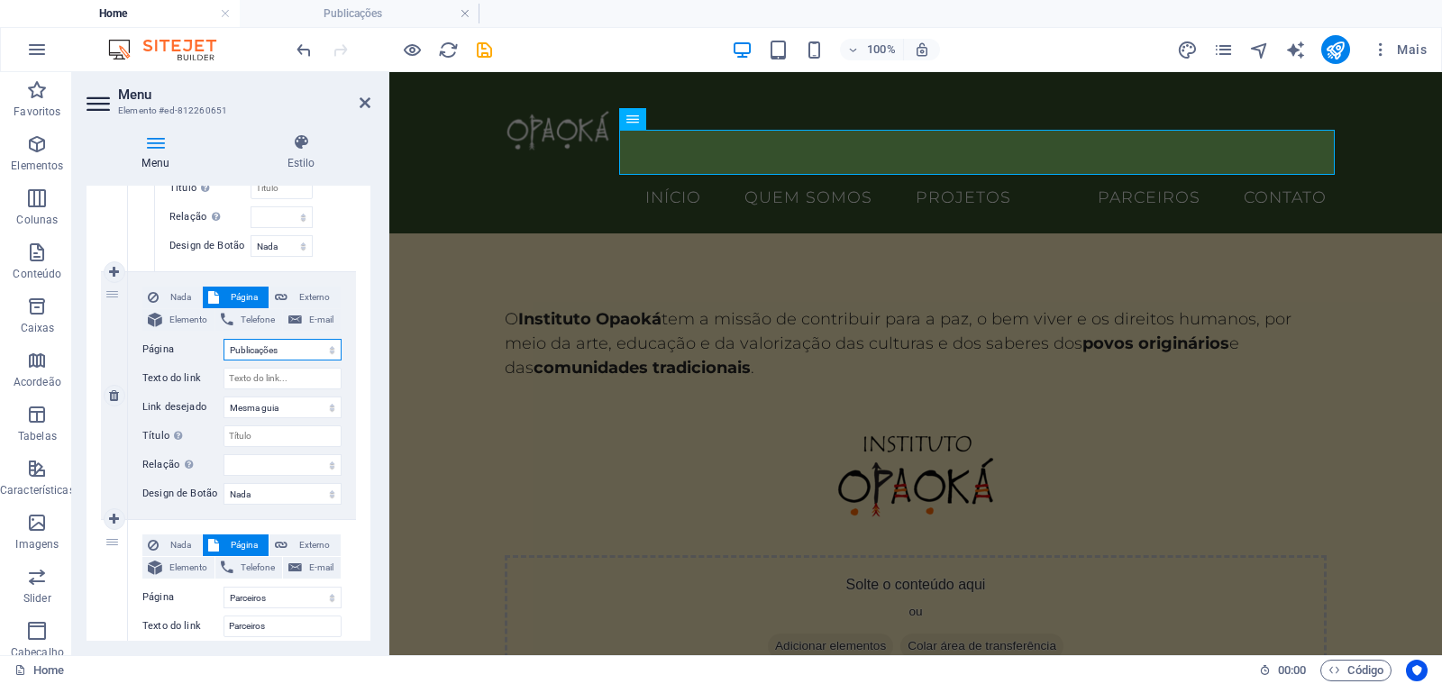
select select
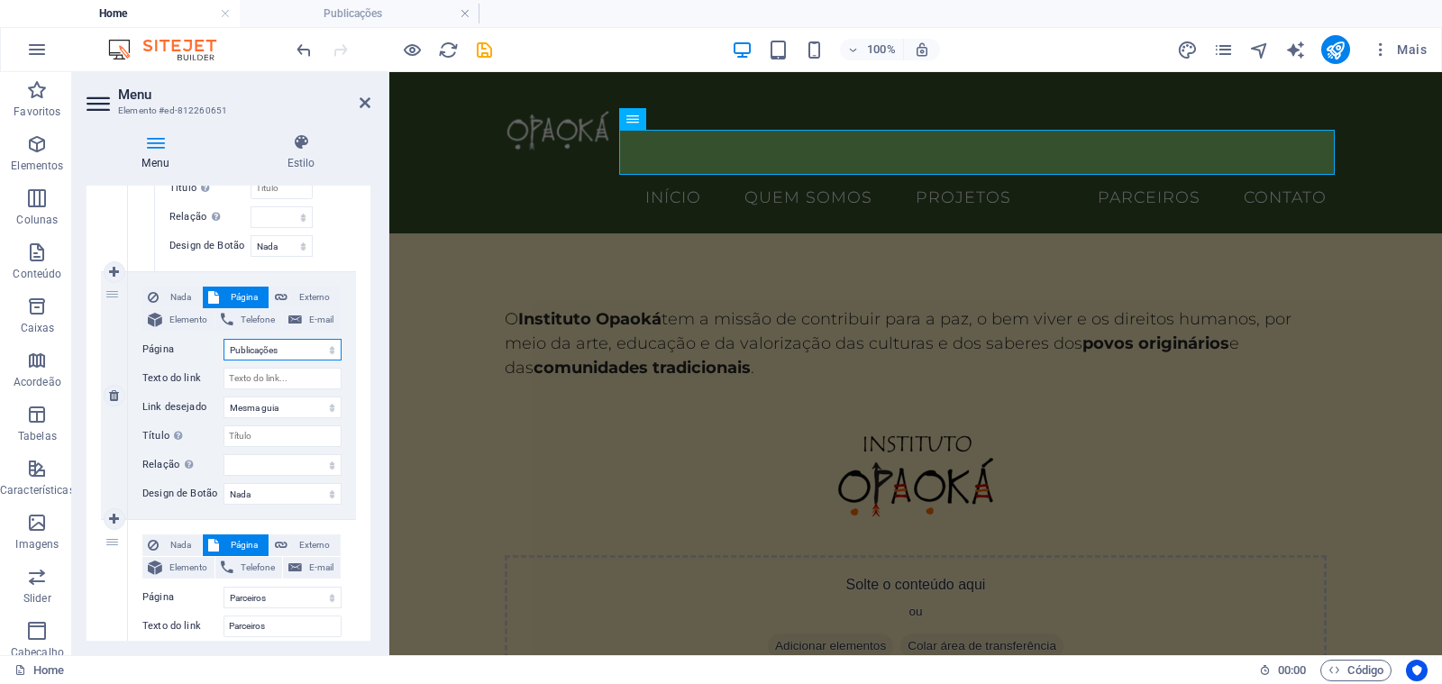
select select
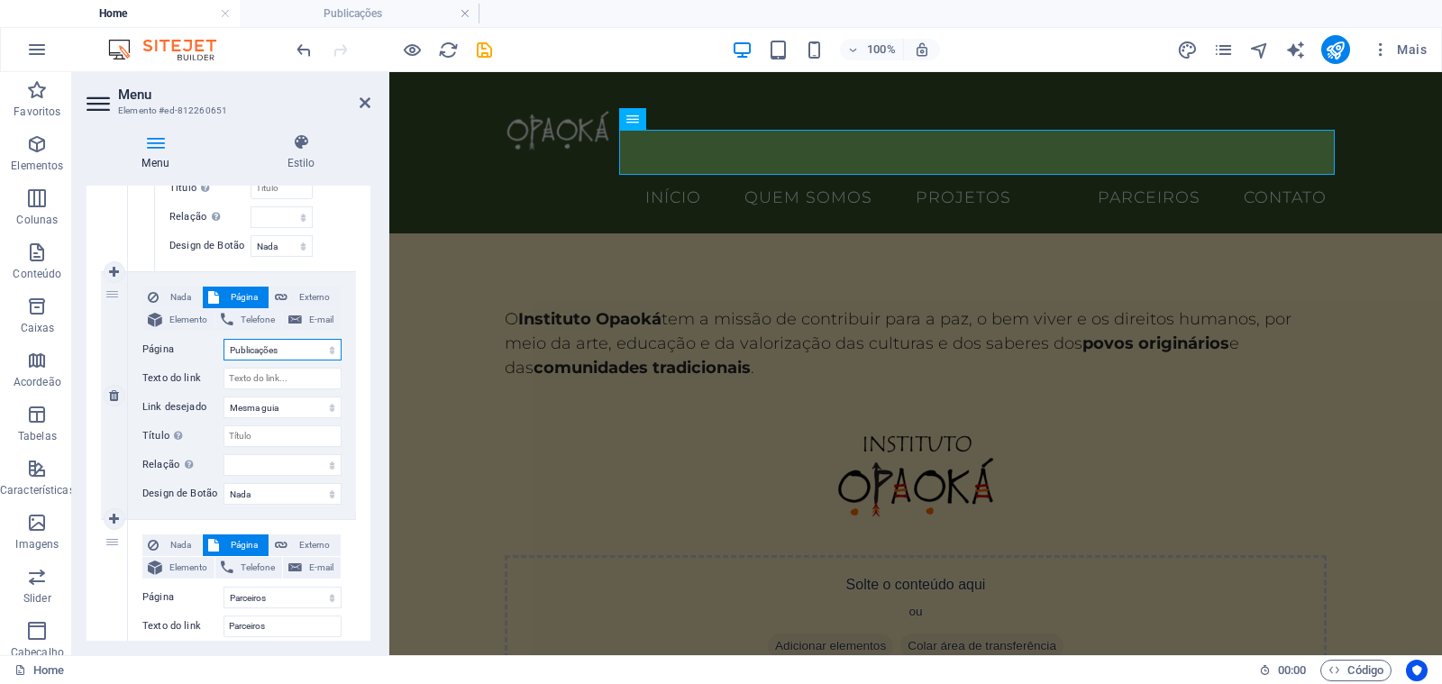
select select
click at [257, 378] on input "Texto do link" at bounding box center [282, 379] width 118 height 22
type input "Pub"
select select
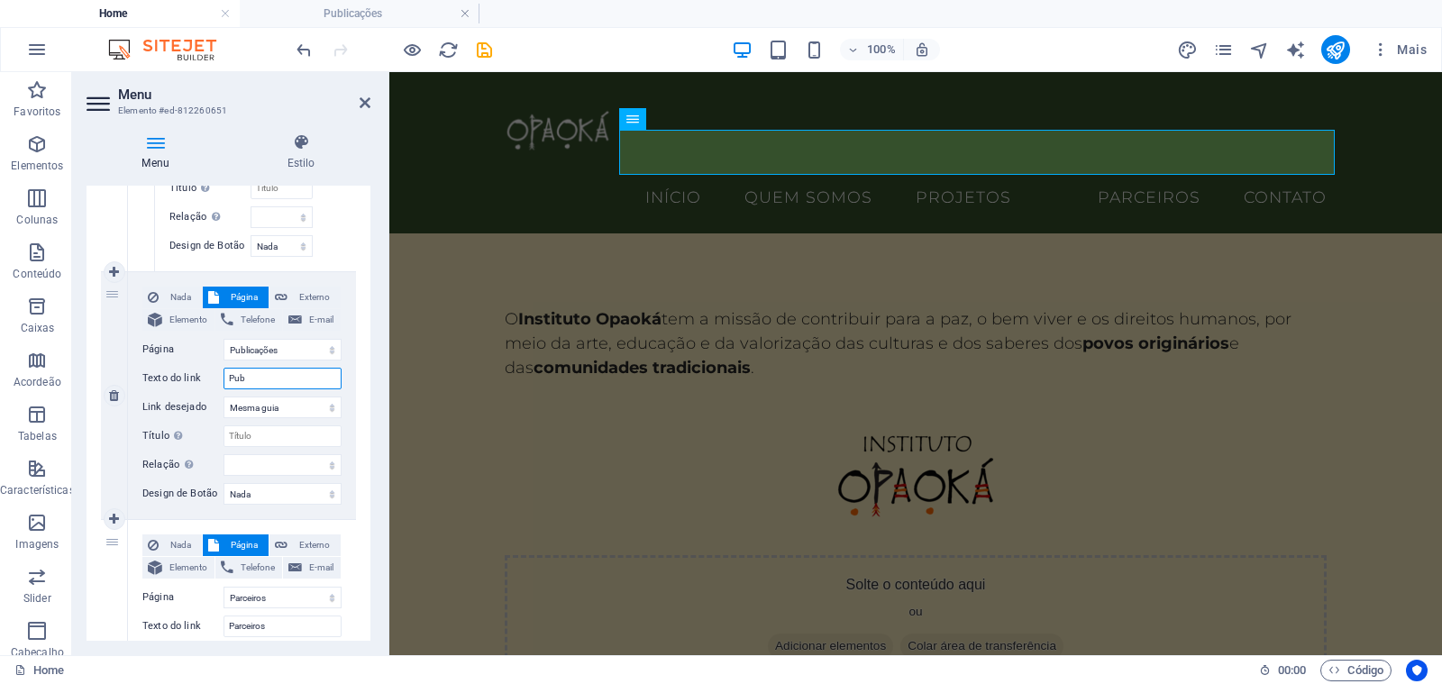
select select
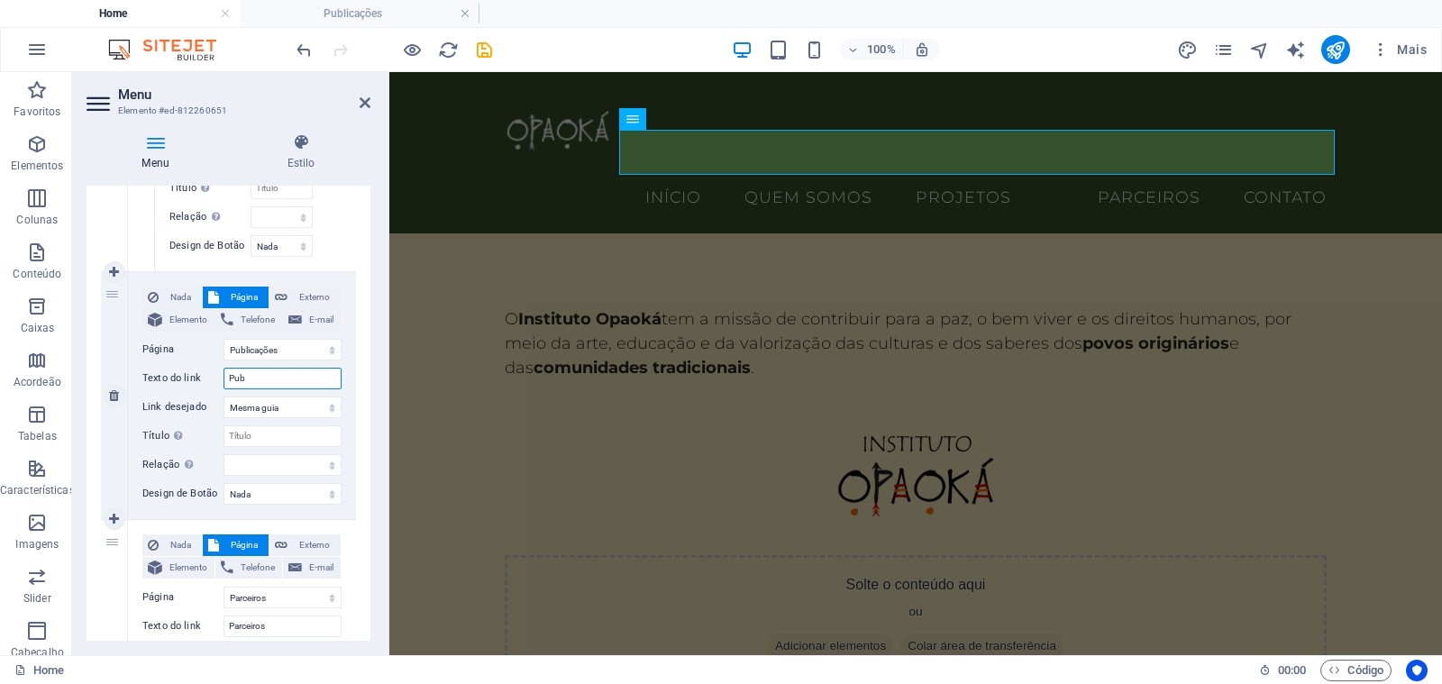
select select
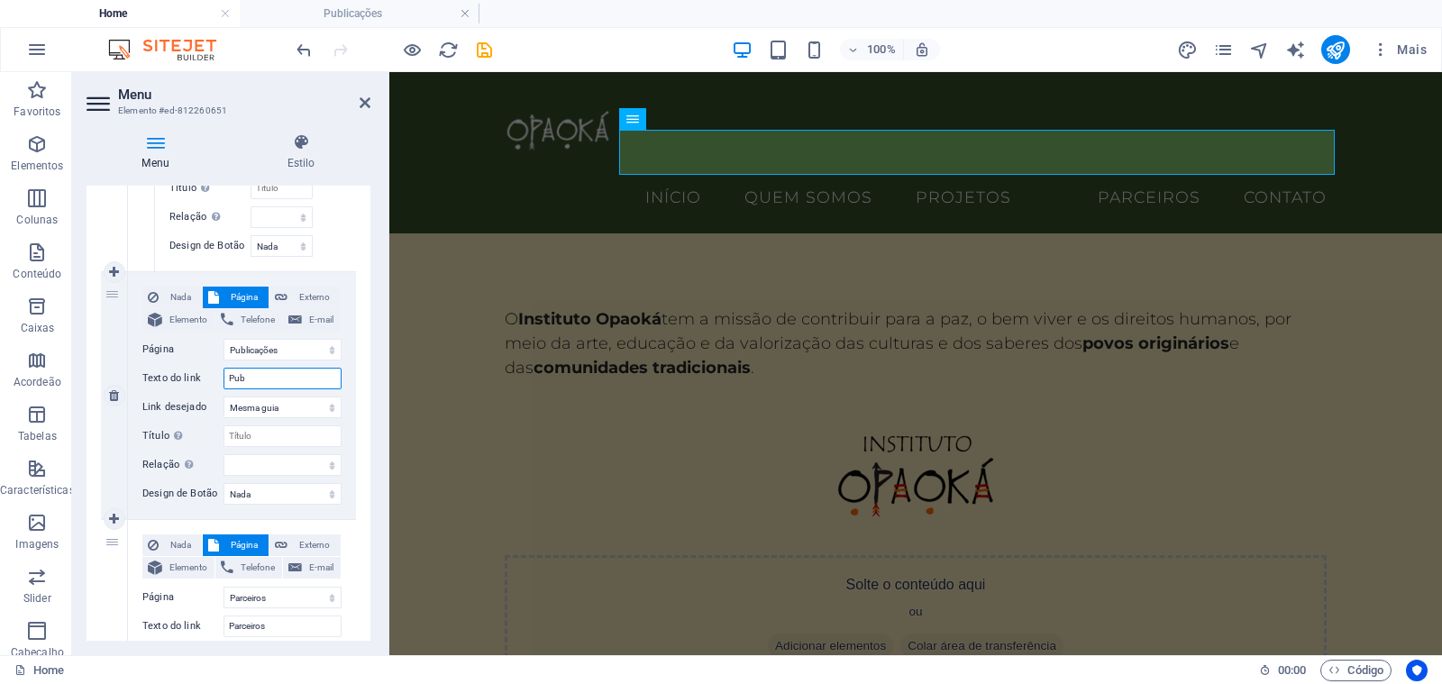
select select
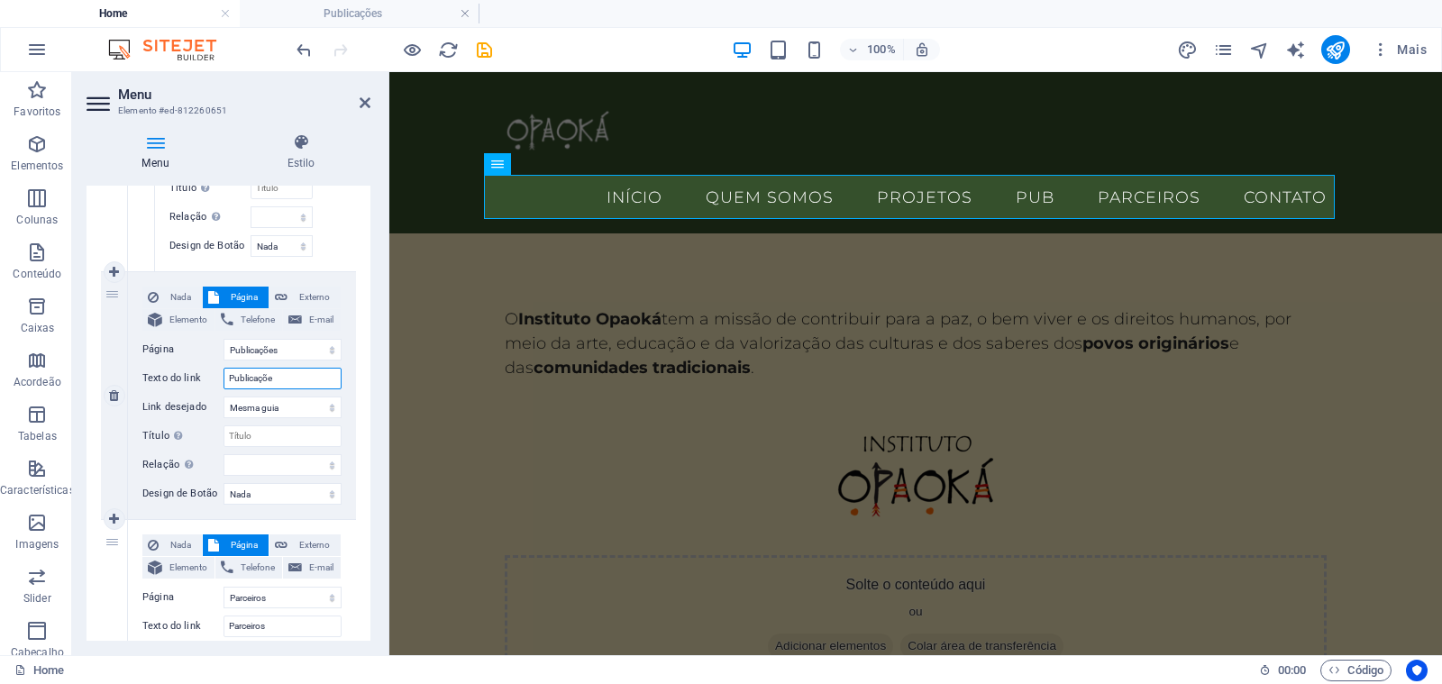
type input "Publicações"
select select
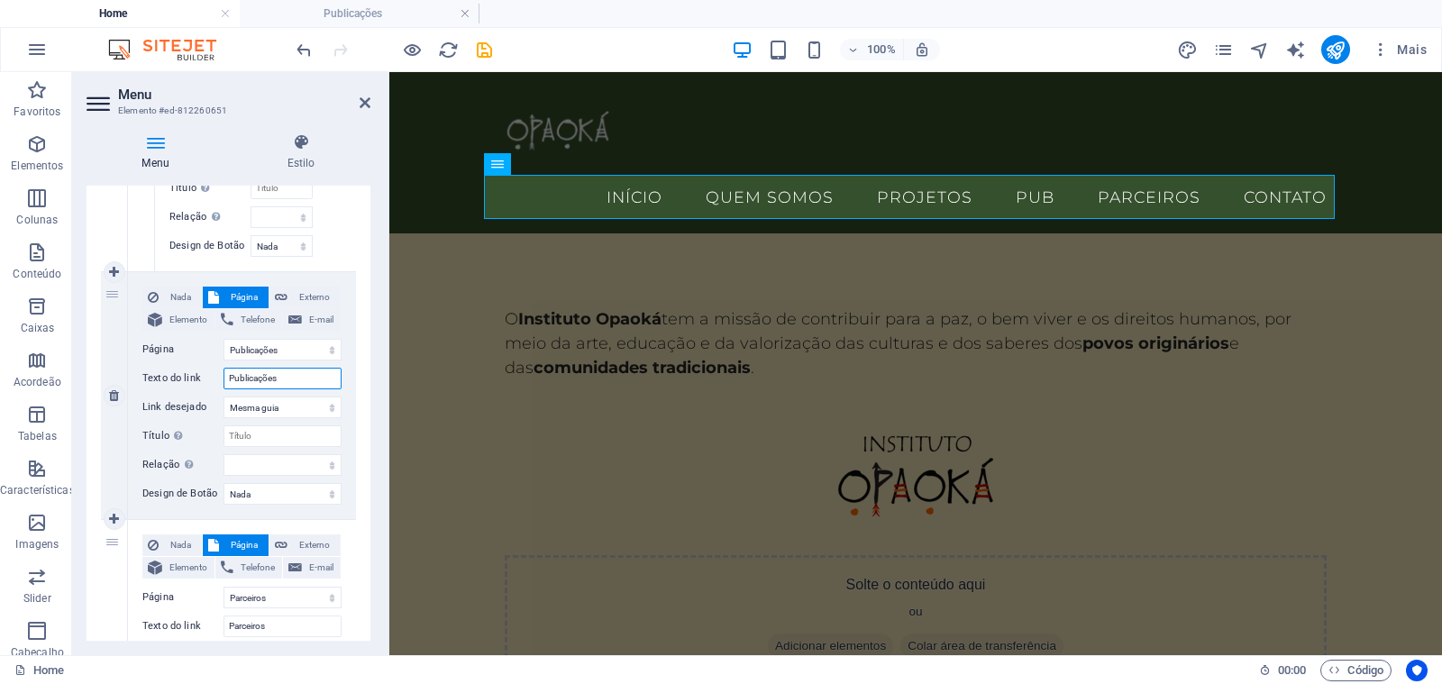
select select
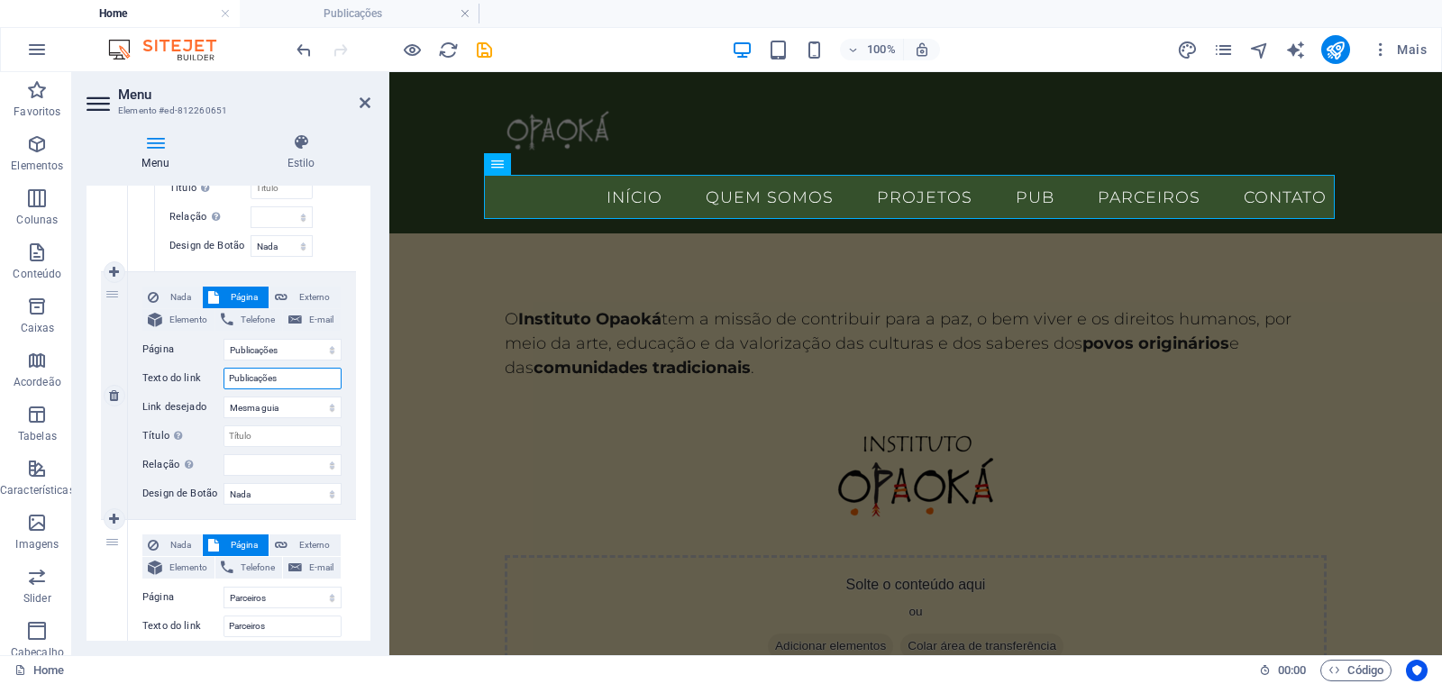
select select
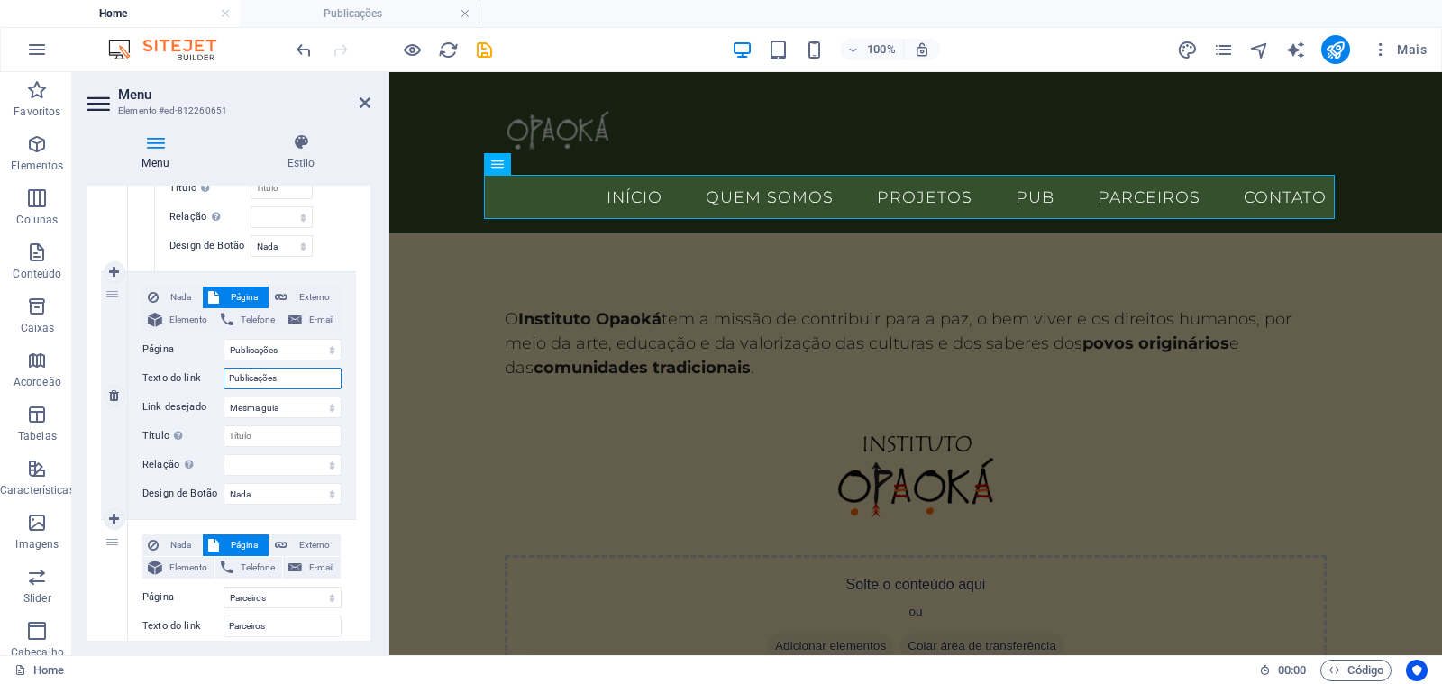
select select
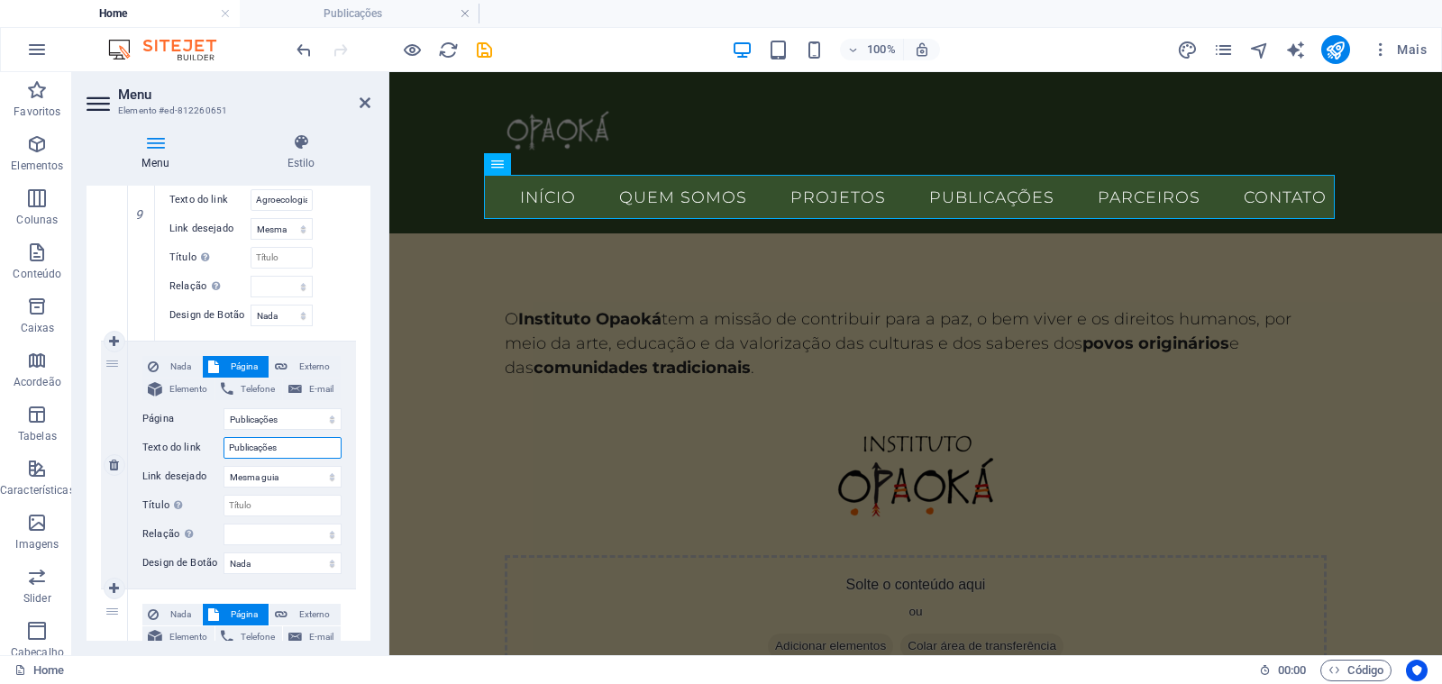
scroll to position [3260, 0]
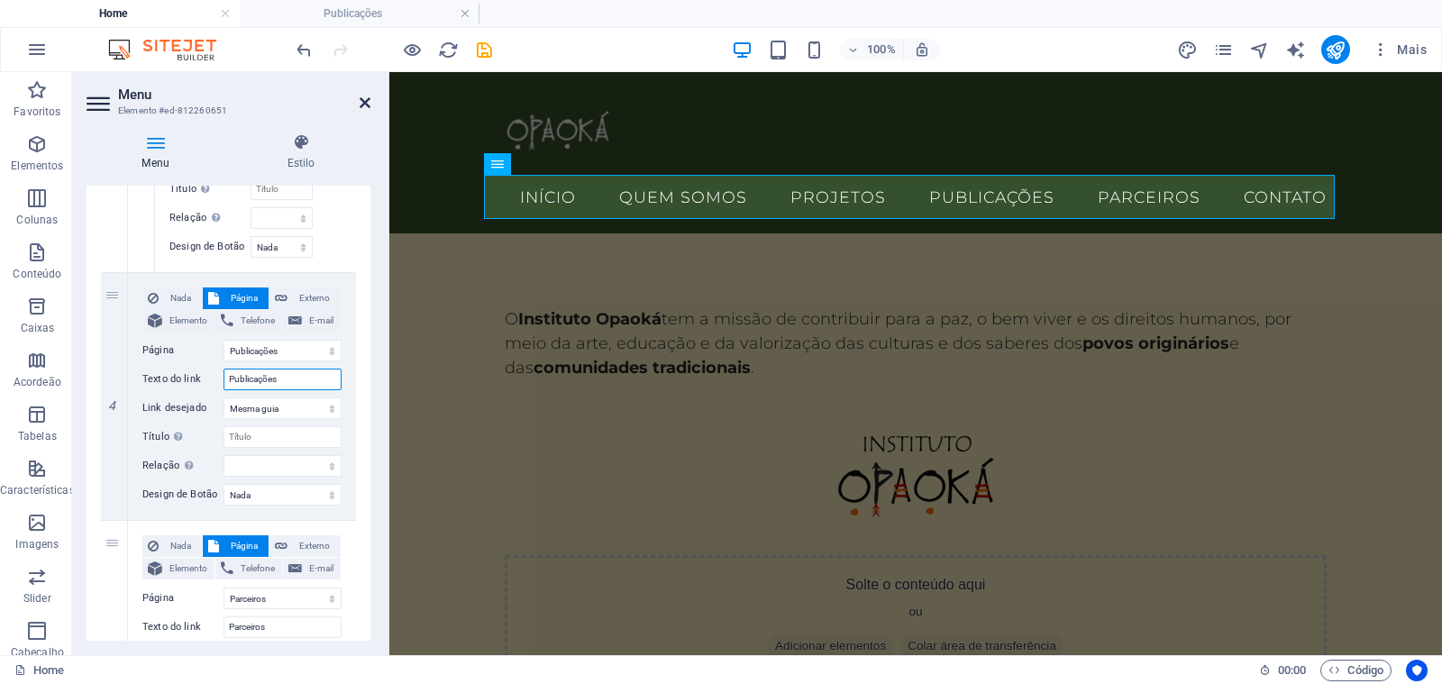
type input "Publicações"
drag, startPoint x: 361, startPoint y: 101, endPoint x: 289, endPoint y: 36, distance: 97.0
click at [361, 101] on icon at bounding box center [364, 103] width 11 height 14
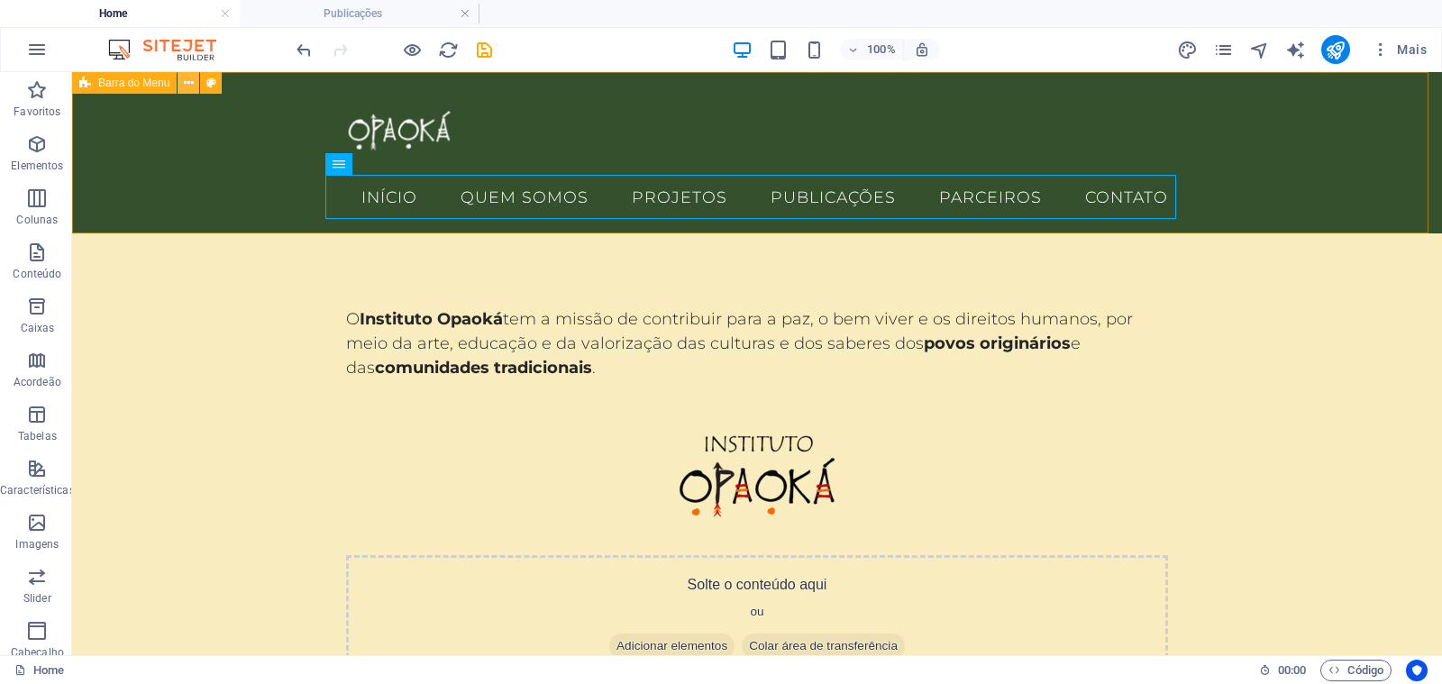
click at [181, 84] on button at bounding box center [188, 83] width 22 height 22
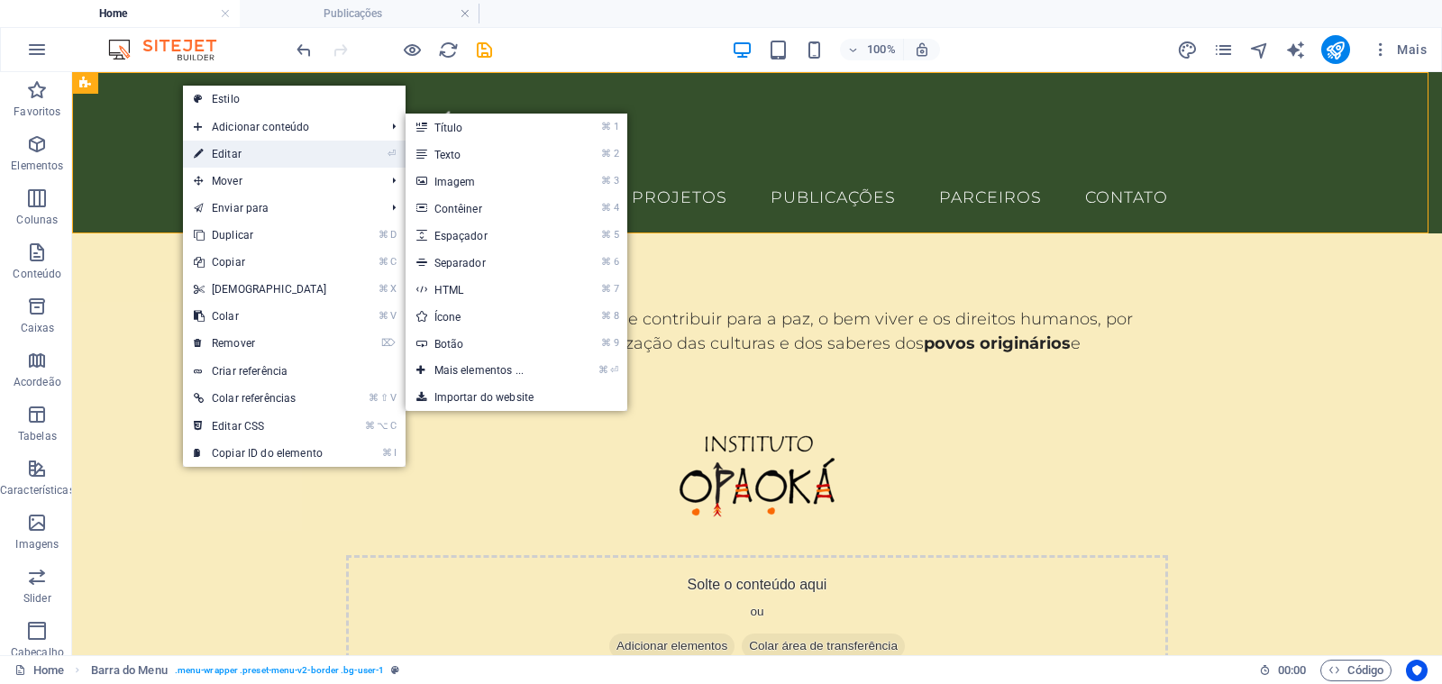
click at [220, 147] on link "⏎ Editar" at bounding box center [260, 154] width 155 height 27
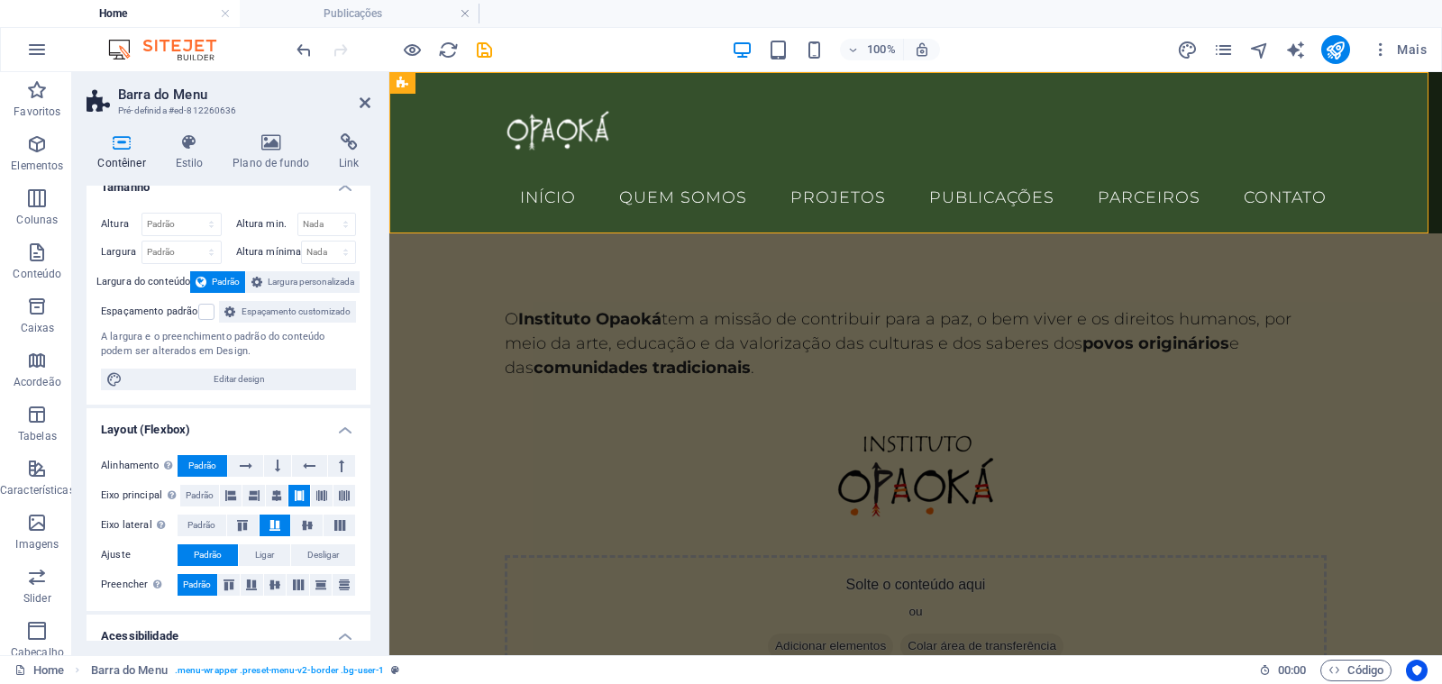
scroll to position [38, 0]
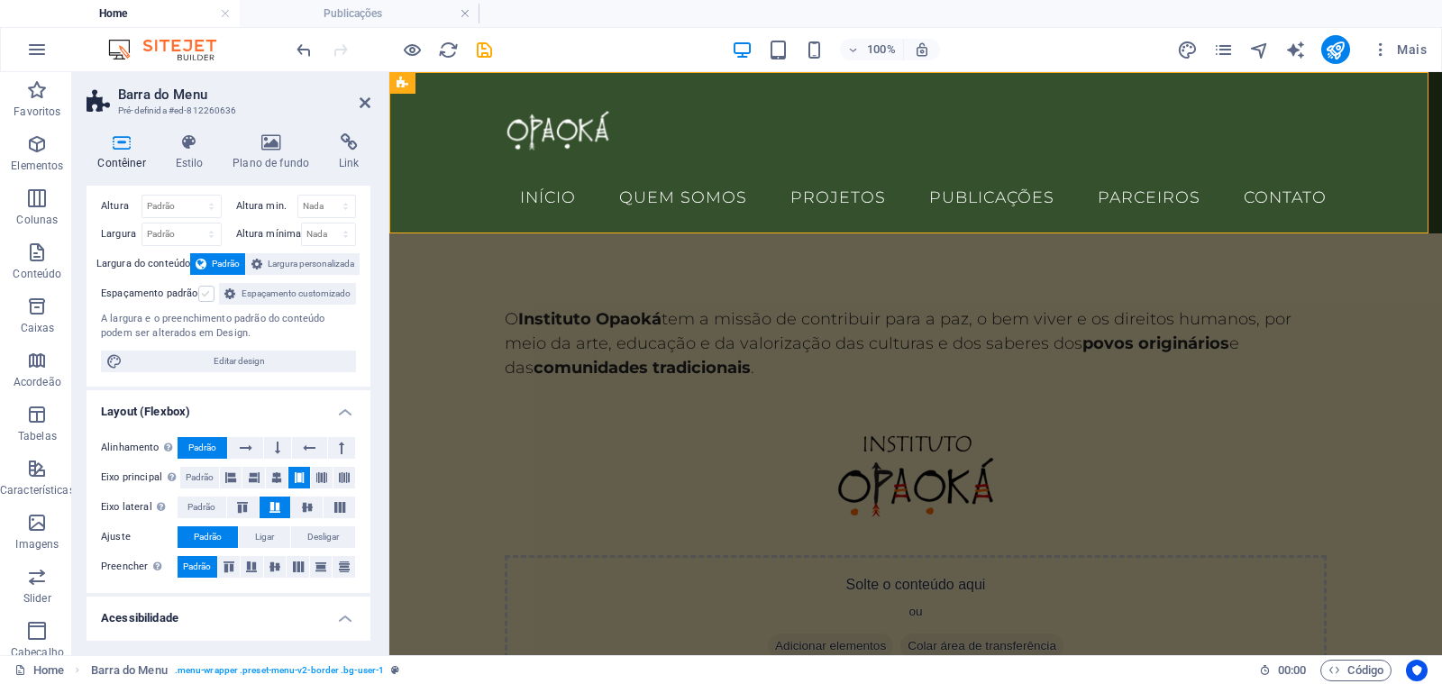
click at [206, 291] on label at bounding box center [206, 294] width 16 height 16
click at [0, 0] on input "Espaçamento padrão" at bounding box center [0, 0] width 0 height 0
click at [206, 291] on label at bounding box center [206, 294] width 16 height 16
click at [0, 0] on input "Espaçamento padrão" at bounding box center [0, 0] width 0 height 0
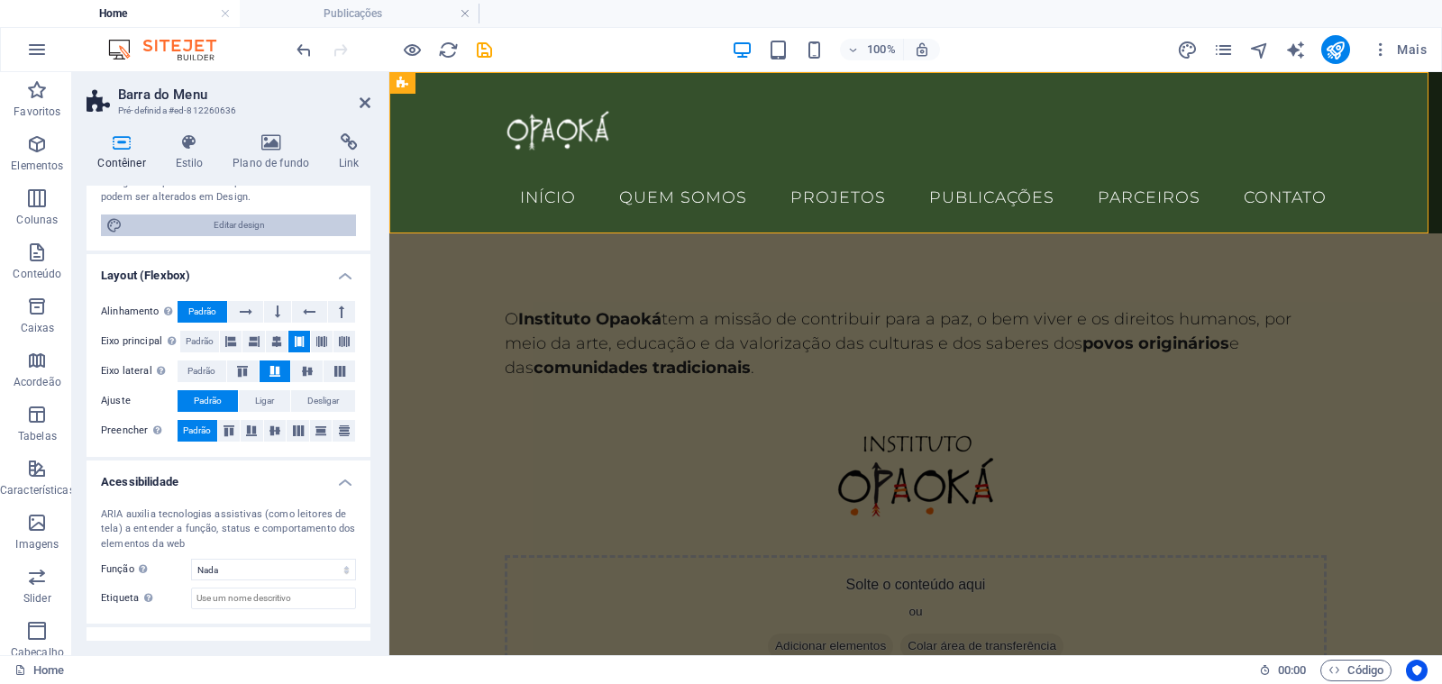
scroll to position [189, 0]
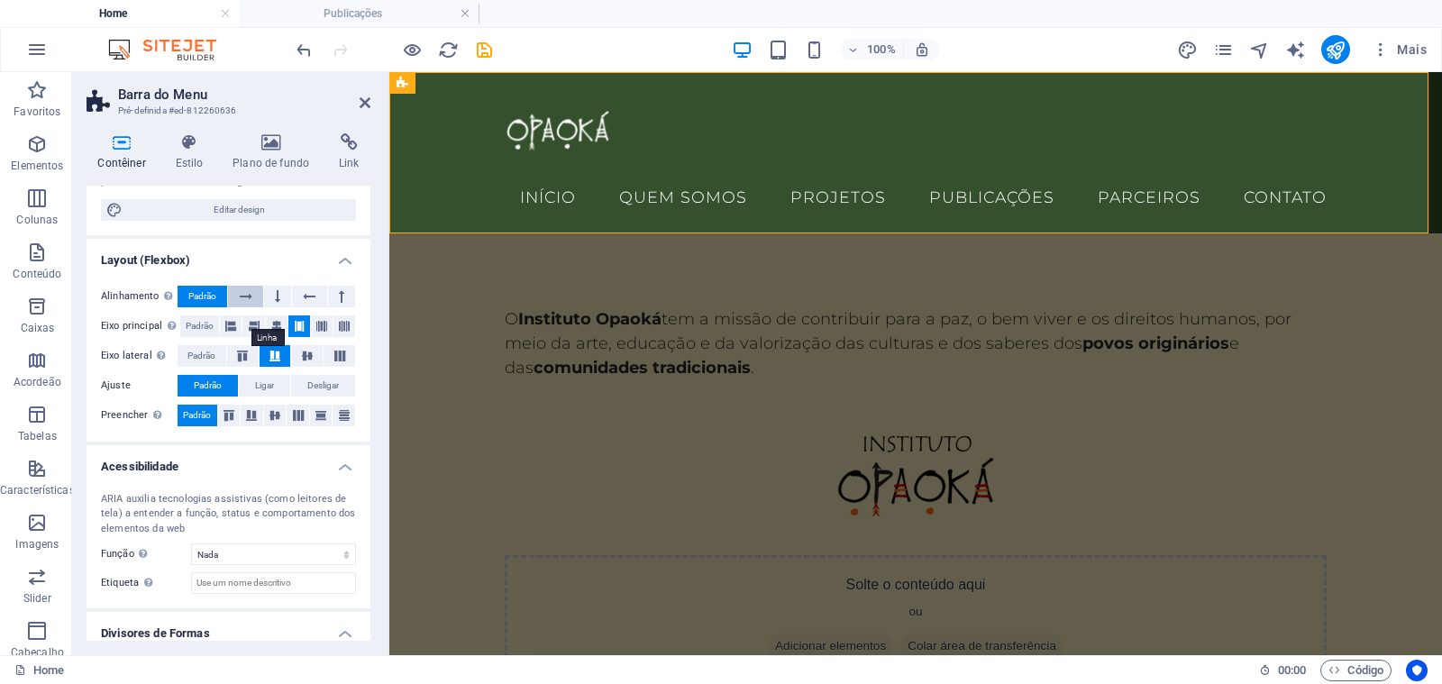
click at [246, 307] on icon at bounding box center [246, 297] width 13 height 22
click at [205, 307] on span "Padrão" at bounding box center [202, 297] width 28 height 22
click at [271, 307] on button at bounding box center [277, 297] width 27 height 22
click at [203, 307] on span "Padrão" at bounding box center [202, 297] width 28 height 22
click at [305, 307] on icon at bounding box center [309, 297] width 13 height 22
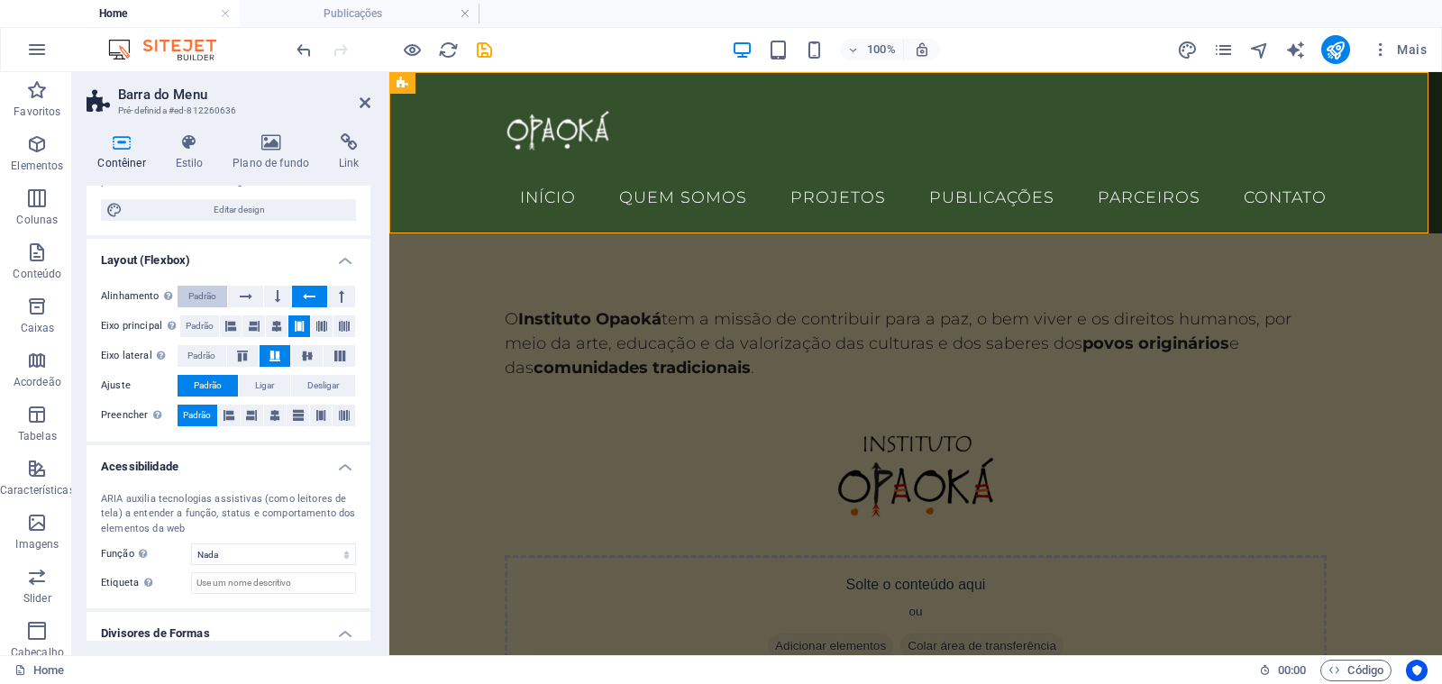
click at [190, 307] on span "Padrão" at bounding box center [202, 297] width 28 height 22
click at [332, 307] on button at bounding box center [341, 297] width 27 height 22
click at [216, 307] on span "Padrão" at bounding box center [202, 297] width 28 height 22
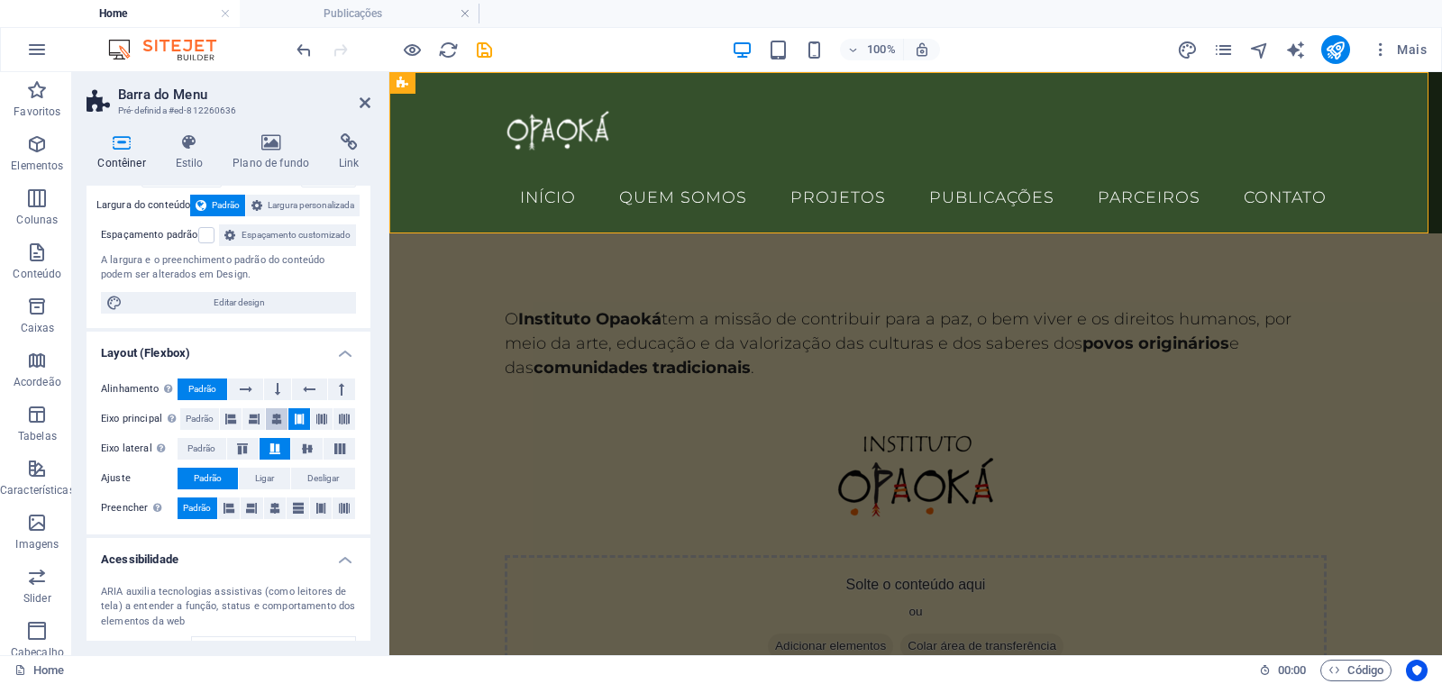
scroll to position [104, 0]
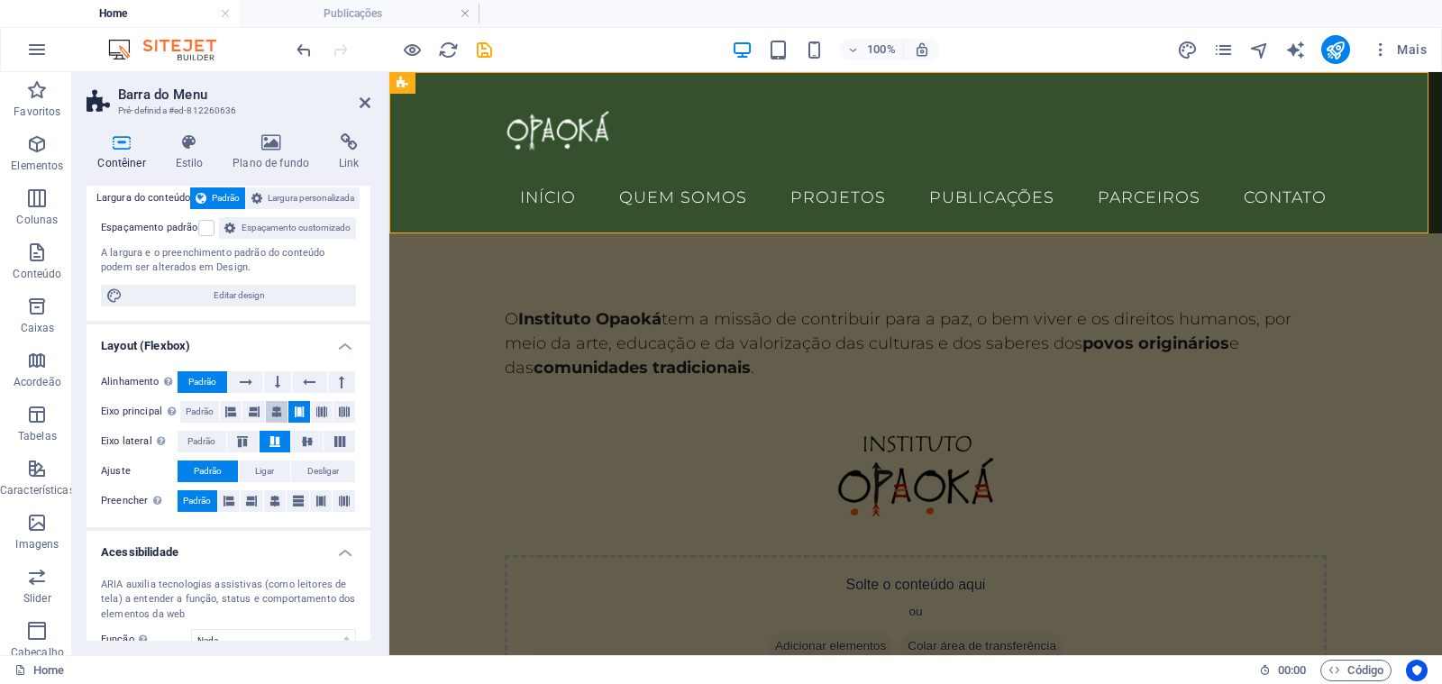
click at [275, 423] on icon at bounding box center [276, 412] width 11 height 22
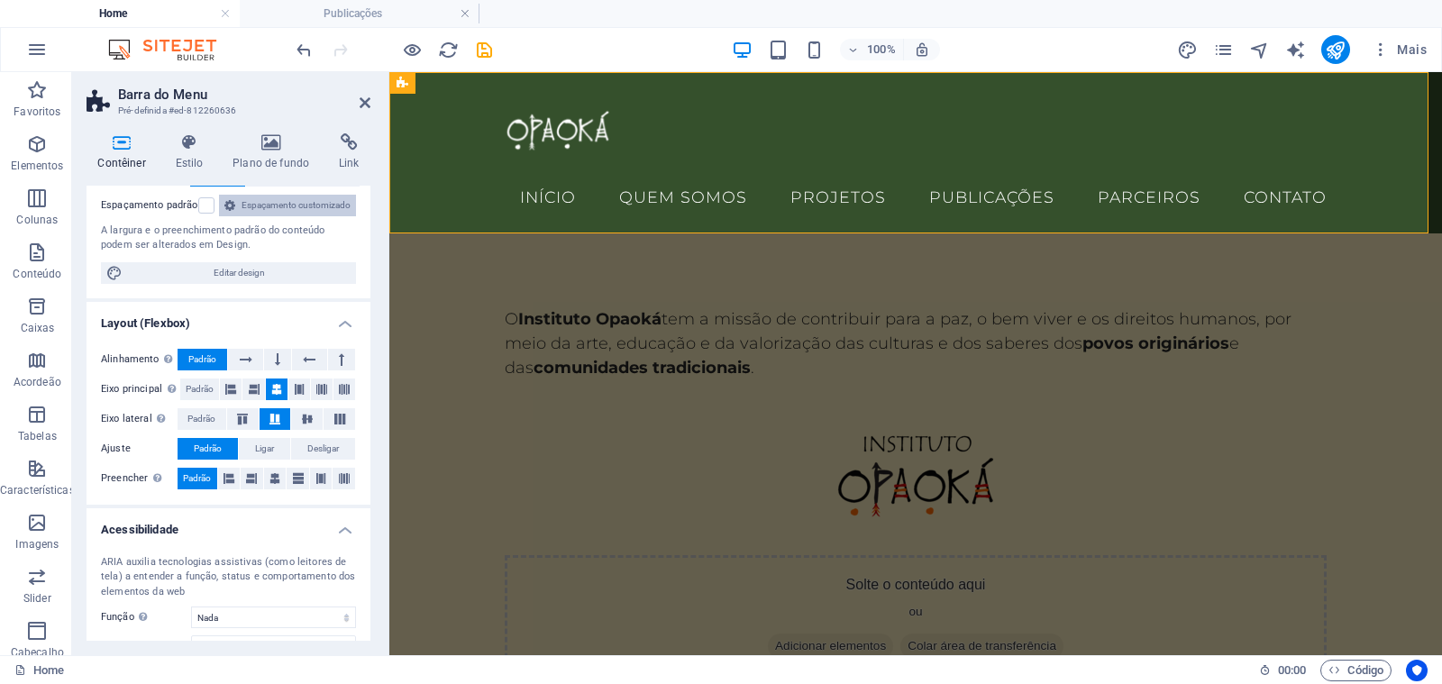
scroll to position [198, 0]
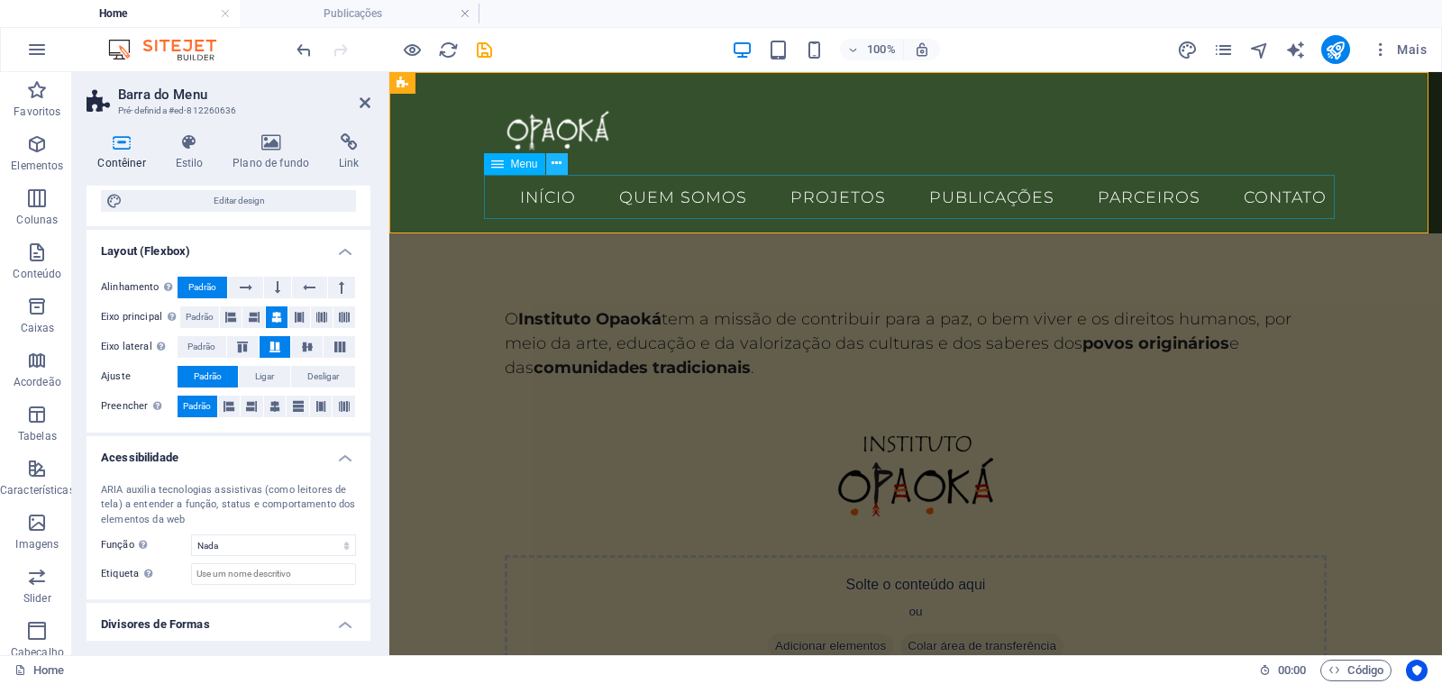
click at [554, 160] on icon at bounding box center [556, 163] width 10 height 19
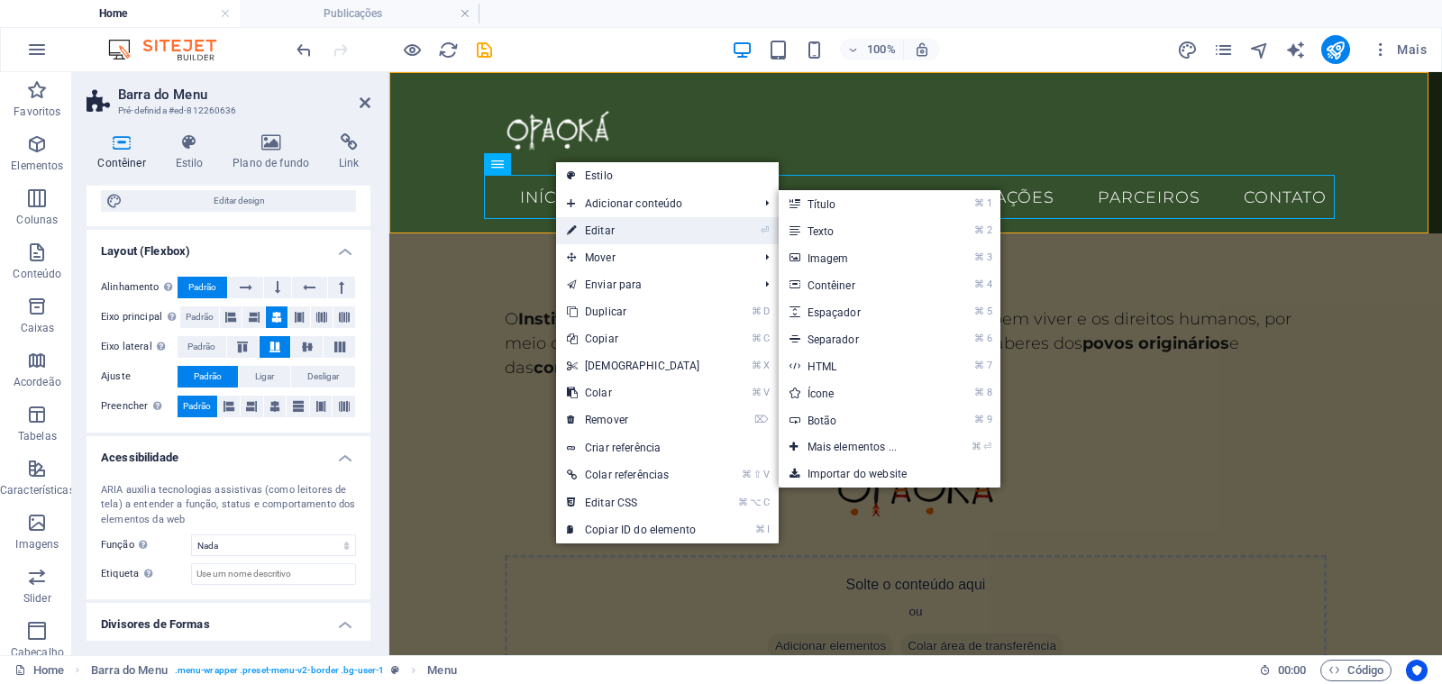
click at [614, 227] on link "⏎ Editar" at bounding box center [633, 230] width 155 height 27
select select
select select "1"
select select
select select "2"
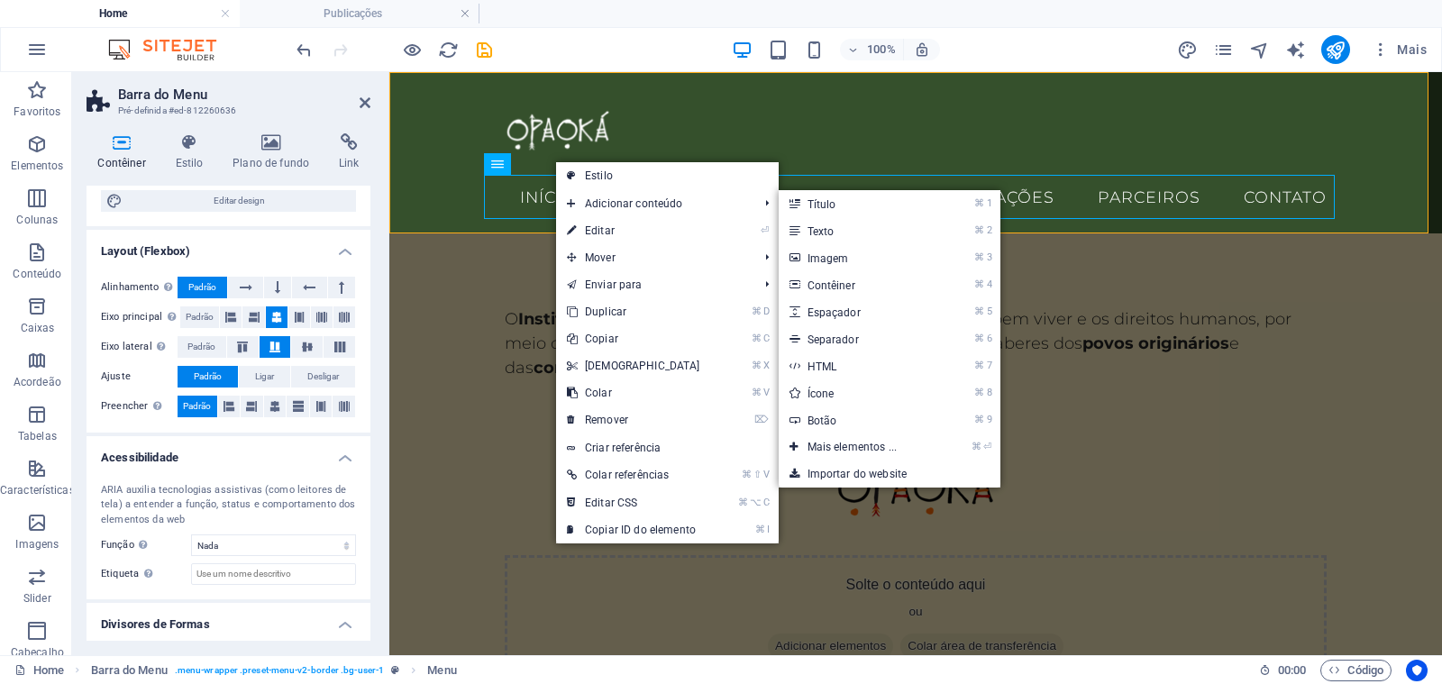
select select
select select "3"
select select
select select "4"
select select
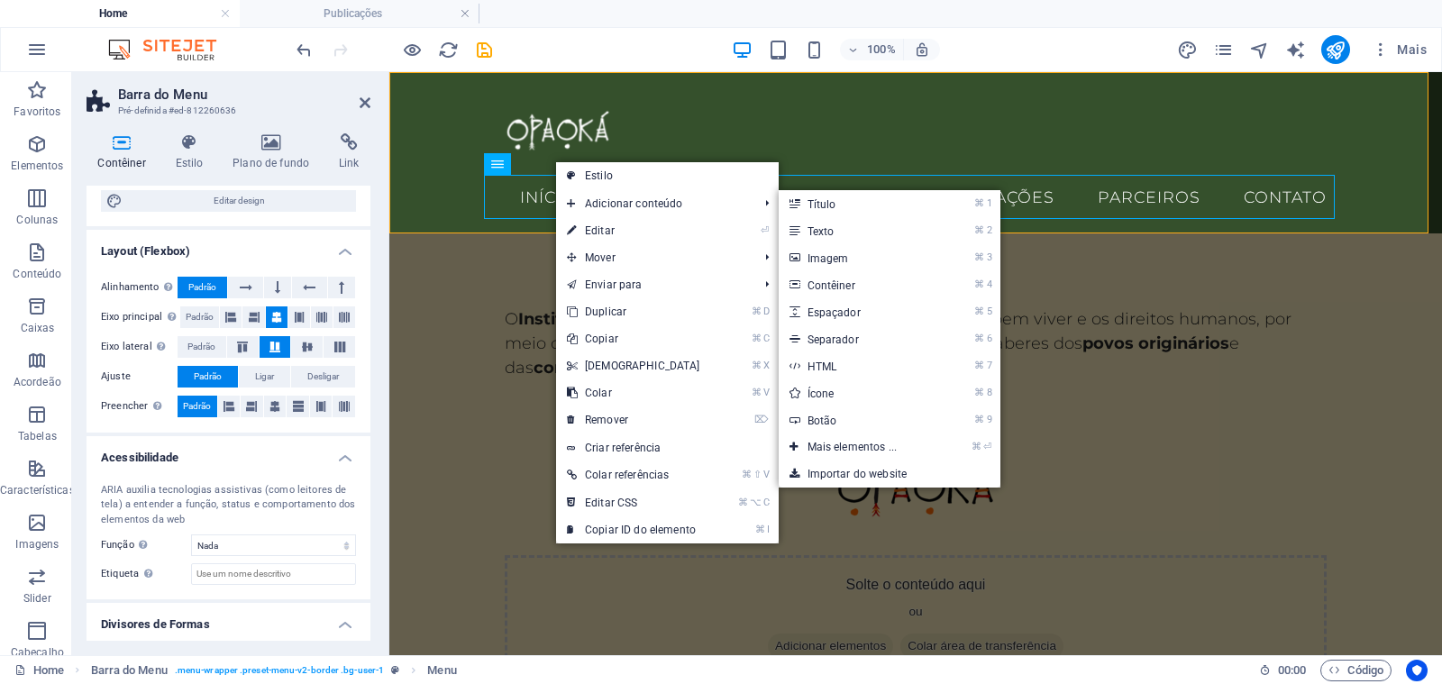
select select "5"
select select
select select "6"
select select
select select "7"
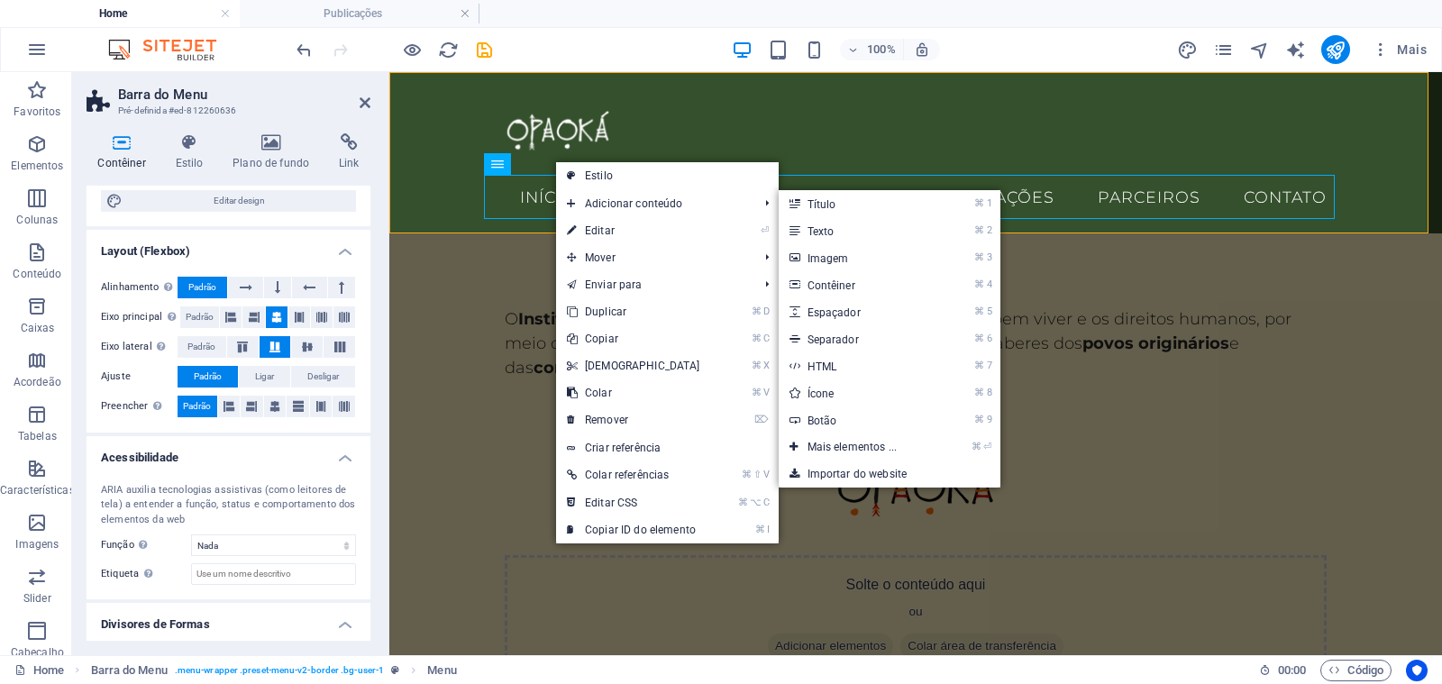
select select
select select "8"
select select
select select "9"
select select
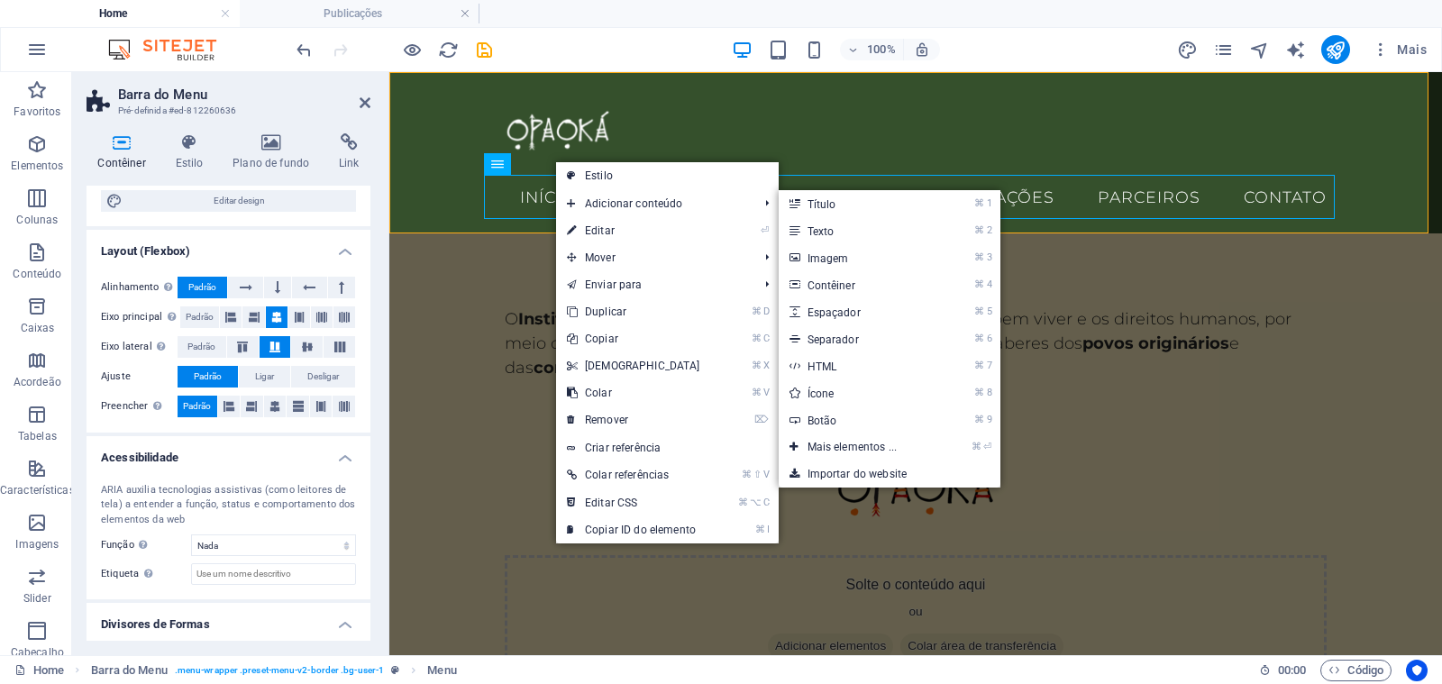
select select "10"
select select
select select "11"
select select
select select "12"
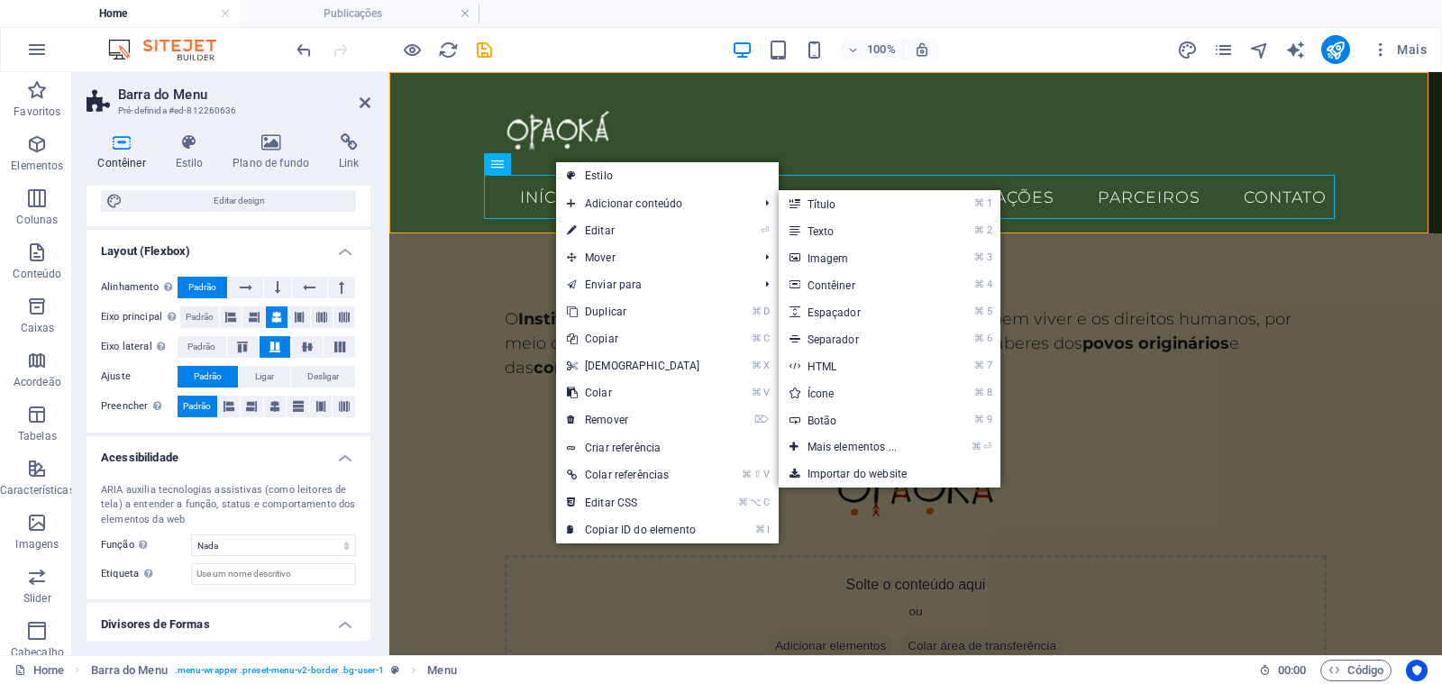
select select
select select "13"
select select
select select "14"
select select
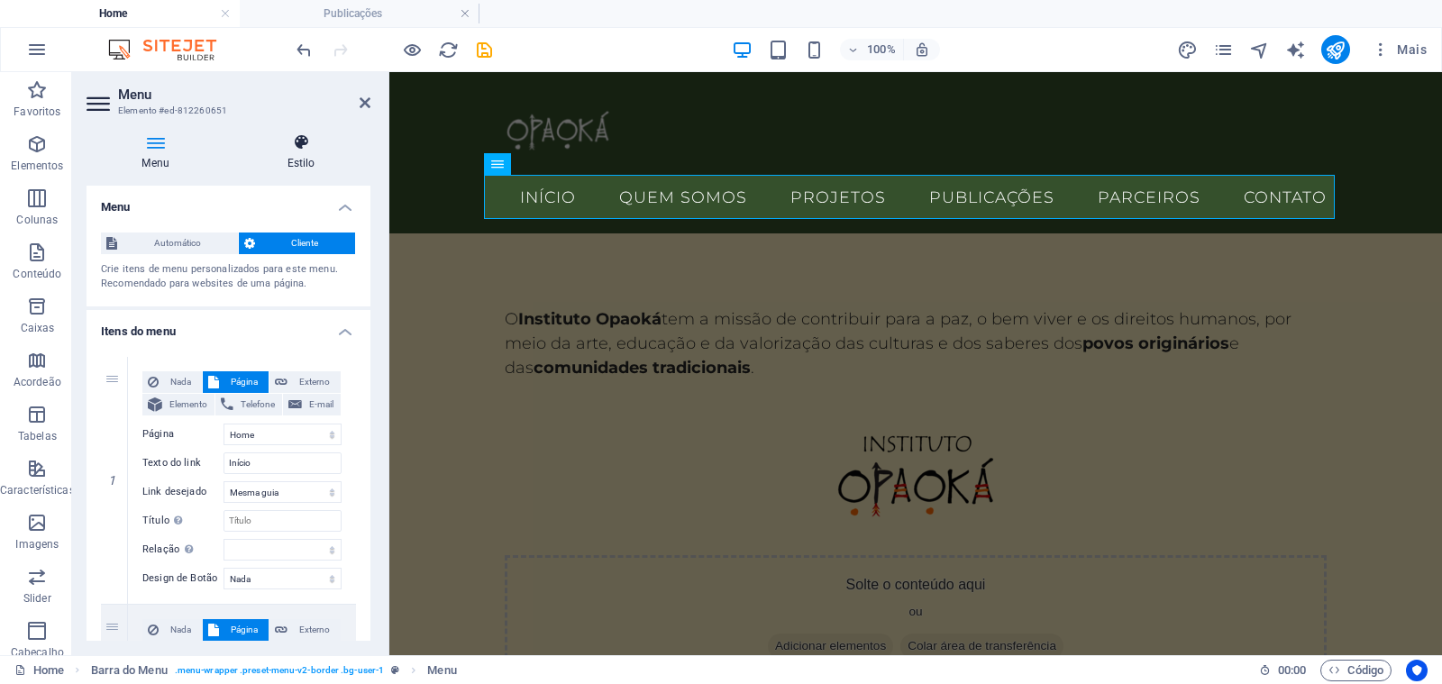
click at [314, 165] on h4 "Estilo" at bounding box center [301, 152] width 139 height 38
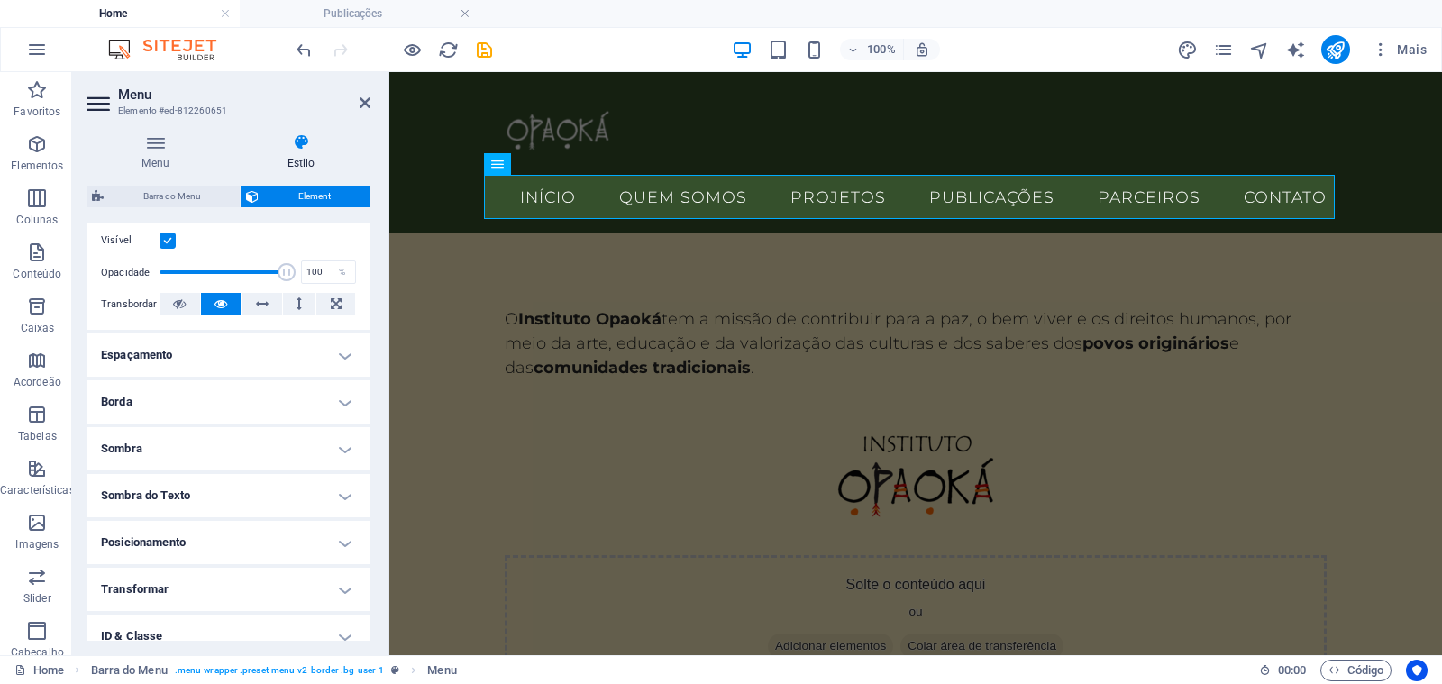
scroll to position [223, 0]
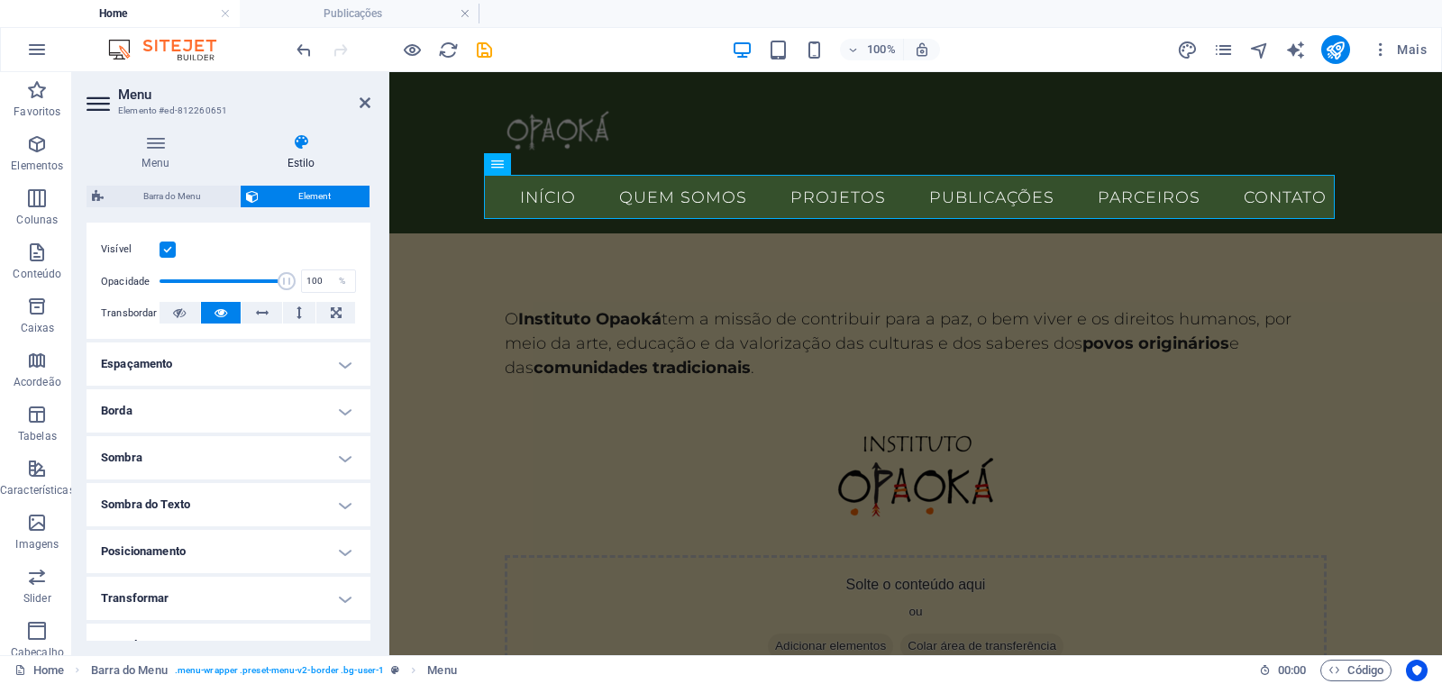
click at [212, 406] on h4 "Borda" at bounding box center [228, 410] width 284 height 43
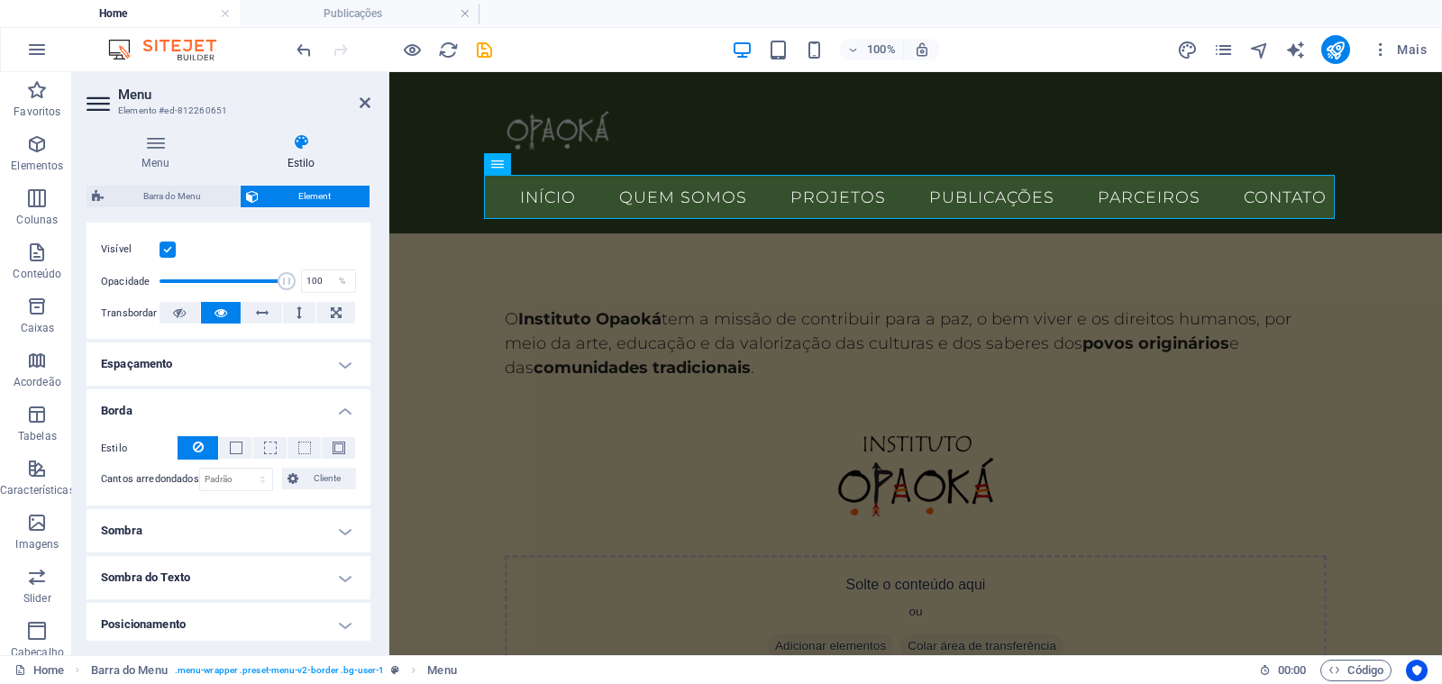
click at [212, 406] on h4 "Borda" at bounding box center [228, 405] width 284 height 32
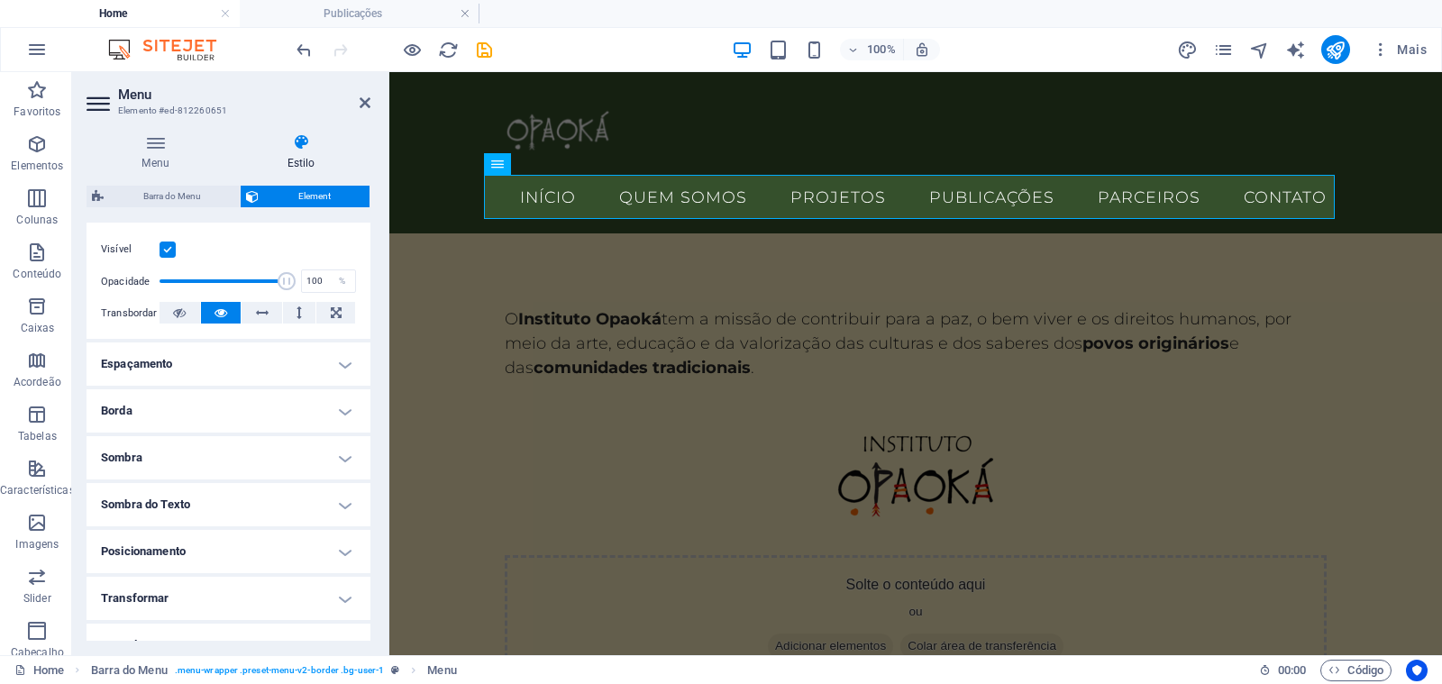
click at [210, 447] on h4 "Sombra" at bounding box center [228, 457] width 284 height 43
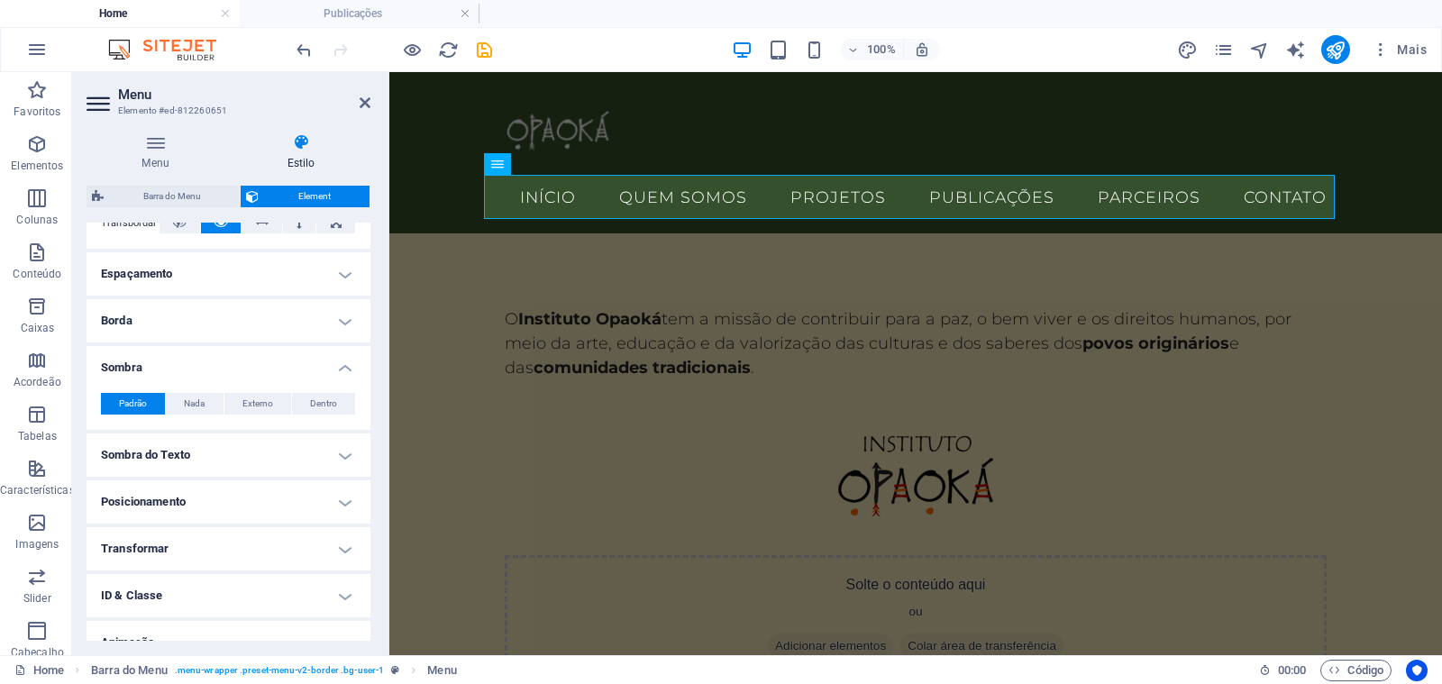
scroll to position [384, 0]
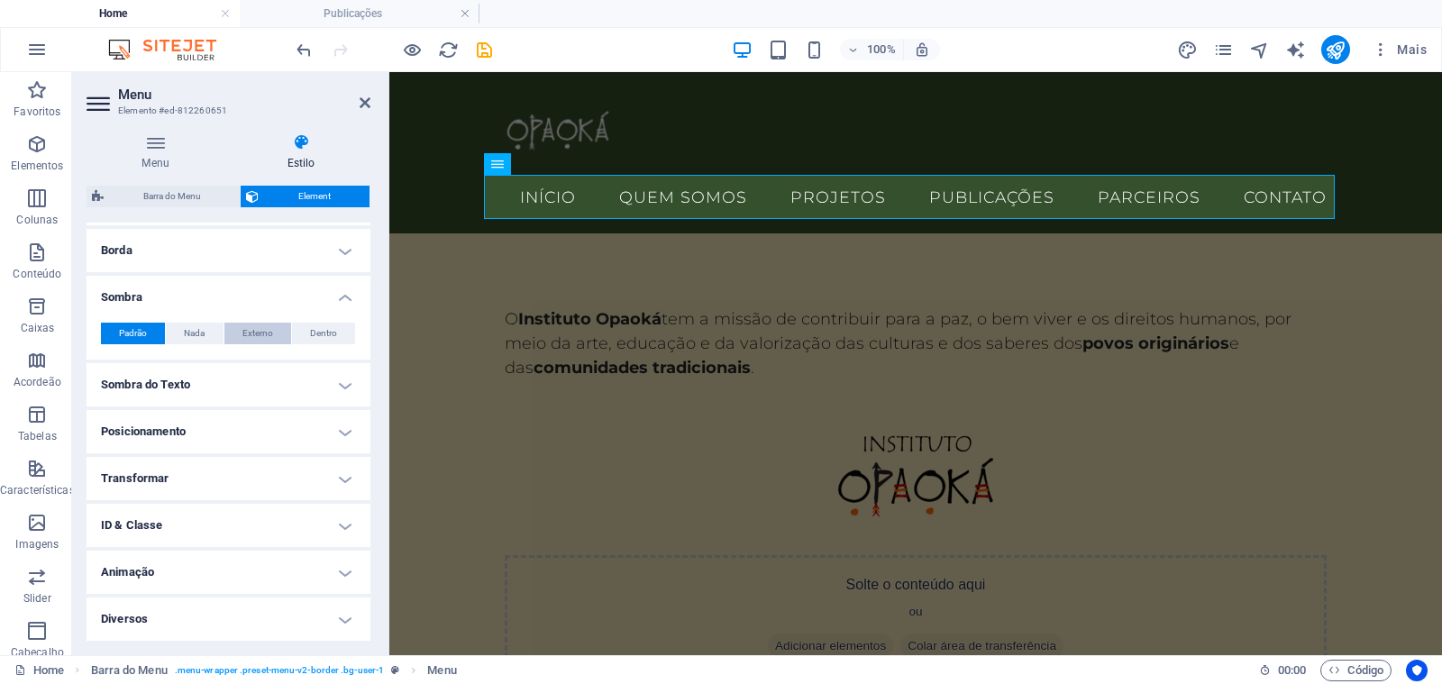
click at [242, 332] on span "Externo" at bounding box center [257, 334] width 31 height 22
type input "2"
type input "4"
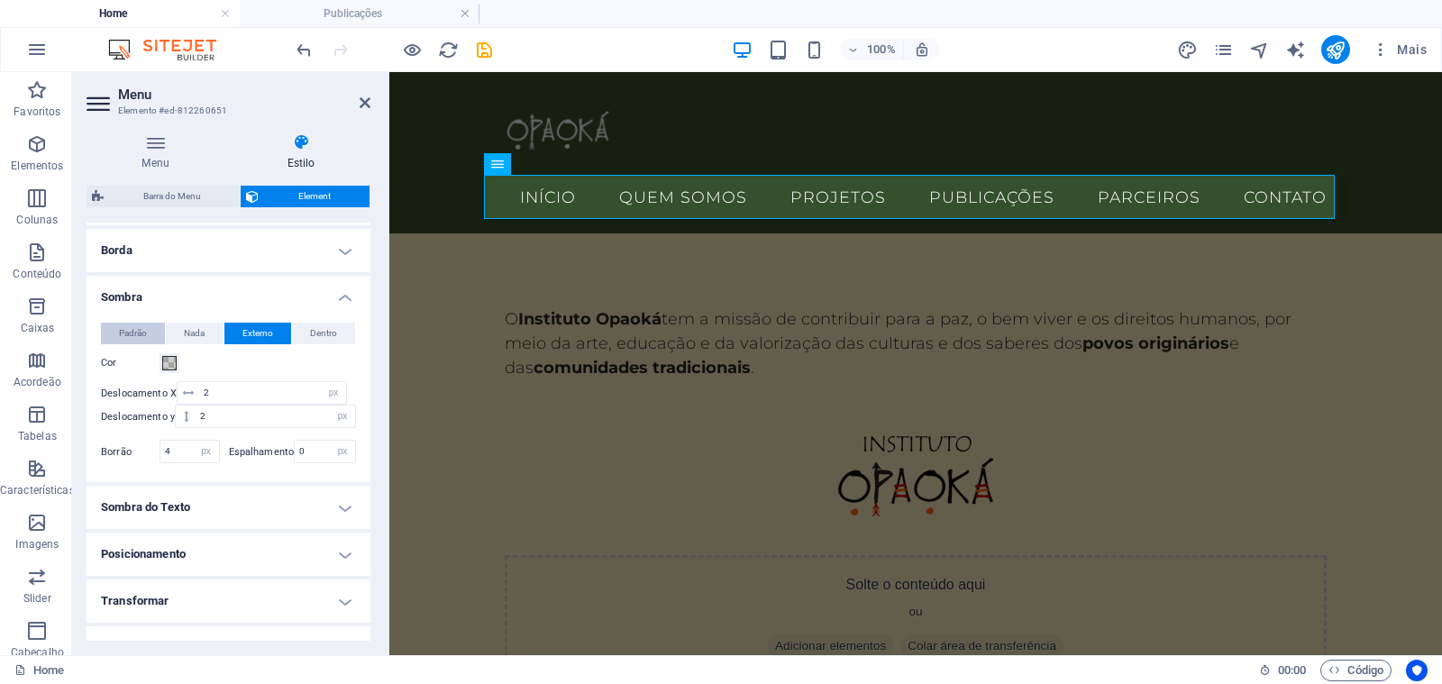
click at [127, 336] on span "Padrão" at bounding box center [133, 334] width 28 height 22
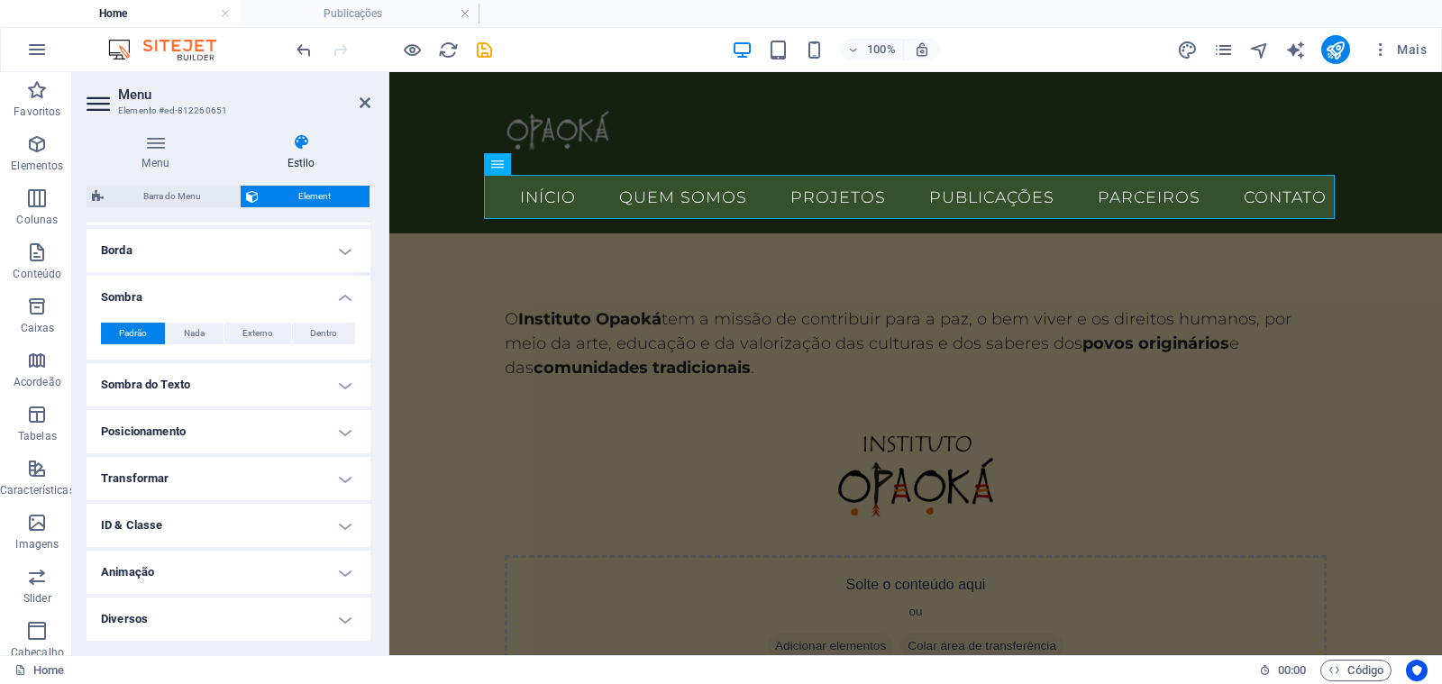
click at [336, 296] on h4 "Sombra" at bounding box center [228, 292] width 284 height 32
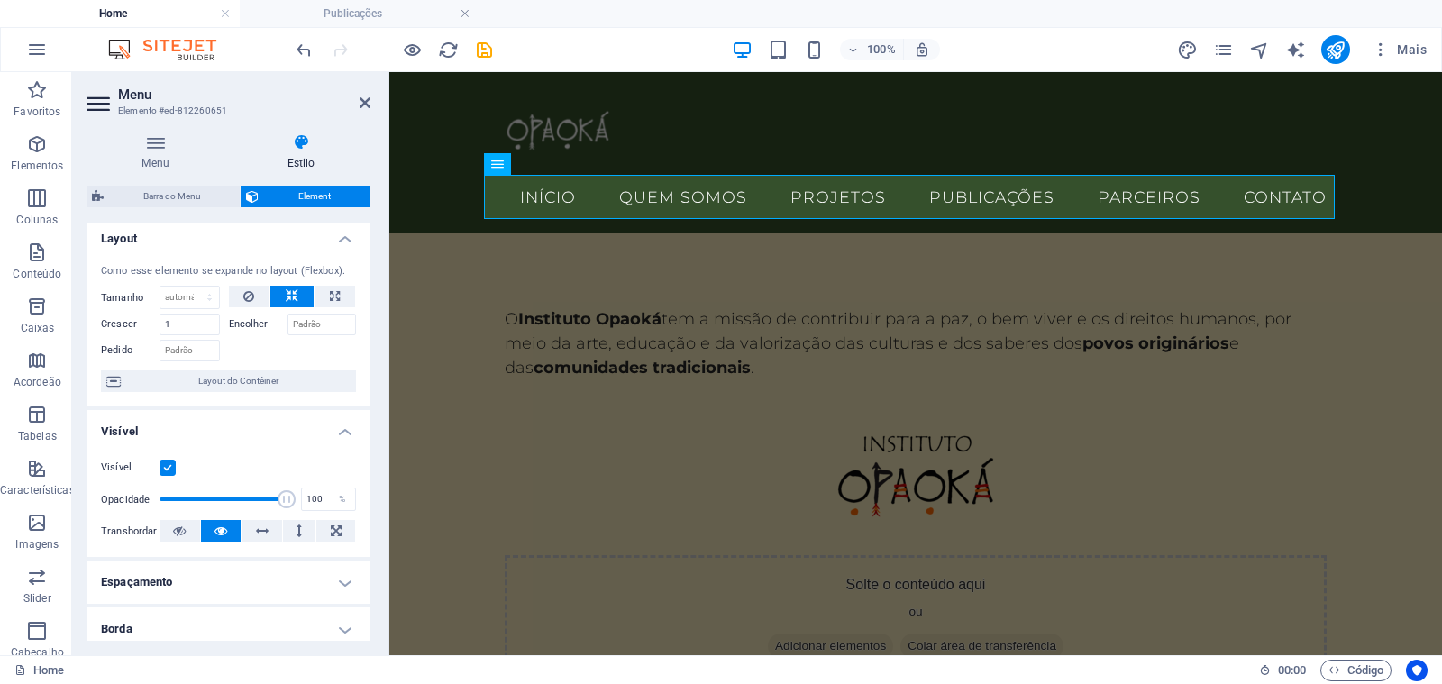
scroll to position [0, 0]
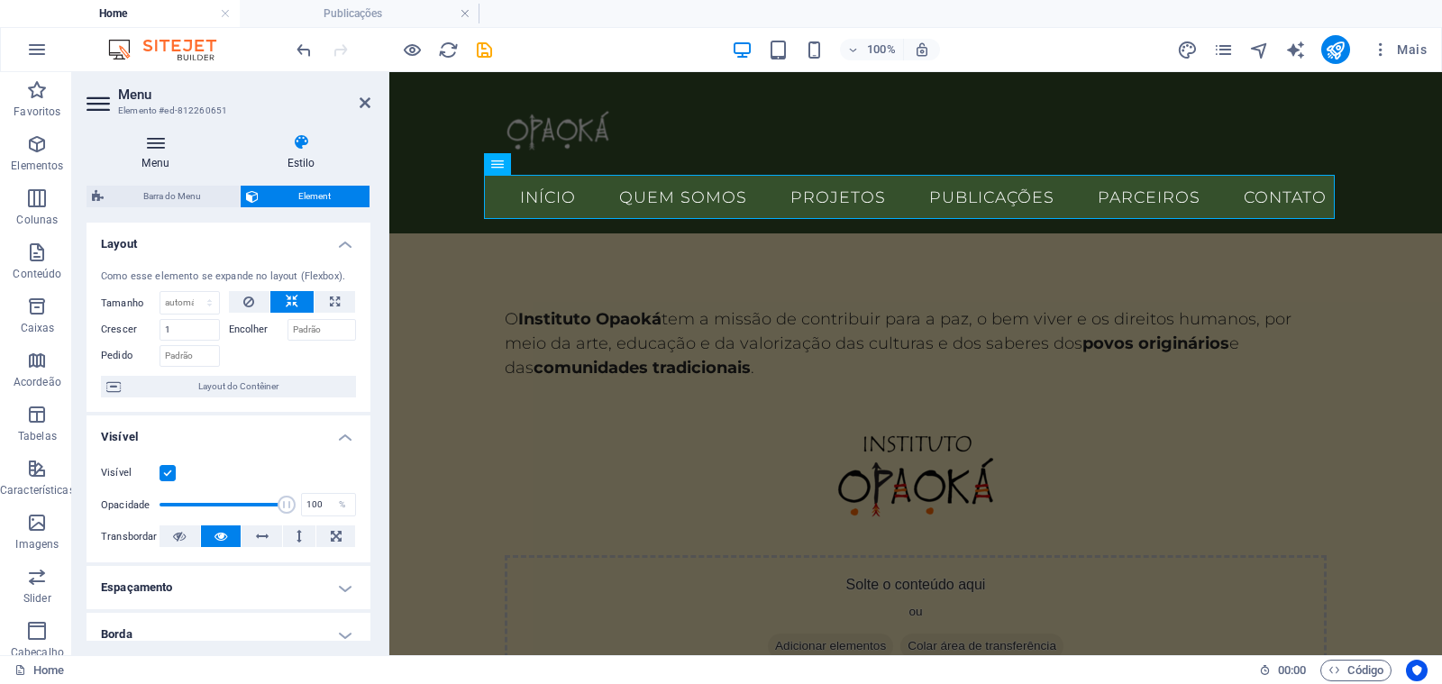
click at [162, 150] on icon at bounding box center [155, 142] width 138 height 18
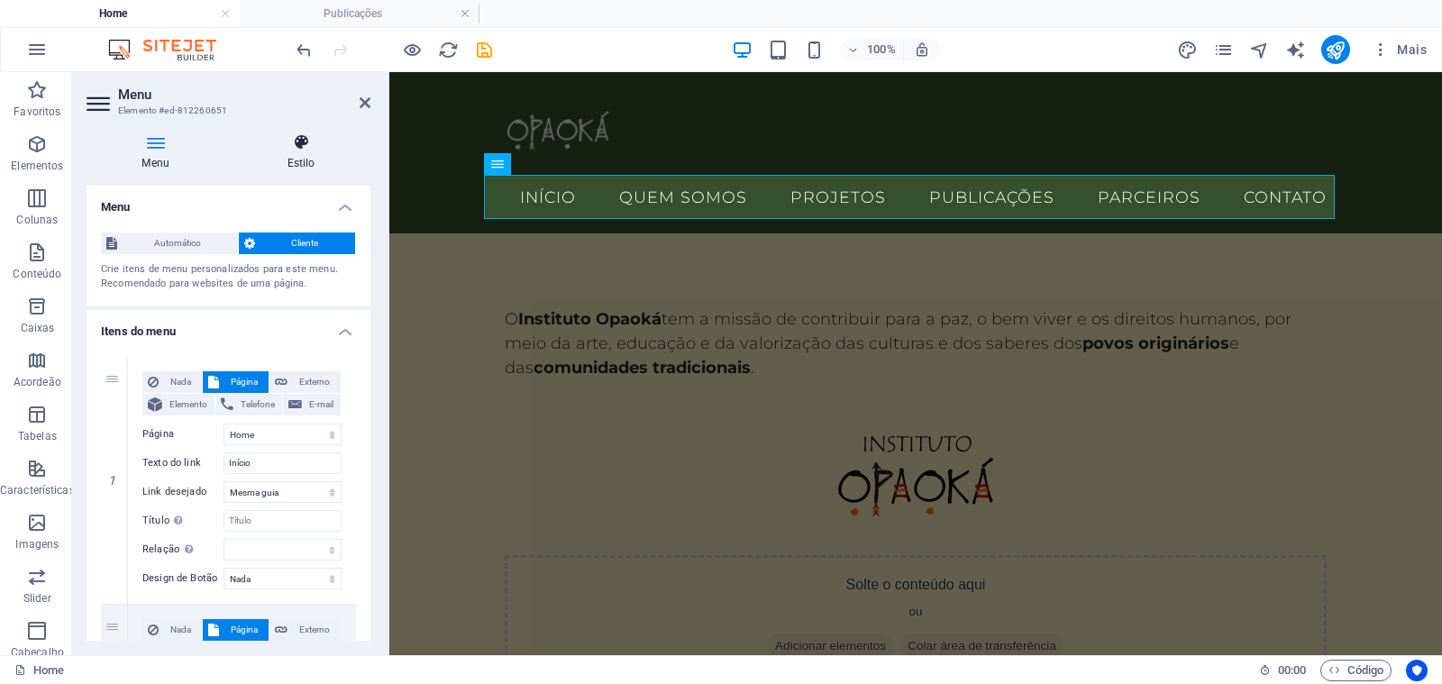
click at [305, 162] on h4 "Estilo" at bounding box center [301, 152] width 139 height 38
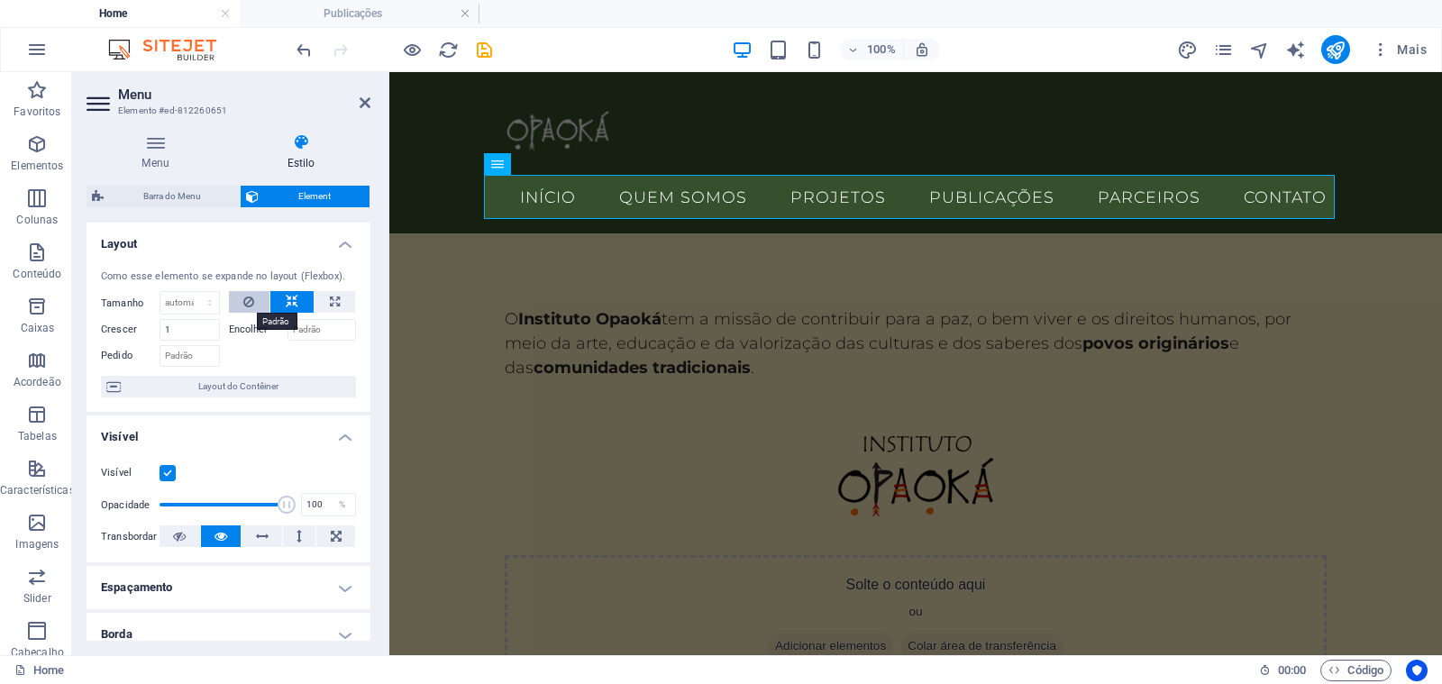
click at [247, 303] on icon at bounding box center [248, 302] width 11 height 22
click at [330, 299] on icon at bounding box center [335, 302] width 10 height 22
type input "100"
select select "%"
click at [286, 309] on icon at bounding box center [292, 302] width 13 height 22
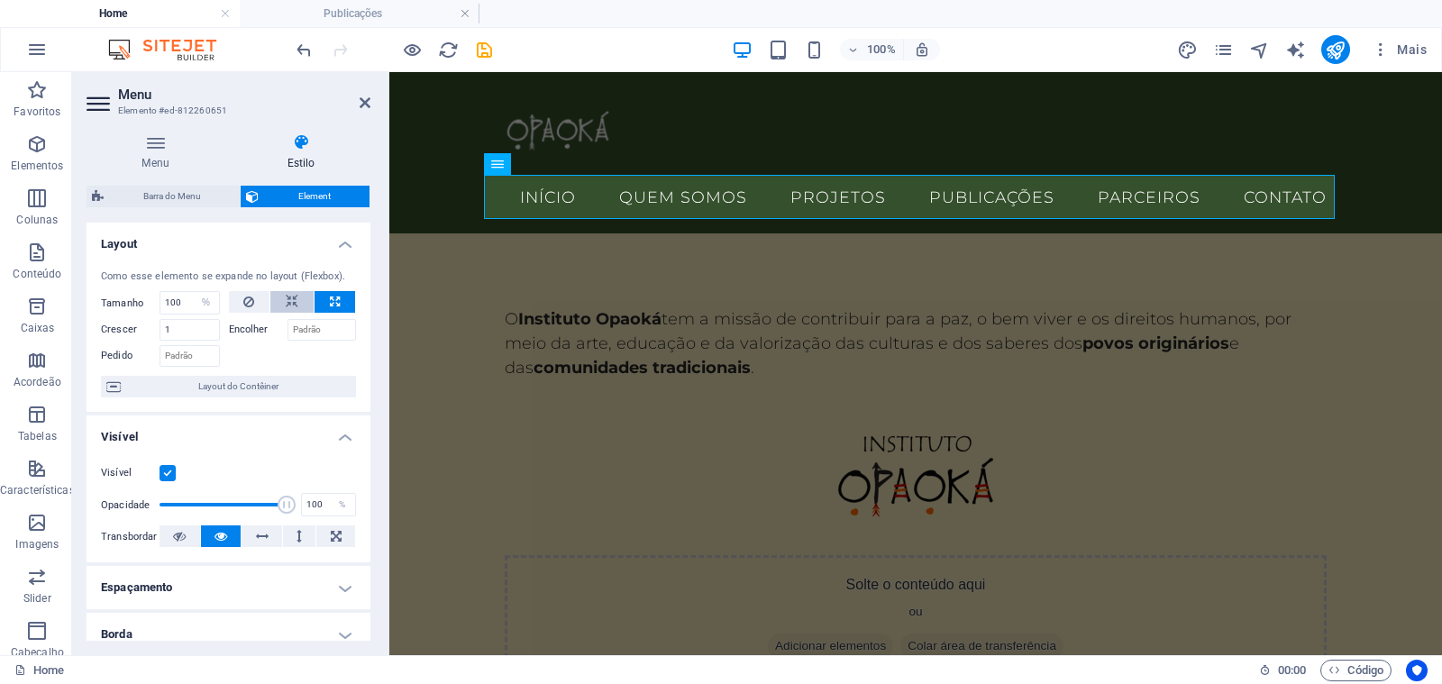
select select "DISABLED_OPTION_VALUE"
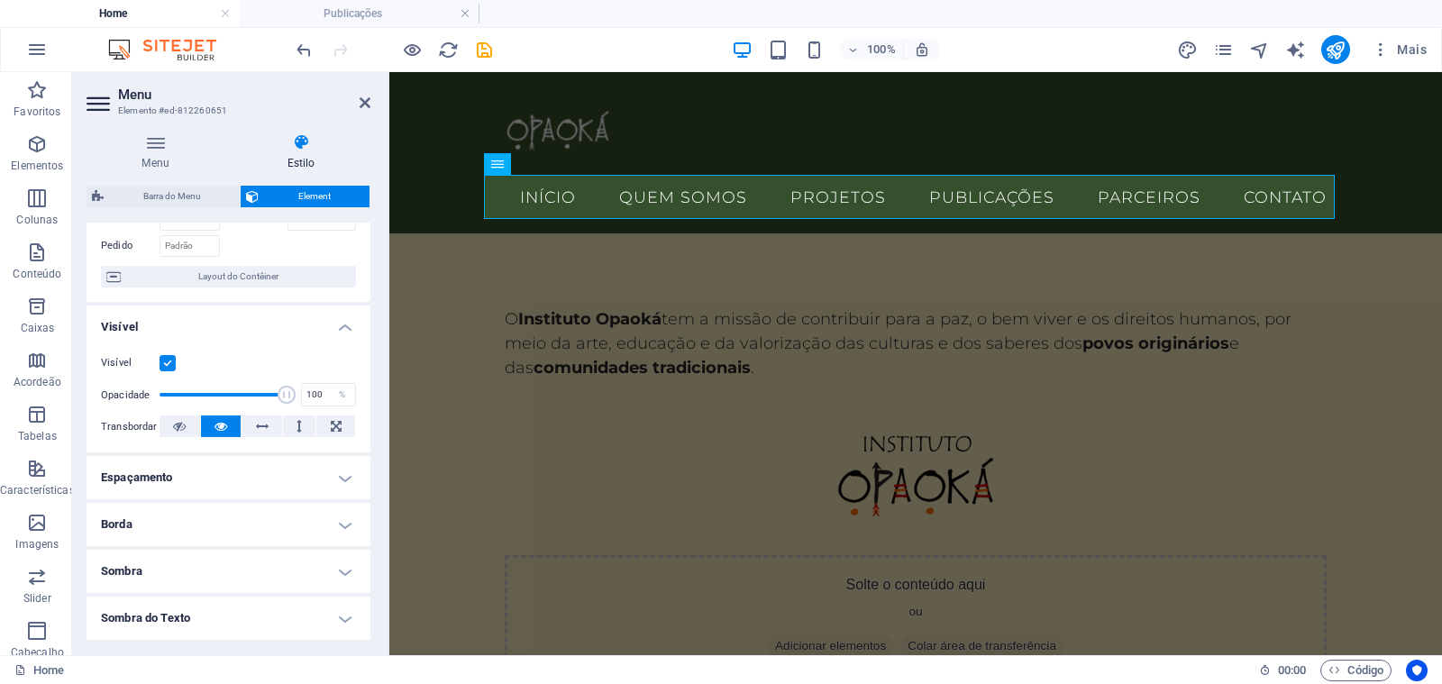
scroll to position [92, 0]
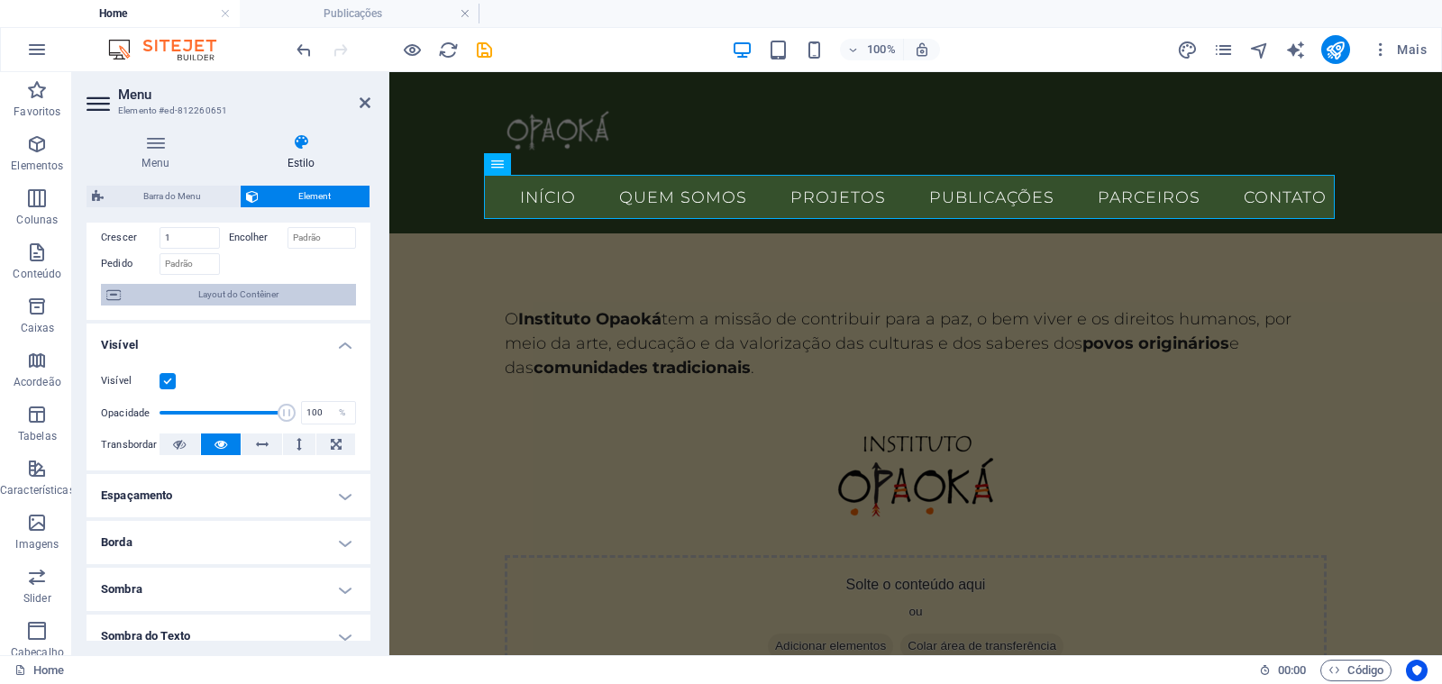
click at [259, 301] on span "Layout do Contêiner" at bounding box center [238, 295] width 224 height 22
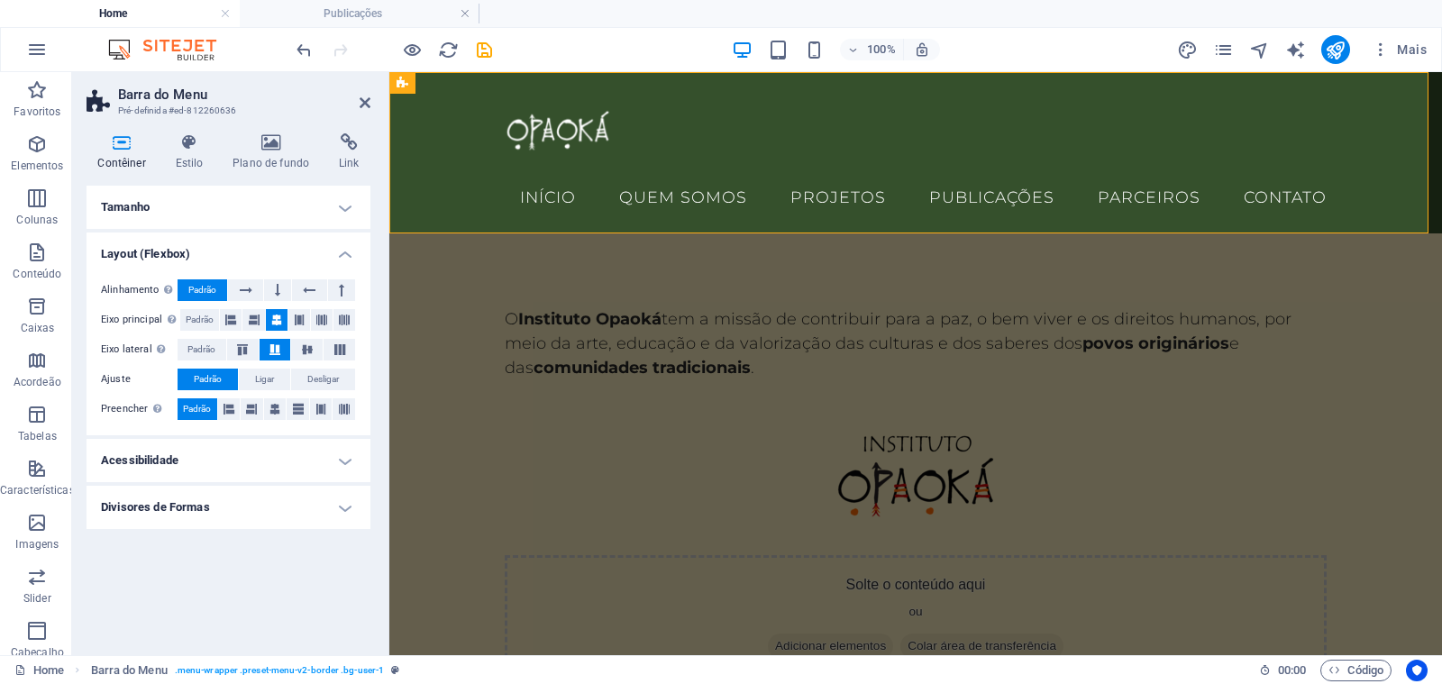
click at [233, 207] on h4 "Tamanho" at bounding box center [228, 207] width 284 height 43
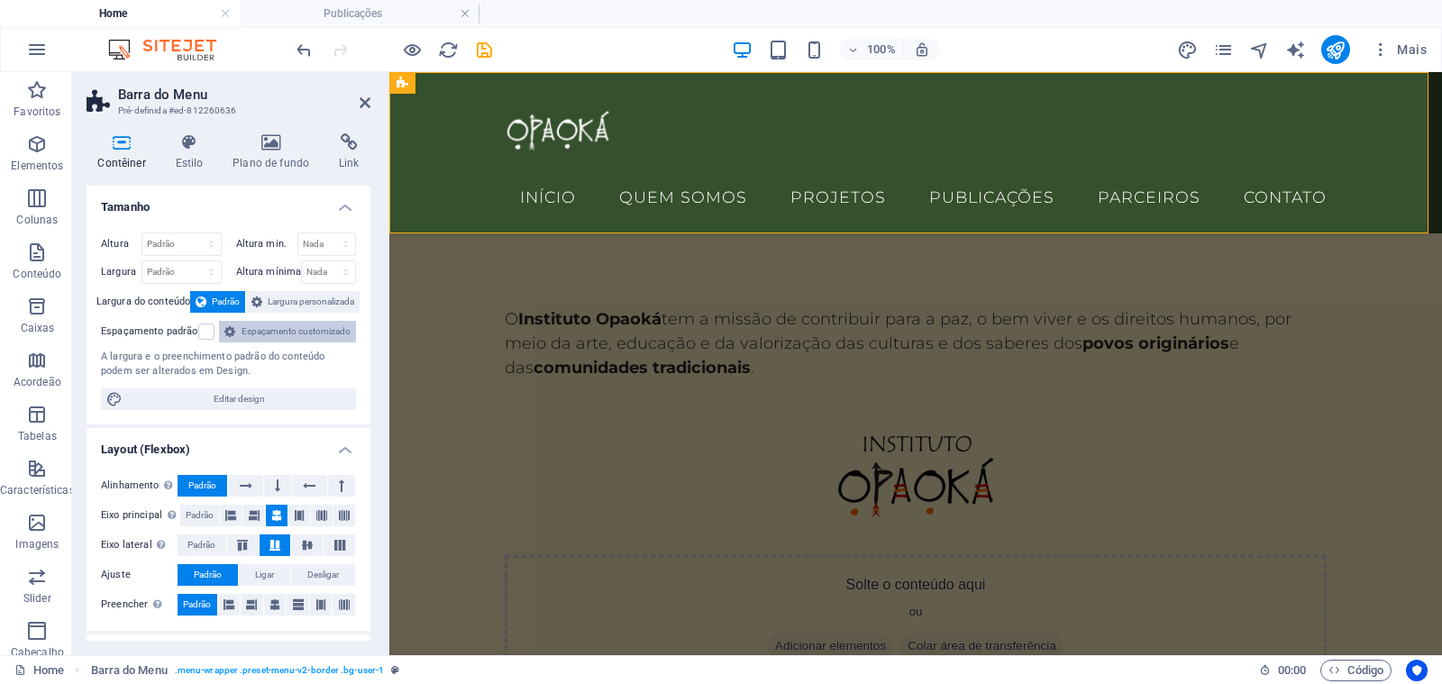
click at [241, 342] on span "Espaçamento customizado" at bounding box center [296, 332] width 110 height 22
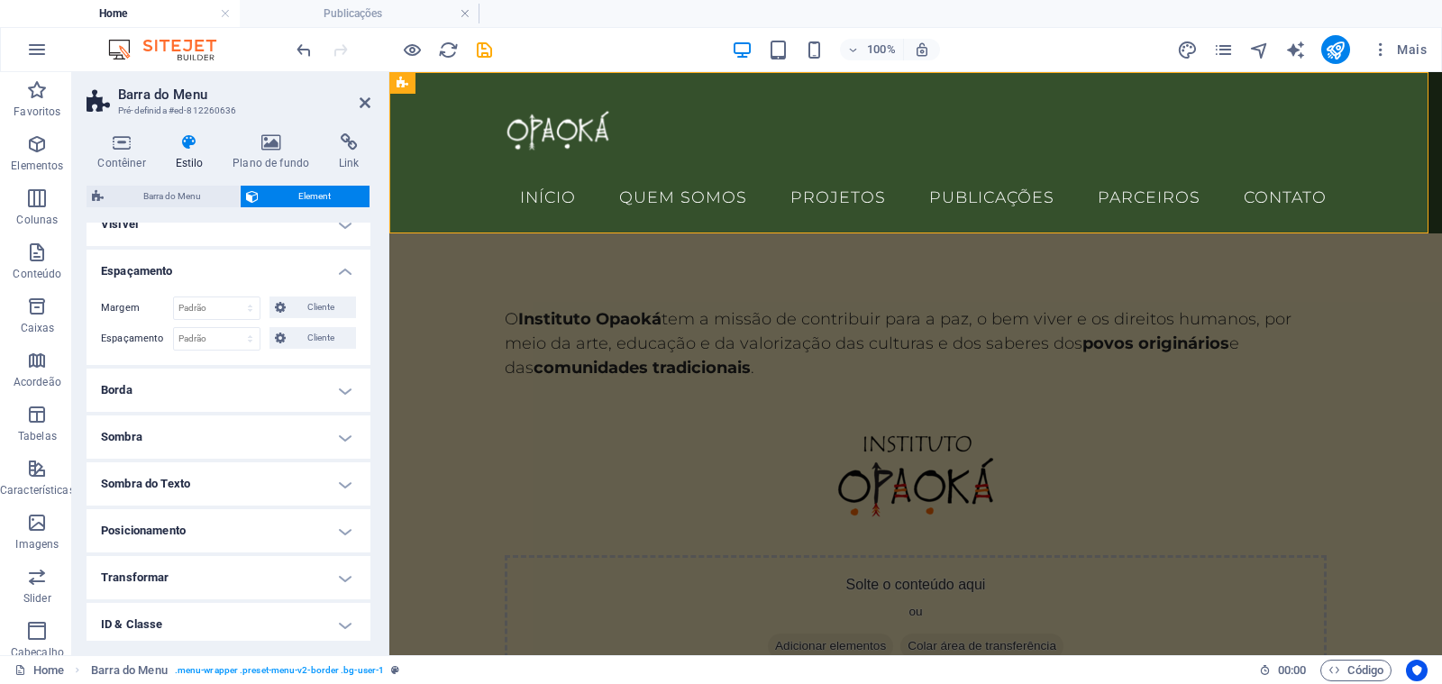
scroll to position [0, 0]
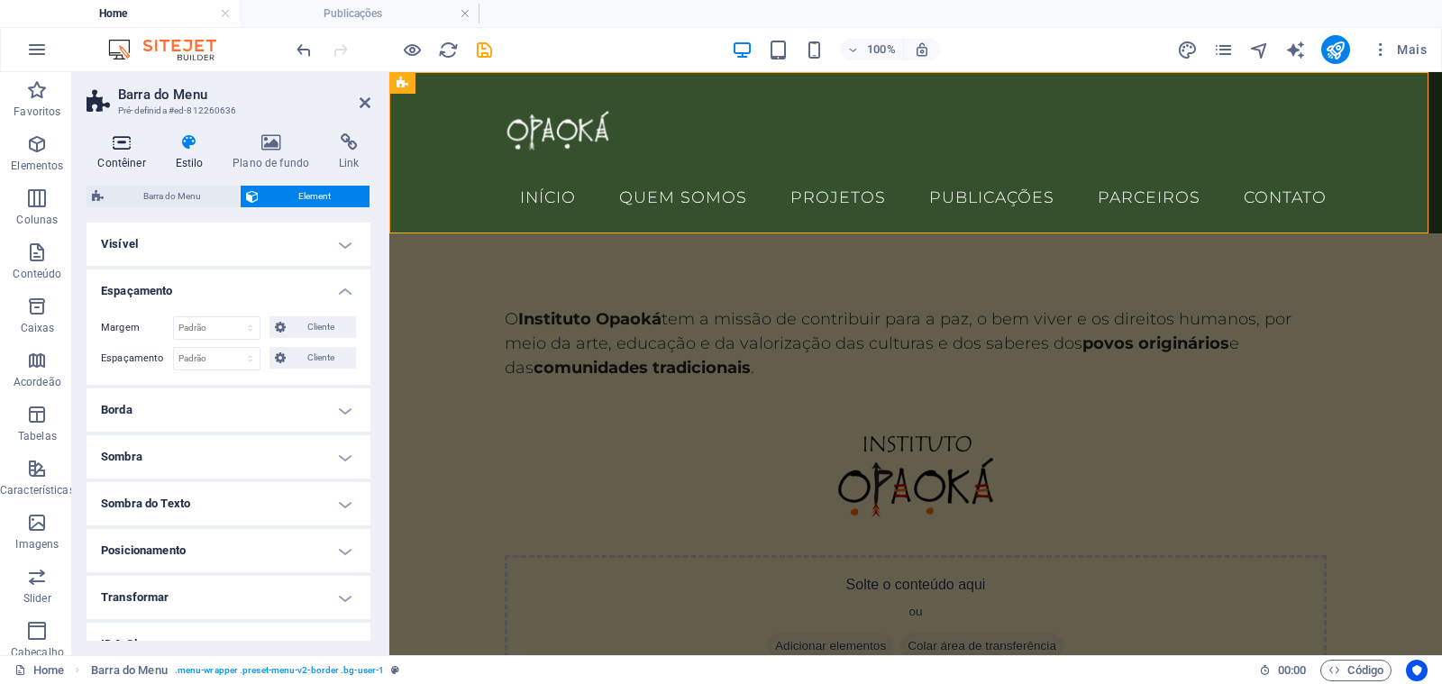
click at [112, 164] on h4 "Contêiner" at bounding box center [124, 152] width 77 height 38
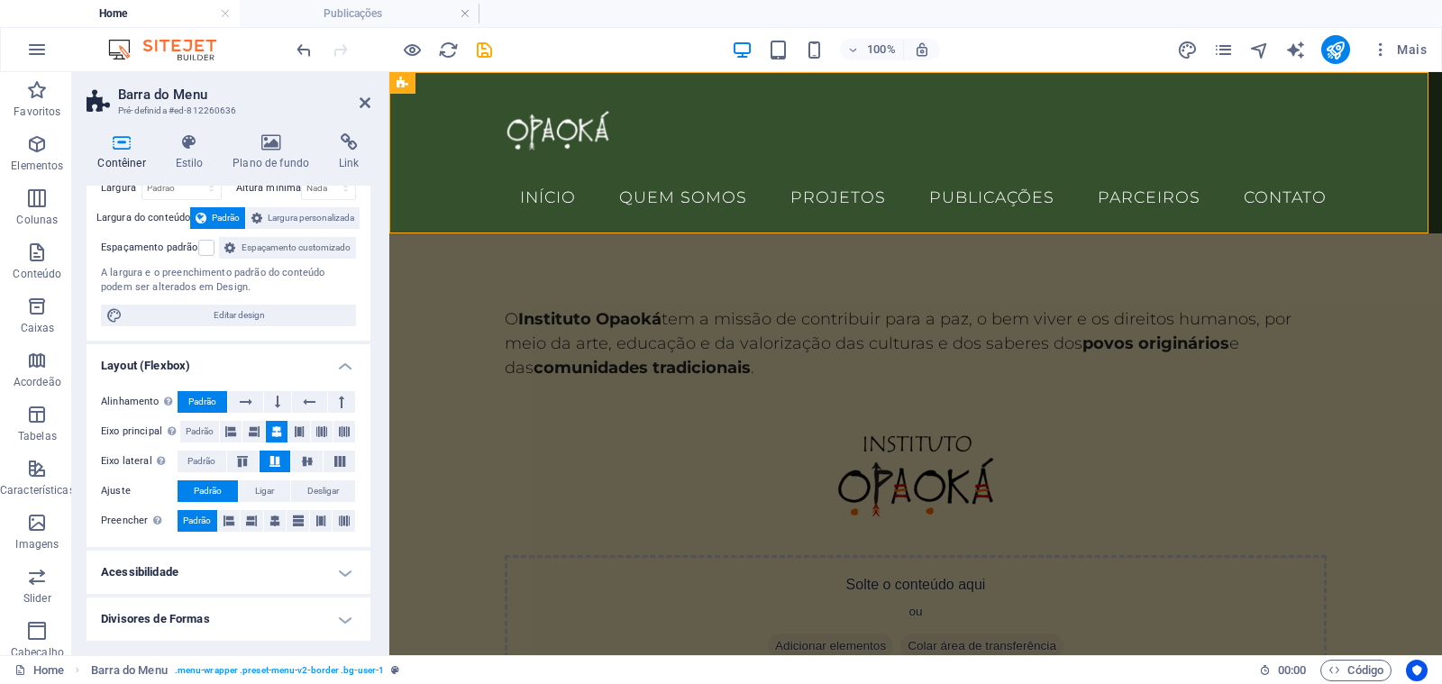
scroll to position [105, 0]
click at [269, 523] on icon at bounding box center [274, 521] width 11 height 22
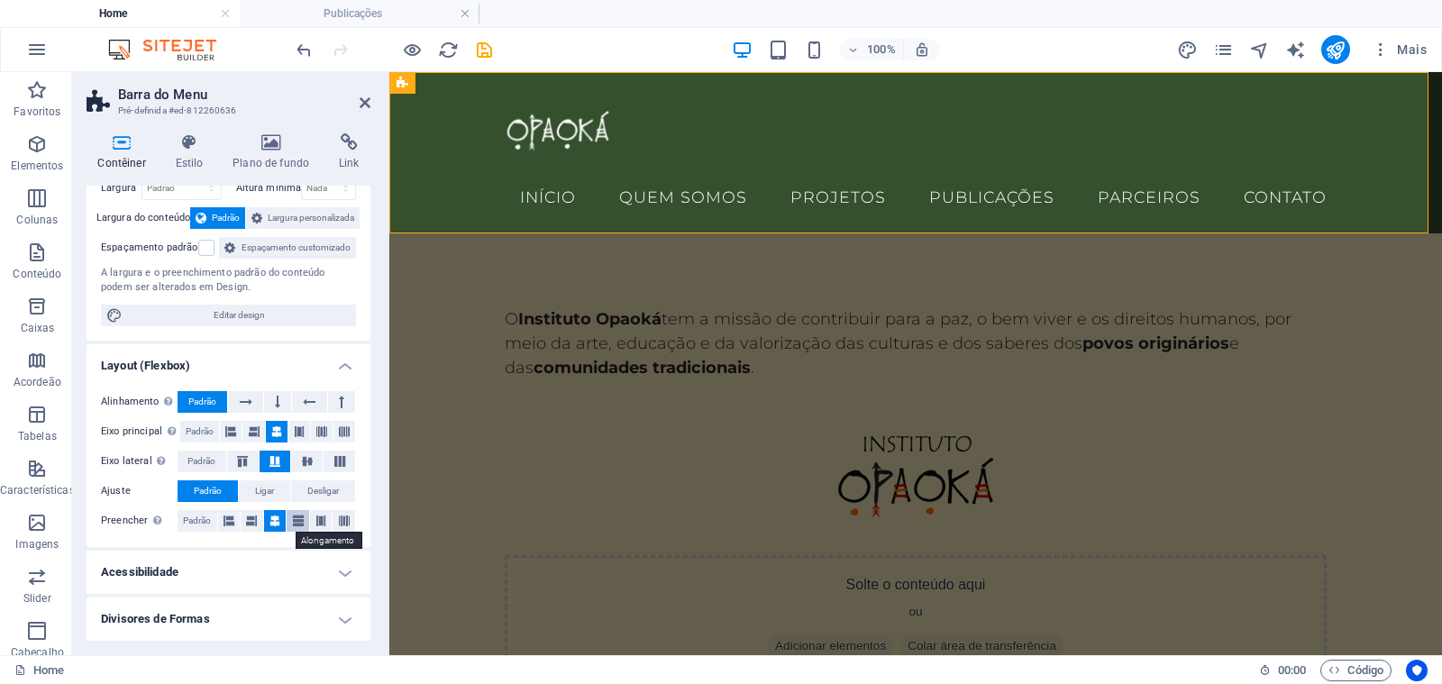
click at [293, 525] on icon at bounding box center [298, 521] width 11 height 22
click at [317, 525] on icon at bounding box center [320, 521] width 11 height 22
click at [208, 521] on span "Padrão" at bounding box center [197, 521] width 28 height 22
click at [261, 486] on span "Ligar" at bounding box center [264, 491] width 19 height 22
click at [204, 485] on span "Padrão" at bounding box center [208, 491] width 28 height 22
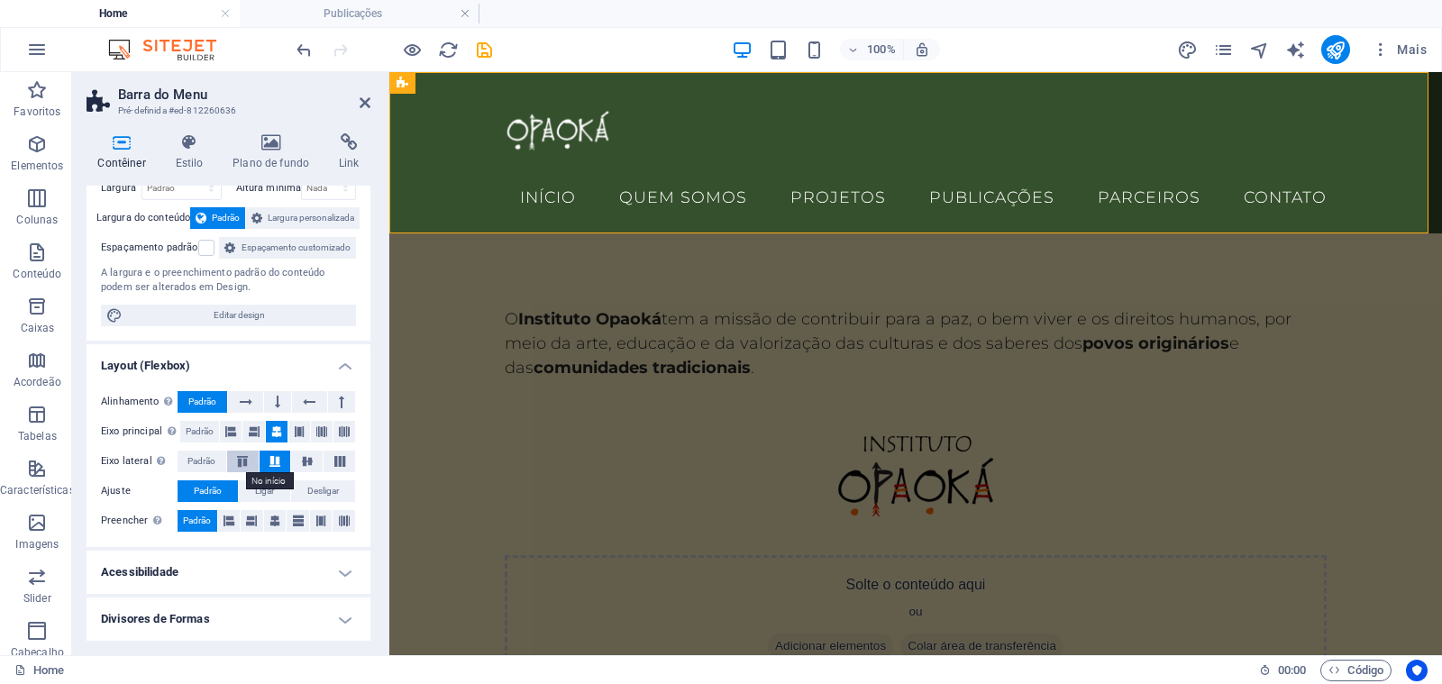
click at [236, 464] on icon at bounding box center [243, 461] width 22 height 11
click at [269, 462] on icon at bounding box center [275, 461] width 22 height 11
click at [297, 464] on icon at bounding box center [307, 461] width 22 height 11
drag, startPoint x: 275, startPoint y: 463, endPoint x: 302, endPoint y: 462, distance: 27.0
click at [275, 462] on icon at bounding box center [275, 461] width 22 height 11
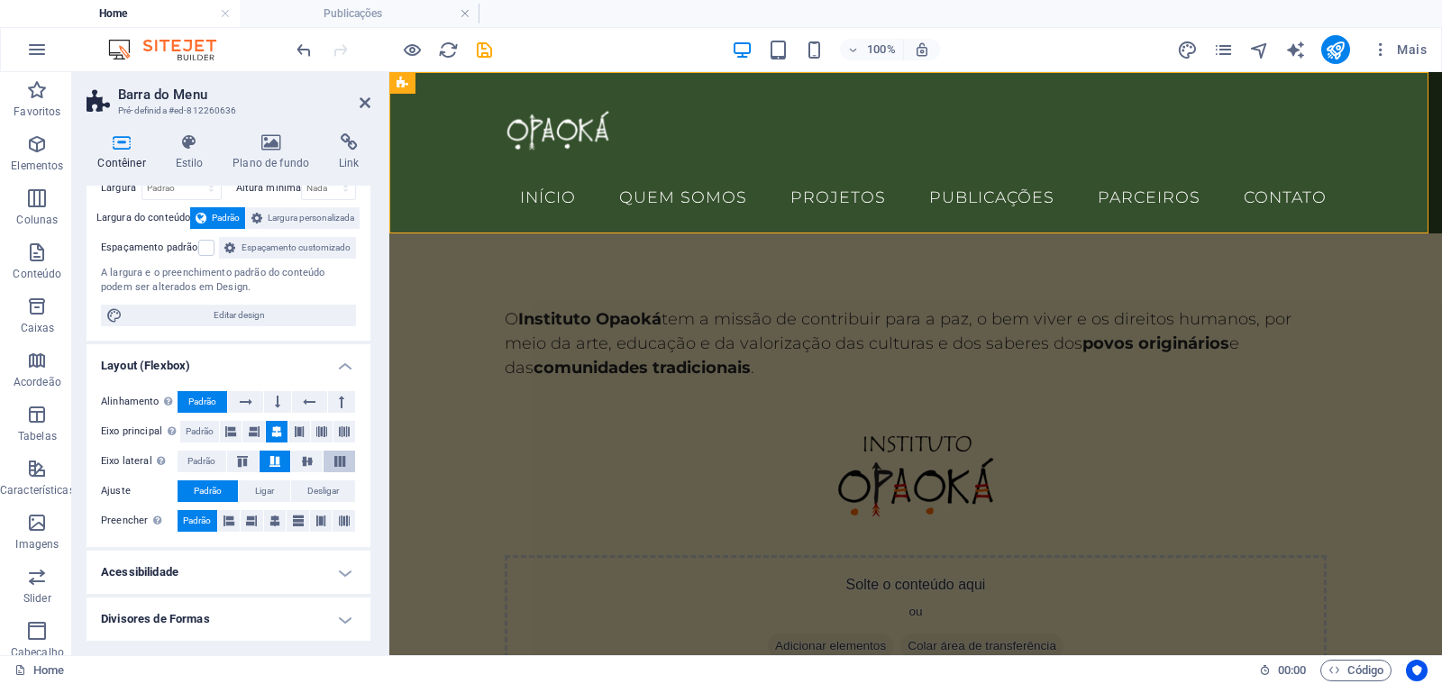
click at [331, 460] on icon at bounding box center [340, 461] width 22 height 11
click at [311, 465] on icon at bounding box center [307, 461] width 22 height 11
click at [215, 455] on button "Padrão" at bounding box center [201, 461] width 49 height 22
click at [246, 403] on icon at bounding box center [246, 402] width 13 height 22
click at [206, 400] on span "Padrão" at bounding box center [202, 402] width 28 height 22
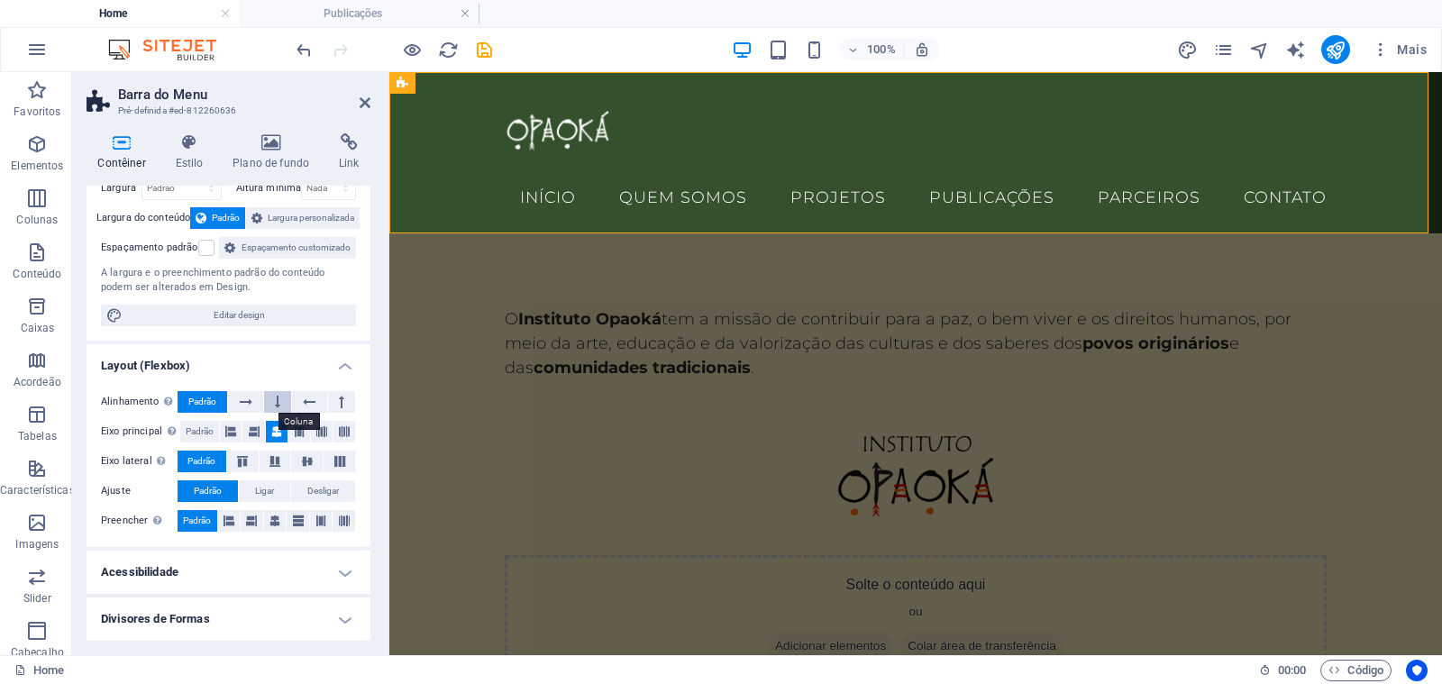
click at [275, 405] on icon at bounding box center [277, 402] width 5 height 22
click at [240, 405] on icon at bounding box center [246, 402] width 13 height 22
click at [209, 404] on span "Padrão" at bounding box center [202, 402] width 28 height 22
click at [229, 432] on icon at bounding box center [230, 432] width 11 height 22
click at [256, 432] on icon at bounding box center [254, 432] width 11 height 22
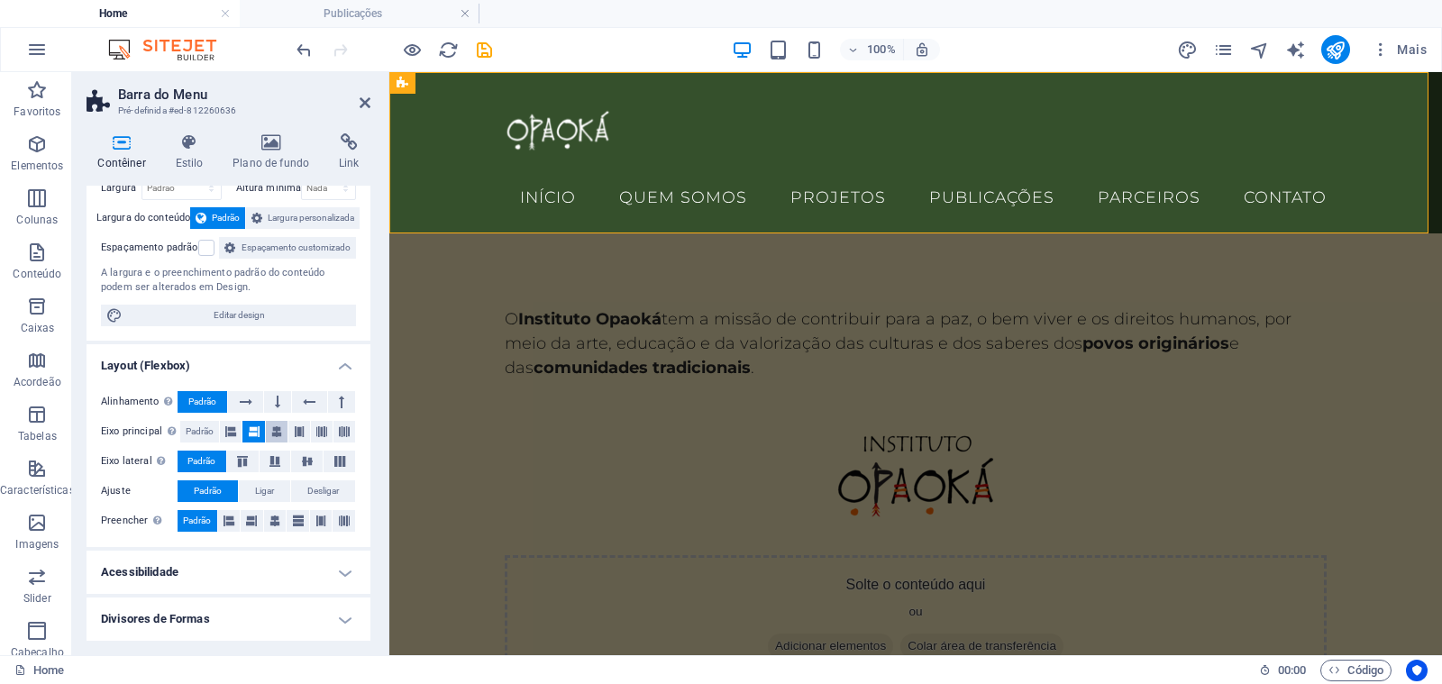
click at [271, 432] on icon at bounding box center [276, 432] width 11 height 22
click at [294, 432] on icon at bounding box center [299, 432] width 11 height 22
click at [316, 434] on icon at bounding box center [321, 432] width 11 height 22
click at [339, 434] on icon at bounding box center [344, 432] width 11 height 22
click at [279, 436] on icon at bounding box center [276, 432] width 11 height 22
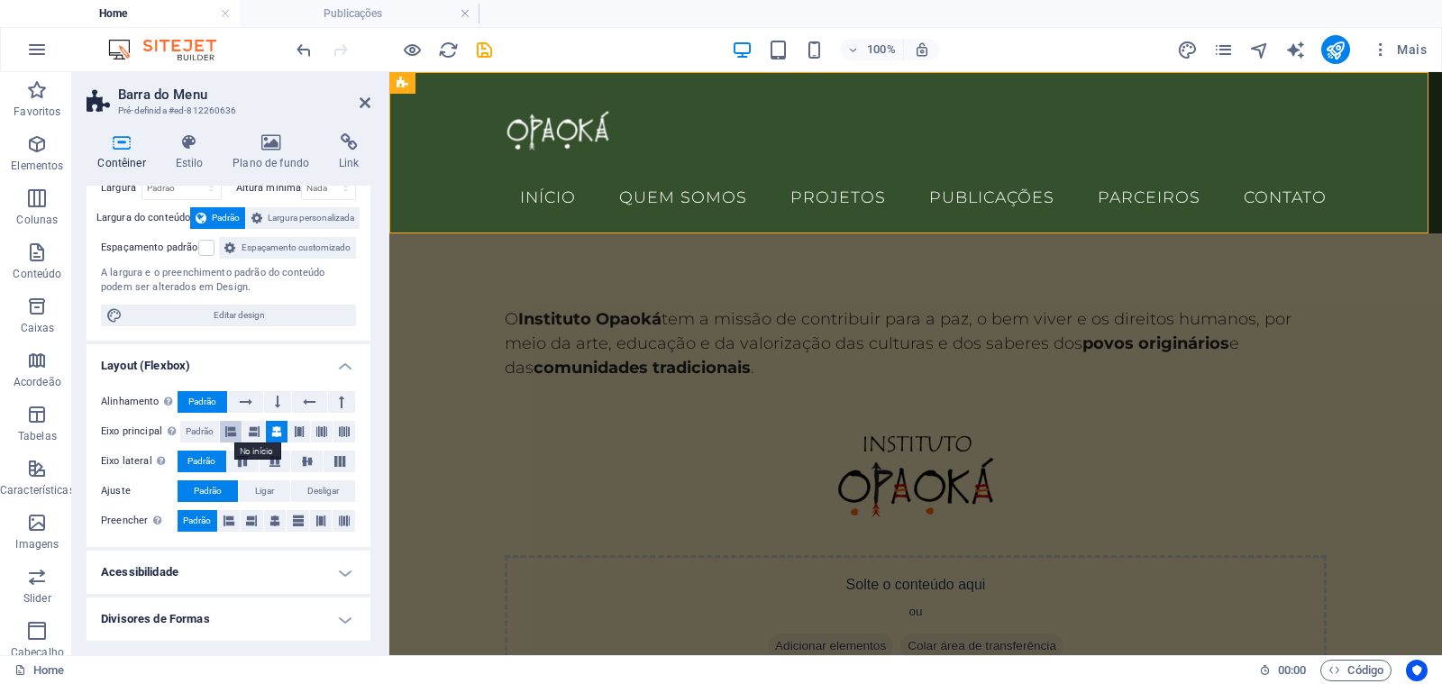
click at [232, 429] on icon at bounding box center [230, 432] width 11 height 22
click at [271, 436] on icon at bounding box center [276, 432] width 11 height 22
click at [482, 52] on icon "save" at bounding box center [484, 50] width 21 height 21
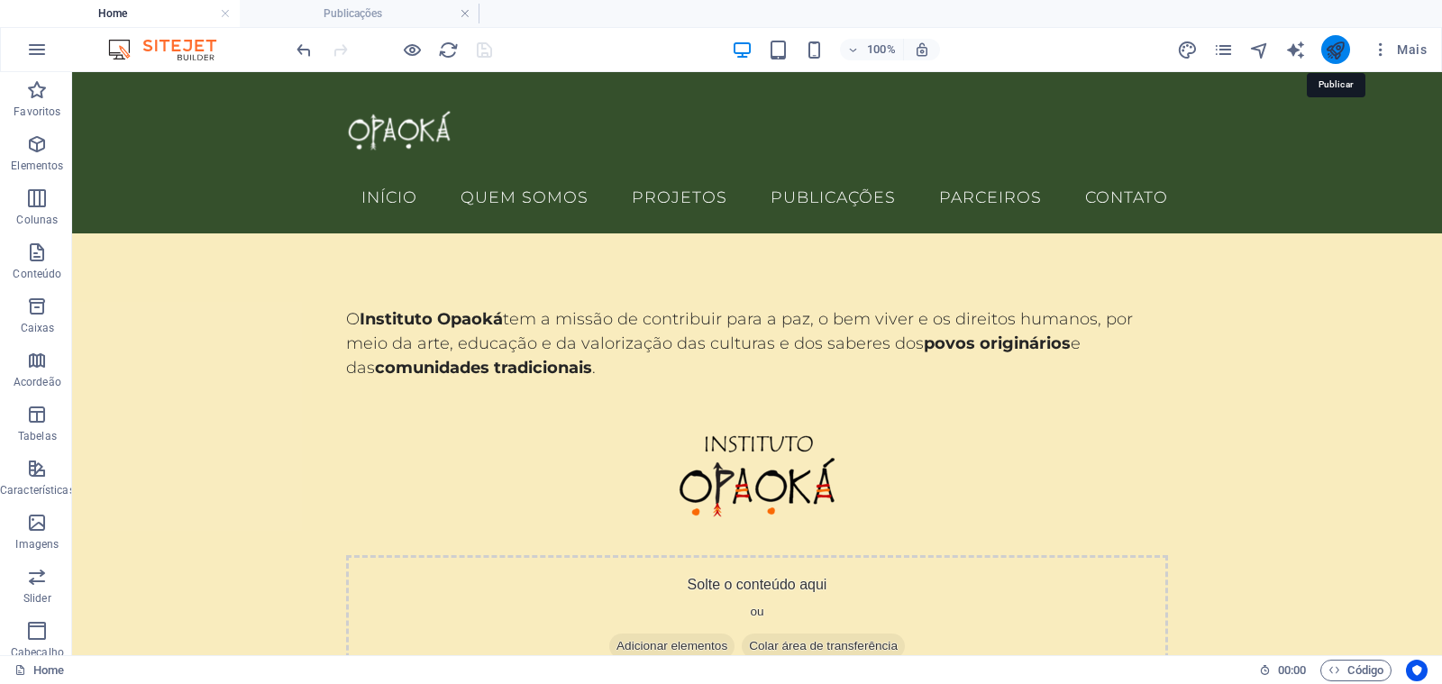
click at [1329, 50] on icon "publish" at bounding box center [1334, 50] width 21 height 21
